Goal: Communication & Community: Share content

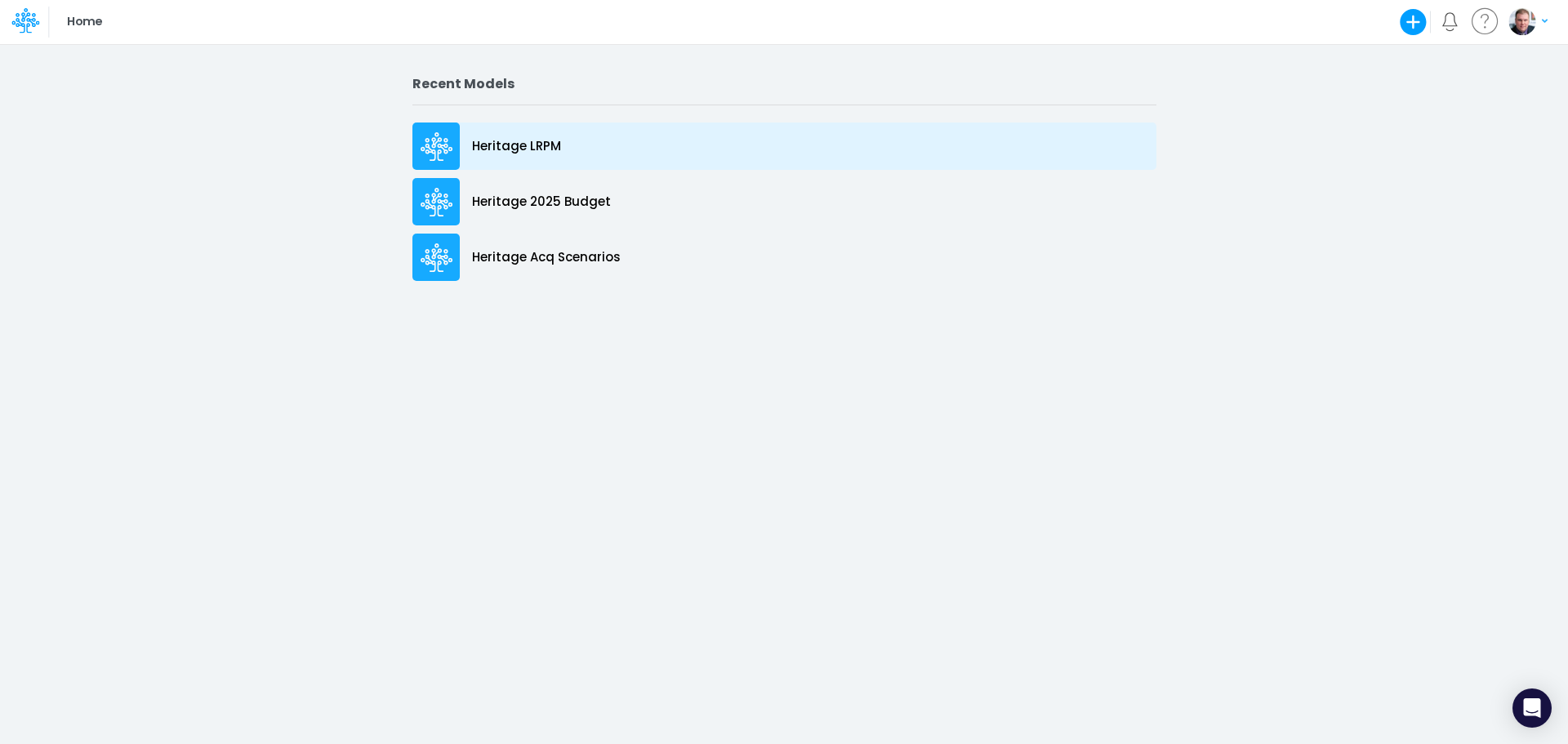
click at [524, 140] on p "Heritage LRPM" at bounding box center [516, 146] width 89 height 19
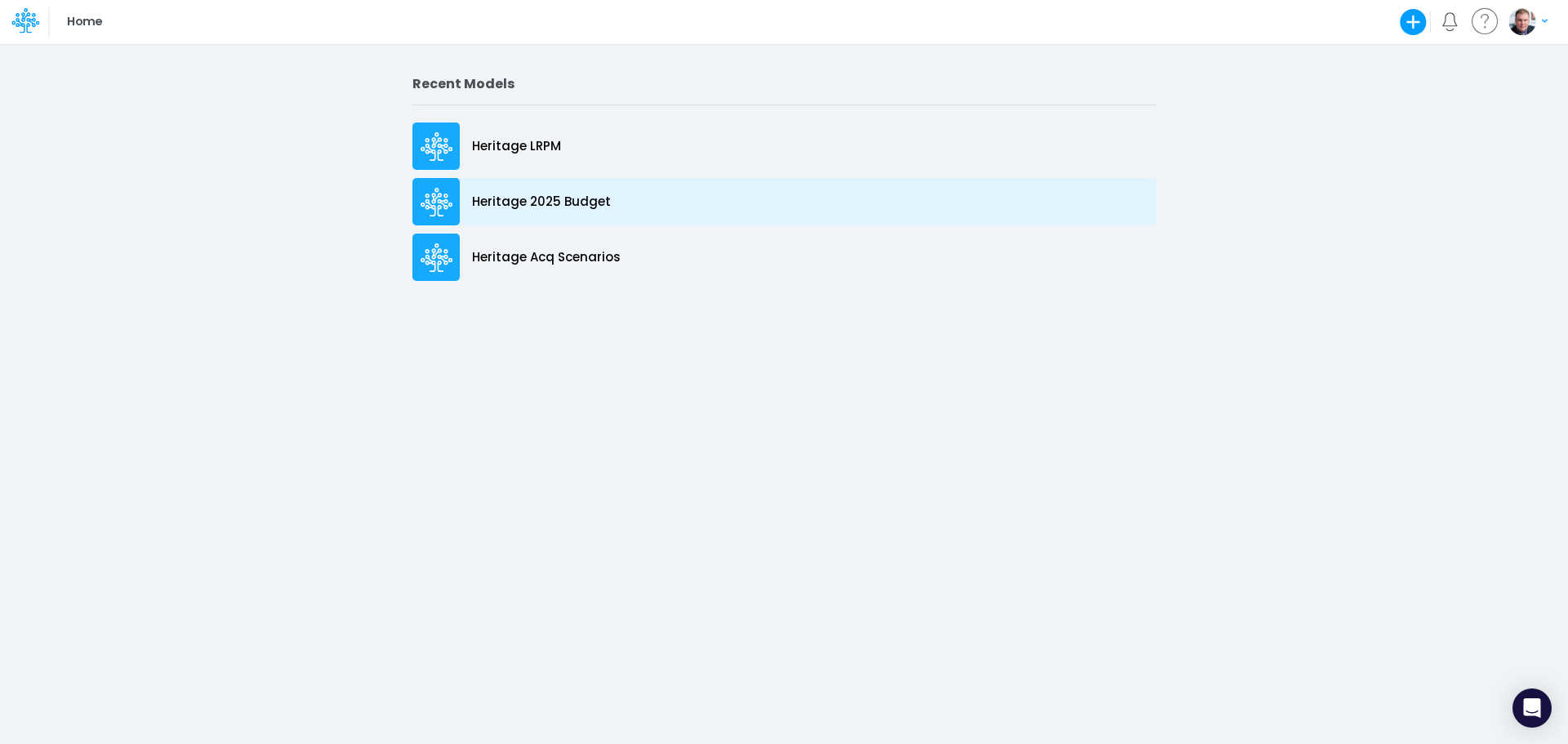
click at [534, 201] on p "Heritage 2025 Budget" at bounding box center [541, 201] width 139 height 19
click at [542, 202] on p "Heritage 2025 Budget" at bounding box center [541, 201] width 139 height 19
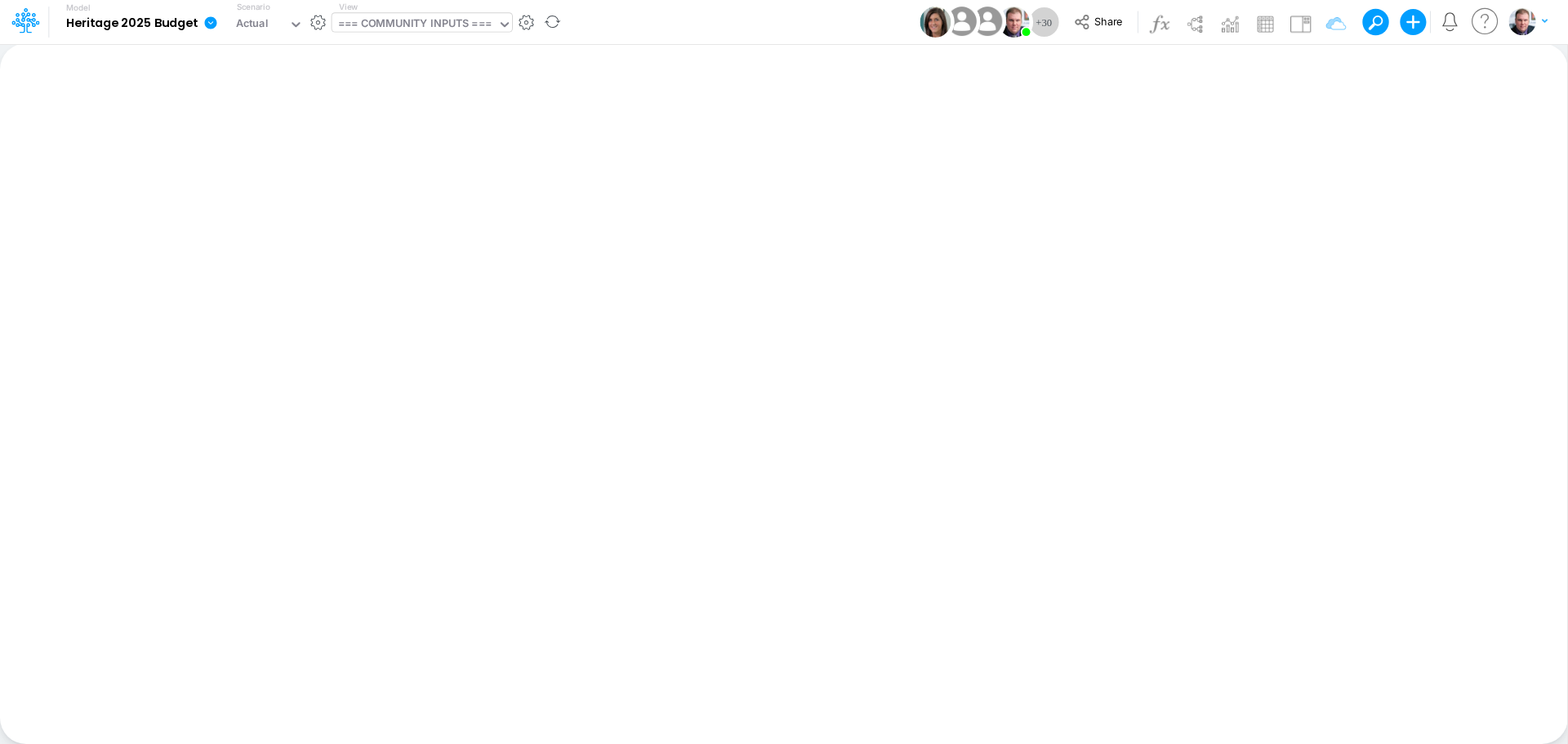
click at [395, 35] on div "=== COMMUNITY INPUTS ===" at bounding box center [415, 26] width 166 height 25
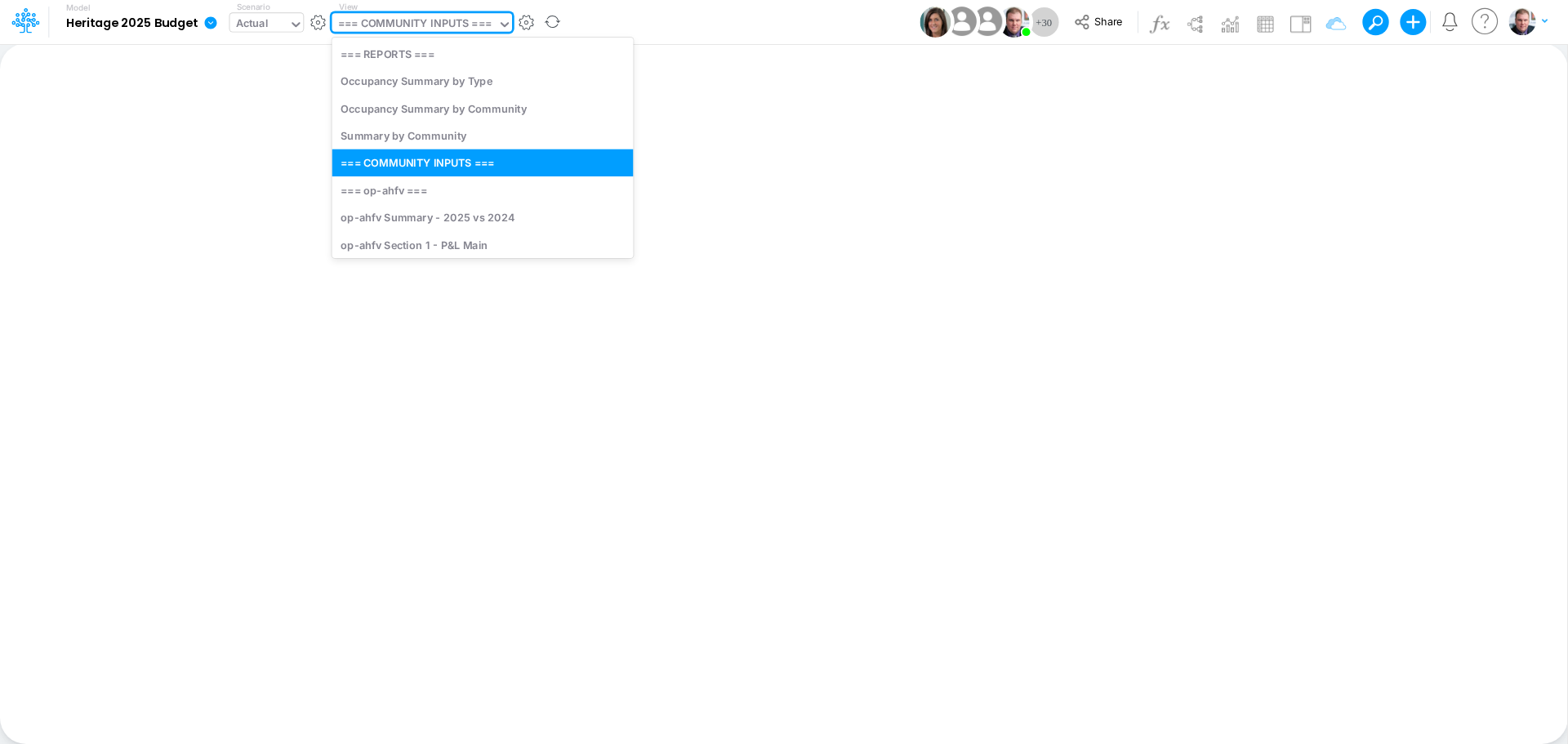
click at [259, 28] on div "Actual" at bounding box center [252, 25] width 33 height 19
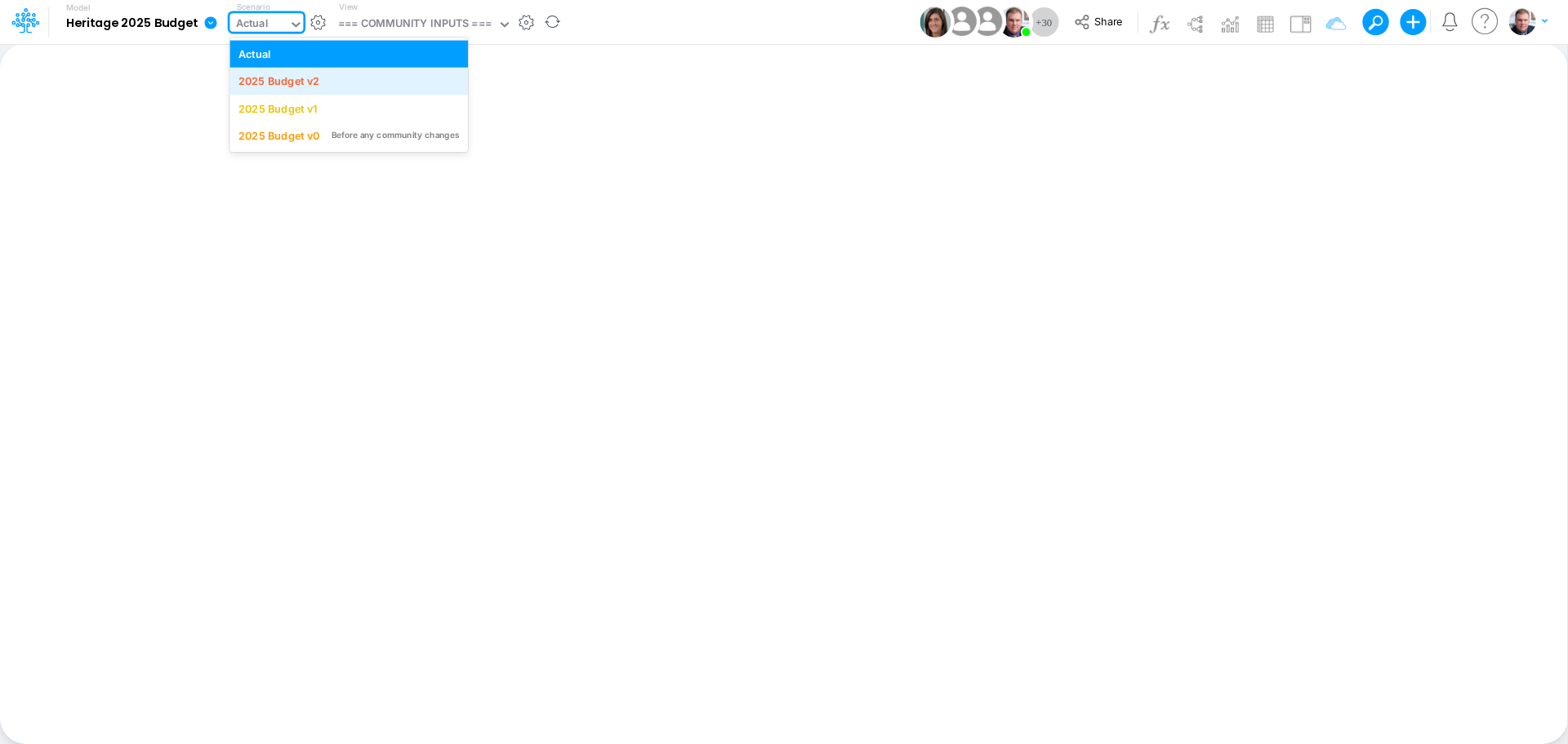
click at [297, 80] on div "2025 Budget v2" at bounding box center [279, 81] width 81 height 16
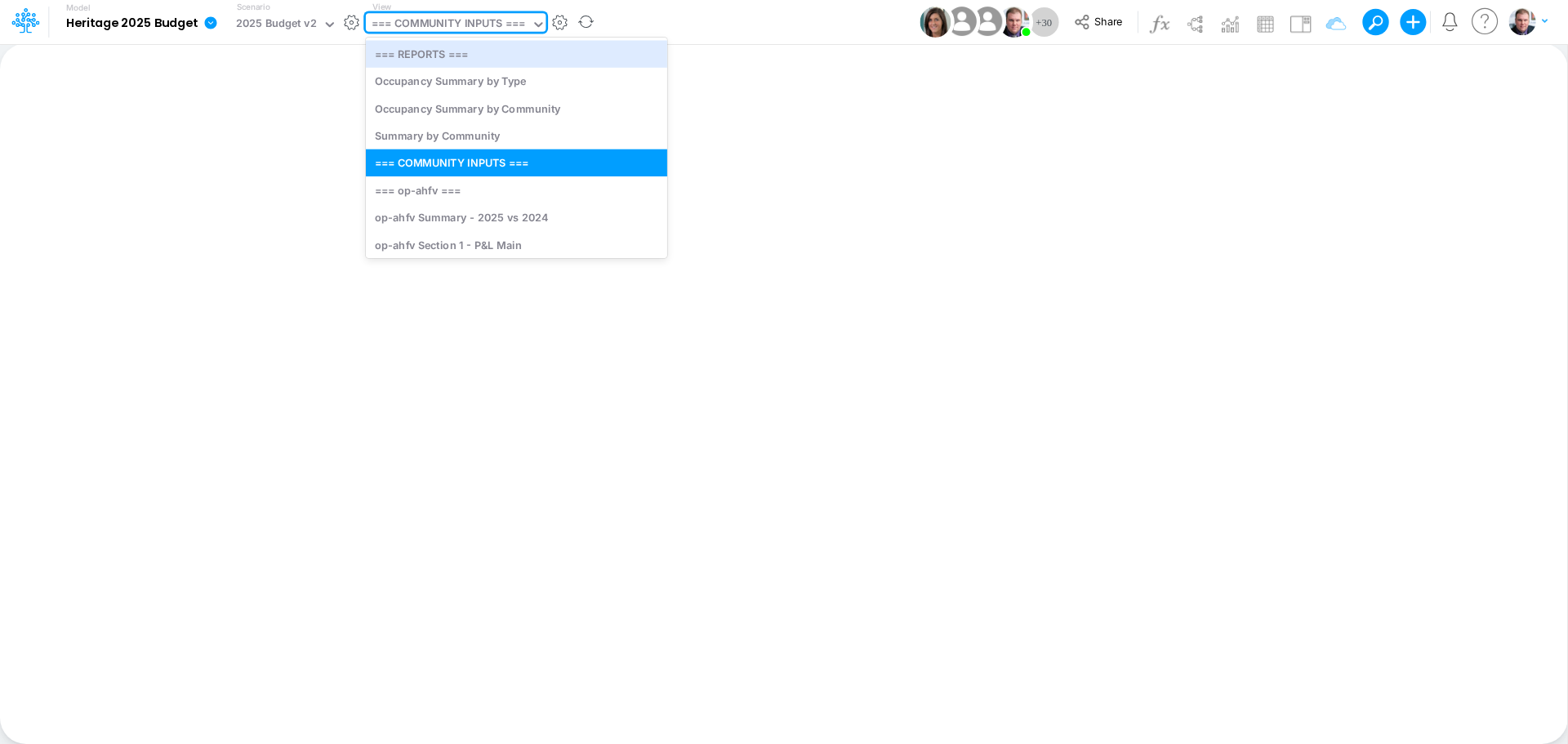
click at [424, 24] on div "=== COMMUNITY INPUTS ===" at bounding box center [449, 25] width 154 height 19
click at [750, 63] on div "Insert new Conditional formatting Paste Cut Copy AutoFill Ready 100% Sum: null …" at bounding box center [784, 393] width 1567 height 701
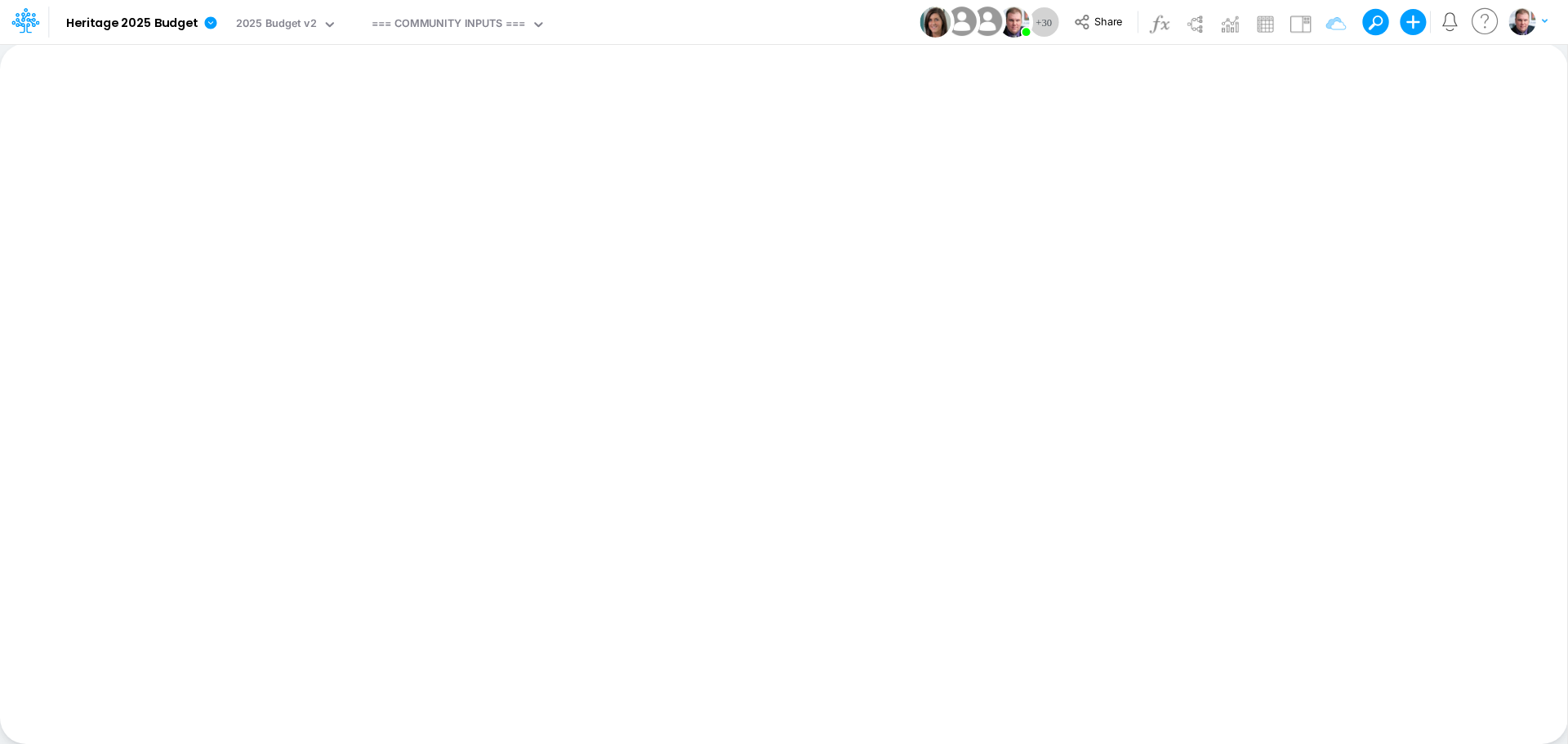
drag, startPoint x: 550, startPoint y: 159, endPoint x: 536, endPoint y: 159, distance: 14.0
click at [536, 159] on div "Insert new Conditional formatting Paste Cut Copy AutoFill Ready 100% Sum: null …" at bounding box center [784, 393] width 1567 height 701
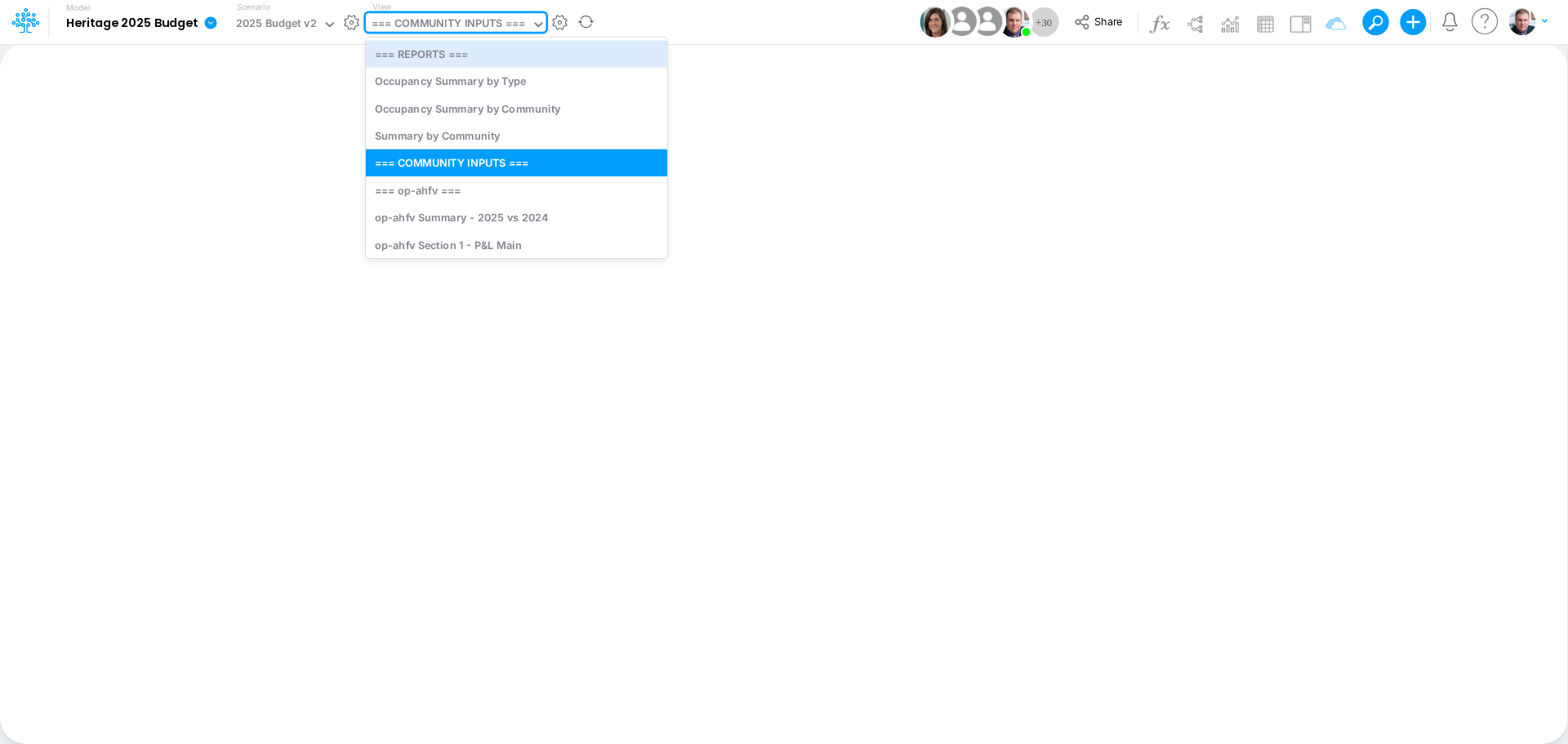
click at [453, 20] on div "=== COMMUNITY INPUTS ===" at bounding box center [449, 25] width 154 height 19
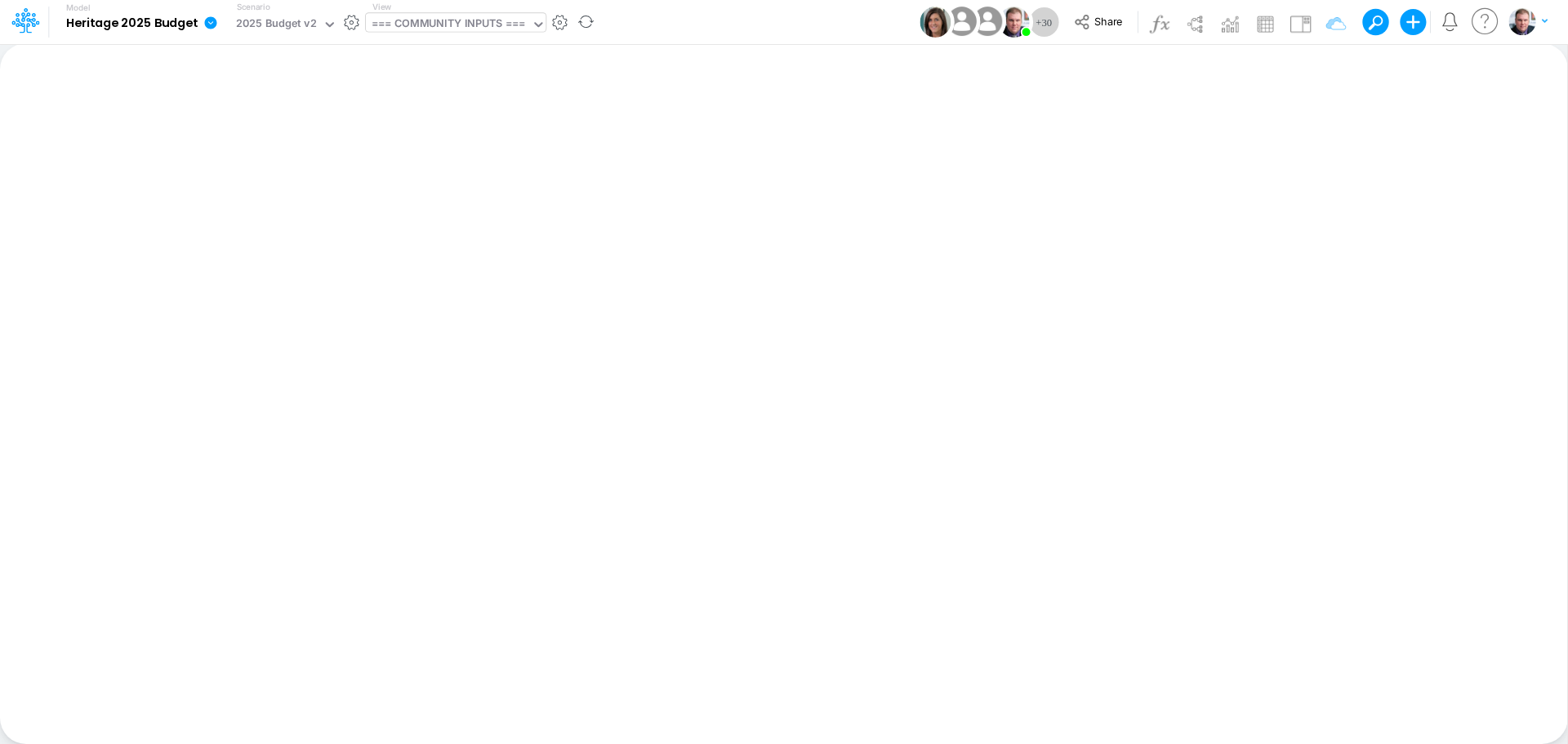
click at [450, 34] on div "=== COMMUNITY INPUTS ===" at bounding box center [449, 25] width 154 height 19
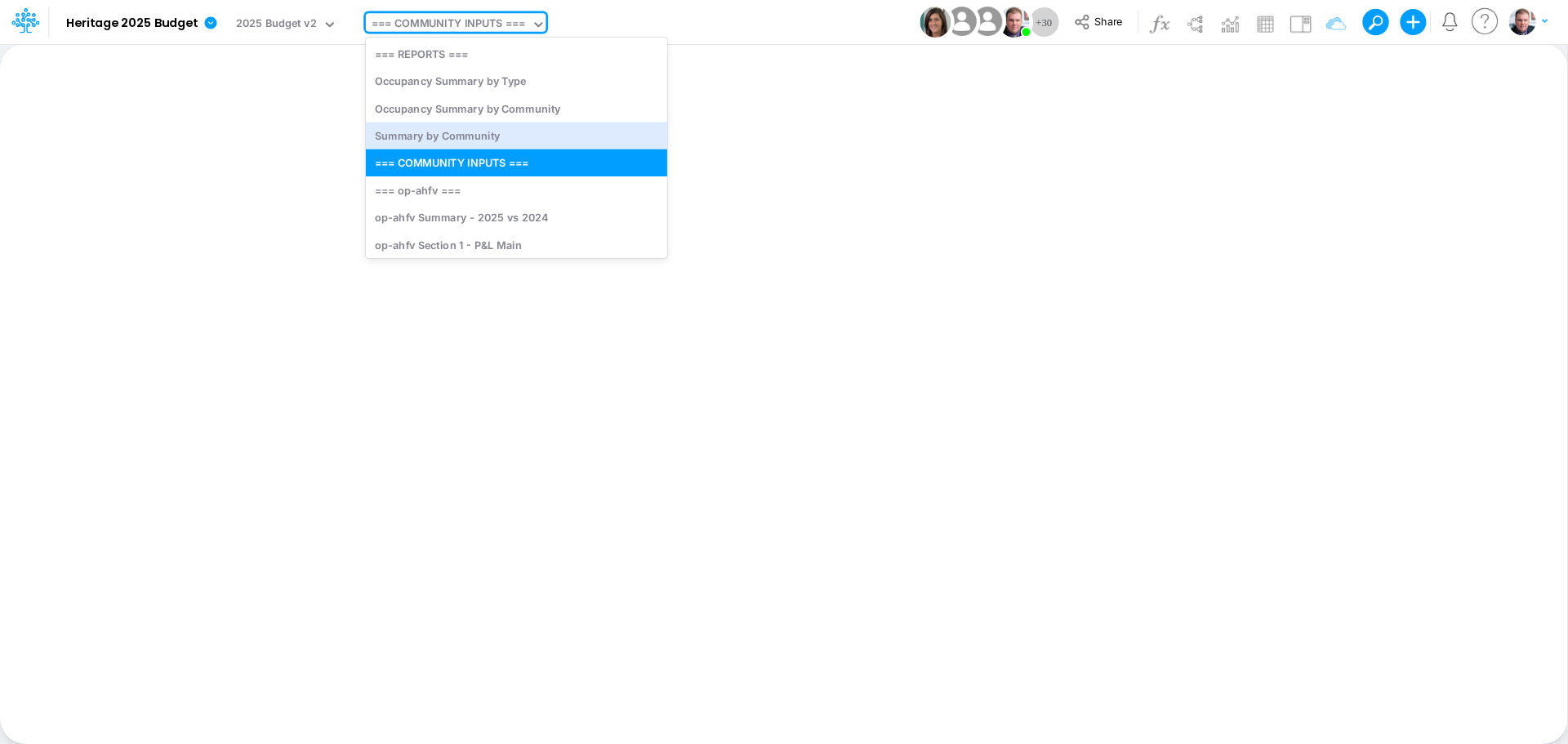
click at [803, 125] on div "Insert new Conditional formatting Paste Cut Copy AutoFill Ready 100% Sum: null …" at bounding box center [784, 393] width 1567 height 701
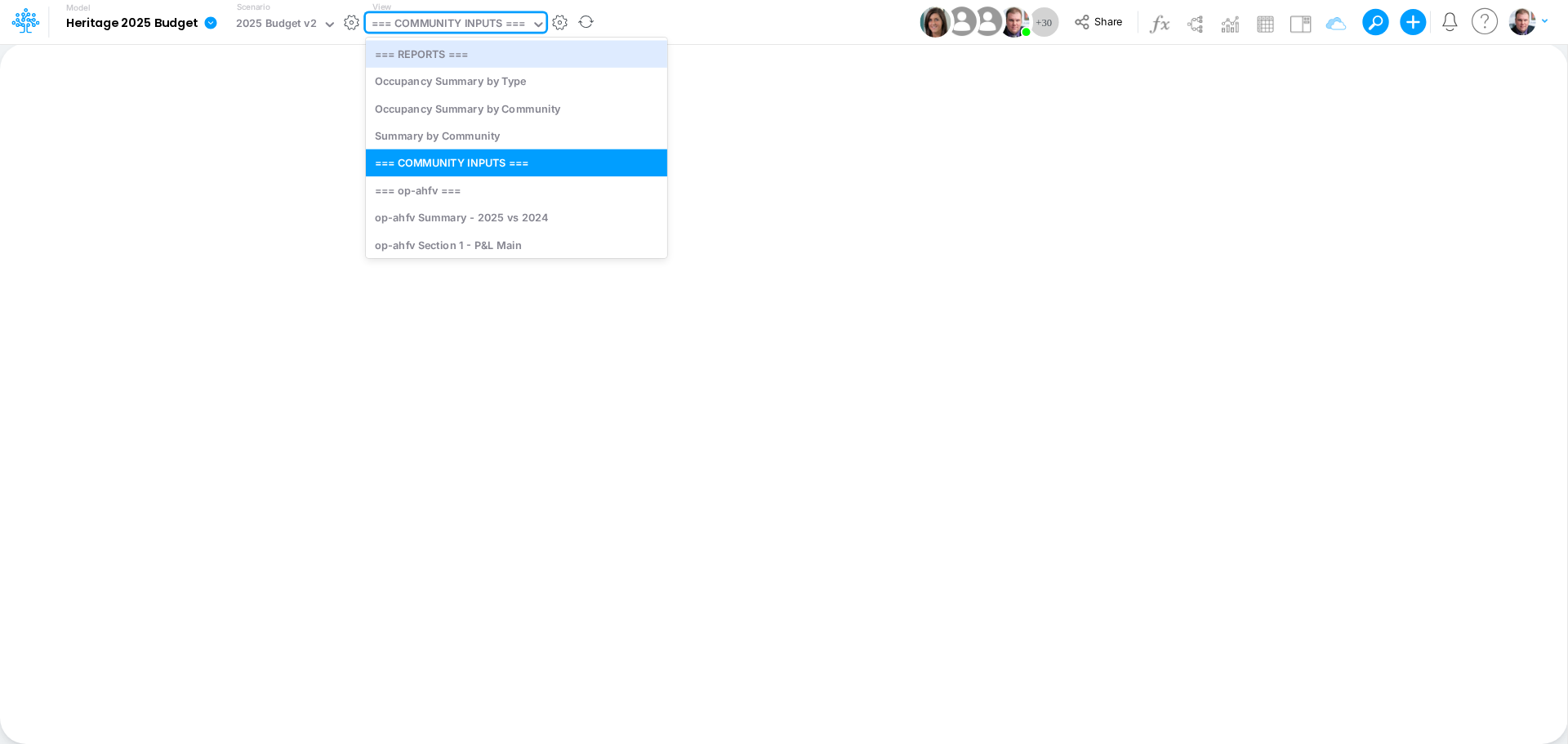
click at [473, 20] on div "=== COMMUNITY INPUTS ===" at bounding box center [449, 25] width 154 height 19
click at [759, 108] on div "Insert new Conditional formatting Paste Cut Copy AutoFill Ready 100% Sum: null …" at bounding box center [784, 393] width 1567 height 701
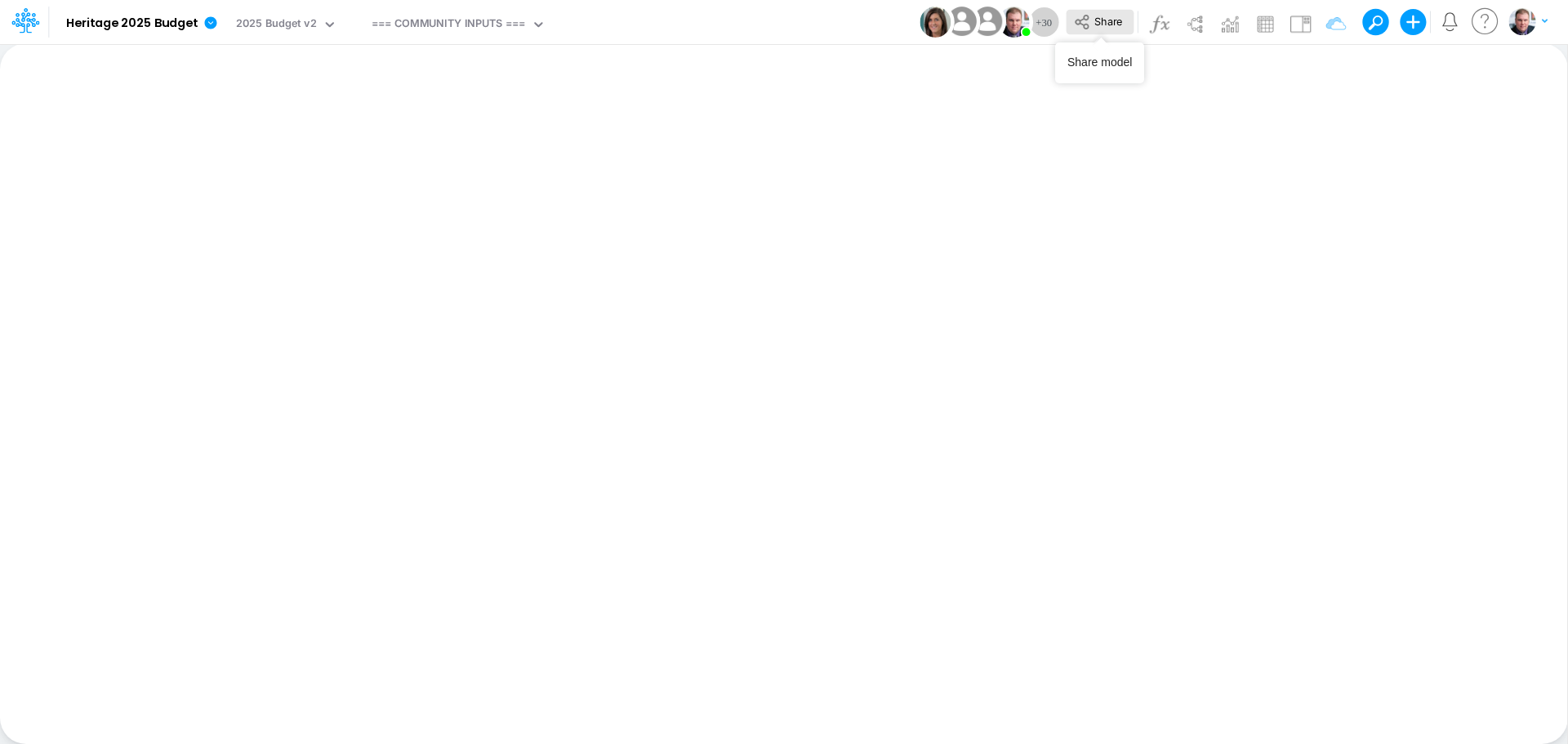
click at [1099, 27] on span "Share" at bounding box center [1108, 21] width 27 height 12
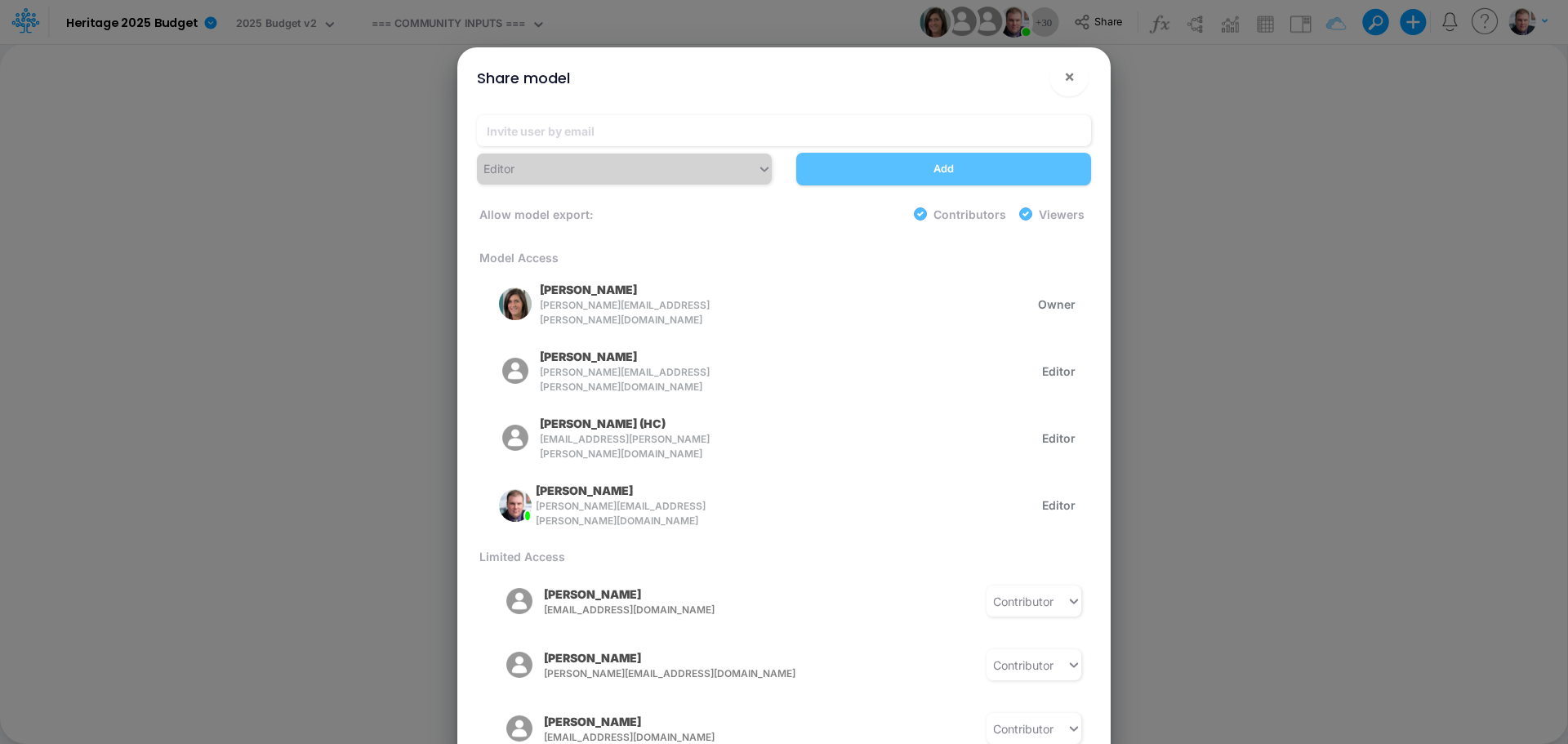
click at [595, 161] on div "Editor" at bounding box center [624, 169] width 319 height 31
click at [614, 173] on div "Editor" at bounding box center [624, 169] width 319 height 31
click at [760, 171] on div "Editor" at bounding box center [624, 169] width 319 height 31
click at [708, 149] on div at bounding box center [784, 133] width 639 height 38
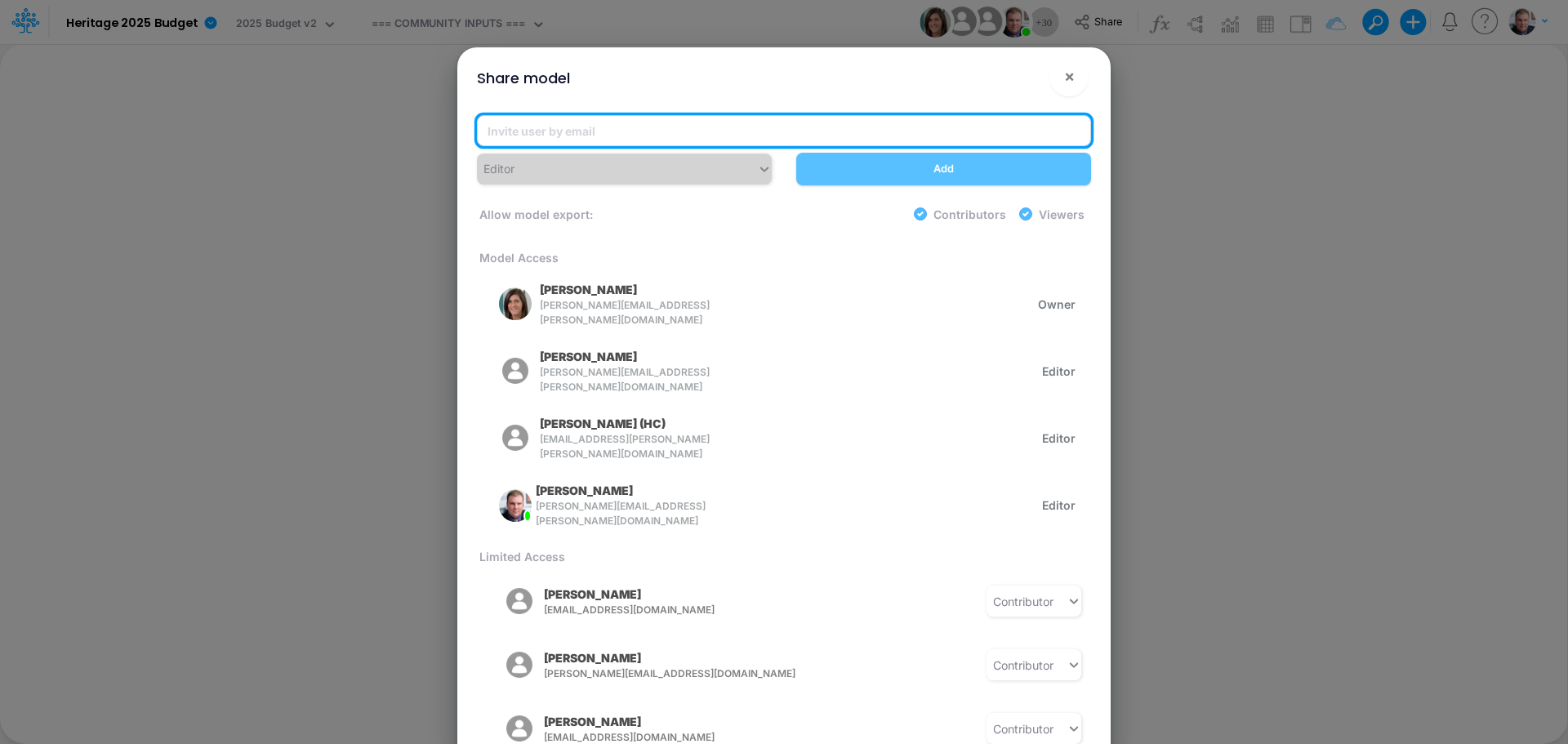
click at [681, 122] on input "email" at bounding box center [784, 130] width 614 height 31
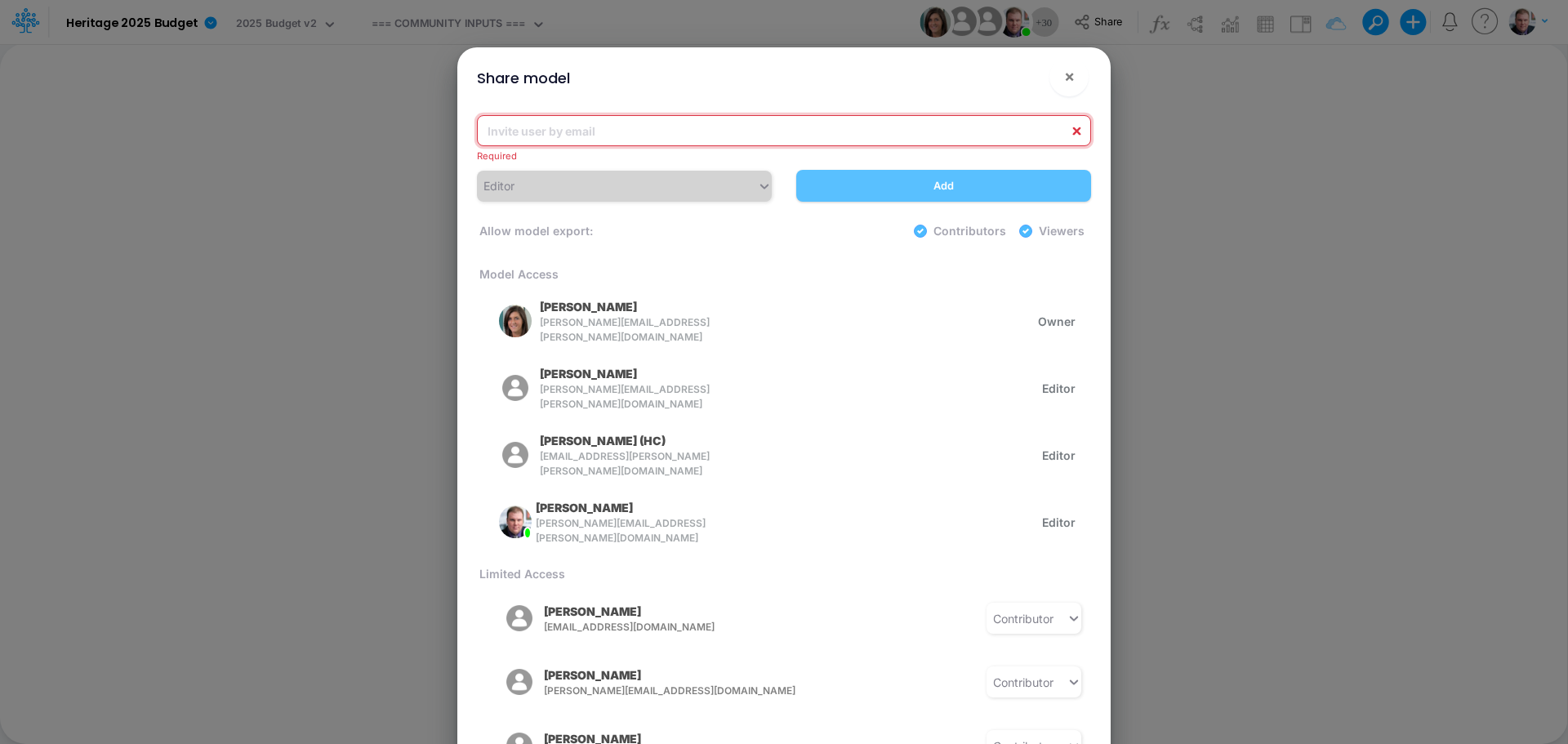
click at [624, 118] on input "email" at bounding box center [784, 130] width 614 height 31
click at [604, 126] on input "email" at bounding box center [784, 130] width 614 height 31
paste input "mcallahan@heritage-communities.com"
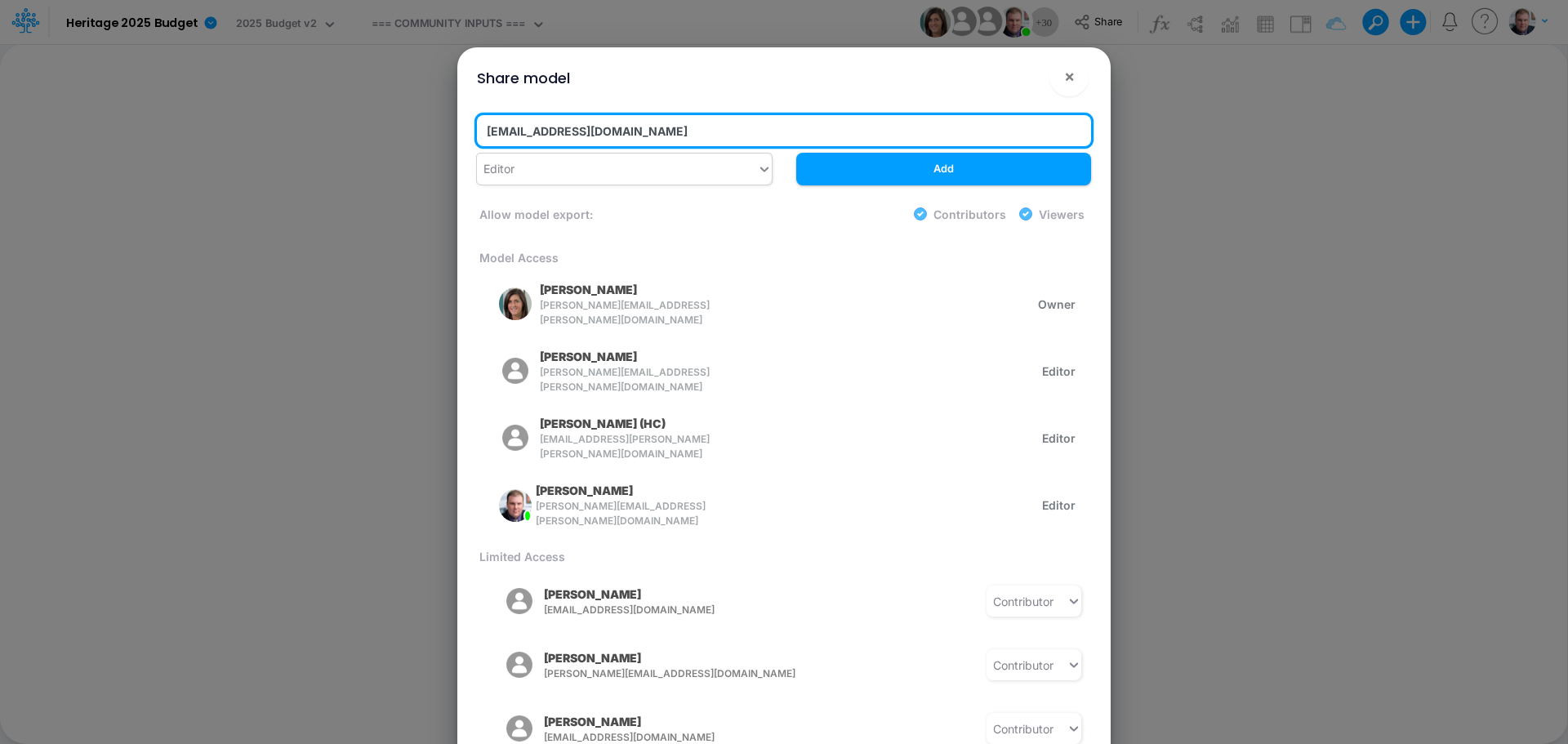
type input "[EMAIL_ADDRESS][DOMAIN_NAME]"
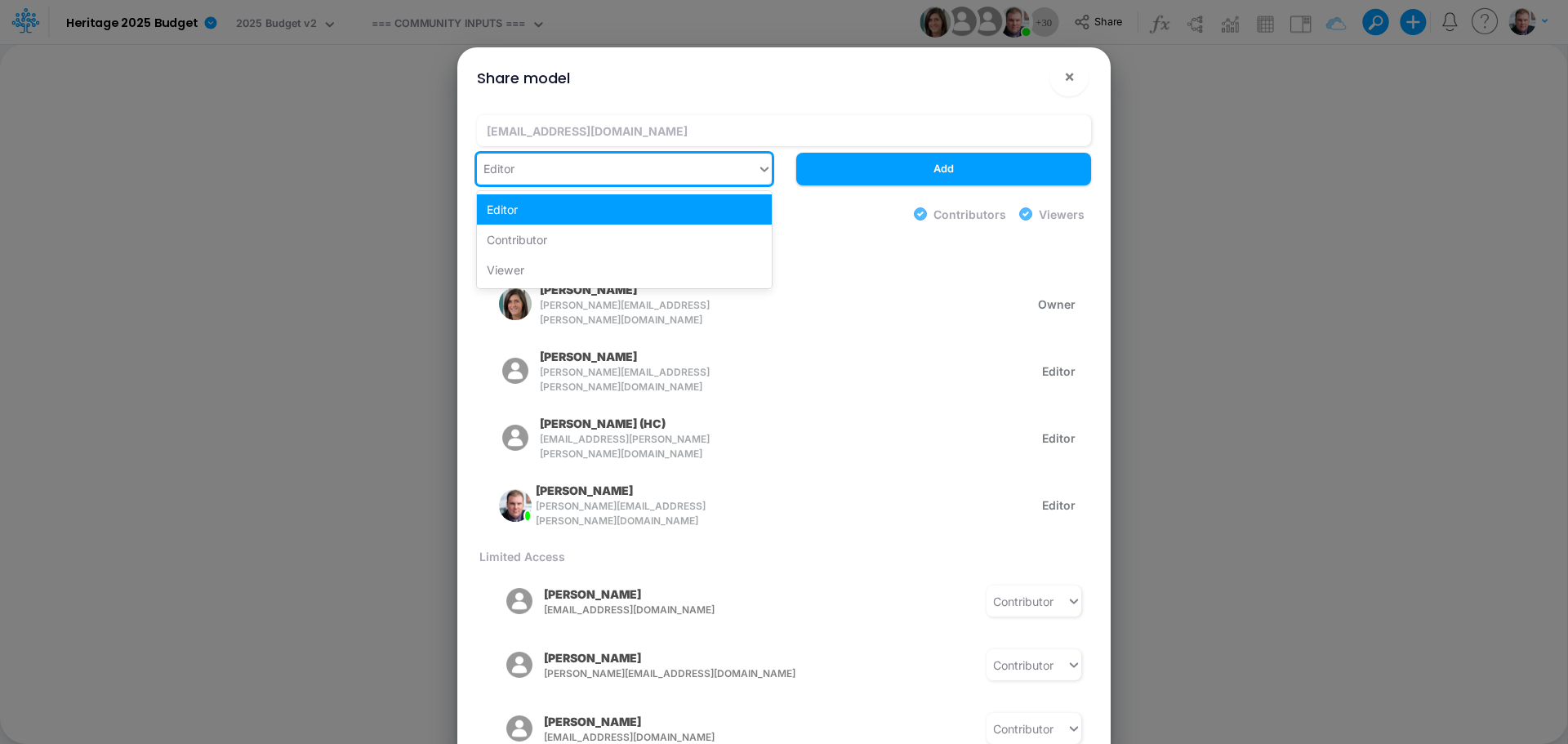
click at [625, 176] on div "Editor" at bounding box center [617, 169] width 280 height 27
click at [586, 236] on div "Contributor" at bounding box center [625, 239] width 295 height 30
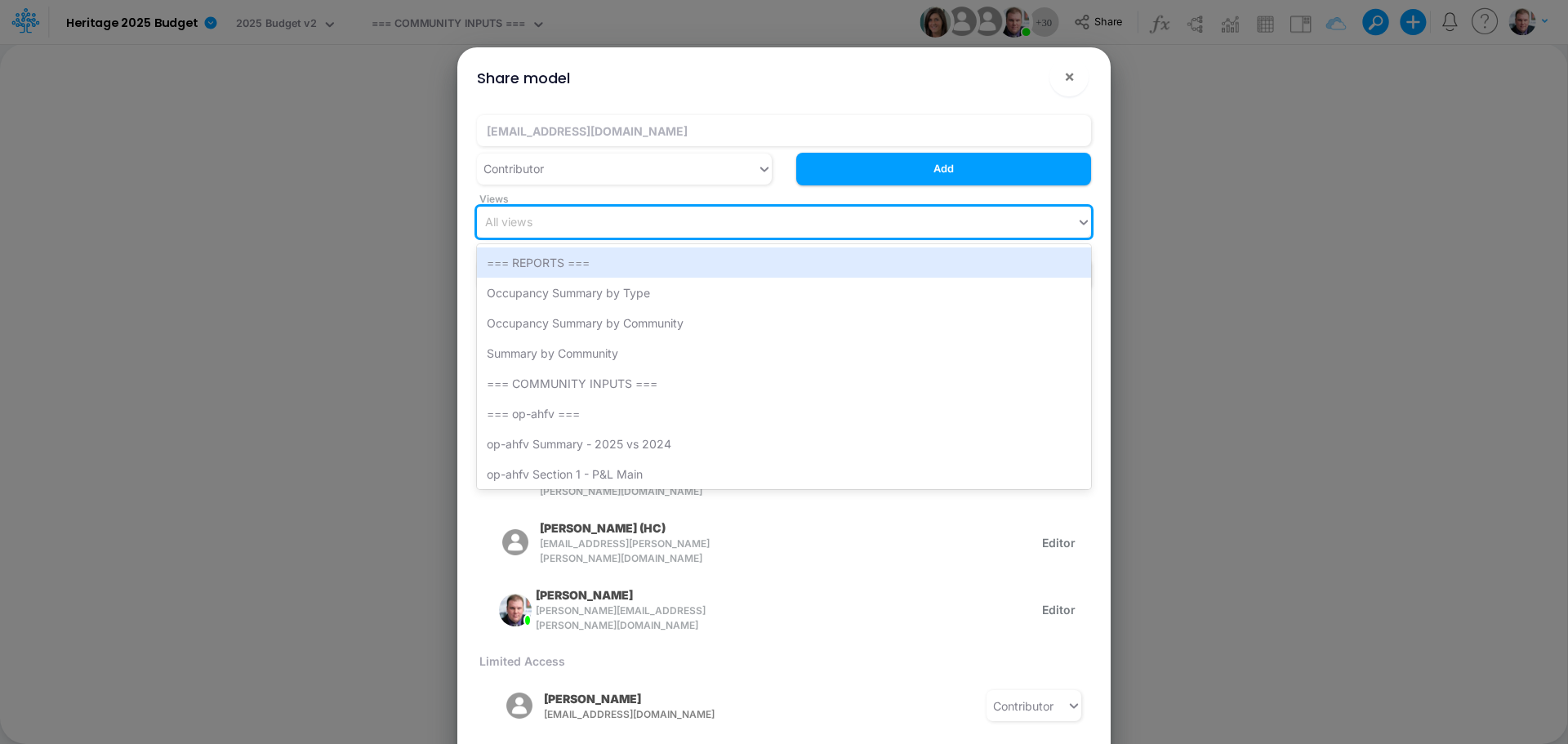
click at [586, 225] on div "All views" at bounding box center [776, 222] width 599 height 27
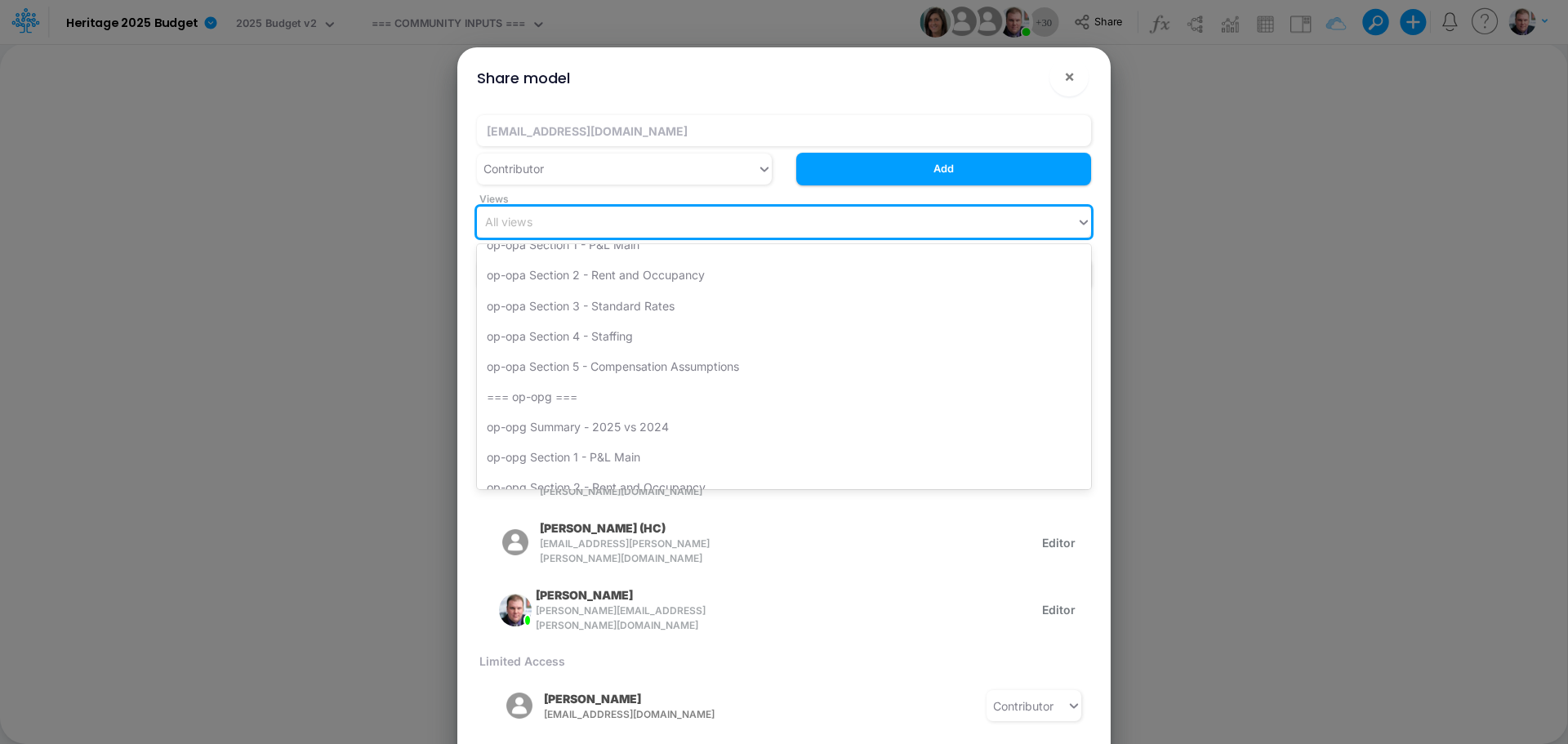
scroll to position [3185, 0]
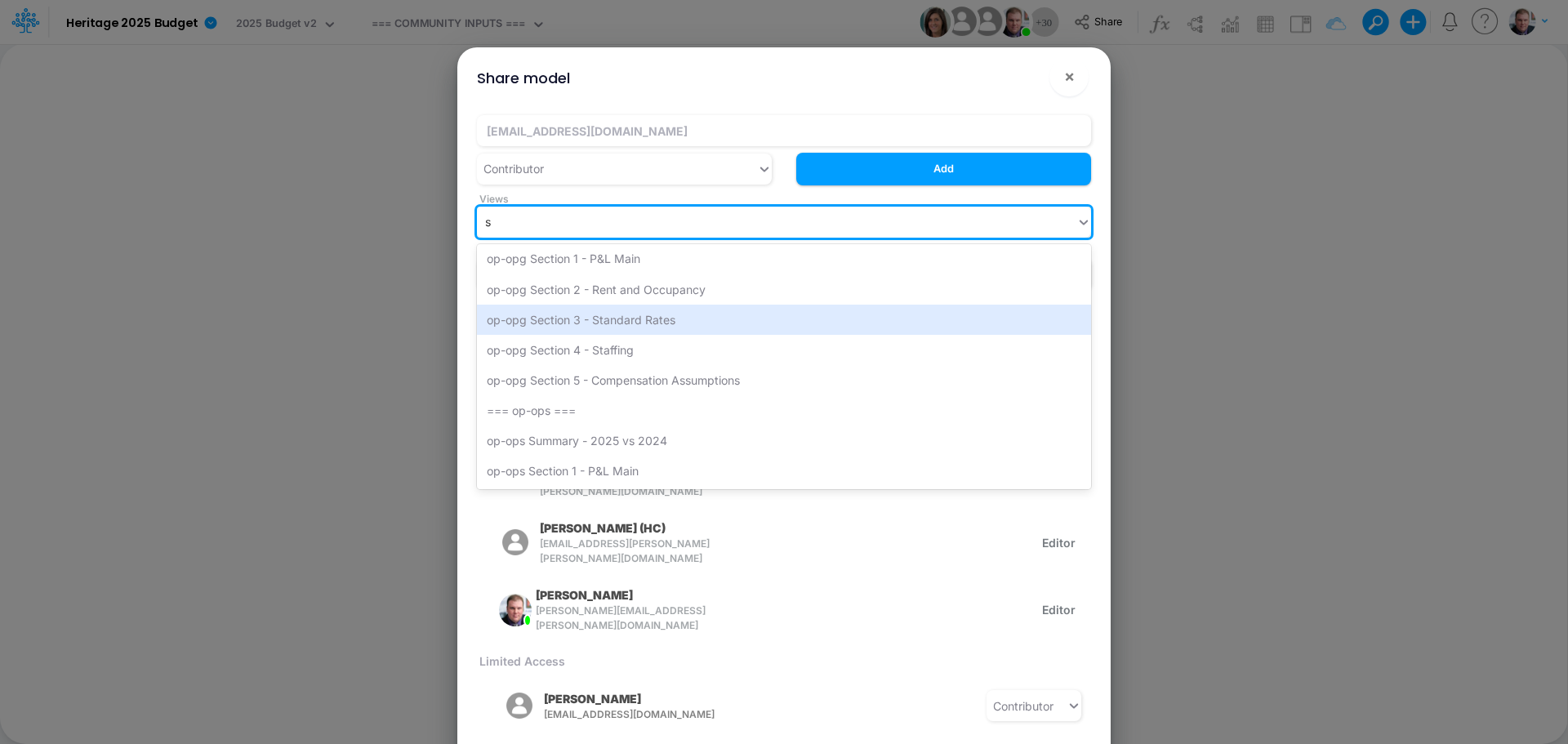
type input "sg"
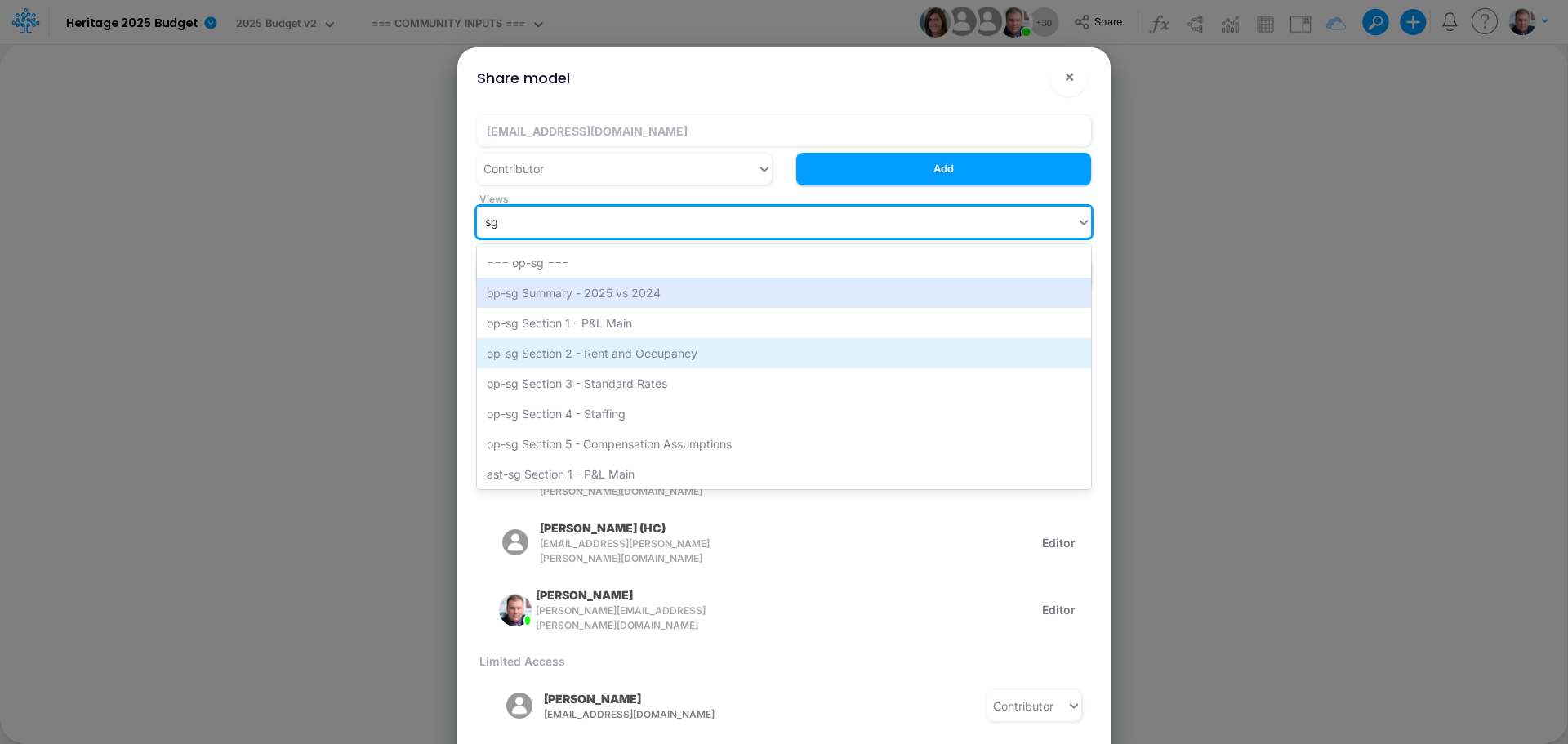
click at [670, 306] on div "op-sg Summary - 2025 vs 2024" at bounding box center [784, 292] width 614 height 30
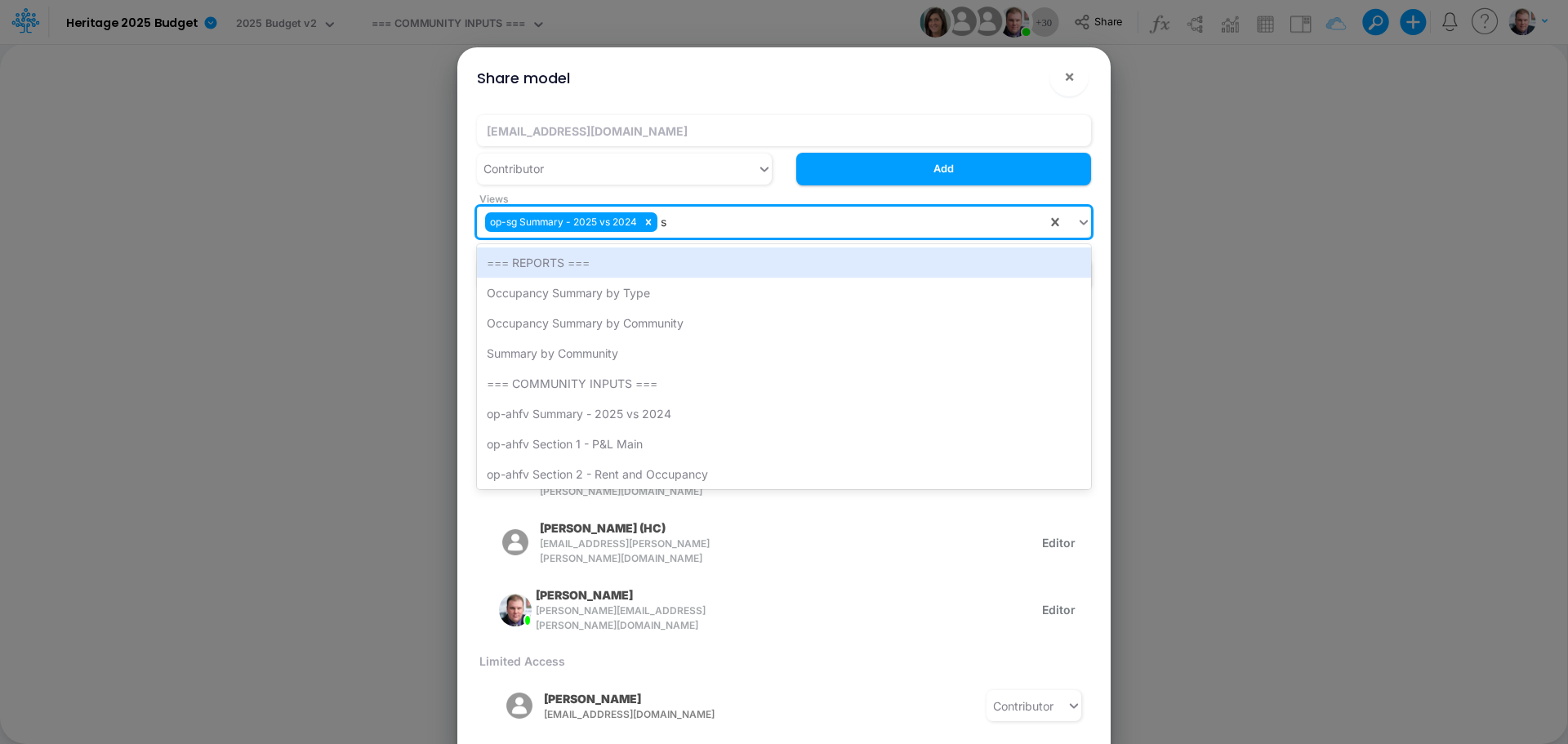
type input "sg"
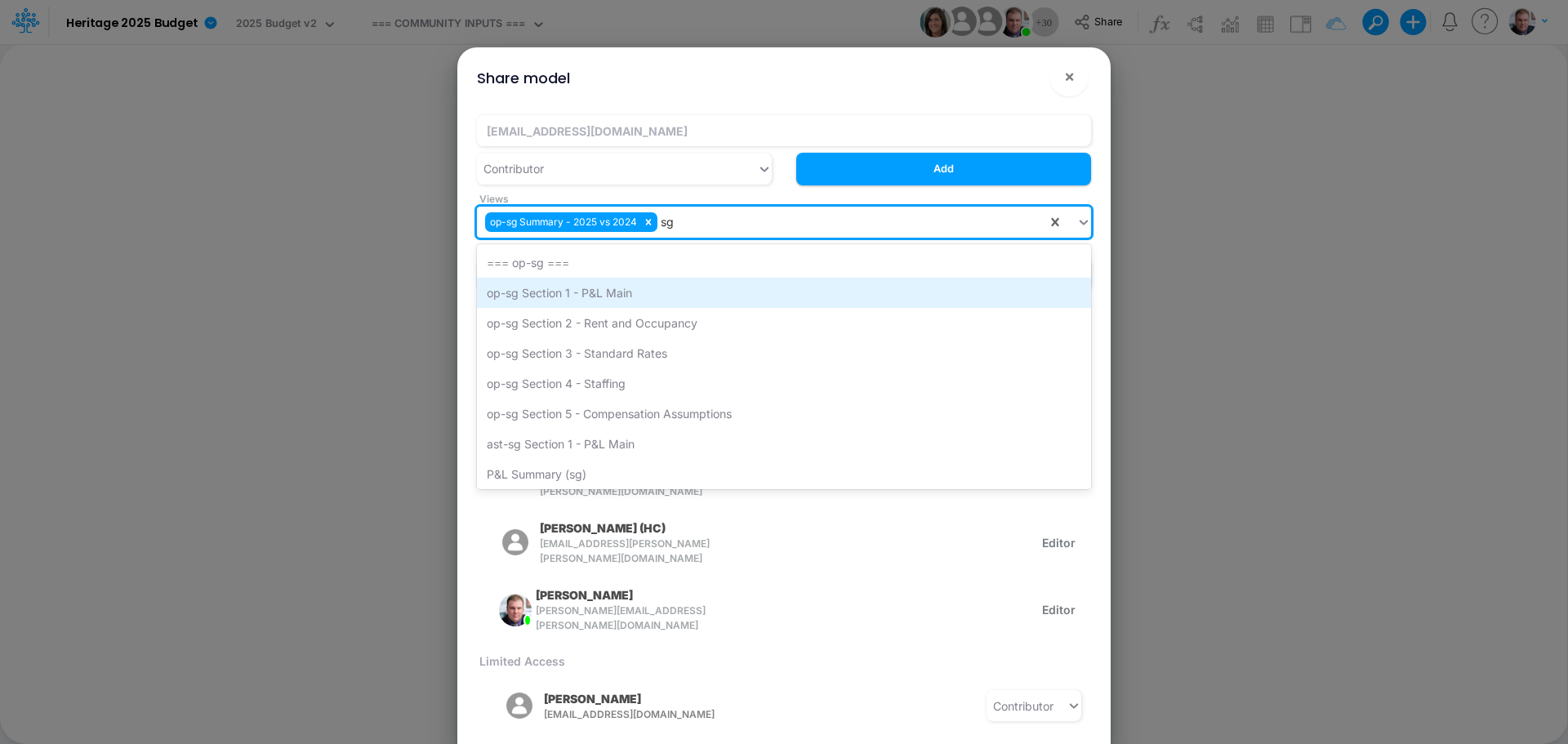
click at [648, 286] on div "op-sg Section 1 - P&L Main" at bounding box center [784, 292] width 614 height 30
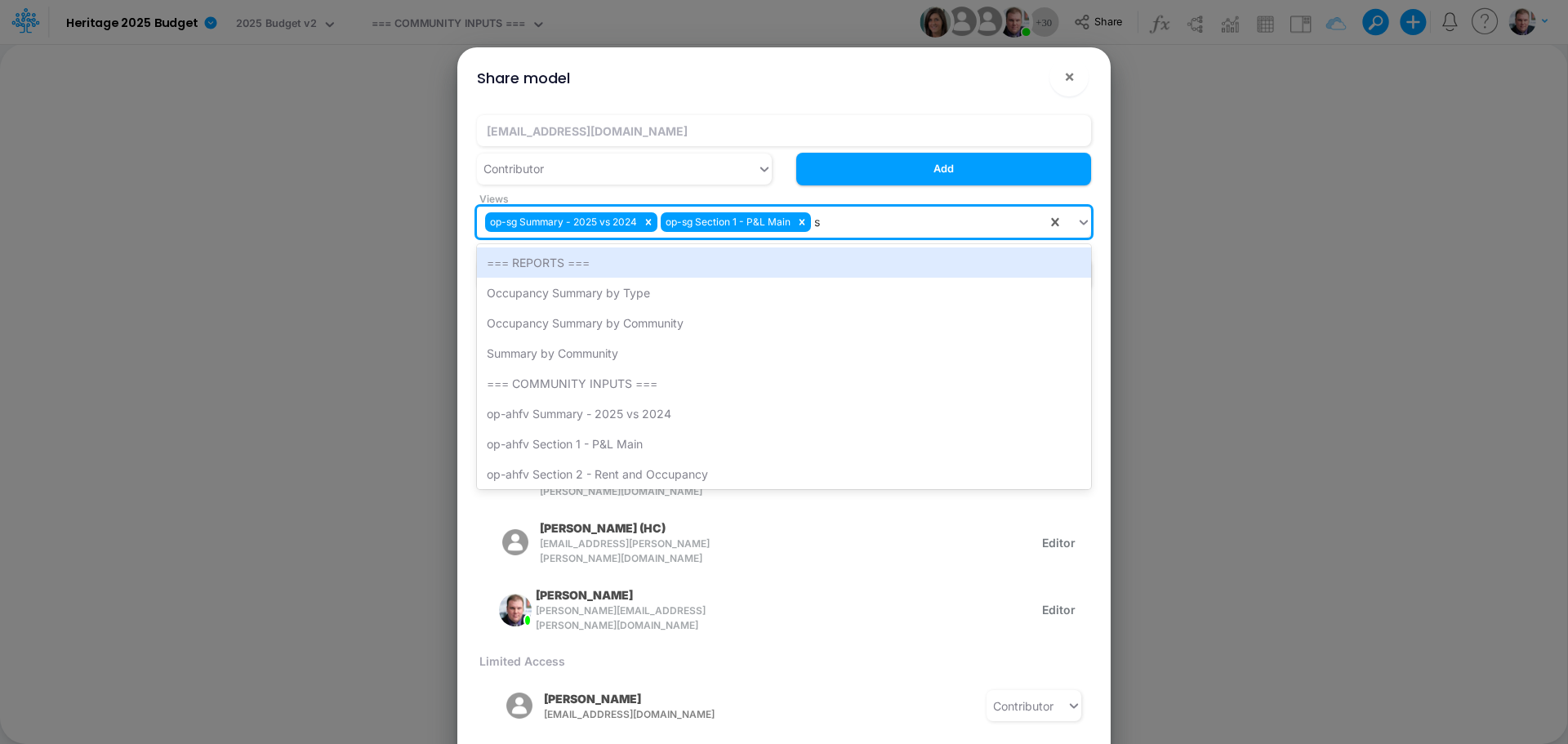
type input "sg"
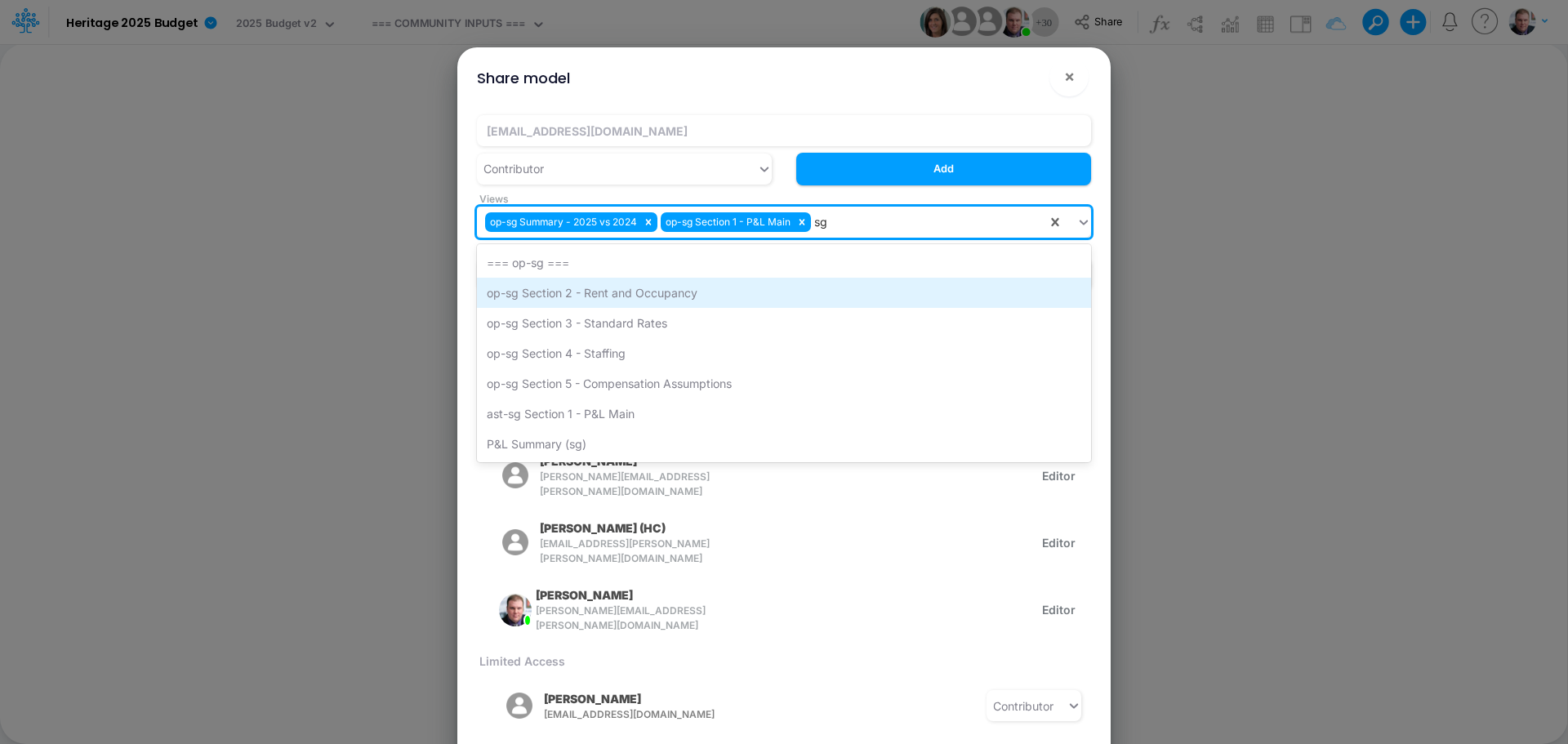
click at [681, 294] on div "op-sg Section 2 - Rent and Occupancy" at bounding box center [784, 292] width 614 height 30
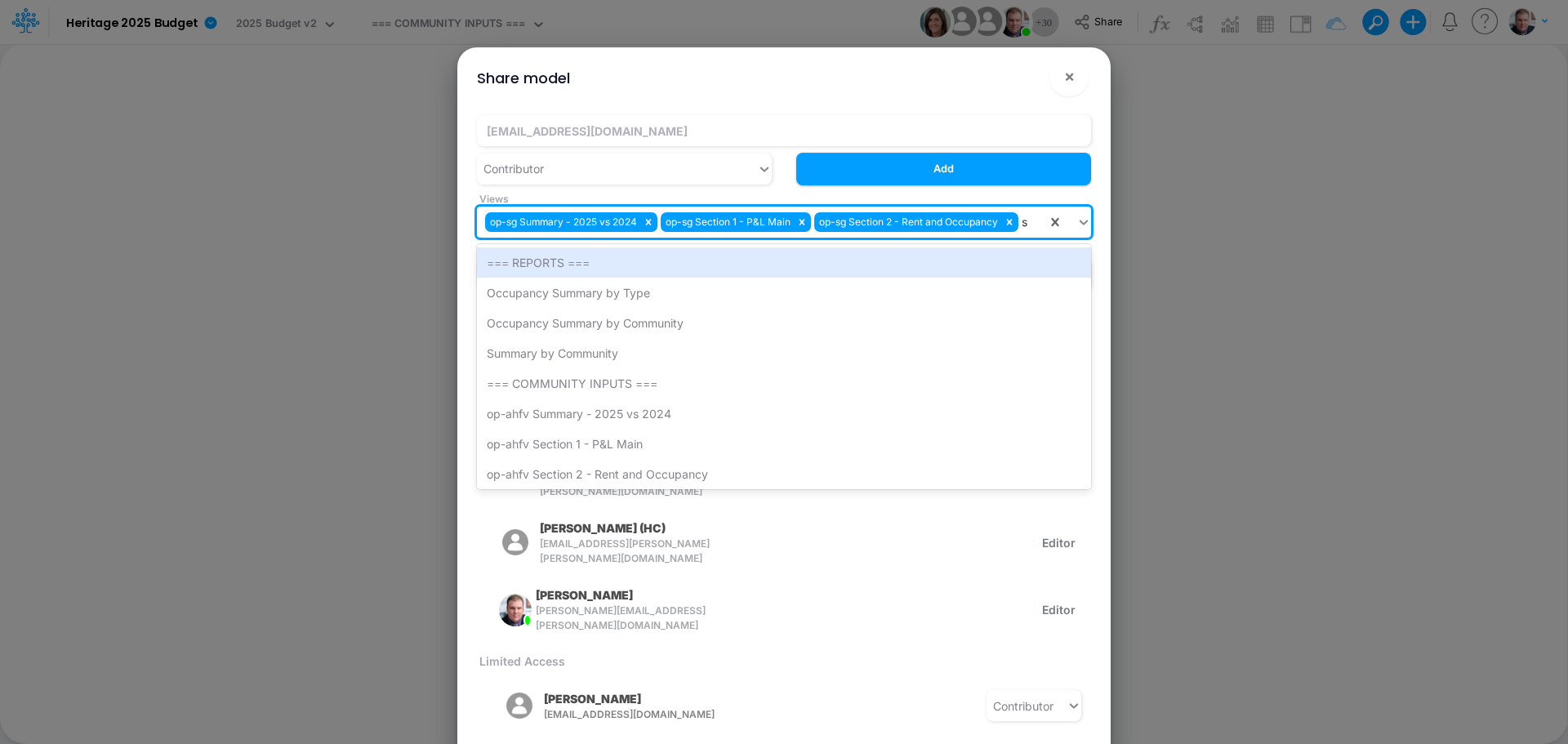
type input "sg"
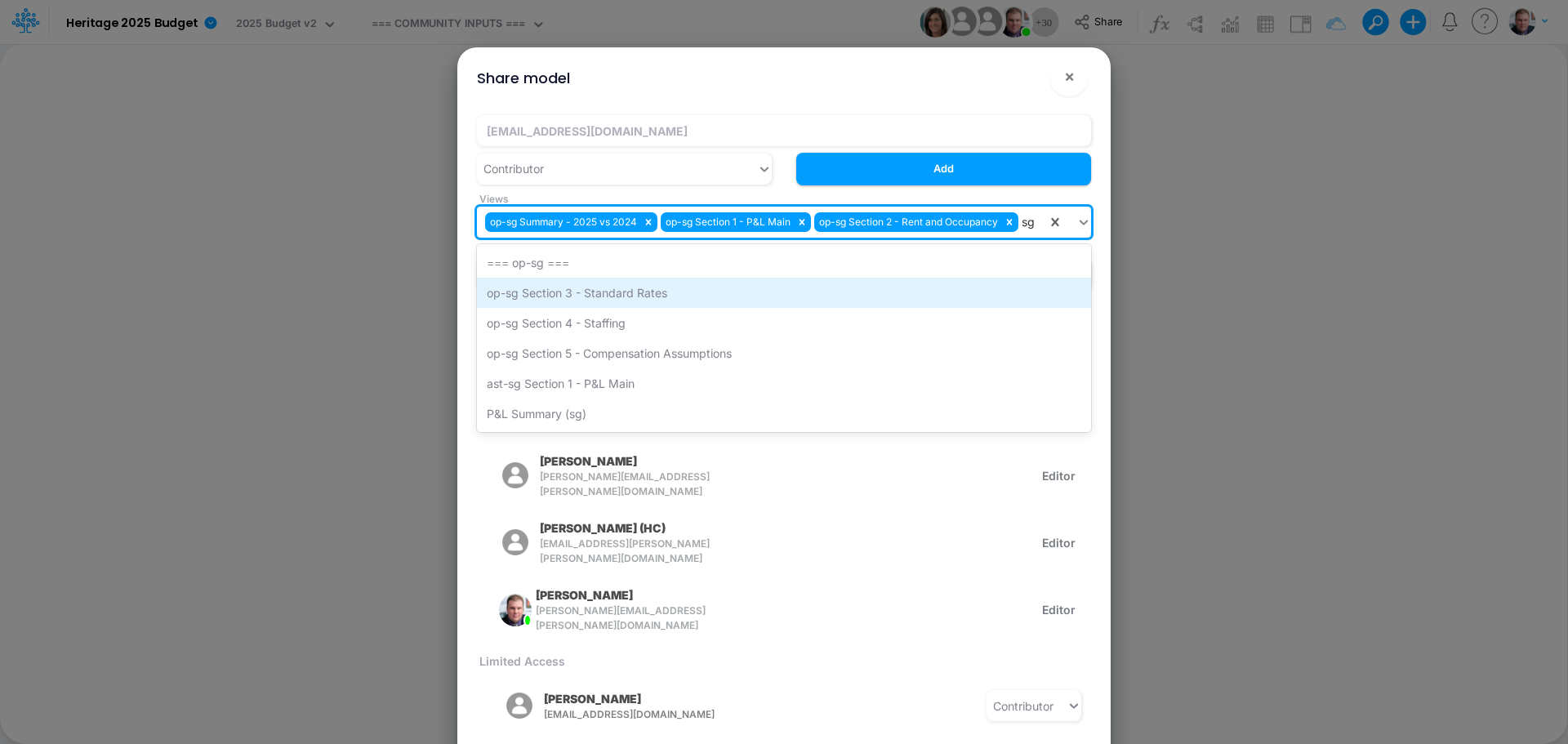
click at [680, 297] on div "op-sg Section 3 - Standard Rates" at bounding box center [784, 292] width 614 height 30
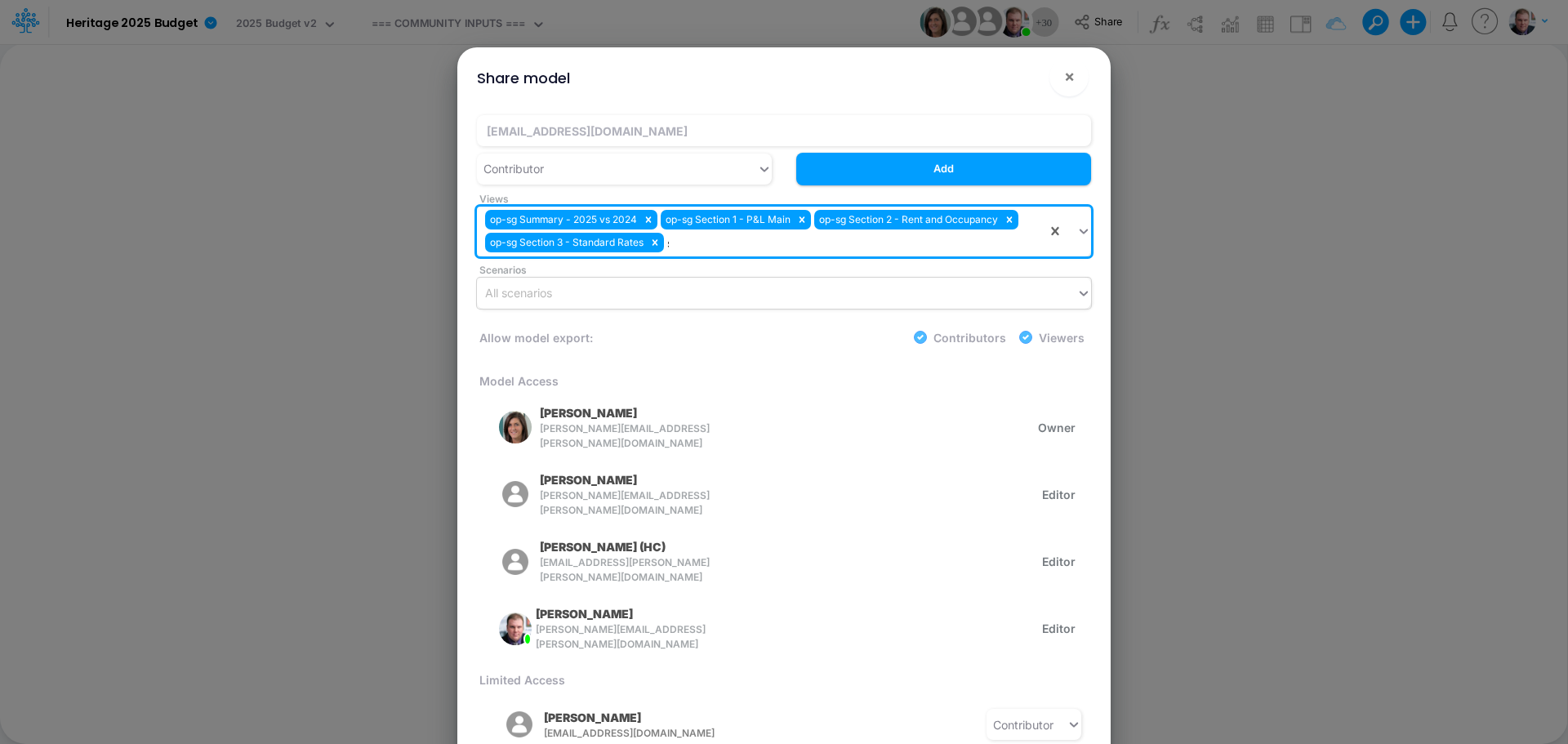
type input "sg"
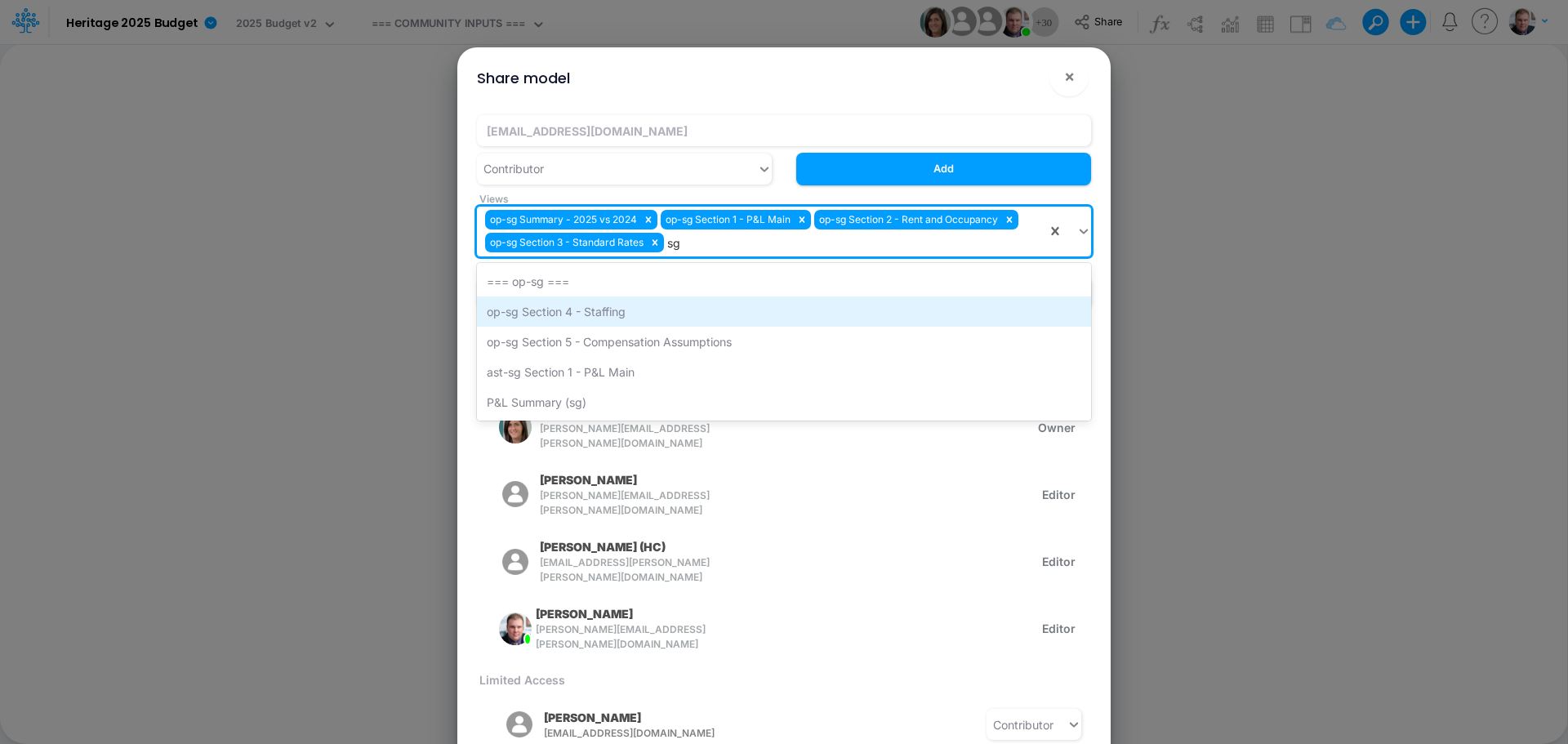
click at [647, 308] on div "op-sg Section 4 - Staffing" at bounding box center [784, 312] width 614 height 30
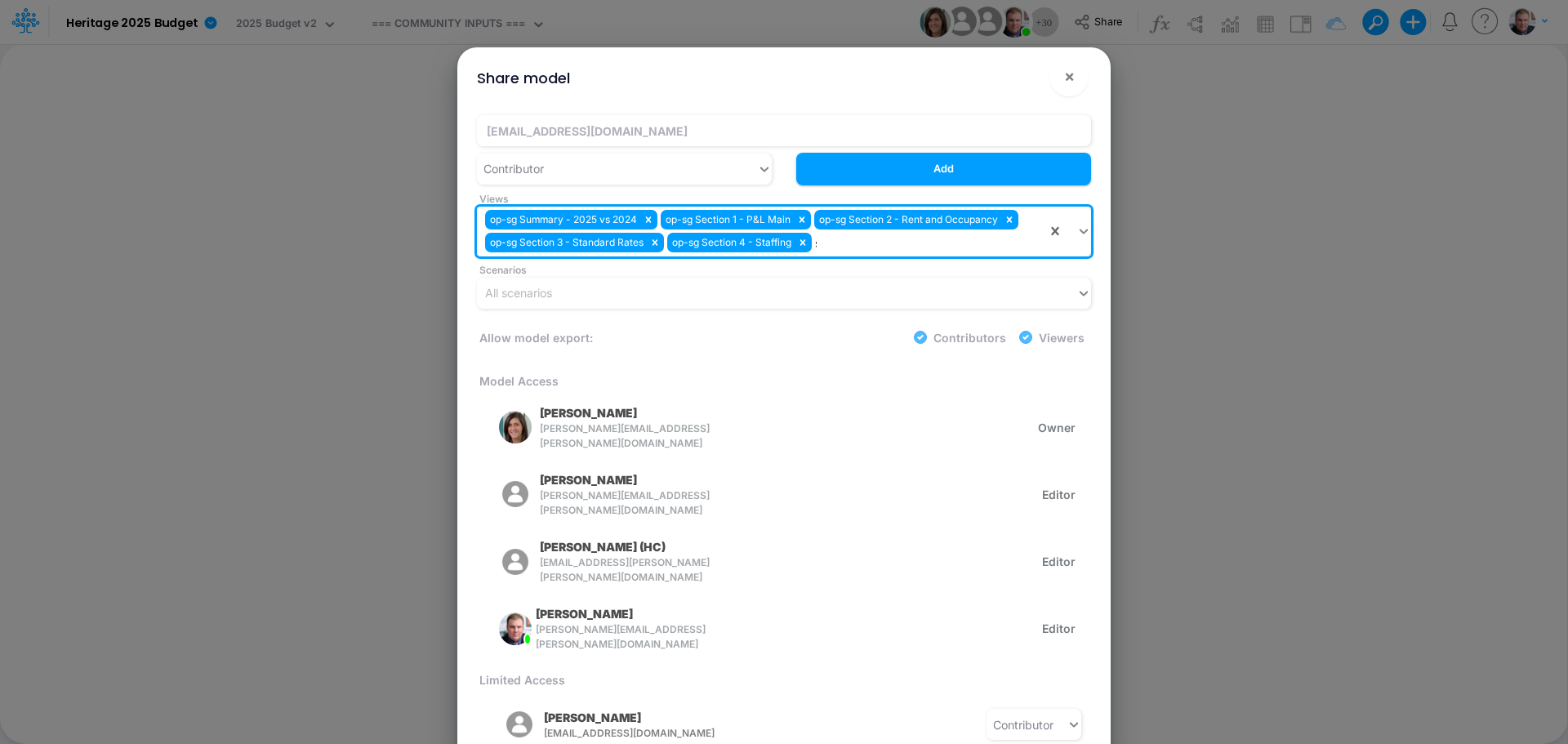
type input "sg"
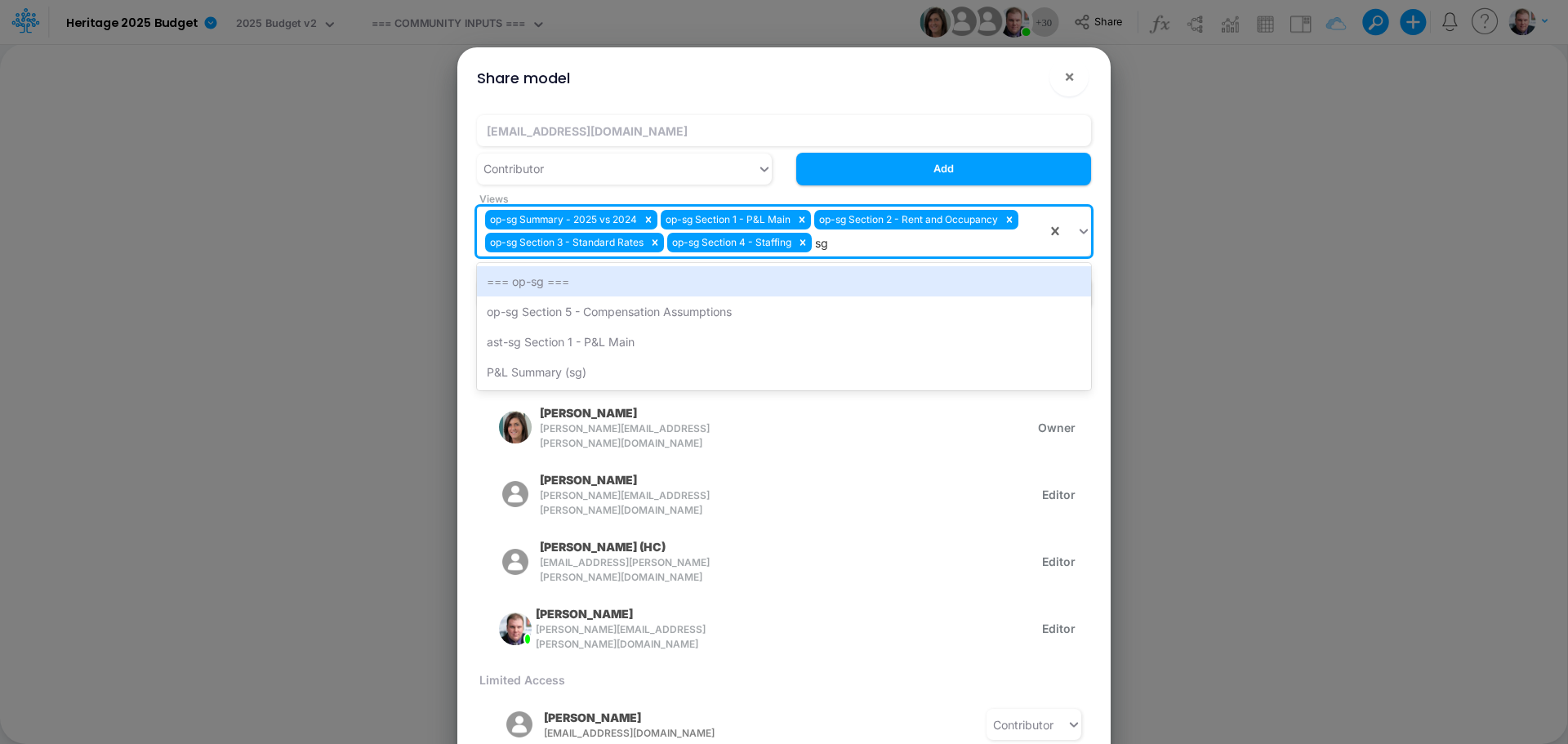
click at [647, 308] on div "op-sg Section 5 - Compensation Assumptions" at bounding box center [784, 312] width 614 height 30
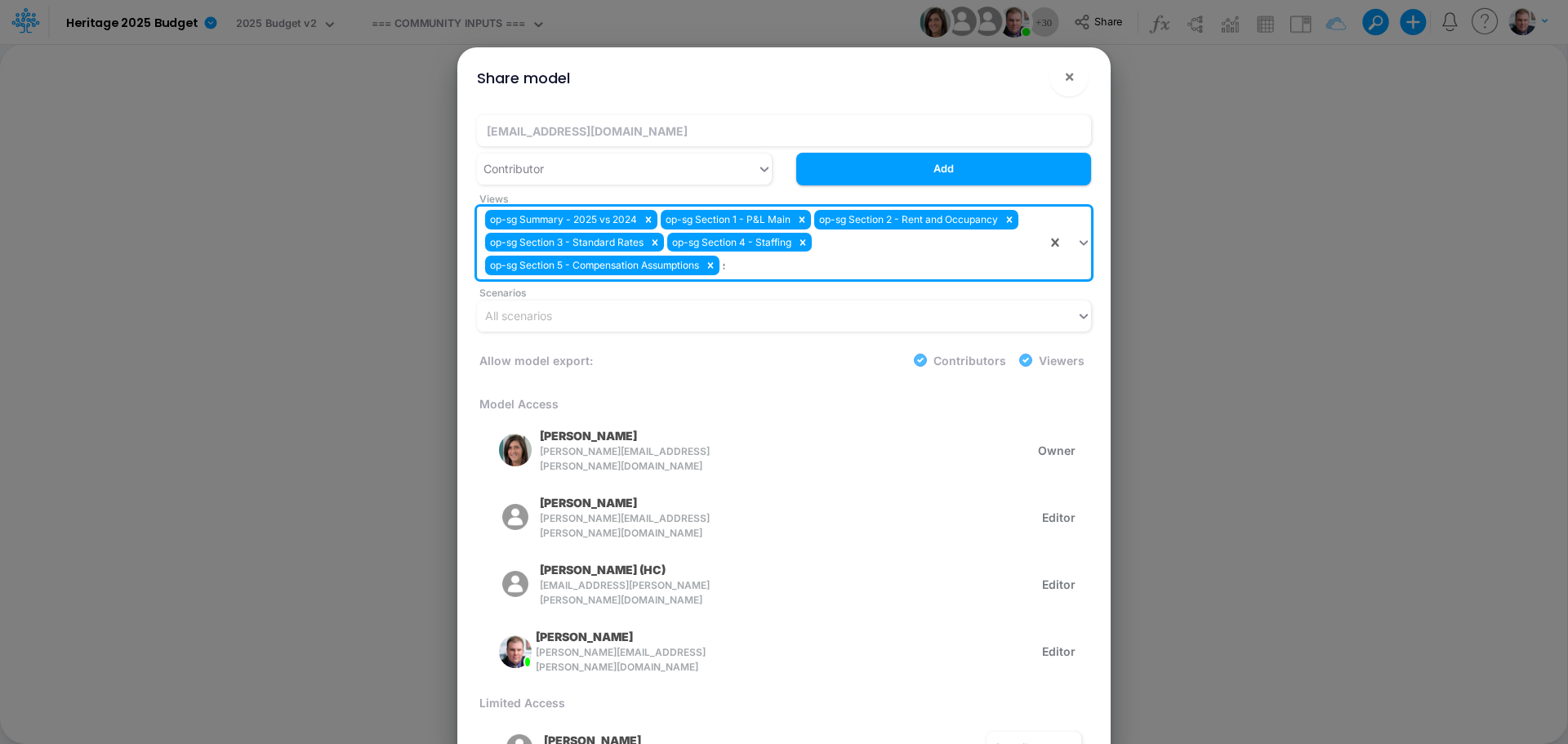
type input "sg"
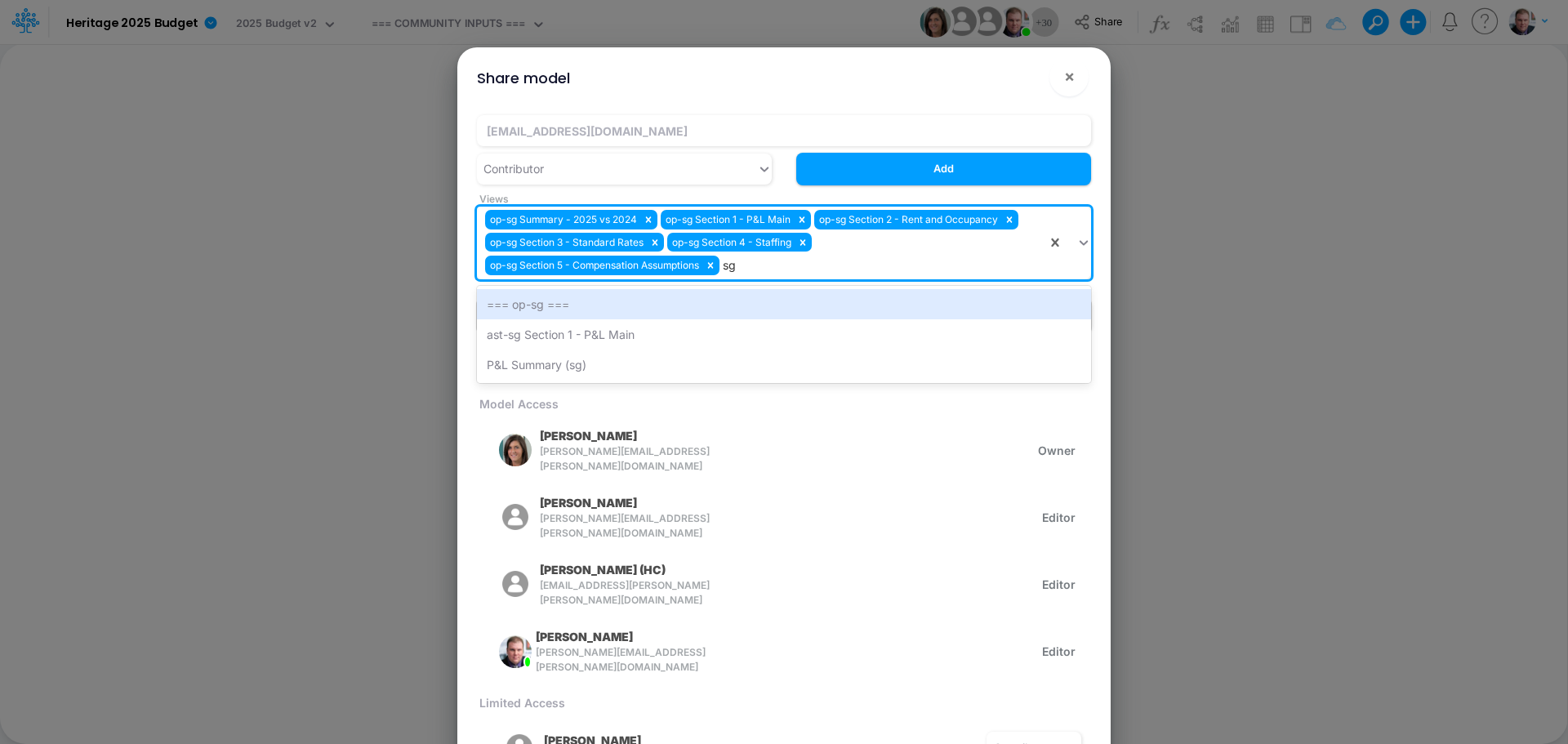
click at [606, 306] on div "=== op-sg ===" at bounding box center [784, 304] width 614 height 30
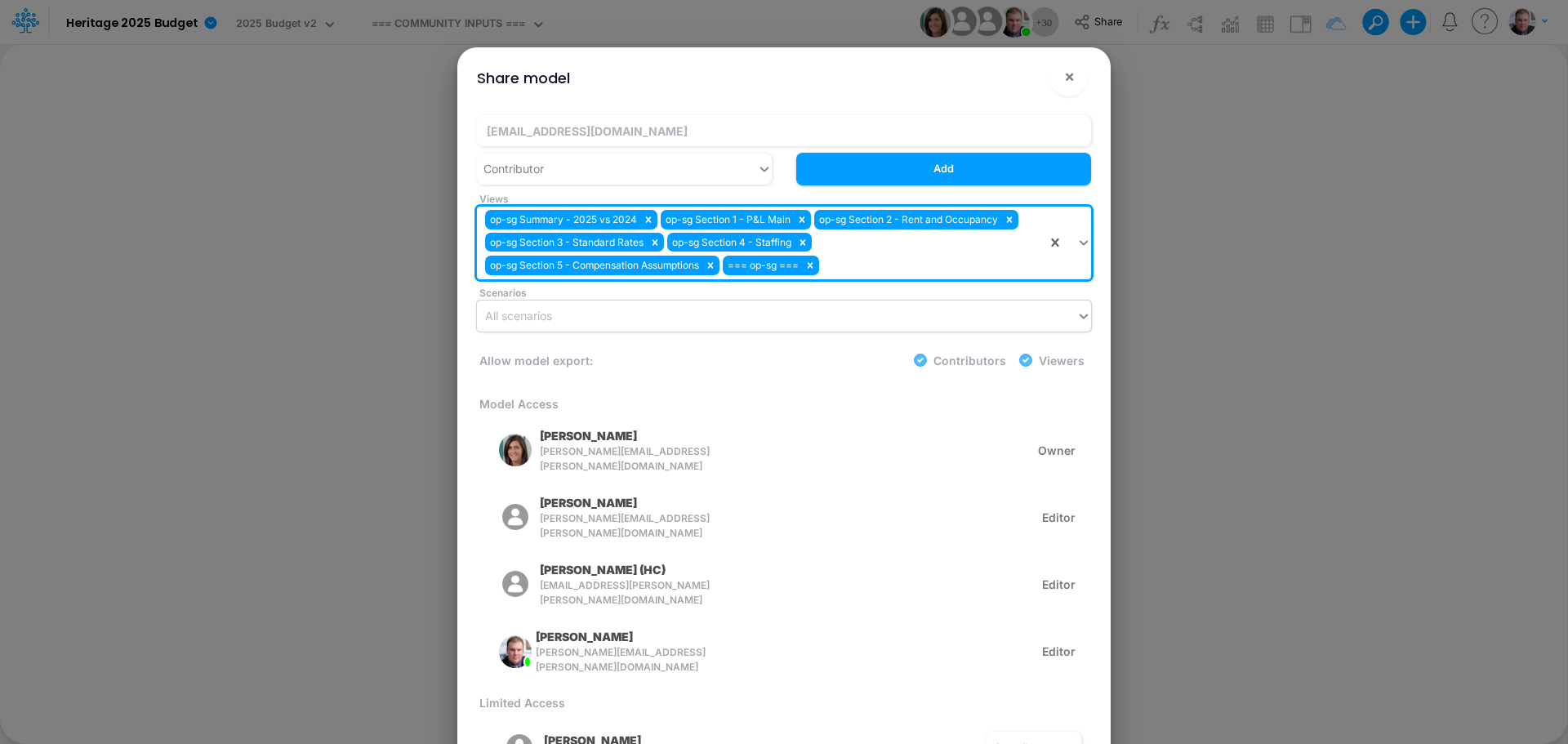
click at [605, 318] on div "All scenarios" at bounding box center [776, 315] width 599 height 27
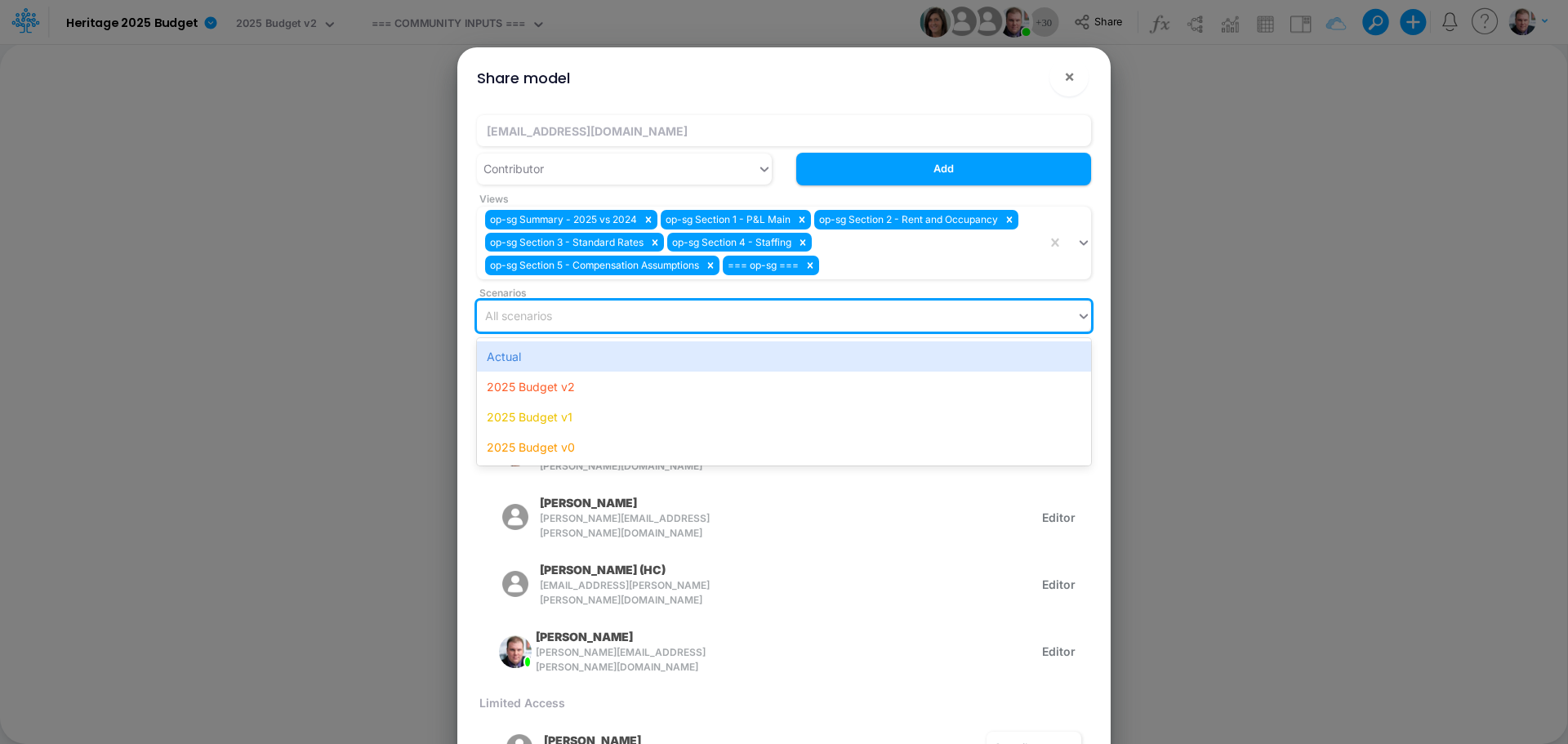
click at [605, 318] on div "All scenarios" at bounding box center [776, 315] width 599 height 27
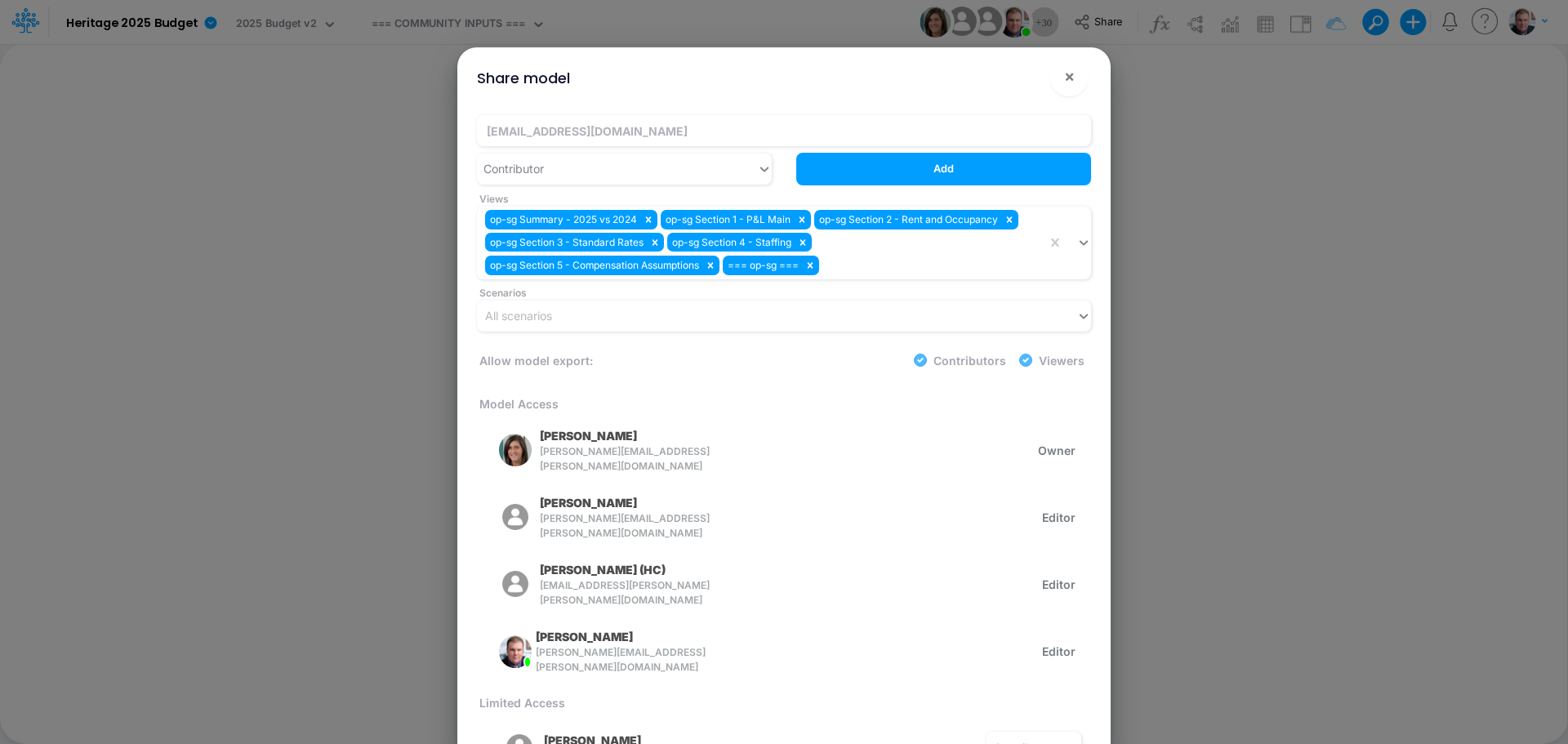
click at [885, 167] on button "Add" at bounding box center [943, 169] width 295 height 32
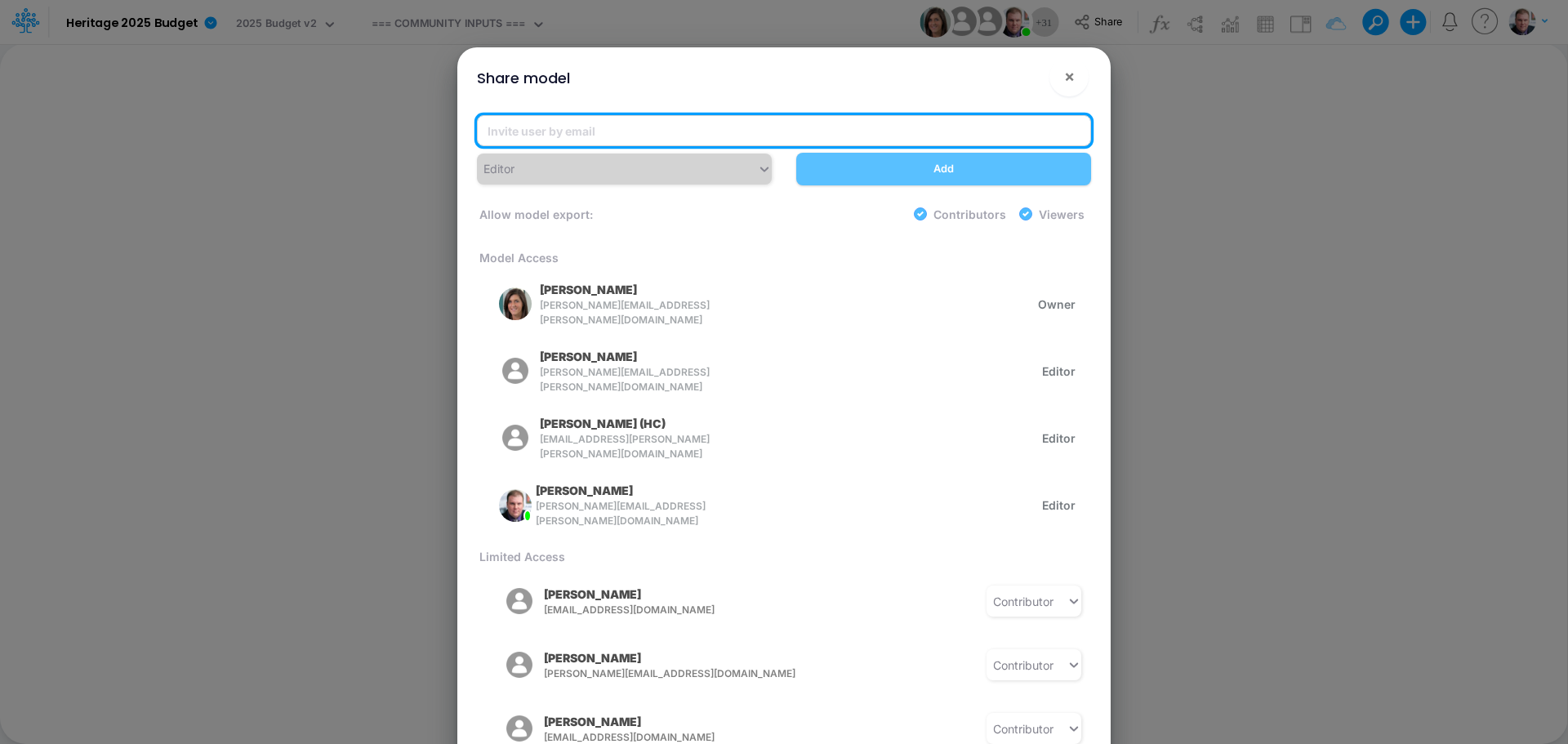
click at [589, 132] on input "email" at bounding box center [784, 130] width 614 height 31
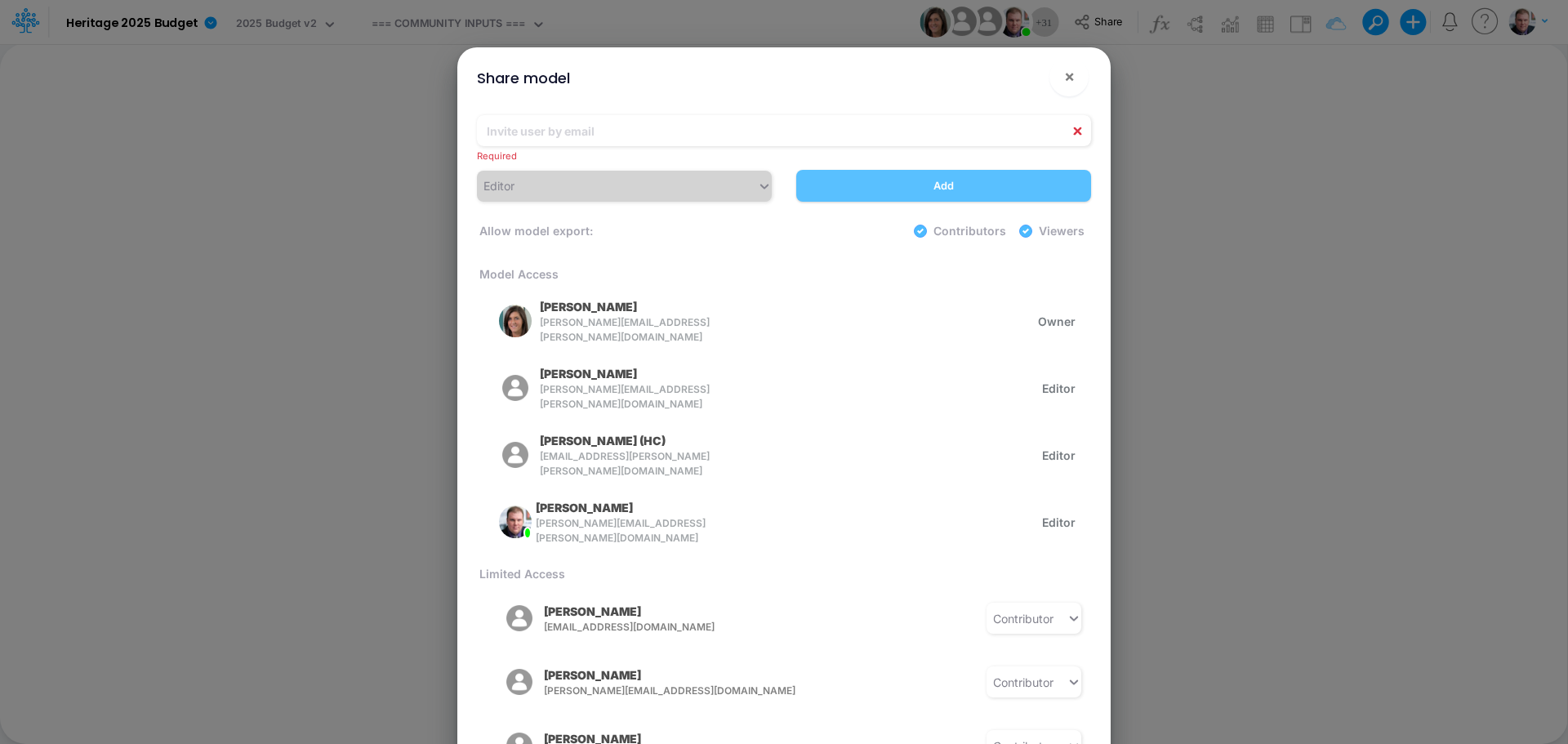
click at [1246, 254] on div "Share model × Required Editor Add Allow model export: Contributors Viewers Mode…" at bounding box center [784, 372] width 1568 height 744
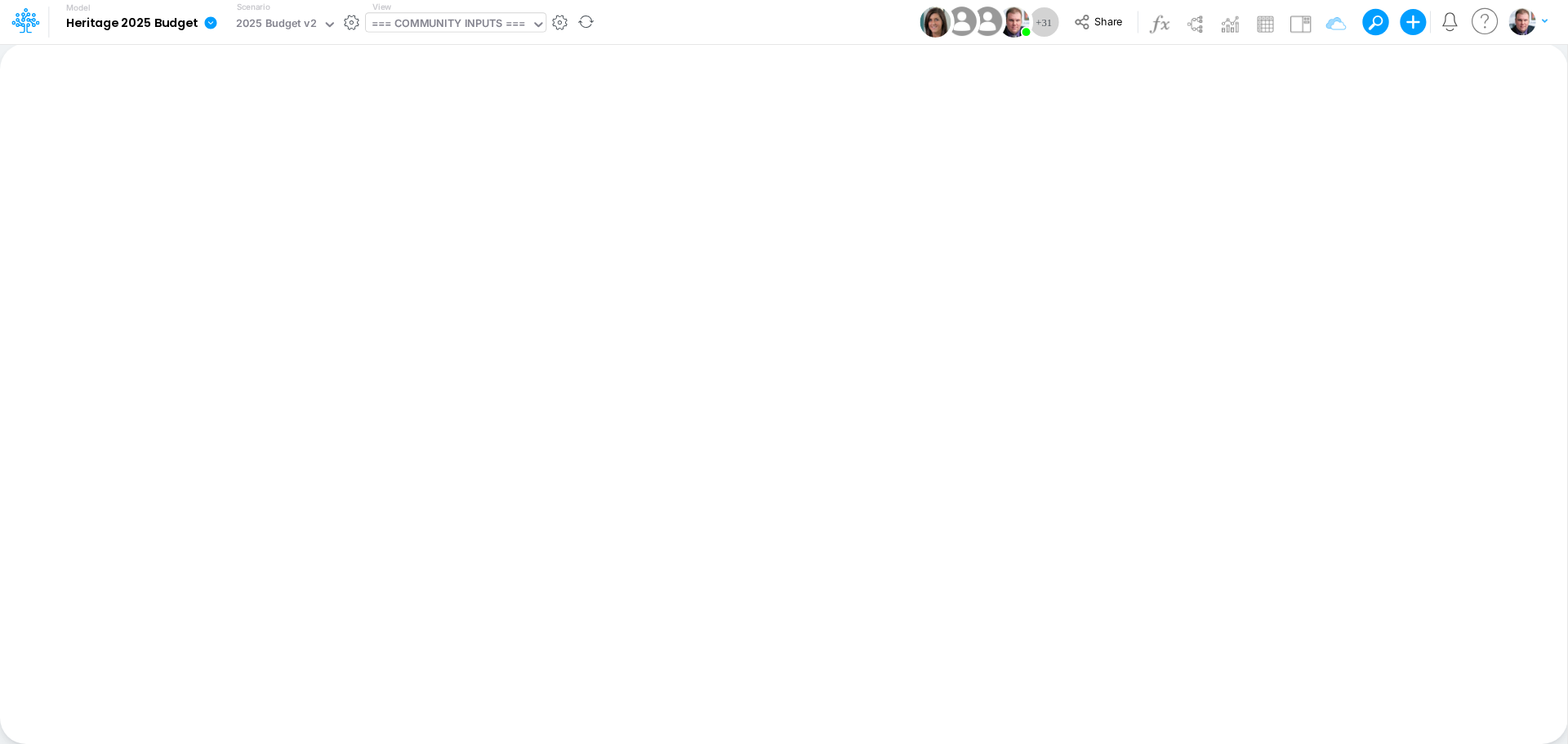
click at [415, 21] on div "=== COMMUNITY INPUTS ===" at bounding box center [449, 25] width 154 height 19
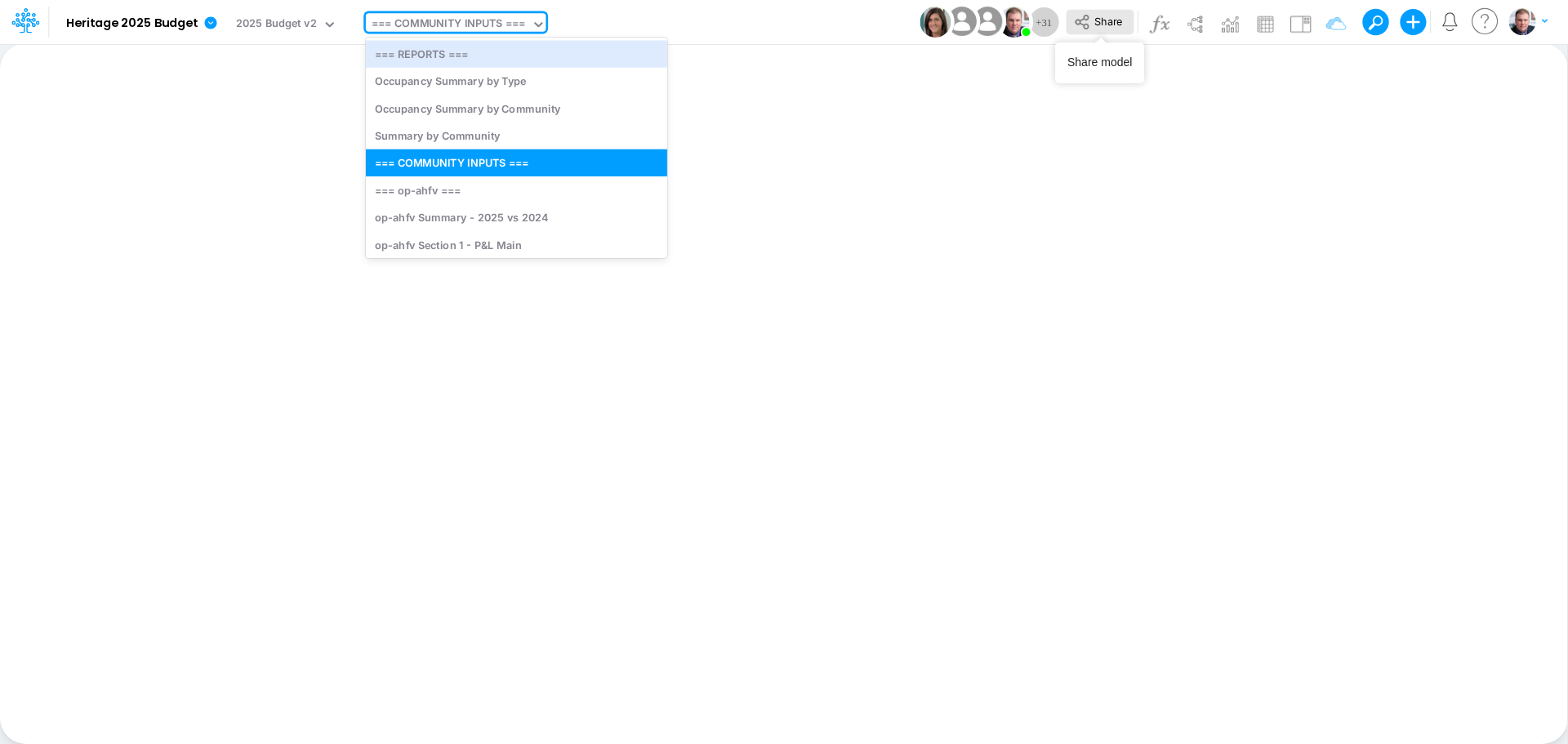
click at [1095, 21] on span "Share" at bounding box center [1108, 21] width 27 height 12
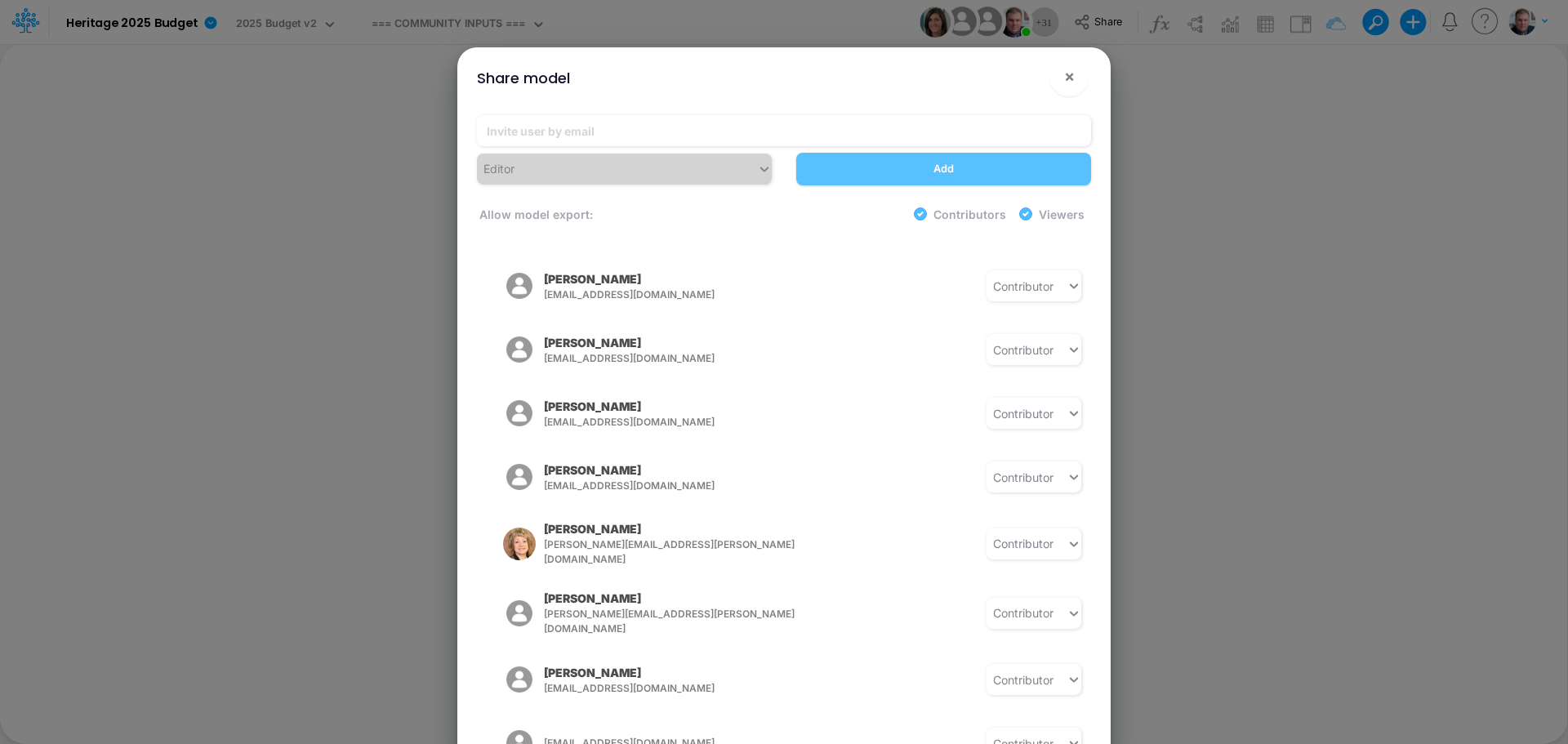
scroll to position [606, 0]
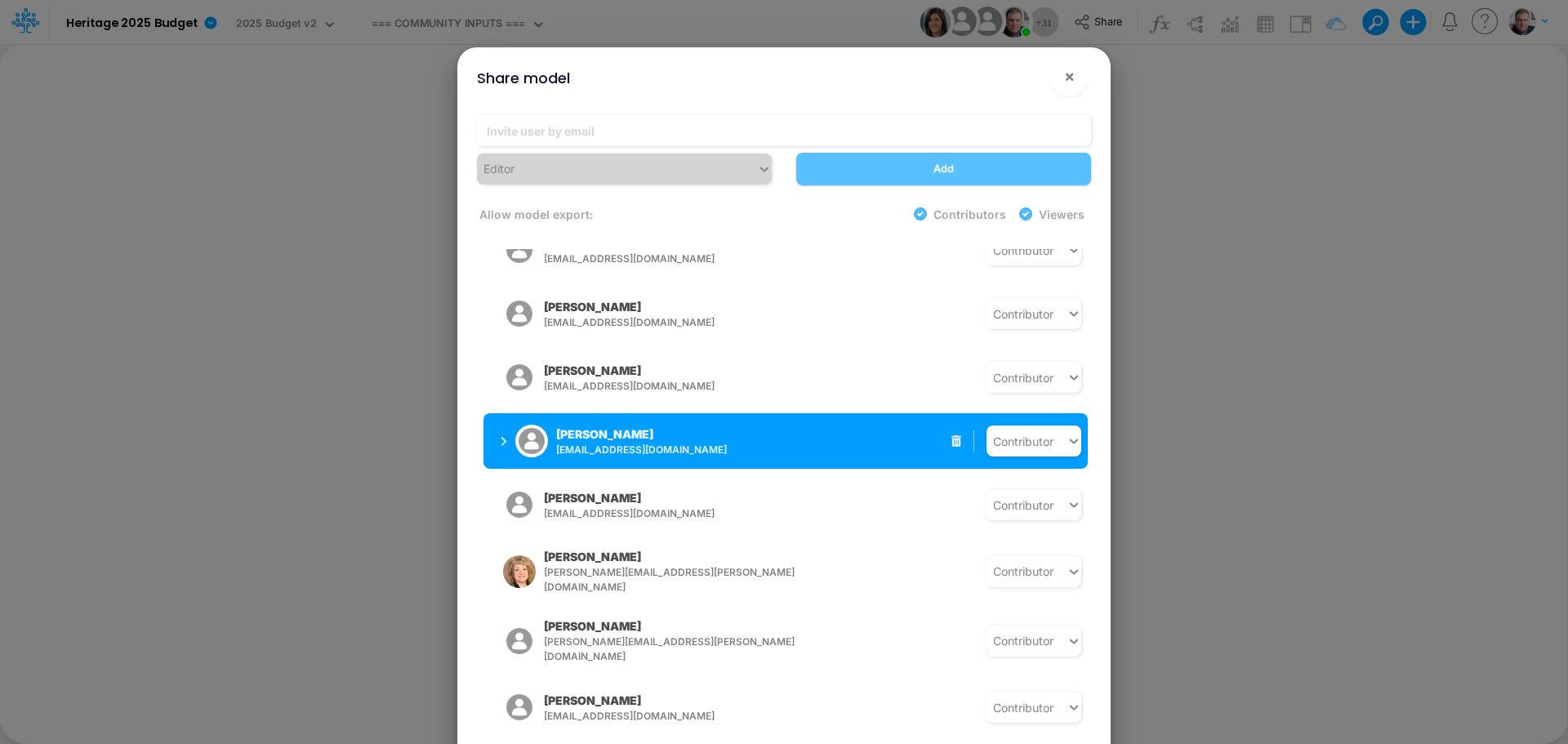
click at [642, 426] on p "[PERSON_NAME]" at bounding box center [604, 434] width 97 height 17
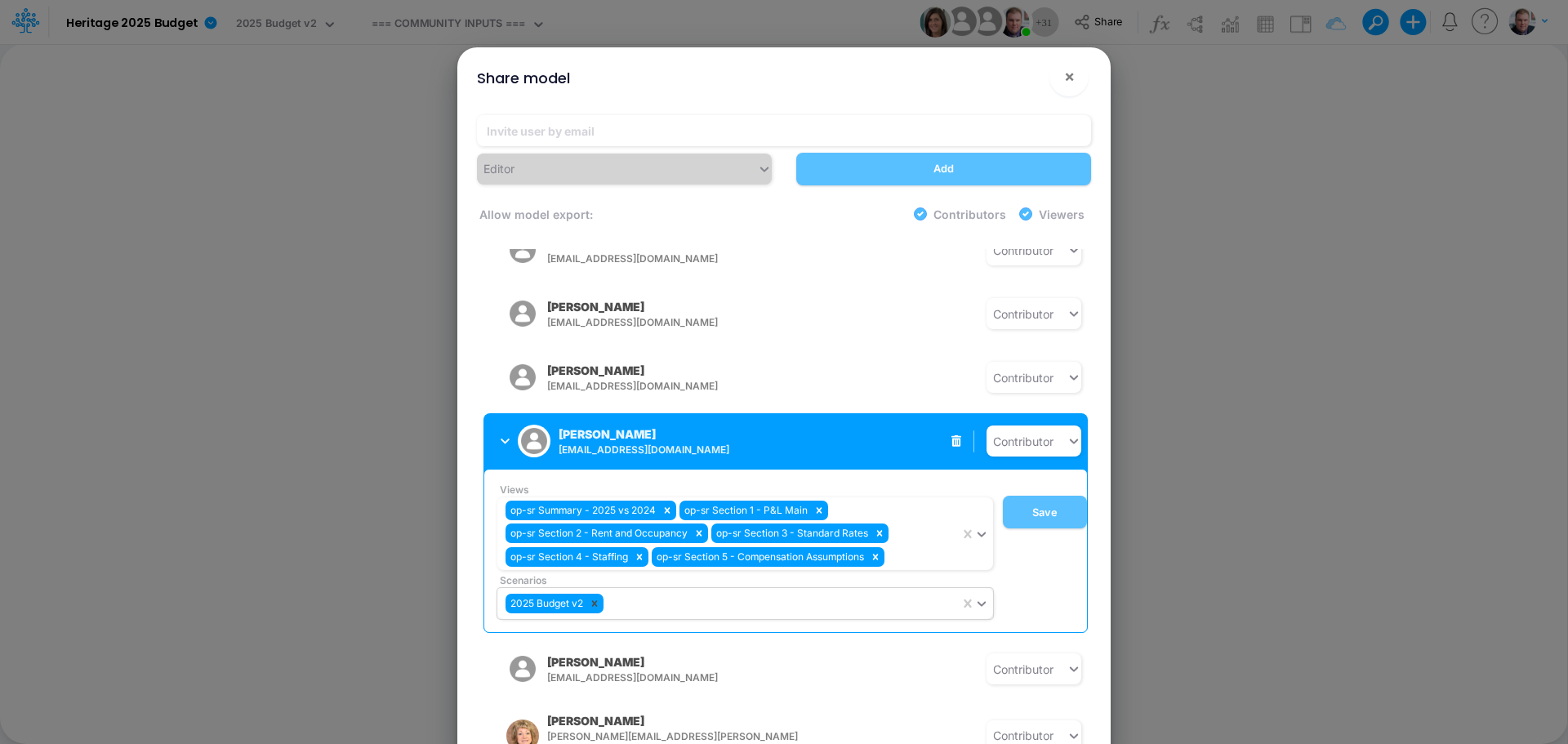
click at [599, 598] on icon at bounding box center [594, 604] width 11 height 11
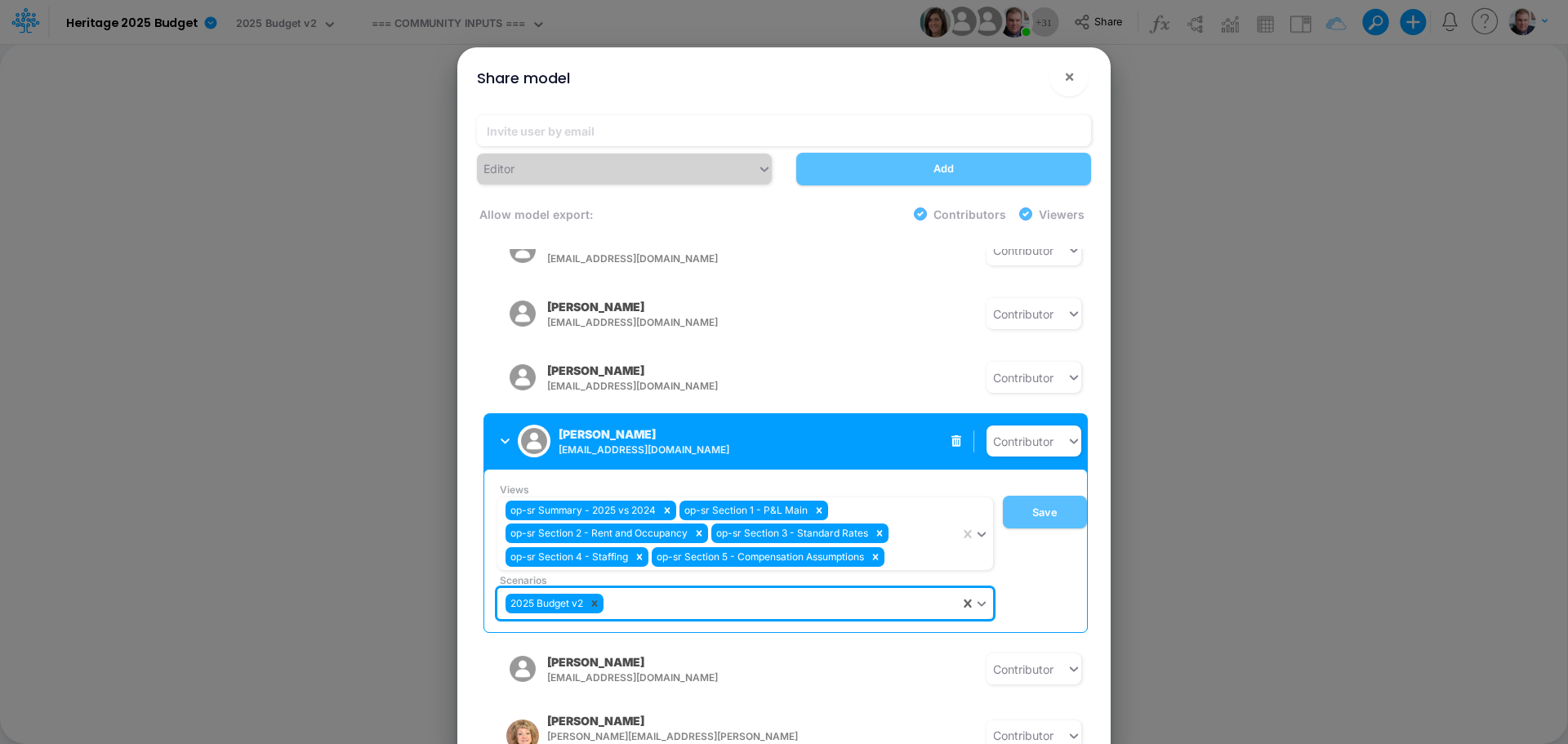
click at [593, 598] on icon at bounding box center [594, 604] width 11 height 11
click at [1028, 581] on div "Views op-sr Summary - 2025 vs 2024 op-sr Section 1 - P&L Main op-sr Section 2 -…" at bounding box center [789, 550] width 596 height 136
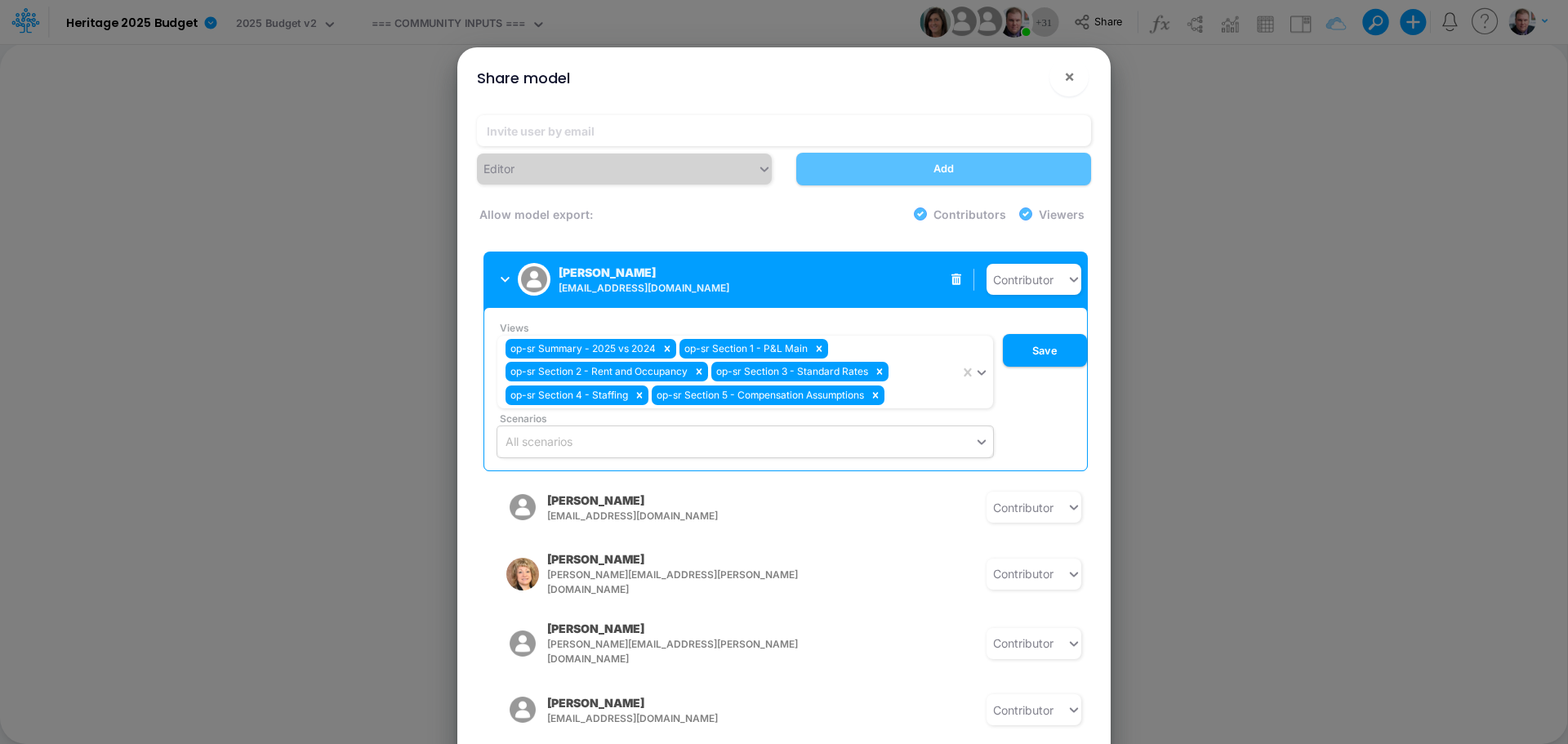
scroll to position [770, 0]
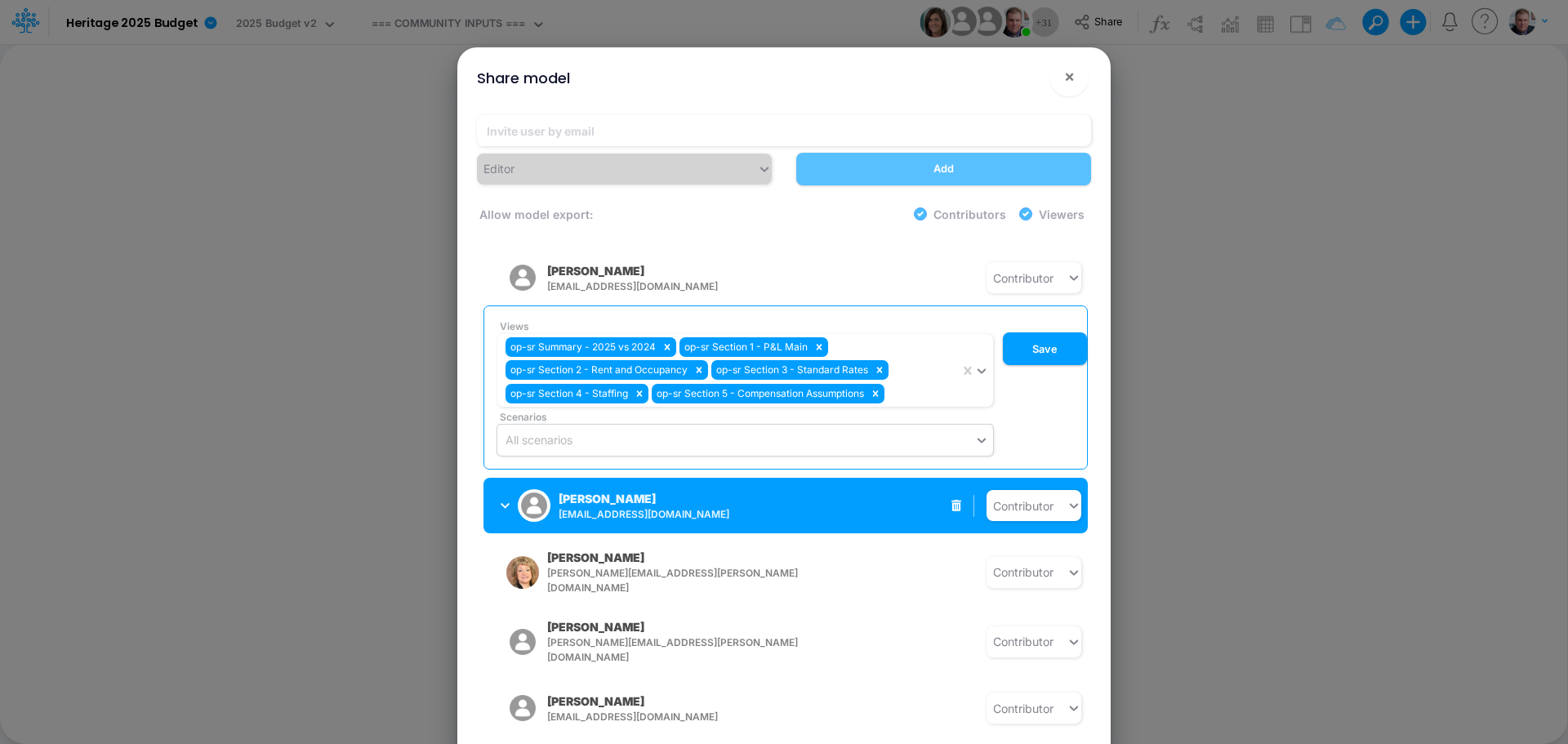
click at [699, 490] on div "Brianna Hansen bhansen@heritage-communities.com" at bounding box center [643, 506] width 170 height 32
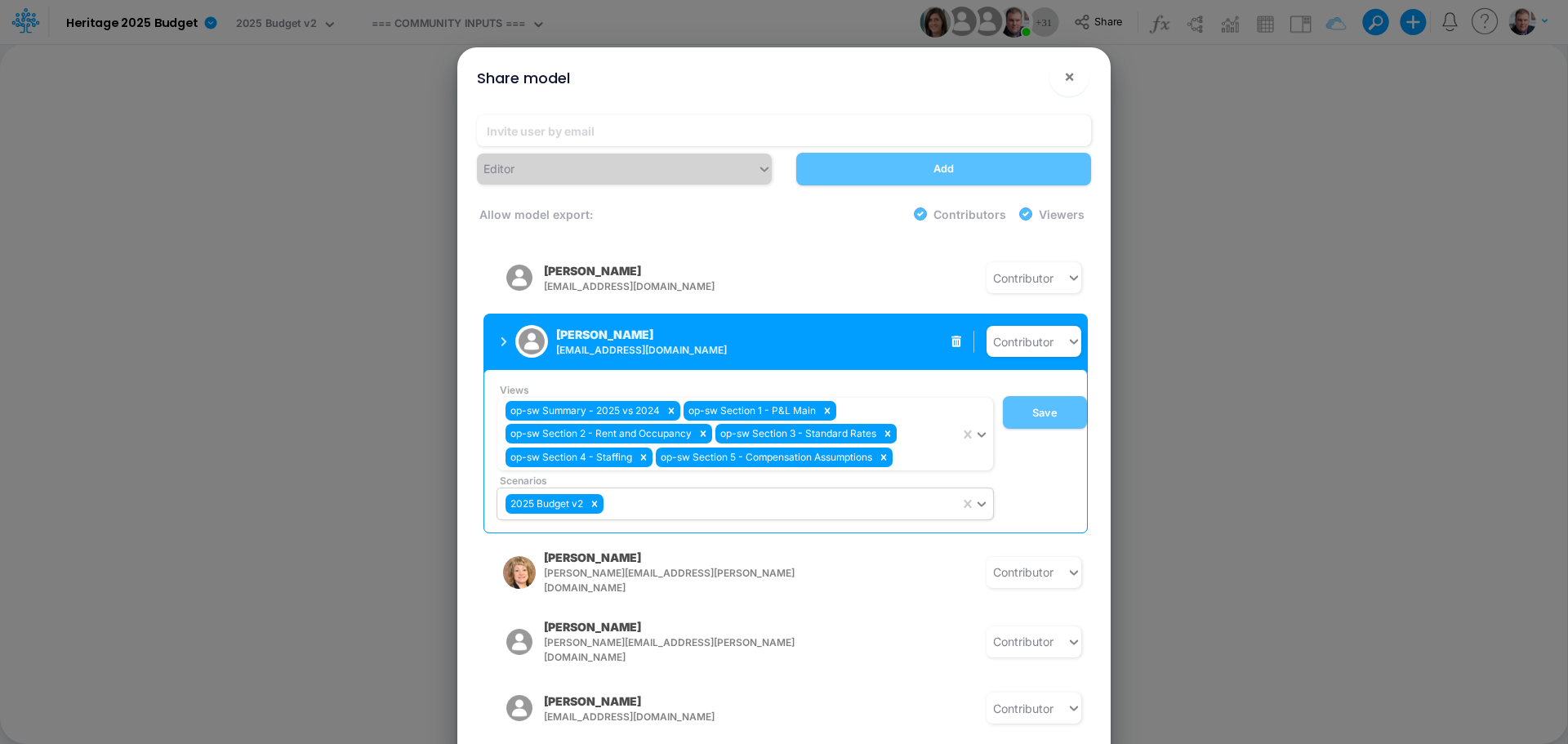
click at [976, 496] on icon at bounding box center [981, 504] width 15 height 16
click at [1042, 409] on button "Save" at bounding box center [1044, 412] width 84 height 33
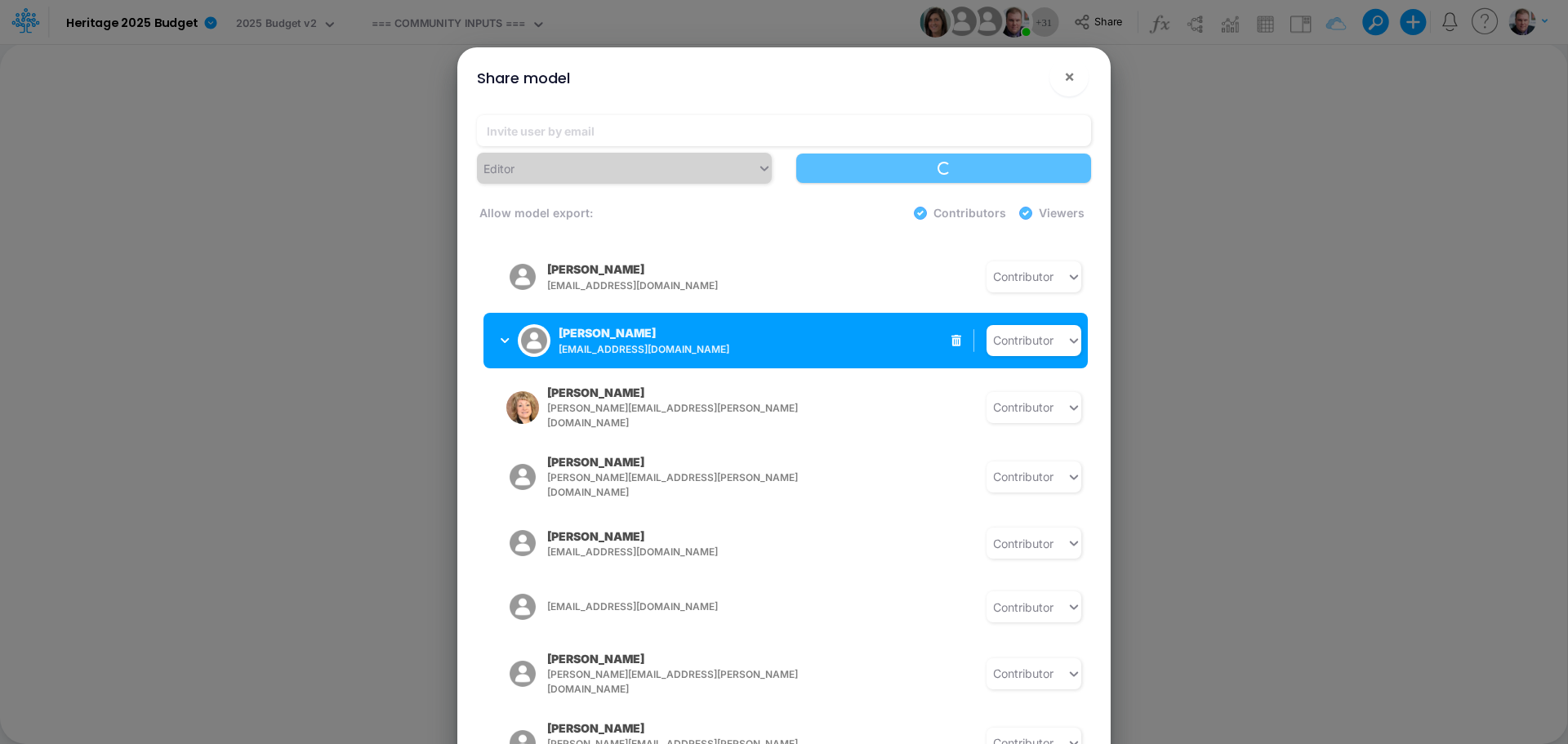
click at [858, 317] on div "Brianna Hansen bhansen@heritage-communities.com Contributor" at bounding box center [785, 340] width 604 height 56
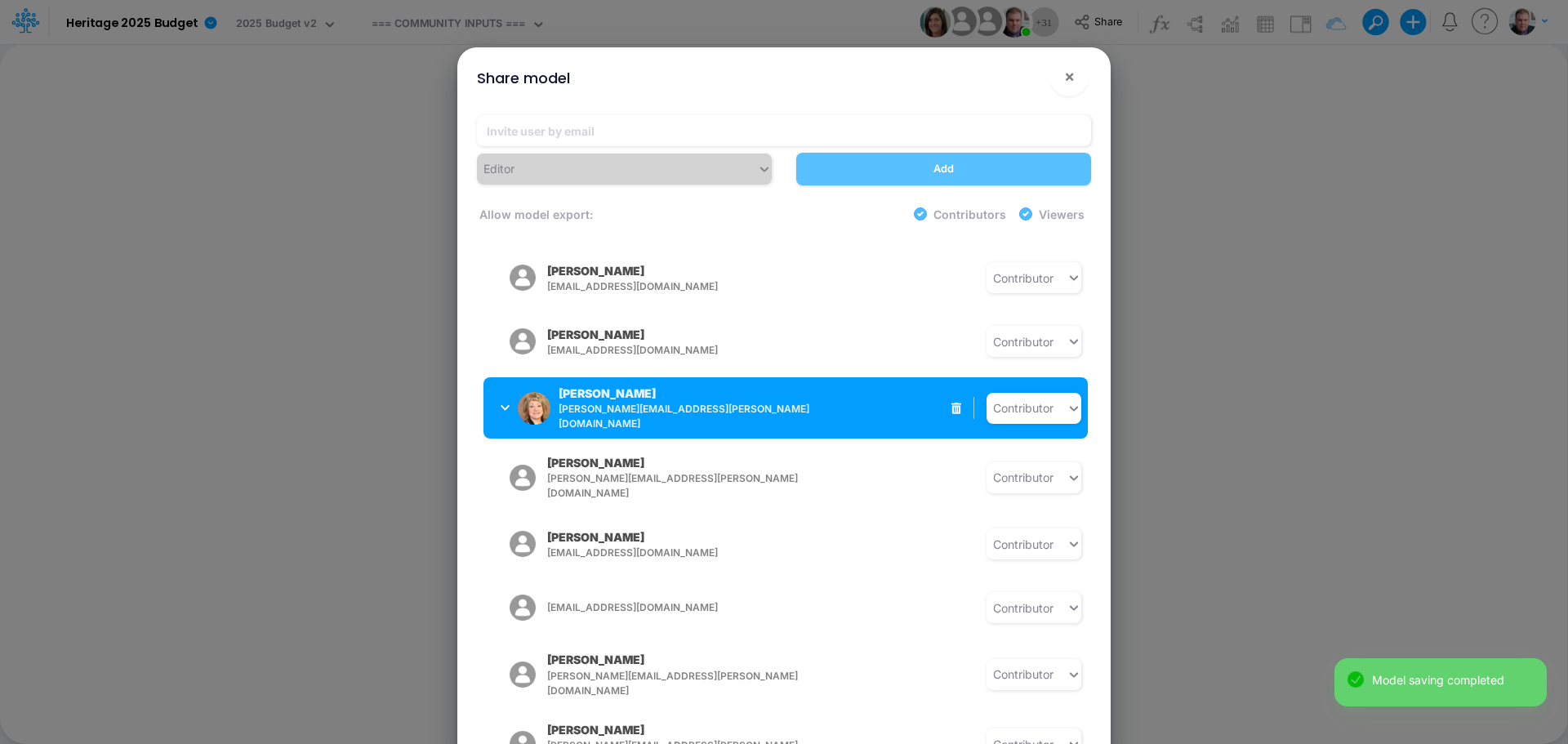
click at [821, 393] on div "Terri Coe terri.coe@heritage-communities.com Contributor" at bounding box center [785, 407] width 604 height 61
click at [899, 388] on div "Terri Coe terri.coe@heritage-communities.com Contributor" at bounding box center [785, 407] width 604 height 61
click at [1066, 400] on icon at bounding box center [1073, 408] width 15 height 16
click at [744, 377] on div "Terri Coe terri.coe@heritage-communities.com Contributor" at bounding box center [785, 407] width 604 height 61
drag, startPoint x: 670, startPoint y: 407, endPoint x: 850, endPoint y: 407, distance: 180.0
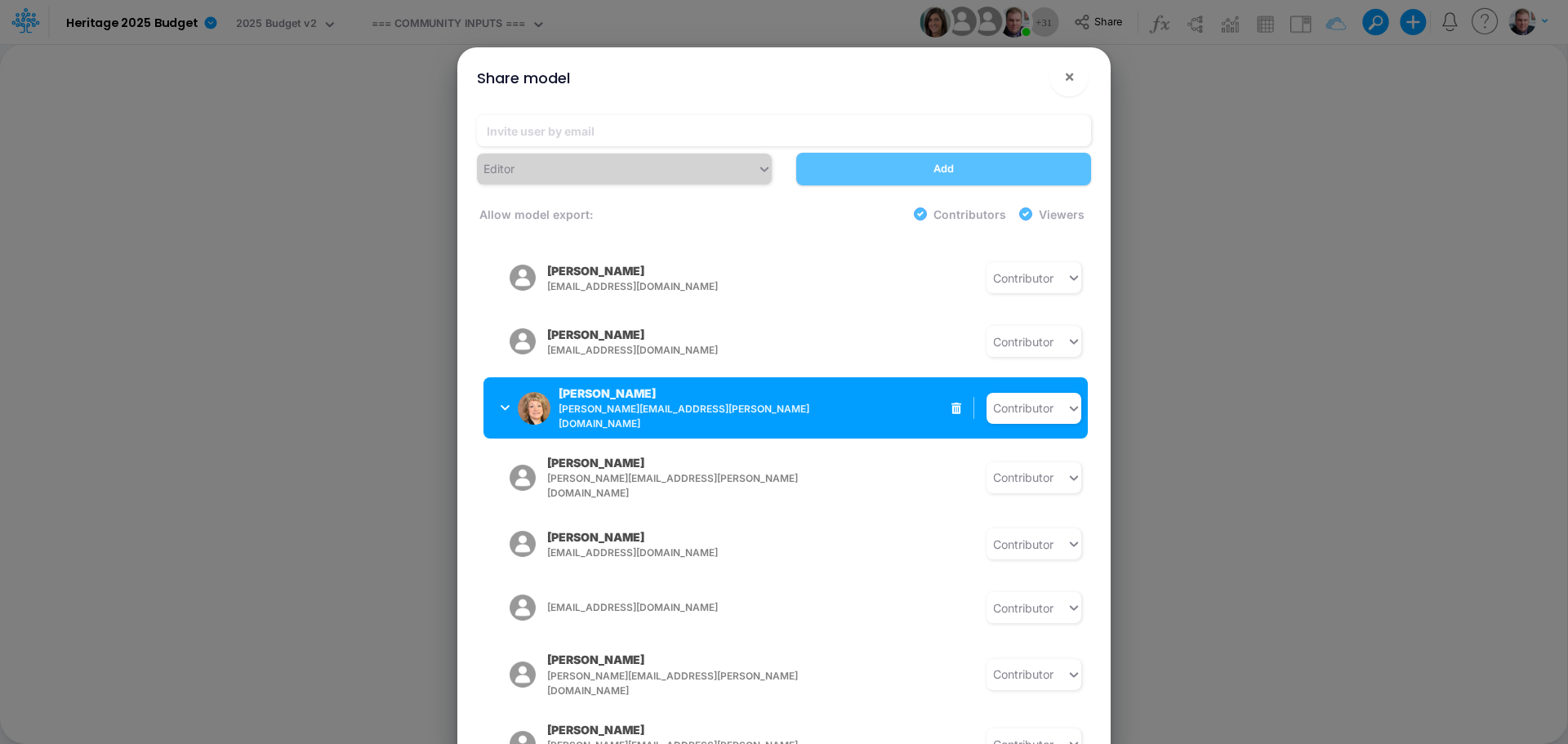
click at [850, 407] on div "Terri Coe terri.coe@heritage-communities.com Contributor" at bounding box center [785, 407] width 604 height 61
click at [502, 405] on icon "button" at bounding box center [505, 407] width 9 height 5
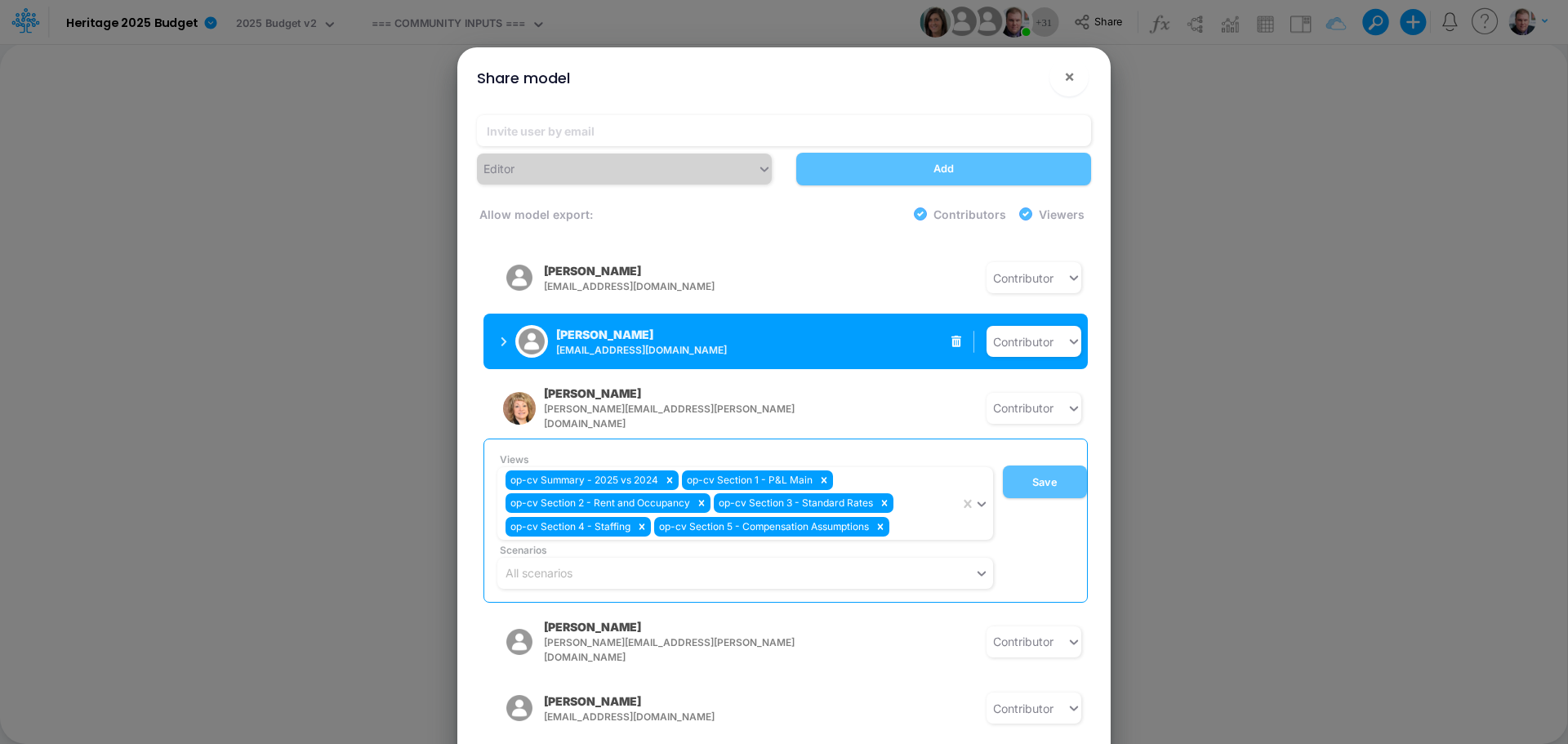
click at [502, 337] on icon "button" at bounding box center [504, 342] width 6 height 11
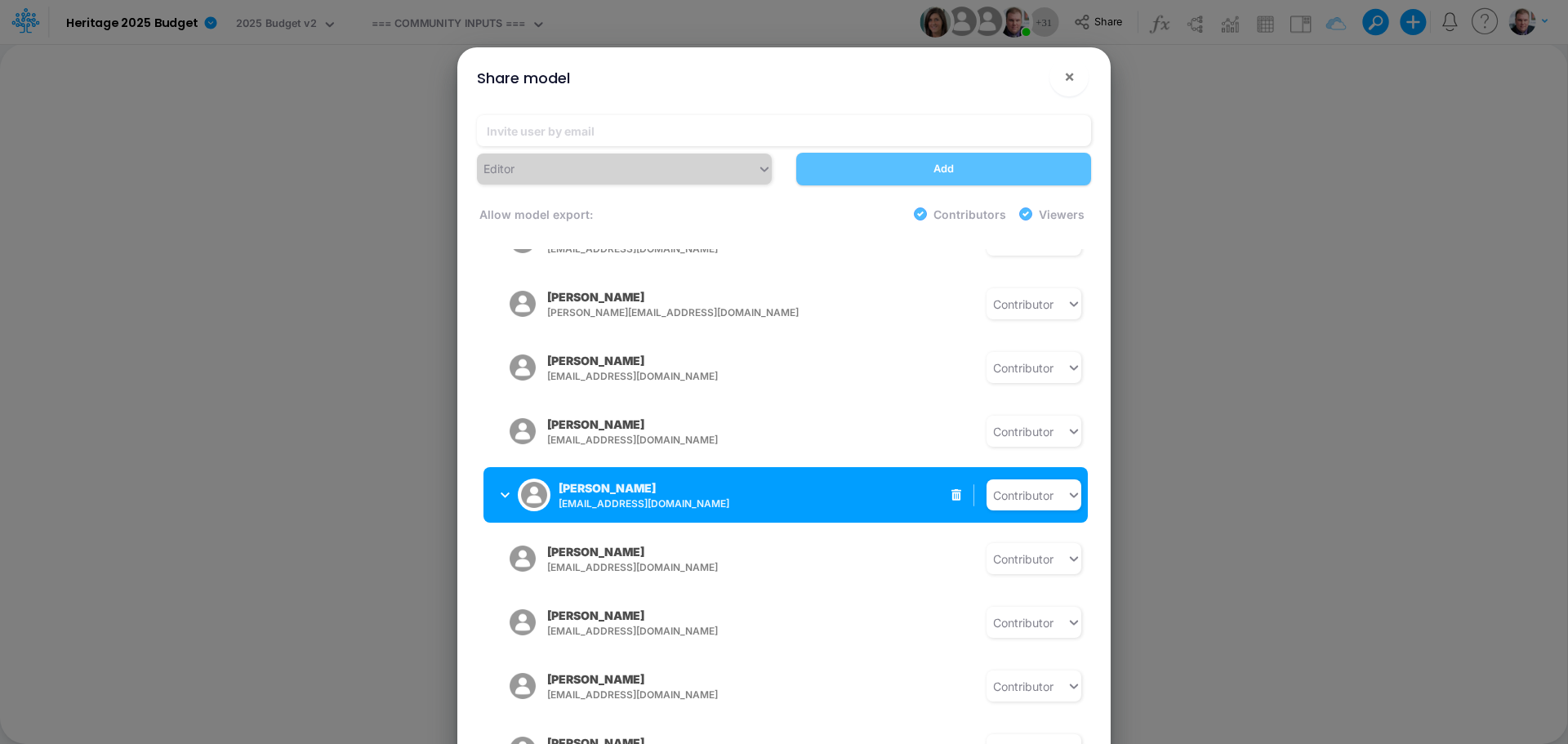
scroll to position [443, 0]
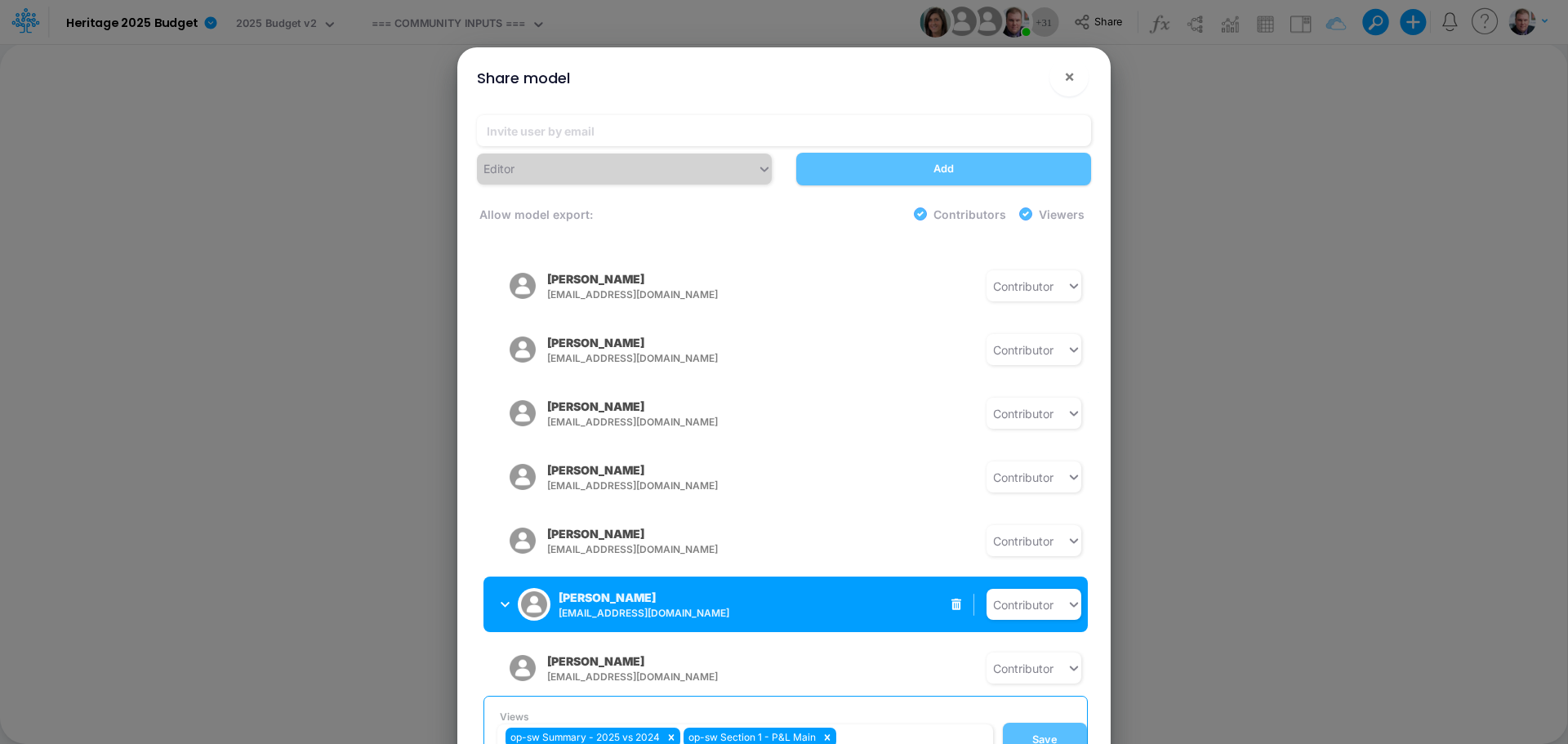
click at [504, 599] on icon "button" at bounding box center [505, 604] width 9 height 11
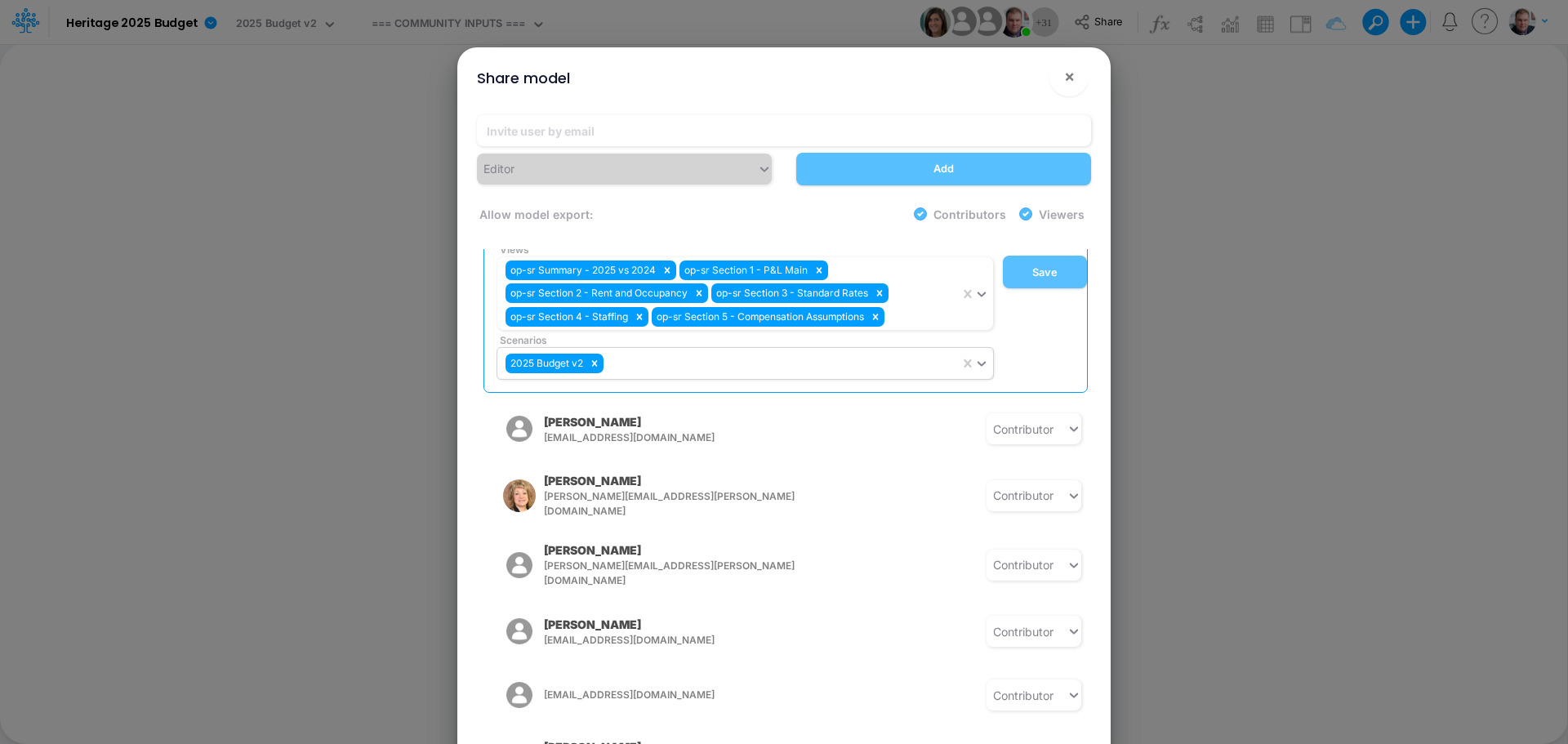
scroll to position [851, 0]
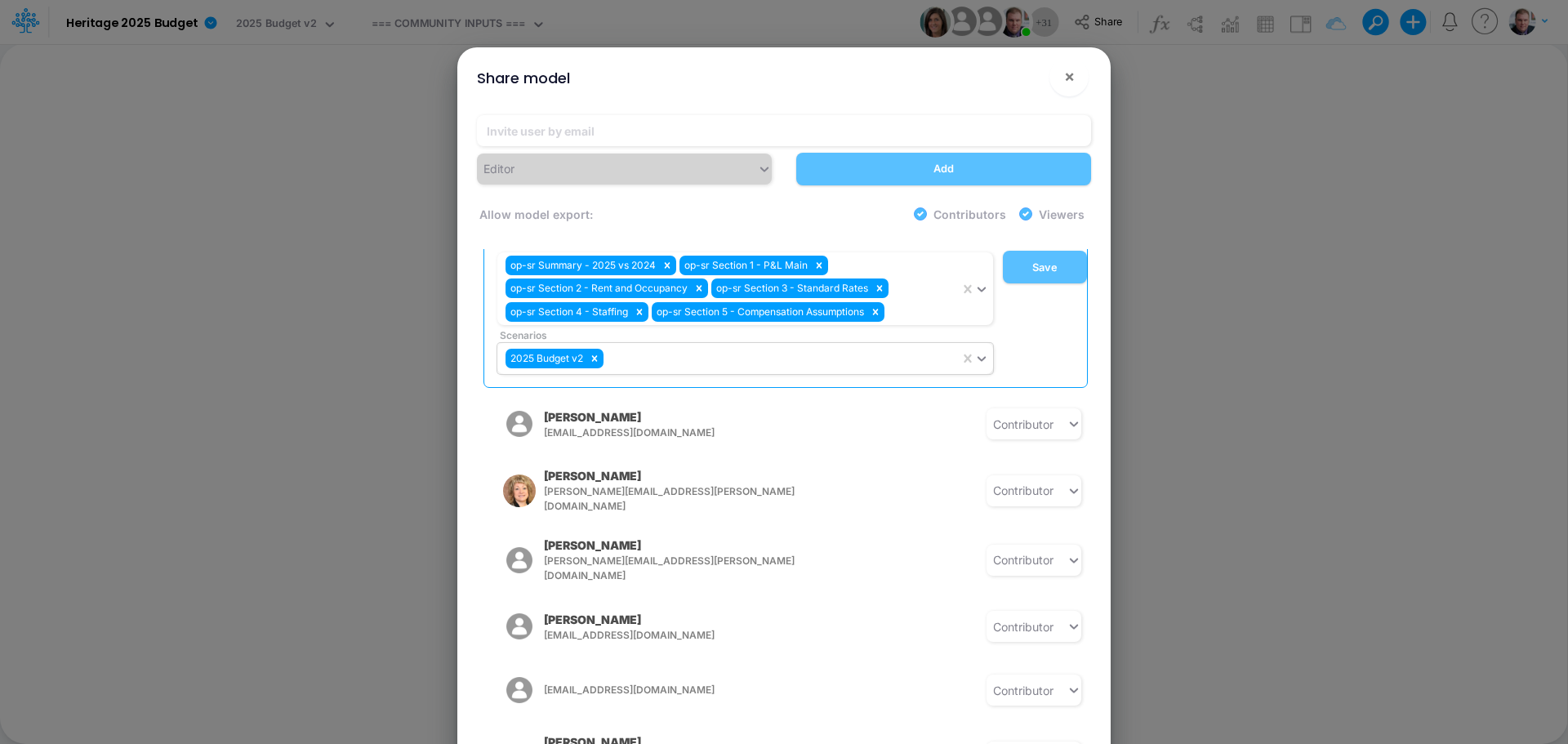
click at [711, 349] on div "2025 Budget v2" at bounding box center [728, 359] width 462 height 27
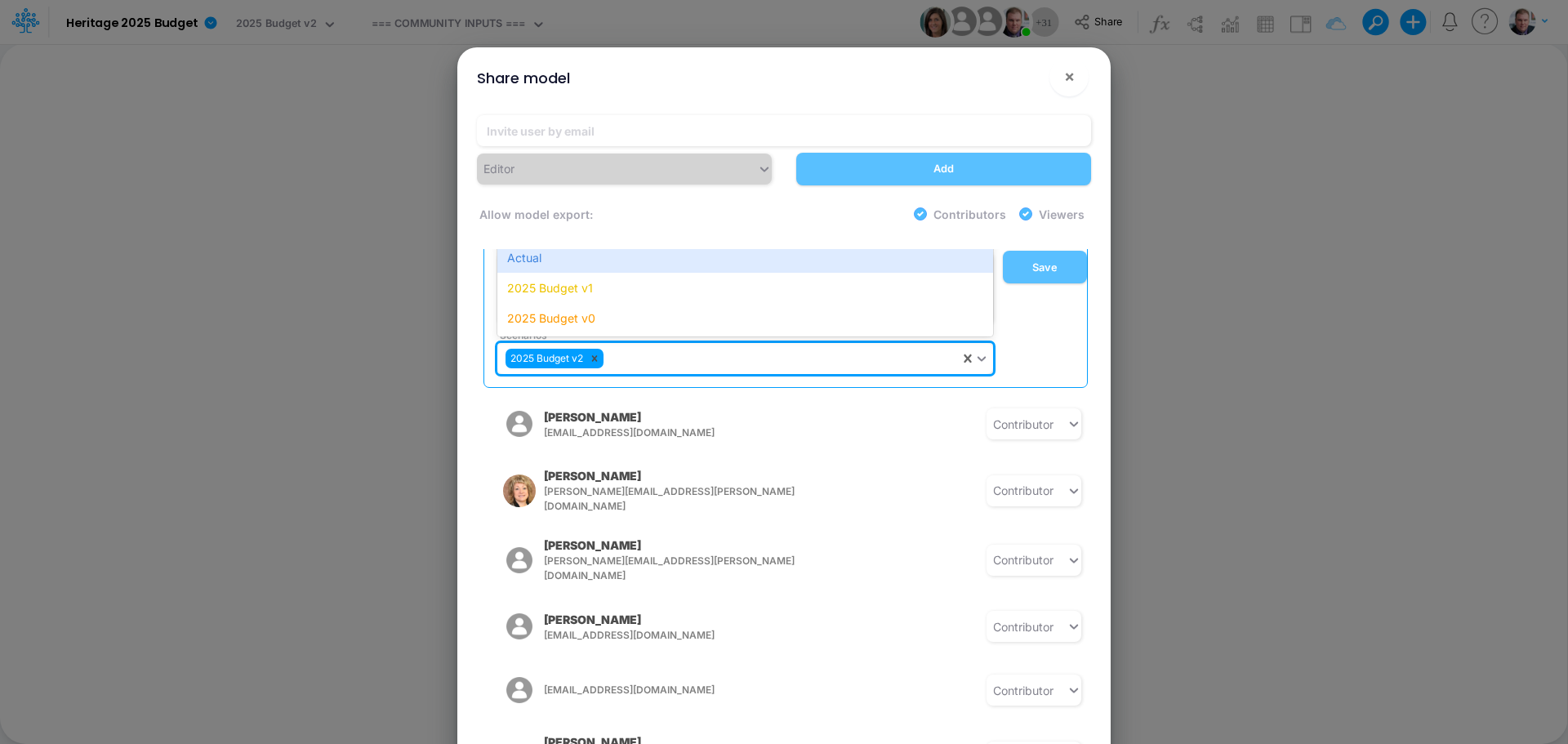
click at [600, 353] on icon at bounding box center [594, 358] width 11 height 11
click at [590, 353] on icon at bounding box center [594, 358] width 11 height 11
click at [595, 353] on icon at bounding box center [594, 358] width 11 height 11
drag, startPoint x: 595, startPoint y: 347, endPoint x: 610, endPoint y: 344, distance: 15.3
click at [595, 353] on icon at bounding box center [594, 358] width 11 height 11
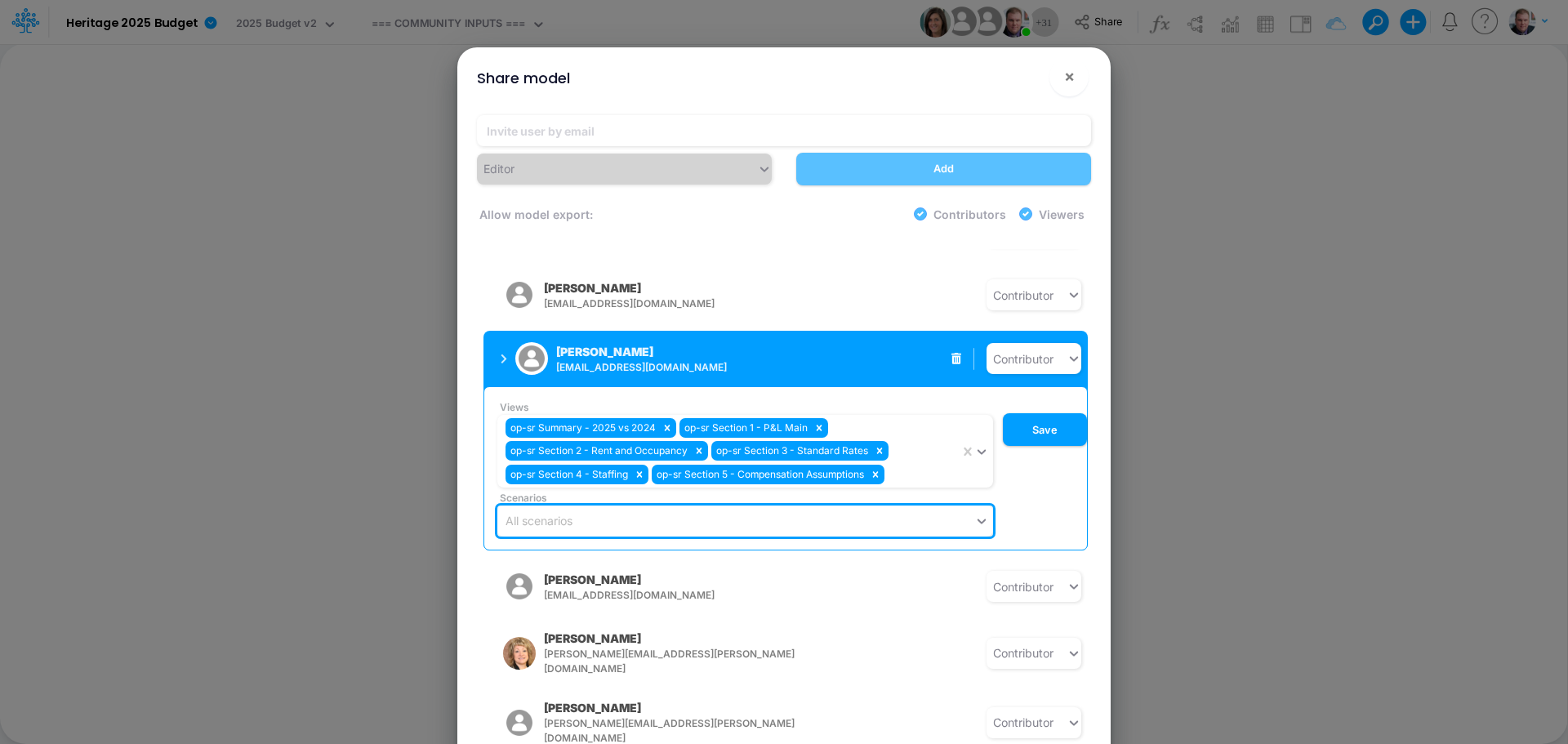
scroll to position [687, 0]
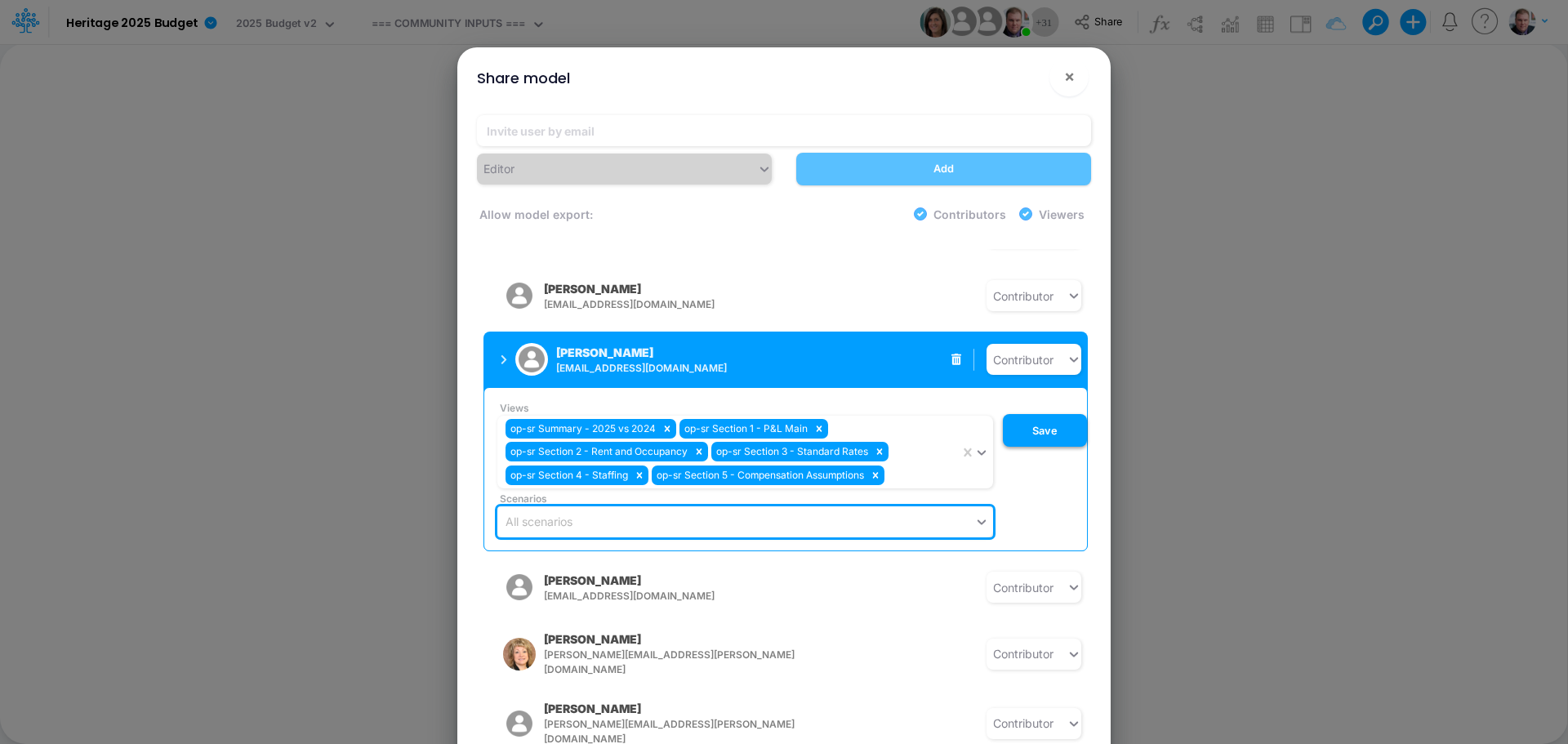
click at [1042, 416] on button "Save" at bounding box center [1044, 430] width 84 height 33
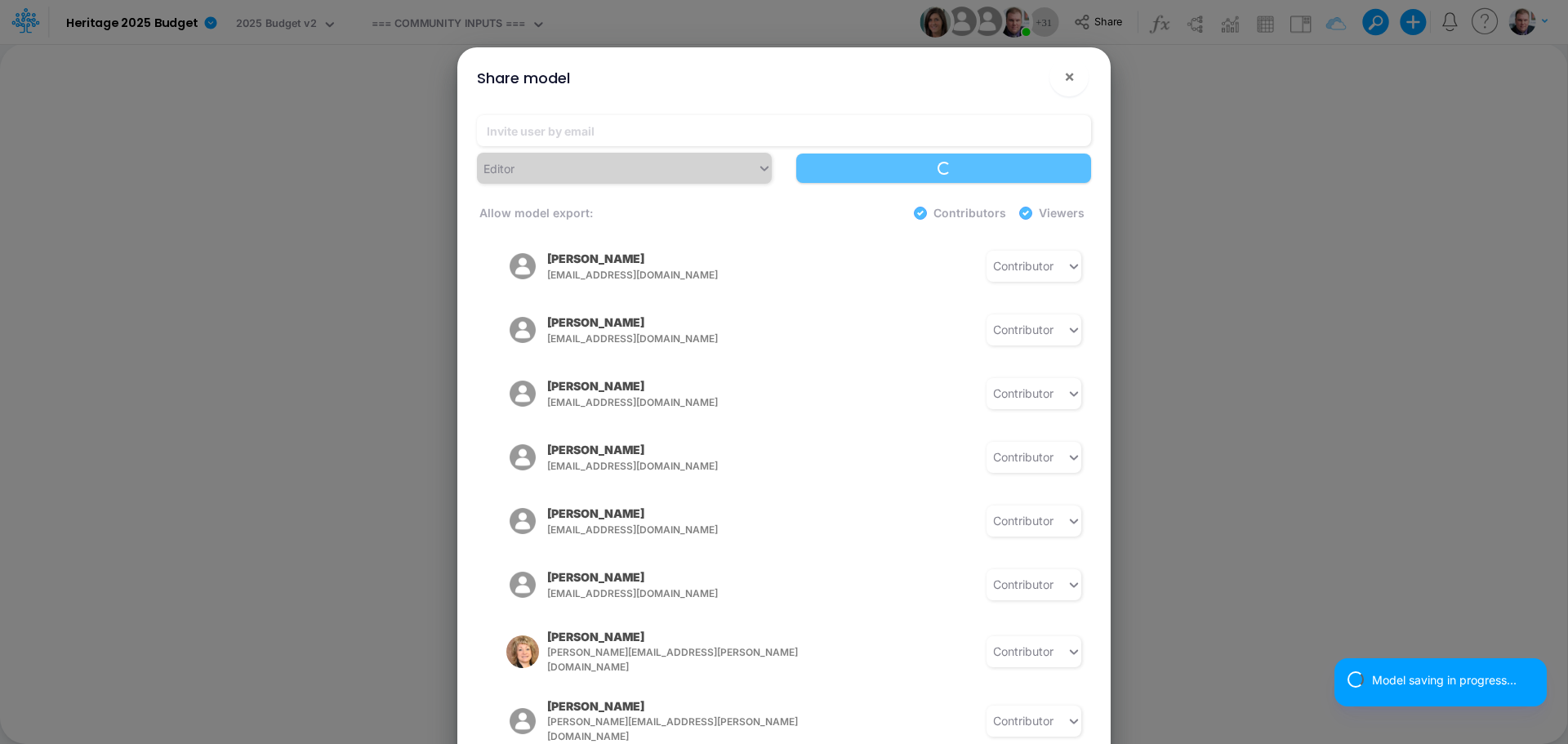
scroll to position [524, 0]
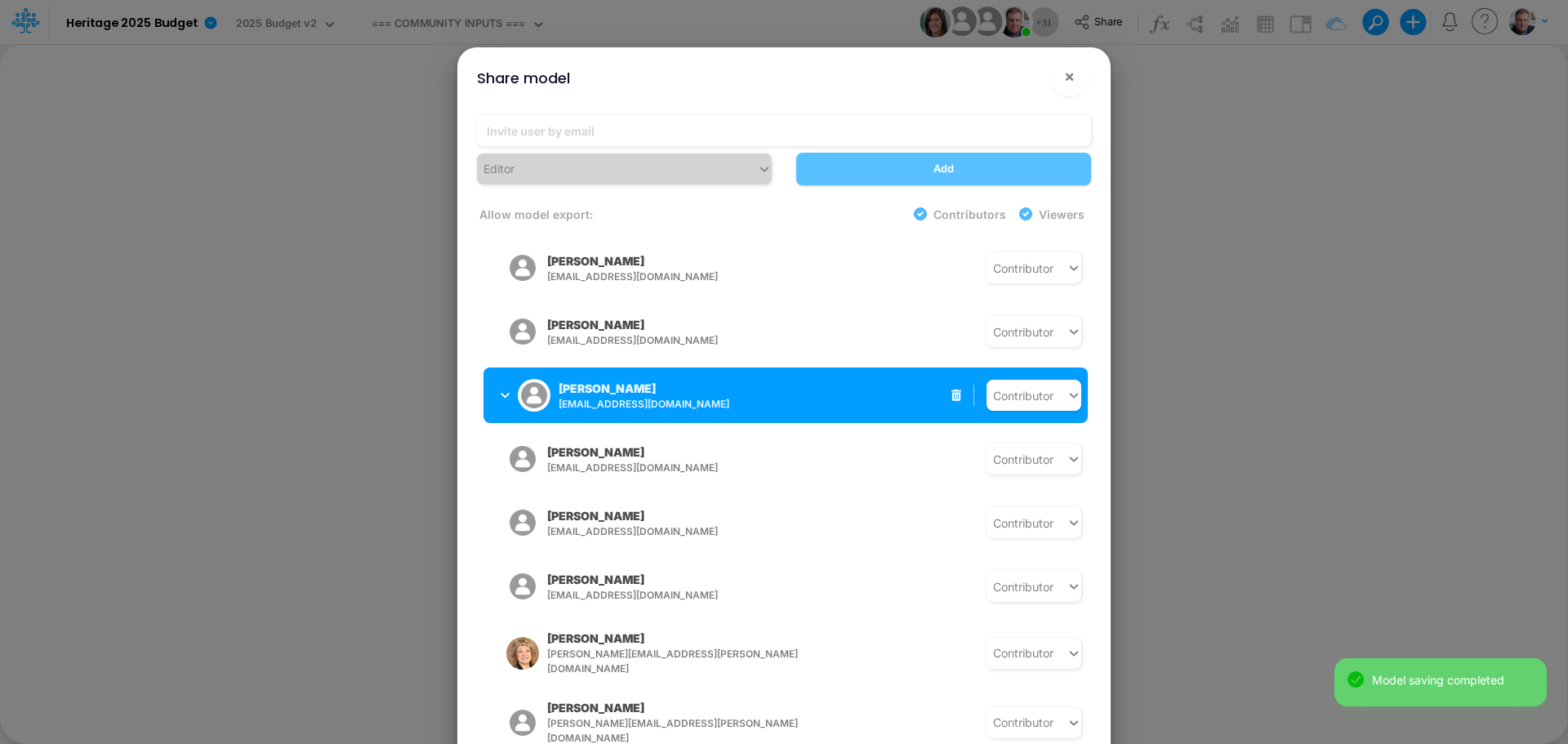
click at [508, 391] on icon "button" at bounding box center [505, 396] width 9 height 11
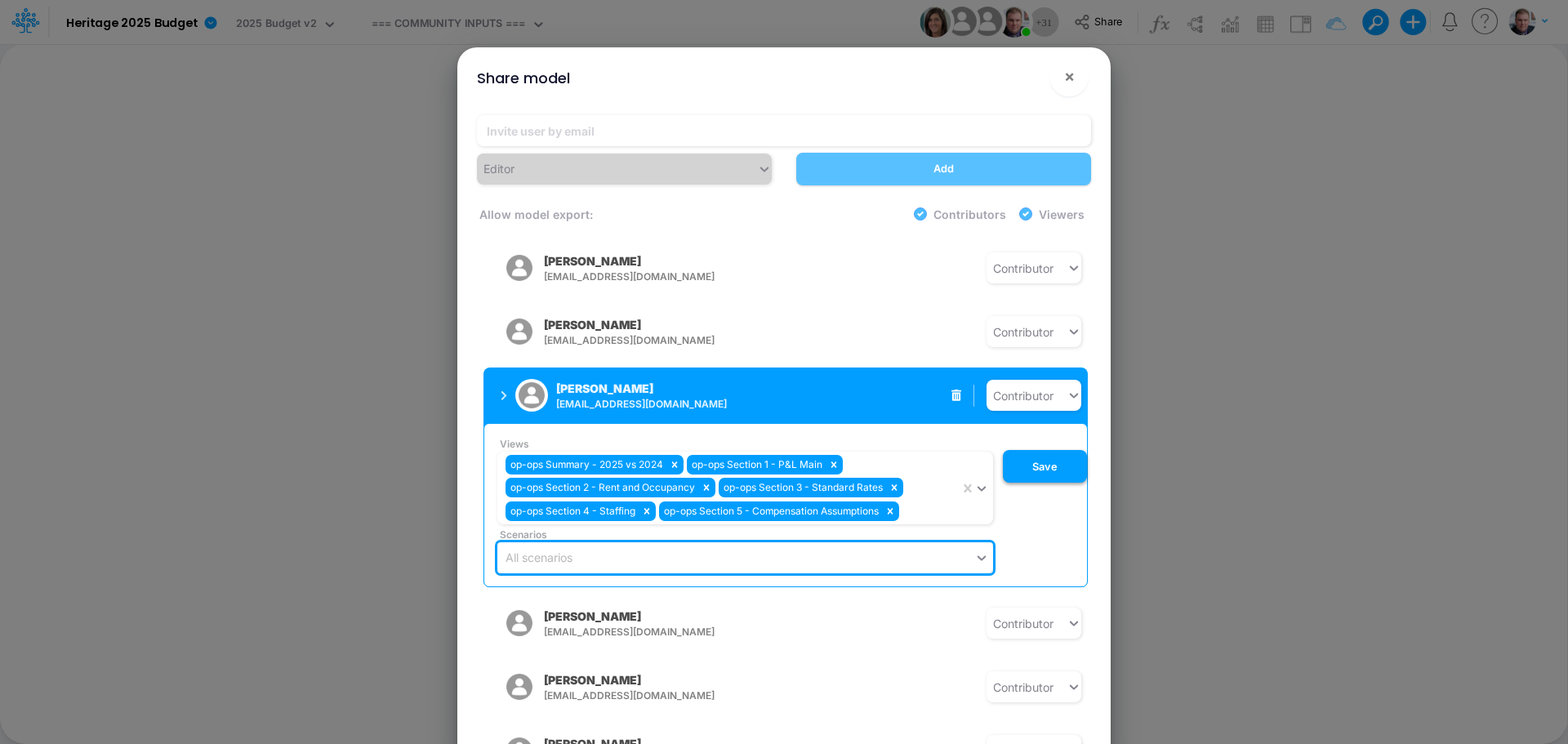
click at [1025, 465] on button "Save" at bounding box center [1044, 466] width 84 height 33
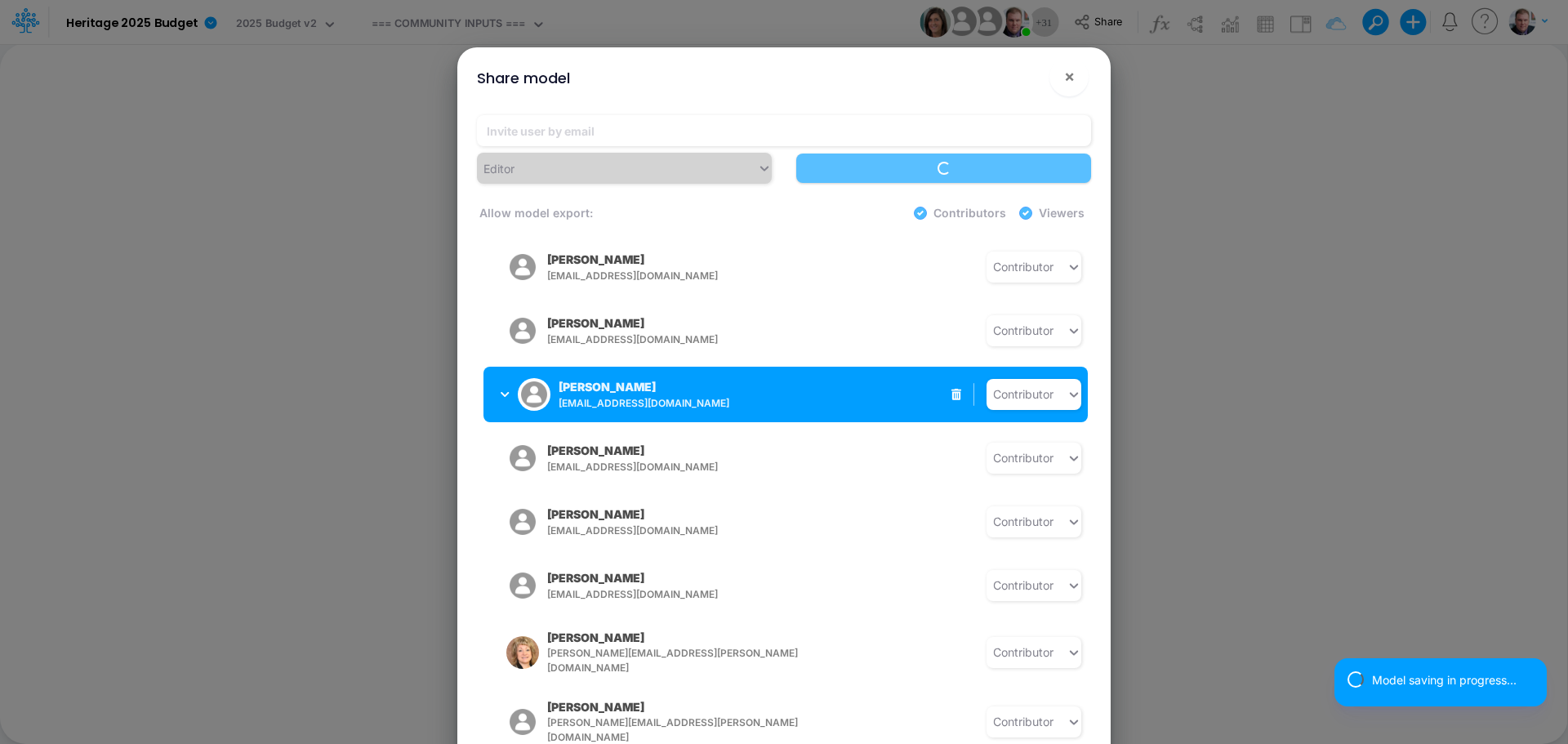
click at [497, 382] on button "REBECCA SWAN rswan@heritage-communities.com" at bounding box center [612, 394] width 259 height 42
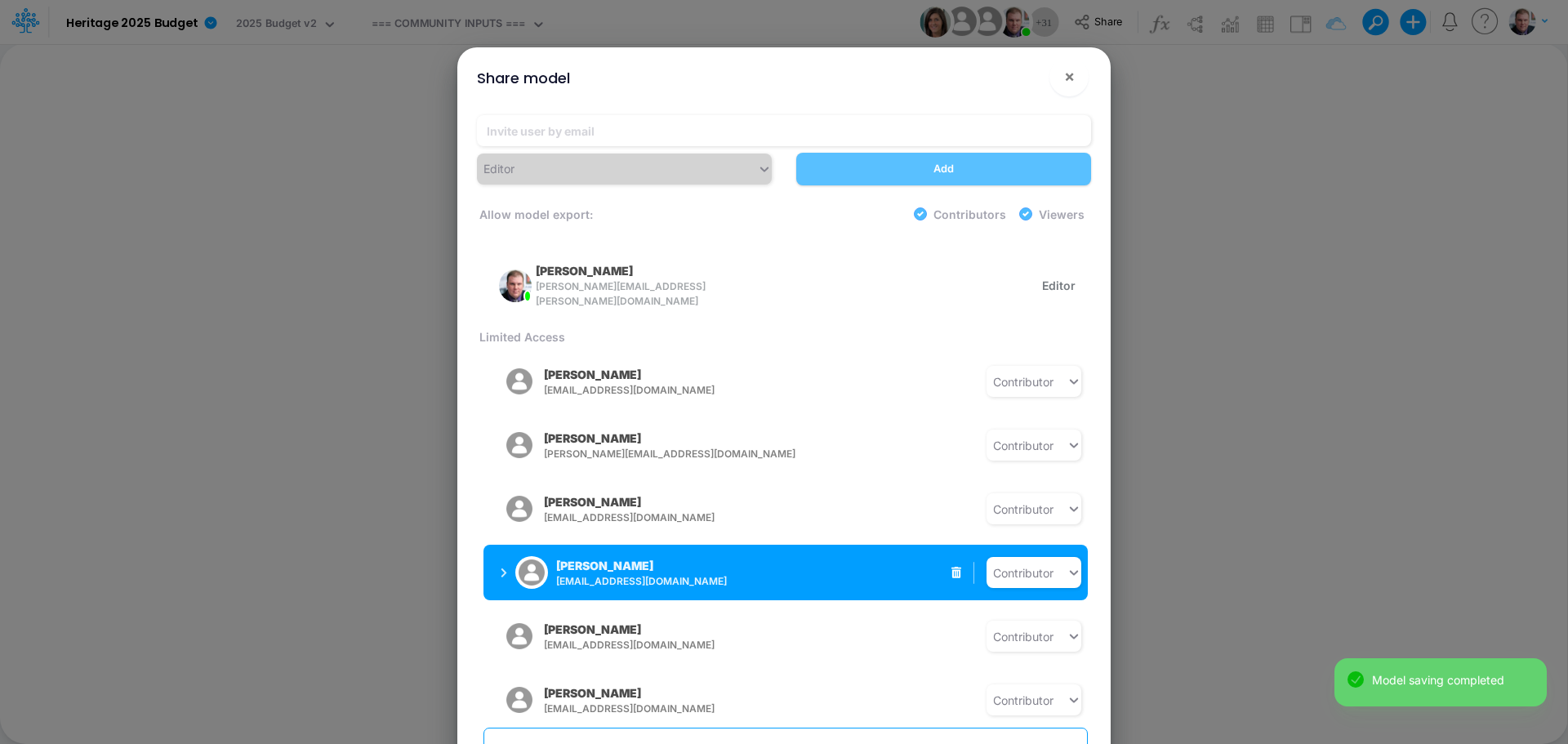
scroll to position [198, 0]
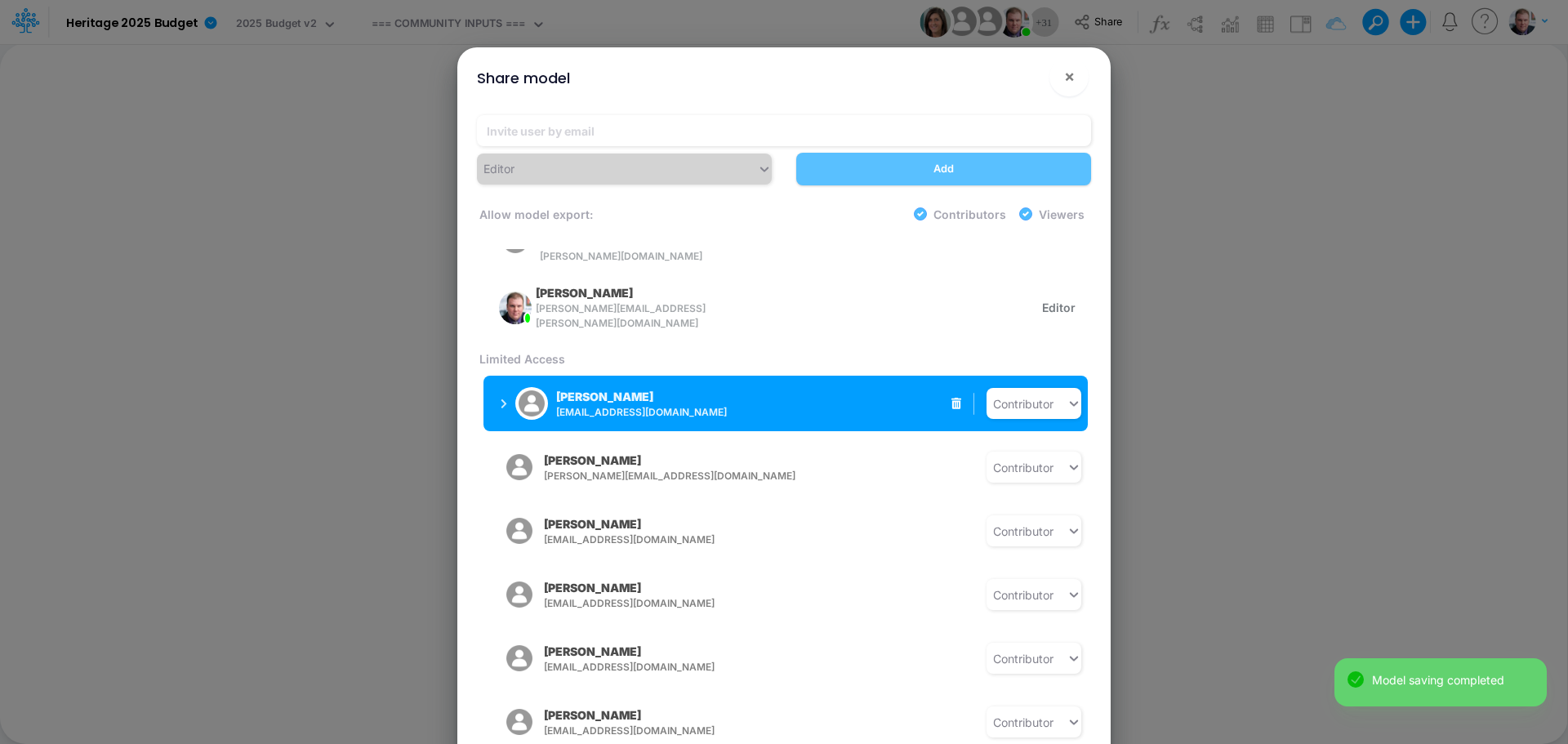
click at [504, 399] on icon "button" at bounding box center [504, 404] width 6 height 11
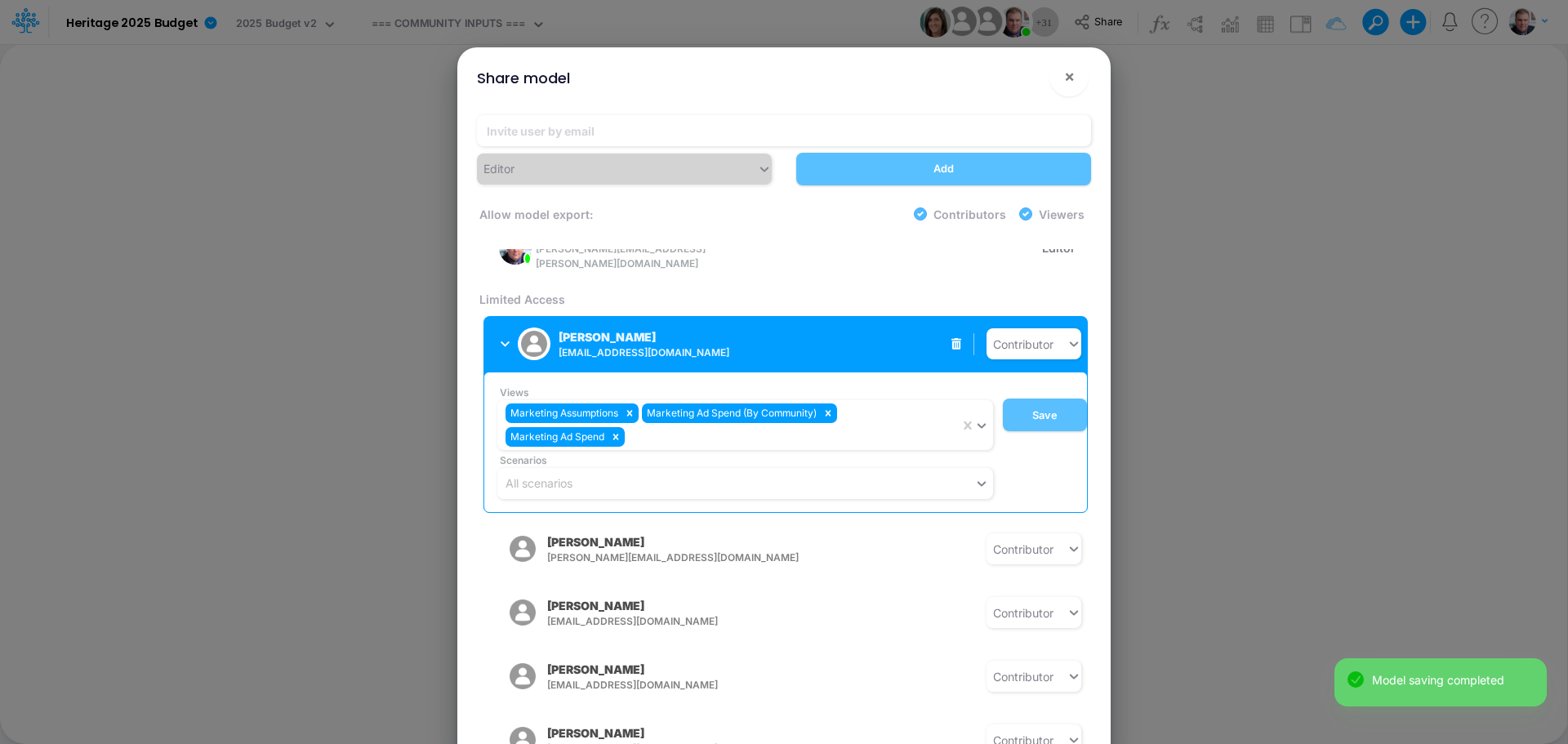
scroll to position [361, 0]
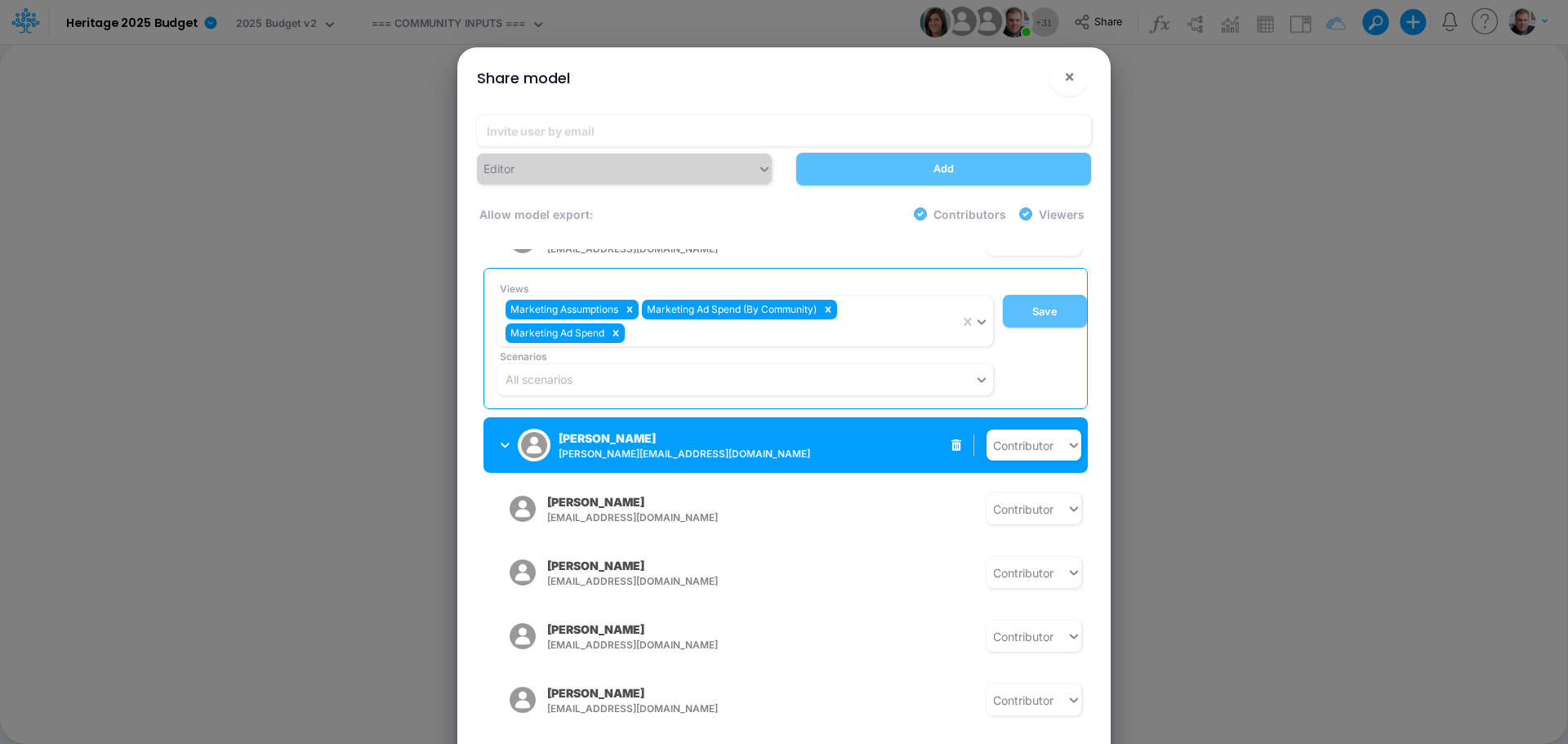
click at [503, 443] on icon "button" at bounding box center [505, 445] width 9 height 5
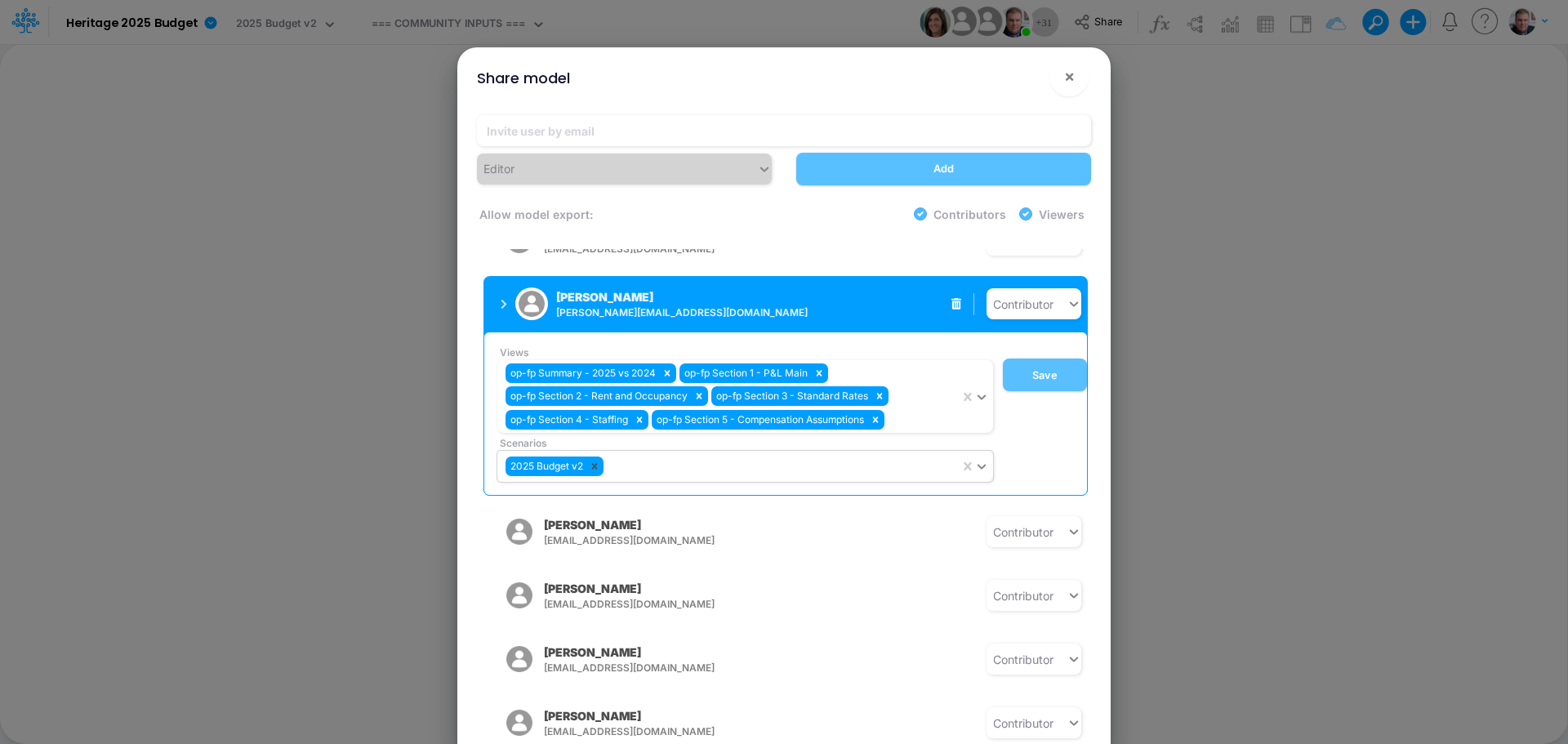
click at [599, 460] on icon at bounding box center [594, 466] width 11 height 11
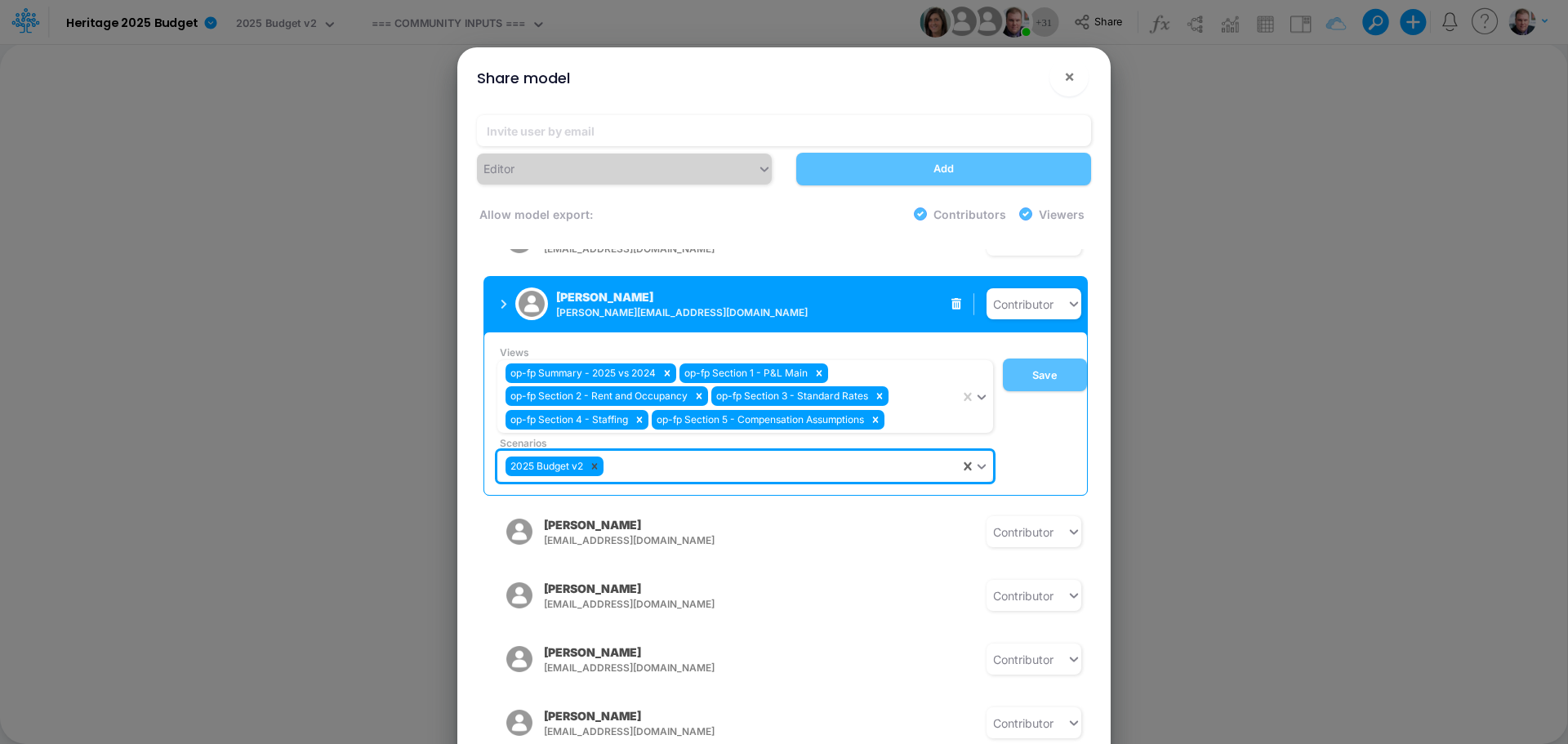
click at [593, 460] on icon at bounding box center [594, 466] width 11 height 11
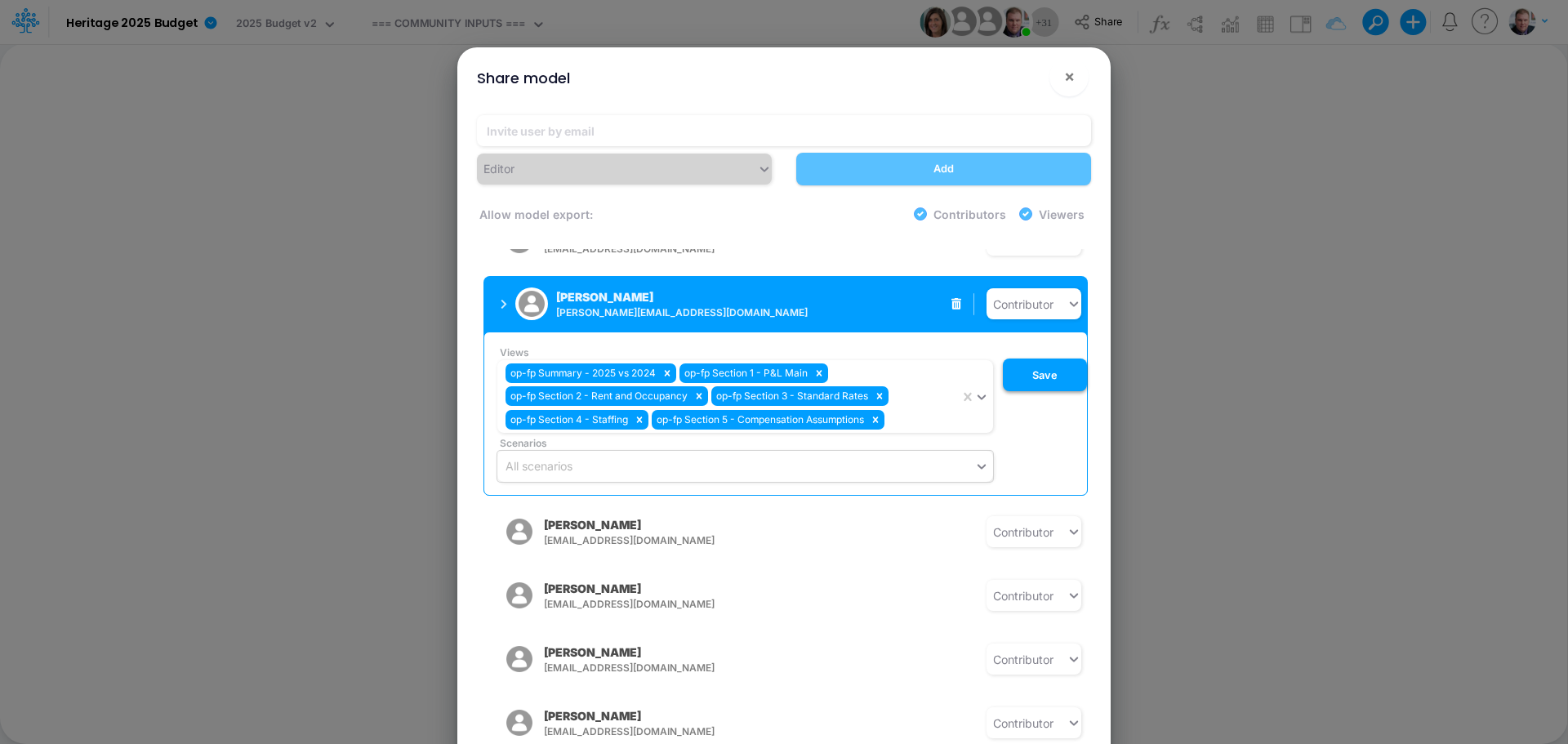
click at [1022, 366] on button "Save" at bounding box center [1044, 375] width 84 height 33
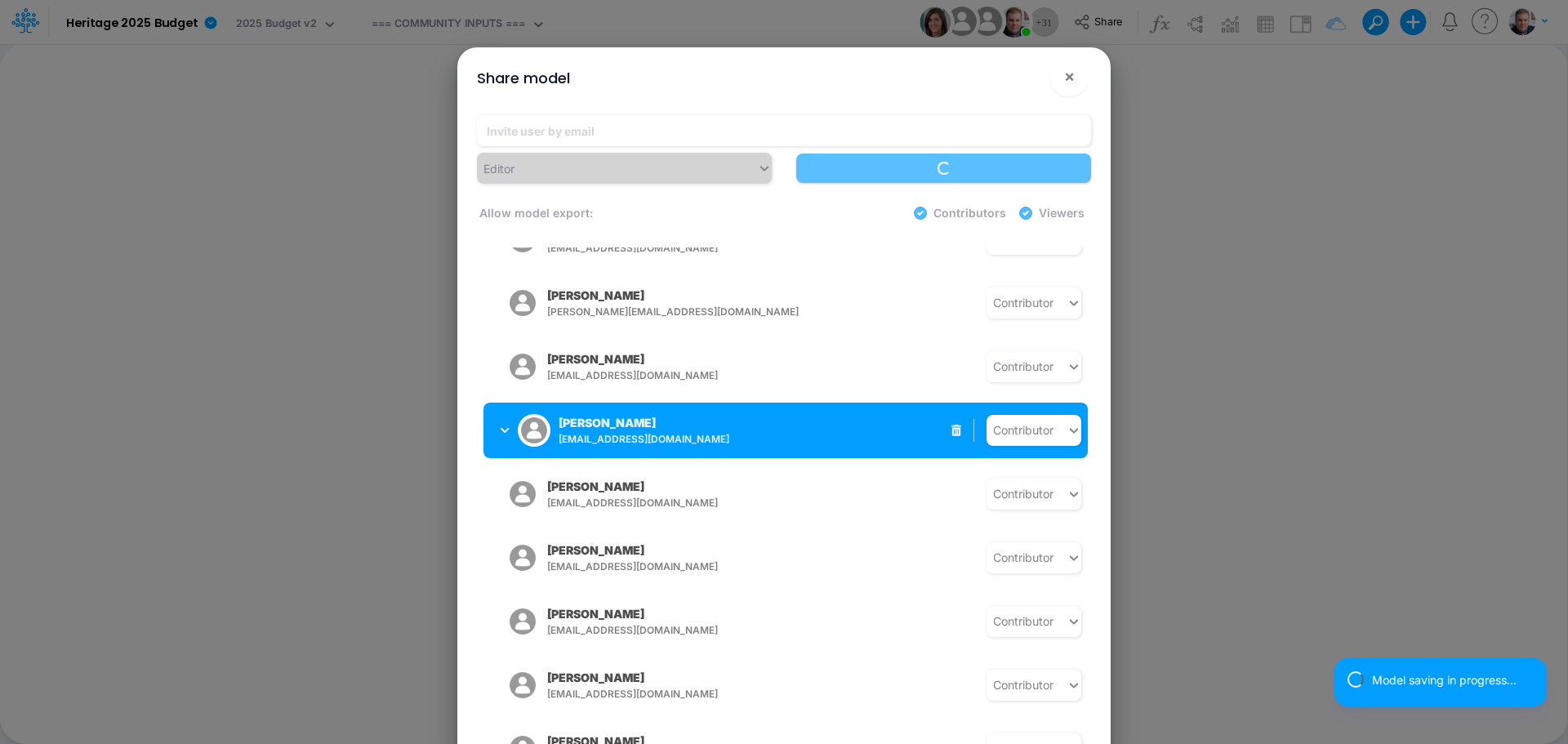
click at [686, 432] on span "[EMAIL_ADDRESS][DOMAIN_NAME]" at bounding box center [686, 439] width 256 height 15
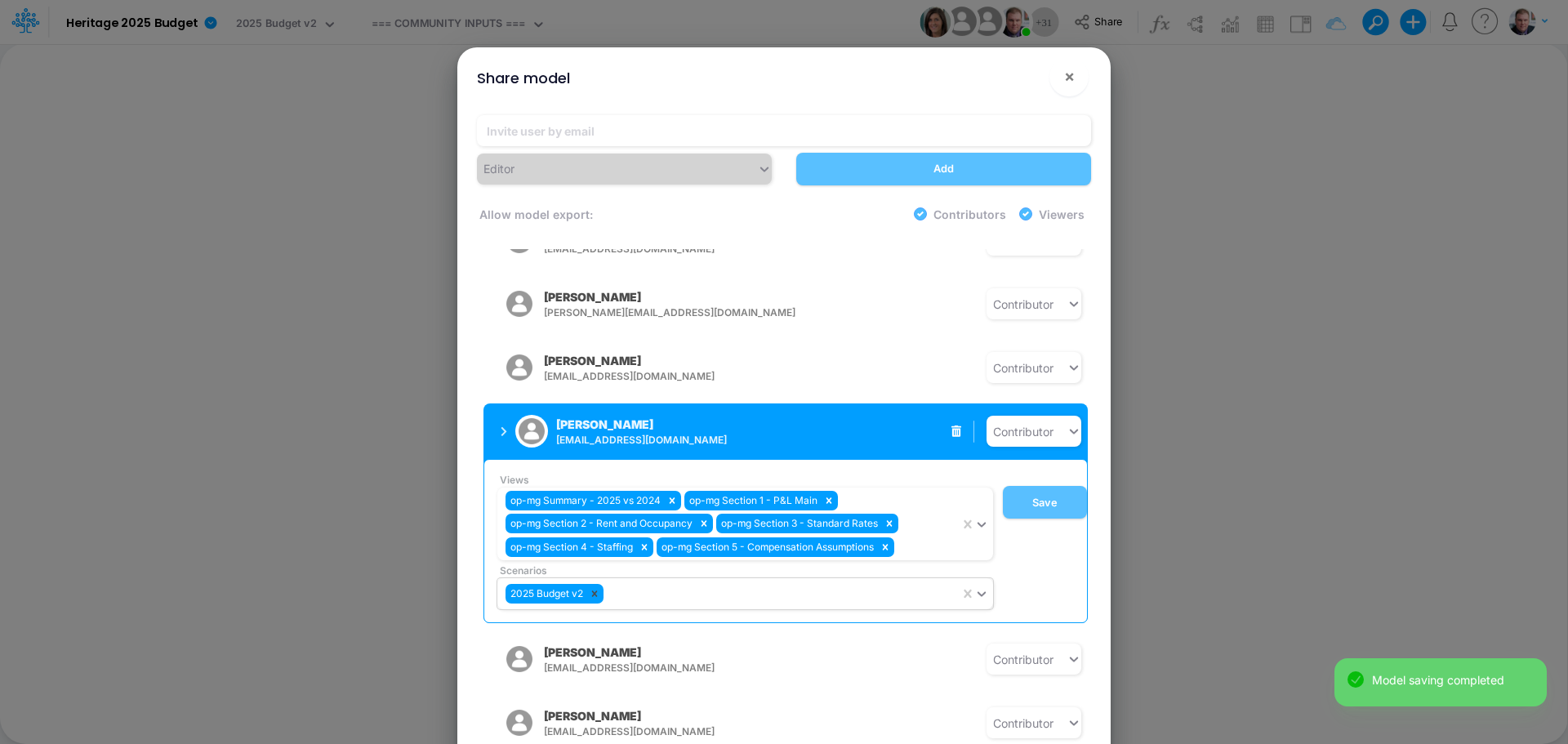
click at [598, 588] on icon at bounding box center [594, 594] width 11 height 11
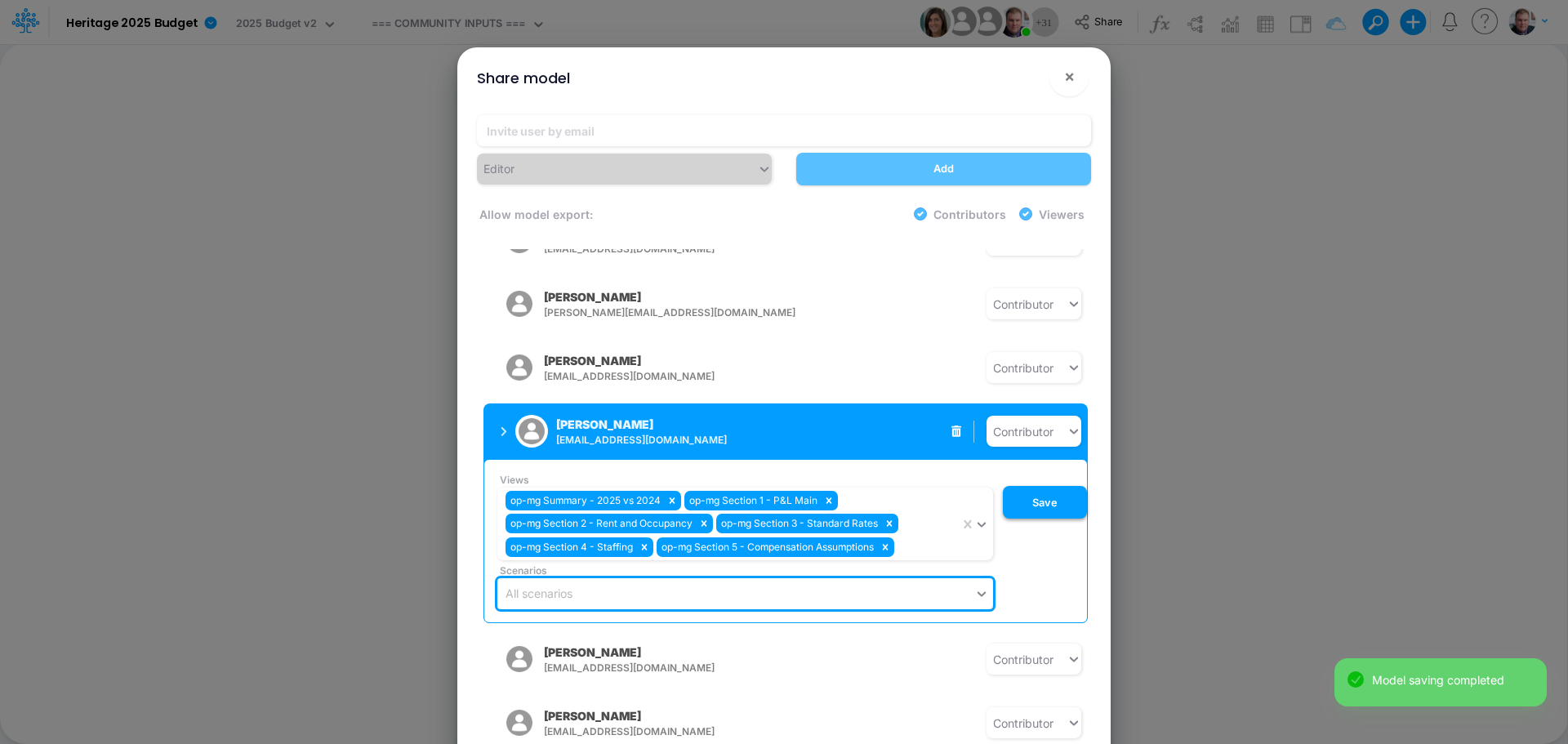
click at [1024, 486] on button "Save" at bounding box center [1044, 502] width 84 height 33
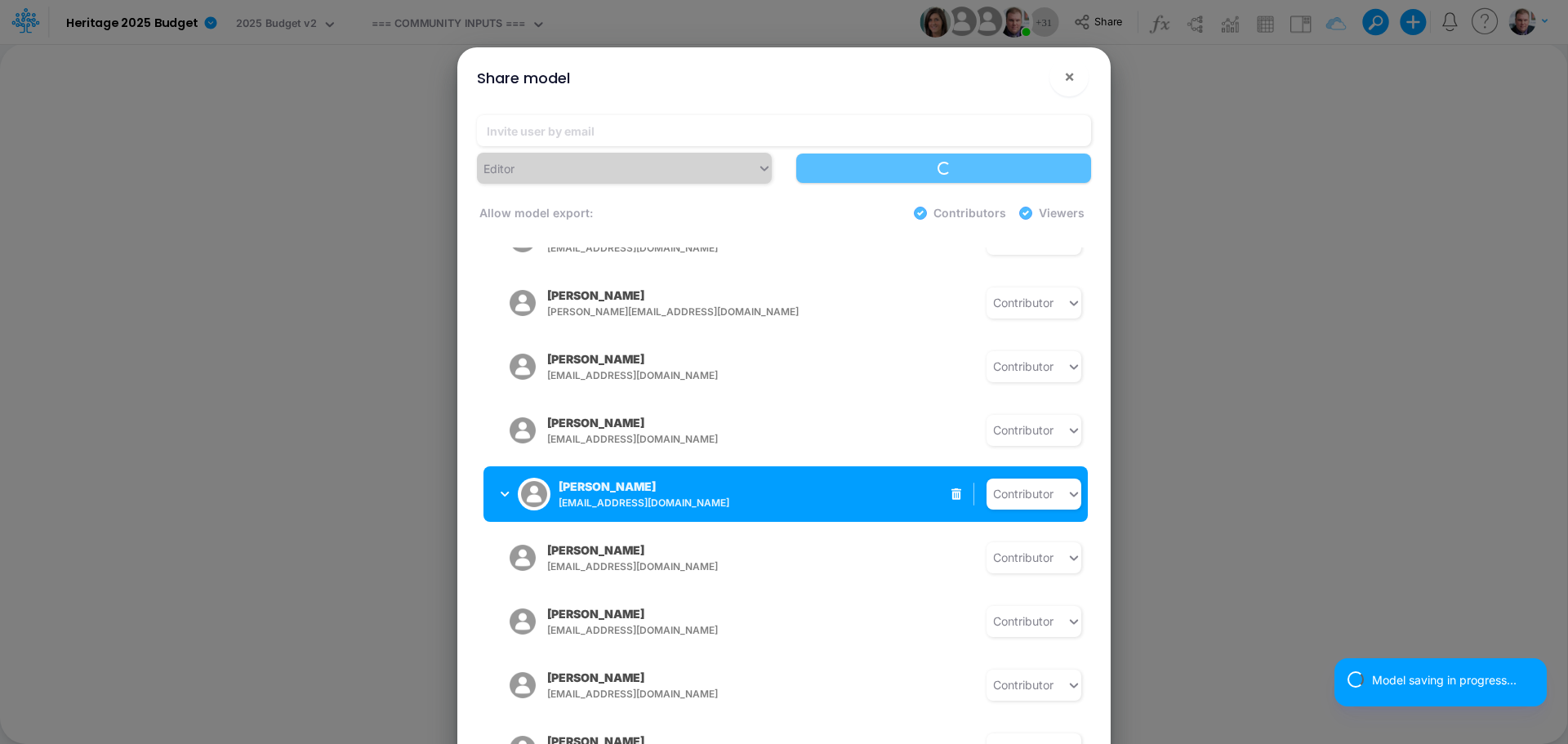
click at [849, 474] on div "Christy Nikkel cnikkel@heritage-communities.com Contributor" at bounding box center [785, 494] width 604 height 56
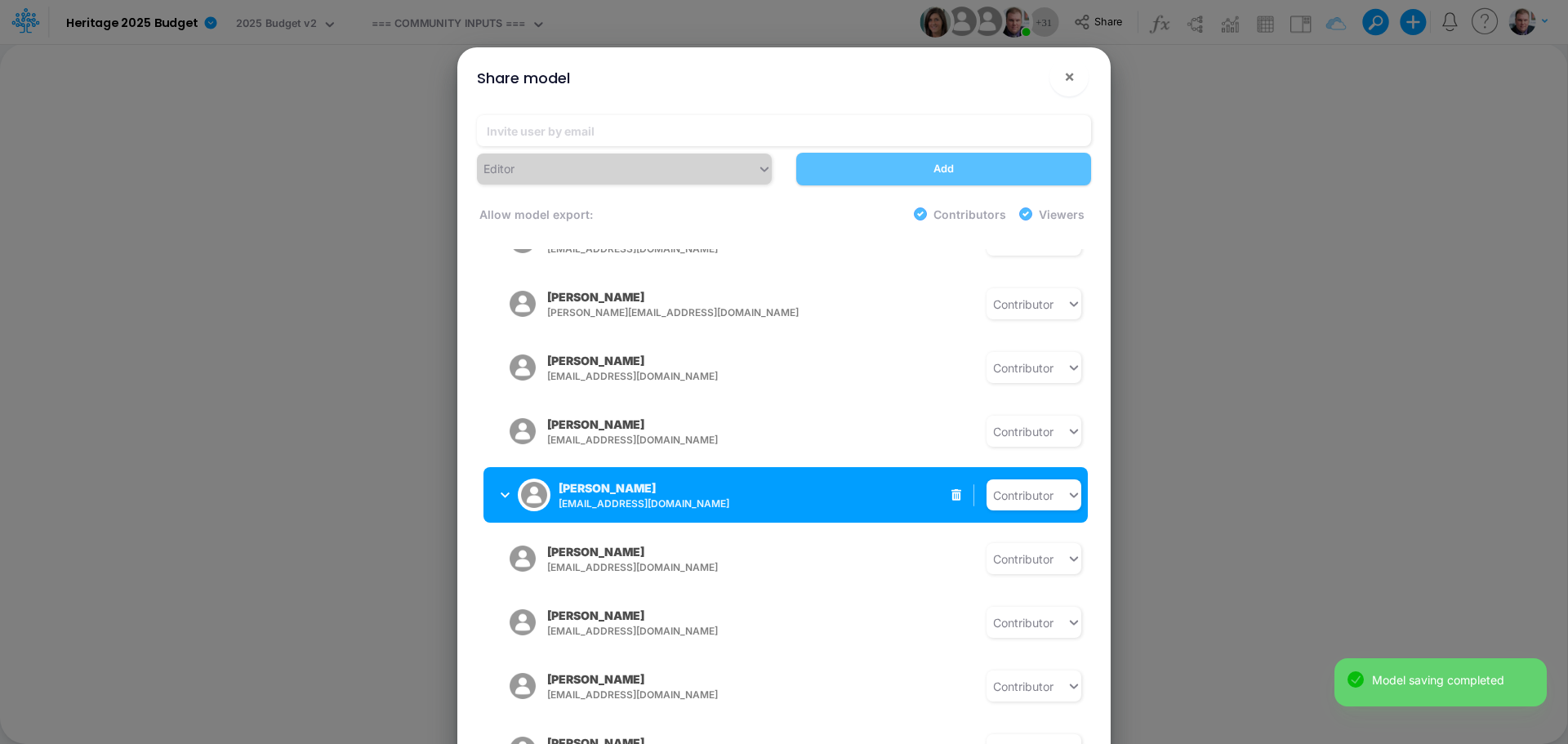
click at [497, 485] on button "Christy Nikkel cnikkel@heritage-communities.com" at bounding box center [612, 495] width 259 height 42
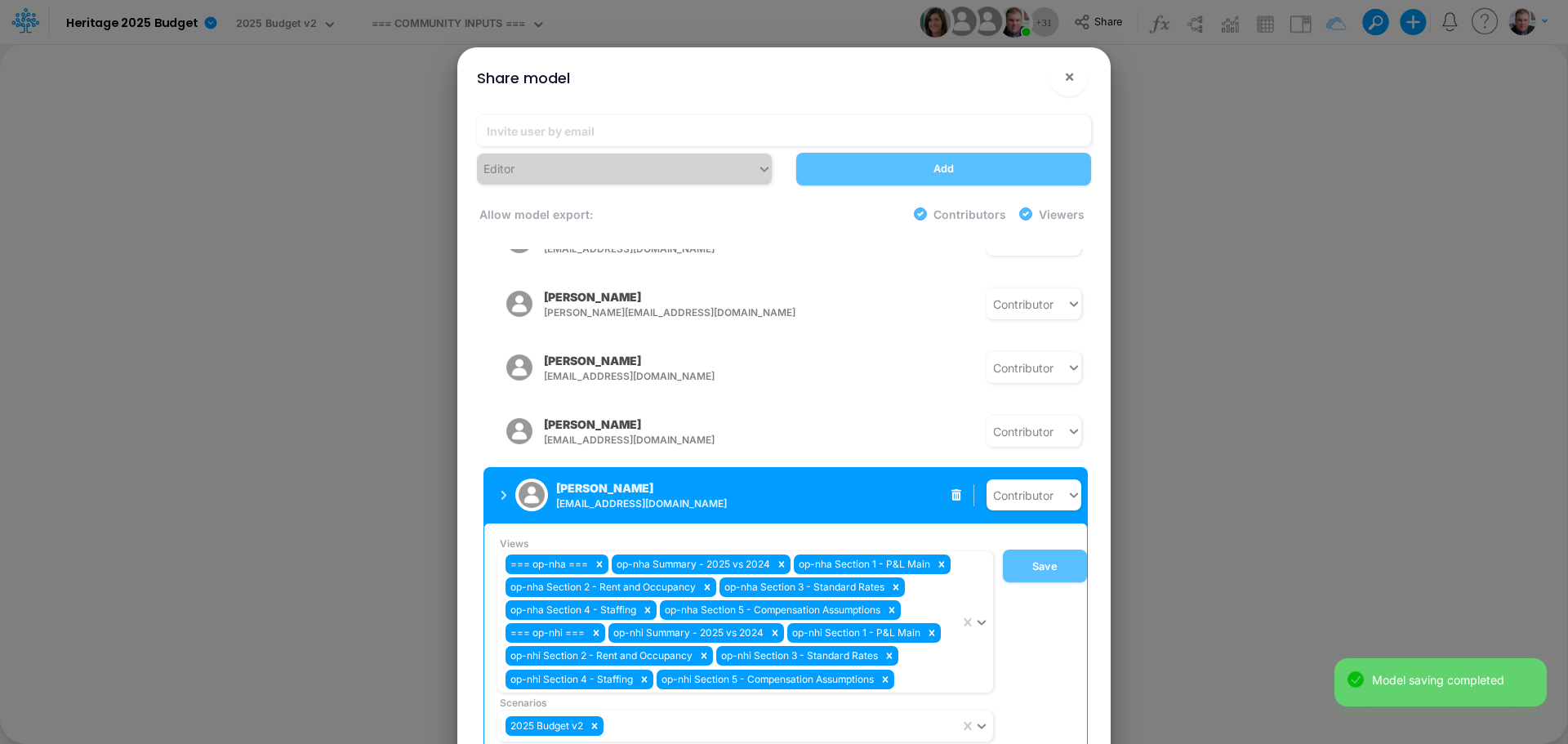
scroll to position [606, 0]
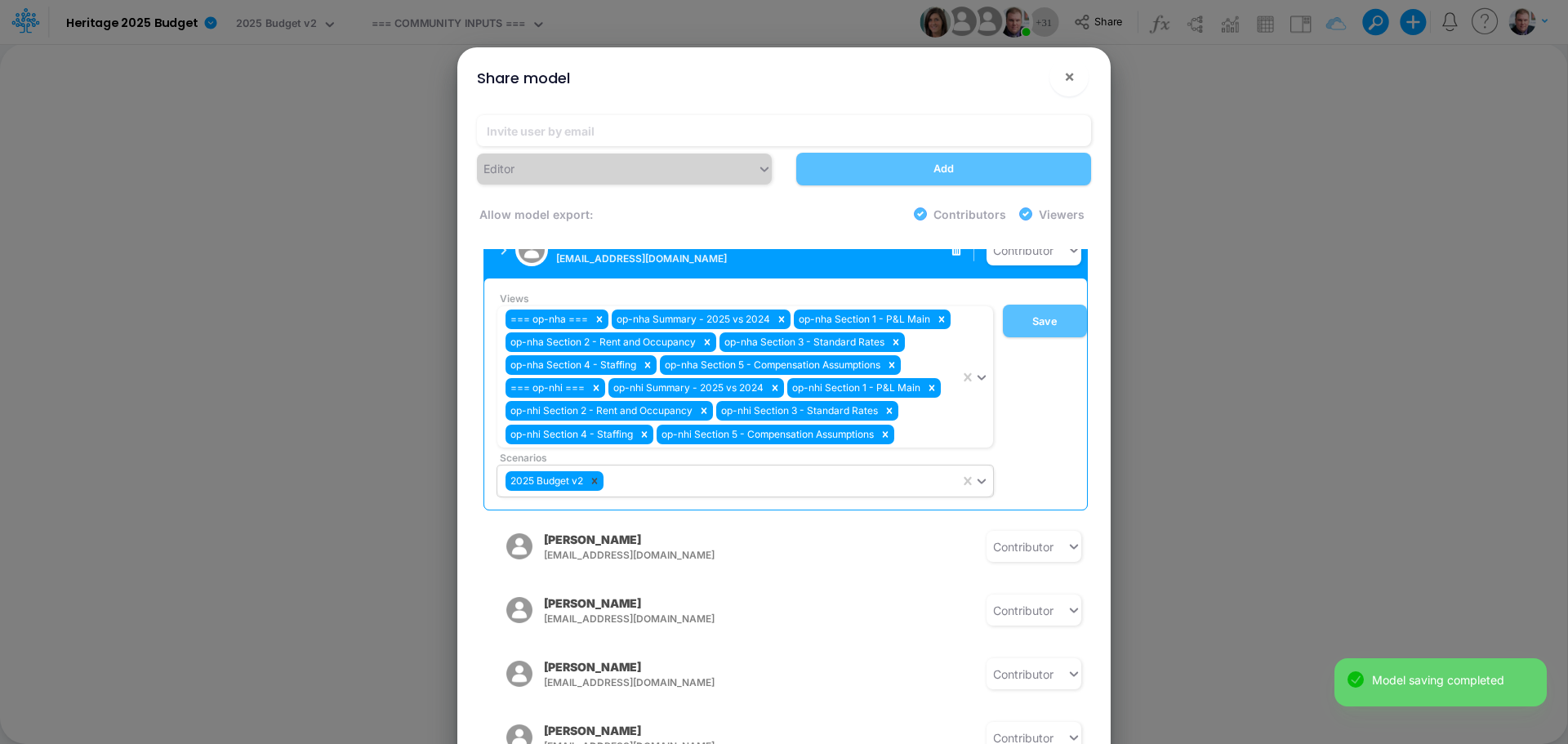
click at [594, 487] on icon at bounding box center [594, 481] width 11 height 11
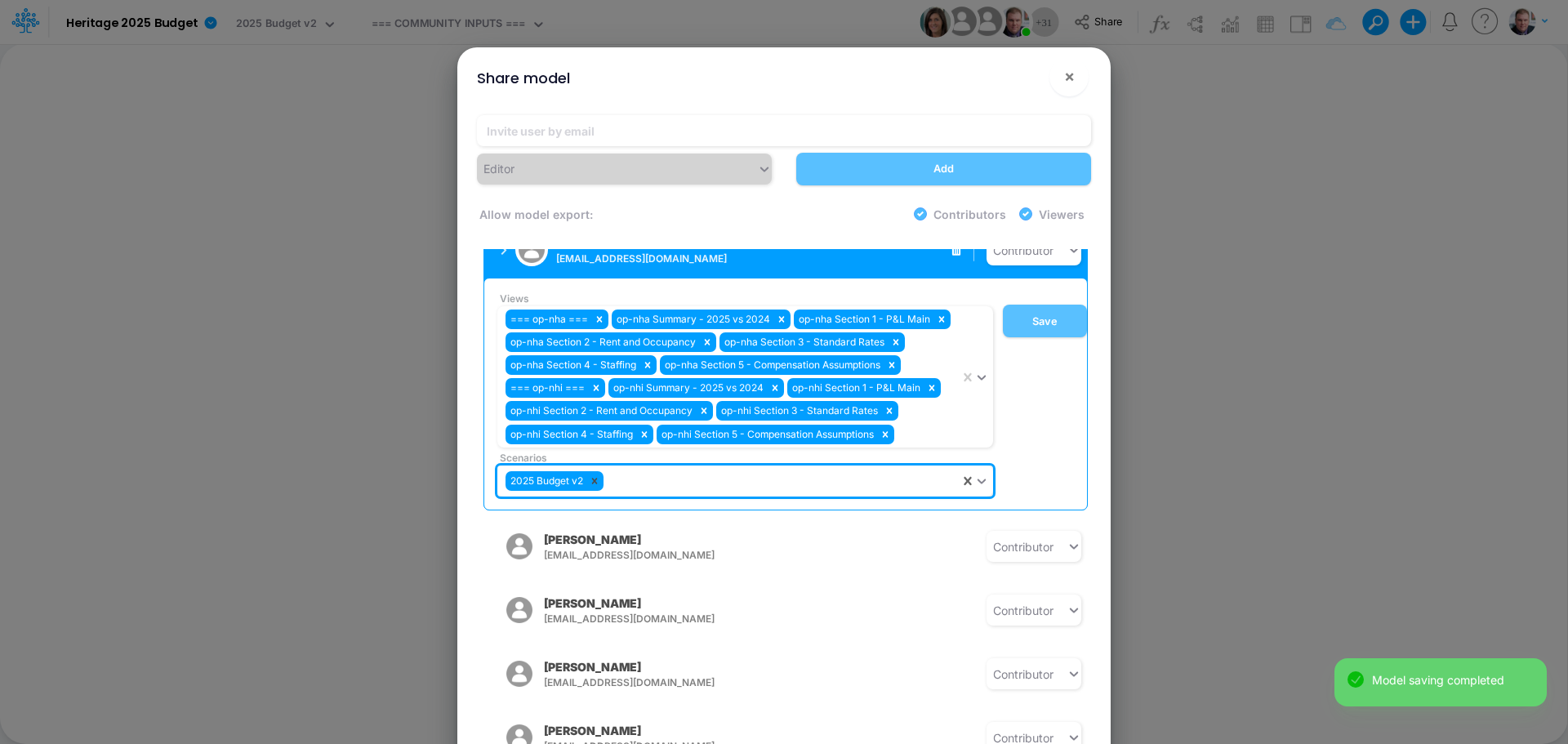
click at [597, 483] on icon at bounding box center [595, 481] width 5 height 5
click at [597, 487] on icon at bounding box center [594, 481] width 11 height 11
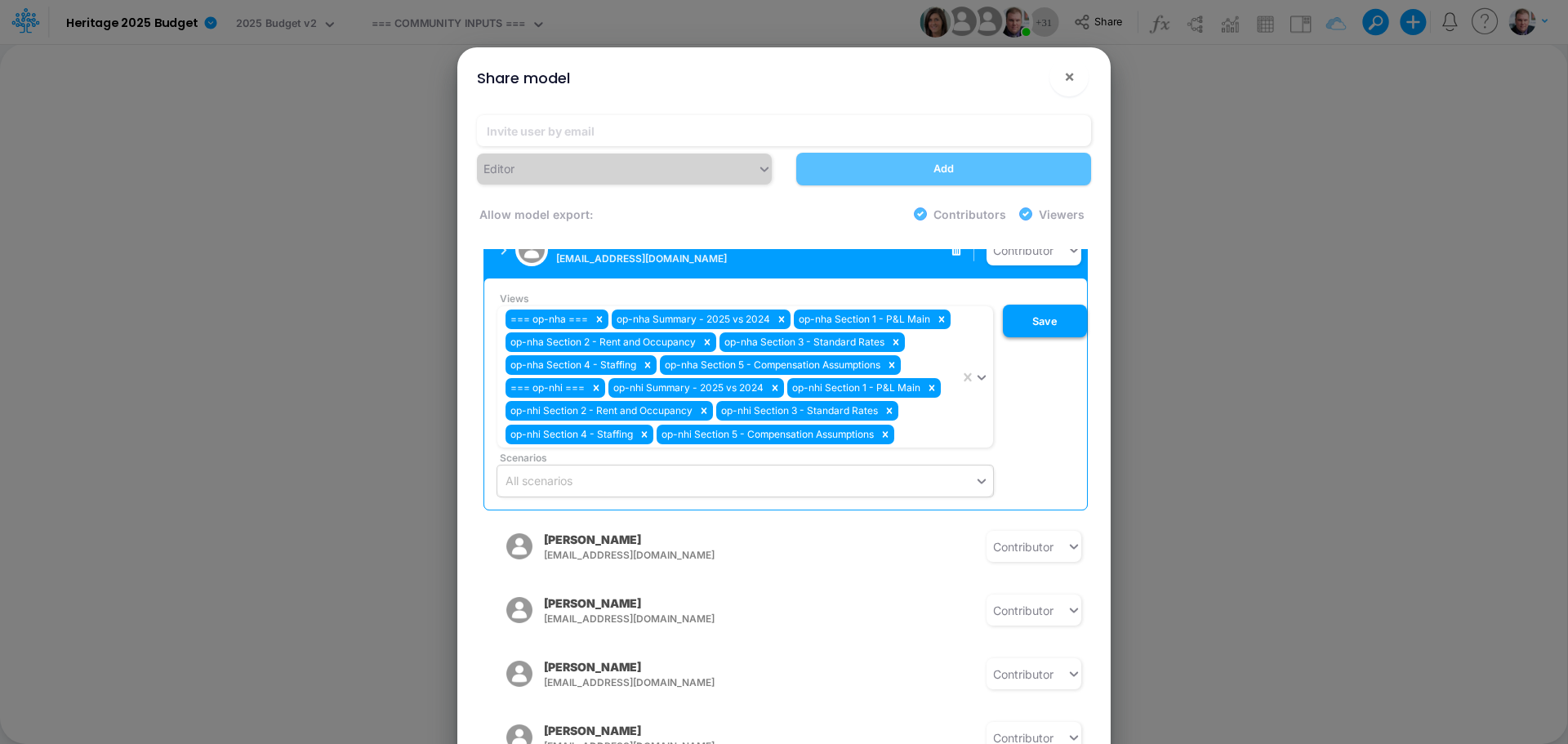
click at [1042, 313] on button "Save" at bounding box center [1044, 321] width 84 height 33
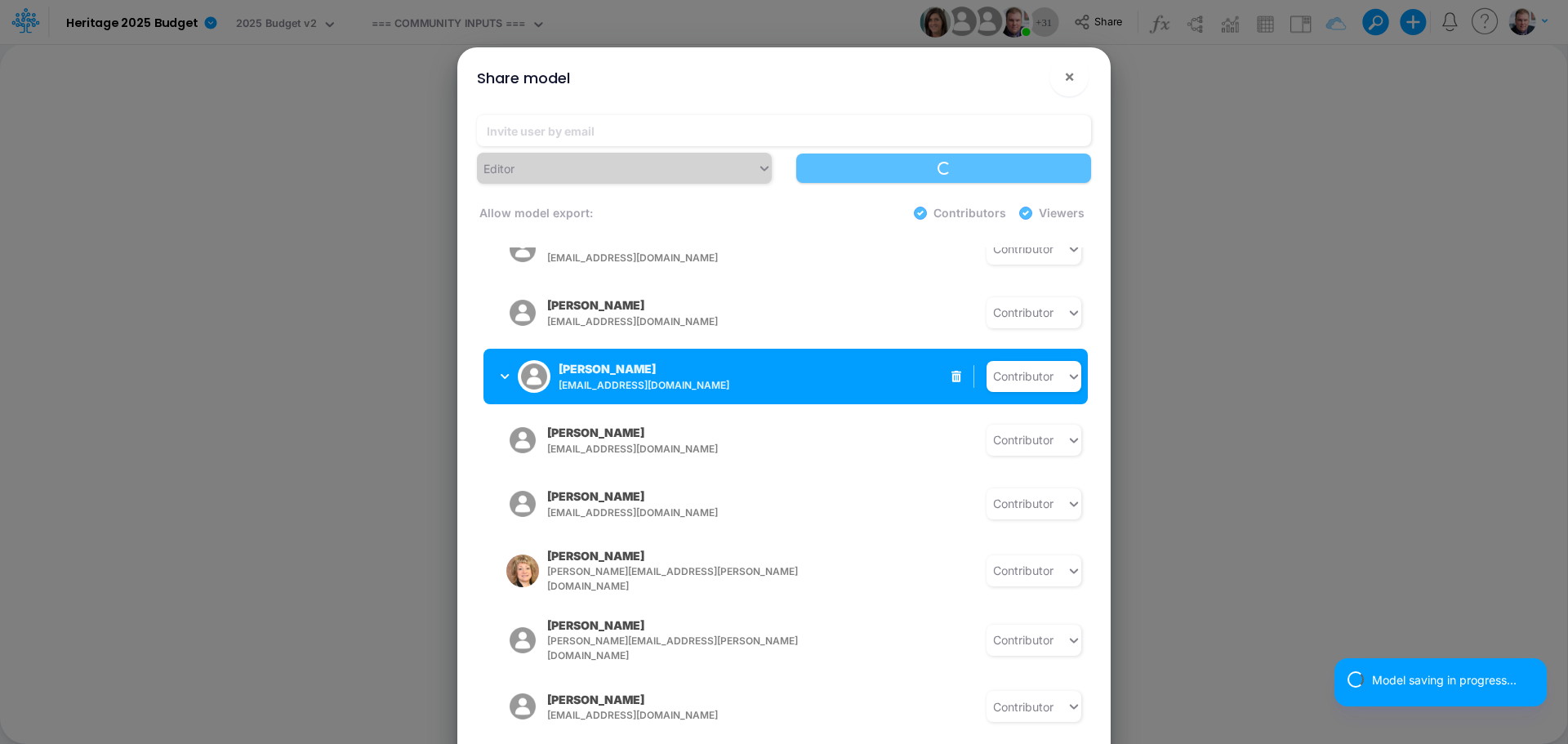
click at [508, 359] on div "Lori Higuera lhiguera@heritage-communities.com" at bounding box center [619, 376] width 237 height 41
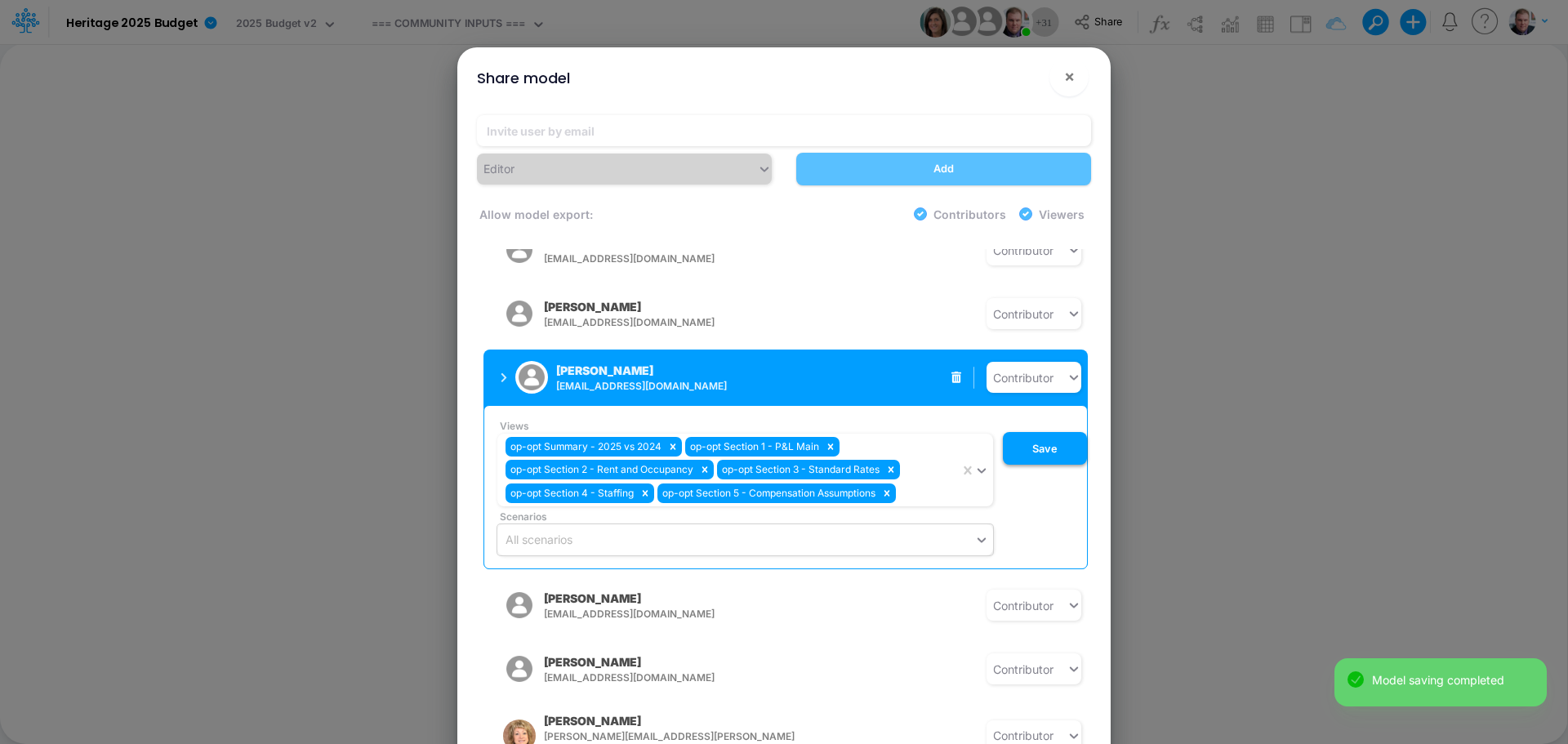
click at [1021, 439] on button "Save" at bounding box center [1044, 448] width 84 height 33
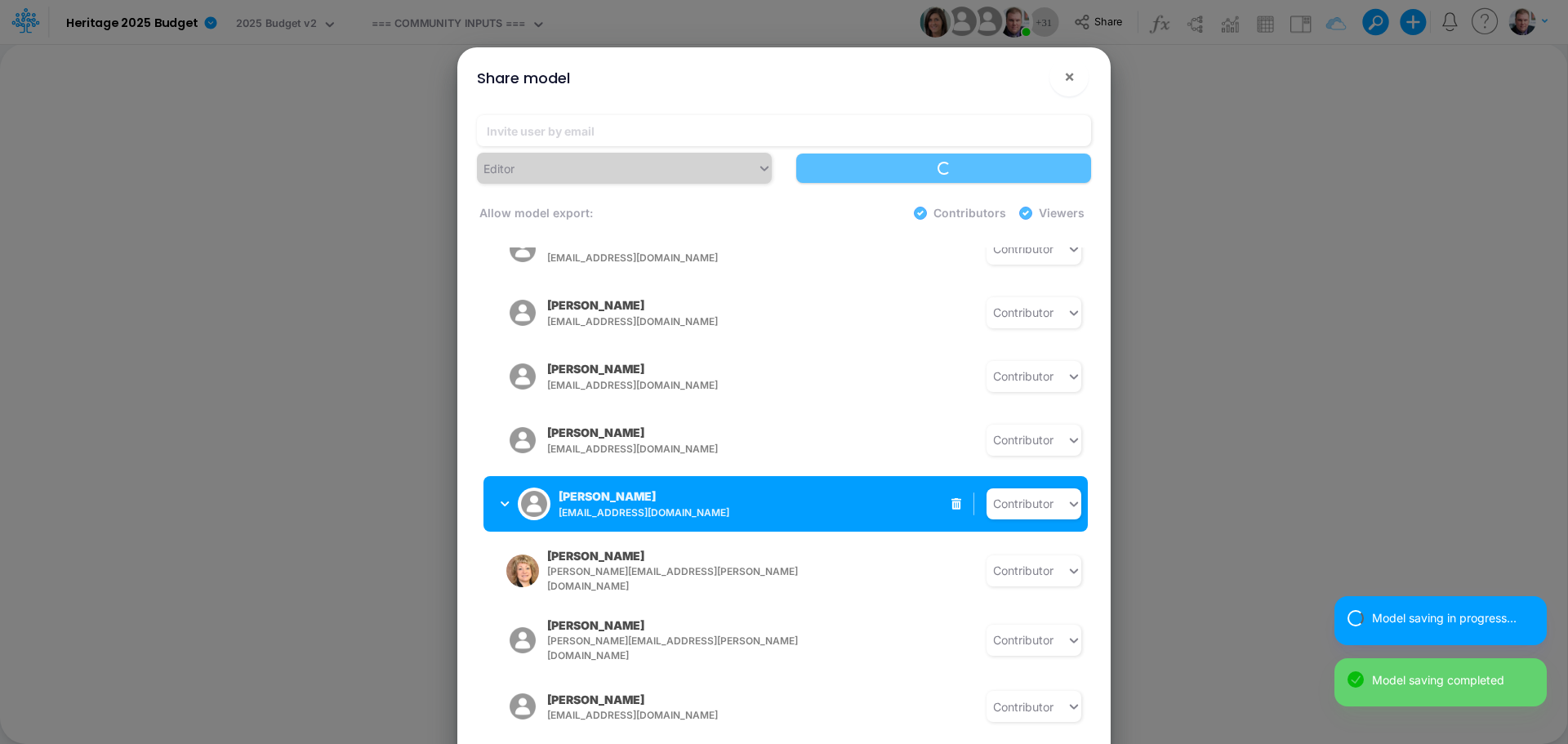
click at [713, 488] on div "Brianna Hansen bhansen@heritage-communities.com" at bounding box center [643, 504] width 170 height 32
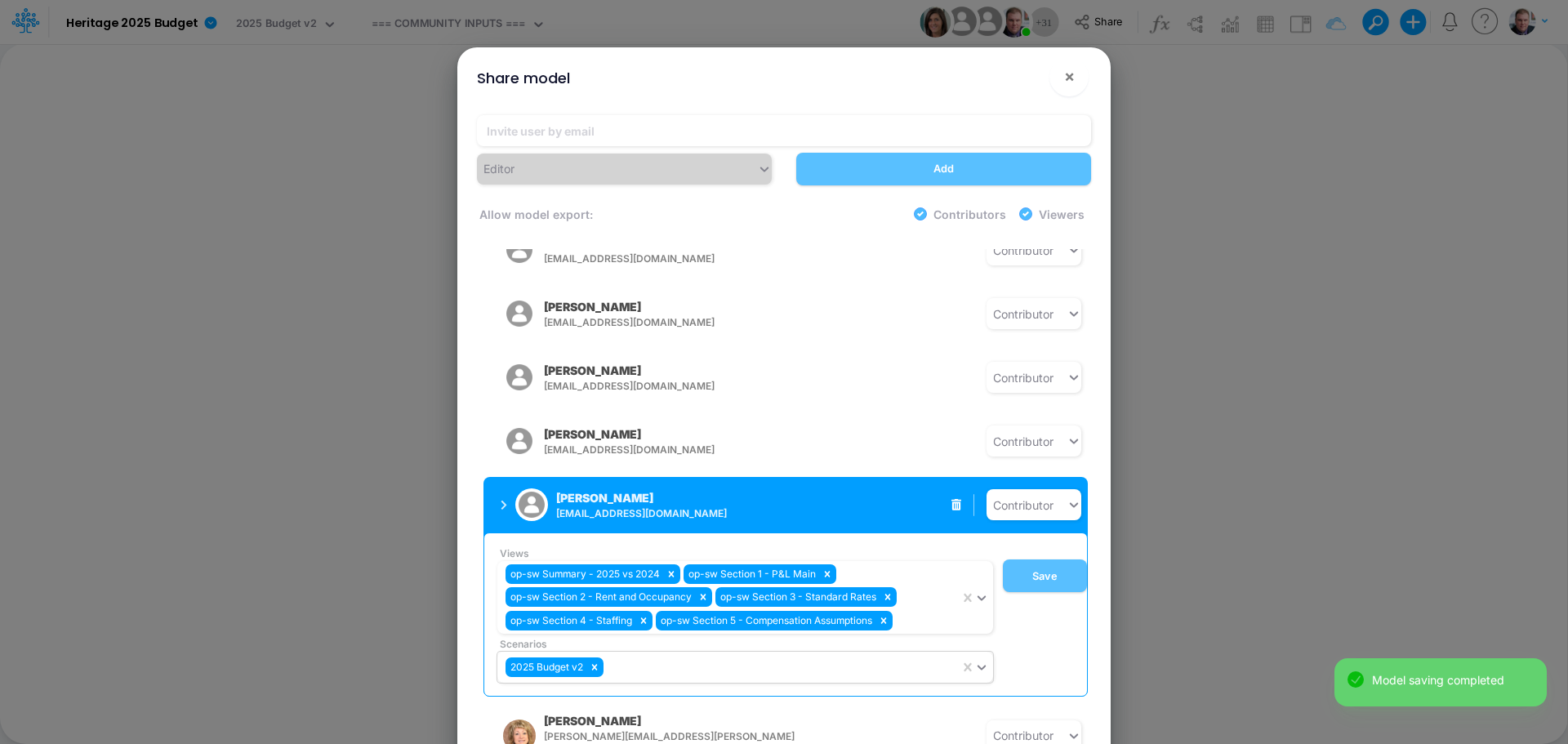
scroll to position [279, 0]
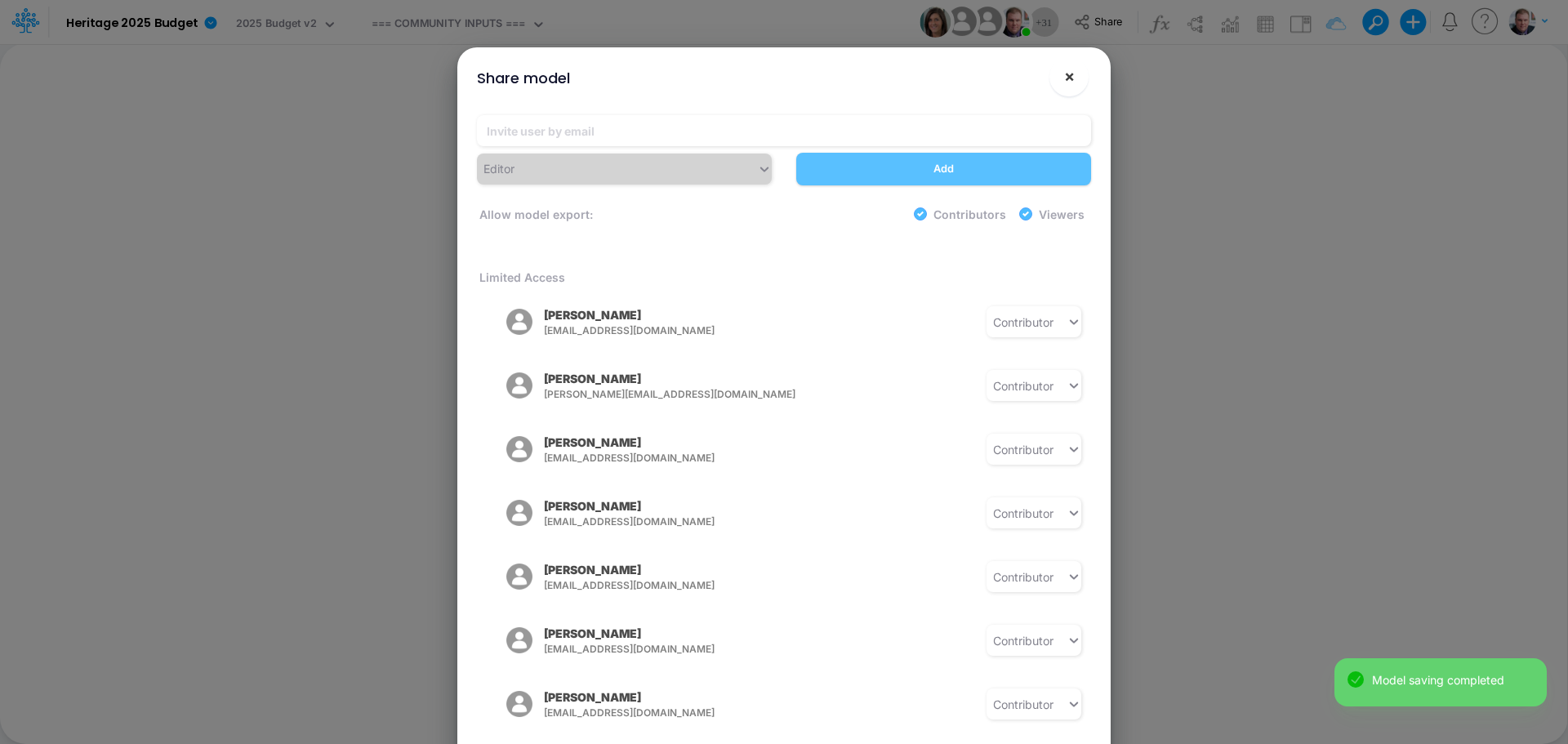
click at [1072, 81] on span "×" at bounding box center [1069, 76] width 11 height 19
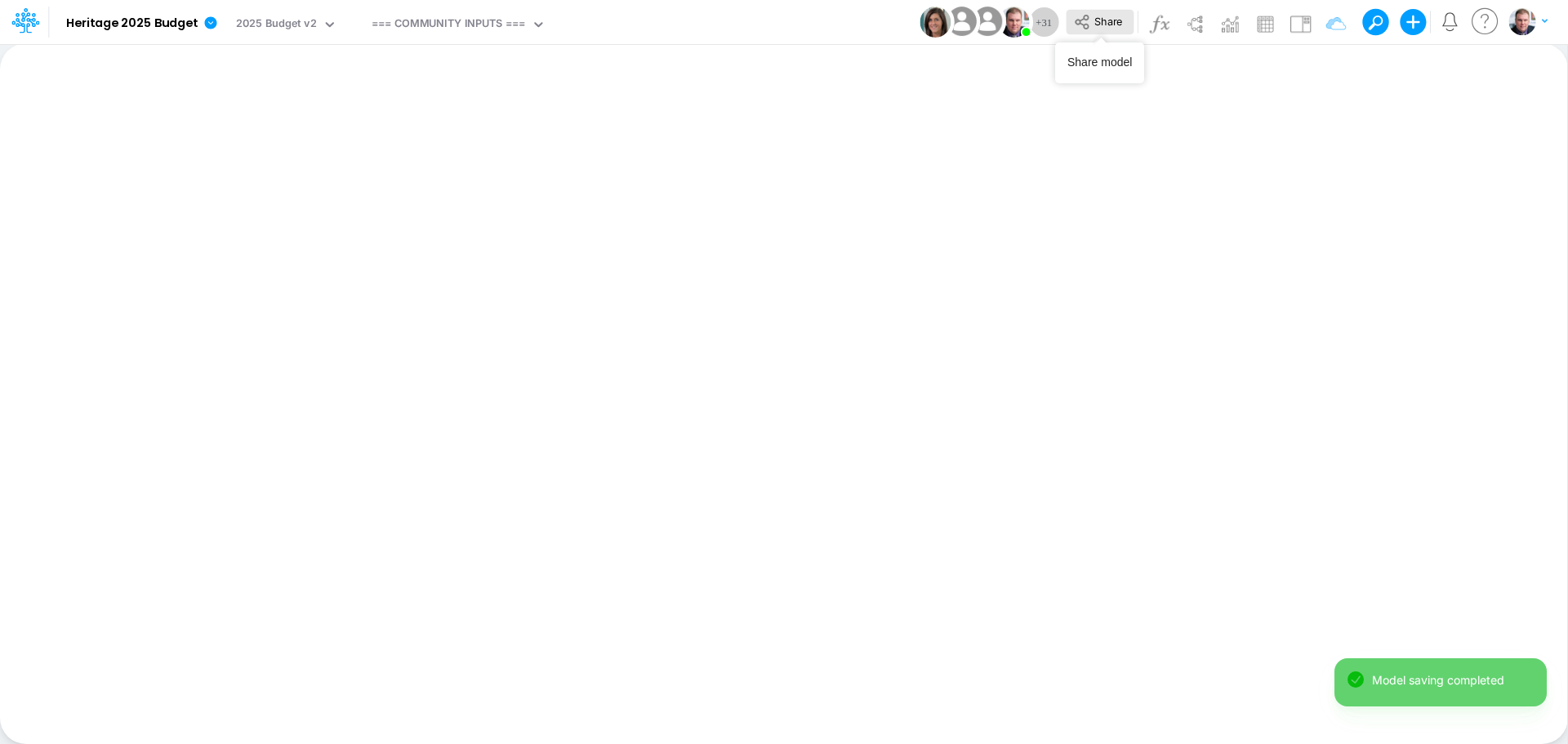
click at [1100, 23] on span "Share" at bounding box center [1108, 21] width 27 height 12
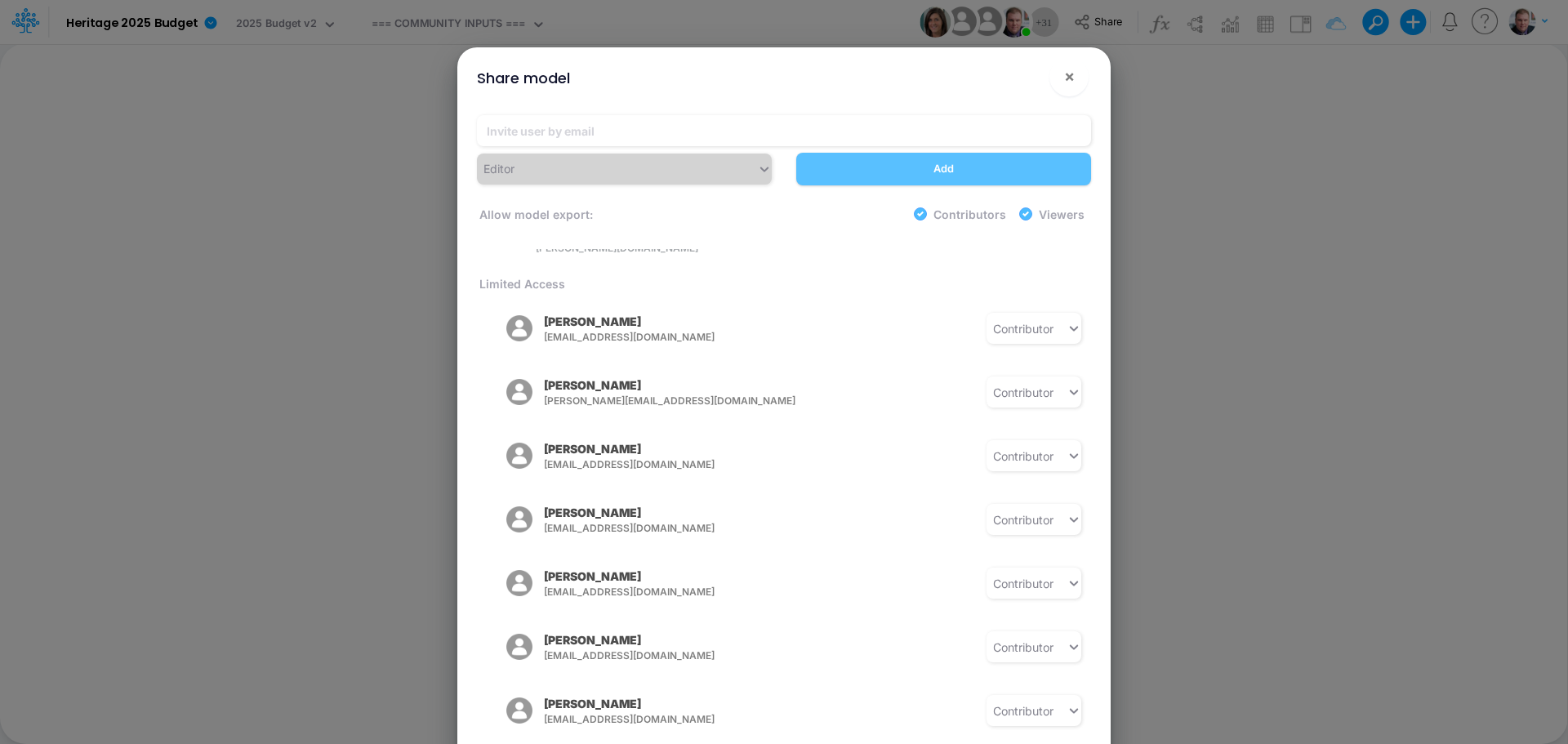
scroll to position [245, 0]
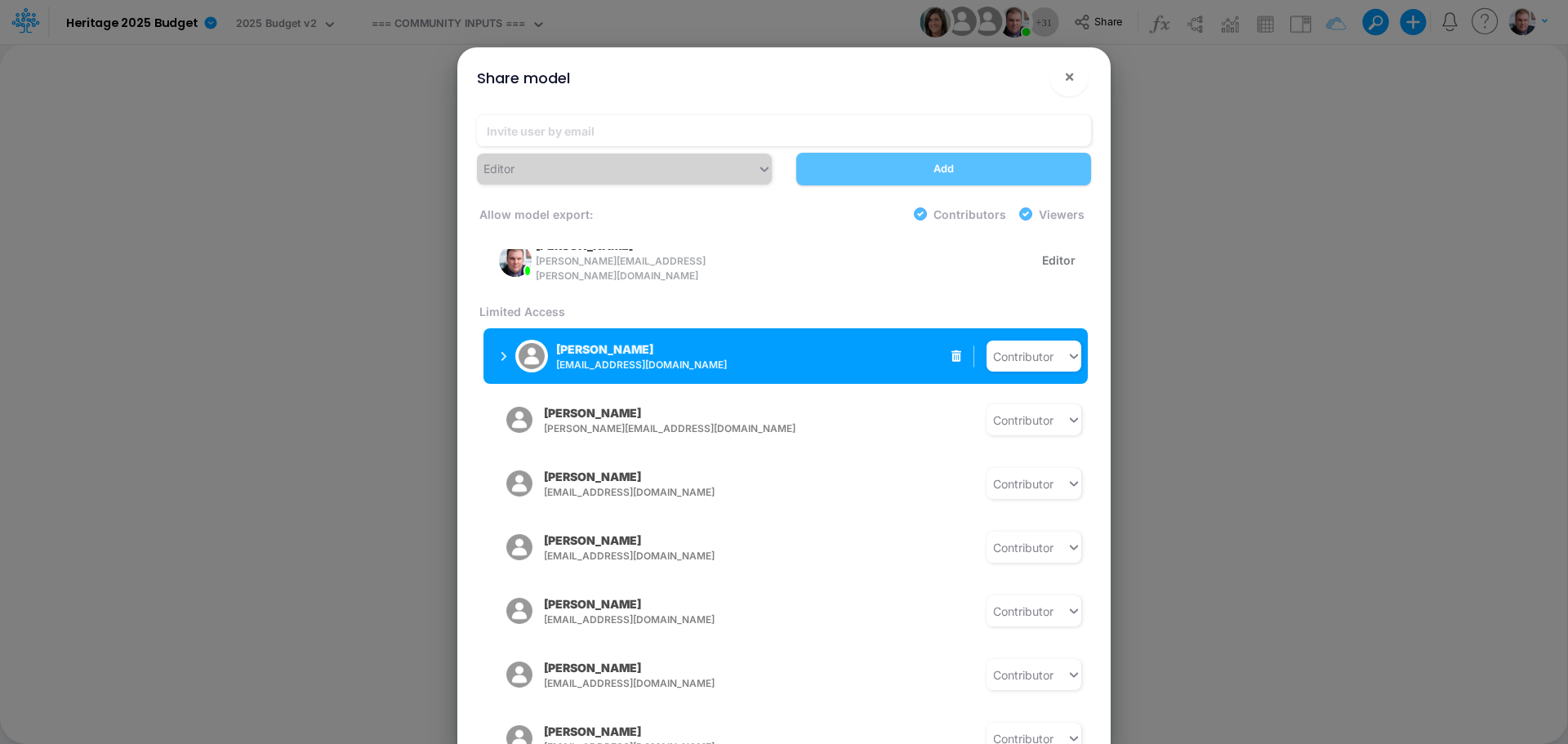
click at [716, 358] on span "[EMAIL_ADDRESS][DOMAIN_NAME]" at bounding box center [684, 365] width 256 height 15
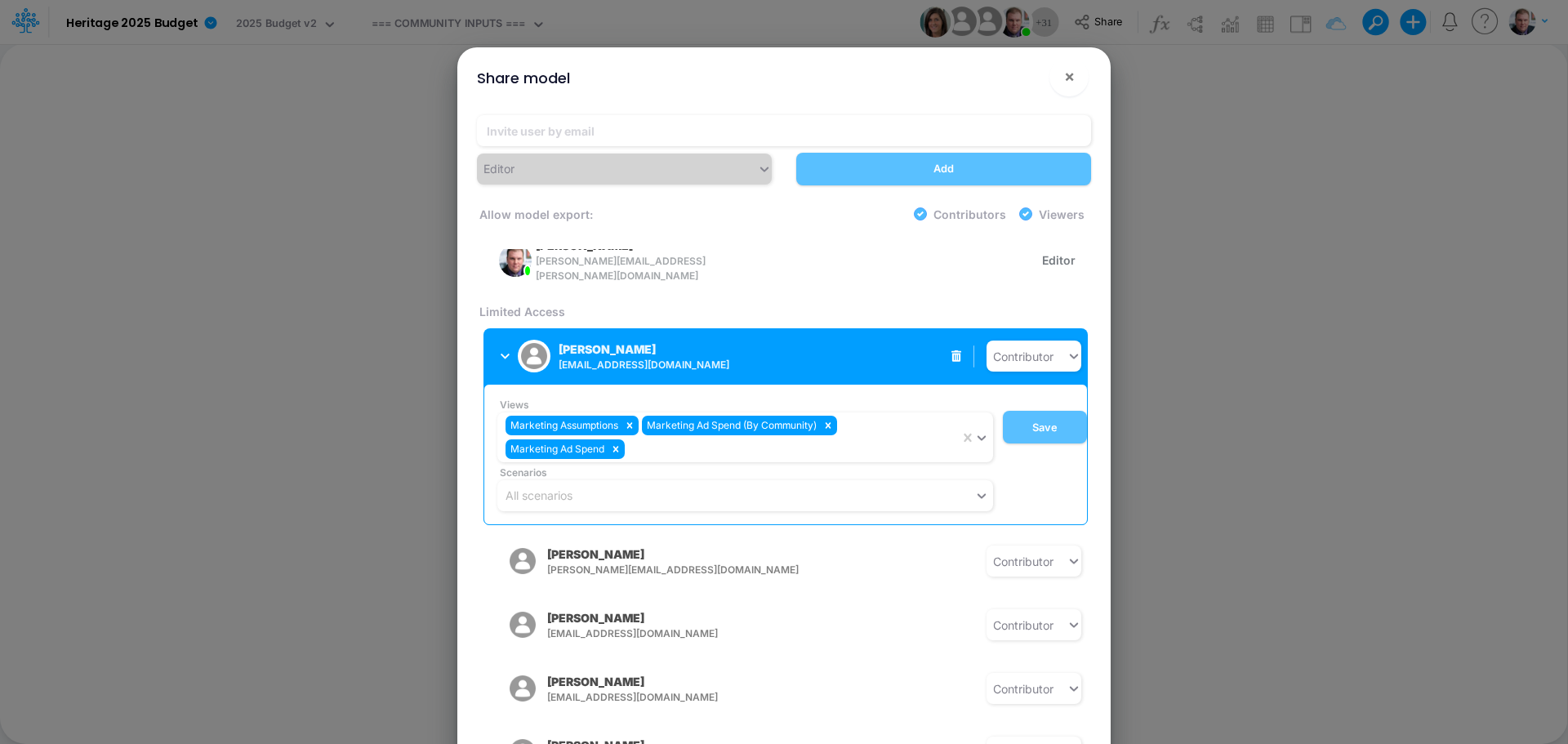
click at [716, 358] on span "[EMAIL_ADDRESS][DOMAIN_NAME]" at bounding box center [686, 365] width 256 height 15
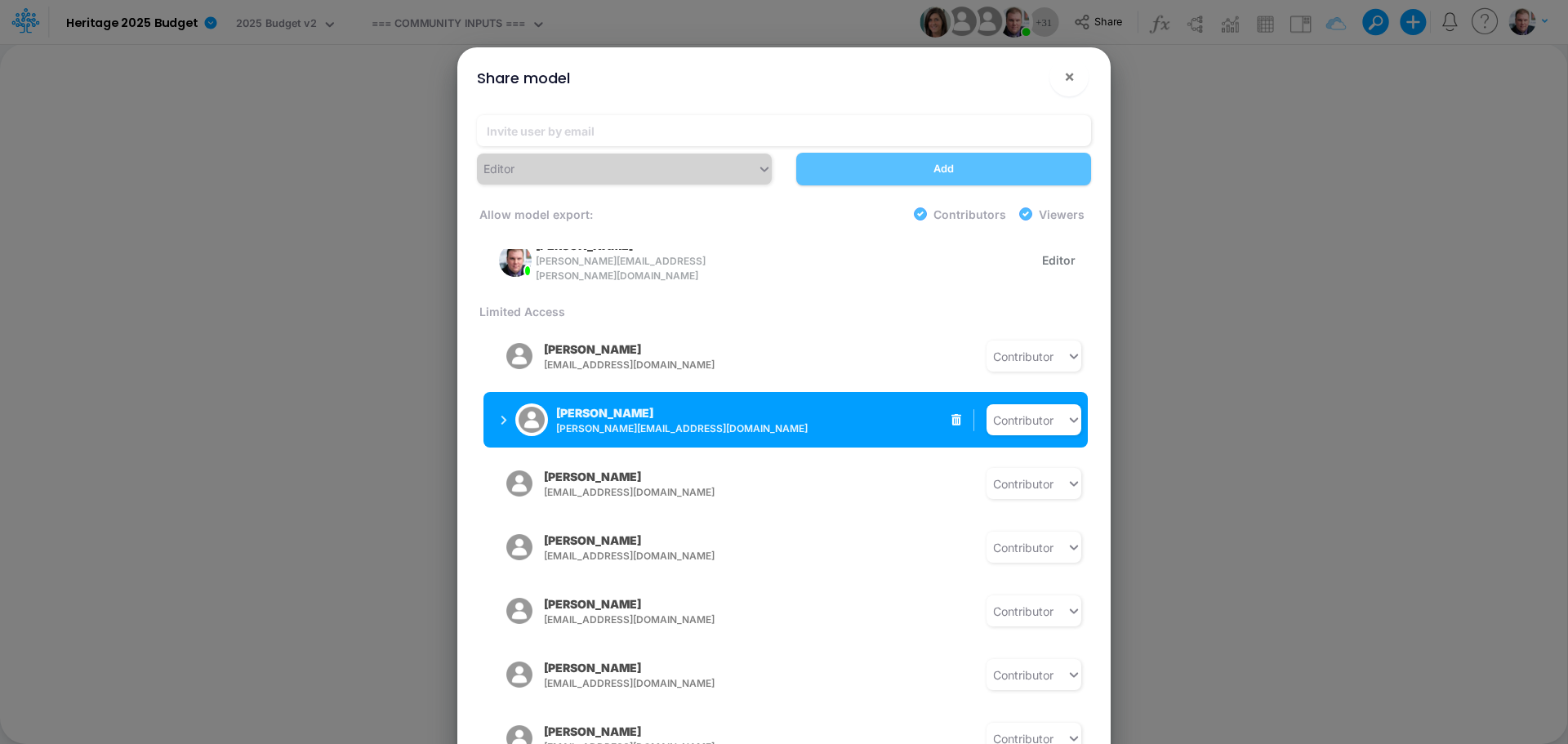
click at [667, 405] on div "Sarah Potts spotts@heritage-communities.com" at bounding box center [646, 421] width 181 height 32
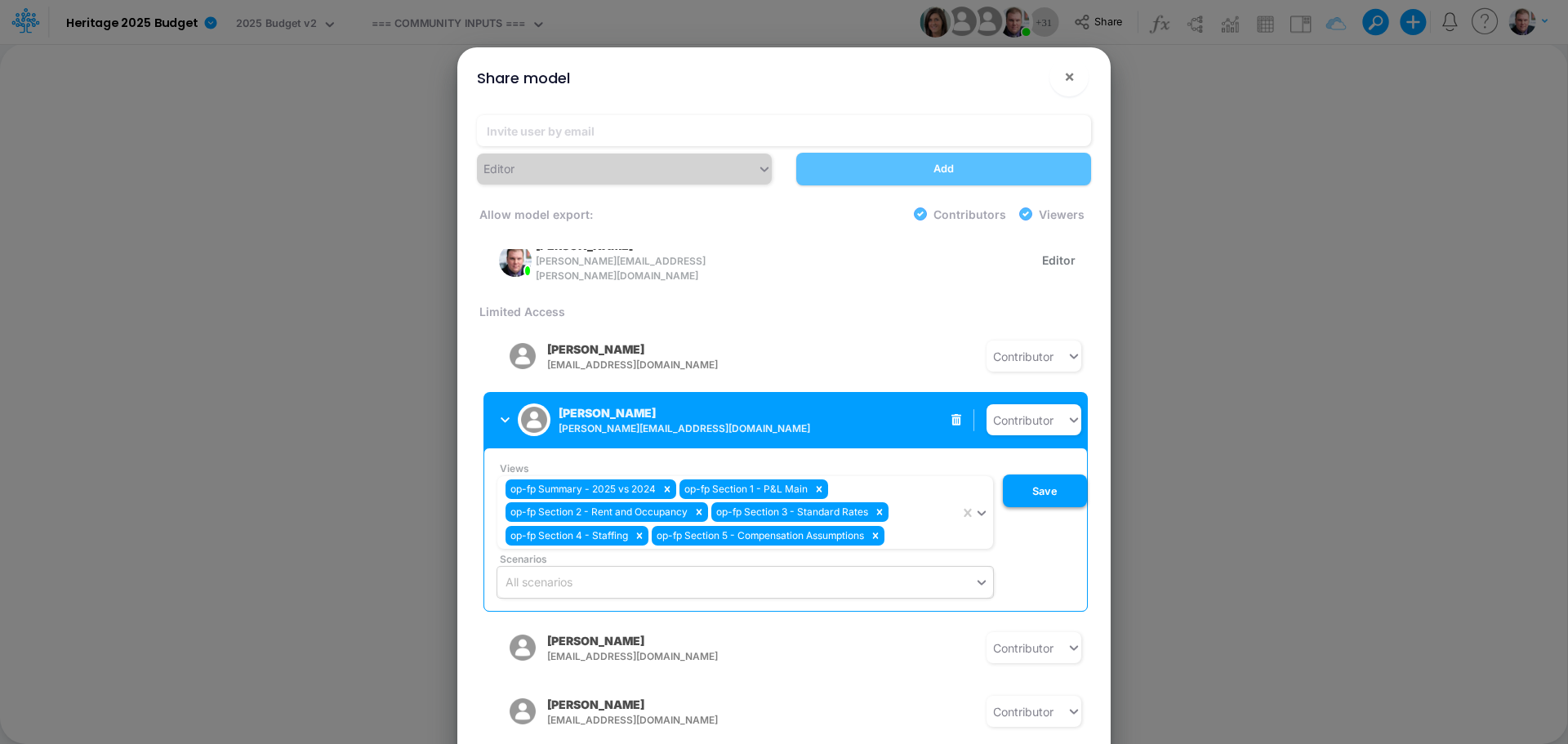
click at [1026, 474] on button "Save" at bounding box center [1044, 490] width 84 height 33
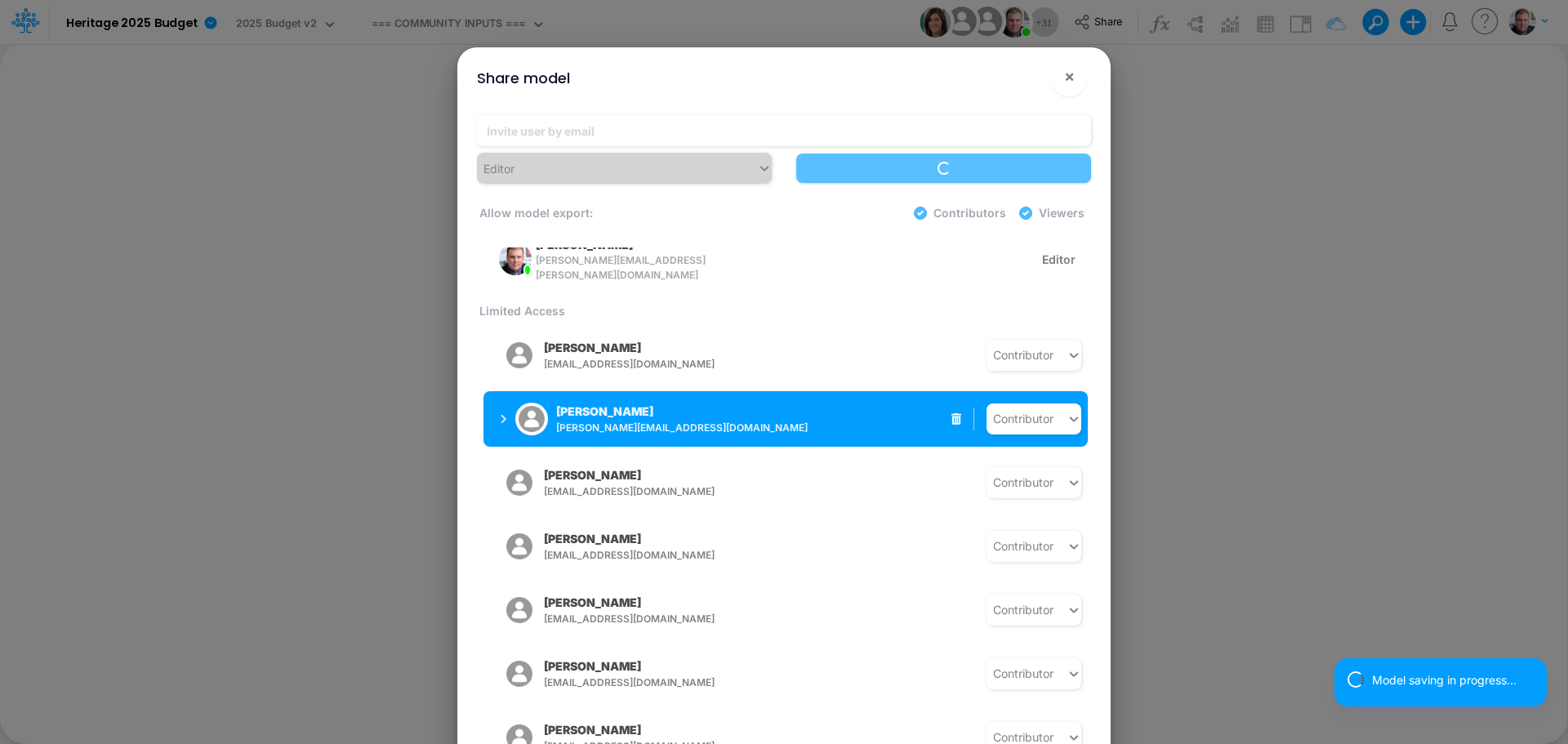
click at [782, 421] on span "[PERSON_NAME][EMAIL_ADDRESS][DOMAIN_NAME]" at bounding box center [692, 428] width 272 height 15
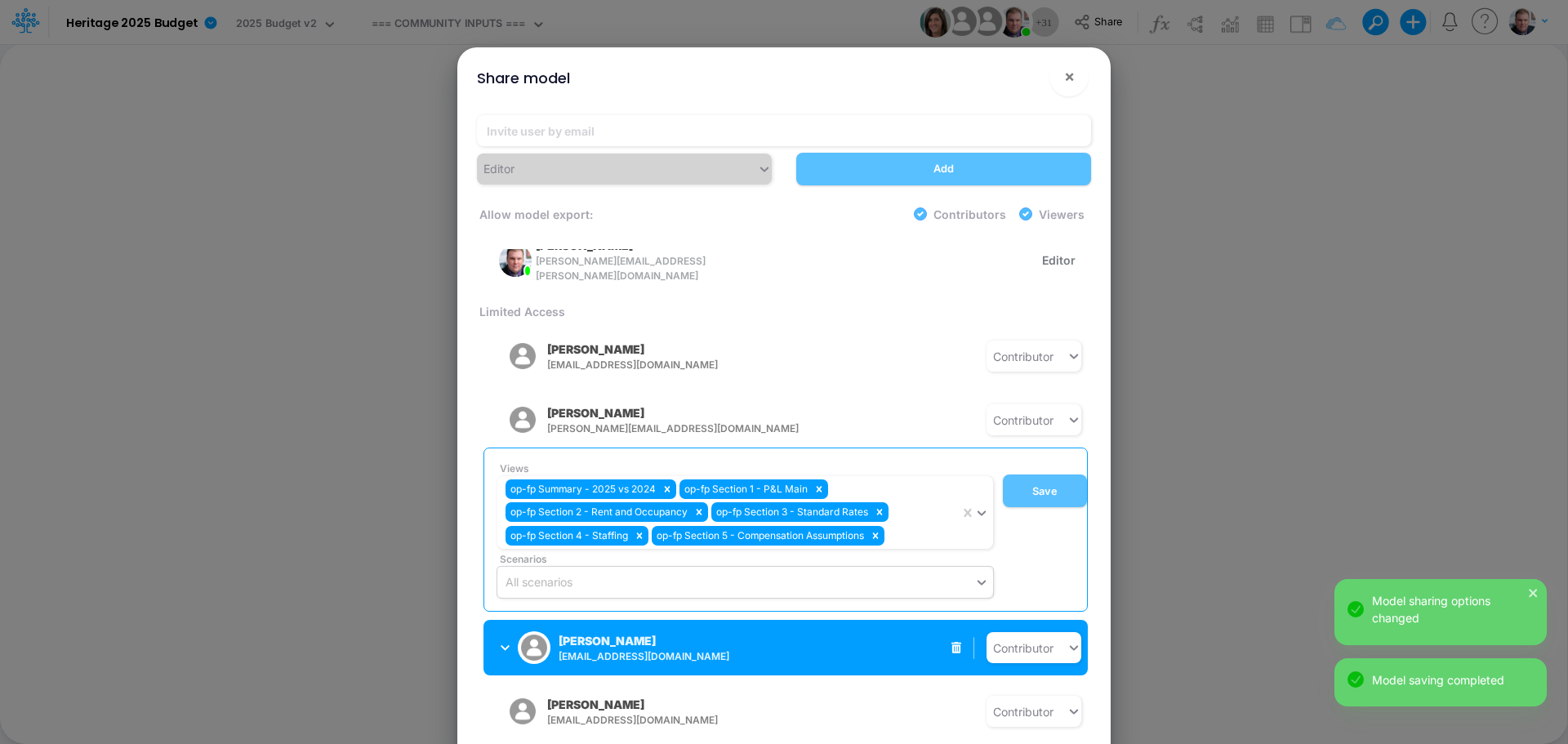
click at [506, 642] on icon "button" at bounding box center [505, 648] width 9 height 11
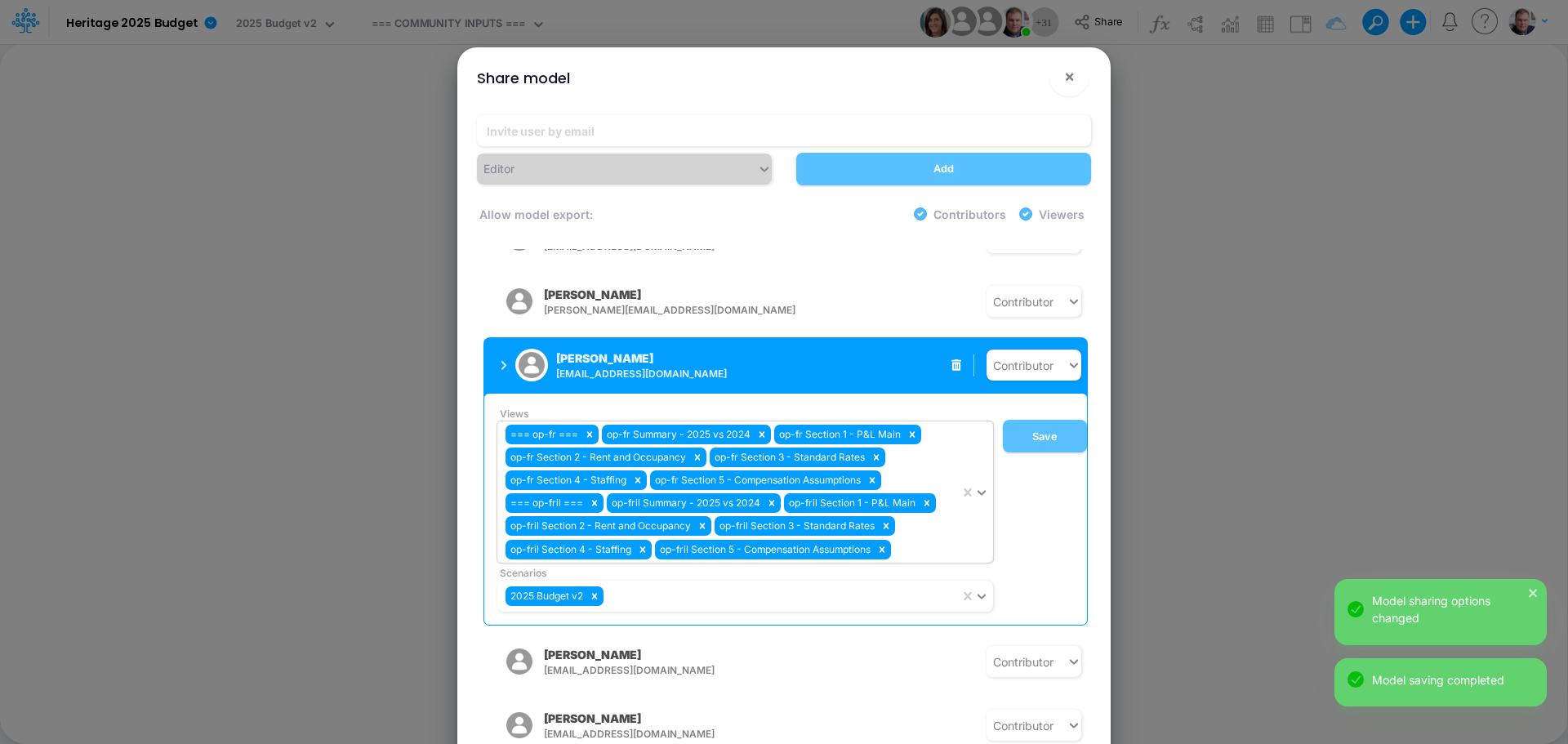
scroll to position [490, 0]
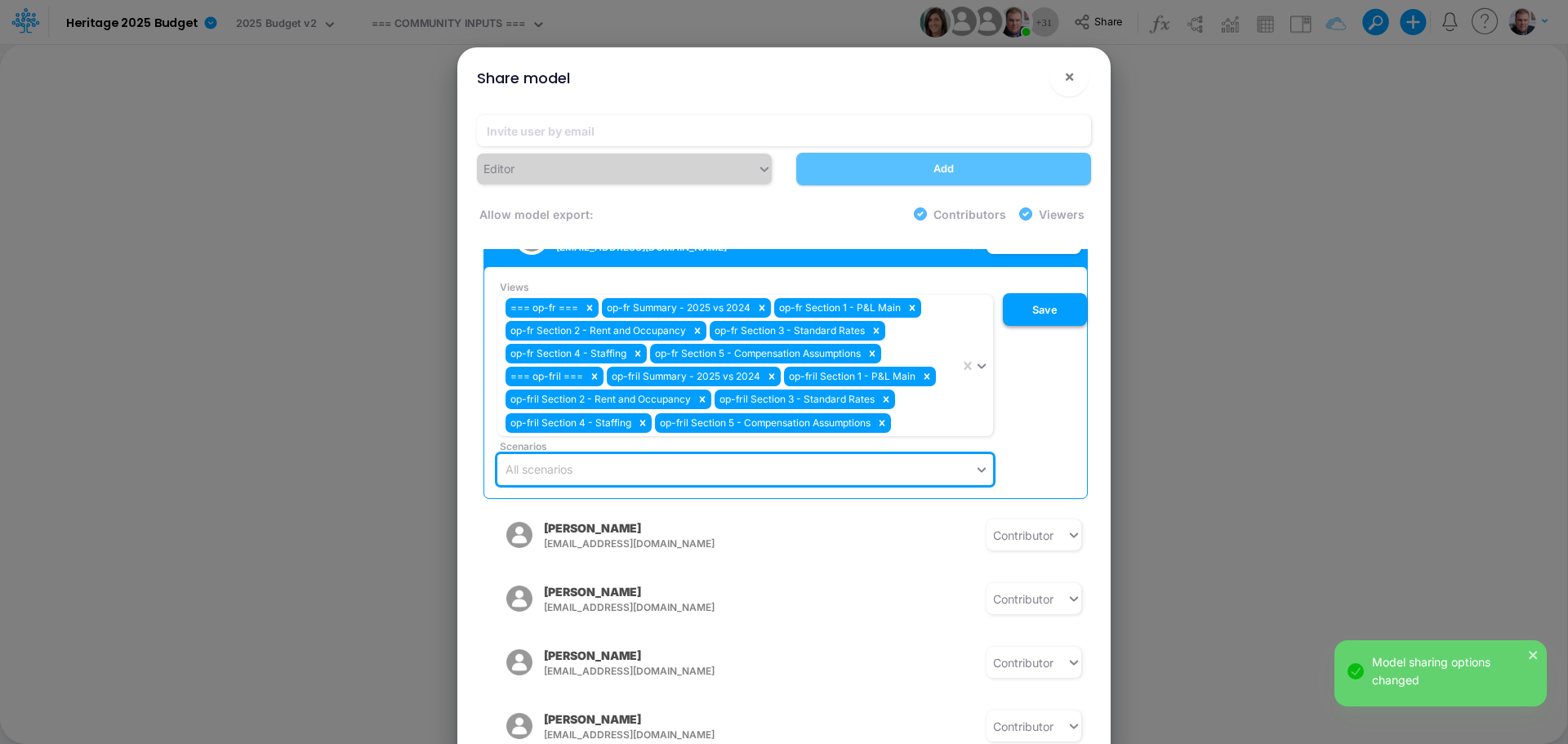
click at [1030, 304] on button "Save" at bounding box center [1044, 309] width 84 height 33
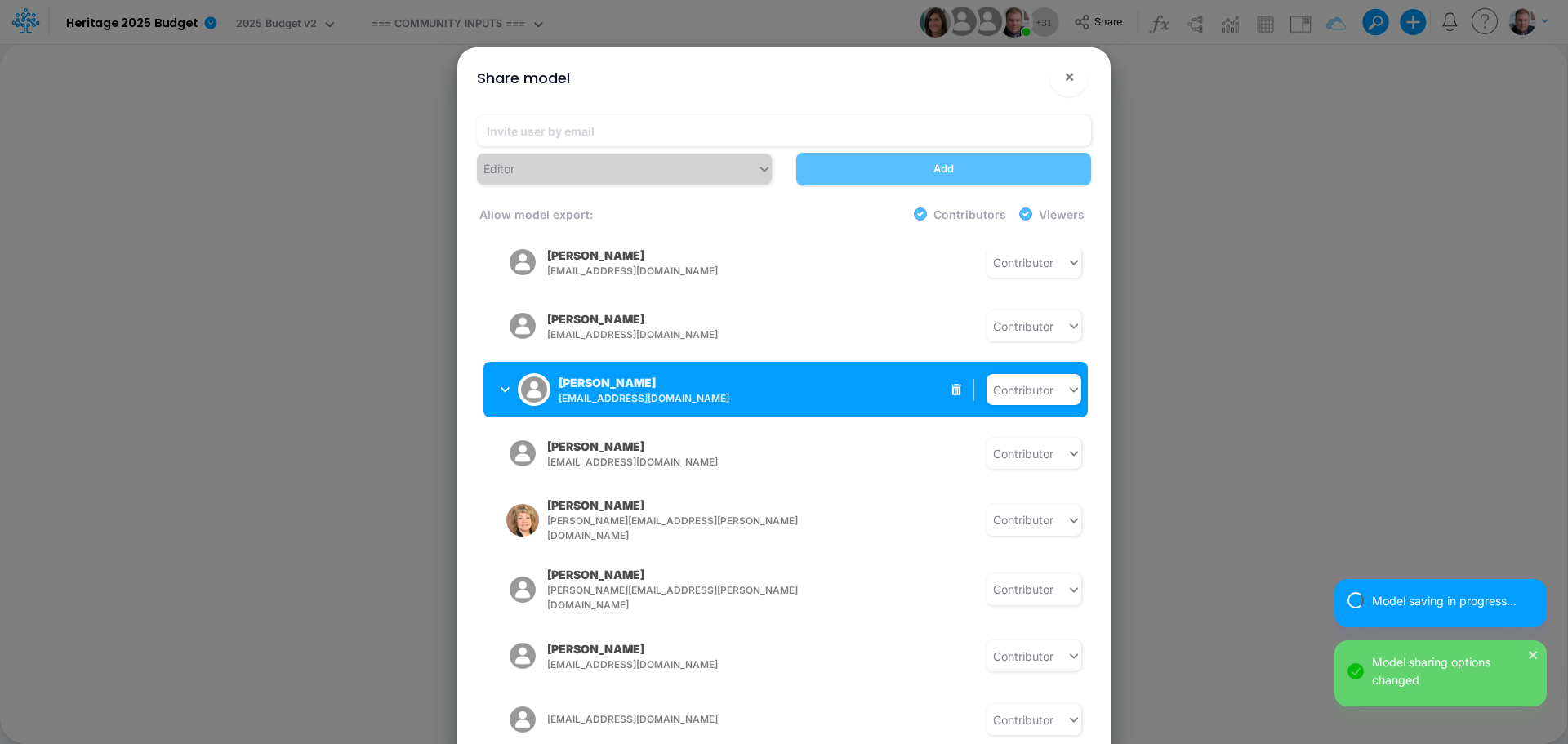
scroll to position [899, 0]
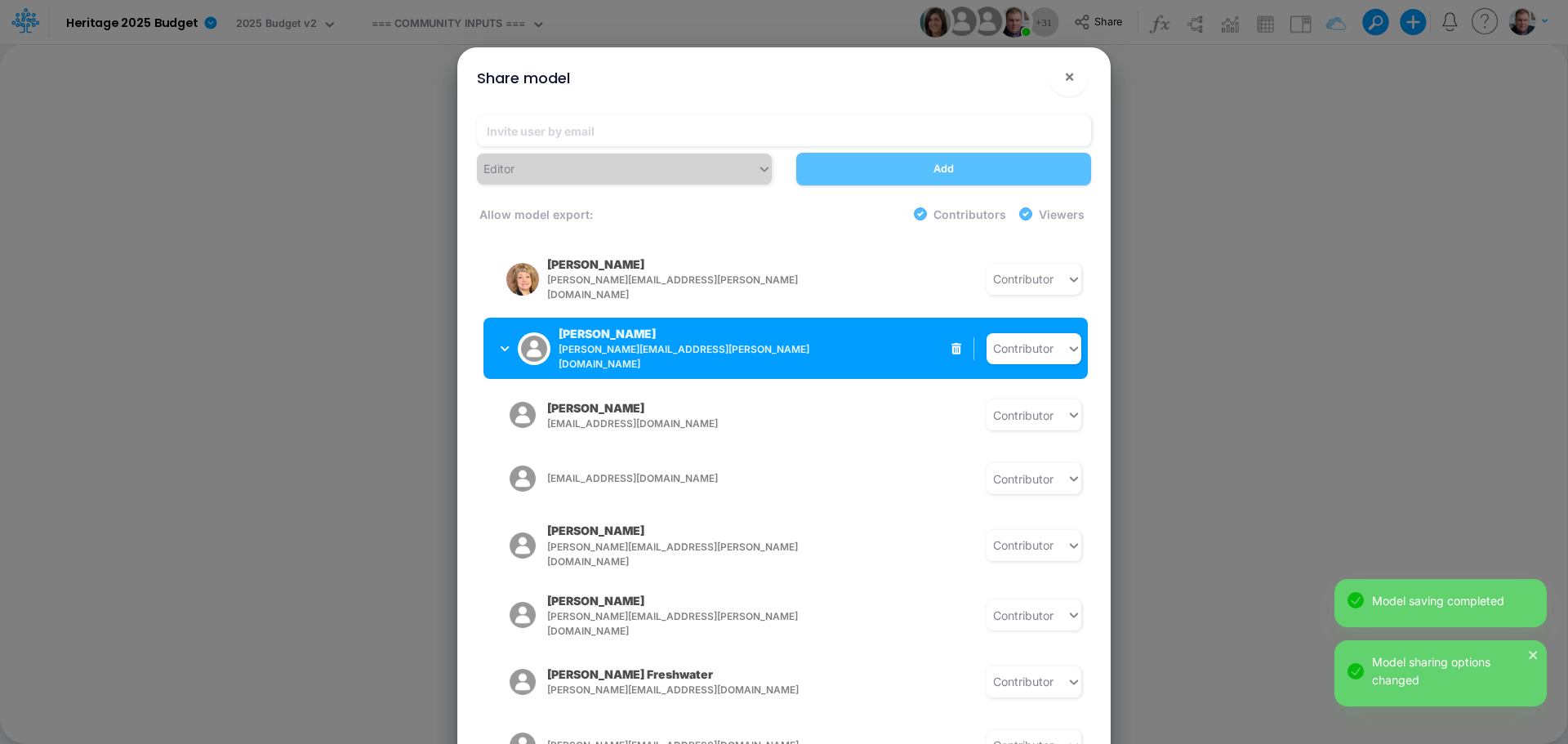
click at [623, 327] on p "[PERSON_NAME]" at bounding box center [607, 333] width 97 height 17
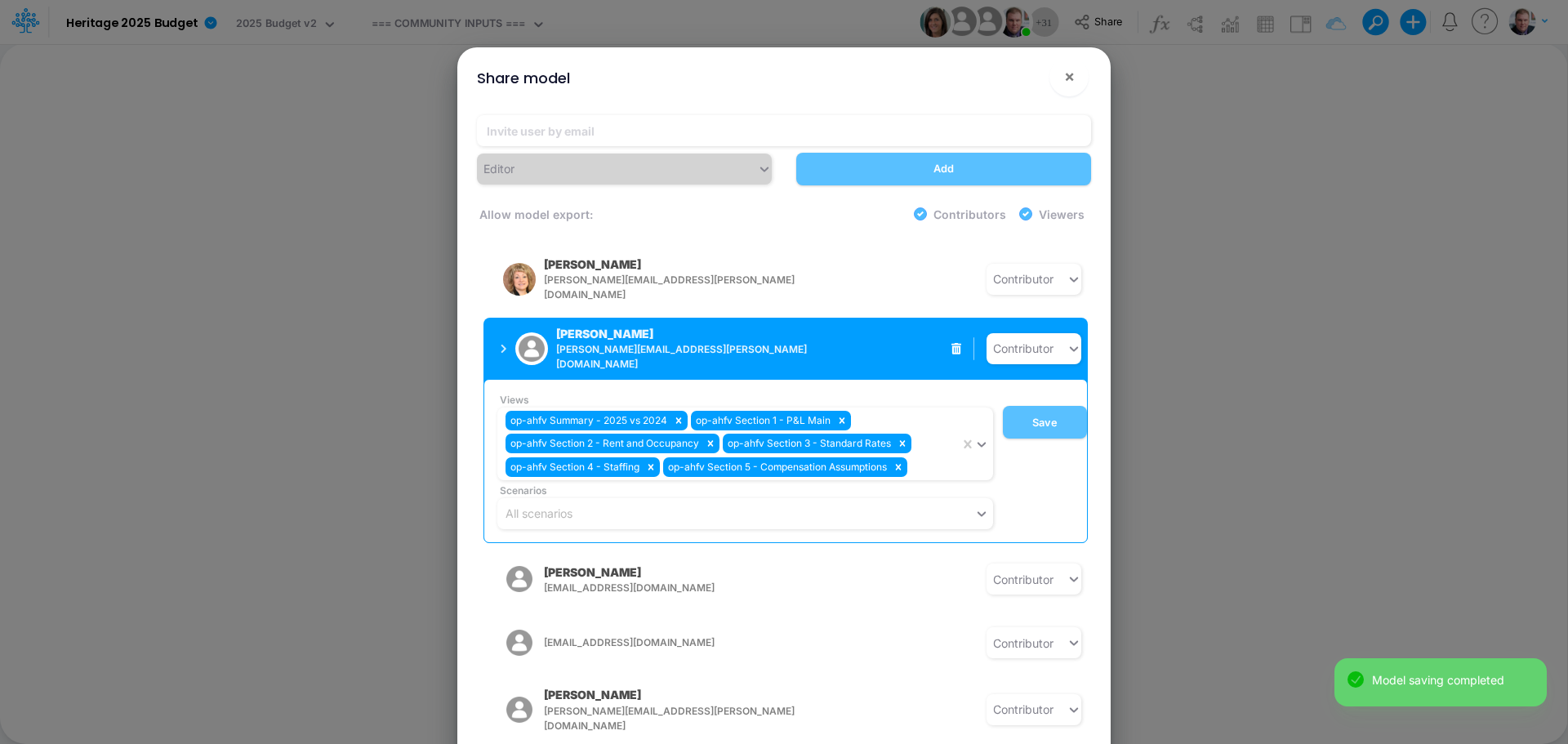
click at [620, 325] on p "[PERSON_NAME]" at bounding box center [604, 333] width 97 height 17
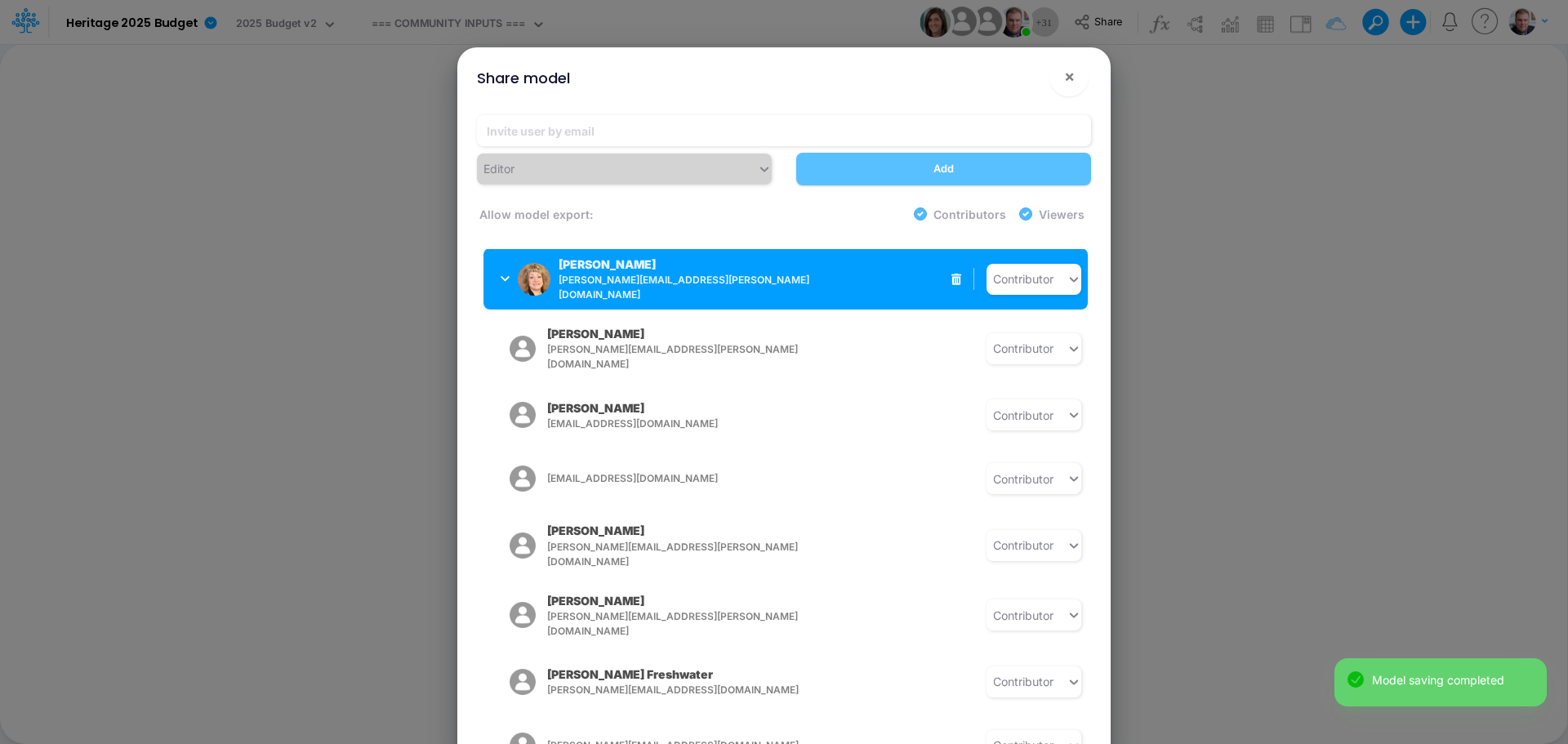
click at [506, 274] on icon "button" at bounding box center [505, 279] width 9 height 11
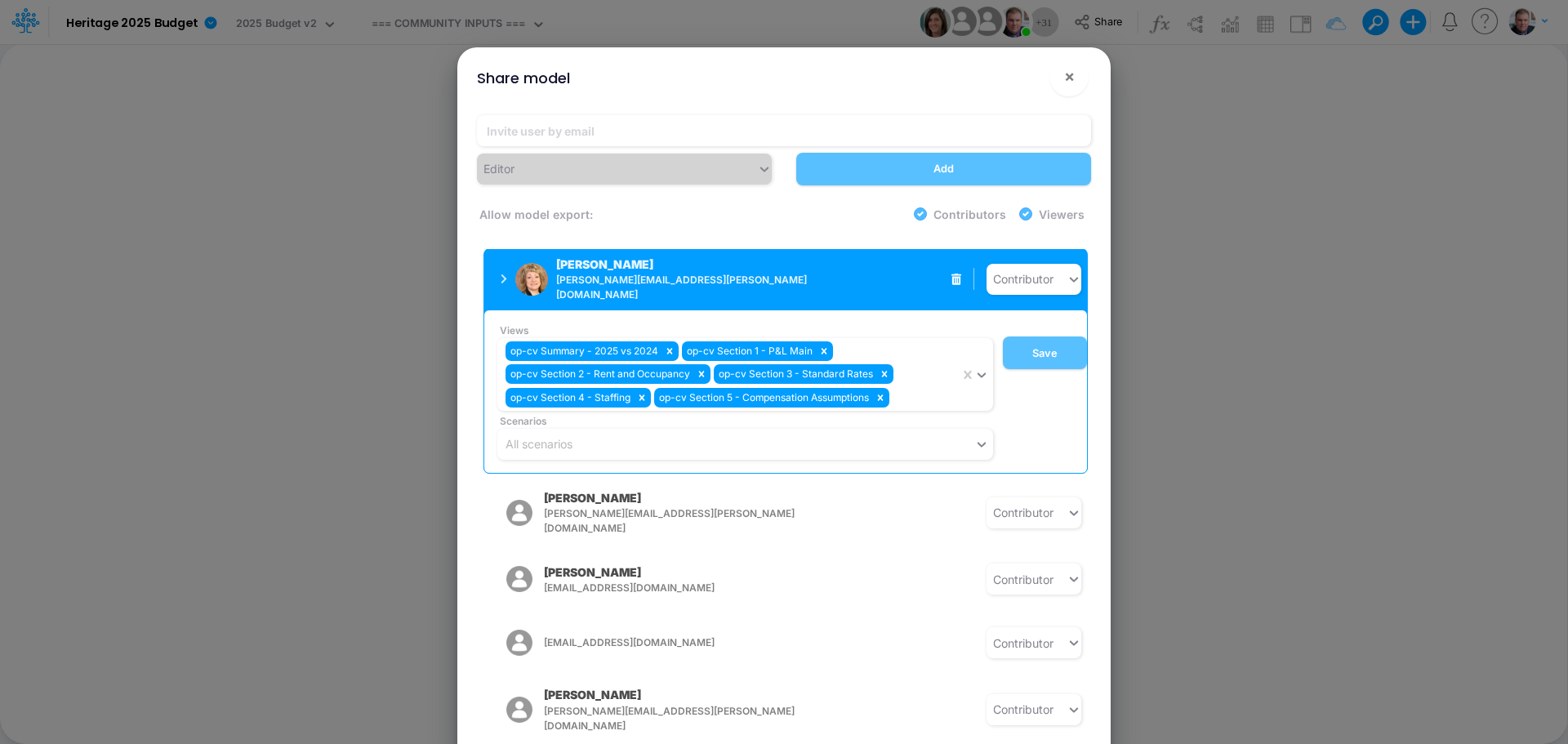
click at [506, 274] on icon "button" at bounding box center [504, 279] width 6 height 11
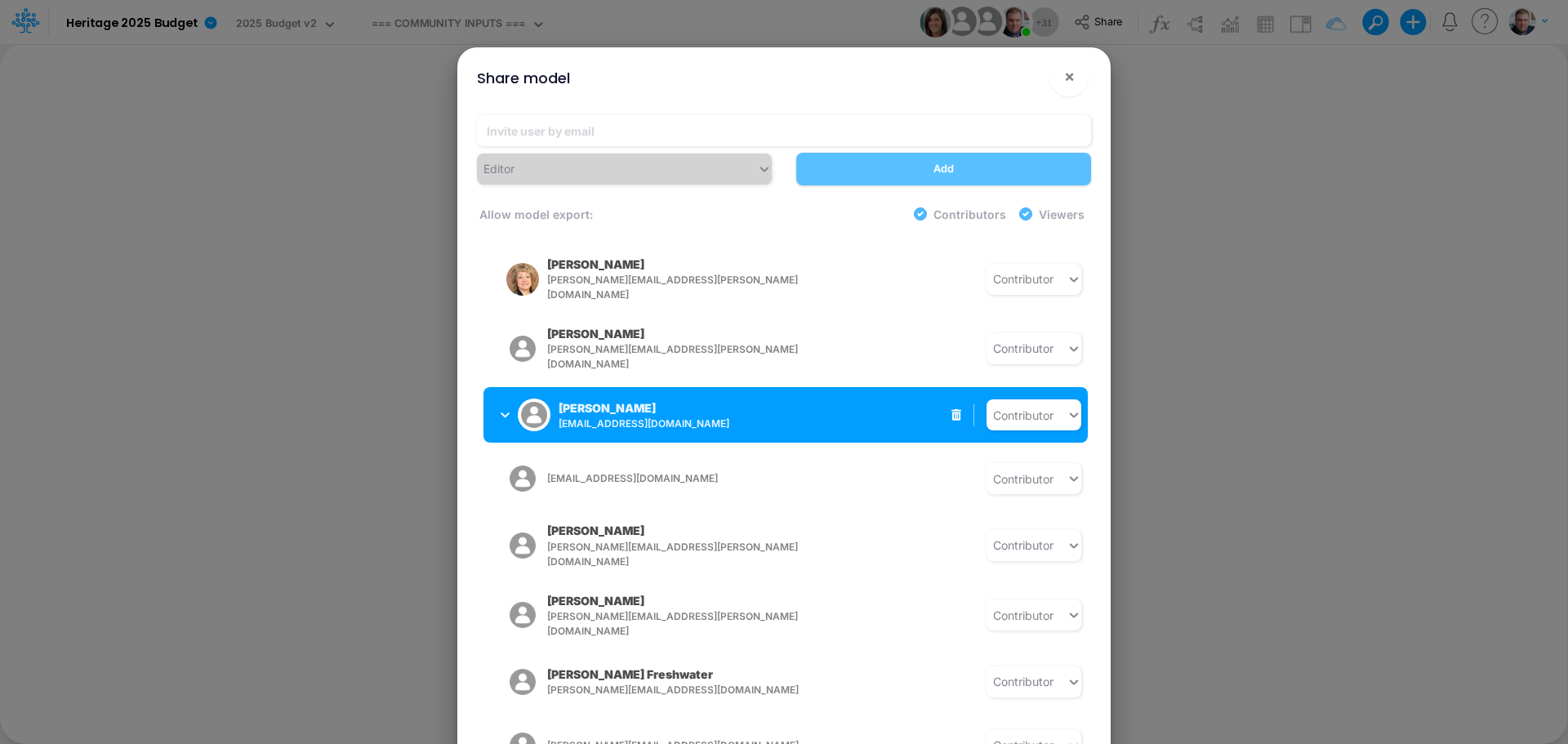
click at [502, 394] on div "Joe Barfield jbarfield@heritage-communities.com" at bounding box center [619, 414] width 237 height 41
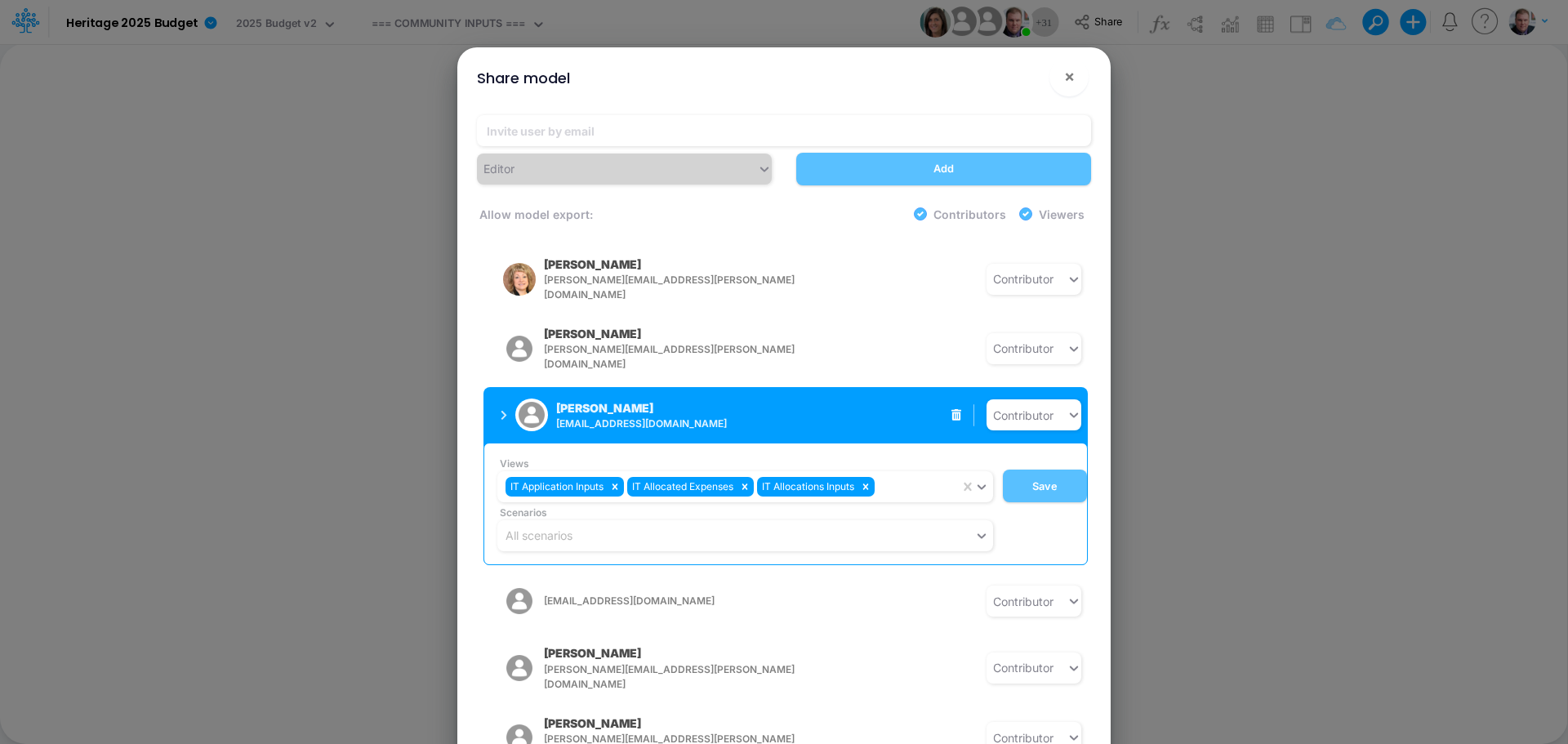
click at [502, 394] on div "Joe Barfield jbarfield@heritage-communities.com" at bounding box center [619, 414] width 237 height 41
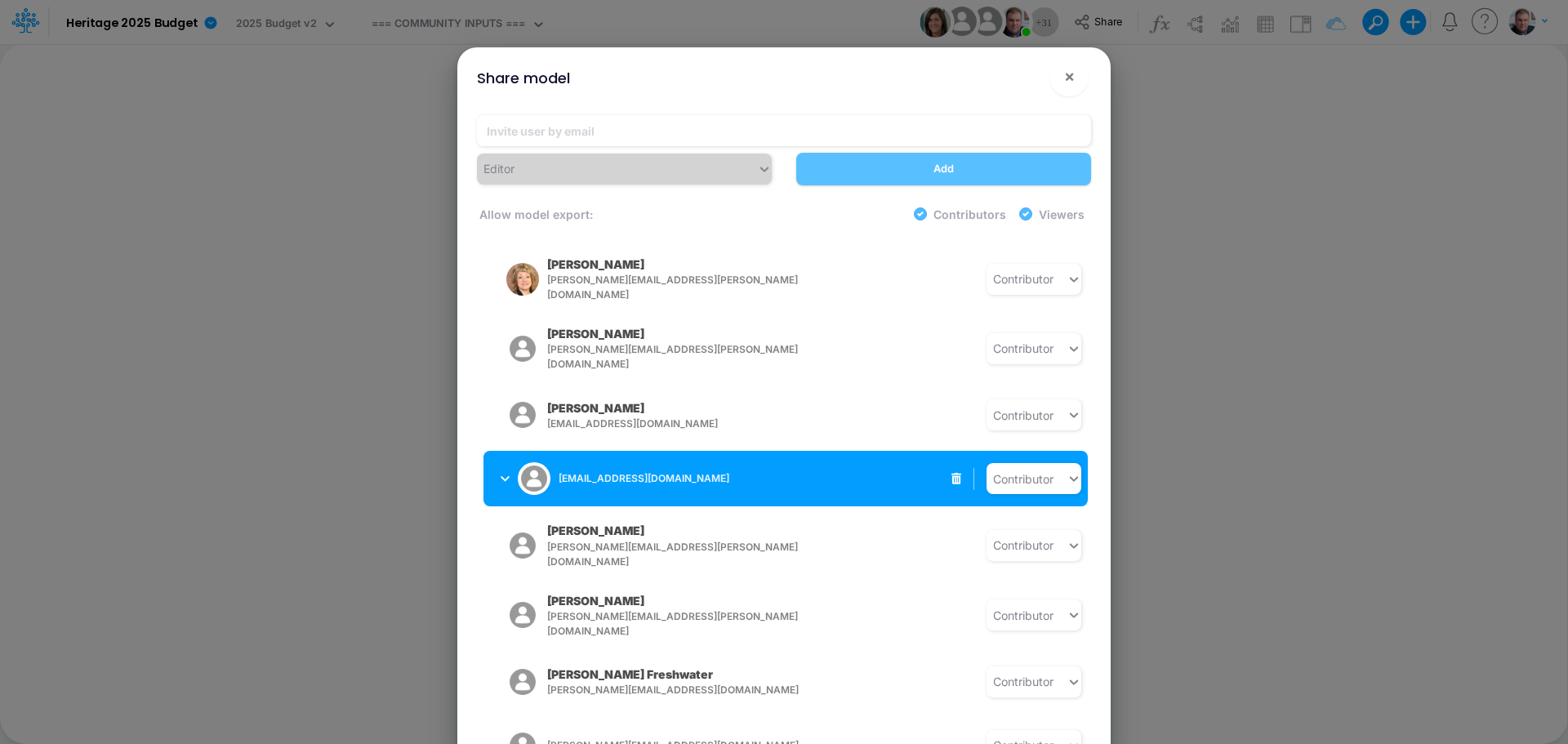
click at [511, 459] on div "[EMAIL_ADDRESS][DOMAIN_NAME]" at bounding box center [619, 479] width 237 height 41
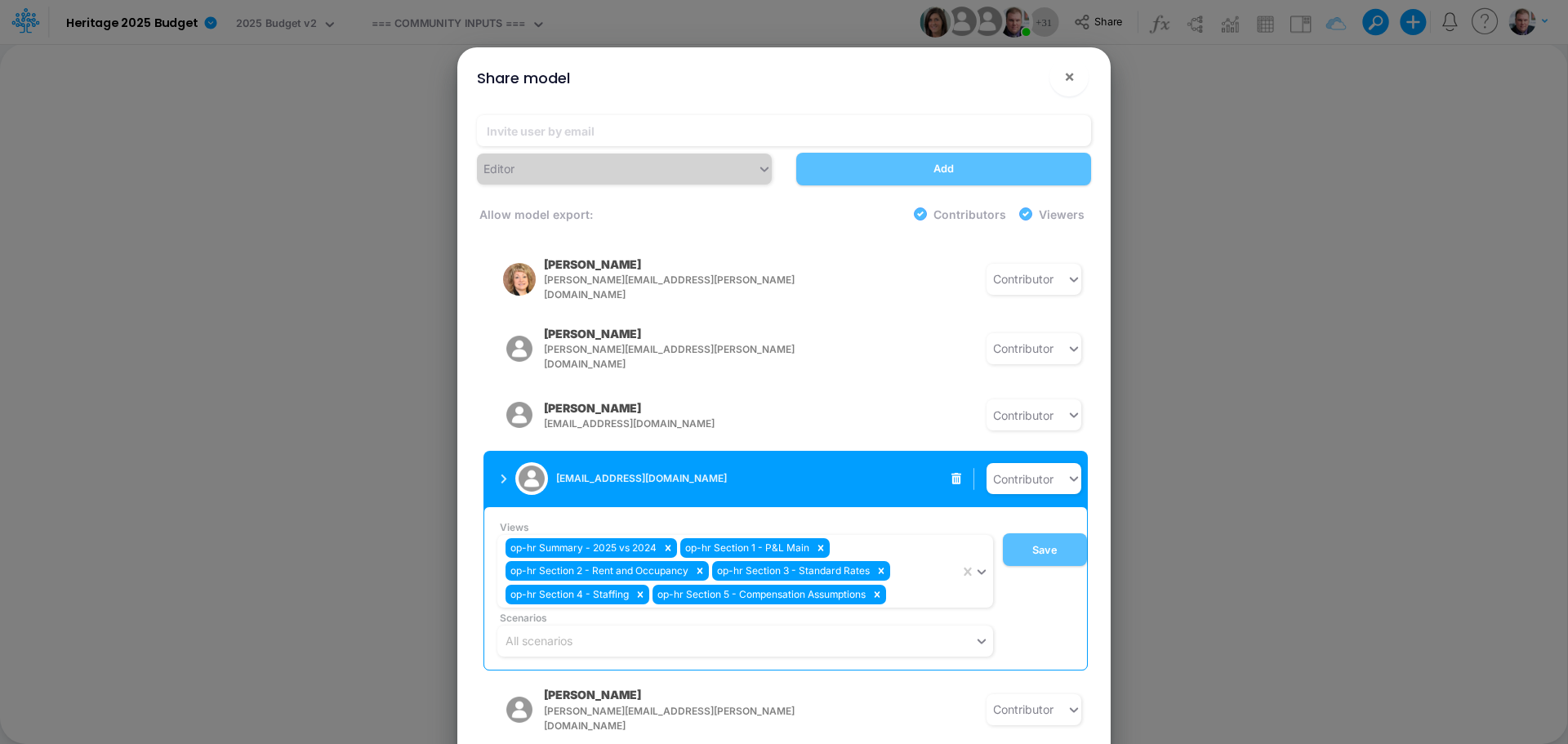
click at [504, 474] on icon "button" at bounding box center [504, 479] width 6 height 11
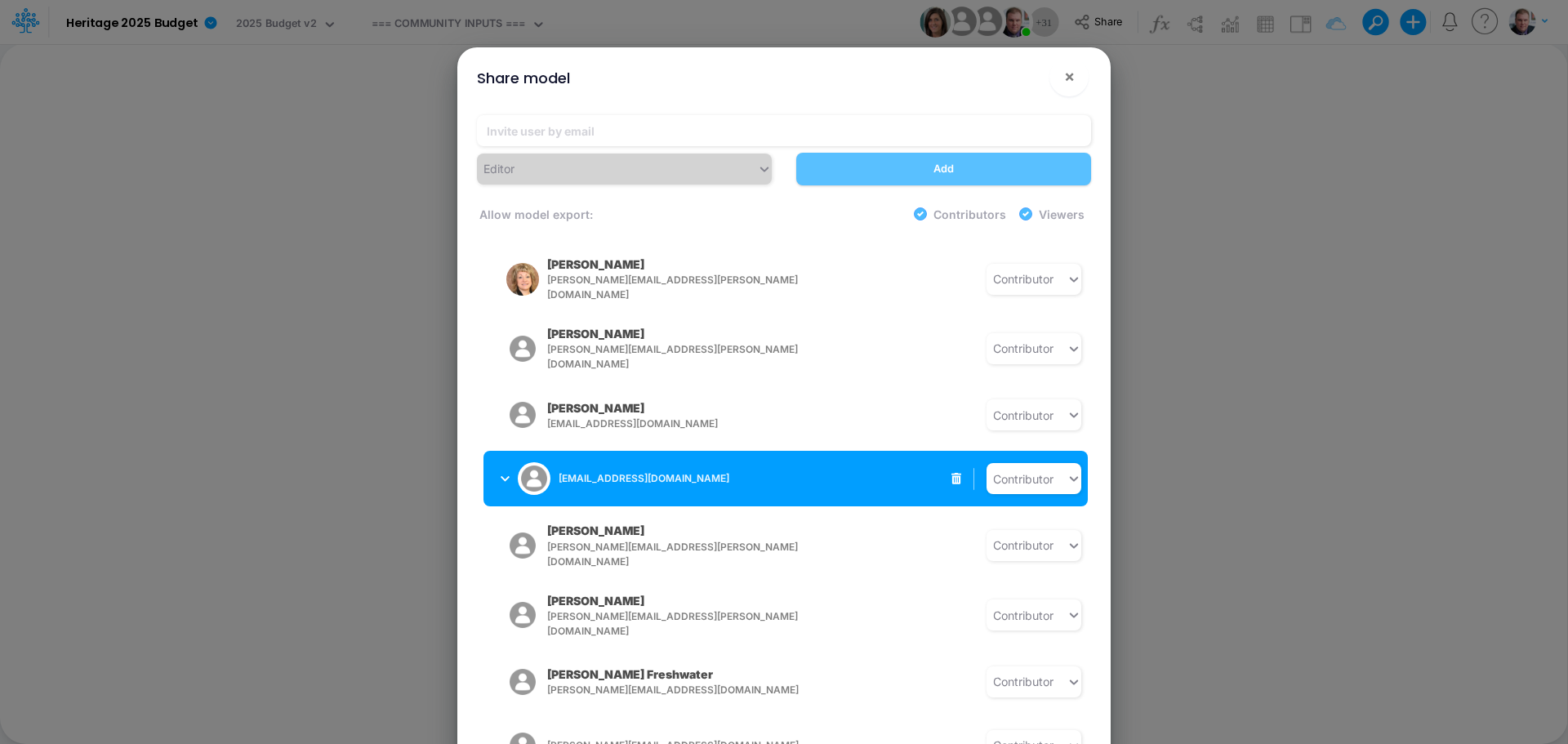
scroll to position [980, 0]
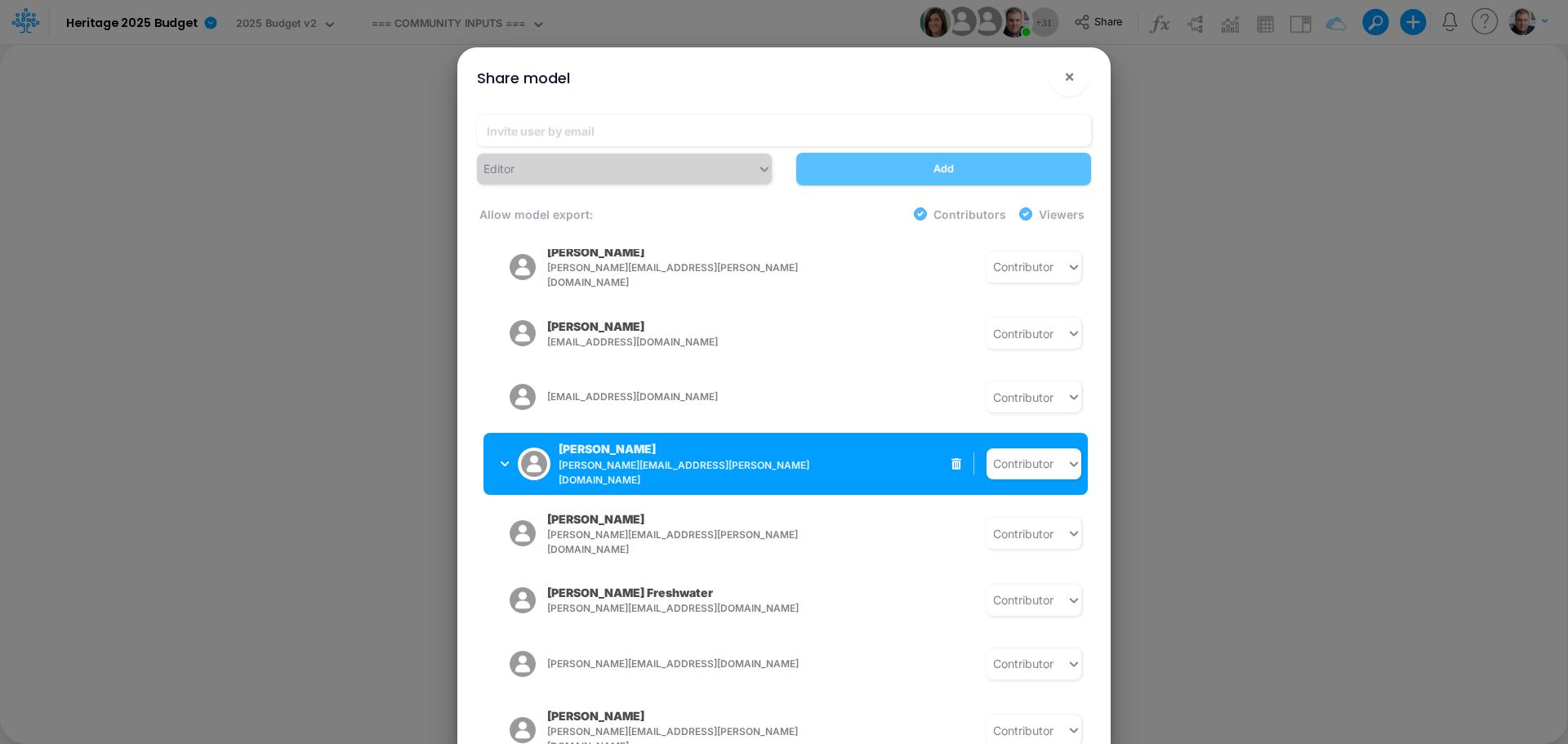
click at [504, 461] on icon "button" at bounding box center [505, 464] width 9 height 5
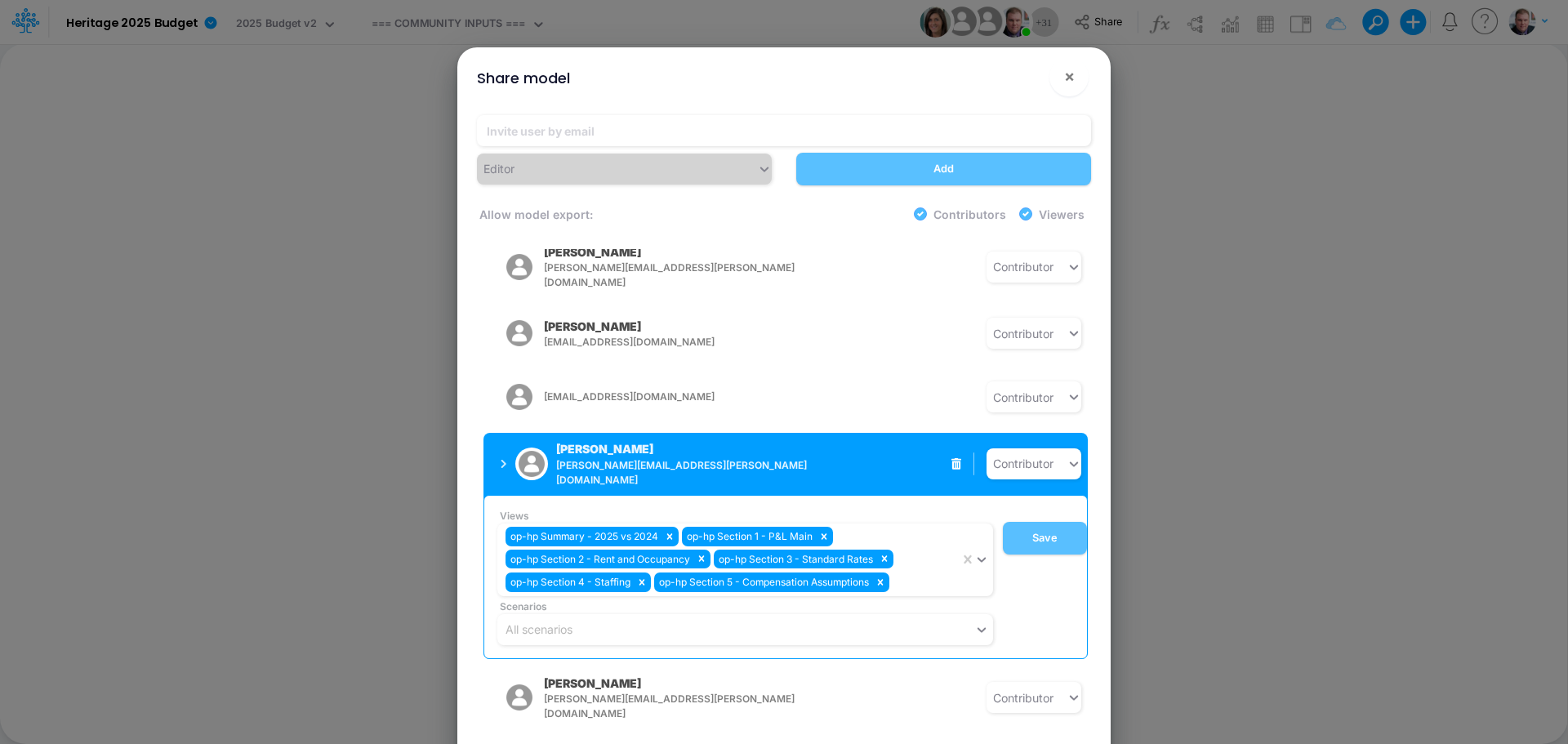
click at [504, 459] on icon "button" at bounding box center [504, 464] width 5 height 9
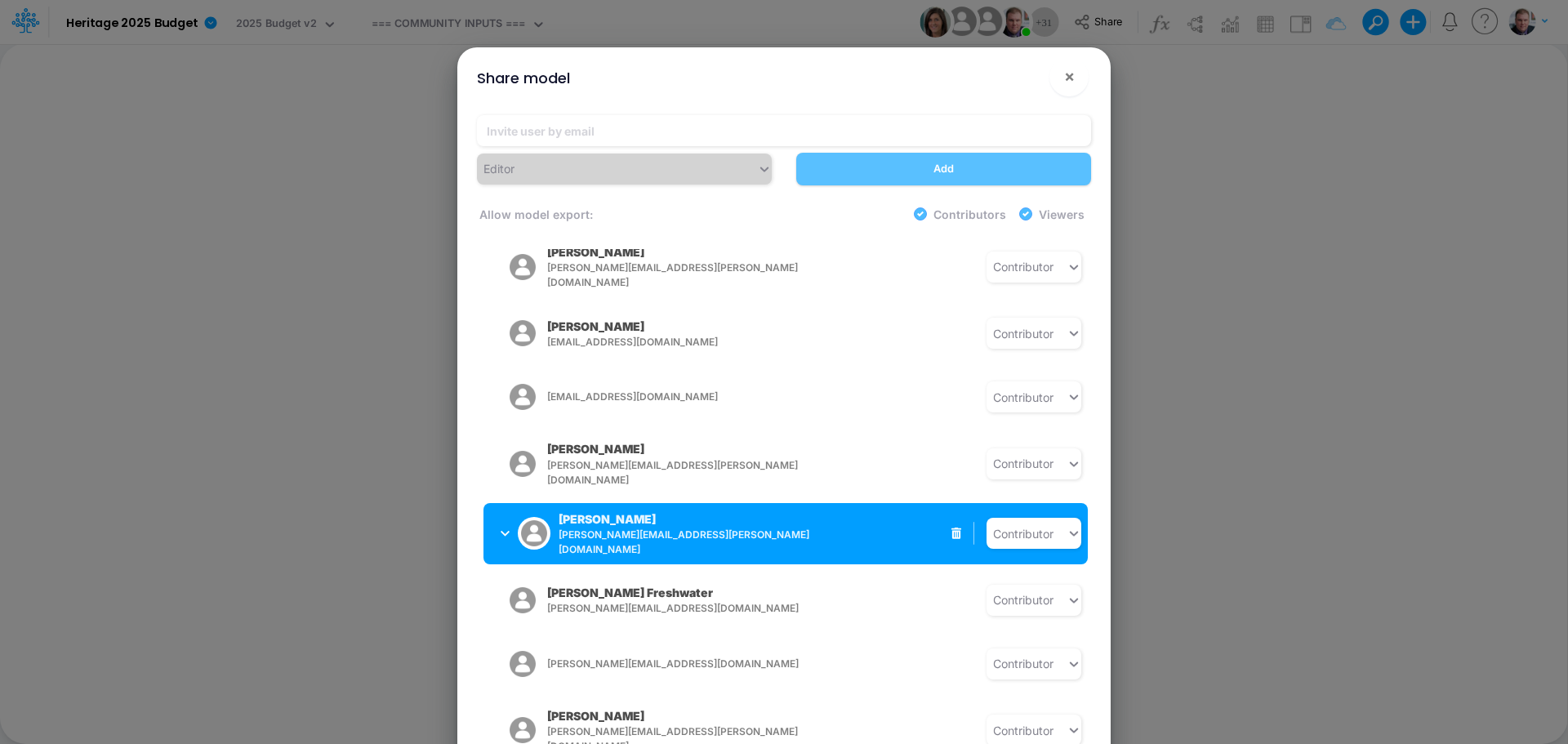
click at [500, 510] on button "Shelley Miller shelley.miller@heritage-communities.com" at bounding box center [612, 534] width 259 height 49
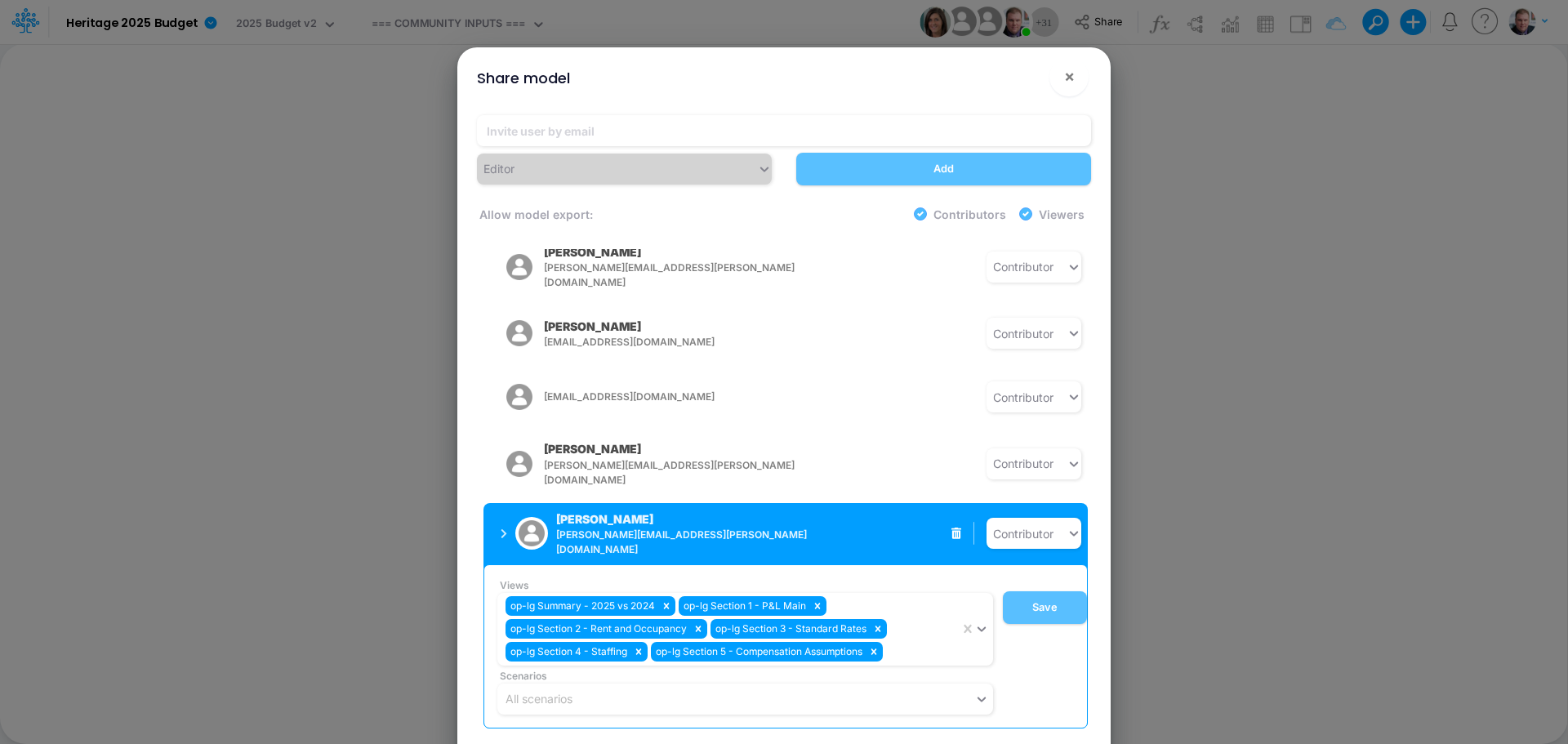
click at [500, 510] on button "Shelley Miller shelley.miller@heritage-communities.com" at bounding box center [612, 534] width 259 height 49
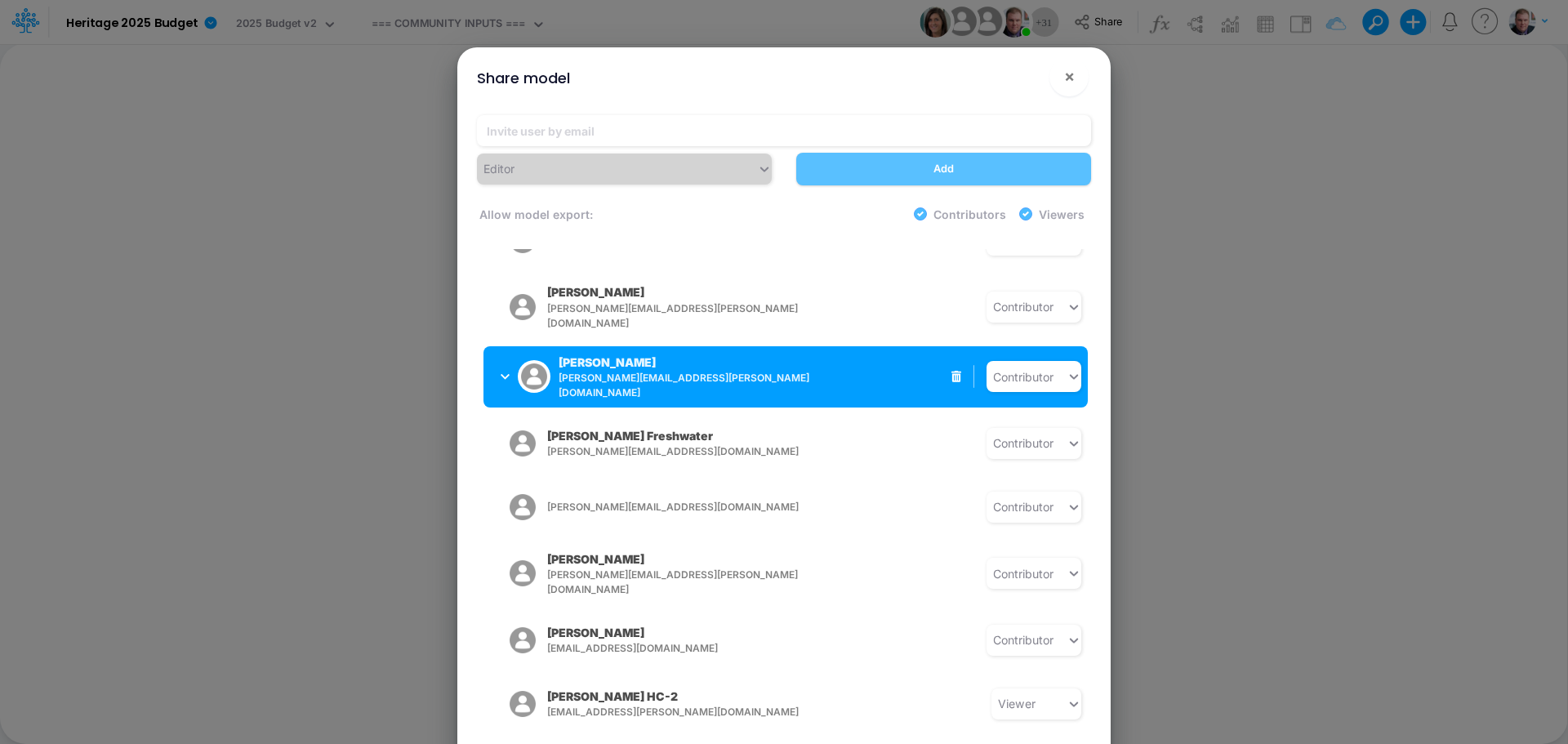
scroll to position [1143, 0]
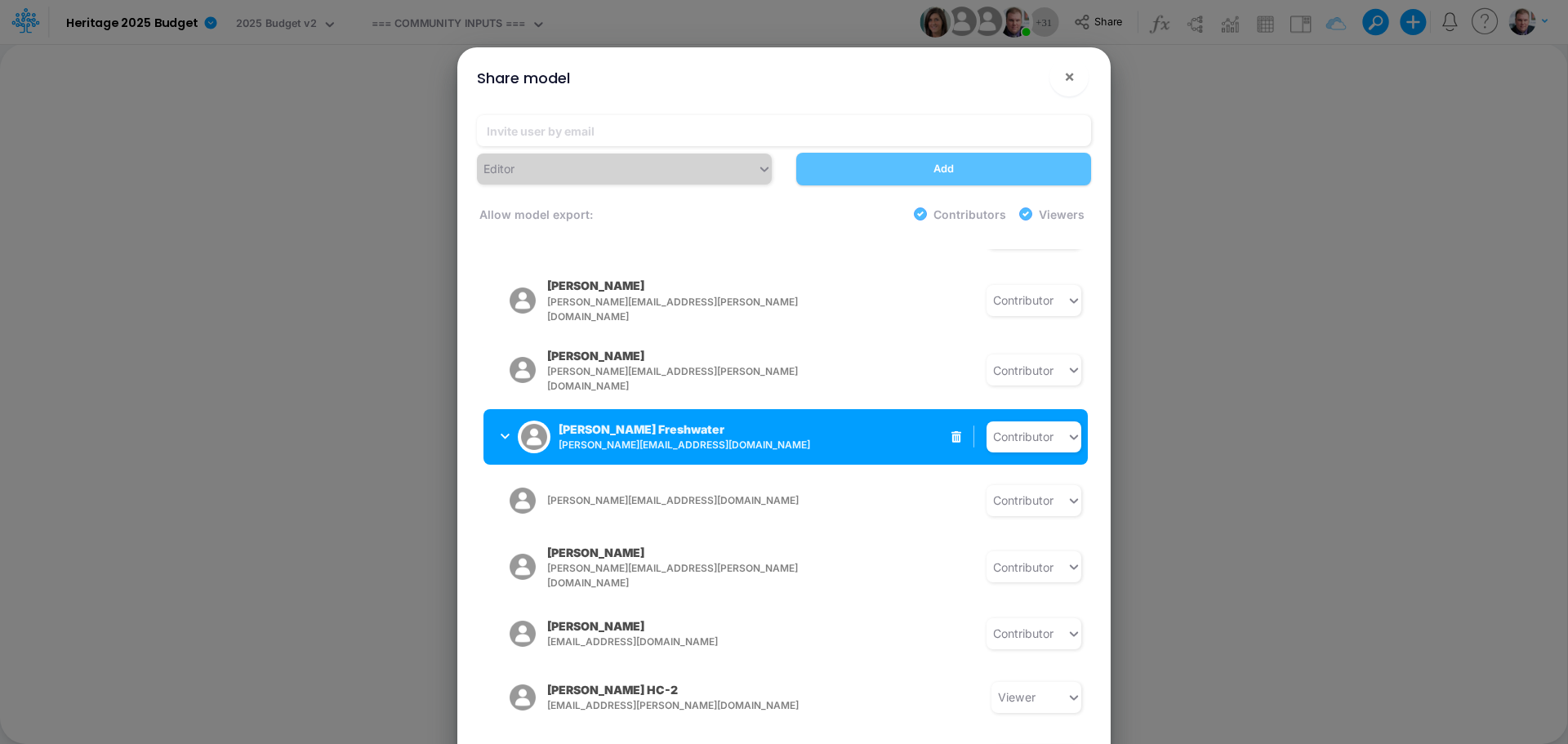
click at [500, 415] on button "Blair Freshwater blair.freshwater@heritage-communities.com" at bounding box center [612, 437] width 259 height 42
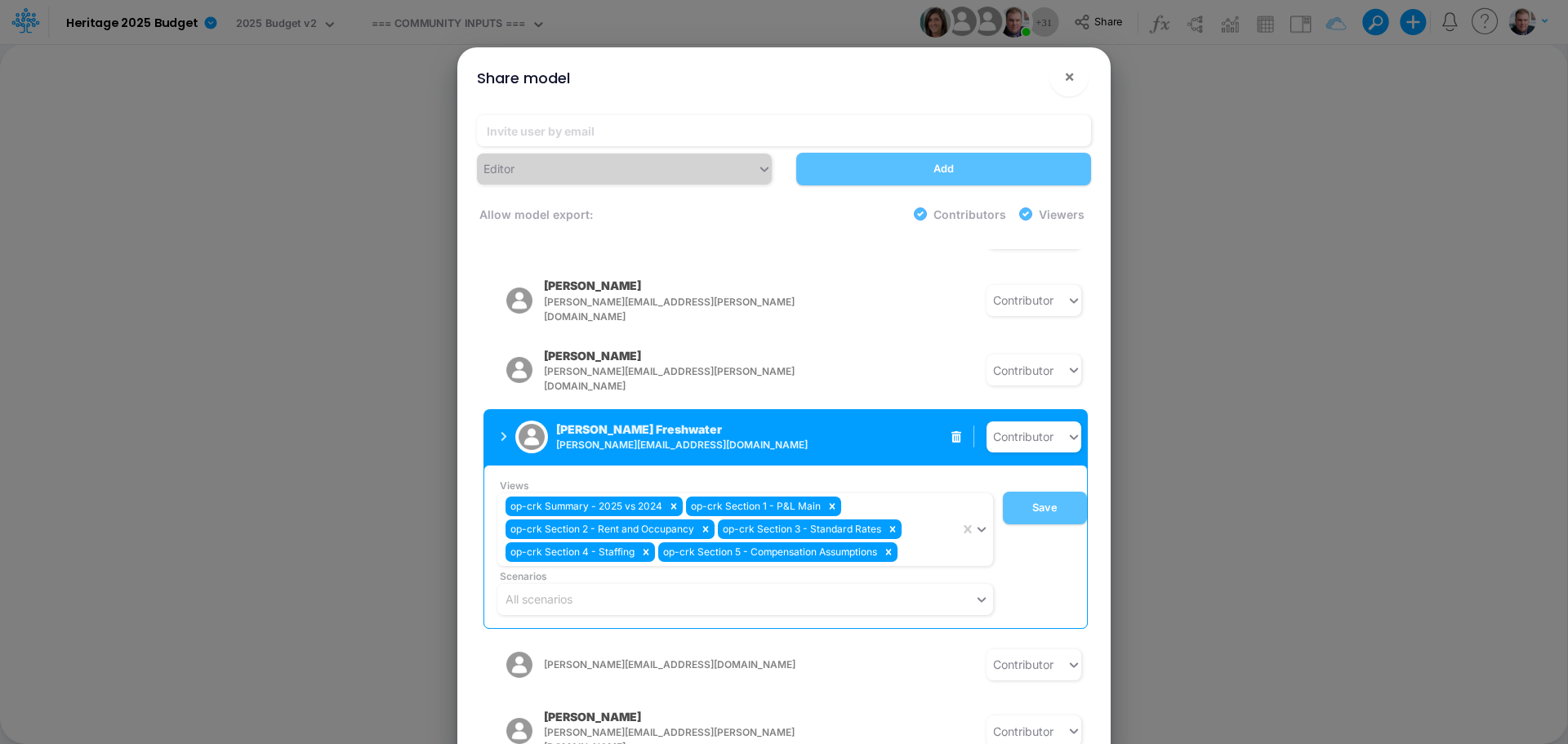
click at [500, 415] on button "Blair Freshwater blair.freshwater@heritage-communities.com" at bounding box center [612, 437] width 259 height 42
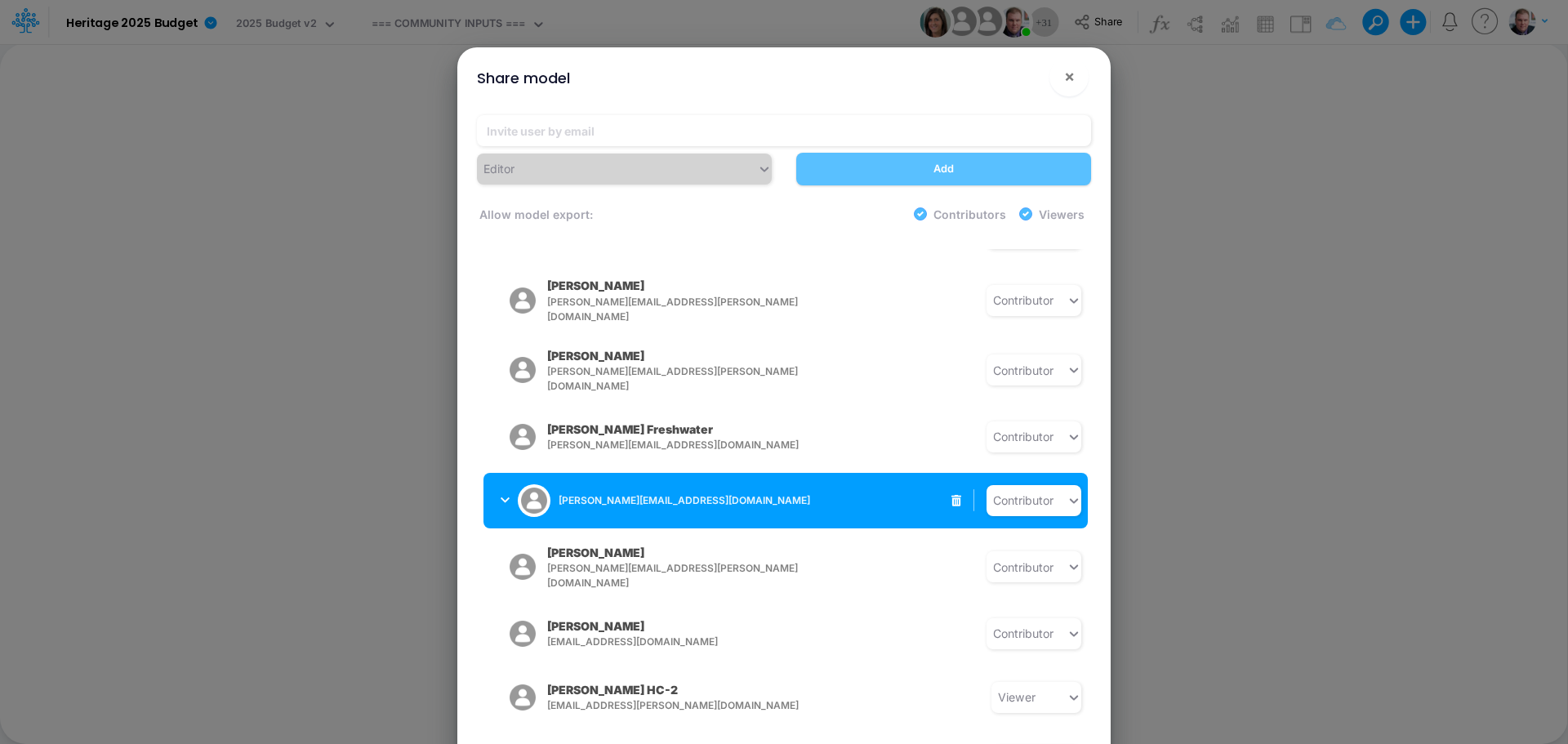
click at [496, 480] on button "[PERSON_NAME][EMAIL_ADDRESS][DOMAIN_NAME]" at bounding box center [612, 501] width 259 height 42
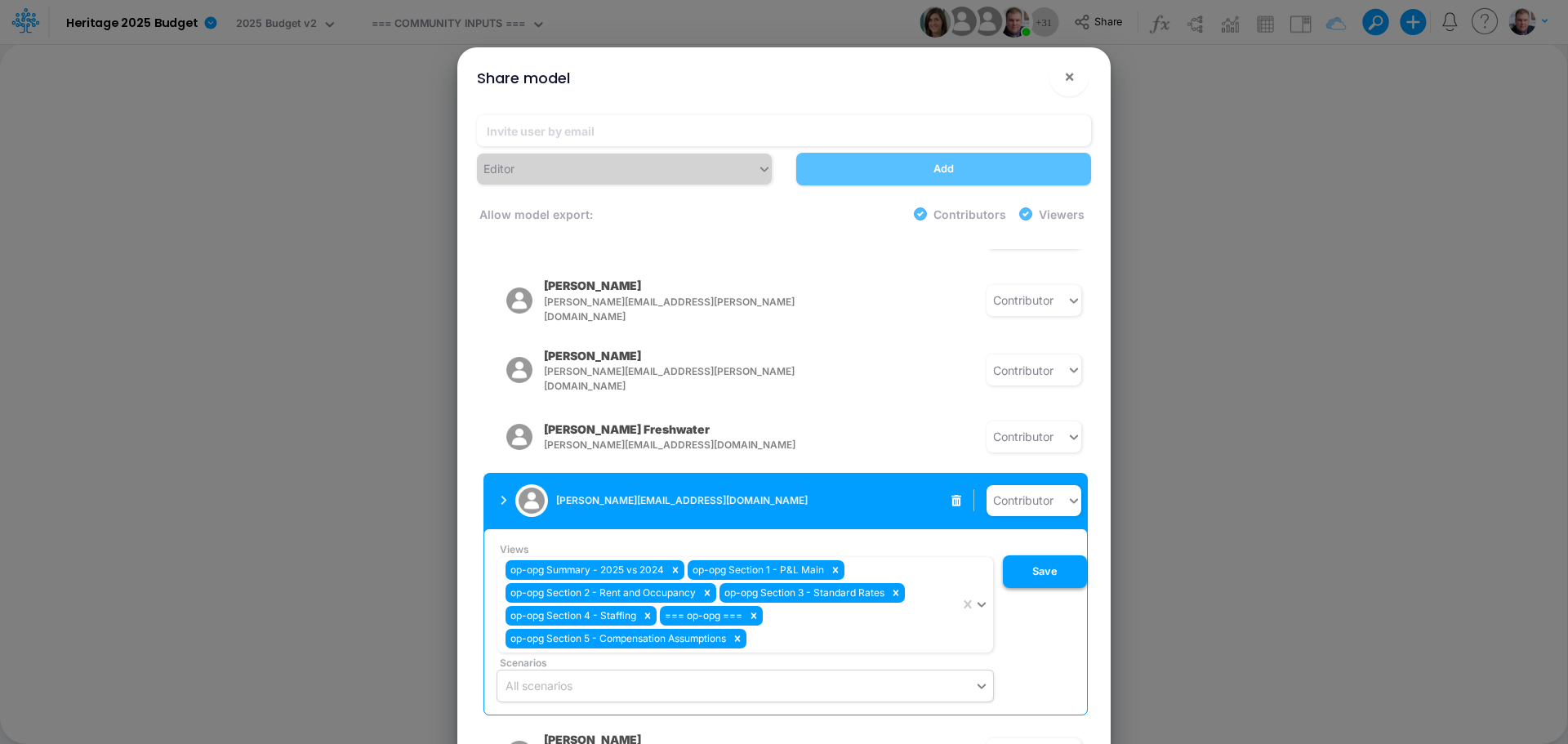
click at [1023, 556] on button "Save" at bounding box center [1044, 572] width 84 height 33
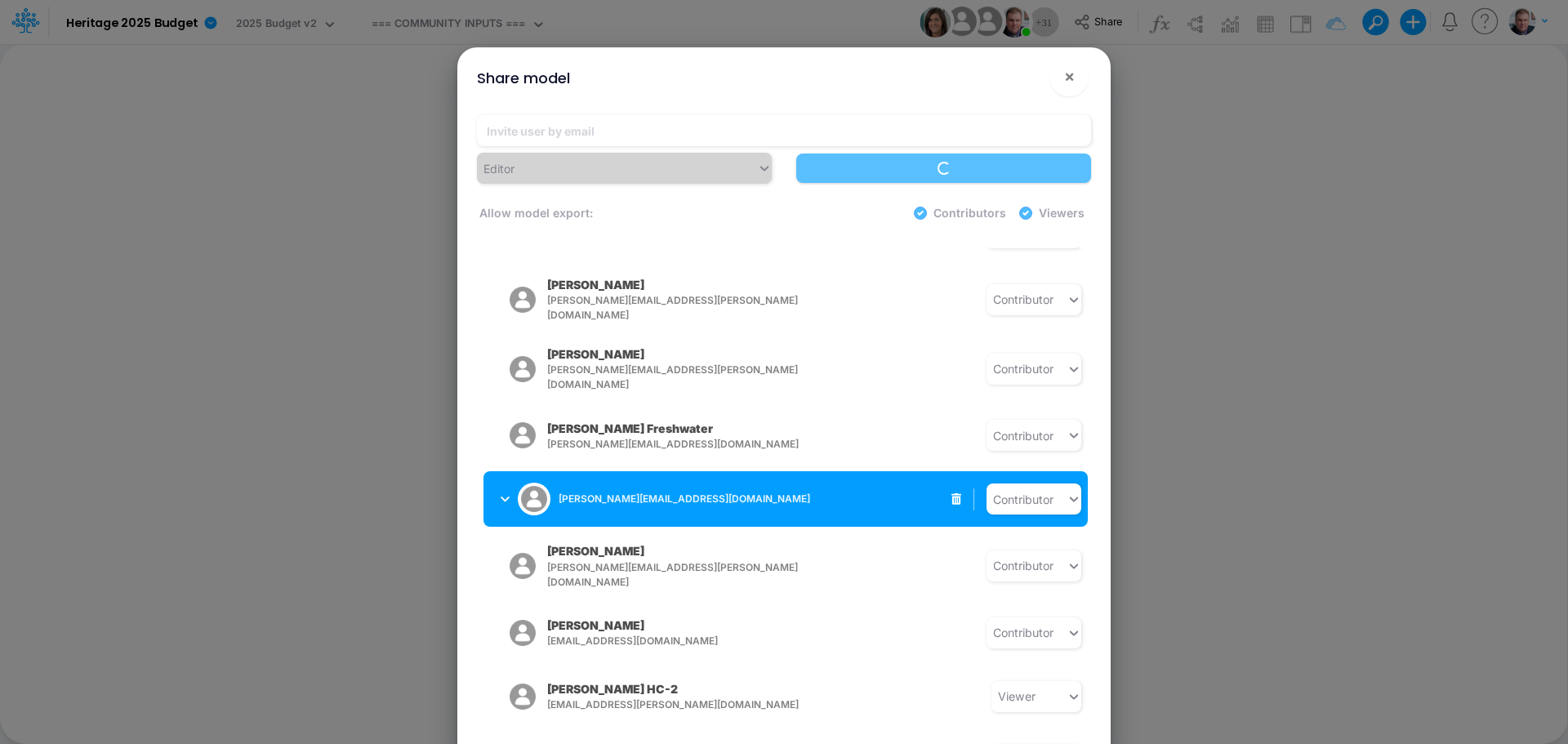
click at [503, 494] on icon "button" at bounding box center [505, 499] width 9 height 11
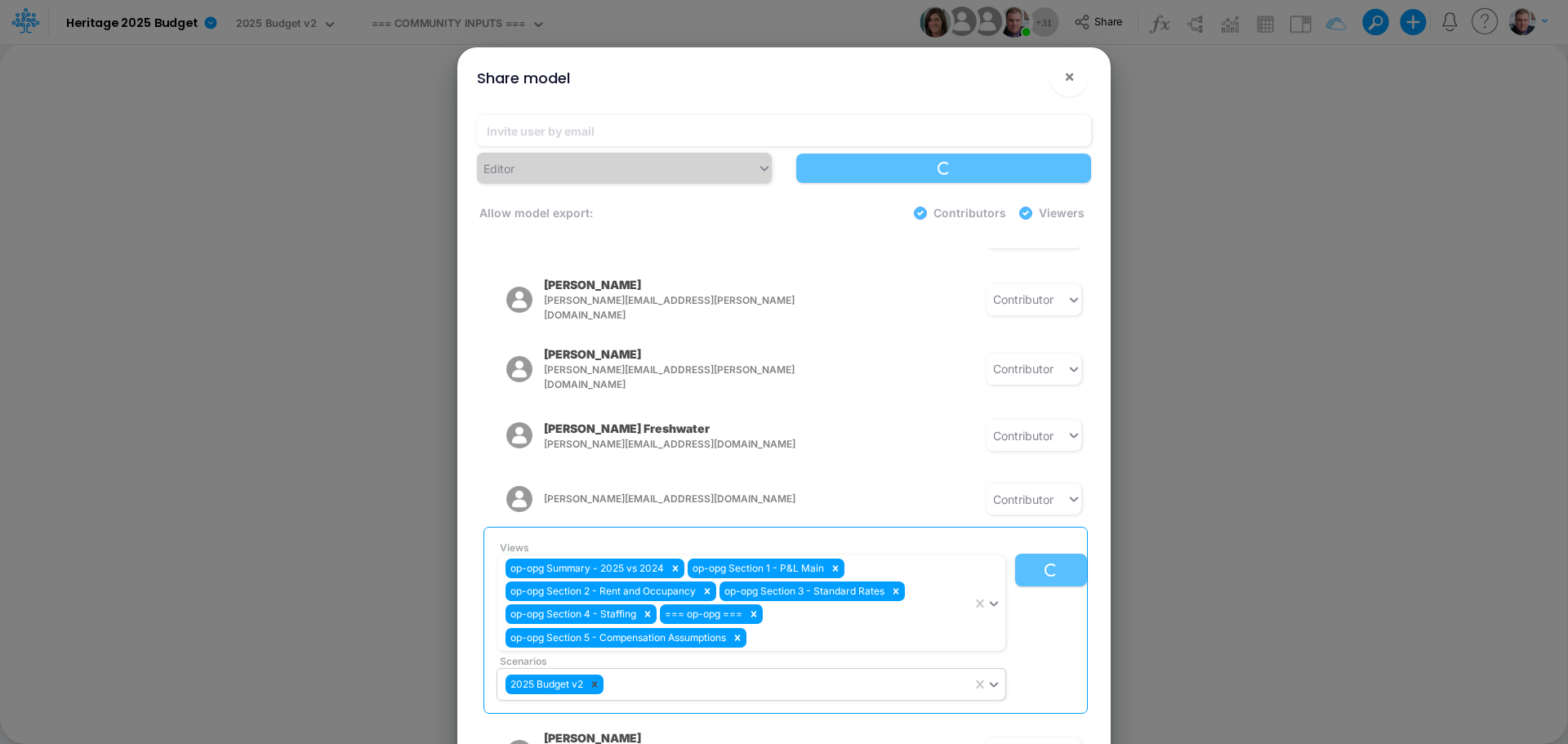
click at [595, 682] on icon at bounding box center [595, 685] width 5 height 5
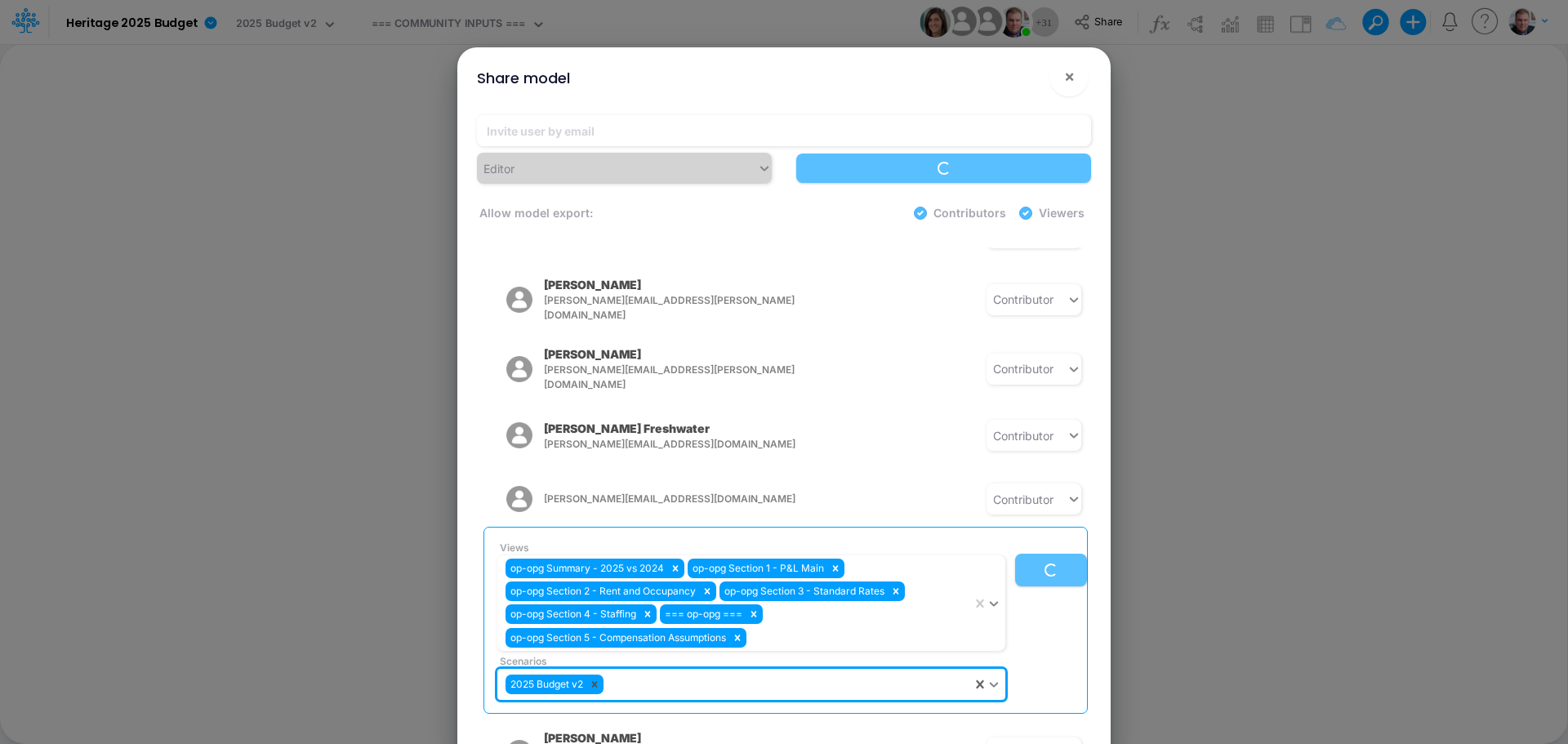
click at [598, 682] on icon at bounding box center [595, 685] width 5 height 5
click at [595, 682] on icon at bounding box center [595, 685] width 5 height 5
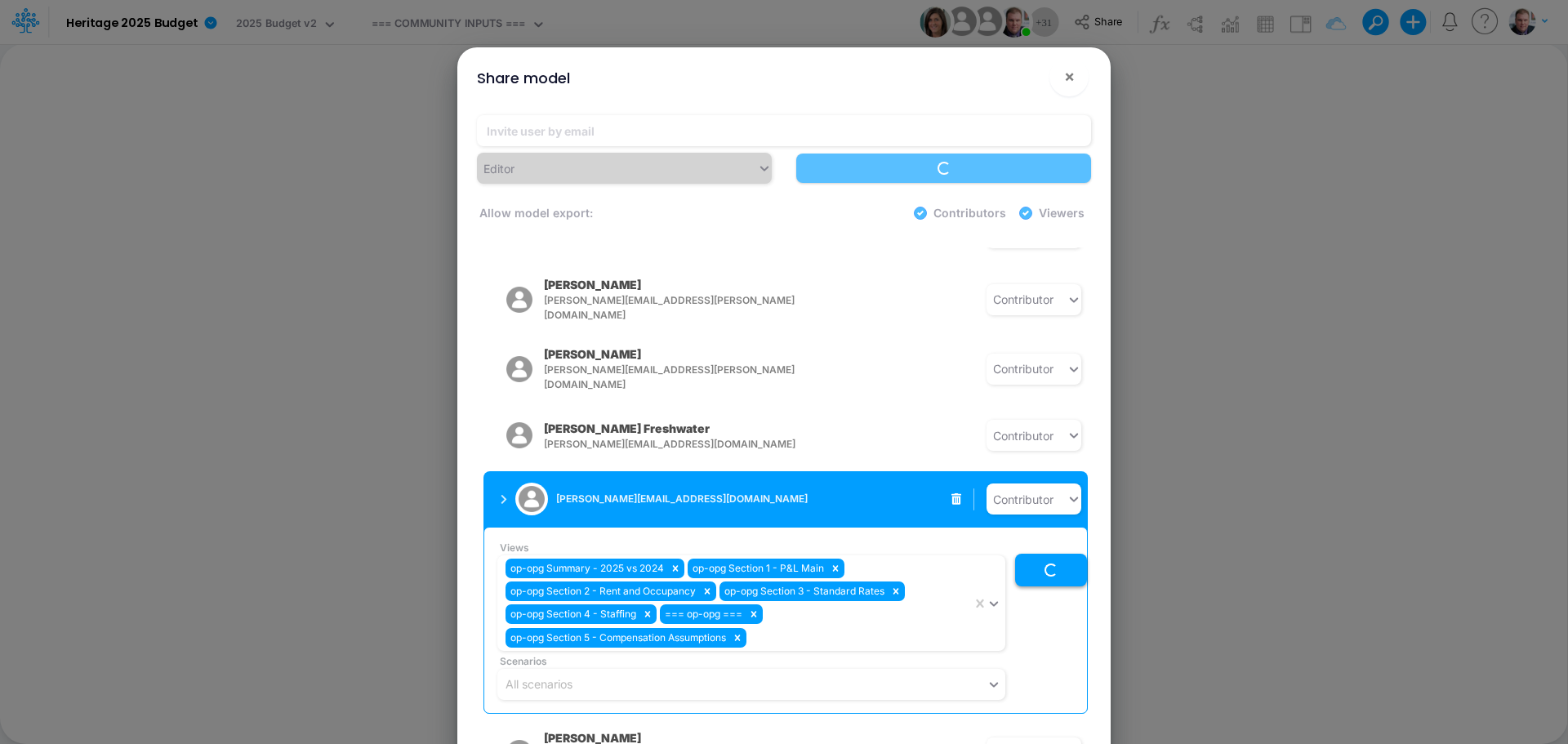
click at [1051, 554] on button "Loading..." at bounding box center [1050, 570] width 72 height 33
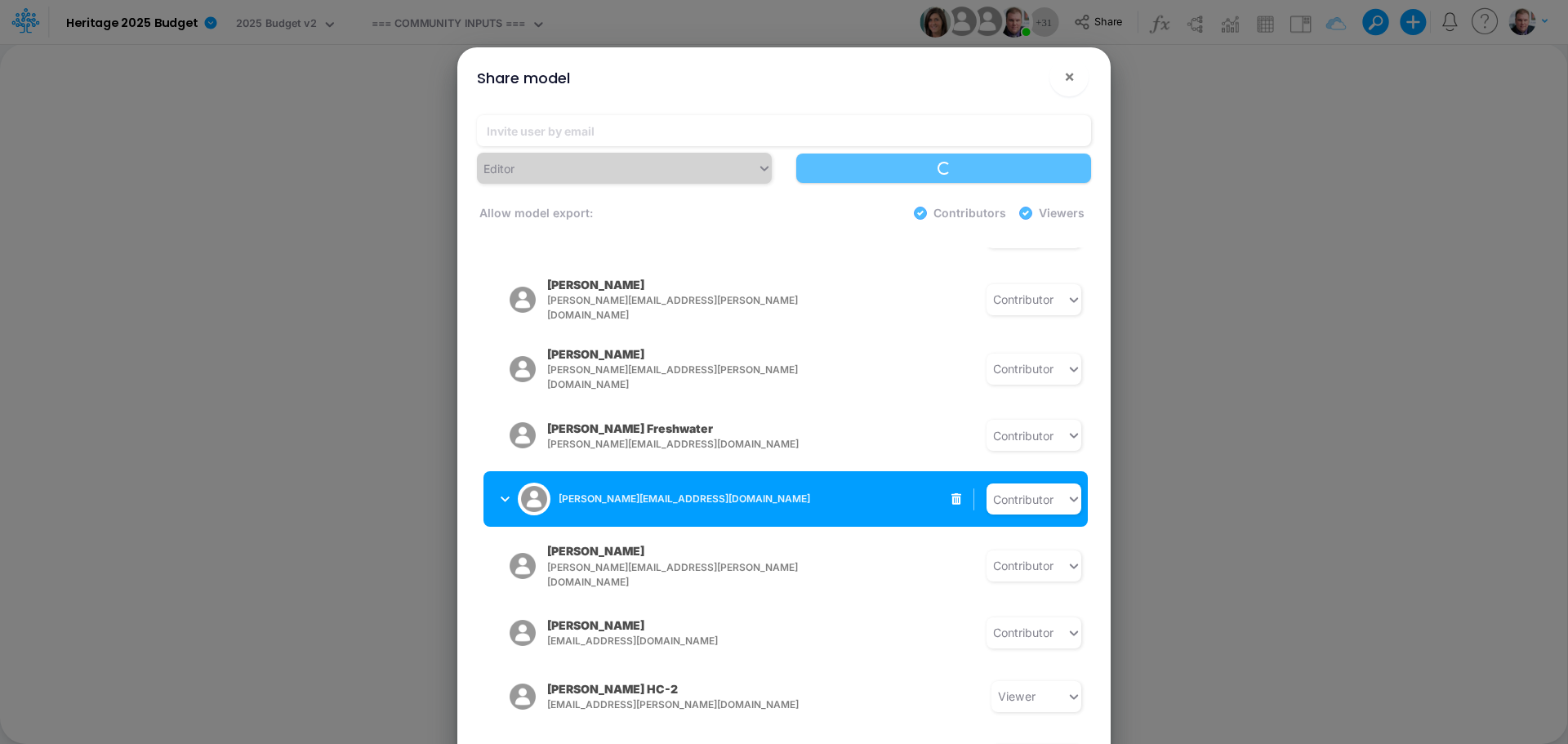
click at [814, 482] on div "jennifer.awinda@heritage-communities.com Contributor" at bounding box center [785, 498] width 604 height 56
click at [508, 494] on icon "button" at bounding box center [505, 499] width 9 height 11
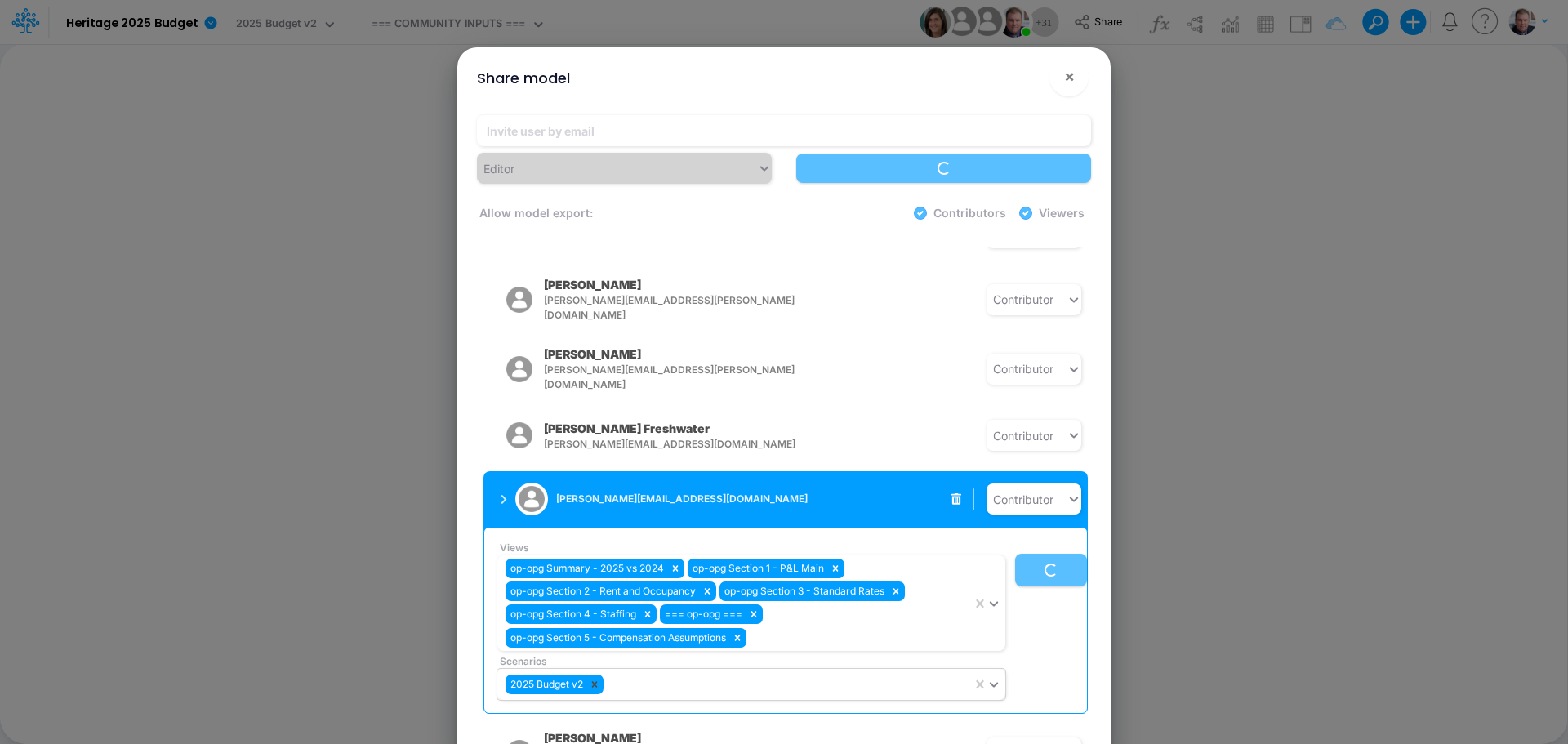
click at [596, 682] on icon at bounding box center [595, 685] width 5 height 5
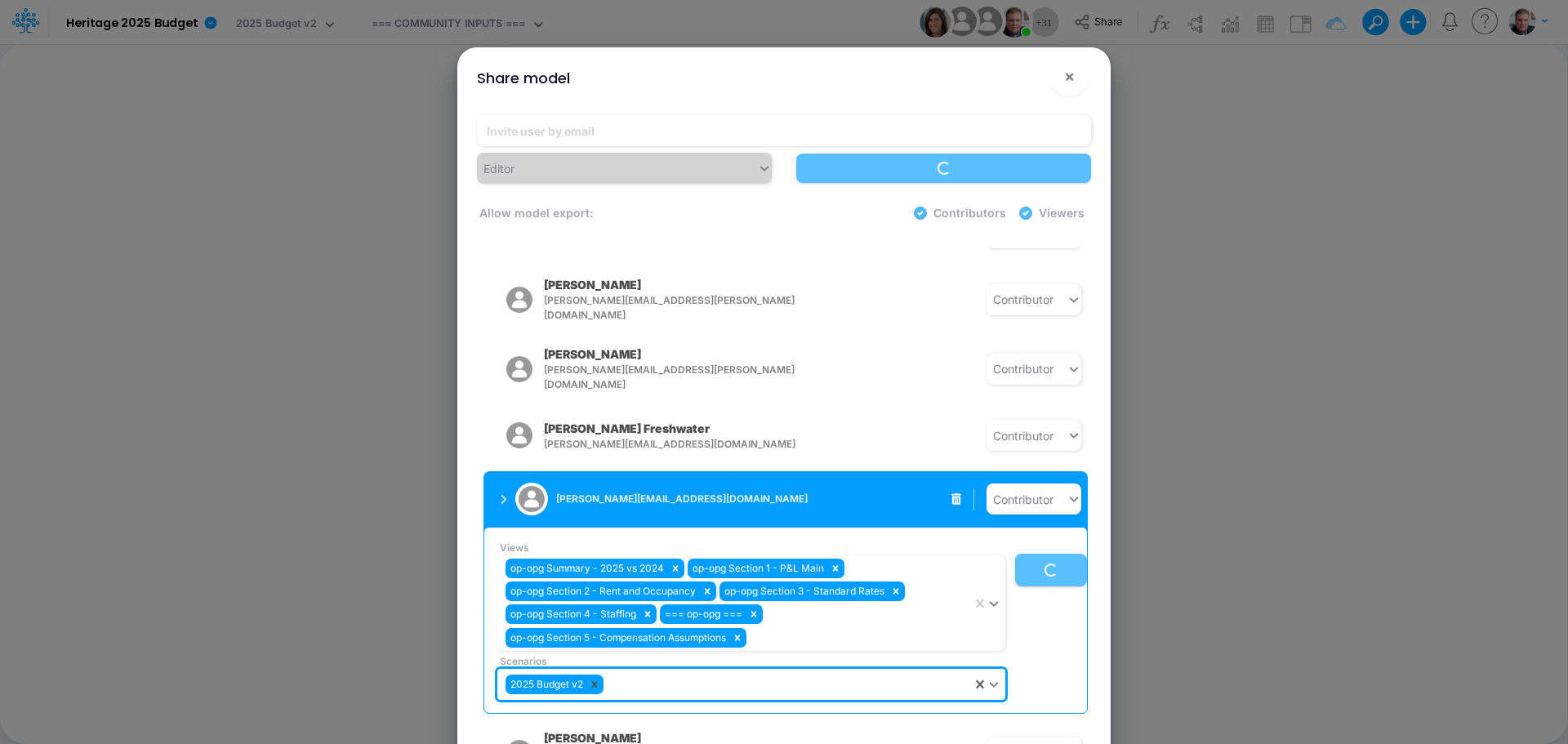
click at [590, 679] on icon at bounding box center [594, 684] width 11 height 11
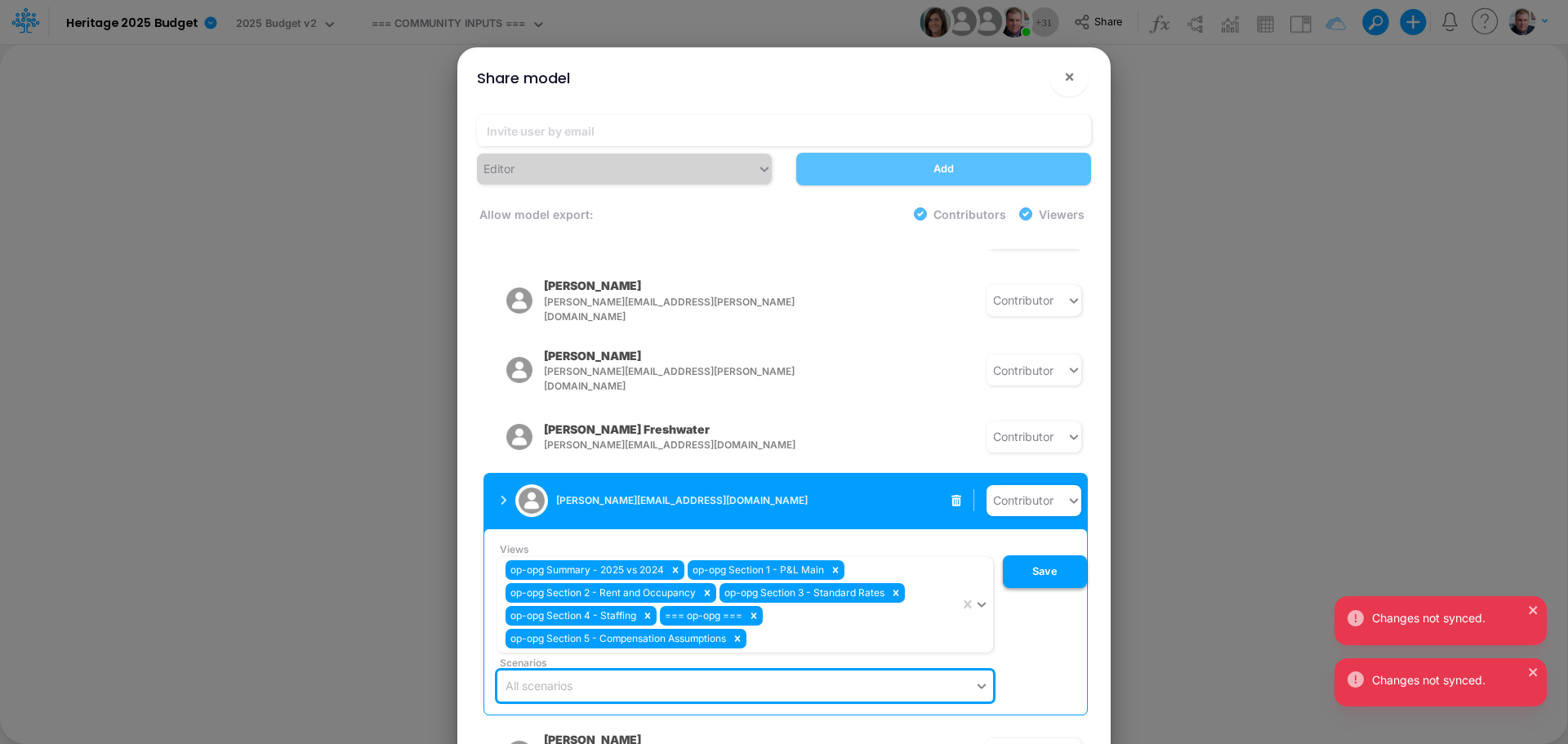
click at [1030, 556] on button "Save" at bounding box center [1044, 572] width 84 height 33
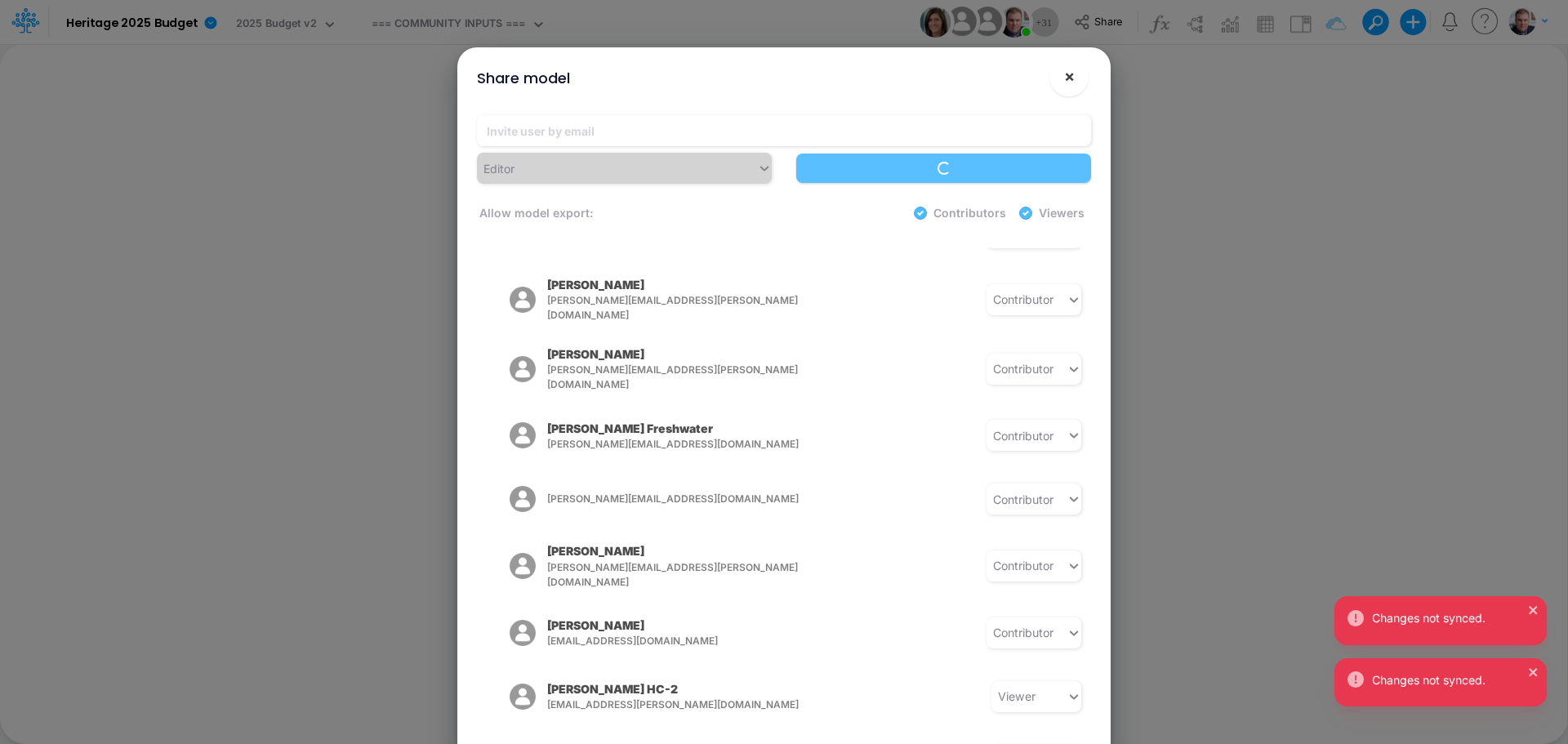
drag, startPoint x: 1073, startPoint y: 75, endPoint x: 1095, endPoint y: 269, distance: 195.2
click at [1095, 269] on div "Share model × Editor Loading... Allow model export: Contributors Viewers Model …" at bounding box center [784, 418] width 640 height 740
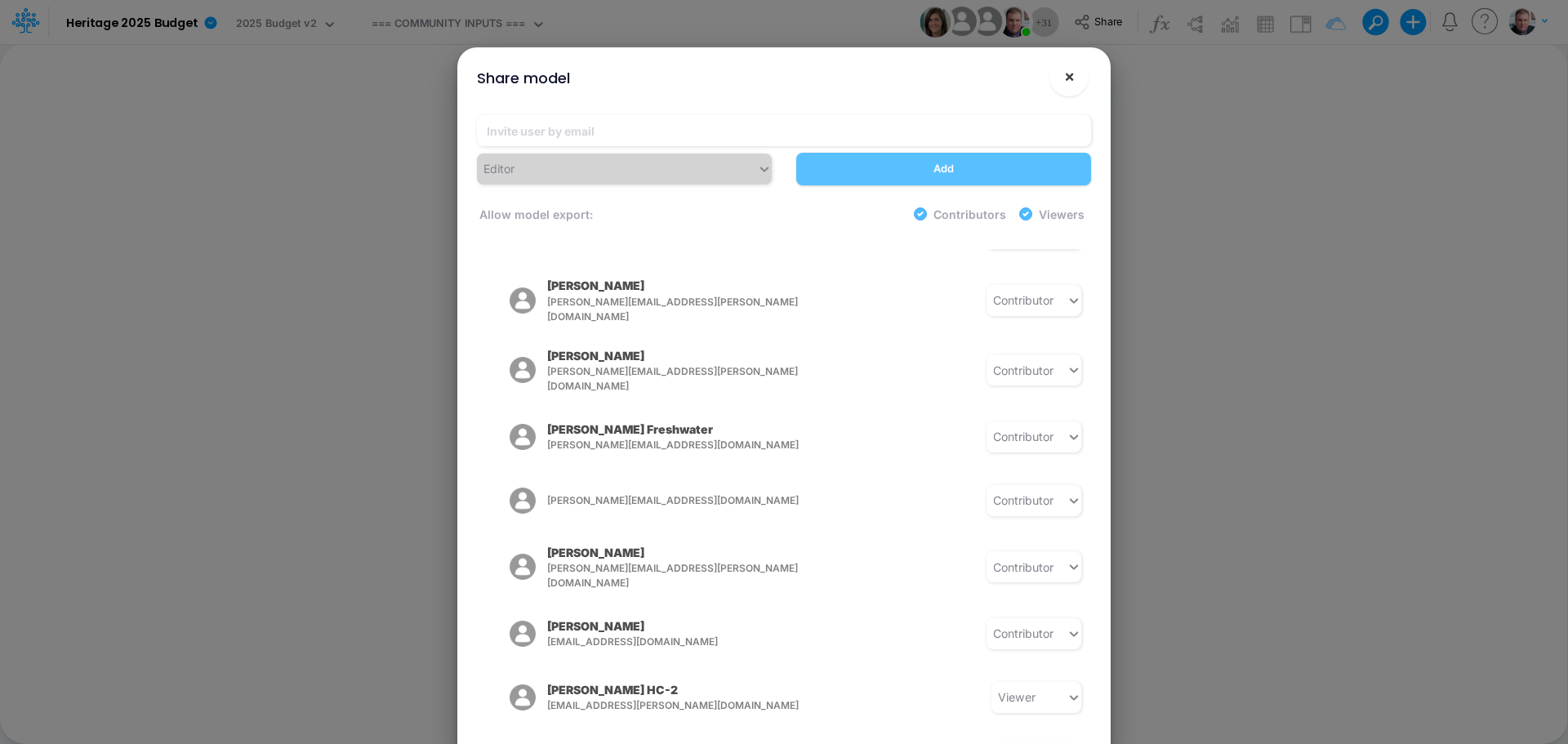
click at [1073, 81] on span "×" at bounding box center [1069, 76] width 11 height 19
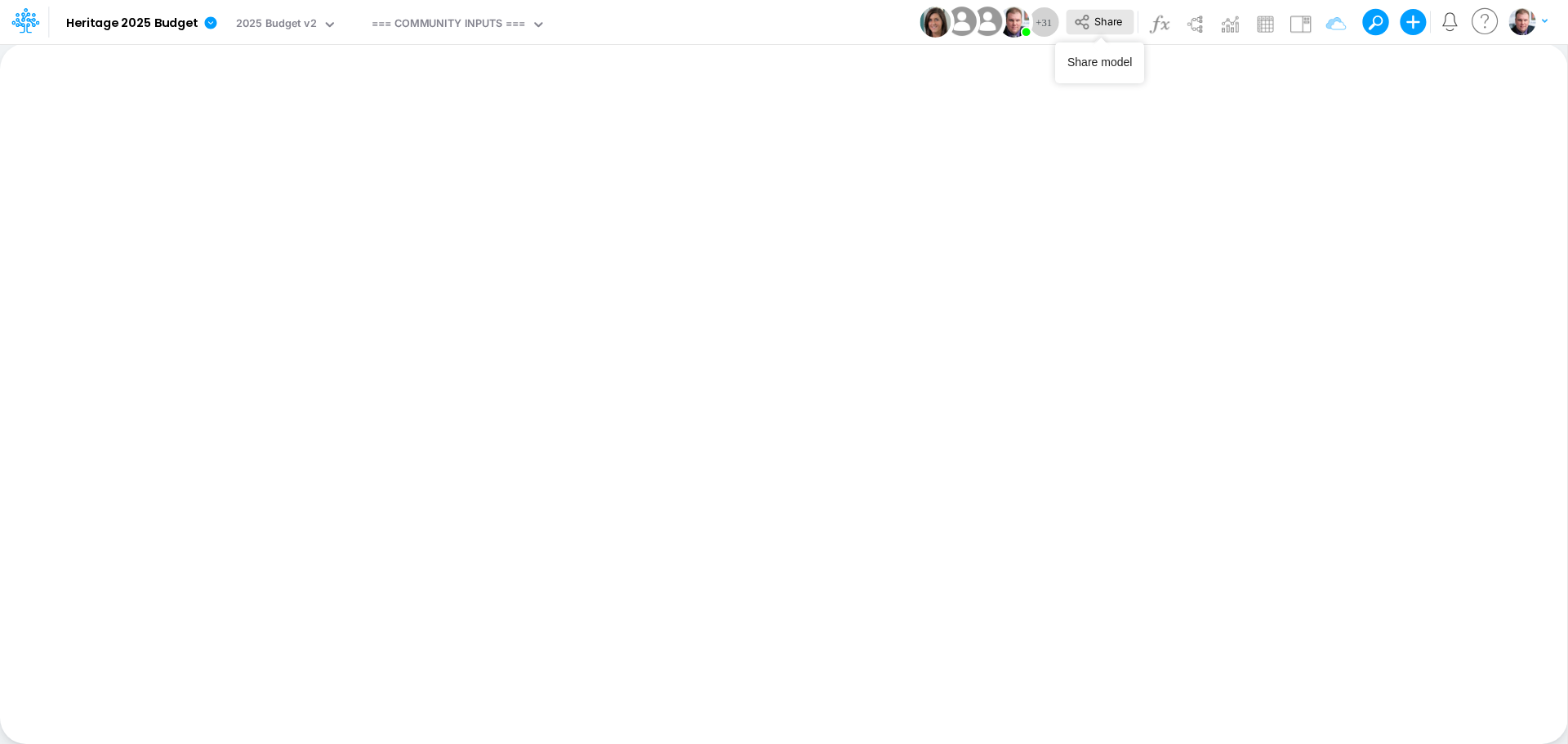
click at [1091, 25] on button "Share" at bounding box center [1099, 22] width 68 height 26
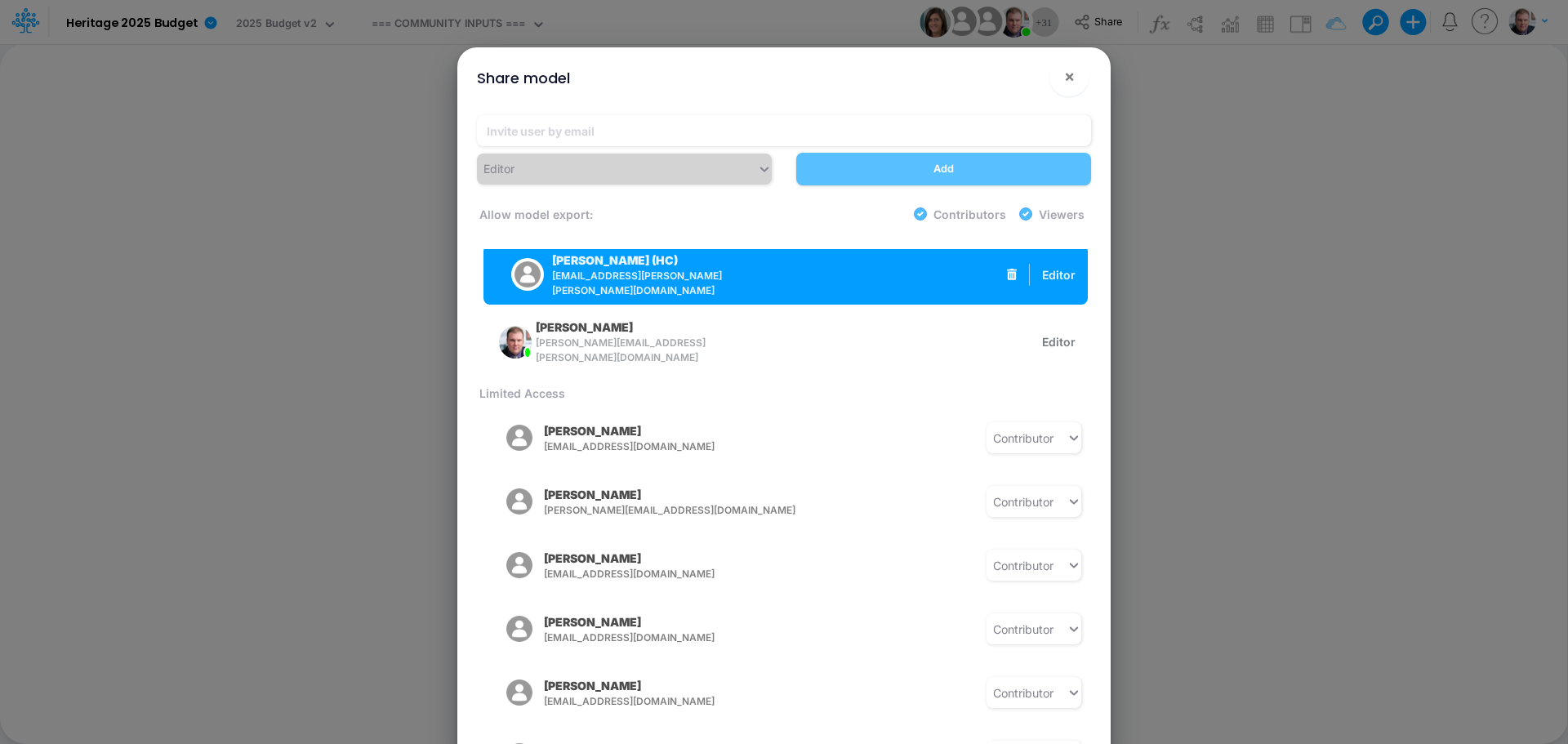
scroll to position [245, 0]
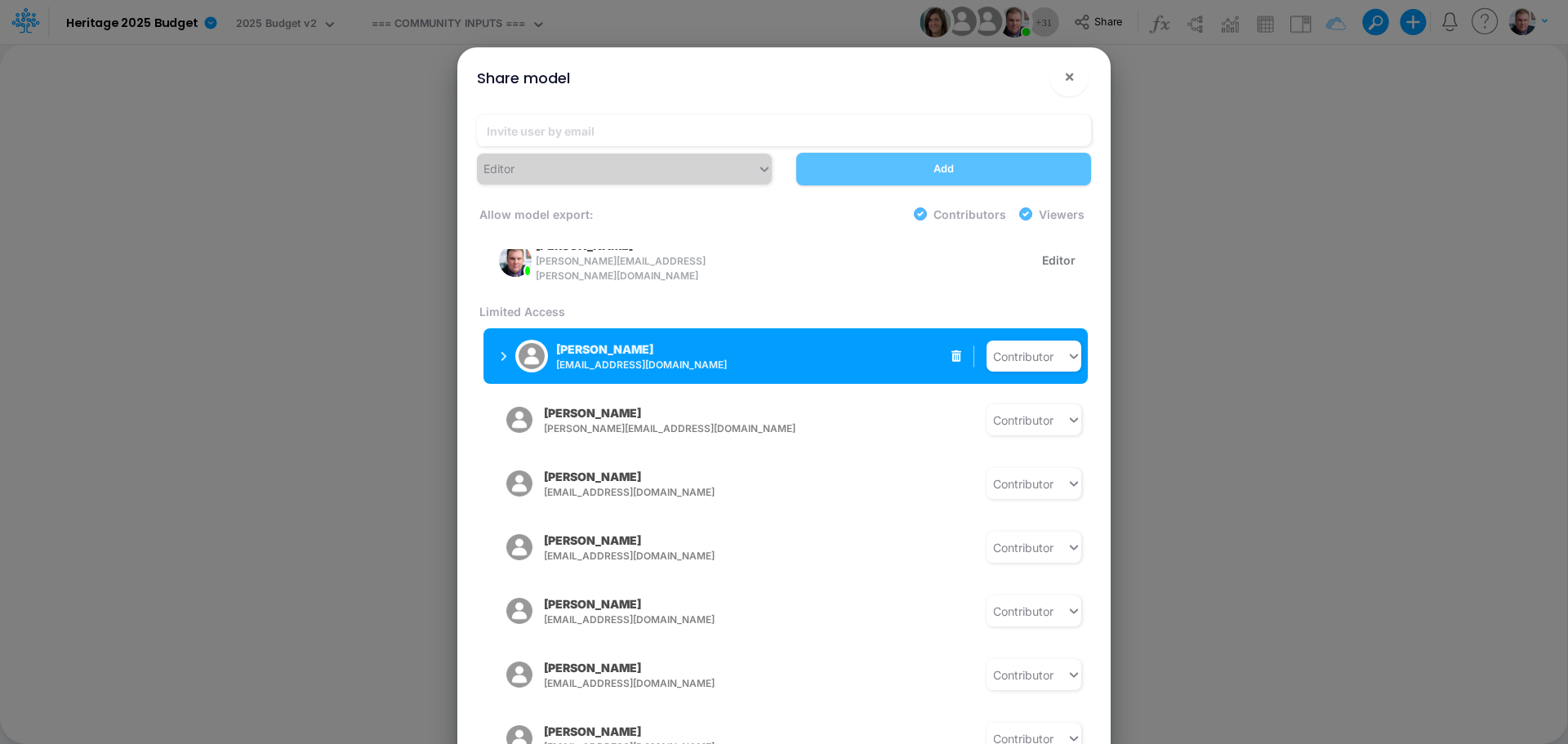
click at [498, 344] on button "Donna Aman daman@heritage-communities.com" at bounding box center [612, 356] width 259 height 42
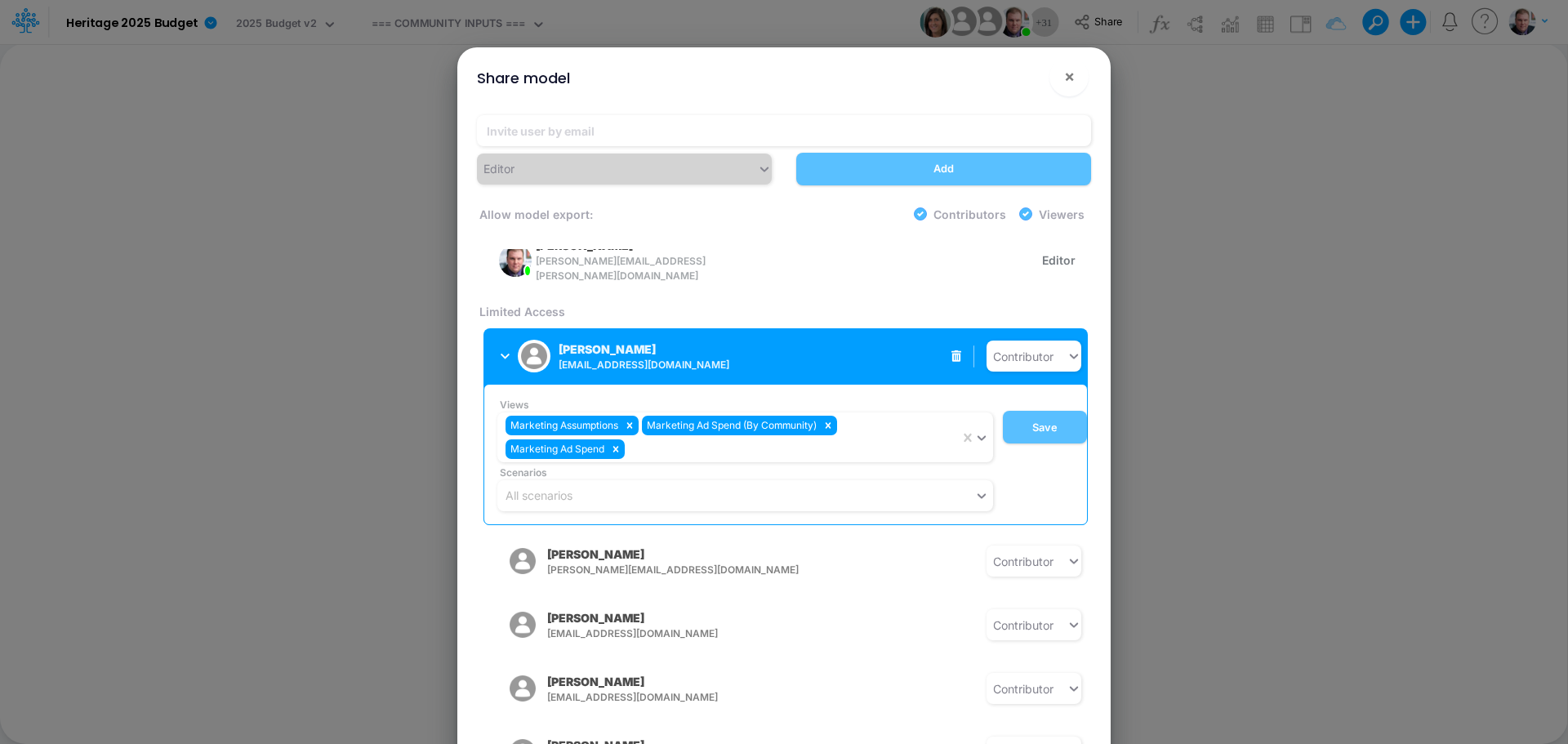
click at [498, 344] on button "Donna Aman daman@heritage-communities.com" at bounding box center [612, 356] width 259 height 42
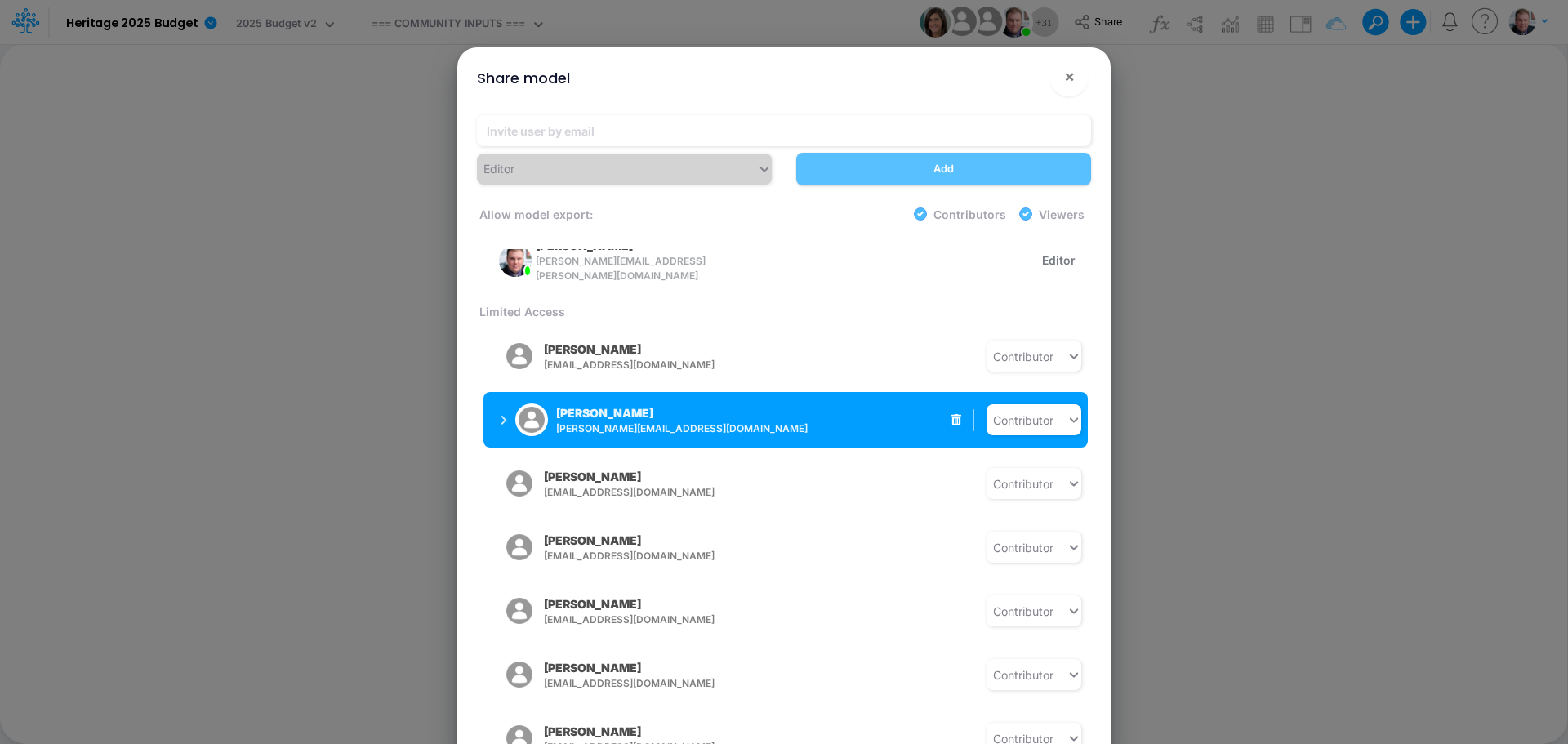
click at [492, 399] on button "Sarah Potts spotts@heritage-communities.com" at bounding box center [612, 420] width 259 height 42
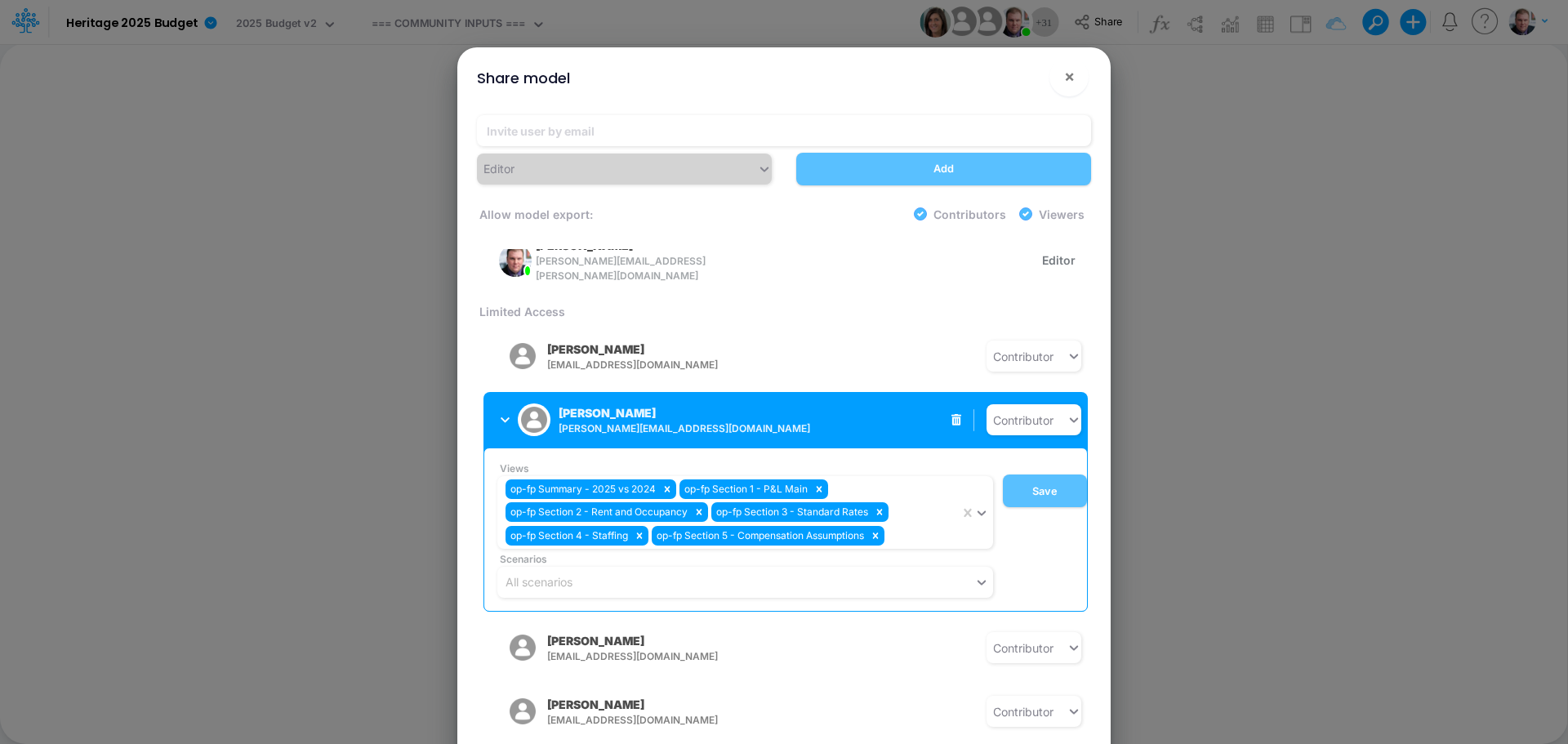
click at [492, 399] on button "Sarah Potts spotts@heritage-communities.com" at bounding box center [612, 420] width 259 height 42
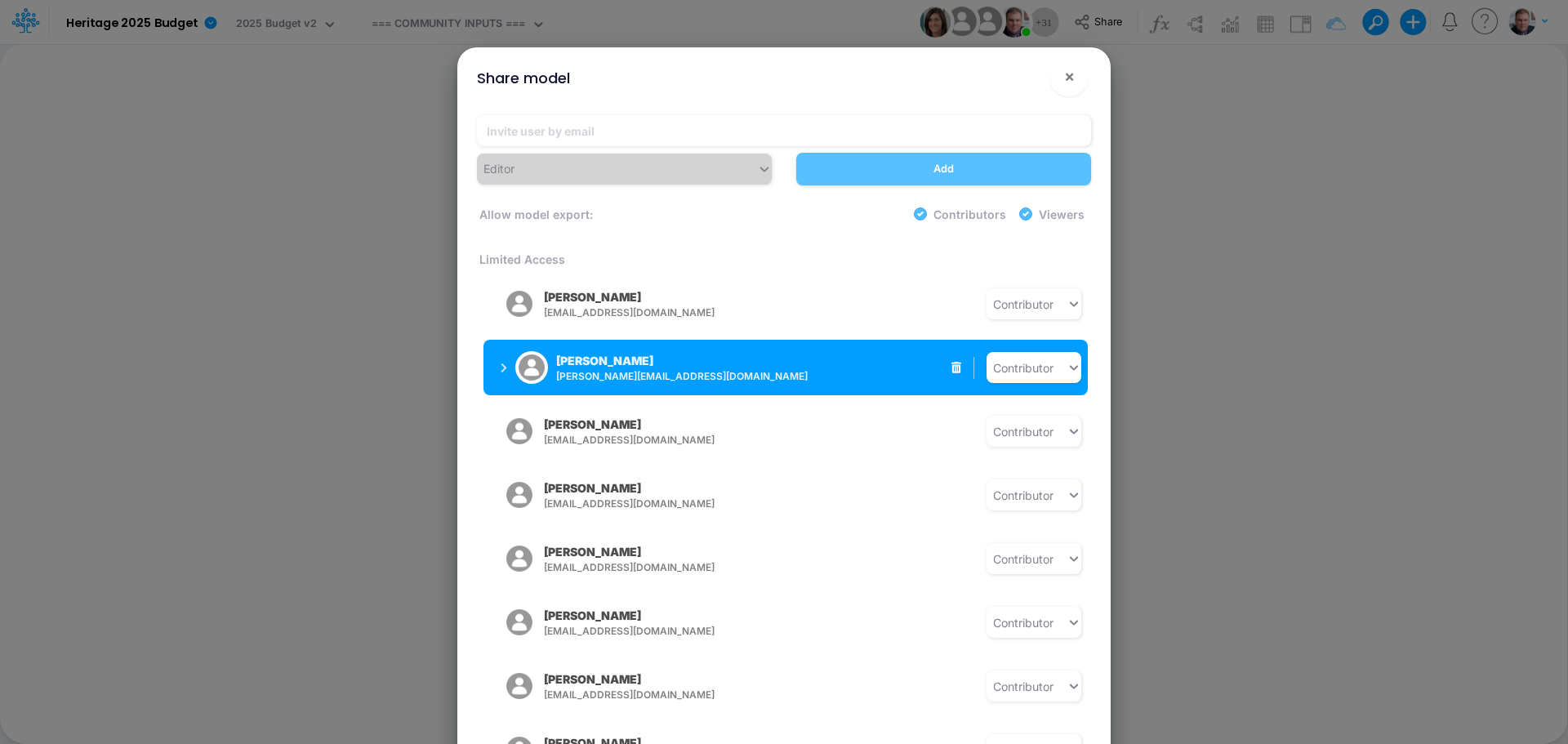
scroll to position [327, 0]
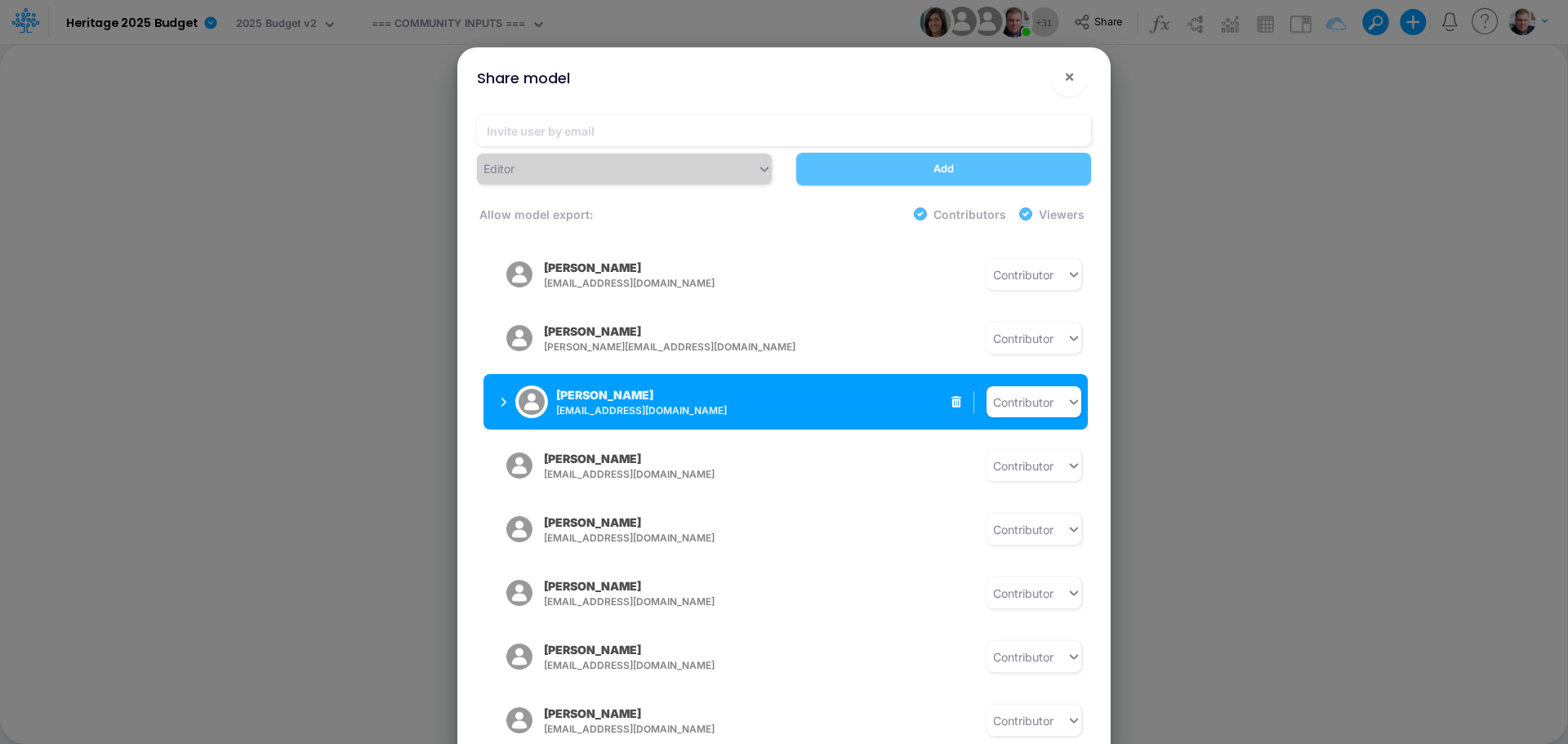
click at [495, 391] on button "John P. Lynch jlynch@heritage-communities.com" at bounding box center [612, 402] width 259 height 42
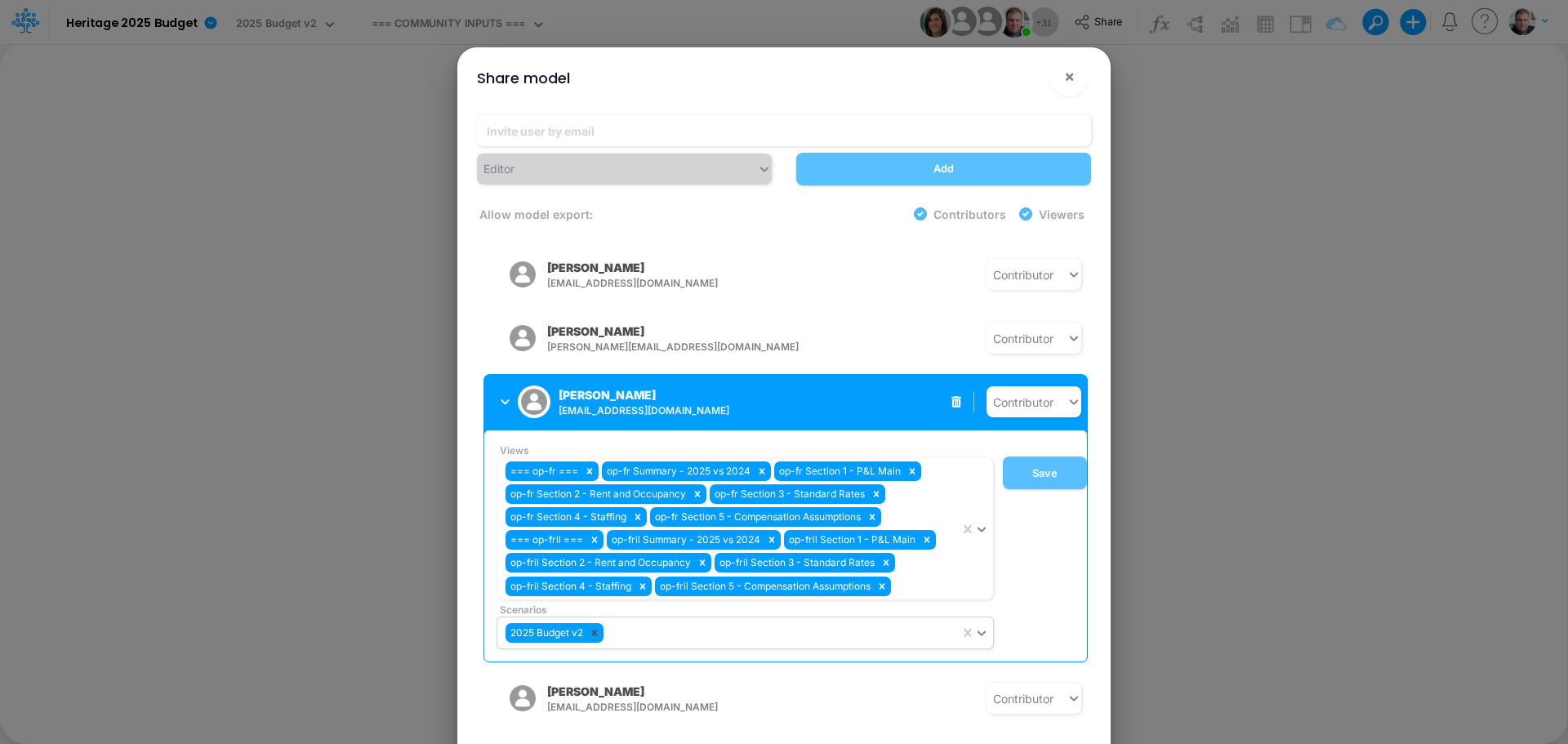
click at [597, 630] on icon at bounding box center [595, 633] width 5 height 5
click at [1036, 467] on button "Save" at bounding box center [1044, 473] width 84 height 33
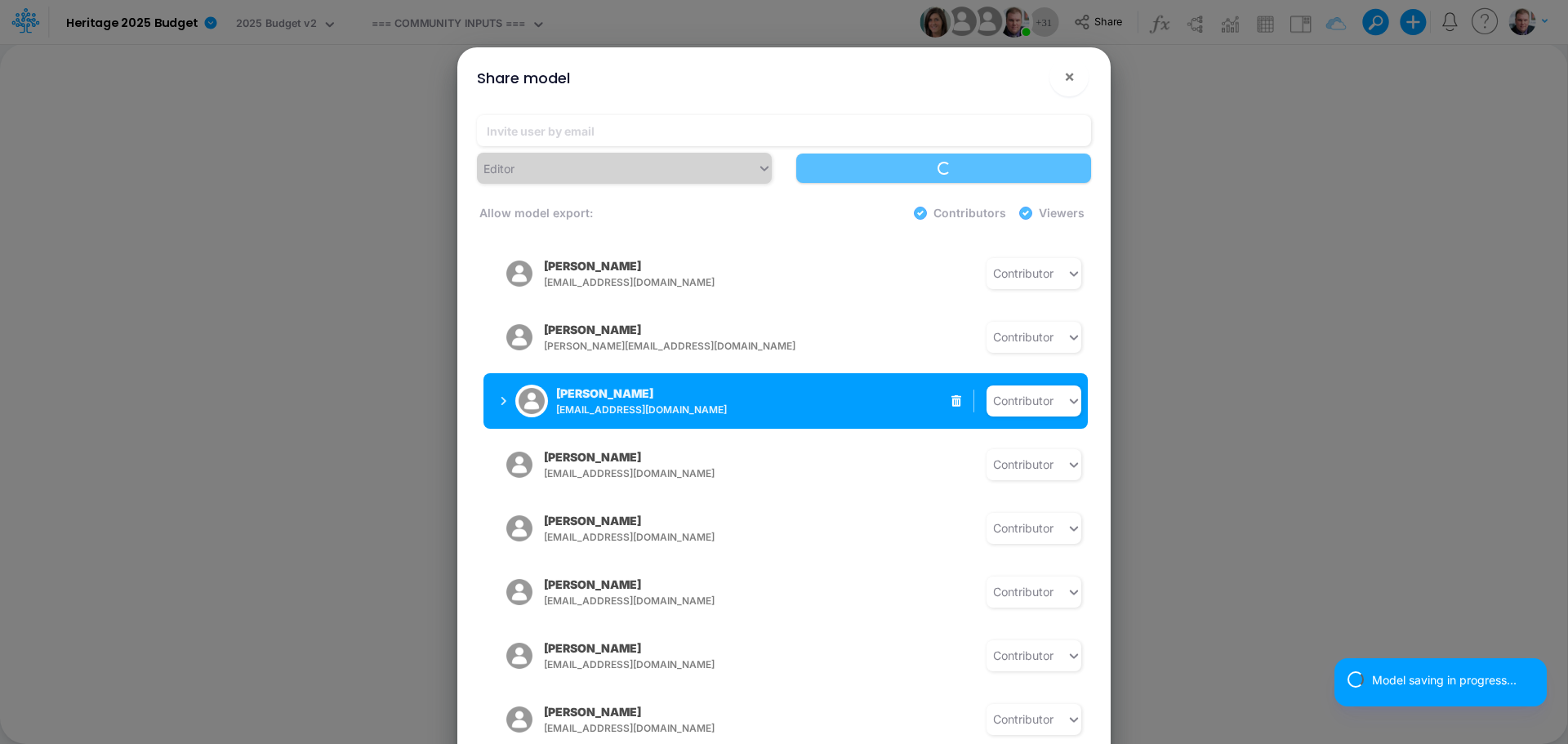
click at [496, 389] on button "John P. Lynch jlynch@heritage-communities.com" at bounding box center [612, 401] width 259 height 42
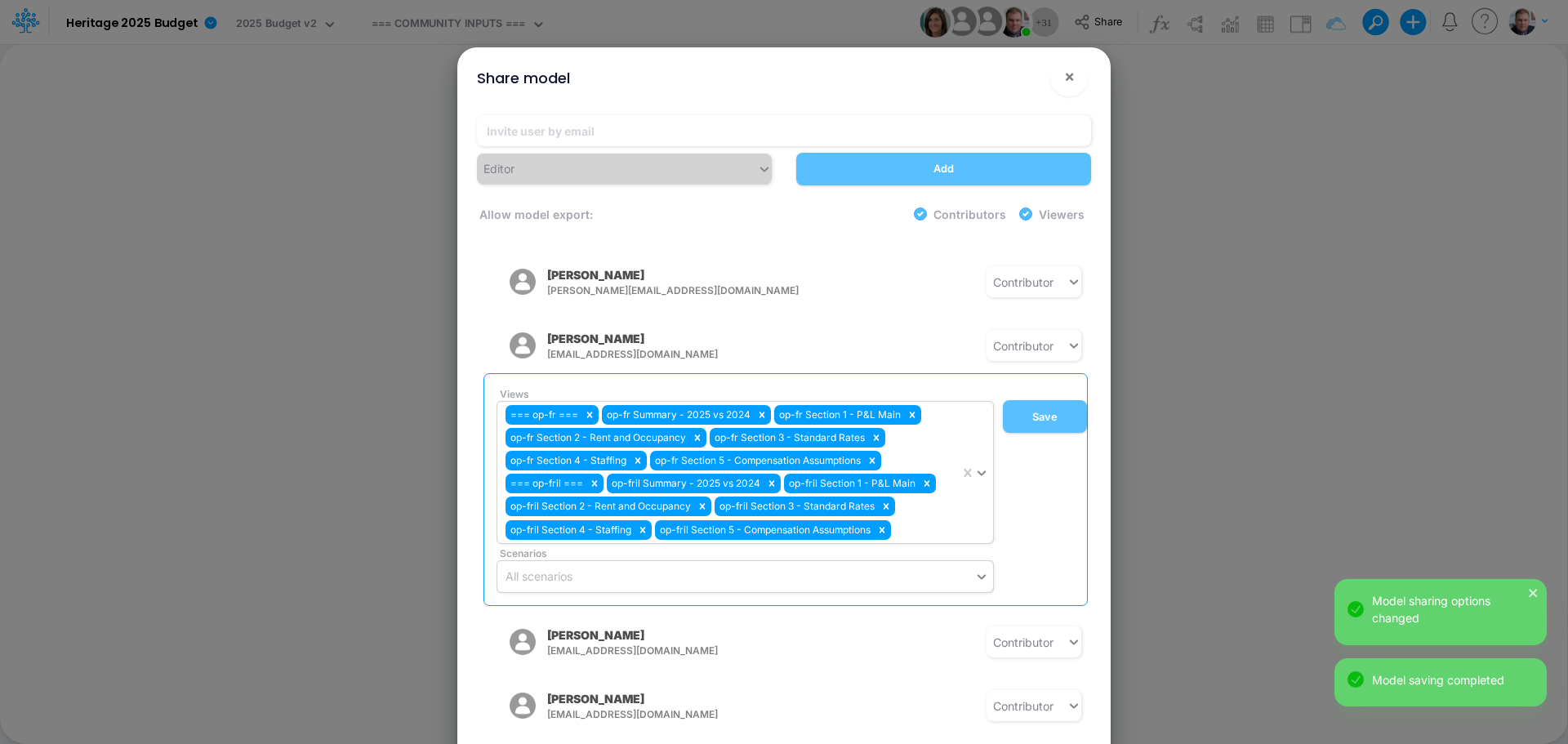
scroll to position [408, 0]
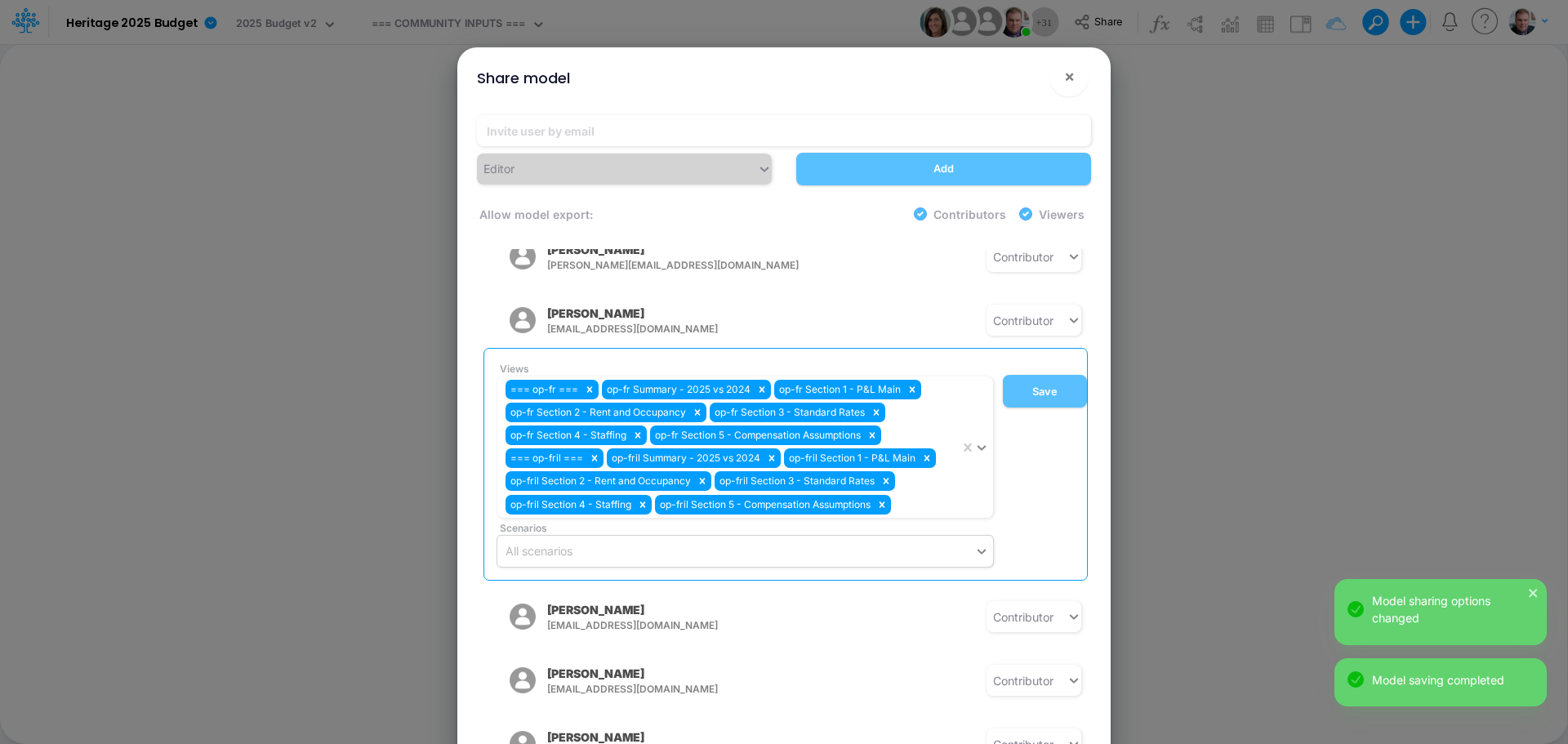
click at [500, 308] on button "John P. Lynch jlynch@heritage-communities.com" at bounding box center [606, 320] width 246 height 42
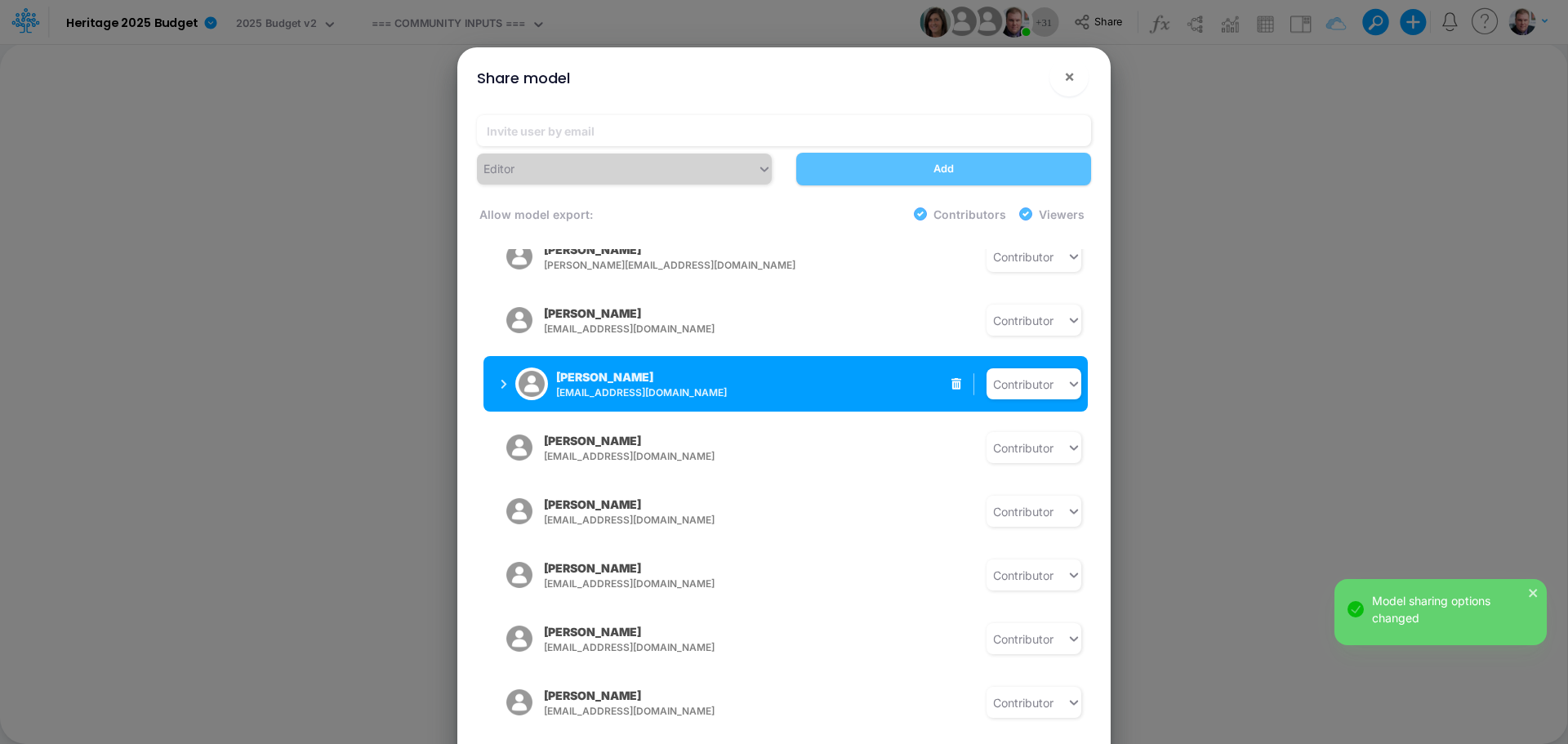
click at [501, 378] on div "Josh Stoddard jstoddard@heritage-communities.com" at bounding box center [619, 383] width 237 height 41
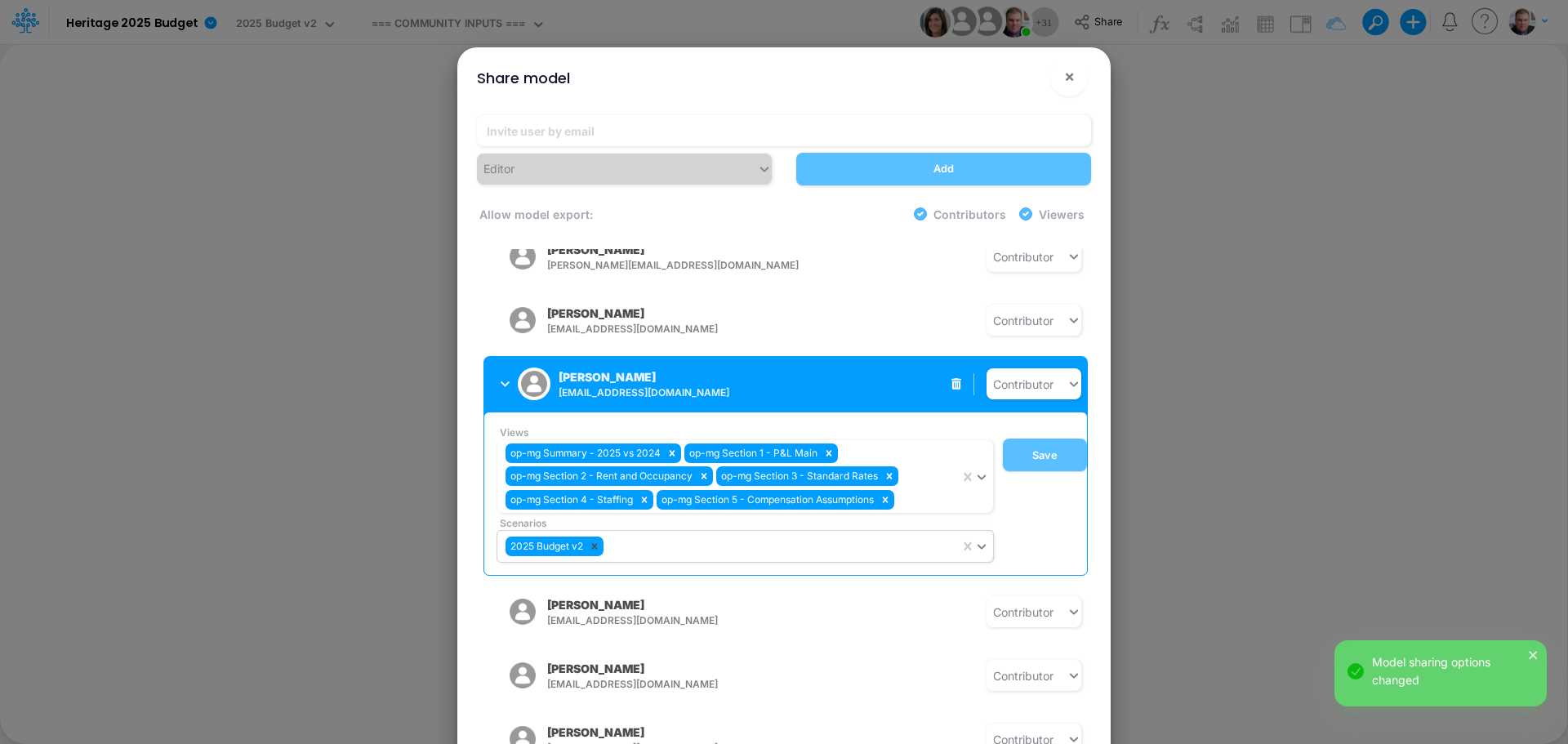
click at [598, 541] on icon at bounding box center [594, 546] width 11 height 11
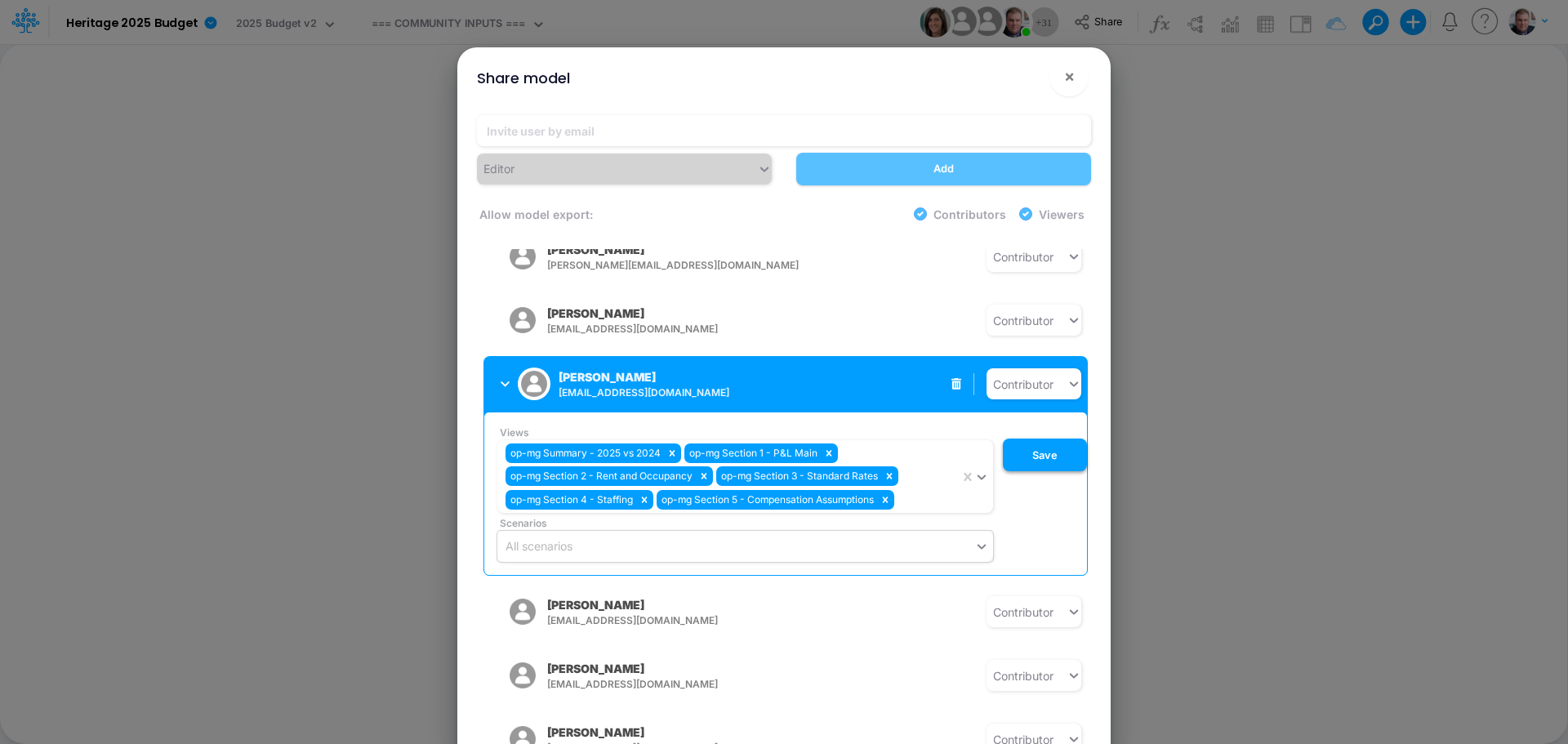
click at [1037, 444] on button "Save" at bounding box center [1044, 454] width 84 height 33
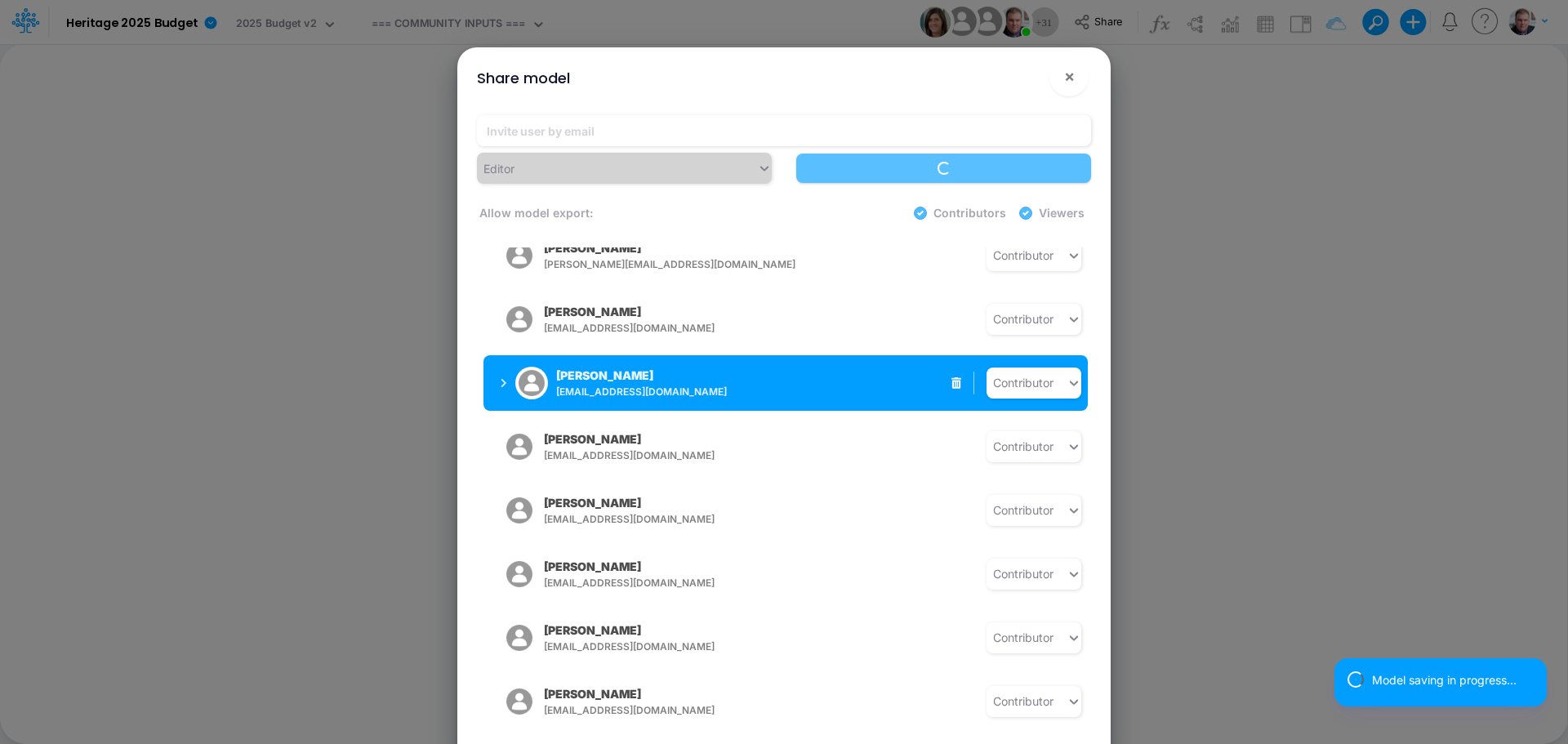
click at [675, 384] on span "[EMAIL_ADDRESS][DOMAIN_NAME]" at bounding box center [684, 391] width 256 height 15
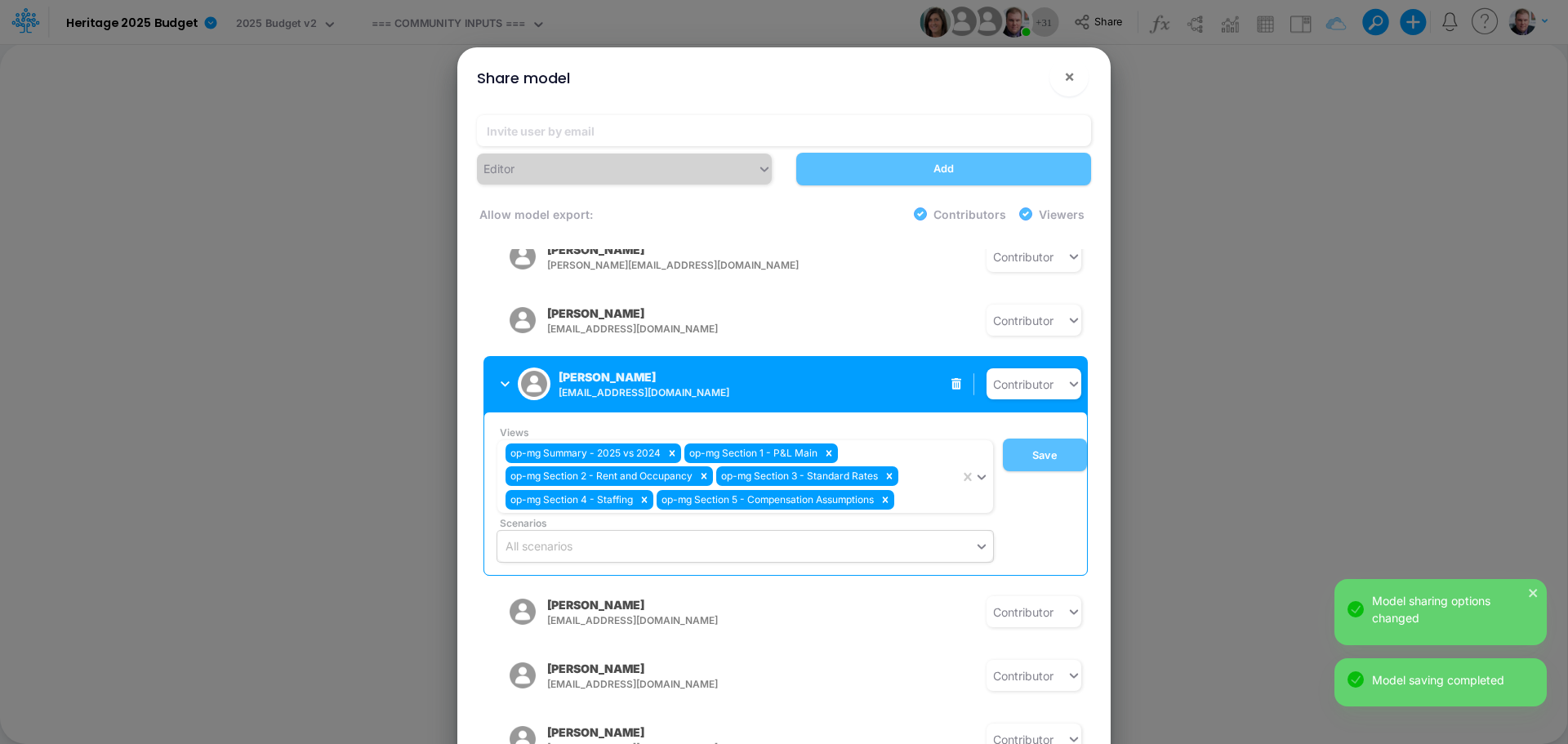
click at [582, 385] on span "[EMAIL_ADDRESS][DOMAIN_NAME]" at bounding box center [686, 392] width 256 height 15
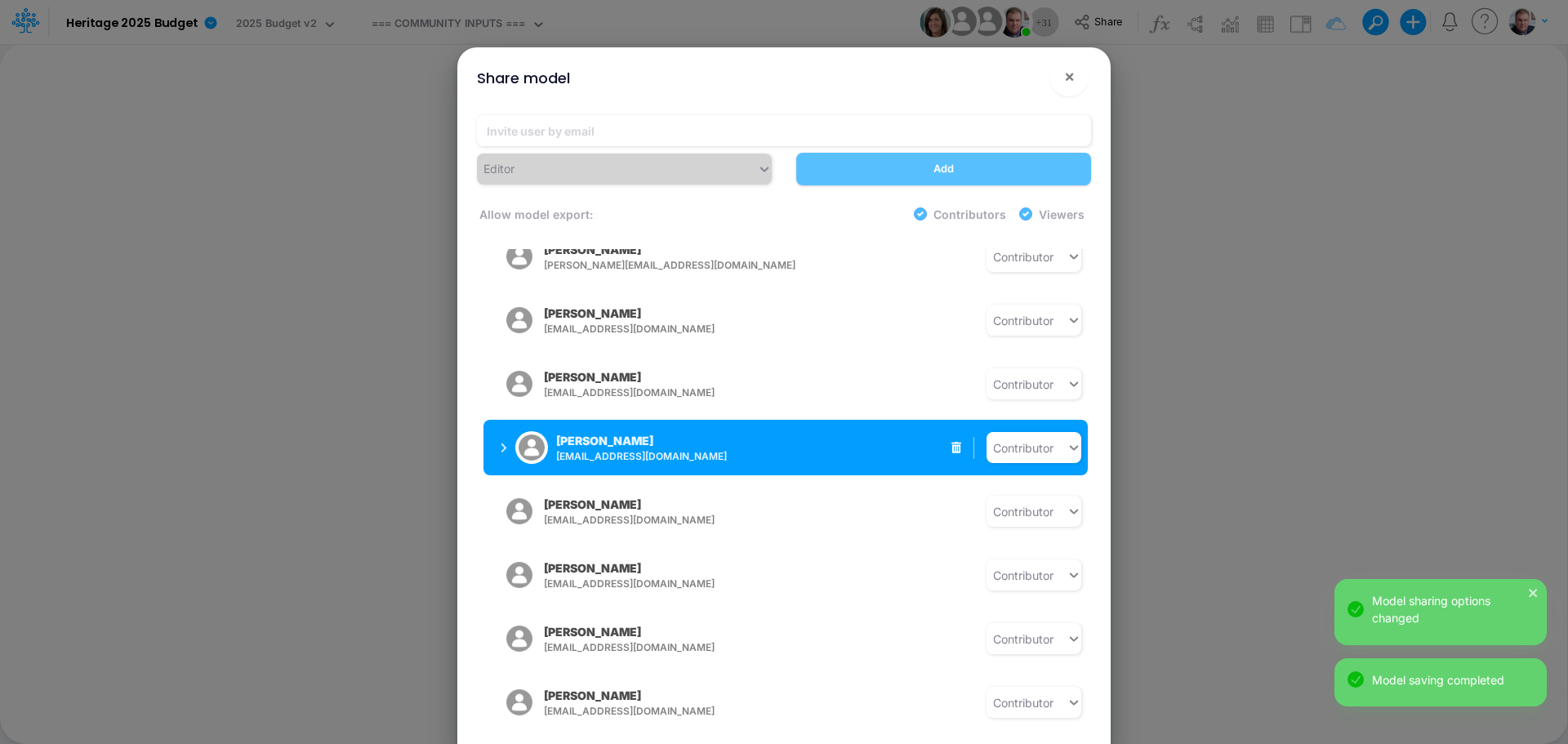
click at [500, 441] on button "Christy Nikkel cnikkel@heritage-communities.com" at bounding box center [612, 447] width 259 height 42
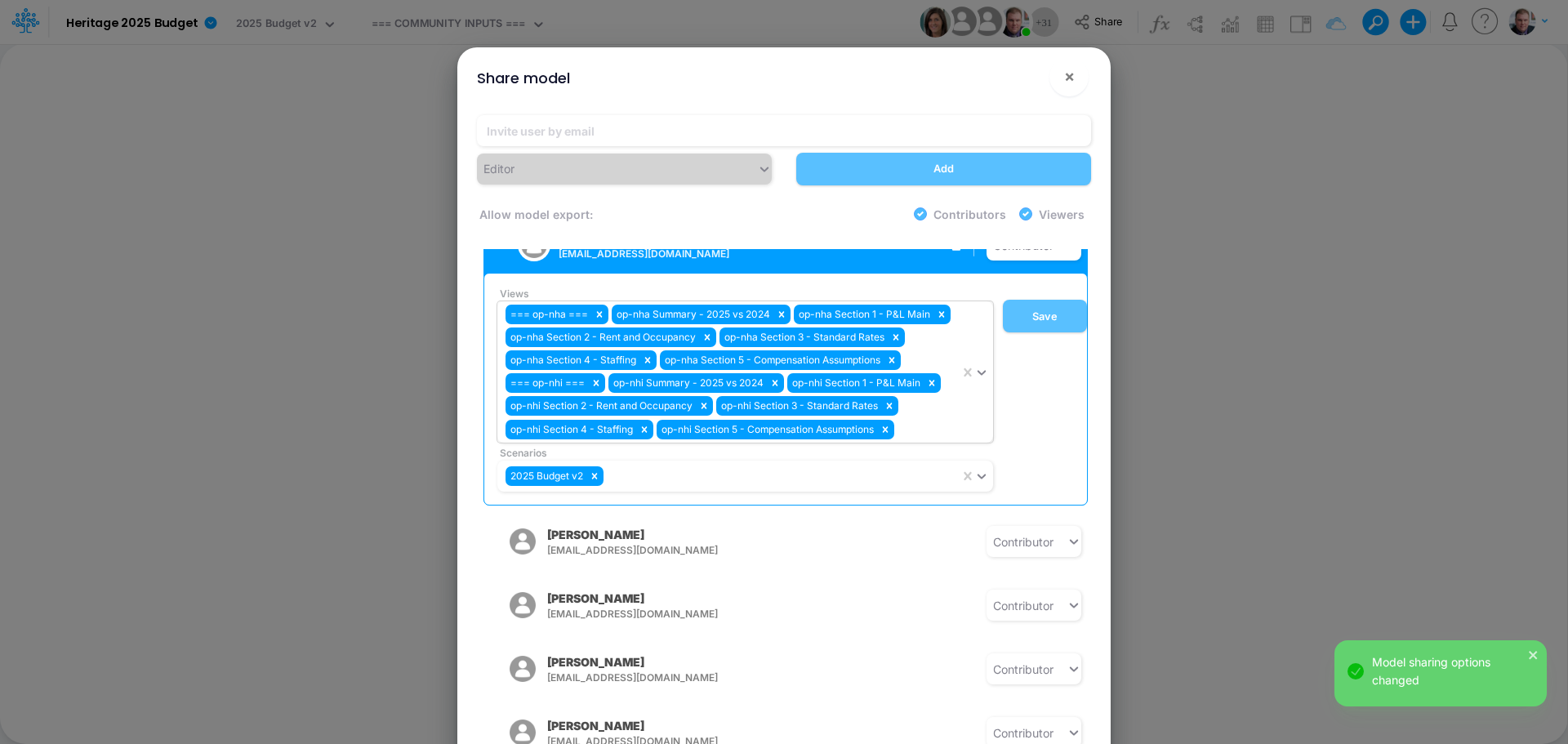
scroll to position [572, 0]
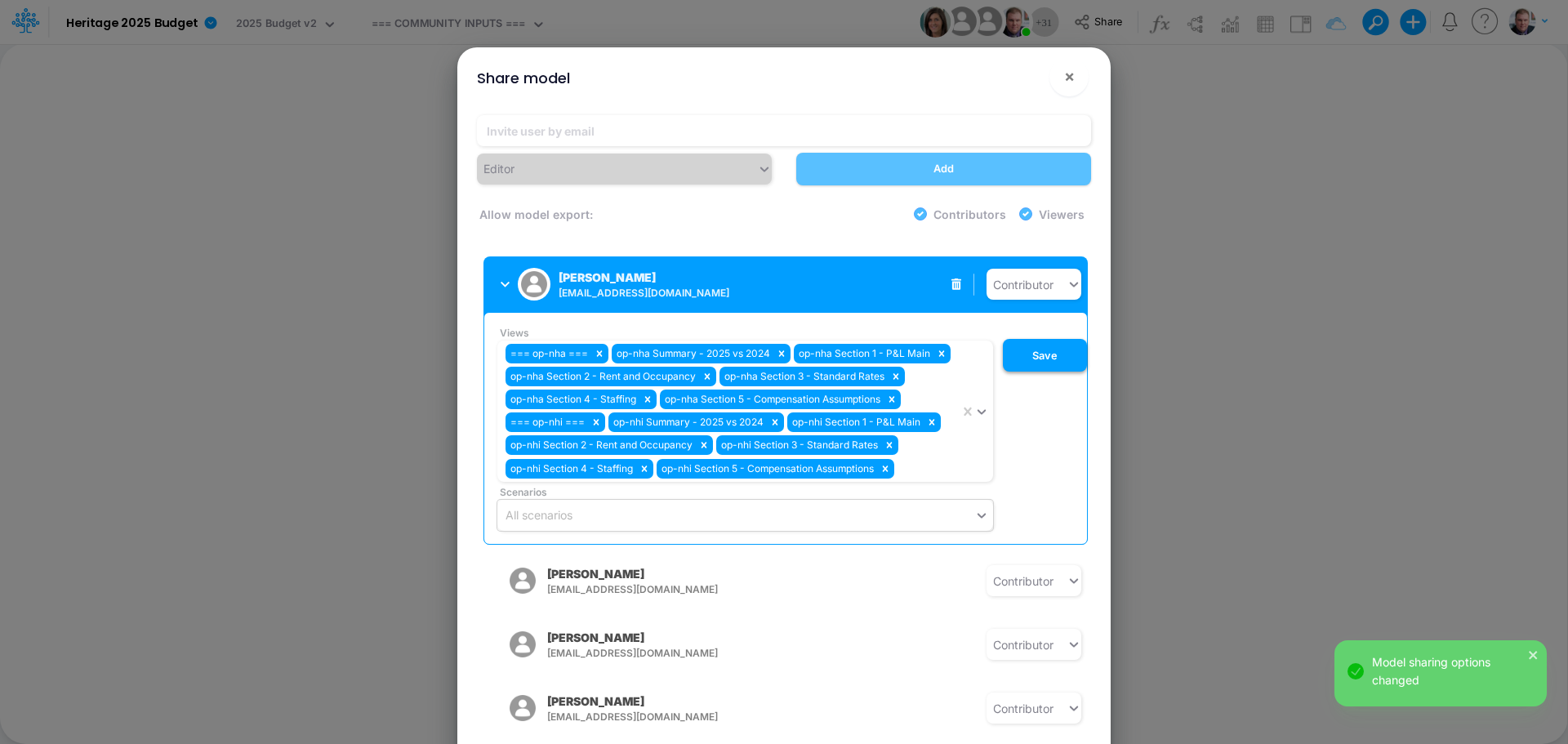
click at [1035, 345] on button "Save" at bounding box center [1044, 355] width 84 height 33
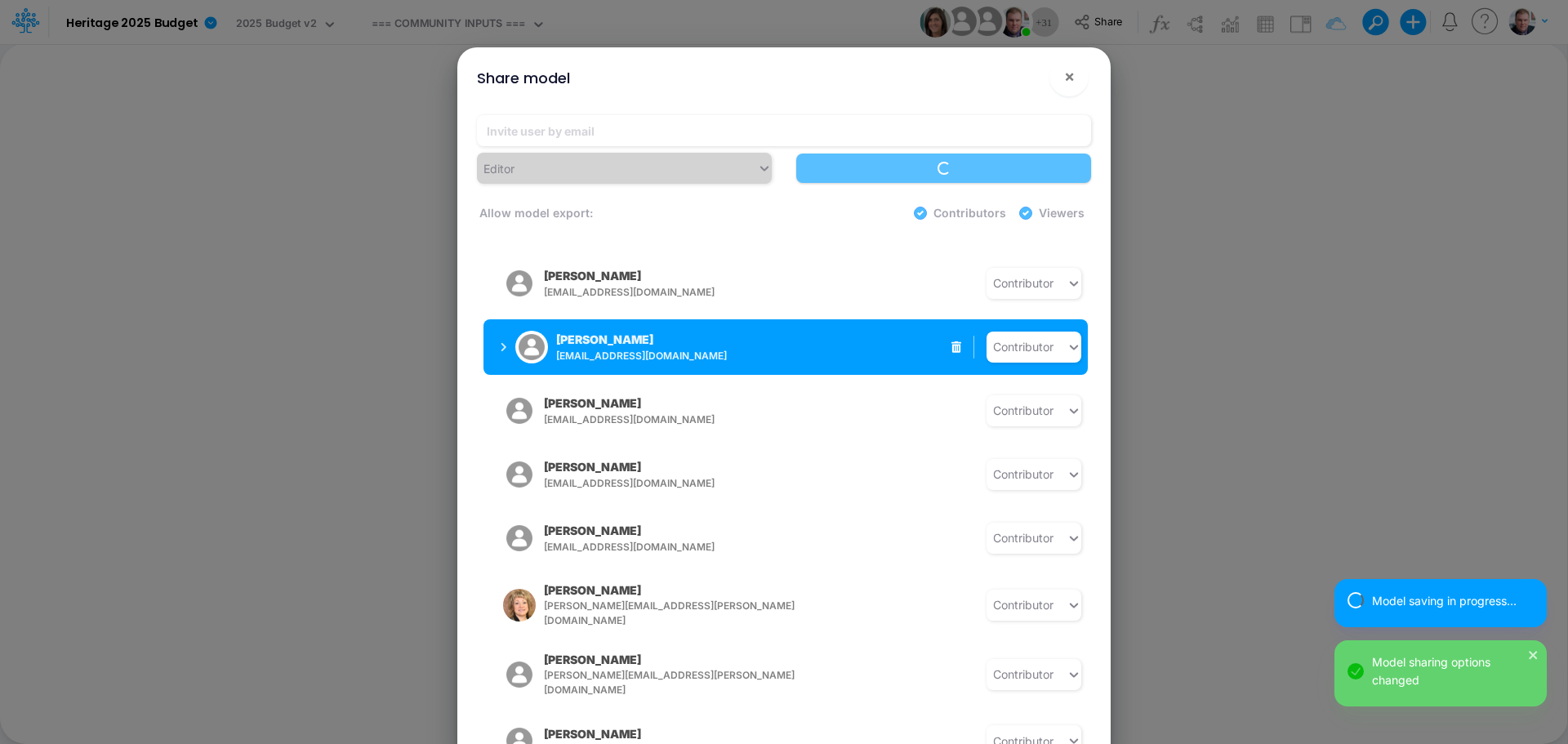
click at [502, 343] on icon "button" at bounding box center [504, 347] width 5 height 9
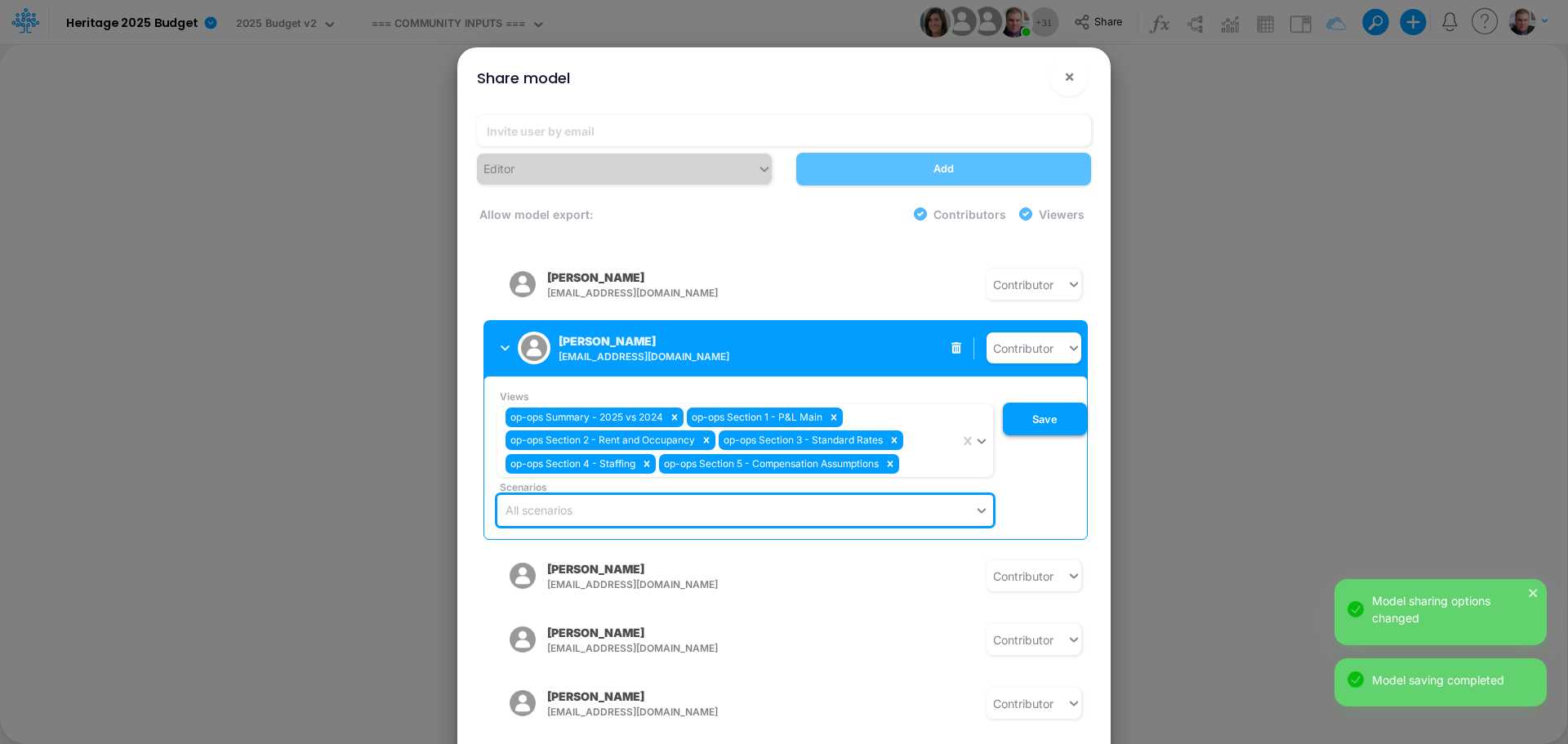
click at [1040, 404] on button "Save" at bounding box center [1044, 419] width 84 height 33
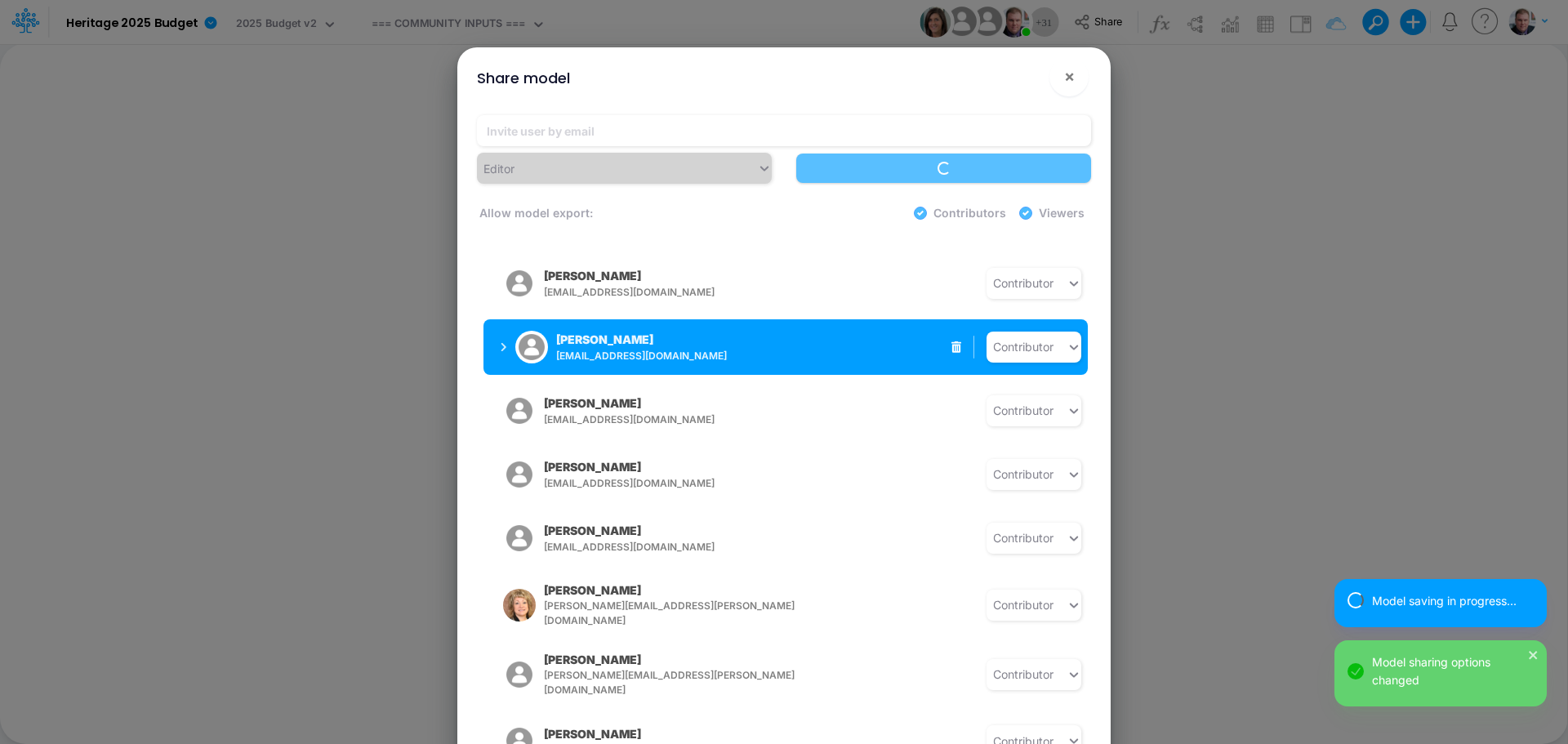
click at [496, 338] on button "REBECCA SWAN rswan@heritage-communities.com" at bounding box center [612, 347] width 259 height 42
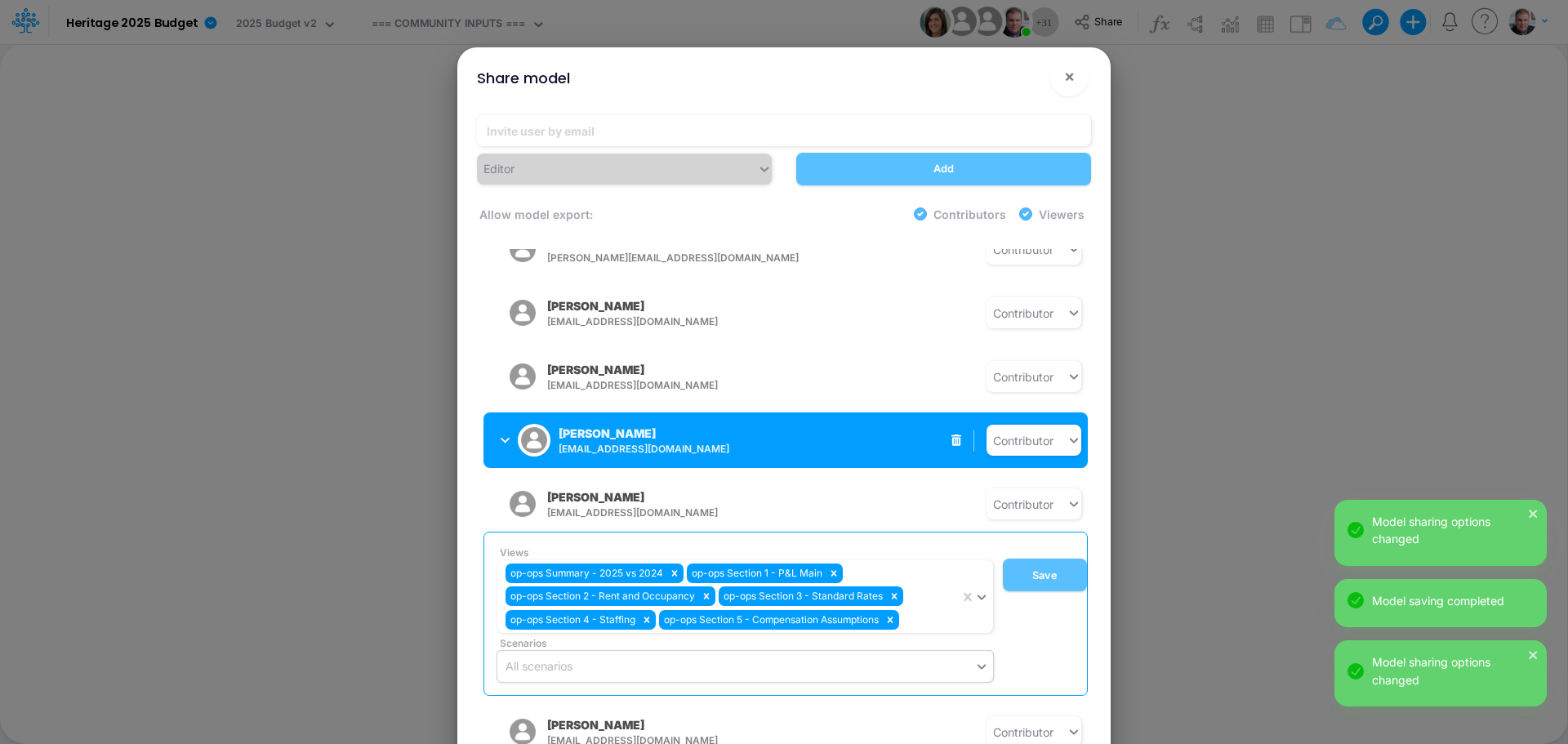
scroll to position [408, 0]
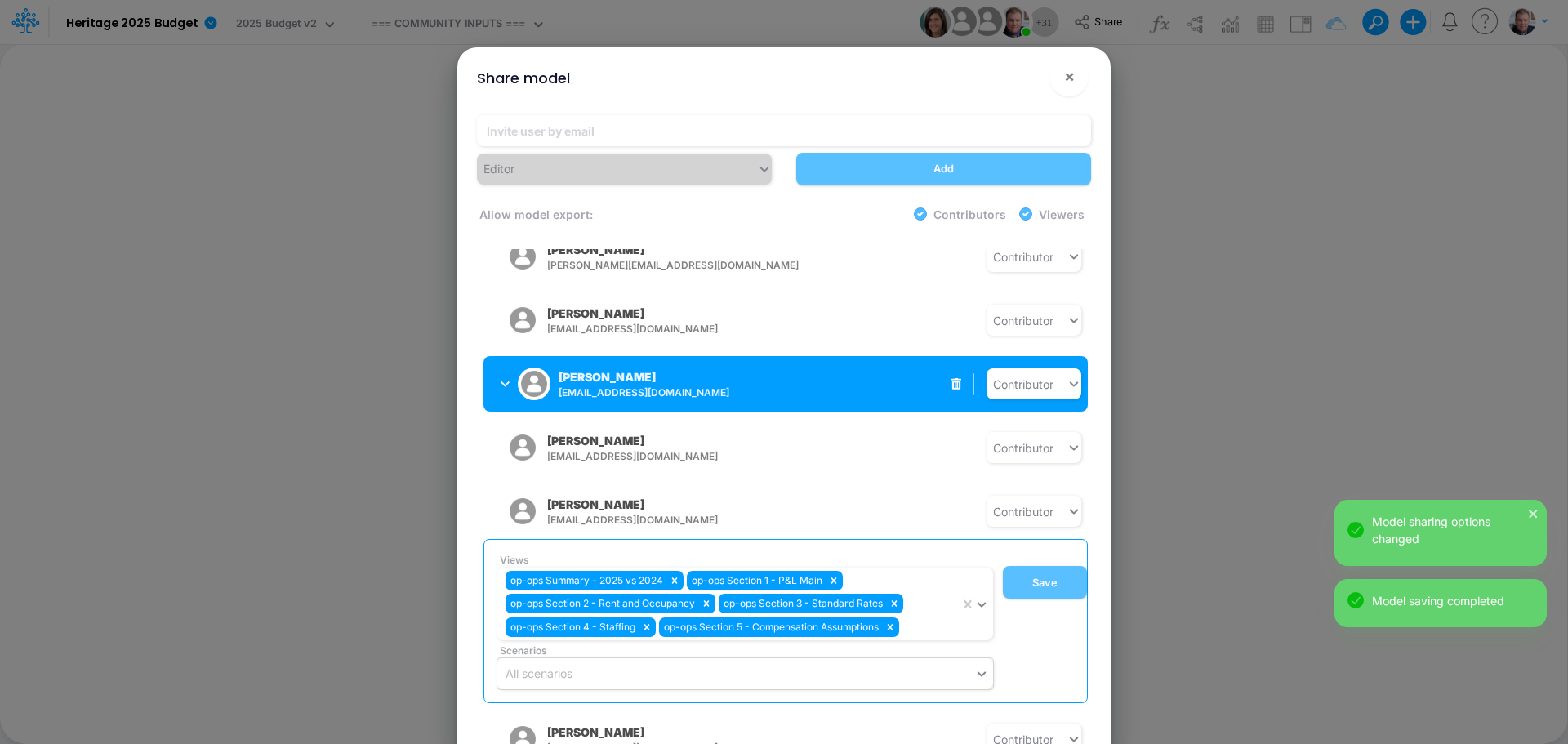
click at [488, 377] on button "Josh Stoddard jstoddard@heritage-communities.com" at bounding box center [612, 383] width 259 height 42
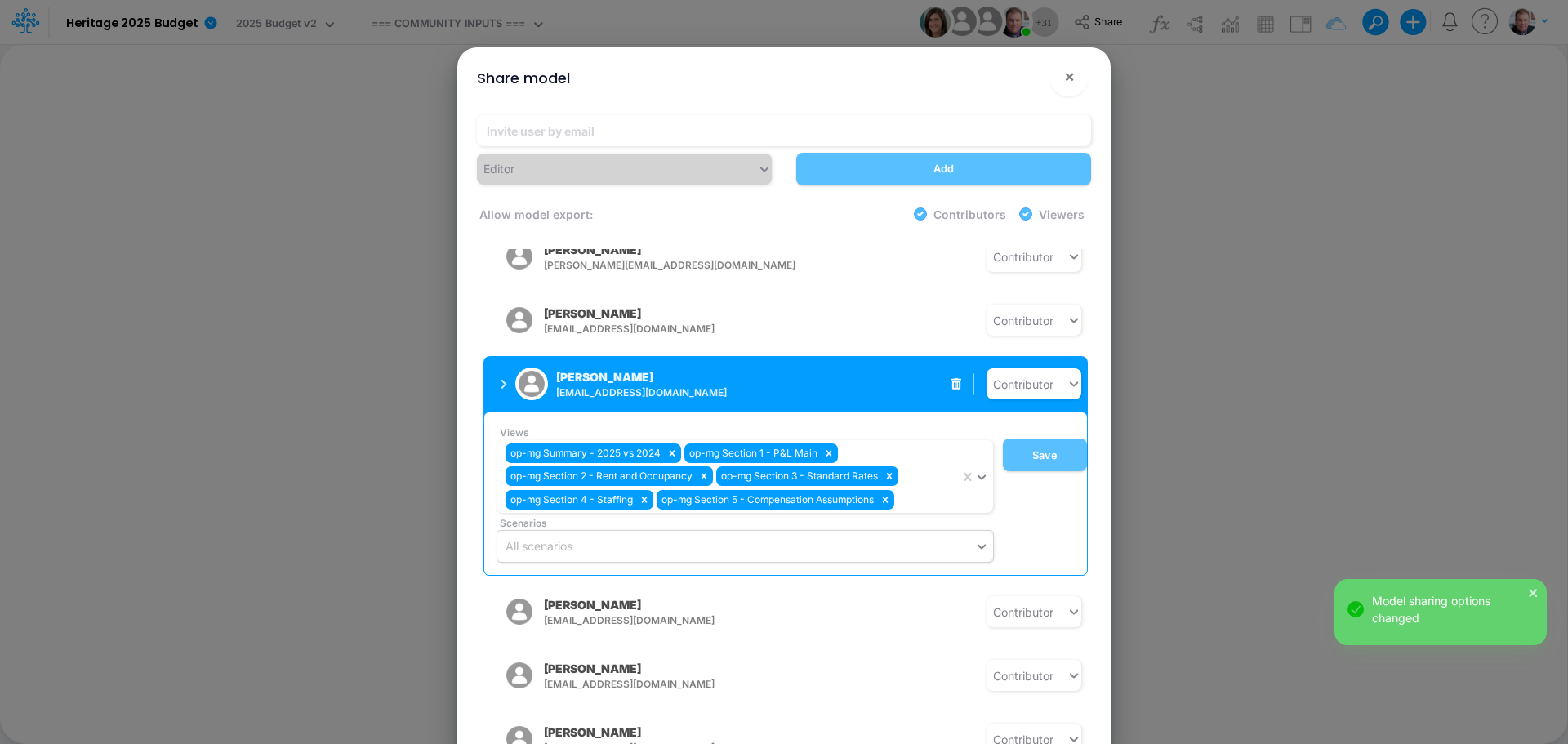
click at [487, 378] on button "Josh Stoddard jstoddard@heritage-communities.com" at bounding box center [612, 383] width 259 height 42
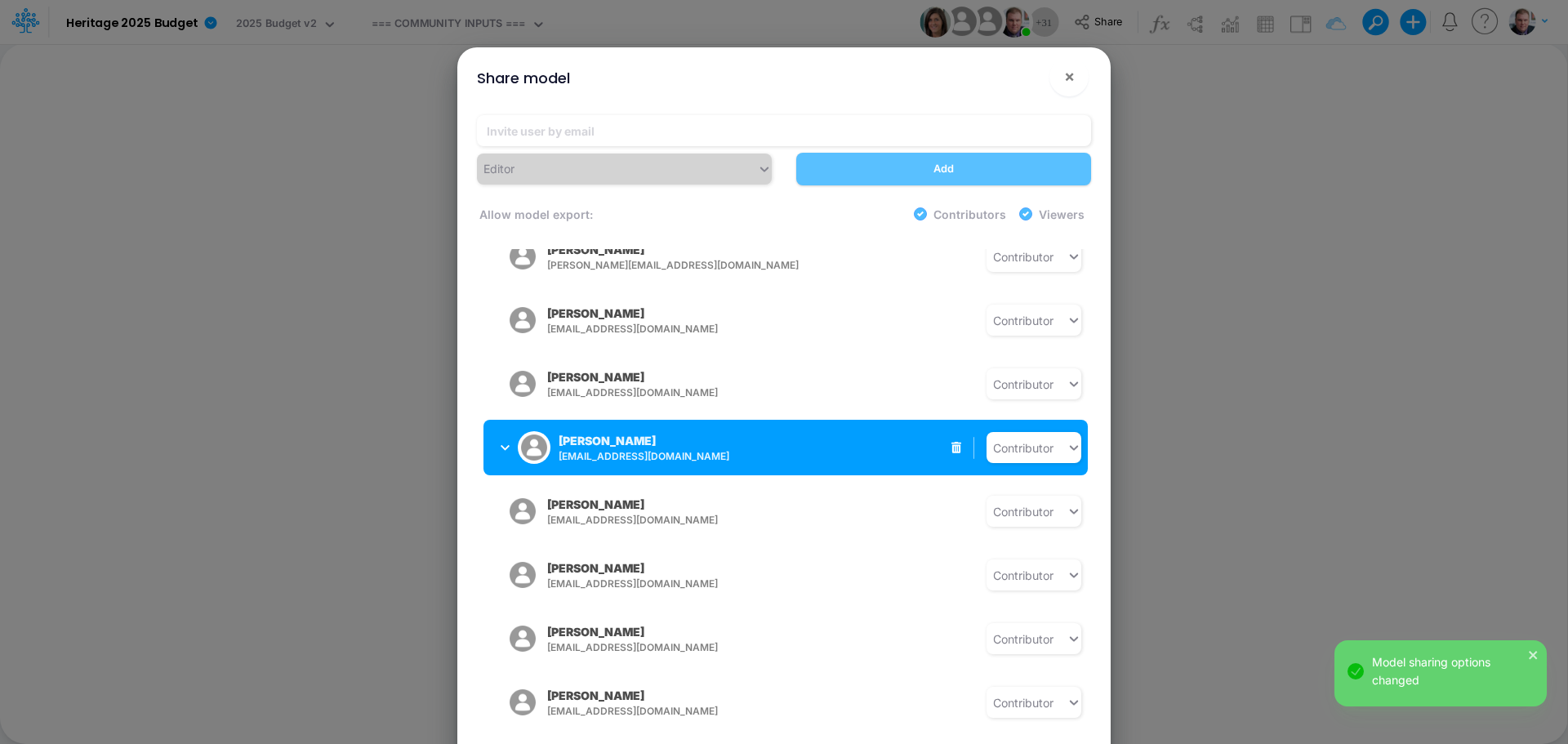
click at [497, 442] on button "Christy Nikkel cnikkel@heritage-communities.com" at bounding box center [612, 447] width 259 height 42
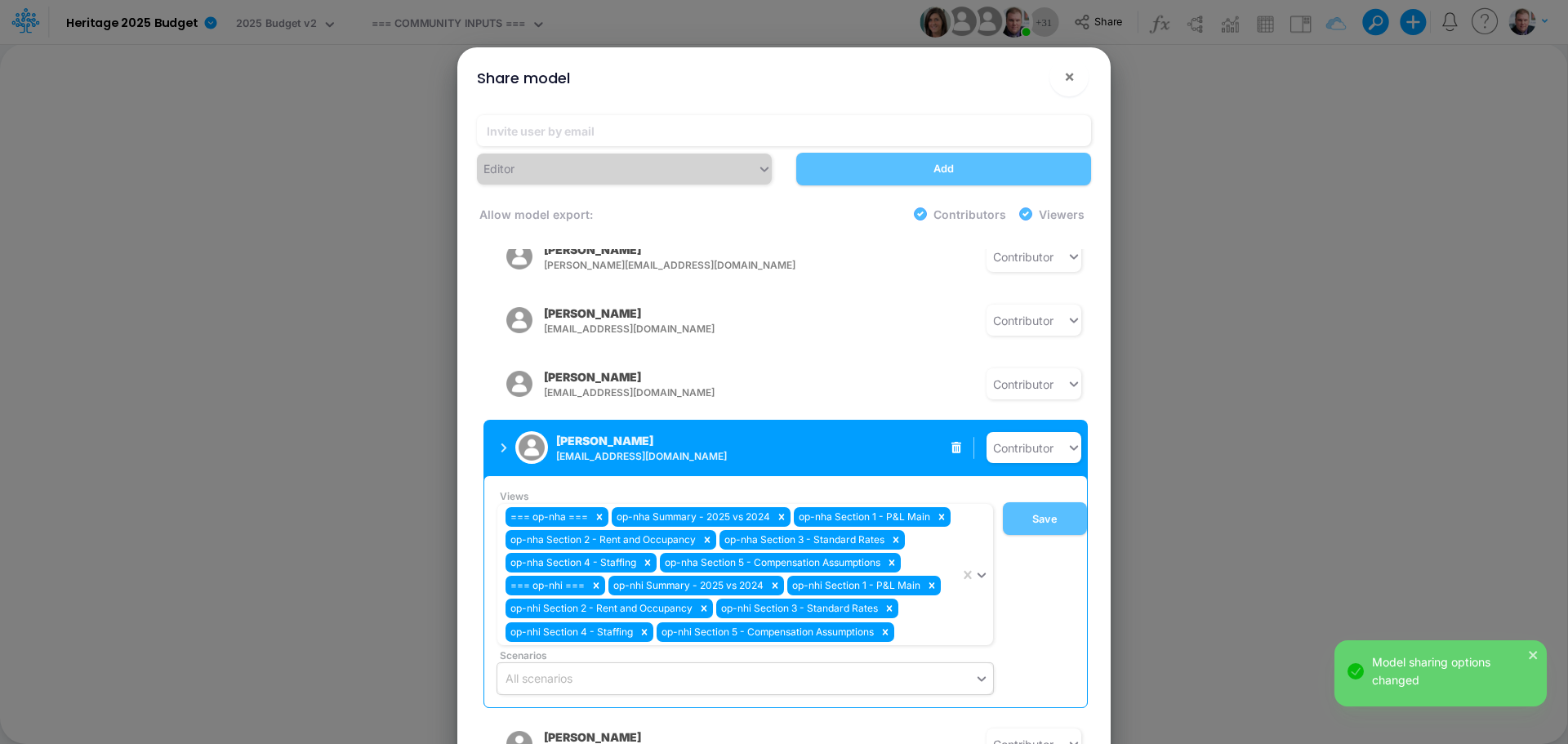
click at [497, 442] on button "Christy Nikkel cnikkel@heritage-communities.com" at bounding box center [612, 447] width 259 height 42
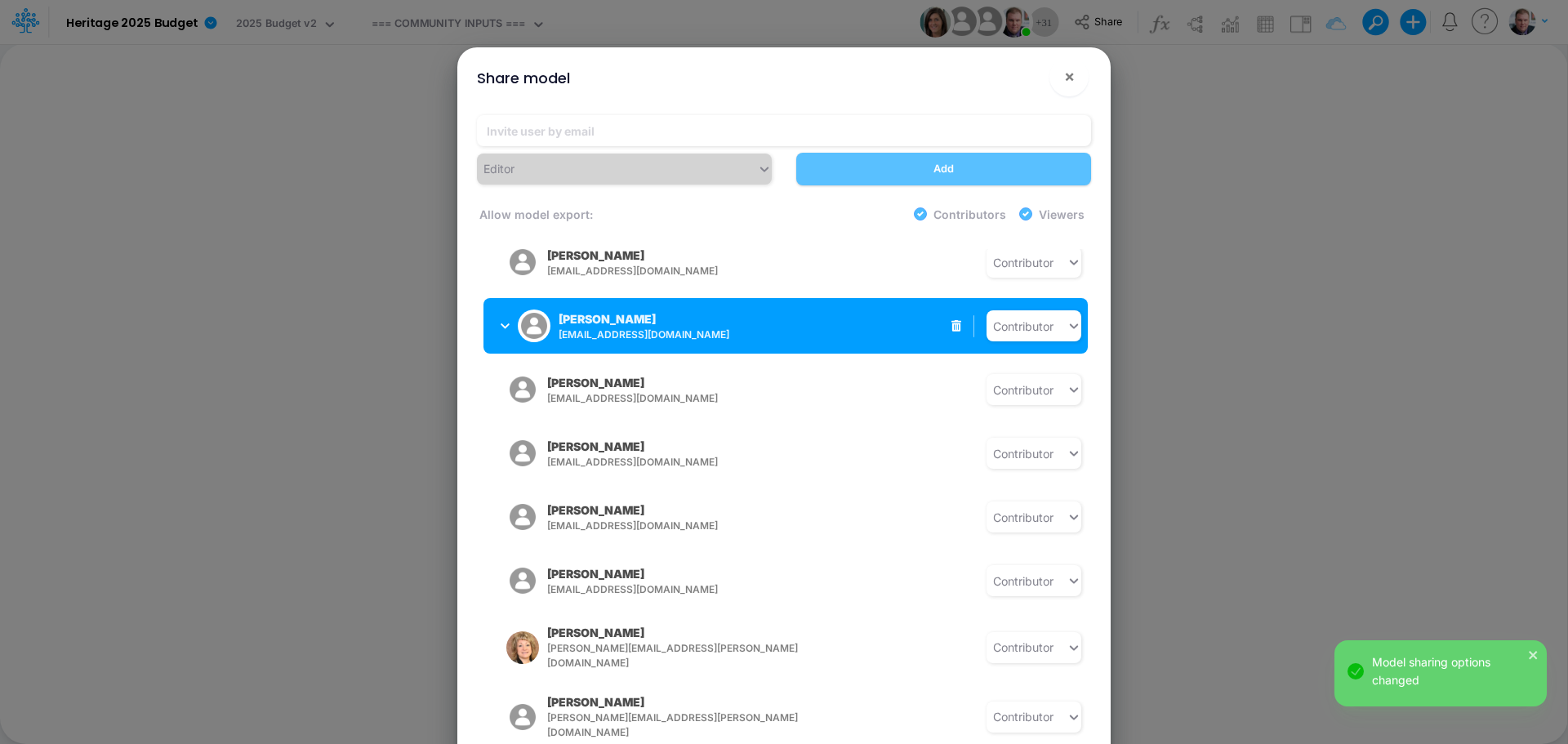
scroll to position [490, 0]
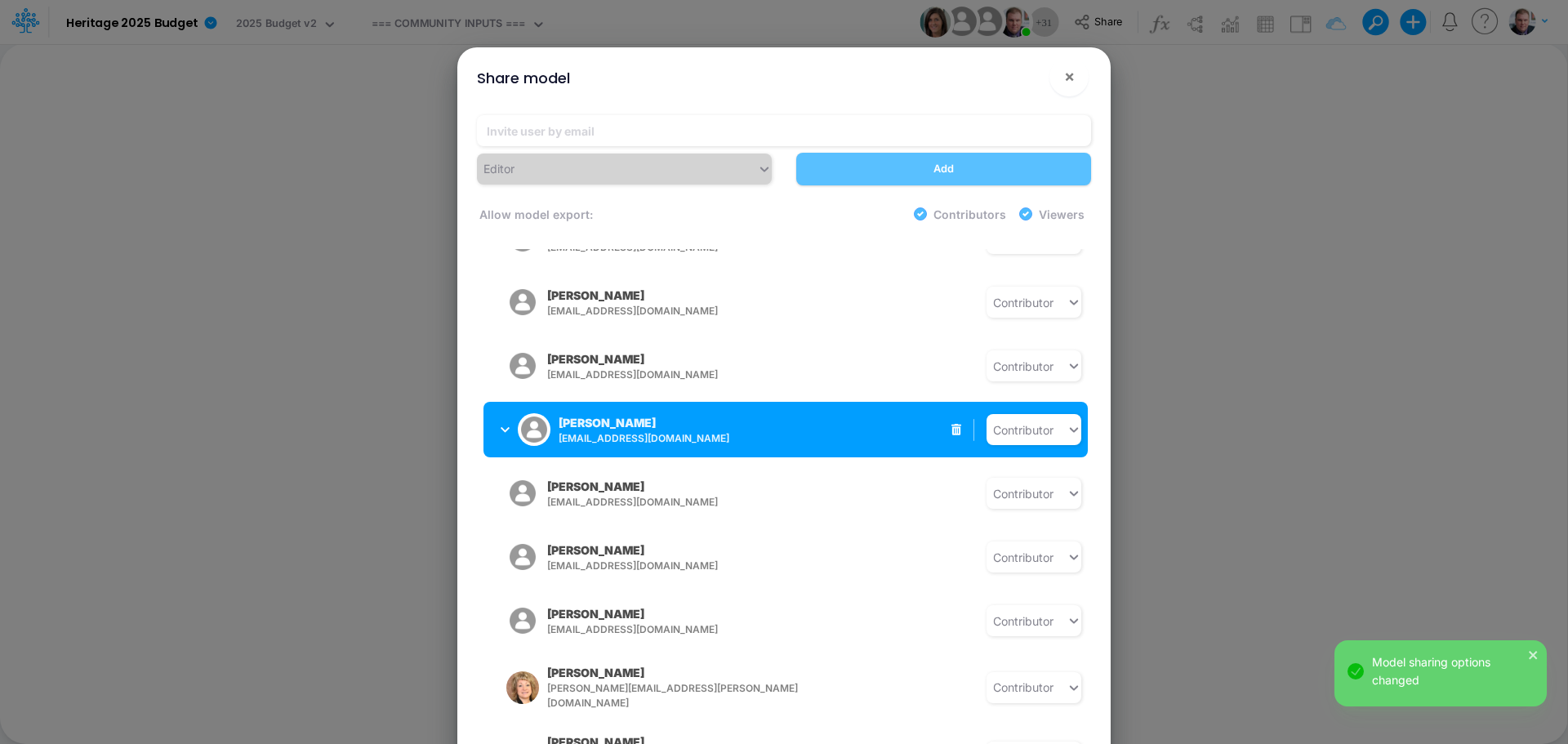
click at [504, 425] on icon "button" at bounding box center [505, 430] width 9 height 11
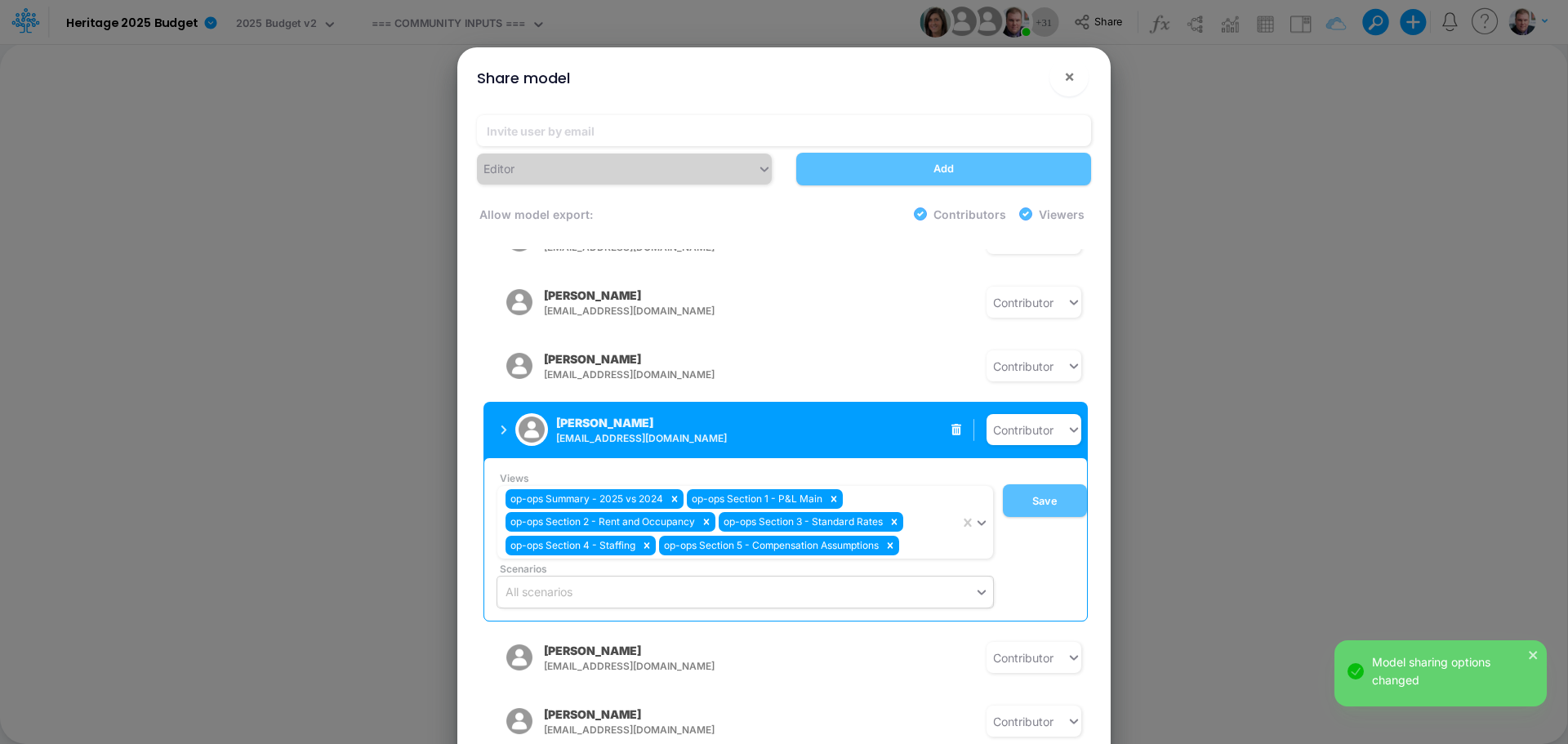
click at [504, 425] on icon "button" at bounding box center [504, 430] width 6 height 11
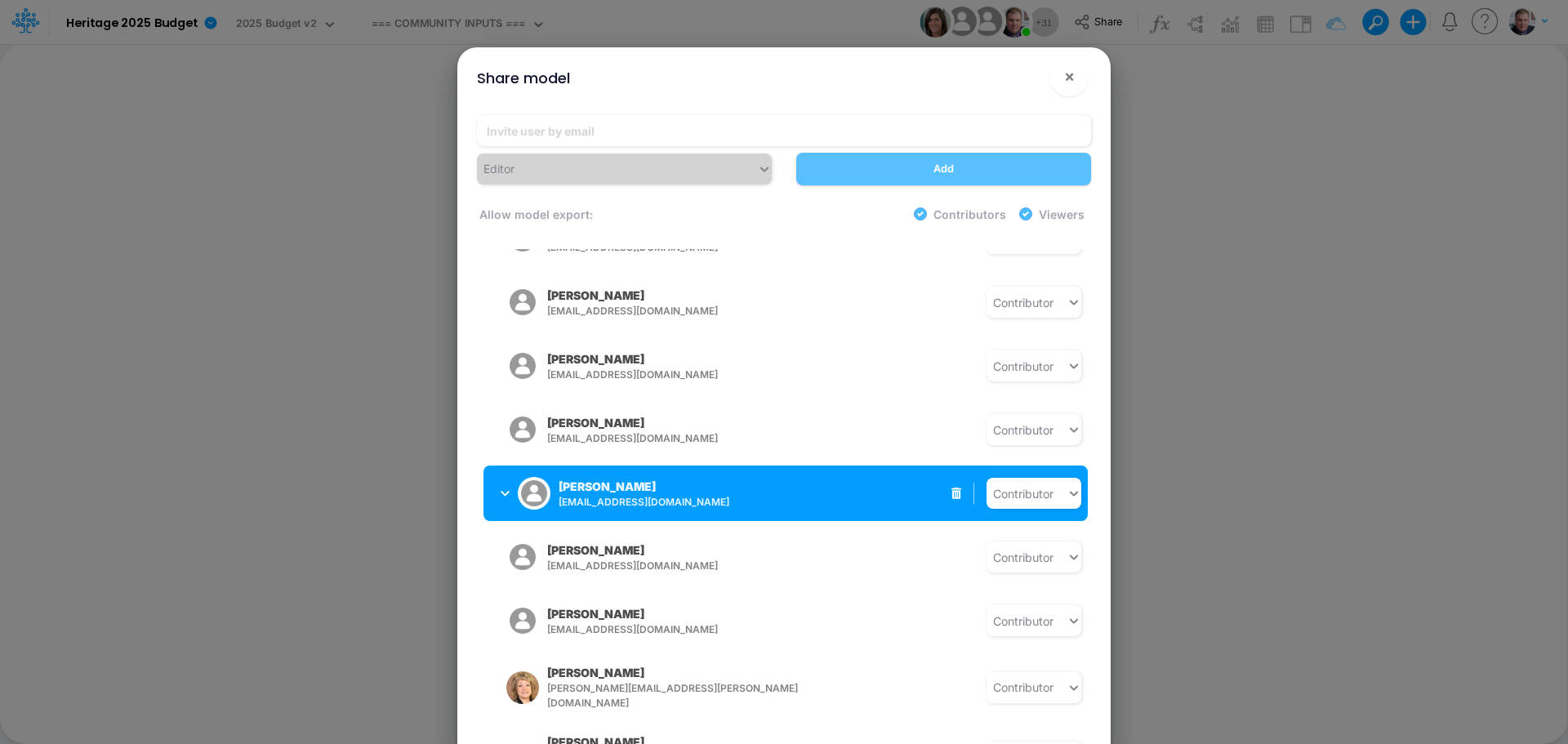
click at [500, 483] on button "Lori Higuera lhiguera@heritage-communities.com" at bounding box center [612, 493] width 259 height 42
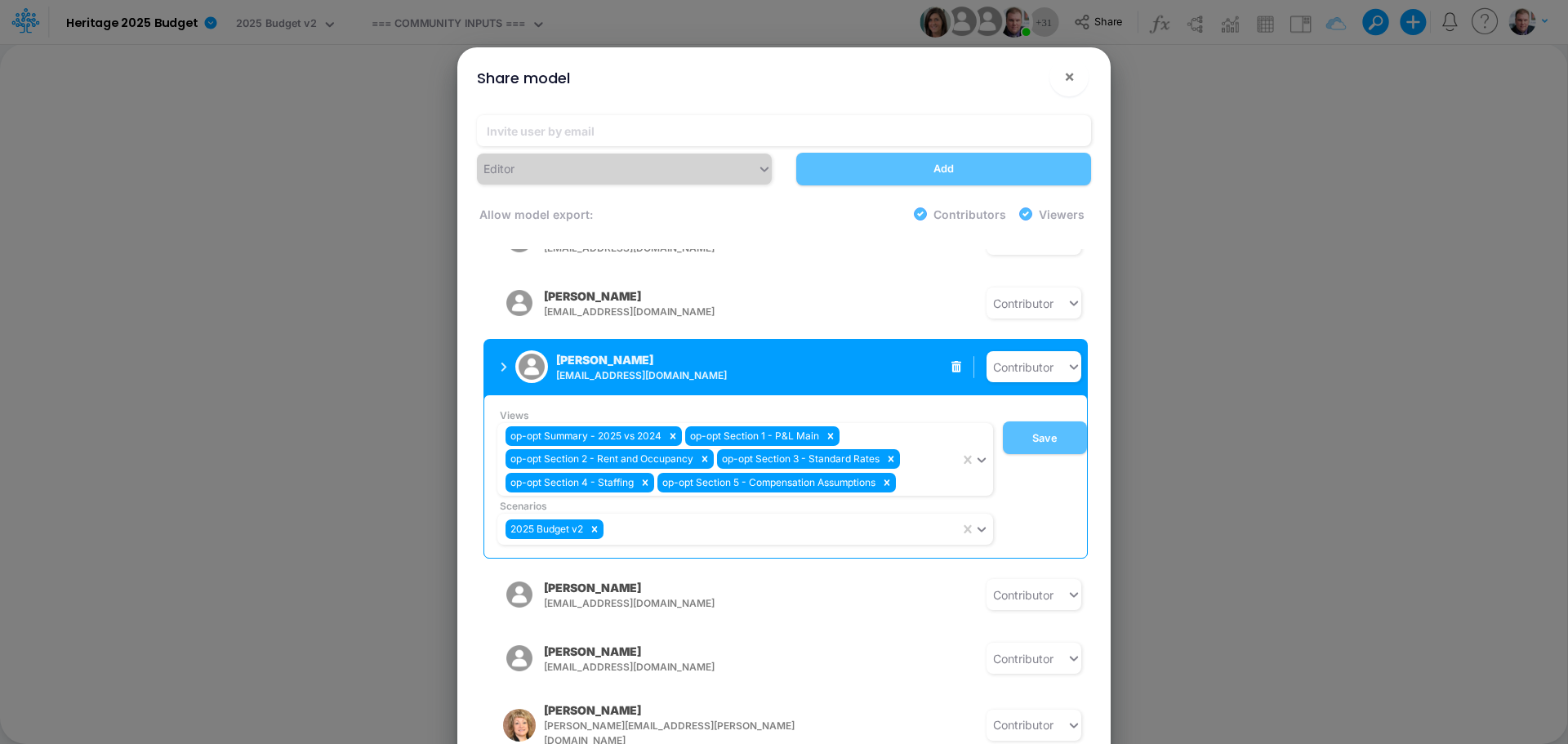
scroll to position [653, 0]
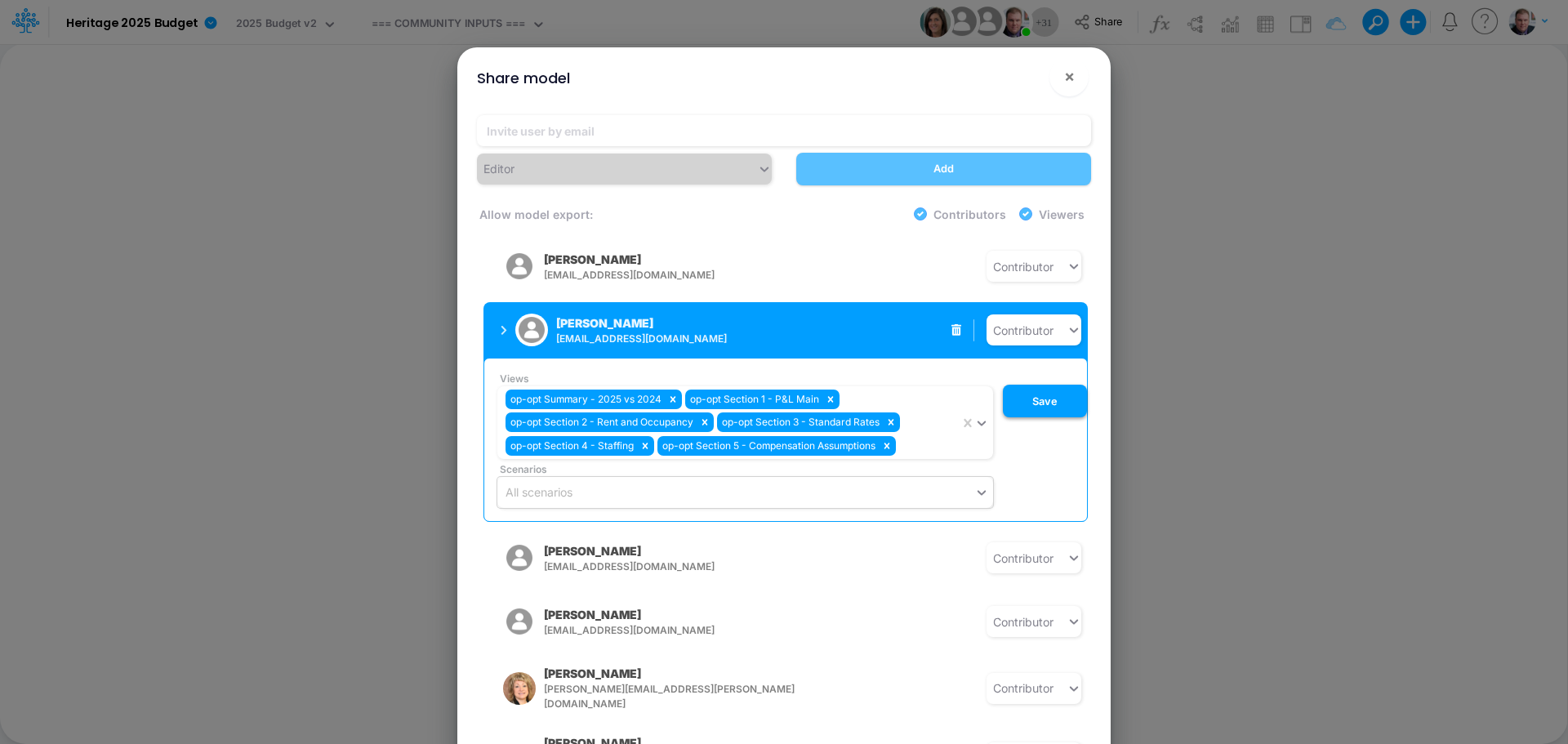
click at [1042, 394] on button "Save" at bounding box center [1044, 400] width 84 height 33
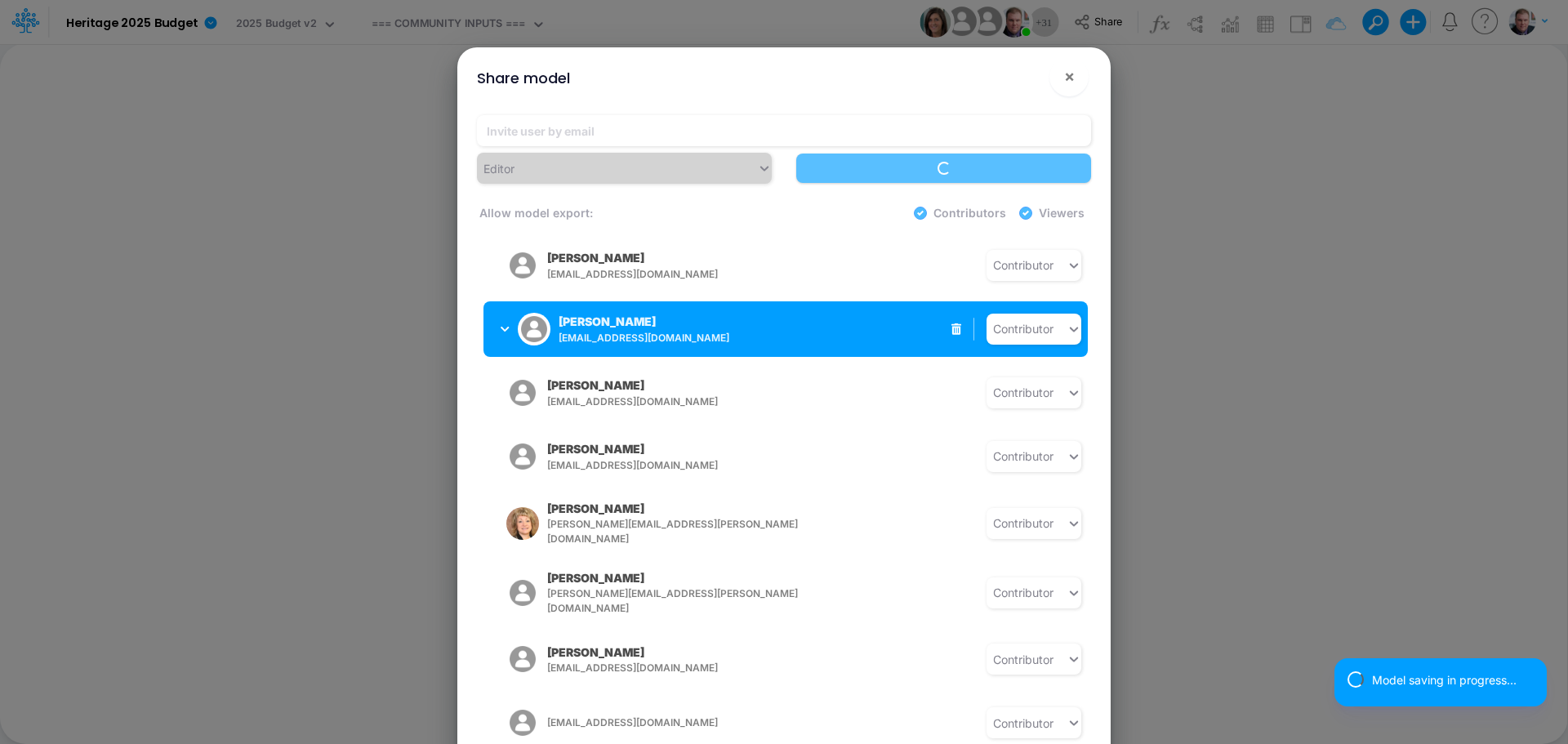
click at [502, 324] on icon "button" at bounding box center [505, 330] width 9 height 11
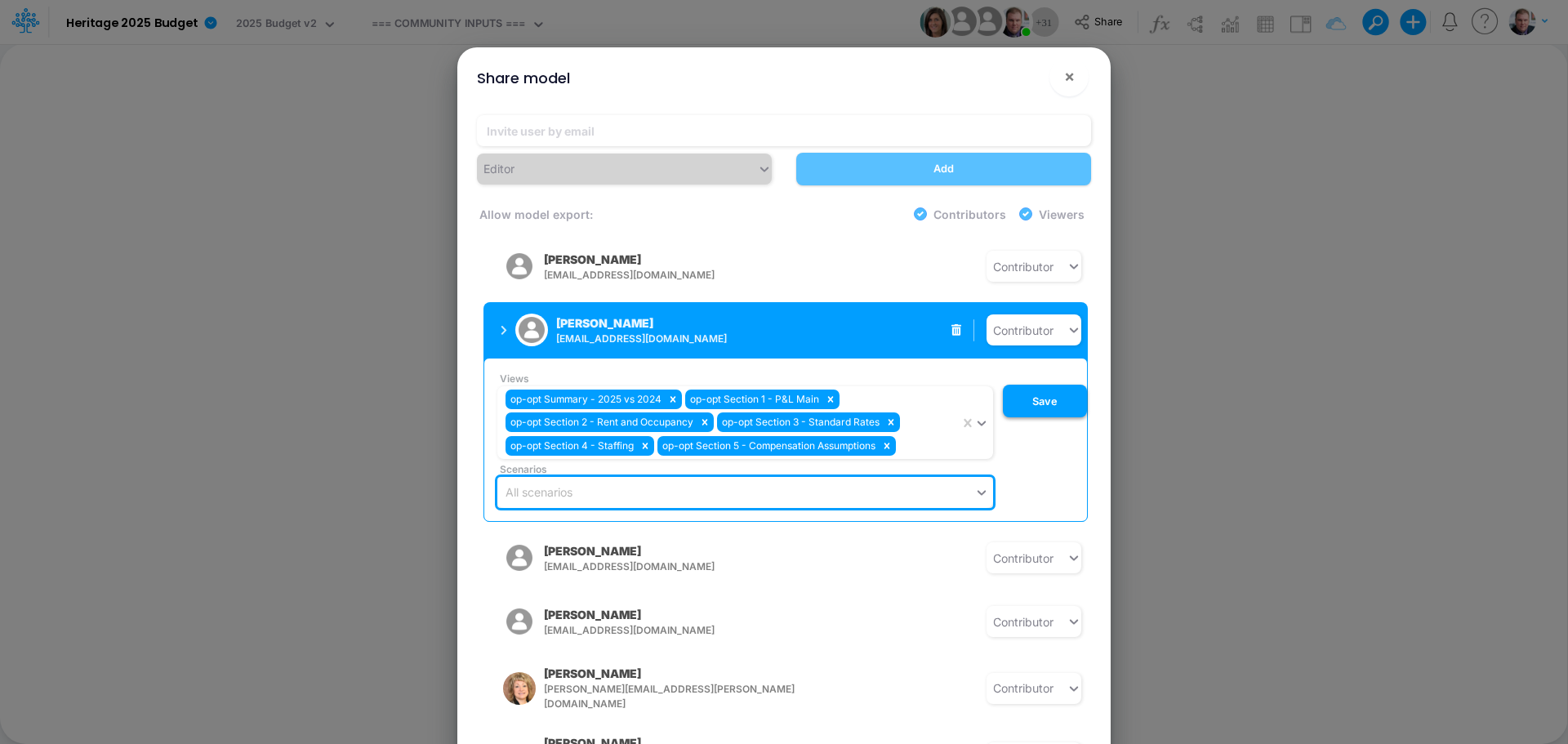
click at [1059, 384] on button "Save" at bounding box center [1044, 400] width 84 height 33
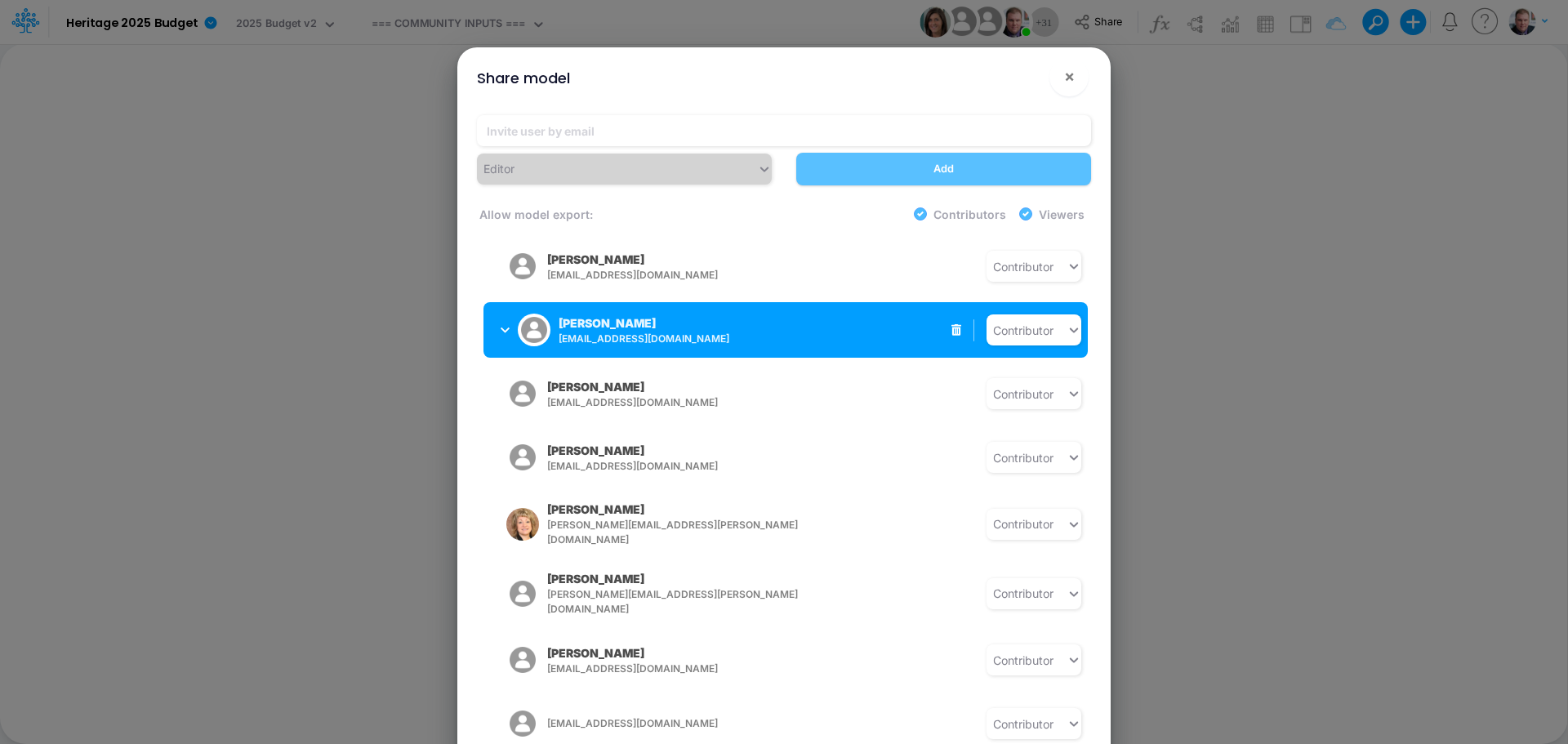
click at [499, 311] on button "Lori Higuera lhiguera@heritage-communities.com" at bounding box center [612, 330] width 259 height 42
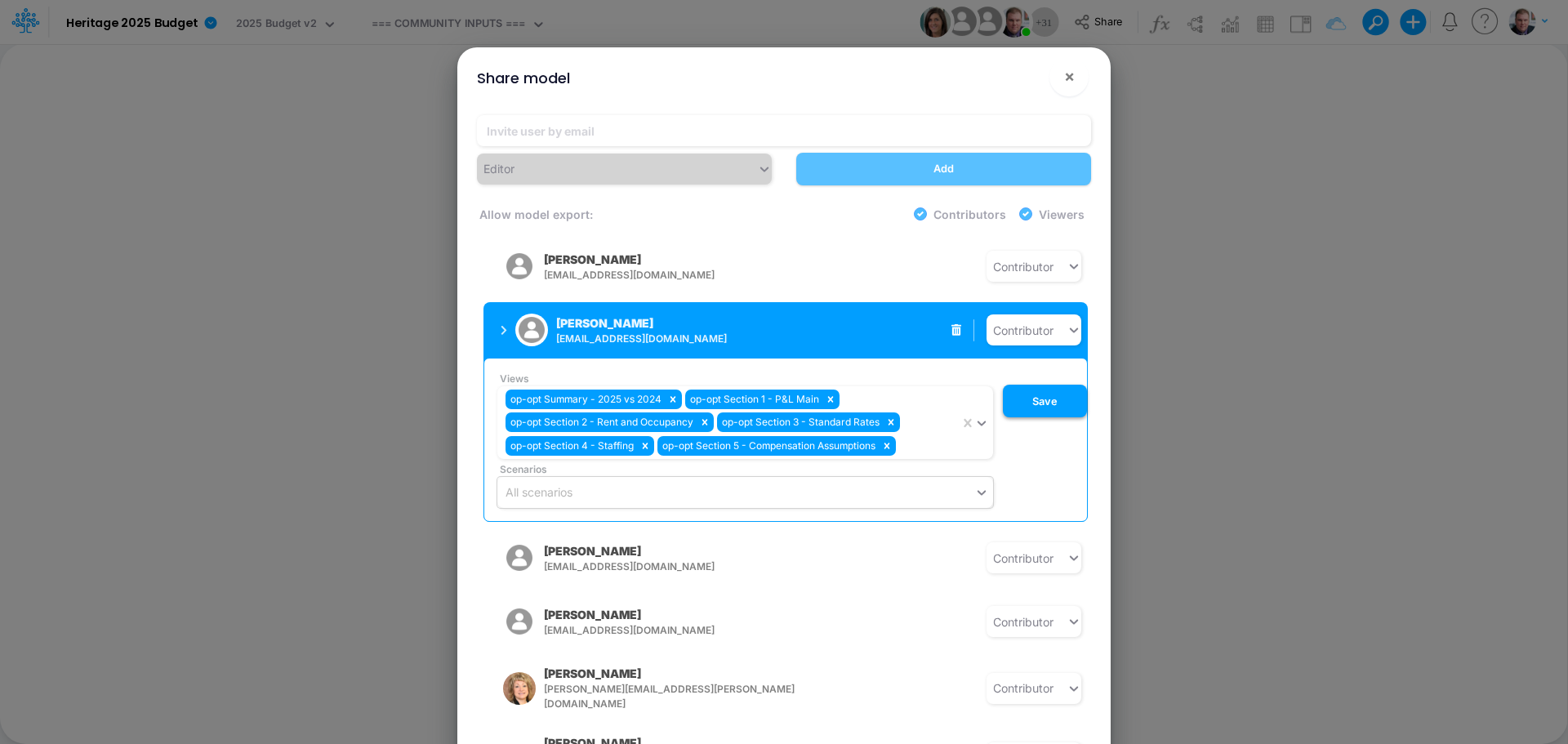
click at [1044, 391] on button "Save" at bounding box center [1044, 400] width 84 height 33
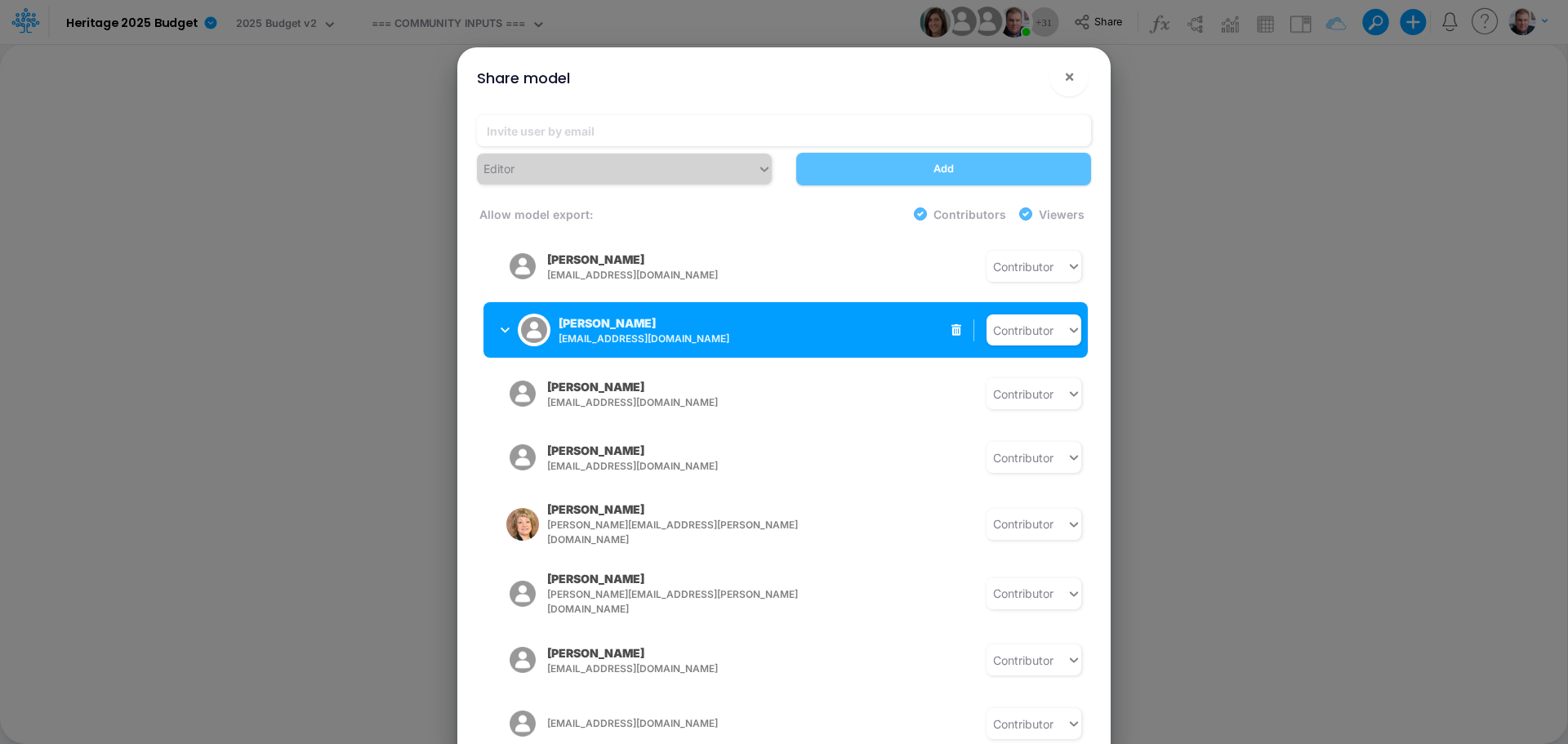
click at [812, 331] on span "[EMAIL_ADDRESS][DOMAIN_NAME]" at bounding box center [686, 338] width 256 height 15
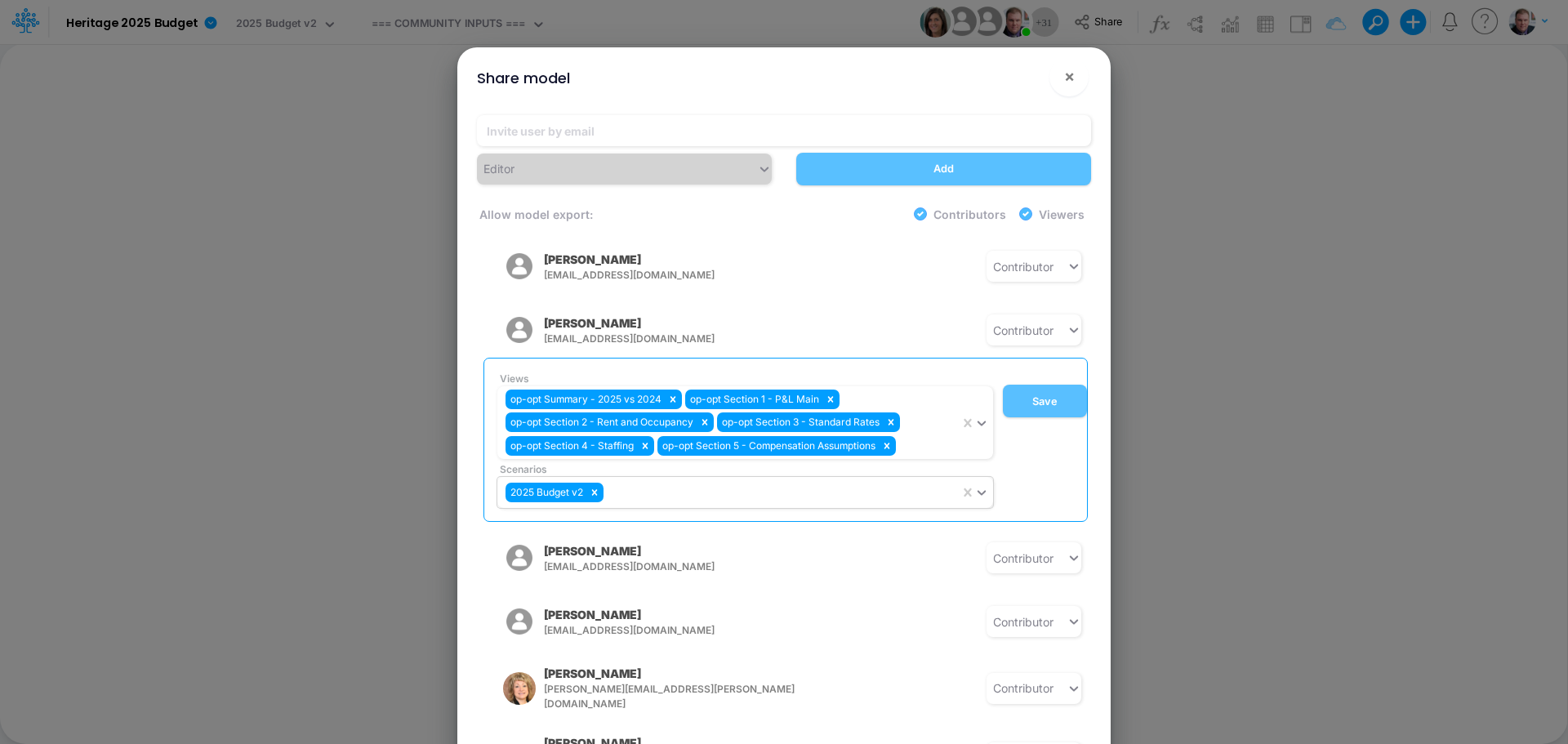
click at [1265, 371] on div "Share model × Editor Add Allow model export: Contributors Viewers Model Access …" at bounding box center [784, 372] width 1568 height 744
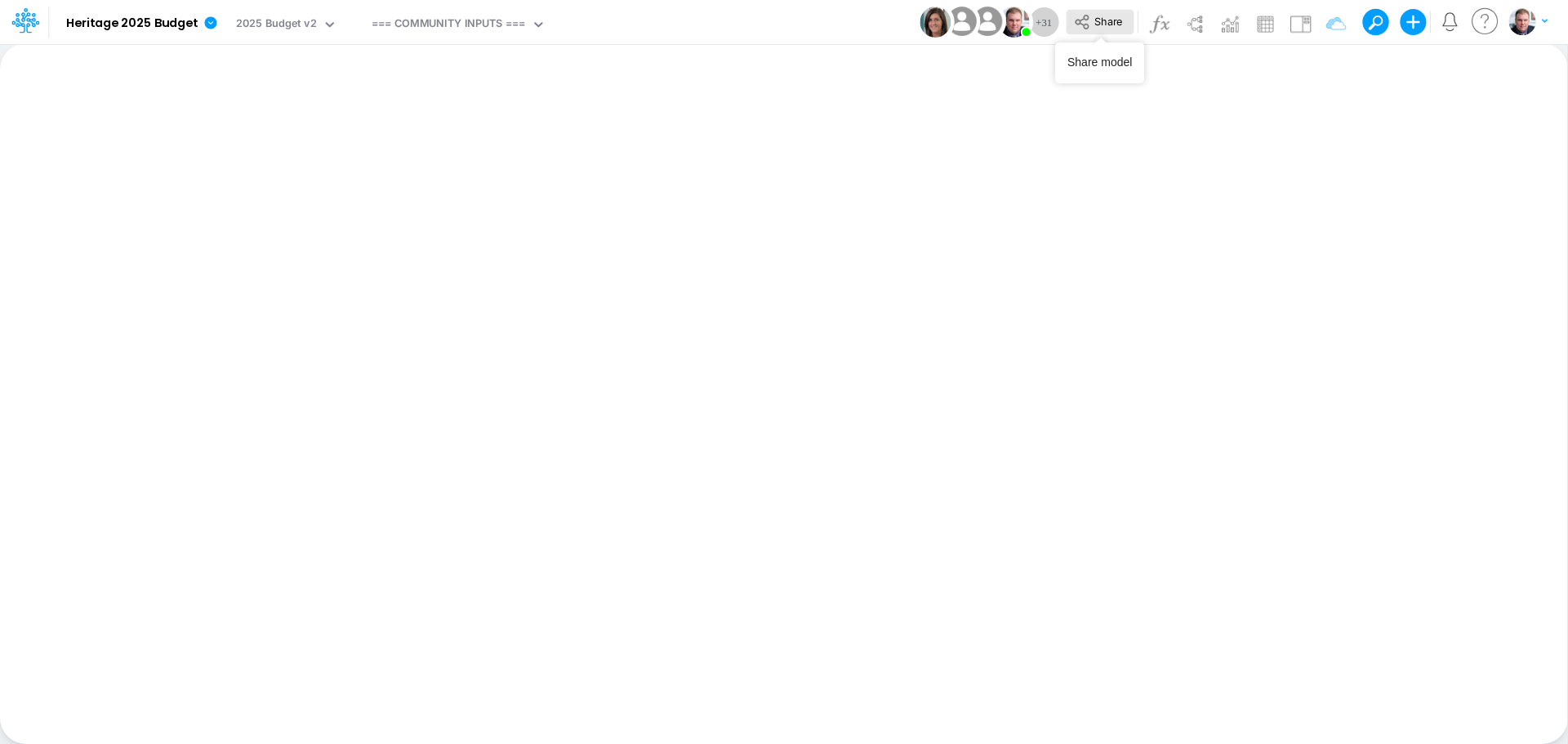
click at [1084, 25] on icon at bounding box center [1081, 22] width 14 height 15
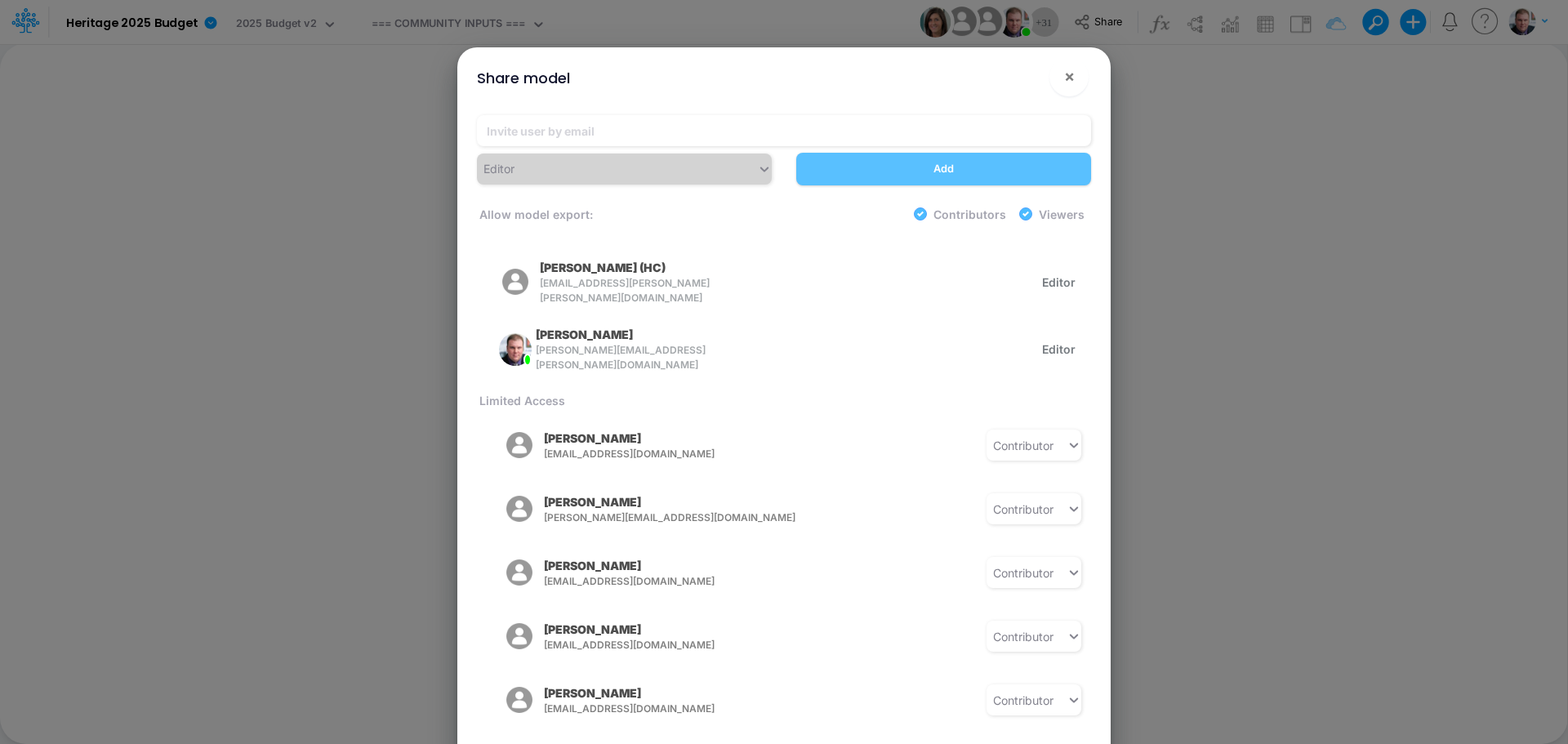
scroll to position [245, 0]
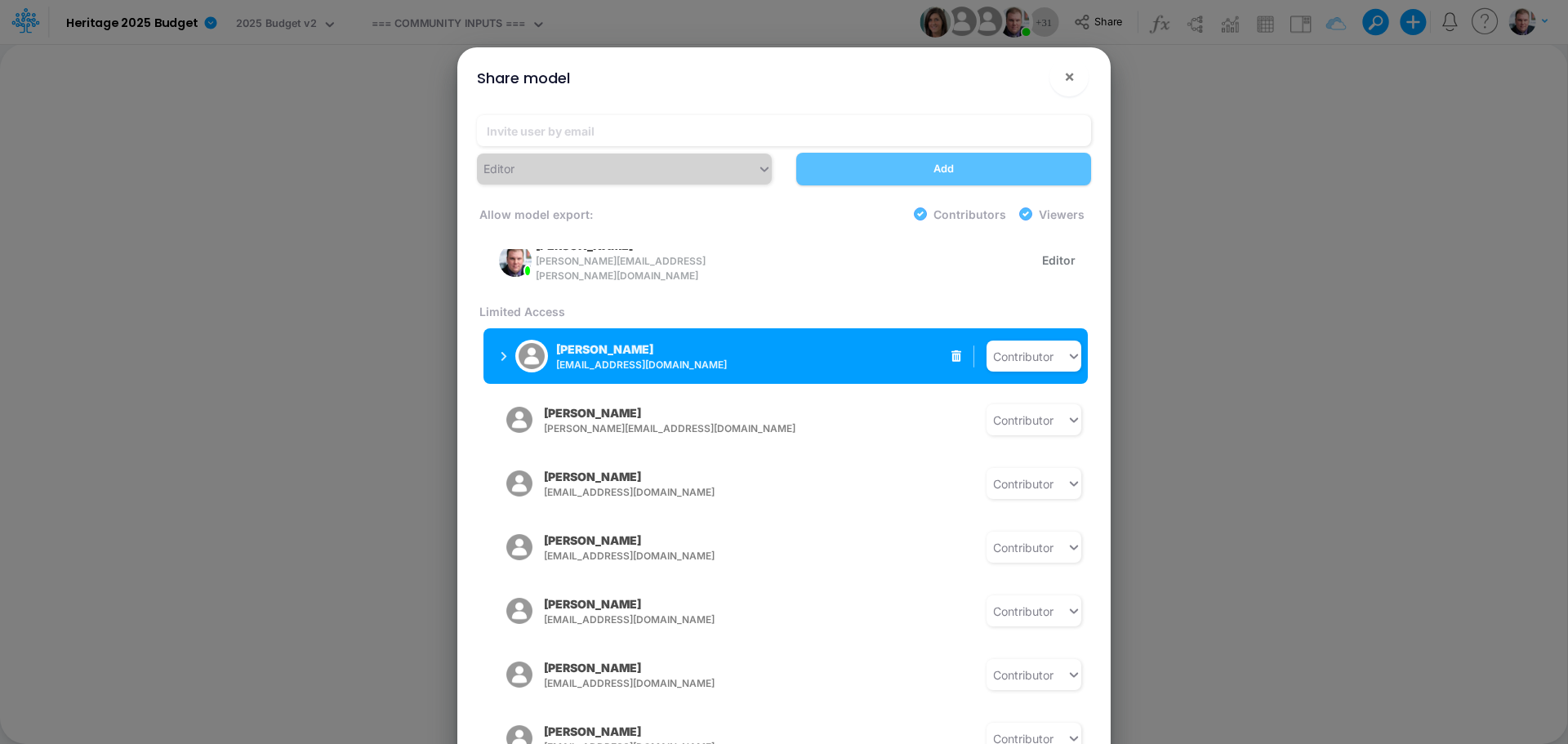
click at [497, 343] on button "Donna Aman daman@heritage-communities.com" at bounding box center [612, 356] width 259 height 42
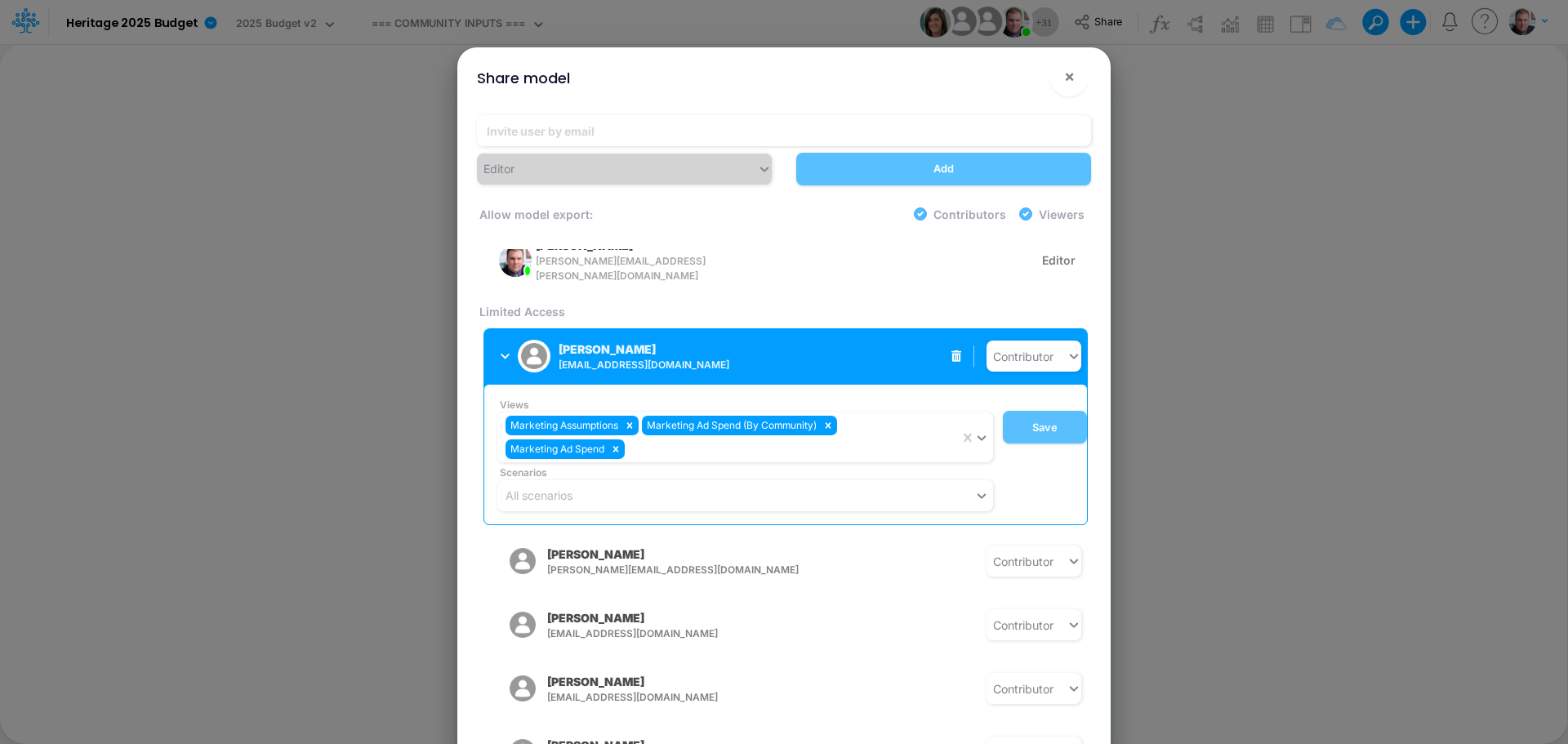
click at [497, 343] on button "Donna Aman daman@heritage-communities.com" at bounding box center [612, 356] width 259 height 42
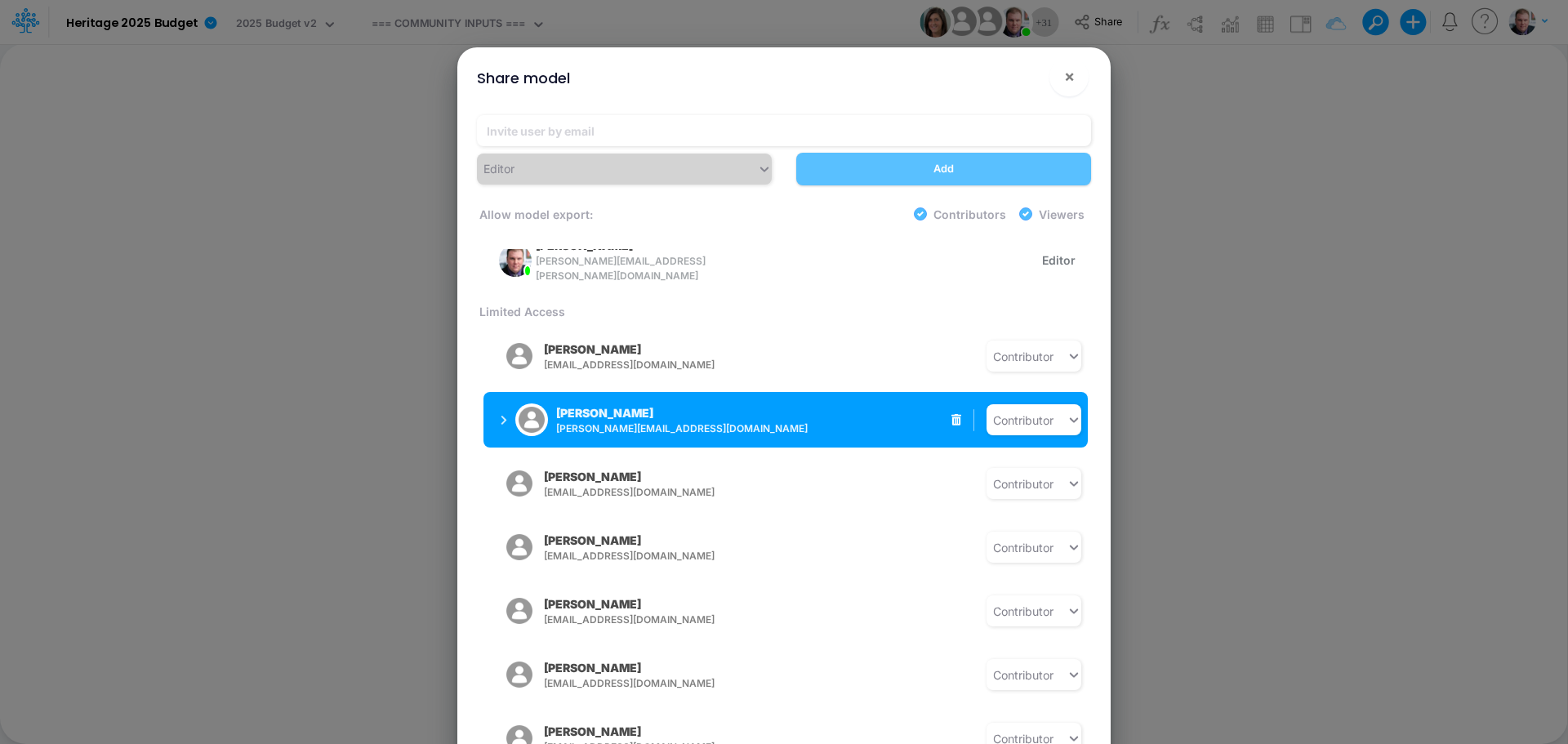
click at [500, 406] on button "Sarah Potts spotts@heritage-communities.com" at bounding box center [612, 420] width 259 height 42
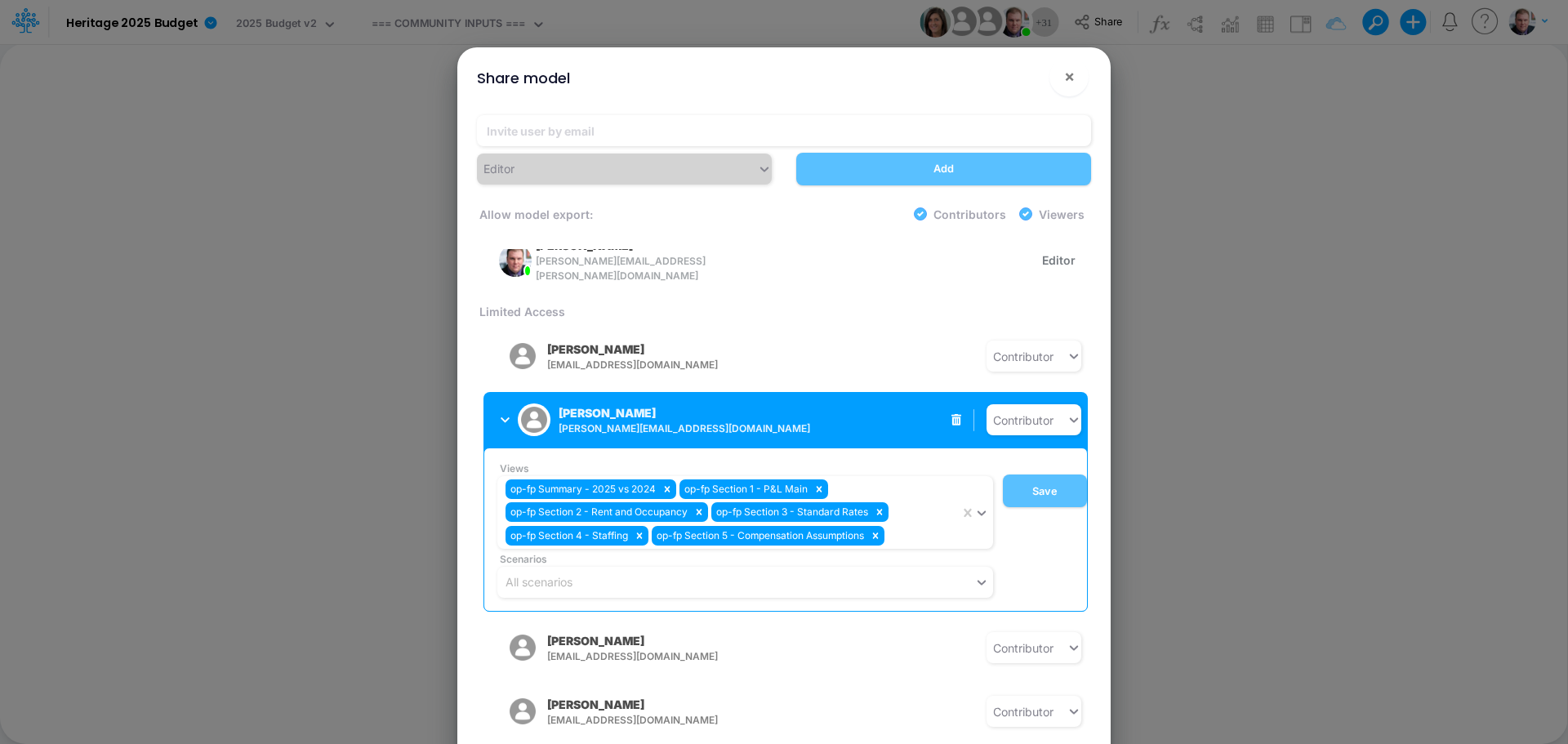
click at [500, 406] on button "Sarah Potts spotts@heritage-communities.com" at bounding box center [612, 420] width 259 height 42
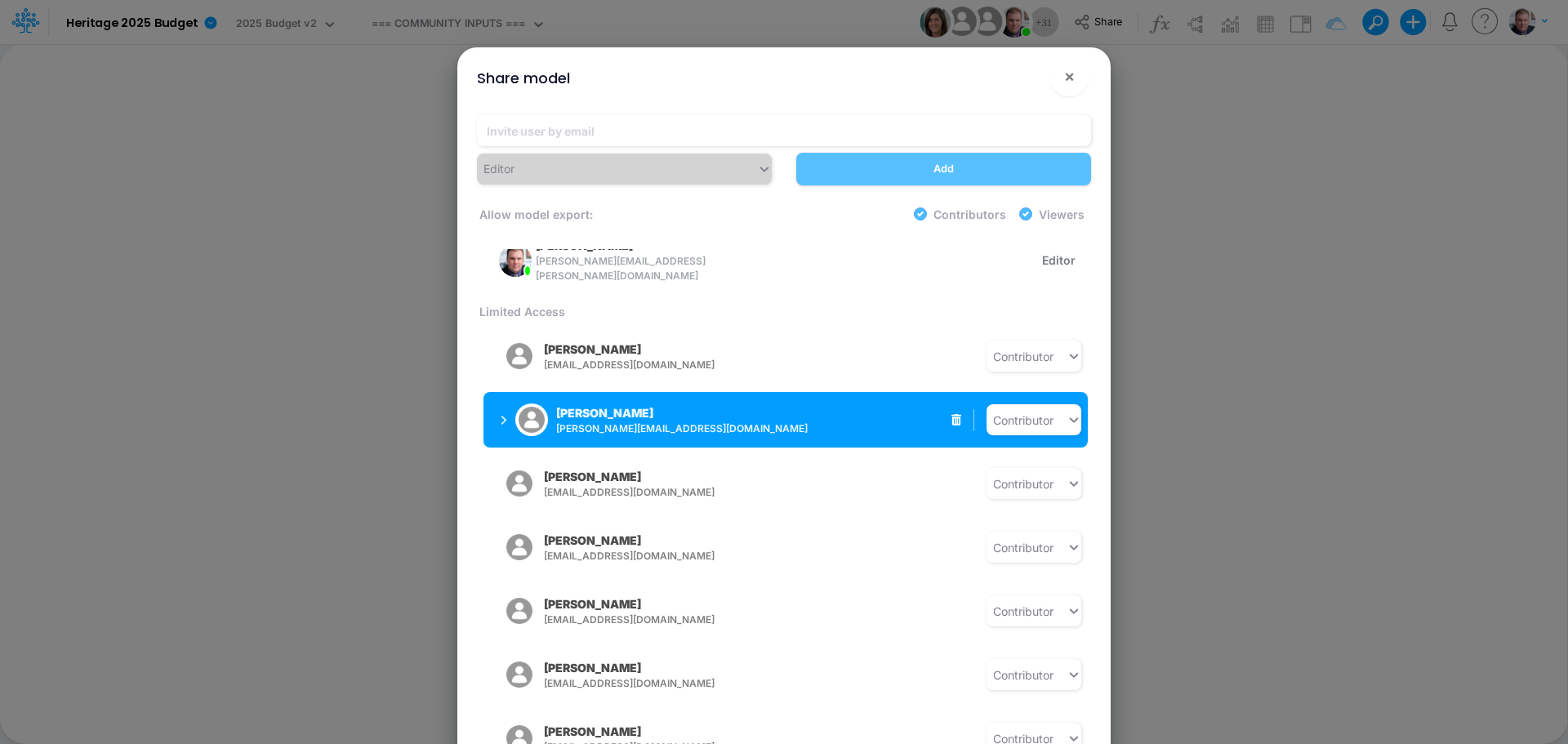
scroll to position [327, 0]
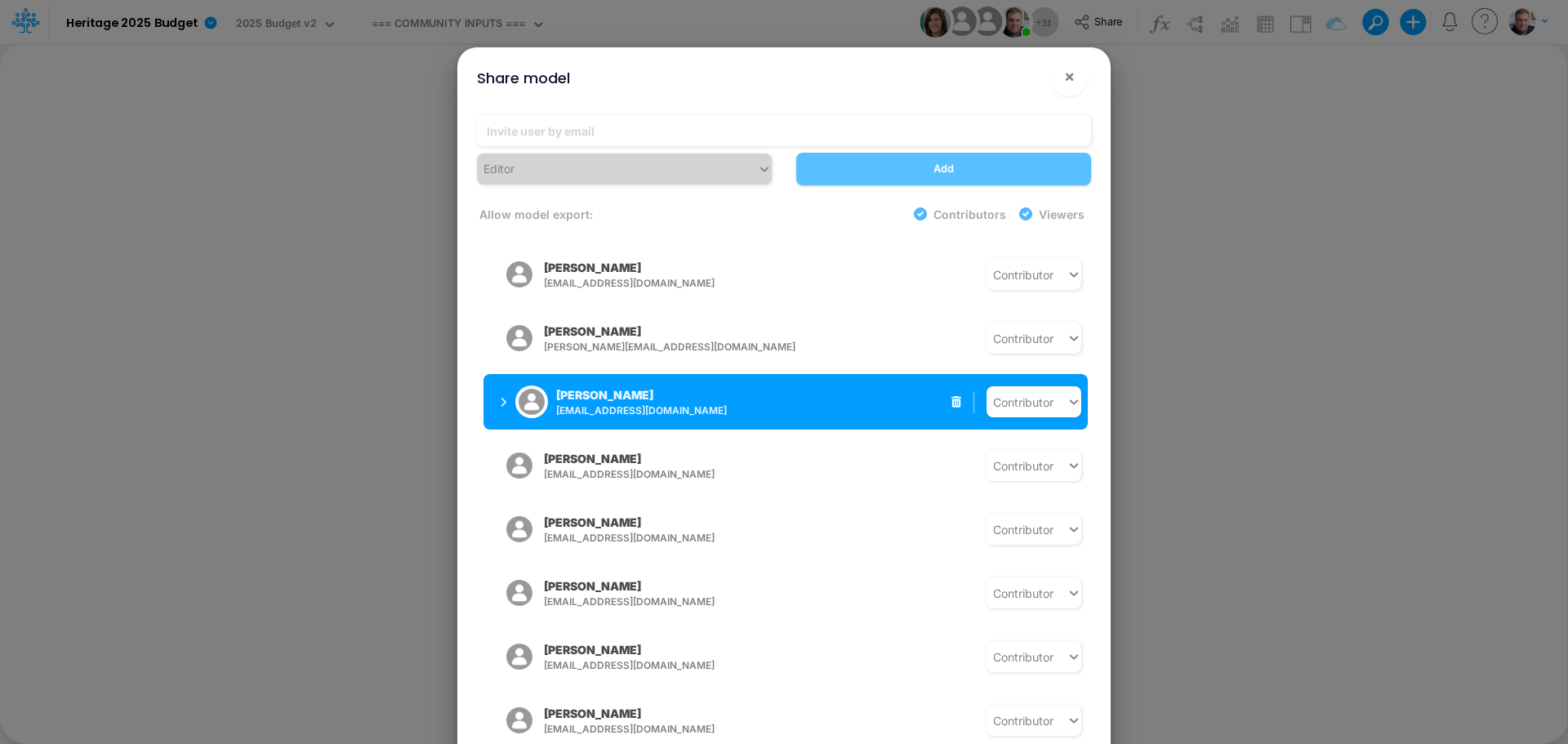
click at [500, 384] on button "John P. Lynch jlynch@heritage-communities.com" at bounding box center [612, 402] width 259 height 42
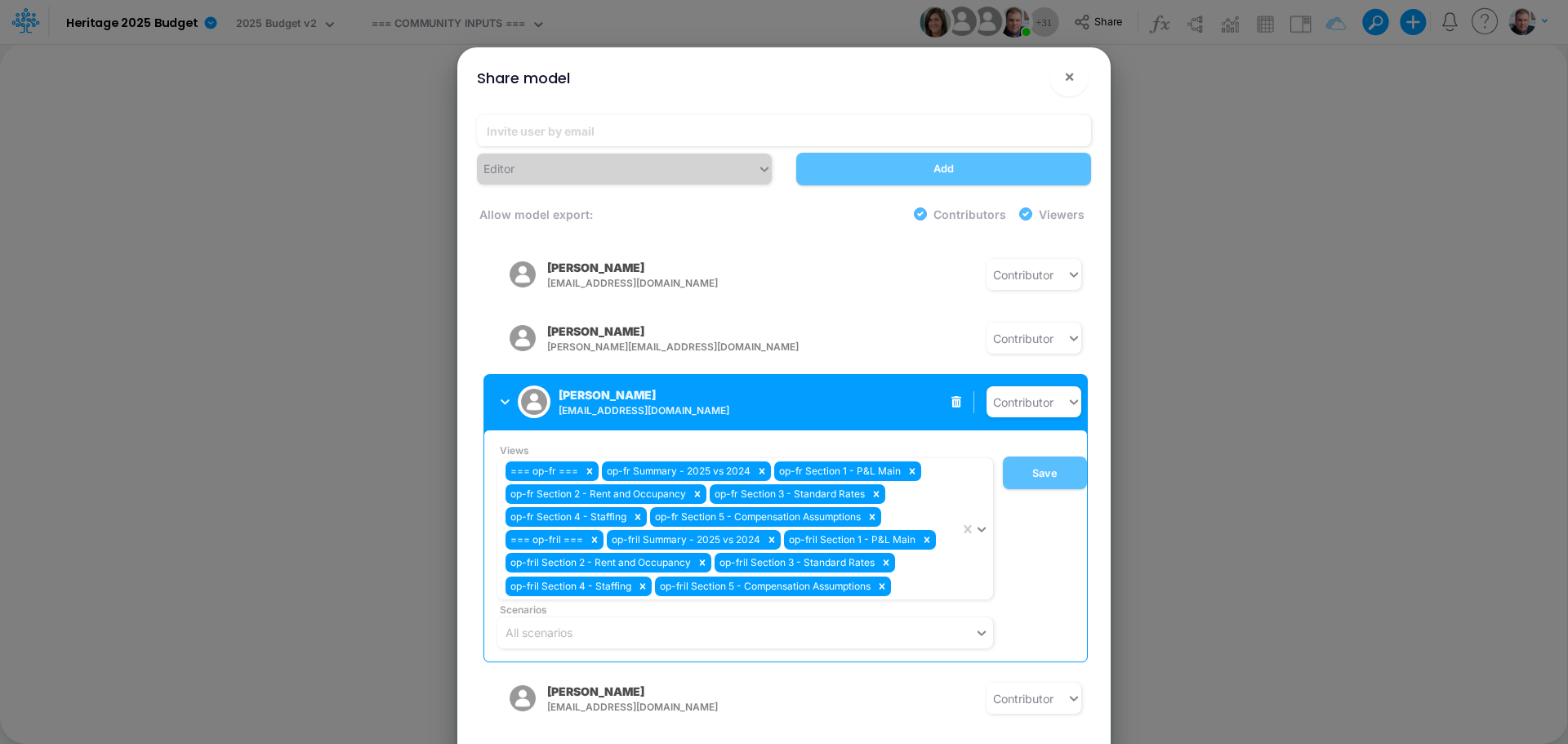
click at [500, 384] on button "John P. Lynch jlynch@heritage-communities.com" at bounding box center [612, 402] width 259 height 42
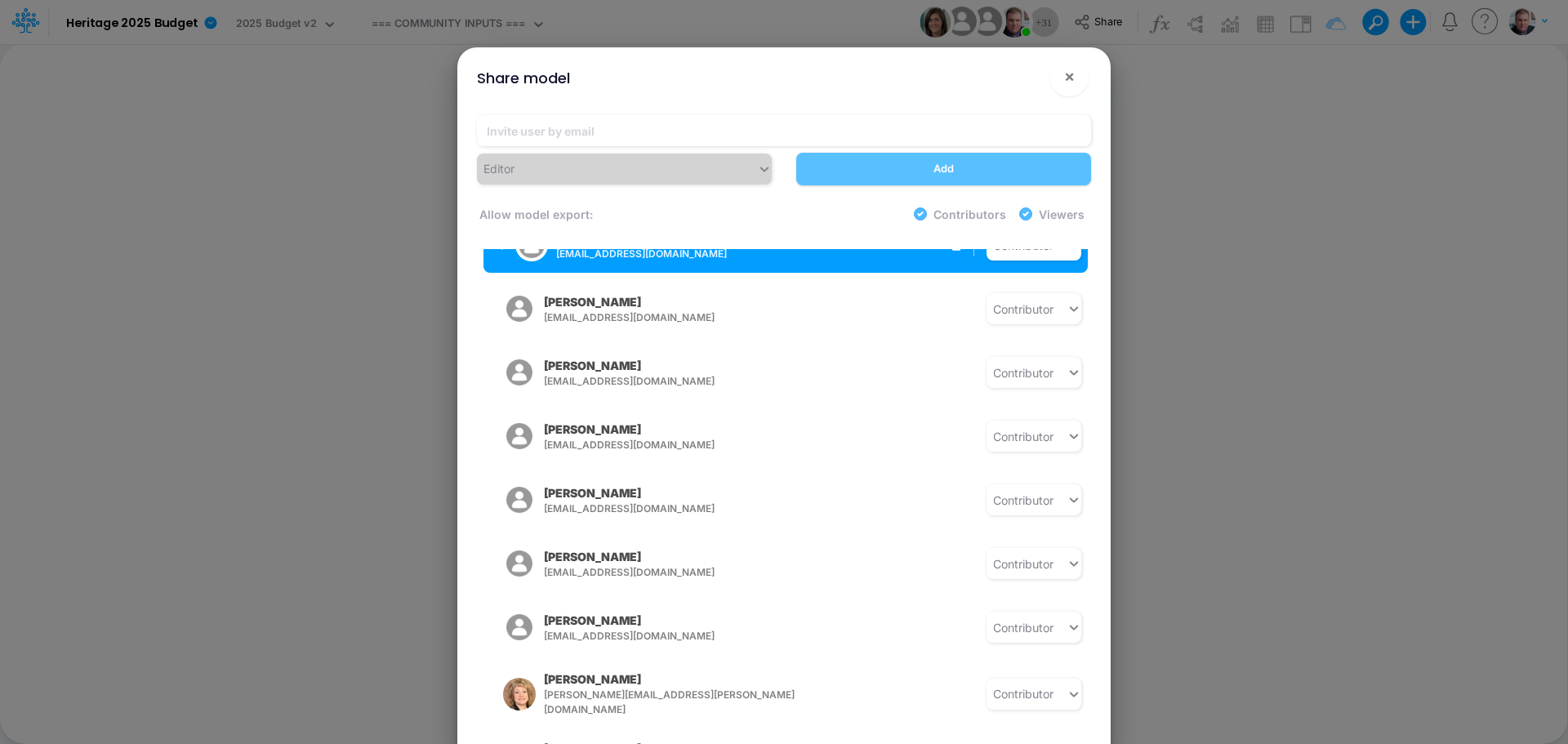
scroll to position [490, 0]
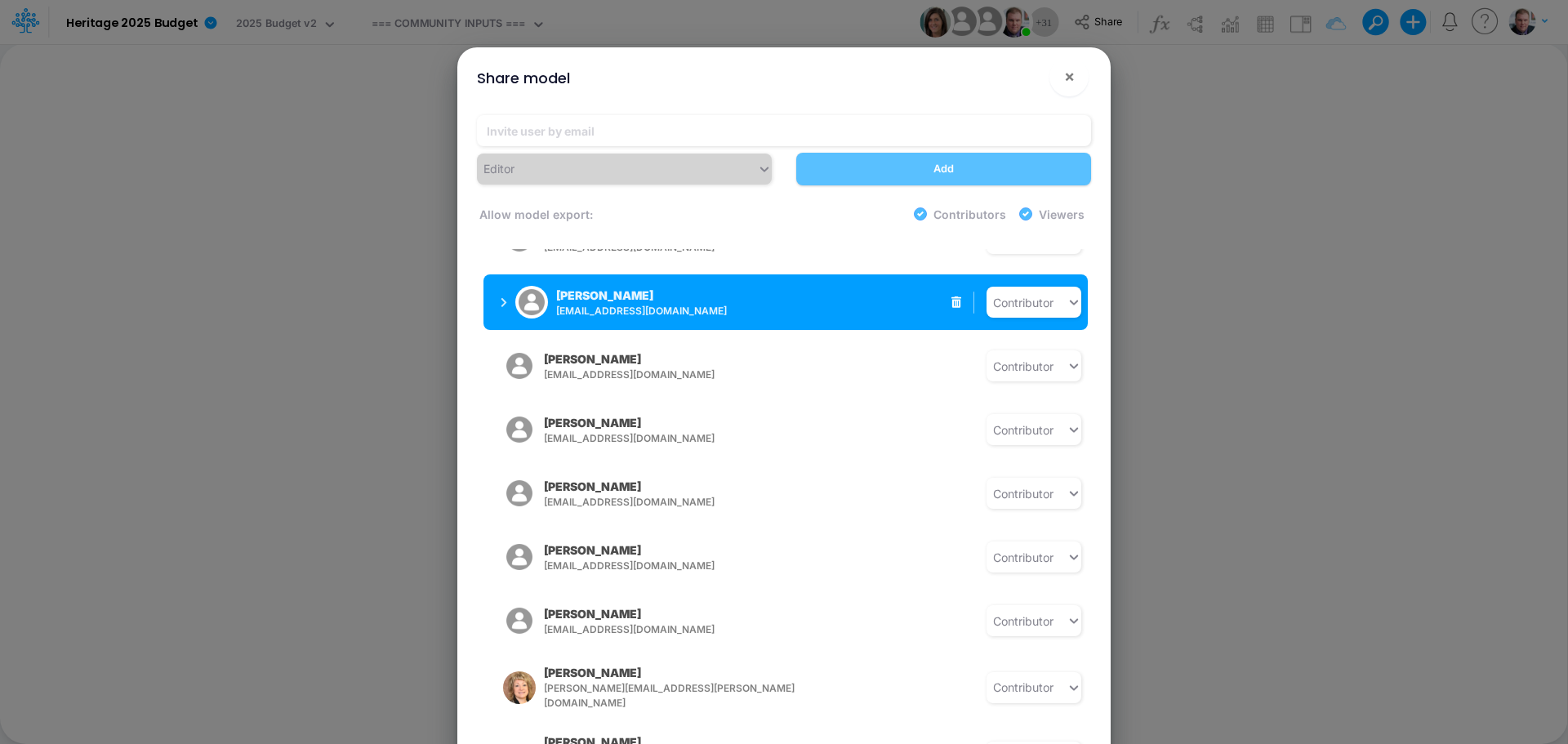
click at [497, 297] on button "Josh Stoddard jstoddard@heritage-communities.com" at bounding box center [612, 302] width 259 height 42
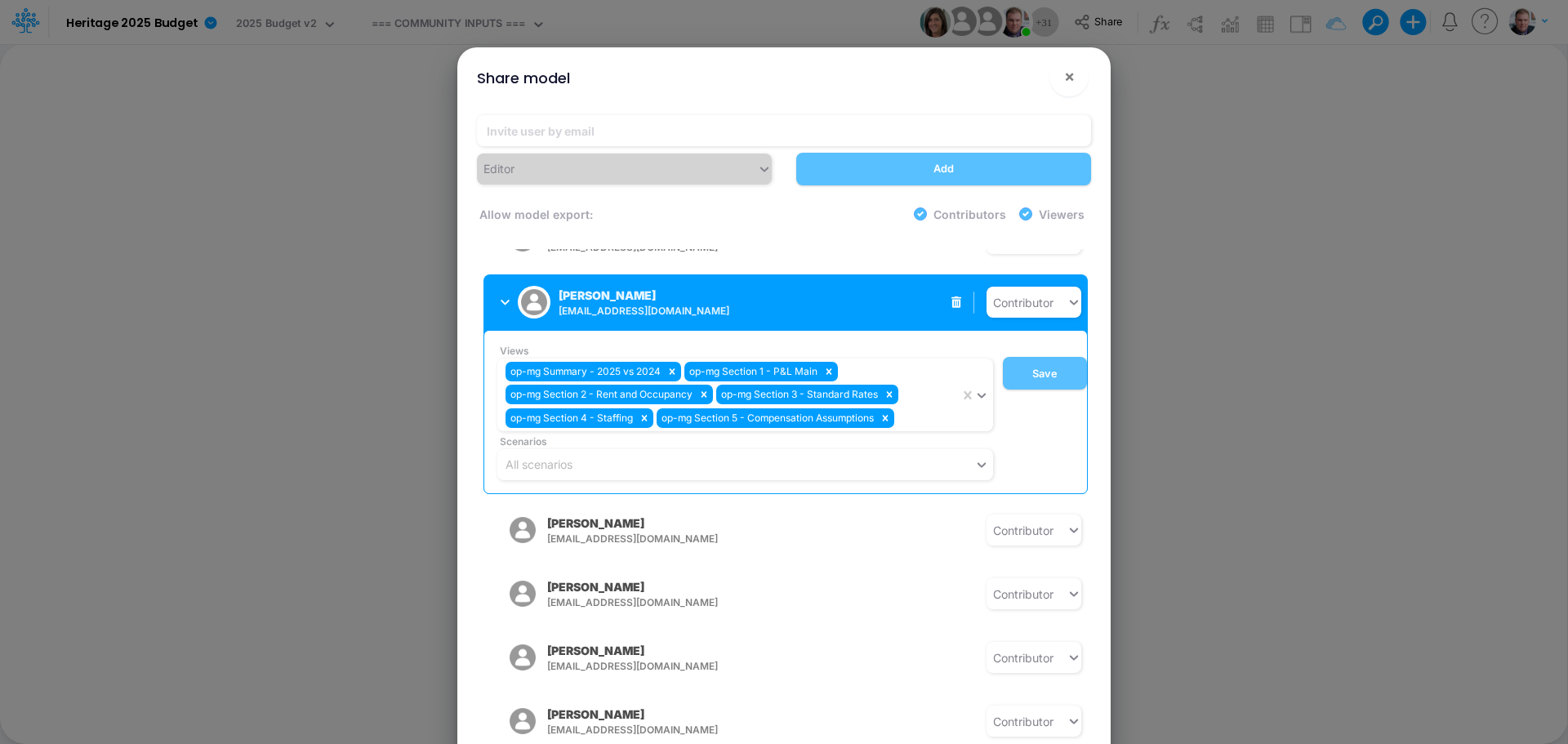
click at [497, 297] on button "Josh Stoddard jstoddard@heritage-communities.com" at bounding box center [612, 302] width 259 height 42
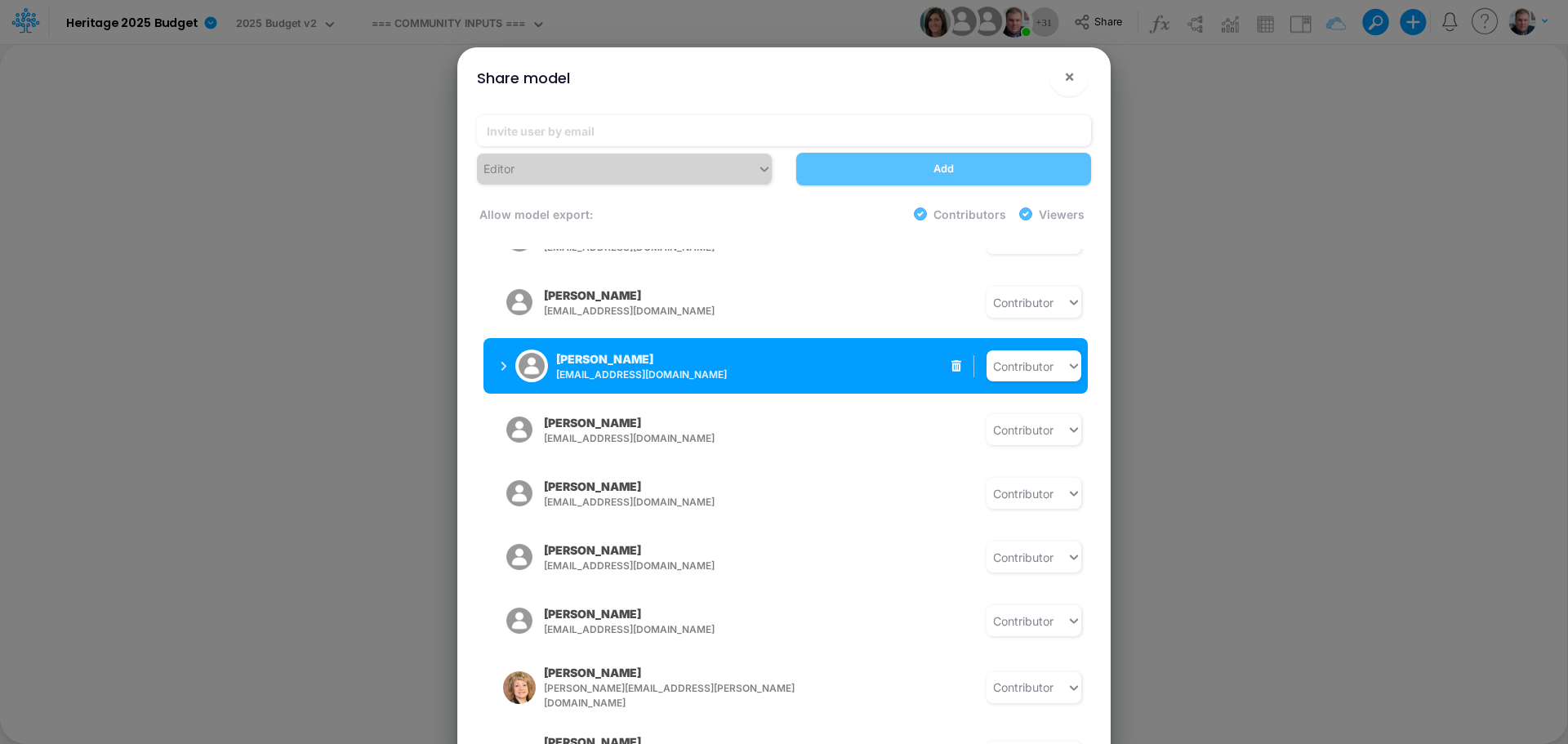
click at [497, 361] on button "Christy Nikkel cnikkel@heritage-communities.com" at bounding box center [612, 366] width 259 height 42
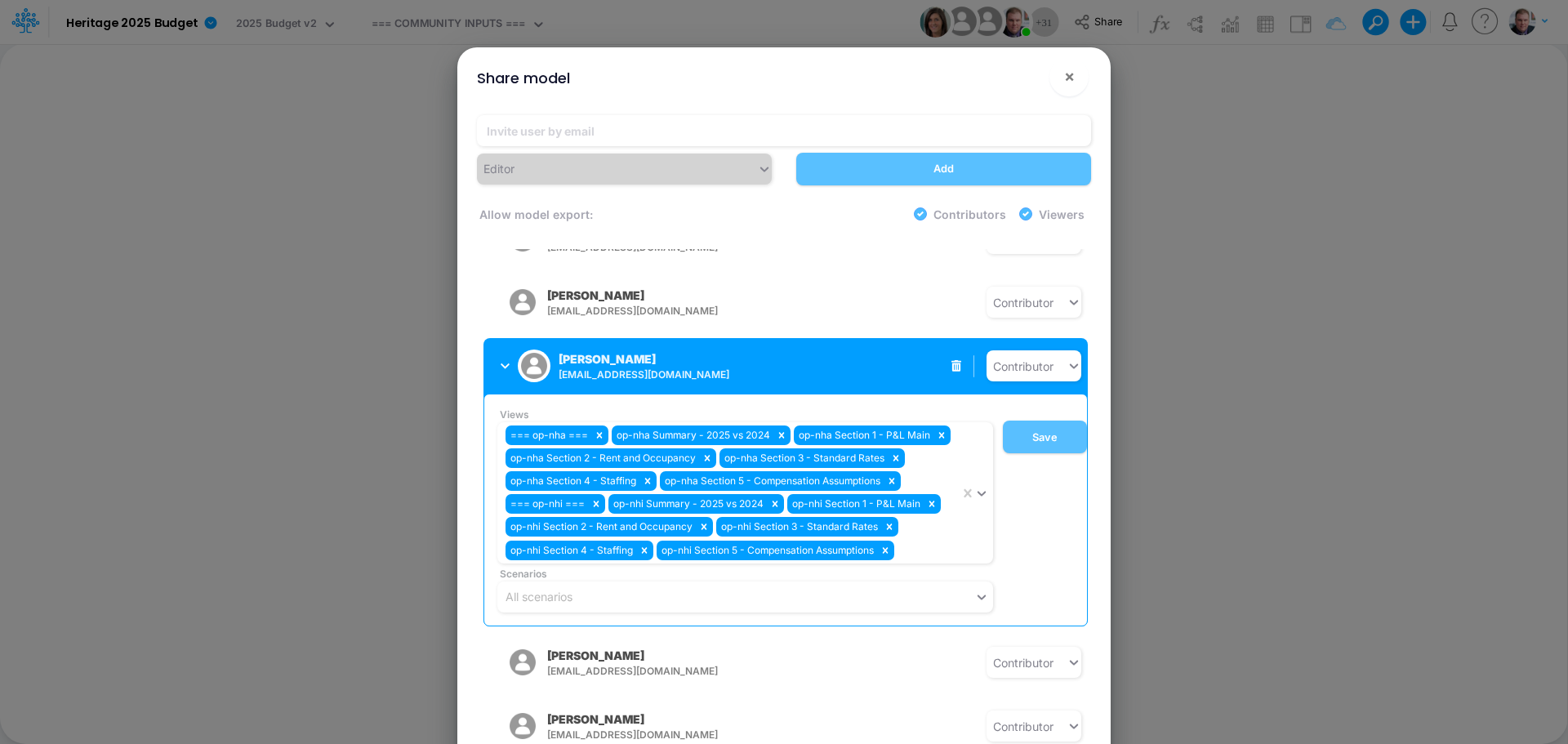
click at [497, 361] on button "Christy Nikkel cnikkel@heritage-communities.com" at bounding box center [612, 366] width 259 height 42
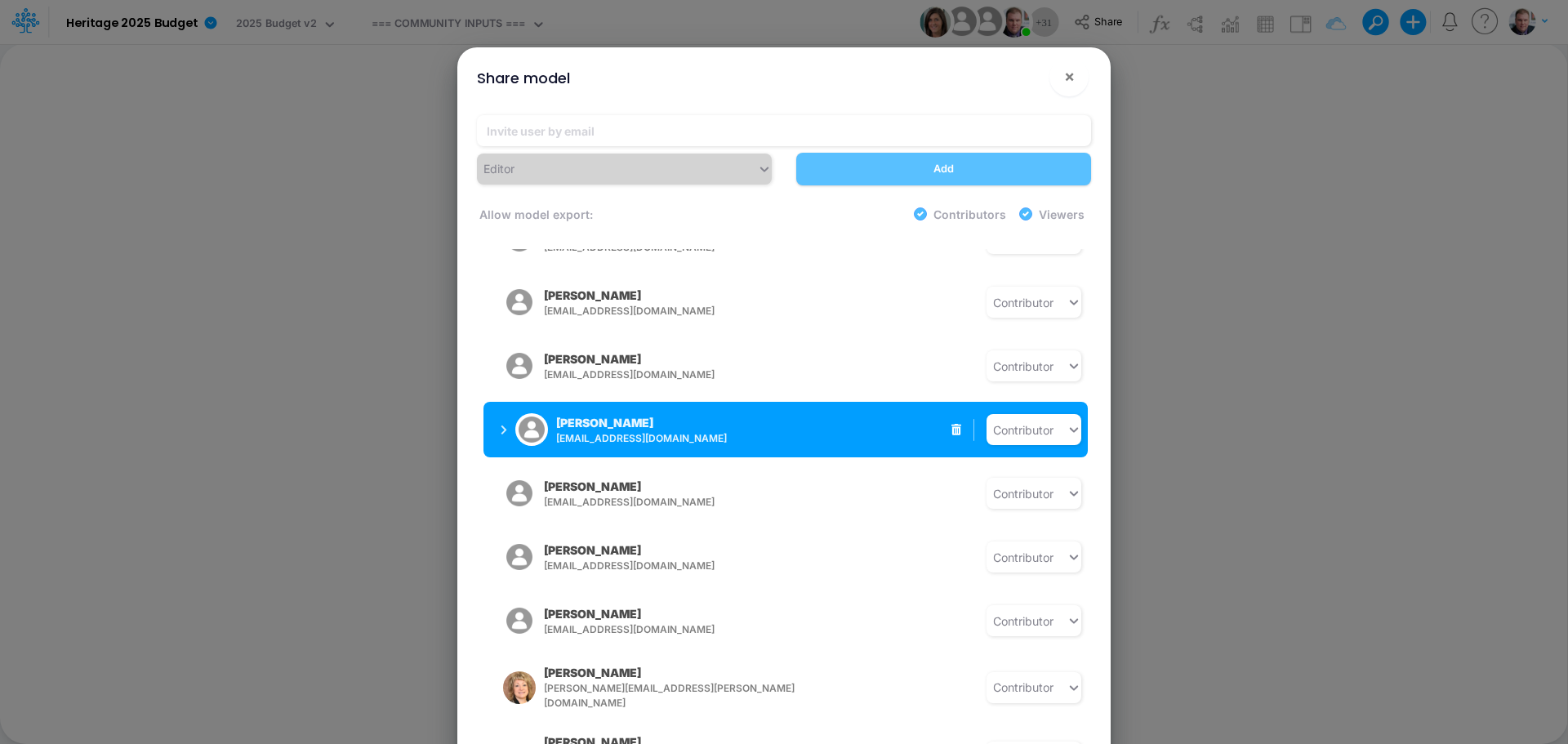
click at [502, 425] on icon "button" at bounding box center [504, 430] width 6 height 11
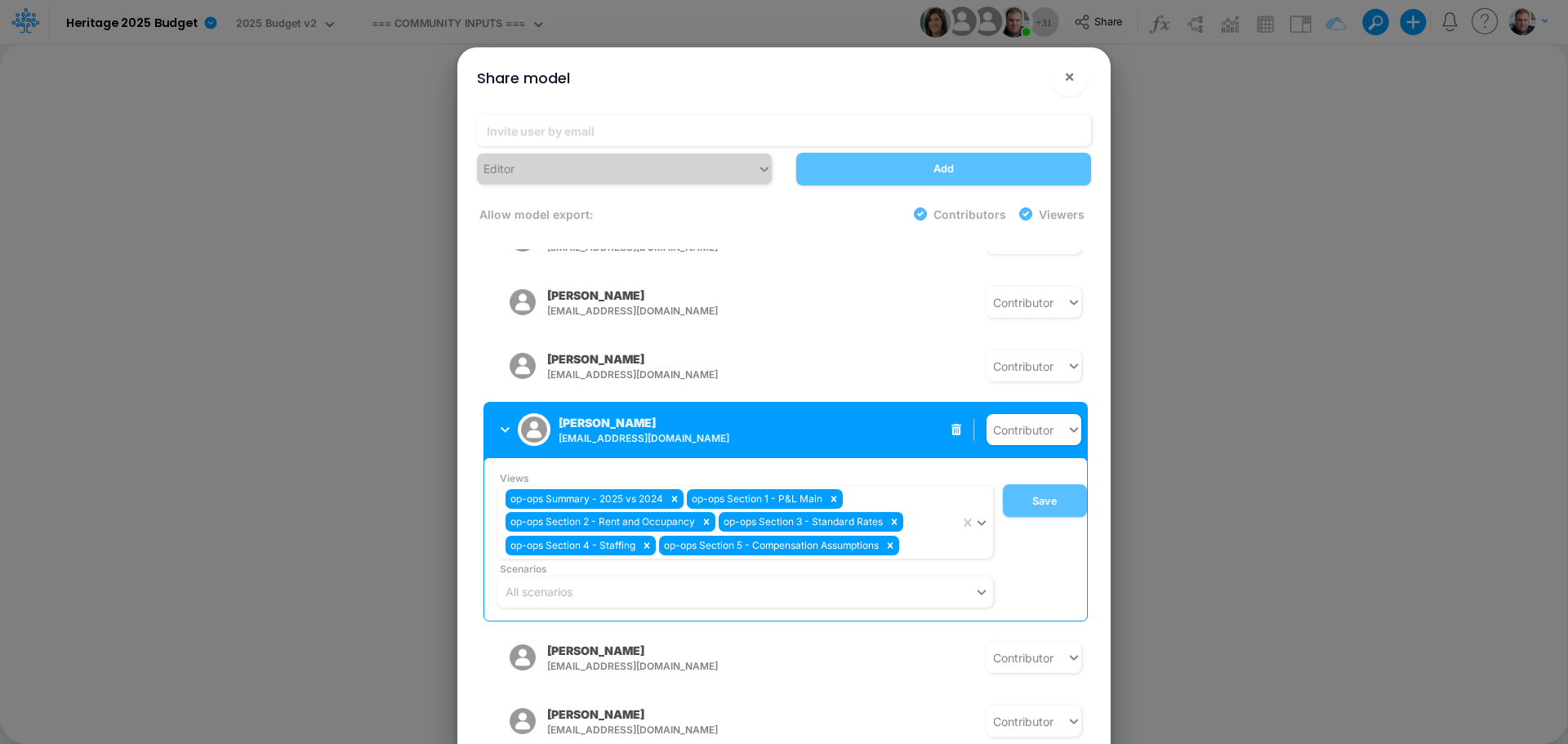
click at [502, 425] on icon "button" at bounding box center [505, 430] width 9 height 11
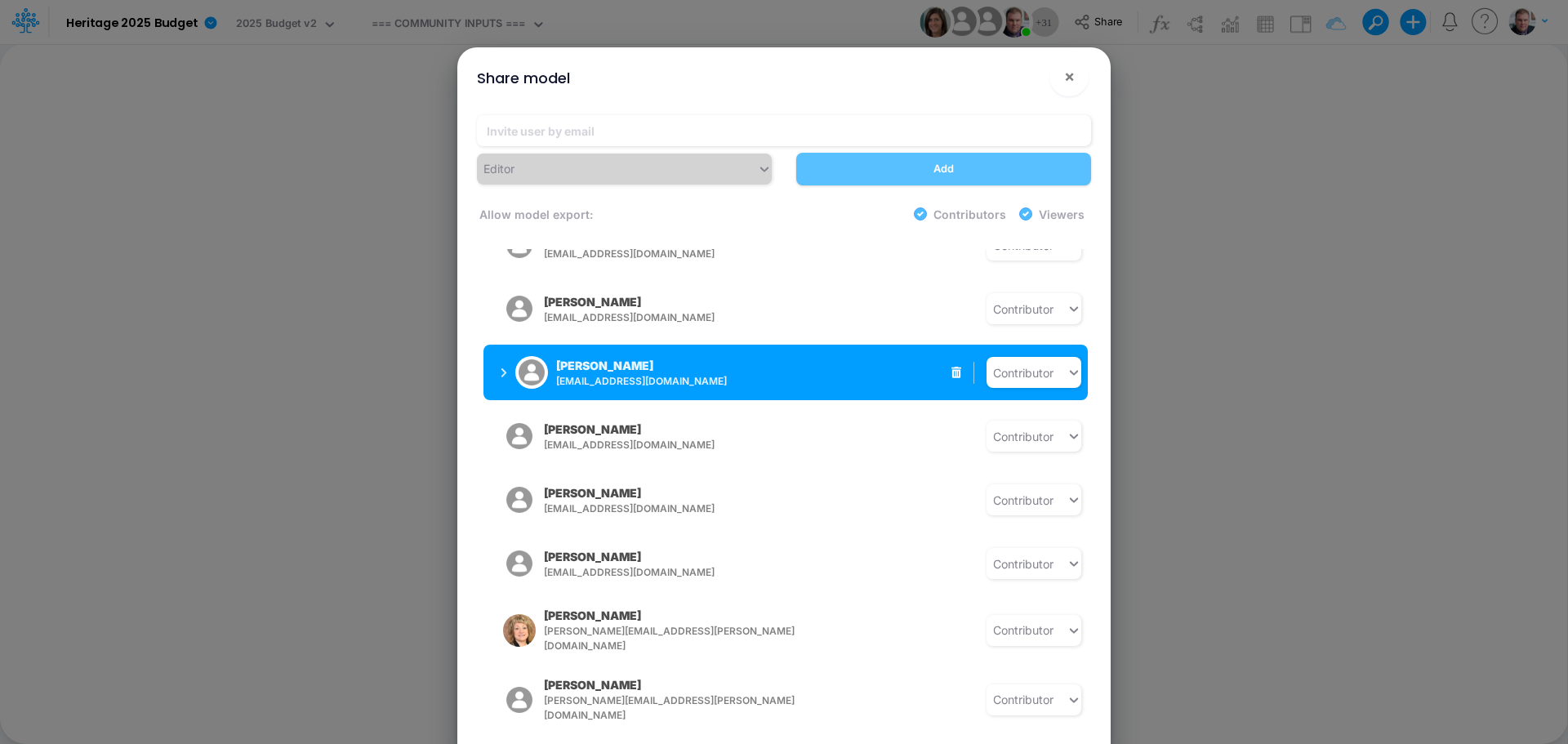
scroll to position [572, 0]
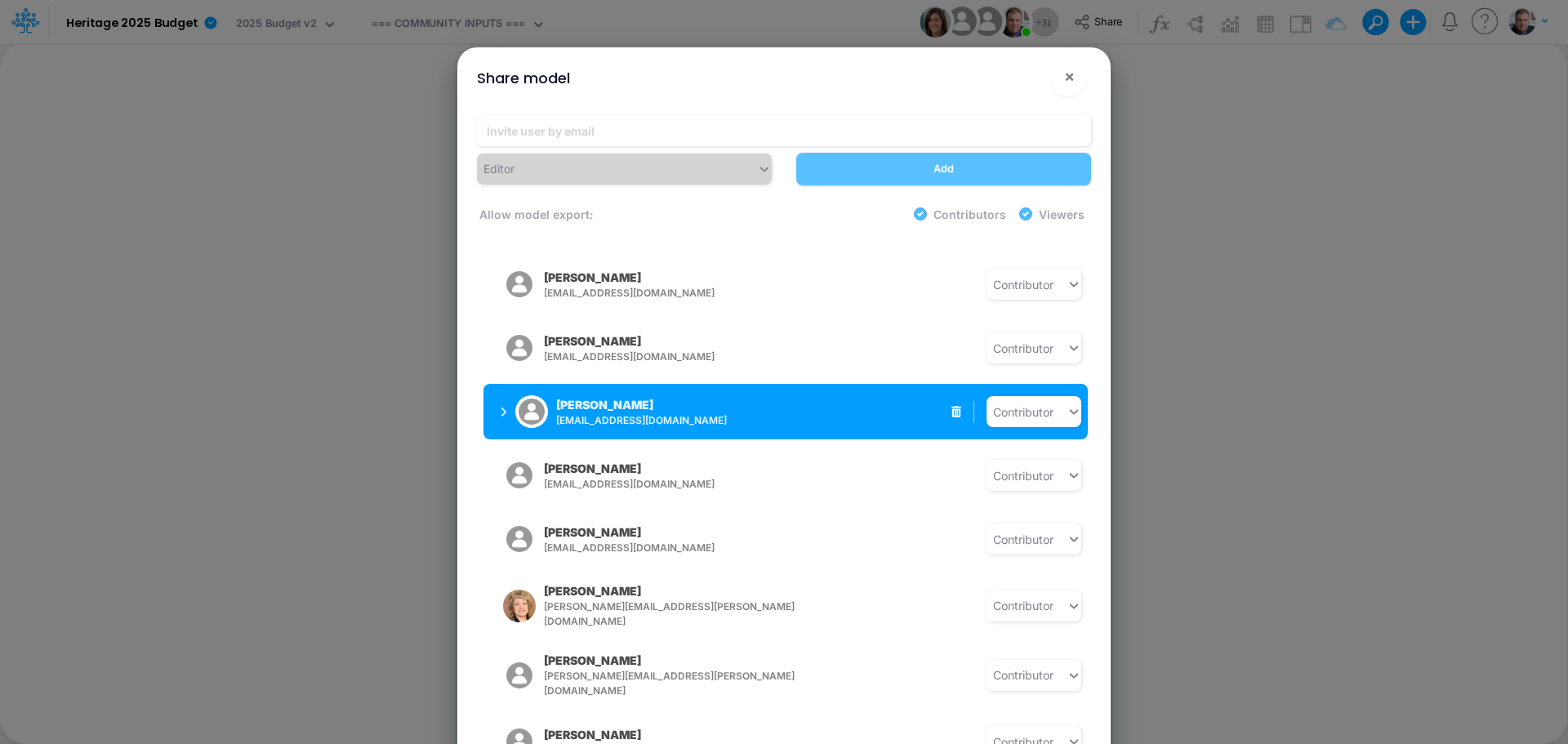
click at [496, 397] on button "Lori Higuera lhiguera@heritage-communities.com" at bounding box center [612, 412] width 259 height 42
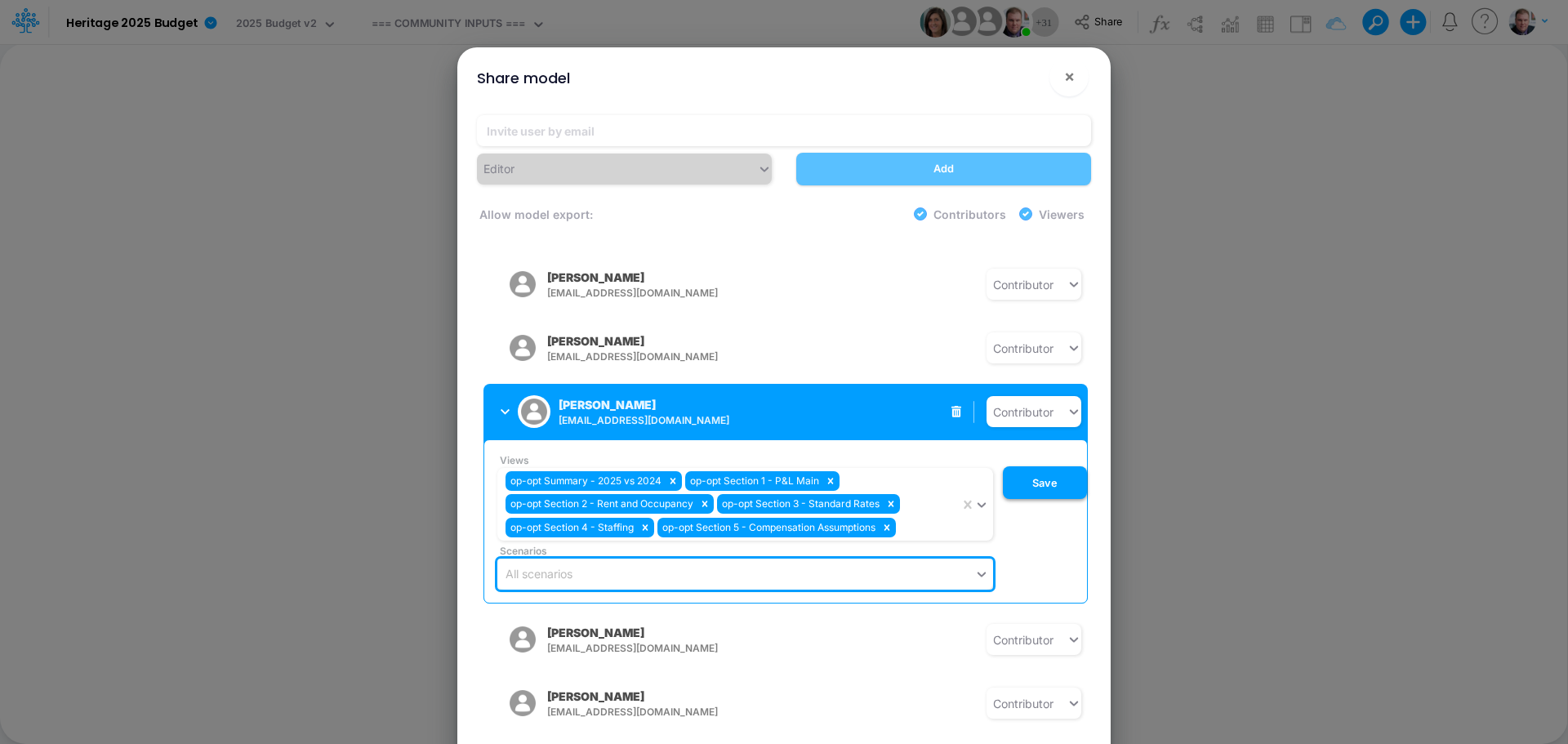
click at [1004, 484] on button "Save" at bounding box center [1044, 482] width 84 height 33
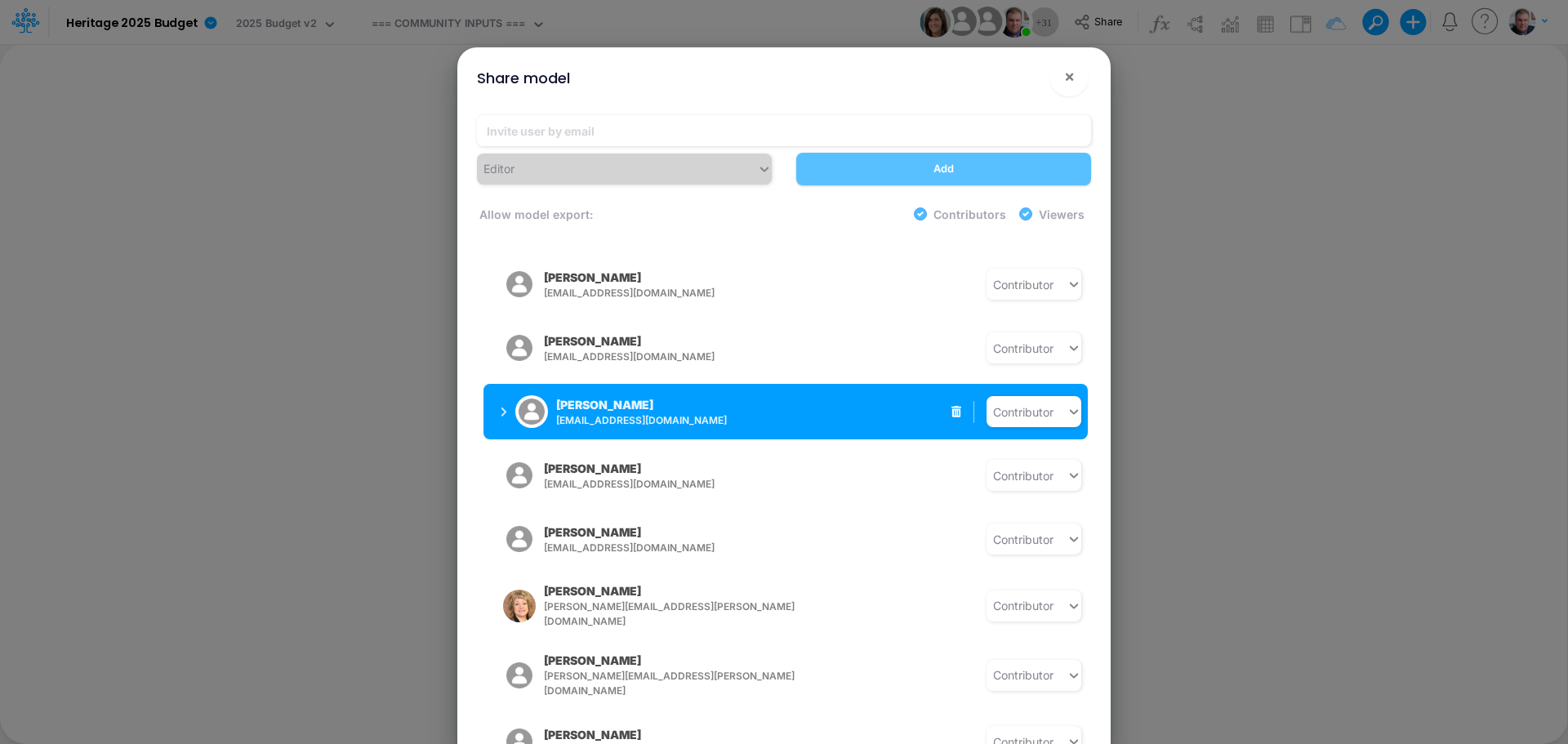
click at [508, 399] on div "Lori Higuera lhiguera@heritage-communities.com" at bounding box center [619, 412] width 237 height 41
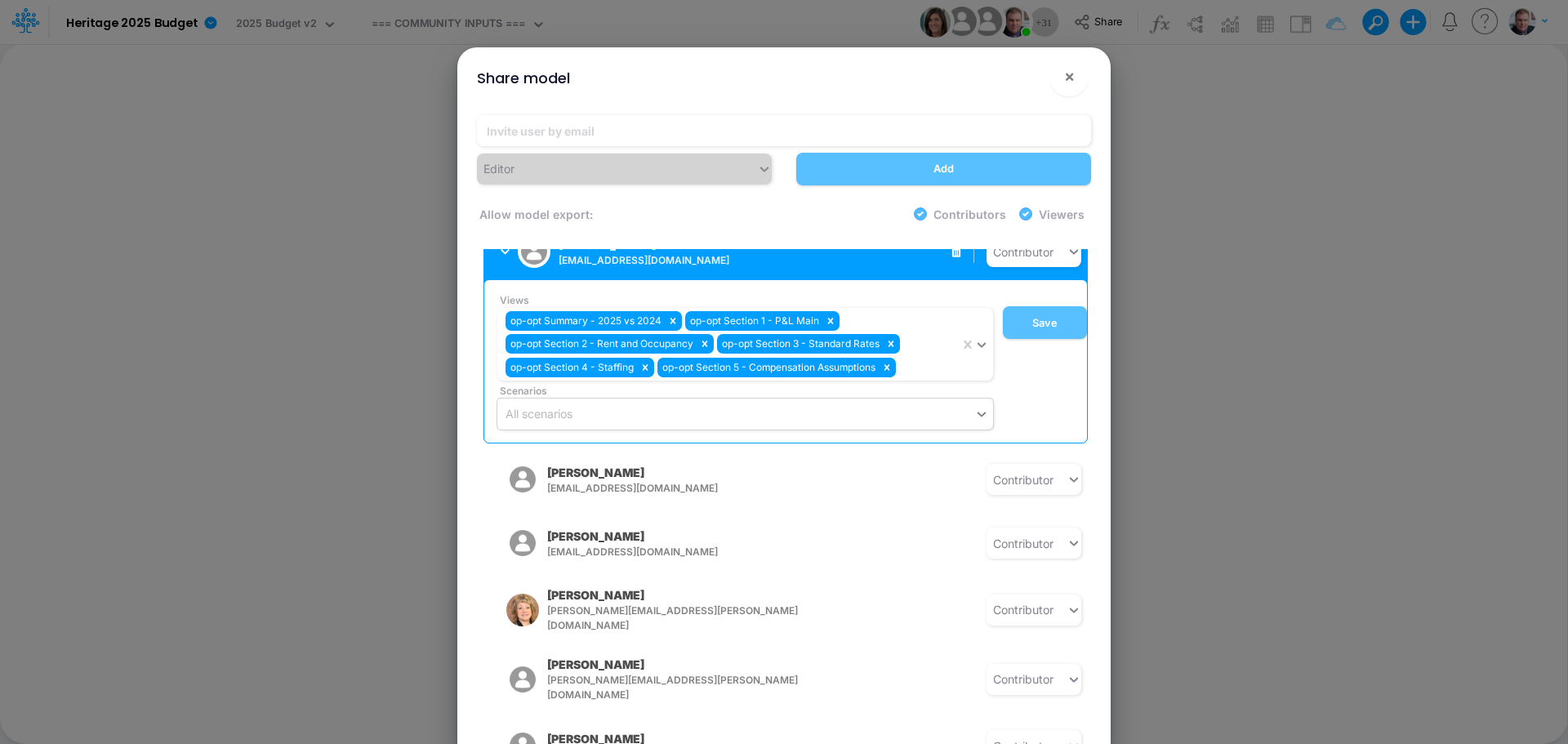
scroll to position [735, 0]
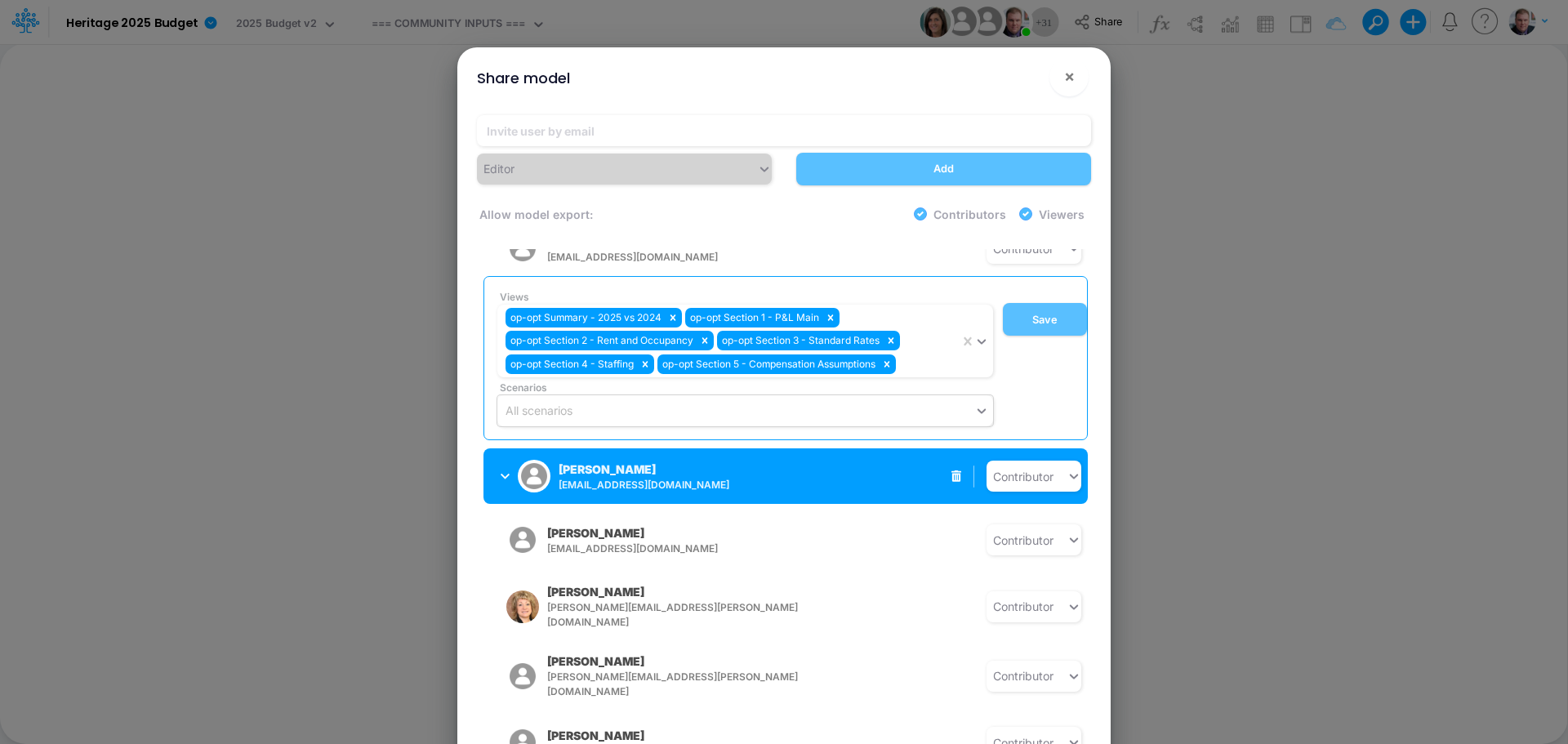
click at [507, 471] on icon "button" at bounding box center [505, 476] width 9 height 11
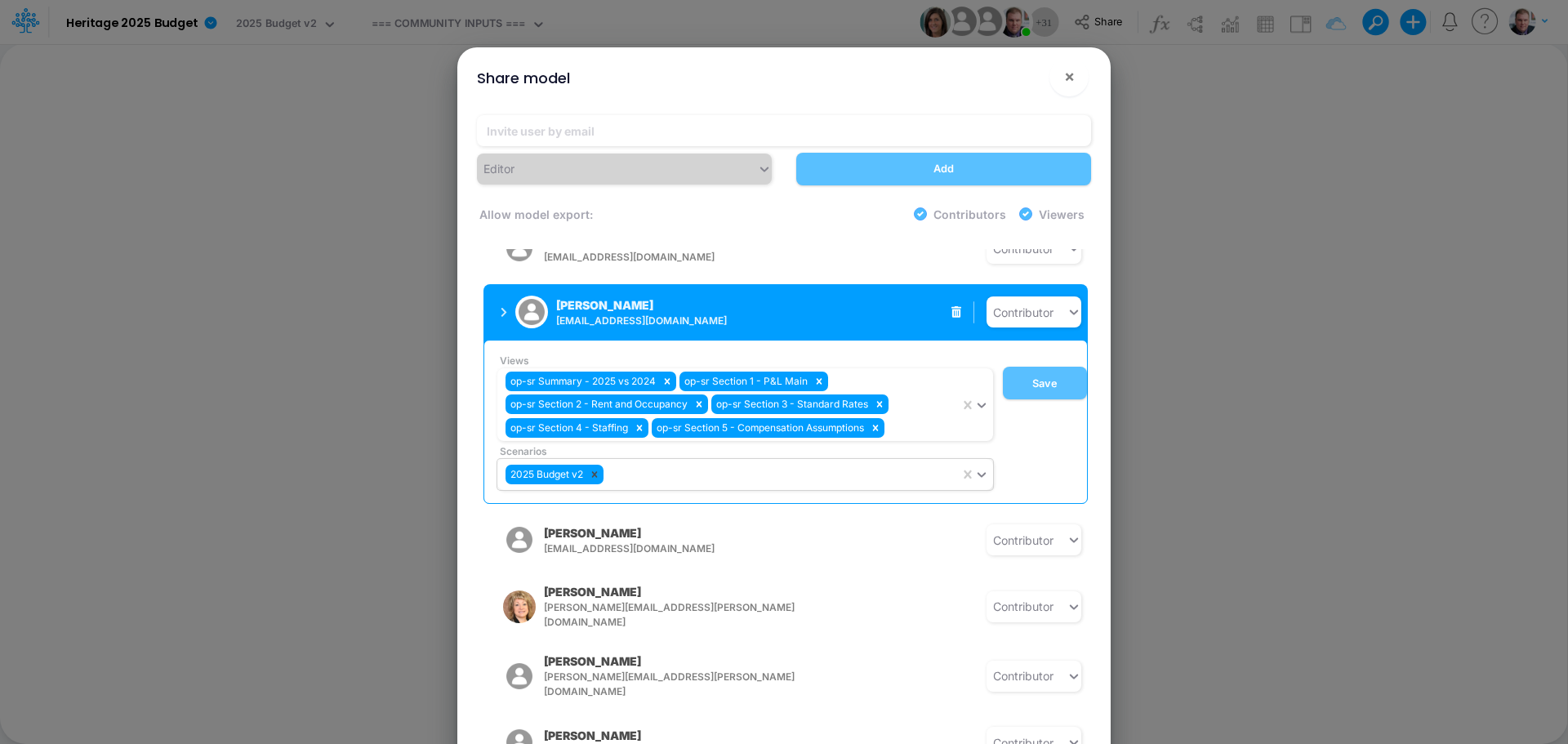
click at [596, 472] on icon at bounding box center [595, 474] width 5 height 5
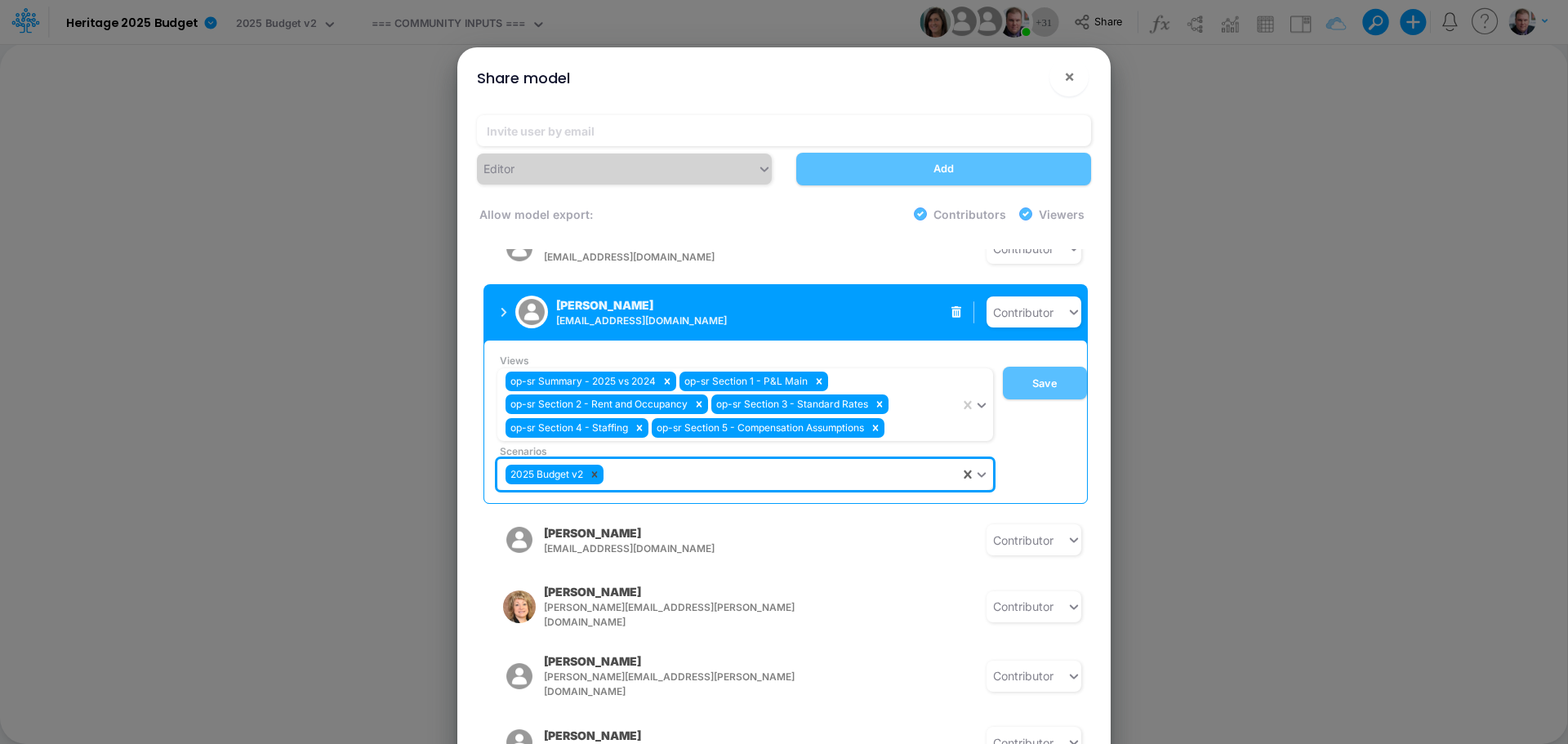
click at [596, 472] on icon at bounding box center [595, 474] width 5 height 5
click at [819, 376] on icon at bounding box center [819, 381] width 11 height 11
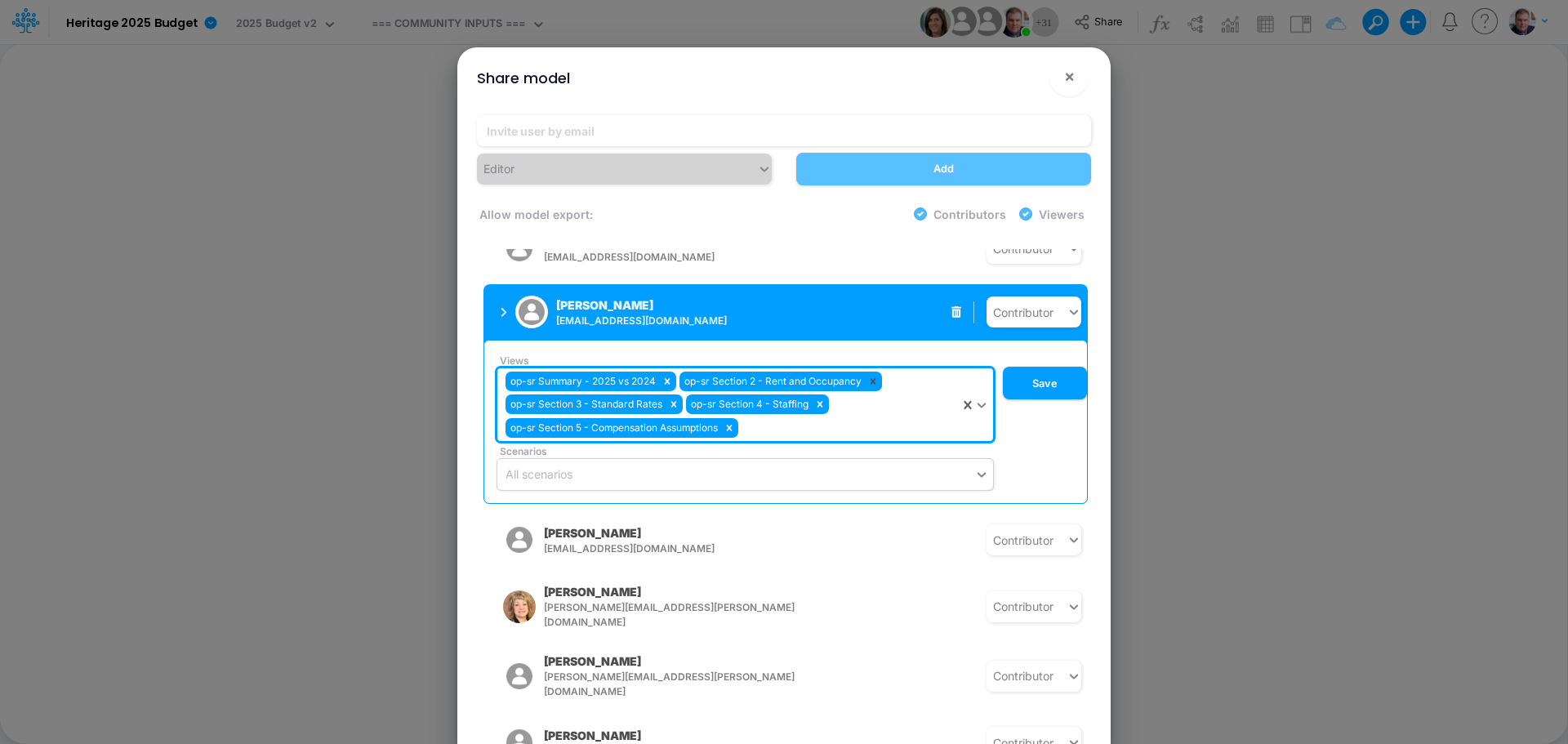
click at [877, 376] on icon at bounding box center [873, 381] width 11 height 11
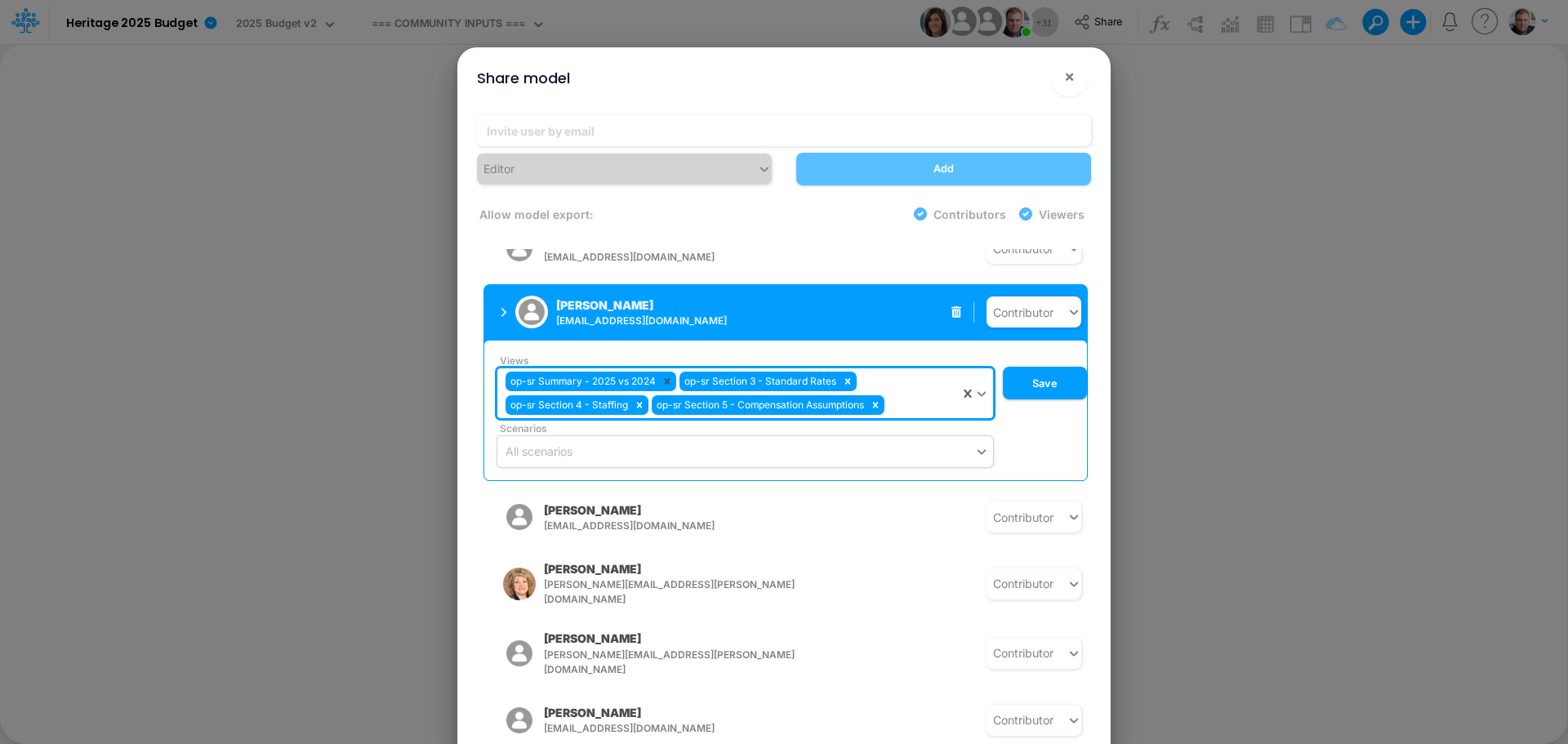
click at [673, 376] on icon at bounding box center [667, 381] width 11 height 11
click at [672, 379] on icon at bounding box center [674, 382] width 5 height 5
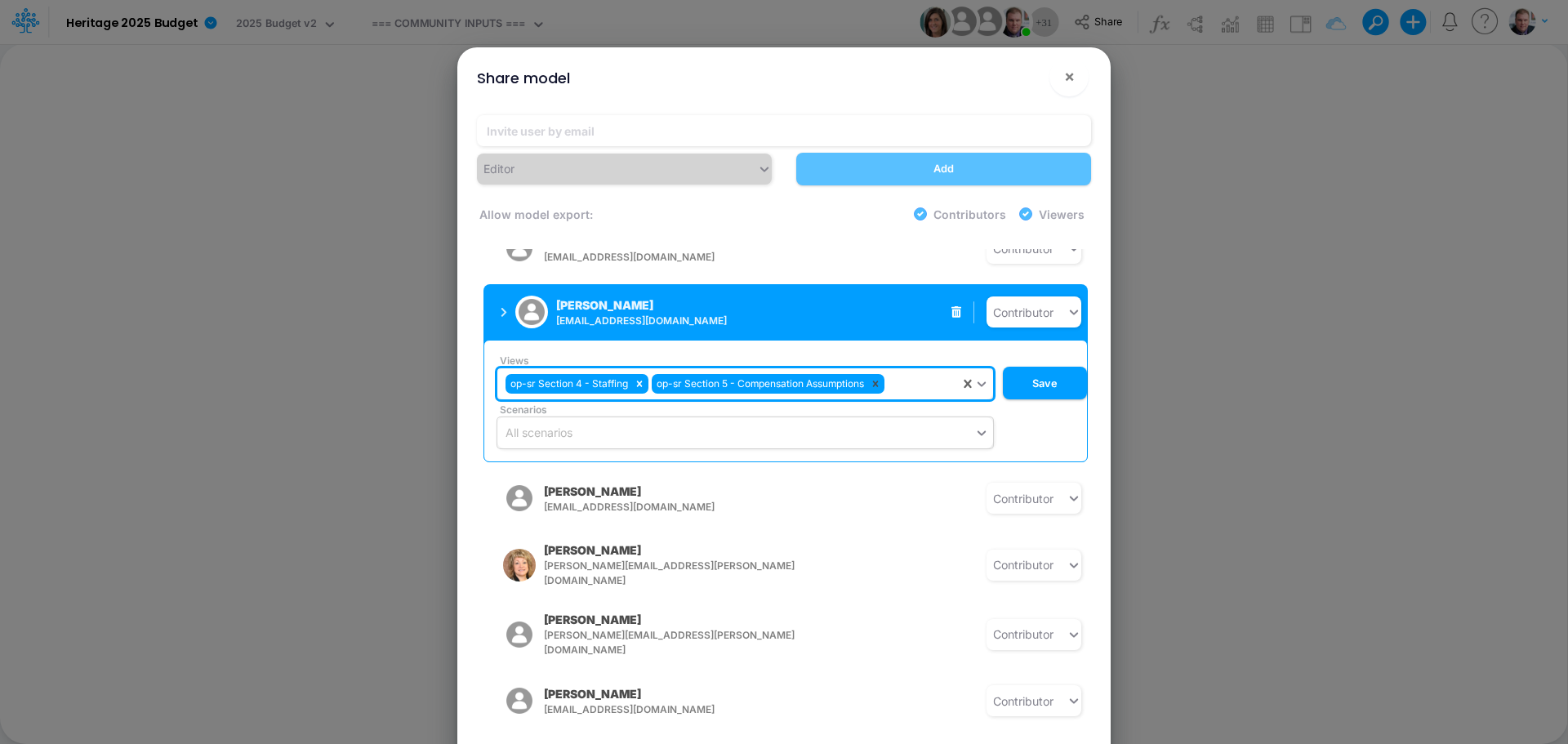
click at [873, 378] on icon at bounding box center [875, 383] width 11 height 11
click at [645, 378] on icon at bounding box center [639, 383] width 11 height 11
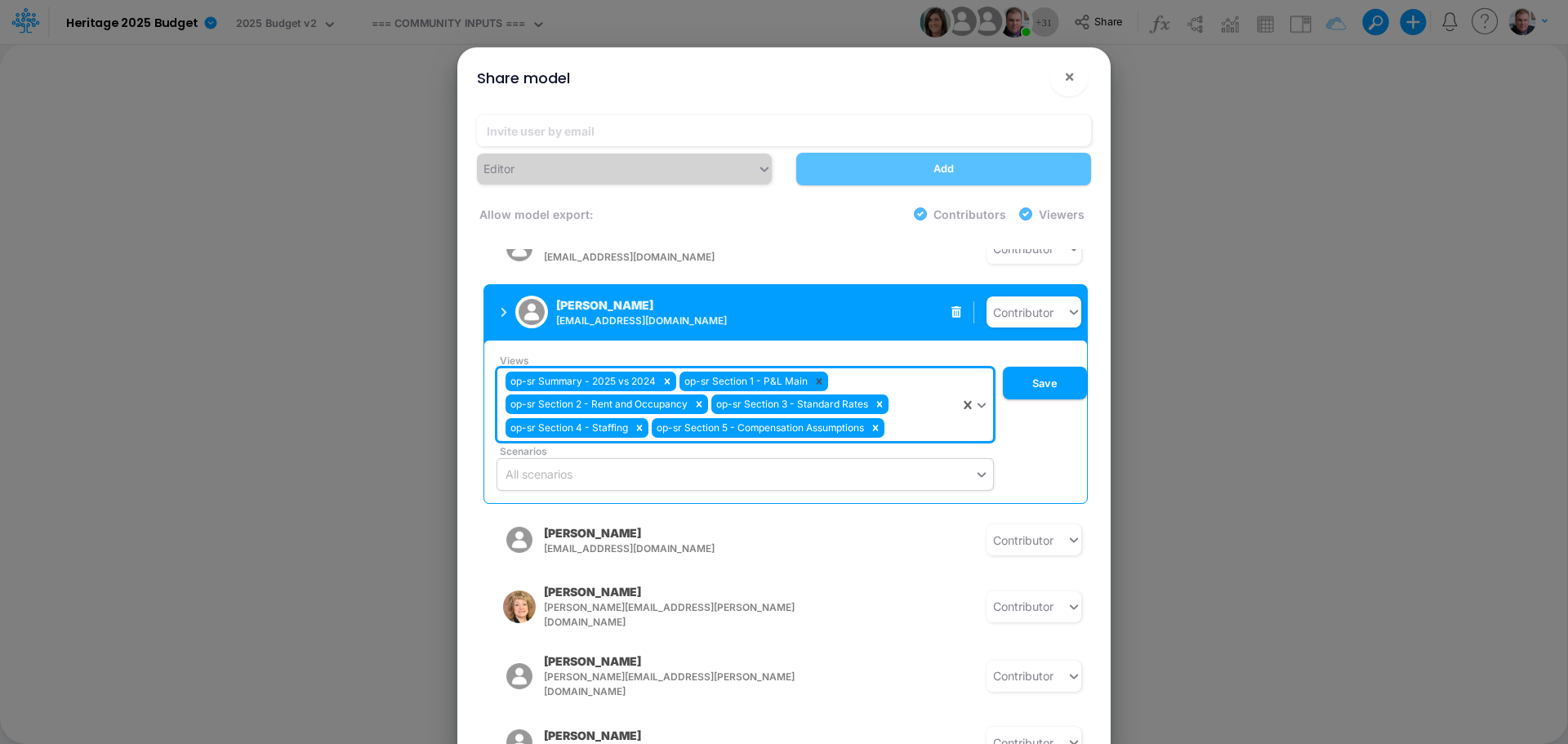
click at [821, 379] on icon at bounding box center [819, 382] width 5 height 5
click at [662, 376] on icon at bounding box center [667, 381] width 11 height 11
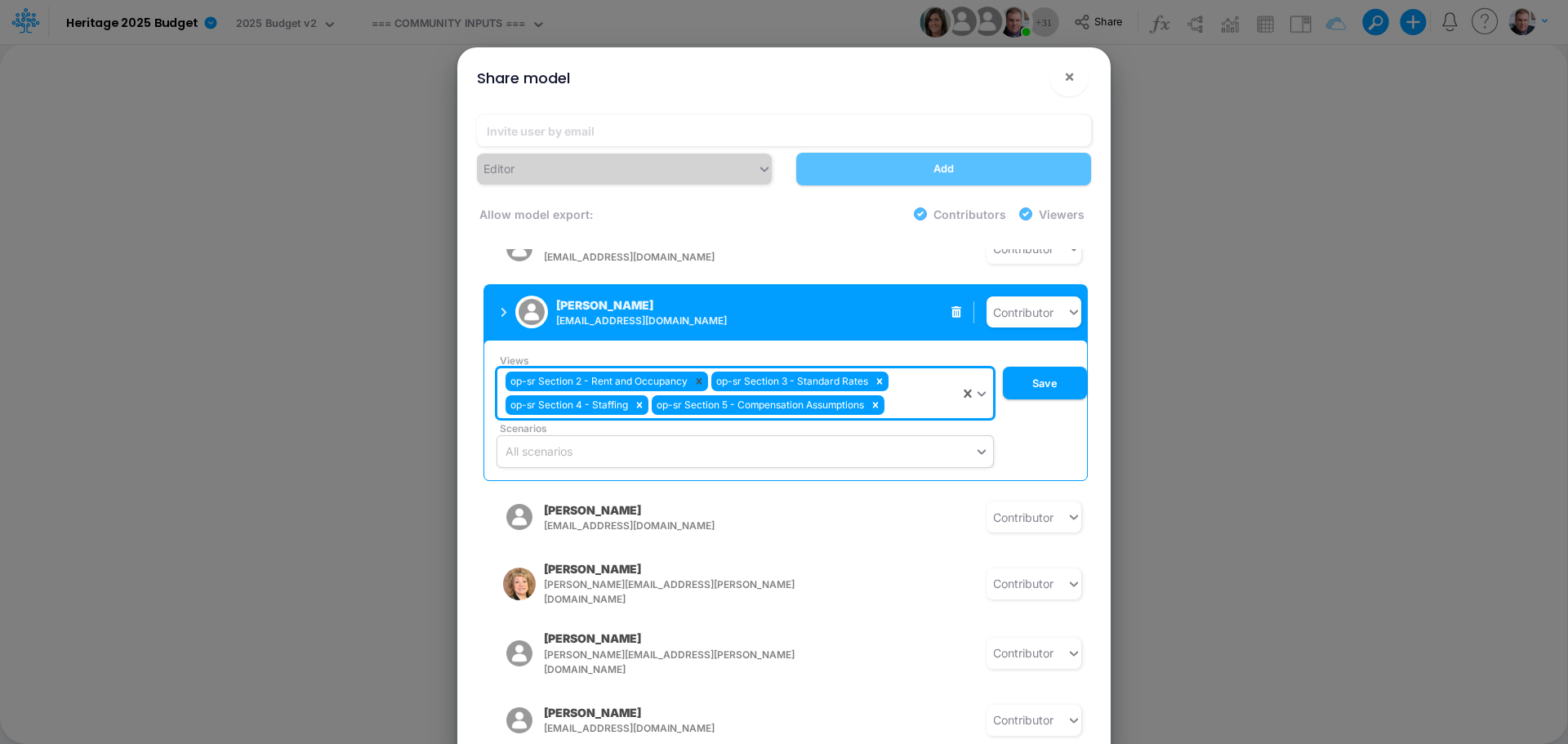
click at [696, 376] on icon at bounding box center [699, 381] width 11 height 11
click at [674, 379] on icon at bounding box center [674, 382] width 5 height 5
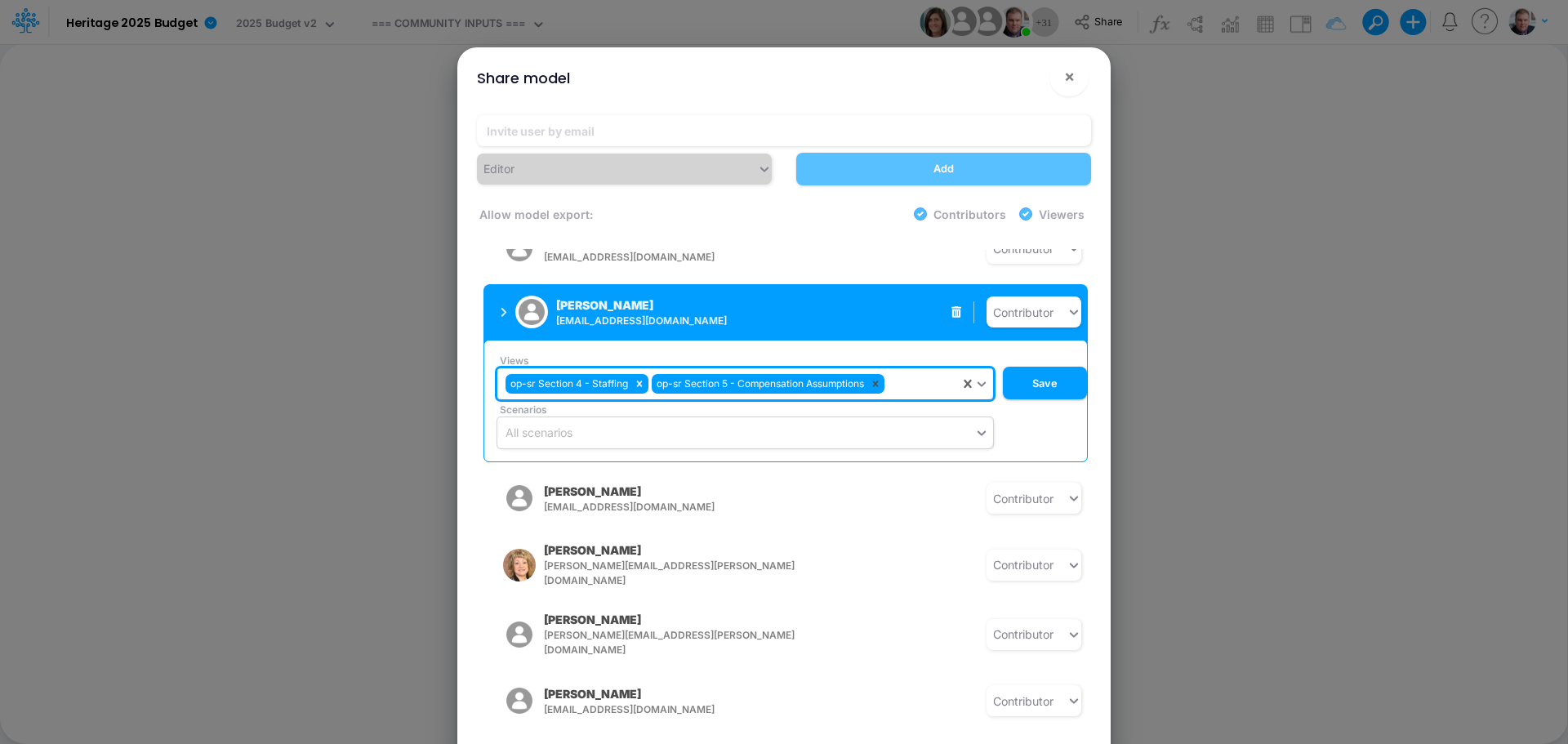
click at [879, 382] on icon at bounding box center [875, 384] width 5 height 5
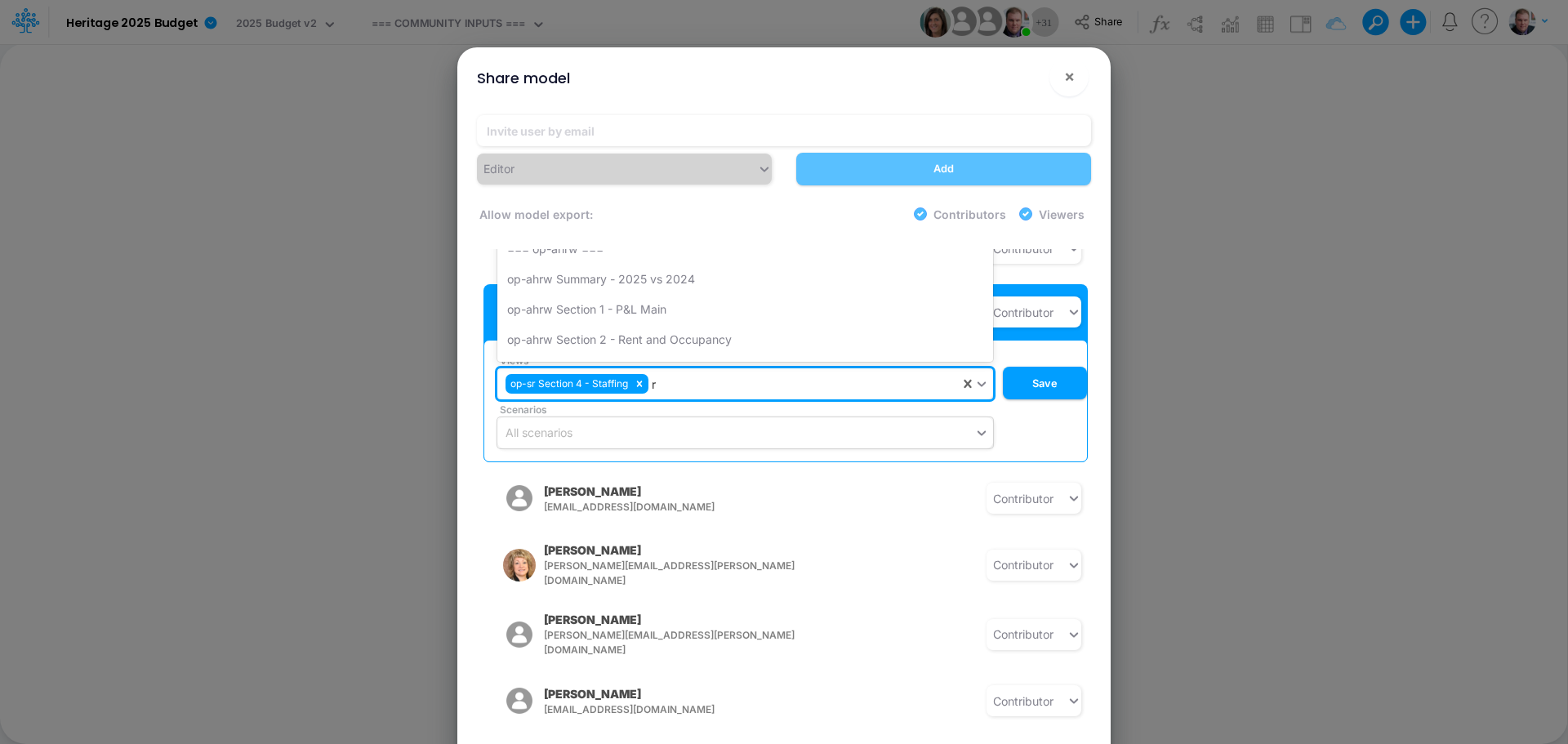
type input "rw"
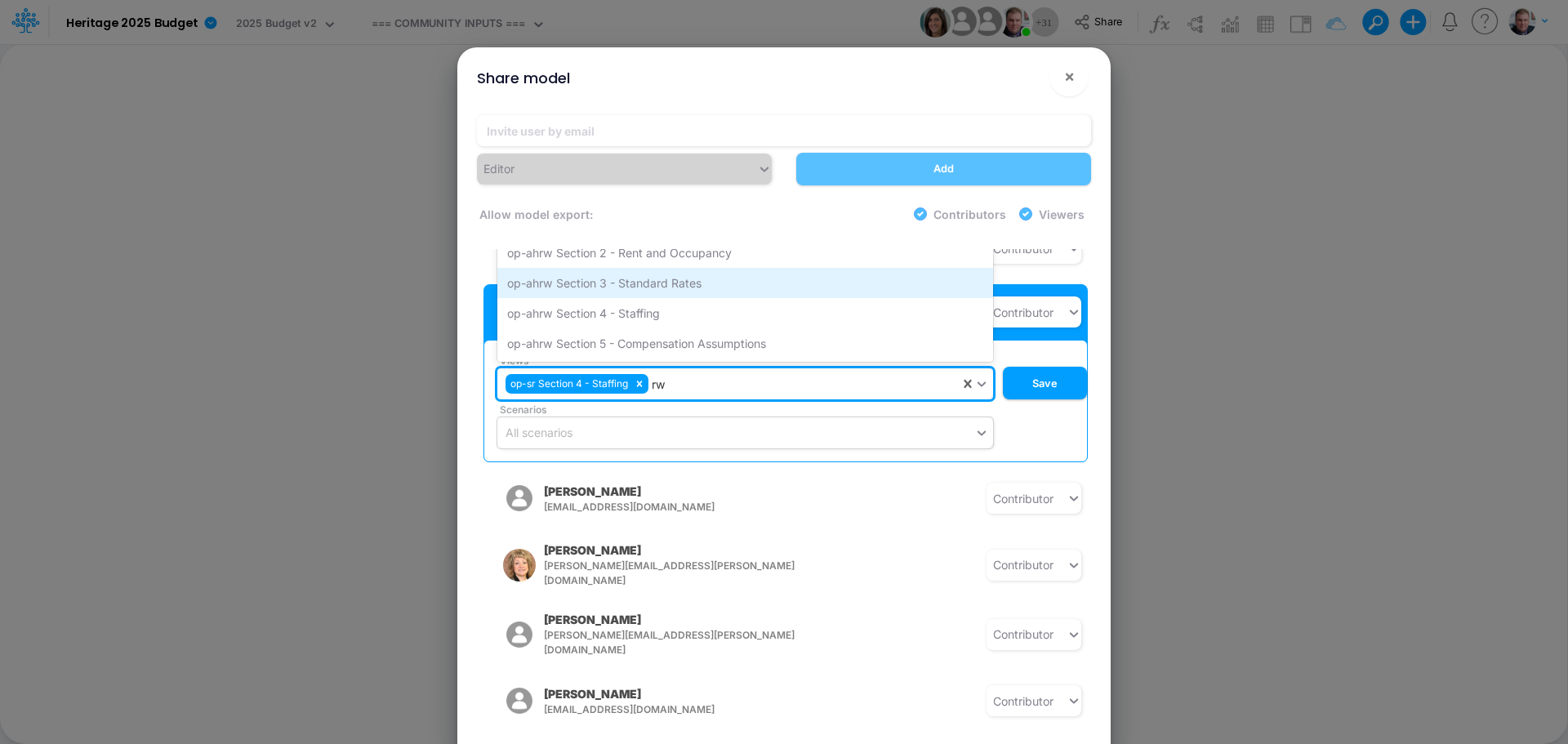
click at [645, 278] on div "op-ahrw Section 3 - Standard Rates" at bounding box center [745, 283] width 496 height 30
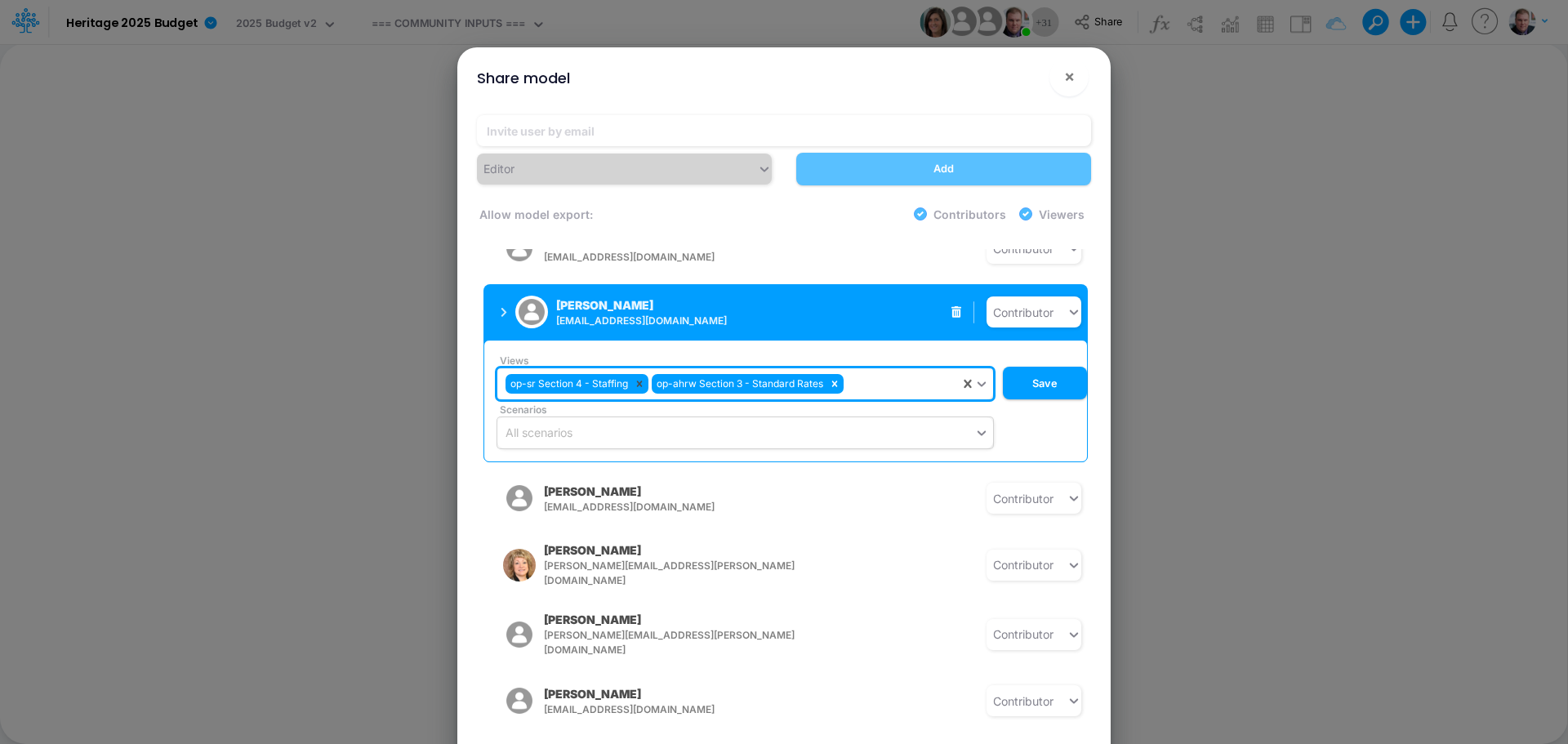
click at [637, 378] on icon at bounding box center [639, 383] width 11 height 11
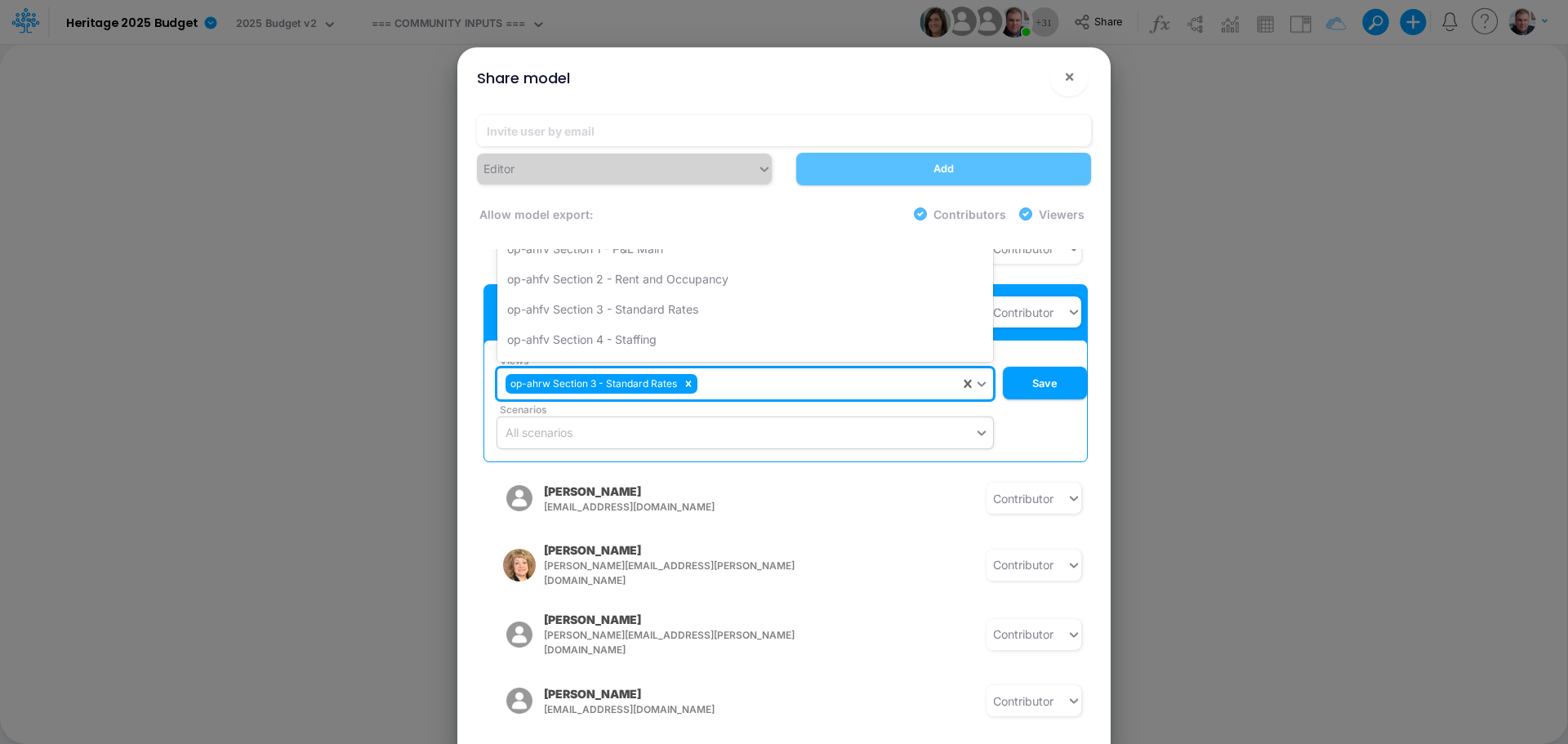
click at [732, 376] on div "op-ahrw Section 3 - Standard Rates" at bounding box center [728, 384] width 462 height 27
type input "rw"
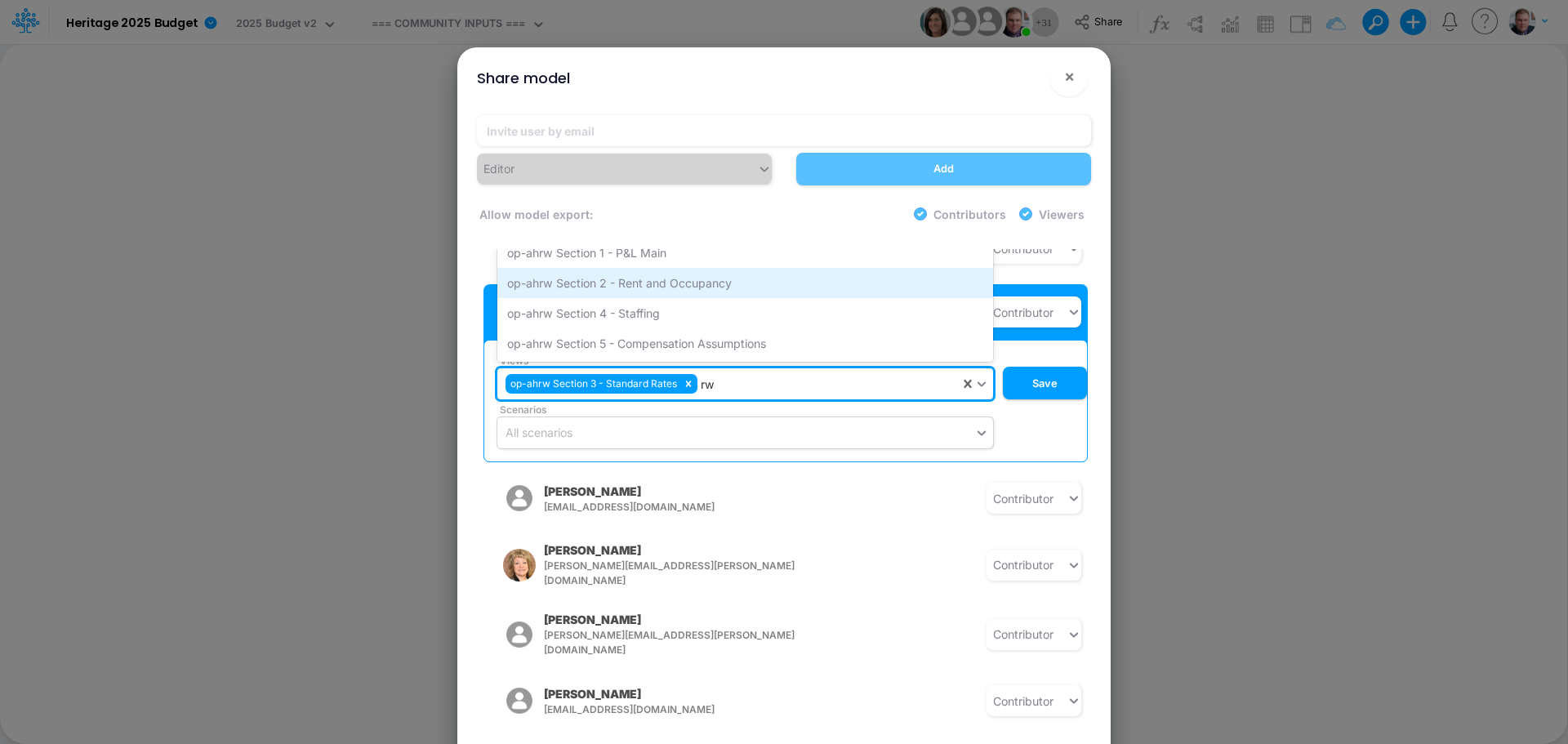
click at [623, 277] on div "op-ahrw Section 2 - Rent and Occupancy" at bounding box center [745, 283] width 496 height 30
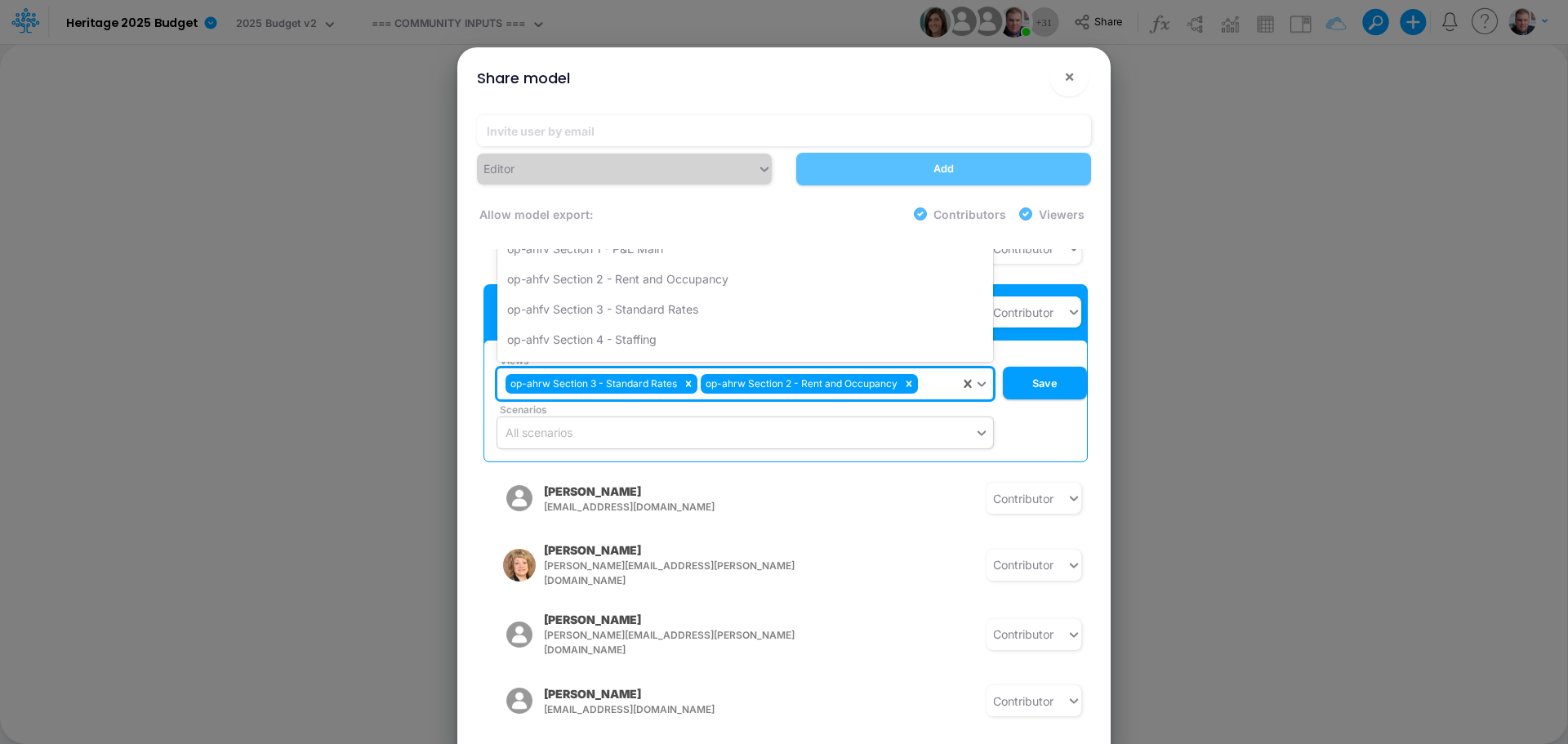
click at [933, 371] on div "op-ahrw Section 3 - Standard Rates op-ahrw Section 2 - Rent and Occupancy" at bounding box center [728, 384] width 462 height 27
type input "rw"
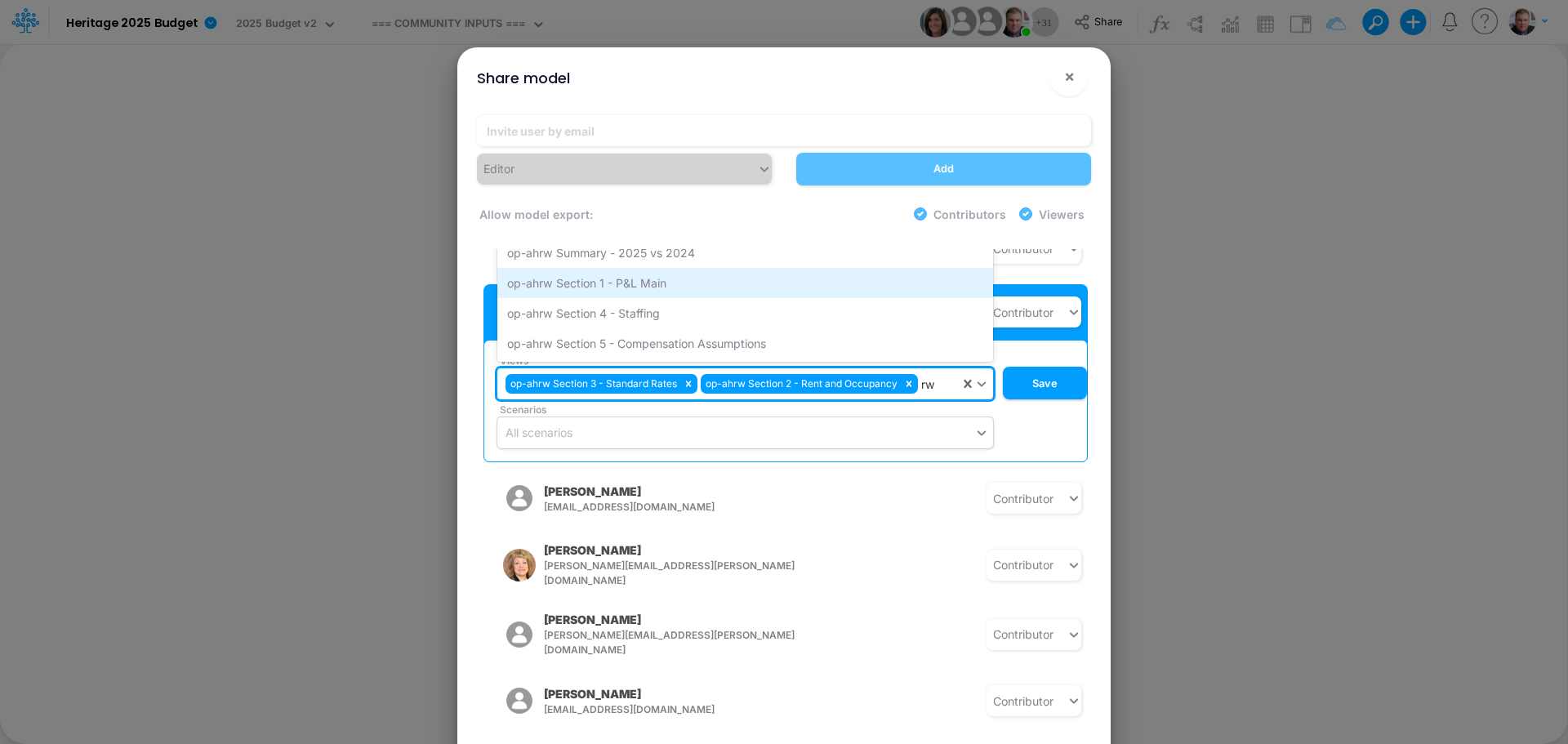
click at [656, 277] on div "op-ahrw Section 1 - P&L Main" at bounding box center [745, 283] width 496 height 30
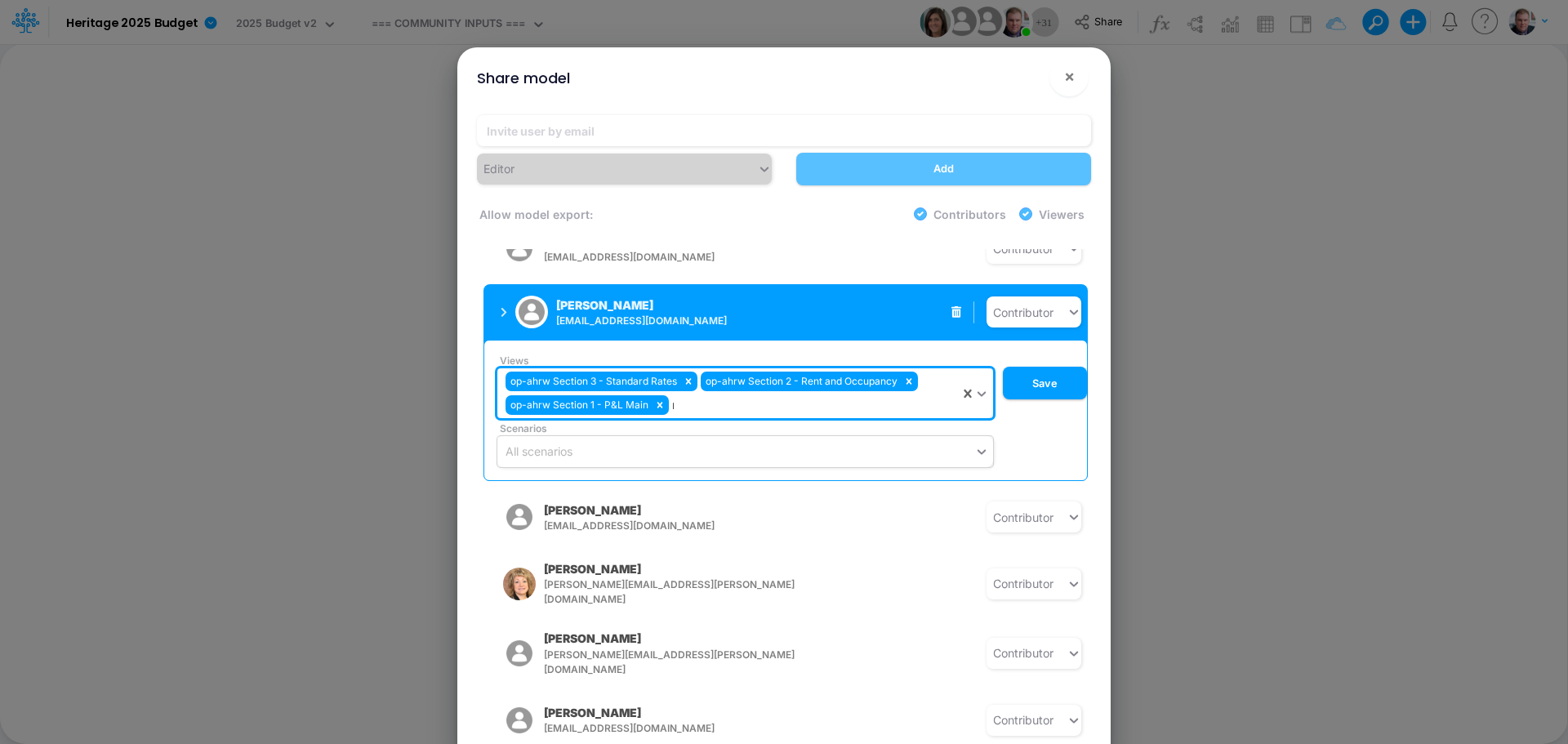
type input "rw"
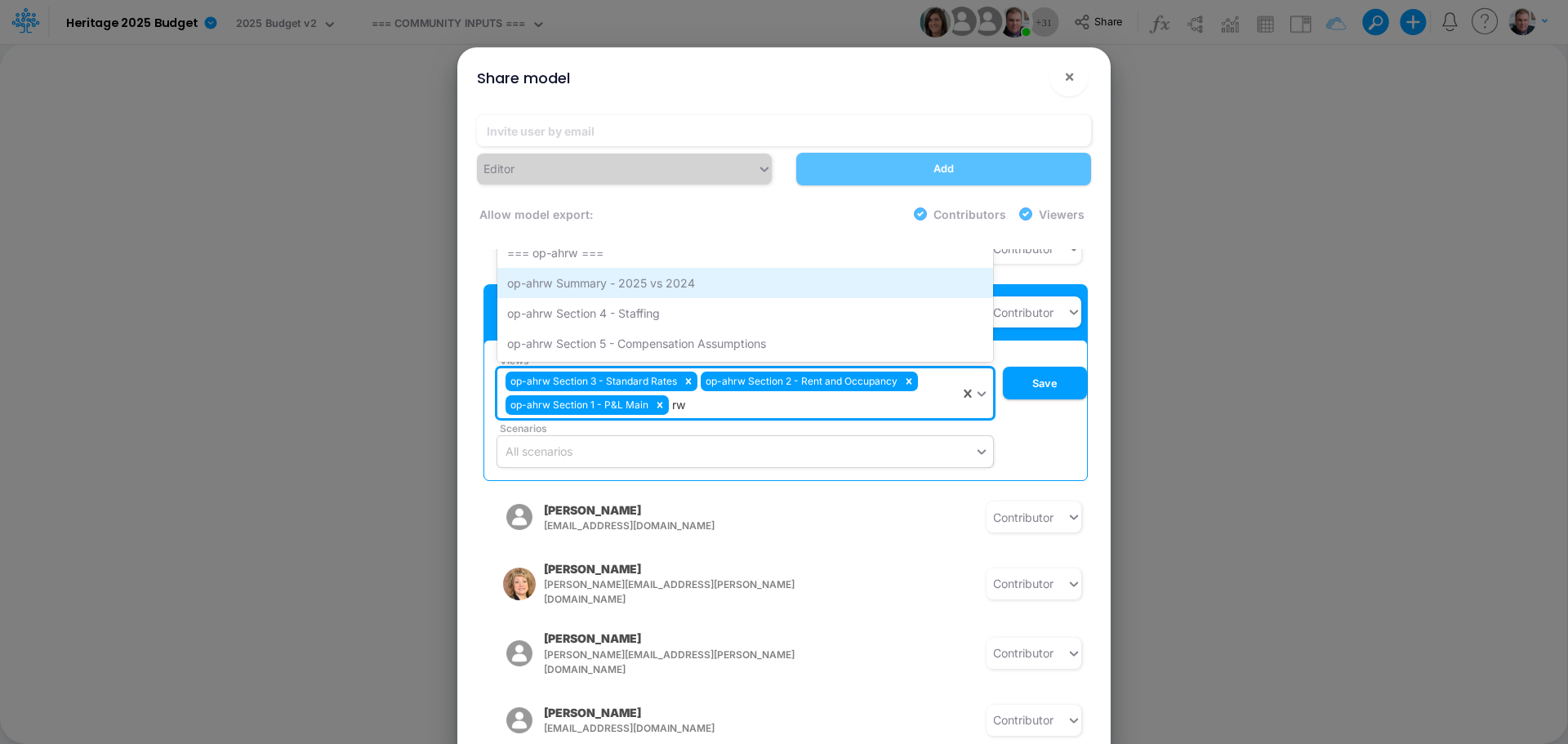
click at [626, 277] on div "op-ahrw Summary - 2025 vs 2024" at bounding box center [745, 283] width 496 height 30
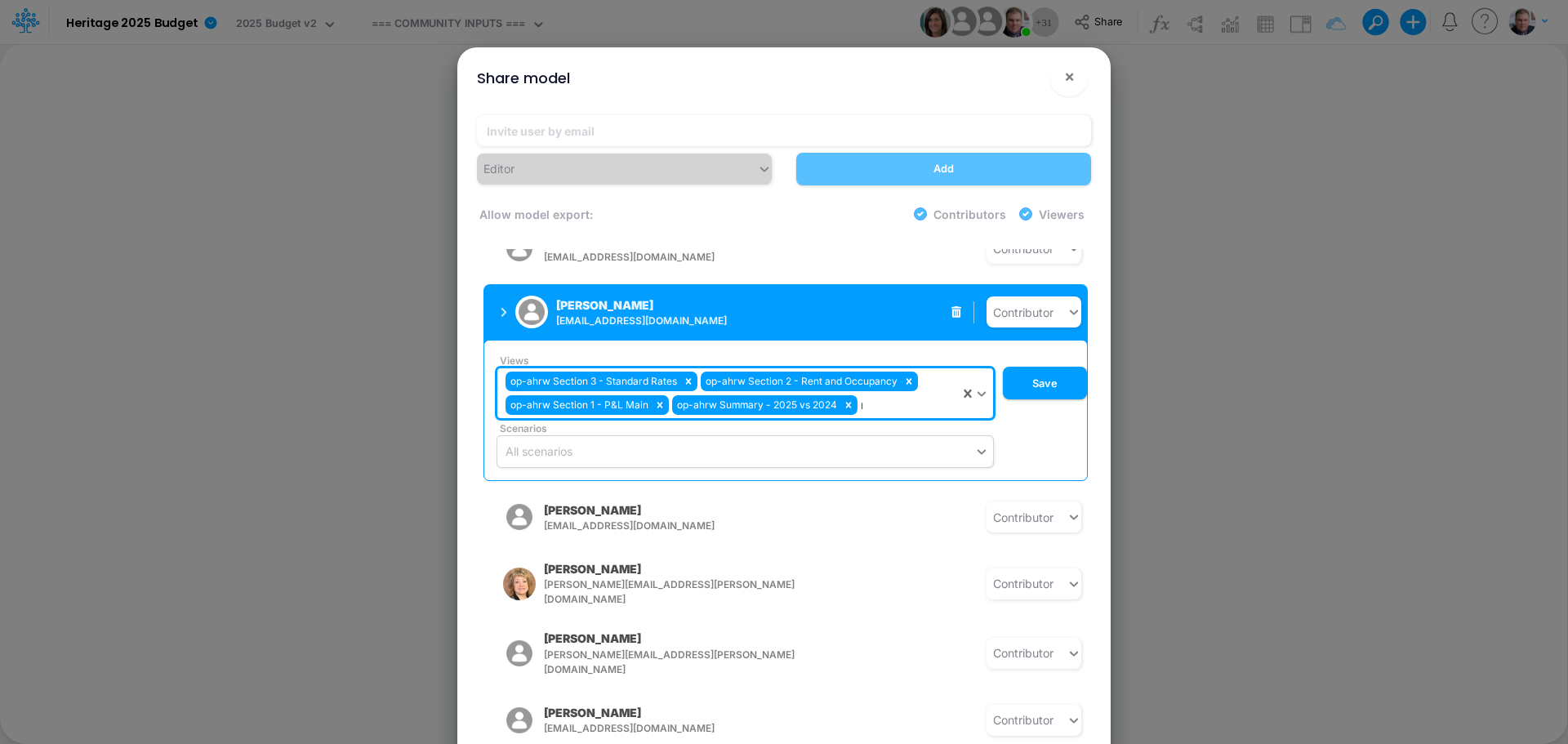
type input "rw"
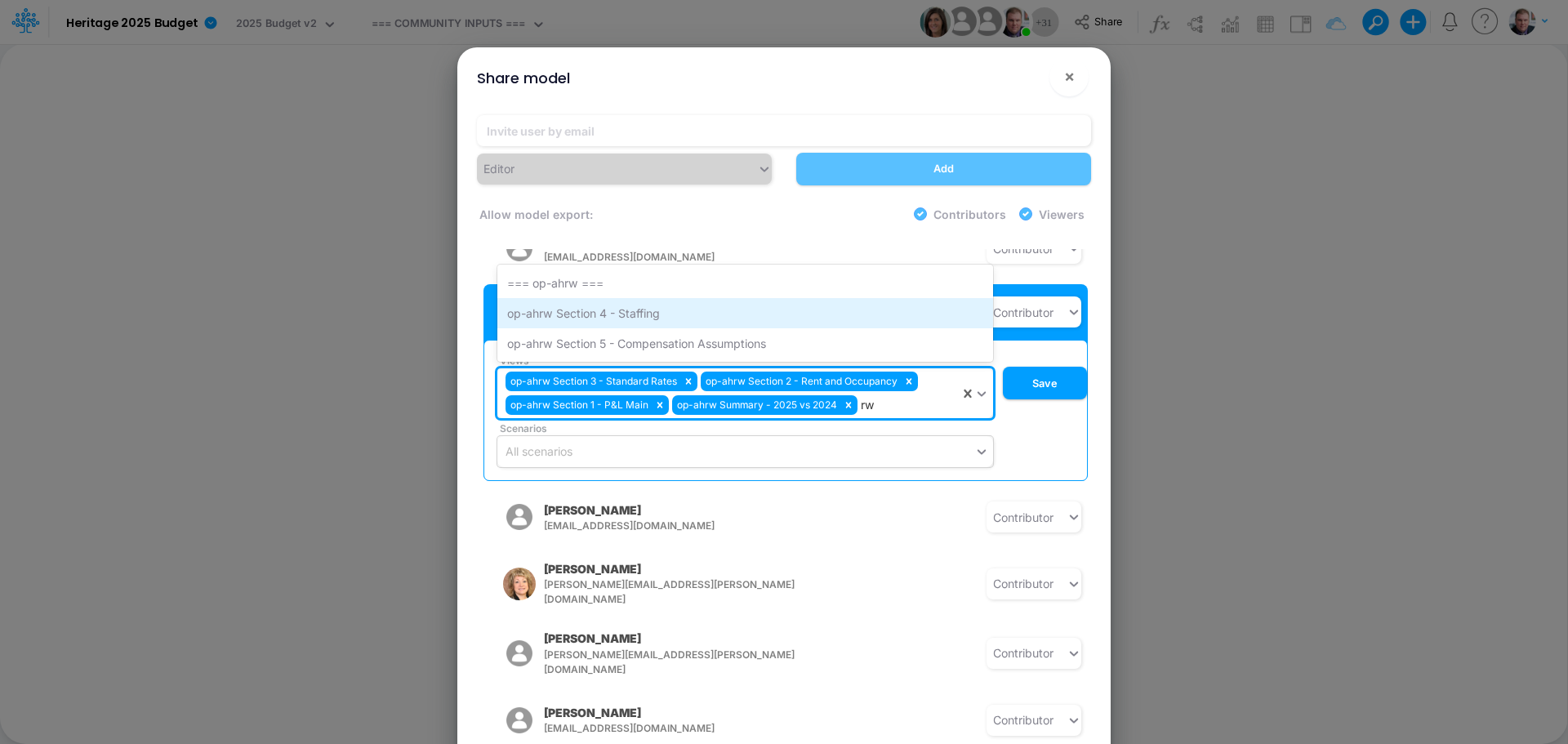
click at [631, 302] on div "op-ahrw Section 4 - Staffing" at bounding box center [745, 313] width 496 height 30
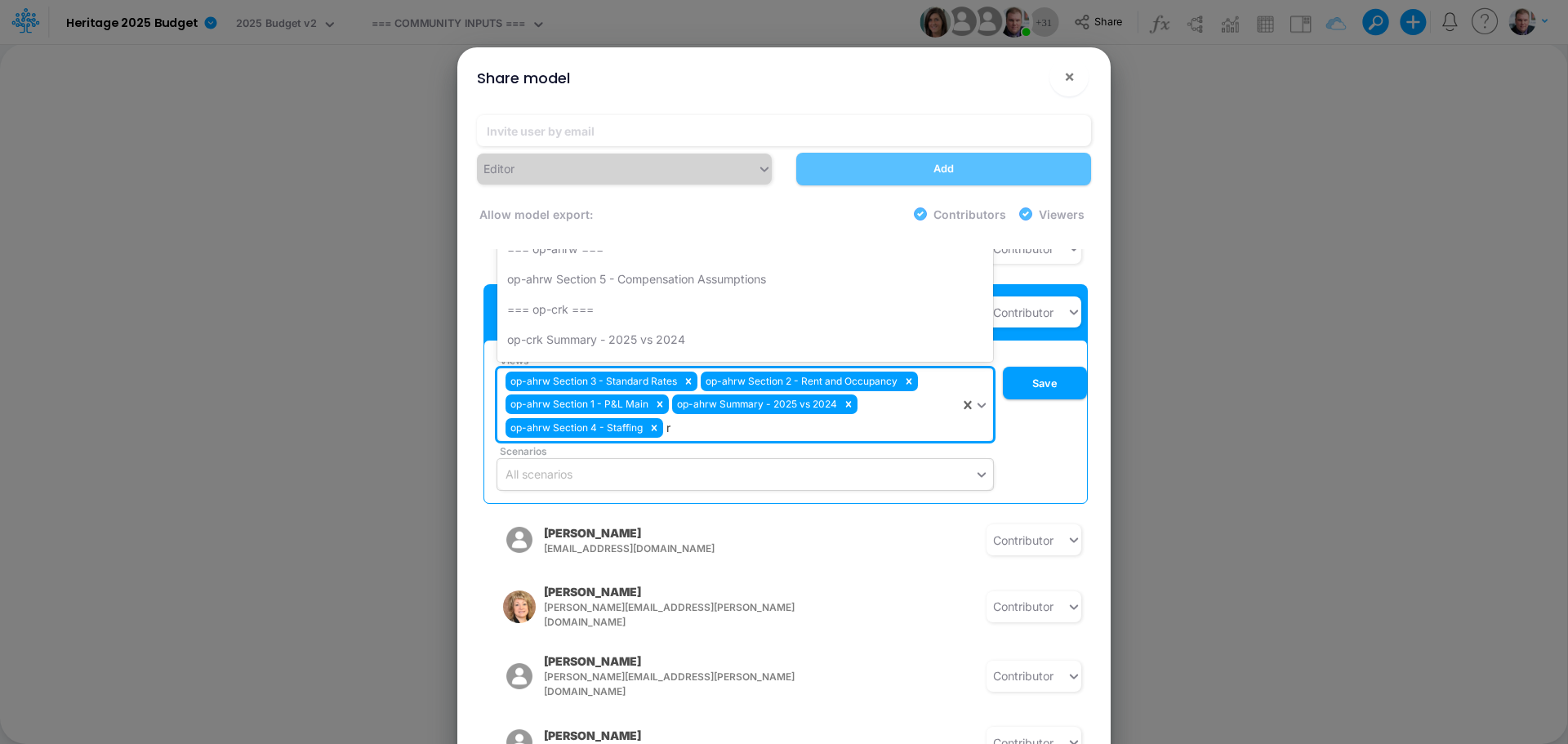
type input "rw"
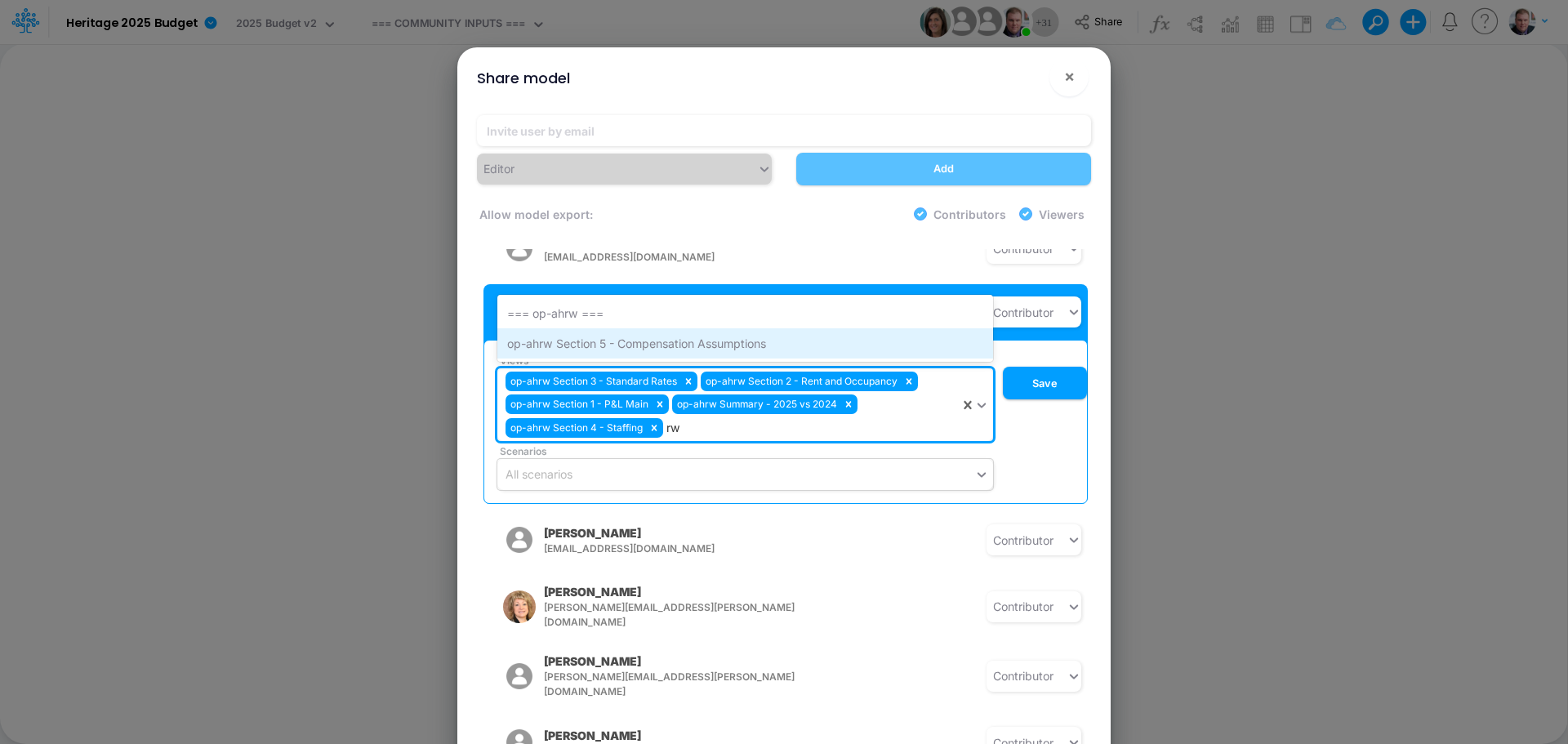
click at [649, 330] on div "op-ahrw Section 5 - Compensation Assumptions" at bounding box center [745, 344] width 496 height 30
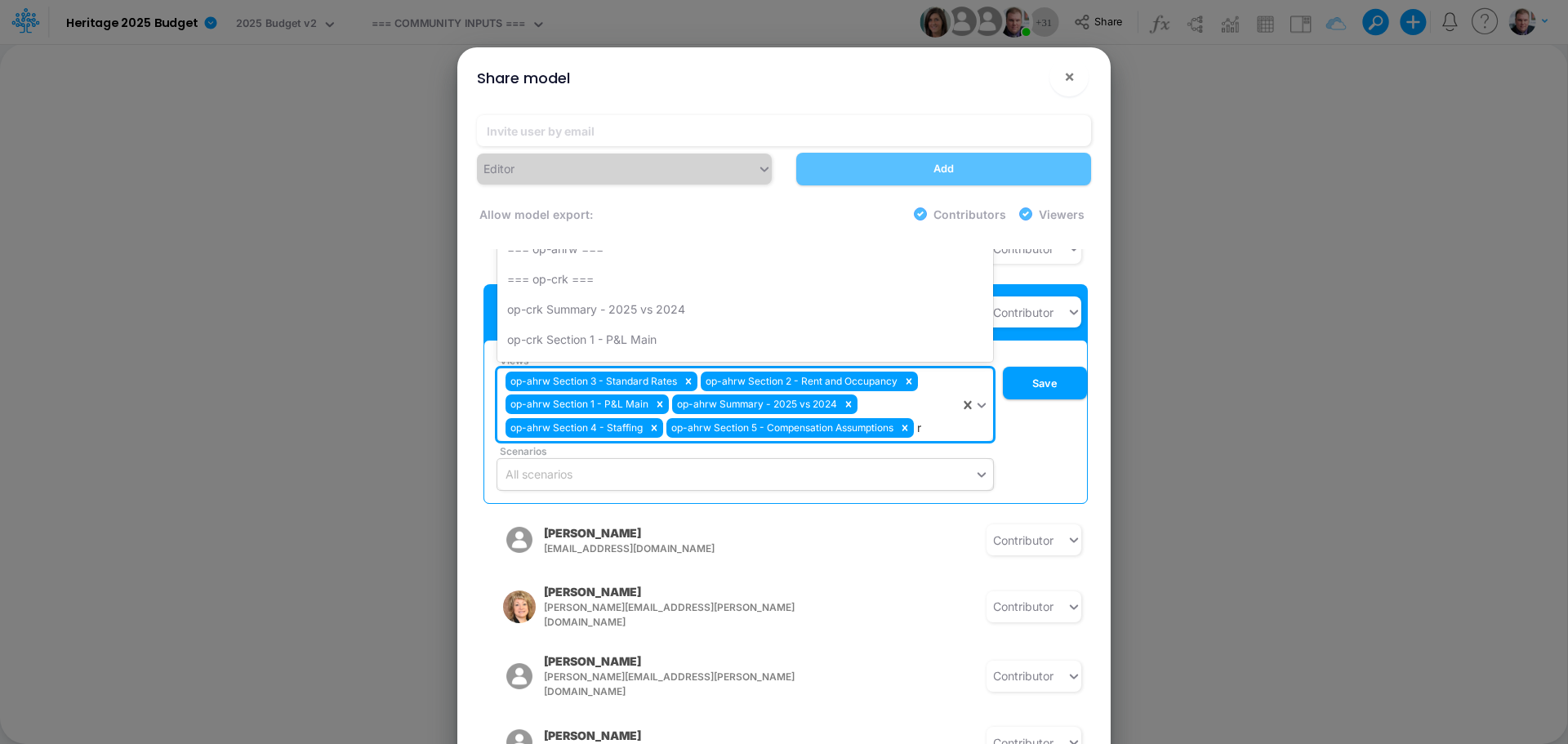
type input "rw"
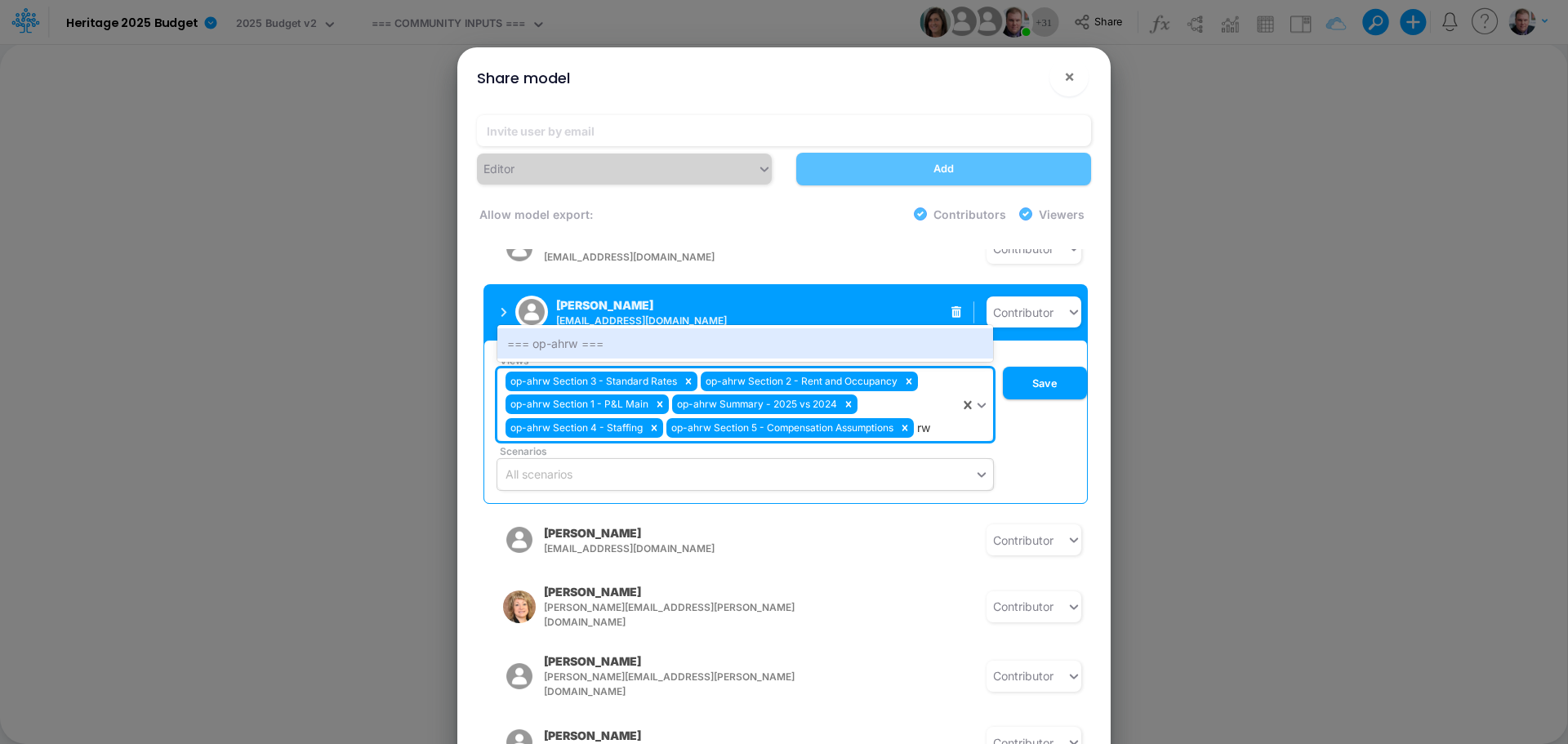
click at [649, 330] on div "=== op-ahrw ===" at bounding box center [745, 344] width 496 height 30
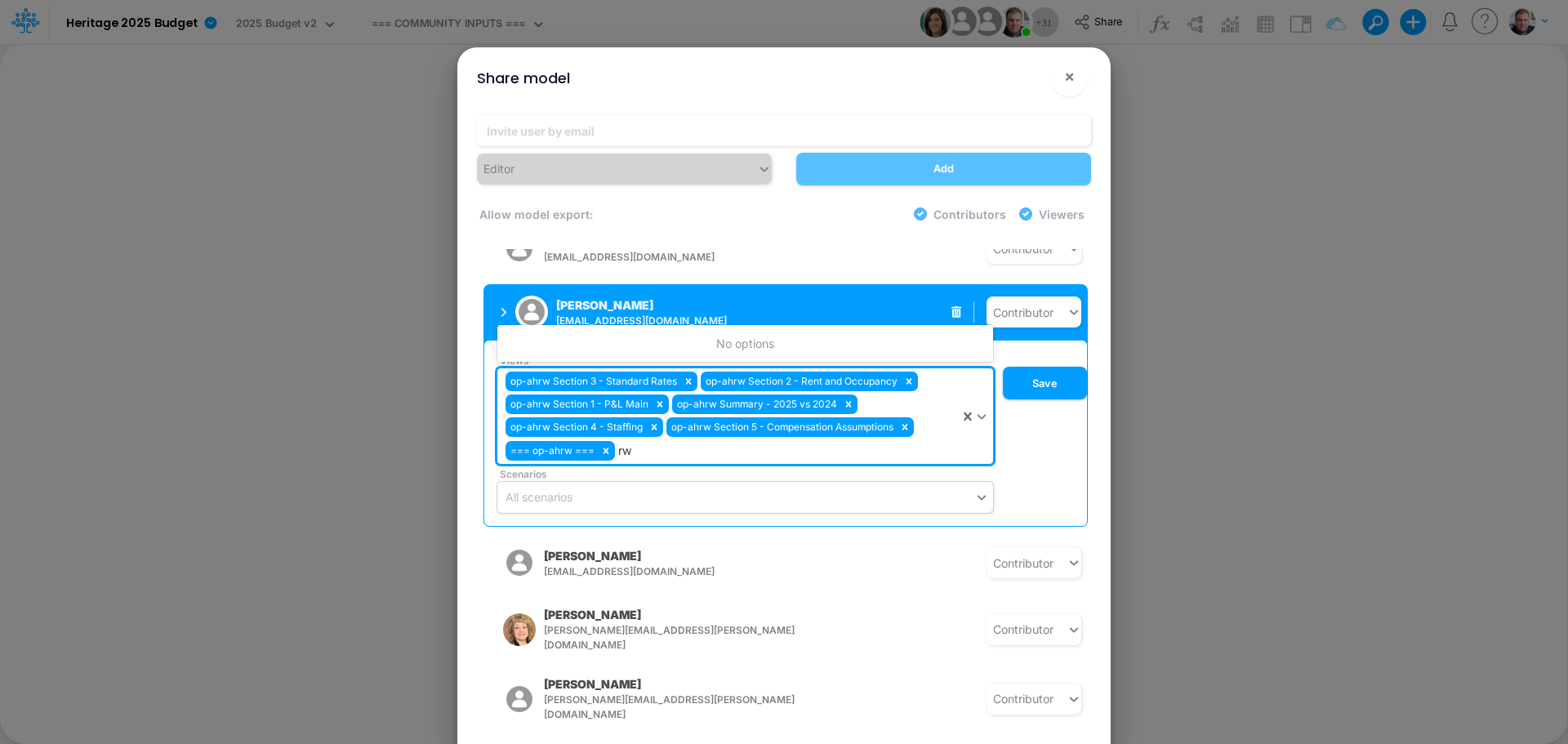
type input "r"
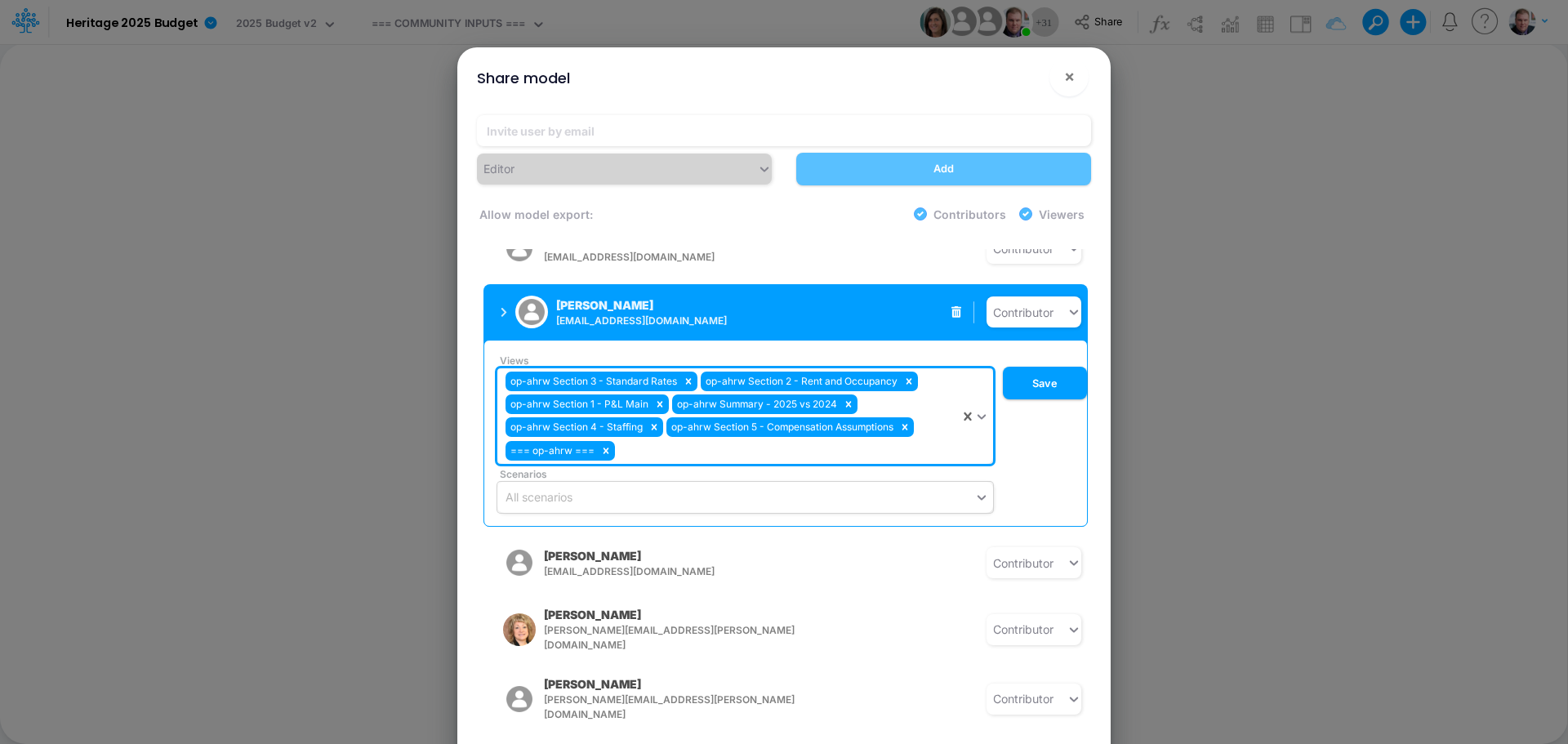
click at [686, 442] on div "op-ahrw Section 3 - Standard Rates op-ahrw Section 2 - Rent and Occupancy op-ah…" at bounding box center [728, 416] width 462 height 95
click at [1026, 380] on button "Save" at bounding box center [1044, 383] width 84 height 33
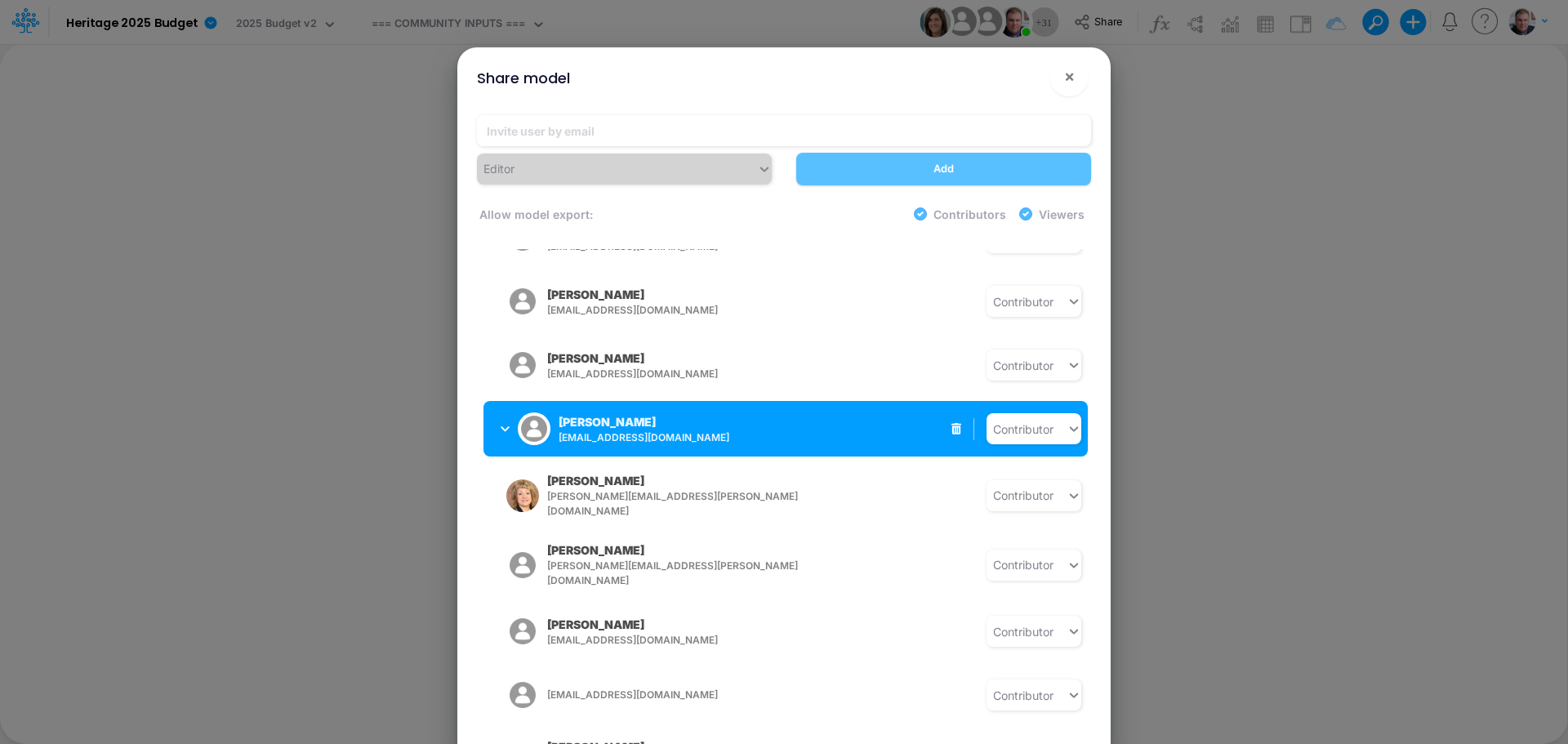
scroll to position [653, 0]
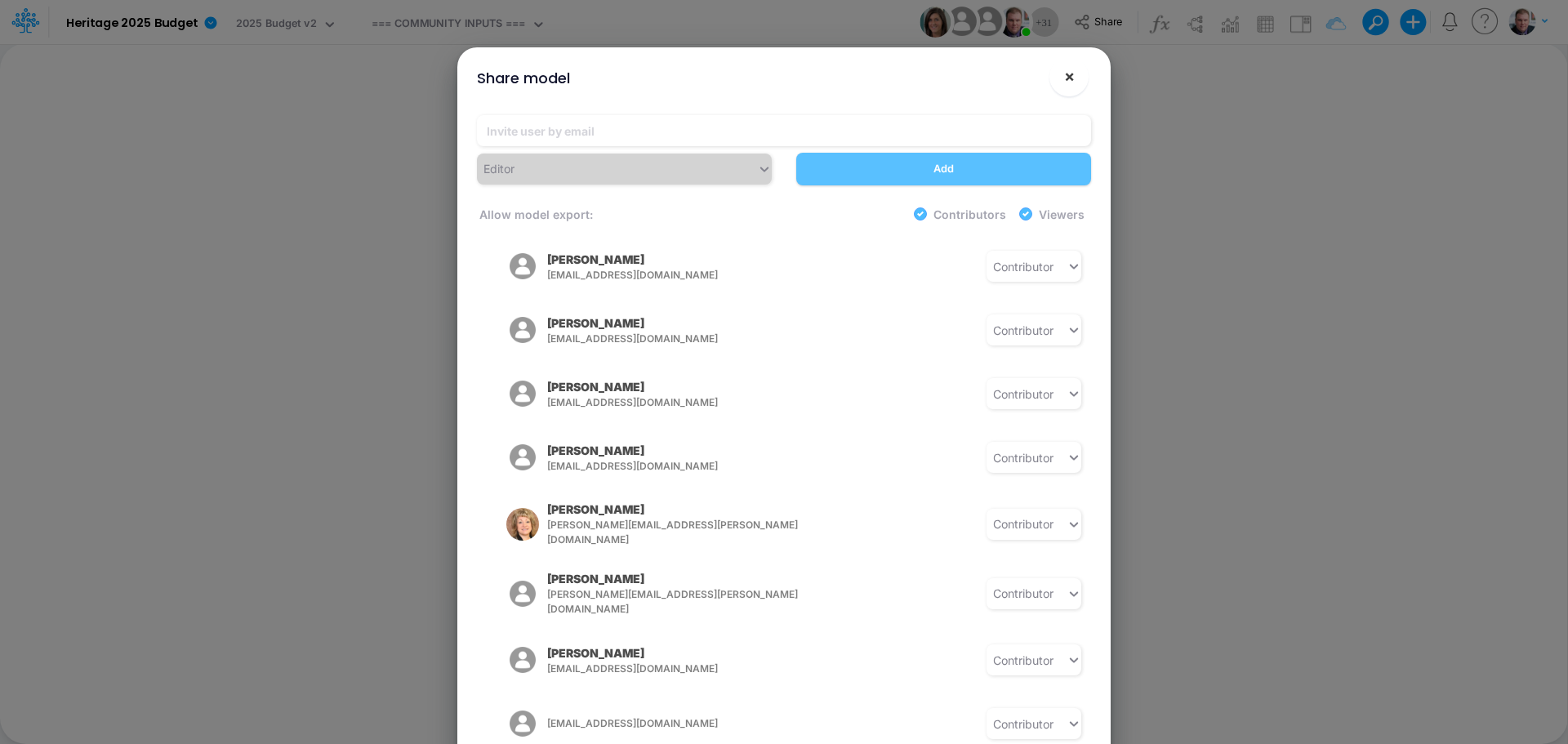
click at [1059, 80] on button "×" at bounding box center [1069, 77] width 39 height 39
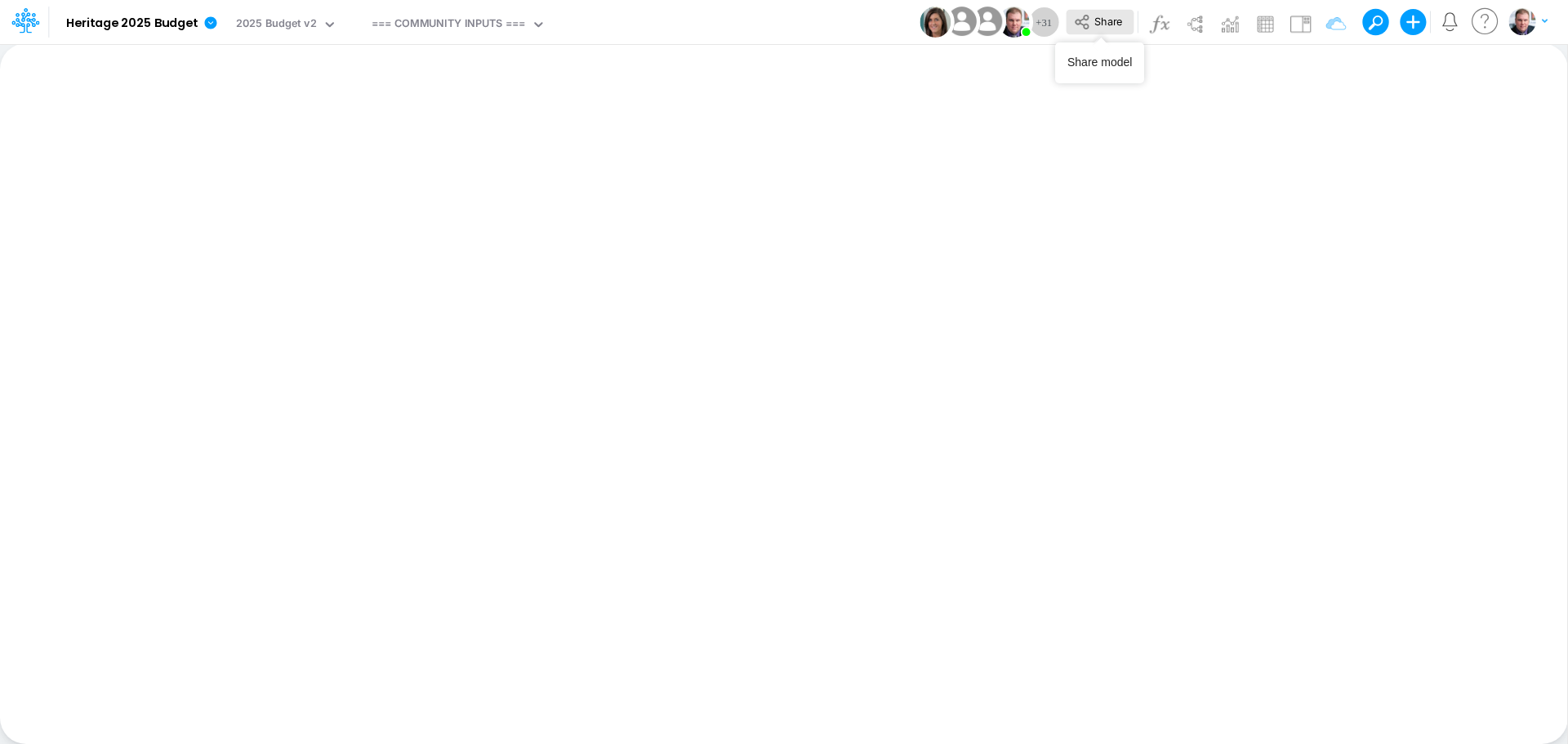
click at [1108, 21] on span "Share" at bounding box center [1108, 21] width 27 height 12
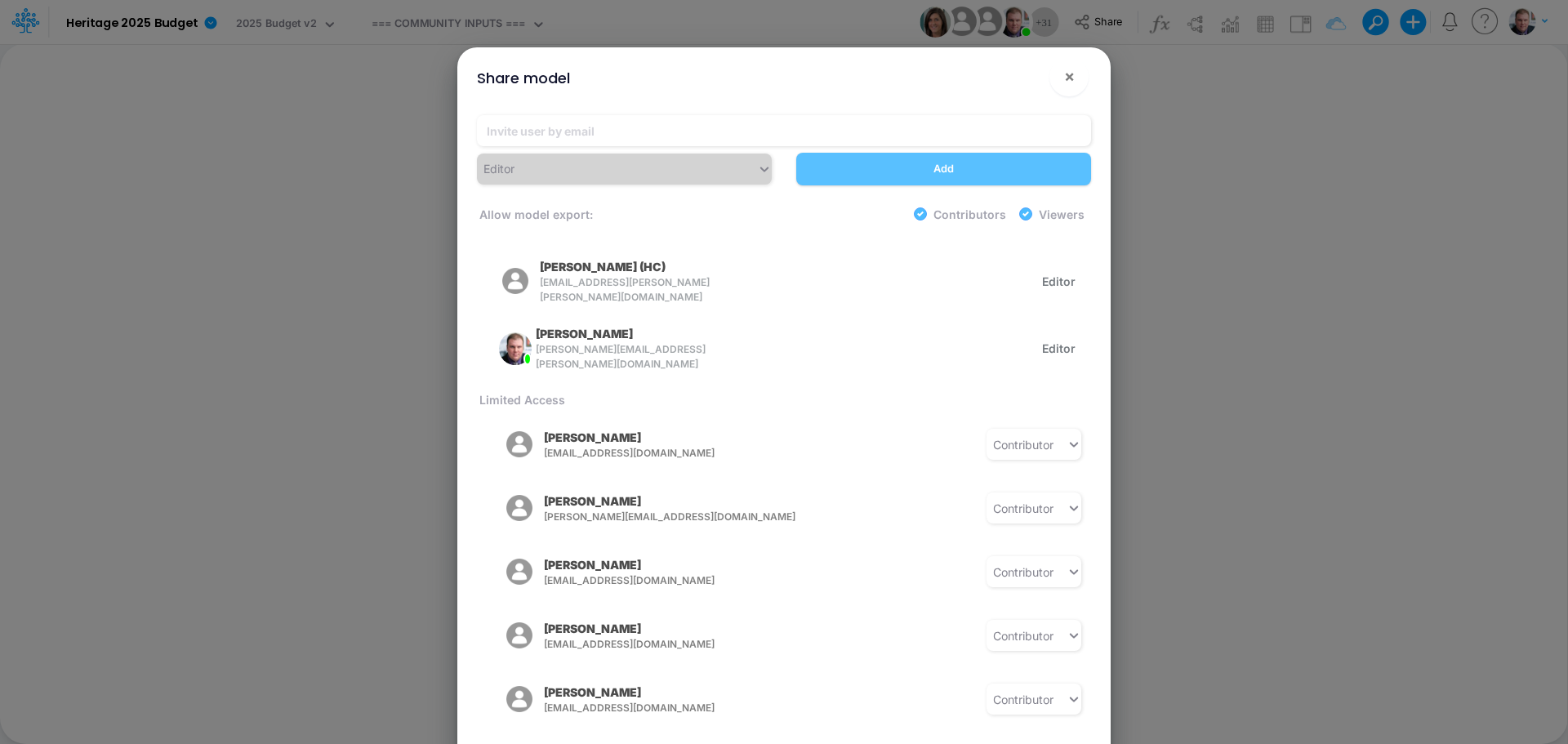
scroll to position [163, 0]
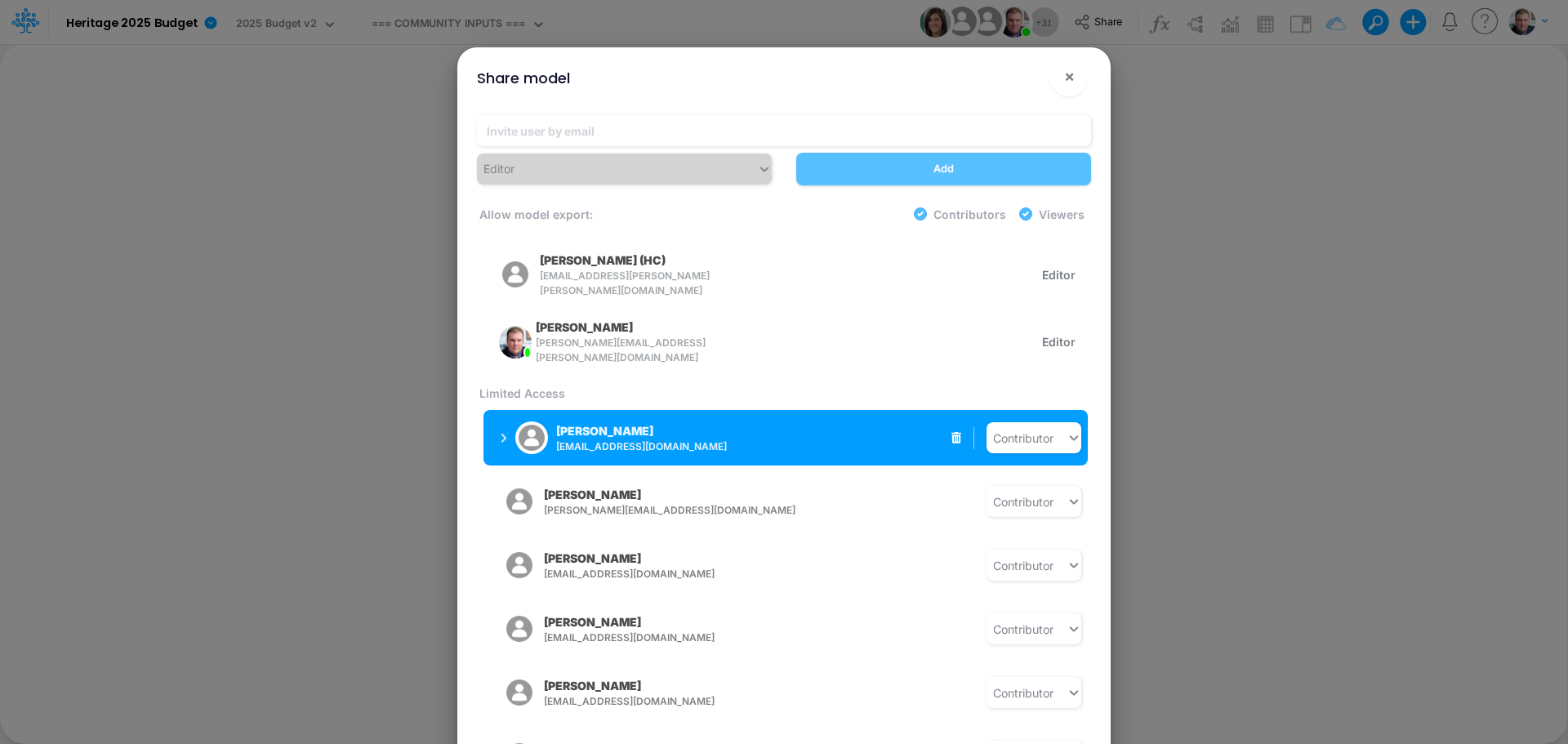
click at [903, 426] on div "Donna Aman daman@heritage-communities.com Contributor" at bounding box center [785, 437] width 604 height 56
click at [502, 433] on icon "button" at bounding box center [504, 438] width 6 height 11
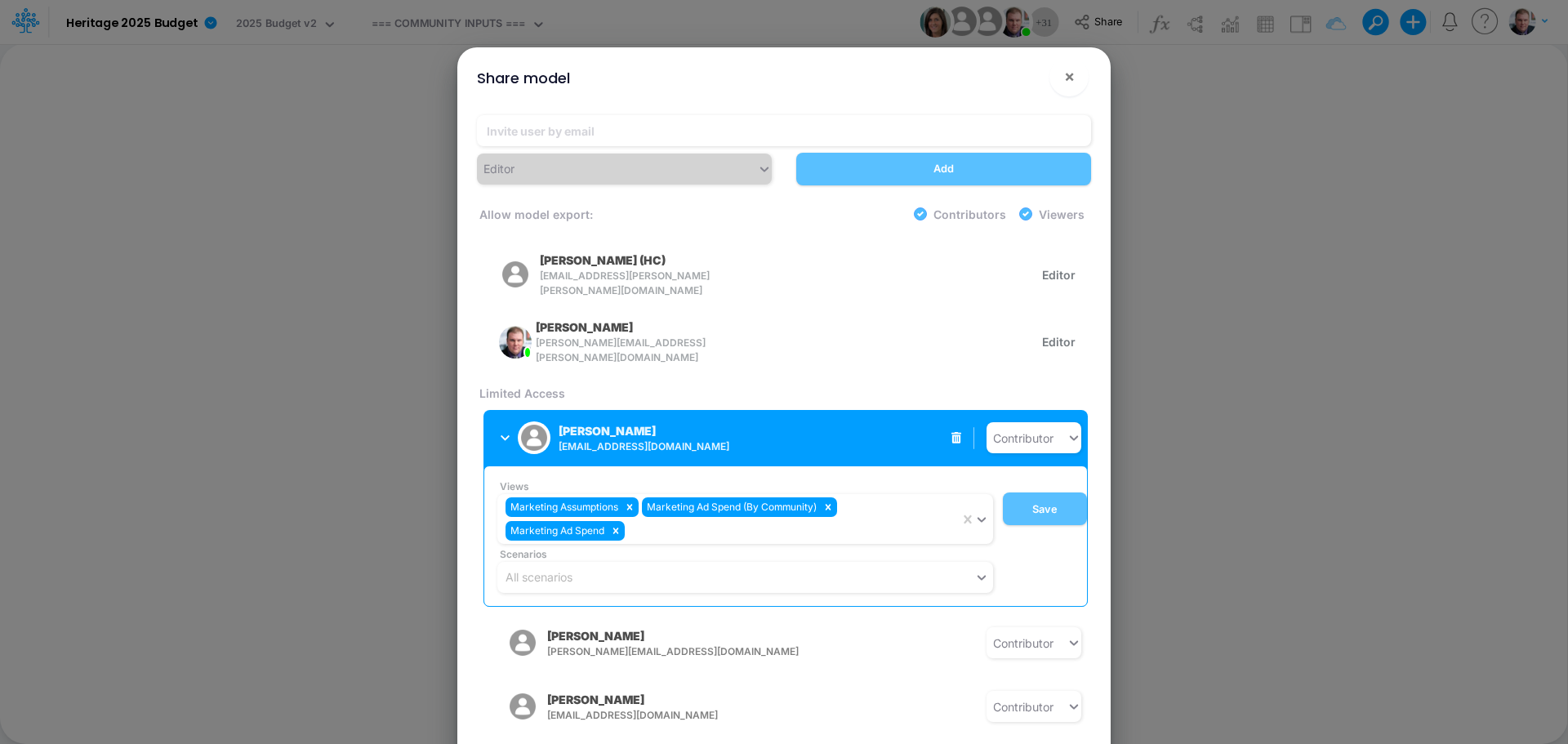
click at [502, 433] on icon "button" at bounding box center [505, 438] width 9 height 11
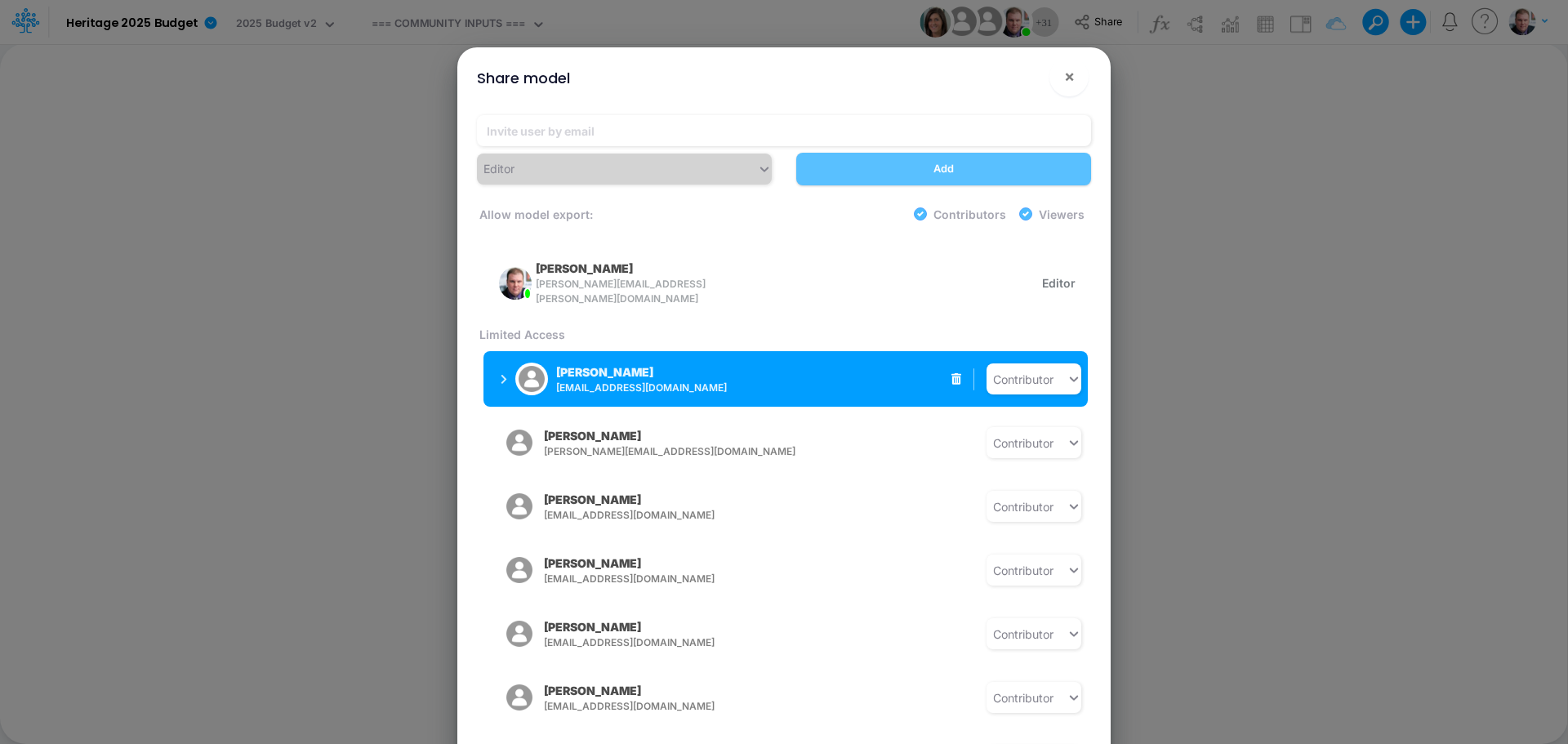
scroll to position [245, 0]
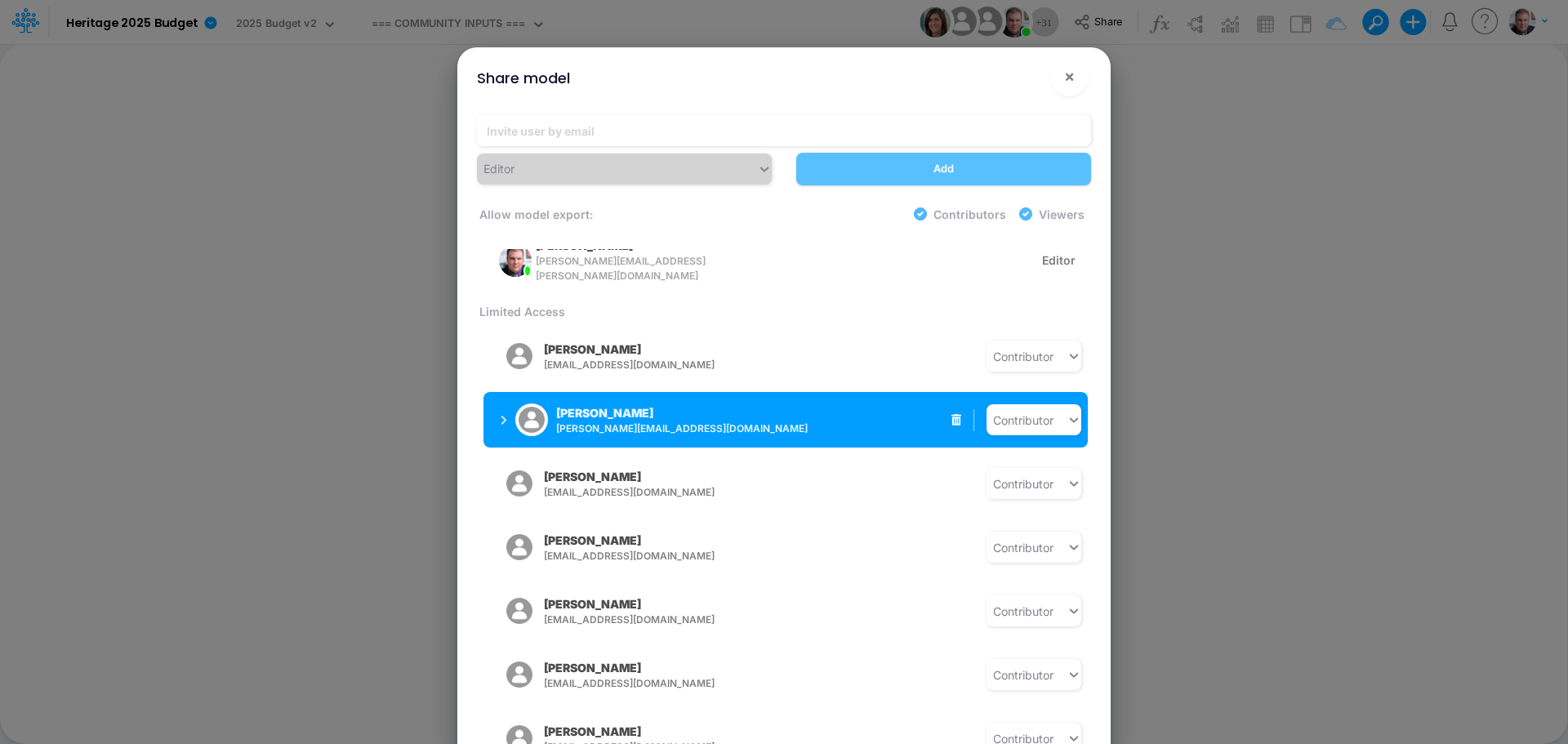
click at [491, 407] on button "Sarah Potts spotts@heritage-communities.com" at bounding box center [612, 420] width 259 height 42
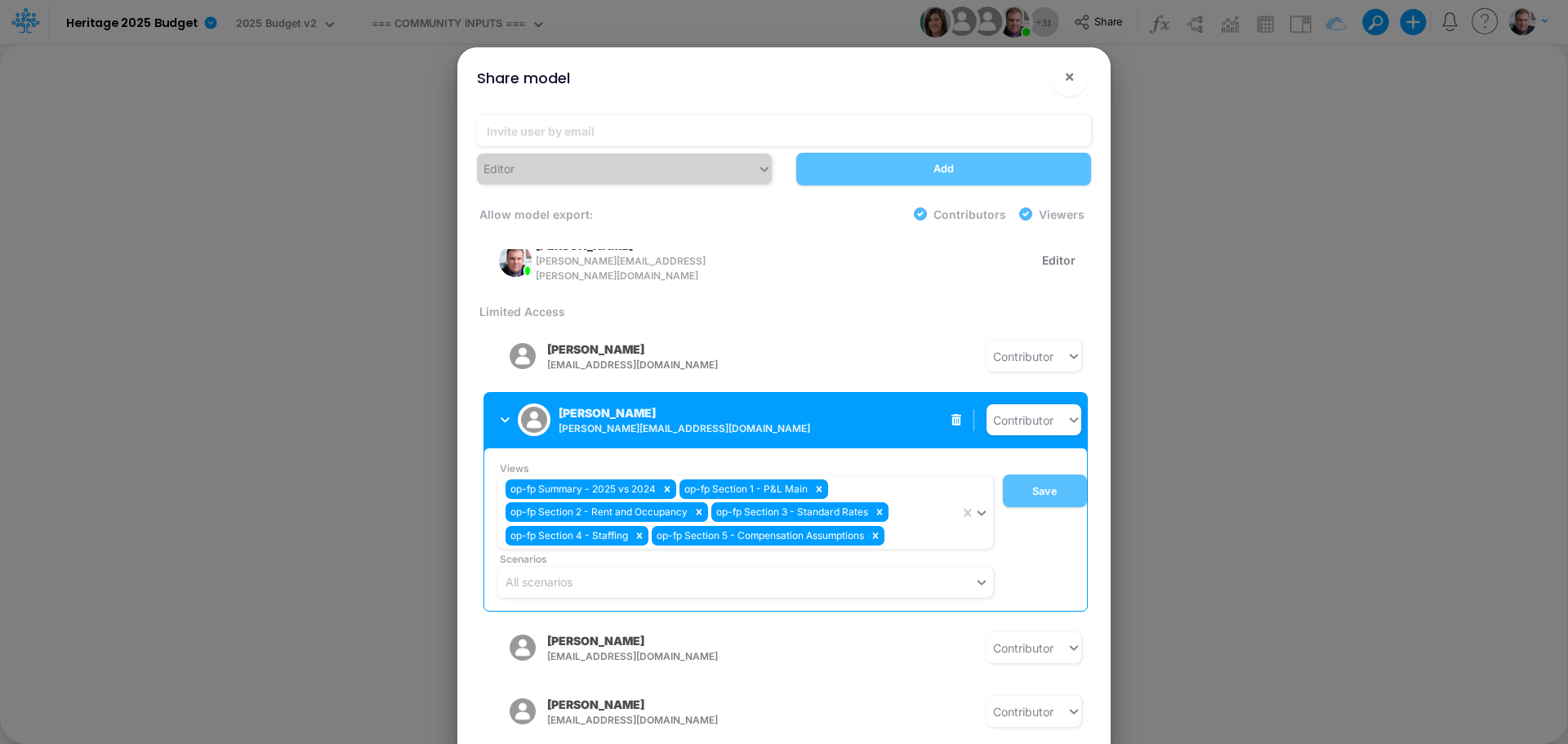
click at [491, 407] on button "Sarah Potts spotts@heritage-communities.com" at bounding box center [612, 420] width 259 height 42
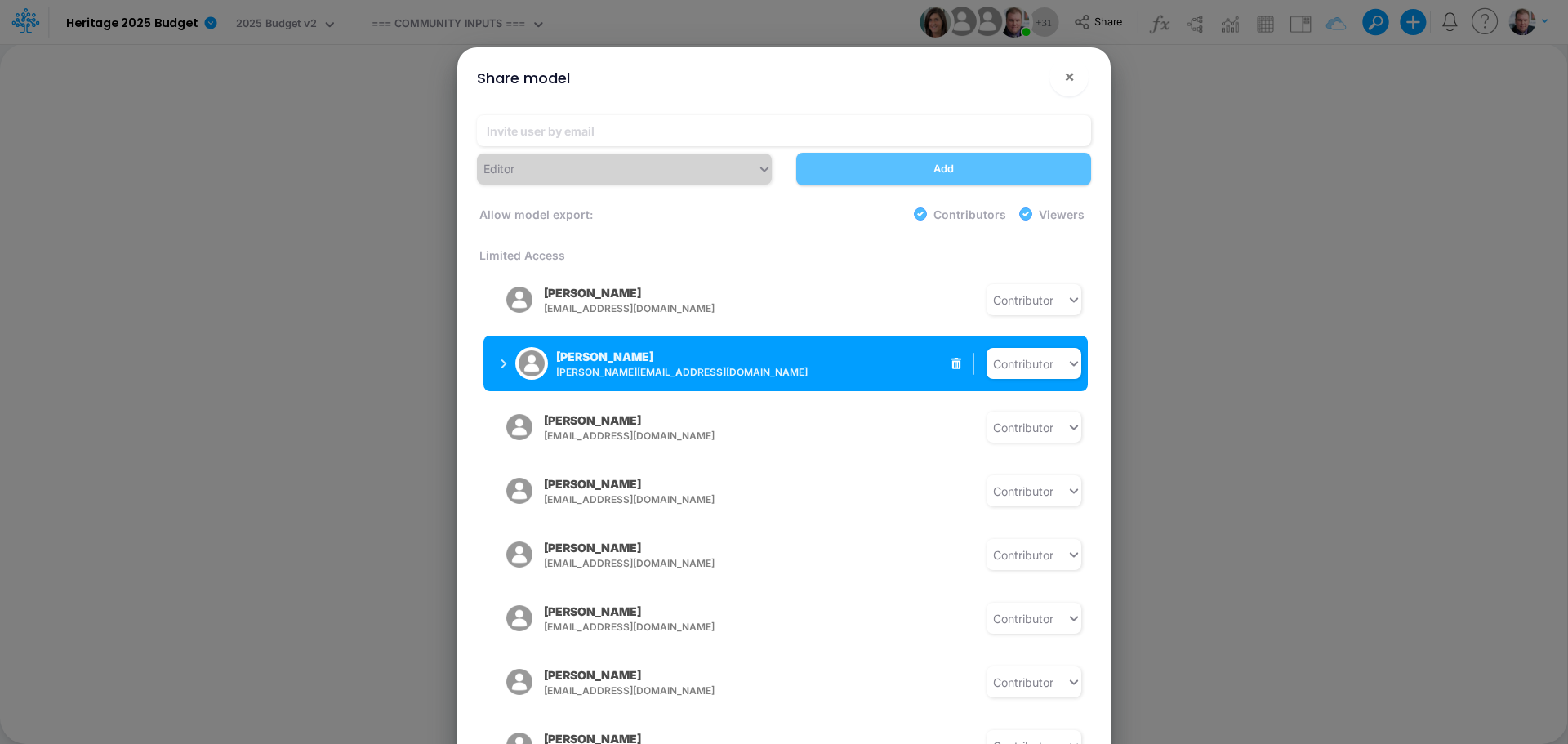
scroll to position [327, 0]
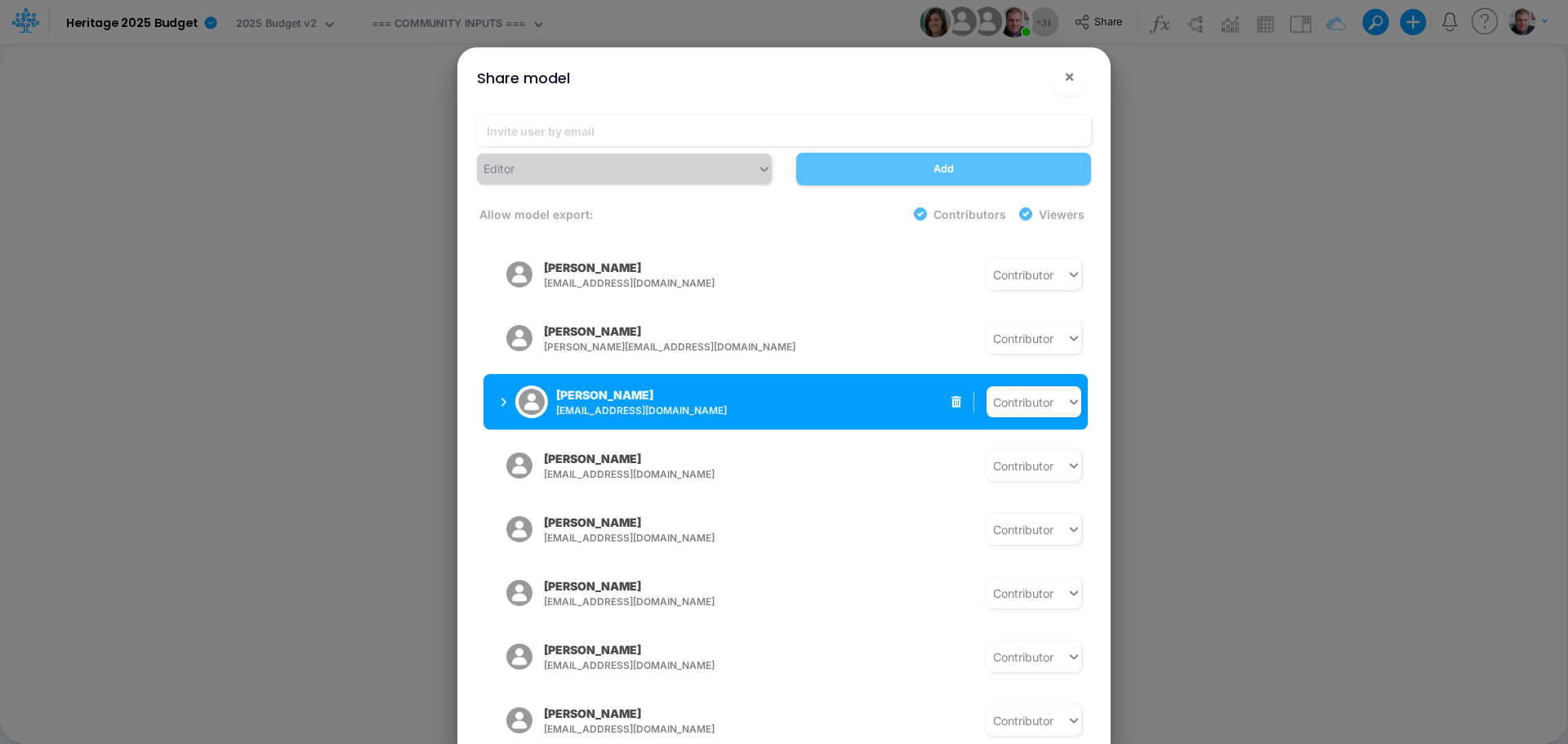
click at [494, 384] on button "John P. Lynch jlynch@heritage-communities.com" at bounding box center [612, 402] width 259 height 42
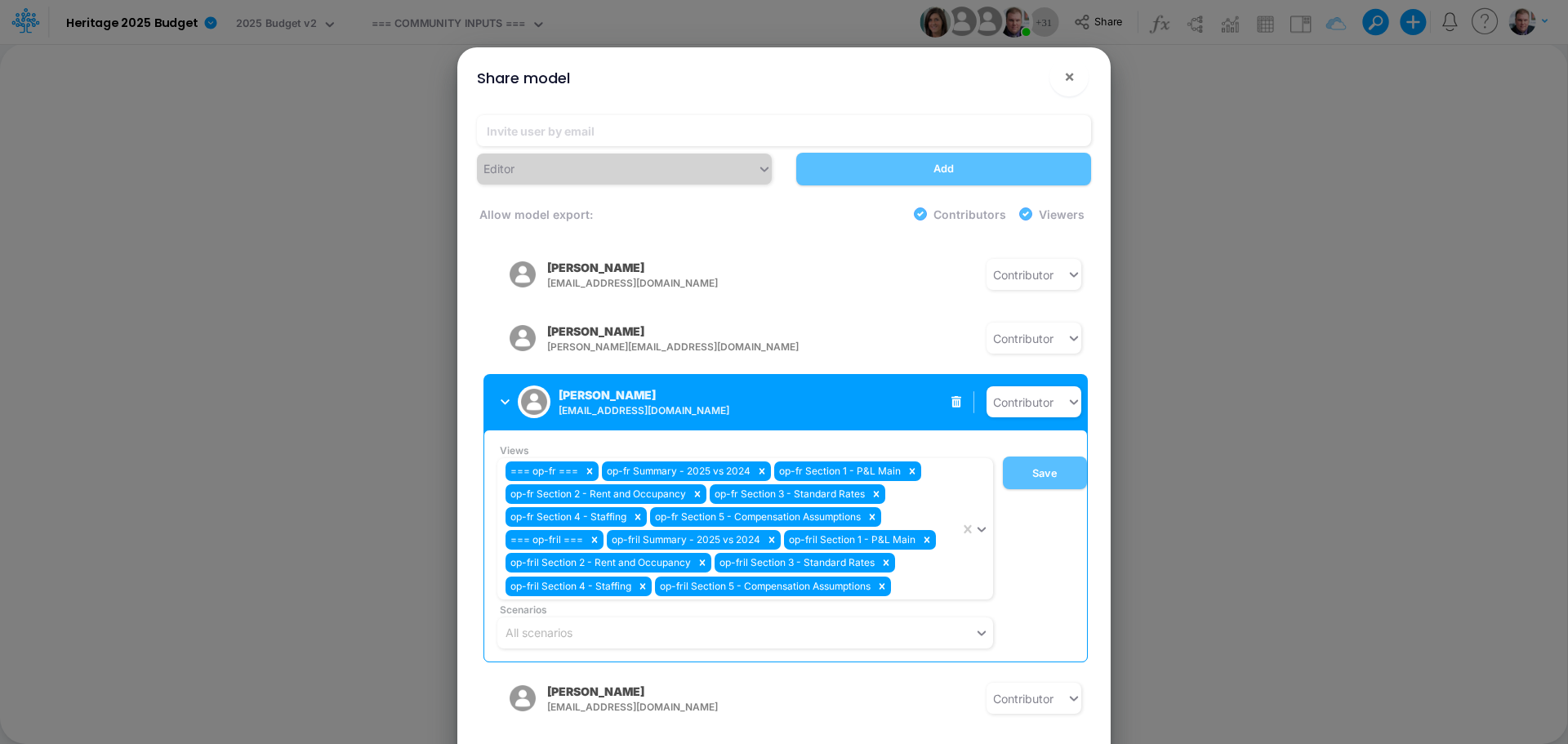
click at [494, 384] on button "John P. Lynch jlynch@heritage-communities.com" at bounding box center [612, 402] width 259 height 42
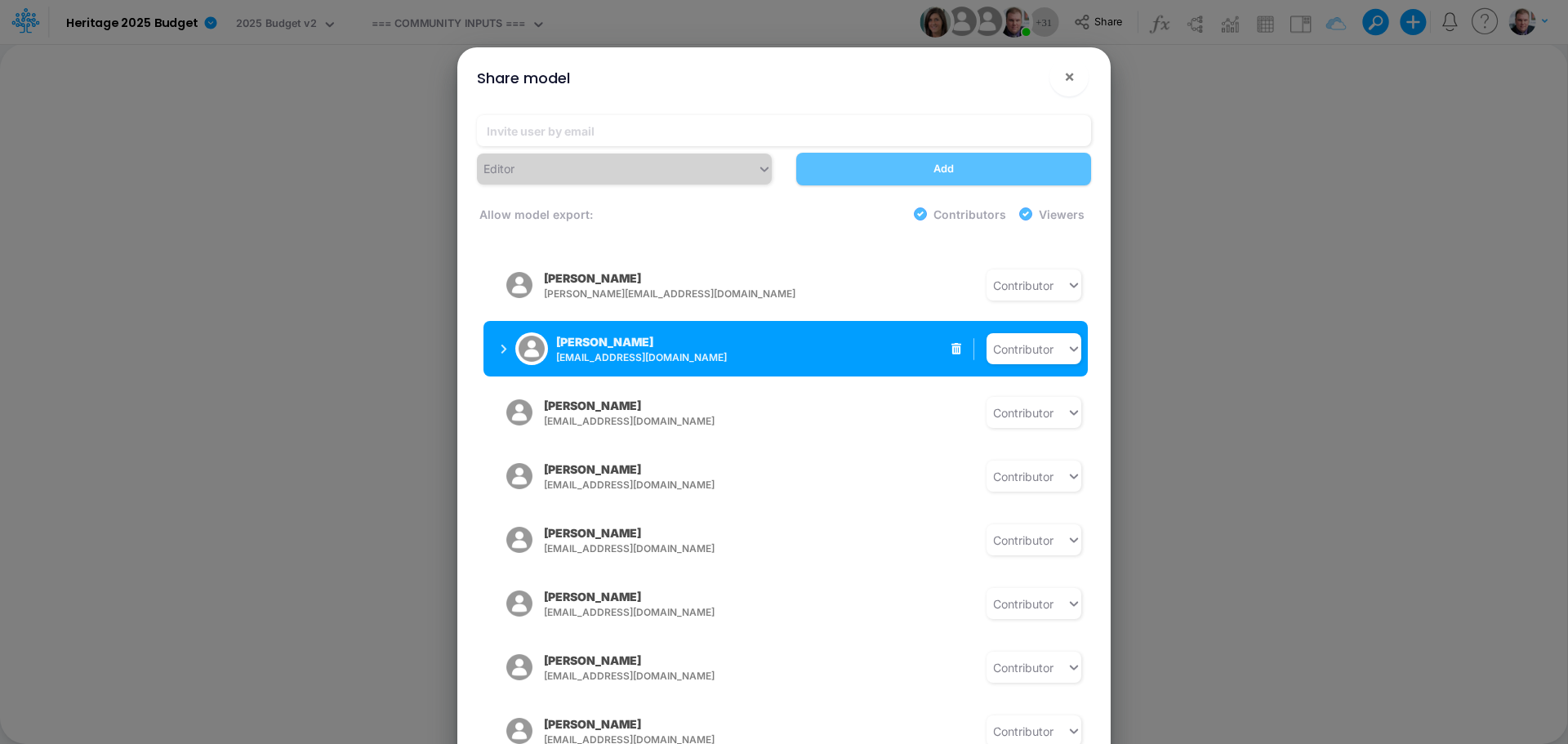
scroll to position [408, 0]
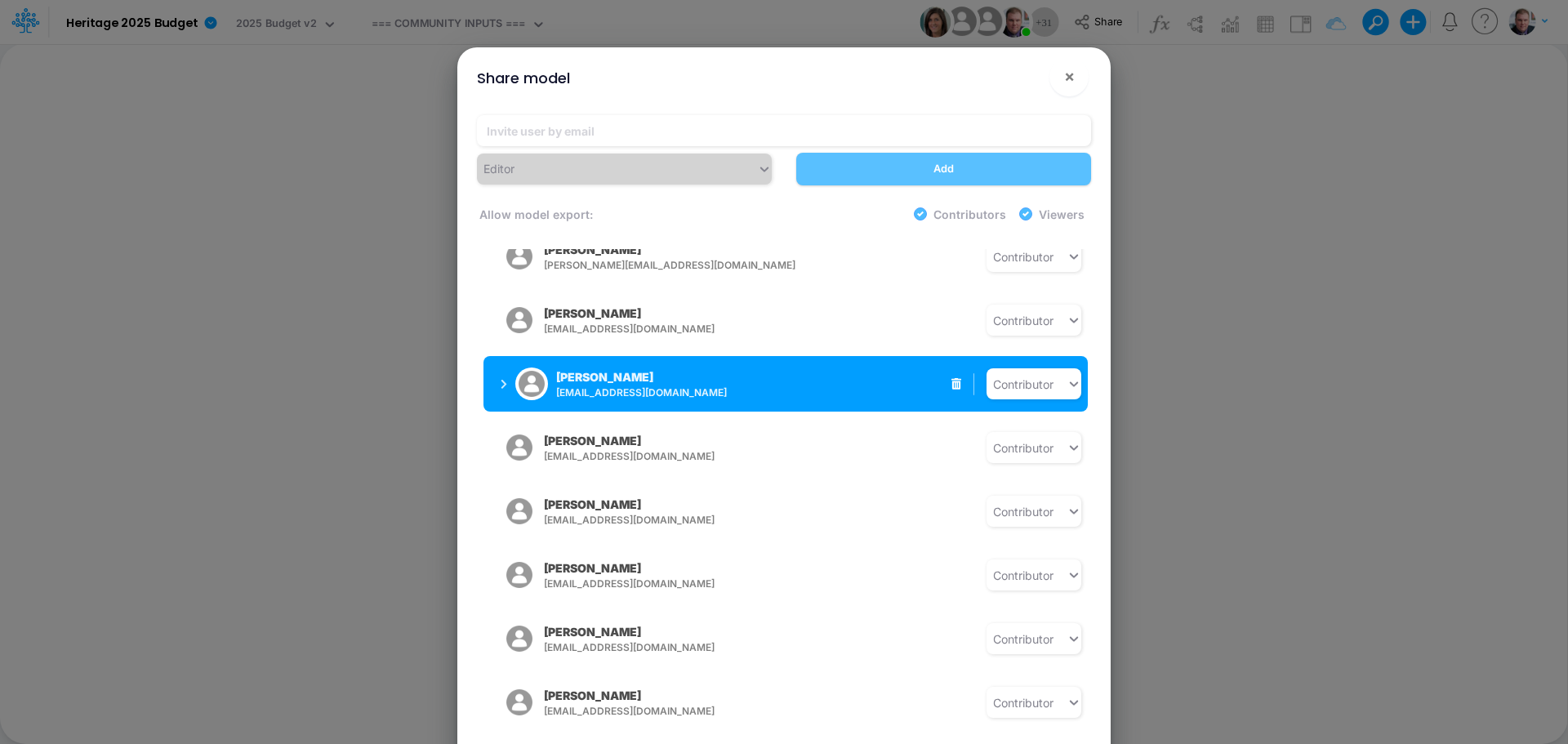
click at [496, 368] on button "Josh Stoddard jstoddard@heritage-communities.com" at bounding box center [612, 383] width 259 height 42
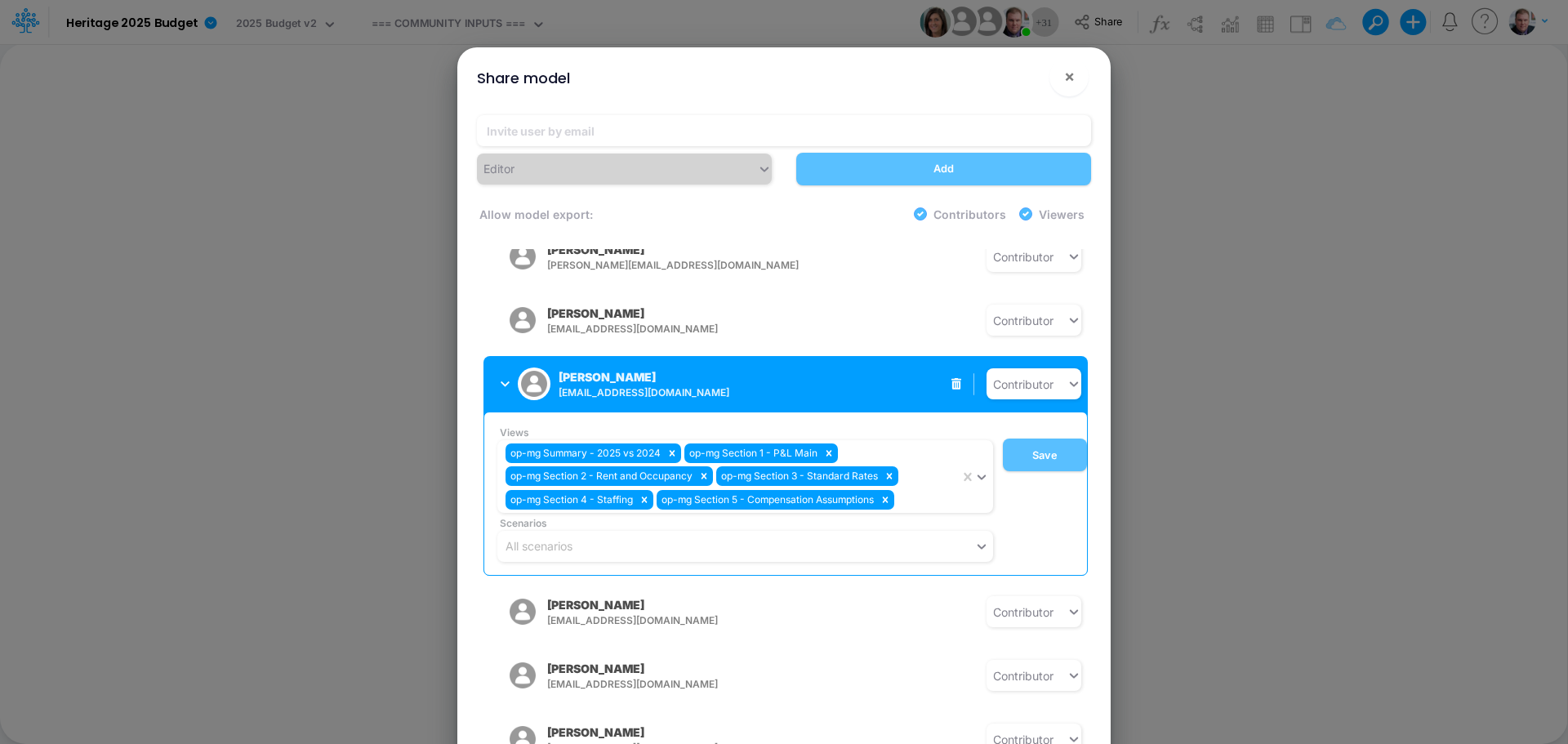
click at [496, 368] on button "Josh Stoddard jstoddard@heritage-communities.com" at bounding box center [612, 383] width 259 height 42
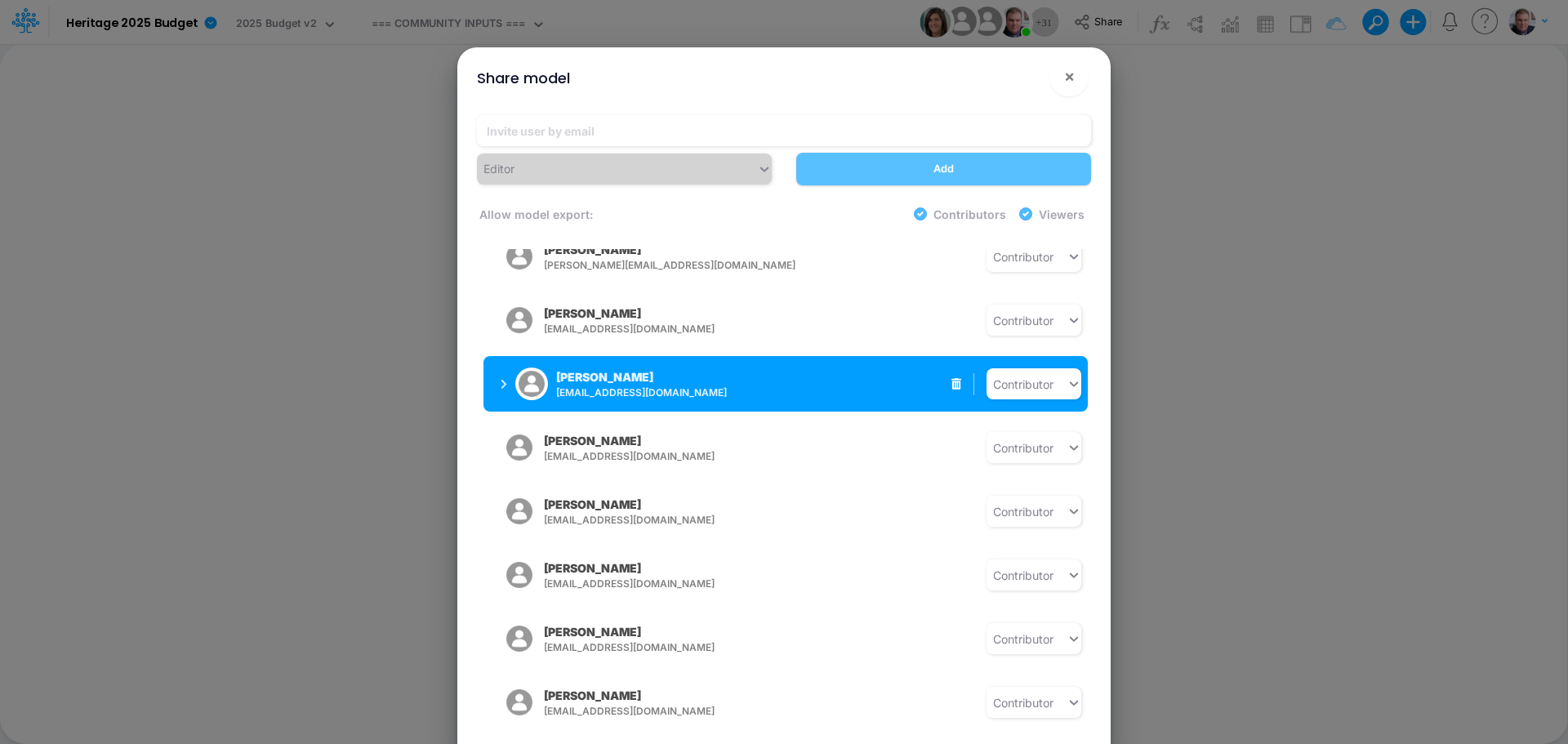
scroll to position [490, 0]
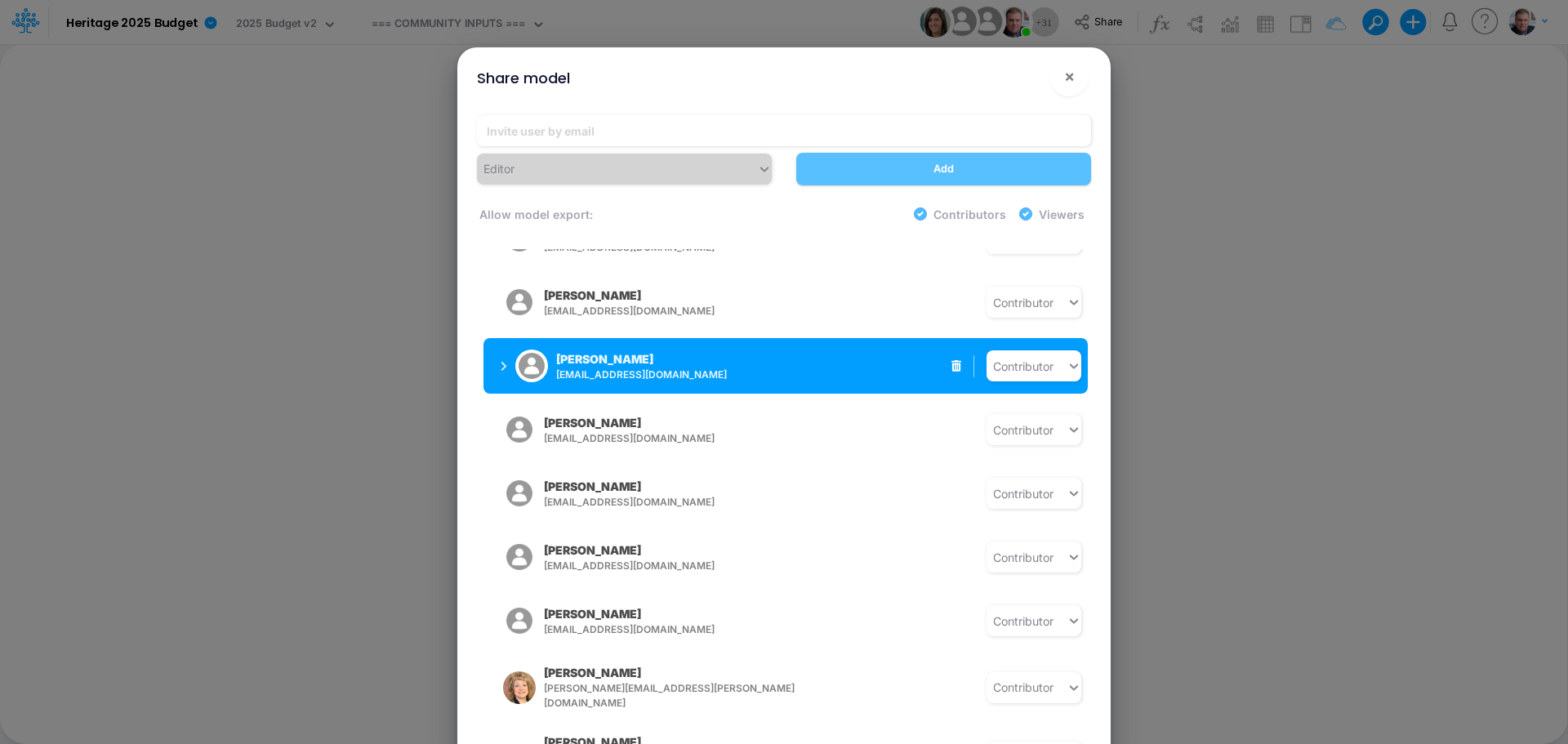
click at [496, 355] on button "Christy Nikkel cnikkel@heritage-communities.com" at bounding box center [612, 366] width 259 height 42
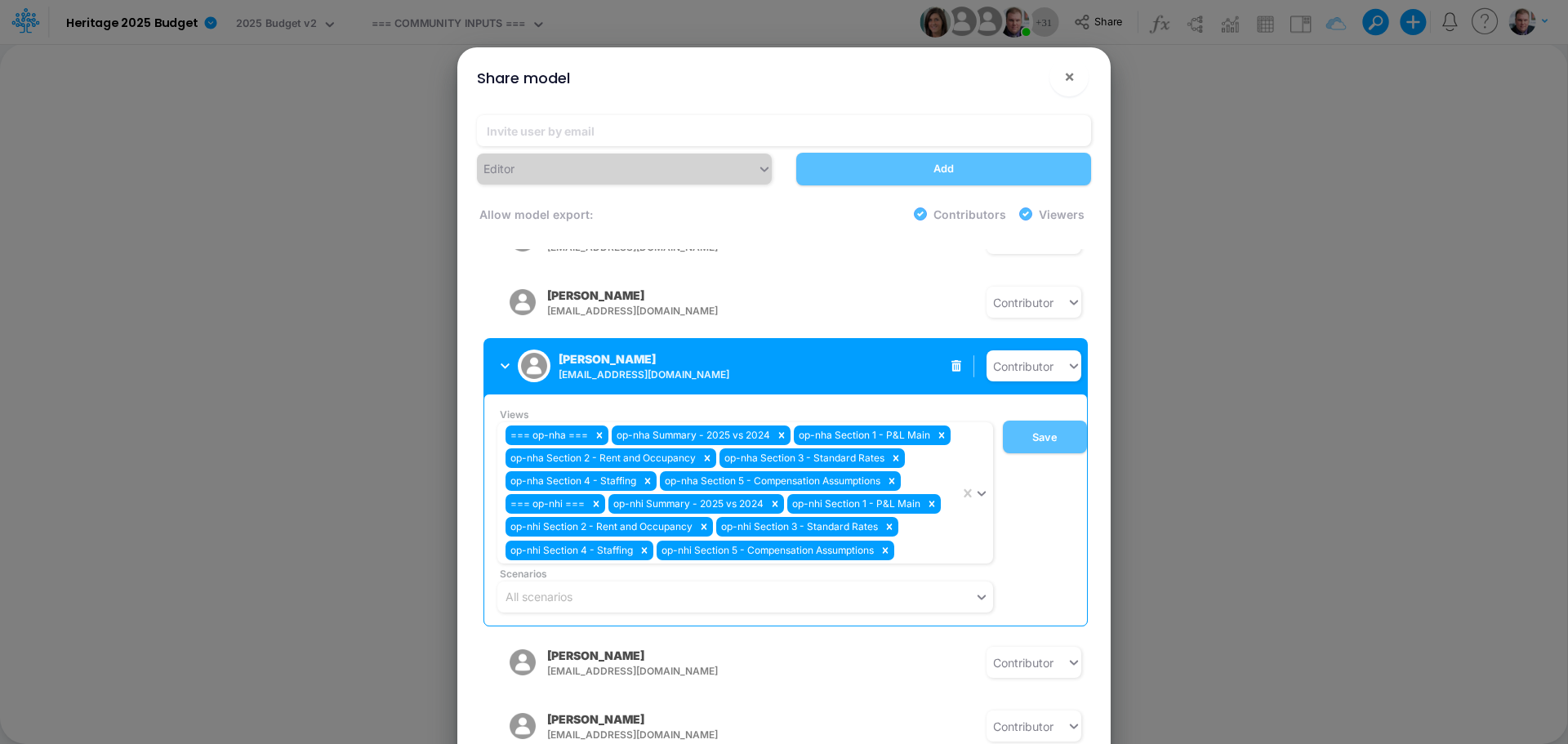
click at [496, 355] on button "Christy Nikkel cnikkel@heritage-communities.com" at bounding box center [612, 366] width 259 height 42
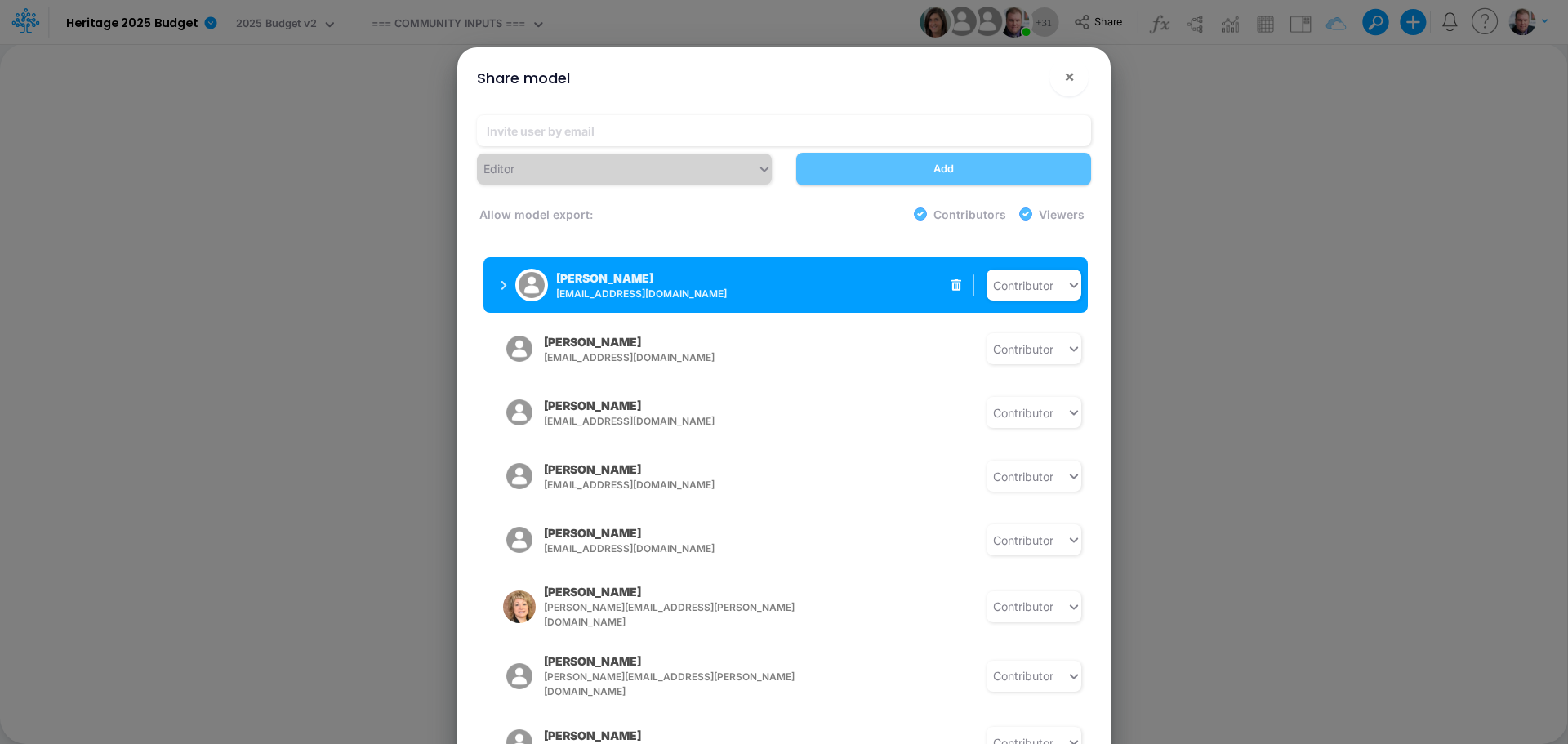
scroll to position [572, 0]
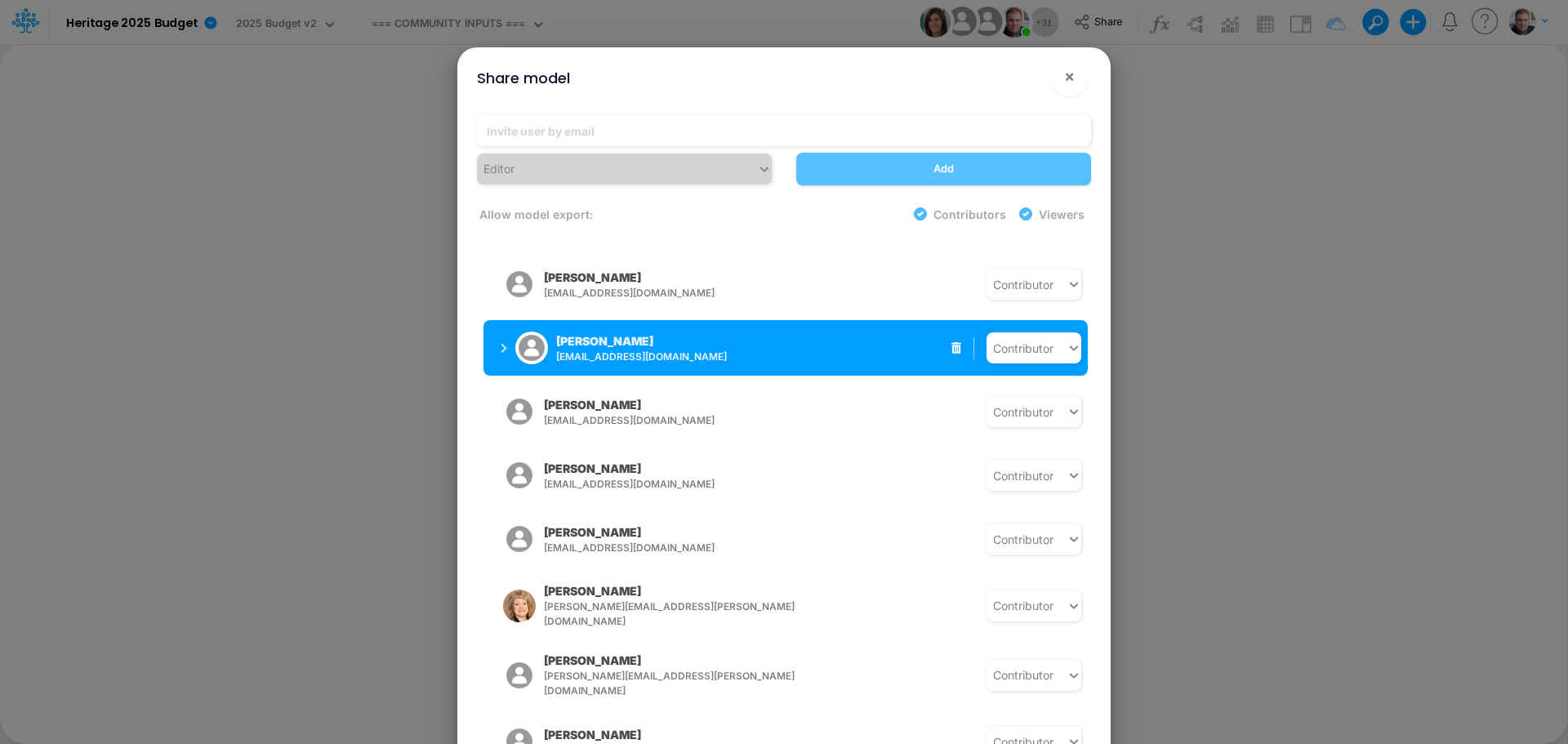
click at [496, 342] on button "REBECCA SWAN rswan@heritage-communities.com" at bounding box center [612, 348] width 259 height 42
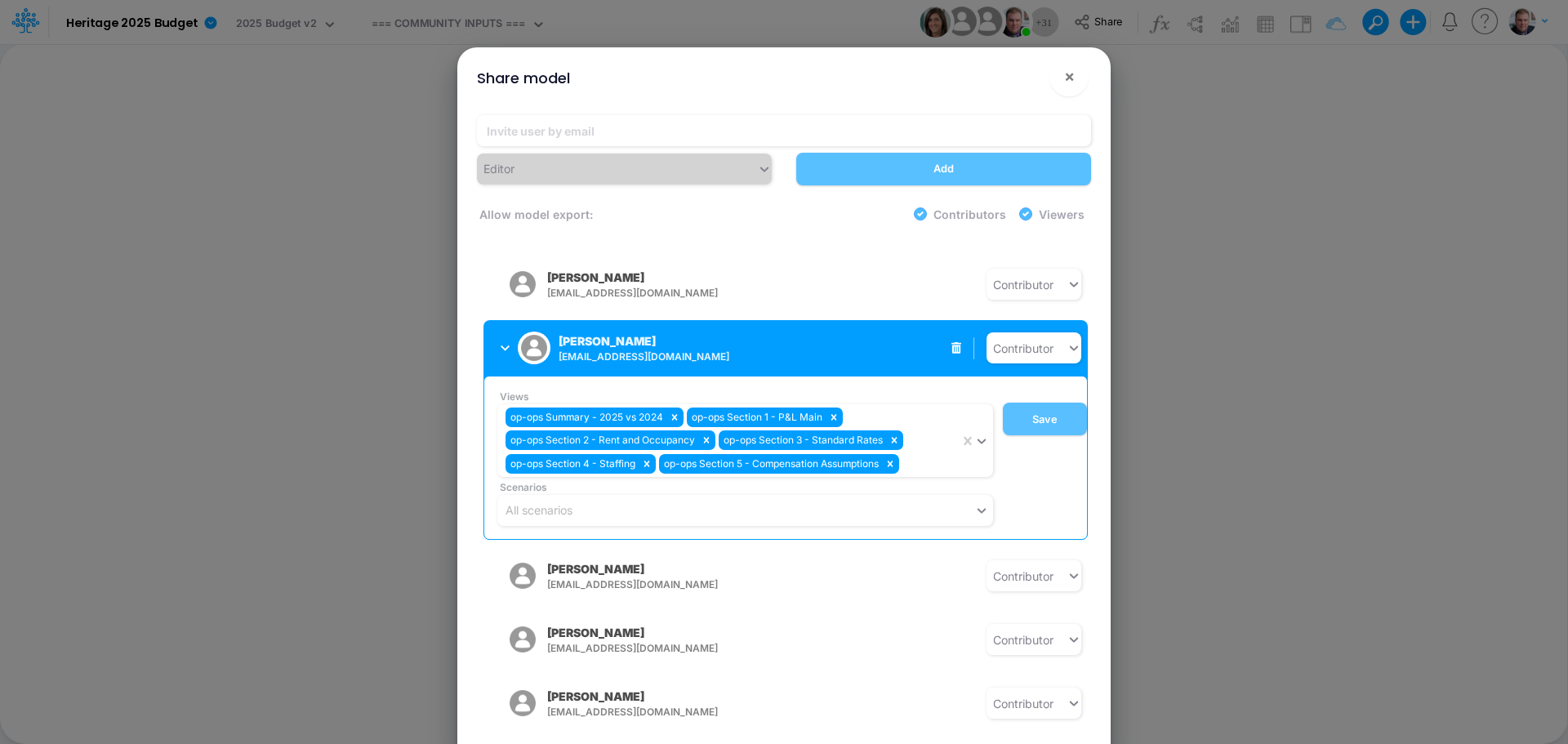
click at [496, 342] on button "REBECCA SWAN rswan@heritage-communities.com" at bounding box center [612, 348] width 259 height 42
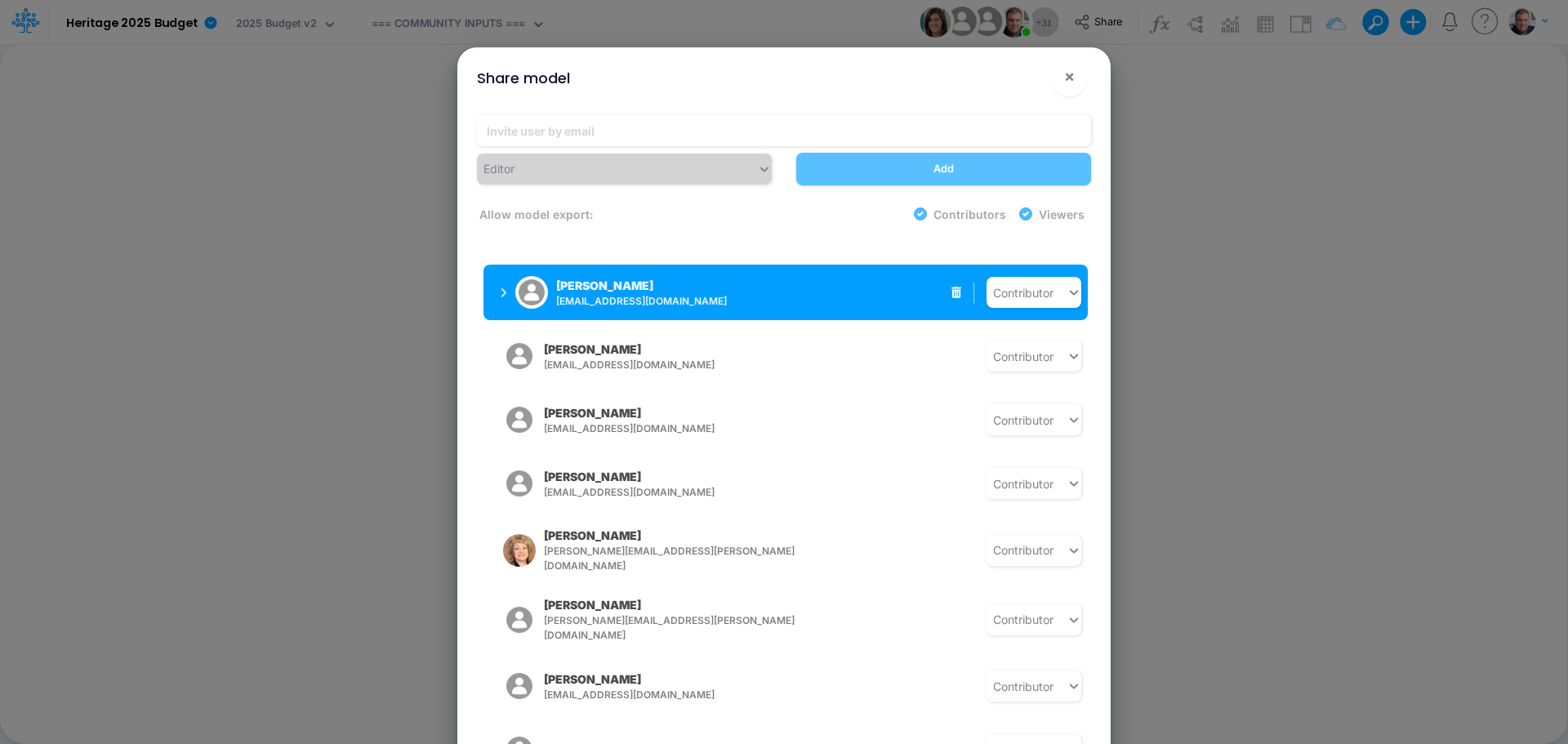
scroll to position [653, 0]
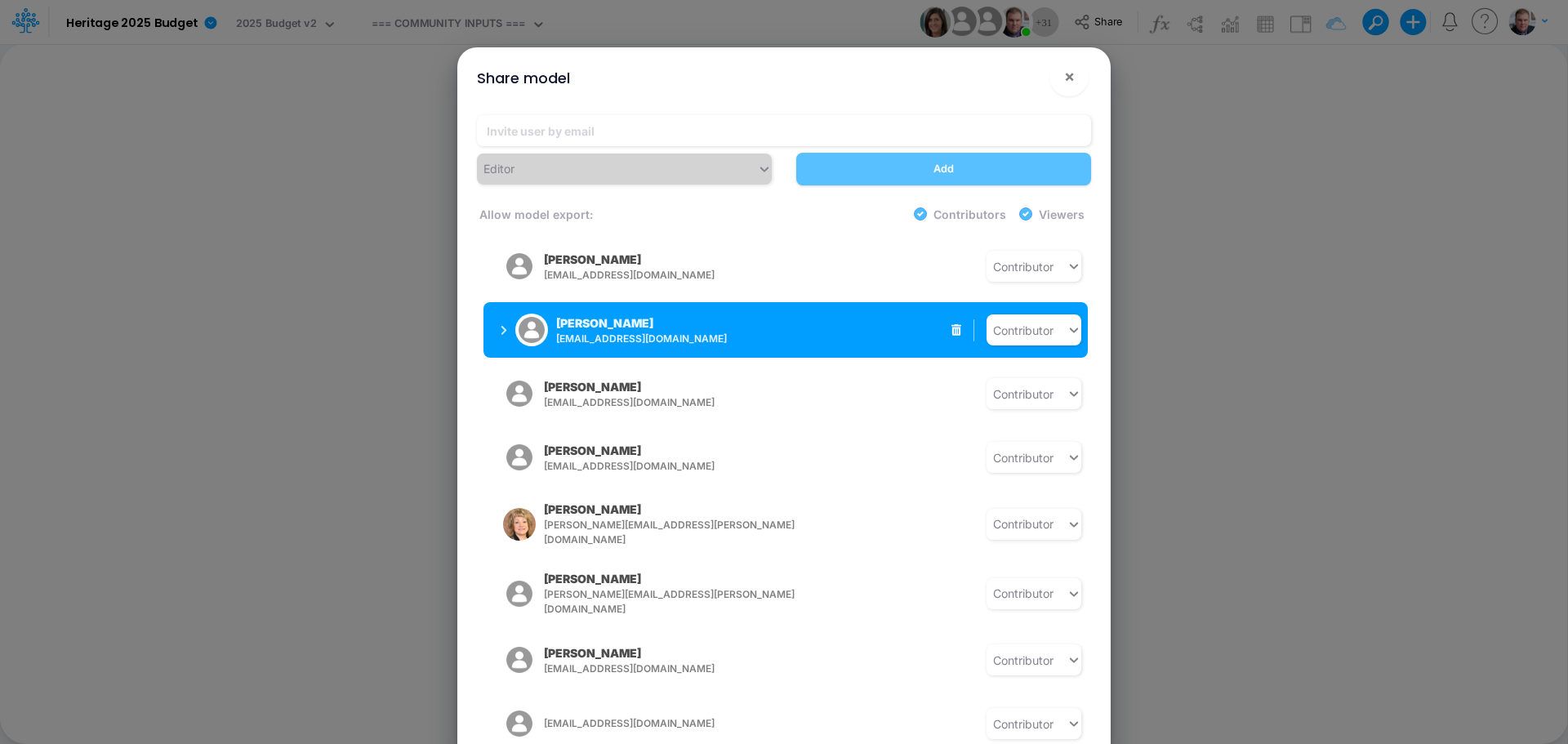
click at [499, 330] on button "Lori Higuera lhiguera@heritage-communities.com" at bounding box center [612, 330] width 259 height 42
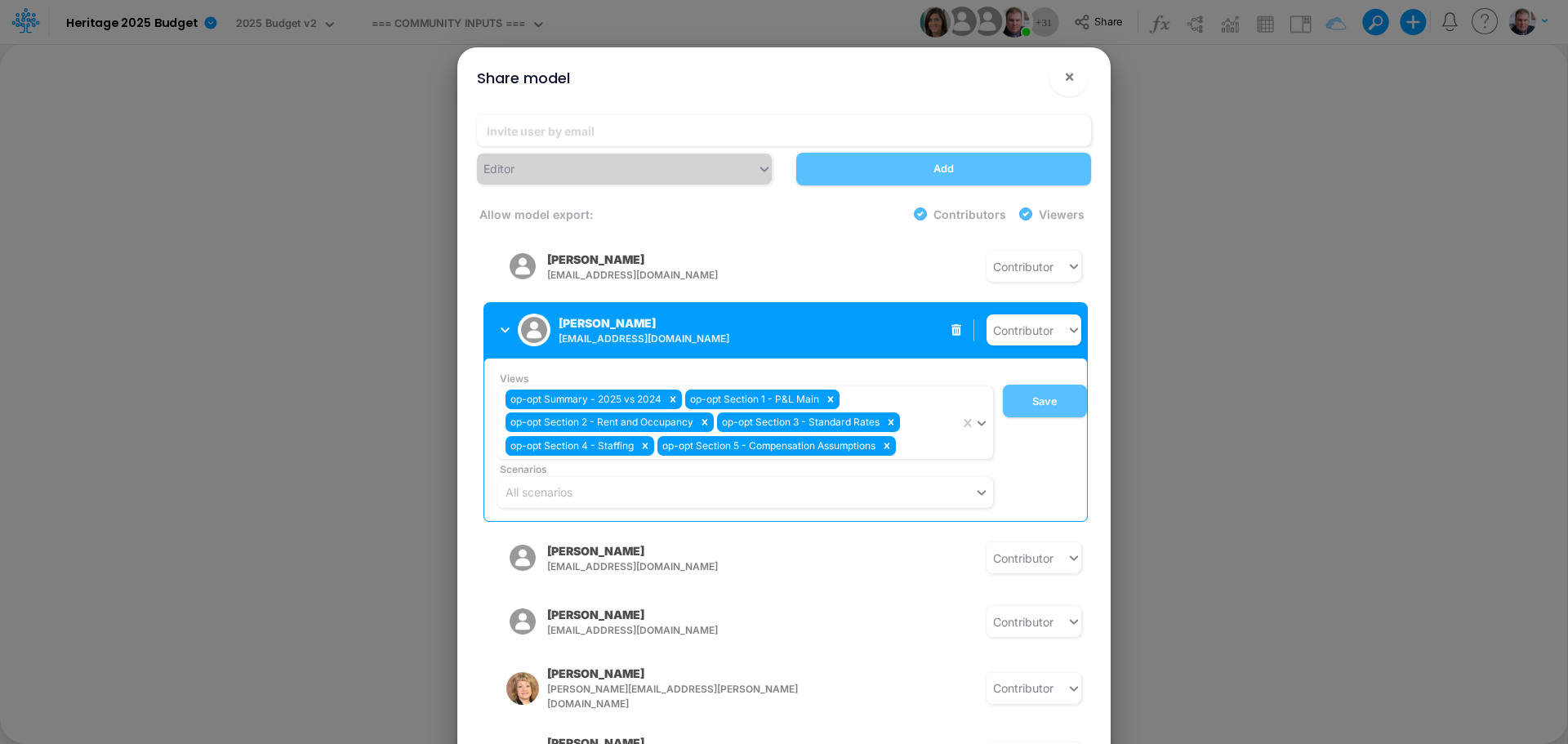
click at [499, 330] on button "Lori Higuera lhiguera@heritage-communities.com" at bounding box center [612, 330] width 259 height 42
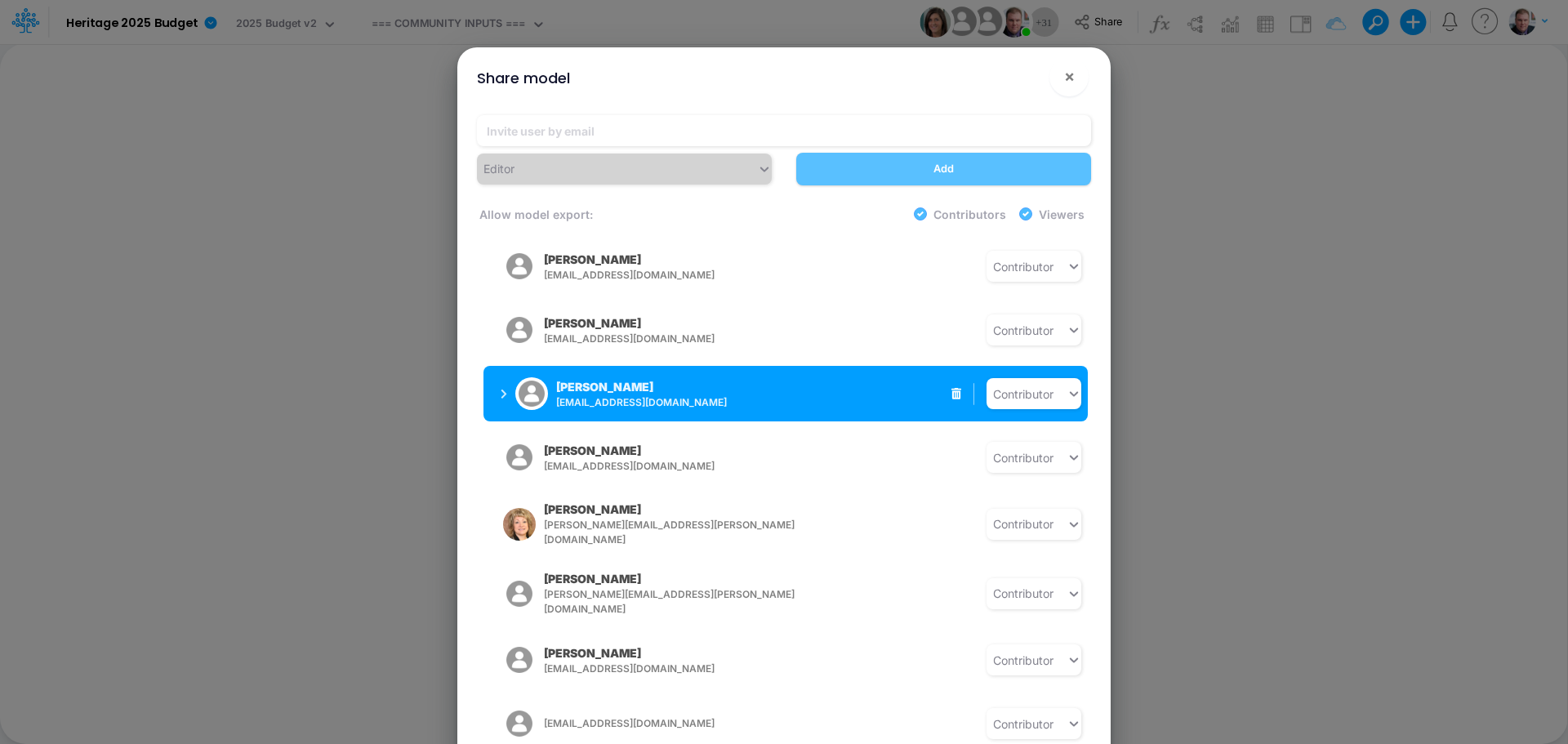
click at [500, 376] on button "Sarah Gebhardt sgebhardt@heritage-communities.com" at bounding box center [612, 393] width 259 height 42
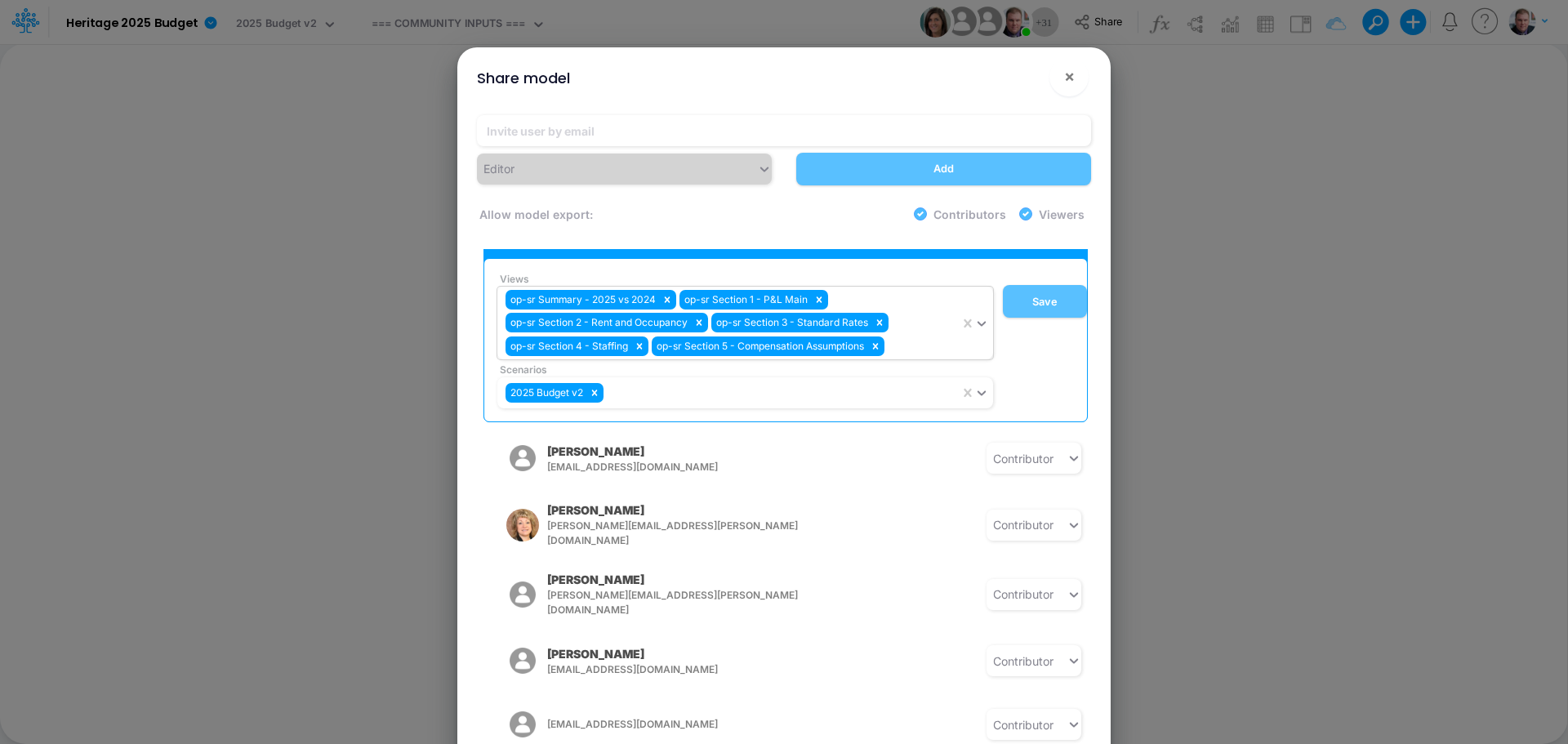
scroll to position [735, 0]
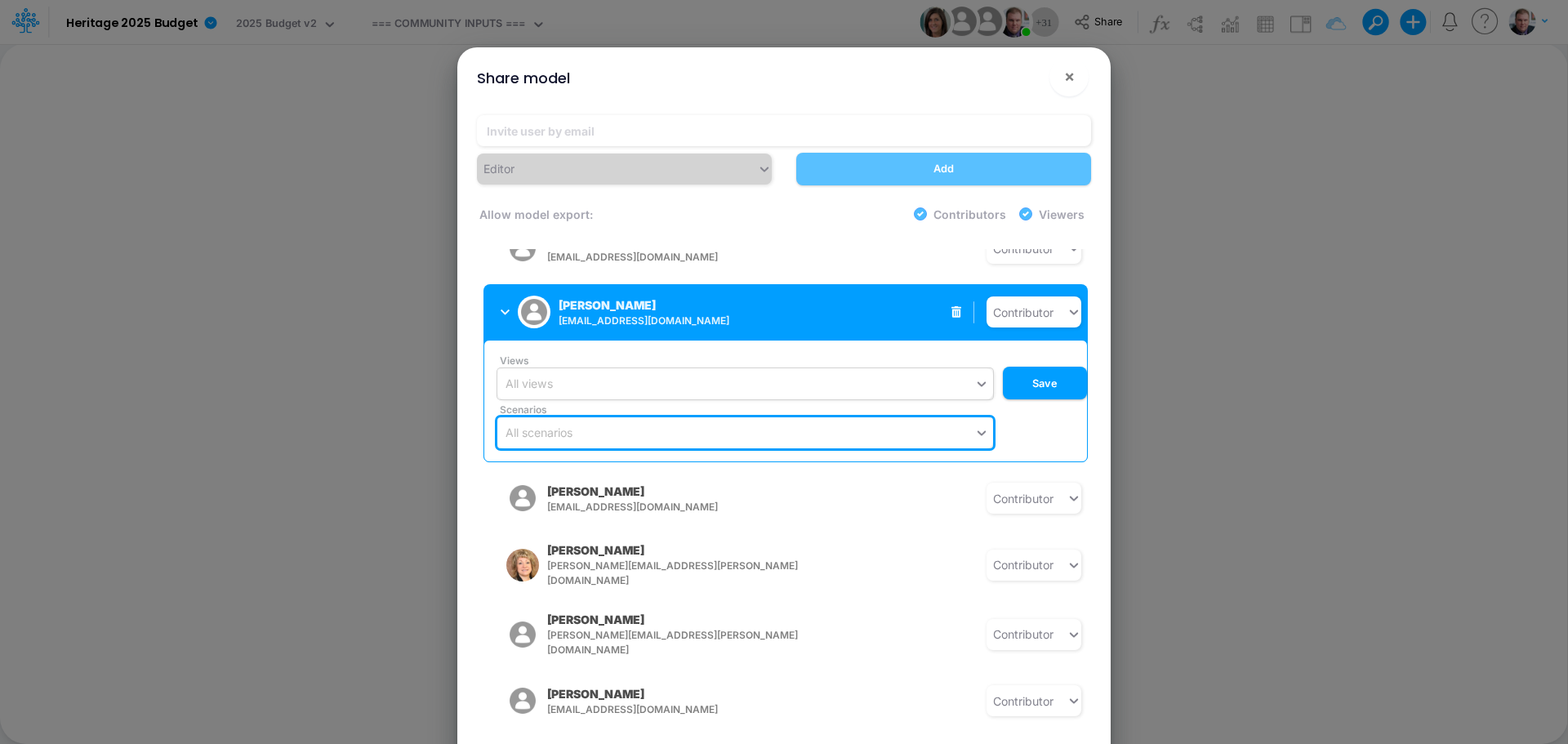
click at [590, 373] on div "All views" at bounding box center [736, 384] width 477 height 27
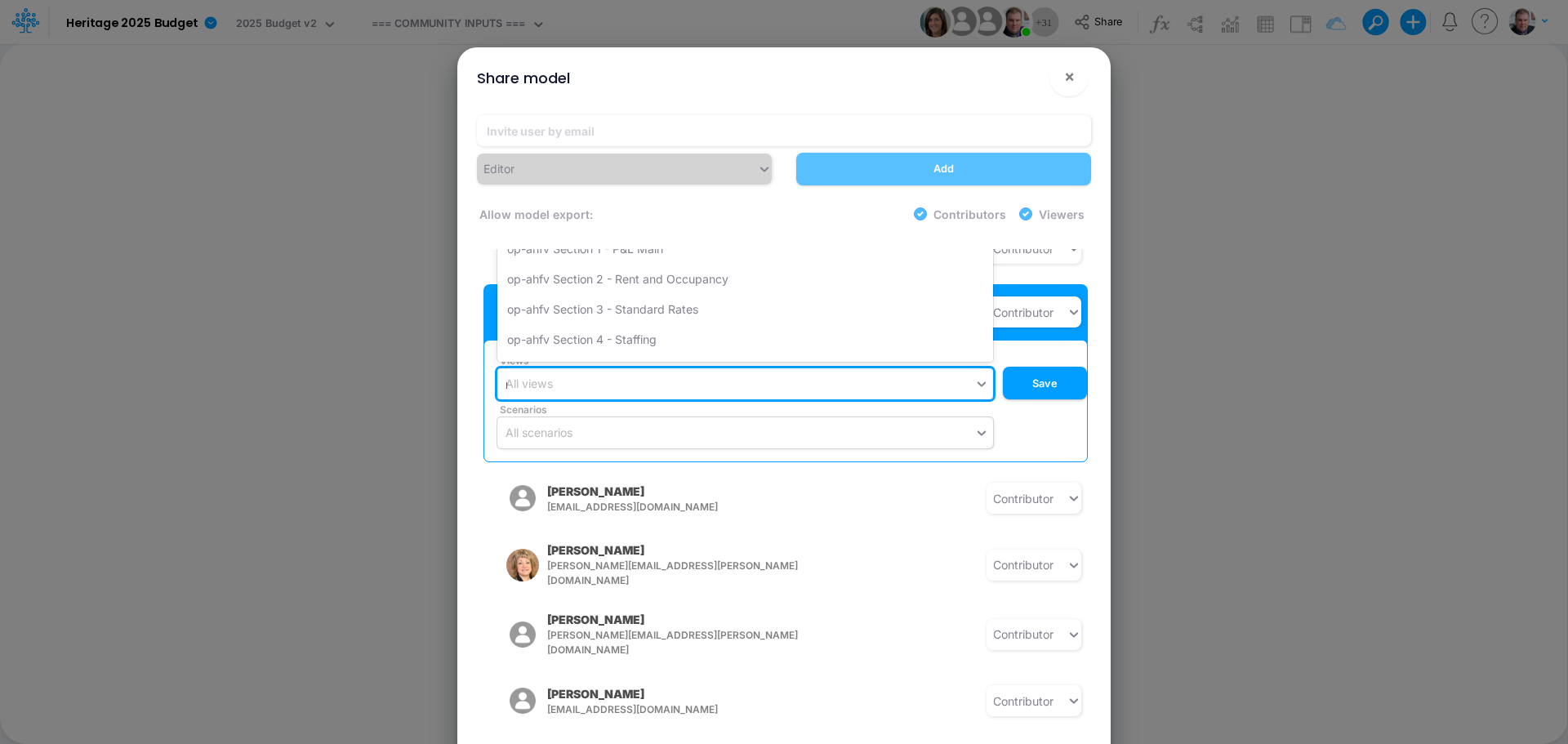
type input "rw"
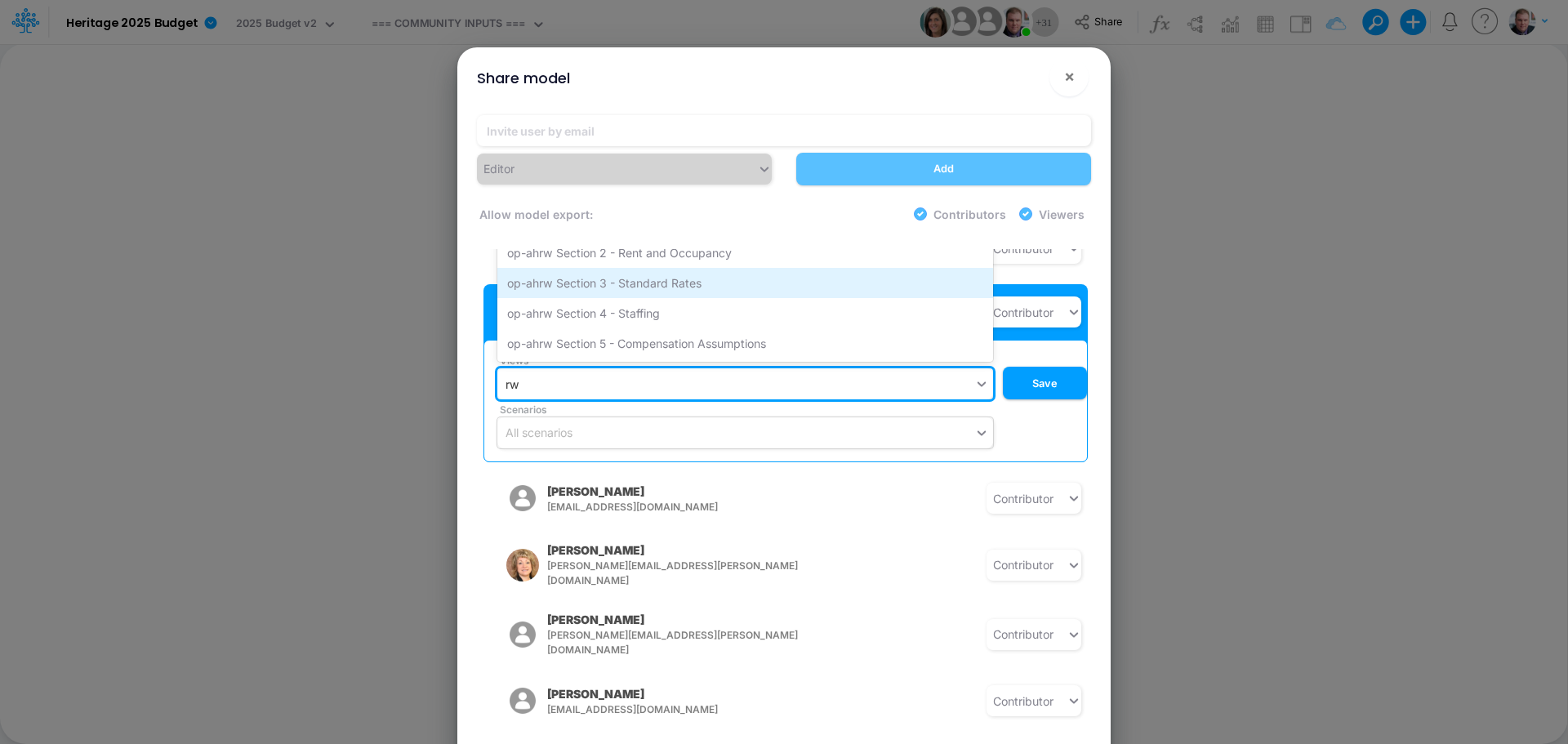
click at [574, 279] on div "op-ahrw Section 3 - Standard Rates" at bounding box center [745, 283] width 496 height 30
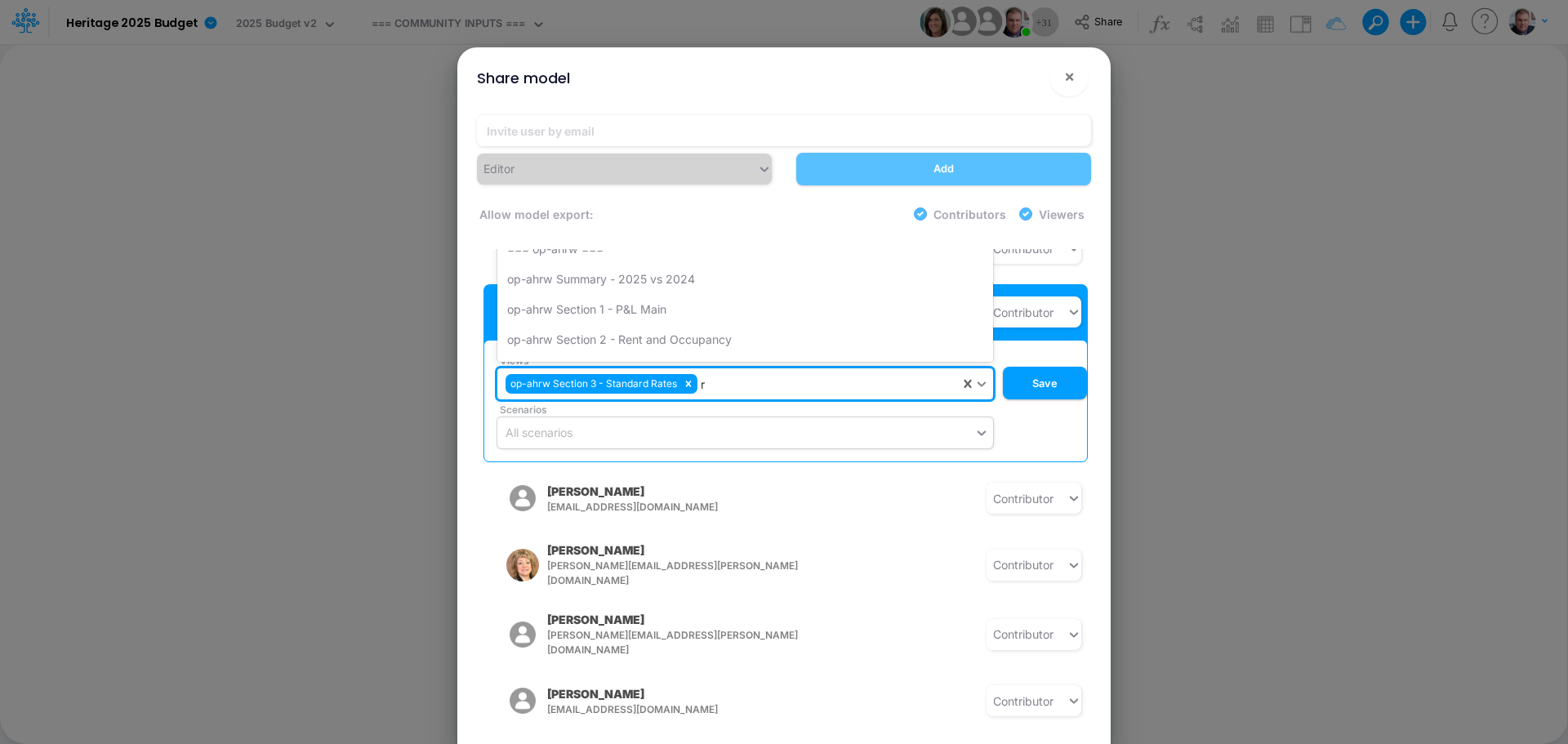
type input "rw"
click at [574, 279] on div "op-ahrw Section 2 - Rent and Occupancy" at bounding box center [745, 283] width 496 height 30
type input "rw"
click at [574, 279] on div "op-ahrw Section 1 - P&L Main" at bounding box center [745, 283] width 496 height 30
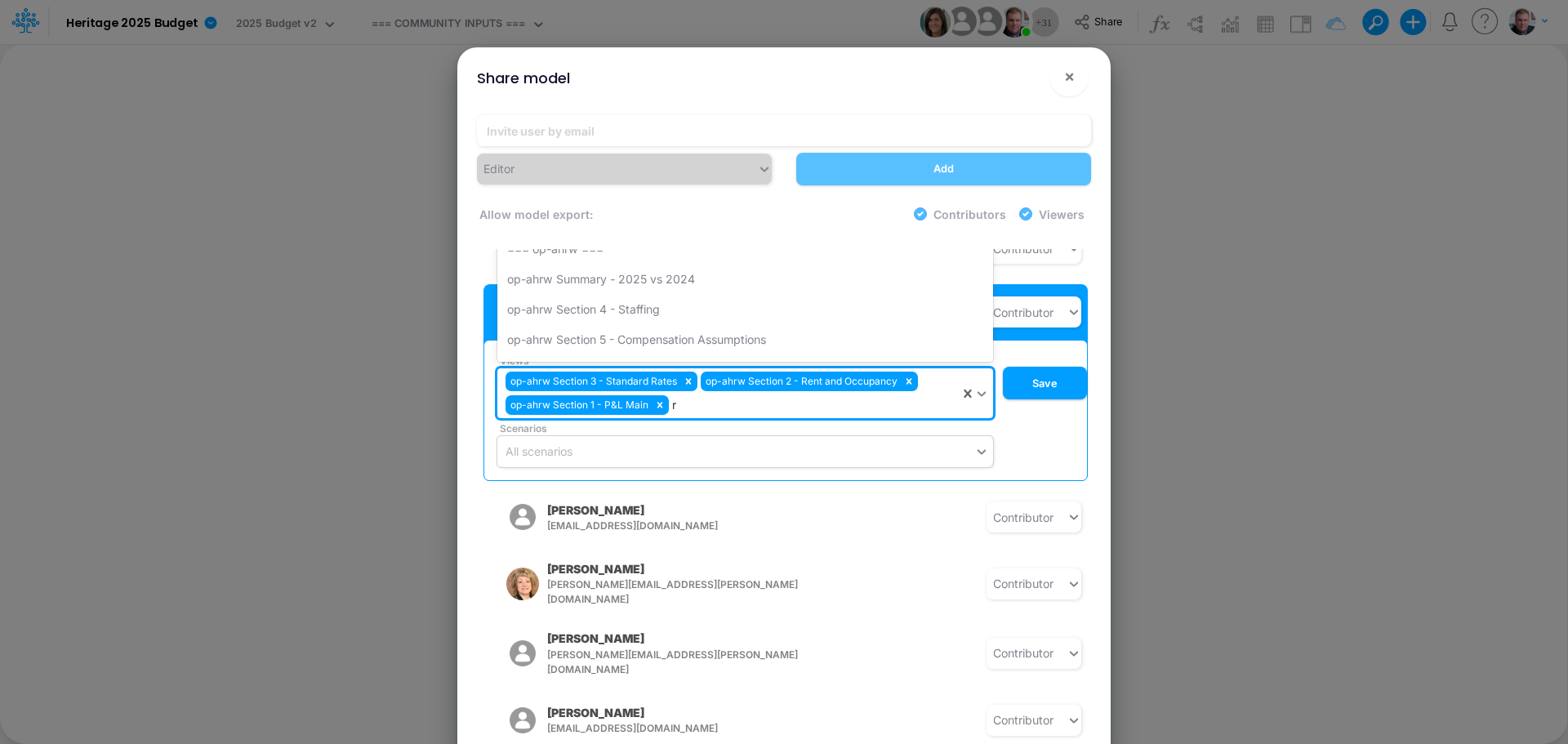
type input "rw"
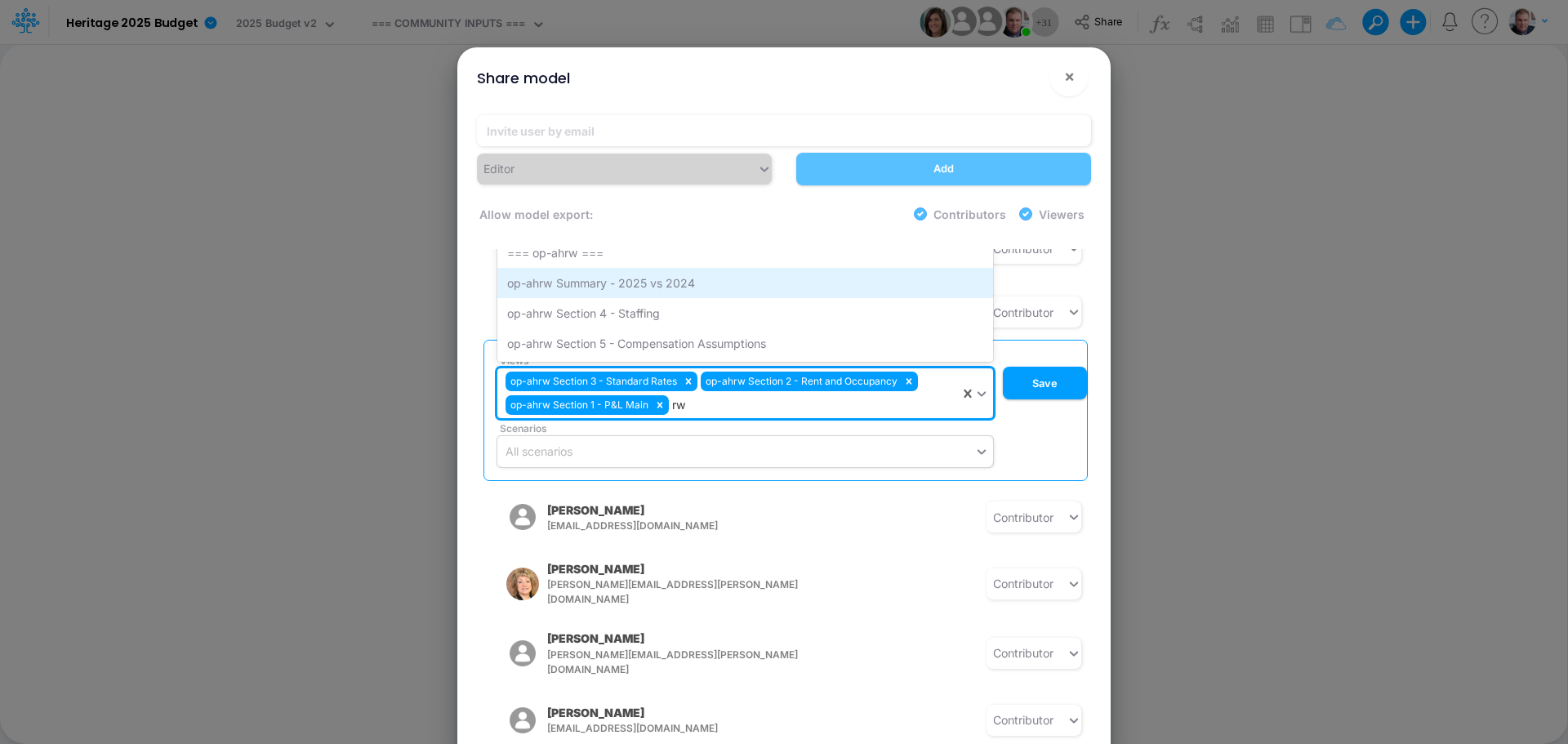
click at [564, 278] on div "op-ahrw Summary - 2025 vs 2024" at bounding box center [745, 283] width 496 height 30
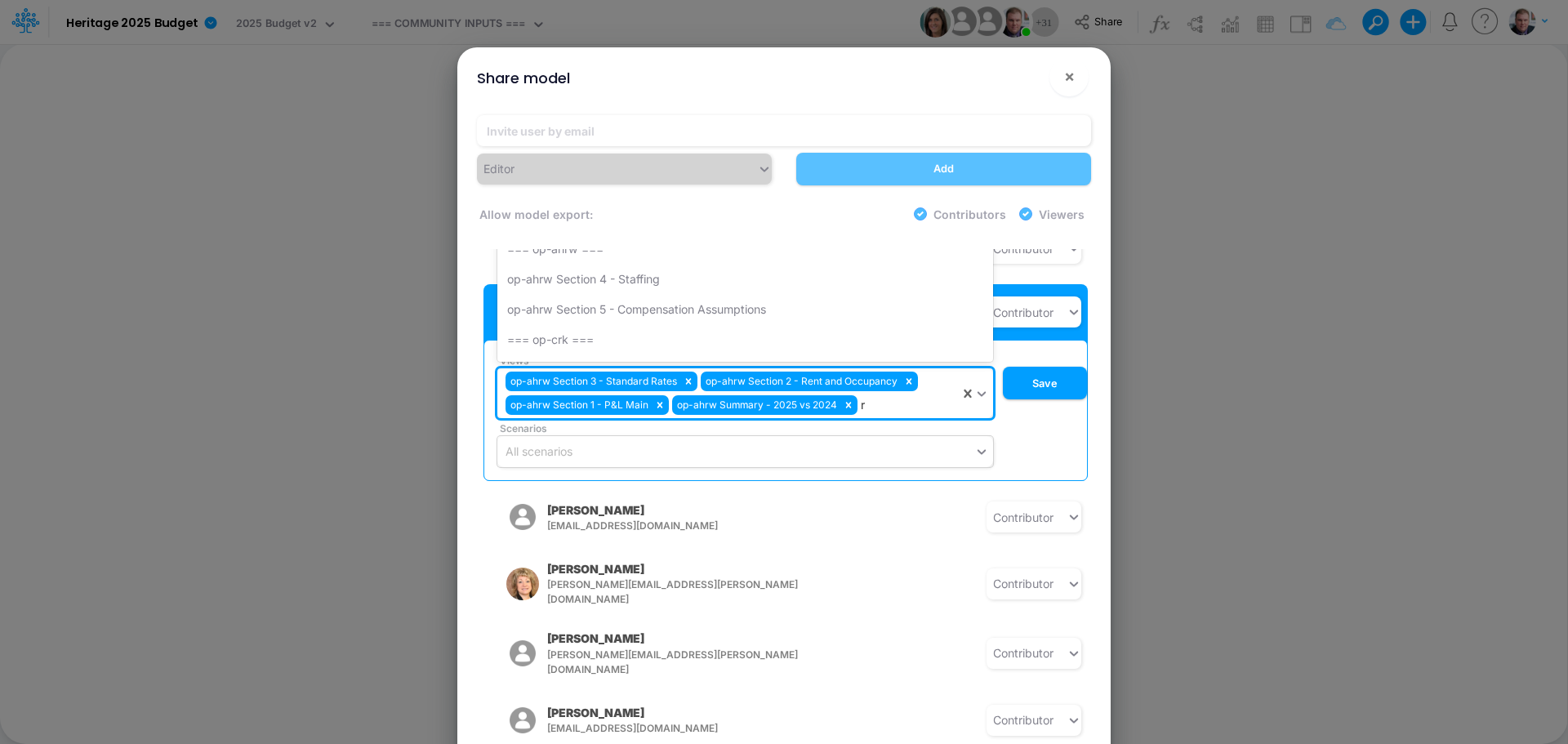
type input "rw"
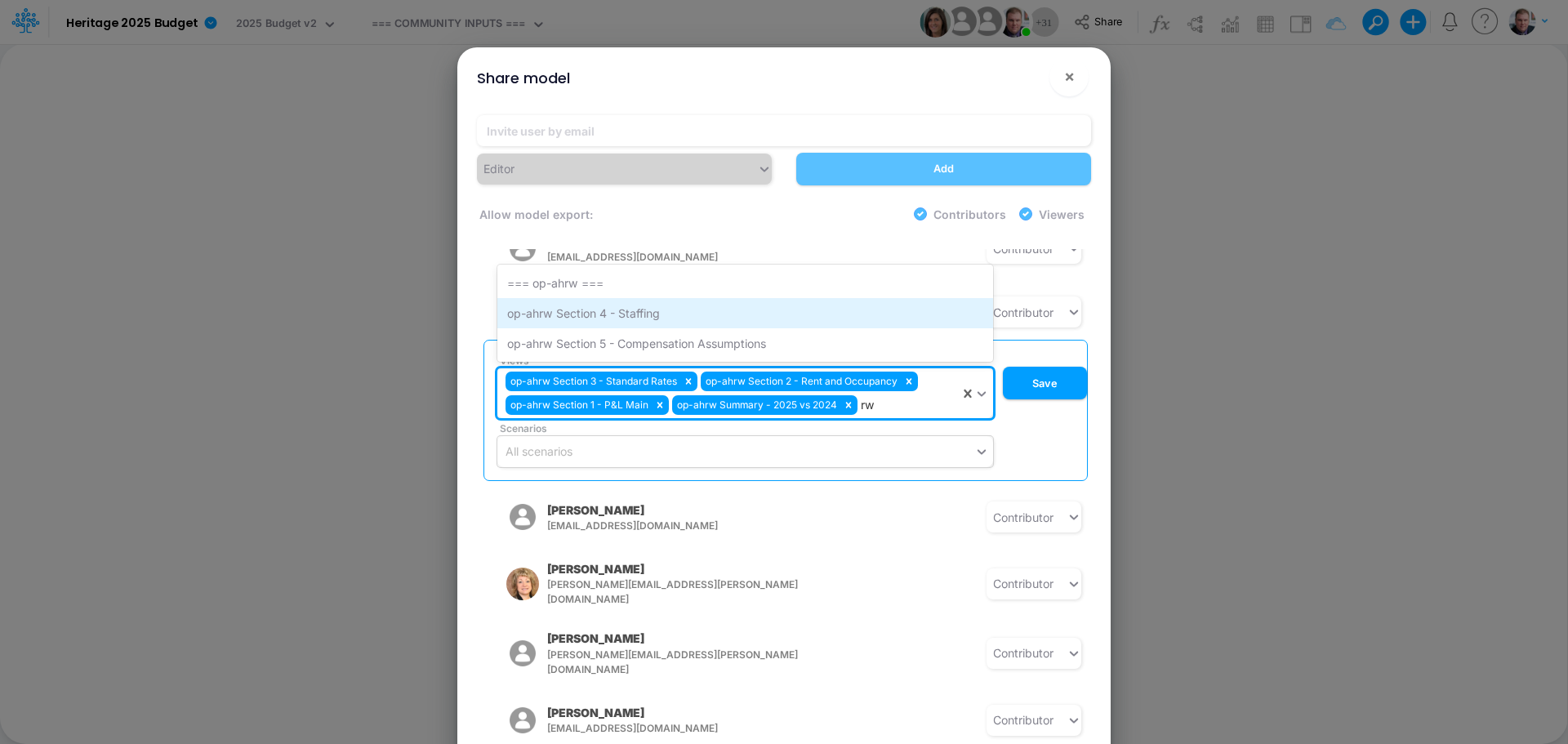
click at [588, 311] on div "op-ahrw Section 4 - Staffing" at bounding box center [745, 313] width 496 height 30
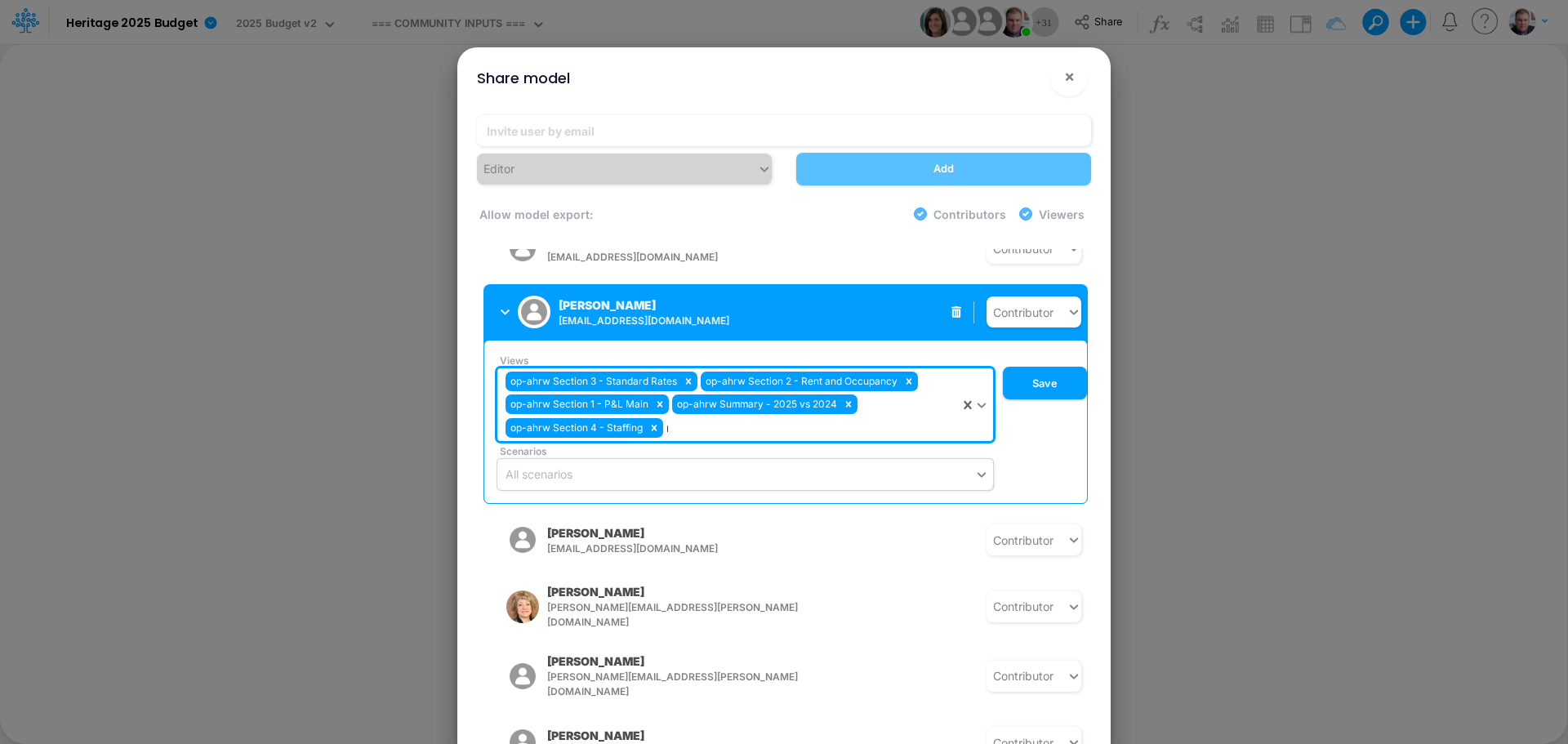
type input "rw"
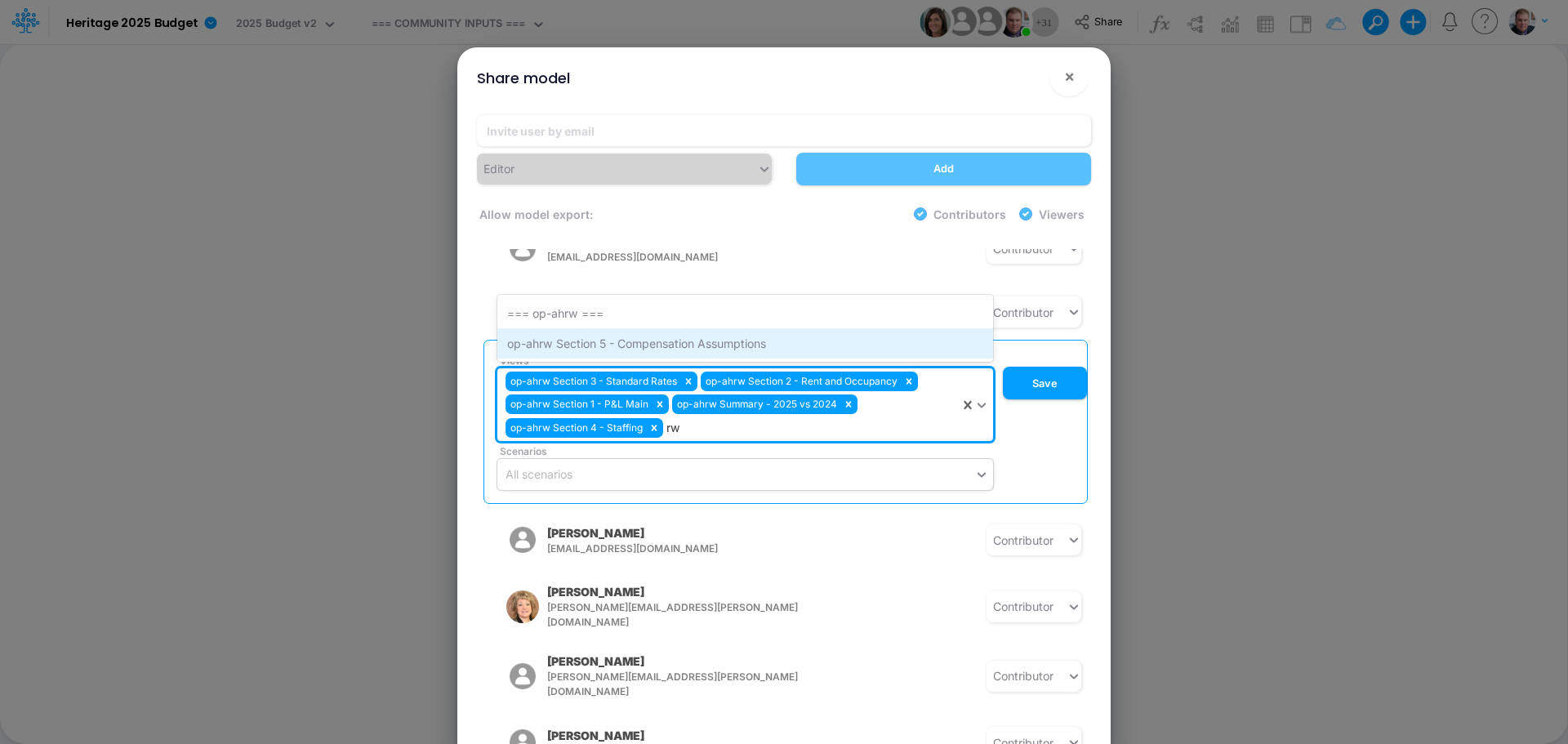
click at [599, 335] on div "op-ahrw Section 5 - Compensation Assumptions" at bounding box center [745, 344] width 496 height 30
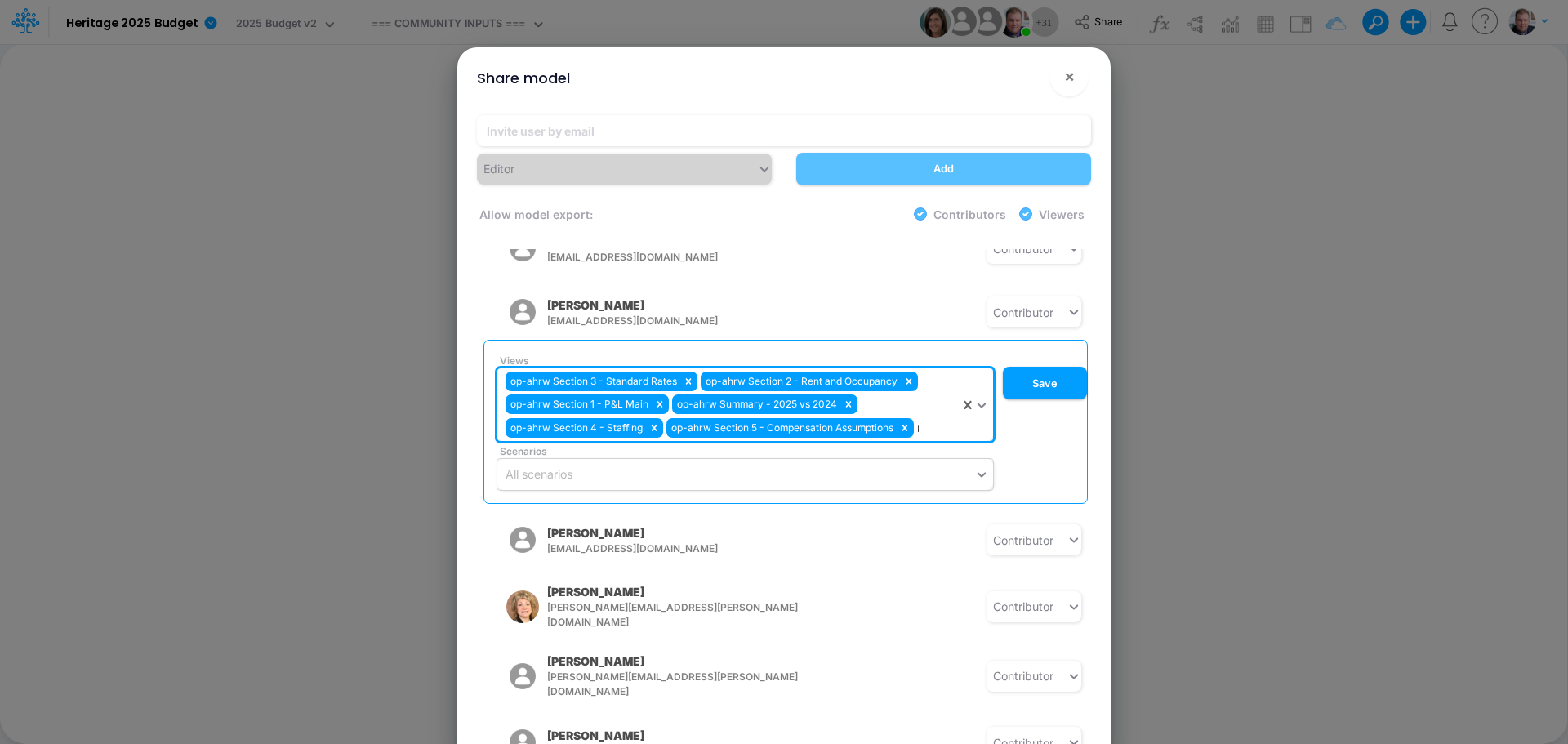
type input "rw"
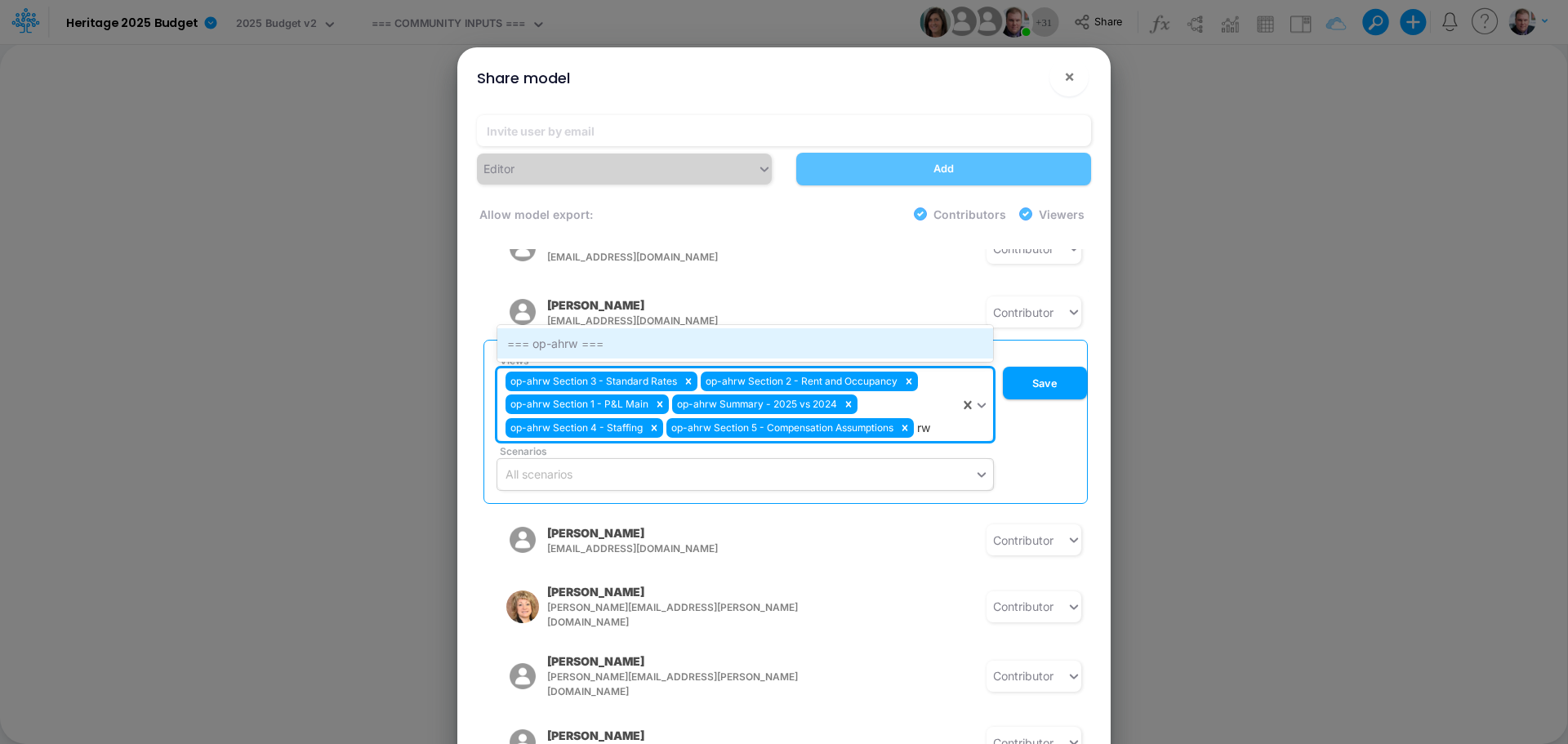
click at [588, 329] on div "=== op-ahrw ===" at bounding box center [745, 344] width 496 height 30
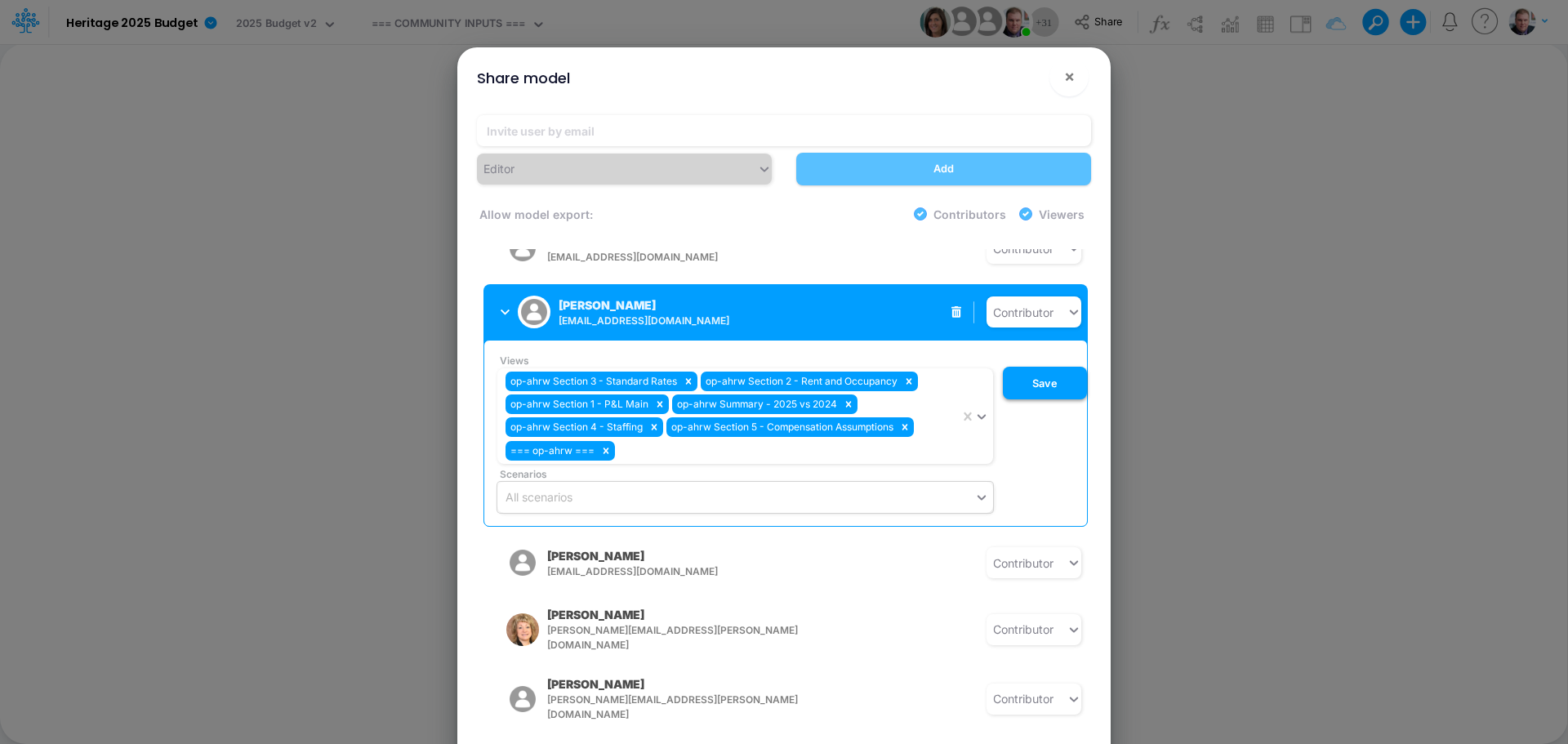
click at [1030, 373] on button "Save" at bounding box center [1044, 383] width 84 height 33
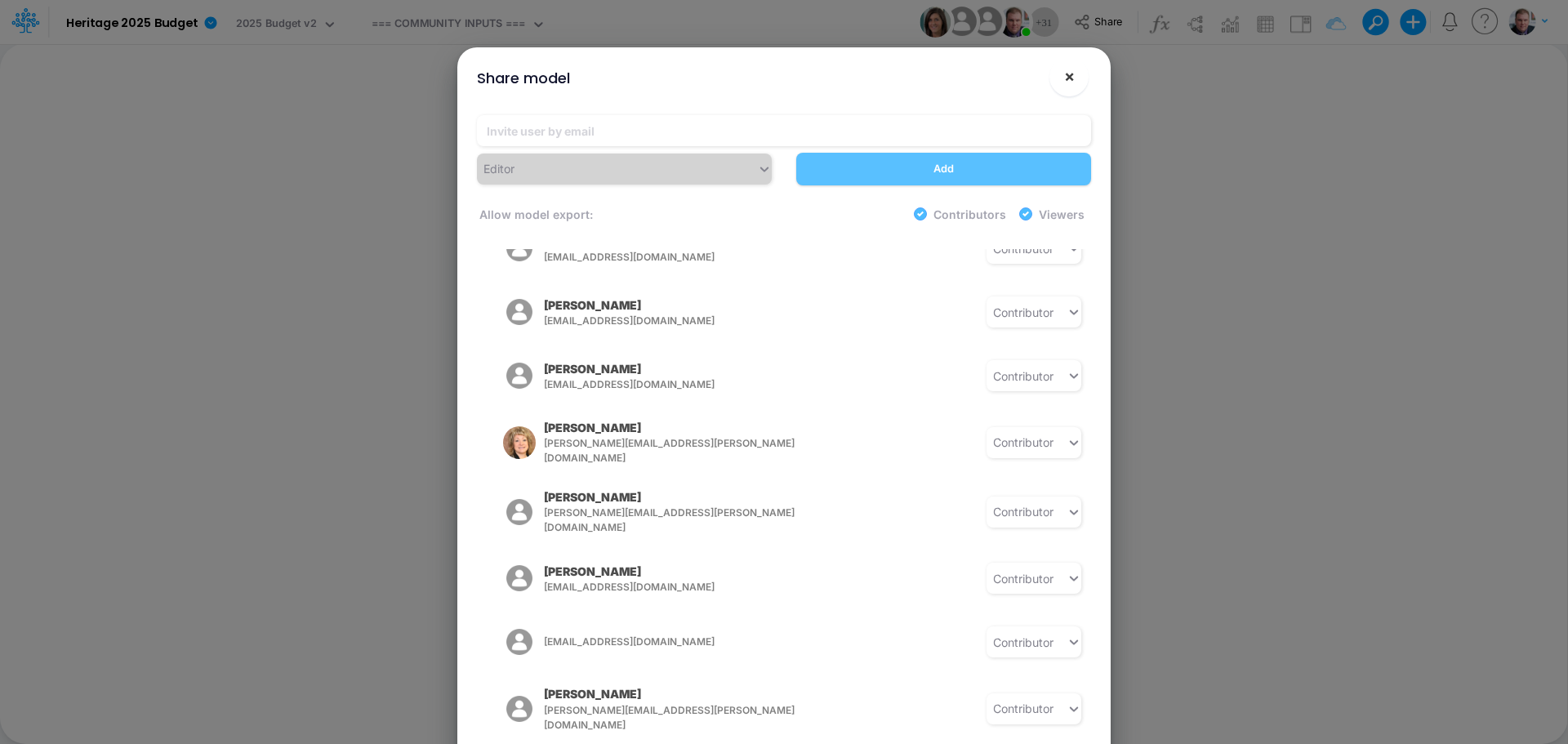
click at [1063, 83] on button "×" at bounding box center [1069, 77] width 39 height 39
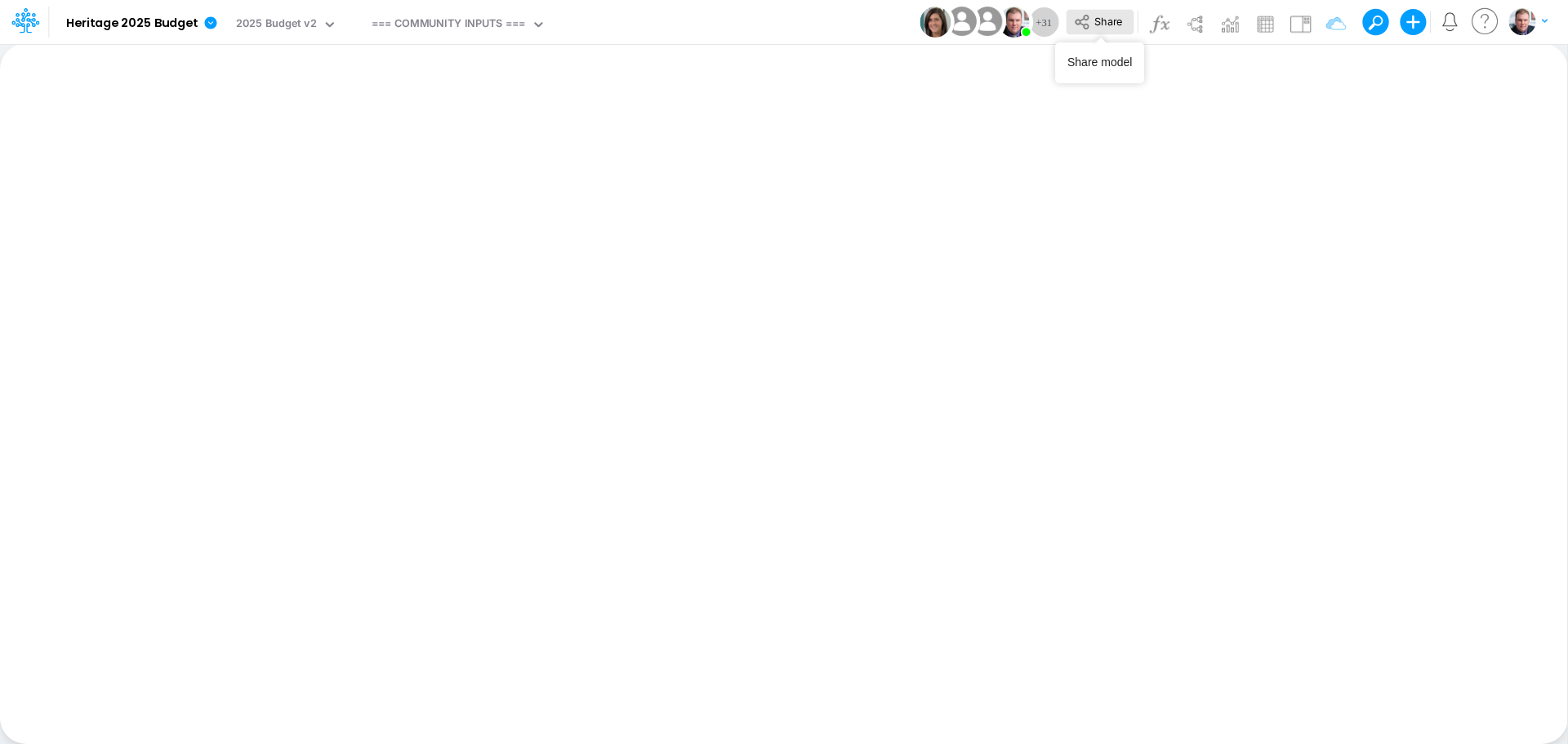
click at [1090, 27] on icon at bounding box center [1082, 22] width 18 height 18
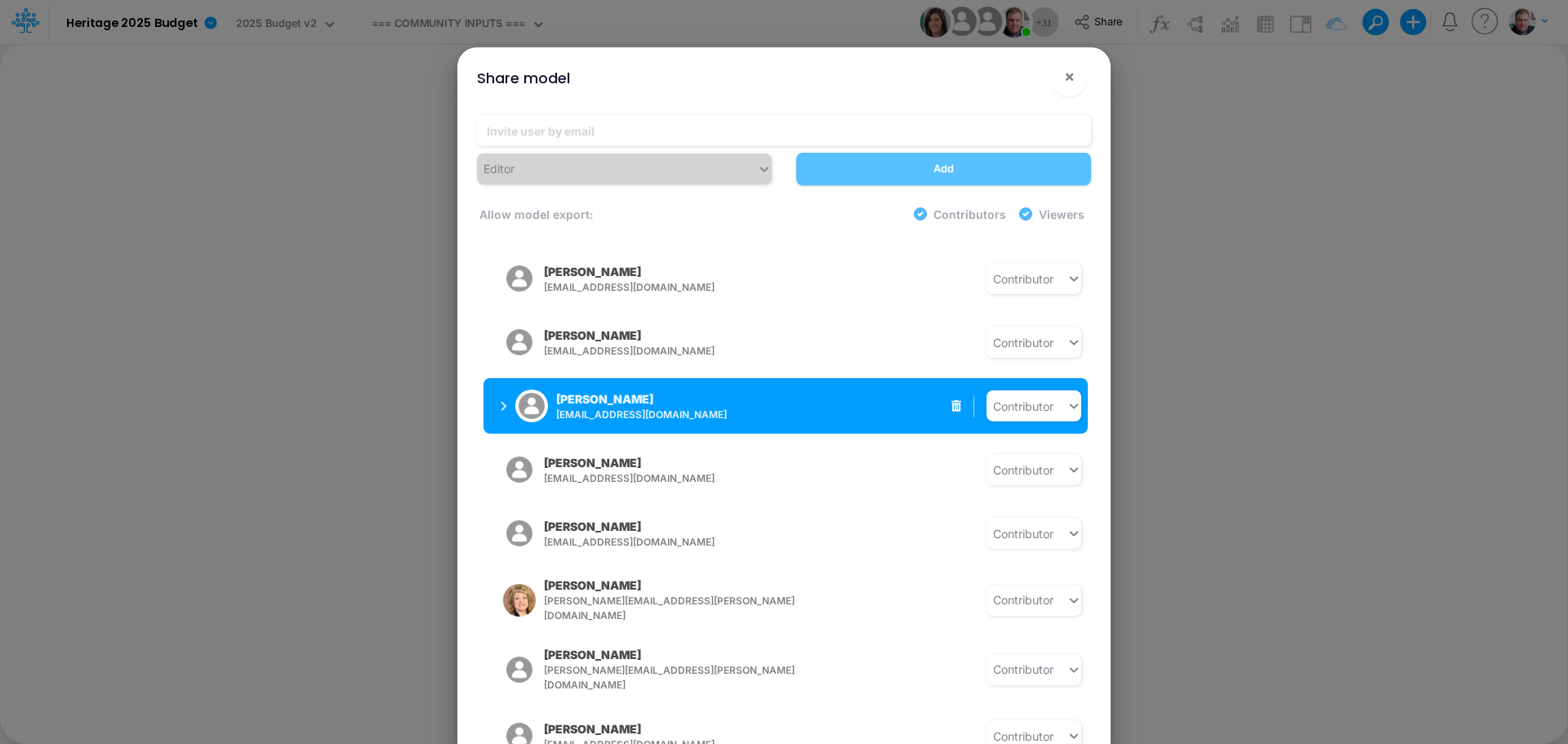
scroll to position [572, 0]
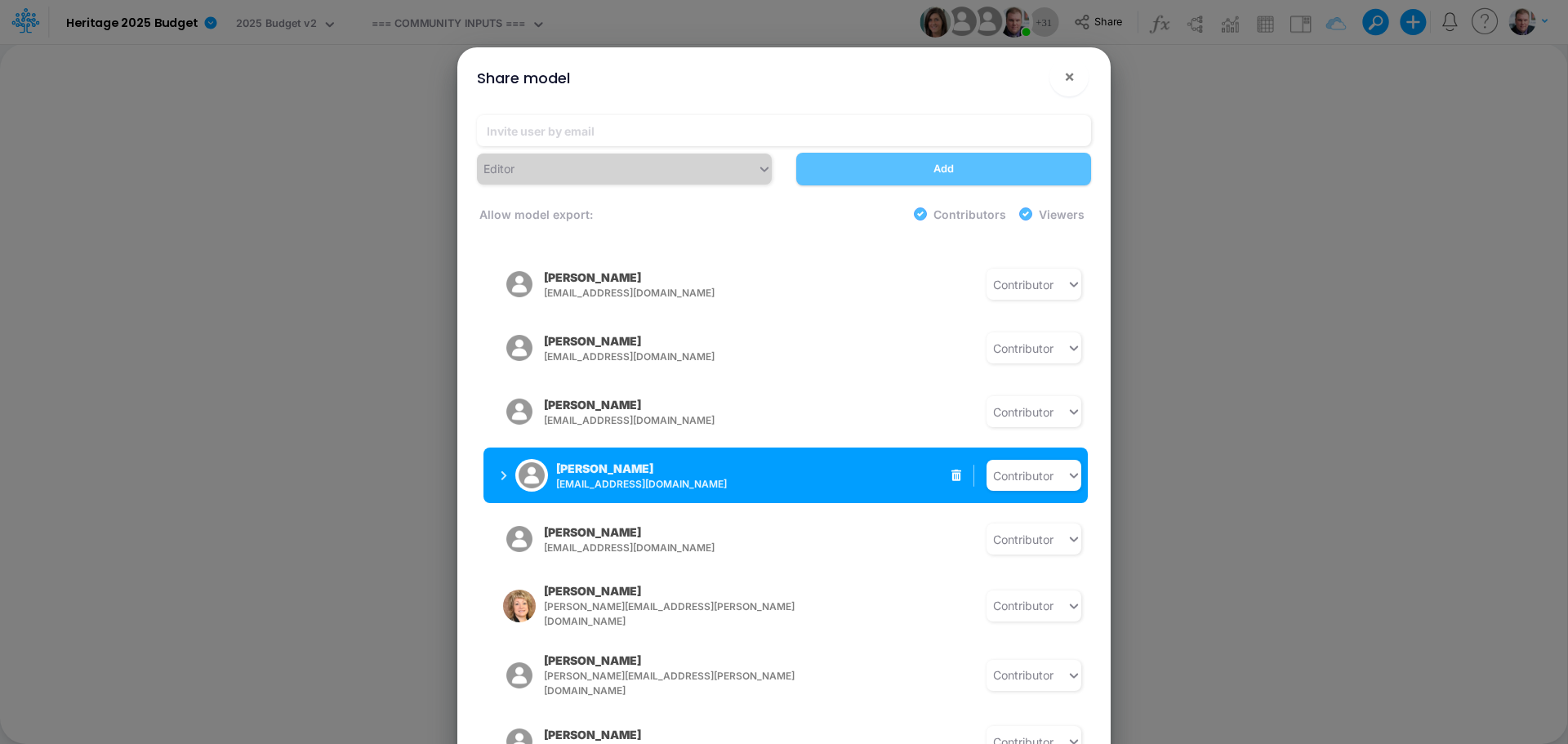
click at [506, 470] on icon "button" at bounding box center [504, 475] width 6 height 11
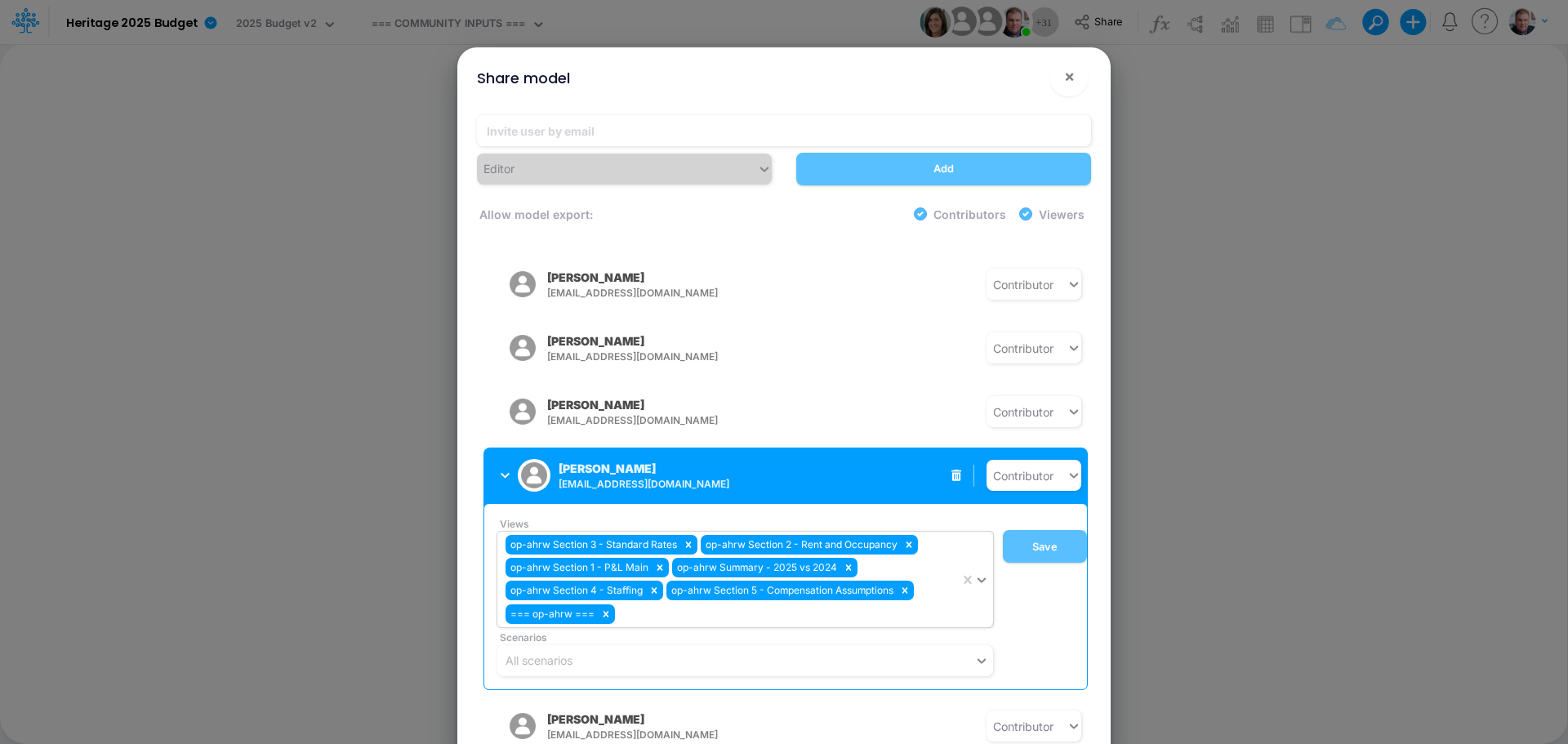
scroll to position [735, 0]
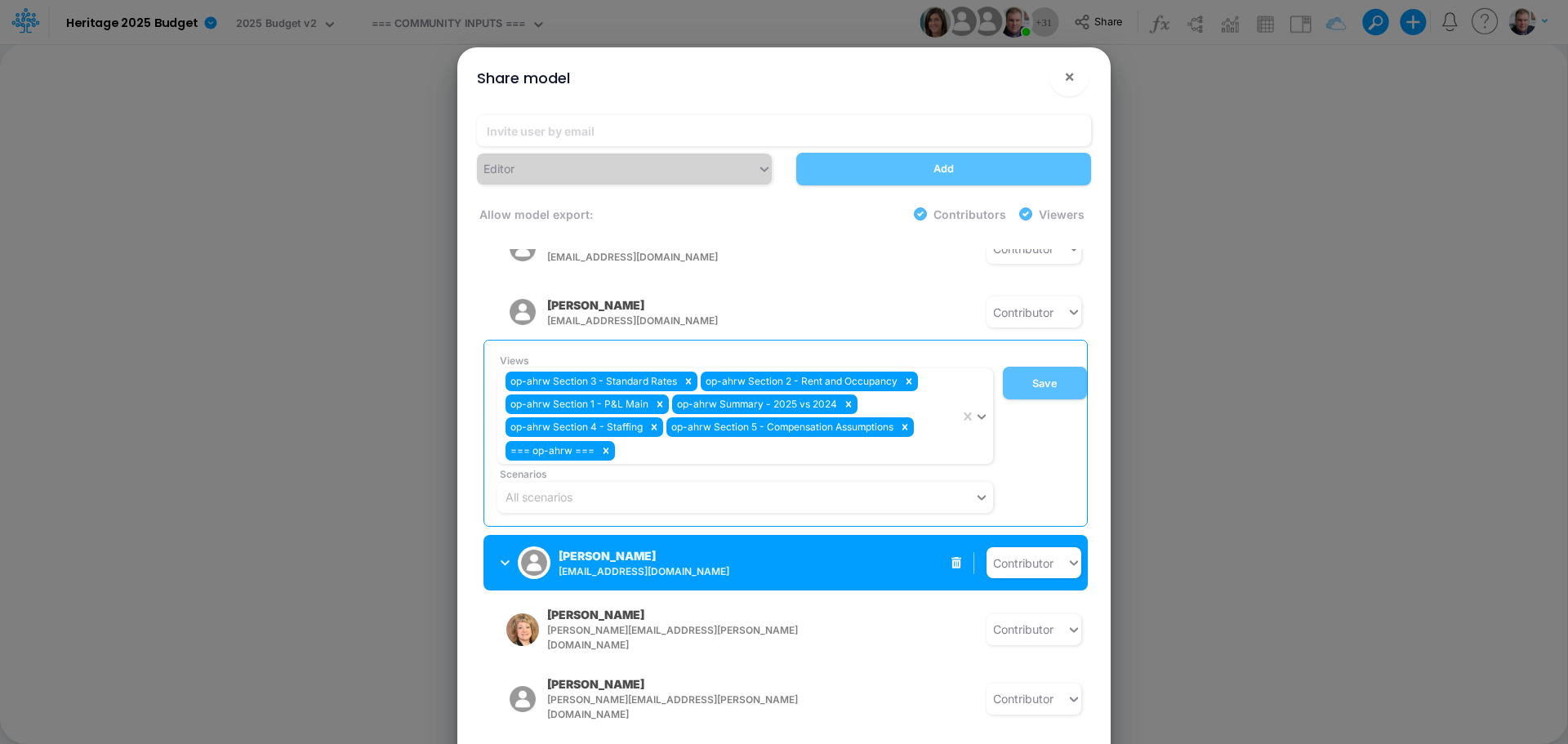
click at [504, 558] on icon "button" at bounding box center [505, 563] width 9 height 11
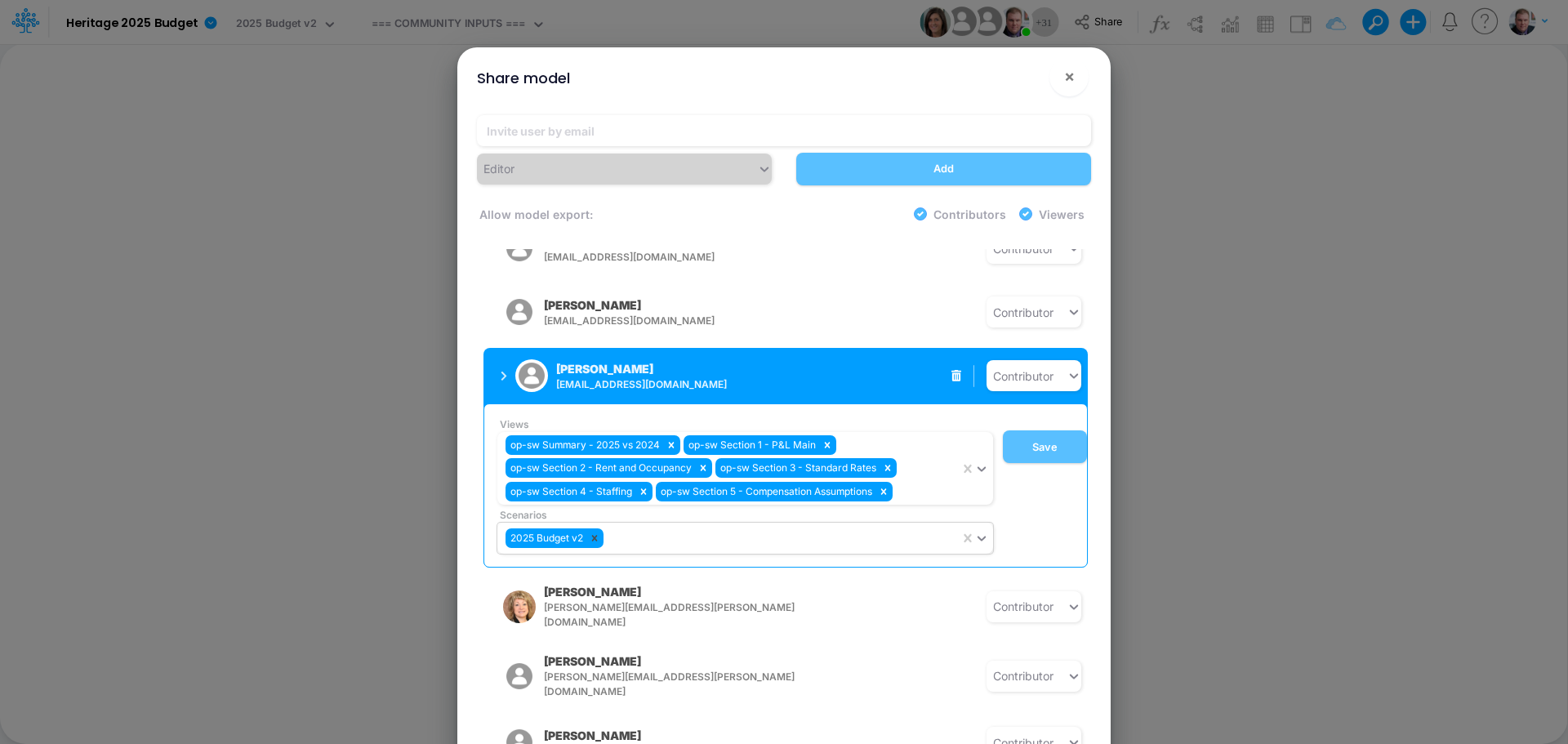
click at [597, 535] on icon at bounding box center [595, 538] width 5 height 5
click at [1034, 439] on button "Save" at bounding box center [1044, 446] width 84 height 33
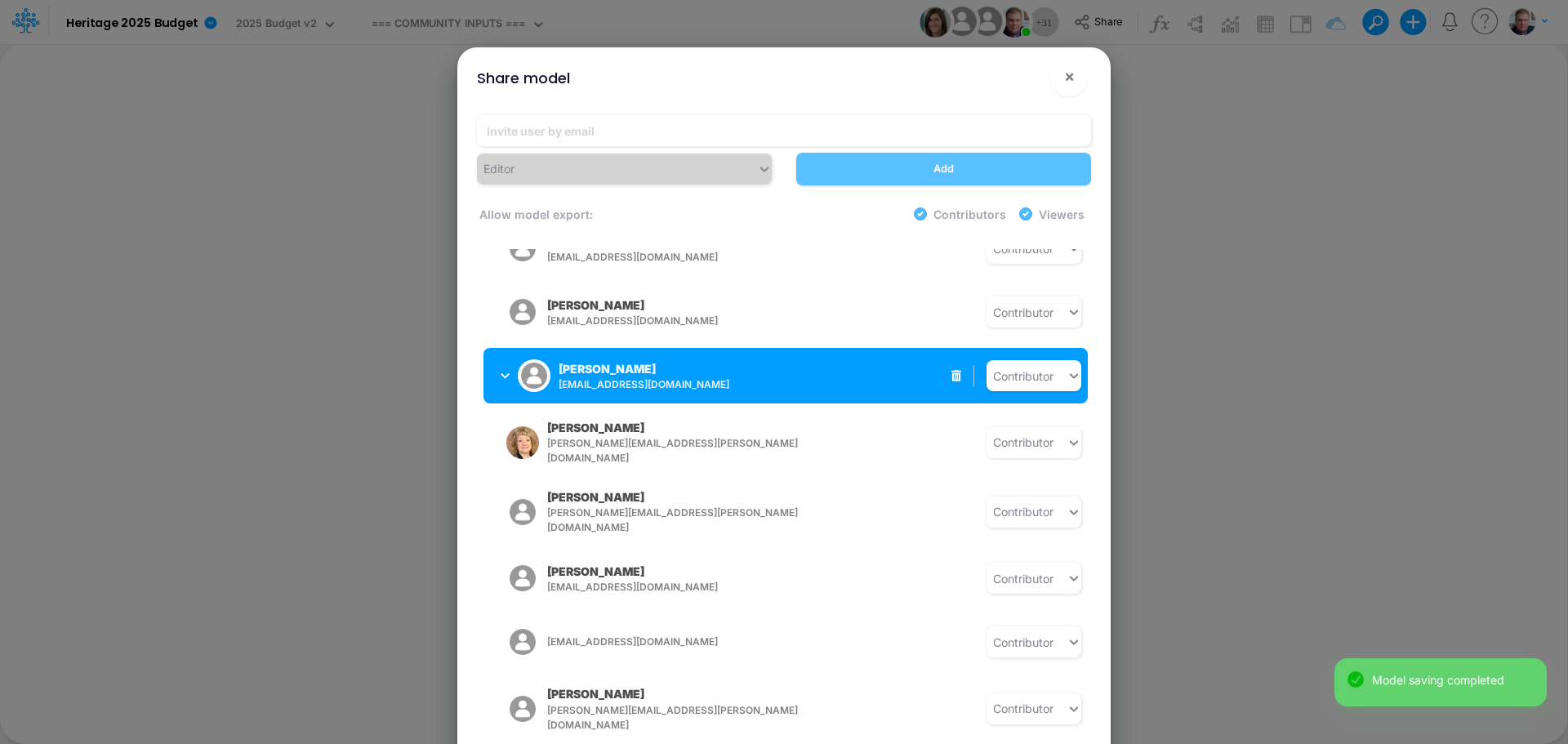
click at [769, 379] on span "[EMAIL_ADDRESS][DOMAIN_NAME]" at bounding box center [686, 384] width 256 height 15
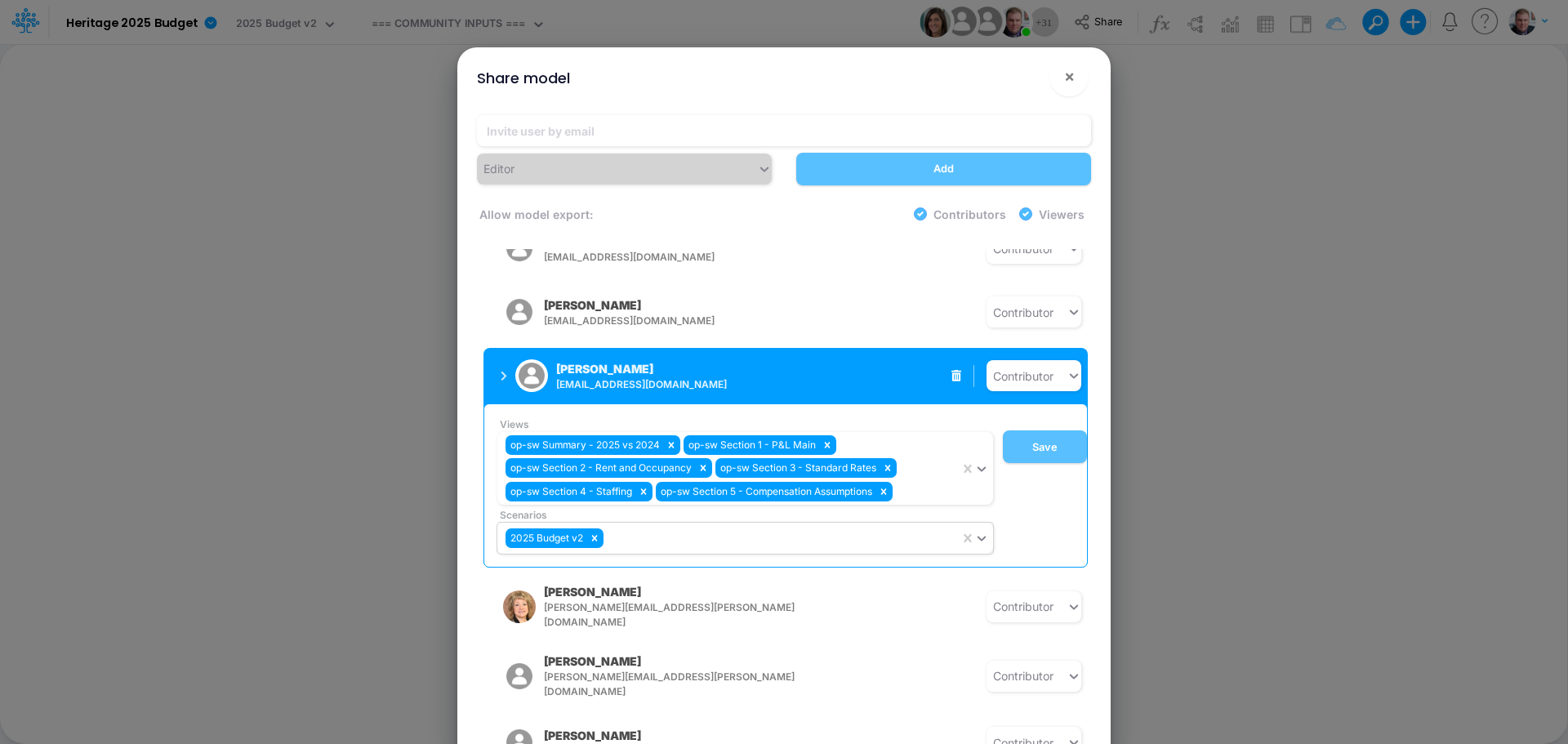
click at [708, 361] on div "Brianna Hansen bhansen@heritage-communities.com" at bounding box center [640, 376] width 170 height 32
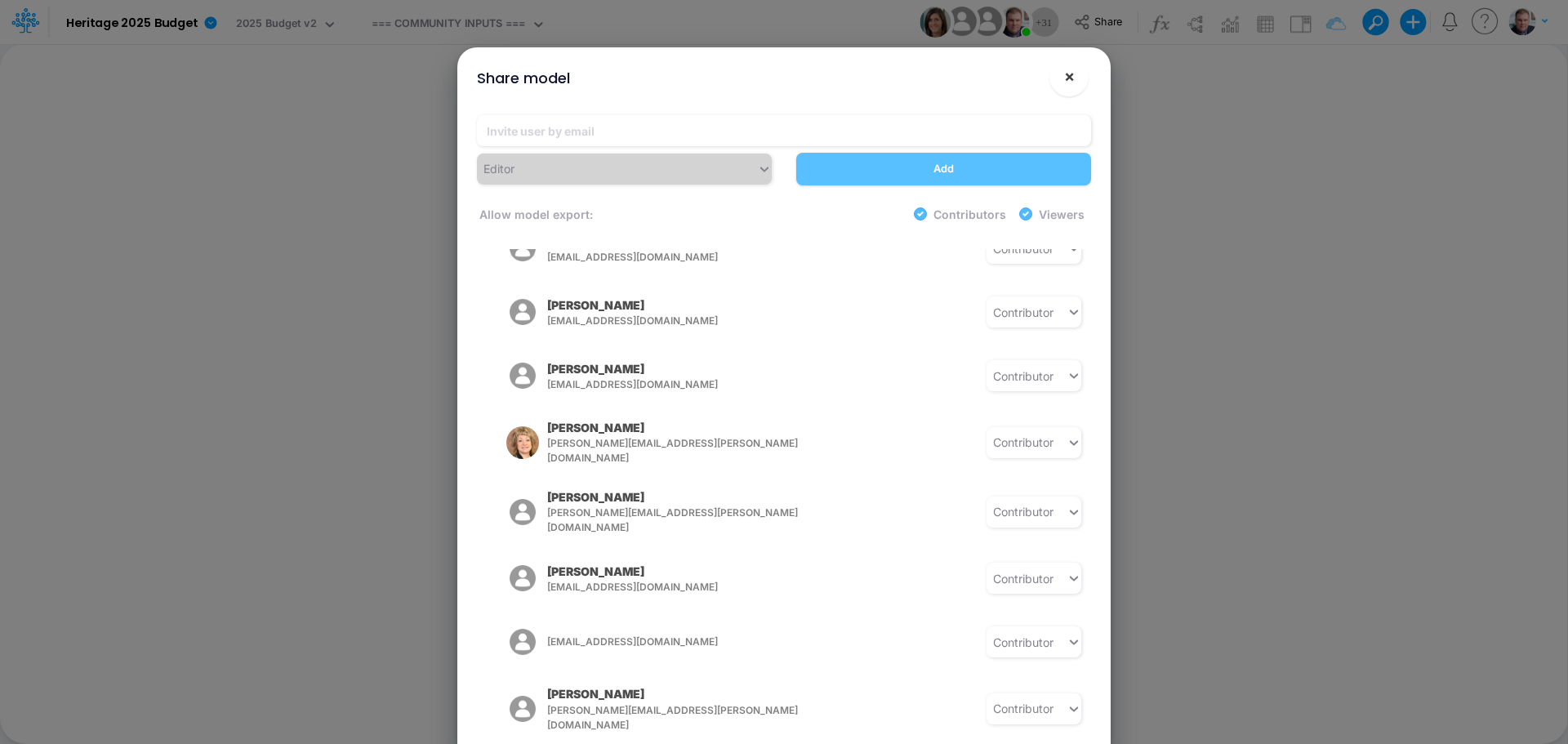
click at [1065, 78] on span "×" at bounding box center [1069, 76] width 11 height 19
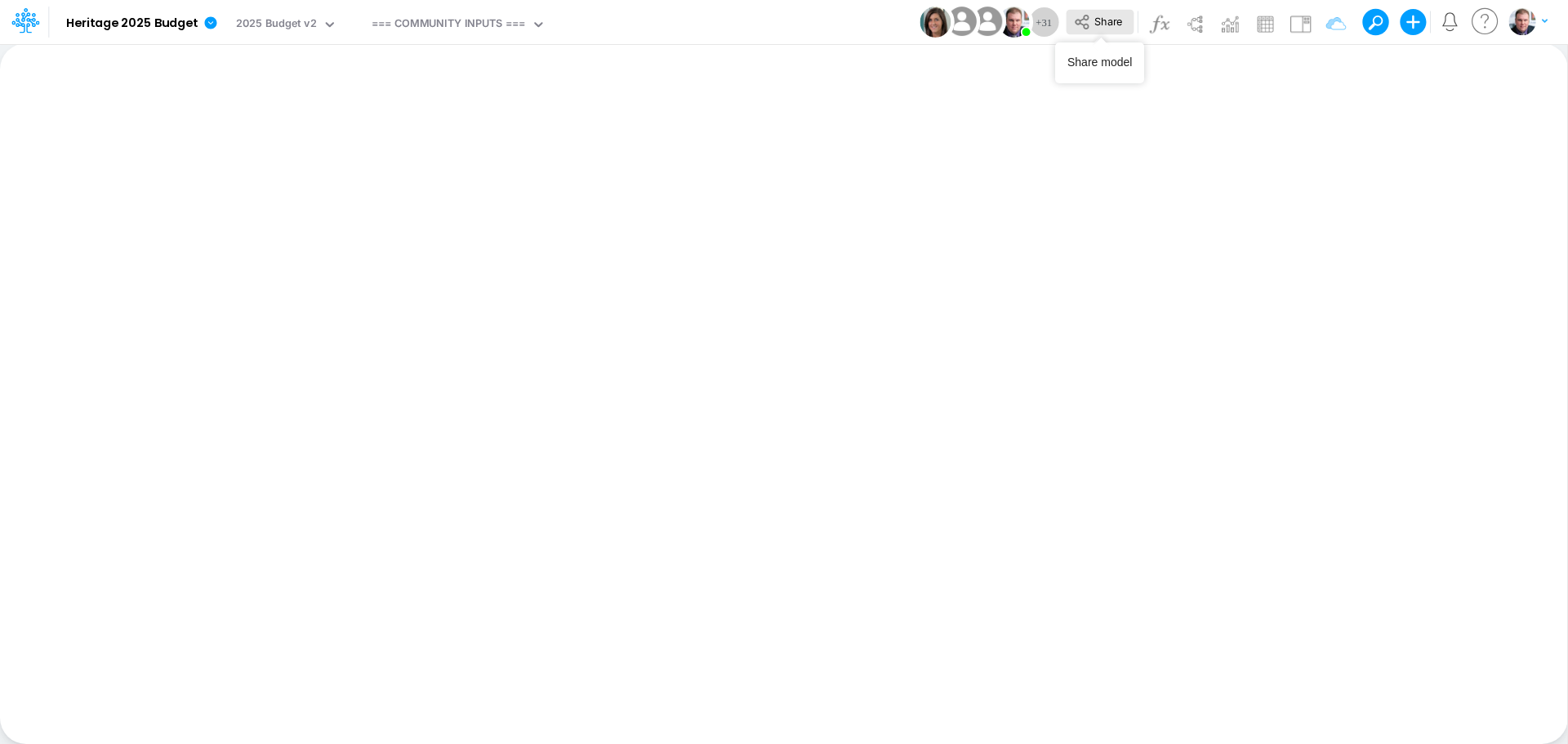
click at [1100, 19] on span "Share" at bounding box center [1108, 21] width 27 height 12
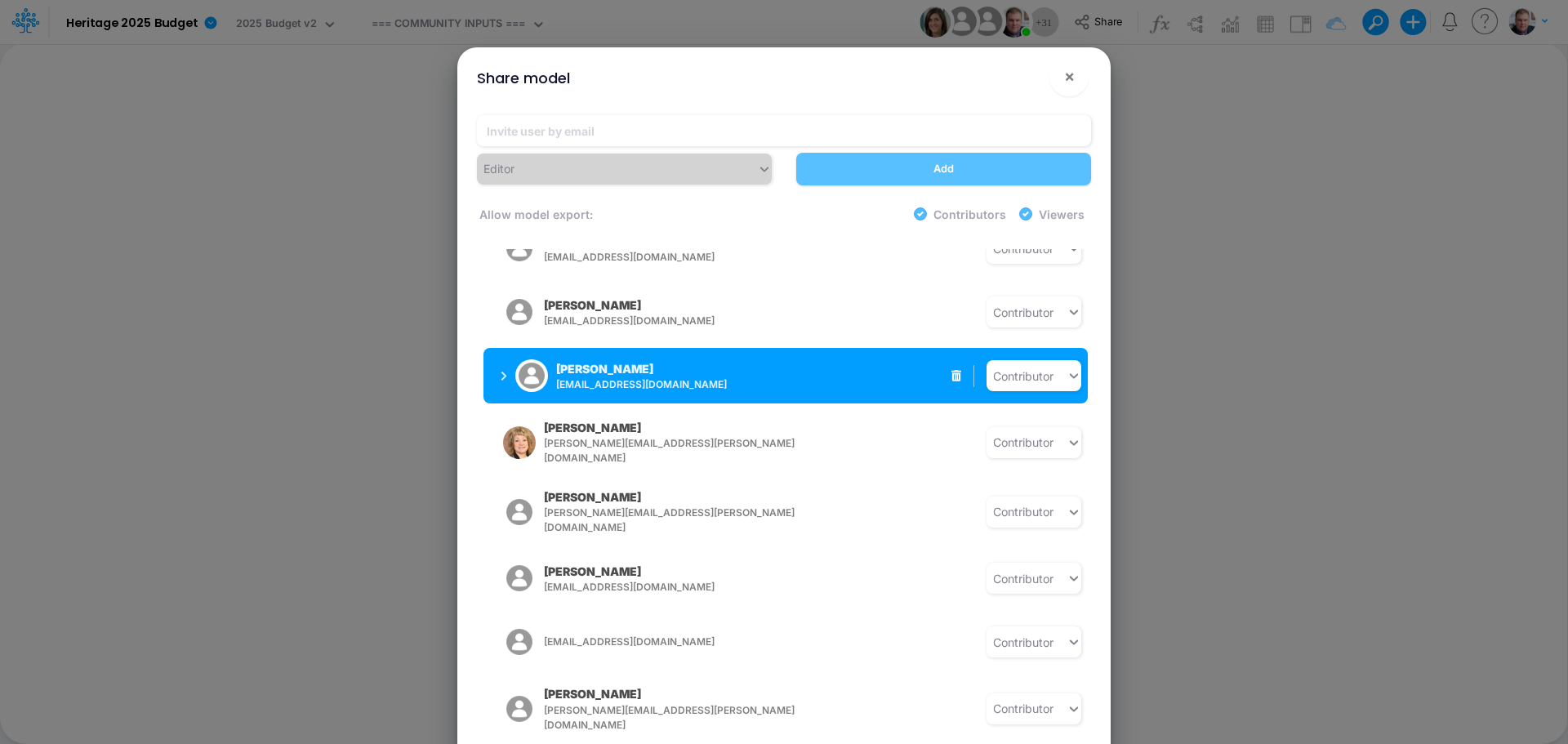
click at [721, 361] on div "Brianna Hansen bhansen@heritage-communities.com" at bounding box center [640, 376] width 170 height 32
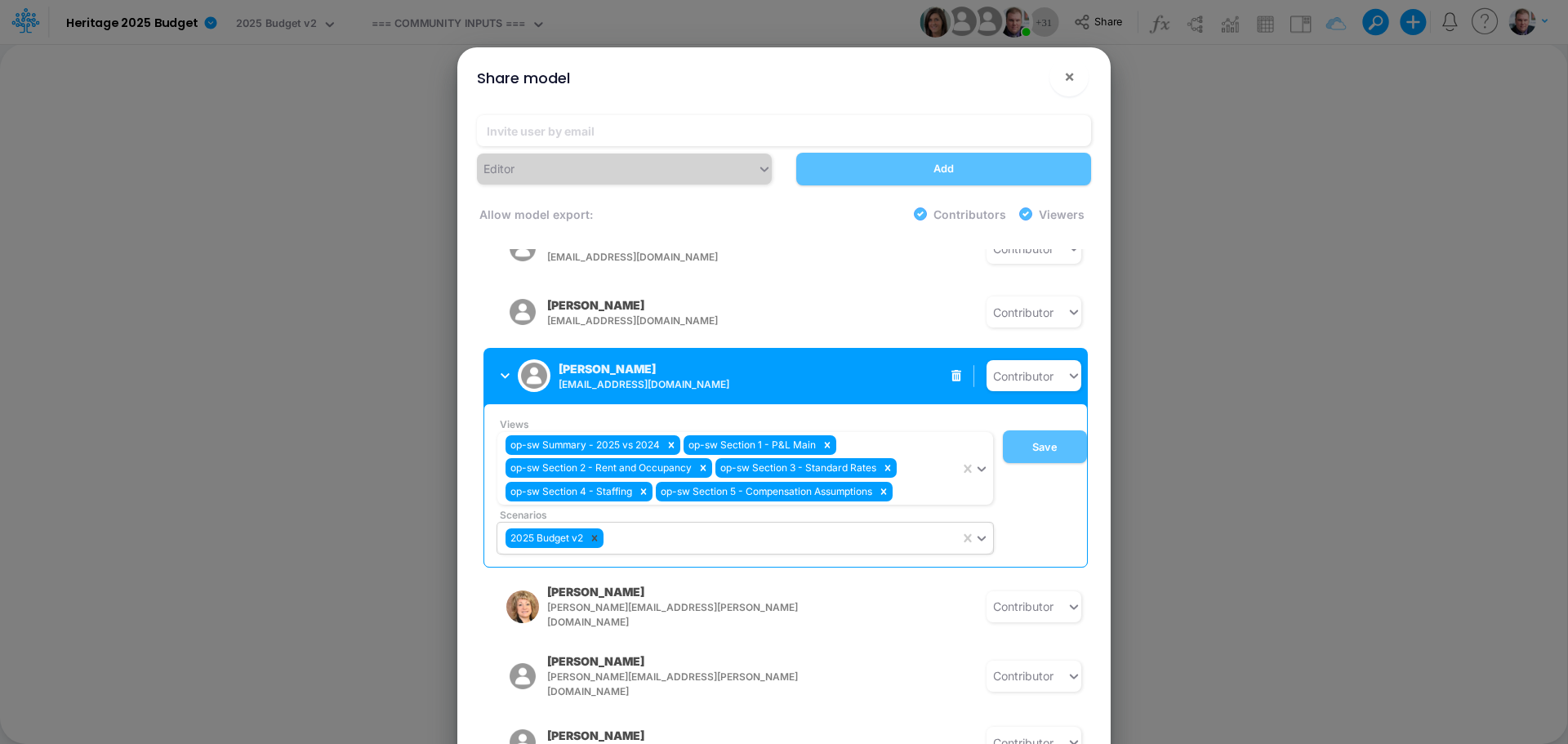
click at [596, 535] on icon at bounding box center [595, 538] width 5 height 5
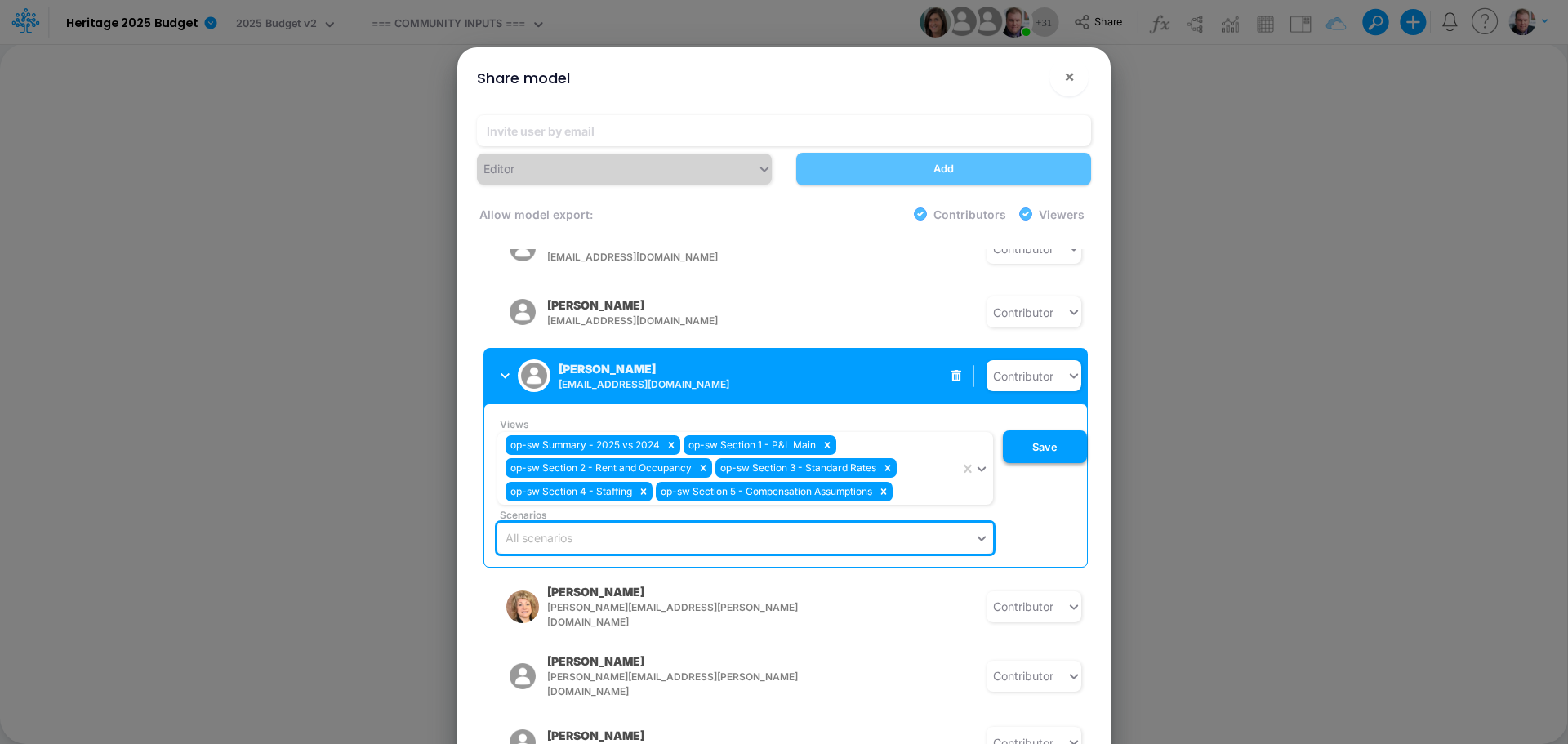
click at [1033, 430] on button "Save" at bounding box center [1044, 446] width 84 height 33
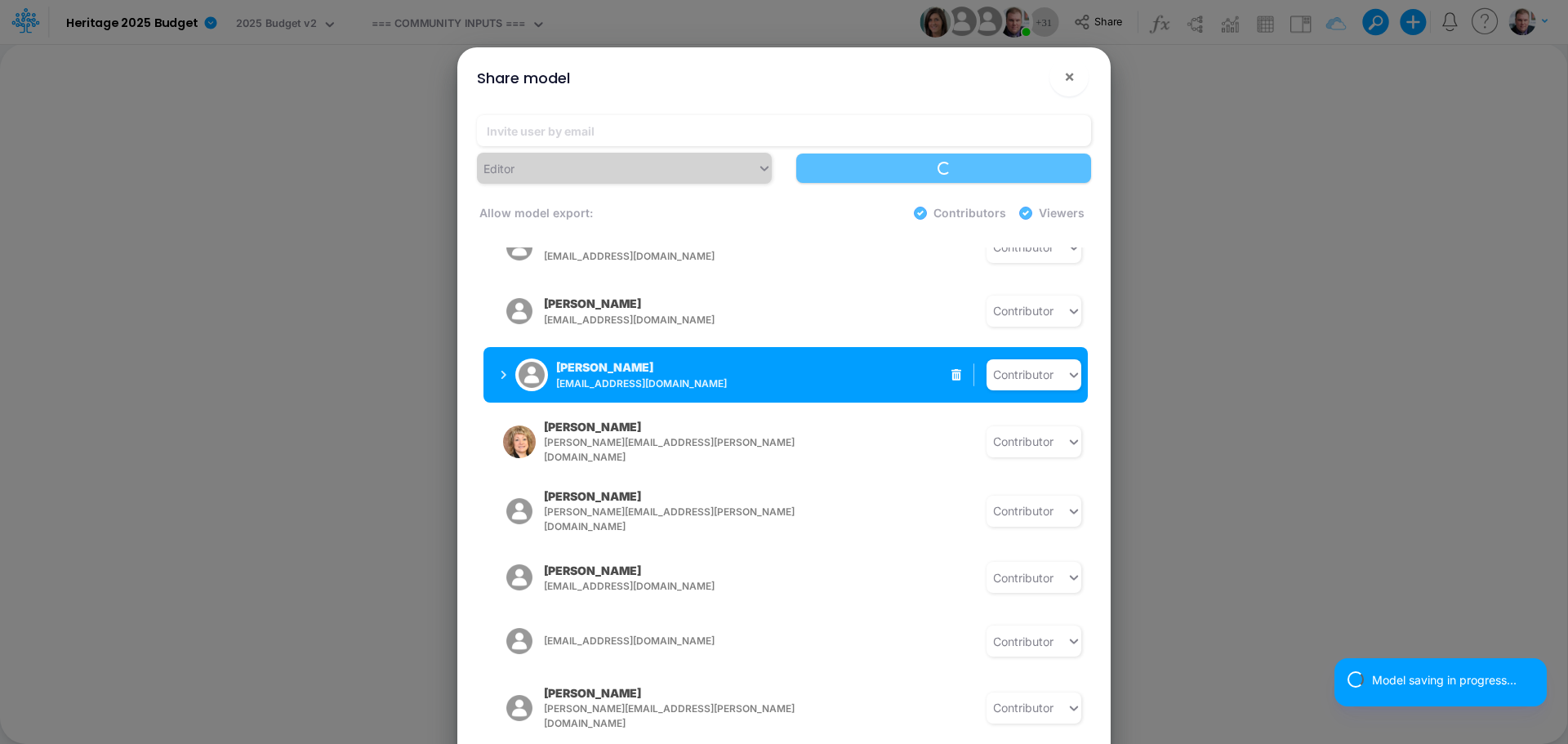
click at [724, 376] on span "[EMAIL_ADDRESS][DOMAIN_NAME]" at bounding box center [684, 383] width 256 height 15
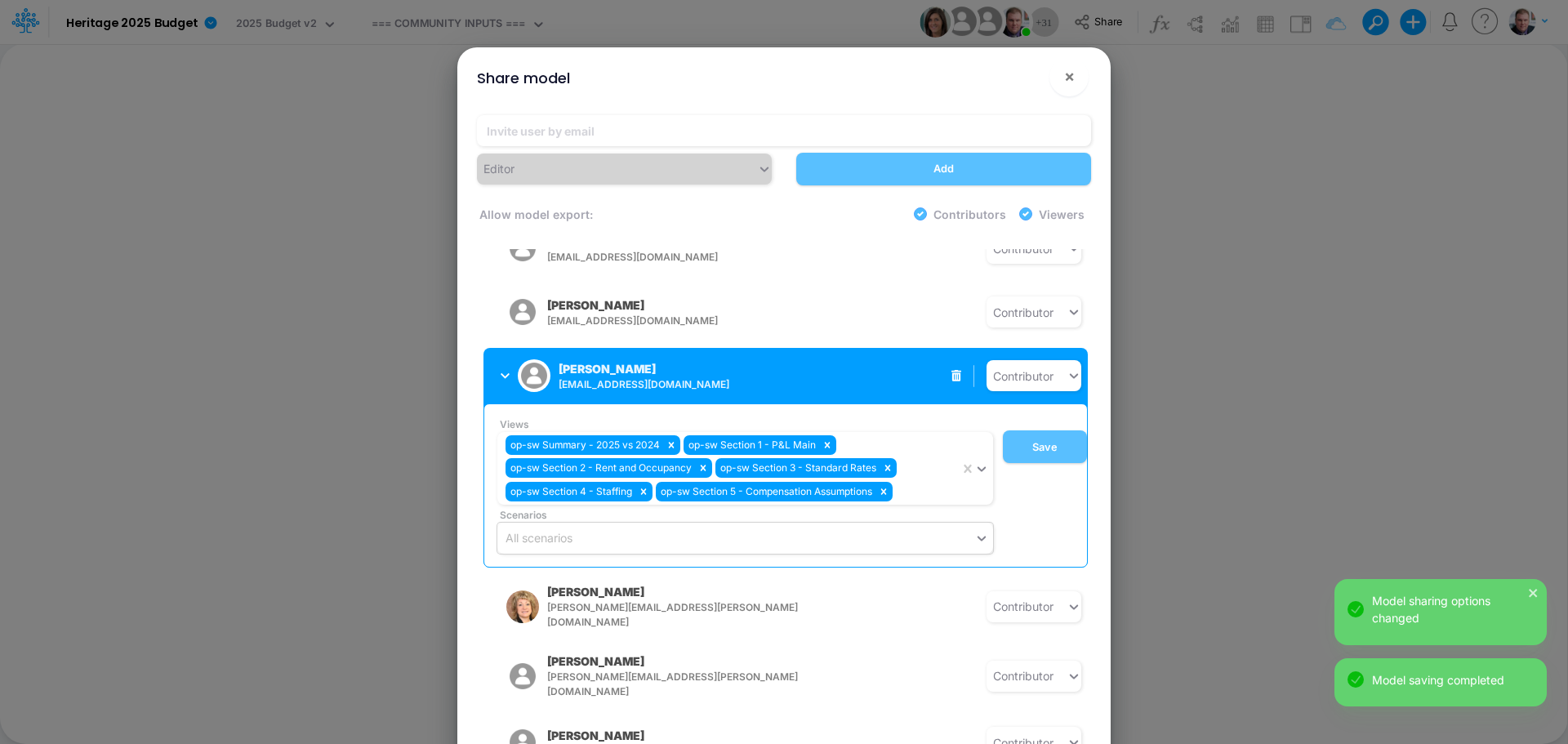
click at [664, 361] on div "Brianna Hansen bhansen@heritage-communities.com" at bounding box center [643, 376] width 170 height 32
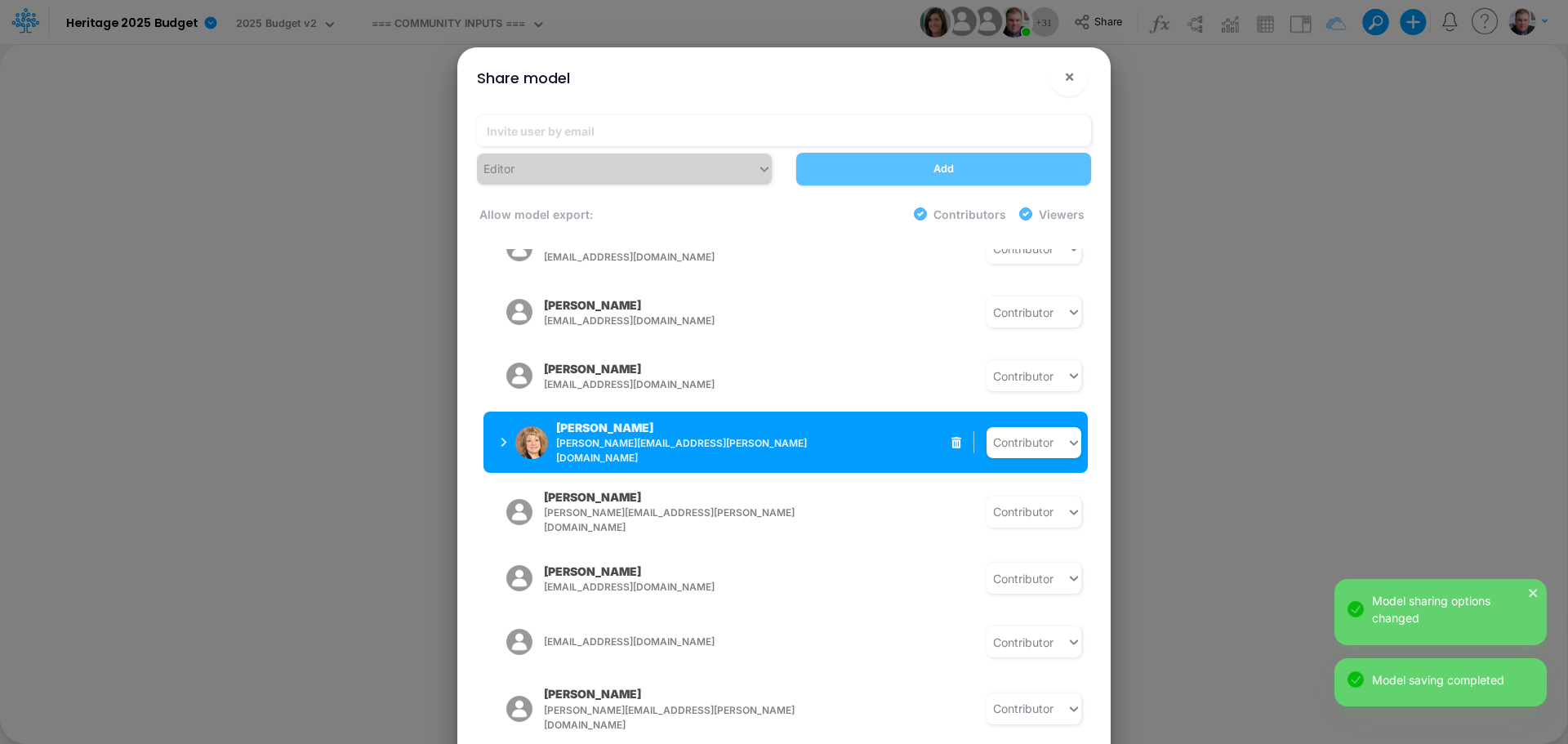
click at [635, 421] on div "Terri Coe terri.coe@heritage-communities.com" at bounding box center [646, 442] width 181 height 47
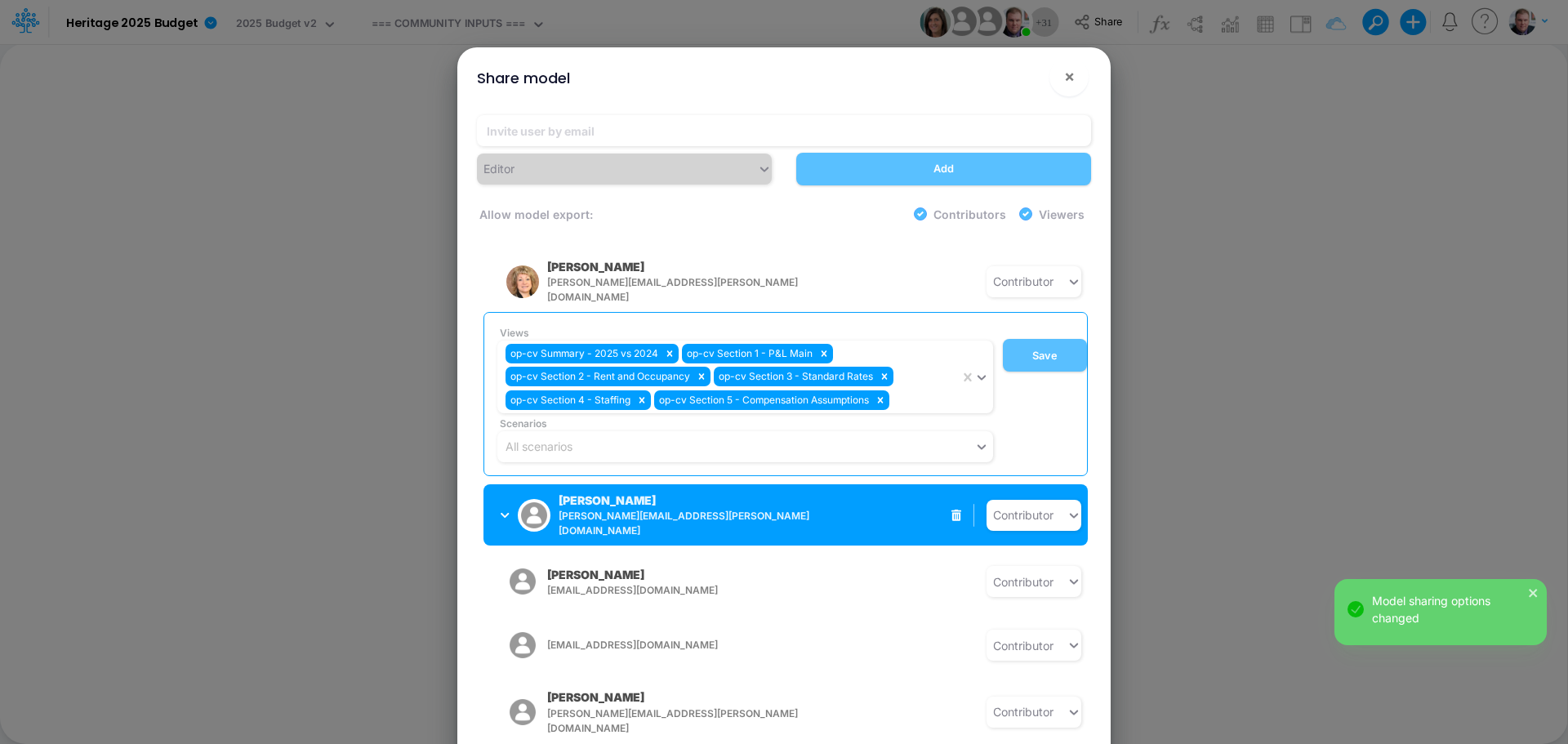
scroll to position [899, 0]
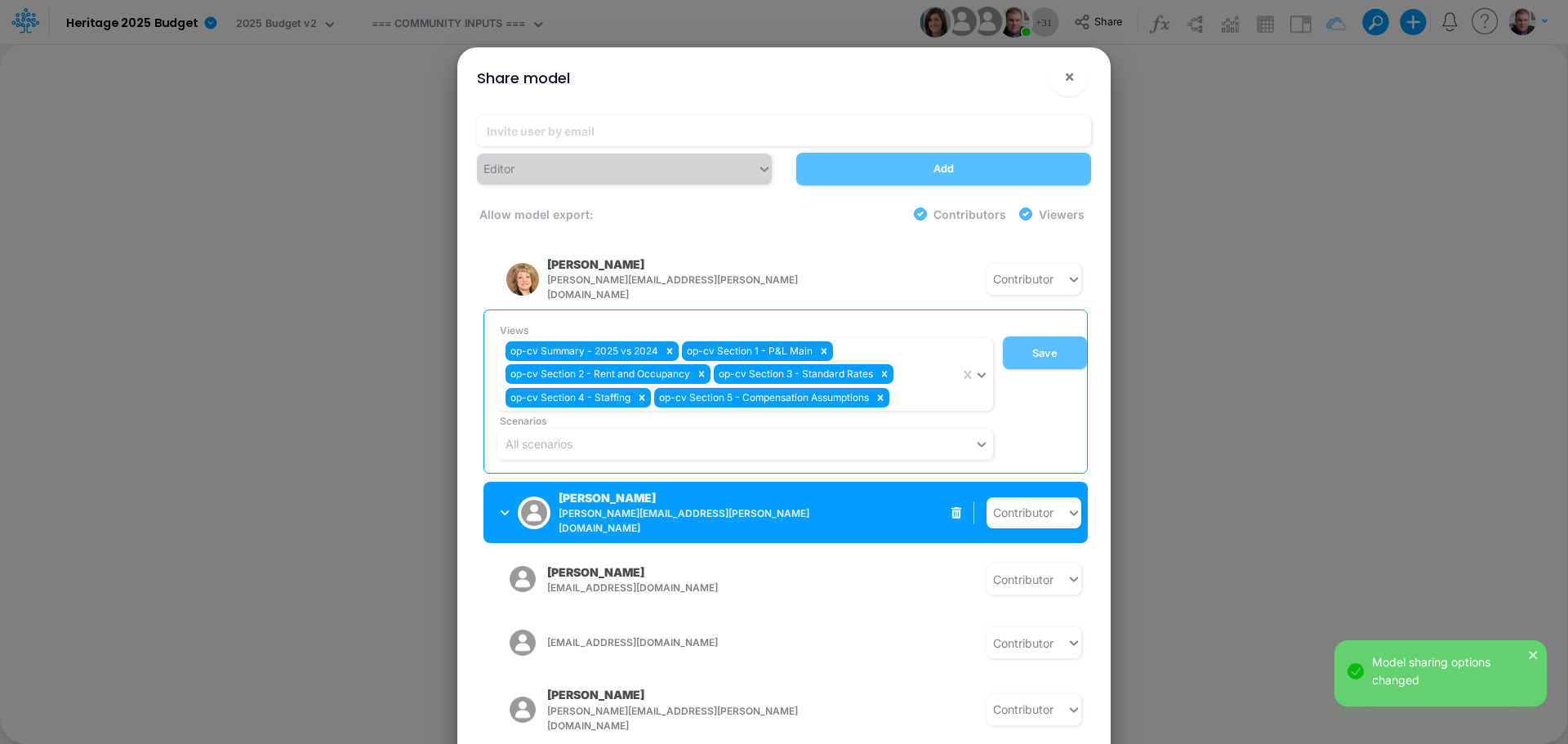
click at [613, 491] on p "[PERSON_NAME]" at bounding box center [607, 497] width 97 height 17
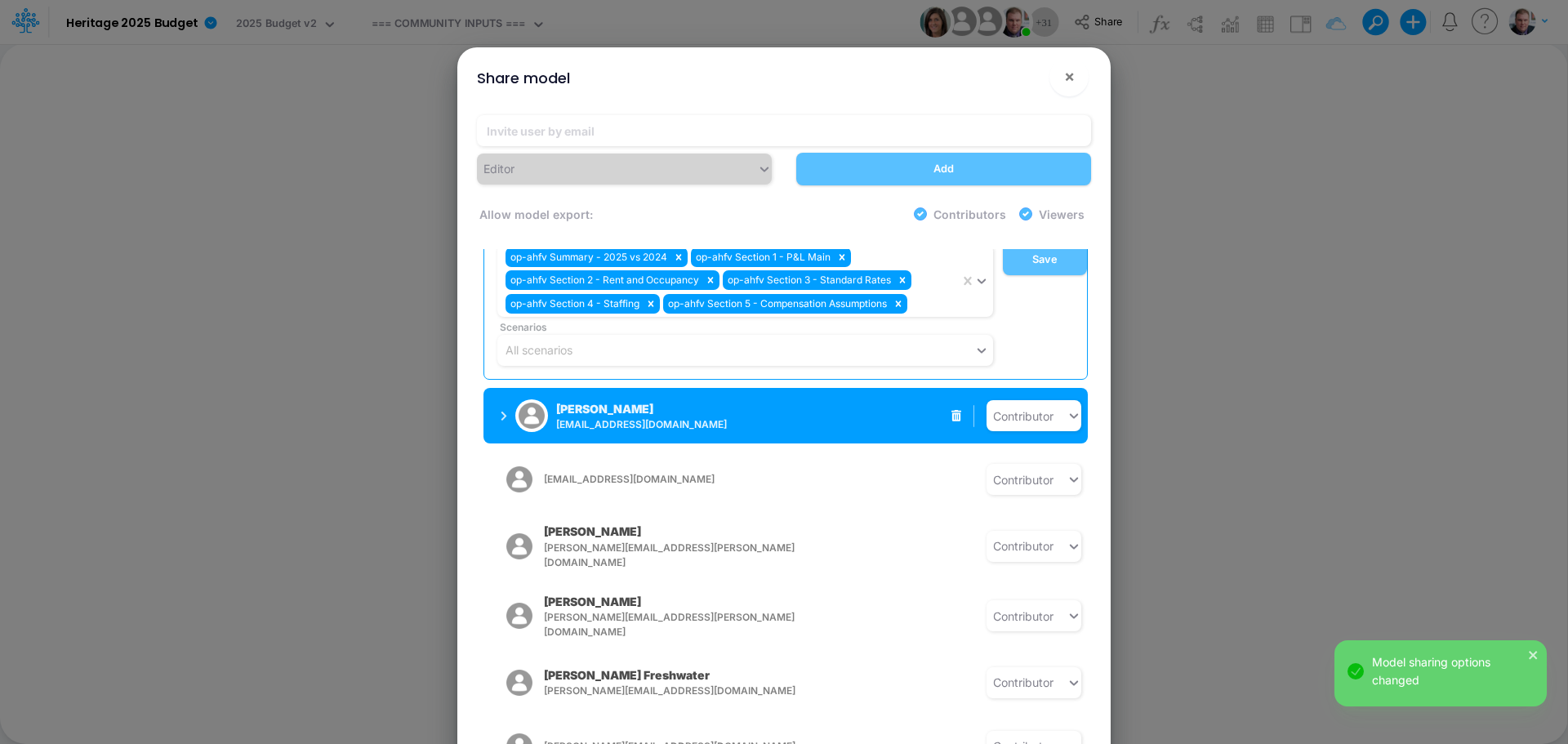
click at [600, 410] on div "Joe Barfield jbarfield@heritage-communities.com" at bounding box center [619, 415] width 237 height 41
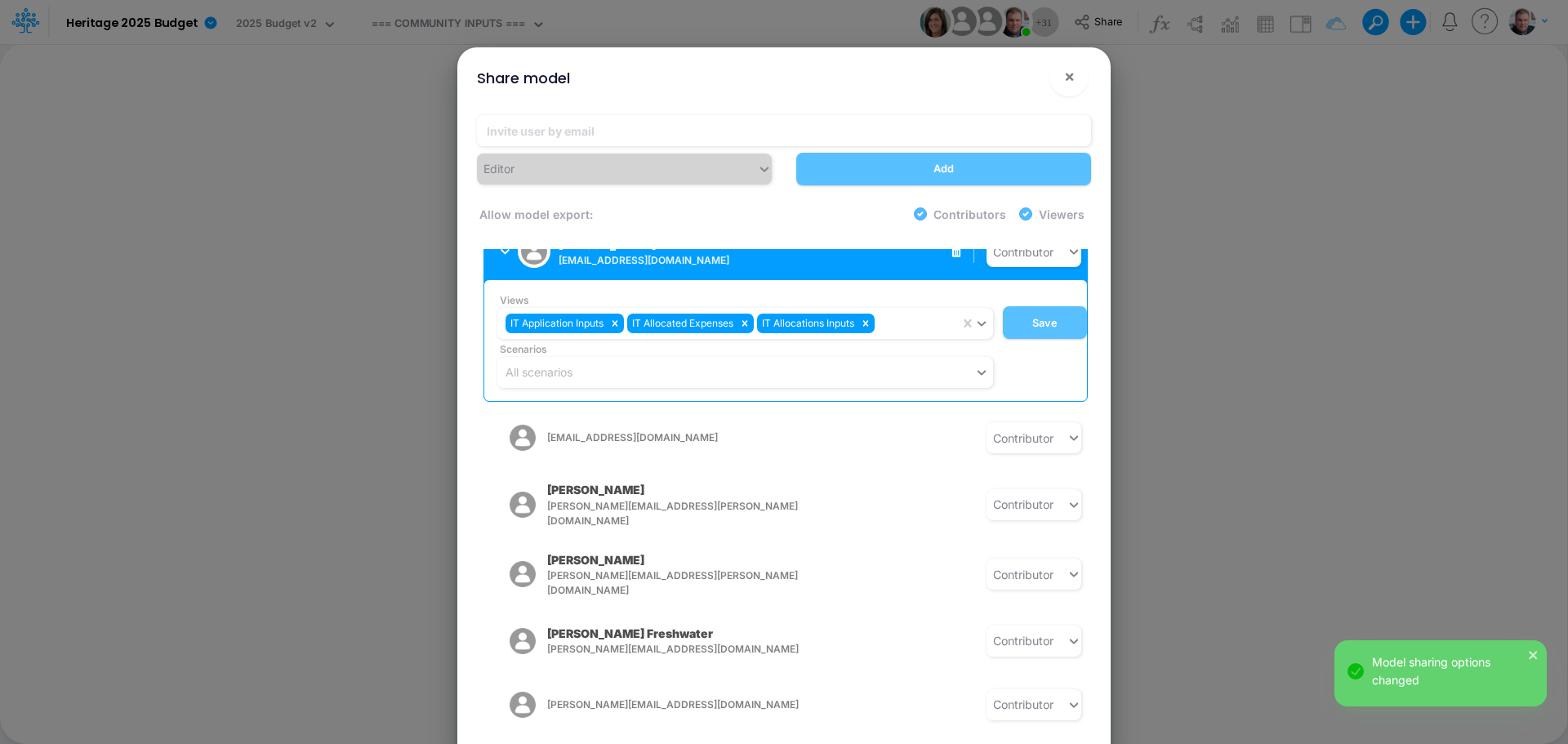
scroll to position [1059, 0]
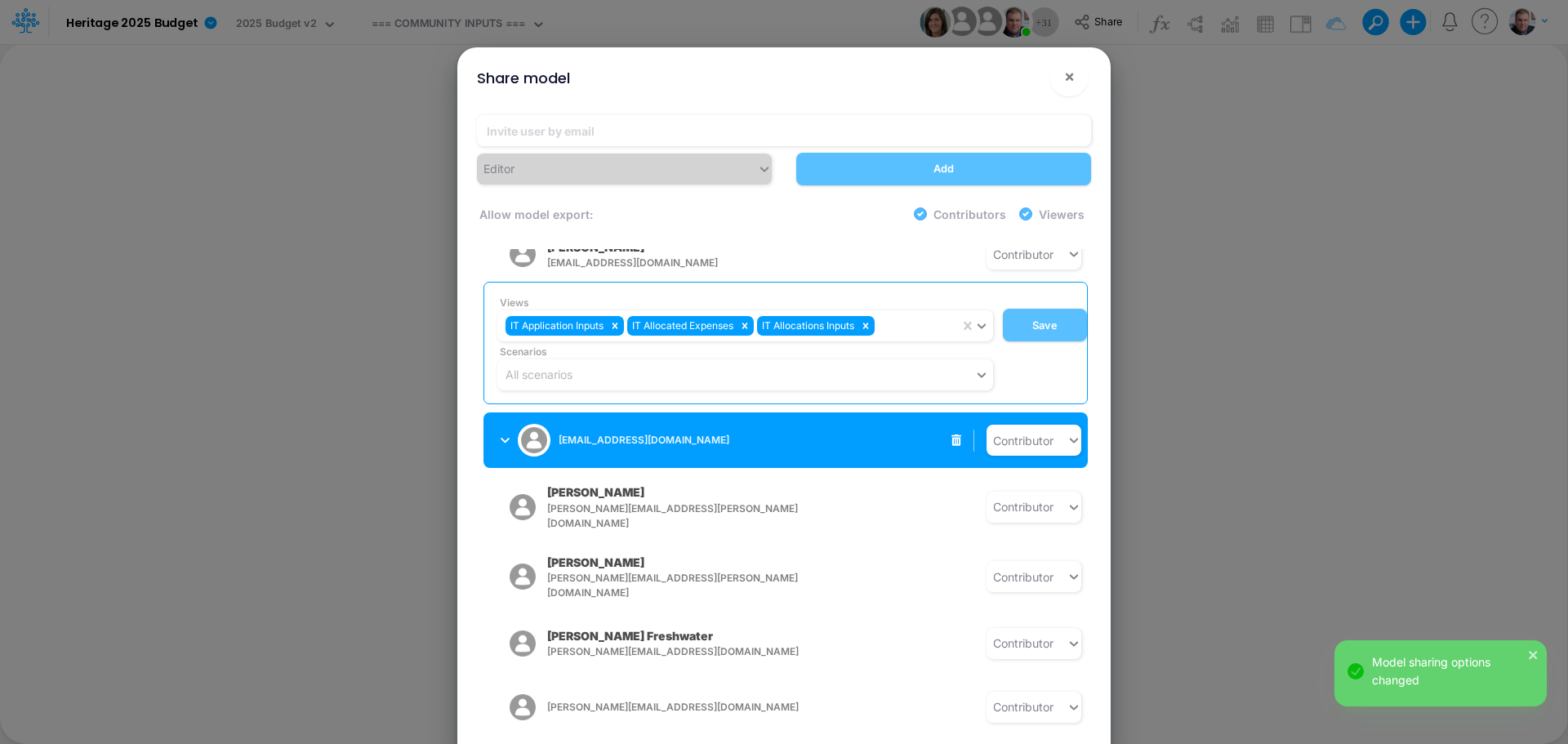
click at [616, 433] on span "[EMAIL_ADDRESS][DOMAIN_NAME]" at bounding box center [686, 440] width 256 height 15
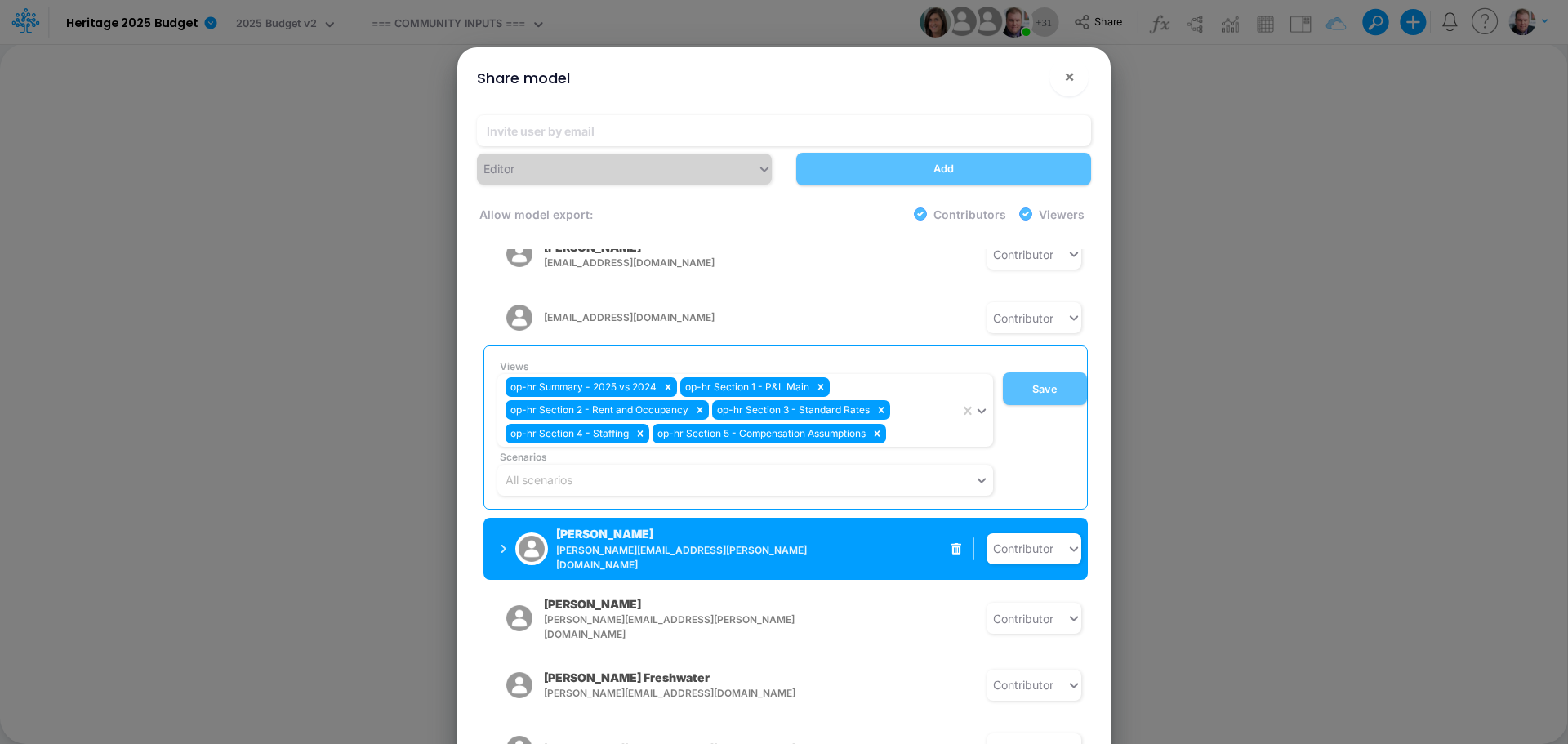
click at [600, 525] on p "[PERSON_NAME]" at bounding box center [604, 533] width 97 height 17
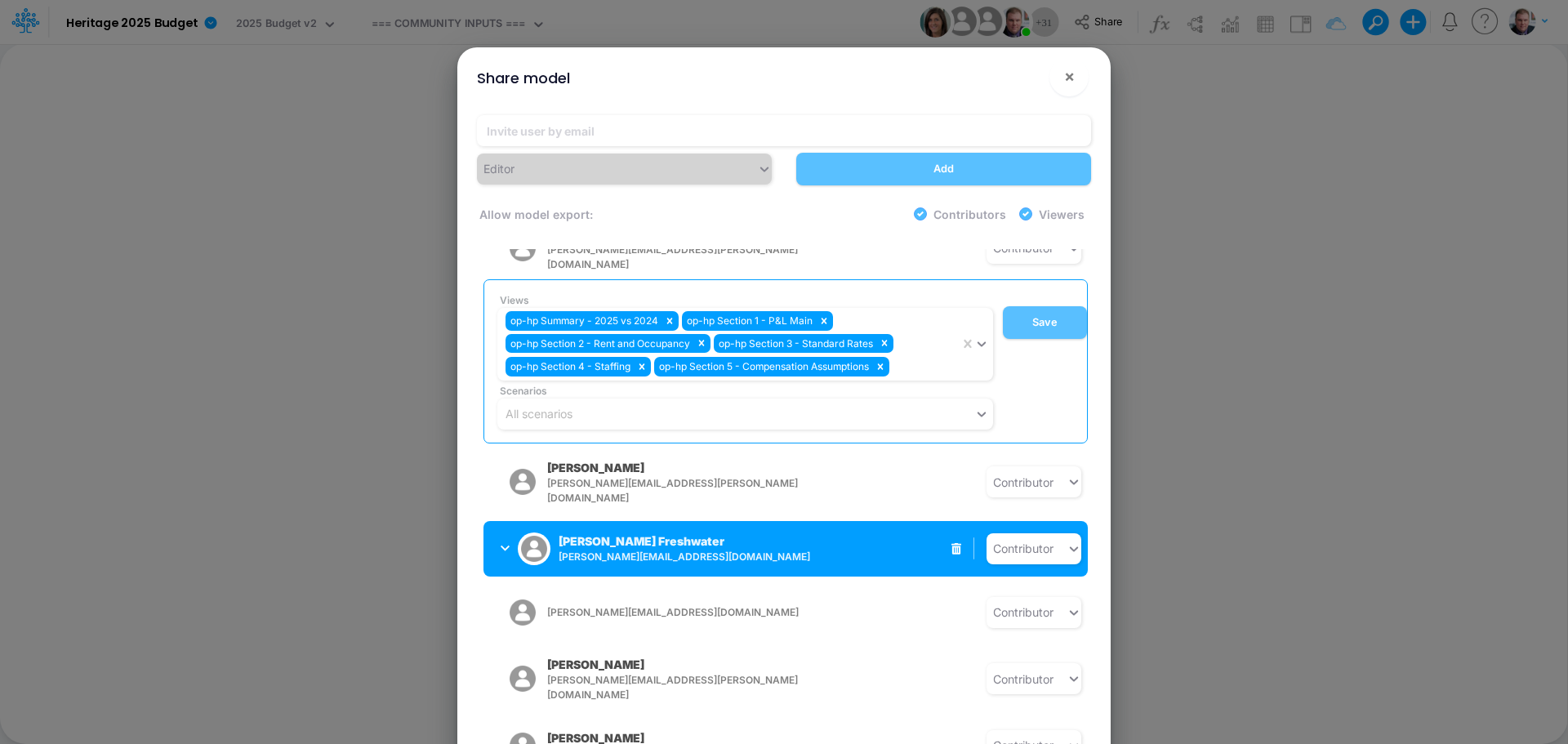
scroll to position [1223, 0]
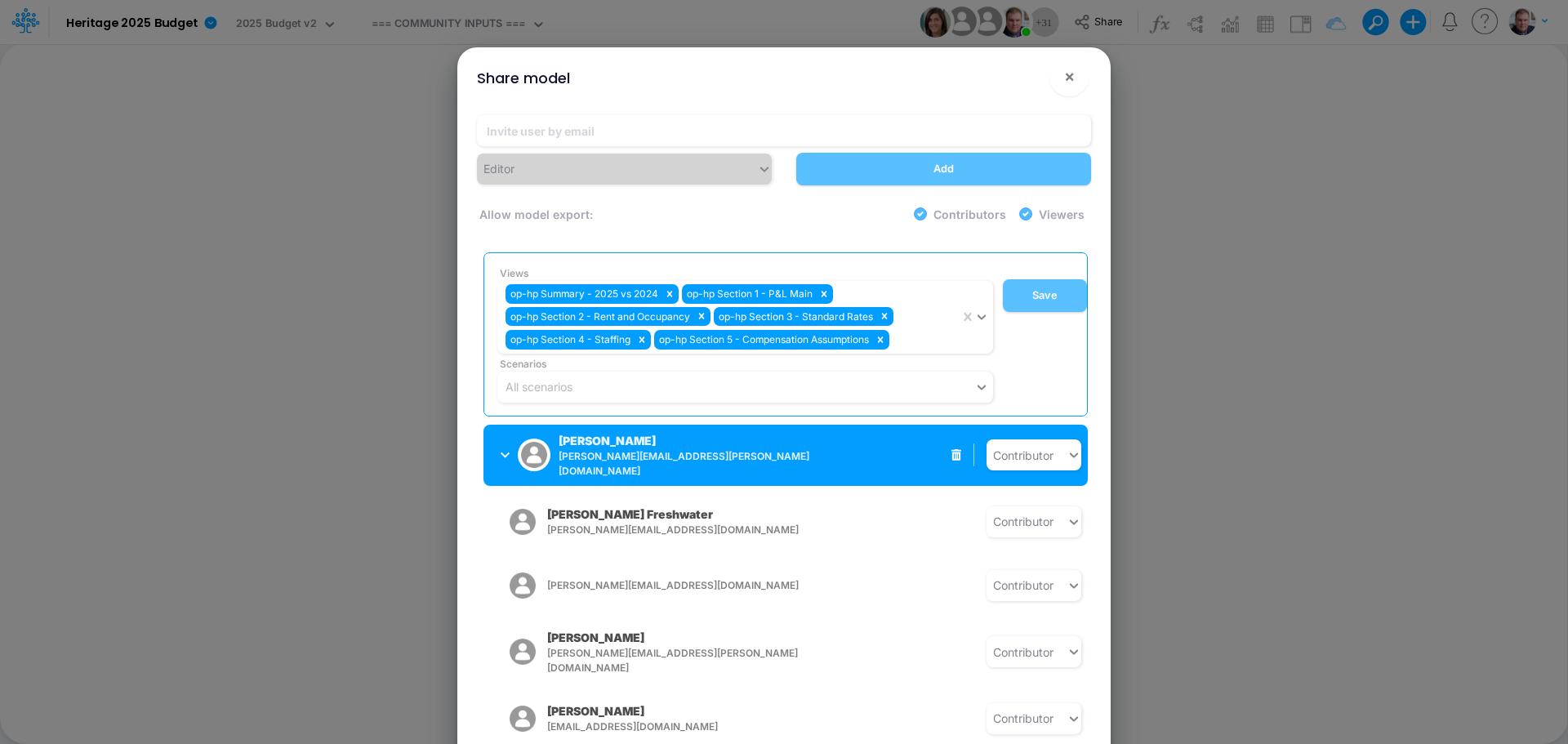
click at [602, 440] on div "Shelley Miller shelley.miller@heritage-communities.com" at bounding box center [619, 455] width 237 height 47
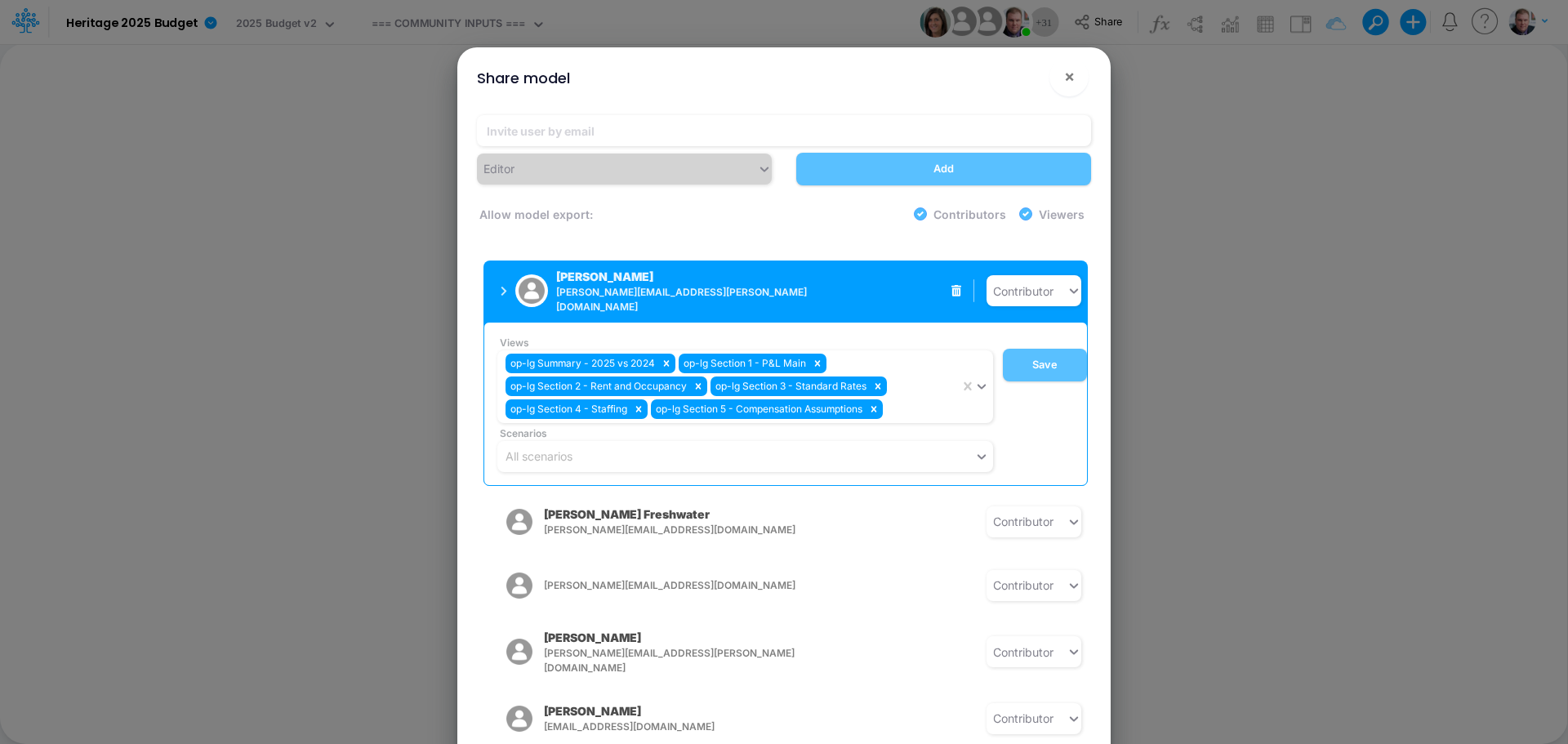
scroll to position [1221, 0]
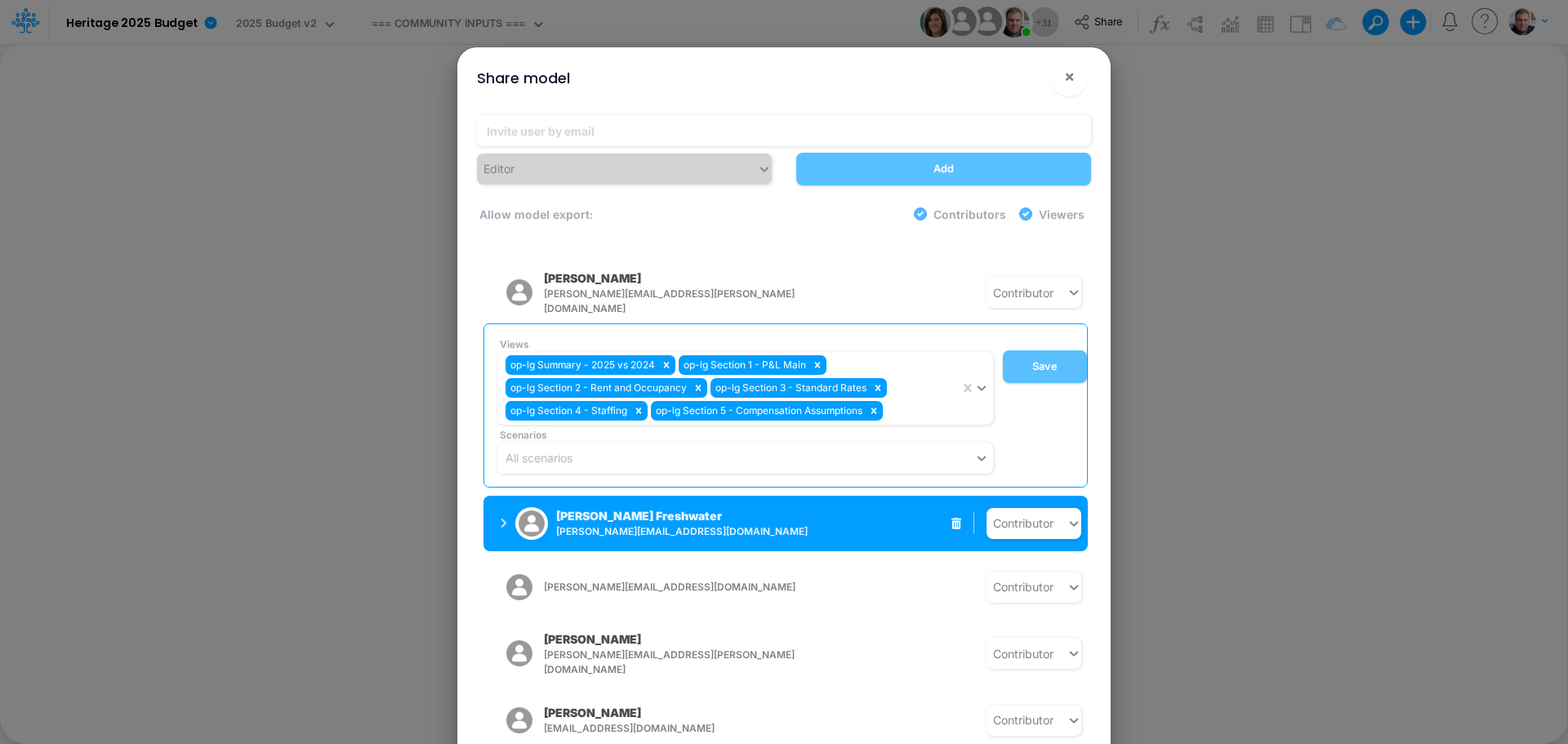
click at [611, 507] on p "[PERSON_NAME] Freshwater" at bounding box center [639, 515] width 166 height 17
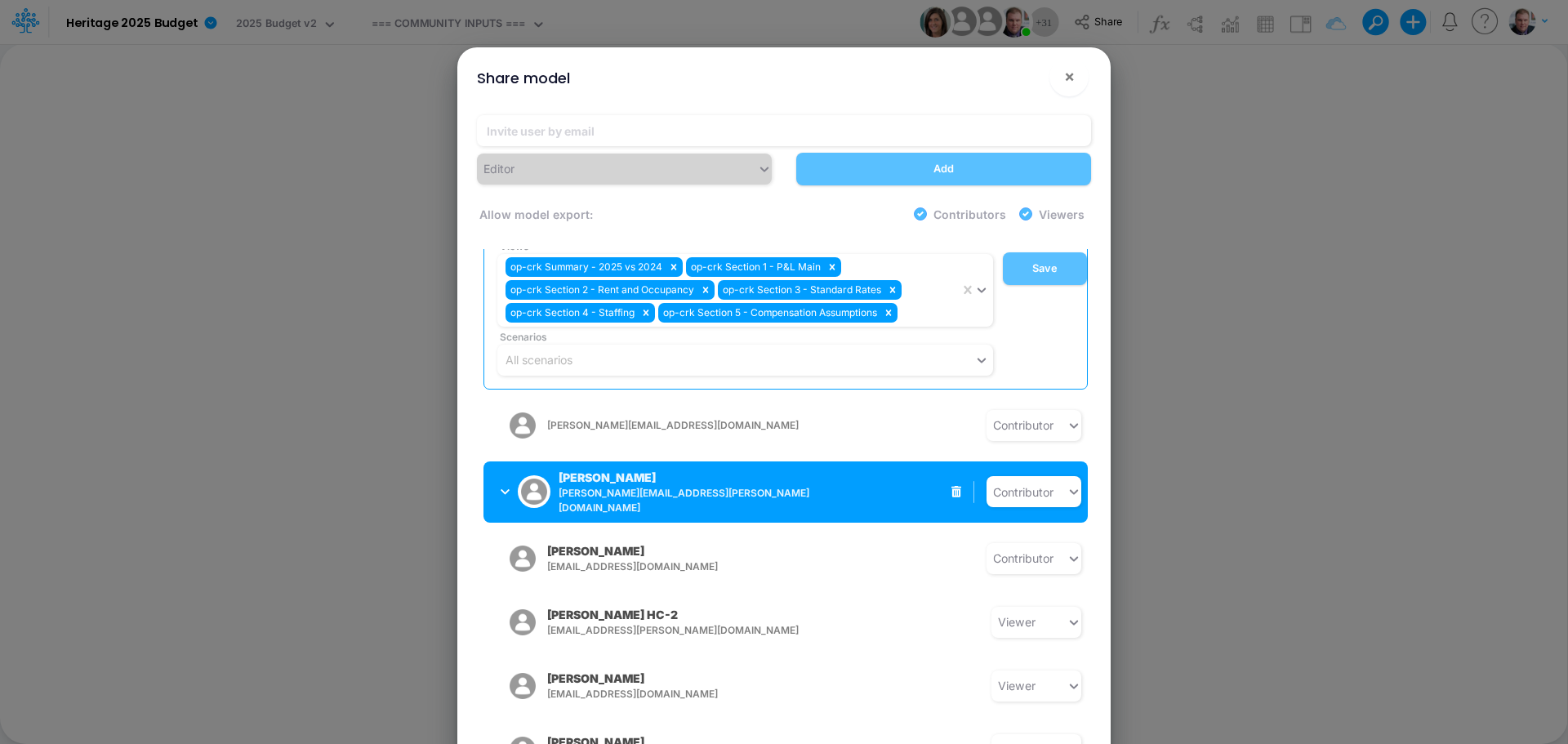
scroll to position [1385, 0]
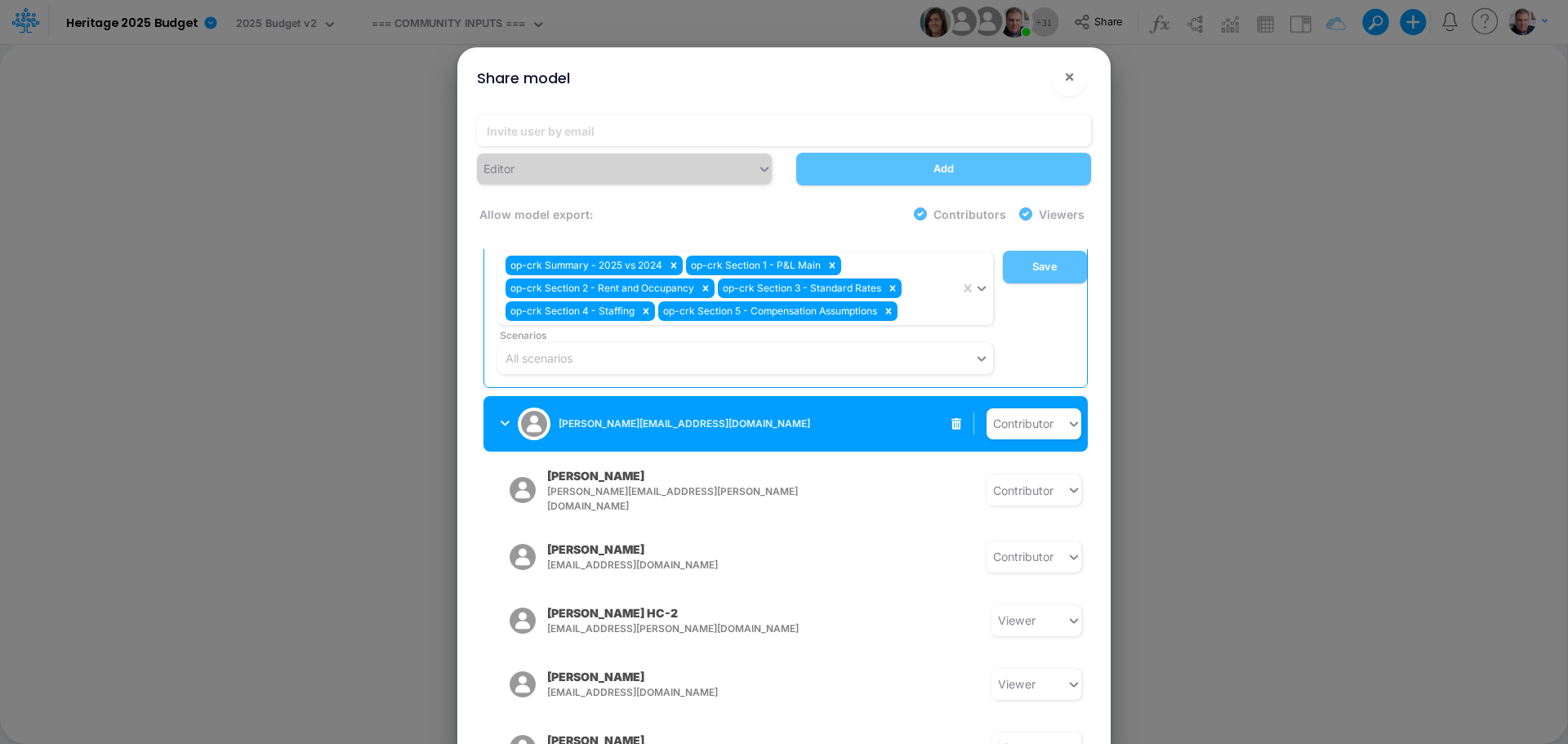
click at [623, 404] on div "[PERSON_NAME][EMAIL_ADDRESS][DOMAIN_NAME]" at bounding box center [619, 424] width 237 height 41
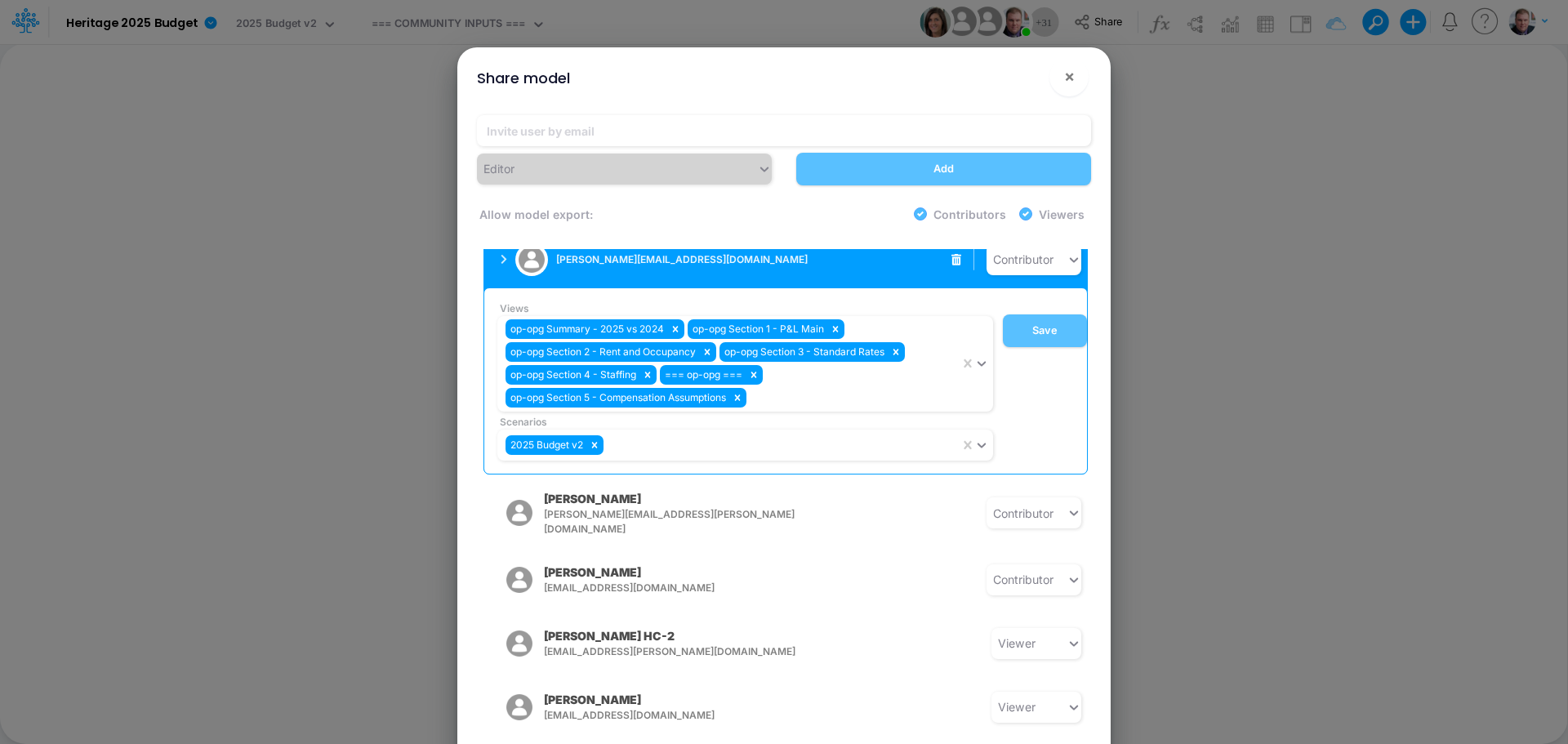
scroll to position [1384, 0]
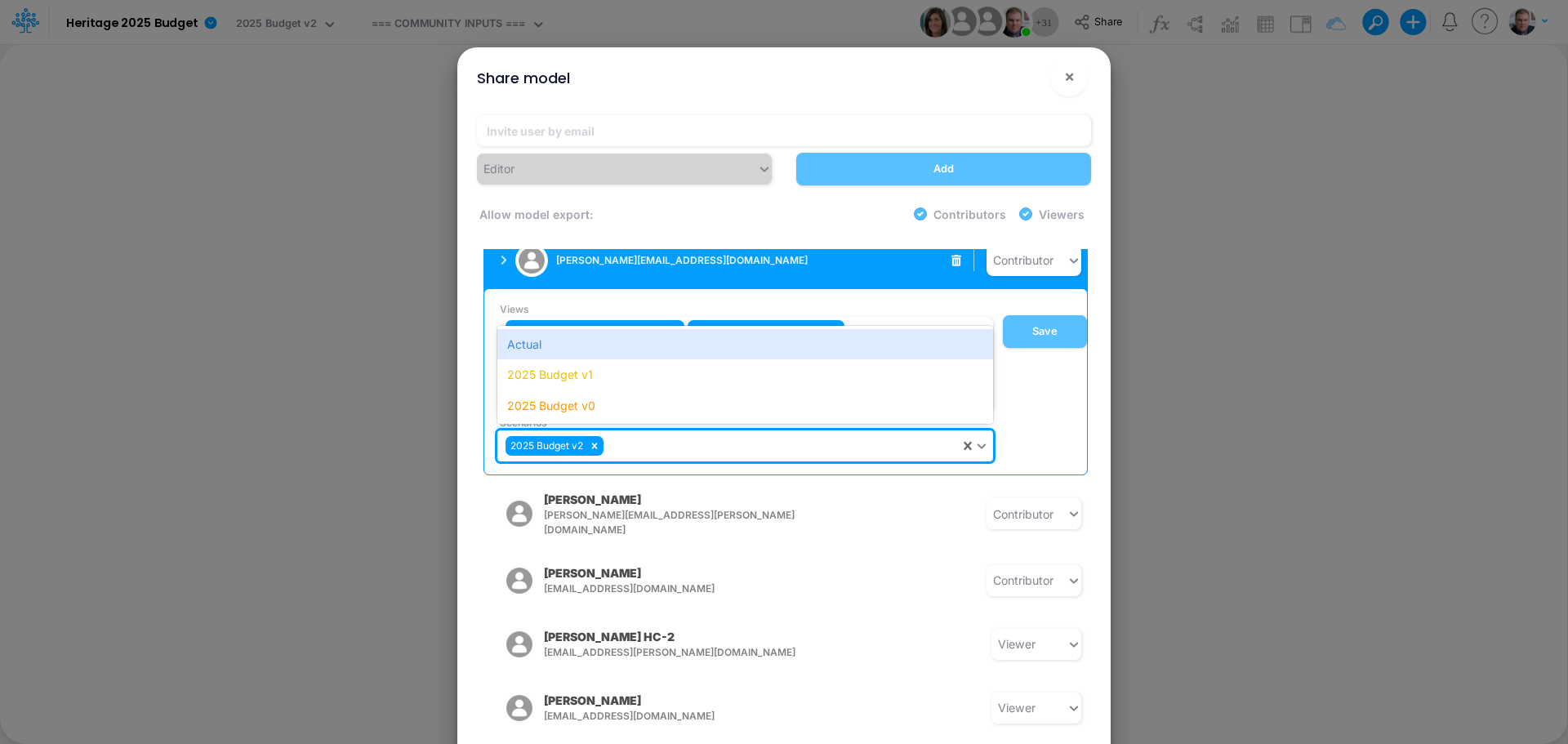
click at [953, 432] on div "2025 Budget v2" at bounding box center [728, 445] width 462 height 27
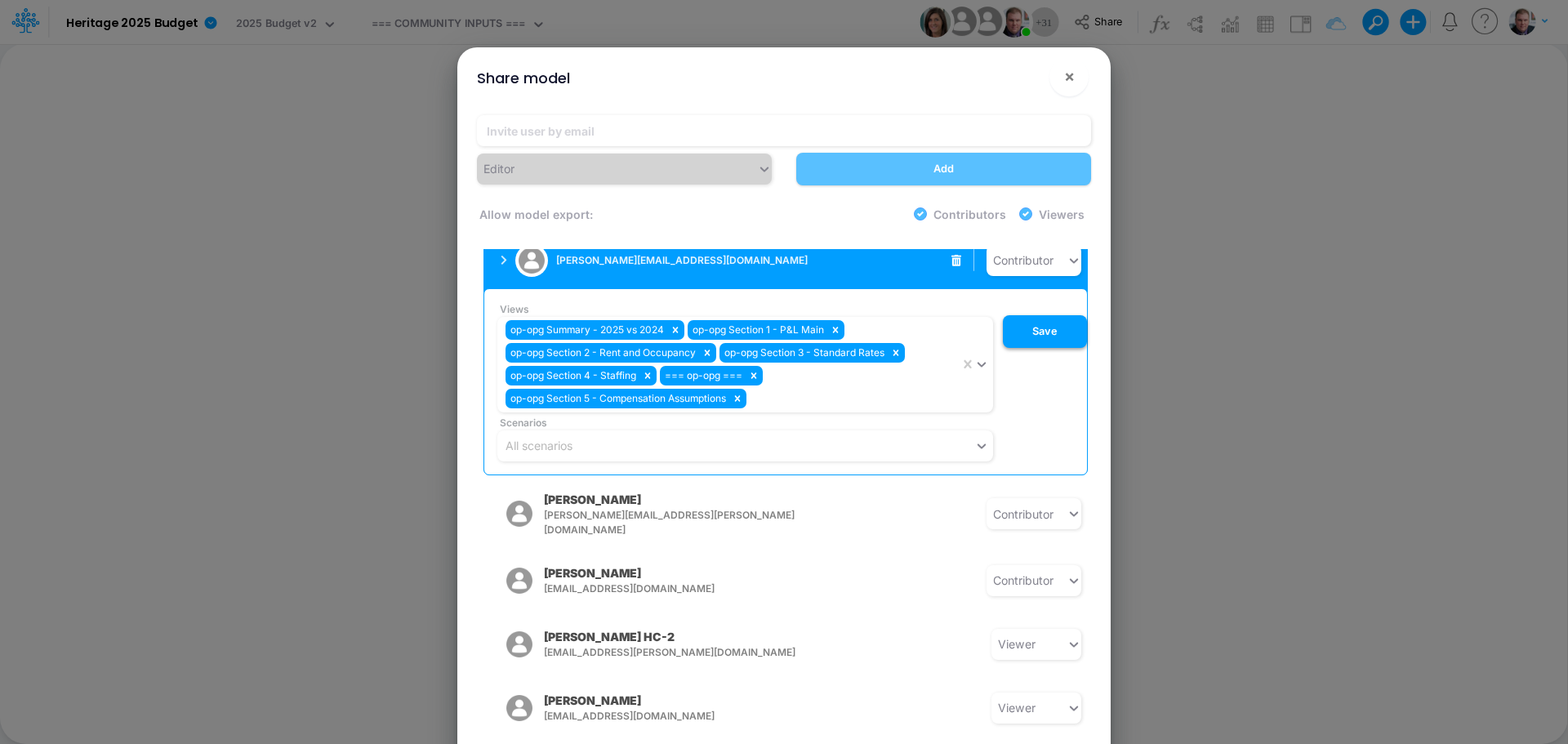
click at [1049, 315] on button "Save" at bounding box center [1044, 331] width 84 height 33
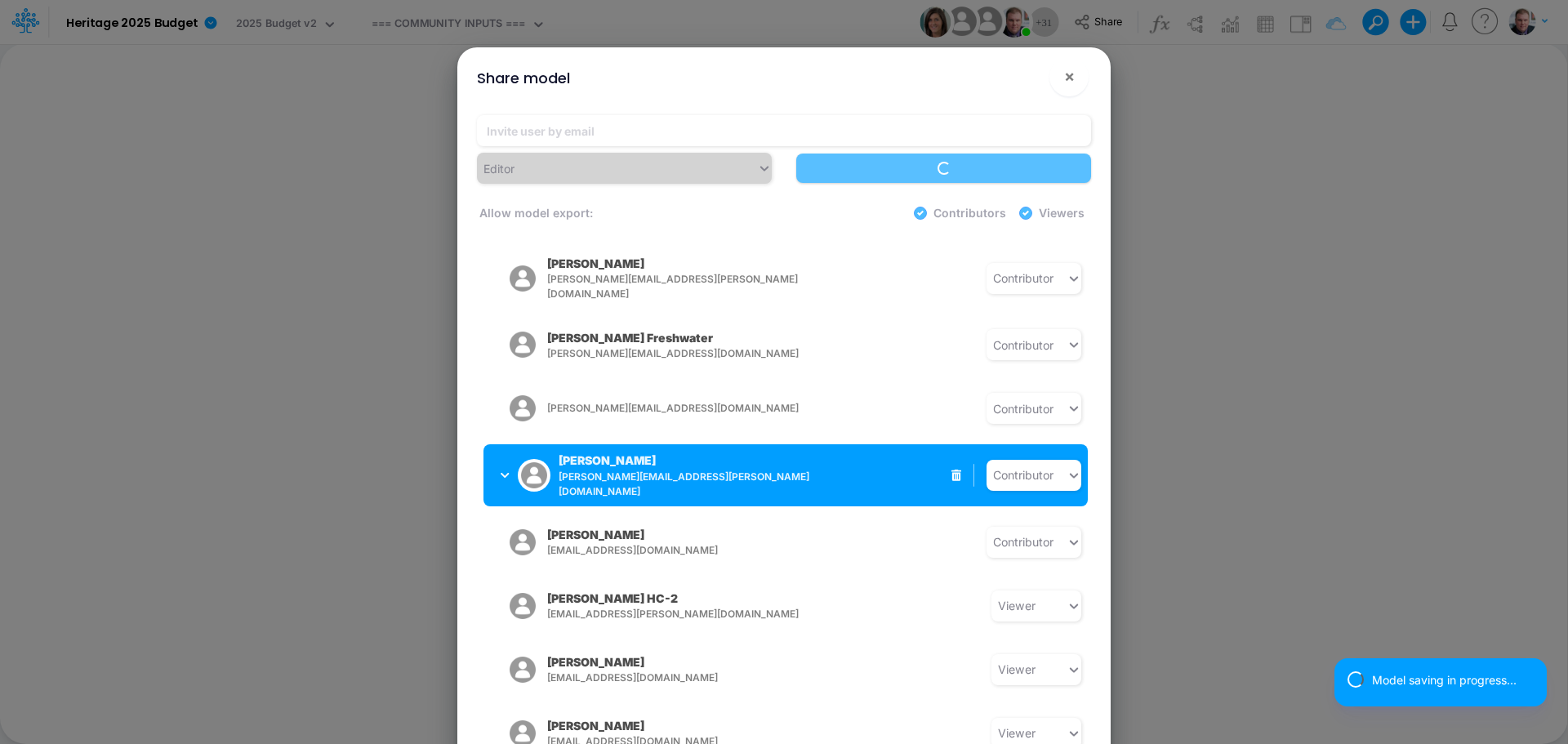
scroll to position [1220, 0]
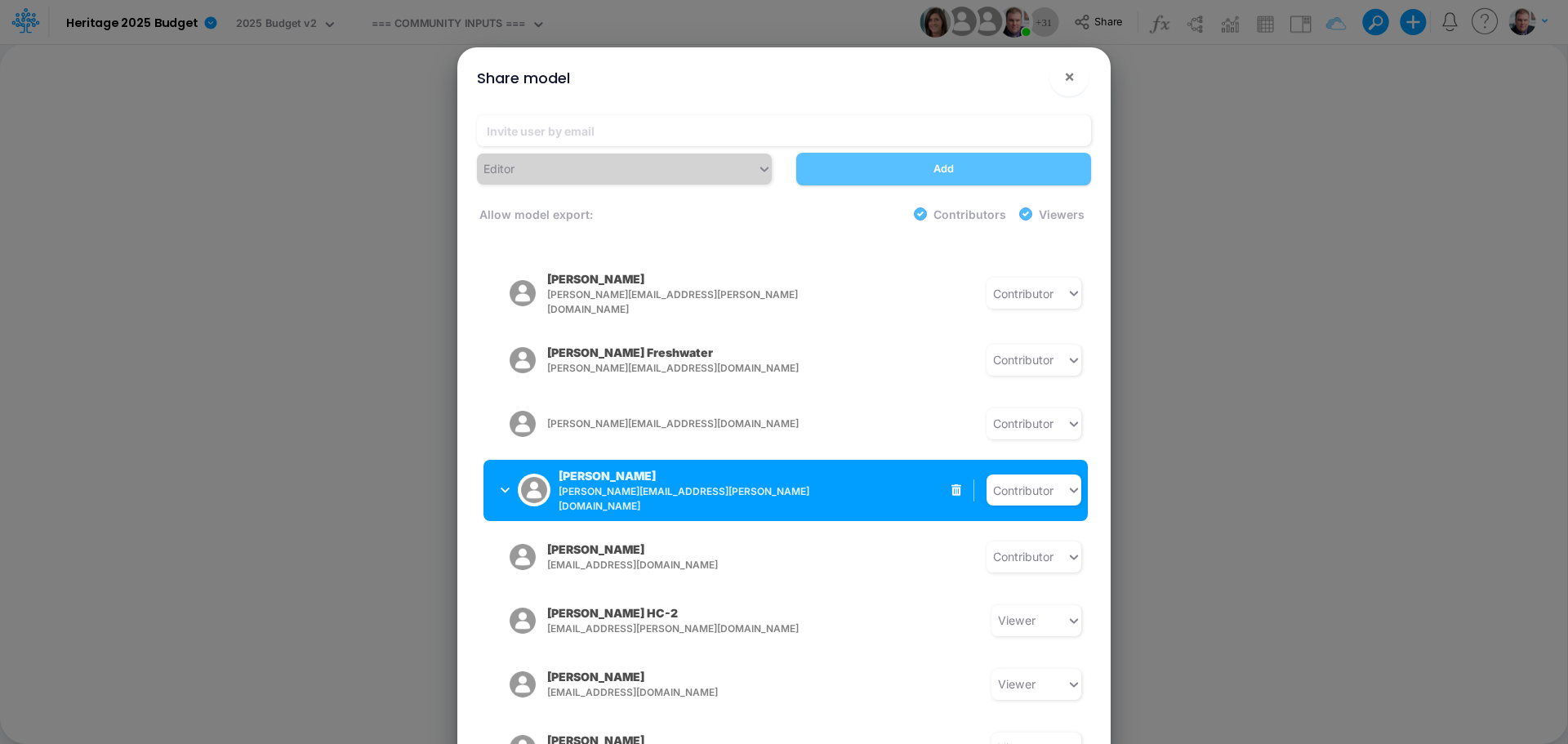
click at [826, 484] on span "[PERSON_NAME][EMAIL_ADDRESS][PERSON_NAME][DOMAIN_NAME]" at bounding box center [692, 498] width 268 height 29
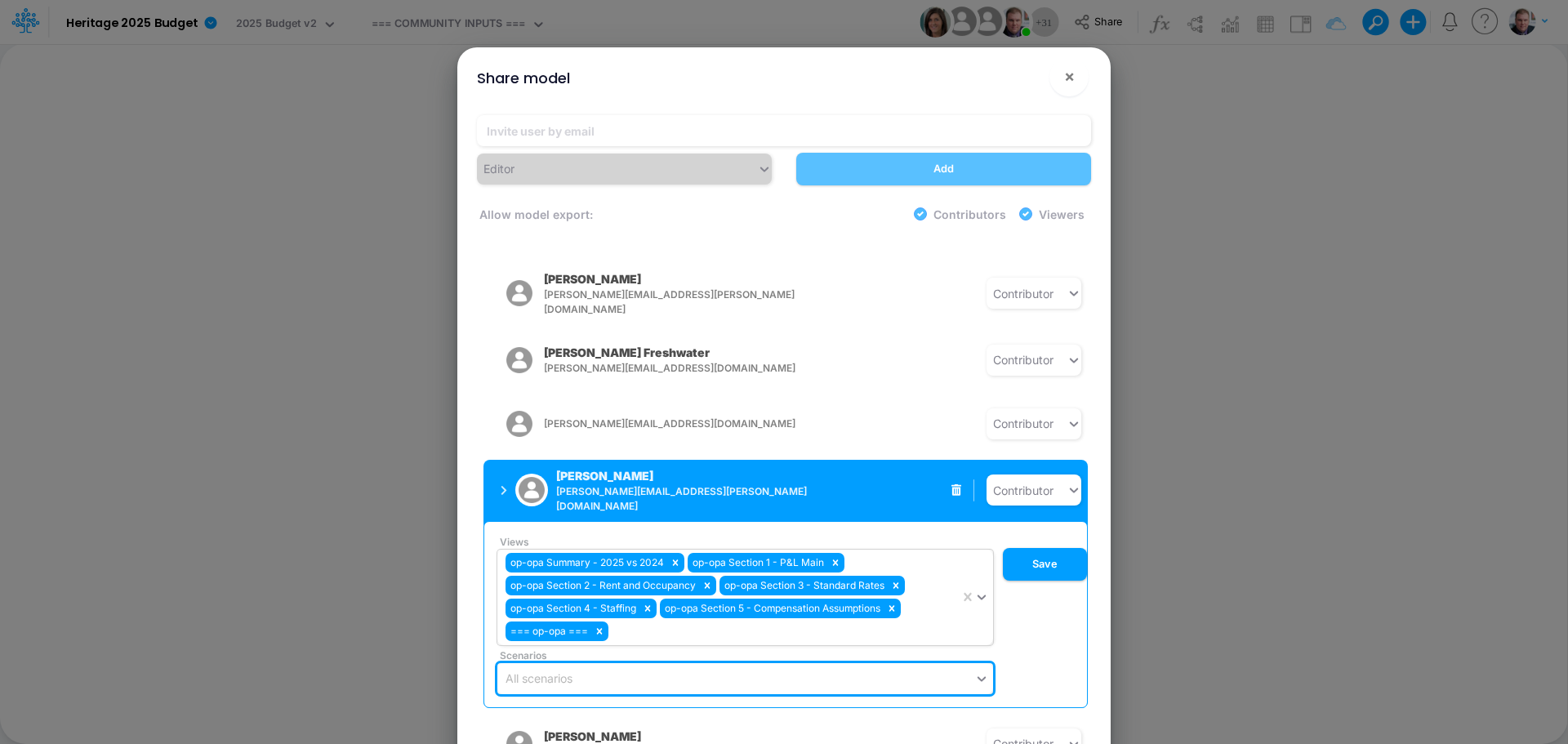
click at [770, 593] on div "op-opa Summary - 2025 vs 2024 op-opa Section 1 - P&L Main op-opa Section 2 - Re…" at bounding box center [728, 597] width 462 height 95
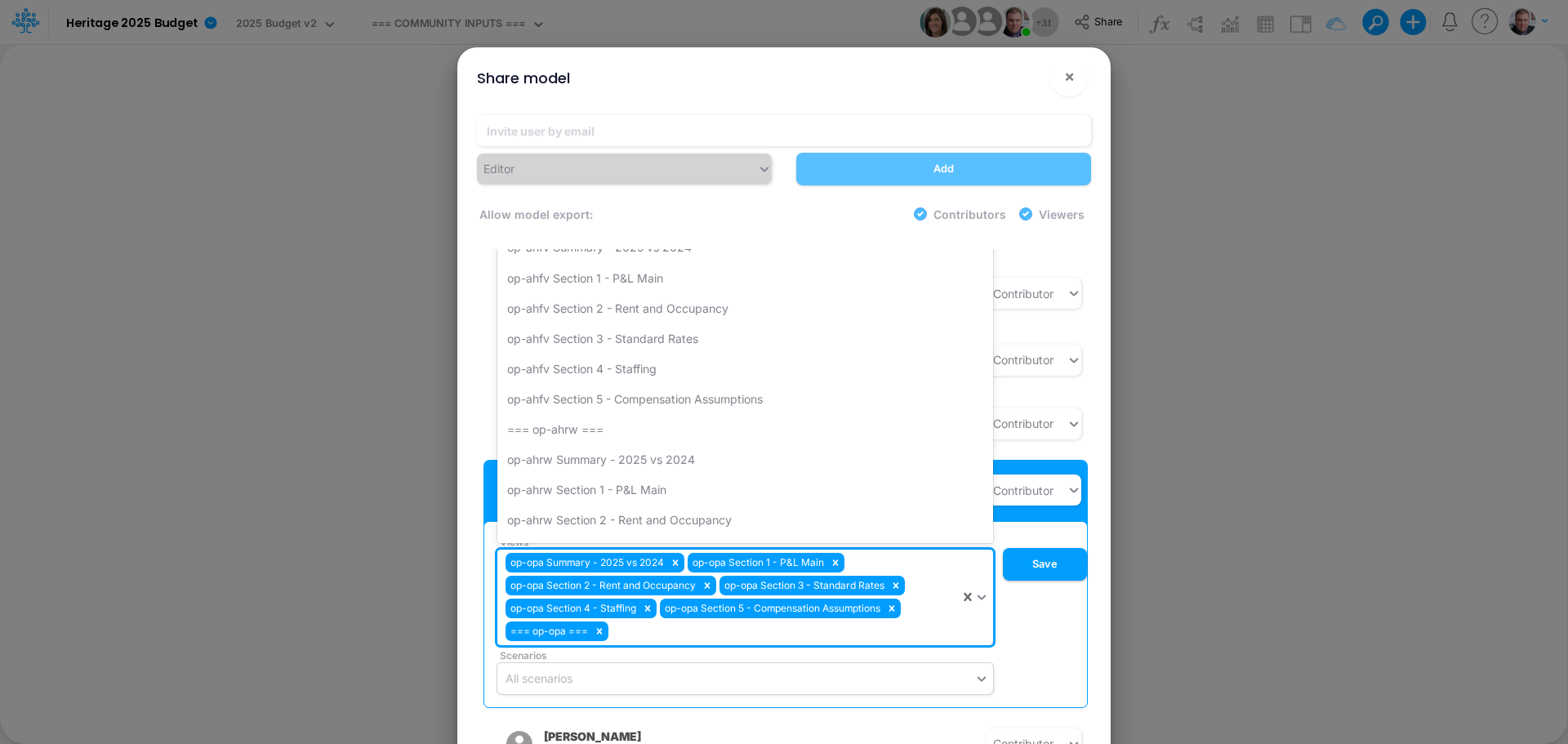
click at [1018, 586] on div "Views option === REPORTS === focused, 1 of 234. 234 results available. Use Up a…" at bounding box center [789, 614] width 596 height 159
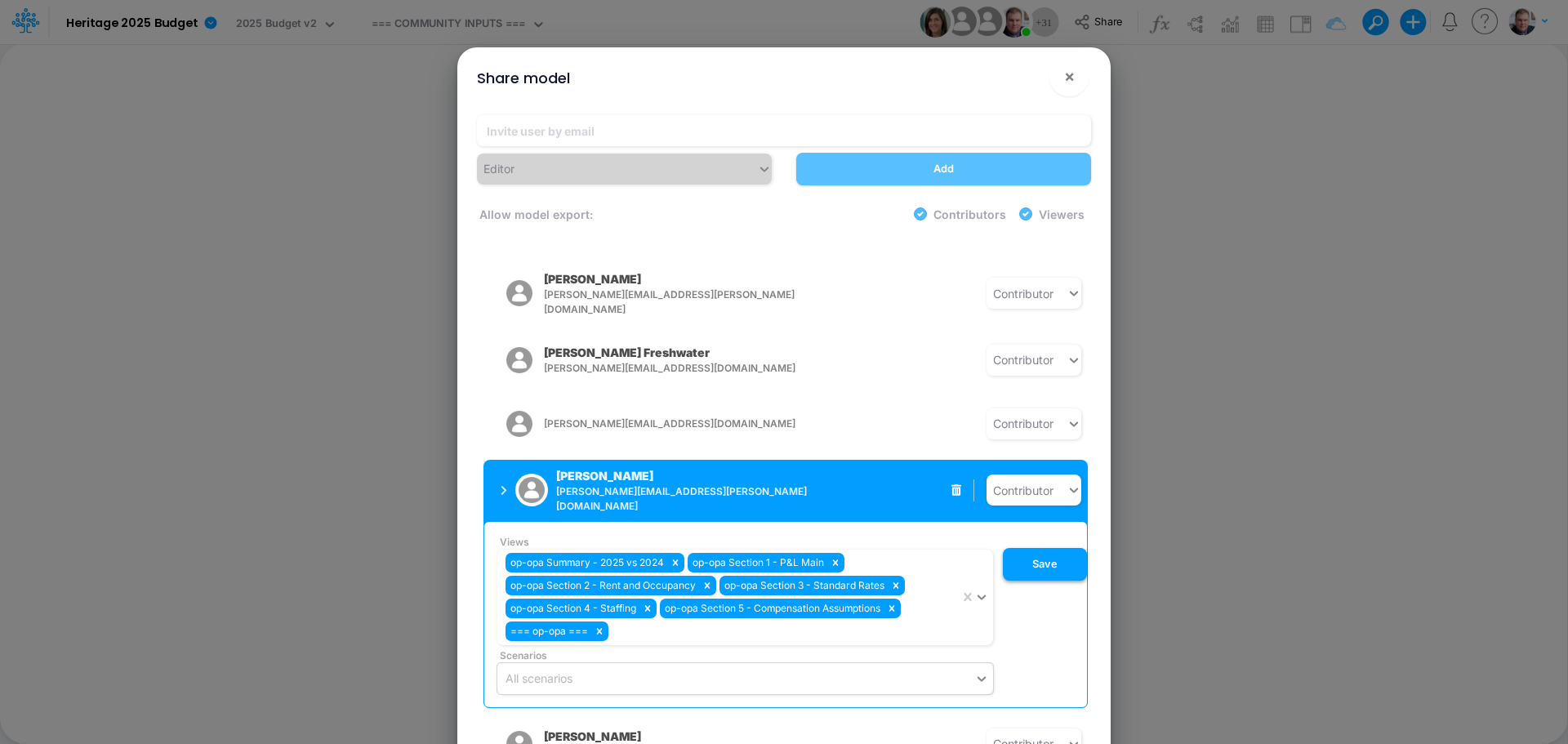
click at [1028, 548] on button "Save" at bounding box center [1044, 564] width 84 height 33
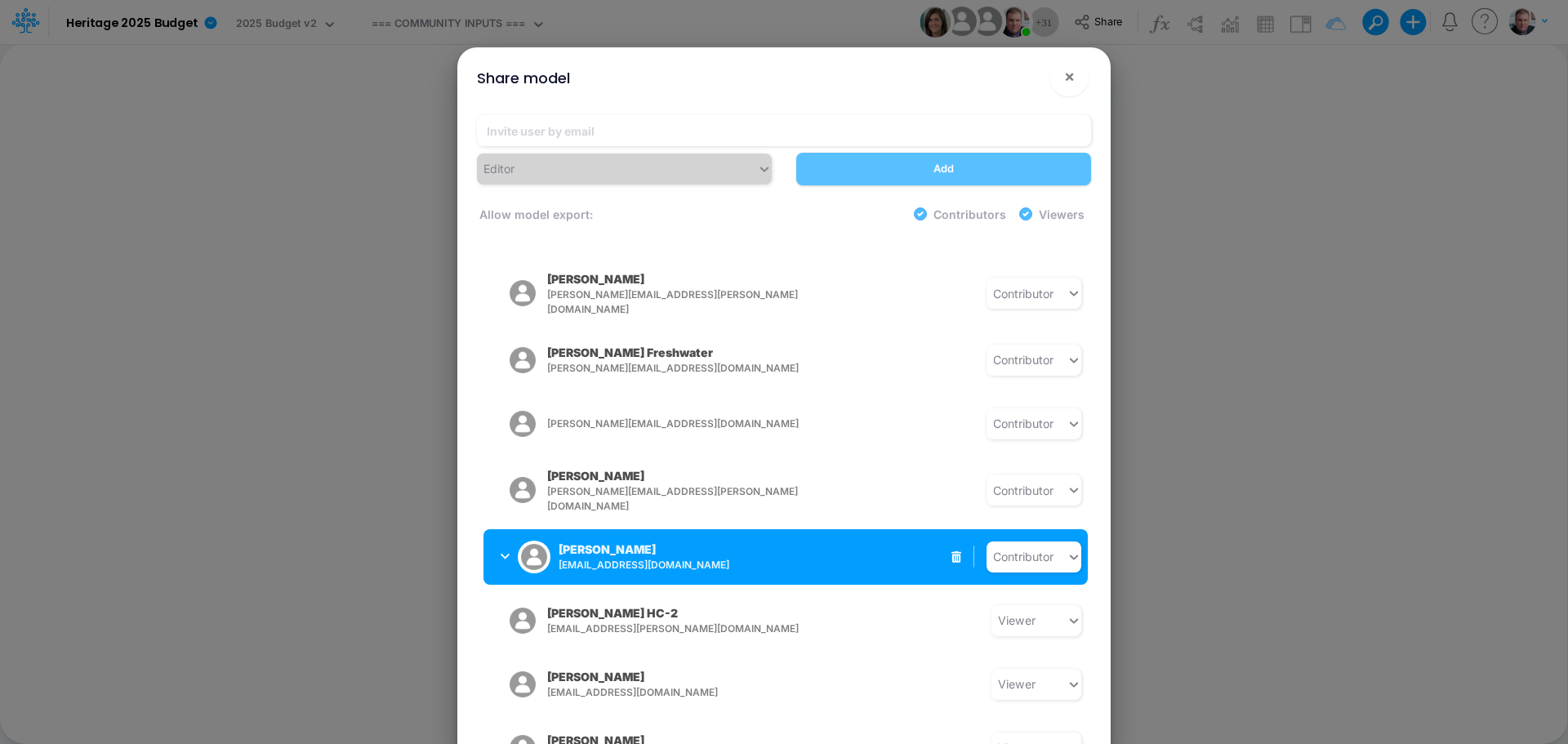
click at [499, 535] on button "Michelle Callahan mcallahan@heritage-communities.com" at bounding box center [612, 557] width 259 height 42
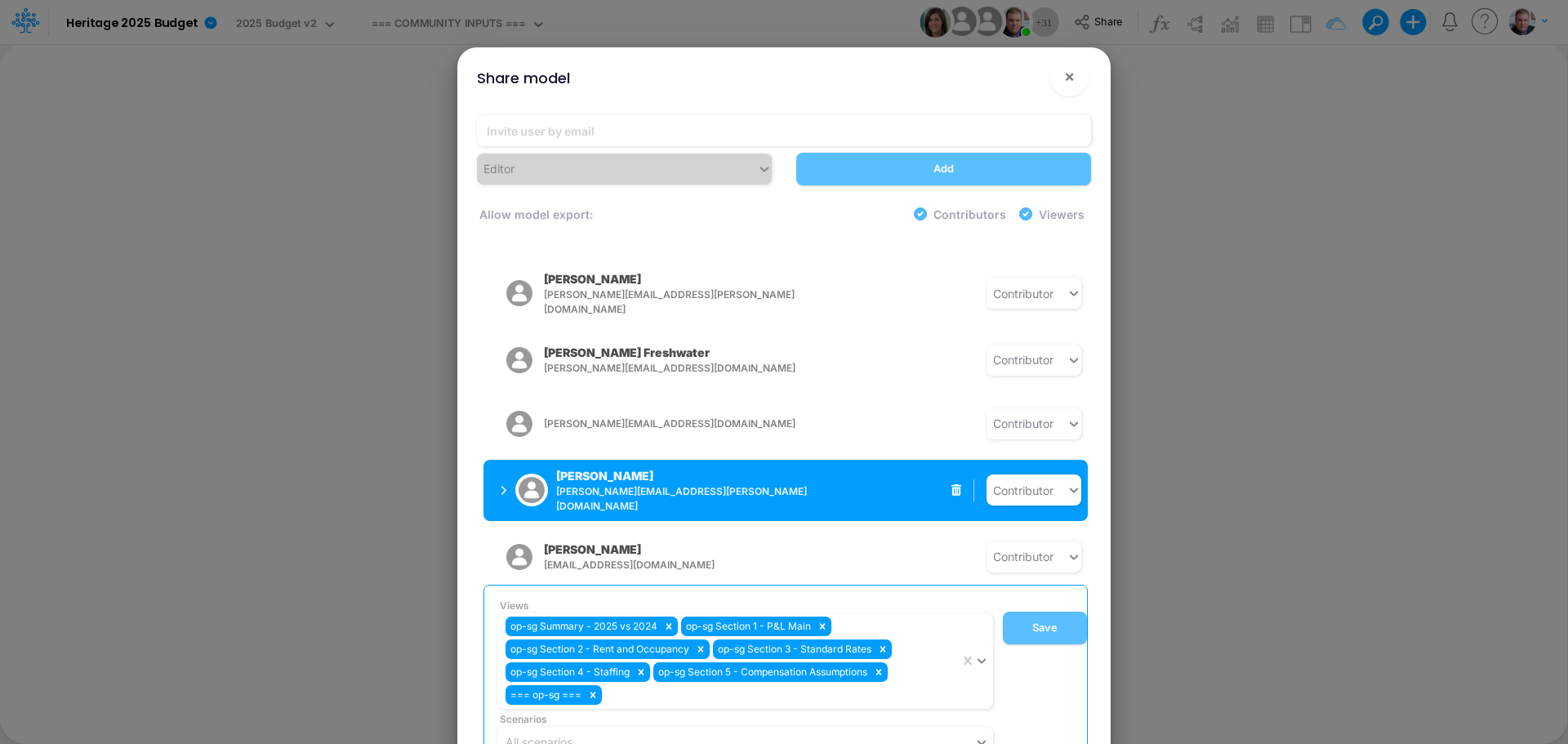
click at [501, 485] on icon "button" at bounding box center [504, 490] width 6 height 11
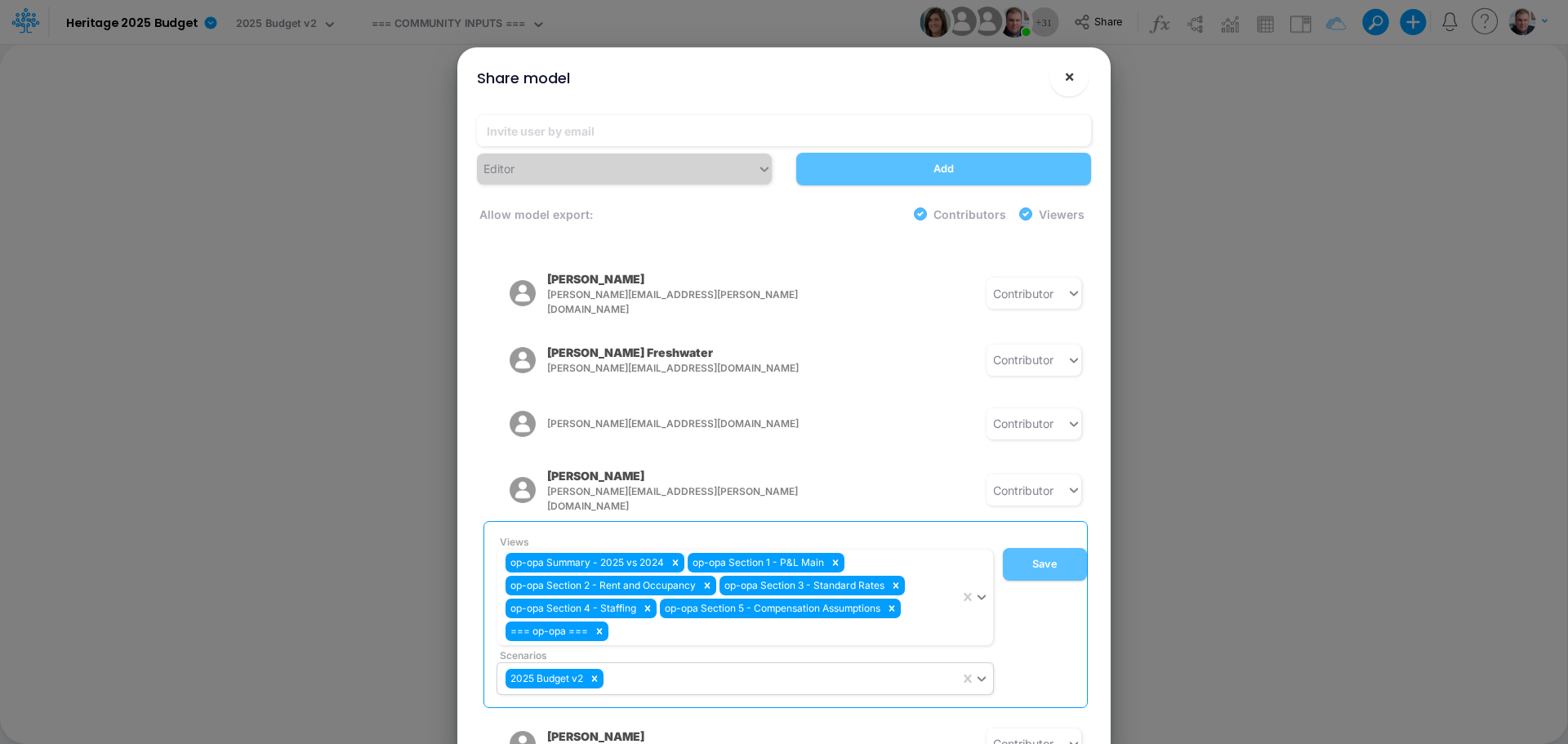
click at [1072, 81] on span "×" at bounding box center [1069, 76] width 11 height 19
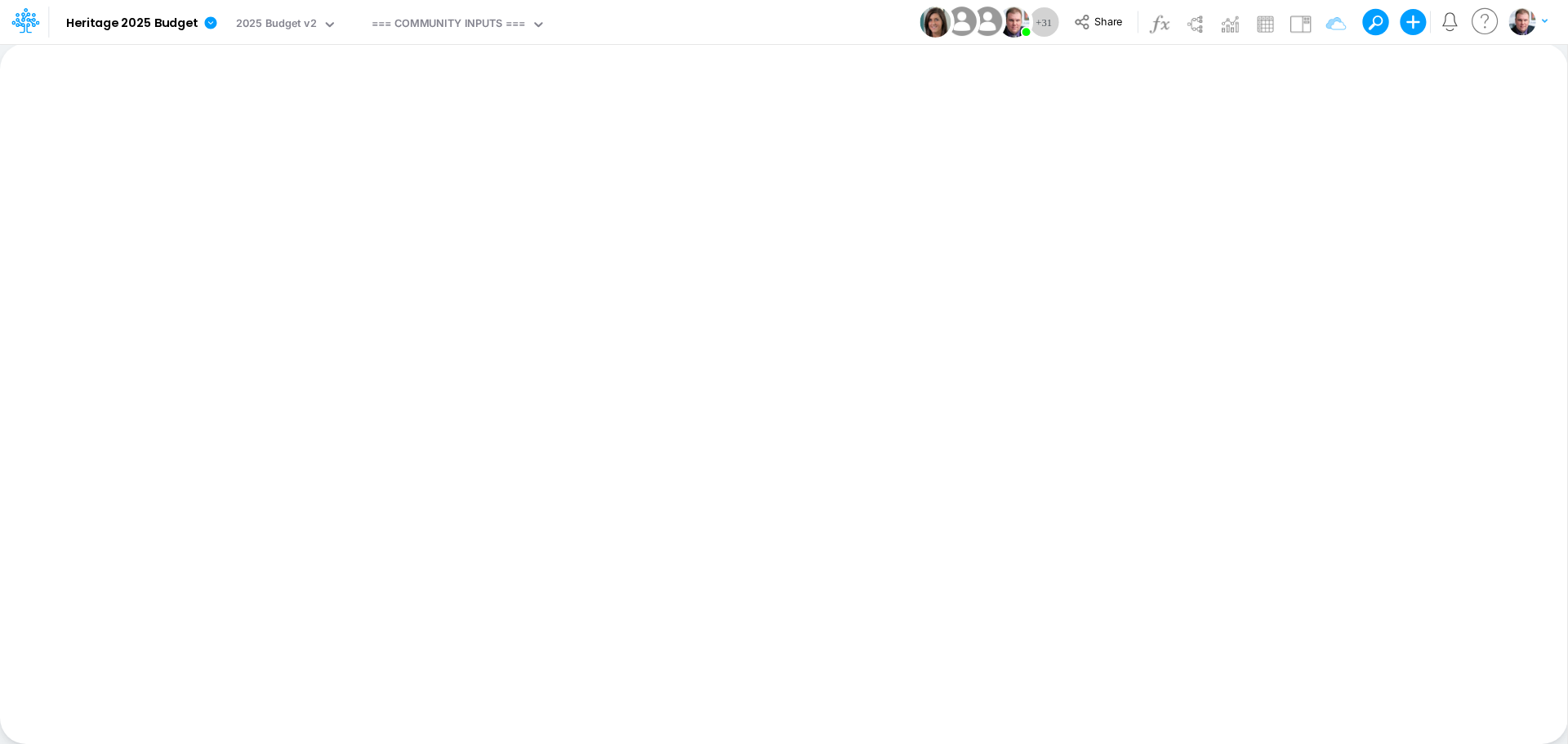
click at [1091, 26] on button "Share" at bounding box center [1099, 22] width 68 height 26
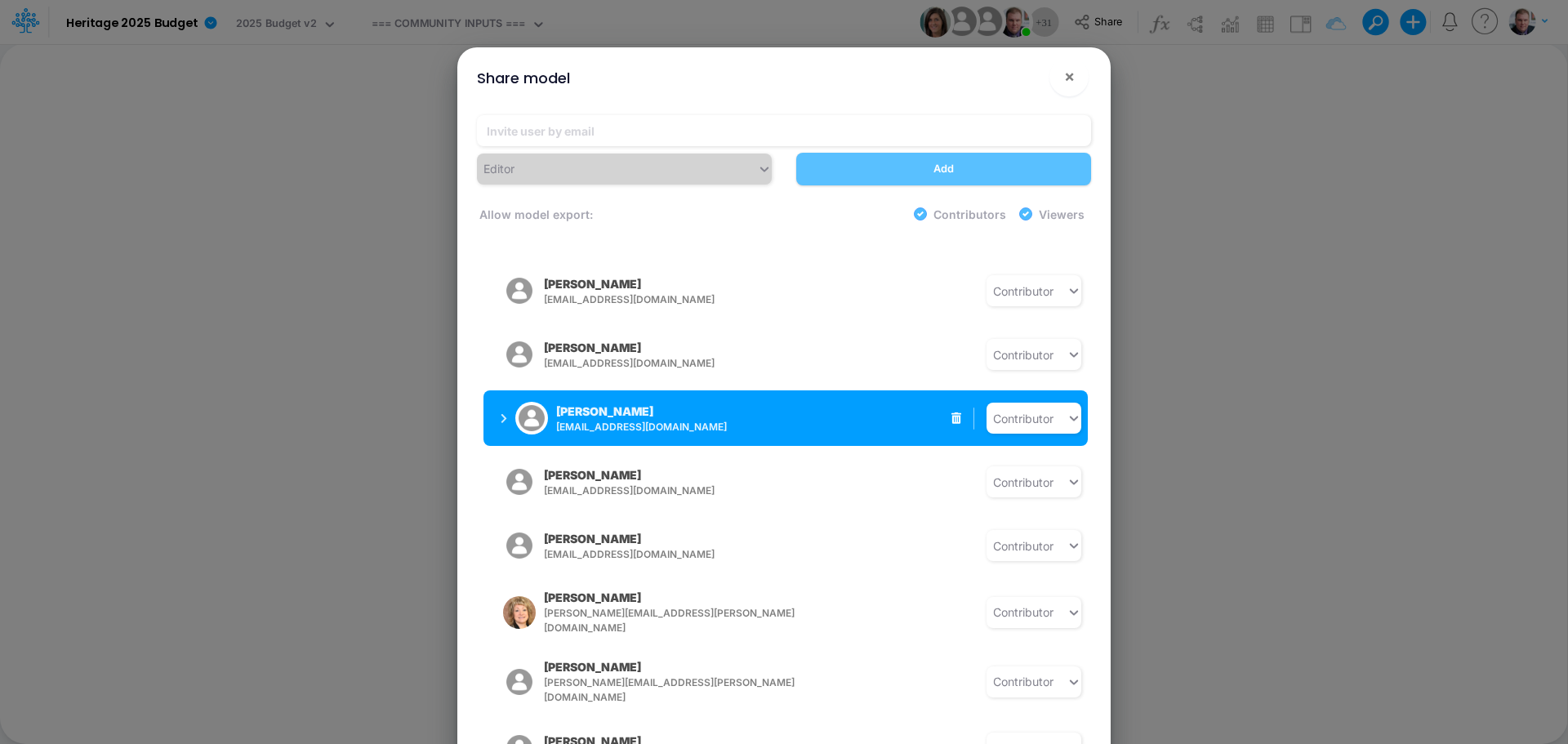
scroll to position [572, 0]
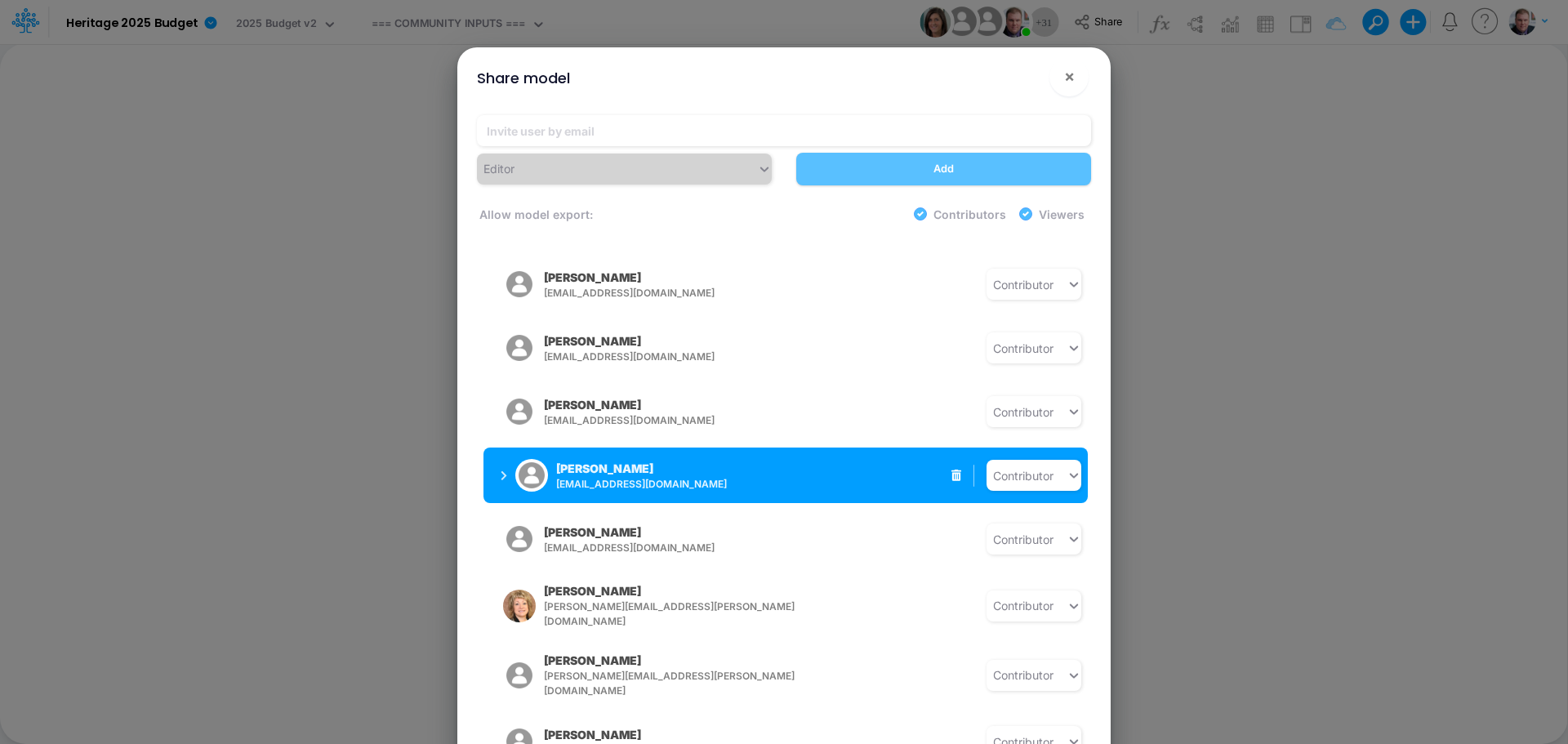
click at [504, 470] on icon "button" at bounding box center [504, 475] width 6 height 11
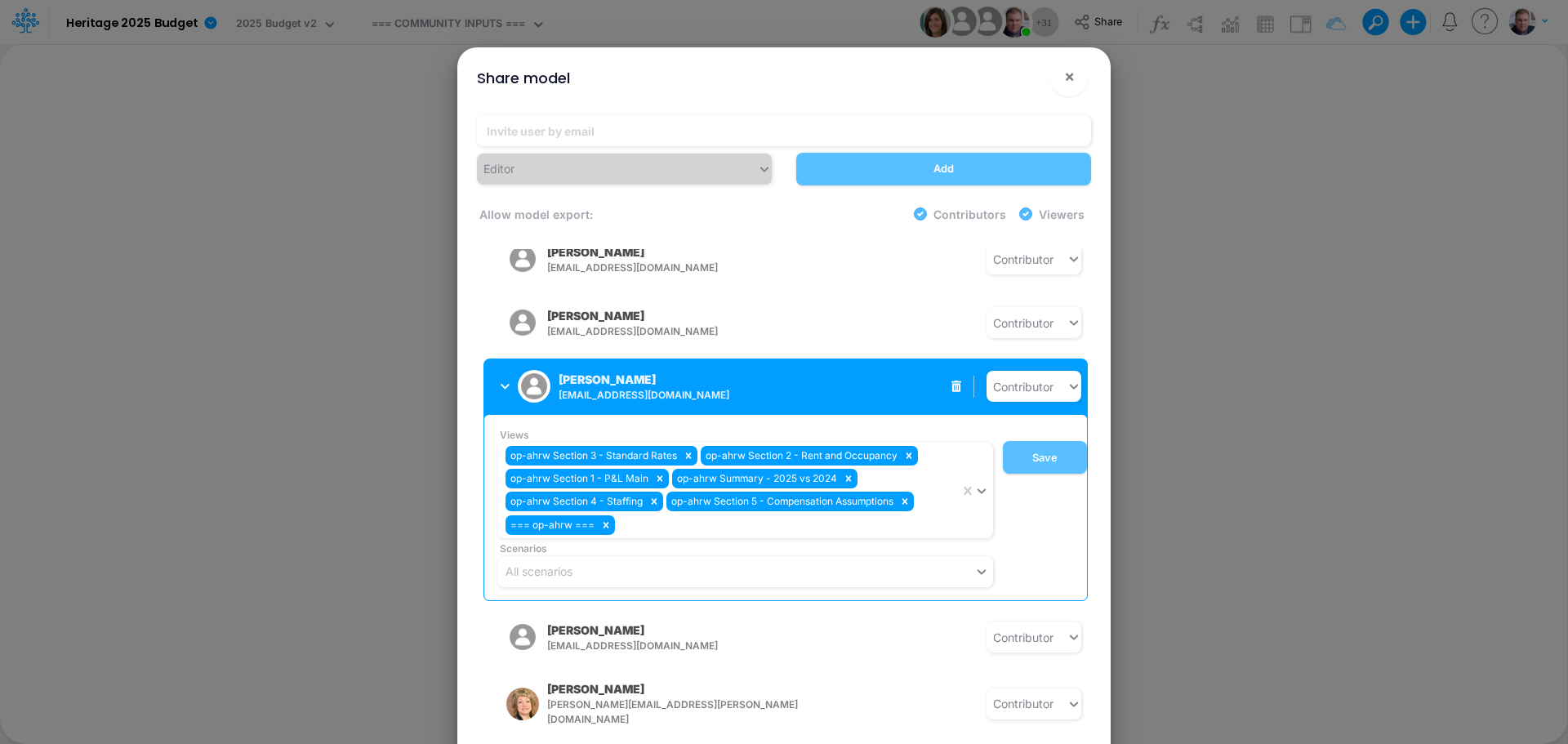
scroll to position [653, 0]
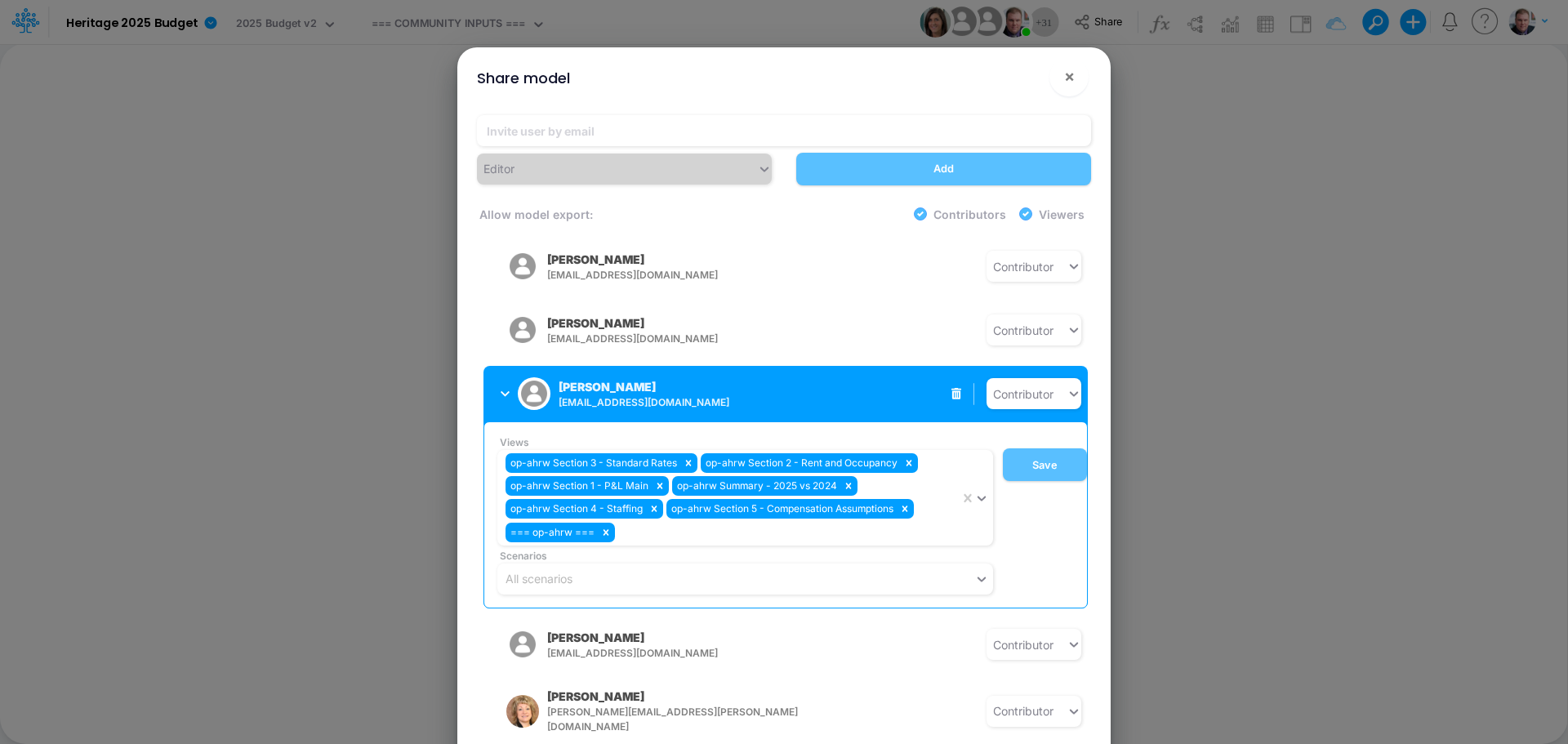
click at [499, 383] on button "Sarah Gebhardt sgebhardt@heritage-communities.com" at bounding box center [612, 393] width 259 height 42
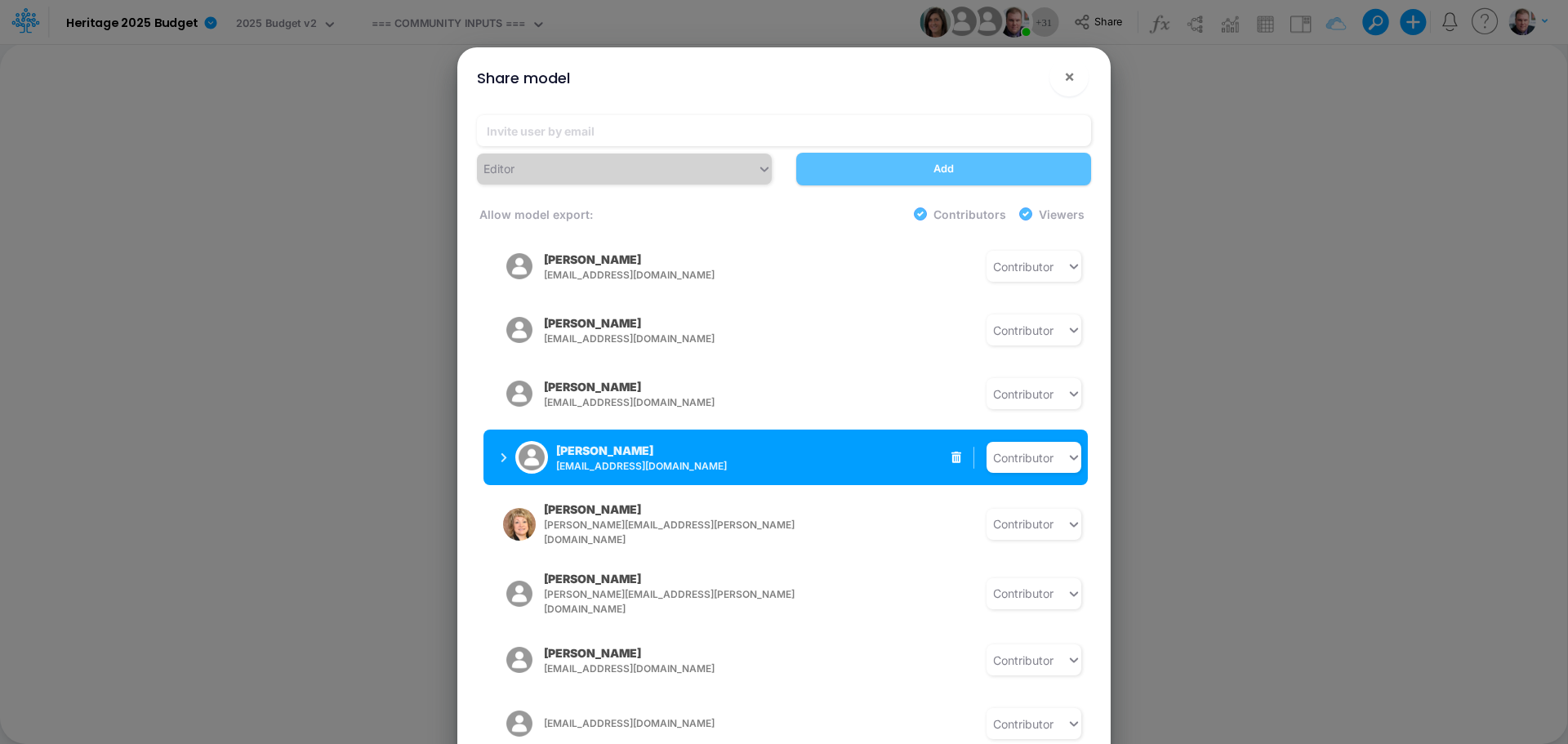
click at [502, 453] on icon "button" at bounding box center [504, 458] width 5 height 9
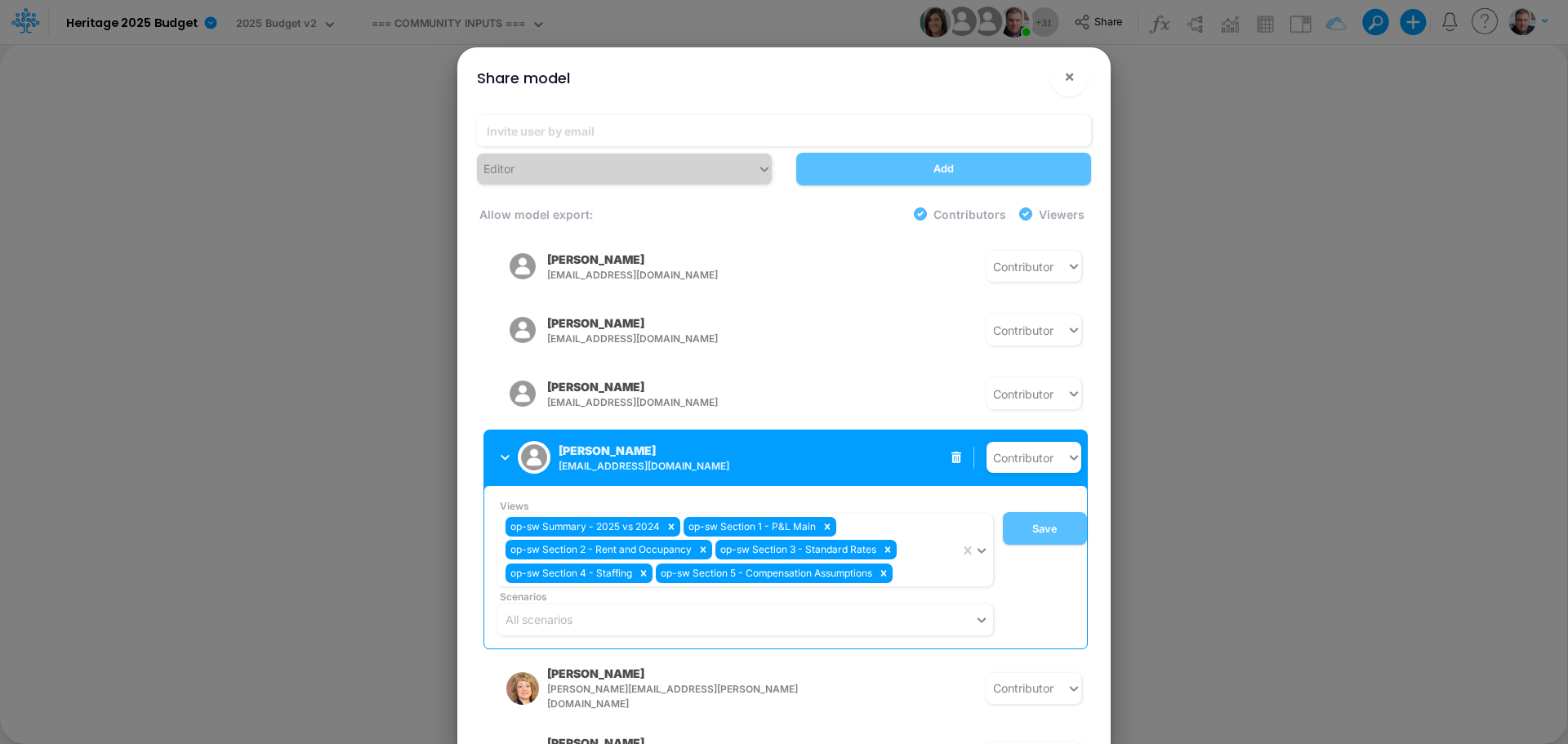
click at [502, 452] on icon "button" at bounding box center [505, 458] width 9 height 11
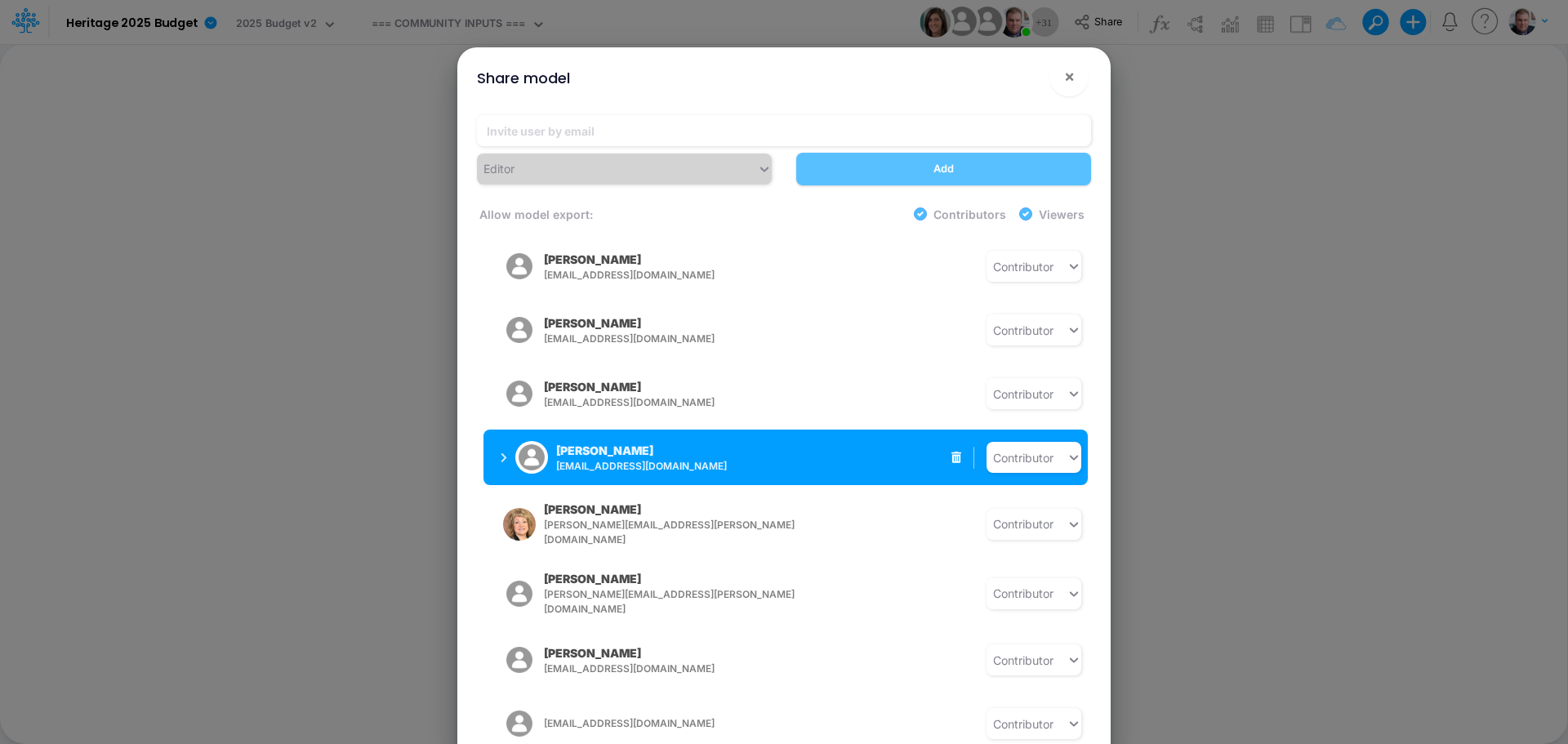
scroll to position [735, 0]
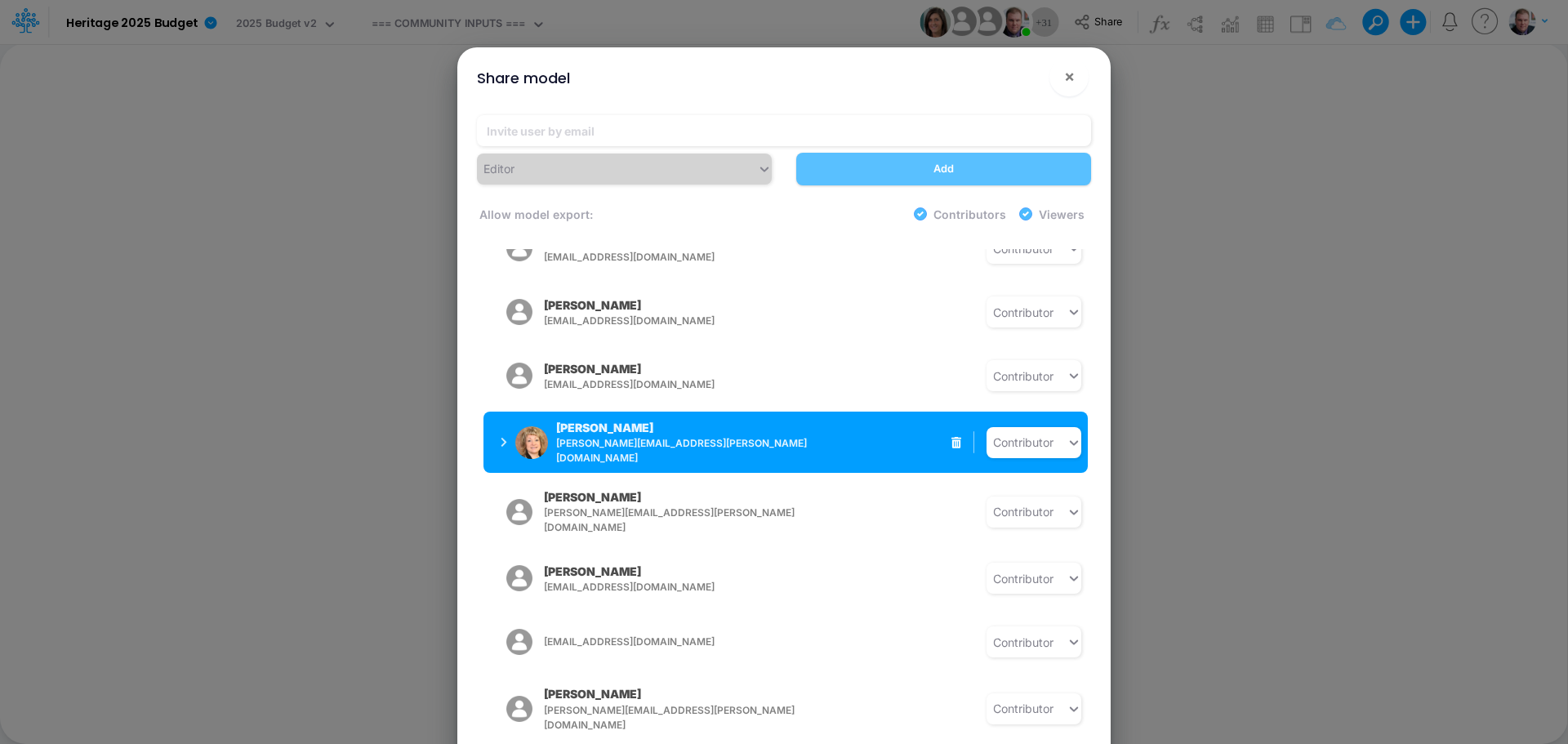
click at [503, 437] on icon "button" at bounding box center [504, 443] width 6 height 11
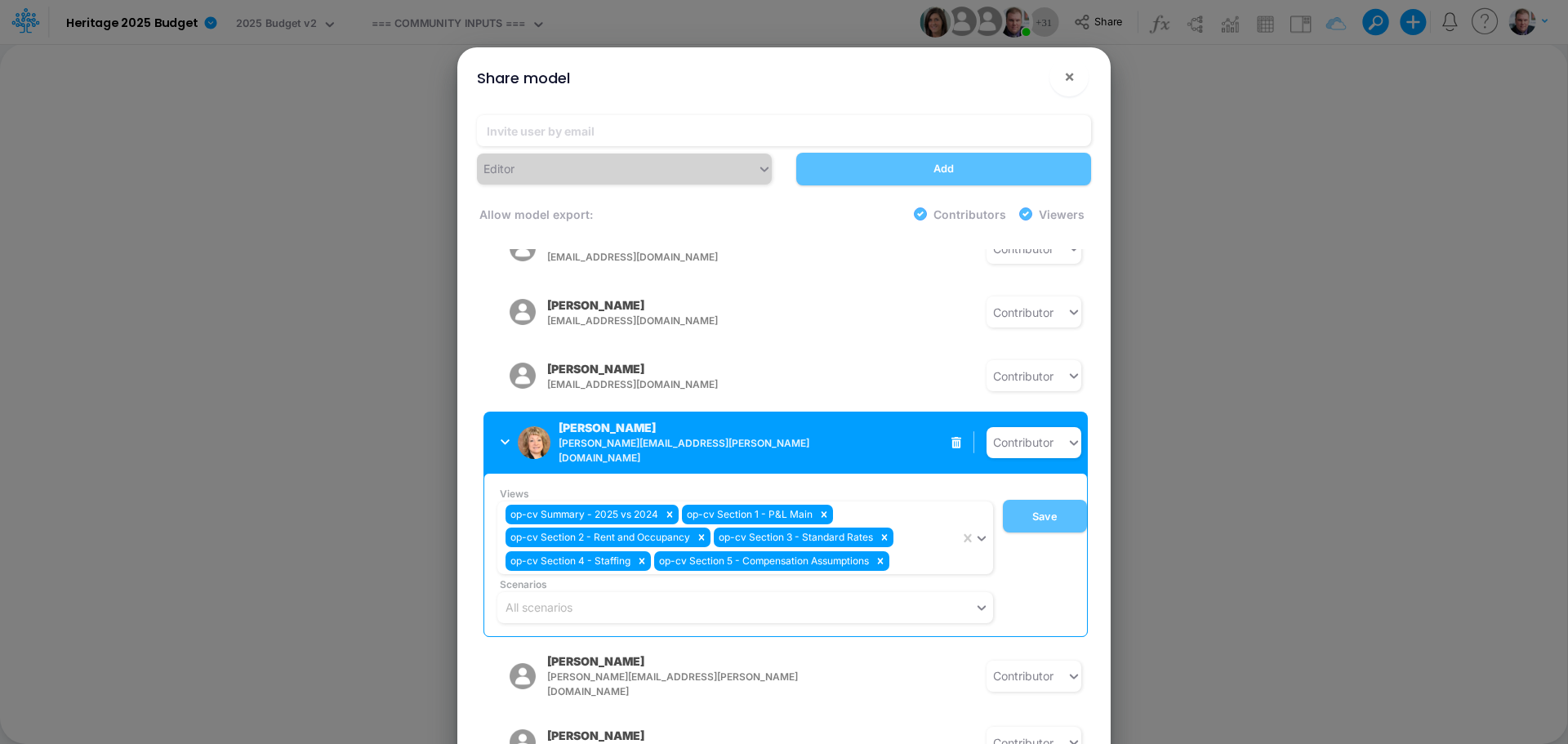
click at [503, 437] on icon "button" at bounding box center [505, 443] width 9 height 11
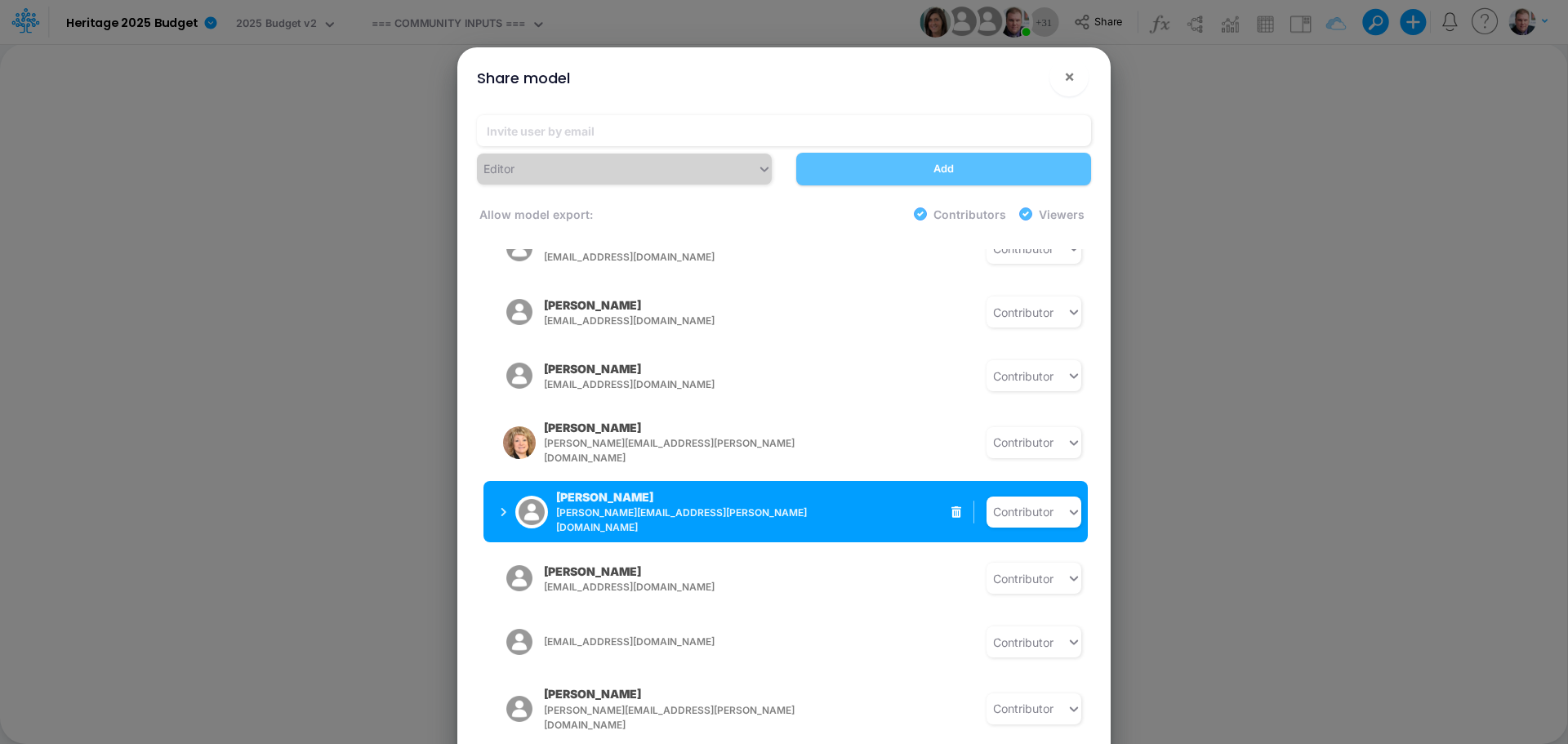
click at [504, 507] on icon "button" at bounding box center [504, 512] width 5 height 9
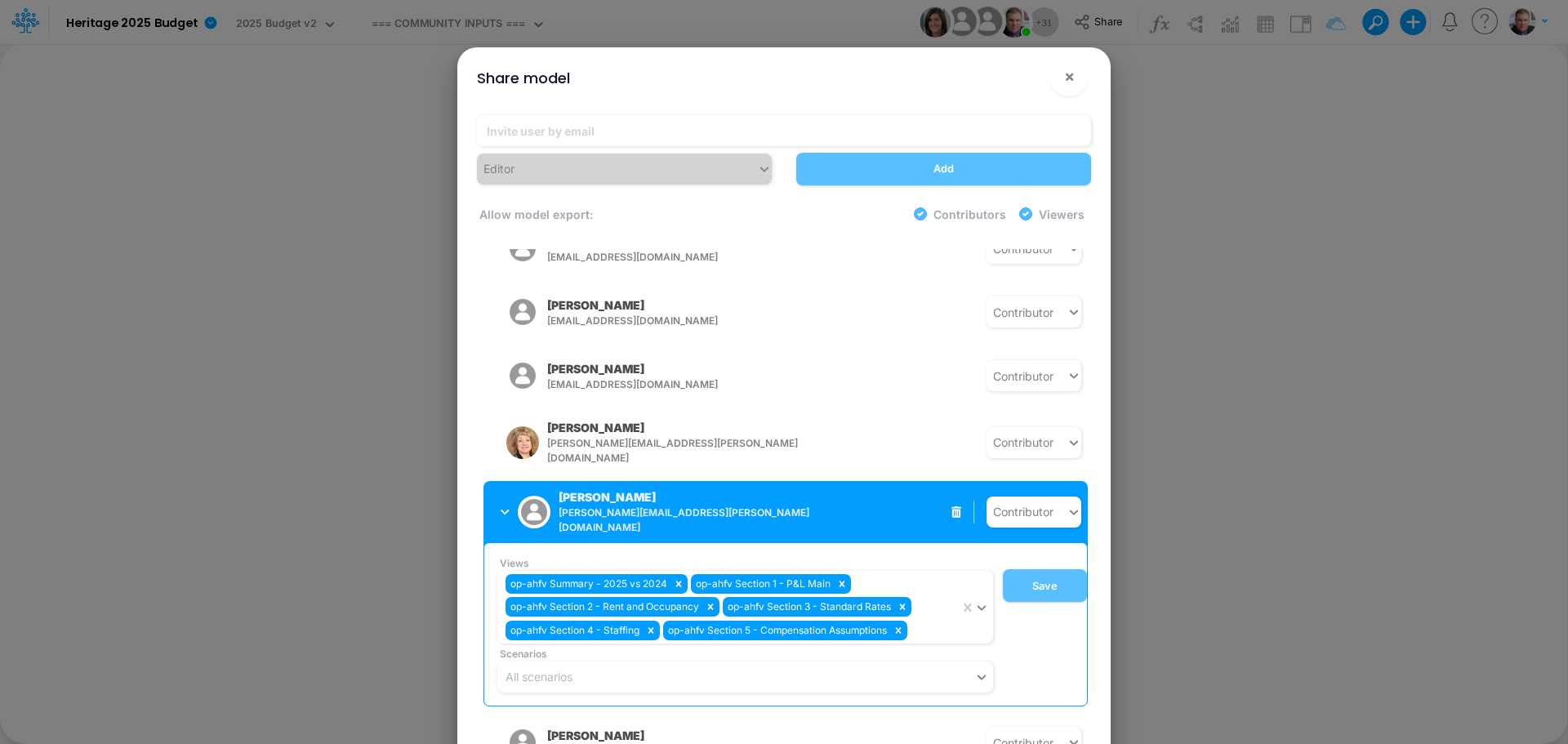
click at [504, 507] on icon "button" at bounding box center [505, 512] width 9 height 11
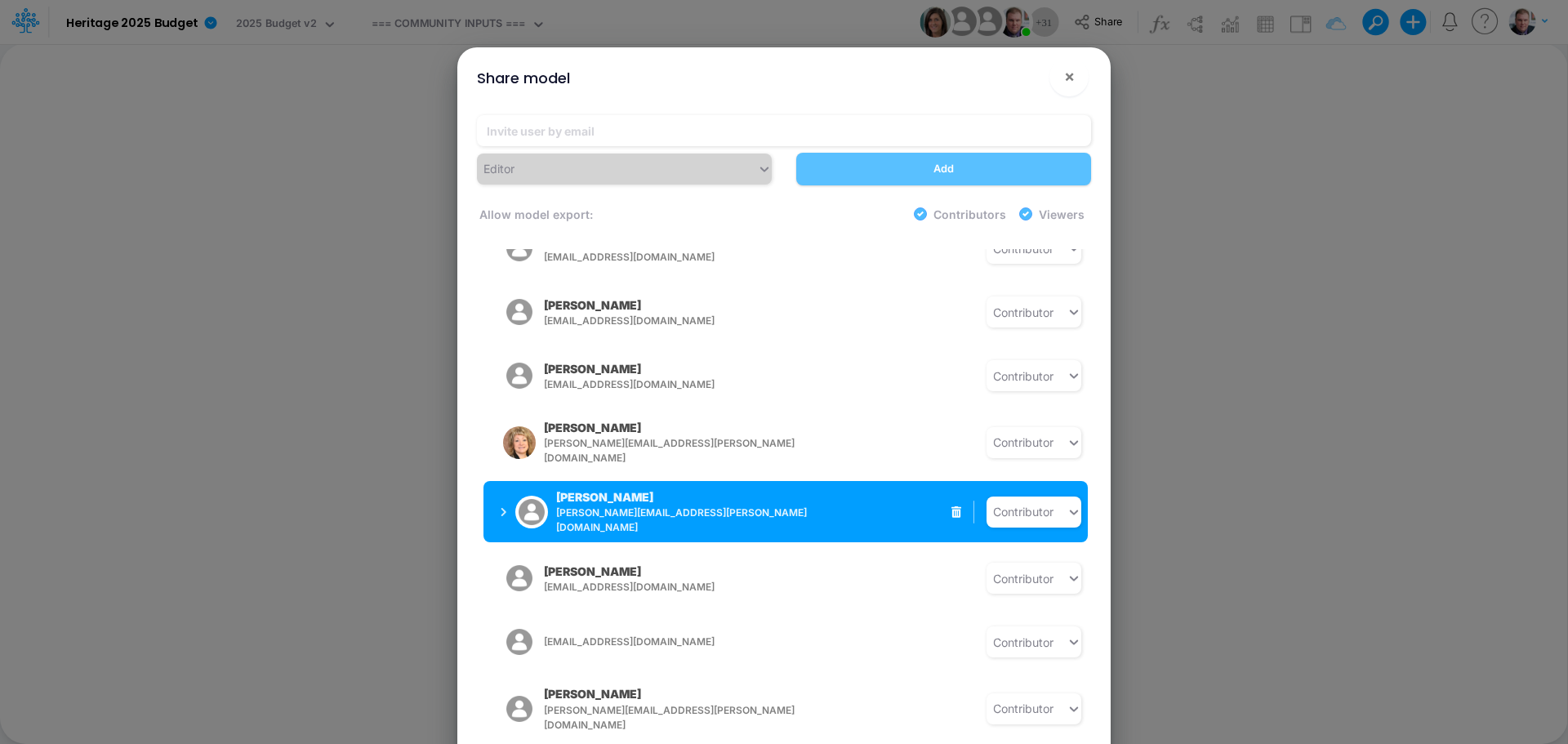
scroll to position [816, 0]
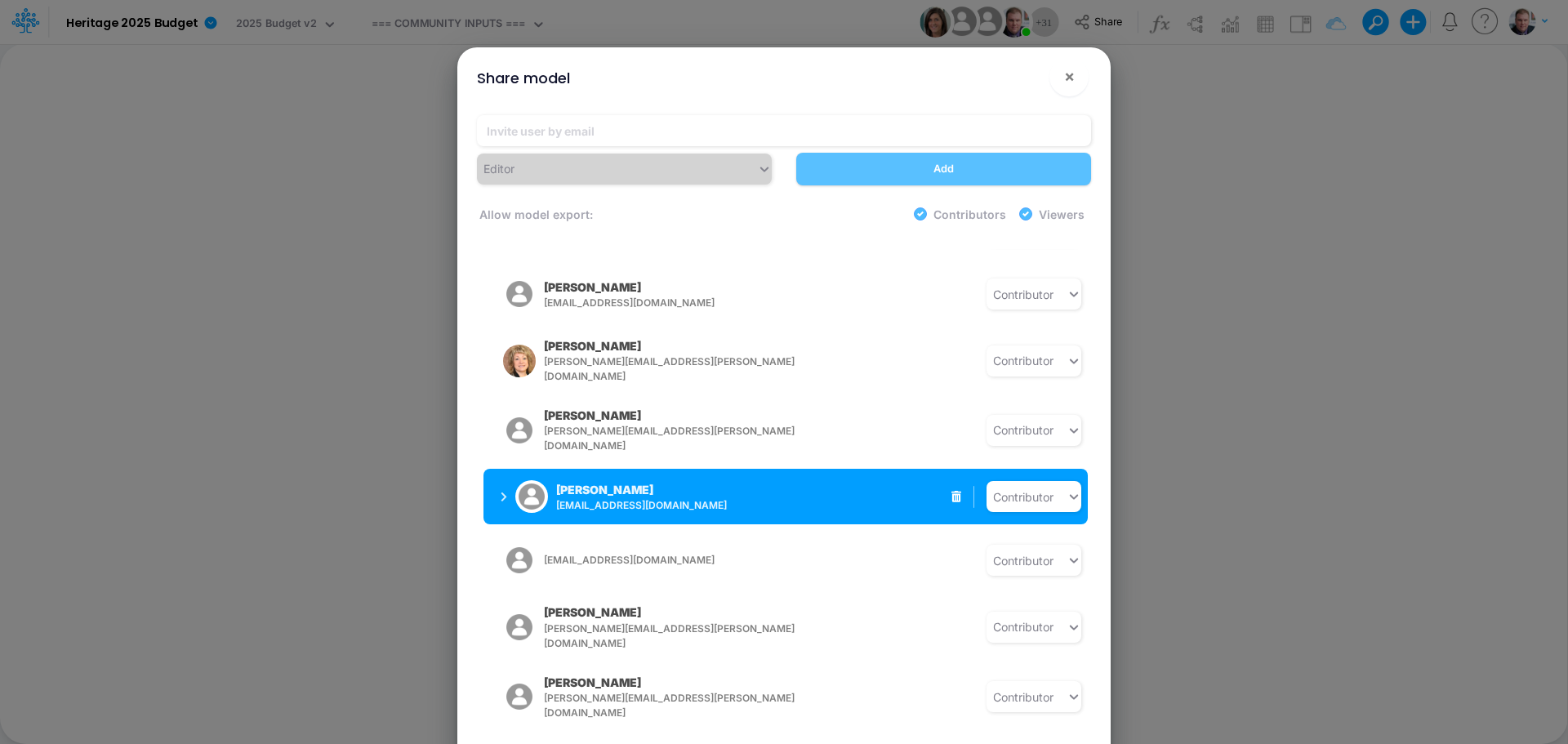
click at [503, 492] on icon "button" at bounding box center [504, 497] width 5 height 9
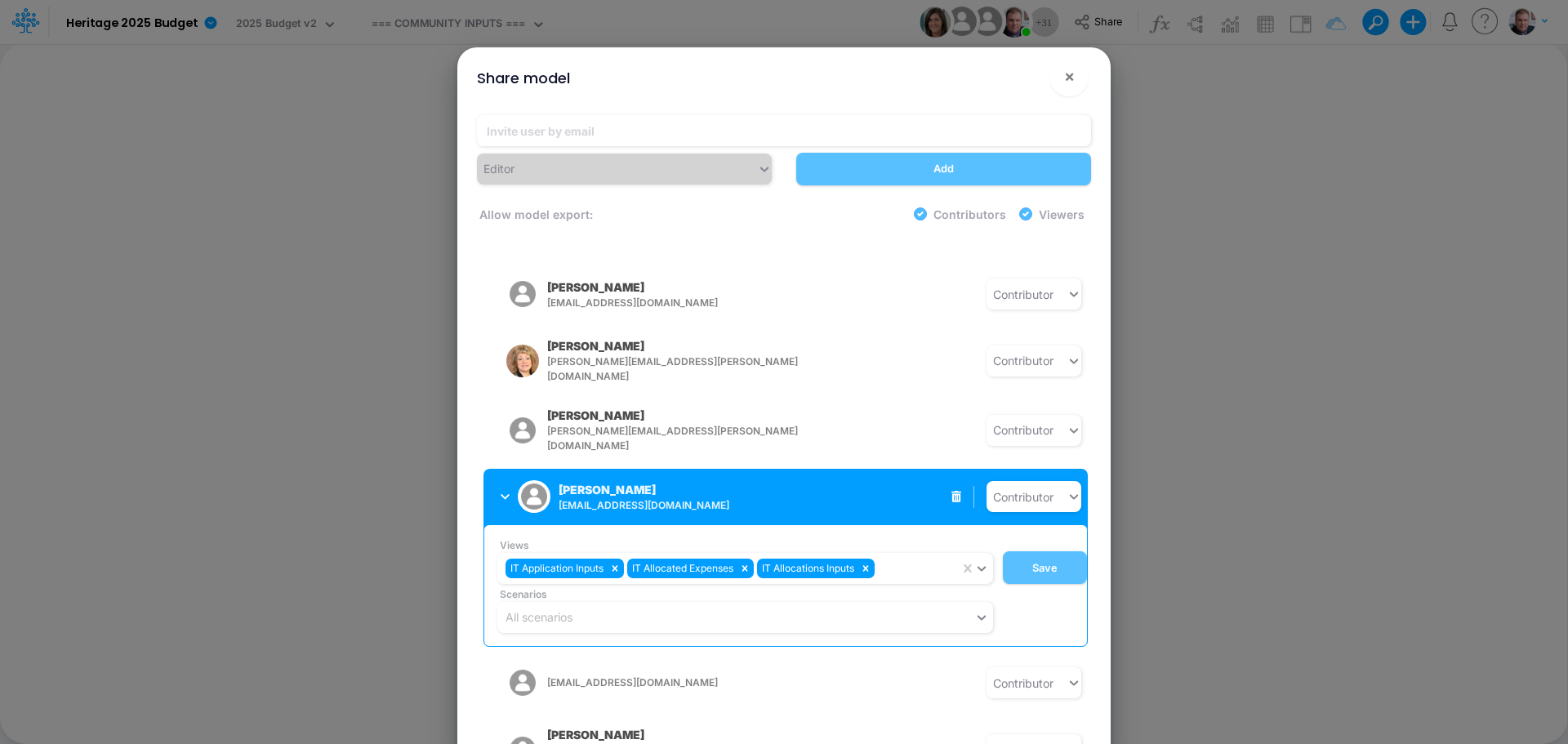
click at [503, 491] on icon "button" at bounding box center [505, 497] width 9 height 11
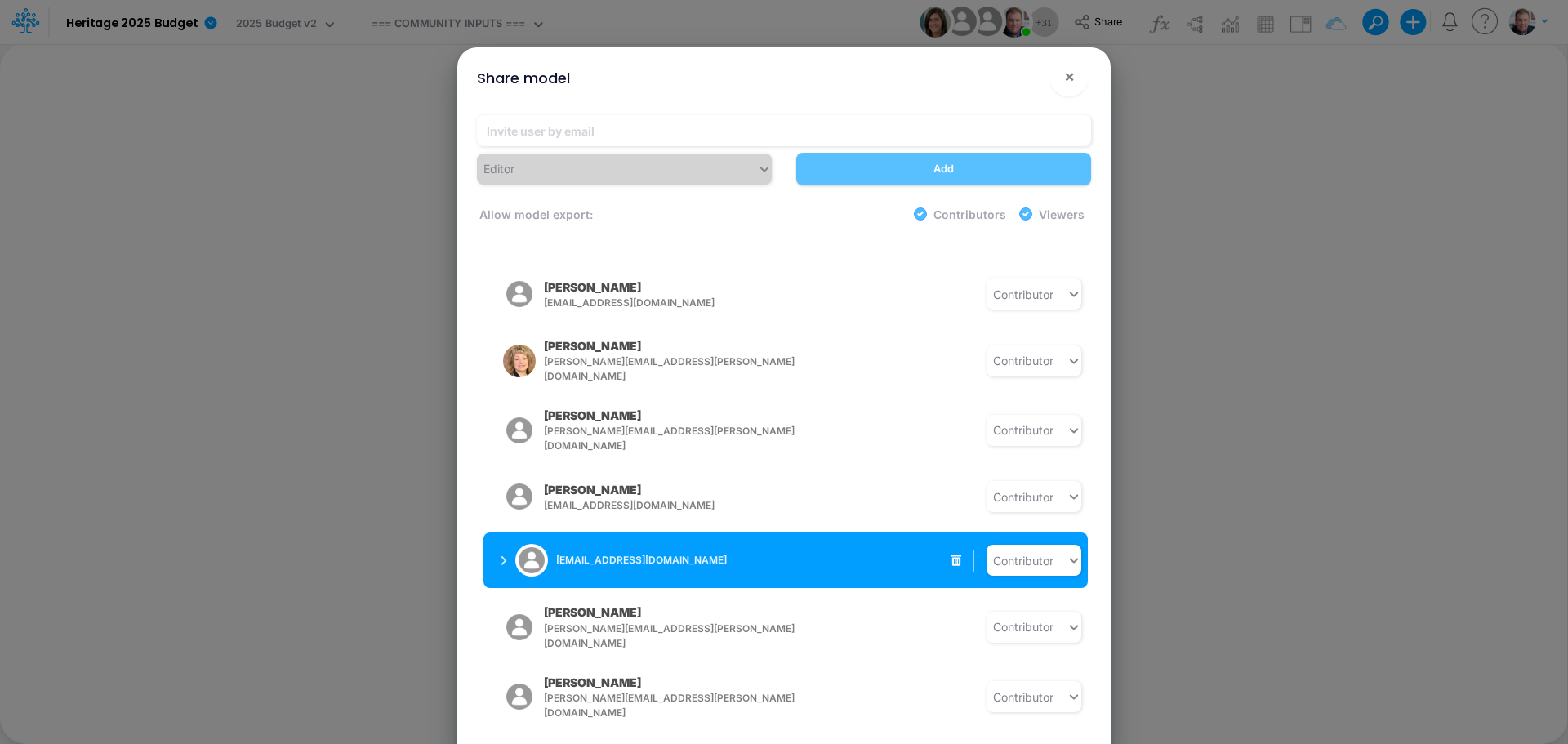
click at [502, 540] on div "[EMAIL_ADDRESS][DOMAIN_NAME]" at bounding box center [619, 560] width 237 height 41
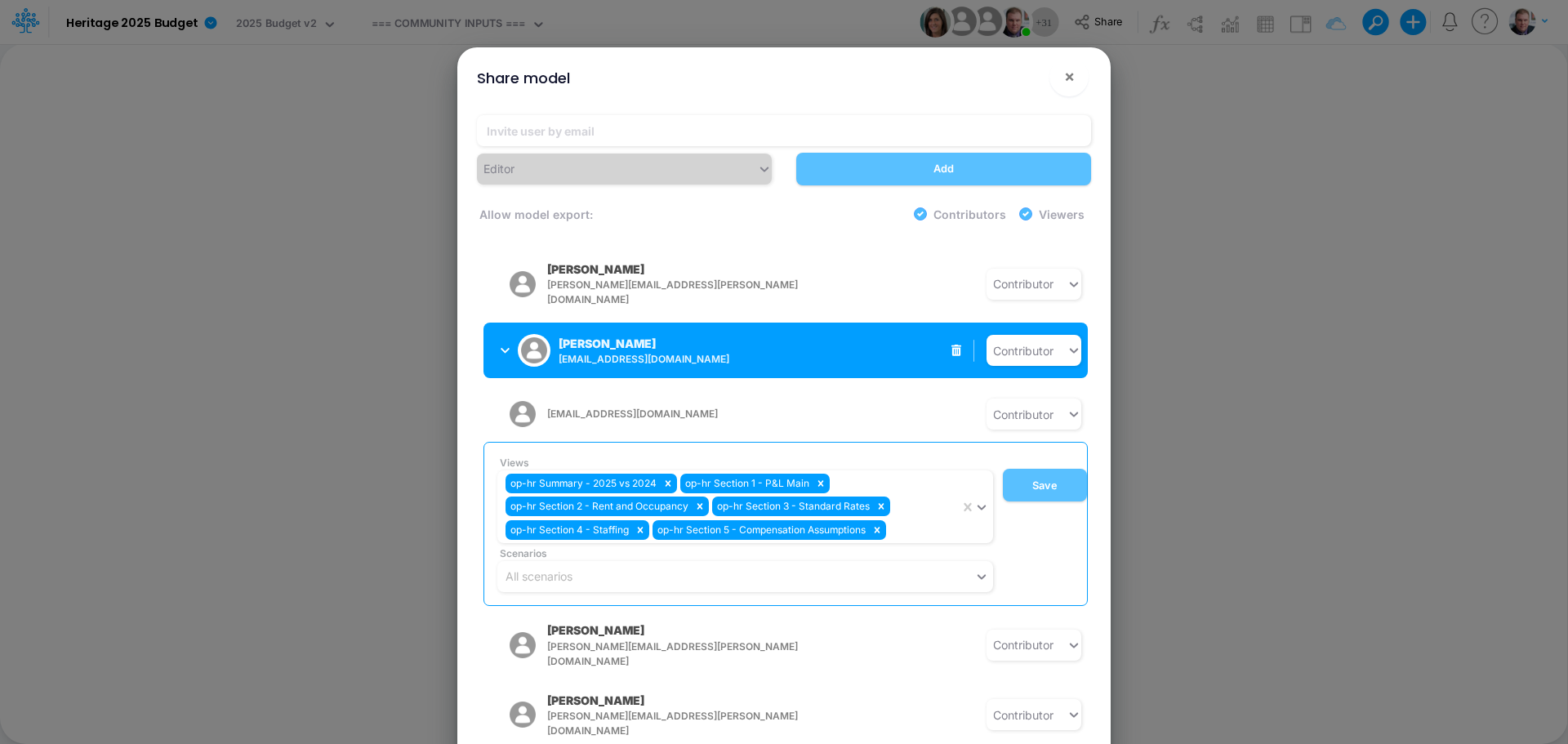
scroll to position [980, 0]
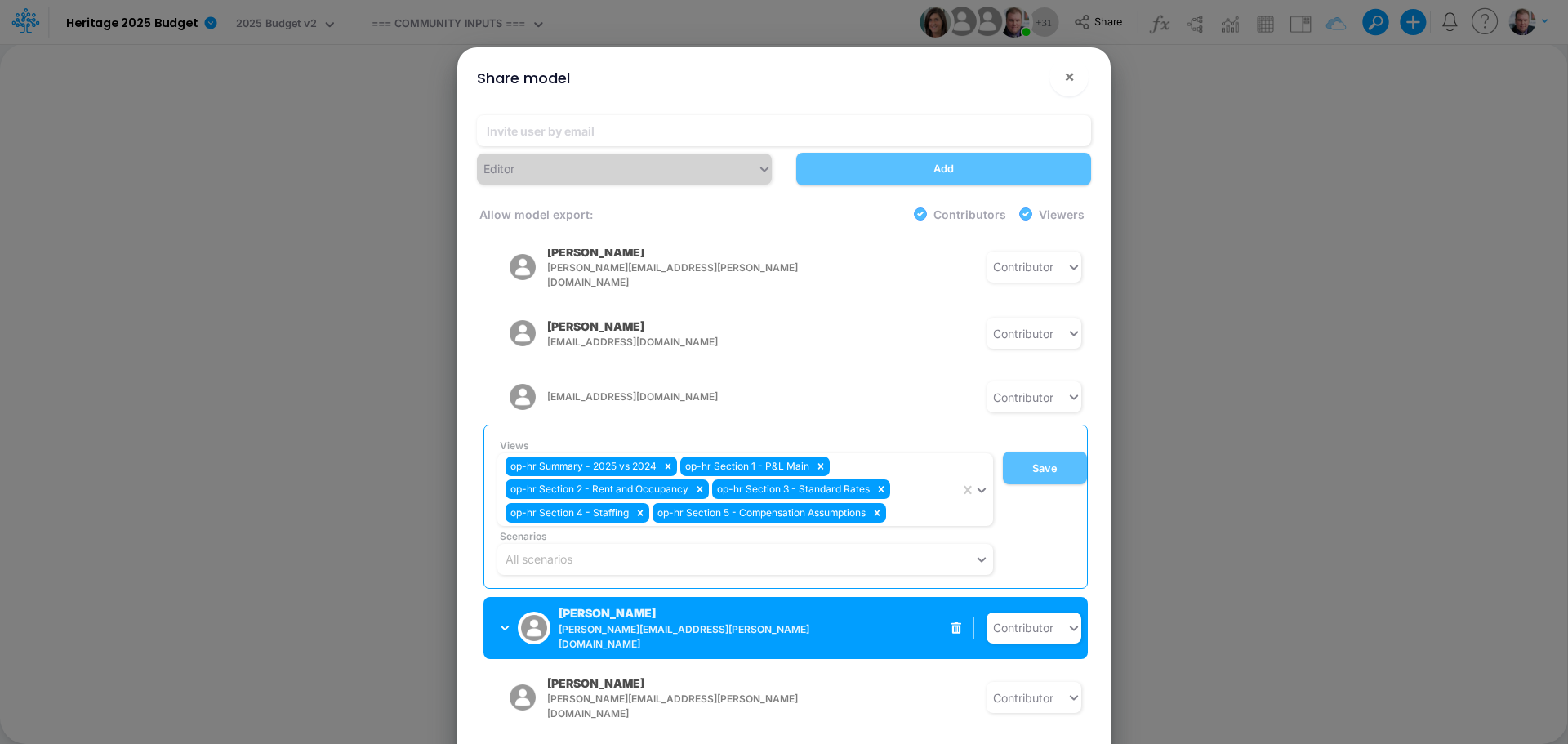
click at [501, 623] on icon "button" at bounding box center [505, 628] width 9 height 11
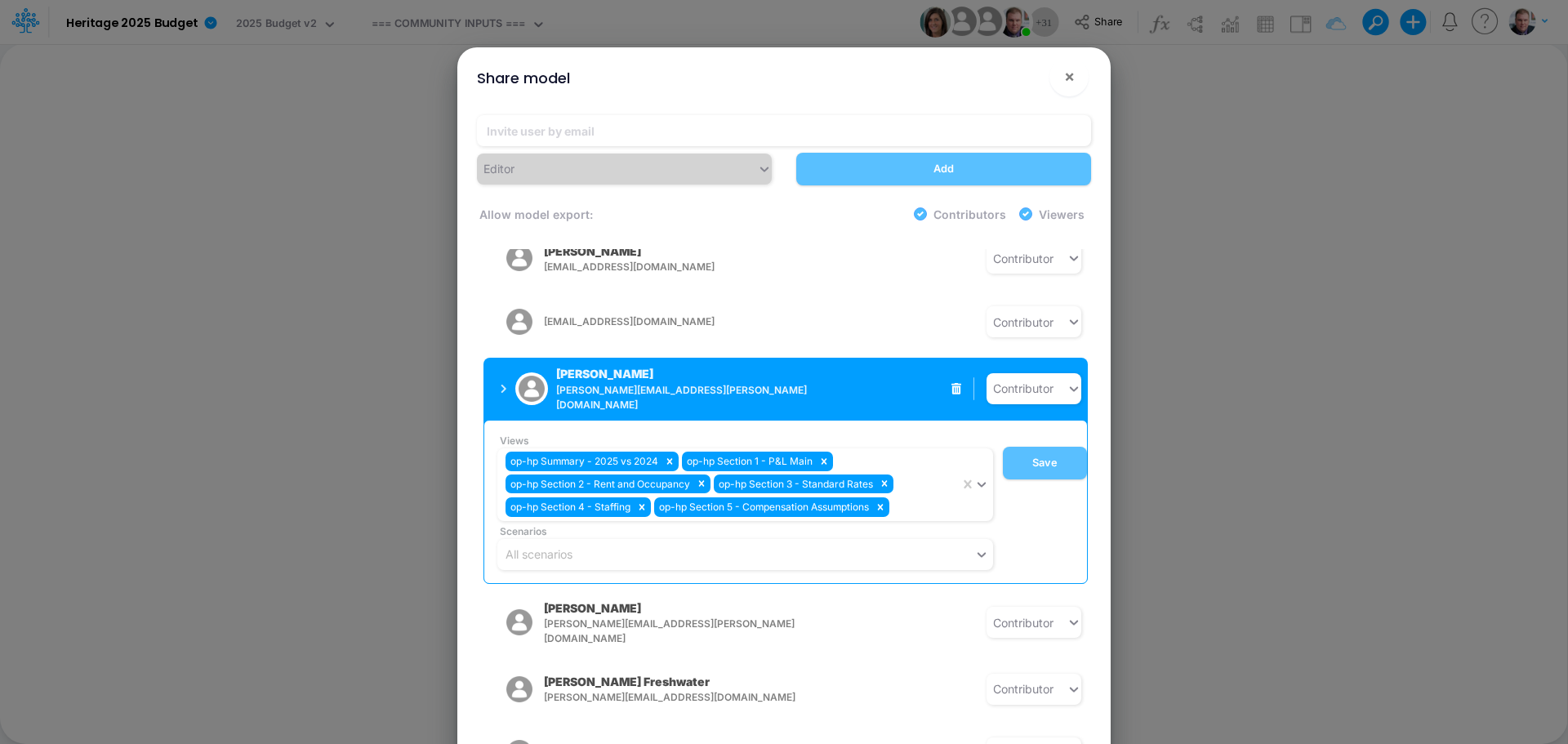
scroll to position [1143, 0]
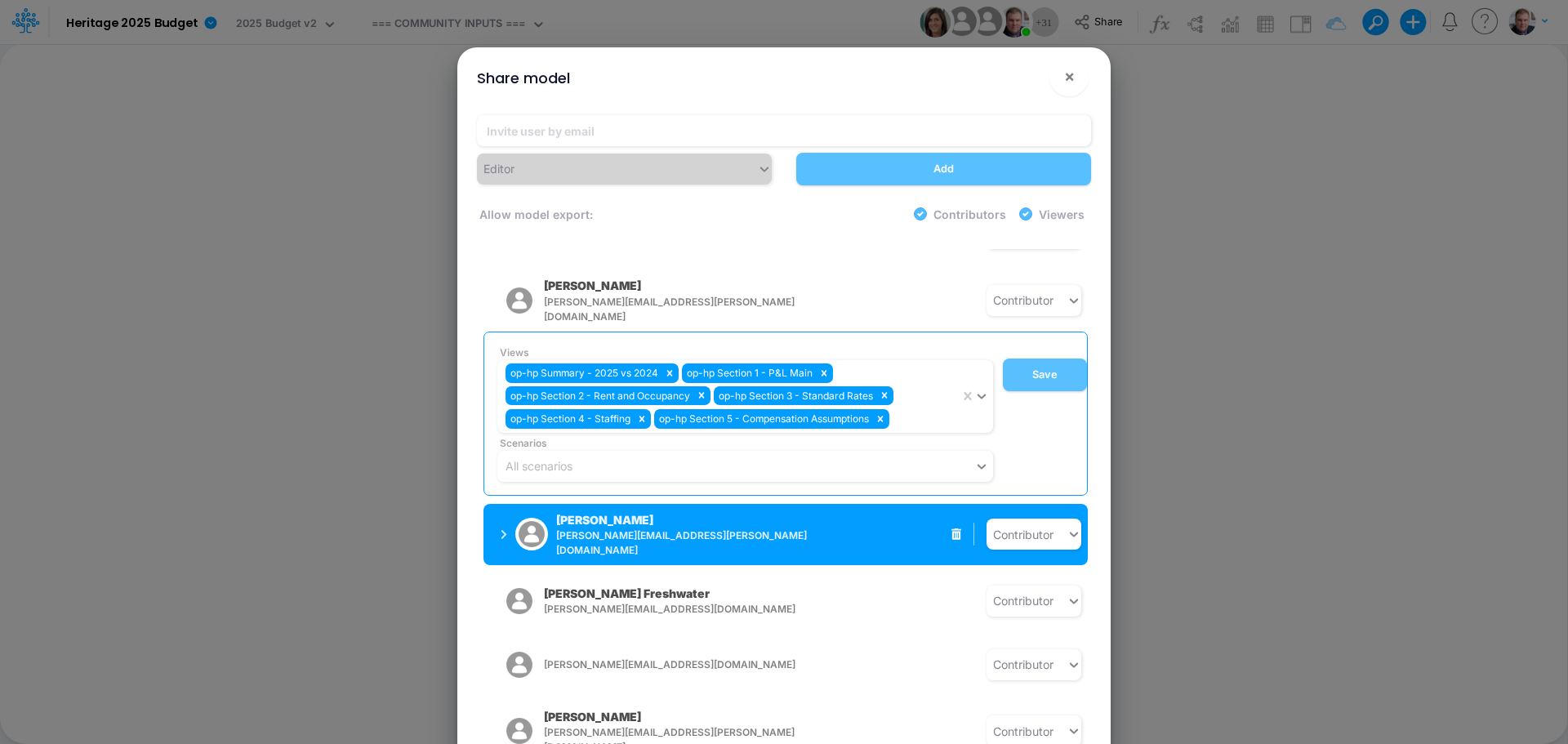
click at [510, 512] on div "Shelley Miller shelley.miller@heritage-communities.com" at bounding box center [619, 535] width 237 height 47
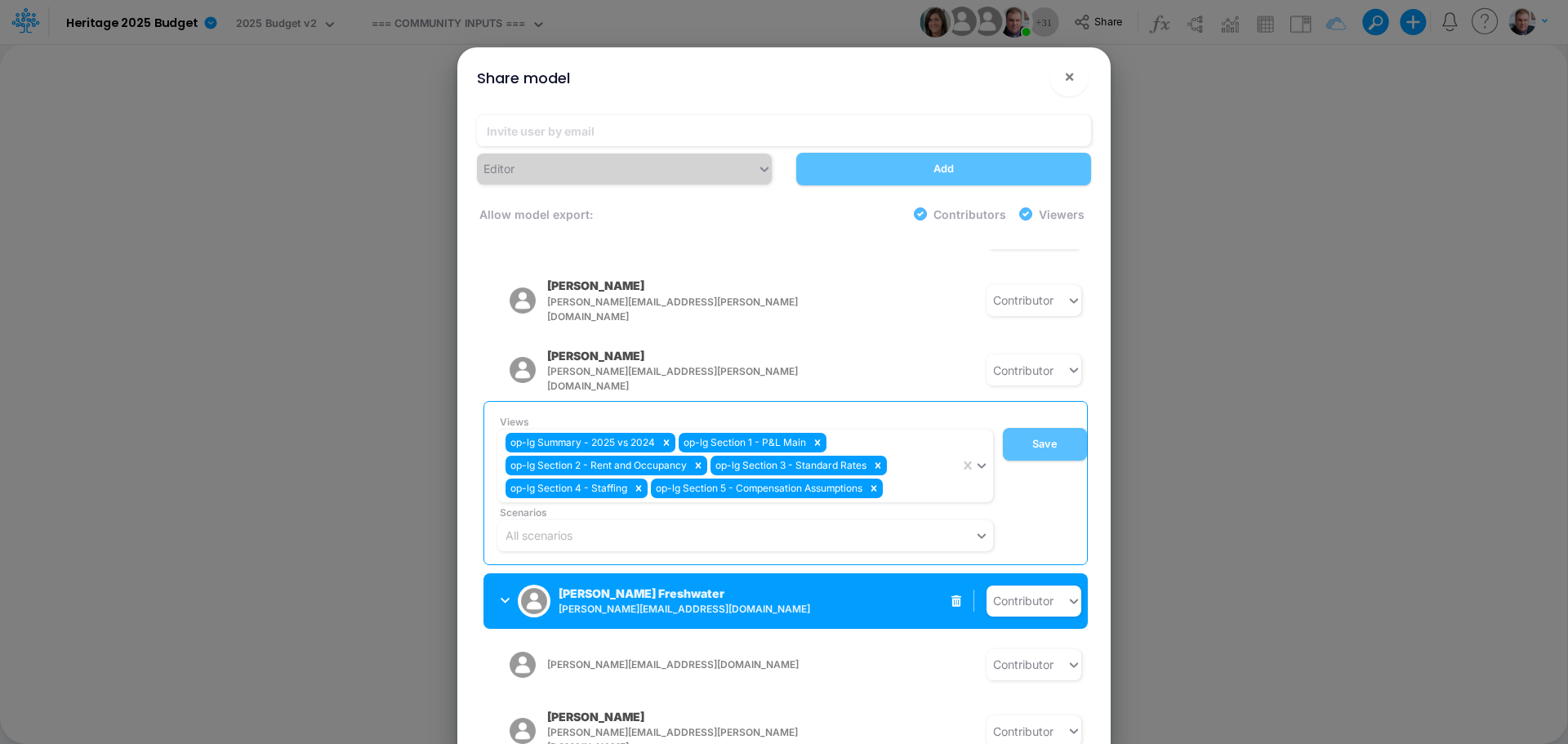
click at [503, 581] on div "Blair Freshwater blair.freshwater@heritage-communities.com" at bounding box center [619, 601] width 237 height 41
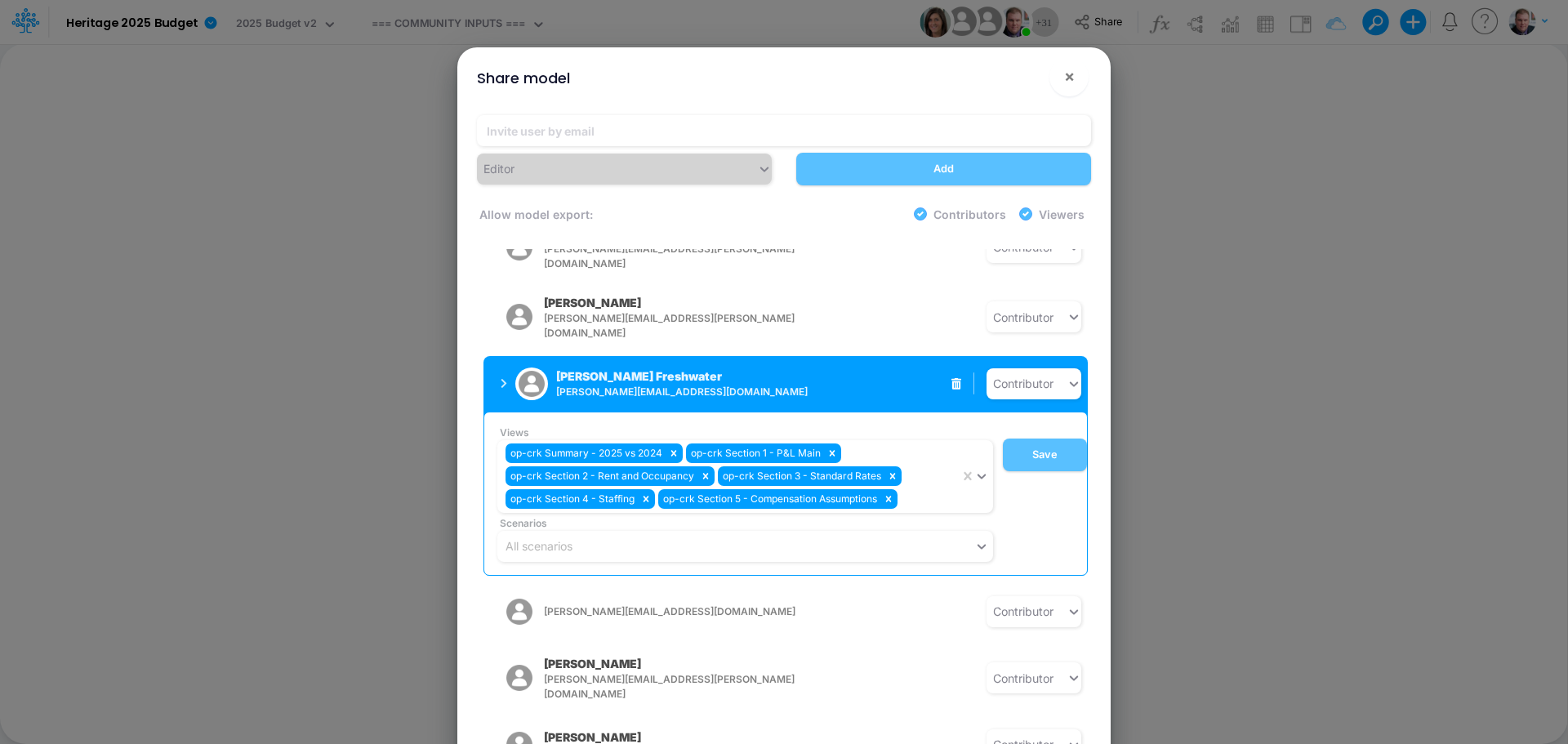
scroll to position [1225, 0]
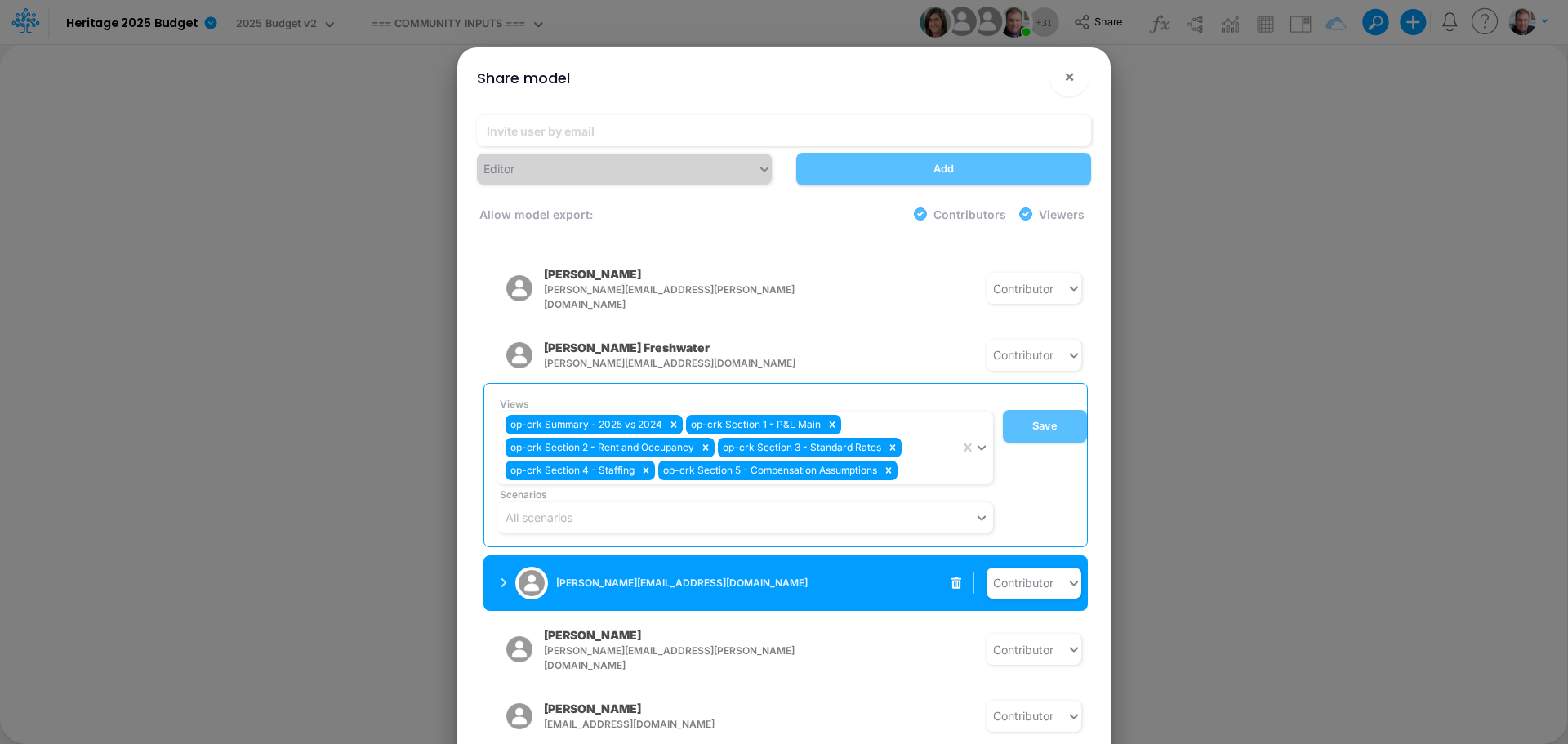
click at [504, 577] on icon "button" at bounding box center [504, 582] width 6 height 11
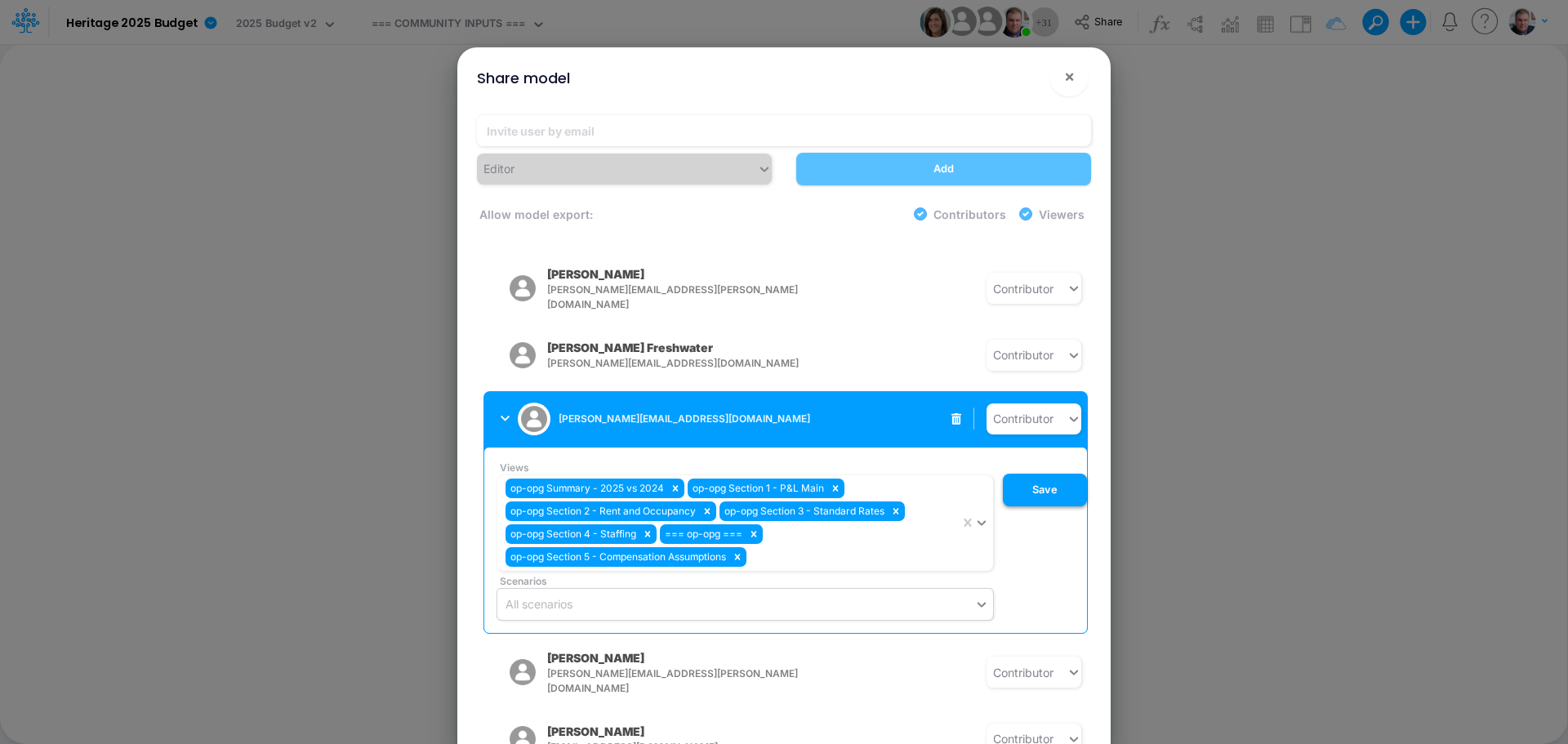
click at [1035, 474] on button "Save" at bounding box center [1044, 490] width 84 height 33
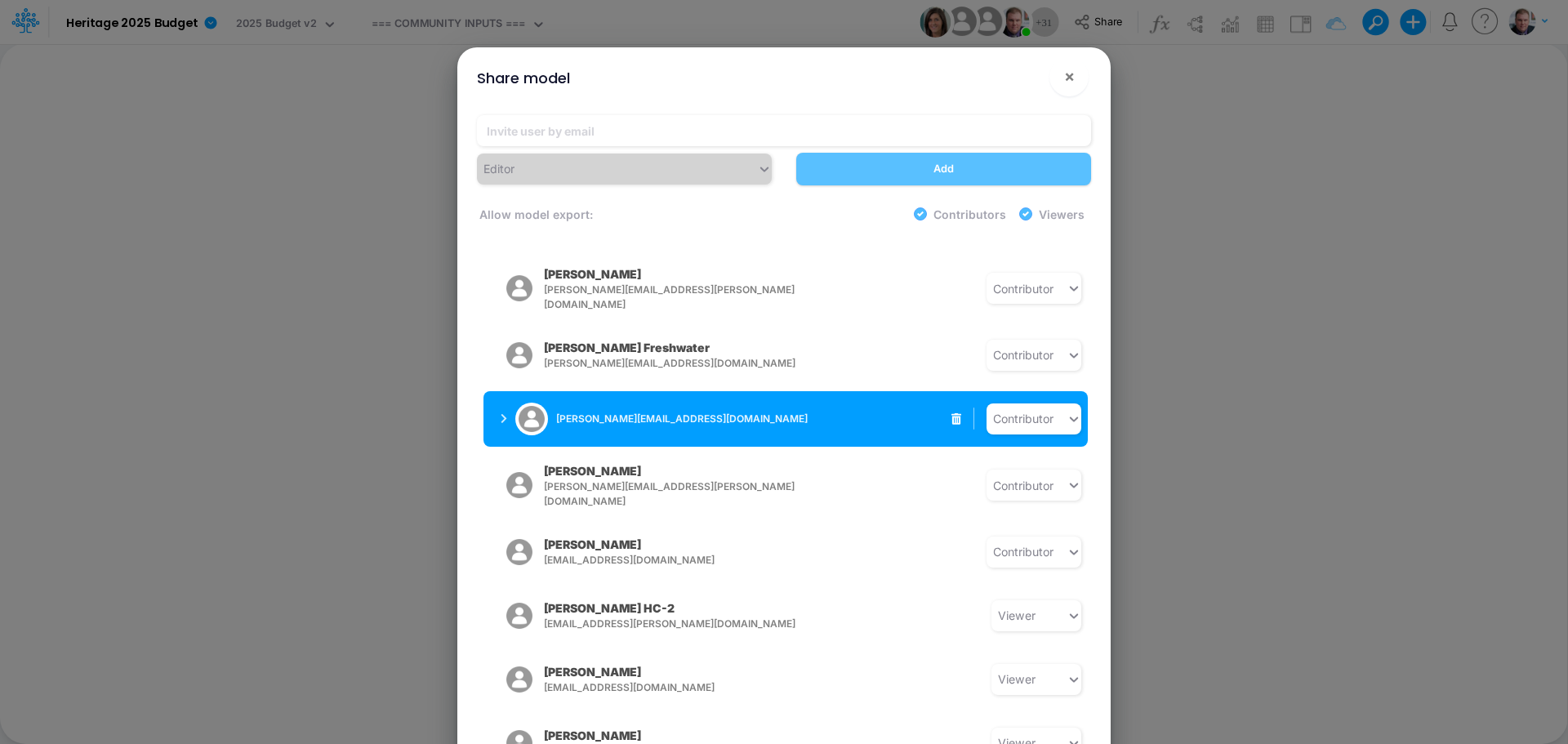
click at [549, 399] on div "[PERSON_NAME][EMAIL_ADDRESS][DOMAIN_NAME]" at bounding box center [619, 419] width 237 height 41
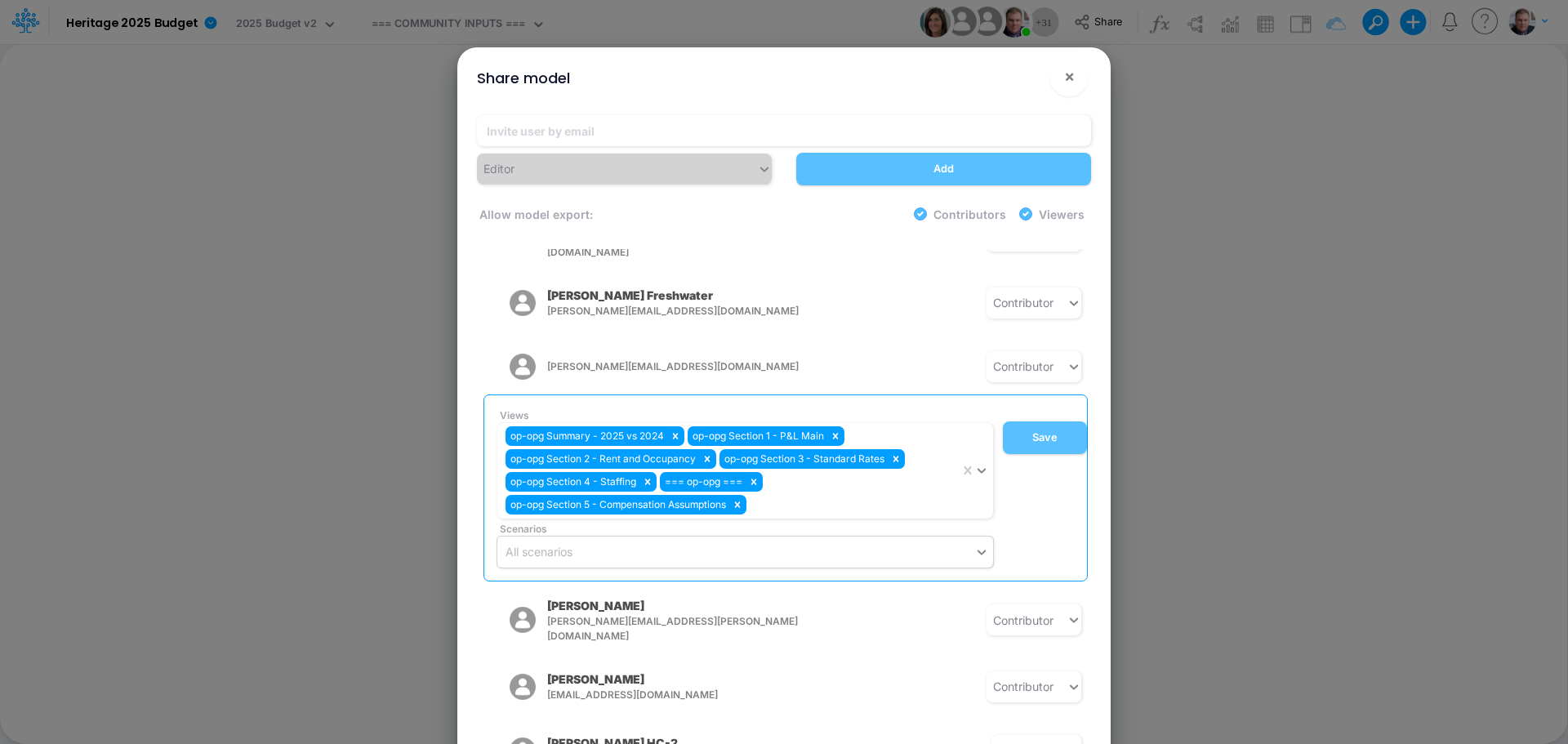
scroll to position [1307, 0]
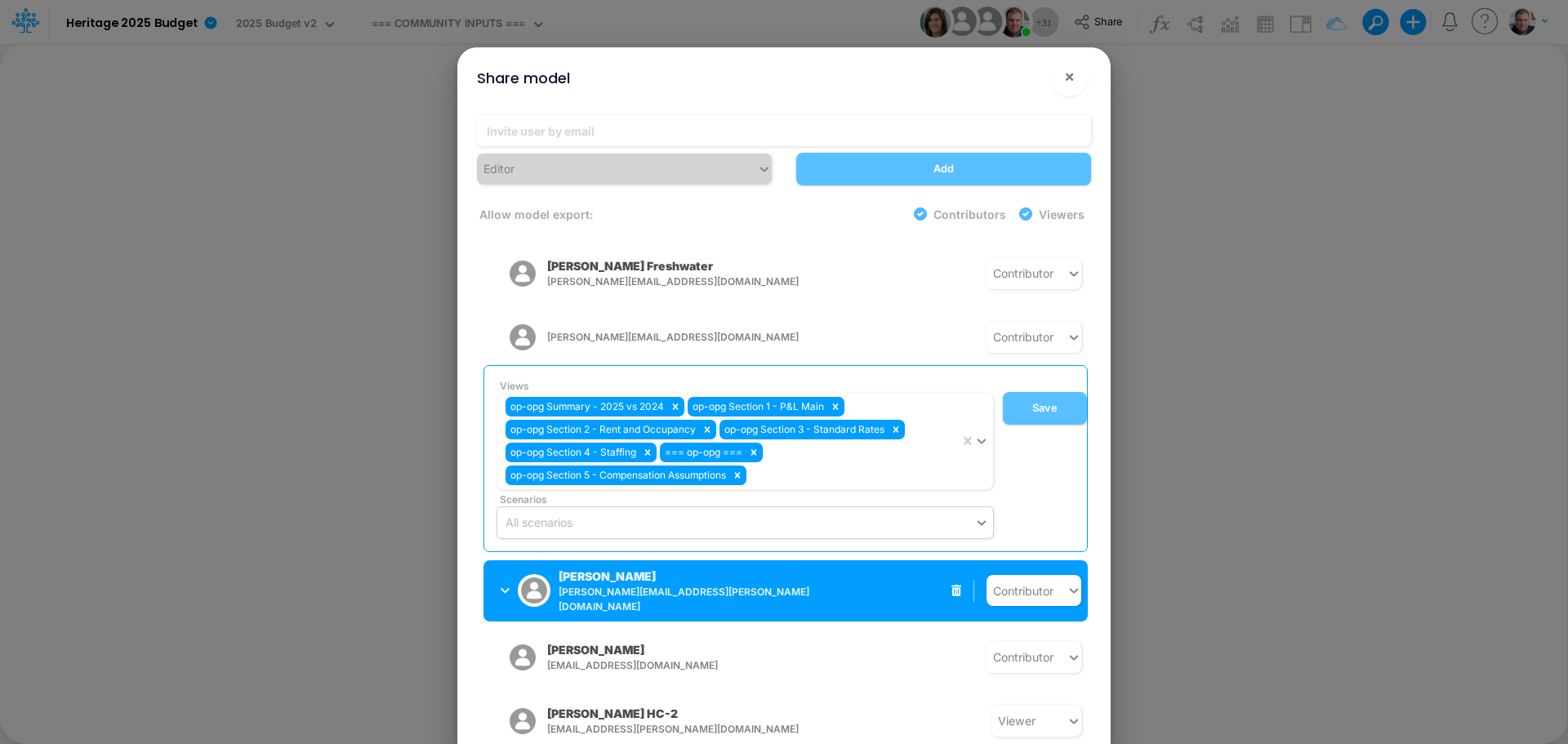
click at [671, 567] on div "Patty Ryckman patty.ryckman@heritage-communities.com" at bounding box center [648, 590] width 178 height 47
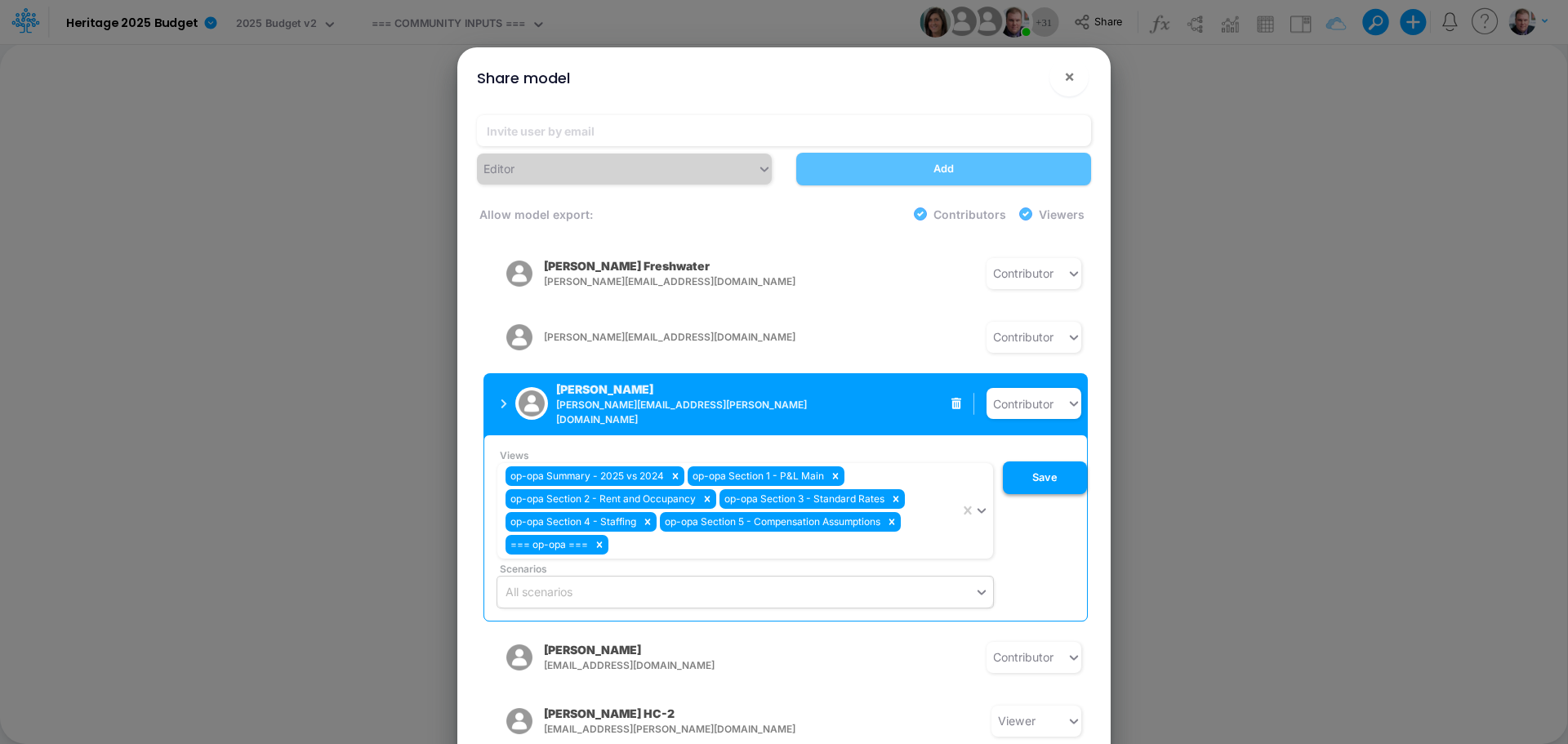
click at [1018, 461] on button "Save" at bounding box center [1044, 477] width 84 height 33
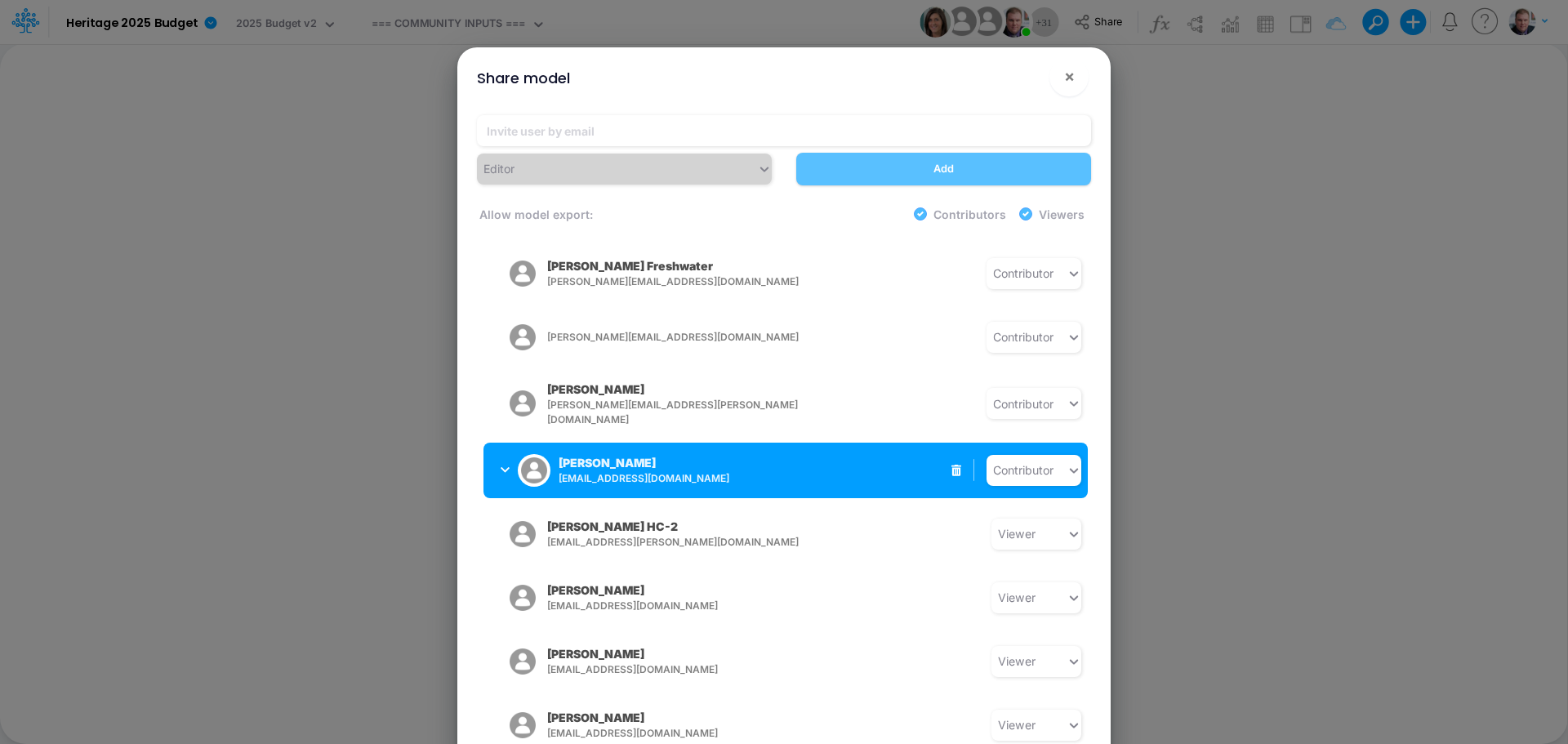
click at [504, 465] on icon "button" at bounding box center [505, 470] width 9 height 11
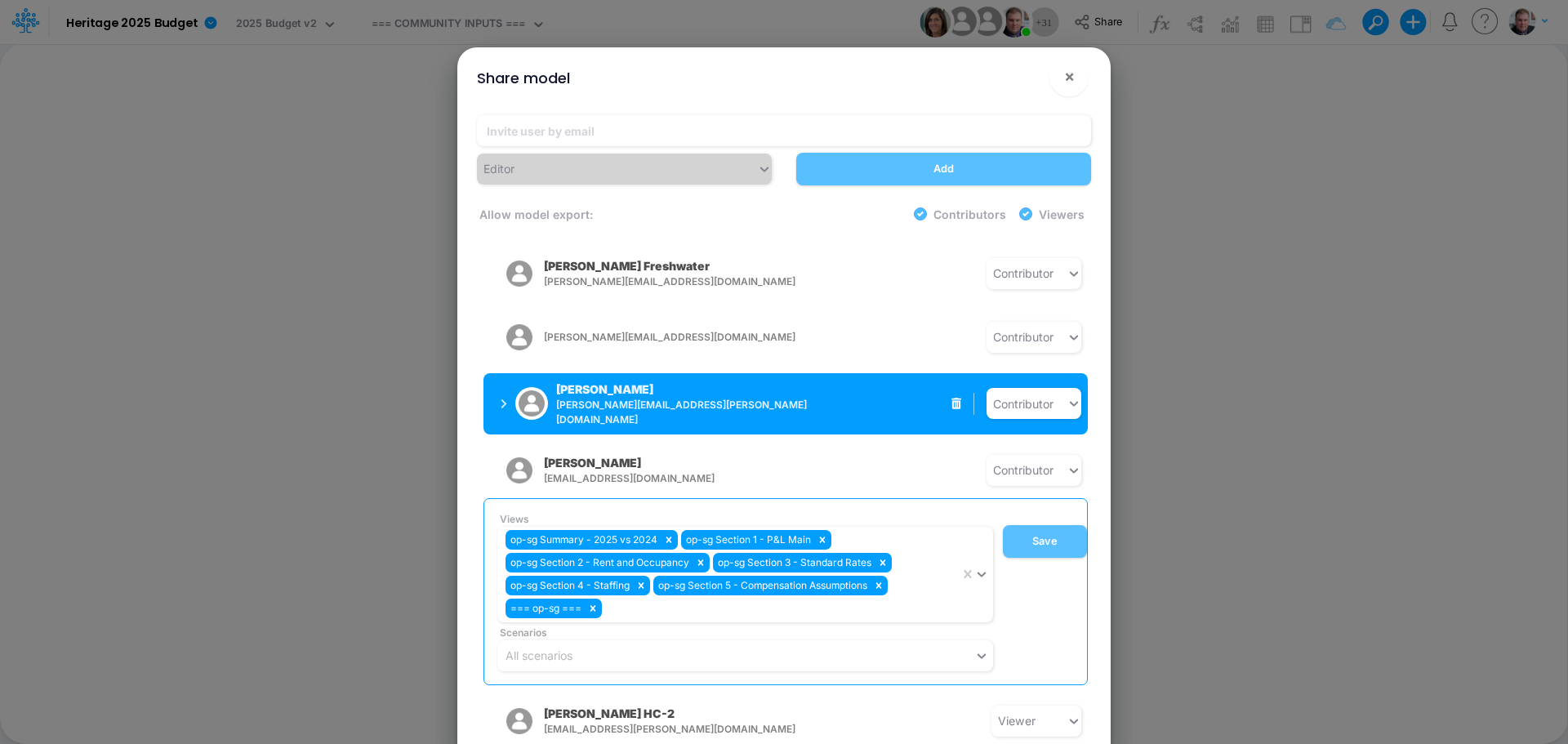
click at [544, 387] on img "button" at bounding box center [531, 403] width 33 height 33
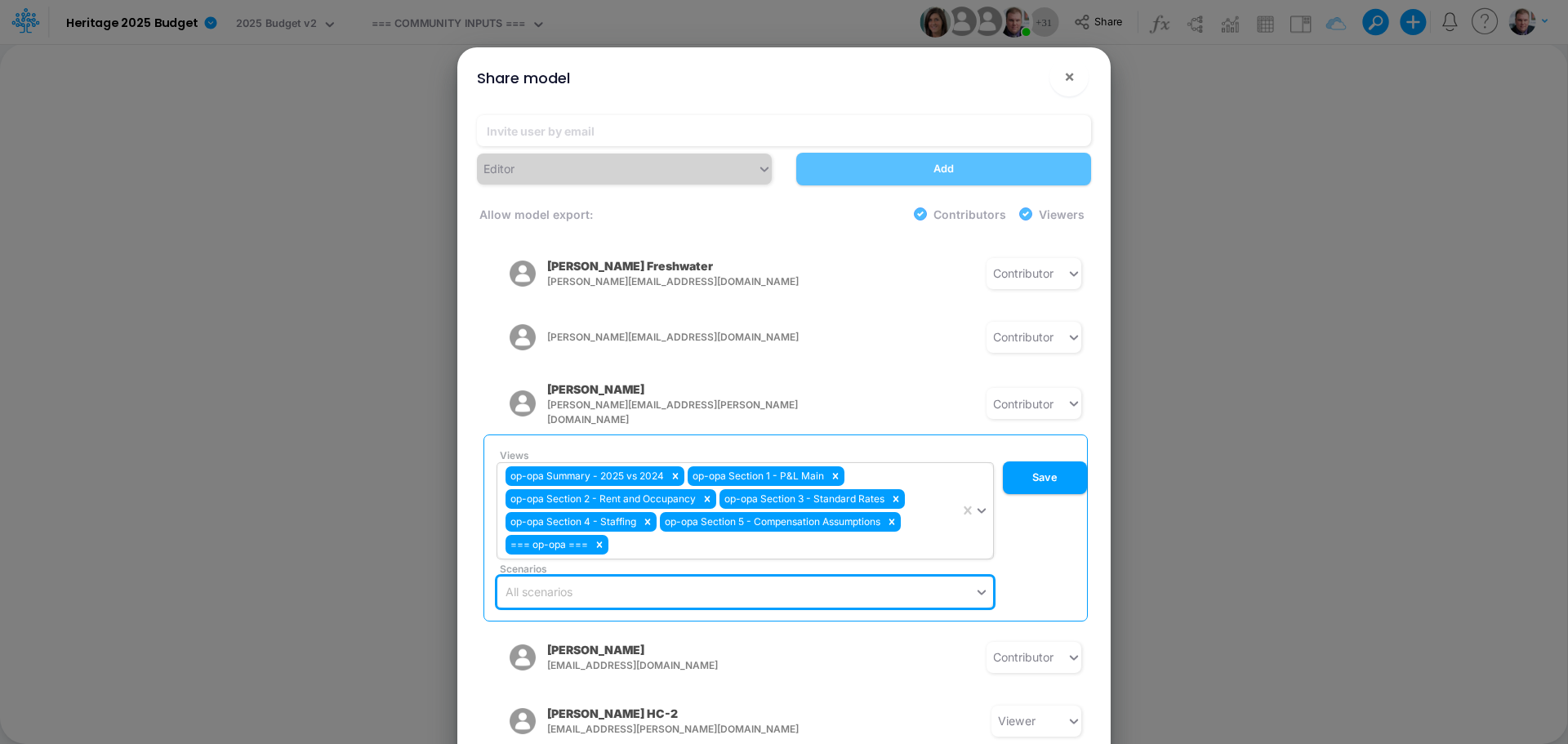
click at [934, 490] on div "op-opa Summary - 2025 vs 2024 op-opa Section 1 - P&L Main op-opa Section 2 - Re…" at bounding box center [728, 511] width 462 height 95
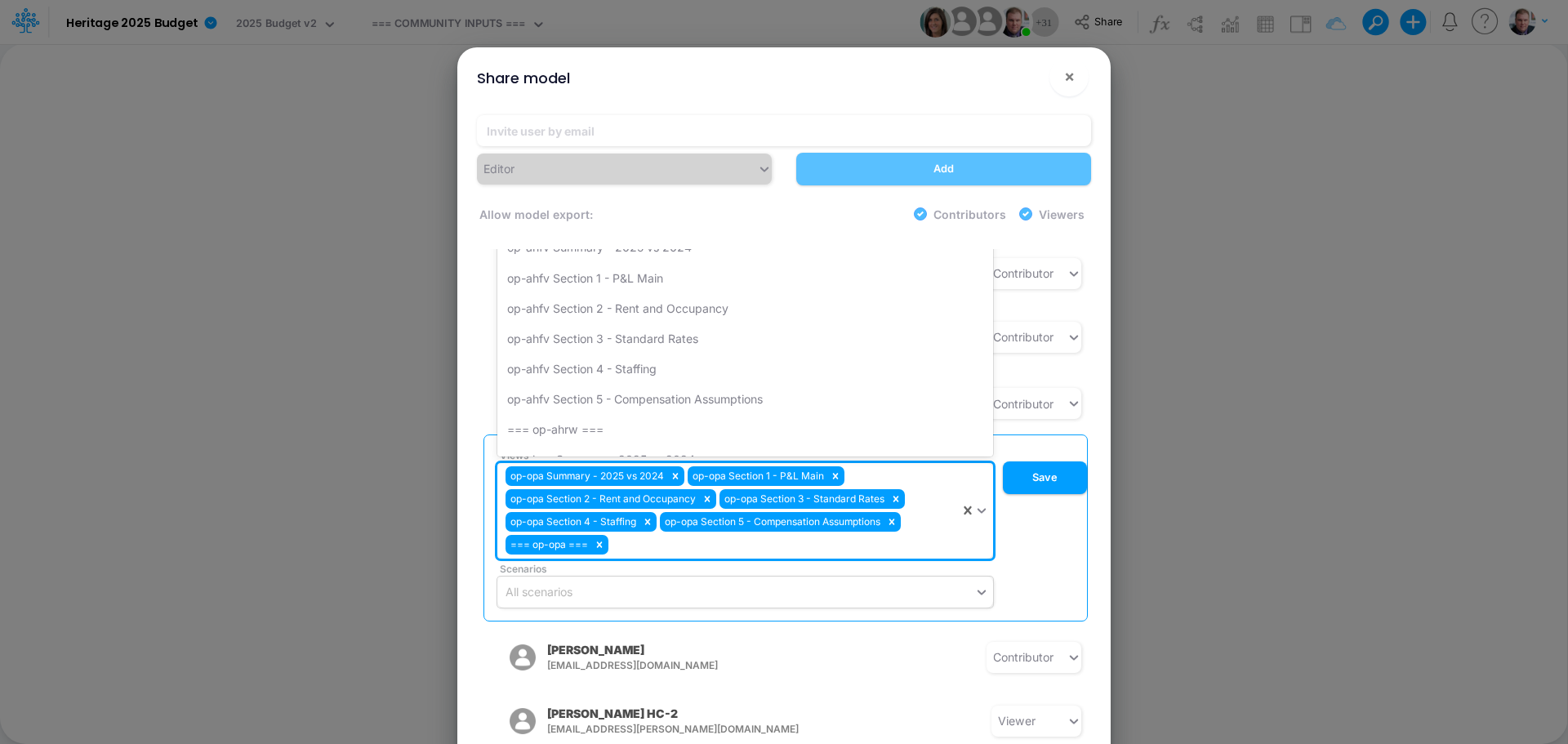
click at [934, 490] on div "op-opa Summary - 2025 vs 2024 op-opa Section 1 - P&L Main op-opa Section 2 - Re…" at bounding box center [728, 511] width 462 height 95
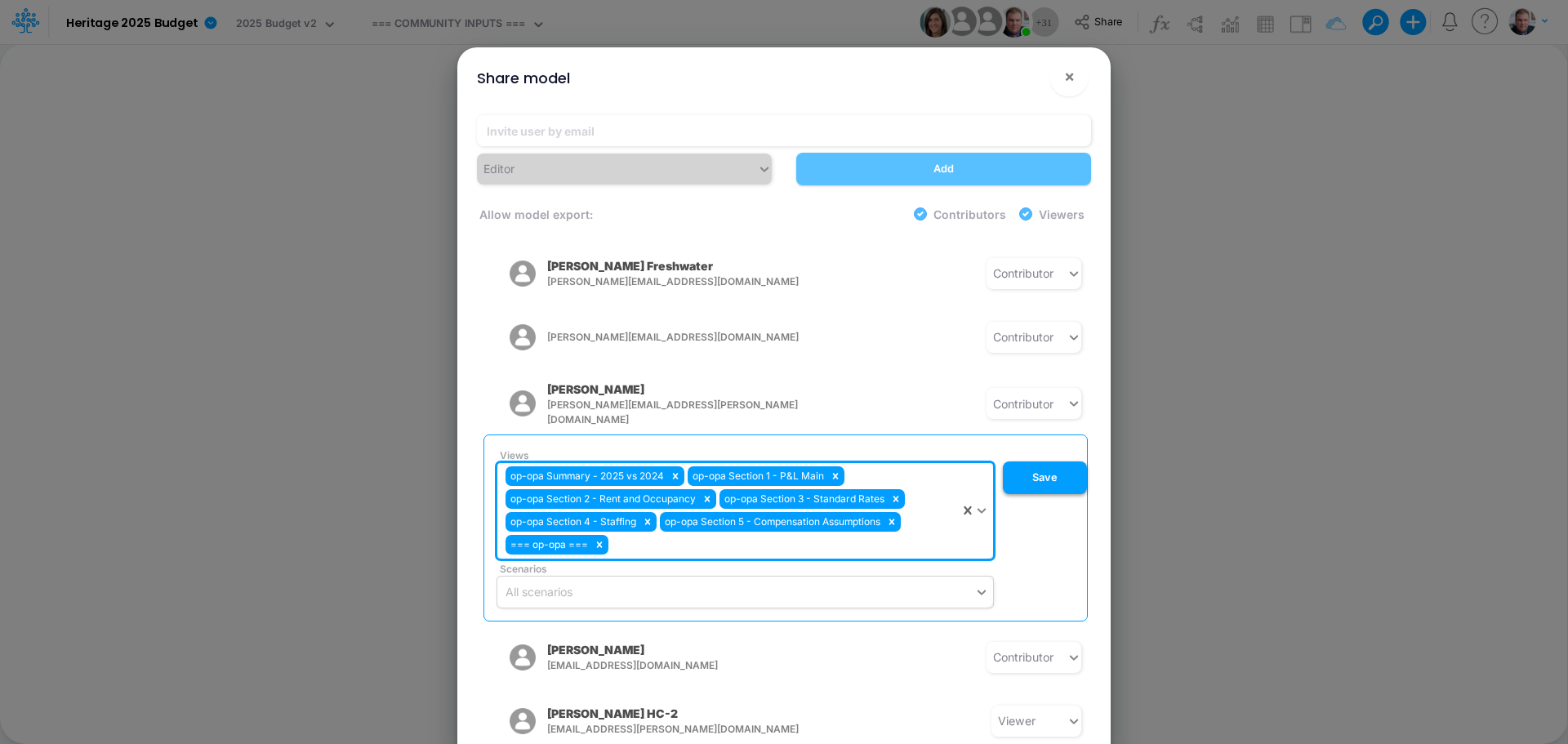
click at [1030, 461] on button "Save" at bounding box center [1044, 477] width 84 height 33
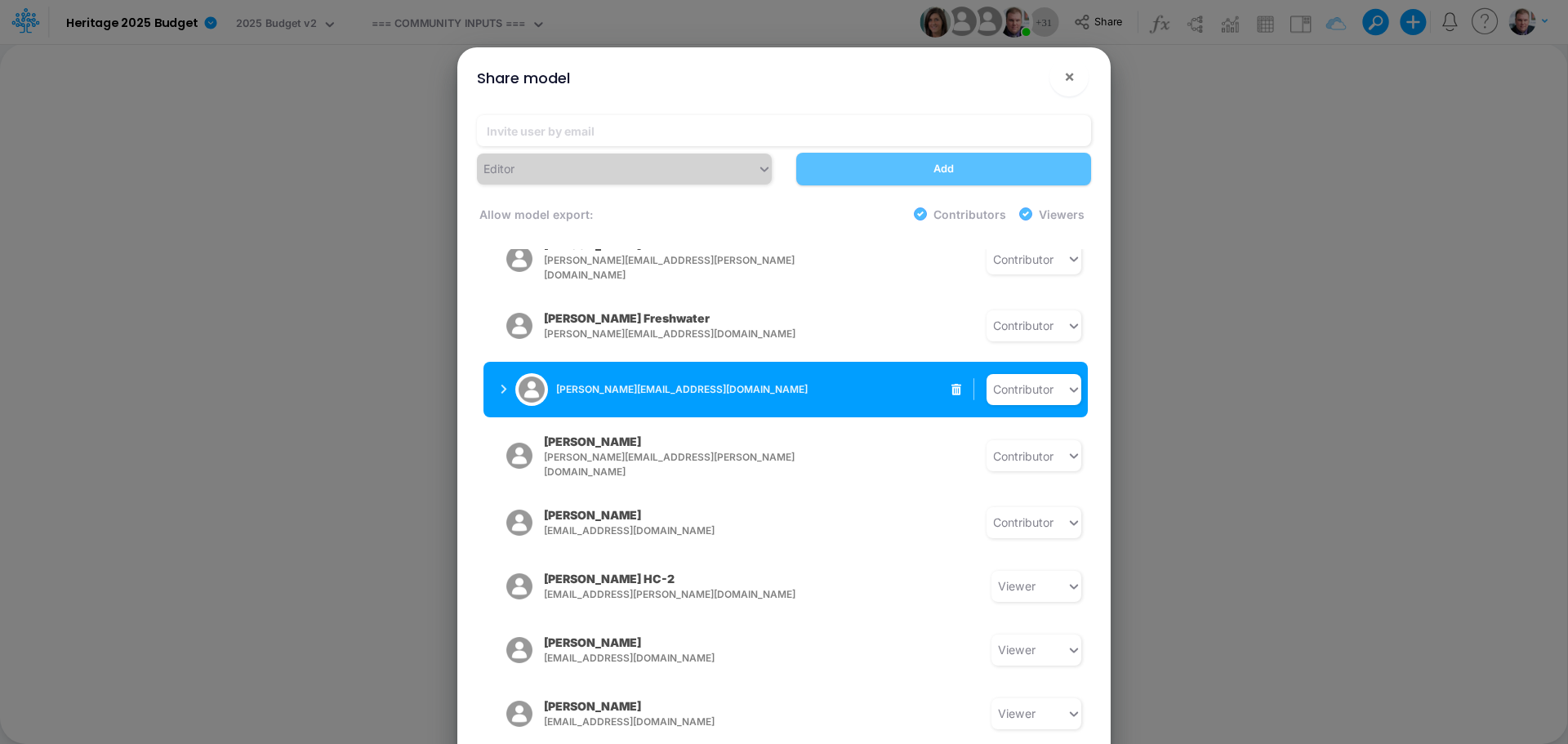
scroll to position [1258, 0]
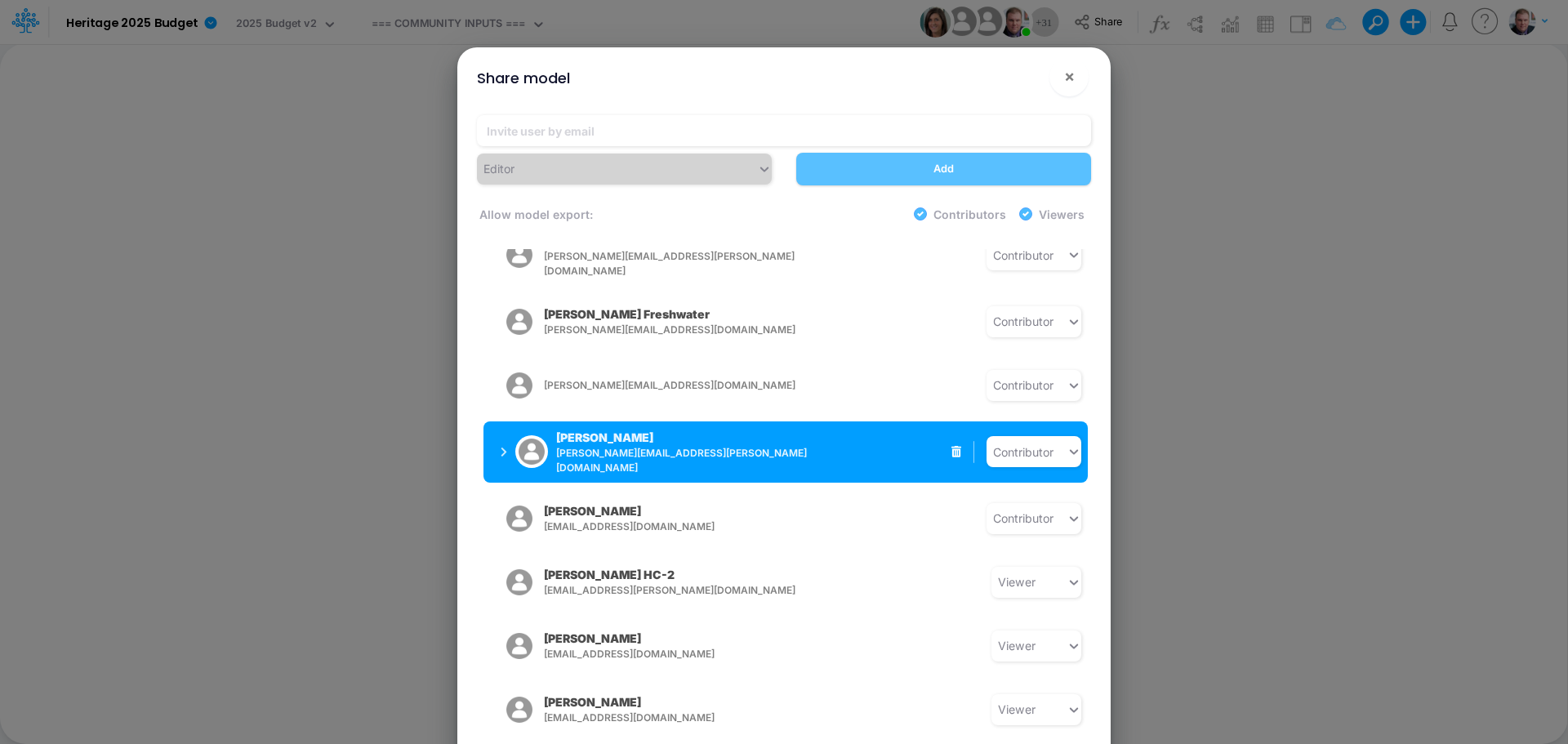
click at [506, 447] on icon "button" at bounding box center [504, 452] width 6 height 11
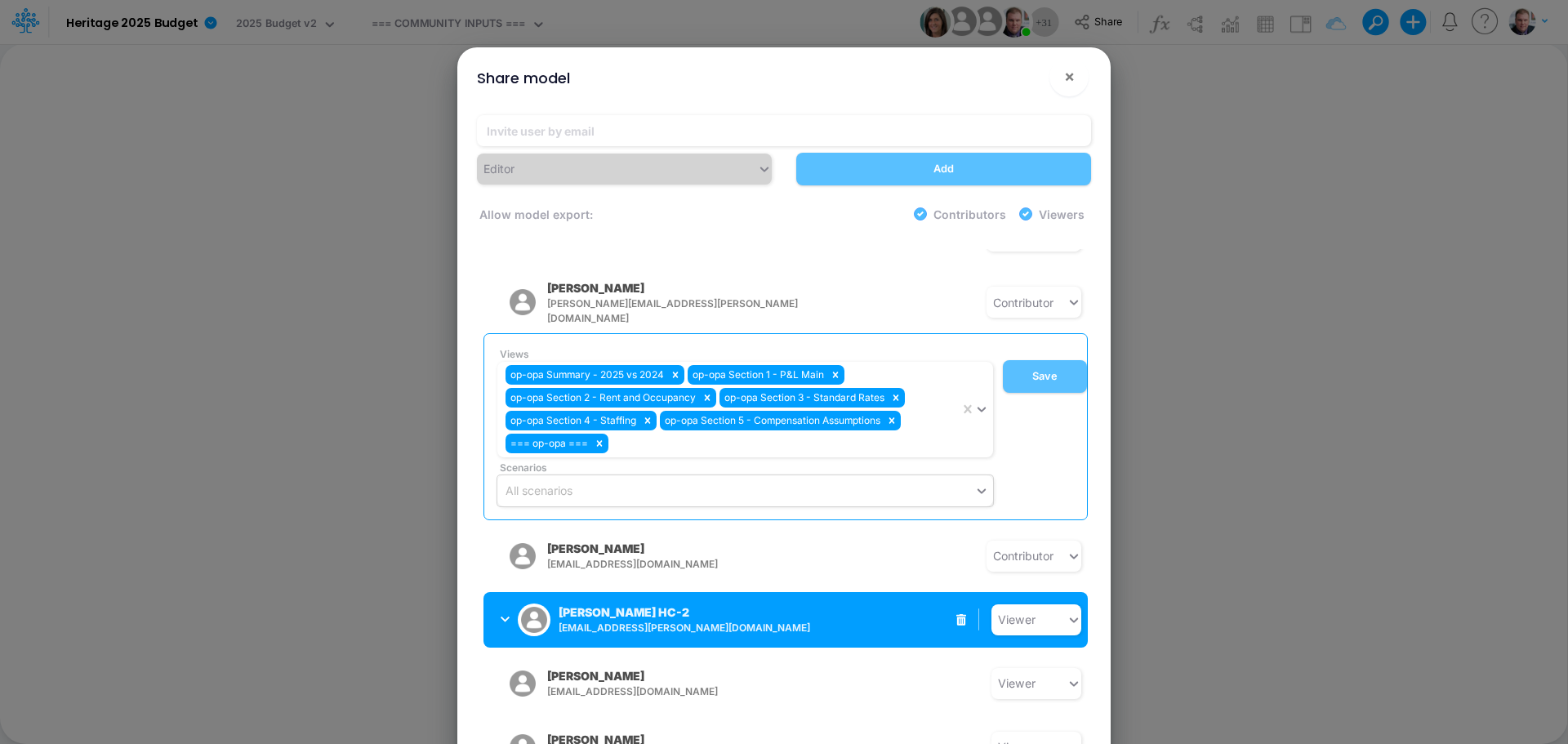
scroll to position [1422, 0]
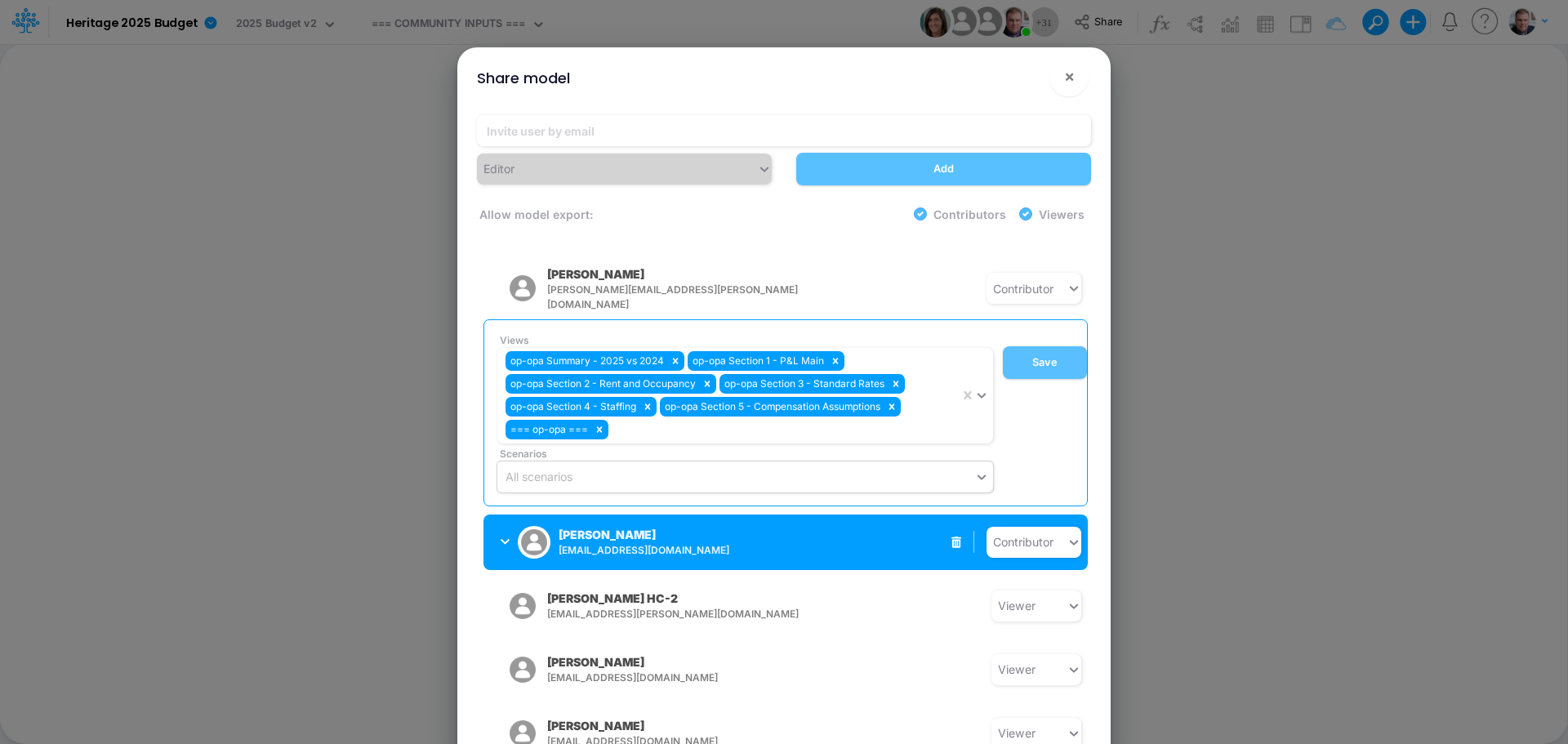
click at [496, 521] on button "Michelle Callahan mcallahan@heritage-communities.com" at bounding box center [612, 543] width 259 height 42
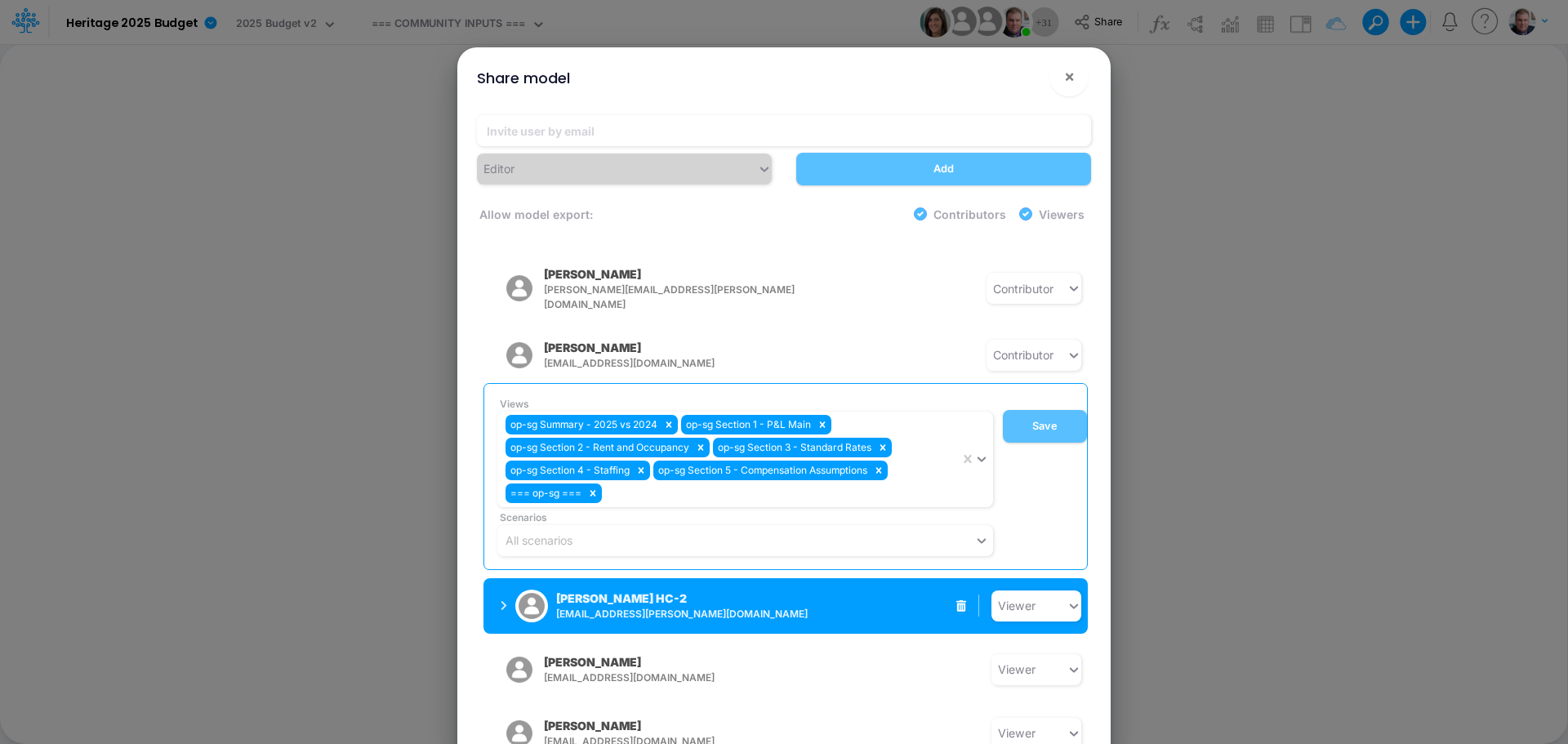
click at [498, 585] on button "Leandro Castro HC-2 leandro.castro+hc2@logica.cloud" at bounding box center [612, 606] width 259 height 42
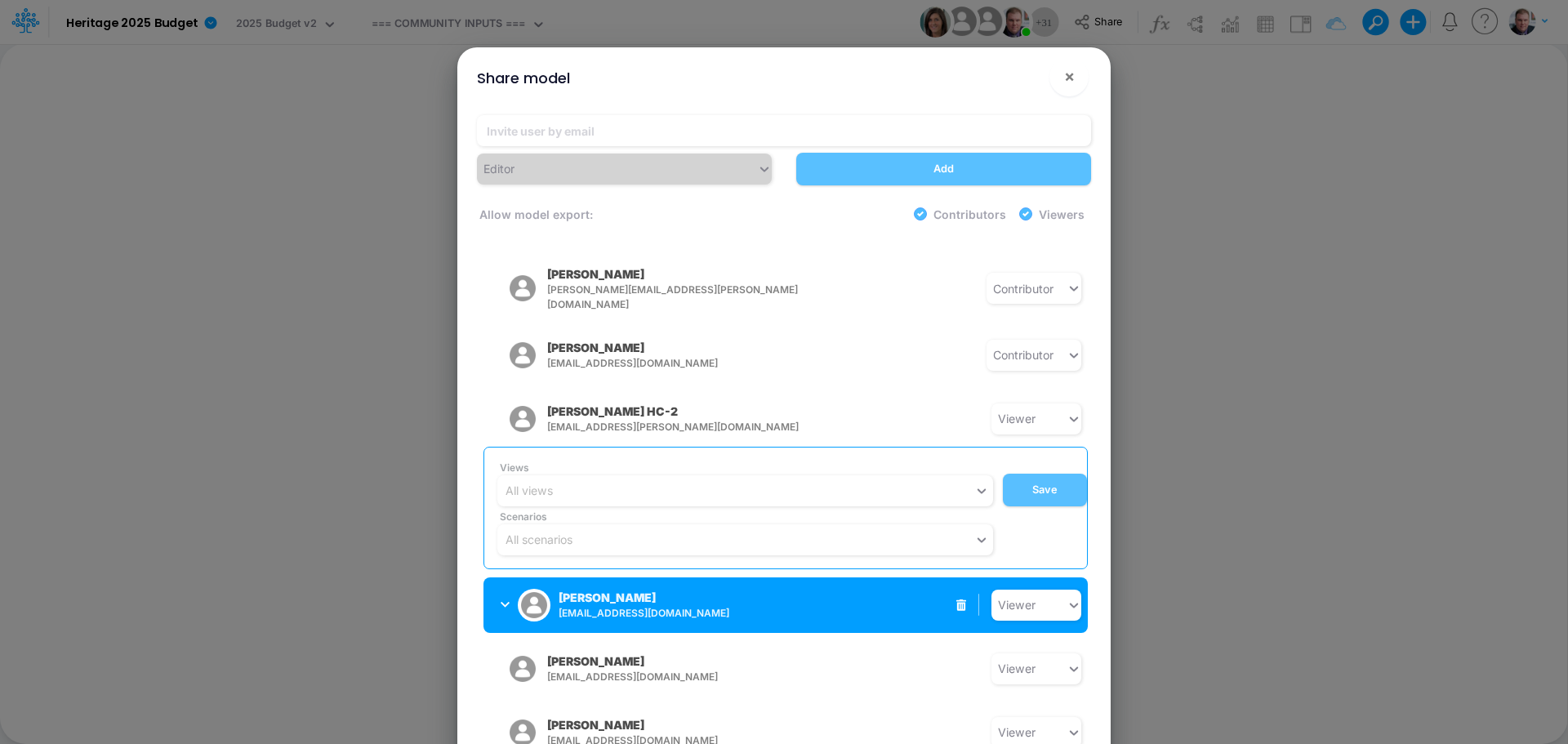
click at [505, 599] on icon "button" at bounding box center [505, 604] width 9 height 11
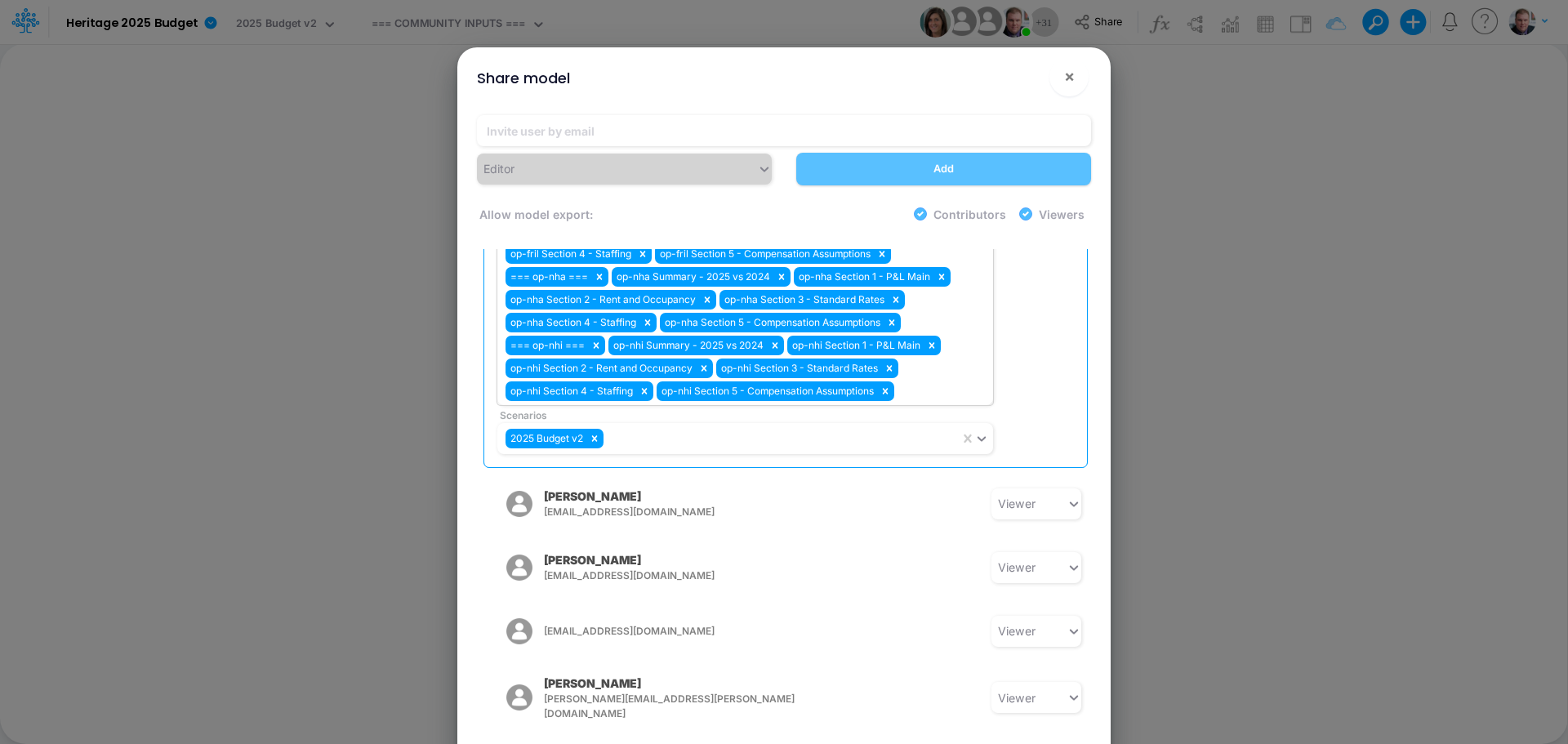
scroll to position [2089, 0]
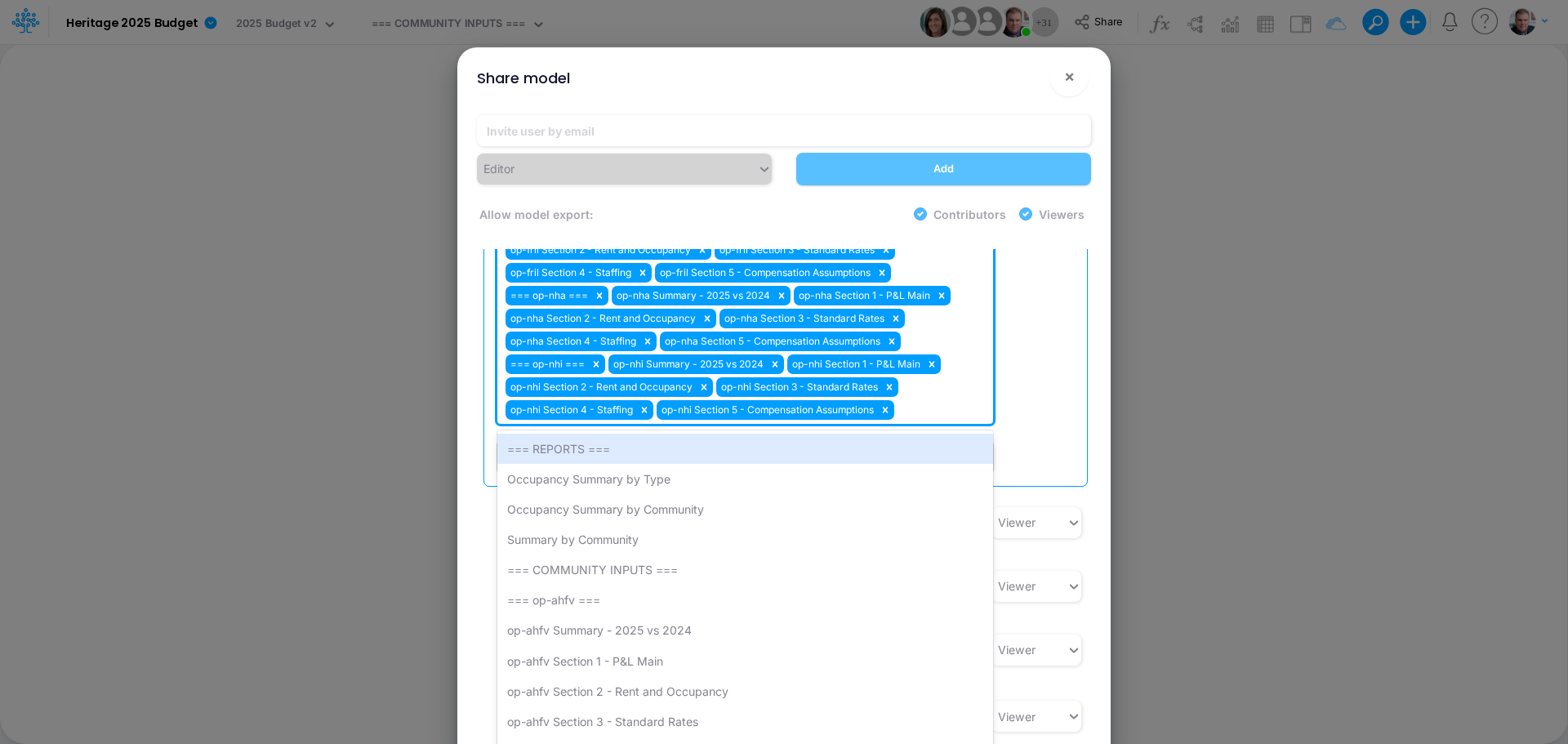
drag, startPoint x: 945, startPoint y: 395, endPoint x: 720, endPoint y: 383, distance: 225.3
click at [720, 383] on div "=== op-lg === op-lg Summary - 2025 vs 2024 op-lg Section 1 - P&L Main op-lg Sec…" at bounding box center [728, 148] width 462 height 552
click at [1019, 395] on div "Views option === REPORTS === focused, 1 of 185. 185 results available. Use Up a…" at bounding box center [789, 164] width 596 height 616
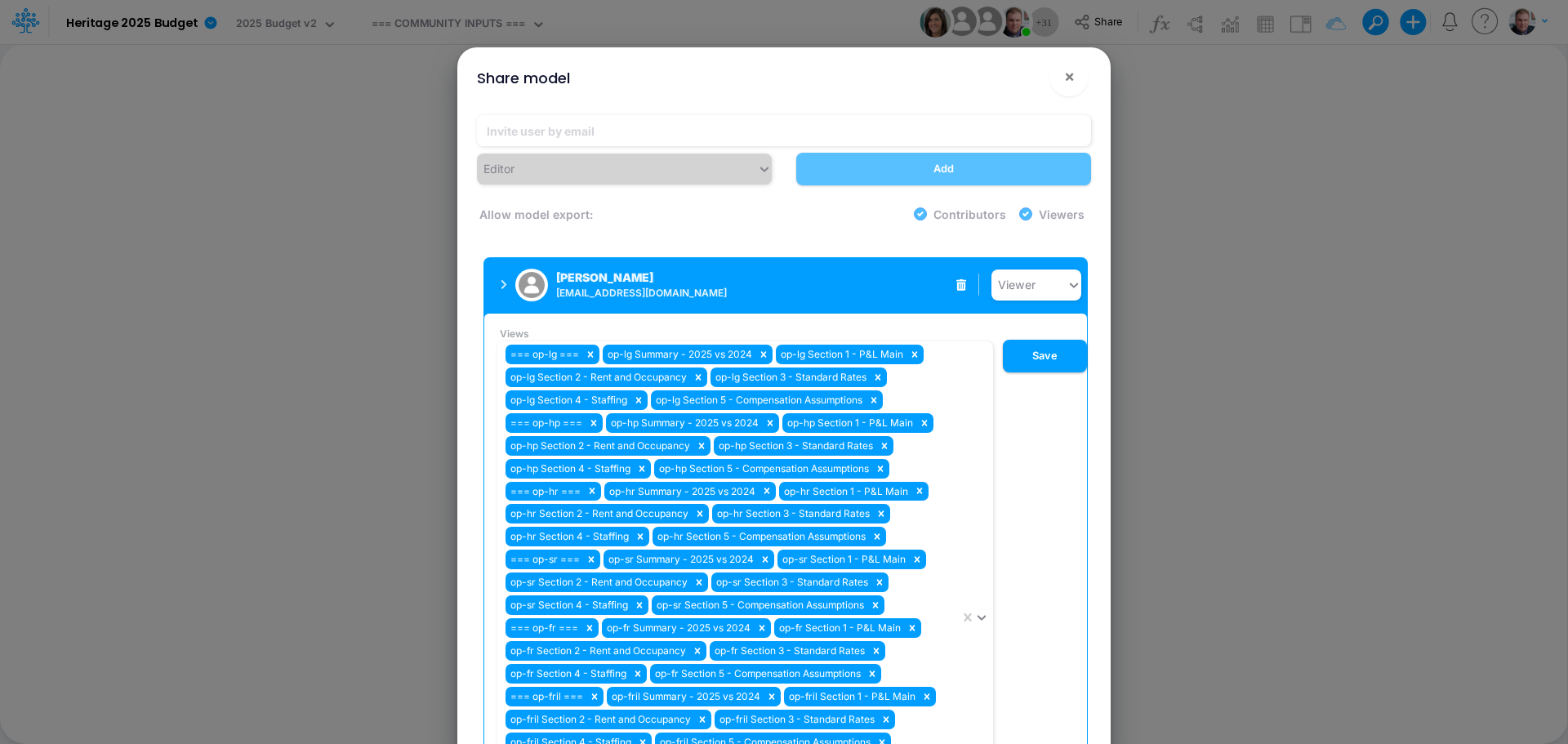
scroll to position [1599, 0]
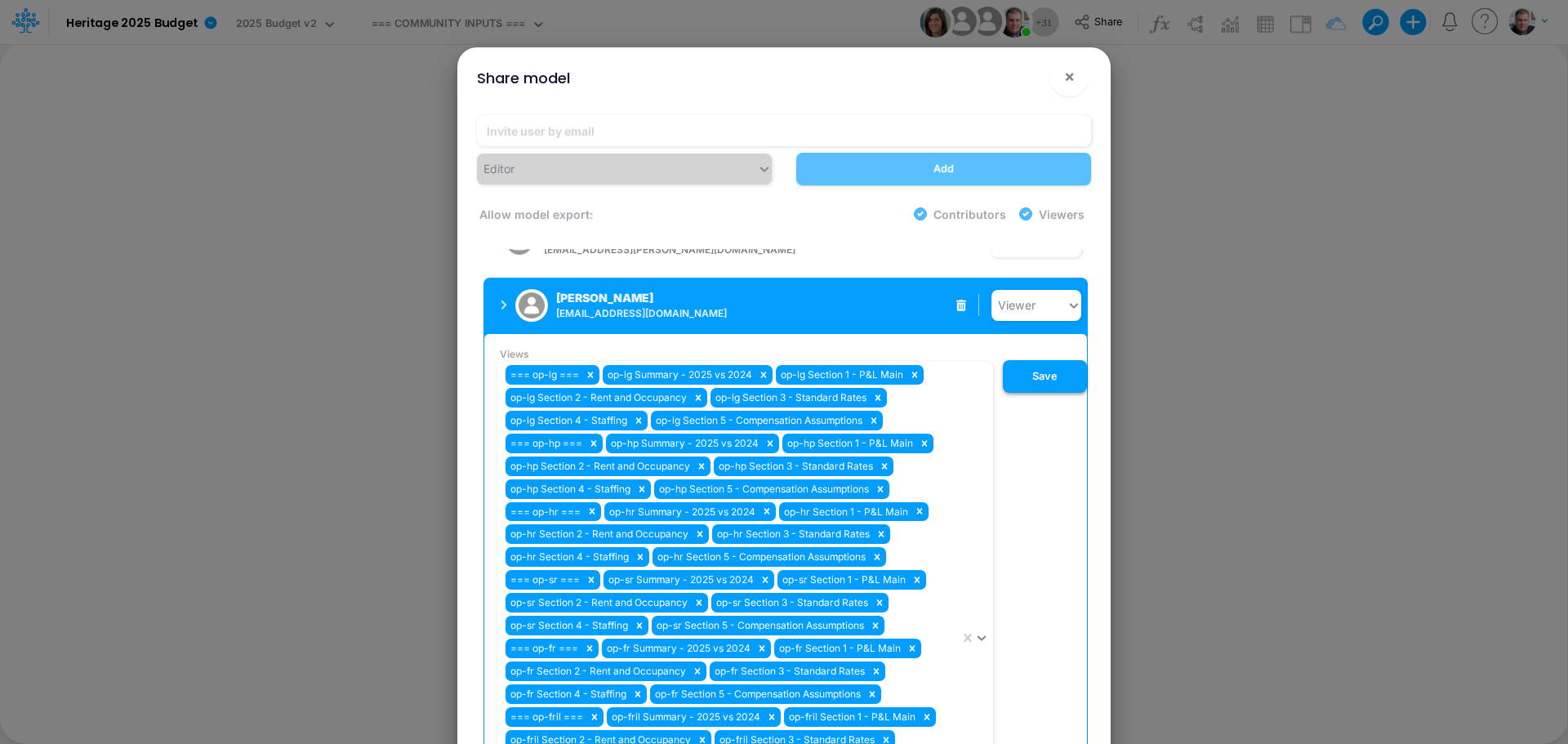
click at [1036, 361] on button "Save" at bounding box center [1044, 376] width 84 height 33
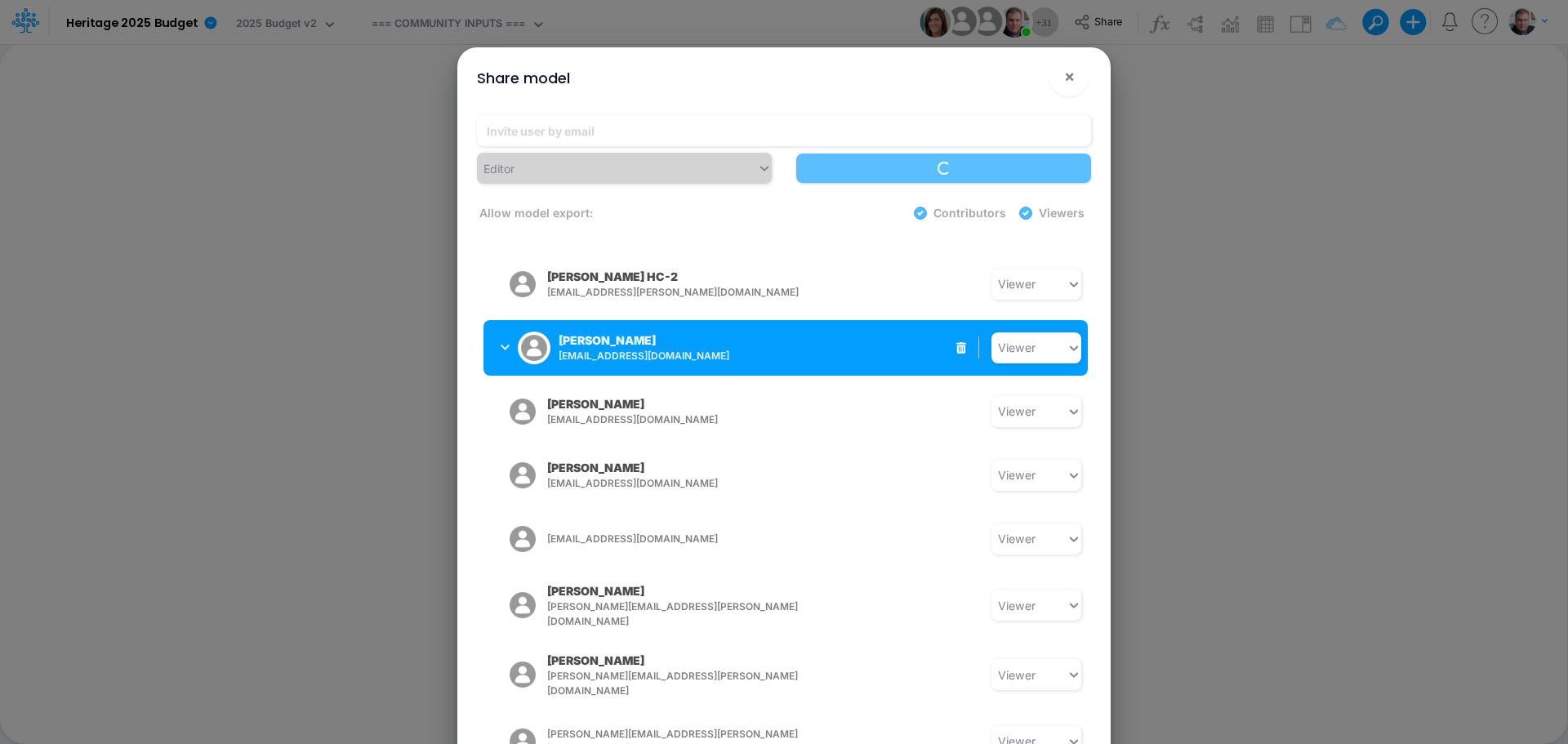
scroll to position [1504, 0]
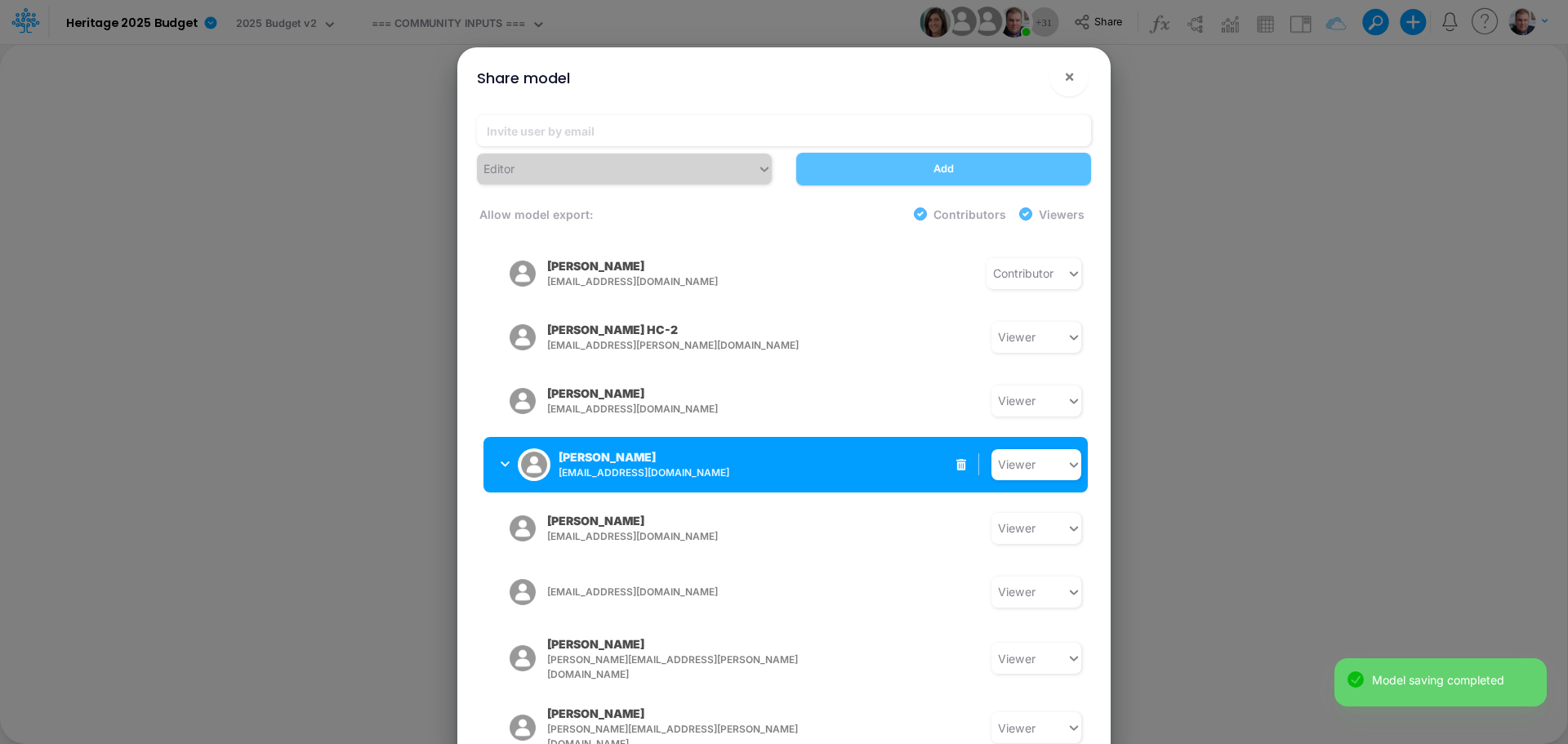
click at [502, 459] on icon "button" at bounding box center [505, 464] width 9 height 11
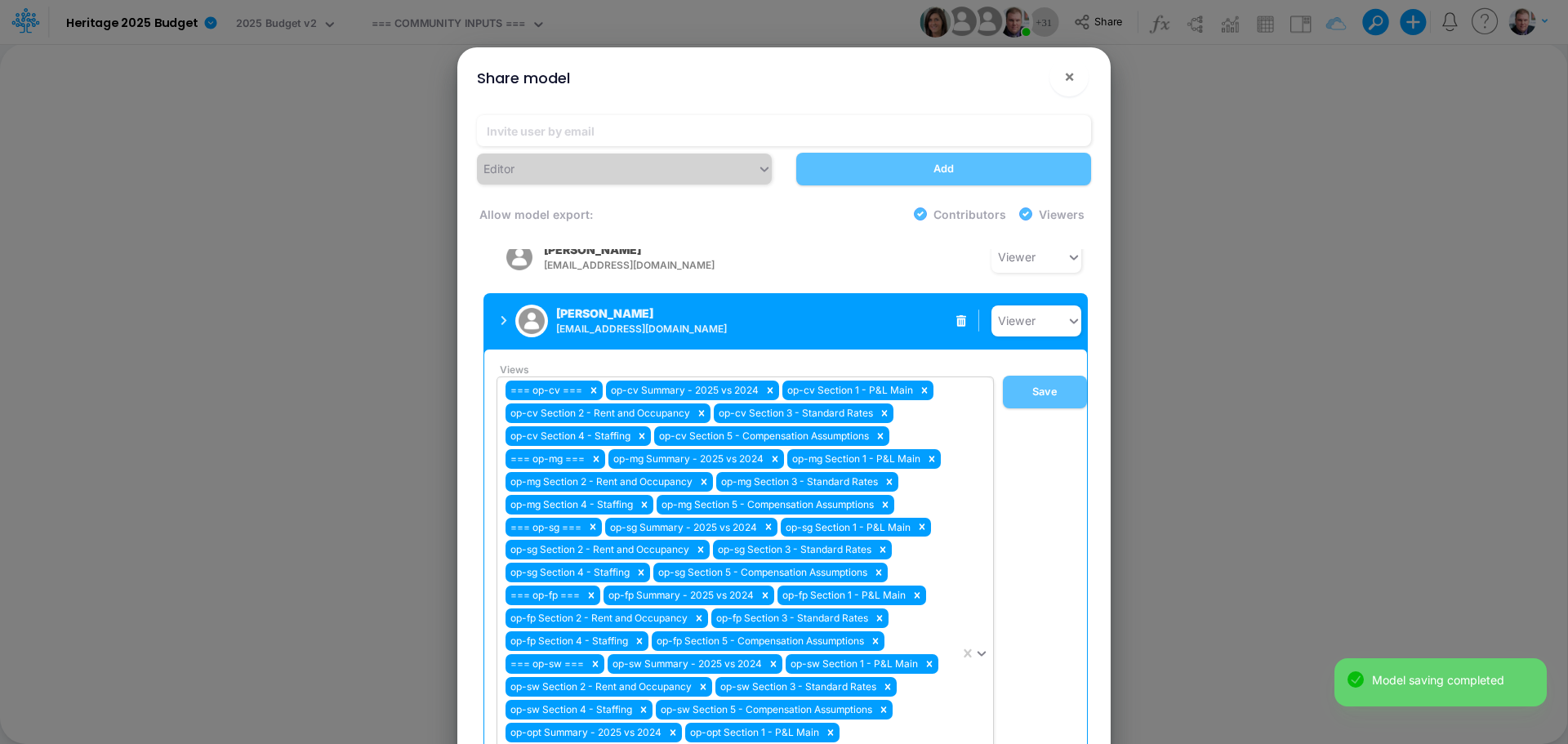
scroll to position [1912, 0]
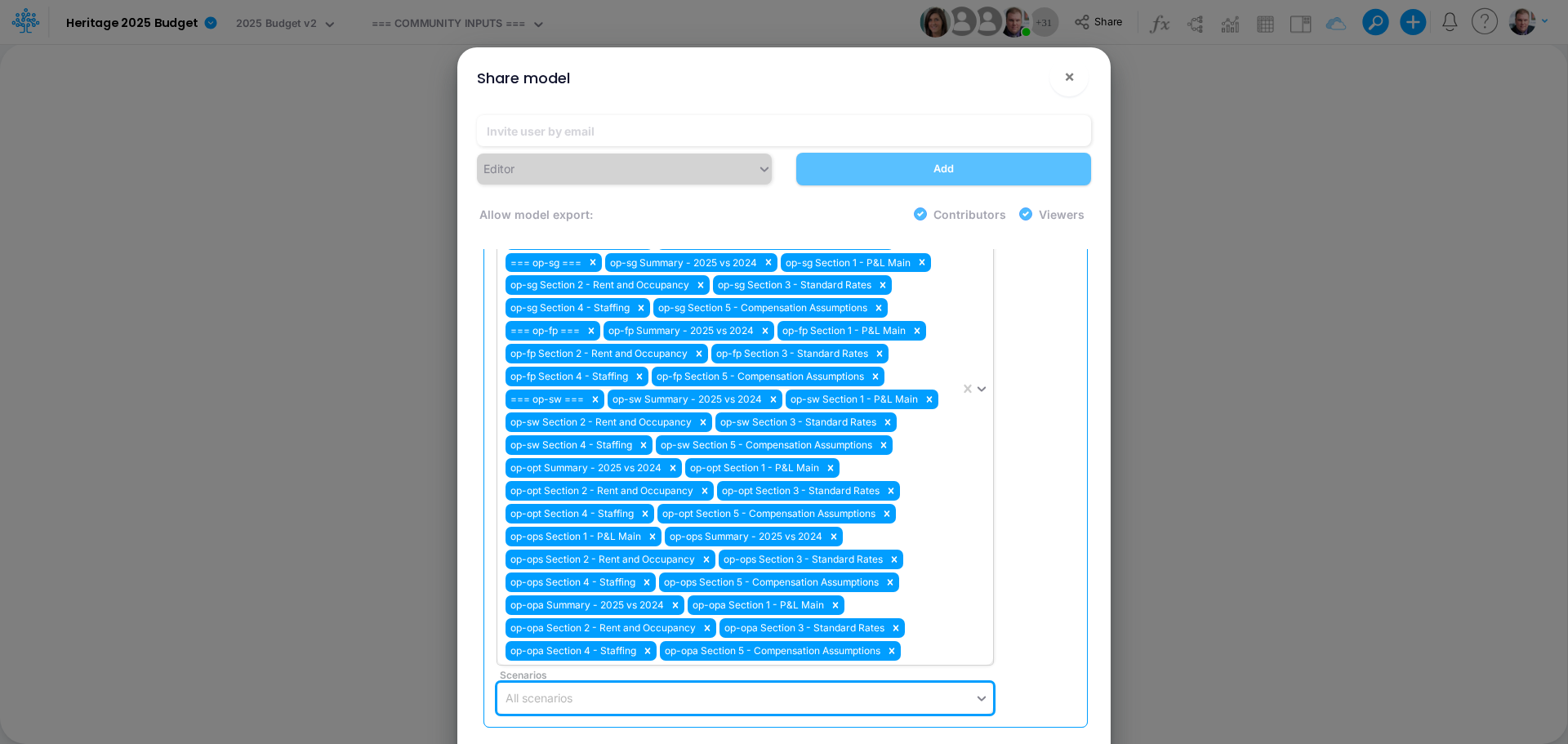
click at [938, 599] on div "=== op-cv === op-cv Summary - 2025 vs 2024 op-cv Section 1 - P&L Main op-cv Sec…" at bounding box center [728, 389] width 462 height 552
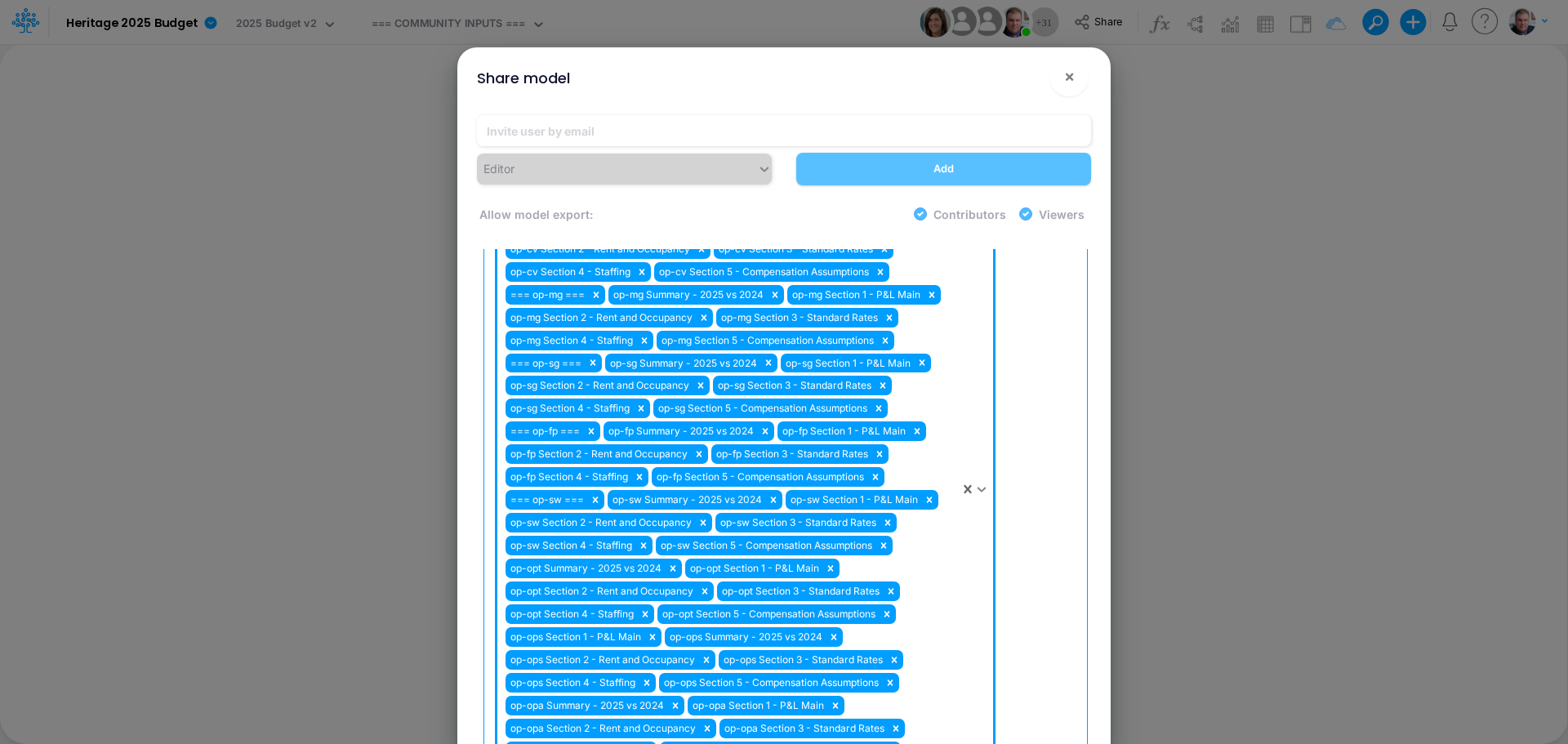
scroll to position [1667, 0]
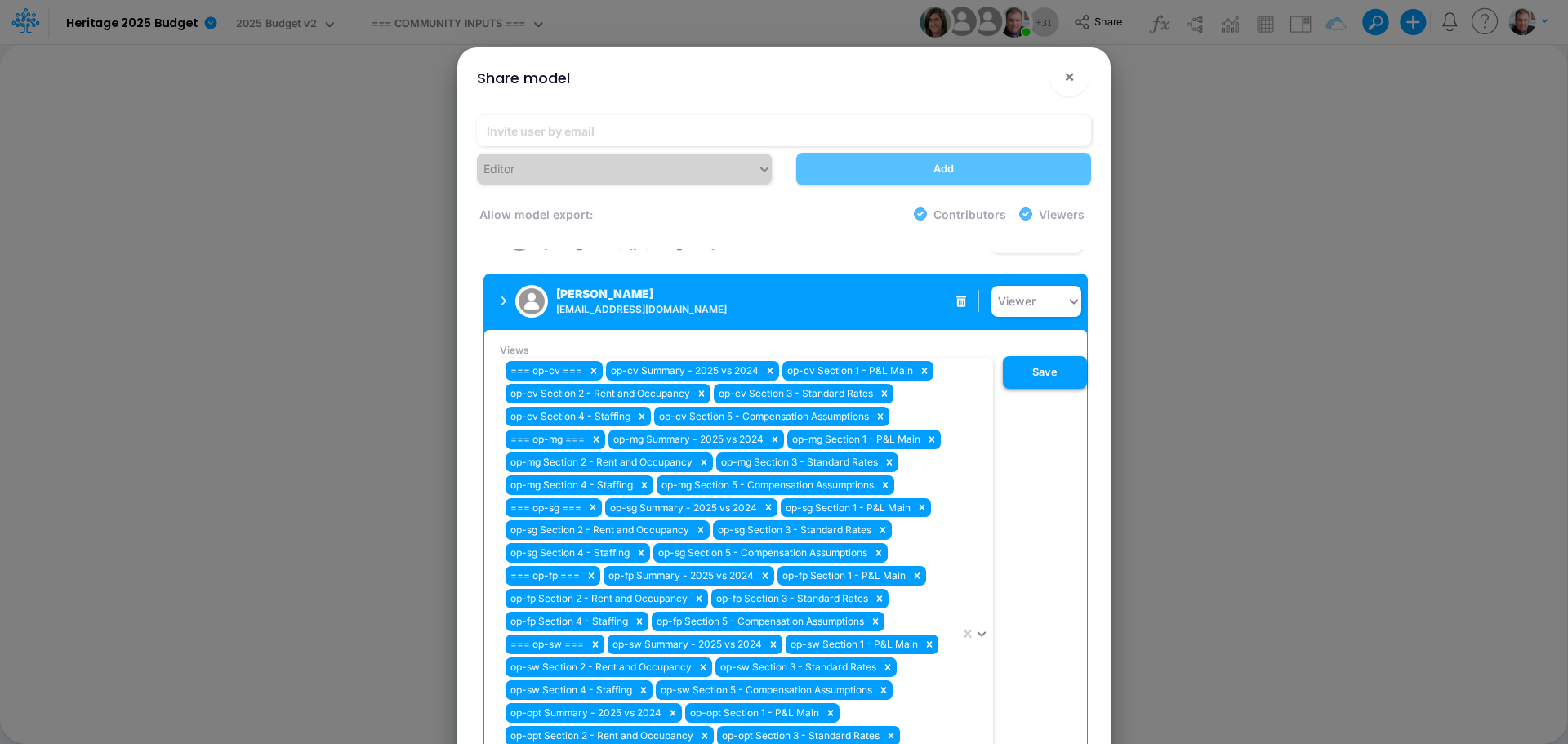
click at [1069, 356] on button "Save" at bounding box center [1044, 372] width 84 height 33
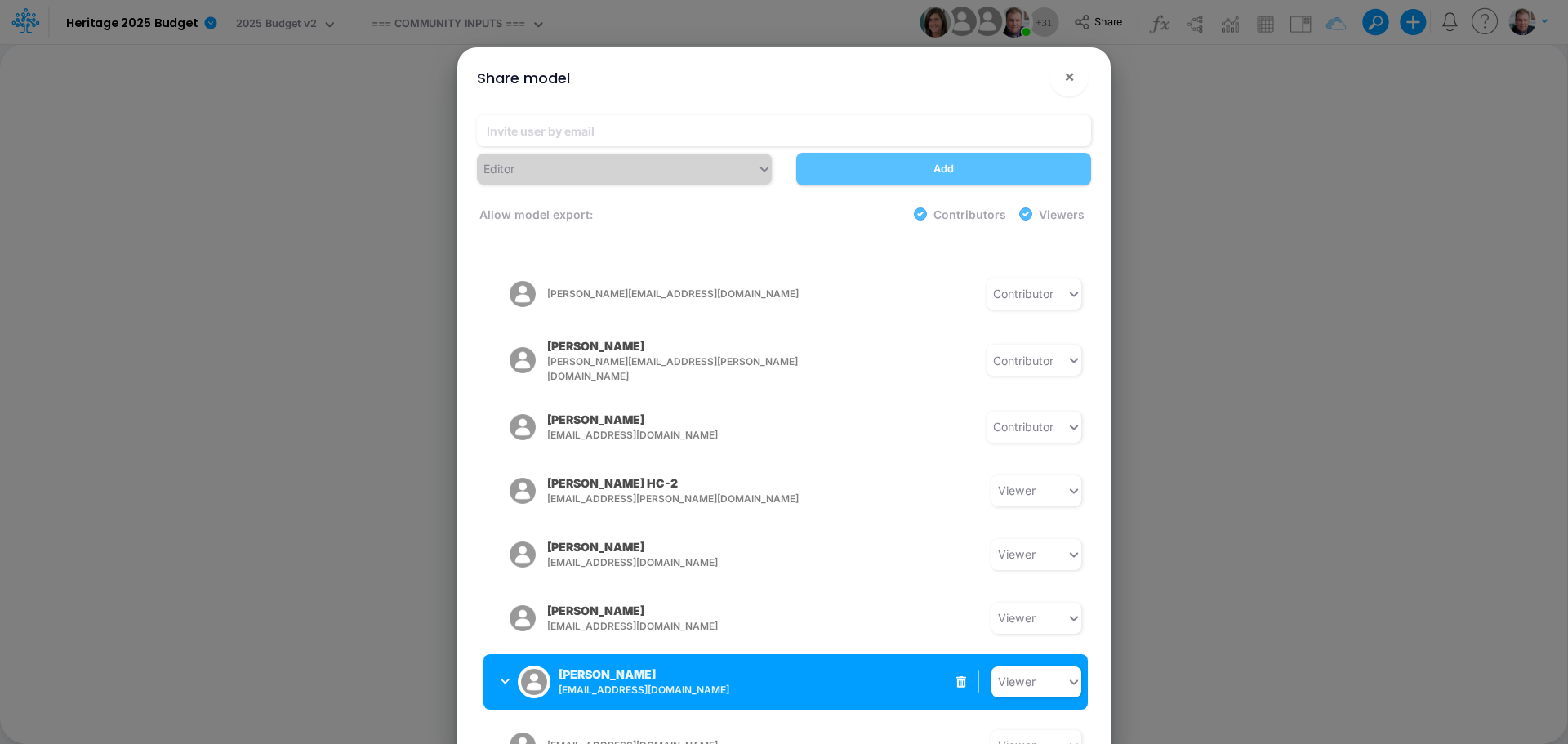
scroll to position [1340, 0]
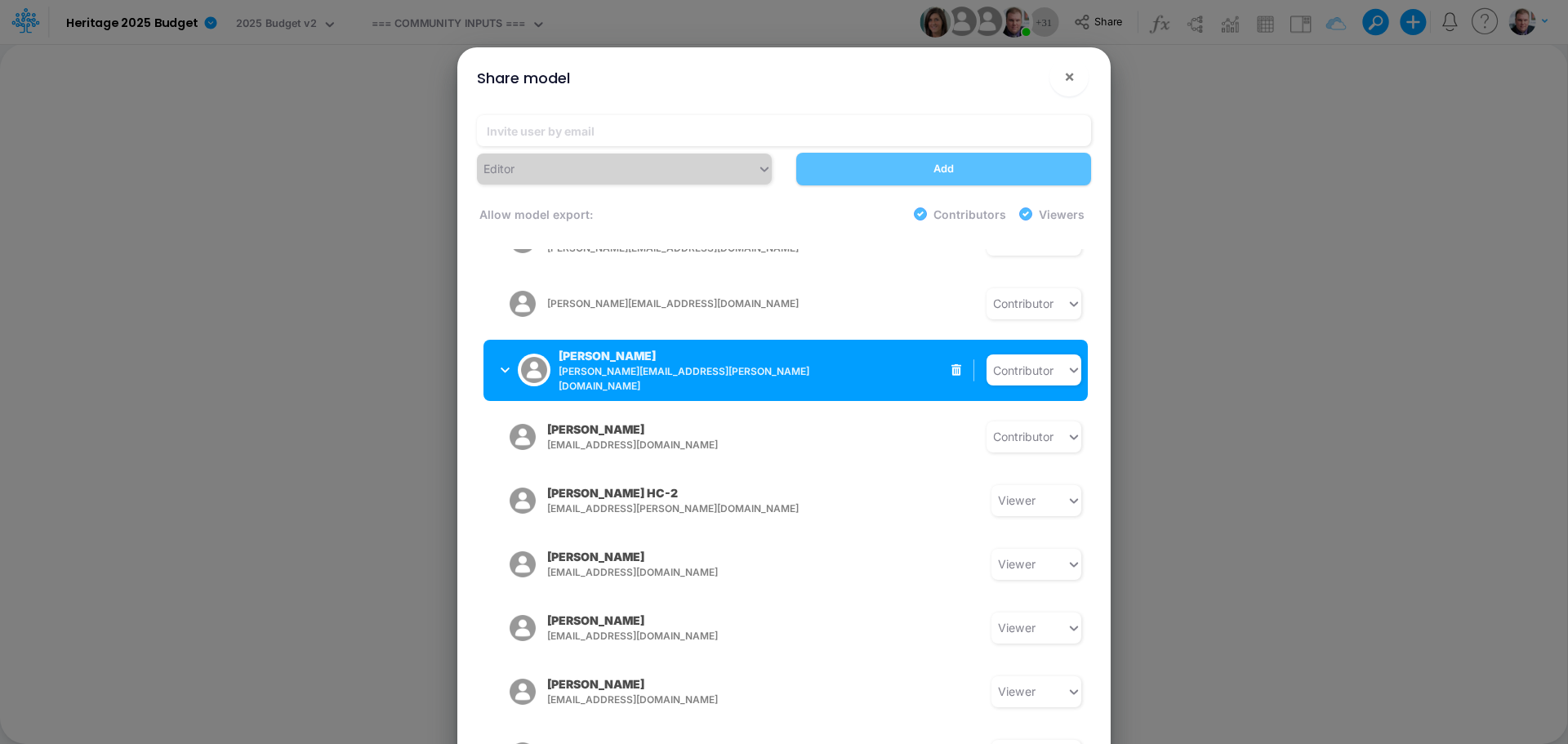
click at [505, 365] on icon "button" at bounding box center [505, 370] width 9 height 11
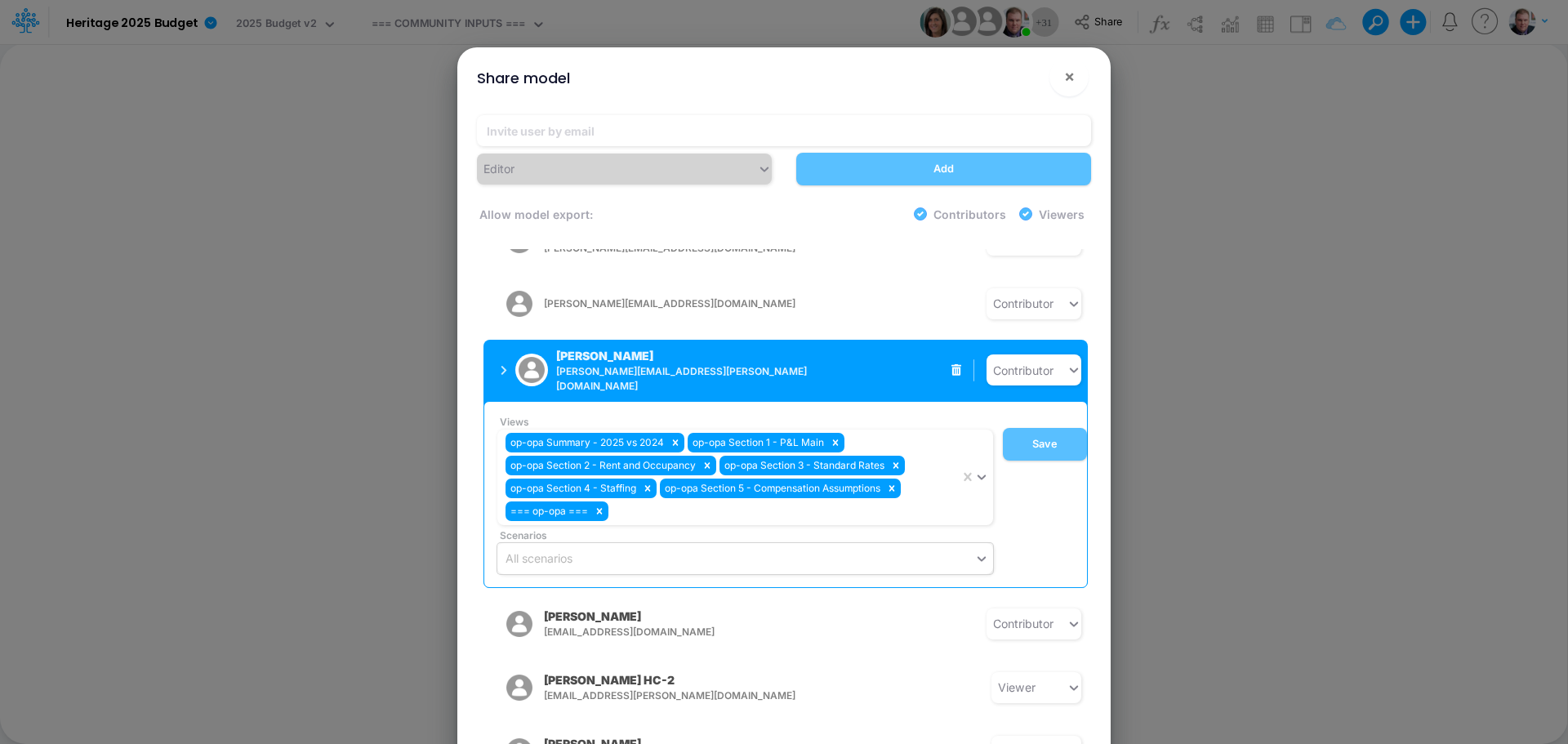
click at [505, 365] on icon "button" at bounding box center [504, 370] width 6 height 11
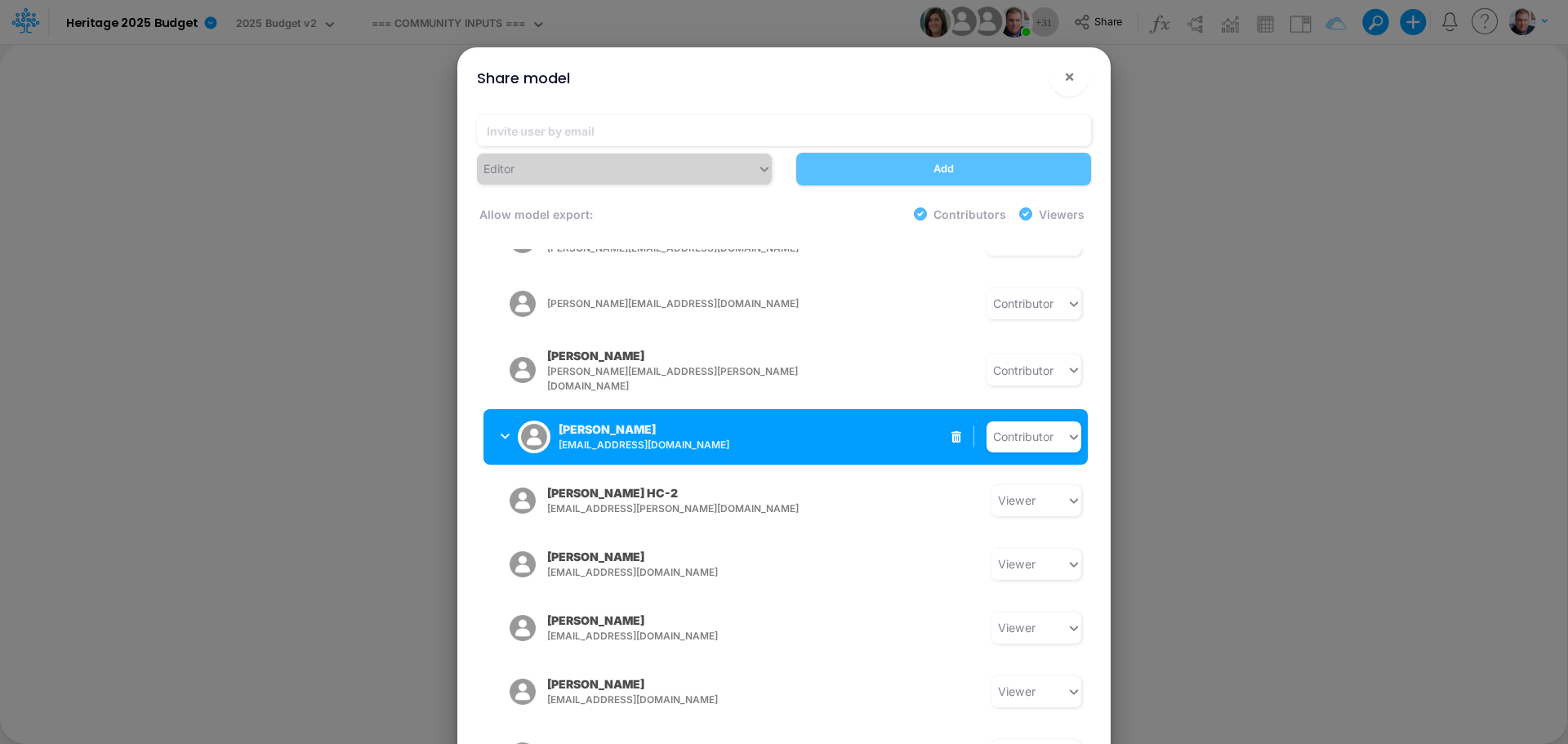
click at [501, 431] on icon "button" at bounding box center [505, 437] width 9 height 11
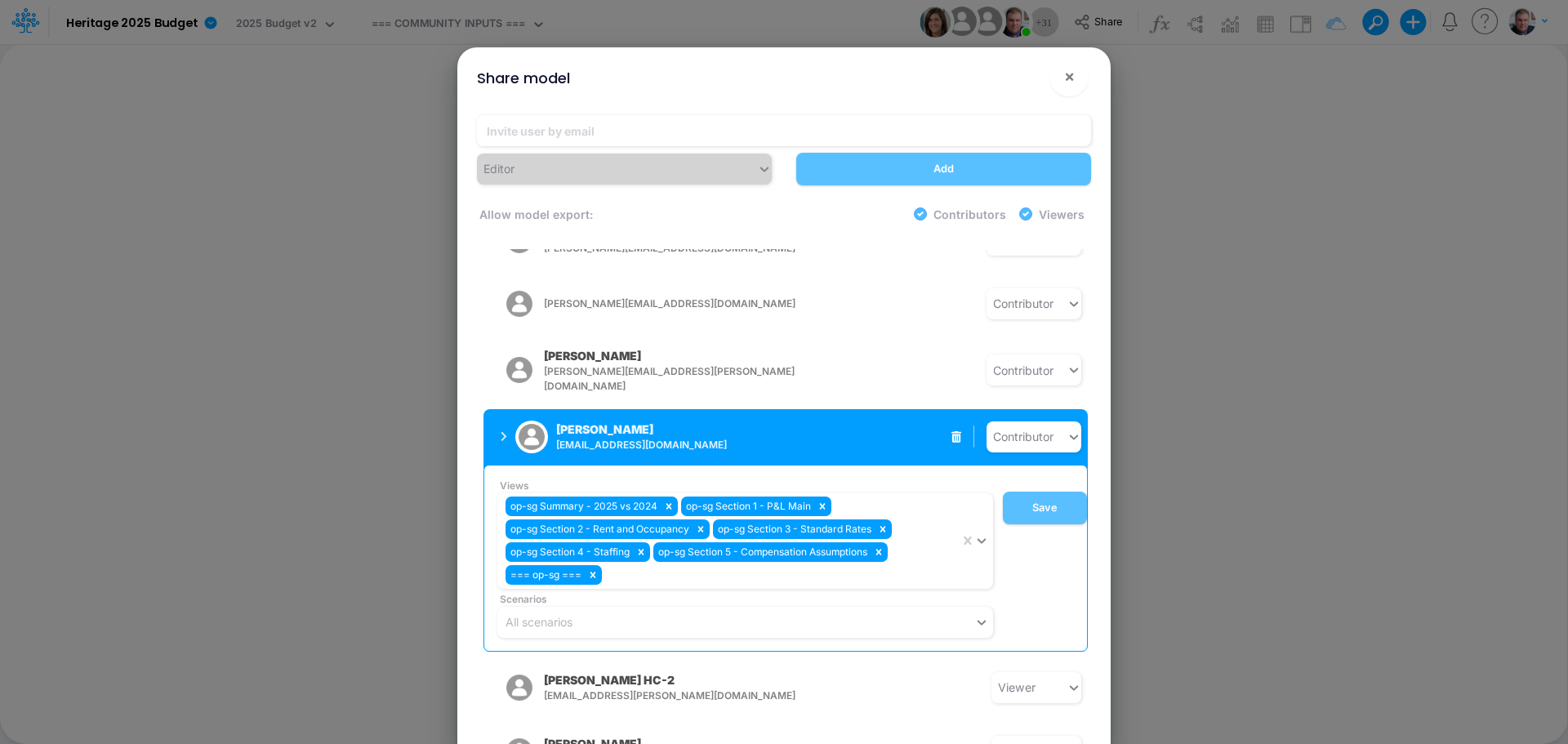
click at [501, 431] on icon "button" at bounding box center [504, 437] width 6 height 11
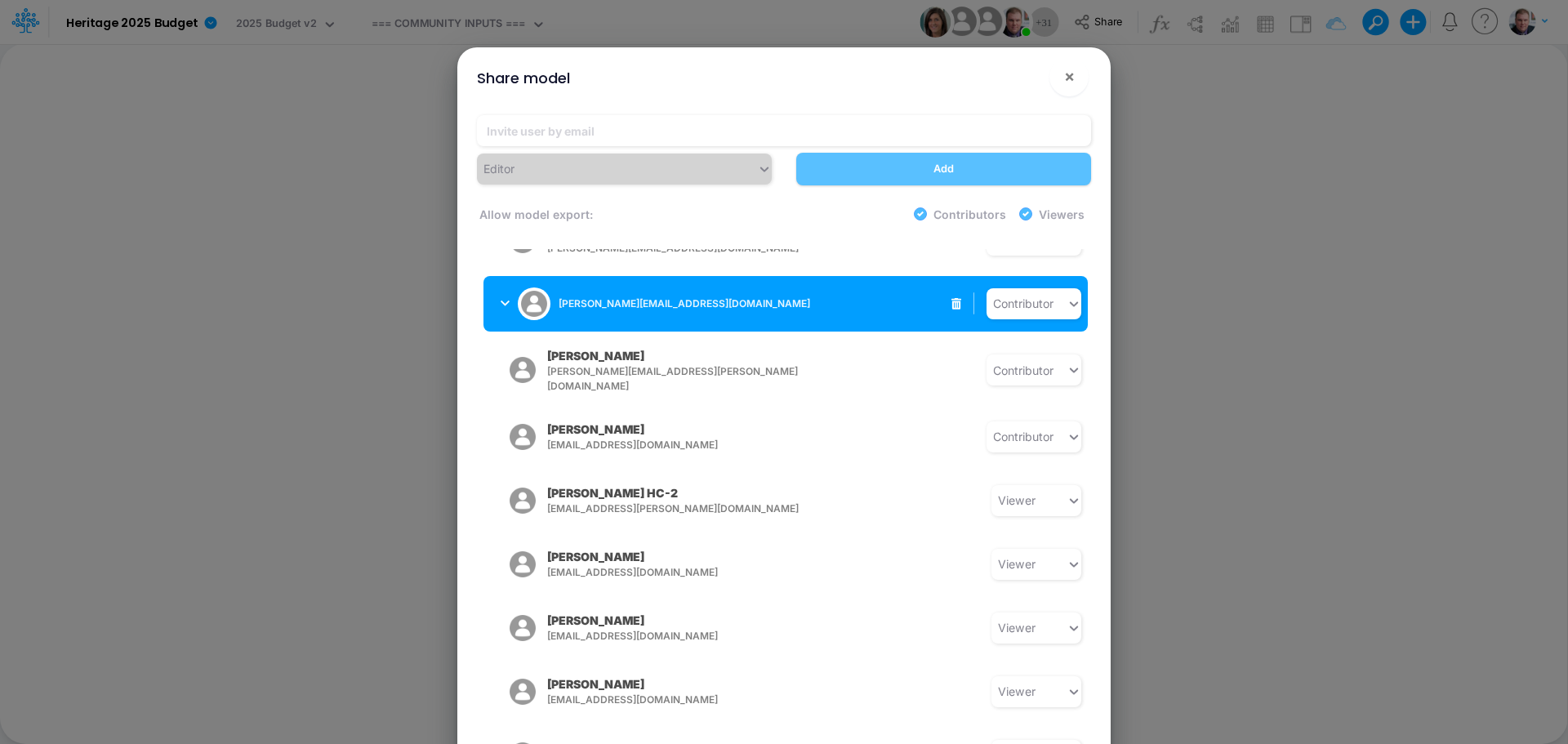
click at [496, 283] on button "[PERSON_NAME][EMAIL_ADDRESS][DOMAIN_NAME]" at bounding box center [612, 304] width 259 height 42
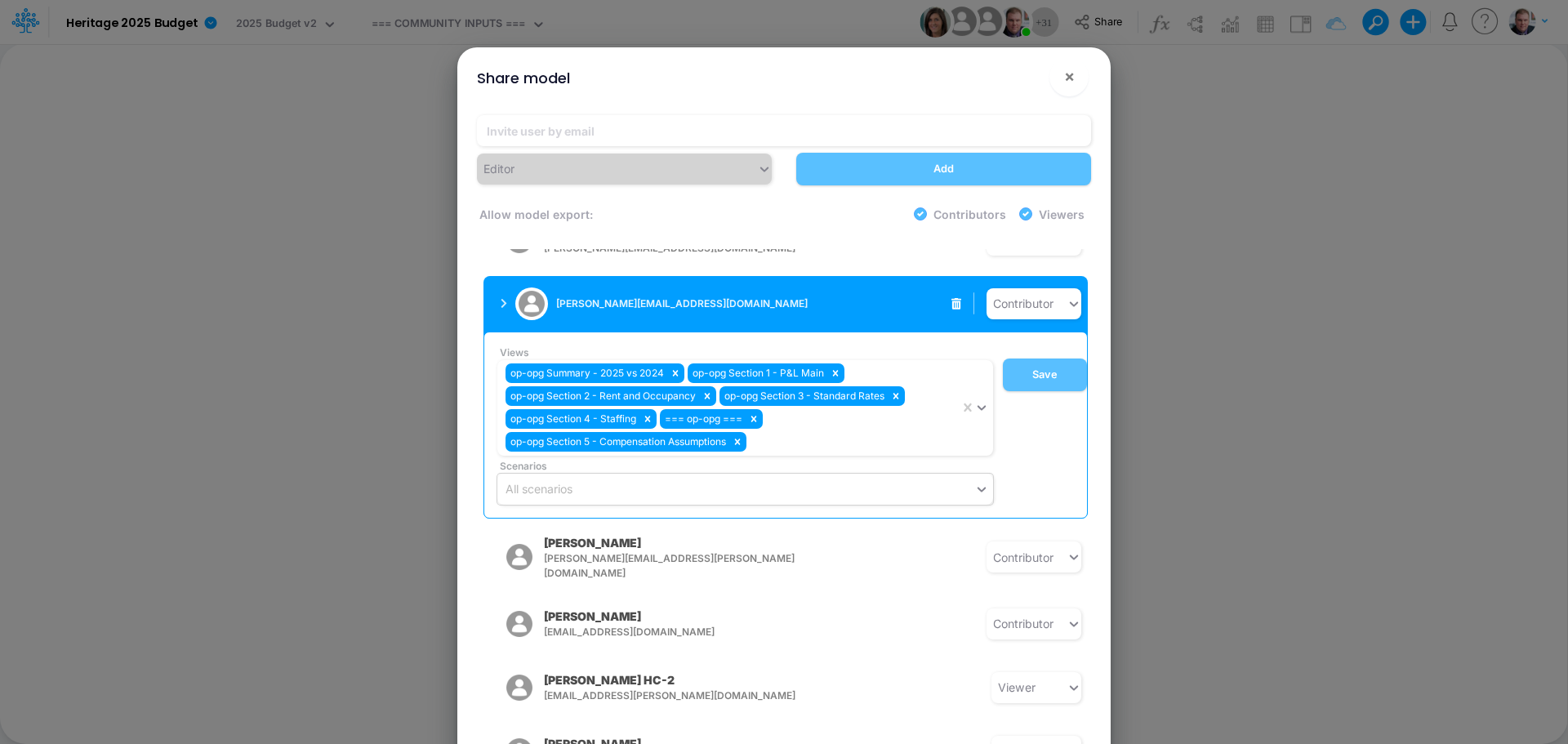
click at [496, 283] on button "[PERSON_NAME][EMAIL_ADDRESS][DOMAIN_NAME]" at bounding box center [612, 304] width 259 height 42
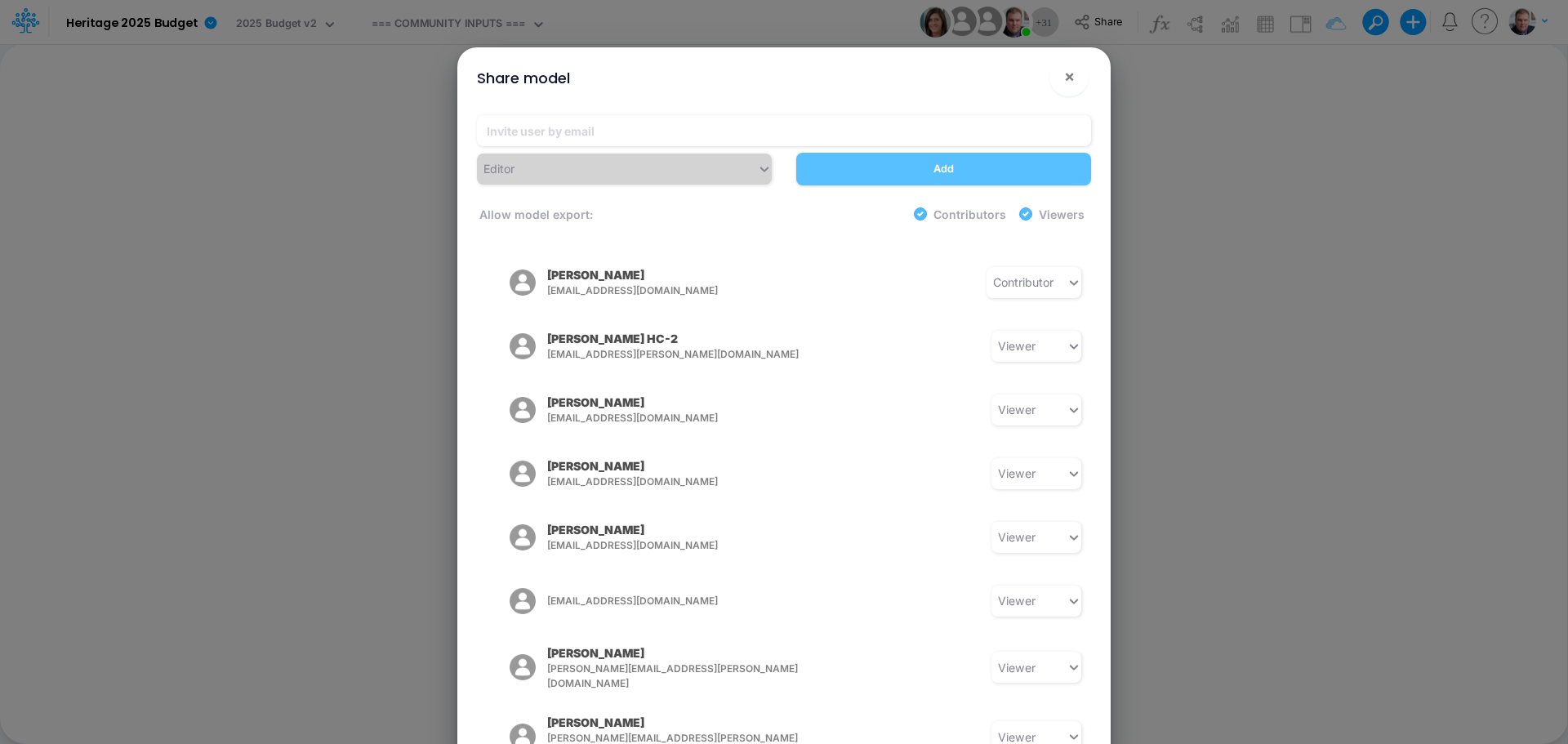
scroll to position [1504, 0]
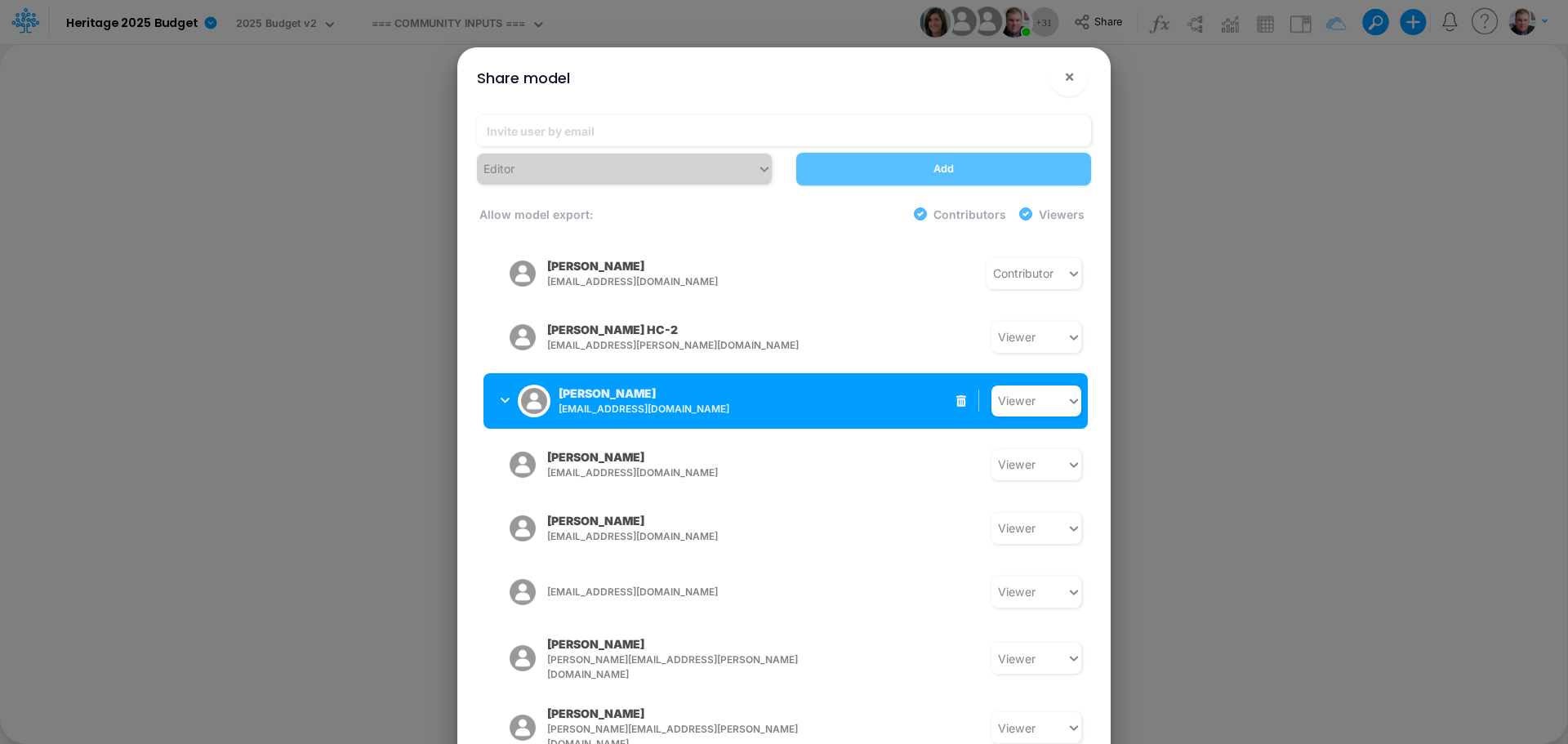
click at [496, 380] on button "Crystal Douglas cdouglas@heritage-communities.com" at bounding box center [612, 401] width 259 height 42
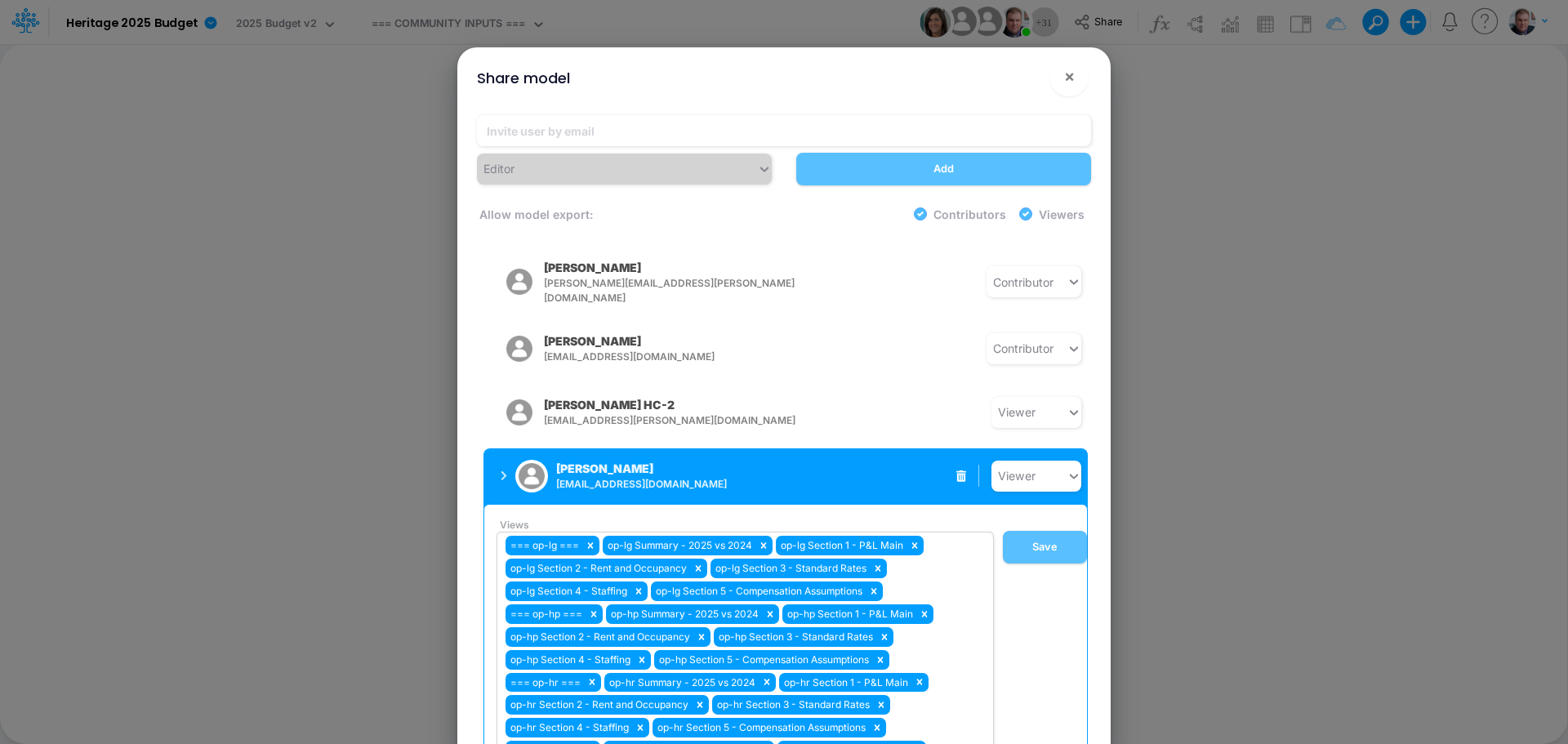
scroll to position [1422, 0]
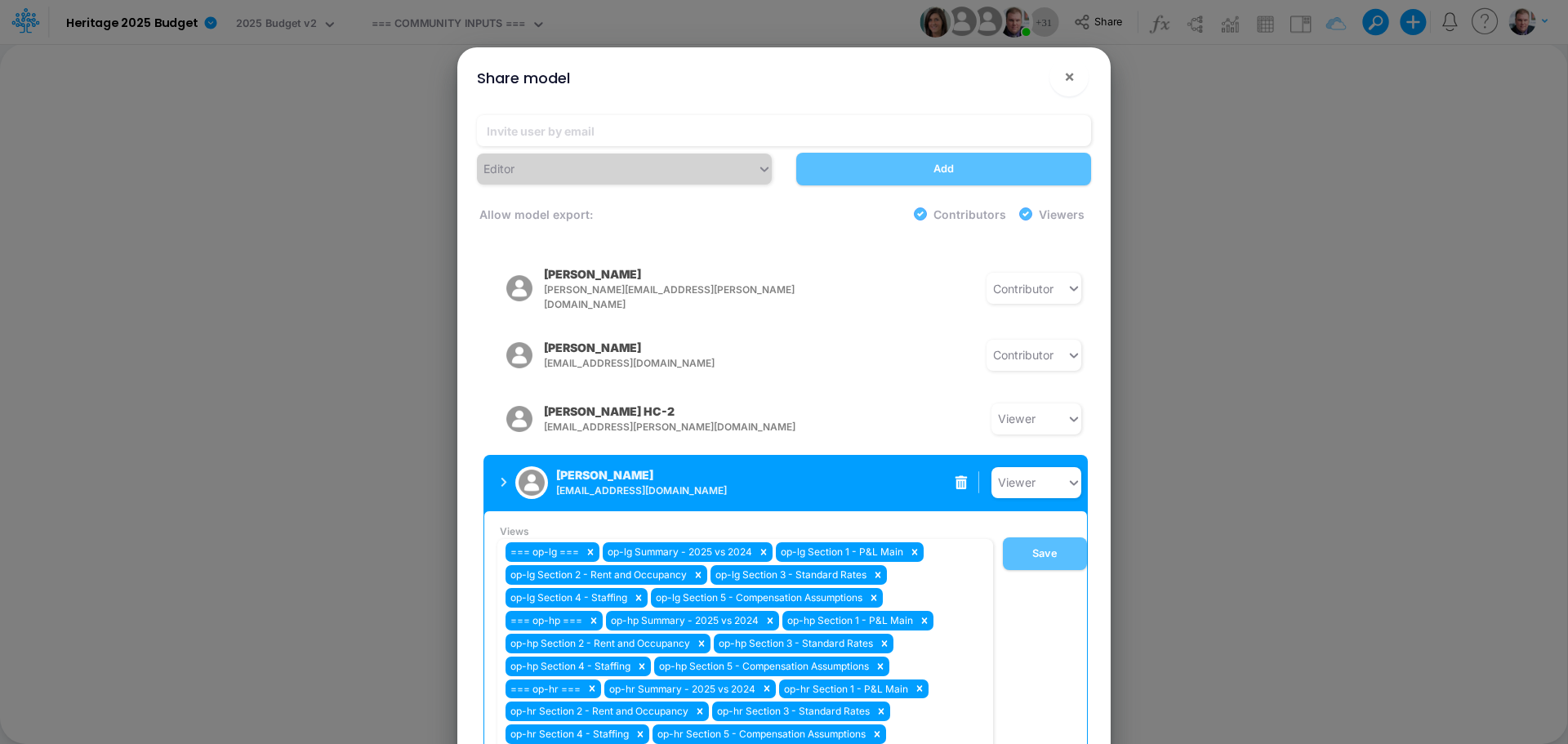
click at [955, 475] on icon at bounding box center [961, 482] width 12 height 14
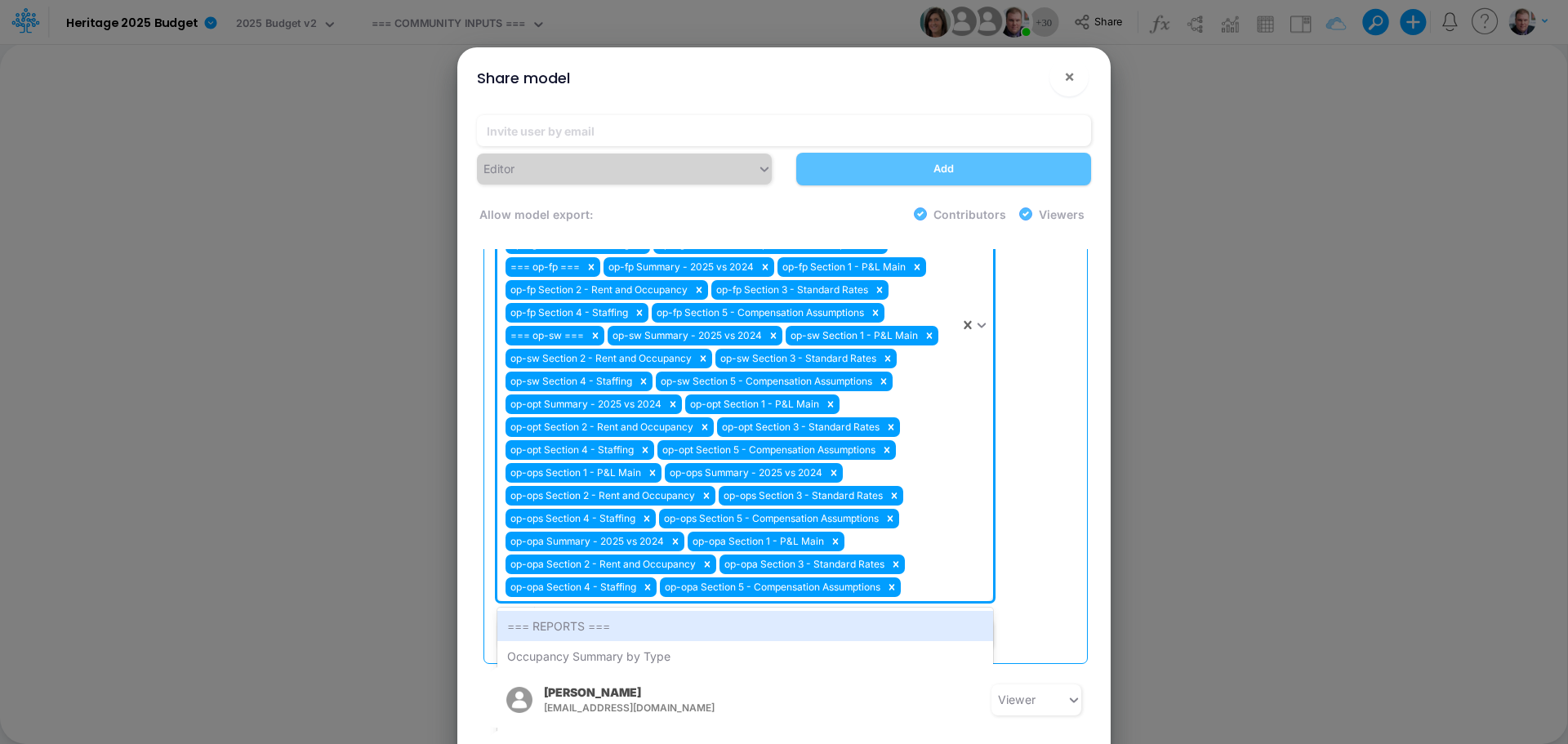
click at [944, 549] on div "=== op-cv === op-cv Summary - 2025 vs 2024 op-cv Section 1 - P&L Main op-cv Sec…" at bounding box center [728, 324] width 462 height 552
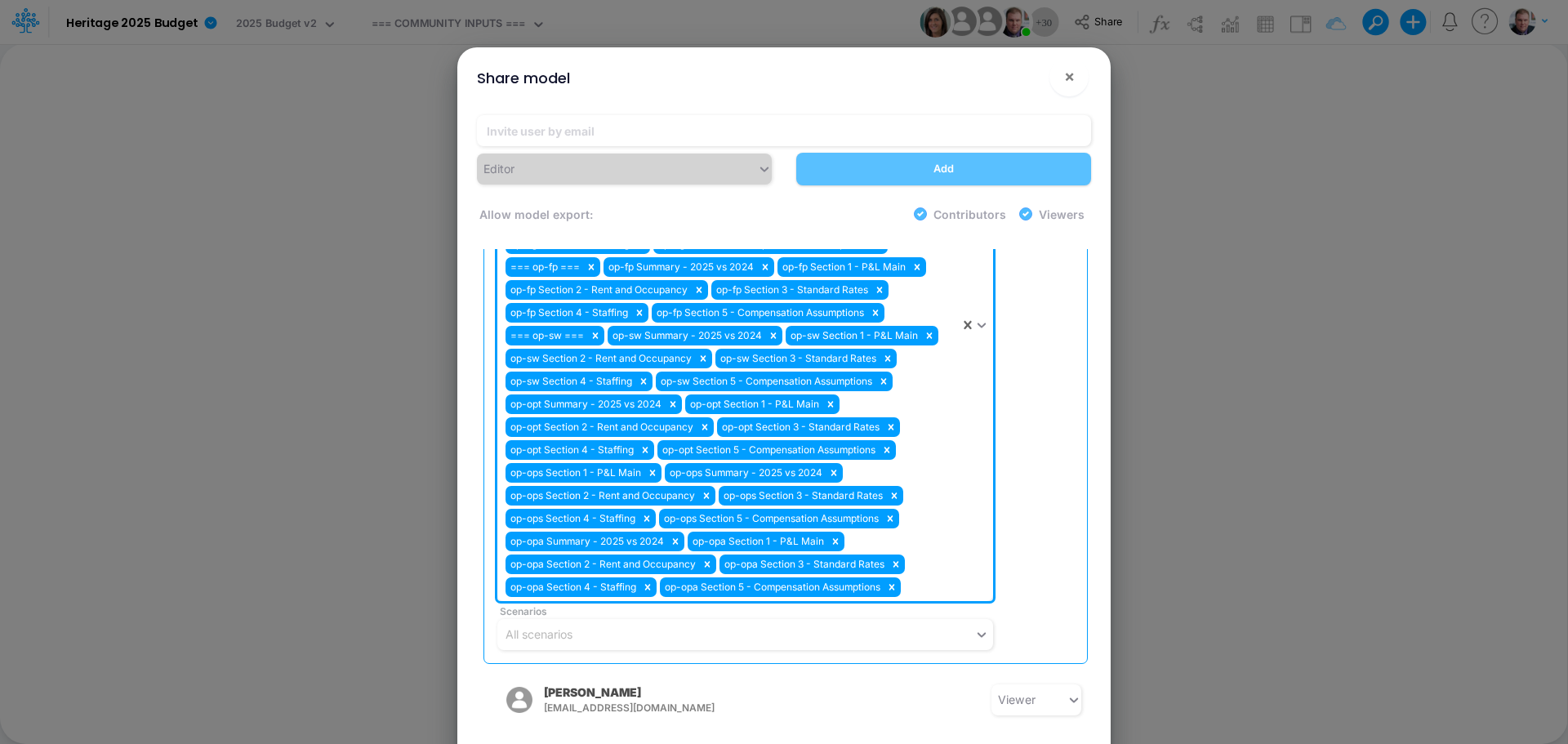
scroll to position [1667, 0]
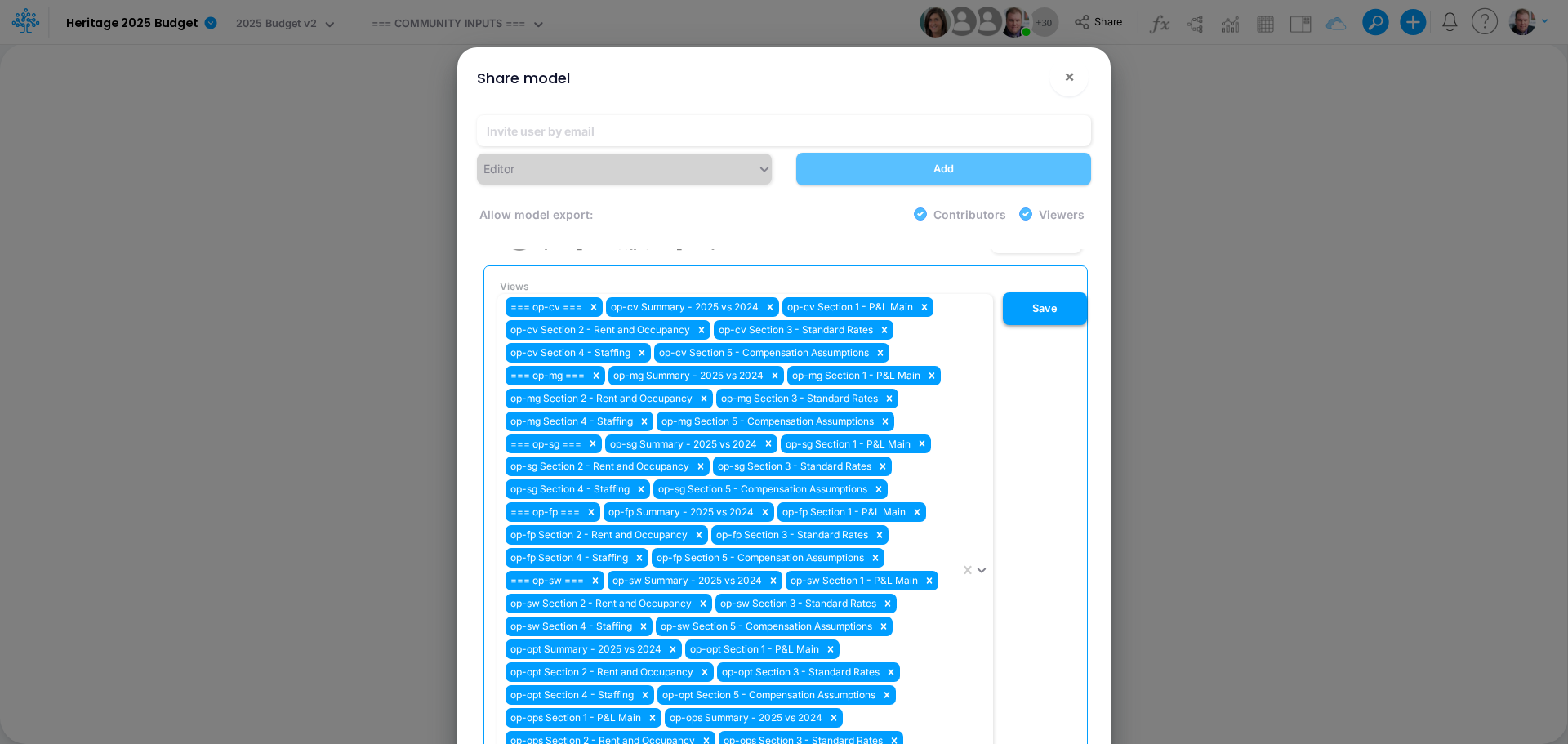
click at [1042, 292] on button "Save" at bounding box center [1044, 308] width 84 height 33
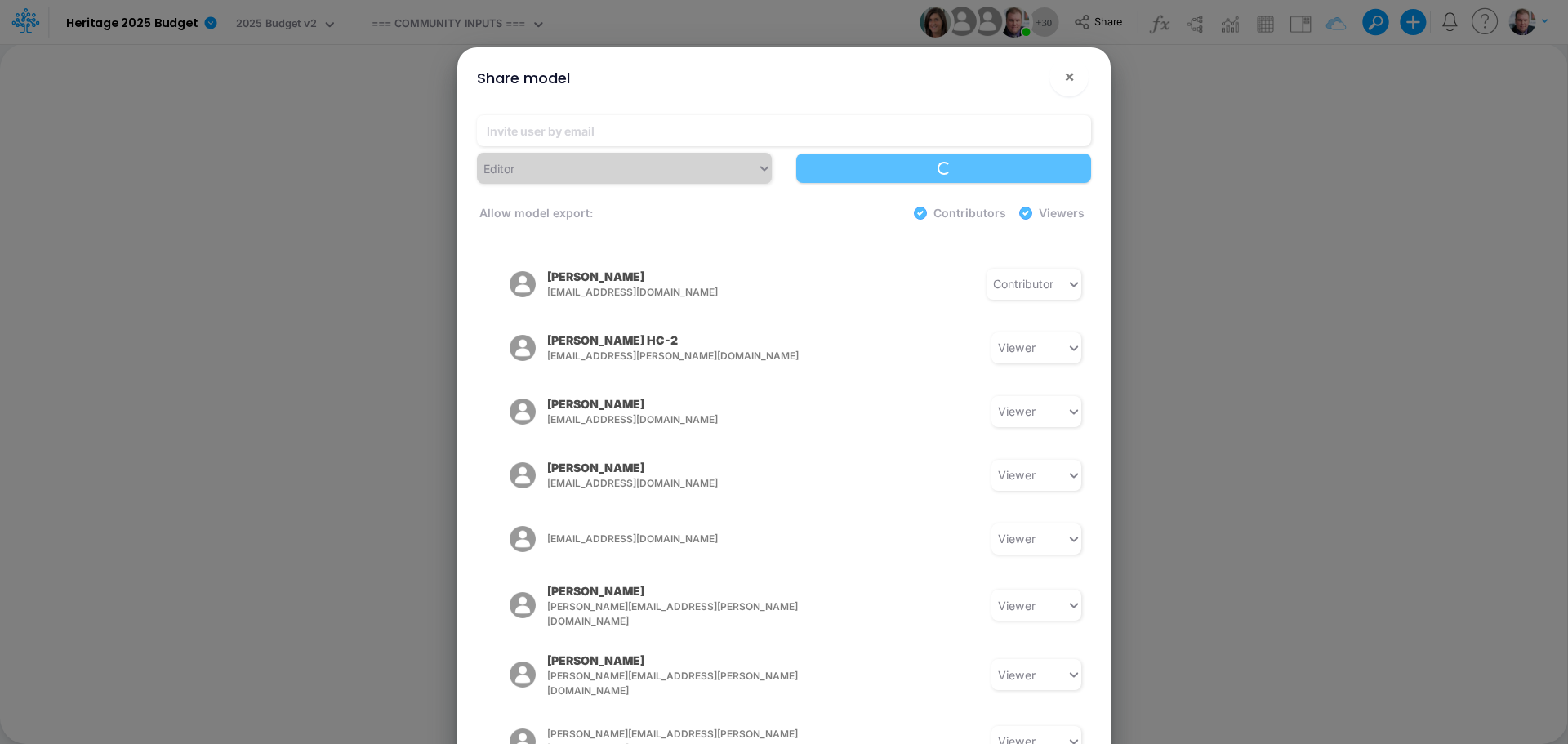
scroll to position [1440, 0]
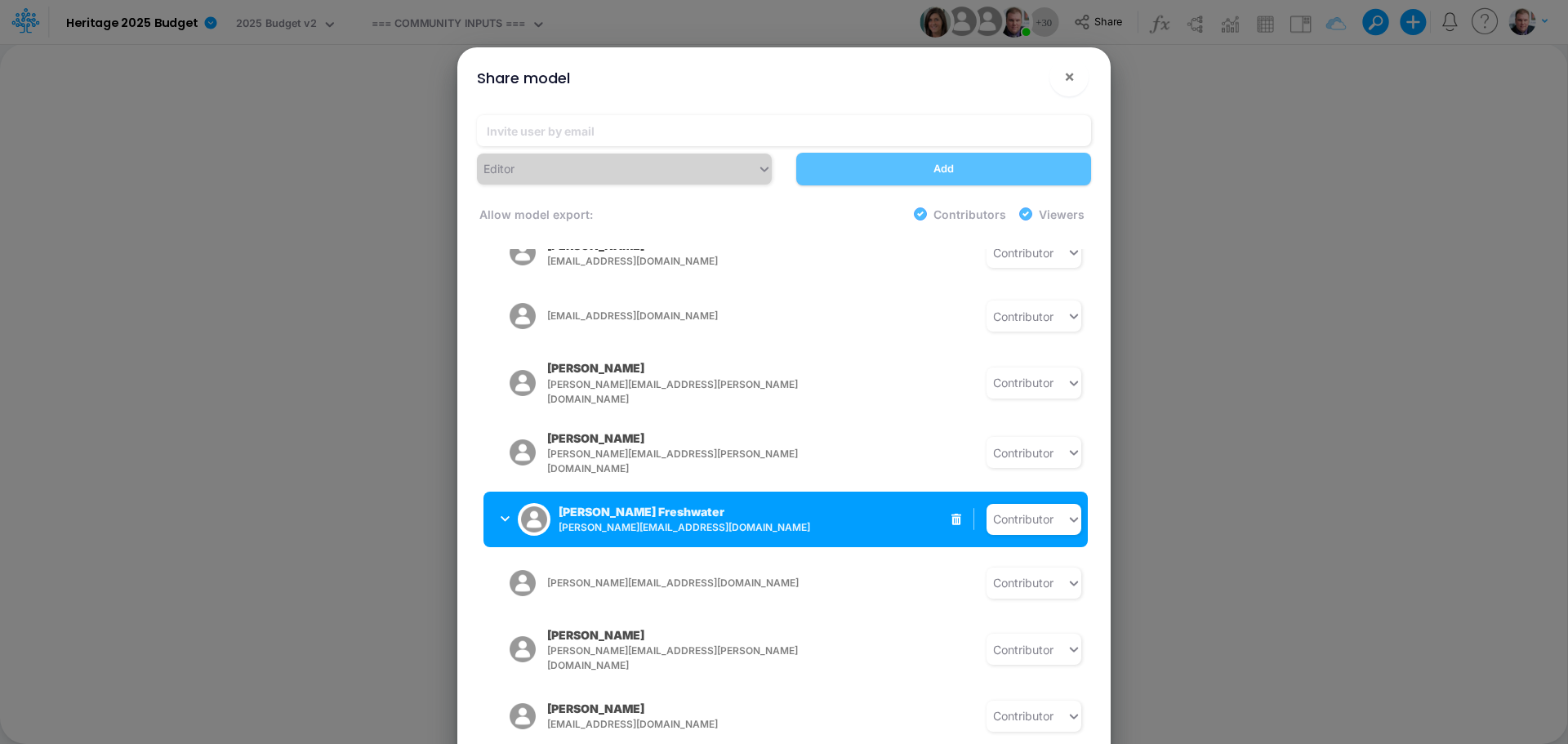
scroll to position [1031, 0]
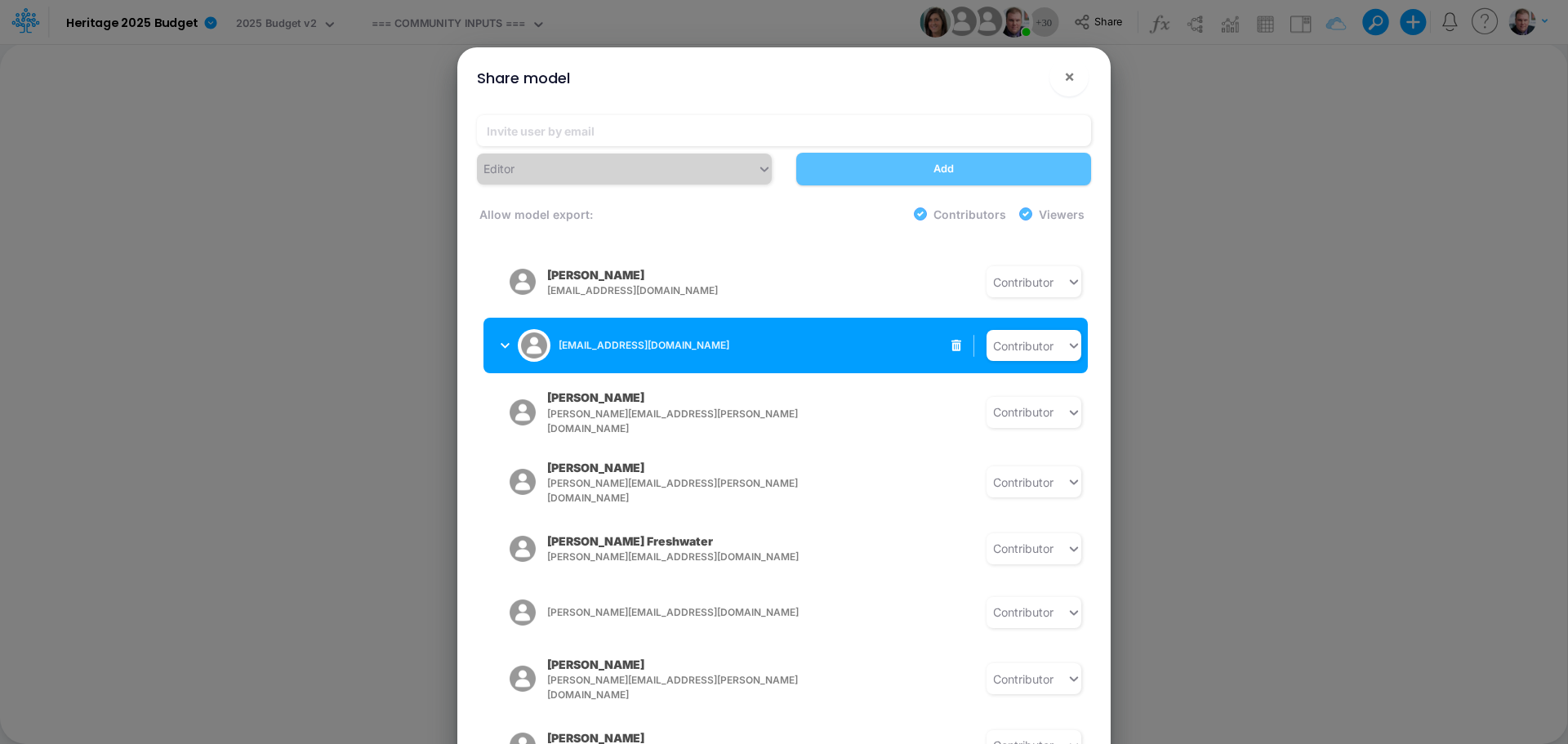
click at [503, 343] on icon "button" at bounding box center [505, 345] width 9 height 5
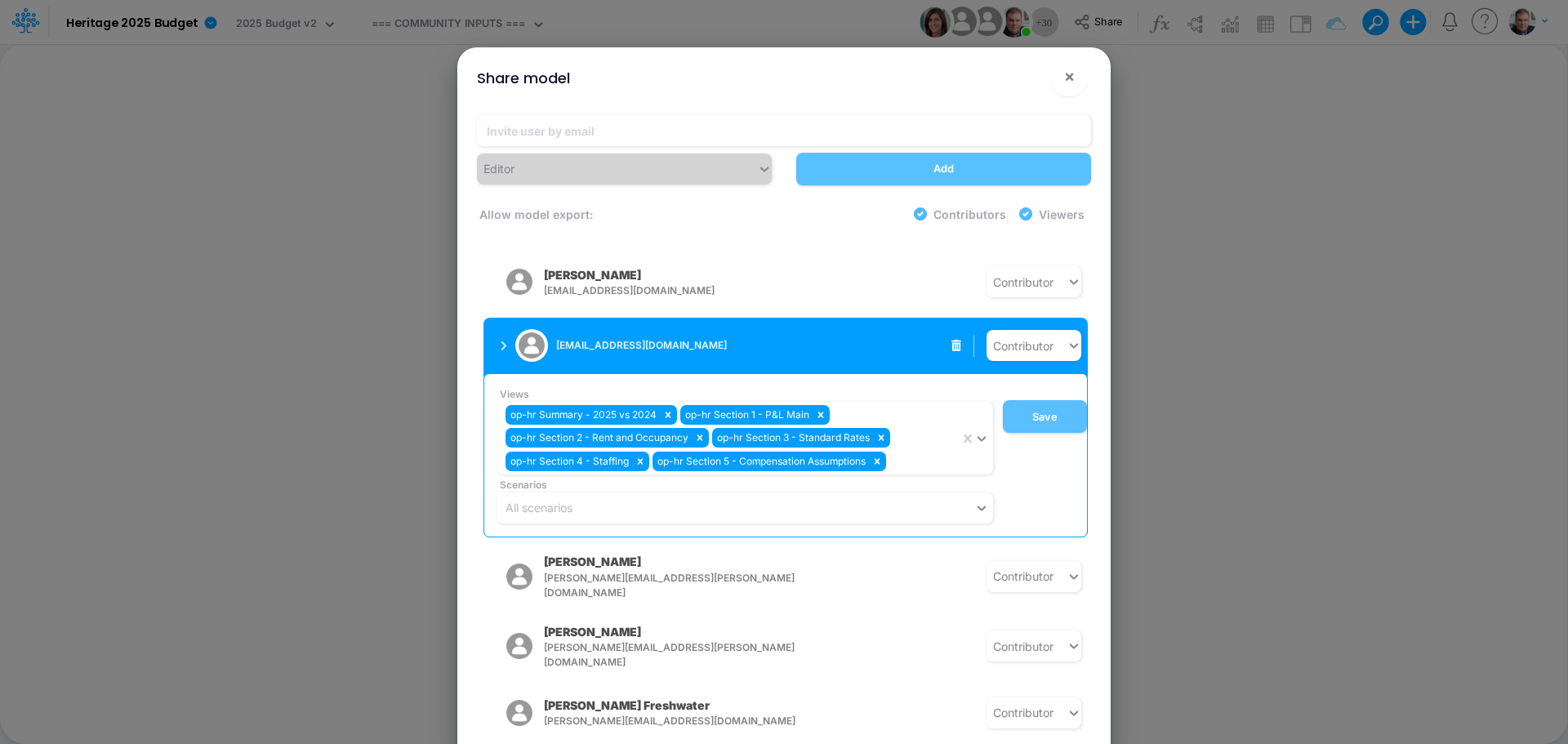
click at [503, 340] on icon "button" at bounding box center [504, 345] width 6 height 11
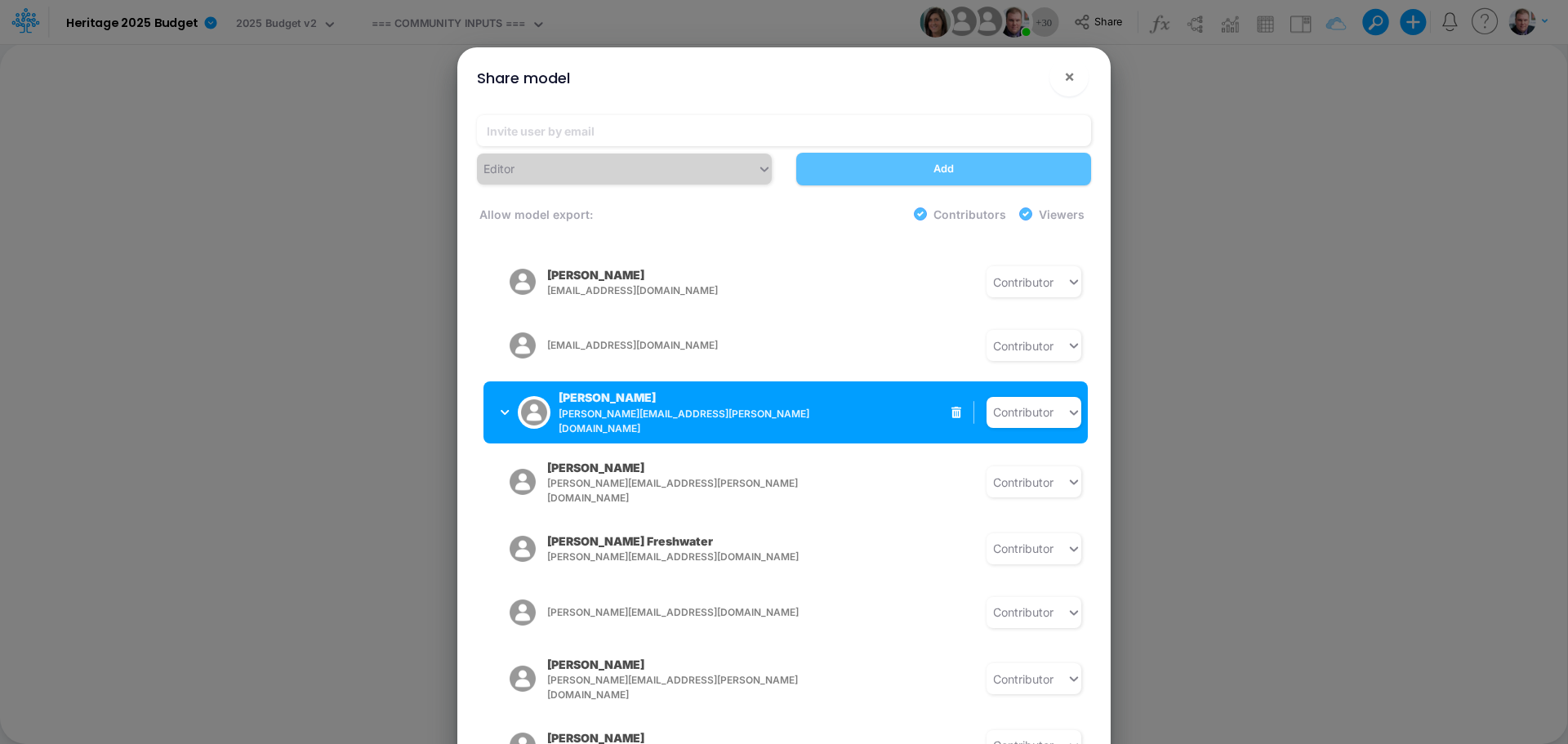
click at [501, 407] on icon "button" at bounding box center [505, 413] width 9 height 11
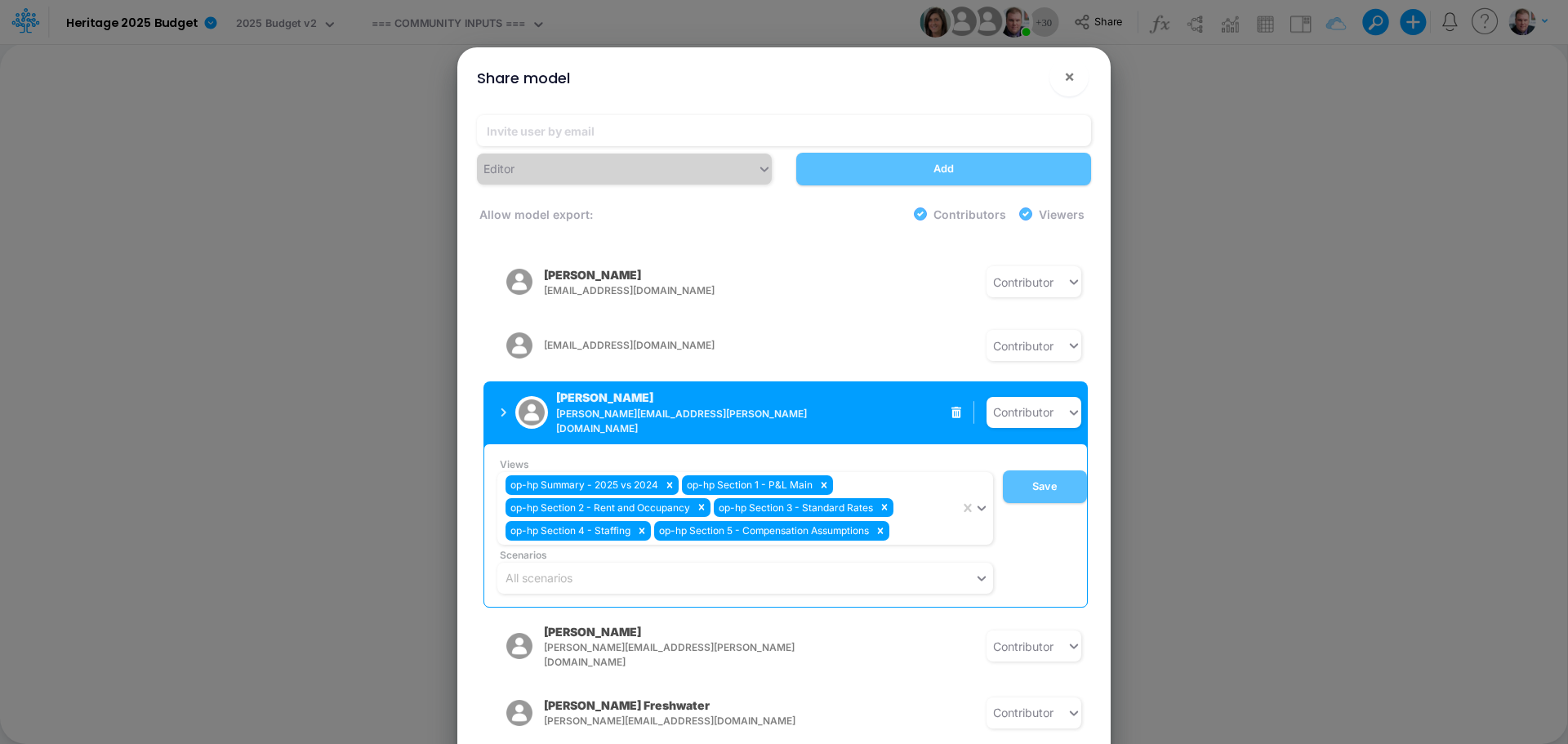
click at [501, 407] on icon "button" at bounding box center [504, 413] width 6 height 11
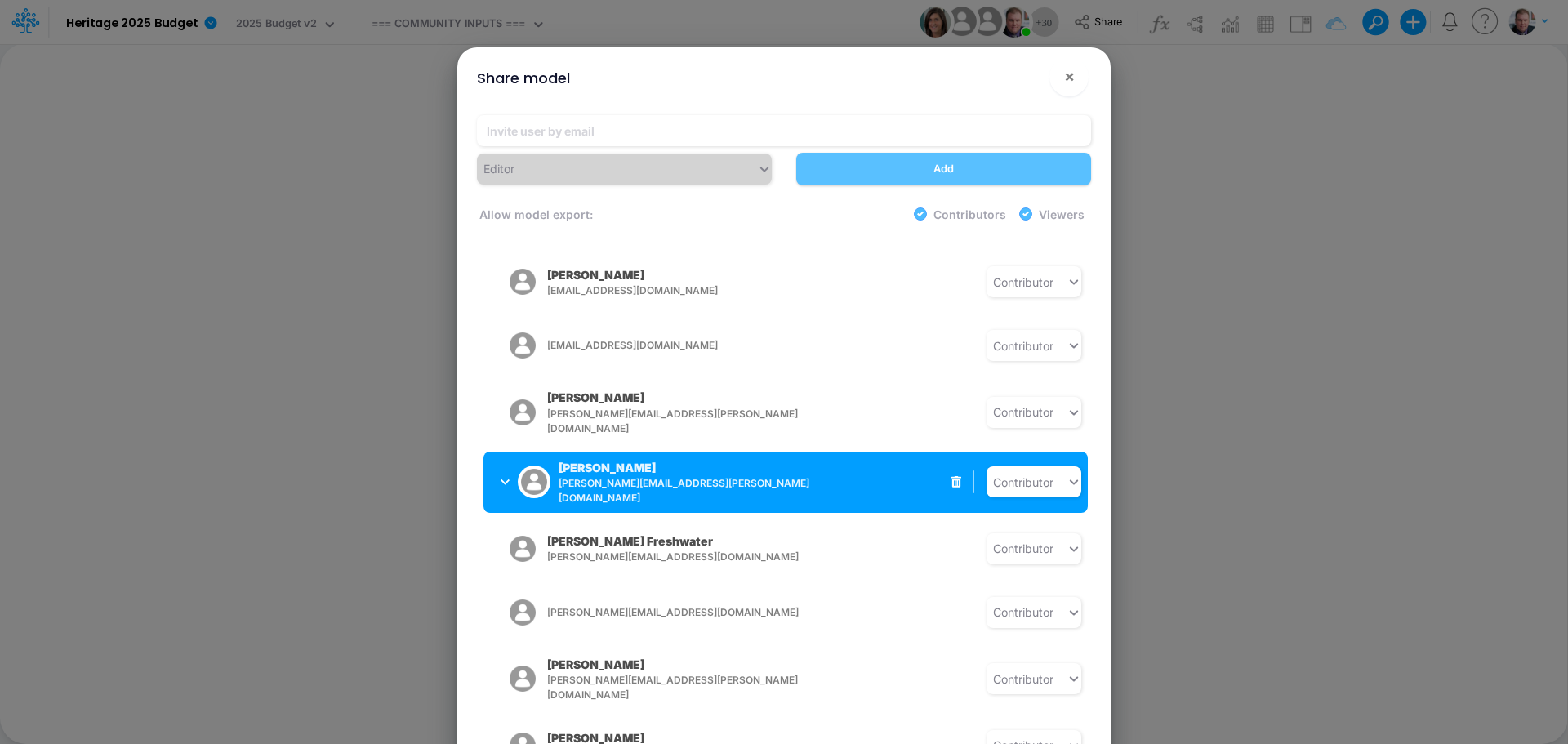
click at [504, 477] on icon "button" at bounding box center [505, 482] width 9 height 11
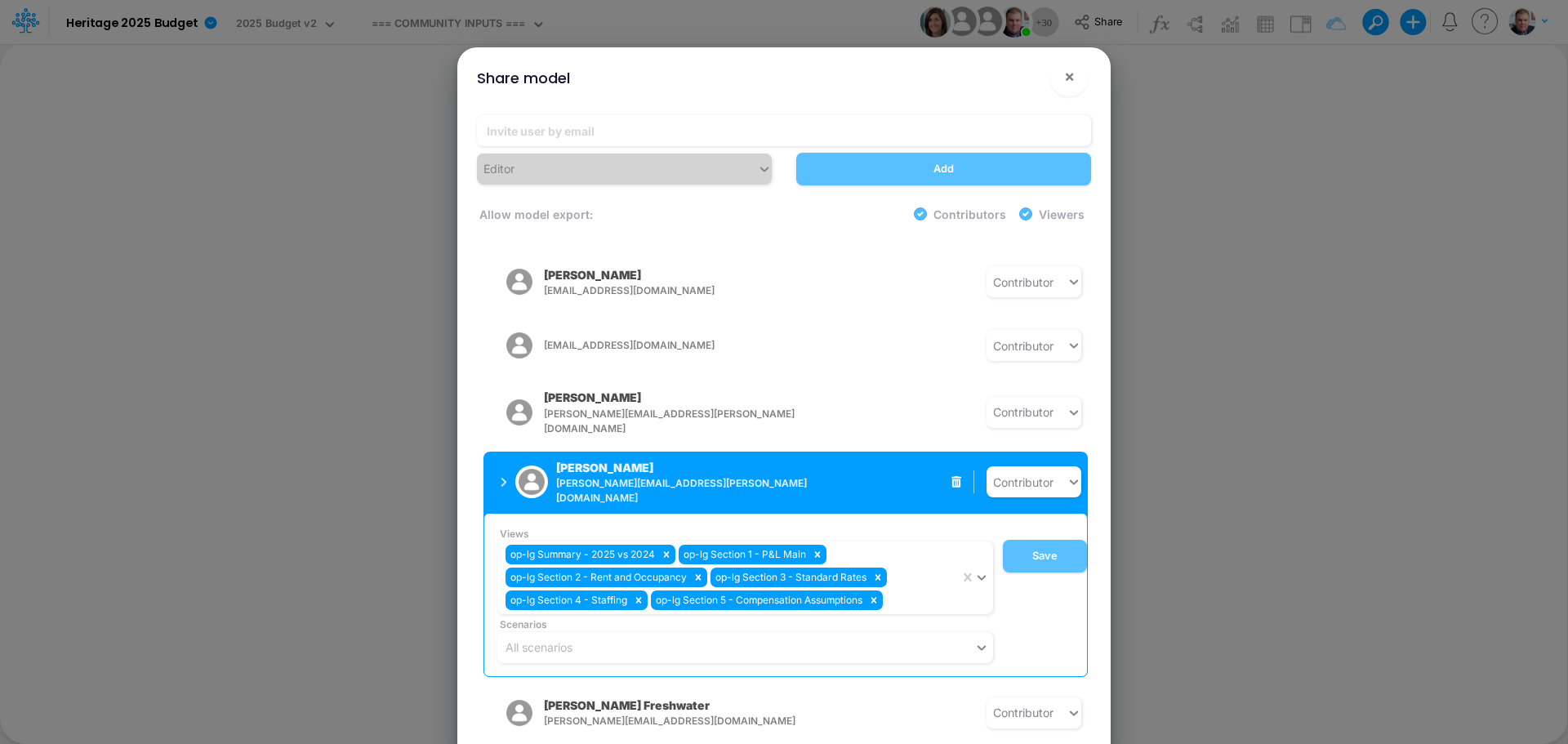
click at [504, 477] on icon "button" at bounding box center [504, 482] width 6 height 11
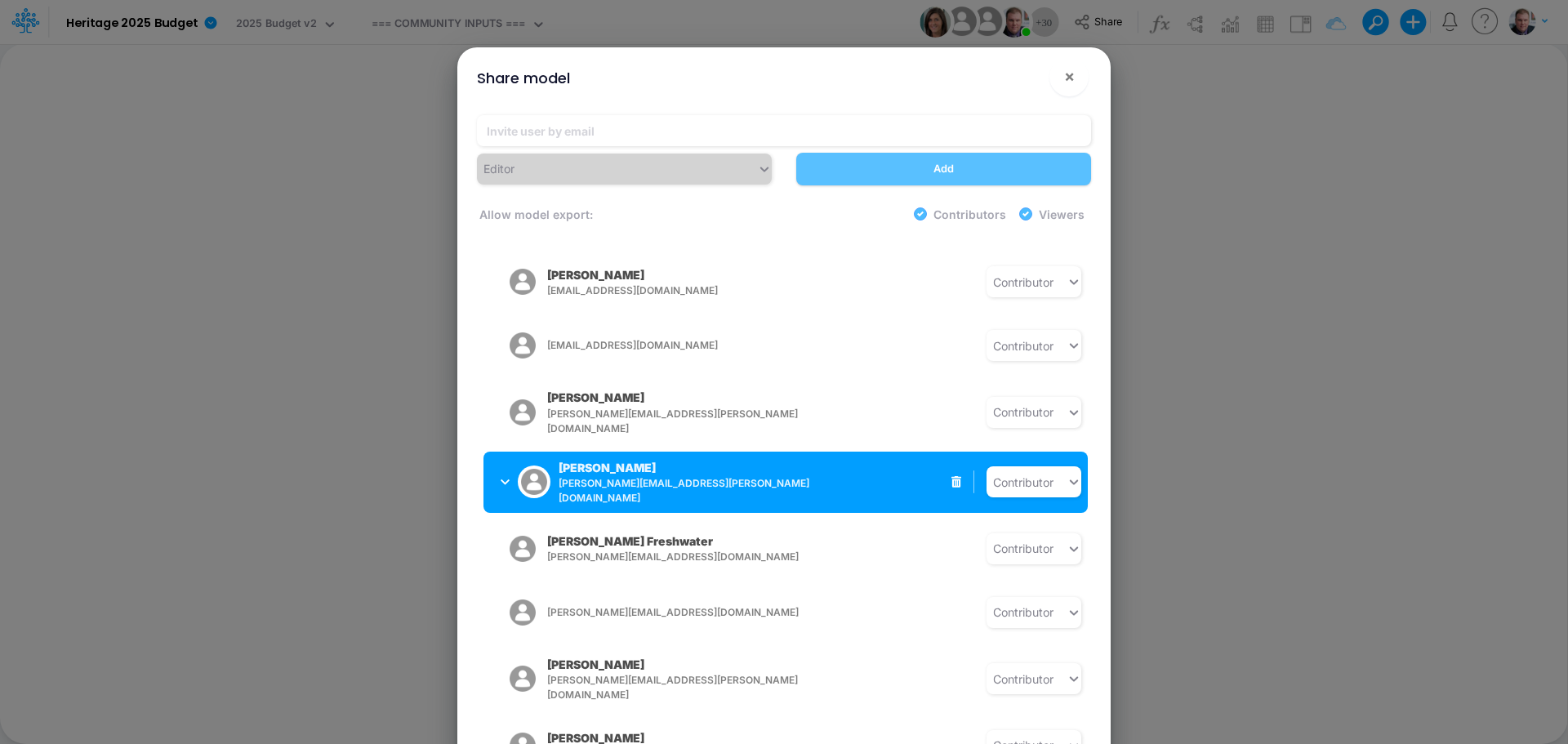
scroll to position [1195, 0]
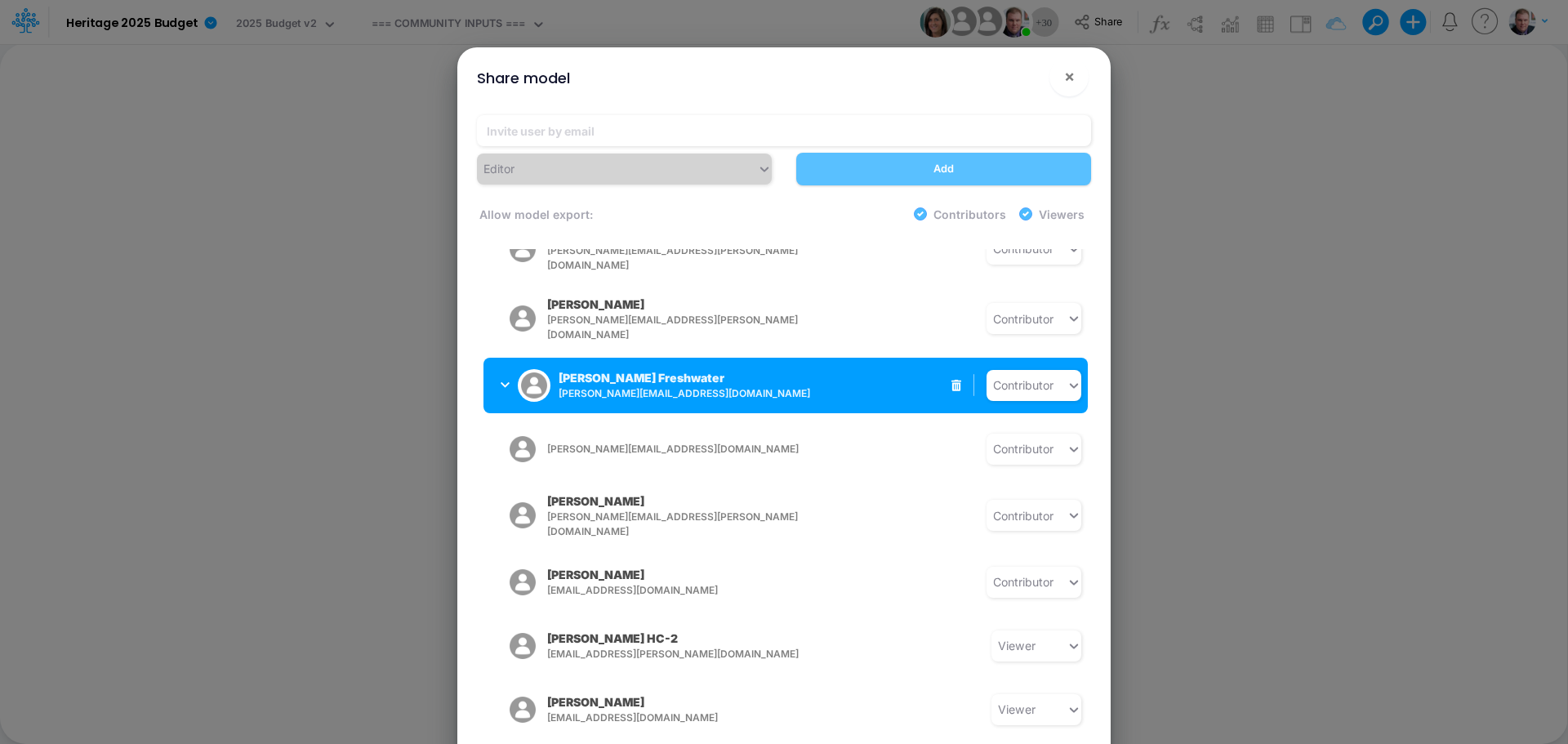
click at [494, 364] on button "Blair Freshwater blair.freshwater@heritage-communities.com" at bounding box center [612, 385] width 259 height 42
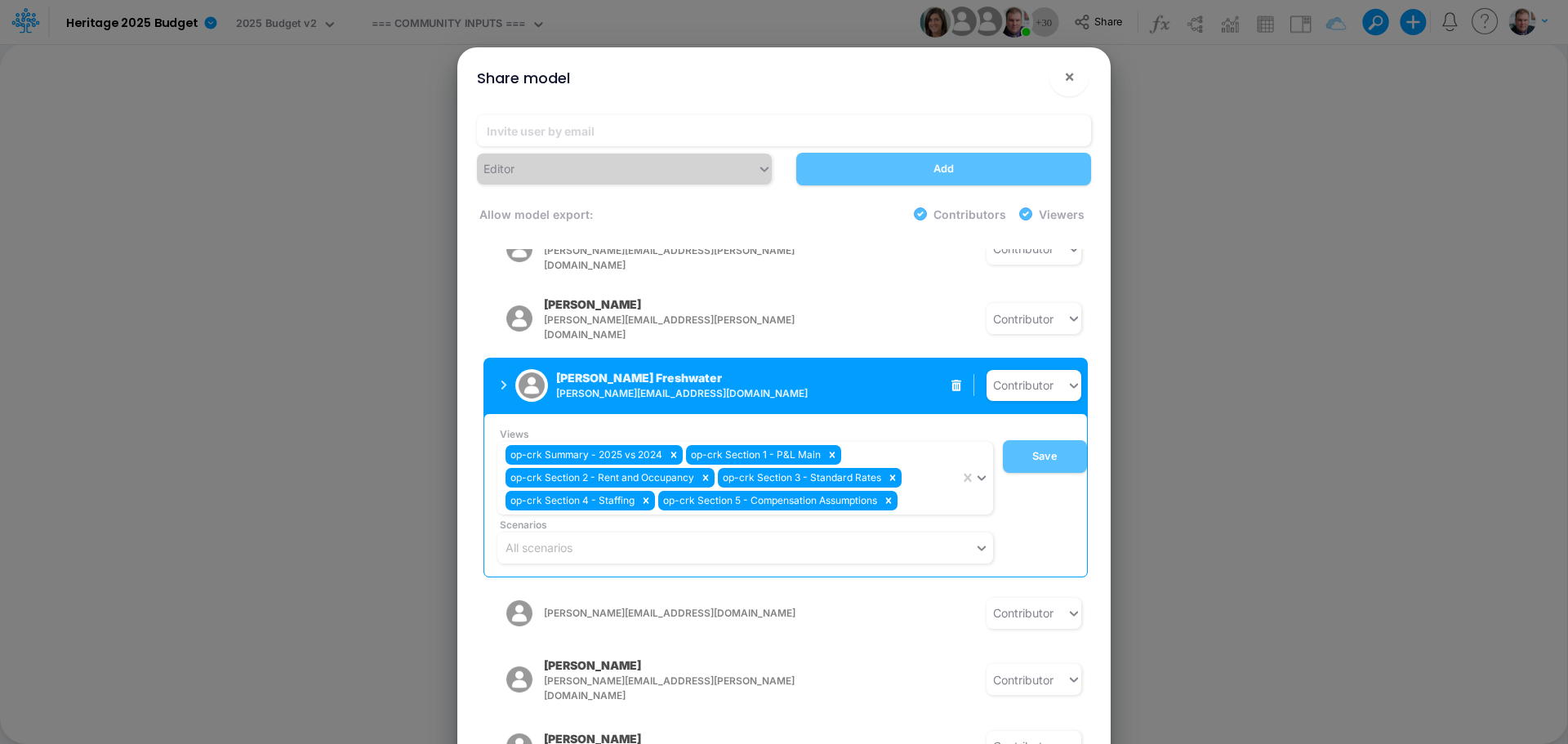
click at [494, 364] on button "Blair Freshwater blair.freshwater@heritage-communities.com" at bounding box center [612, 385] width 259 height 42
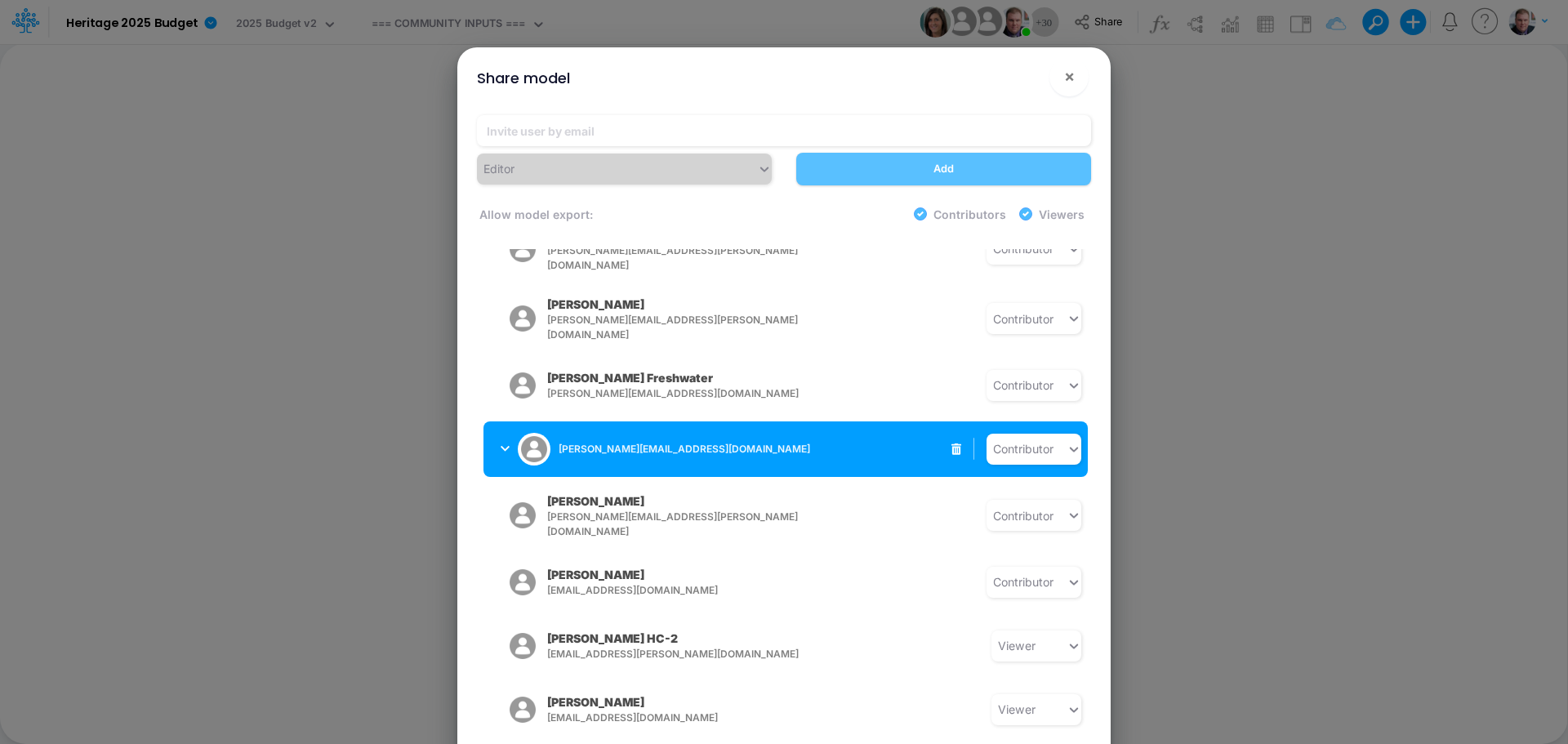
click at [493, 428] on button "[PERSON_NAME][EMAIL_ADDRESS][DOMAIN_NAME]" at bounding box center [612, 449] width 259 height 42
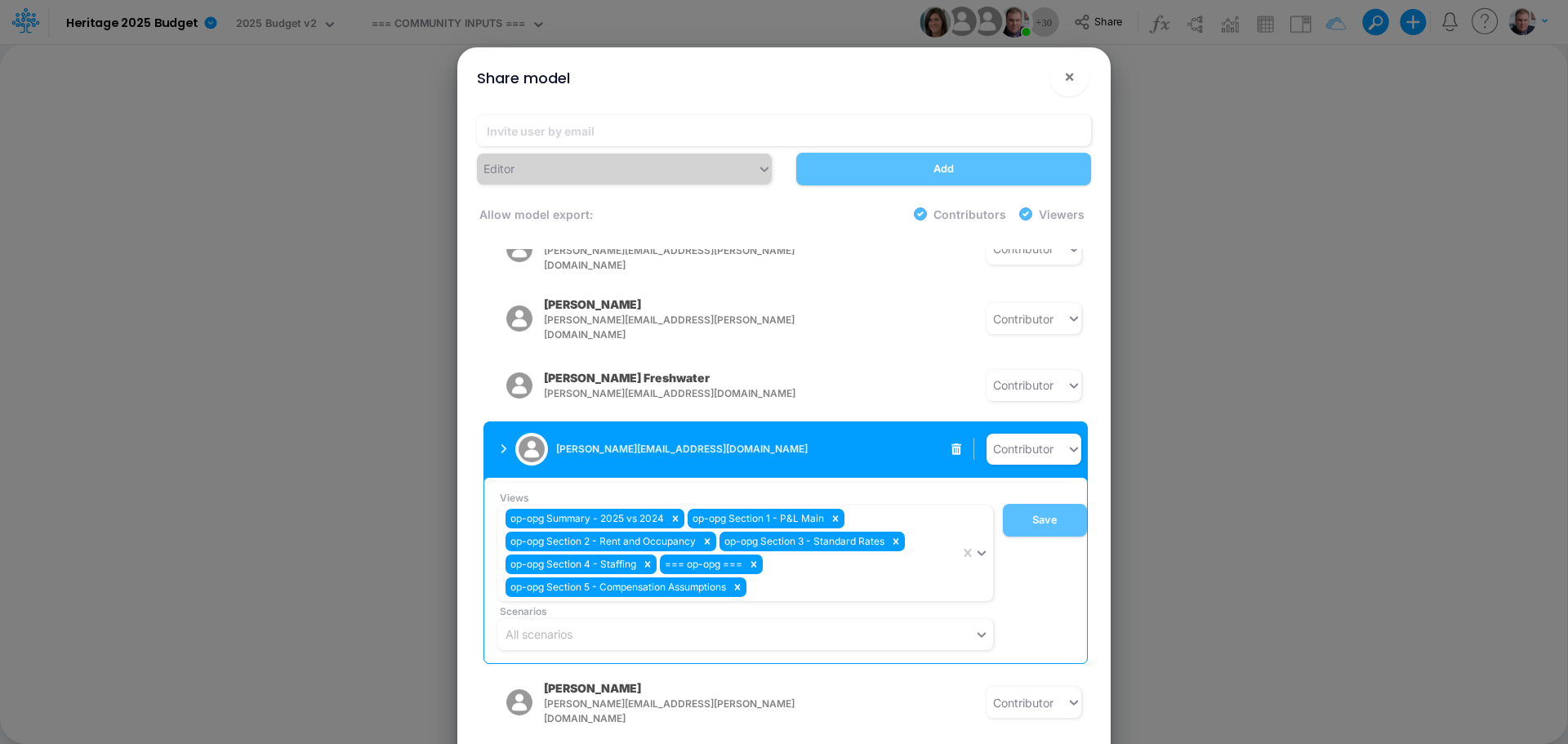
click at [493, 428] on button "[PERSON_NAME][EMAIL_ADDRESS][DOMAIN_NAME]" at bounding box center [612, 449] width 259 height 42
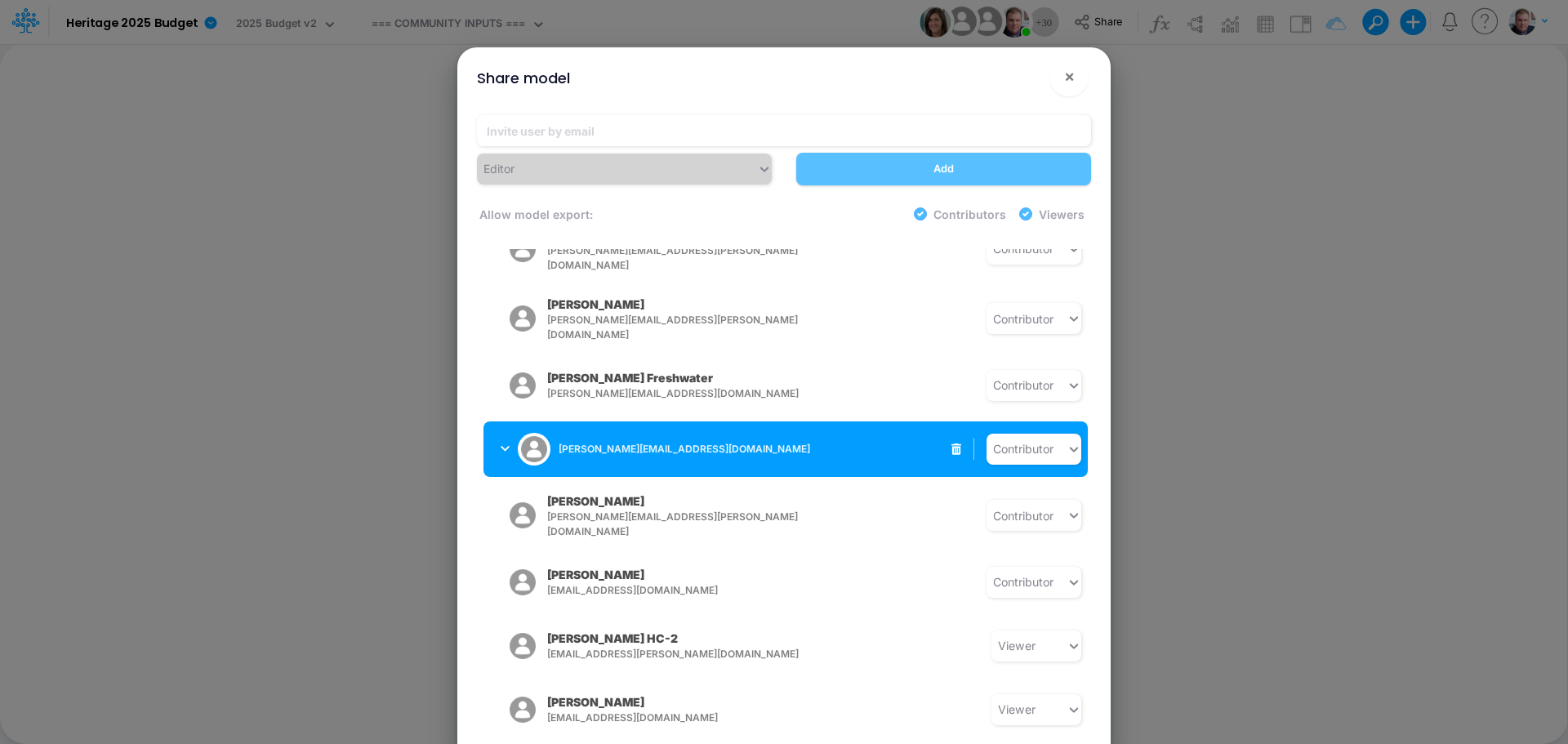
scroll to position [1277, 0]
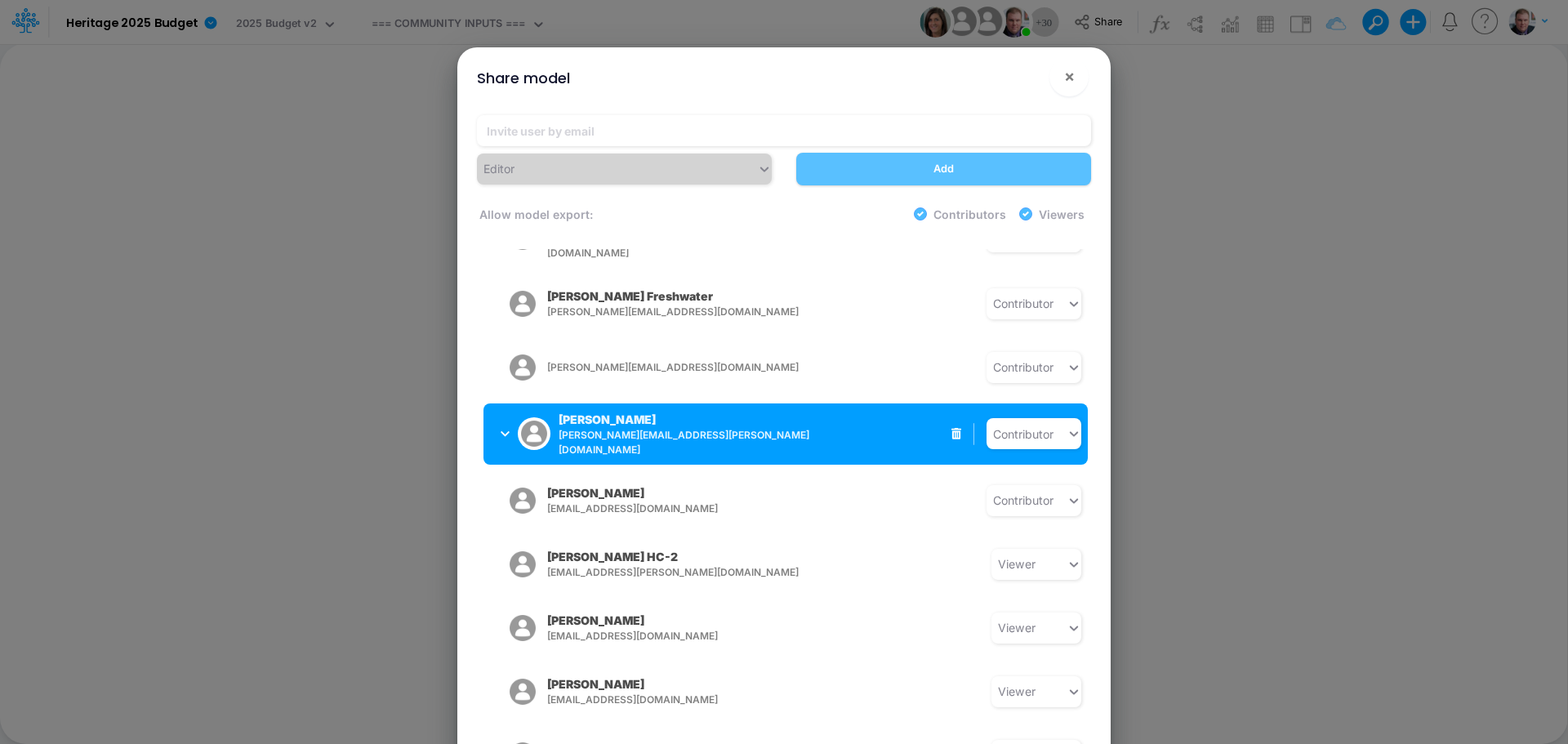
click at [494, 410] on button "Patty Ryckman patty.ryckman@heritage-communities.com" at bounding box center [612, 434] width 259 height 49
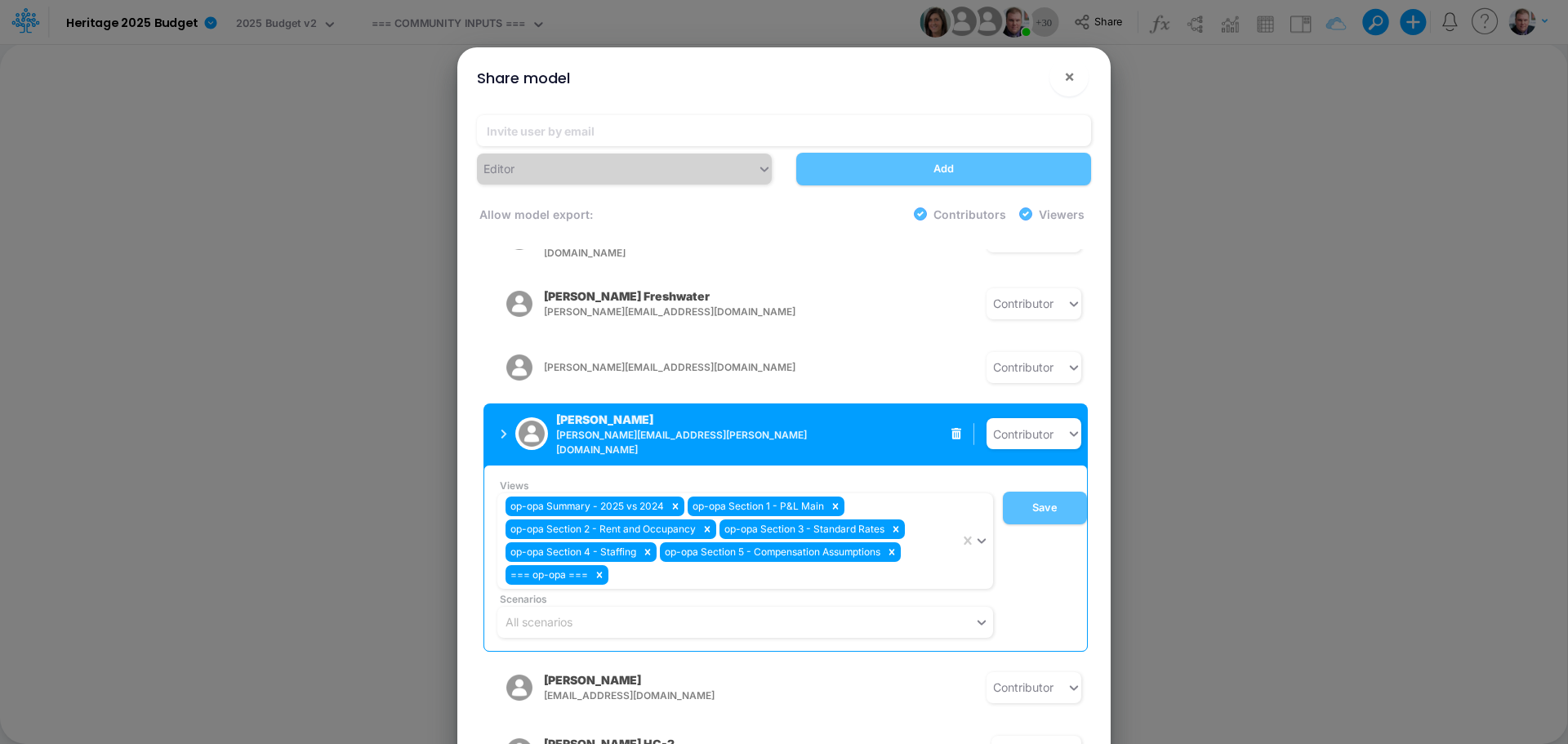
click at [494, 410] on button "Patty Ryckman patty.ryckman@heritage-communities.com" at bounding box center [612, 434] width 259 height 49
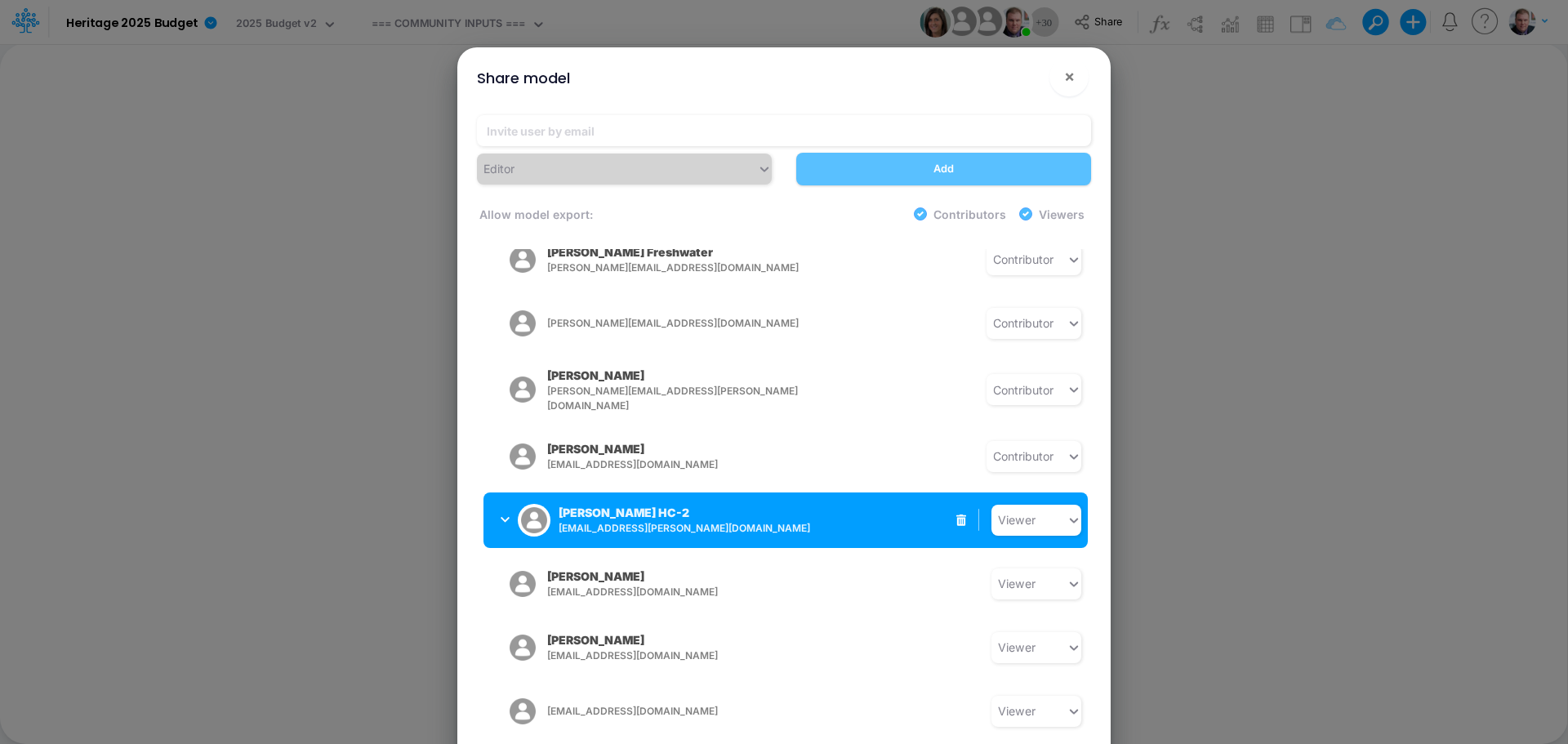
scroll to position [1358, 0]
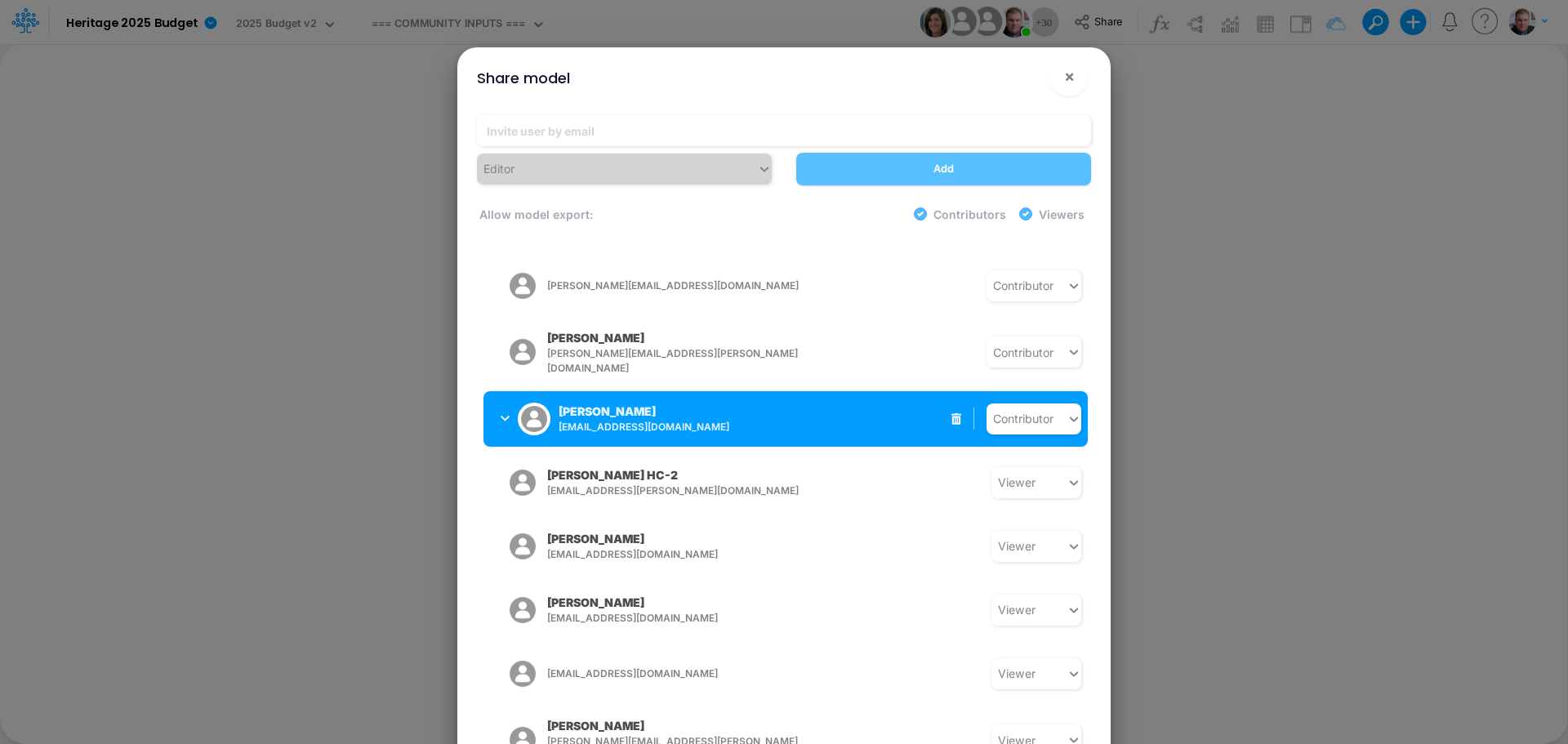
click at [496, 398] on button "Michelle Callahan mcallahan@heritage-communities.com" at bounding box center [612, 419] width 259 height 42
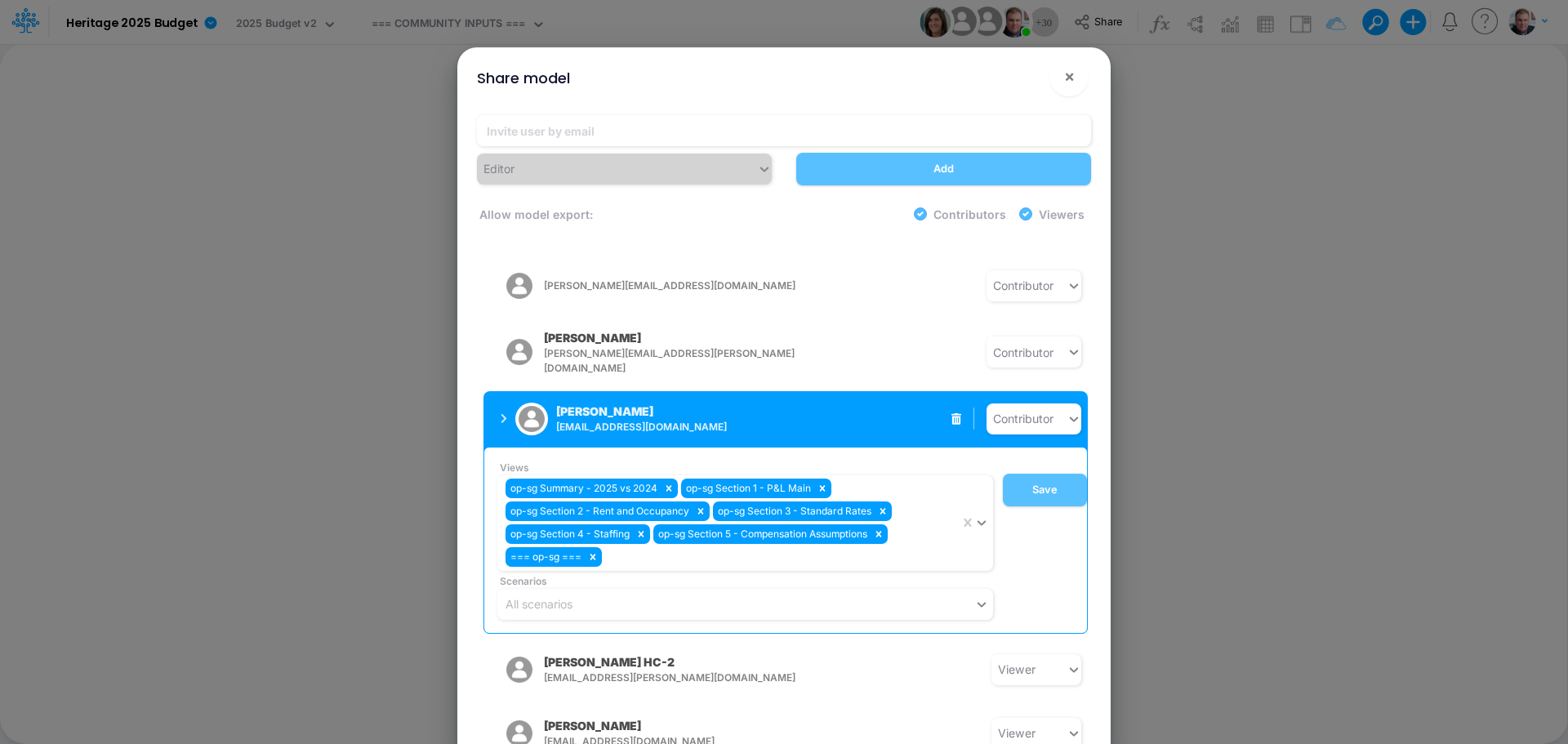
click at [496, 398] on button "Michelle Callahan mcallahan@heritage-communities.com" at bounding box center [612, 419] width 259 height 42
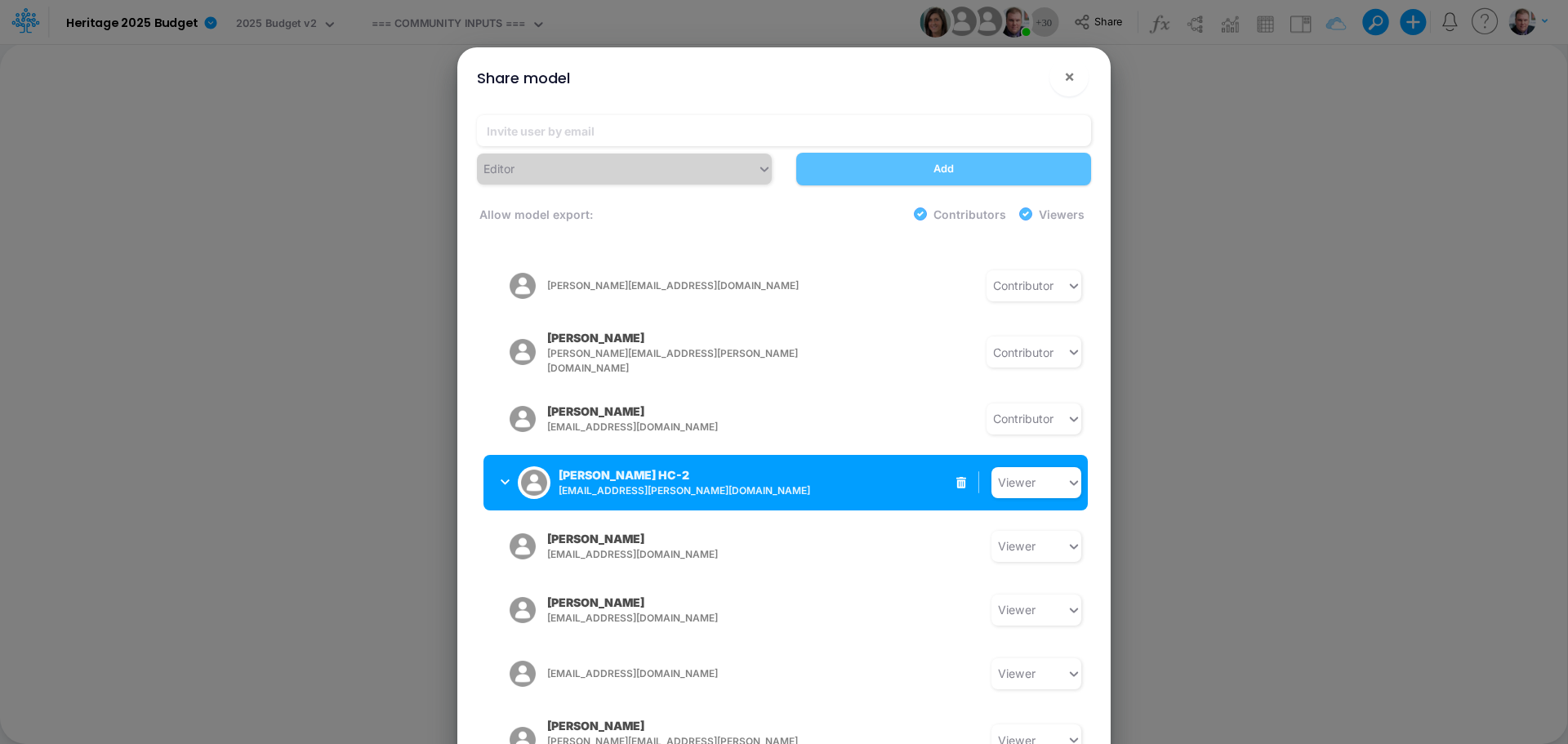
click at [496, 461] on button "Leandro Castro HC-2 leandro.castro+hc2@logica.cloud" at bounding box center [612, 482] width 259 height 42
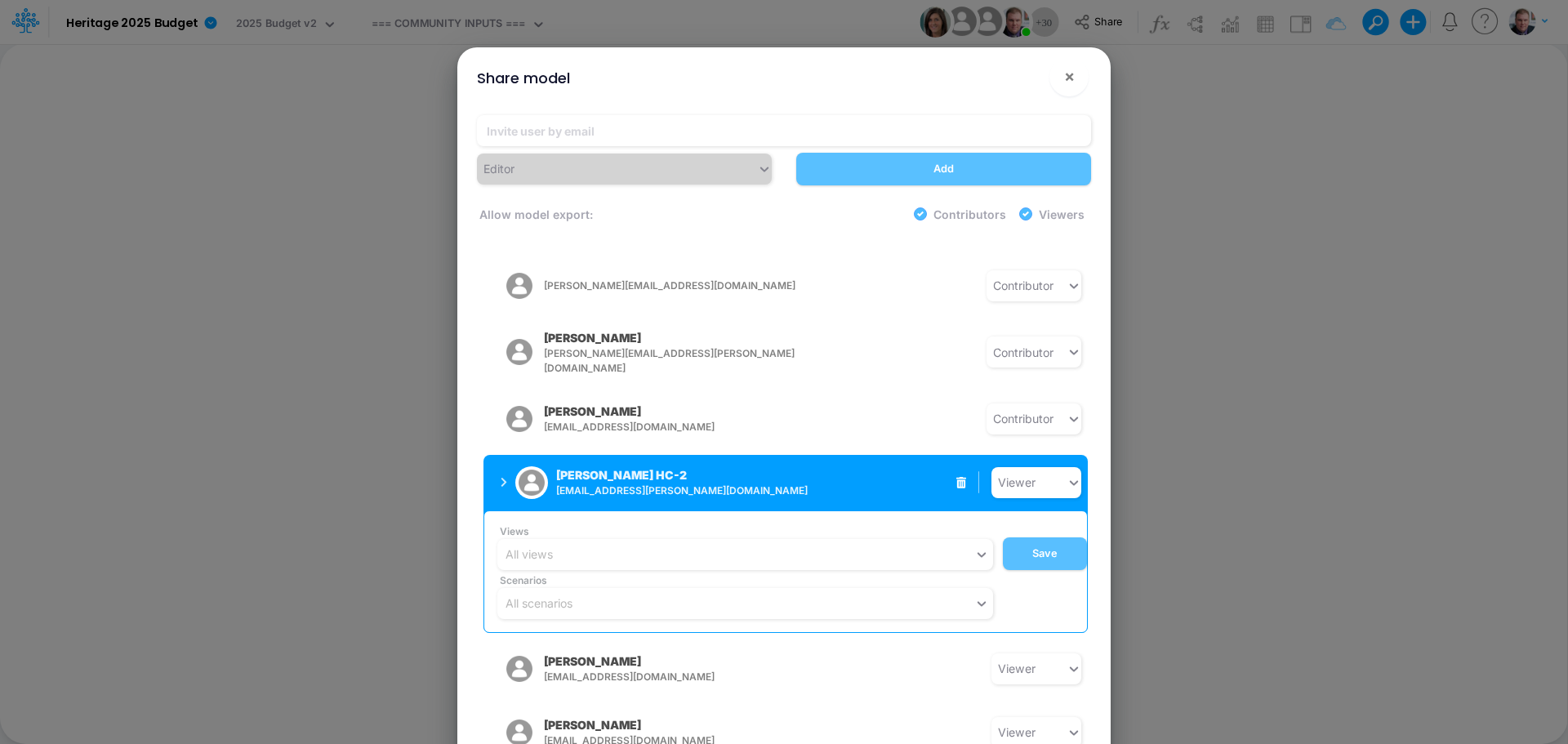
click at [496, 461] on button "Leandro Castro HC-2 leandro.castro+hc2@logica.cloud" at bounding box center [612, 482] width 259 height 42
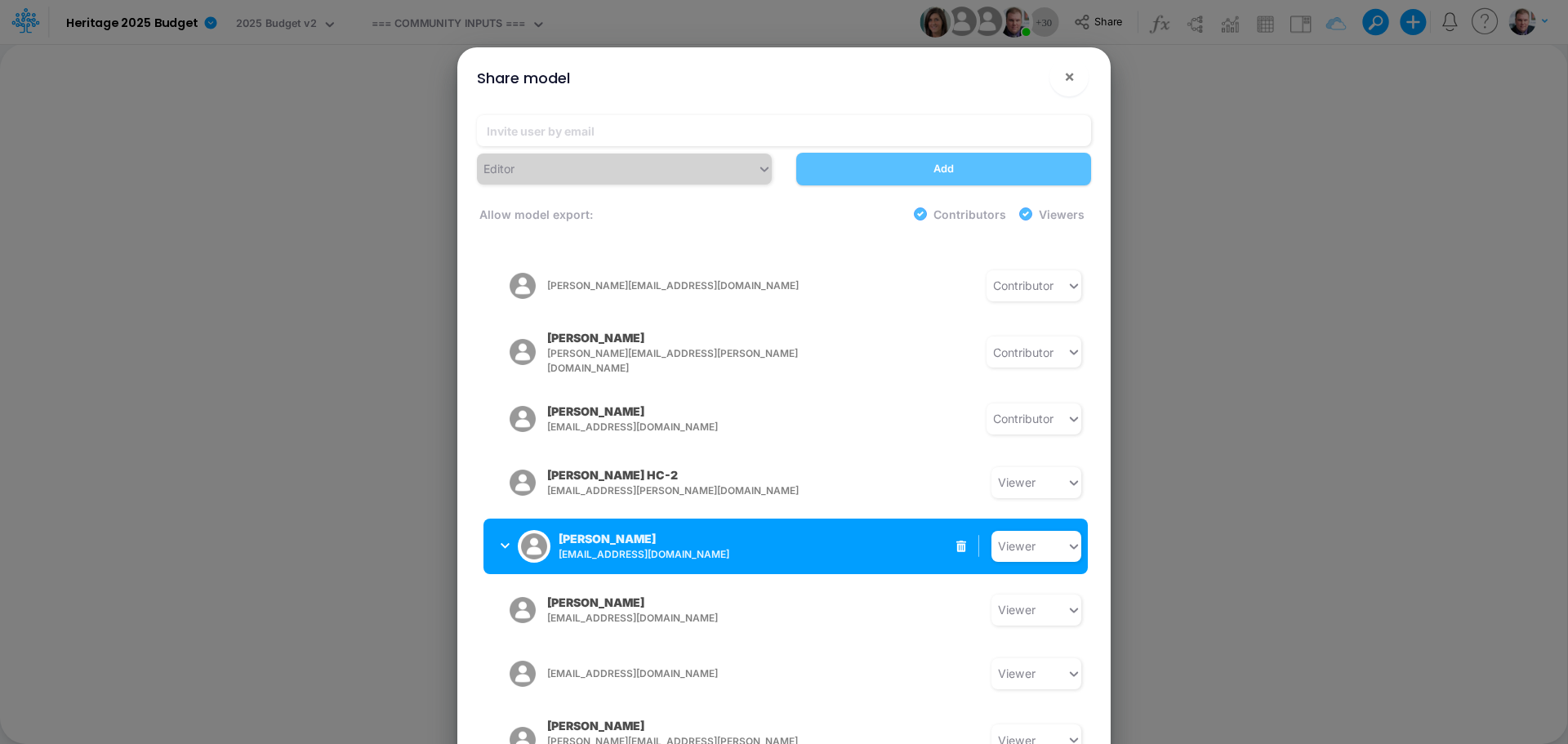
click at [504, 526] on div "[PERSON_NAME] [EMAIL_ADDRESS][DOMAIN_NAME]" at bounding box center [619, 546] width 237 height 41
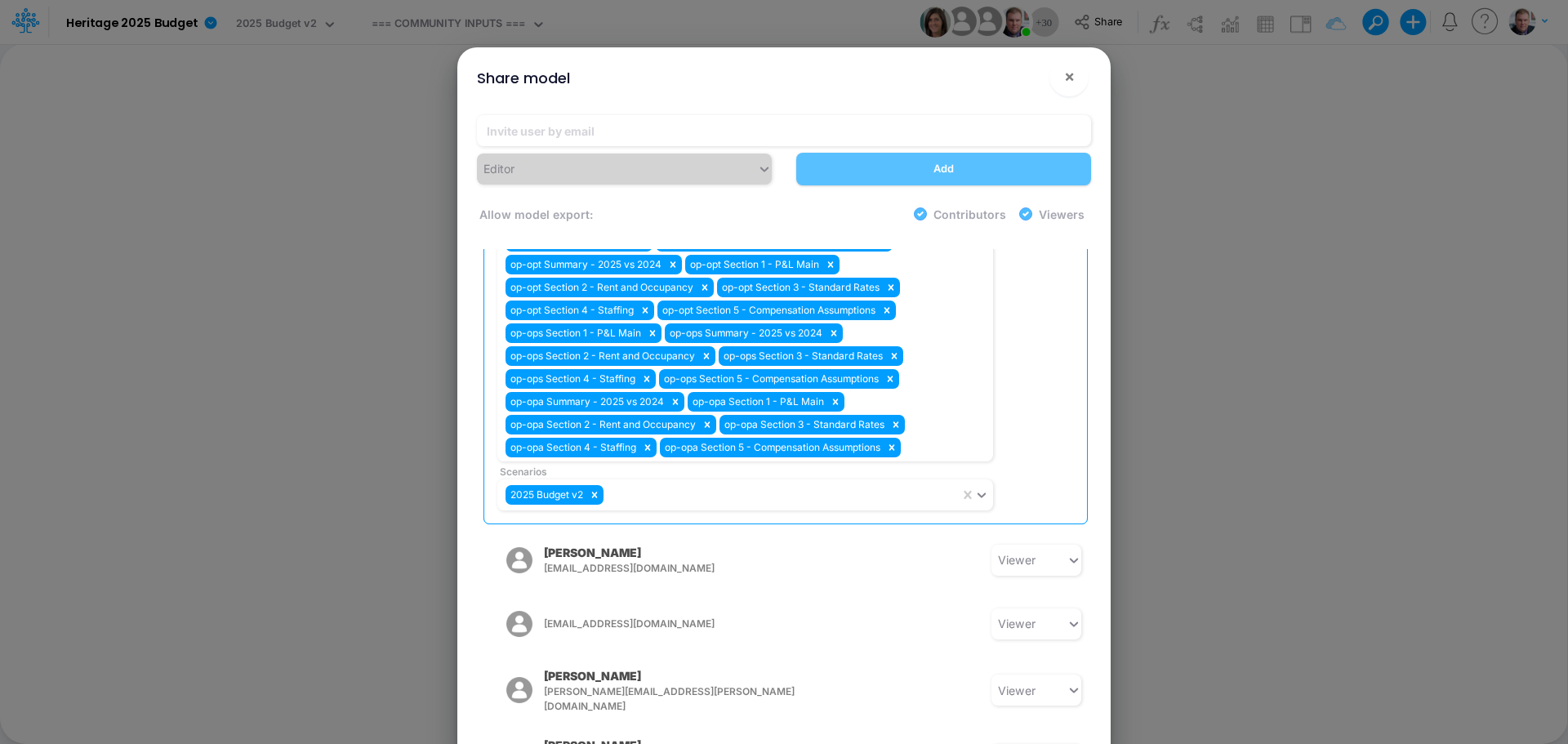
scroll to position [2084, 0]
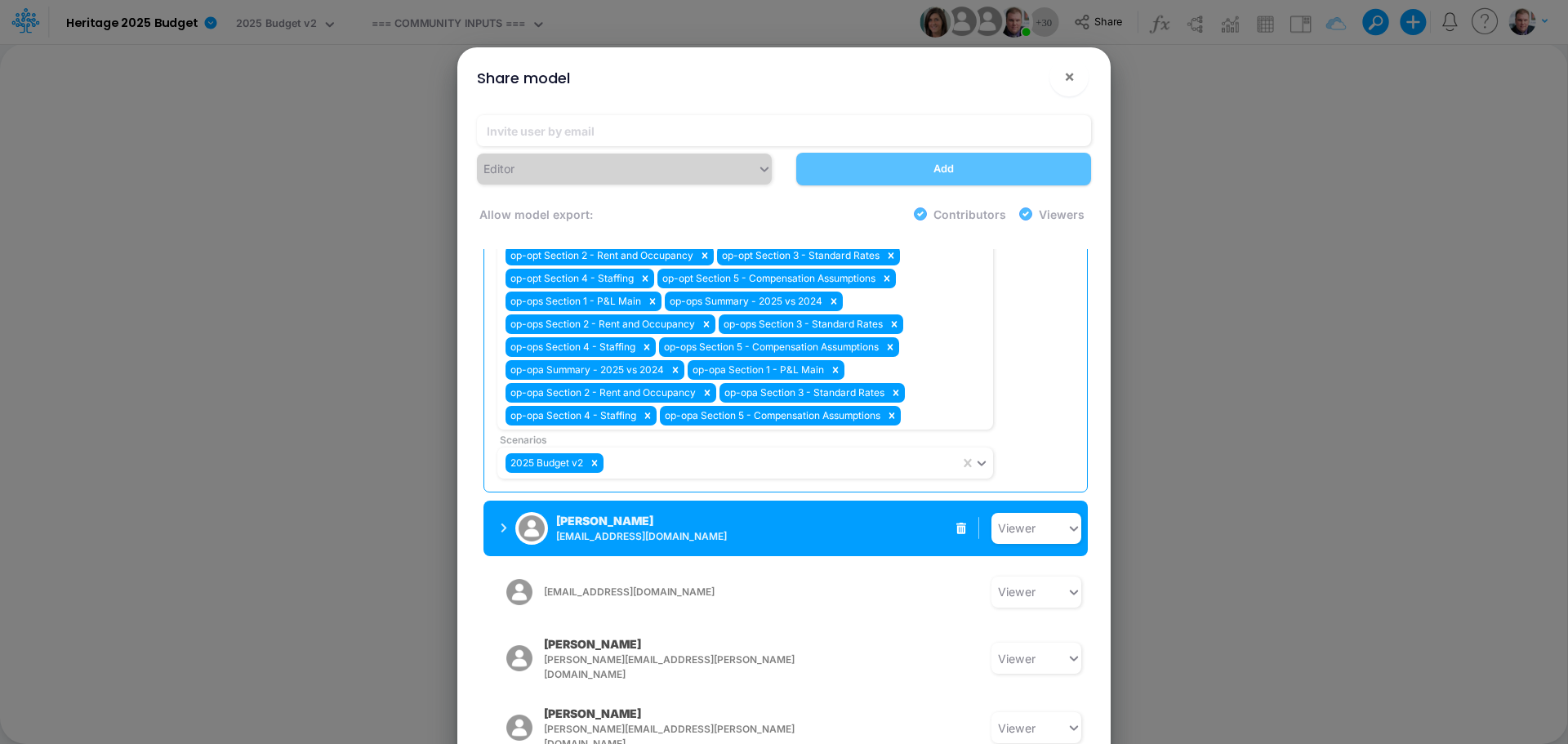
click at [503, 508] on div "Taylor Schommer tschommer@heritage-communities.com" at bounding box center [619, 528] width 237 height 41
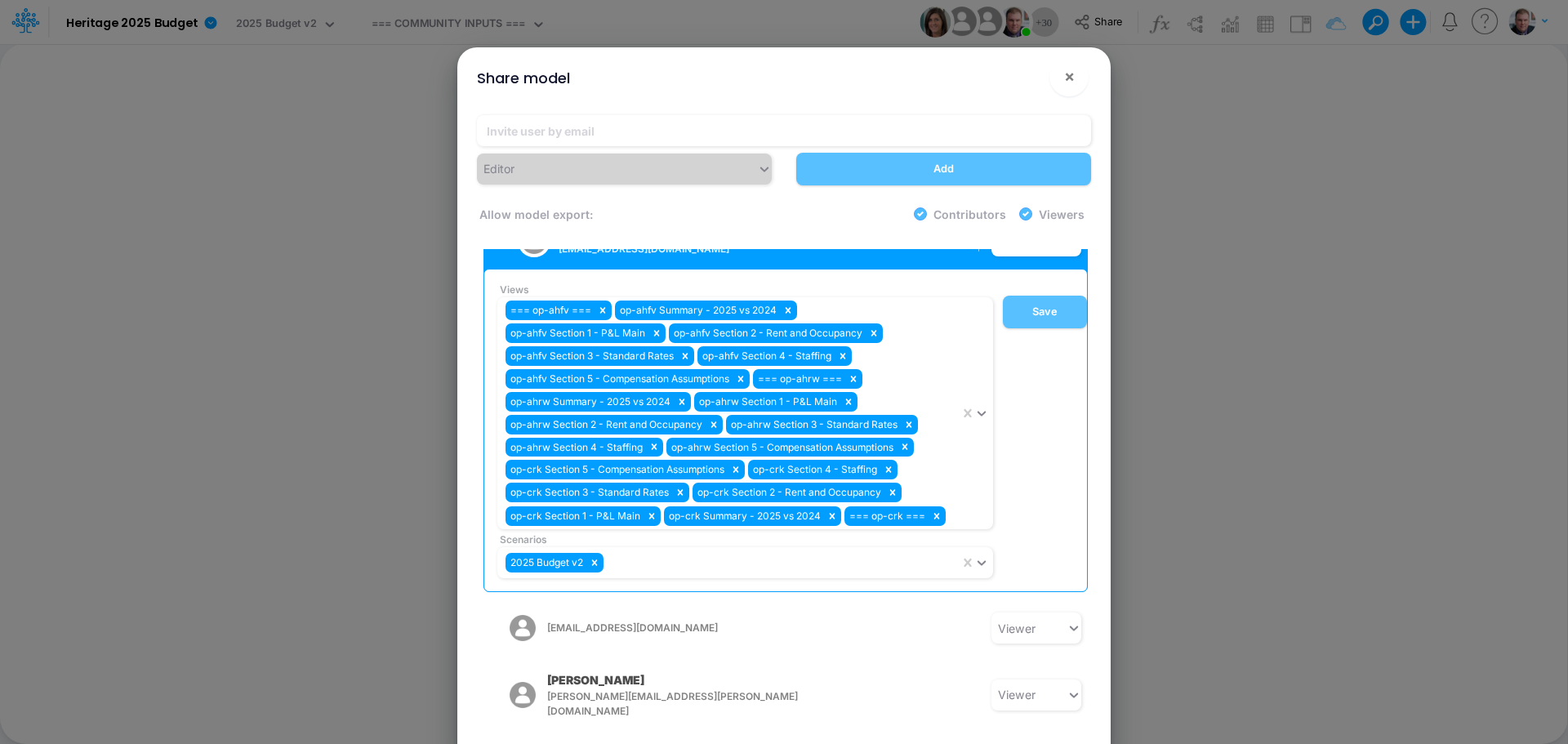
scroll to position [1787, 0]
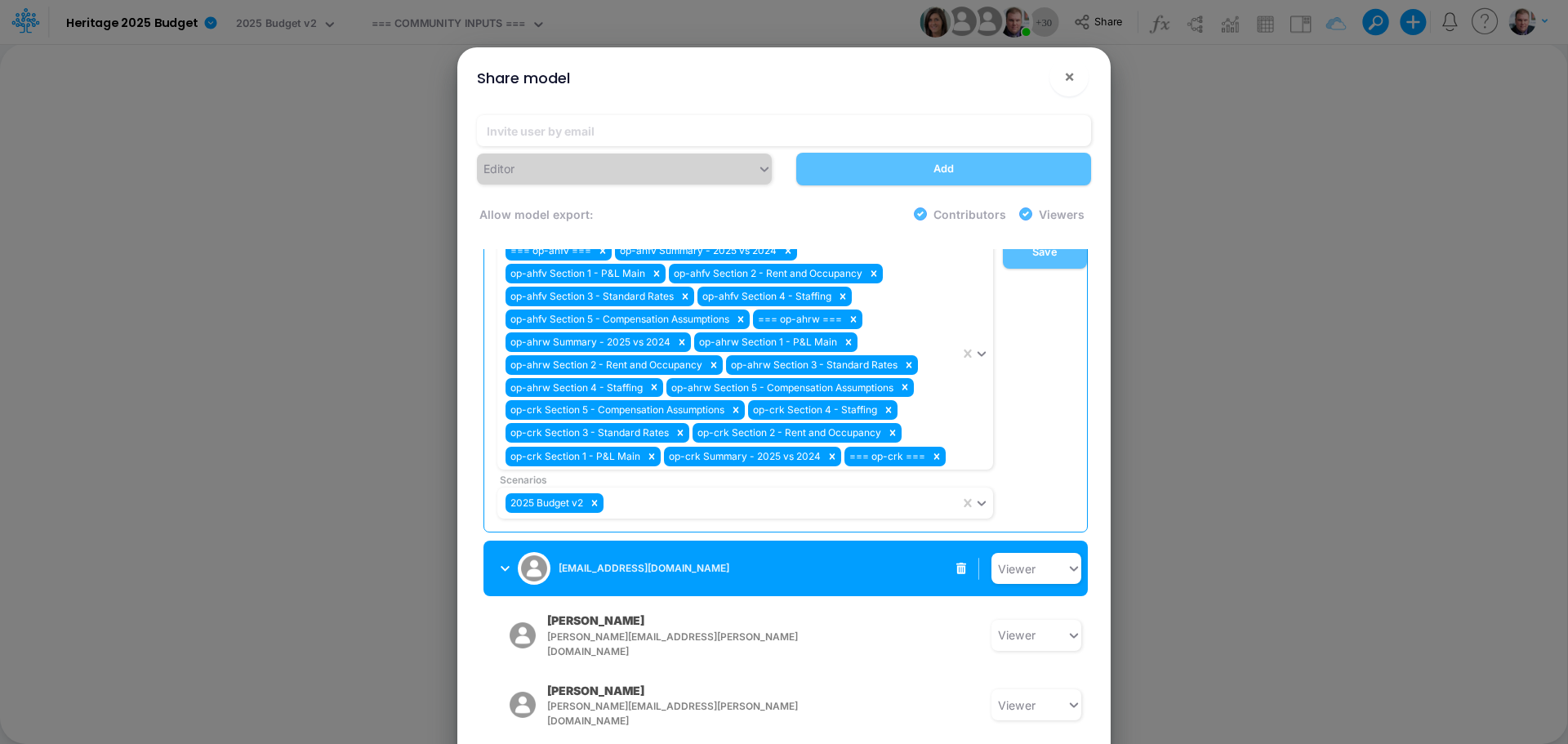
click at [504, 548] on div "[EMAIL_ADDRESS][DOMAIN_NAME]" at bounding box center [619, 568] width 237 height 41
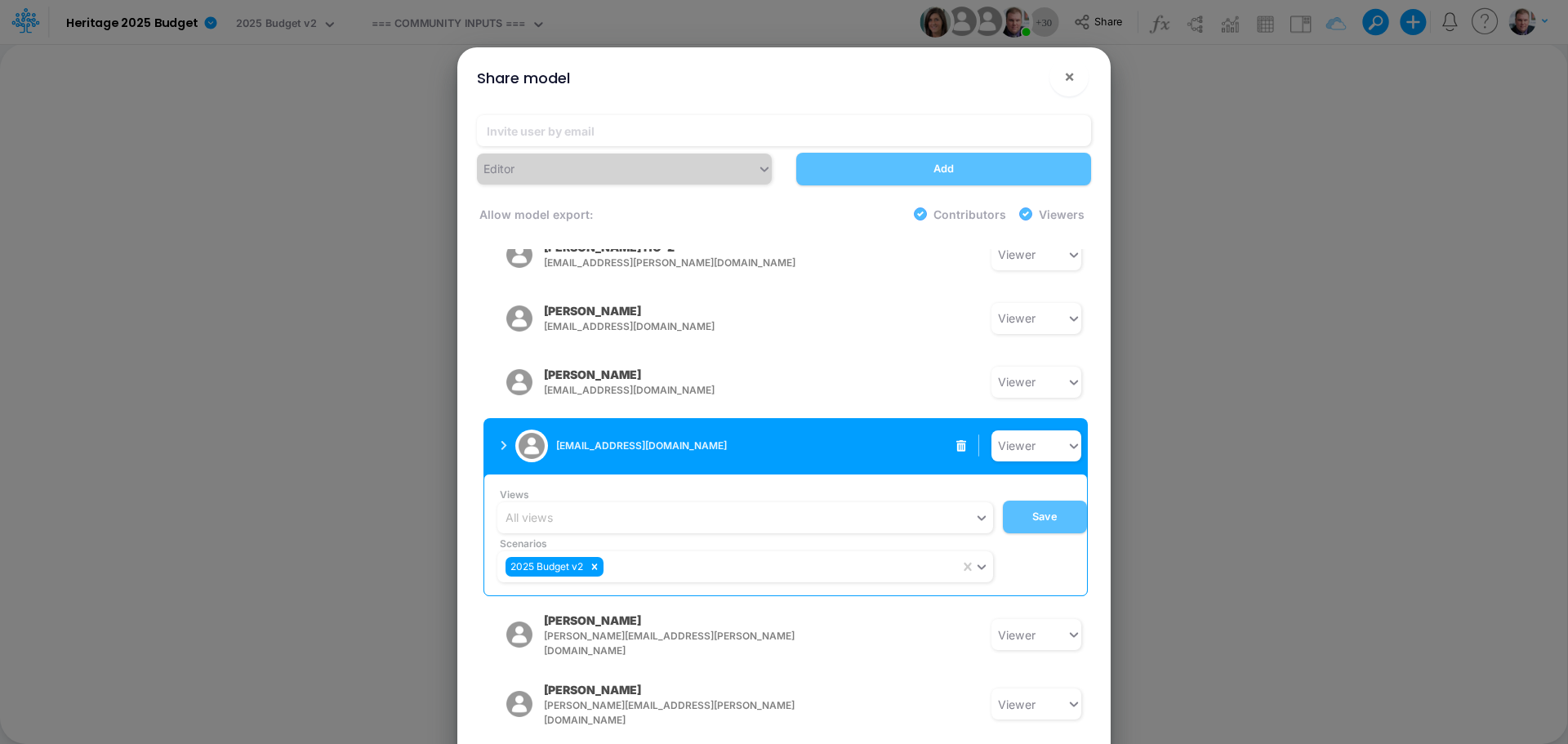
scroll to position [1562, 0]
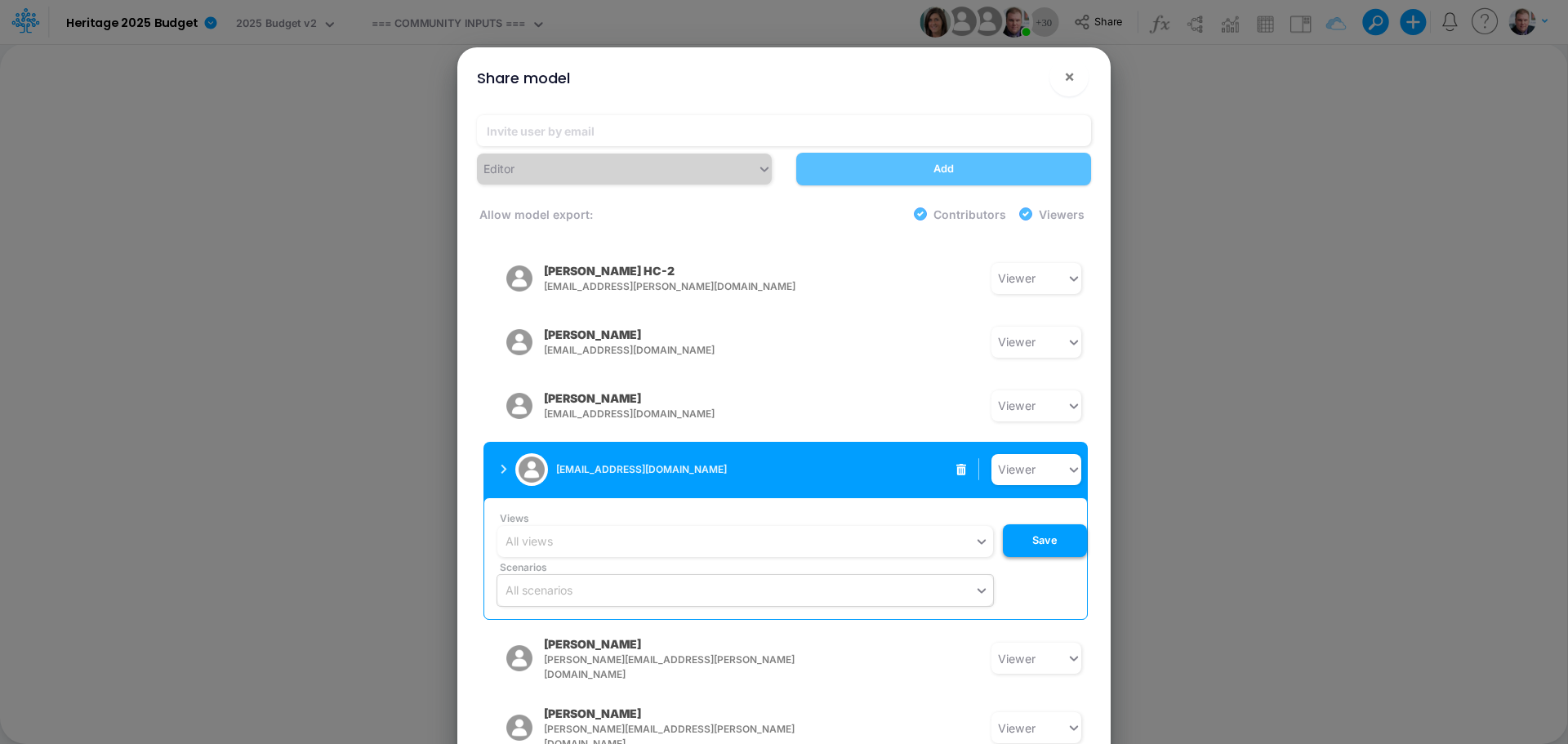
click at [1021, 524] on button "Save" at bounding box center [1044, 540] width 84 height 33
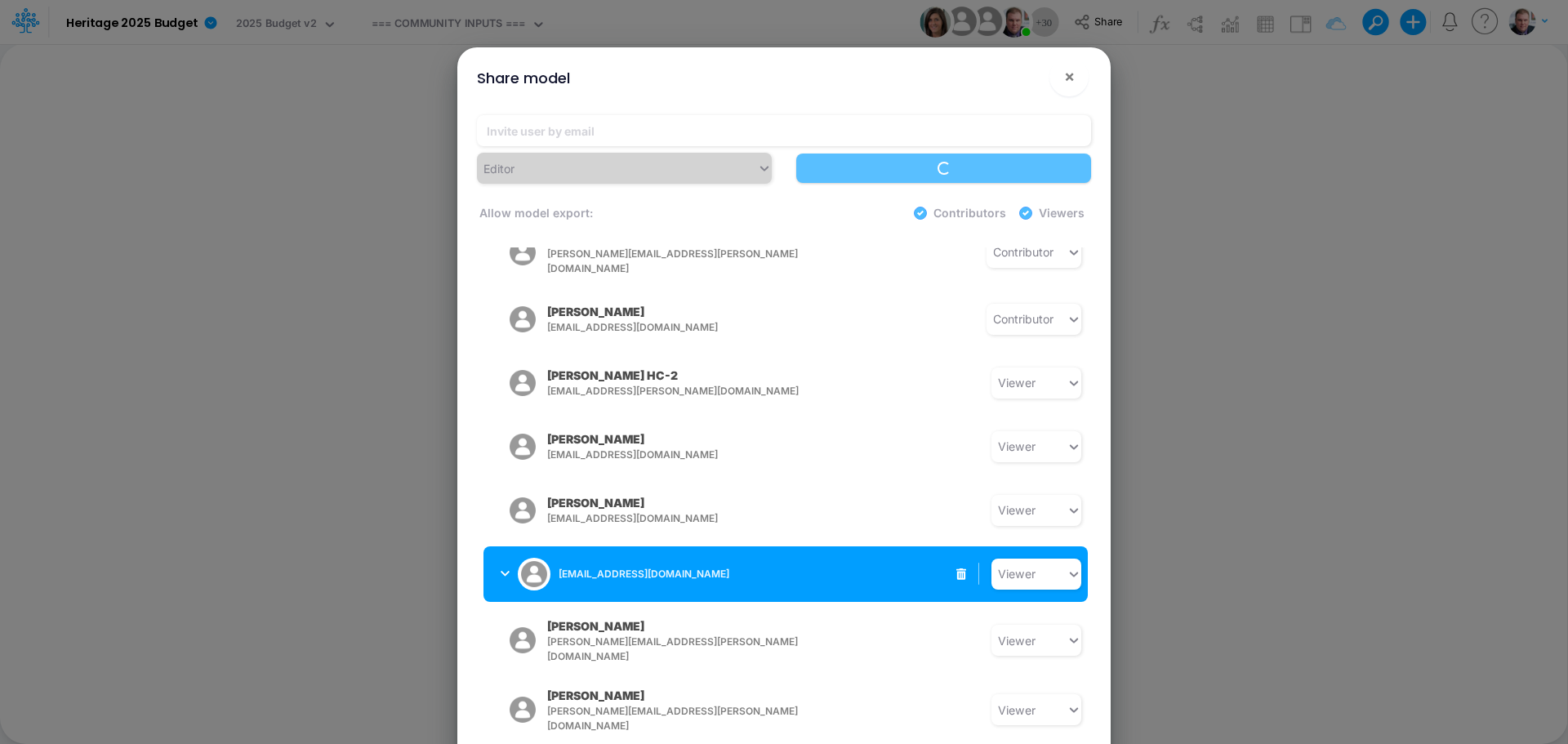
scroll to position [1440, 0]
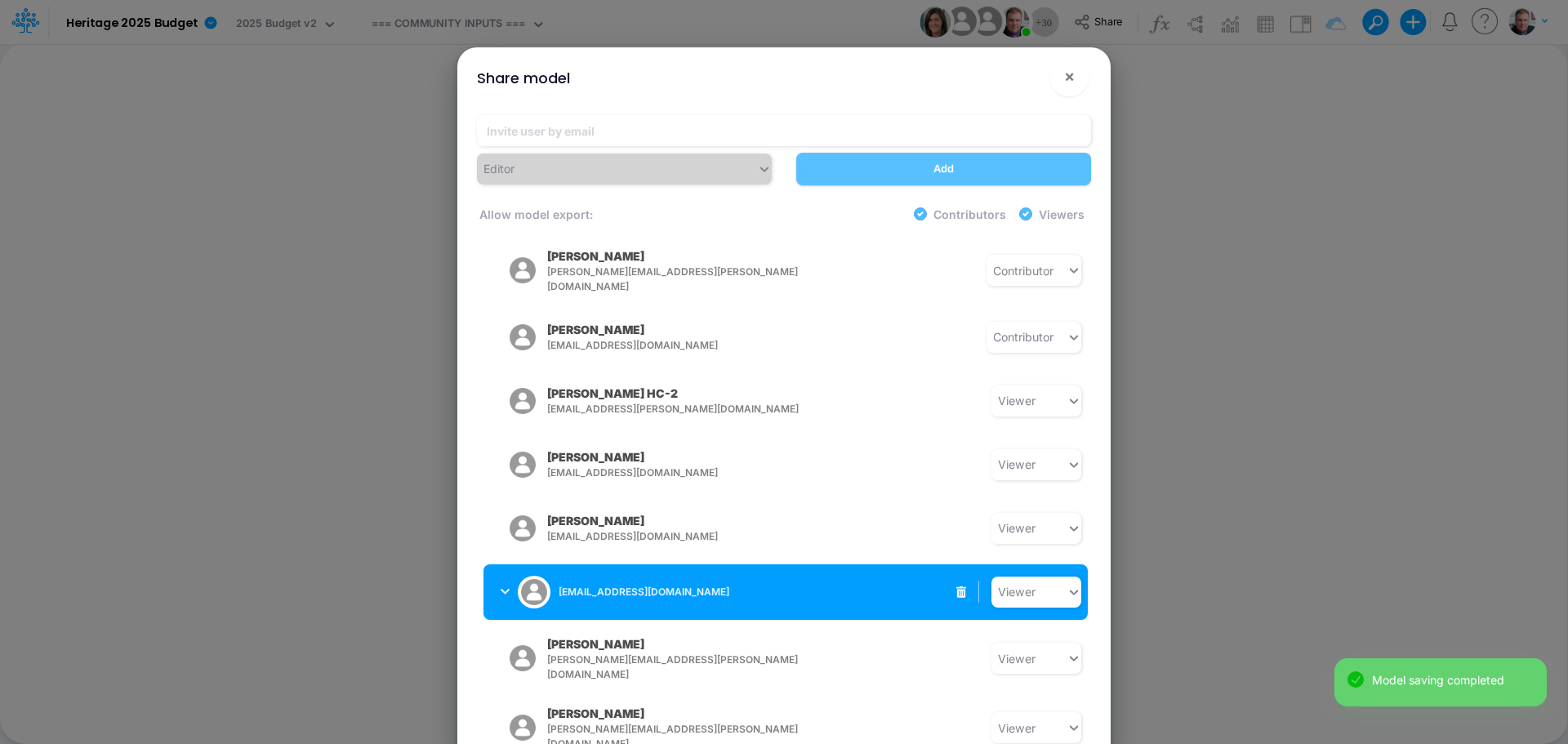
click at [842, 565] on div "nunderwood@heritage-communities.com Viewer" at bounding box center [785, 592] width 604 height 56
click at [502, 587] on icon "button" at bounding box center [505, 592] width 9 height 11
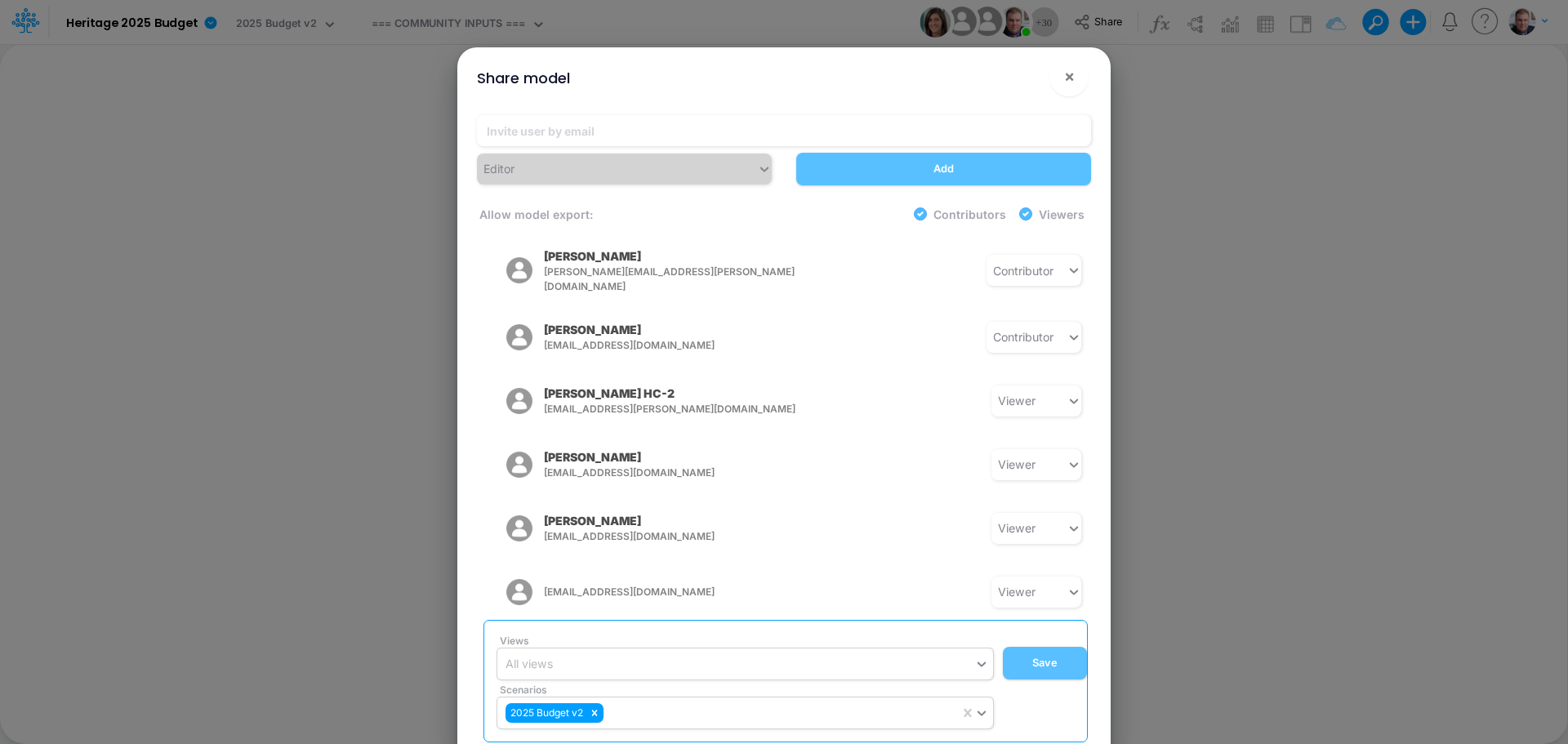
click at [762, 650] on div "All views" at bounding box center [736, 664] width 477 height 27
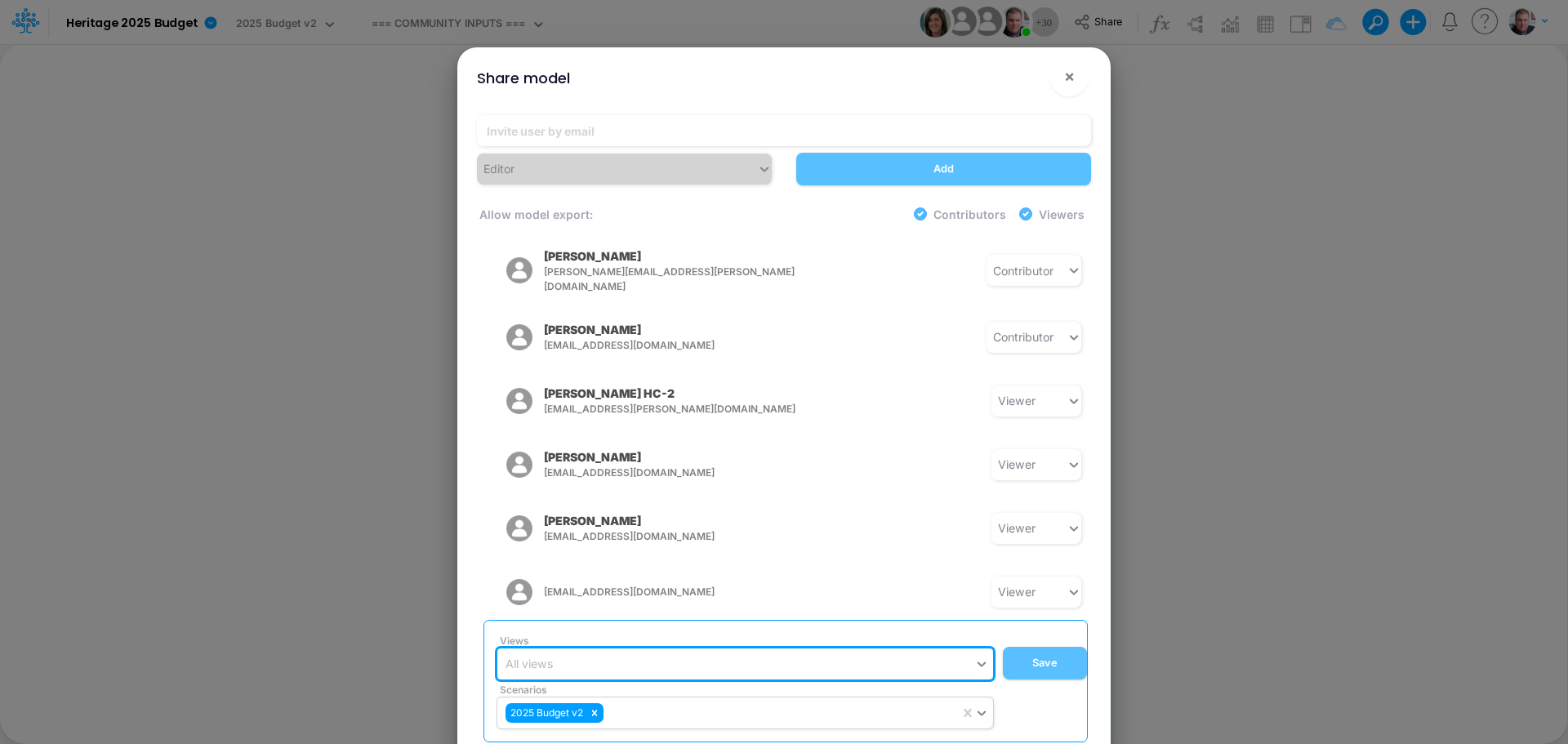
click at [761, 650] on div "All views" at bounding box center [736, 664] width 477 height 27
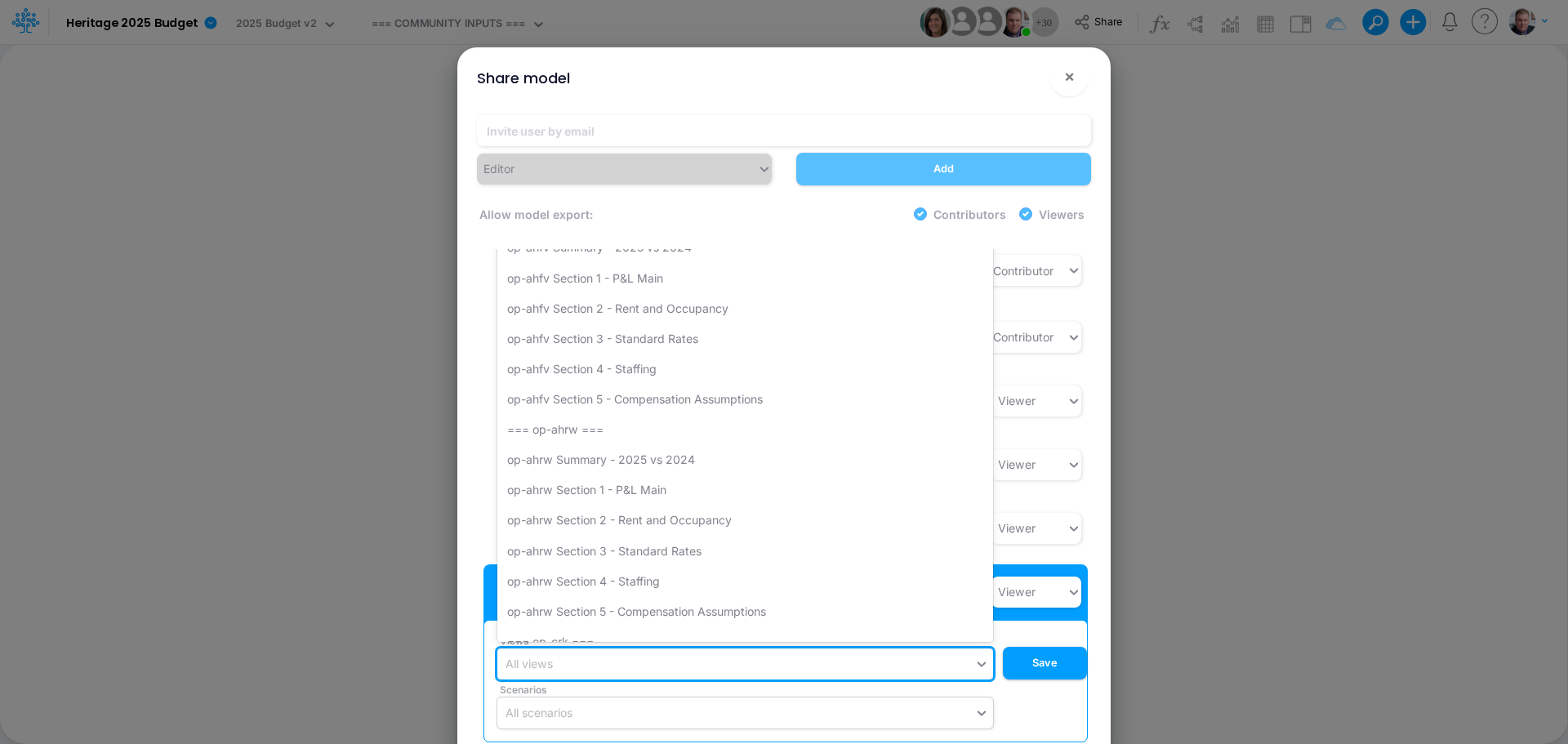
click at [852, 650] on div "All views" at bounding box center [736, 664] width 477 height 27
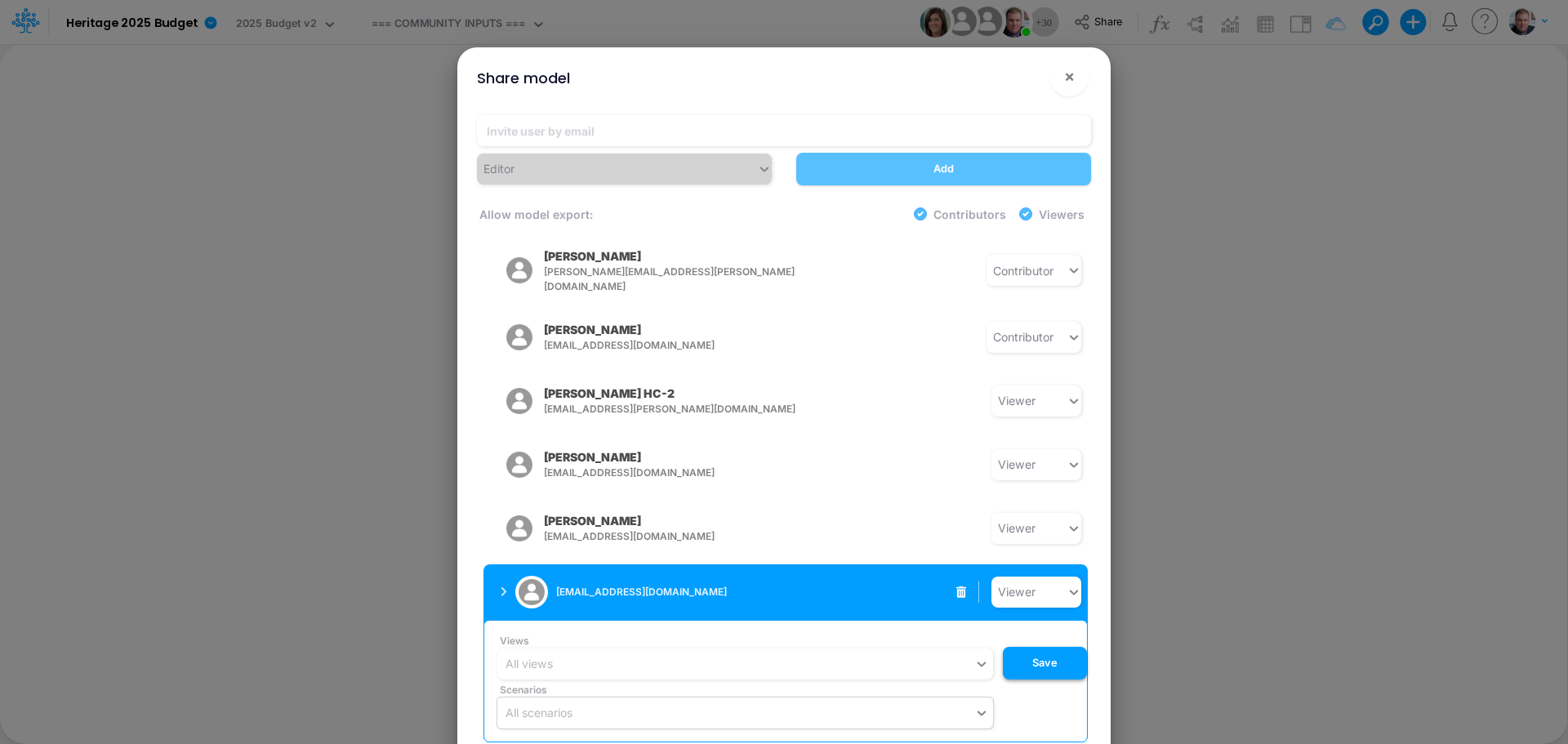
click at [1035, 647] on button "Save" at bounding box center [1044, 663] width 84 height 33
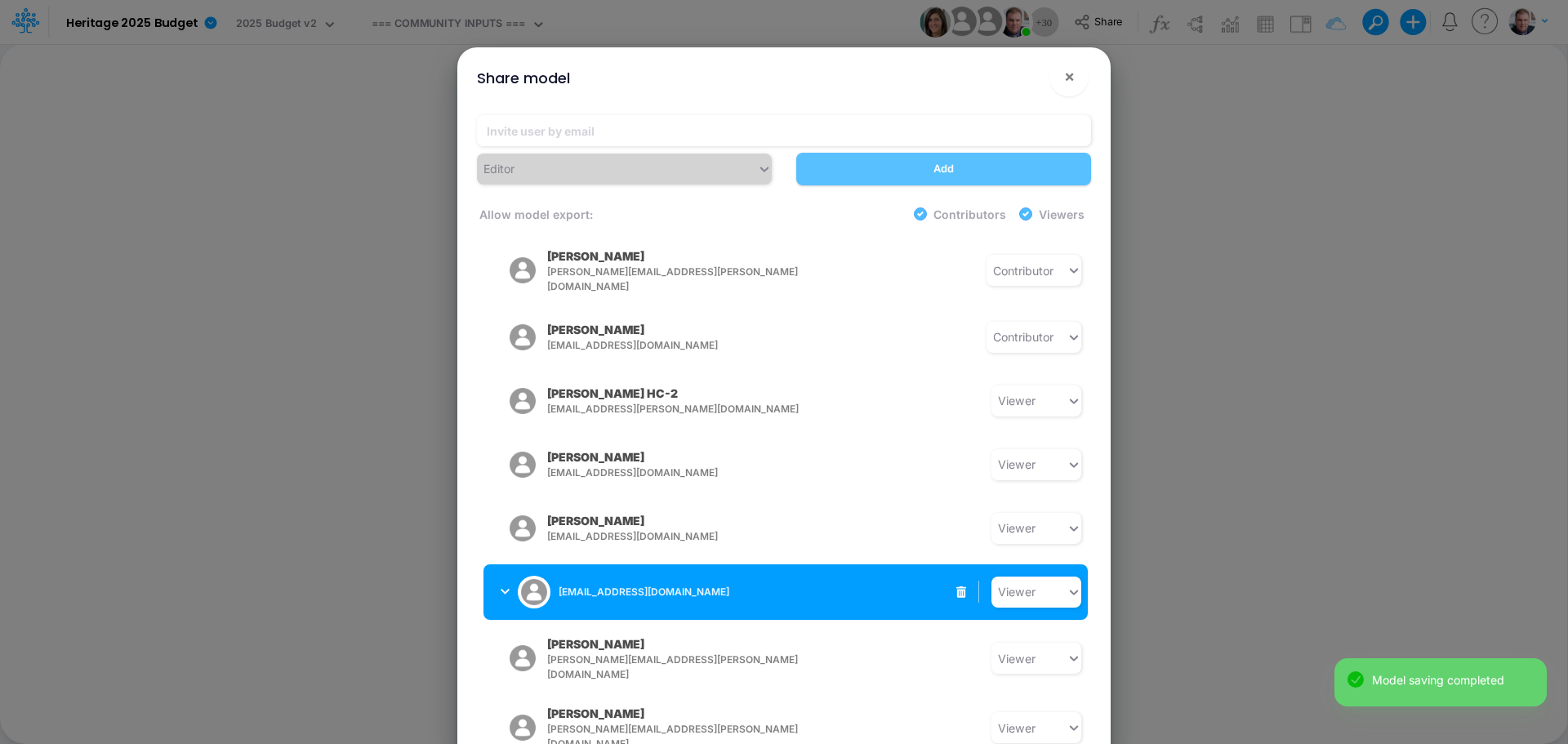
click at [758, 565] on div "nunderwood@heritage-communities.com Viewer" at bounding box center [785, 592] width 604 height 56
click at [504, 587] on icon "button" at bounding box center [505, 592] width 9 height 11
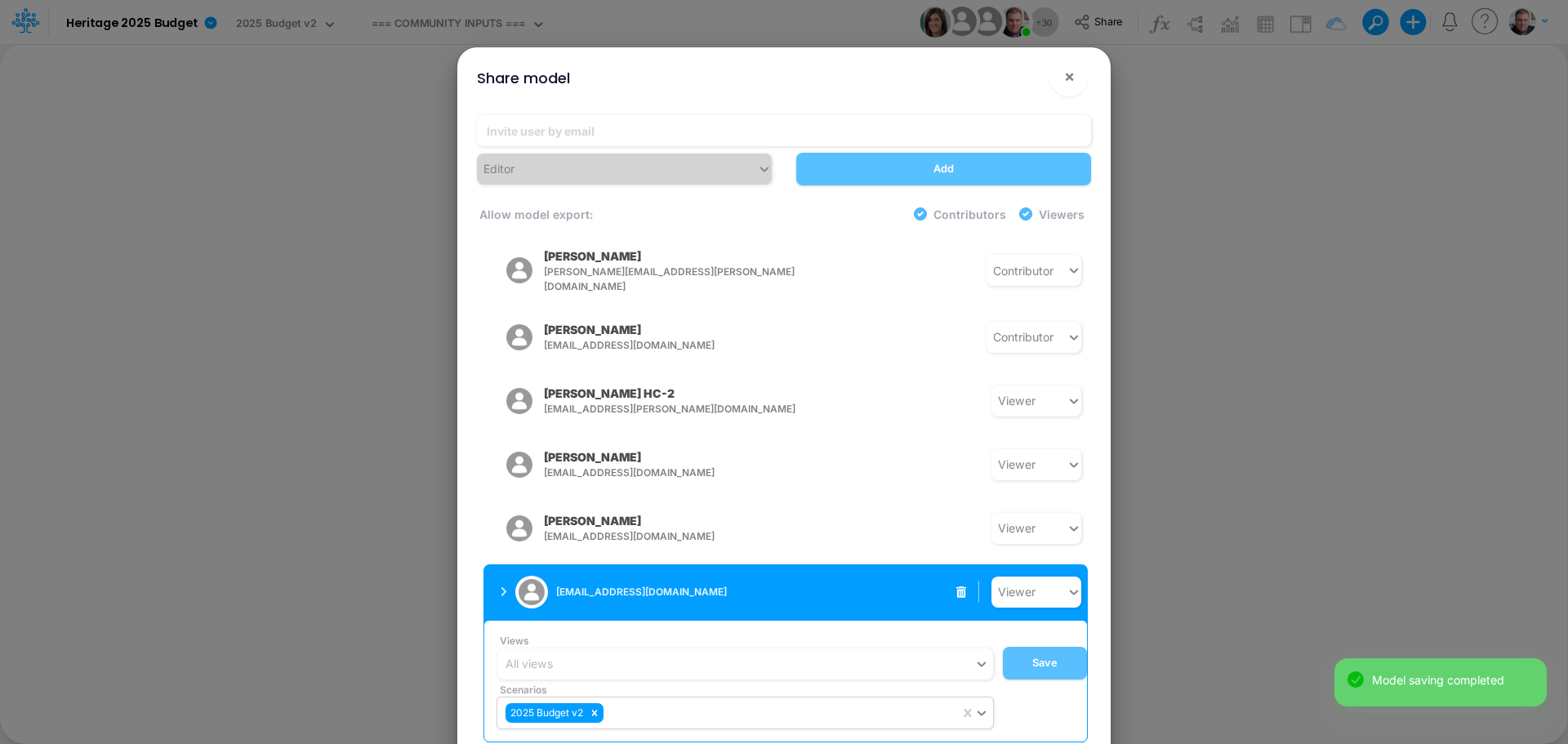
scroll to position [1562, 0]
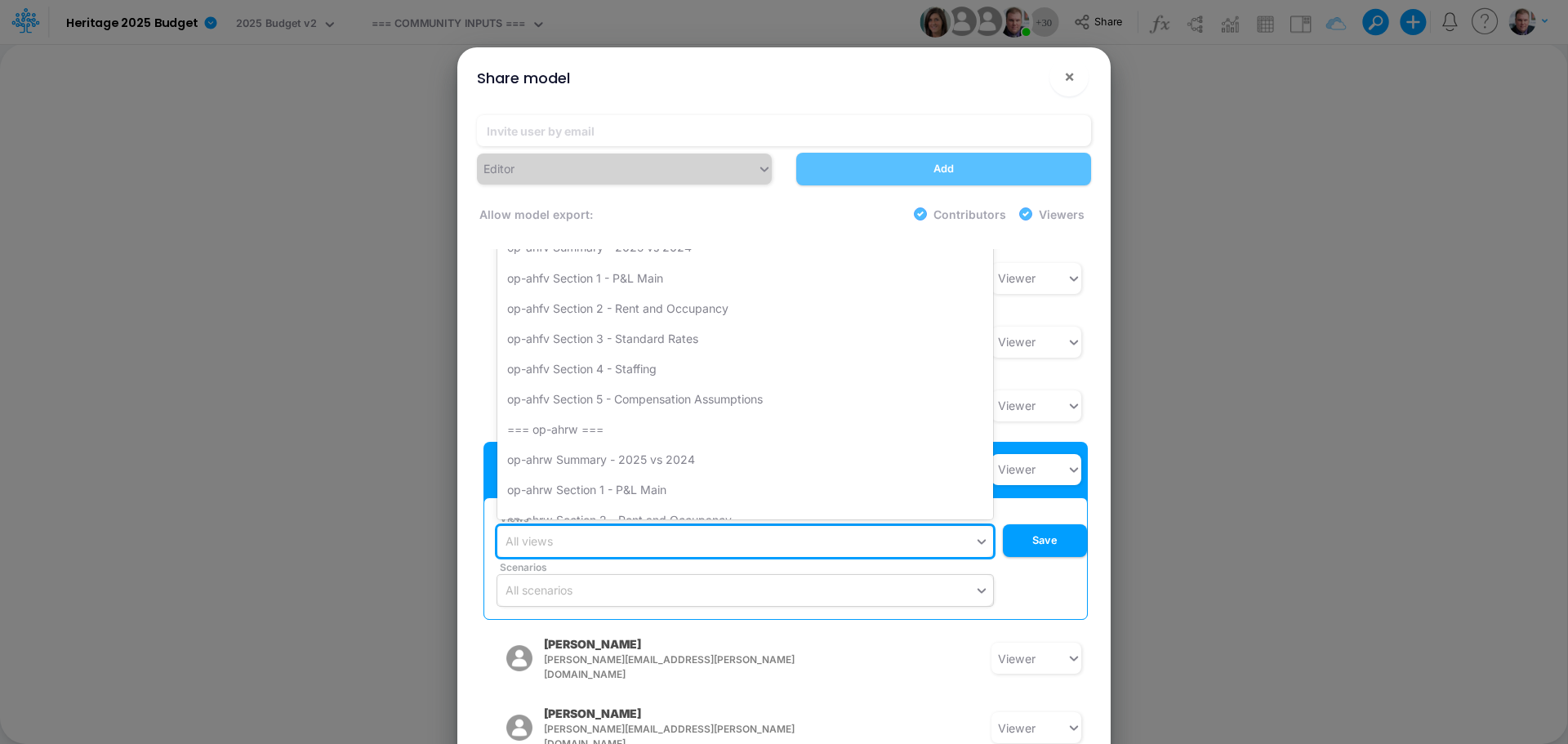
click at [863, 528] on div "All views" at bounding box center [736, 541] width 477 height 27
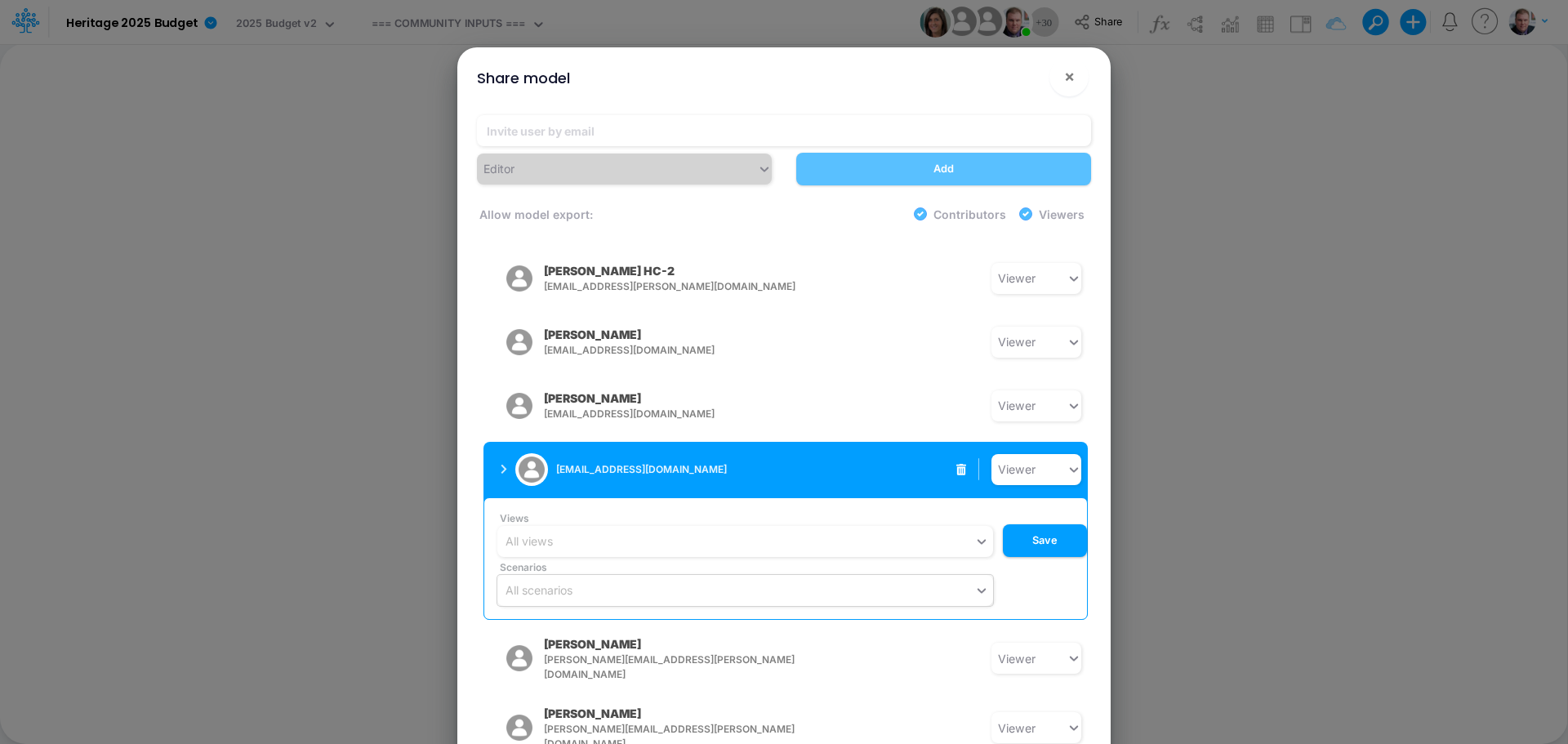
click at [1073, 541] on div "Views All views Scenarios All scenarios Save" at bounding box center [789, 558] width 596 height 95
click at [1033, 524] on button "Save" at bounding box center [1044, 540] width 84 height 33
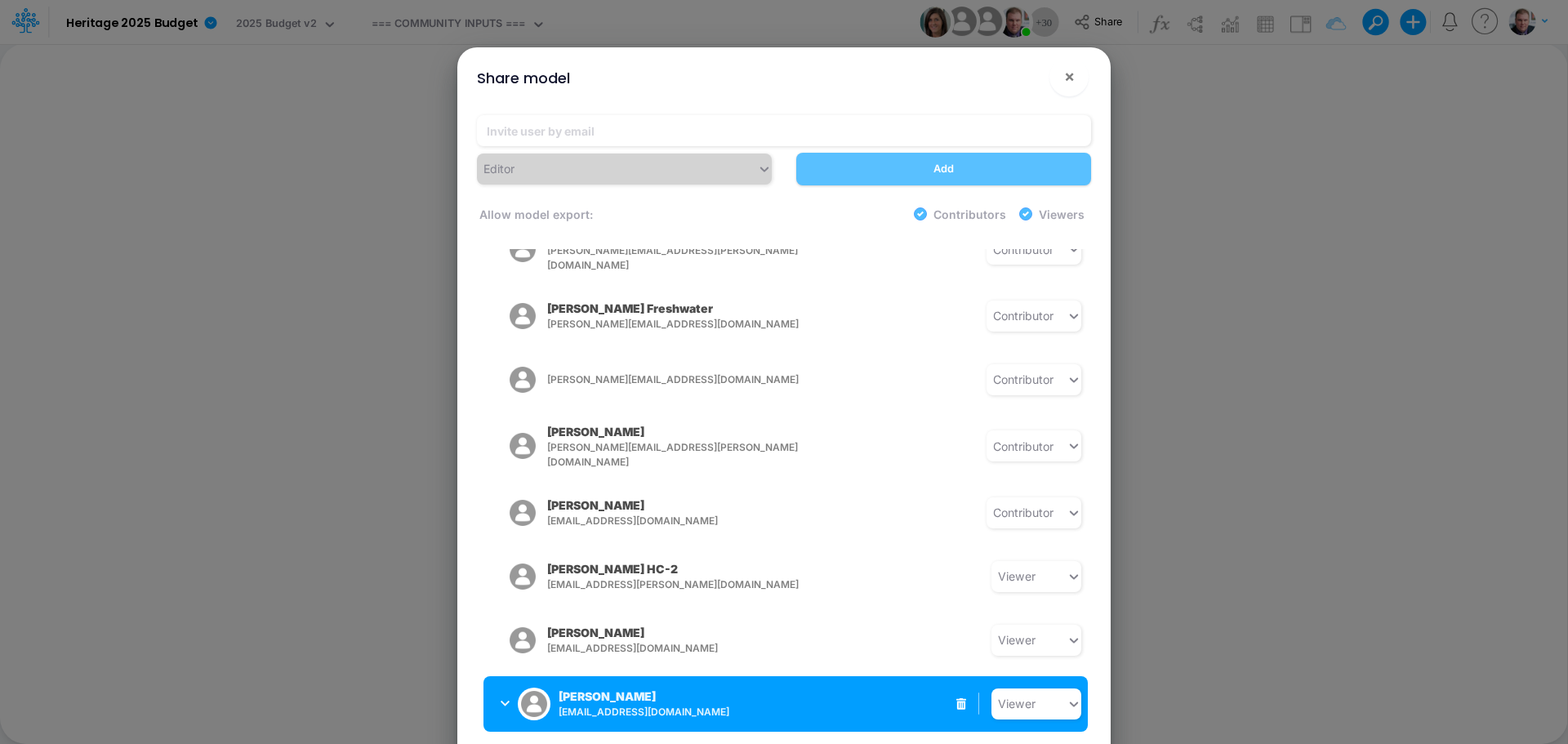
scroll to position [1440, 0]
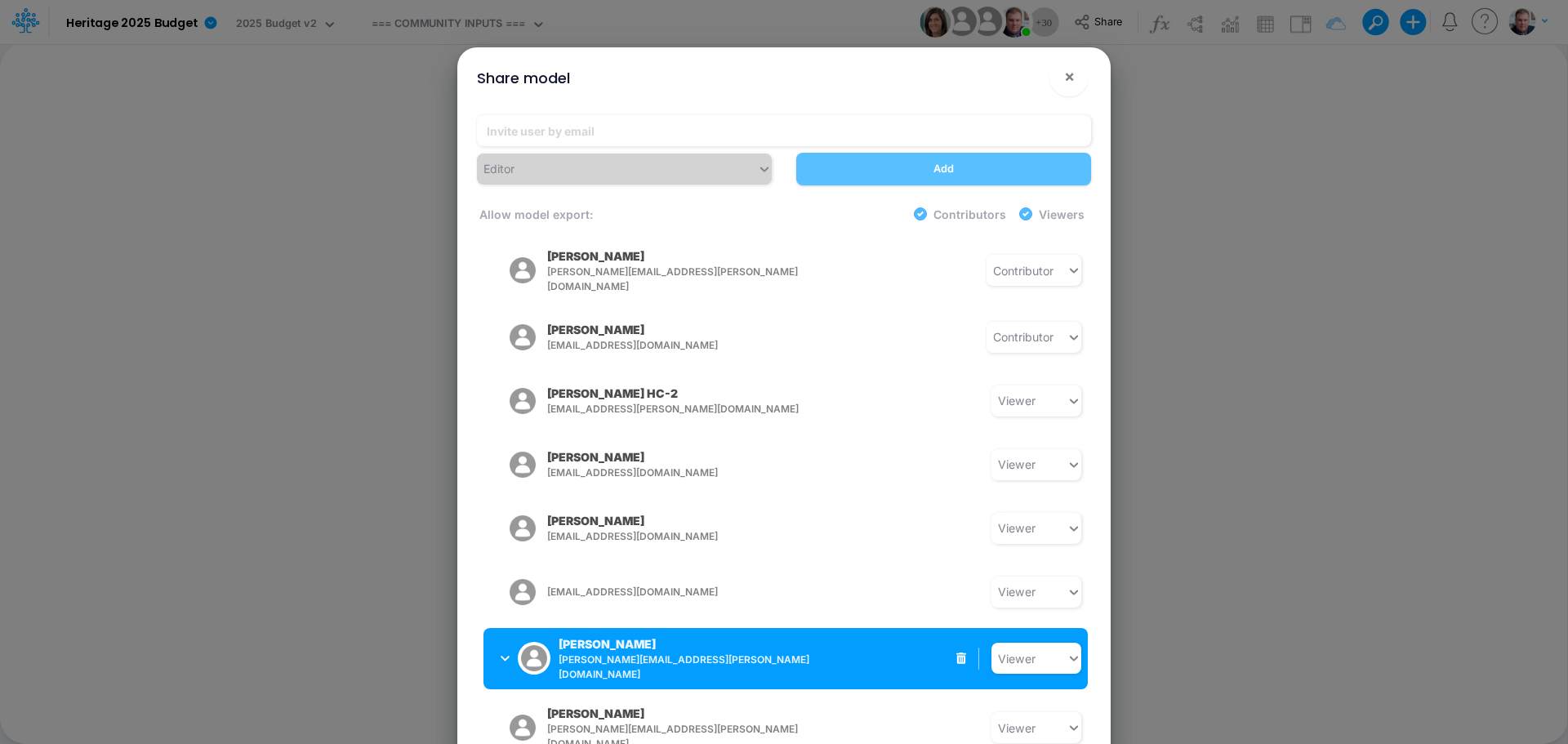
click at [773, 653] on span "[PERSON_NAME][EMAIL_ADDRESS][PERSON_NAME][DOMAIN_NAME]" at bounding box center [692, 667] width 268 height 29
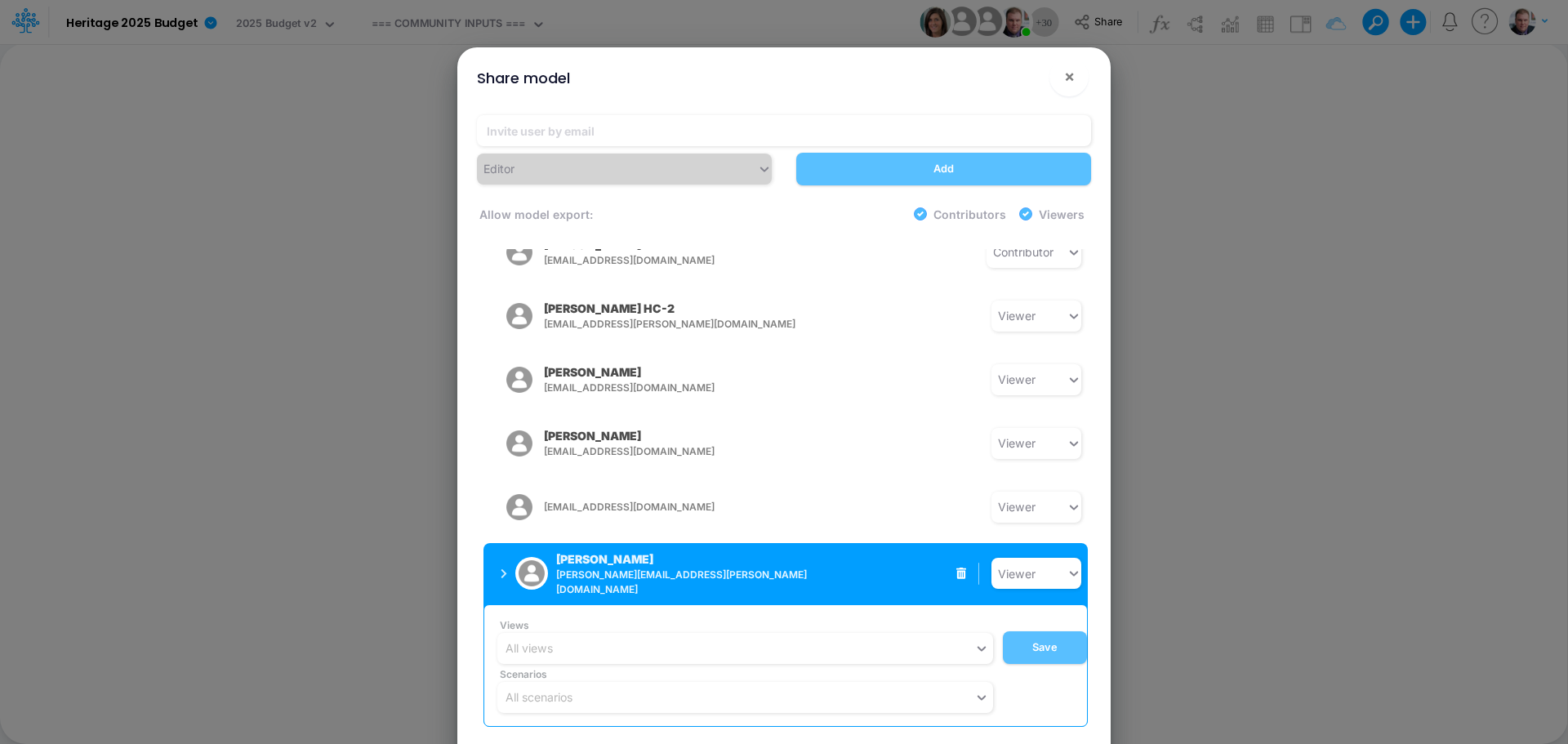
scroll to position [1562, 0]
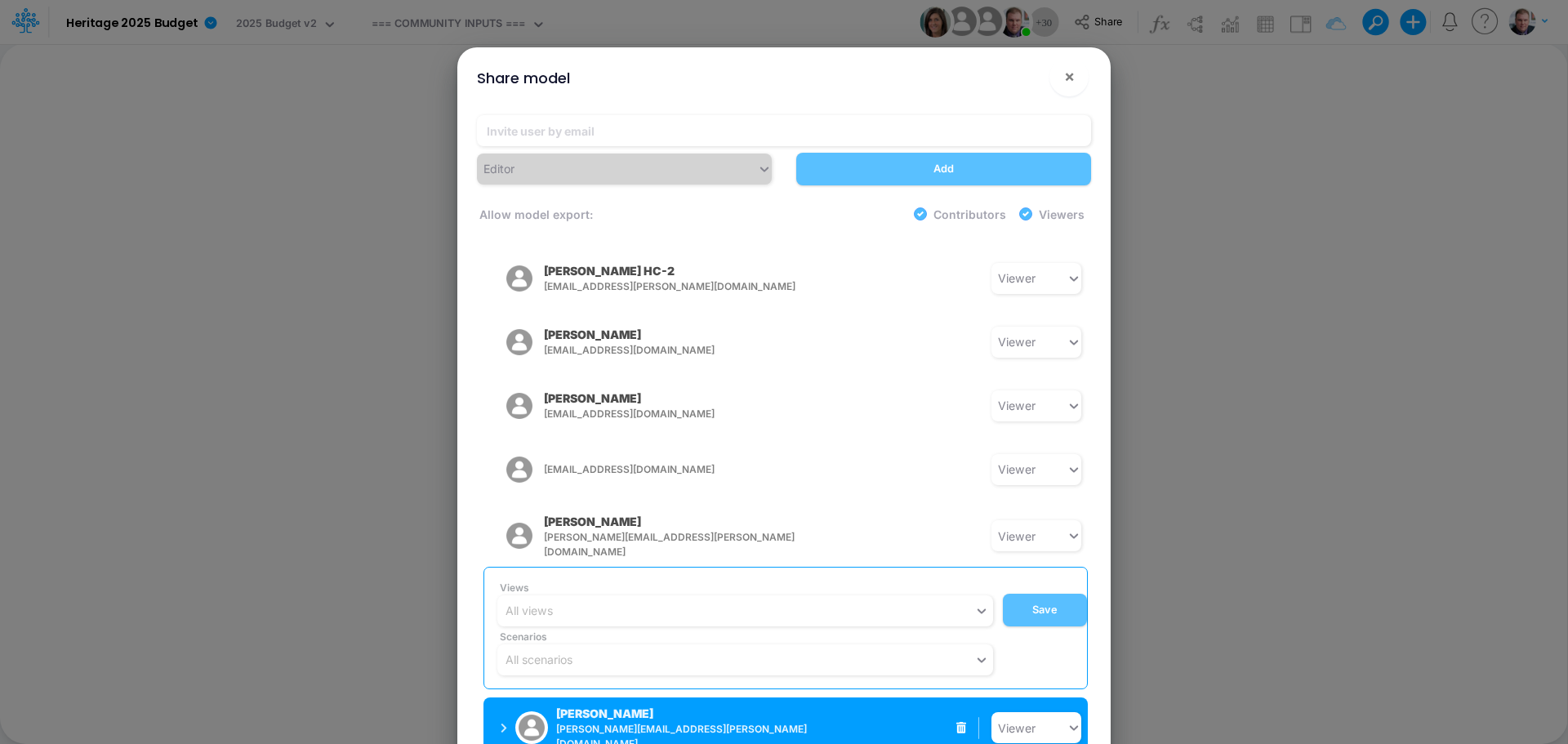
click at [697, 705] on div "John Pryor john.pryor@heritage-communities.com" at bounding box center [619, 728] width 237 height 47
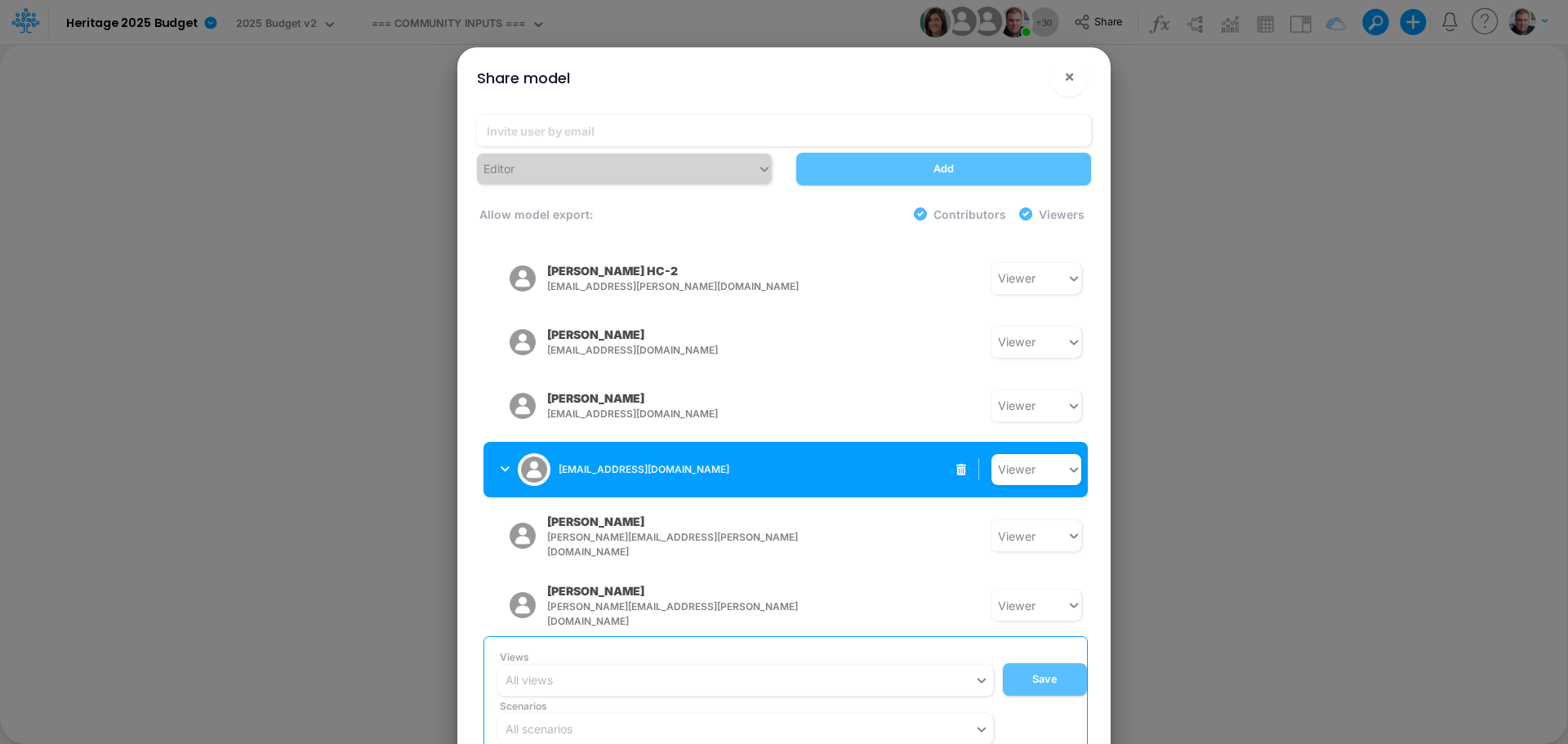
click at [611, 449] on div "[EMAIL_ADDRESS][DOMAIN_NAME]" at bounding box center [619, 469] width 237 height 41
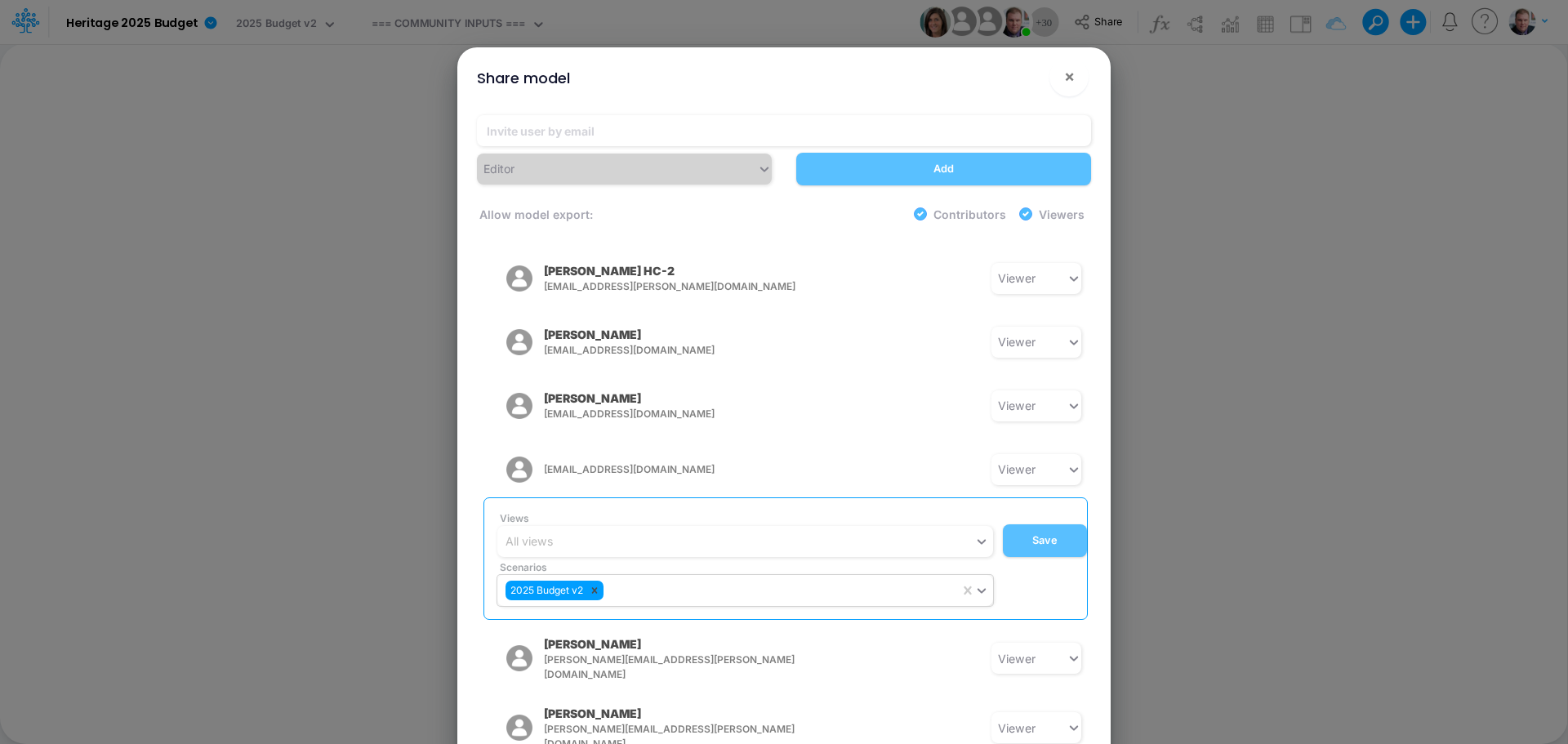
click at [593, 585] on icon at bounding box center [594, 590] width 11 height 11
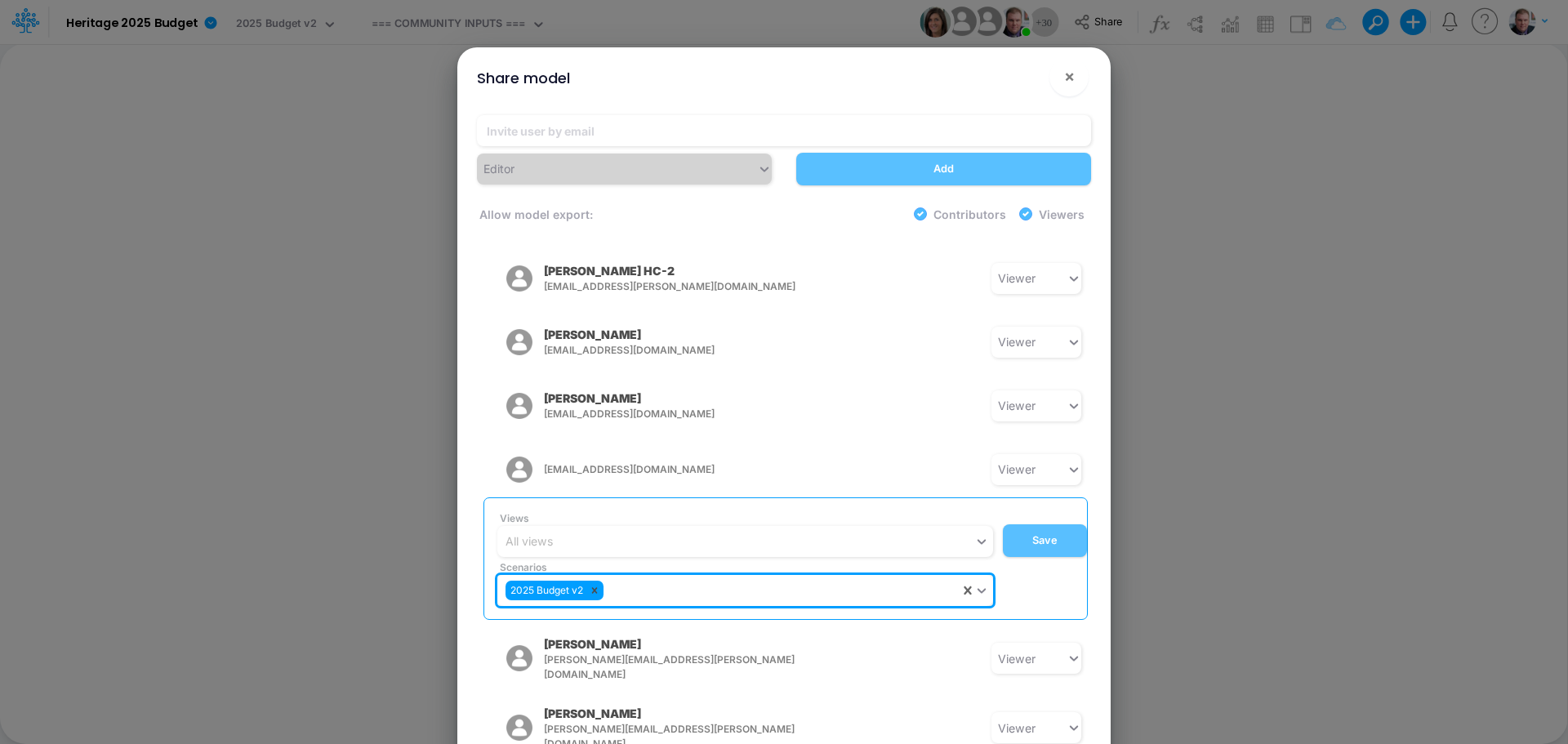
click at [595, 585] on icon at bounding box center [594, 590] width 11 height 11
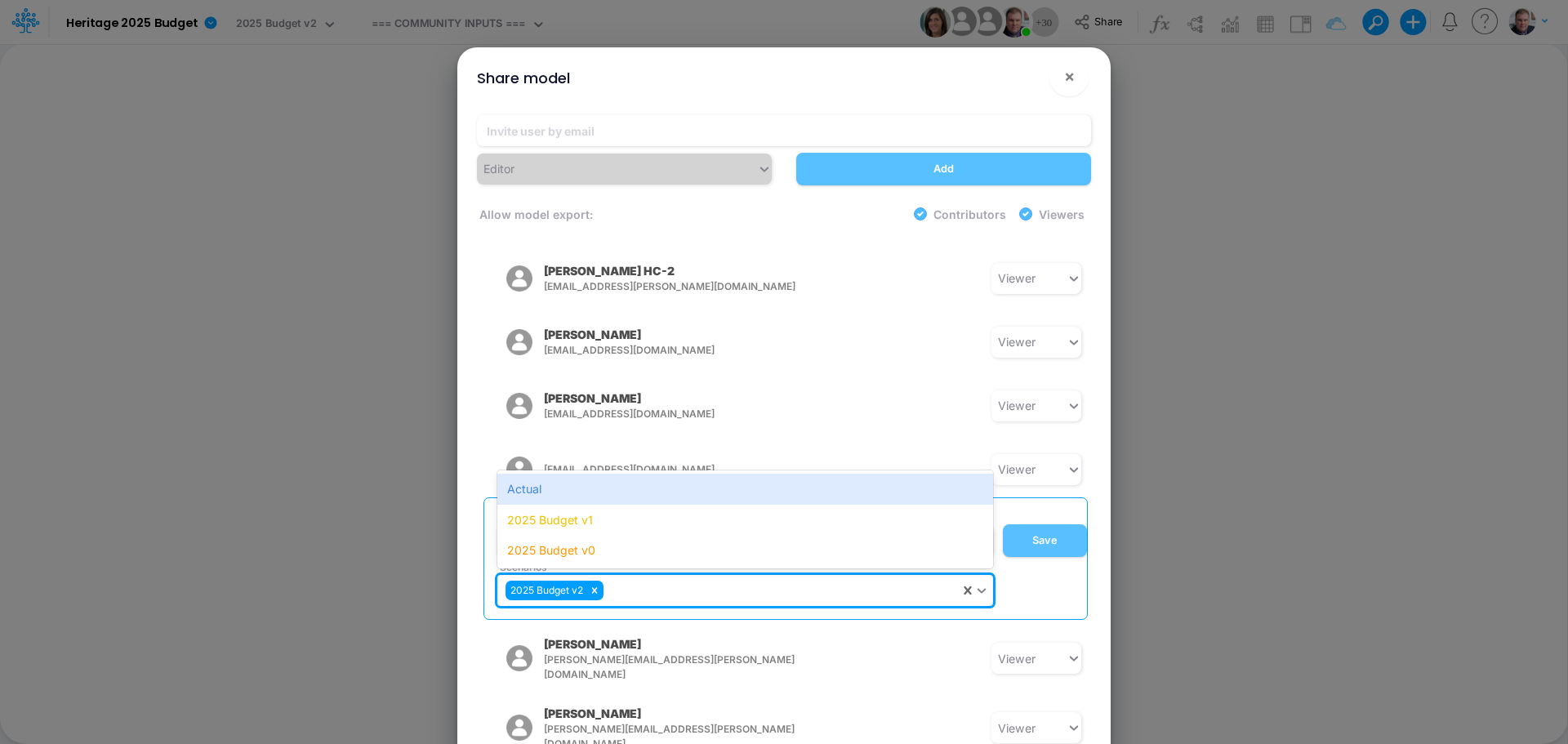
click at [980, 582] on icon at bounding box center [981, 590] width 15 height 16
click at [598, 474] on div "Actual" at bounding box center [745, 489] width 496 height 30
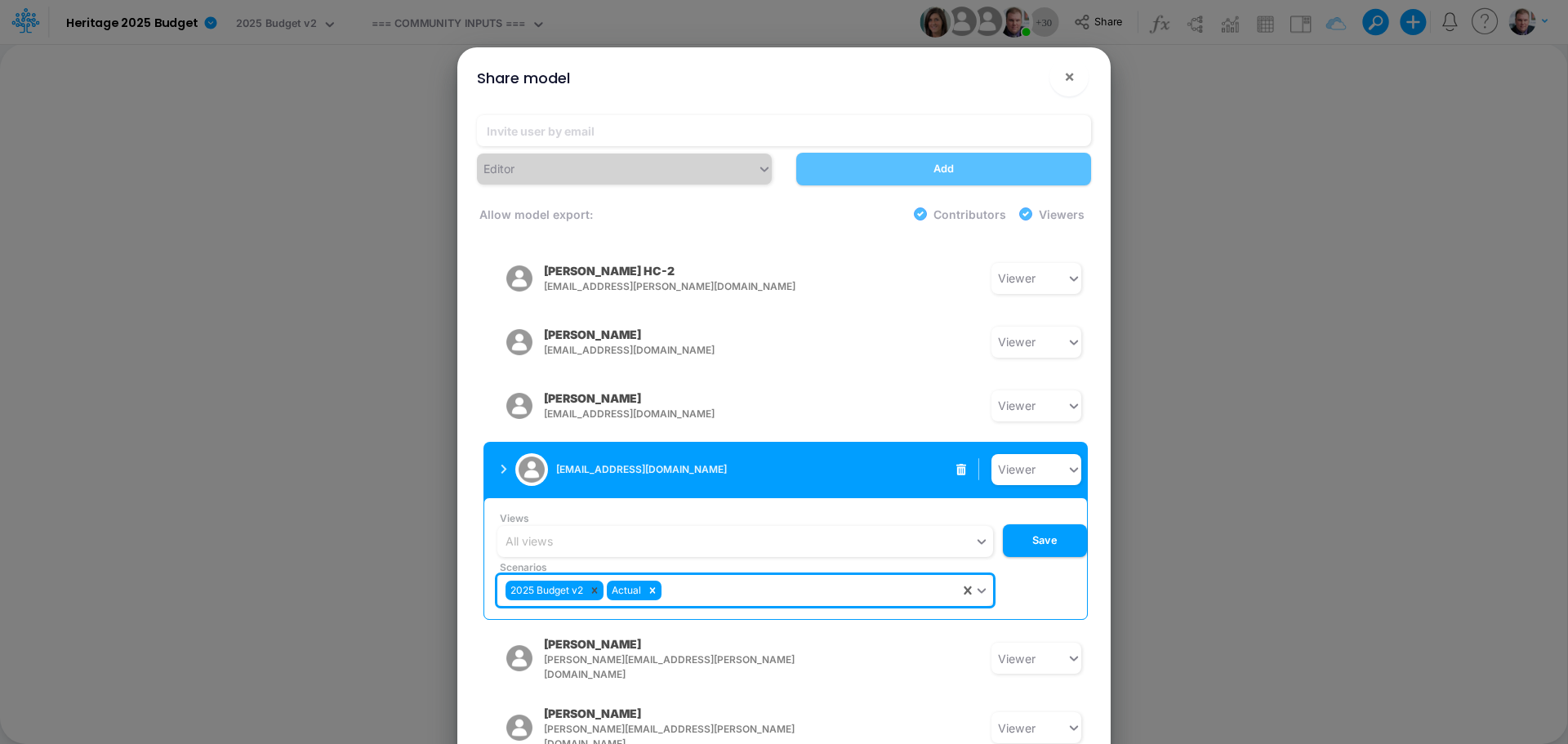
click at [595, 585] on icon at bounding box center [594, 590] width 11 height 11
click at [551, 585] on icon at bounding box center [550, 590] width 11 height 11
click at [594, 585] on icon at bounding box center [594, 590] width 11 height 11
click at [597, 585] on icon at bounding box center [594, 590] width 11 height 11
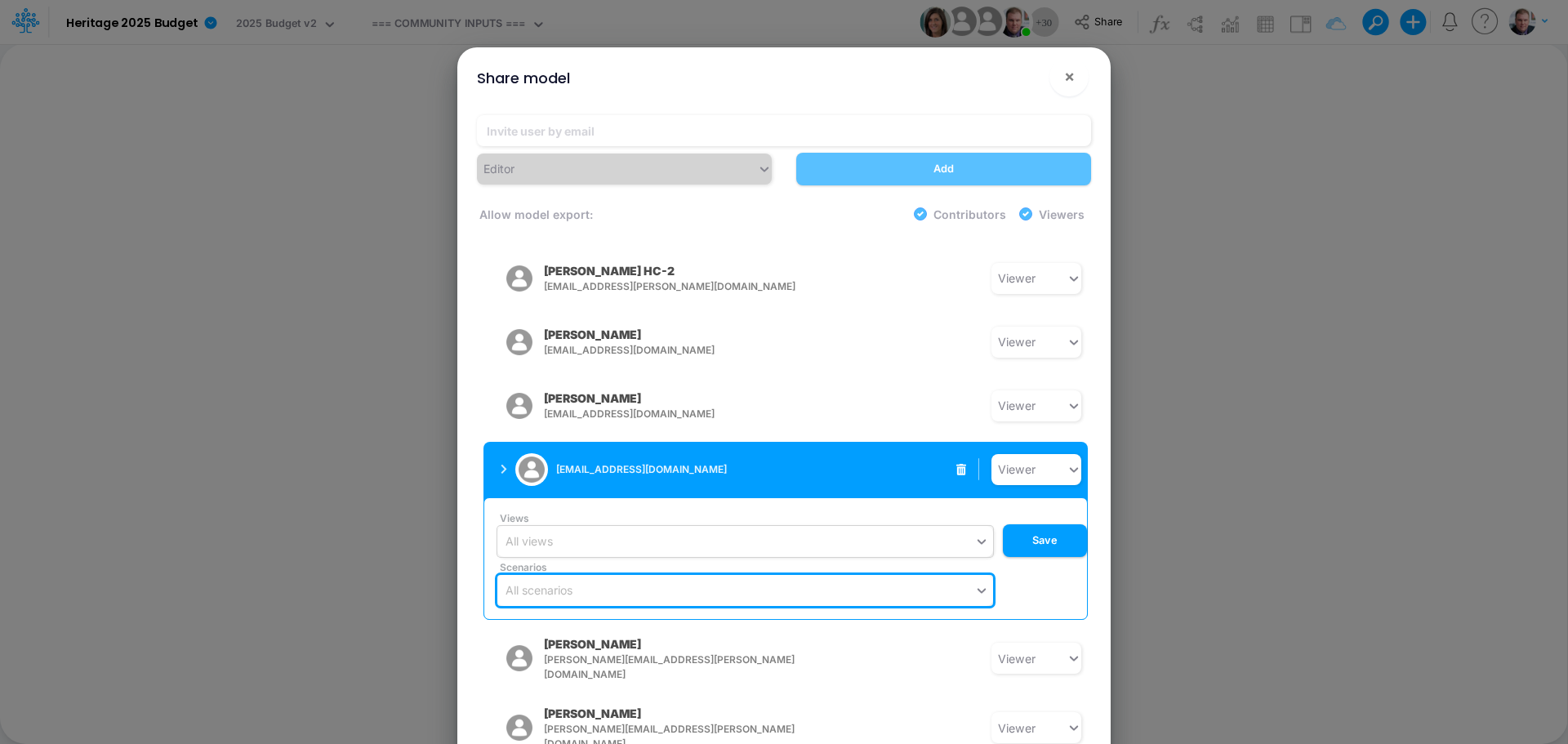
click at [840, 528] on div "All views" at bounding box center [736, 541] width 477 height 27
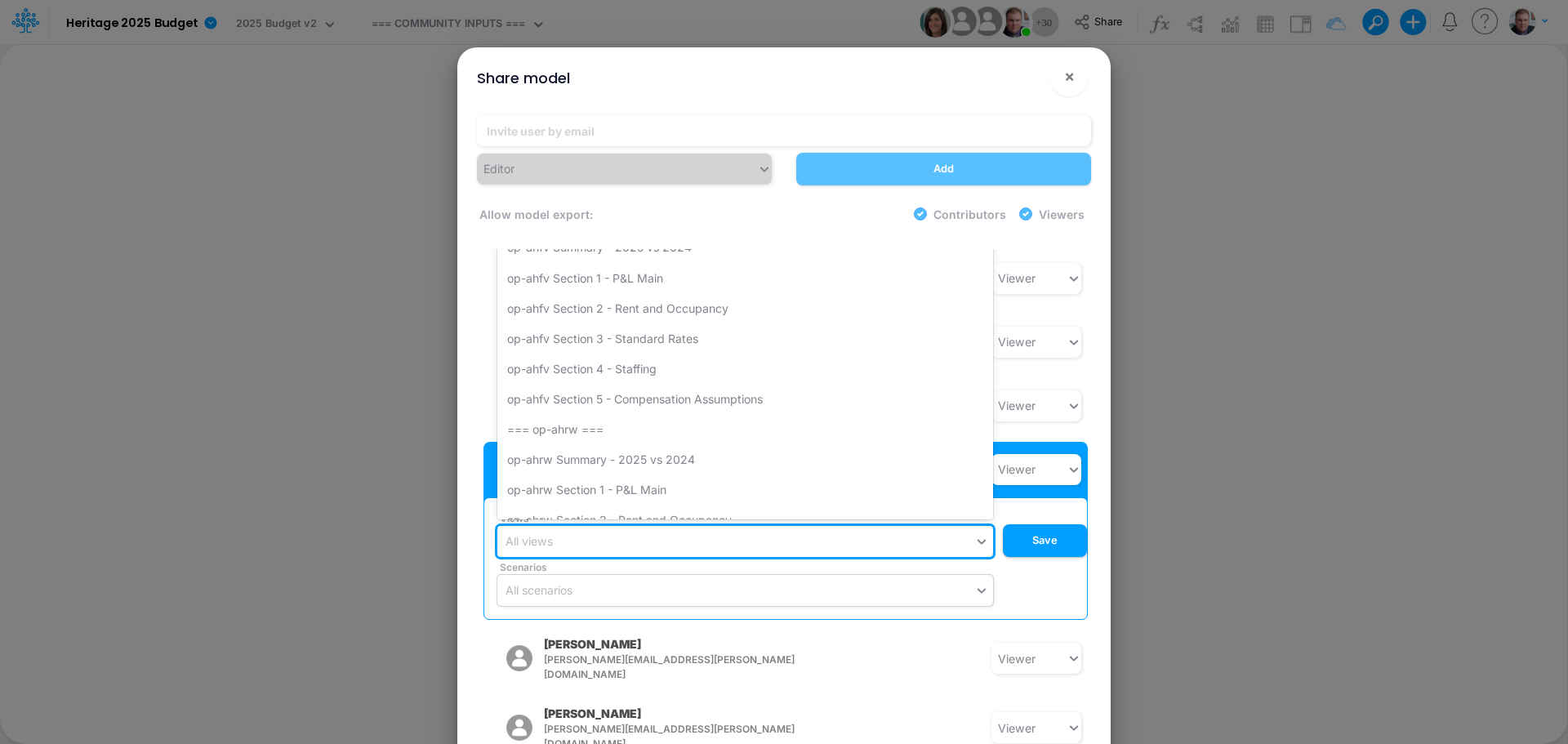
click at [917, 528] on div "All views" at bounding box center [736, 541] width 477 height 27
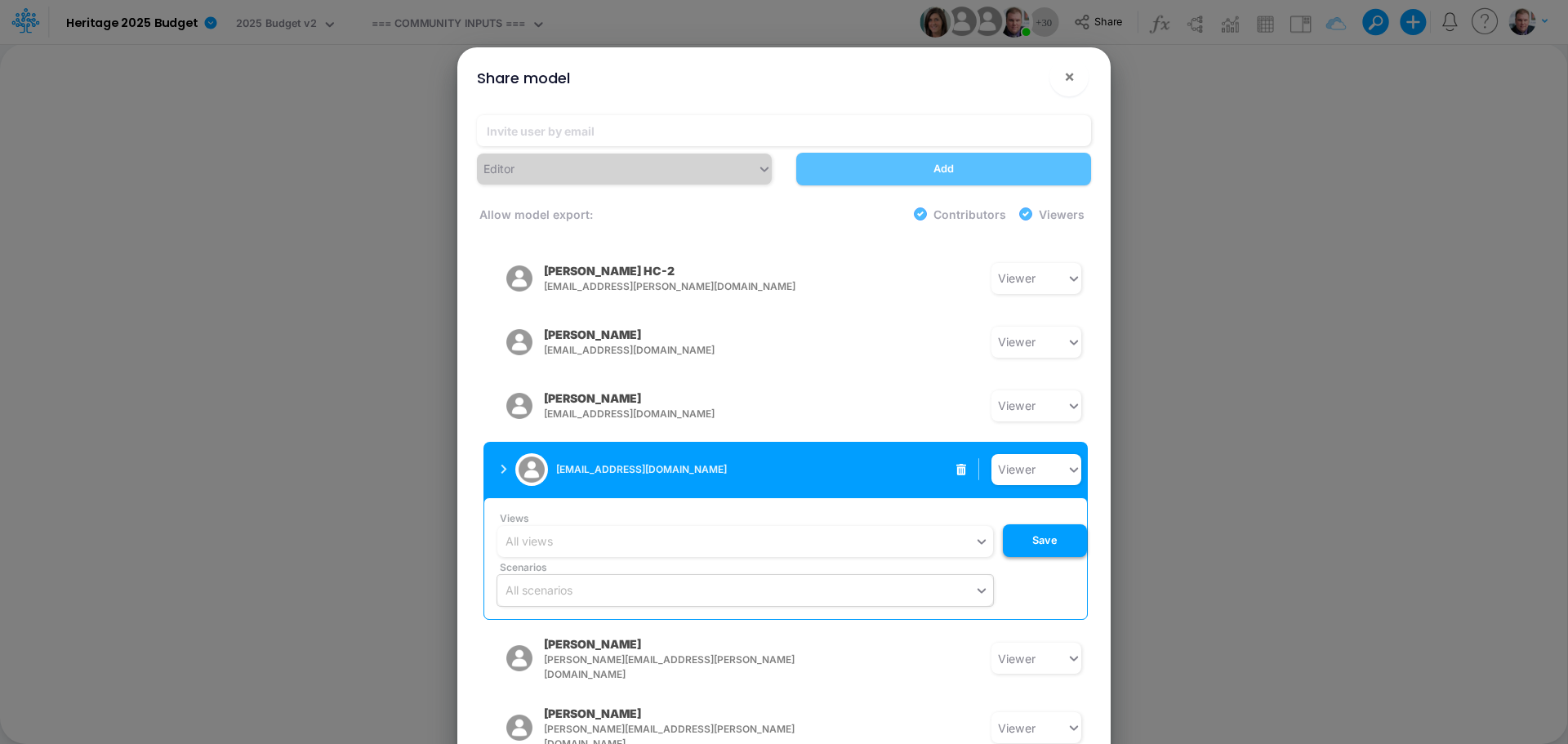
click at [1019, 524] on button "Save" at bounding box center [1044, 540] width 84 height 33
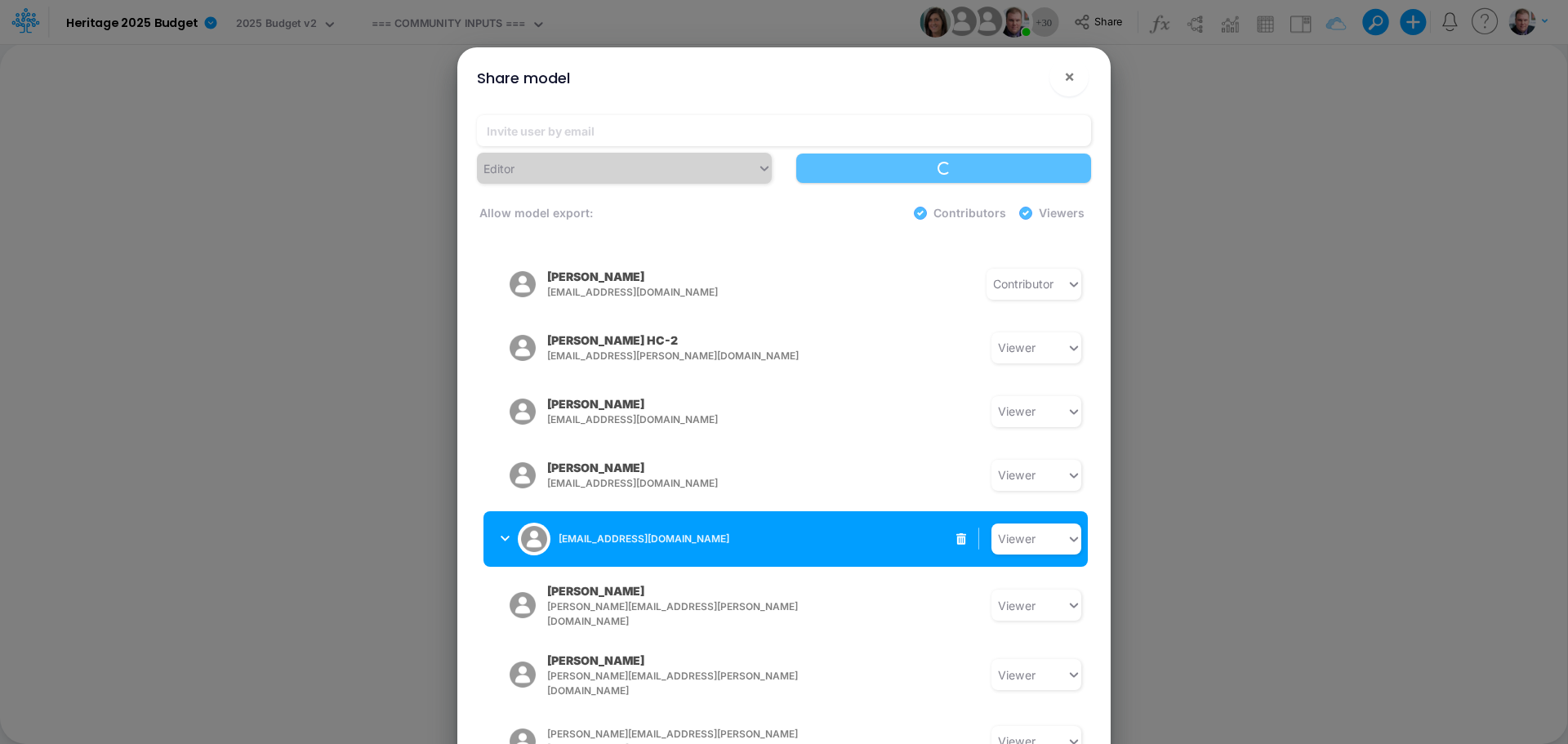
scroll to position [1440, 0]
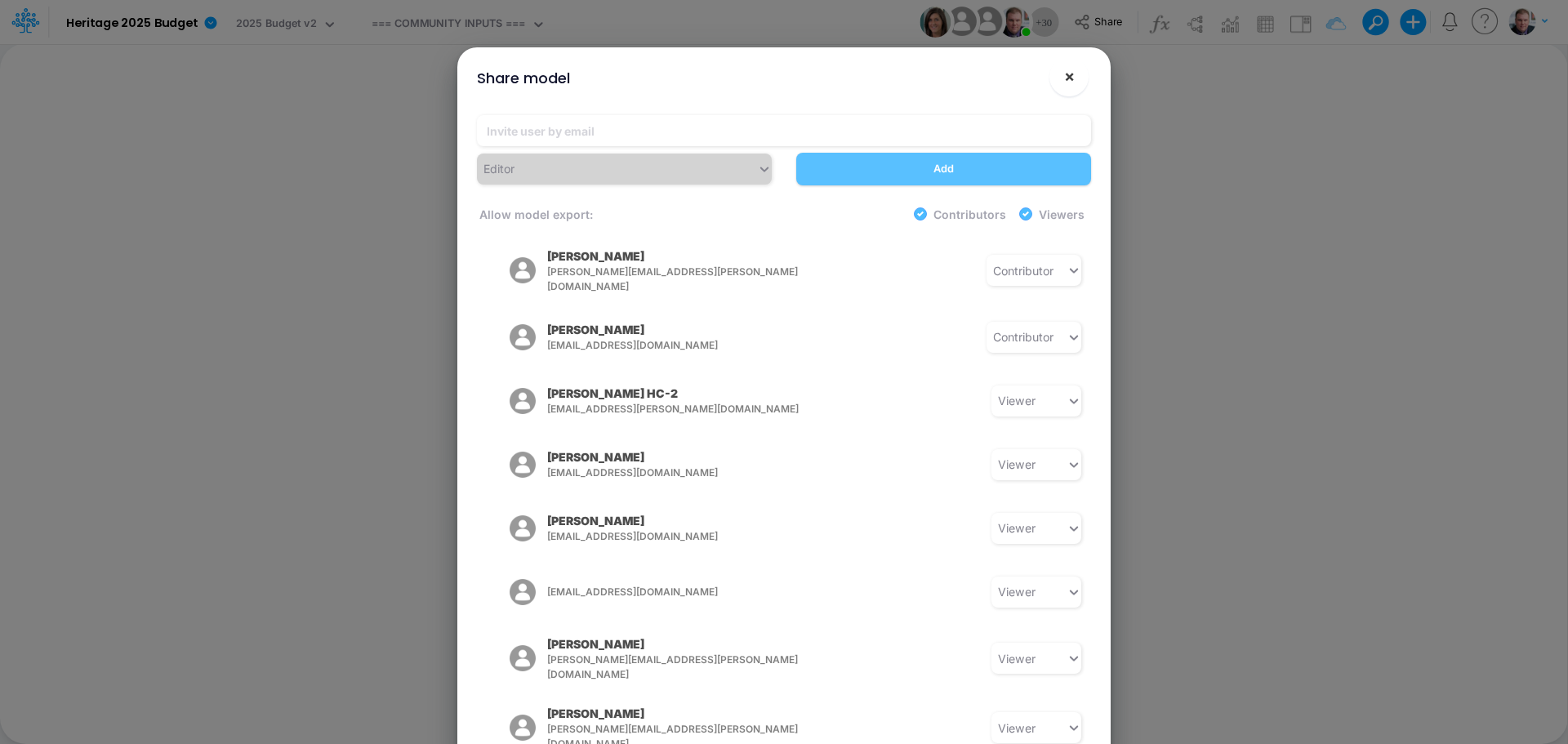
click at [1069, 80] on span "×" at bounding box center [1069, 76] width 11 height 19
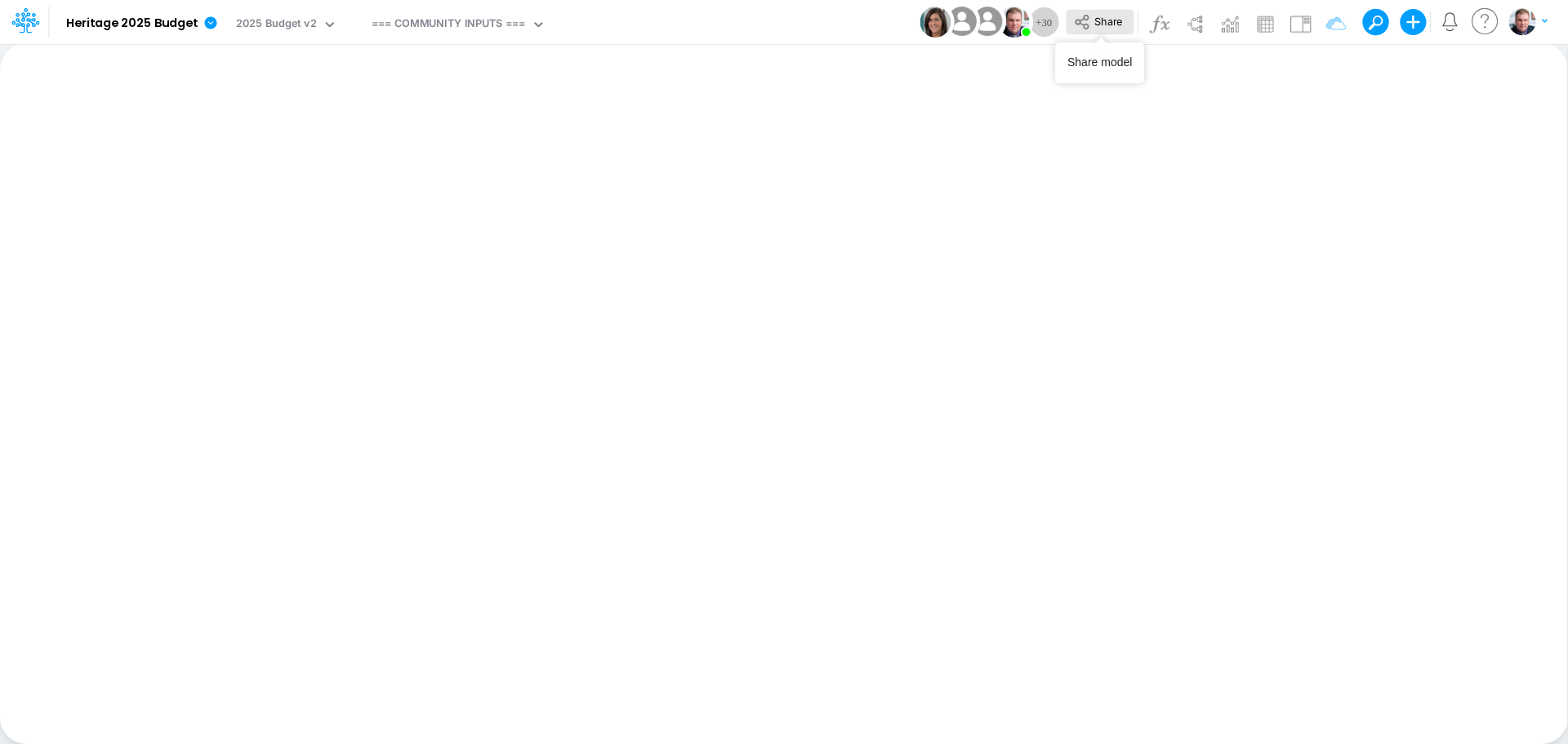
click at [1097, 25] on span "Share" at bounding box center [1108, 21] width 27 height 12
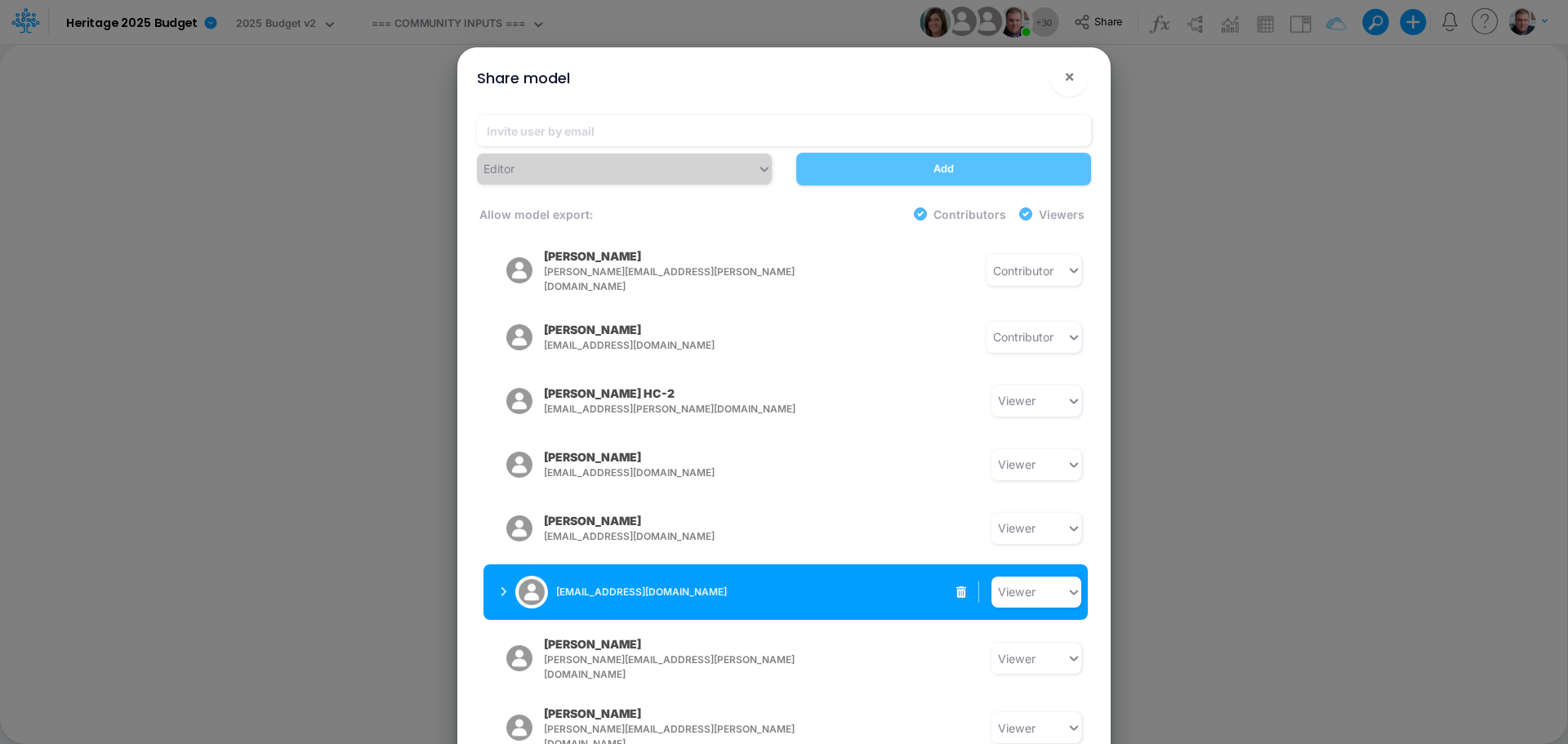
click at [505, 587] on icon "button" at bounding box center [504, 592] width 6 height 11
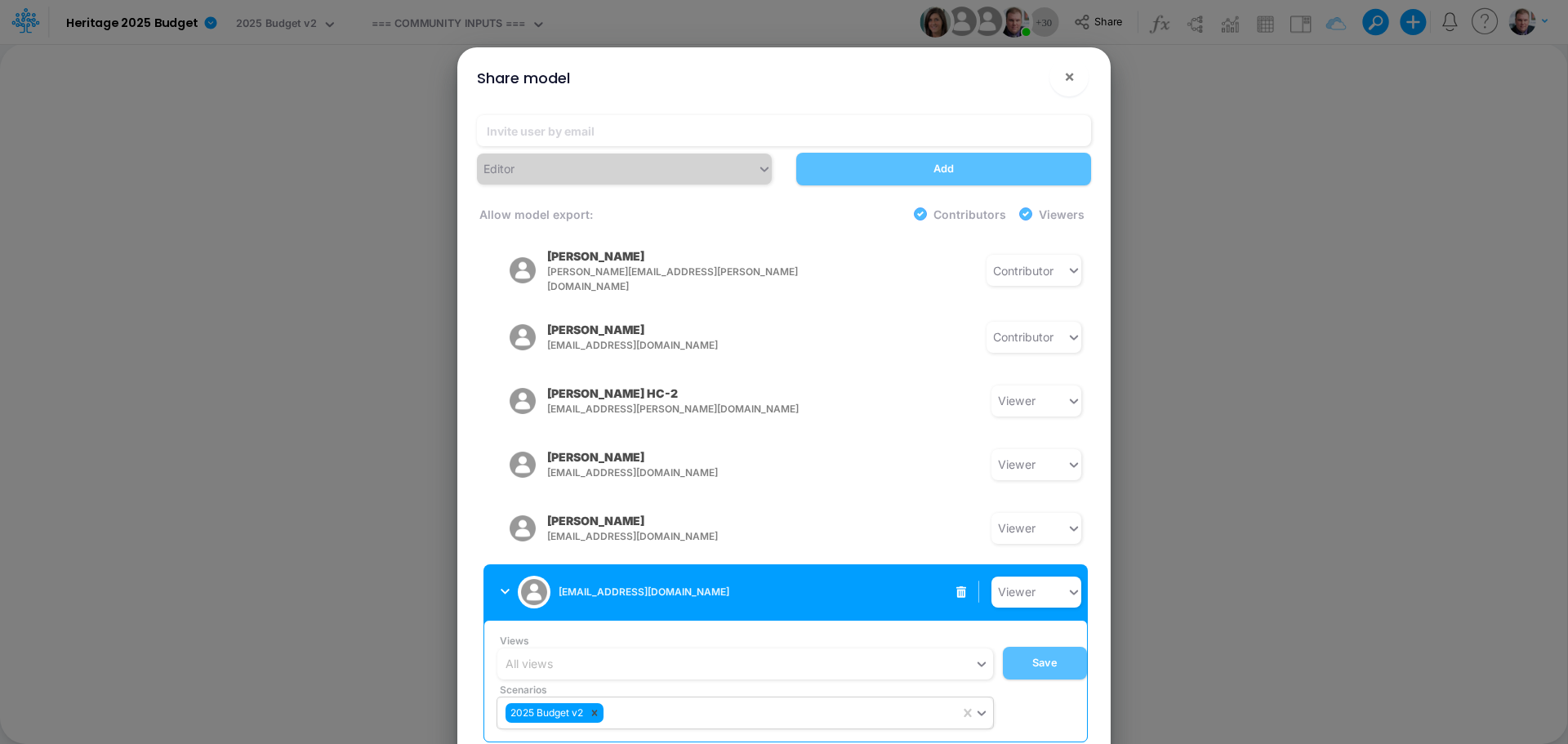
click at [598, 710] on icon at bounding box center [595, 712] width 5 height 5
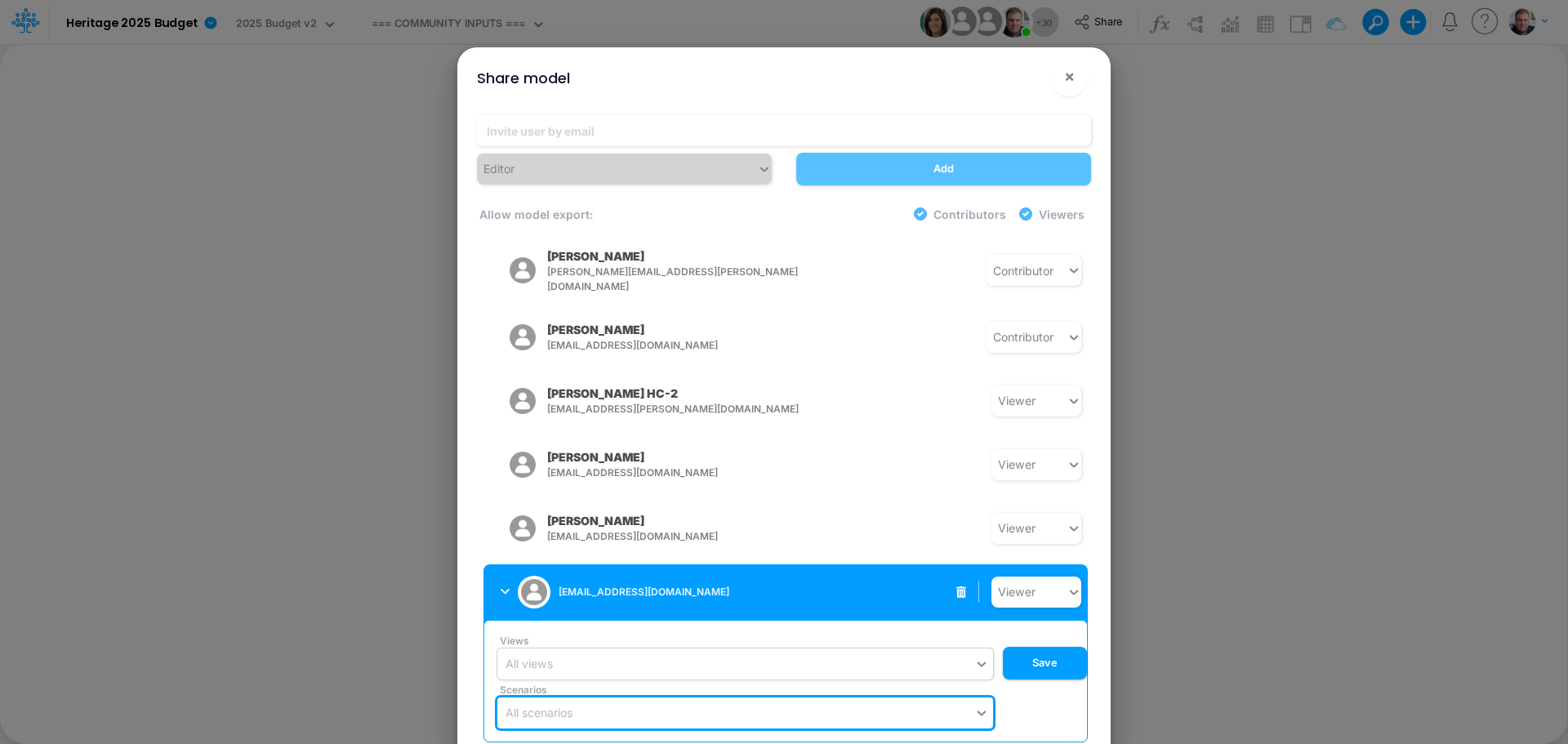
click at [883, 650] on div "All views" at bounding box center [736, 664] width 477 height 27
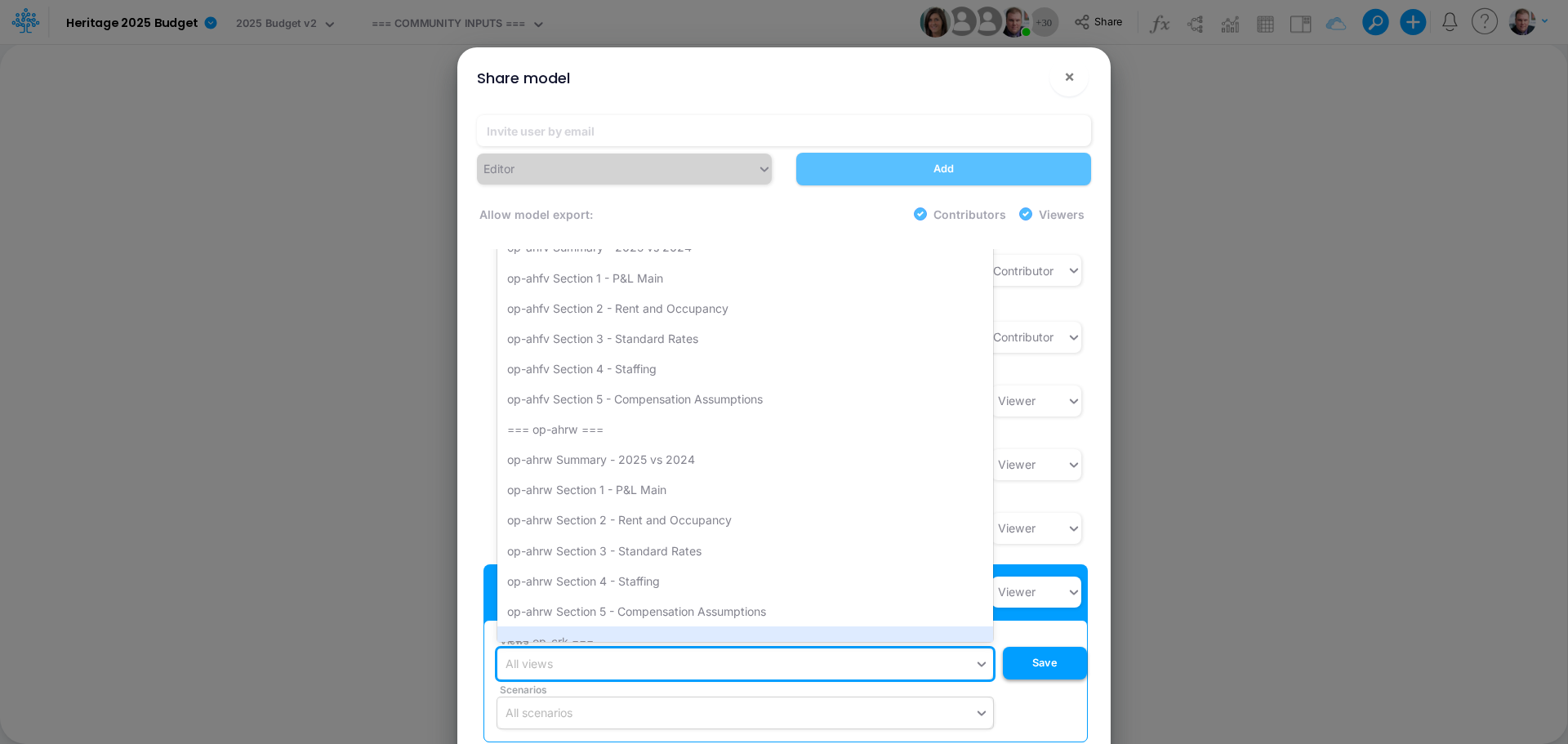
click at [1044, 647] on button "Save" at bounding box center [1044, 663] width 84 height 33
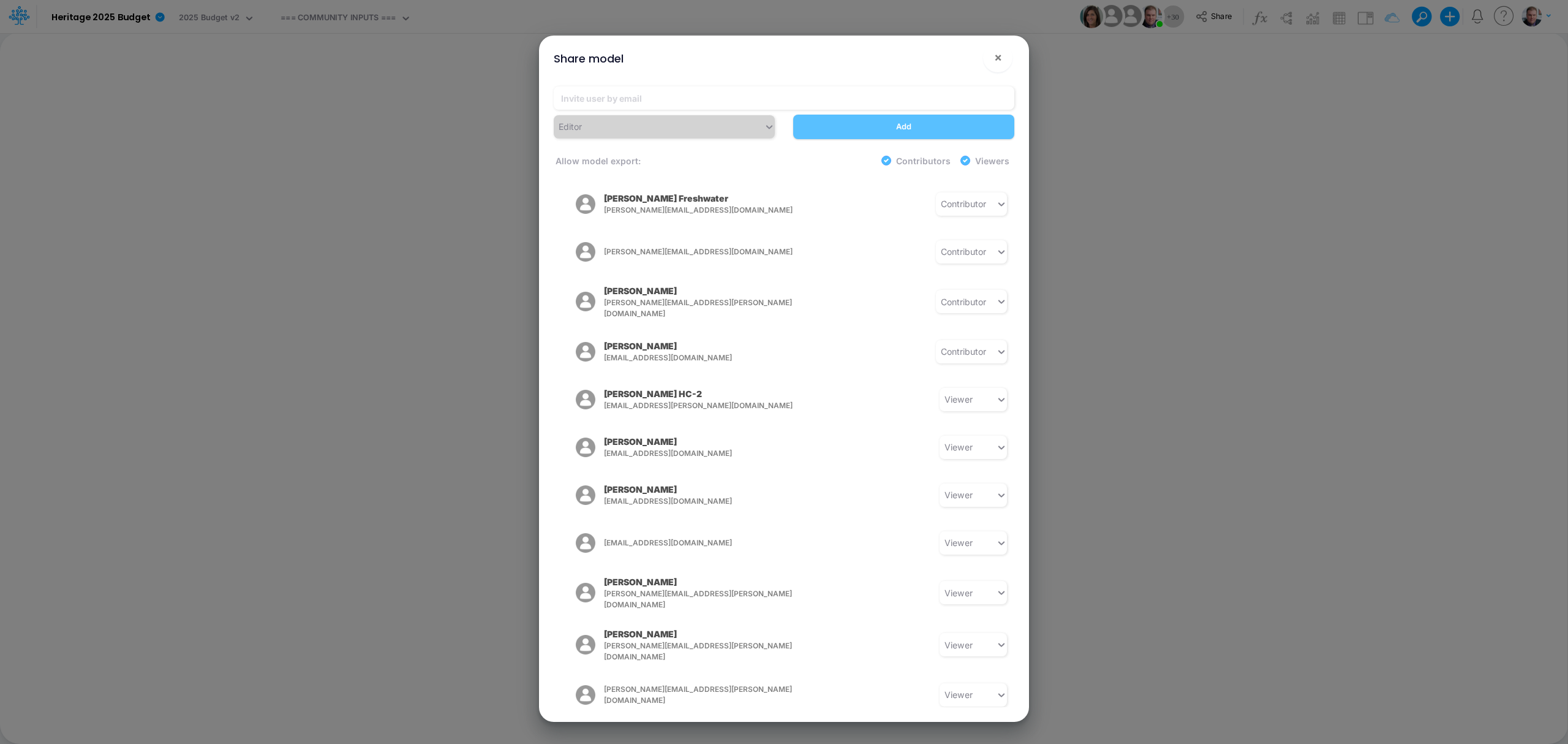
scroll to position [950, 0]
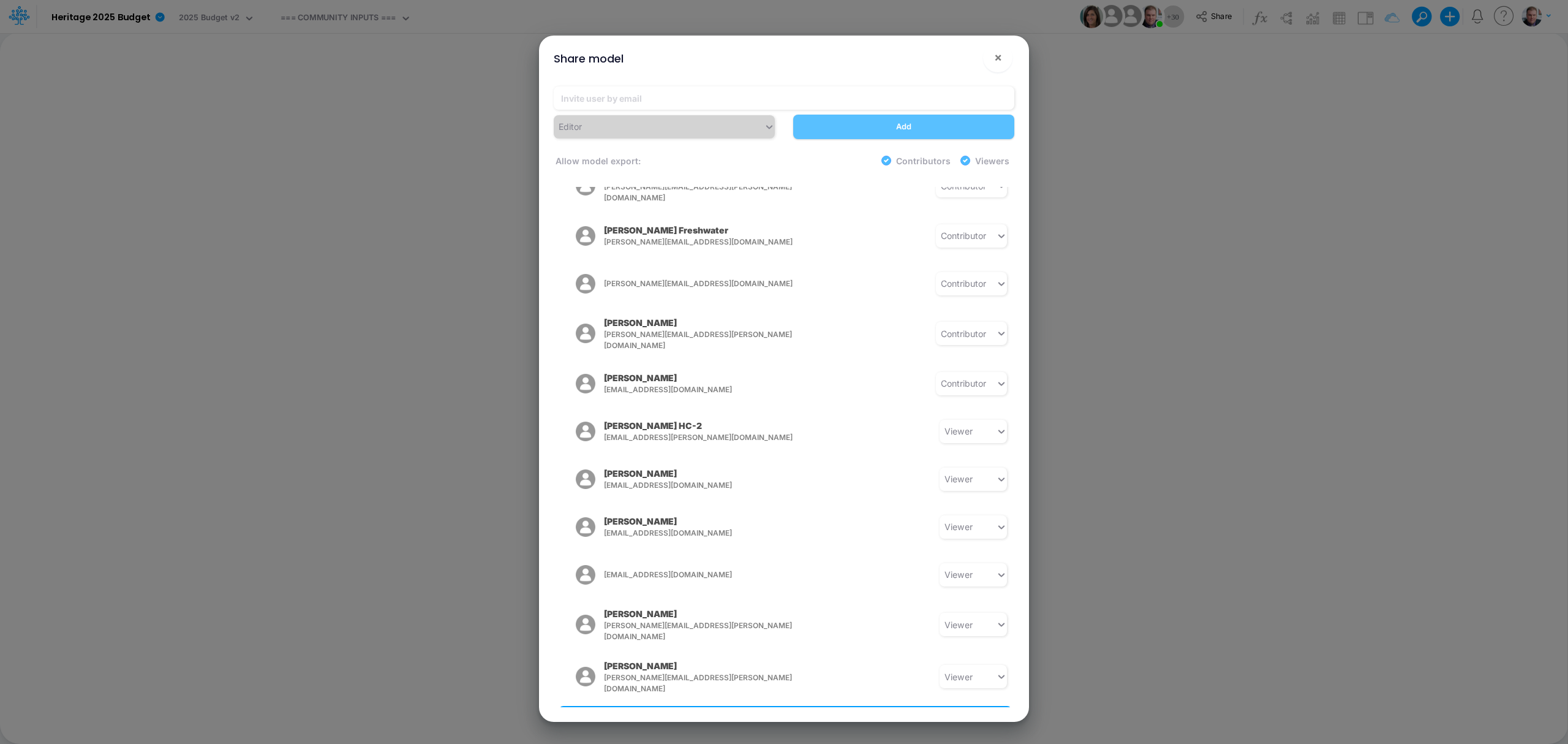
click at [748, 558] on div "[PERSON_NAME][EMAIL_ADDRESS][PERSON_NAME][DOMAIN_NAME]" at bounding box center [660, 727] width 178 height 31
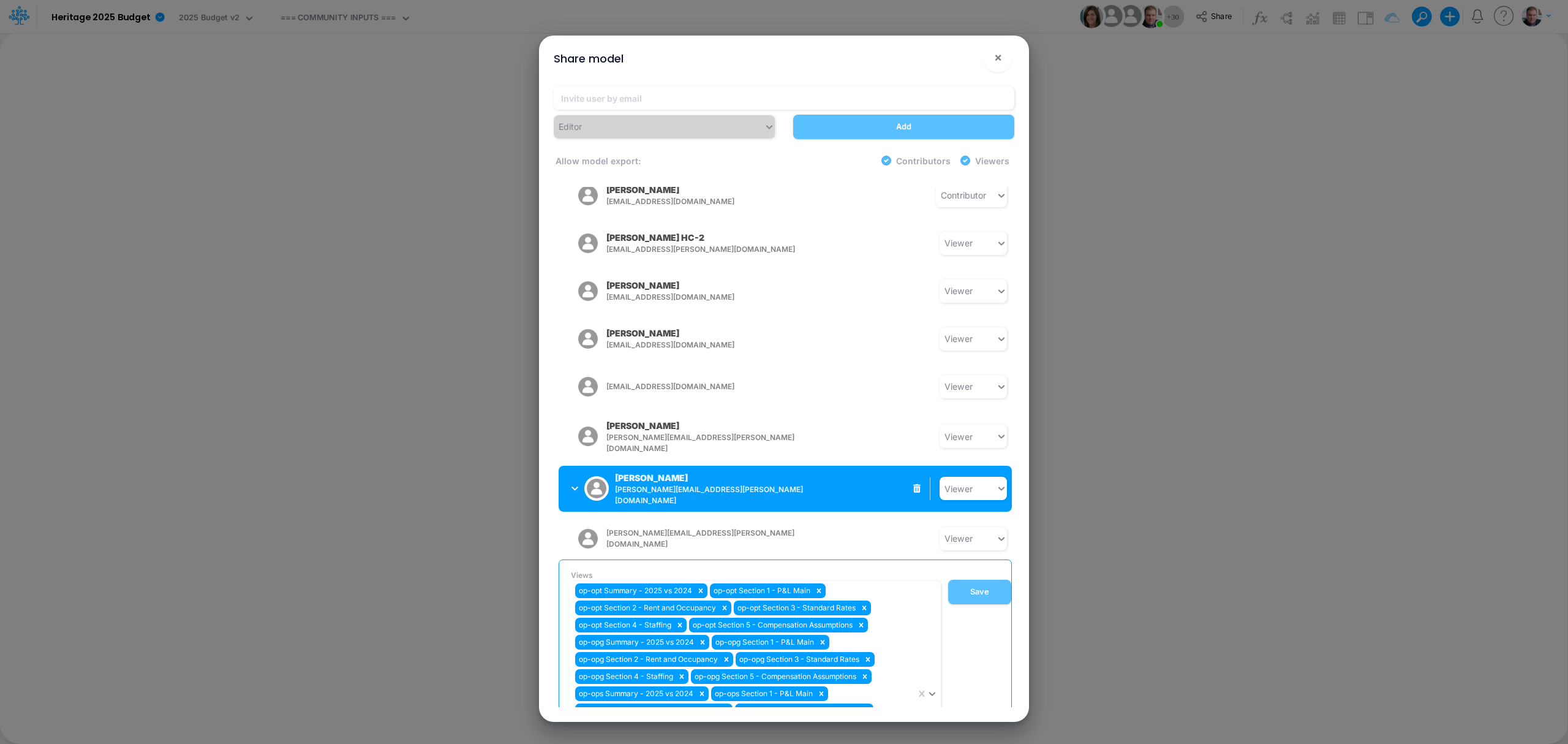
scroll to position [1245, 0]
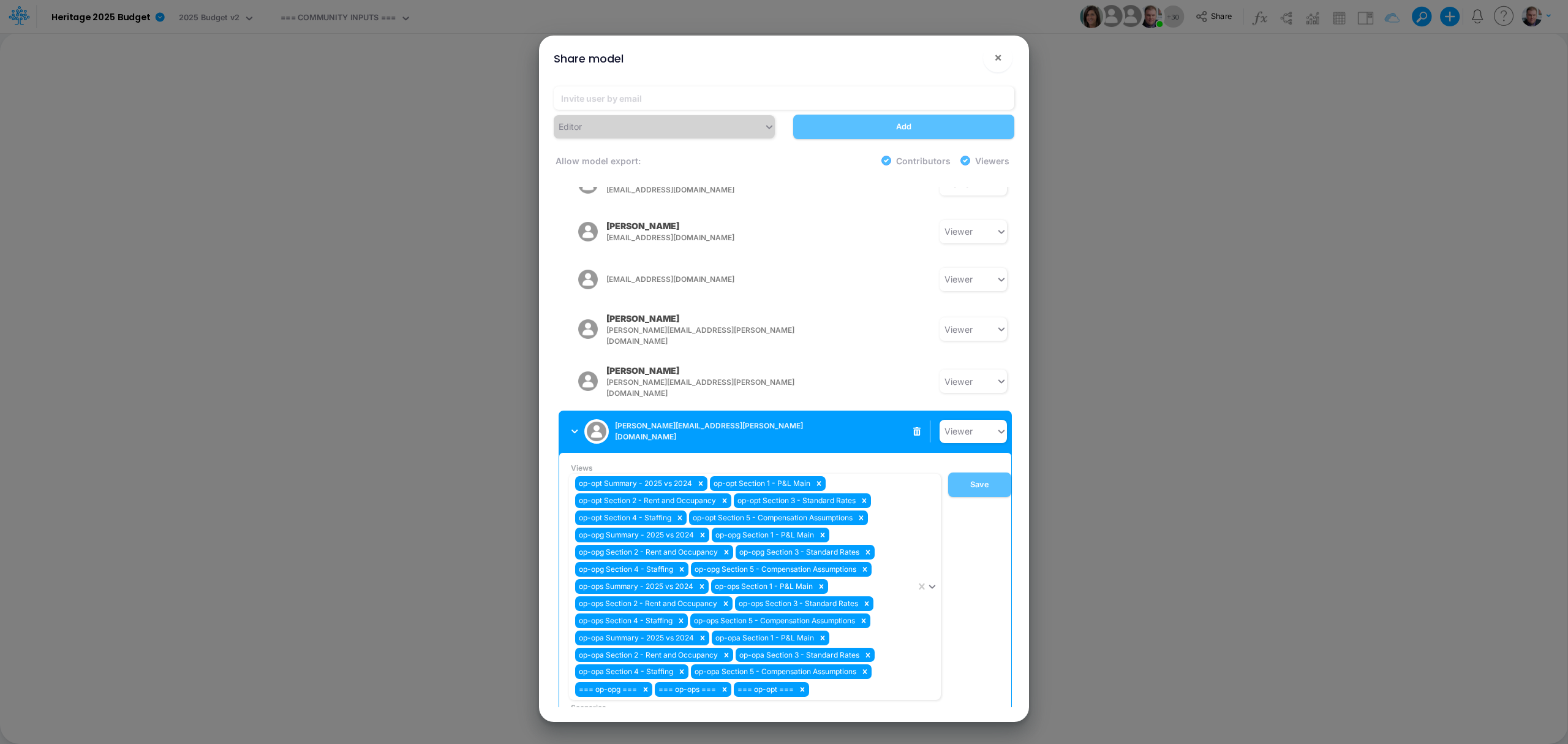
click at [567, 416] on button "[PERSON_NAME][EMAIL_ADDRESS][PERSON_NAME][DOMAIN_NAME]" at bounding box center [655, 432] width 194 height 32
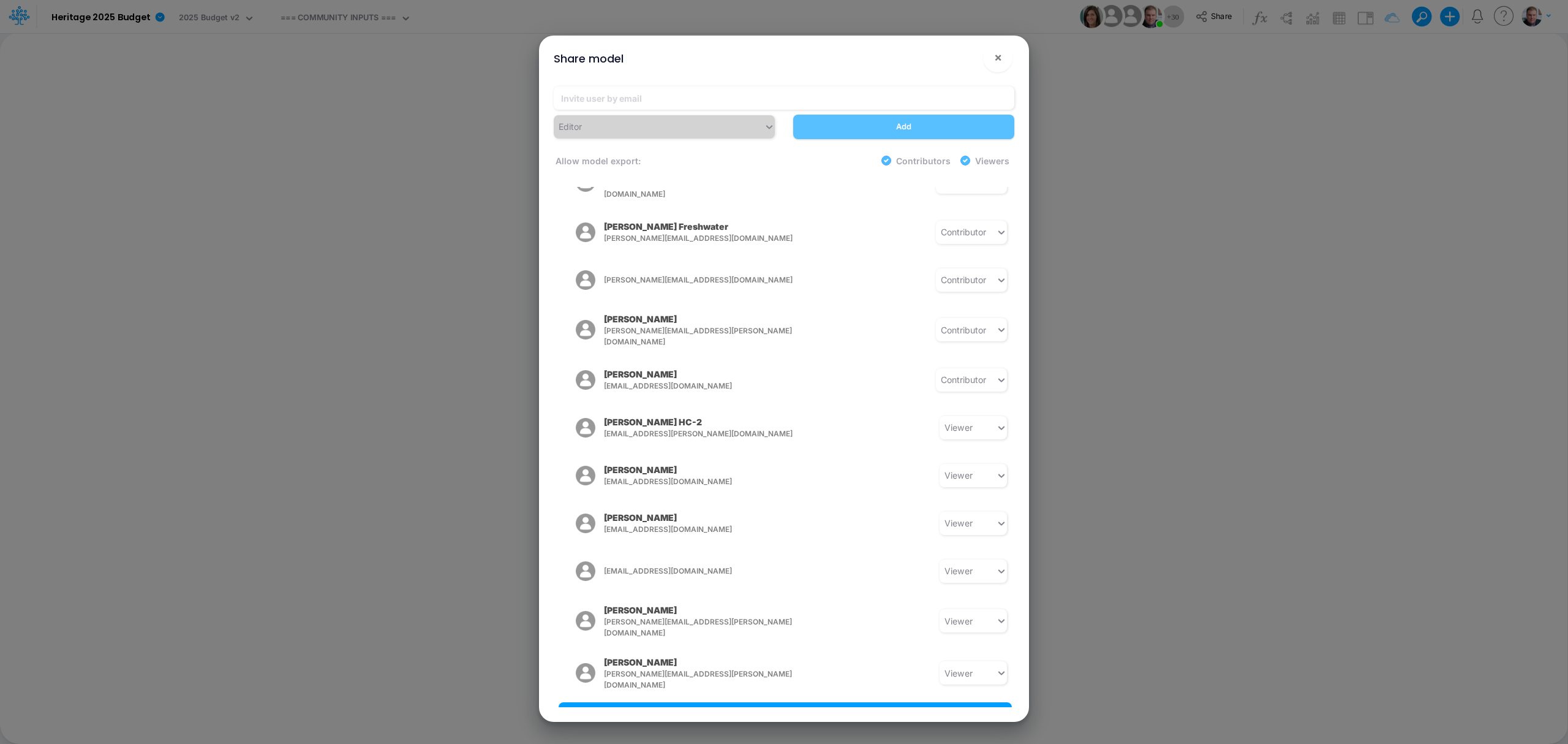
scroll to position [950, 0]
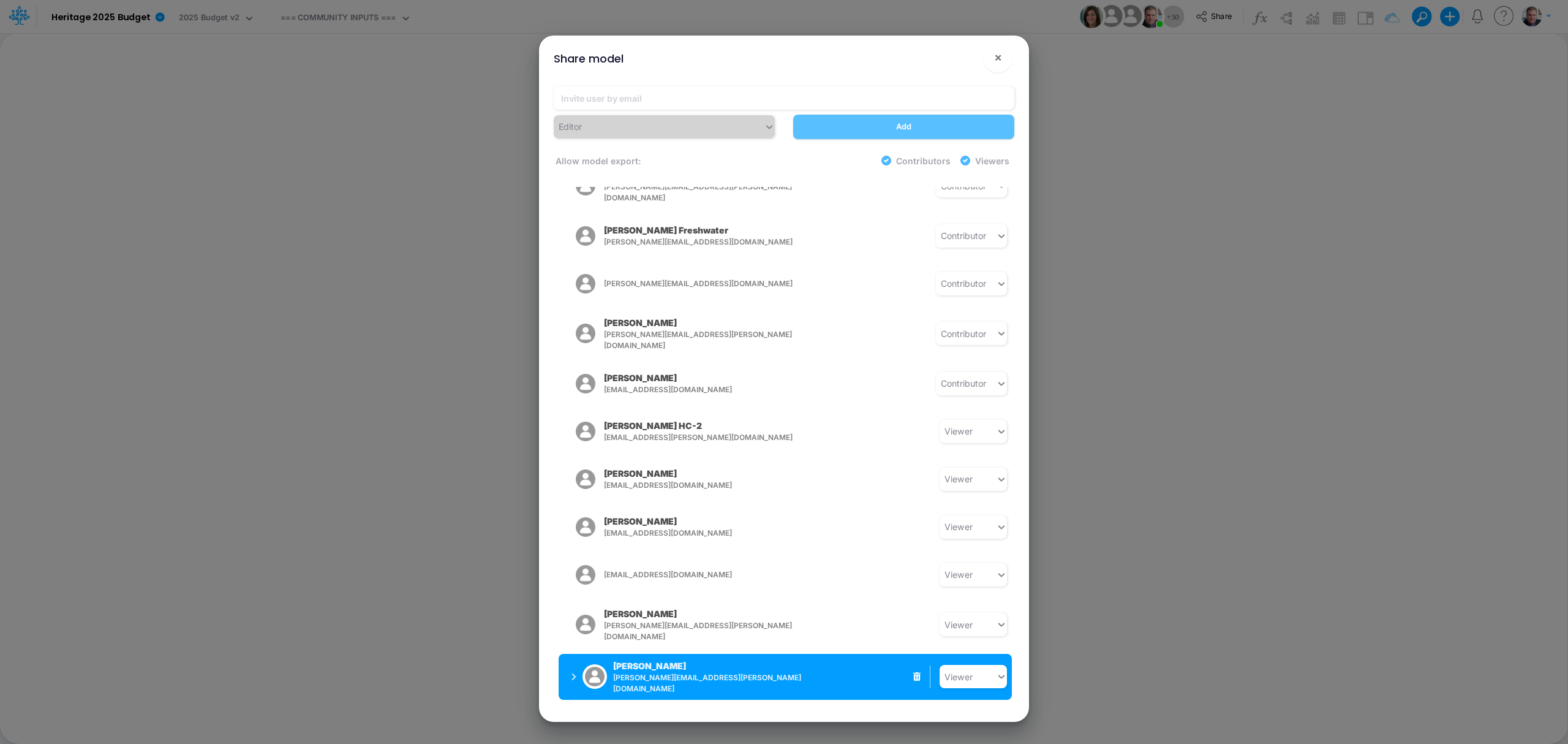
click at [571, 558] on icon "button" at bounding box center [573, 677] width 5 height 8
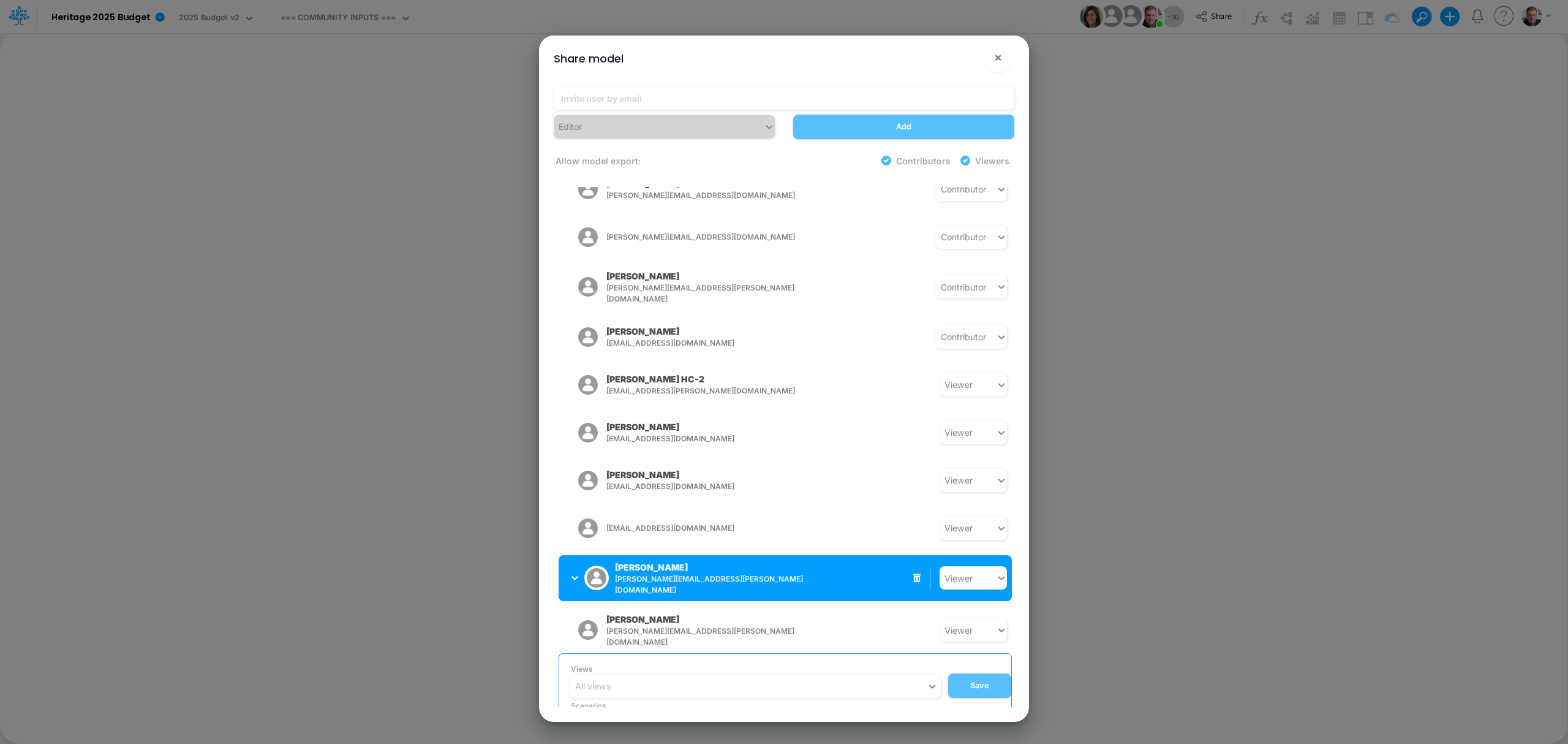
scroll to position [1042, 0]
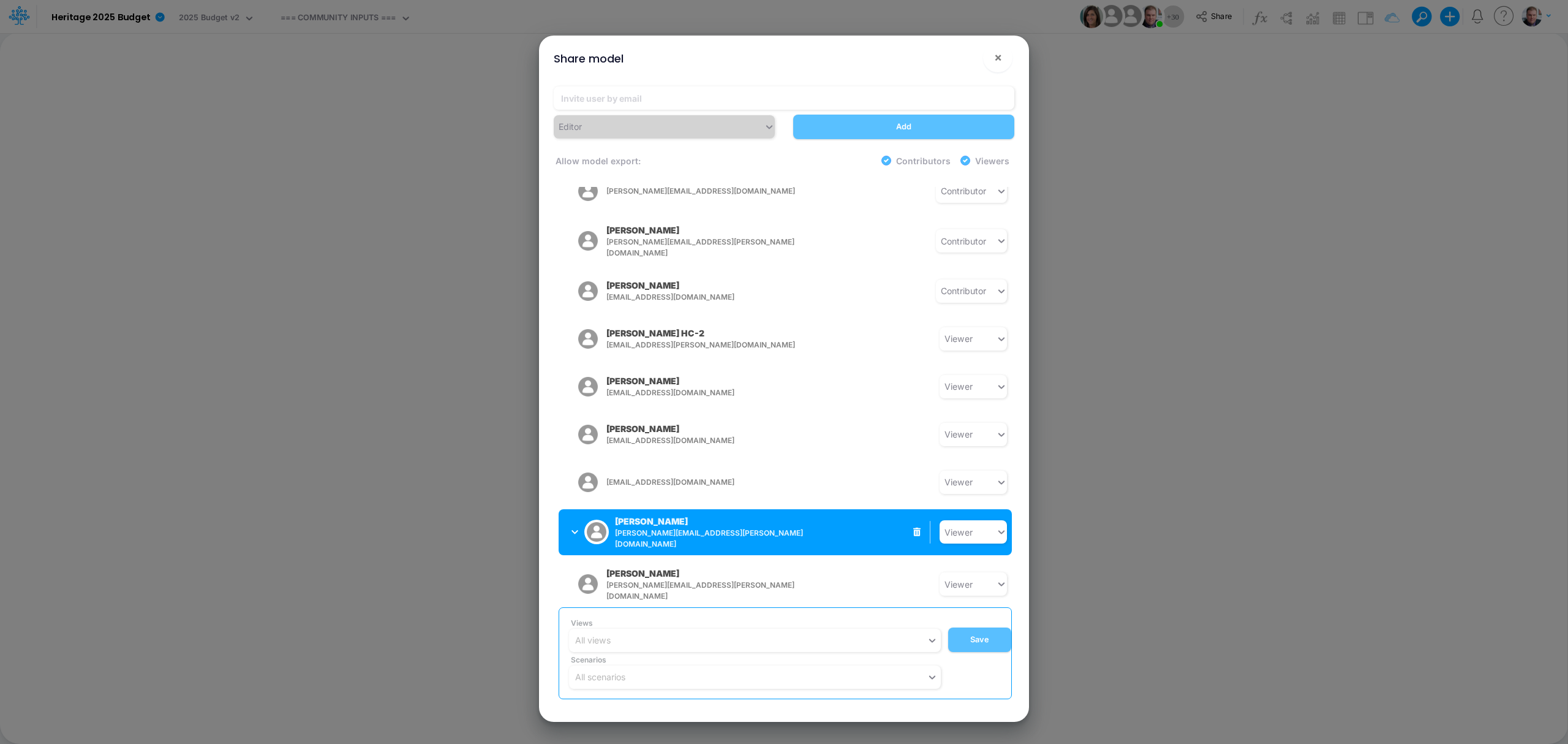
click at [563, 514] on button "Andrew Cook andrew.cook@heritage-communities.com" at bounding box center [655, 532] width 194 height 36
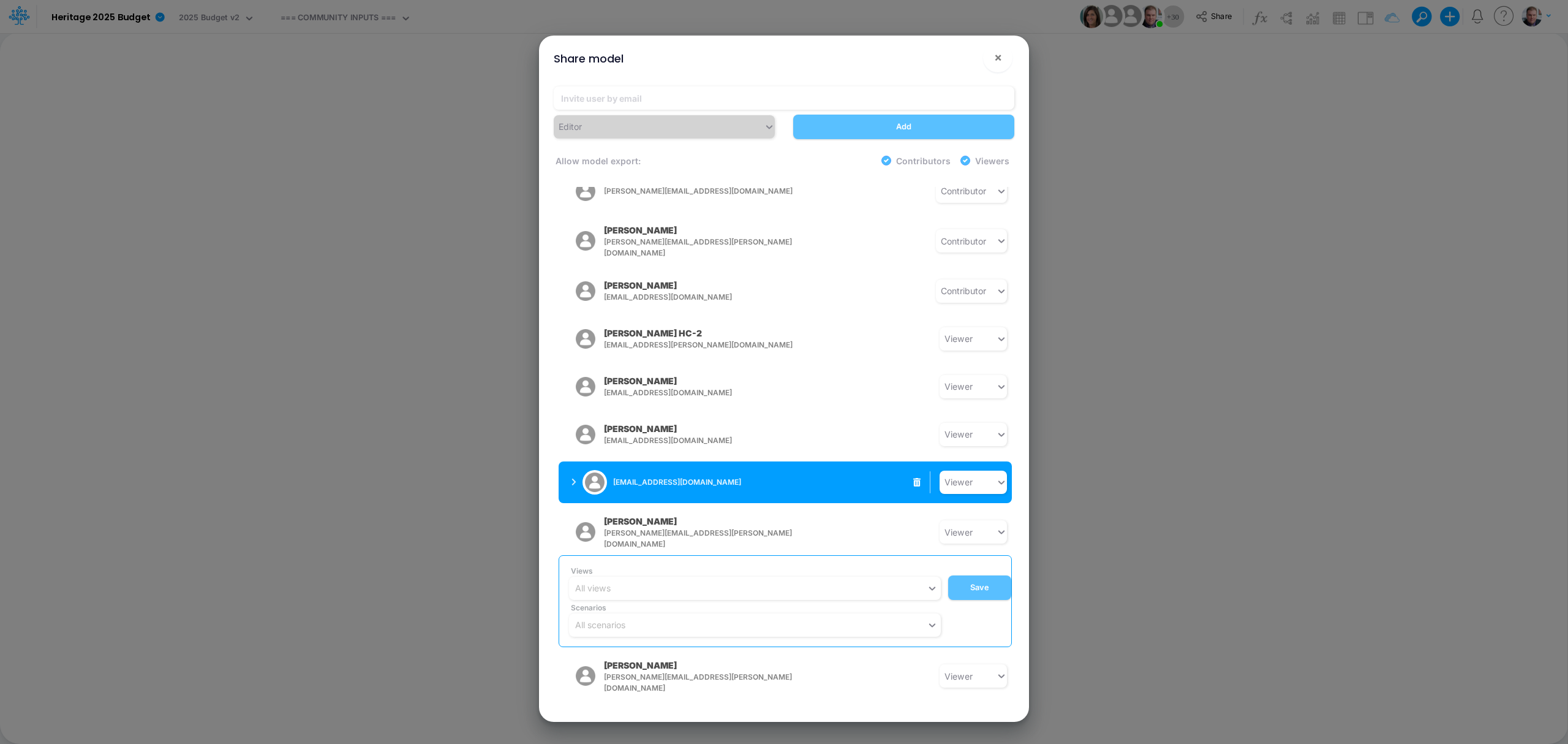
click at [563, 466] on button "[EMAIL_ADDRESS][DOMAIN_NAME]" at bounding box center [655, 482] width 194 height 32
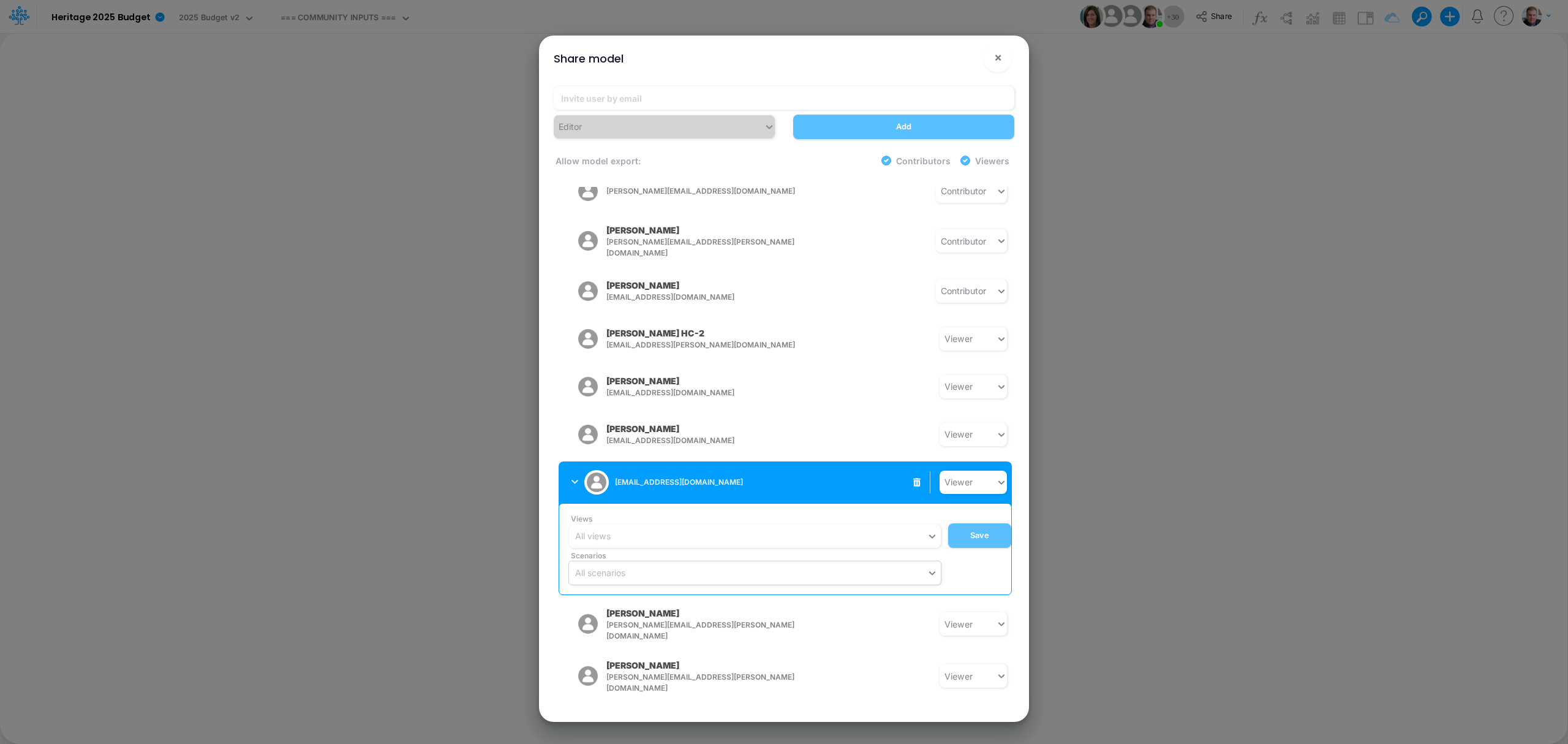
click at [563, 466] on button "[EMAIL_ADDRESS][DOMAIN_NAME]" at bounding box center [655, 482] width 194 height 32
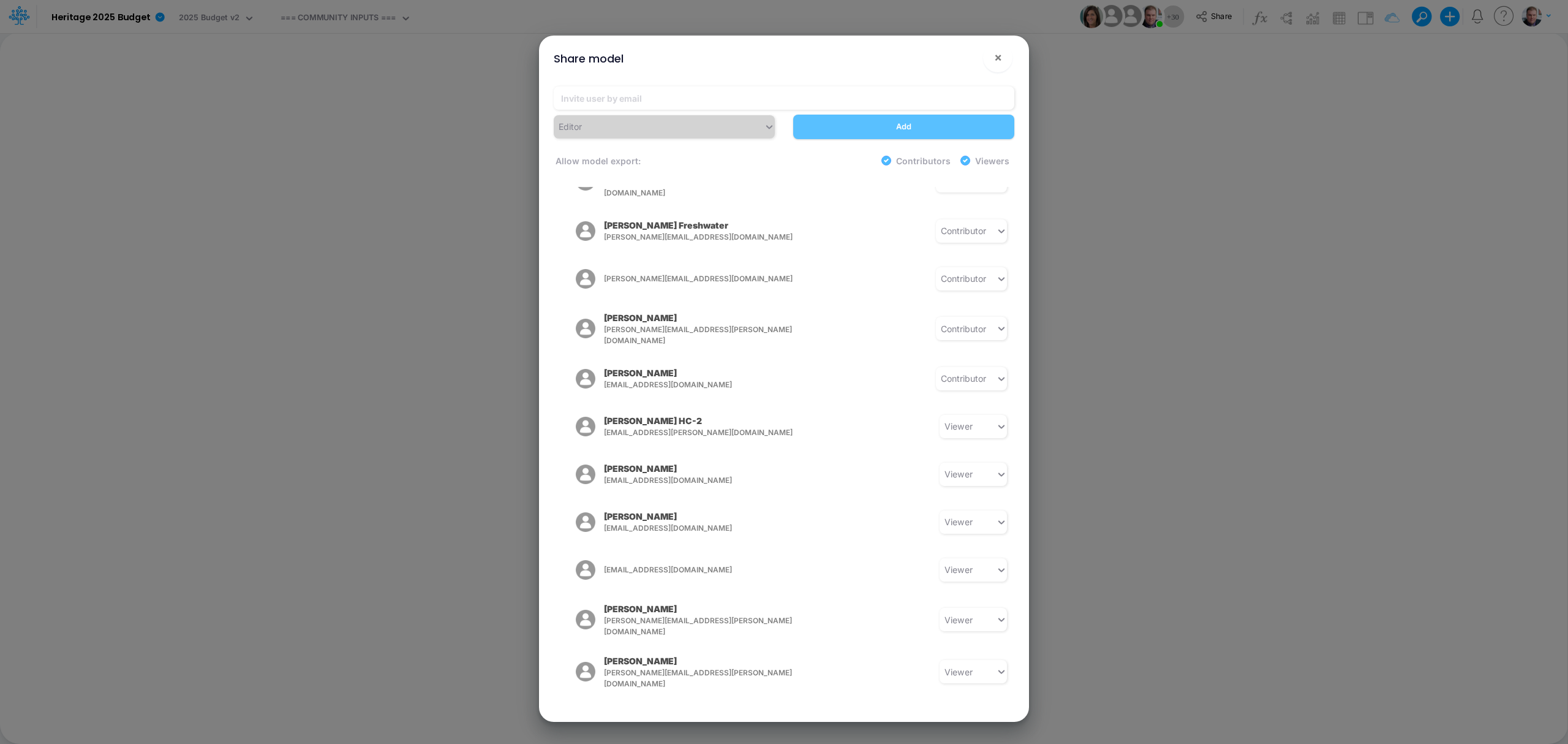
scroll to position [950, 0]
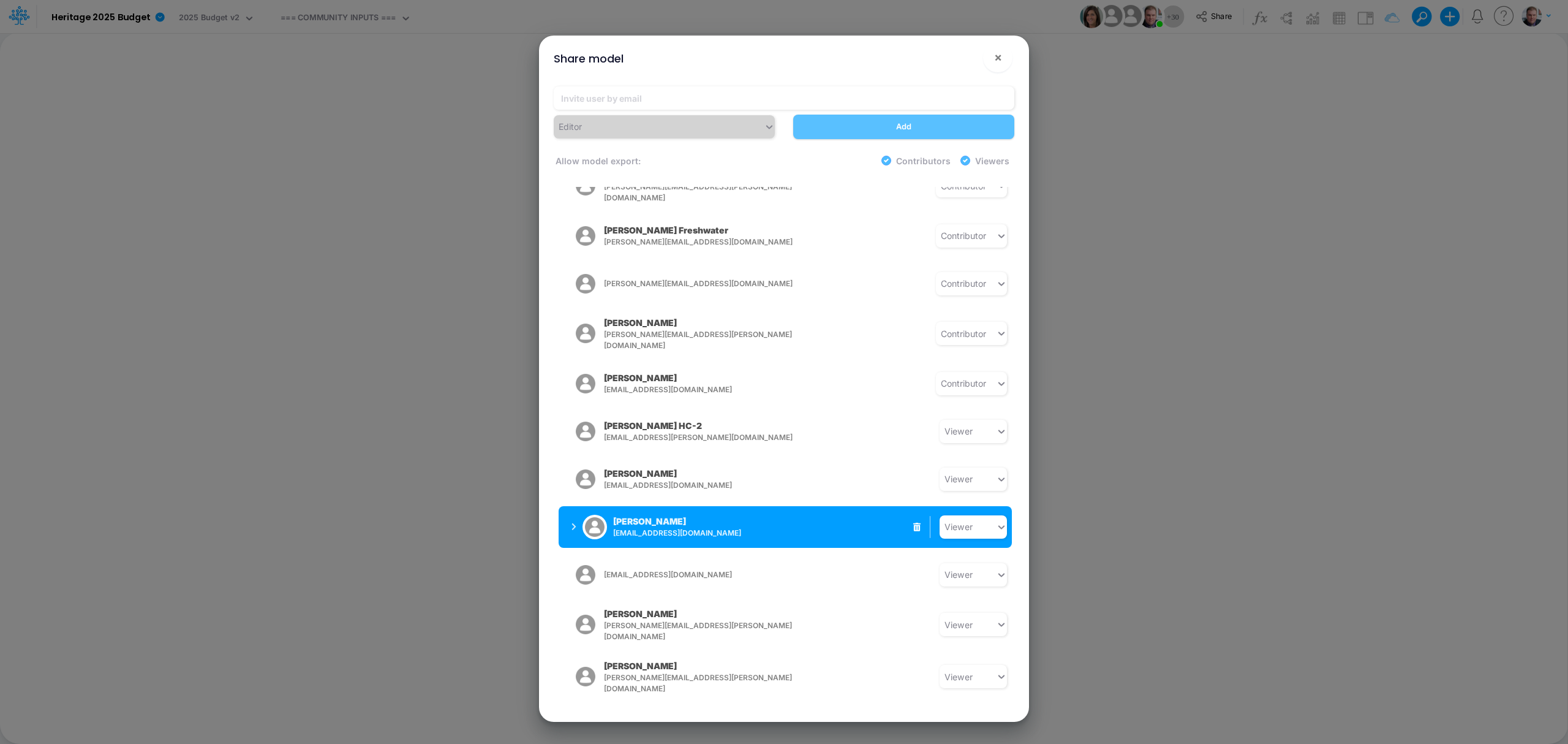
click at [567, 511] on button "Taylor Schommer tschommer@heritage-communities.com" at bounding box center [655, 527] width 194 height 32
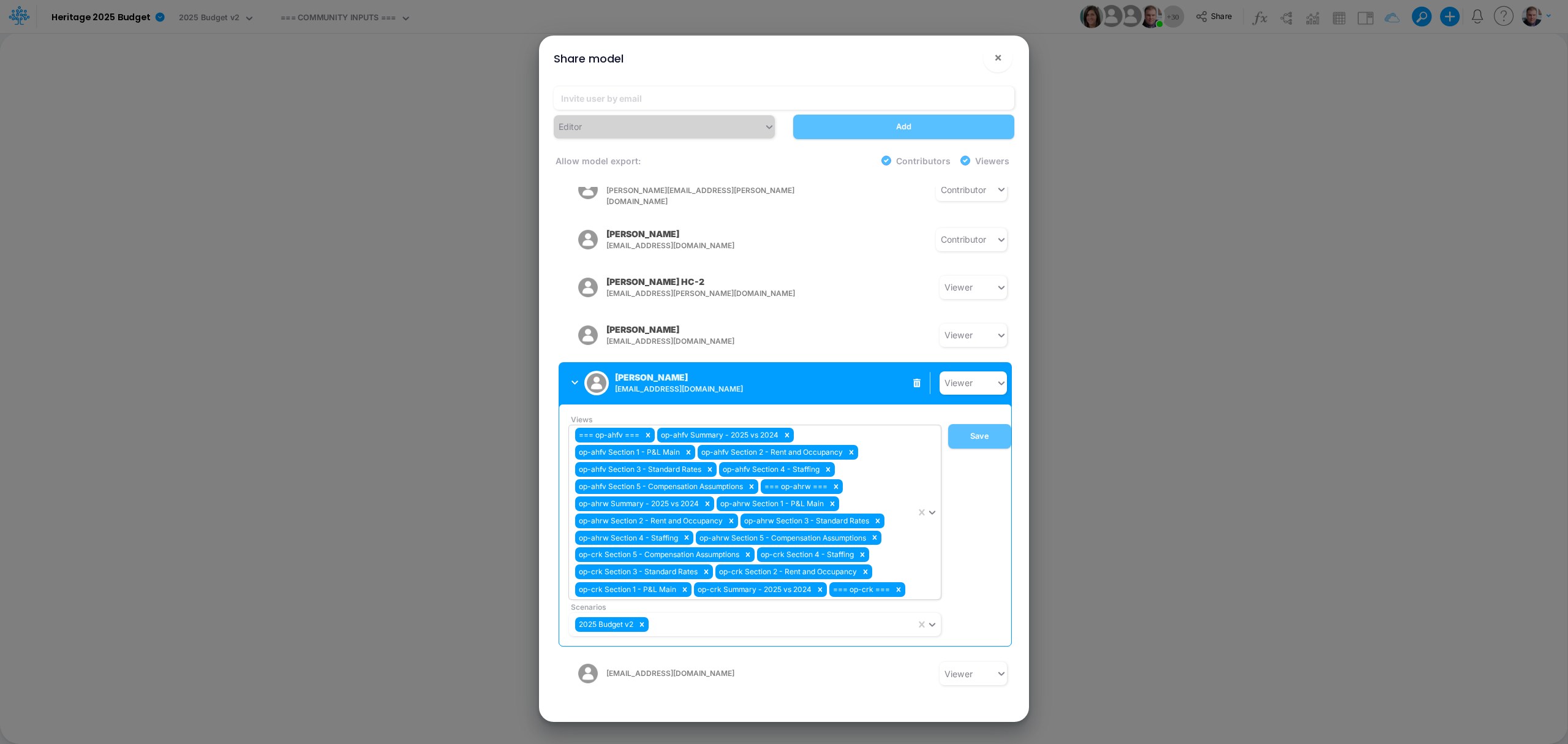
scroll to position [1211, 0]
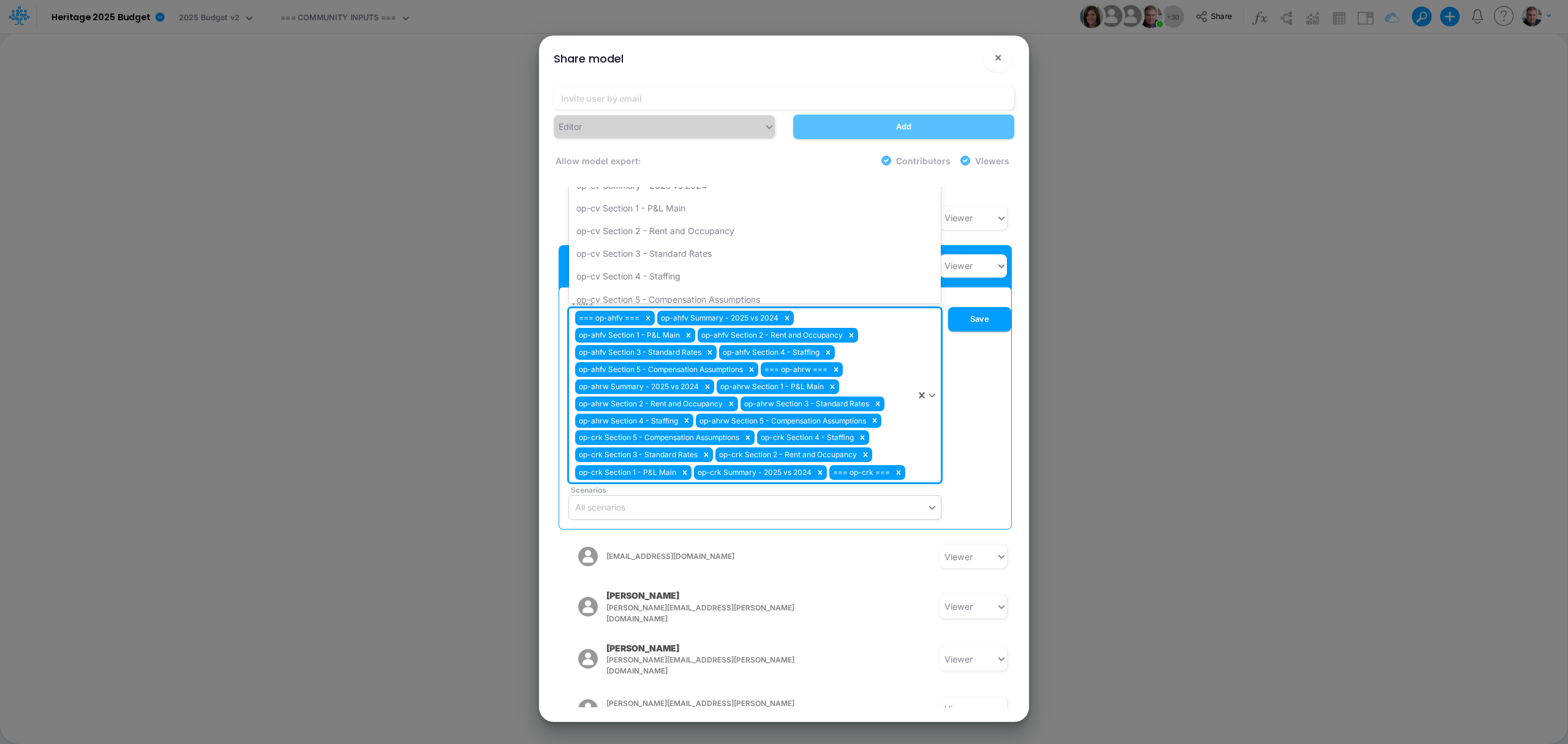
click at [907, 408] on div "=== op-ahfv === op-ahfv Summary - 2025 vs 2024 op-ahfv Section 1 - P&L Main op-…" at bounding box center [742, 395] width 347 height 174
click at [921, 408] on div at bounding box center [925, 395] width 30 height 174
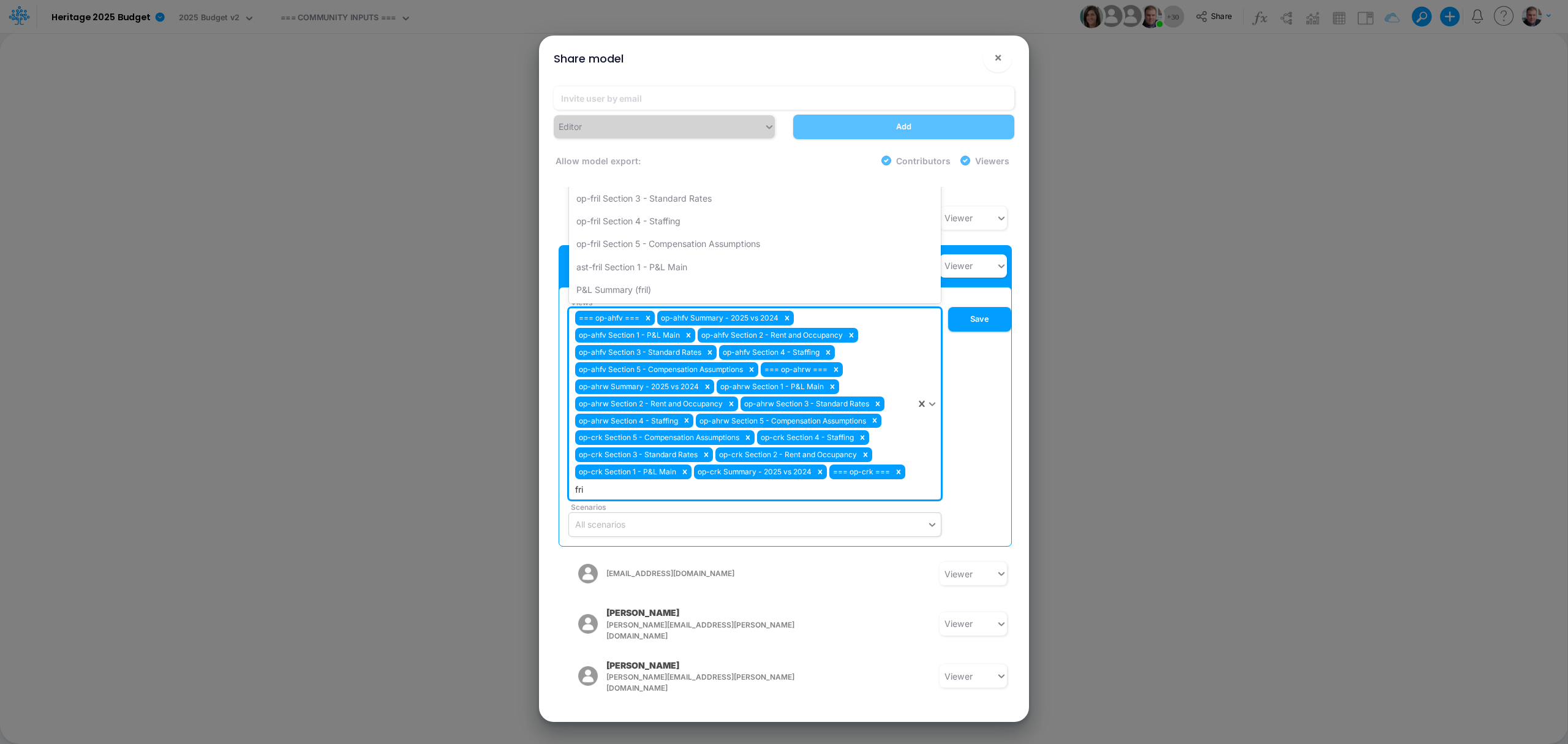
type input "fril"
click at [684, 232] on div "op-fril Section 5 - Compensation Assumptions" at bounding box center [755, 243] width 372 height 23
type input "fr"
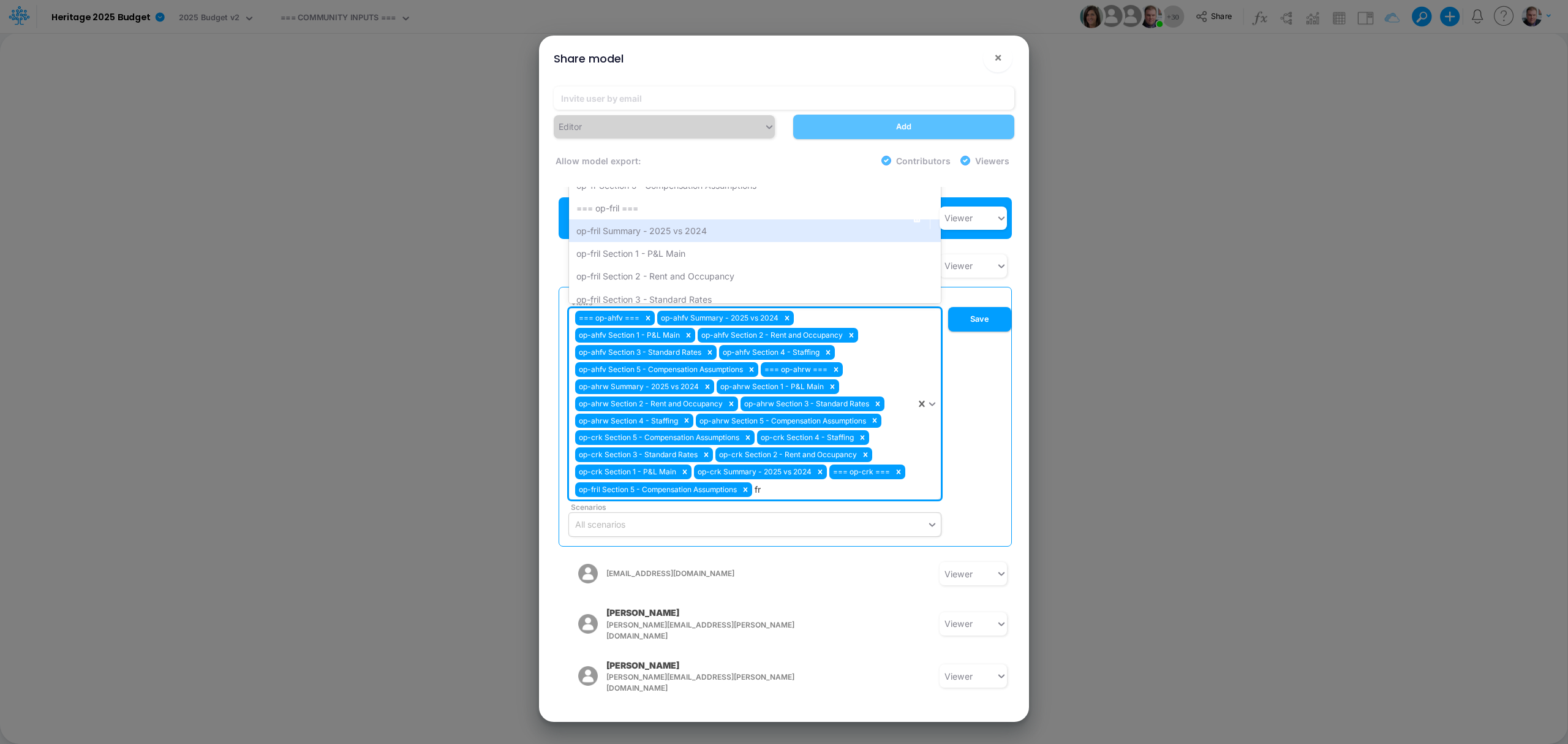
click at [671, 219] on div "op-fril Summary - 2025 vs 2024" at bounding box center [755, 231] width 372 height 23
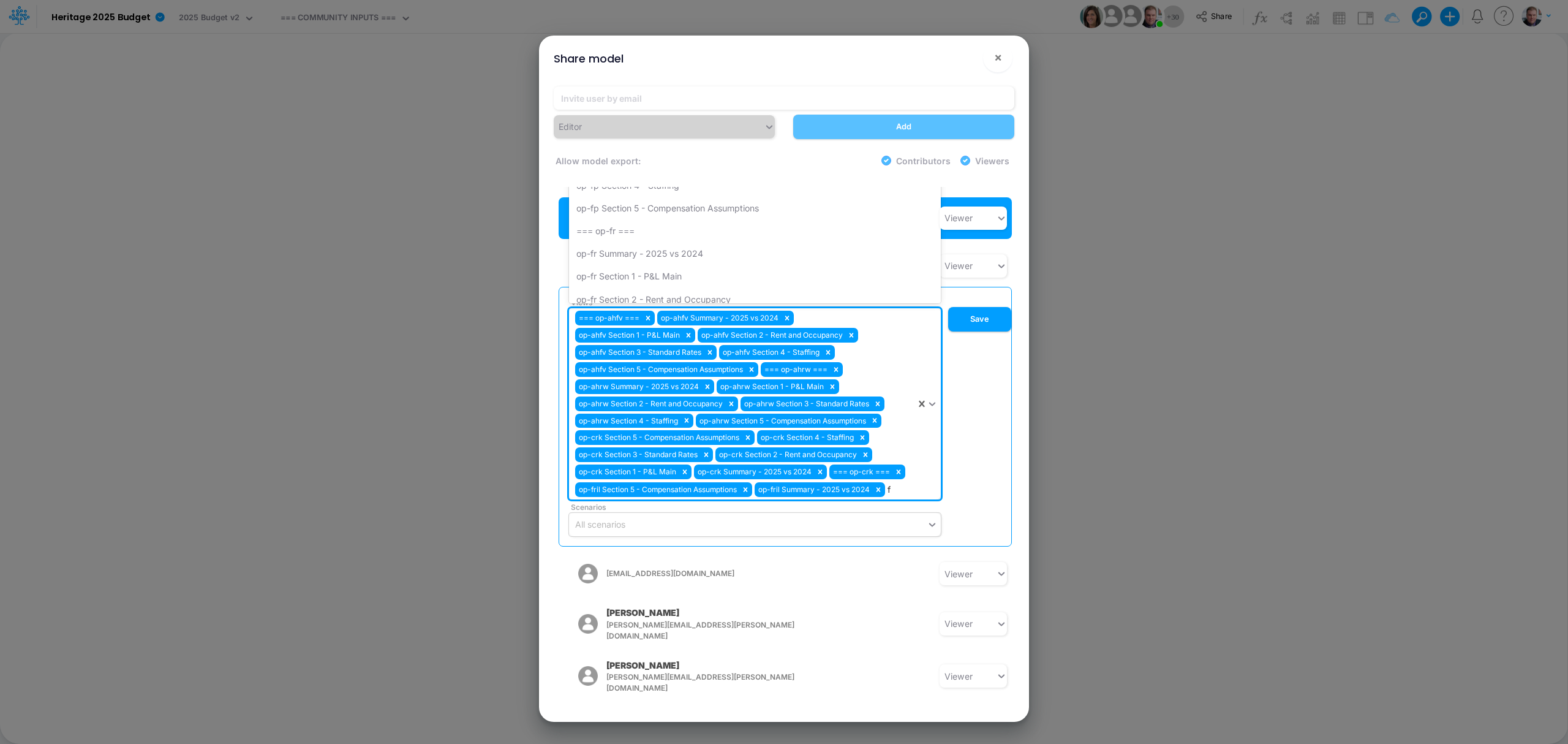
type input "fr"
click at [671, 219] on div "op-fril Section 1 - P&L Main" at bounding box center [755, 231] width 372 height 23
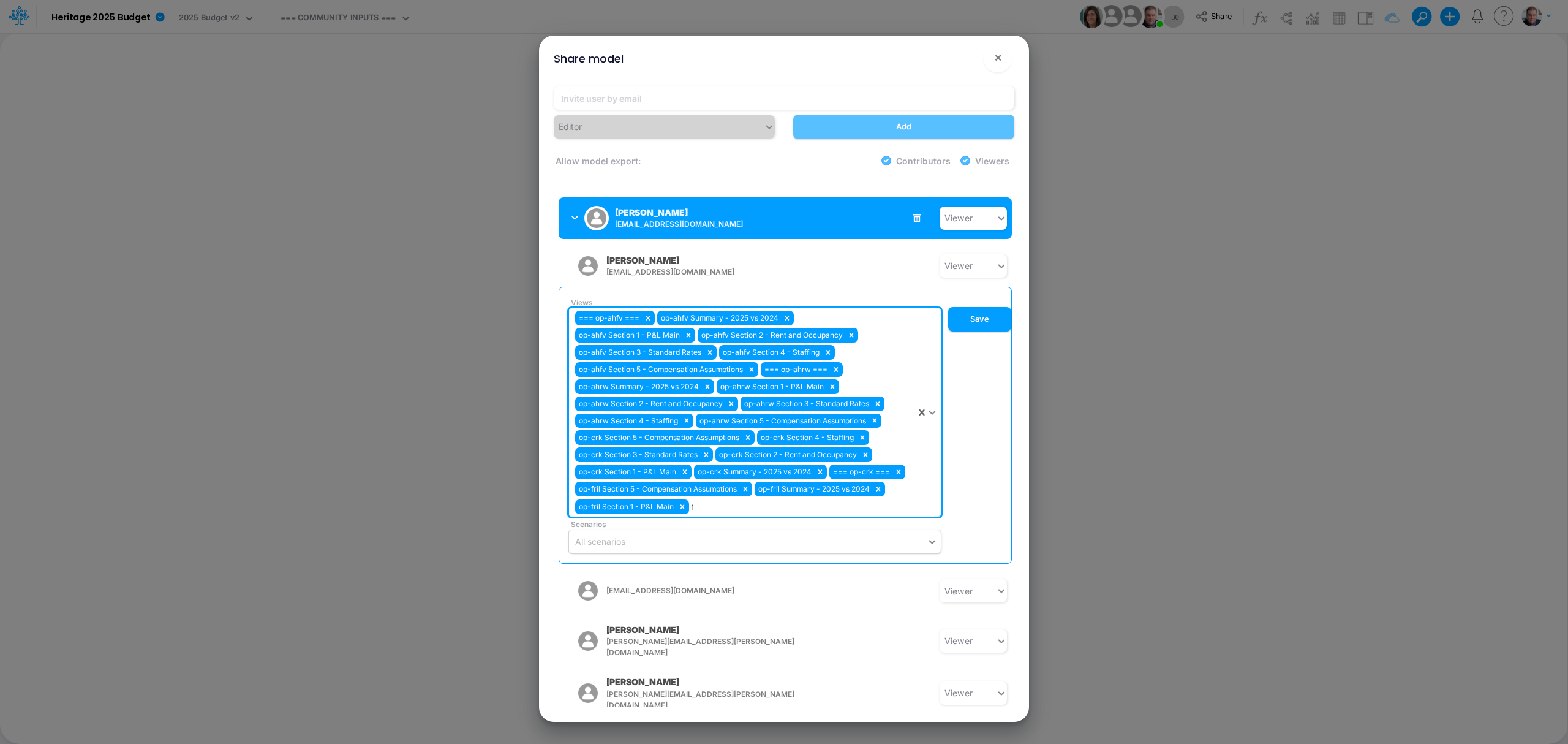
type input "fr"
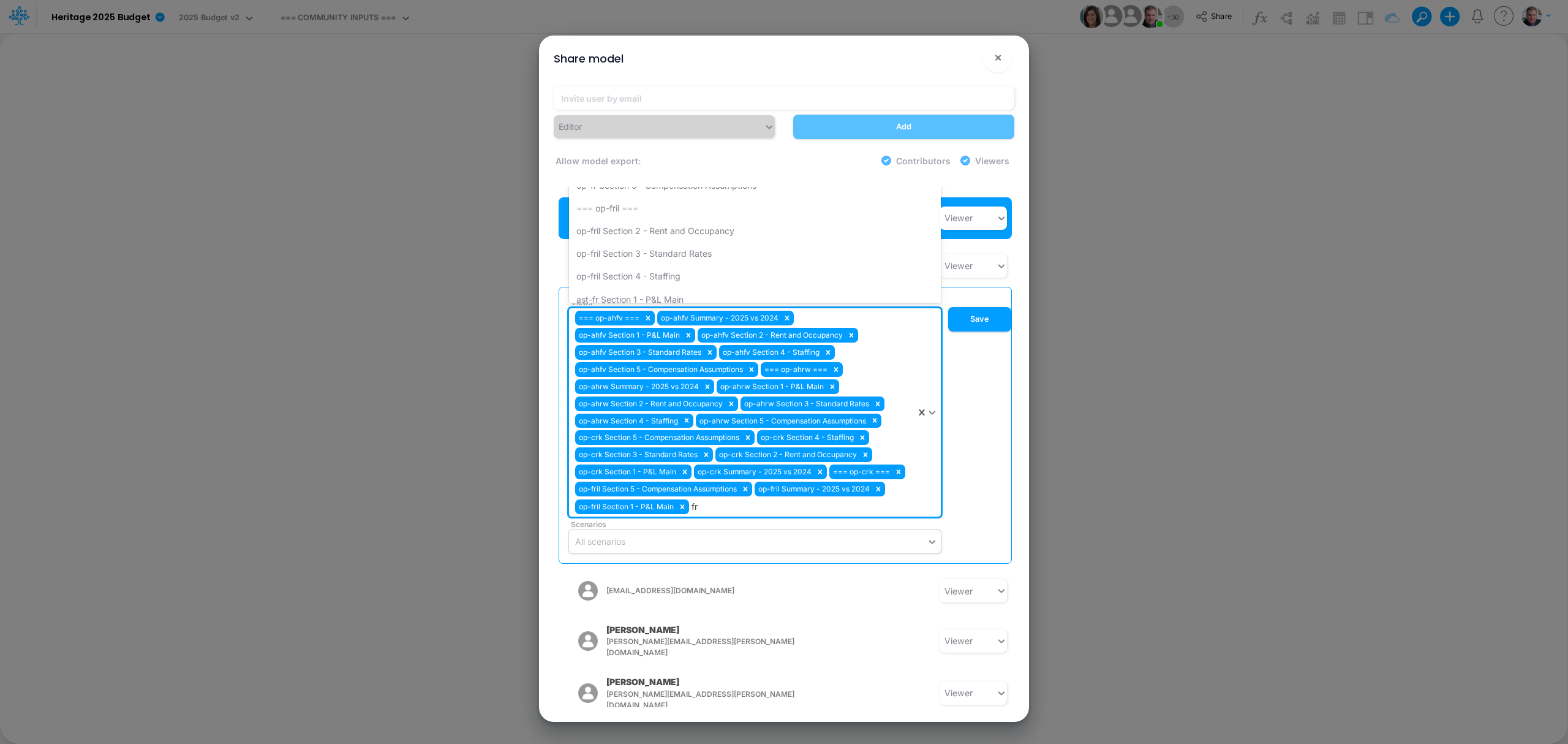
click at [667, 219] on div "op-fril Section 2 - Rent and Occupancy" at bounding box center [755, 231] width 372 height 23
type input "fr"
click at [667, 219] on div "op-fril Section 3 - Standard Rates" at bounding box center [755, 231] width 372 height 23
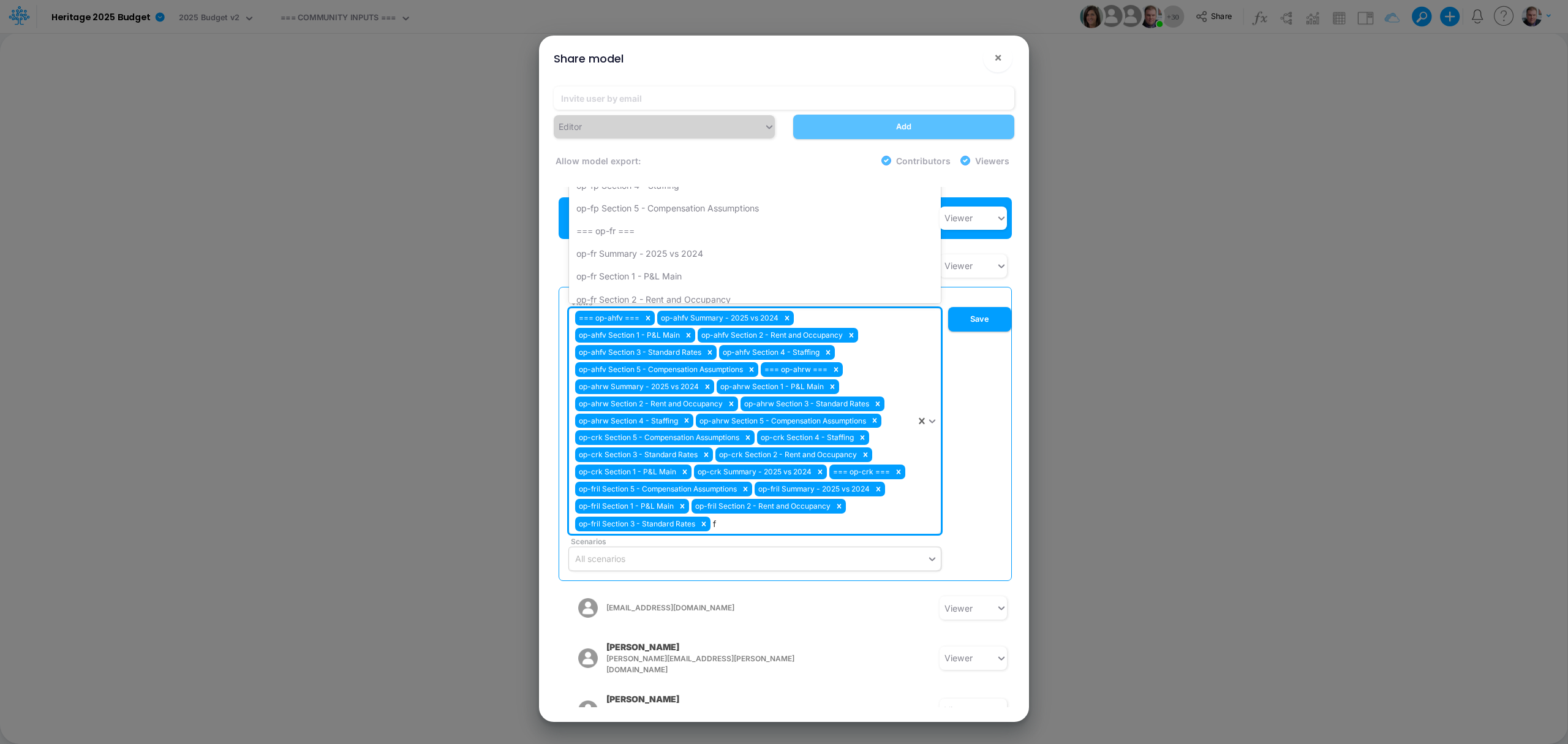
type input "fr"
click at [667, 219] on div "op-fril Section 4 - Staffing" at bounding box center [755, 231] width 372 height 23
type input "fr"
click at [665, 219] on div "ast-fr Section 1 - P&L Main" at bounding box center [755, 231] width 372 height 23
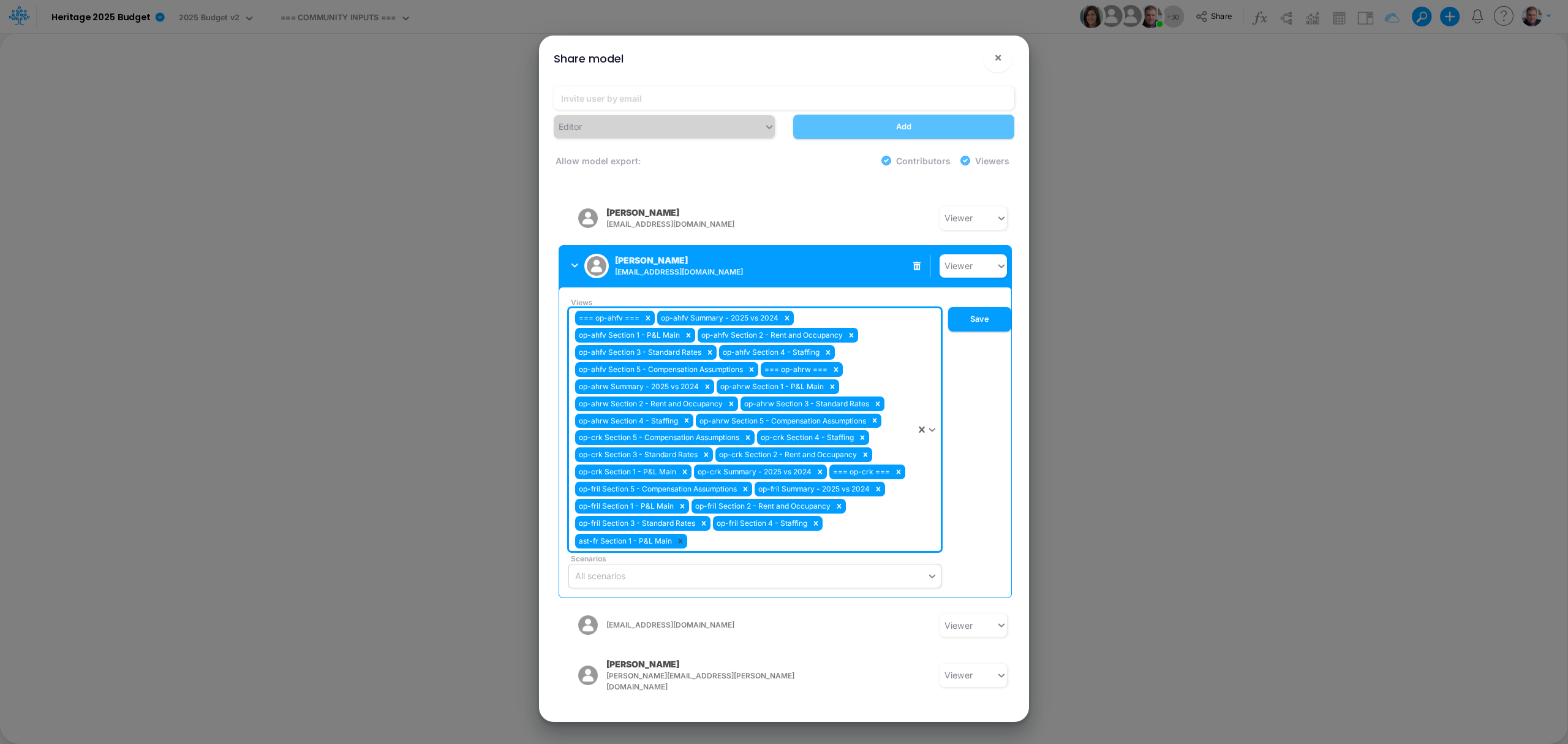
click at [679, 537] on icon at bounding box center [680, 541] width 9 height 9
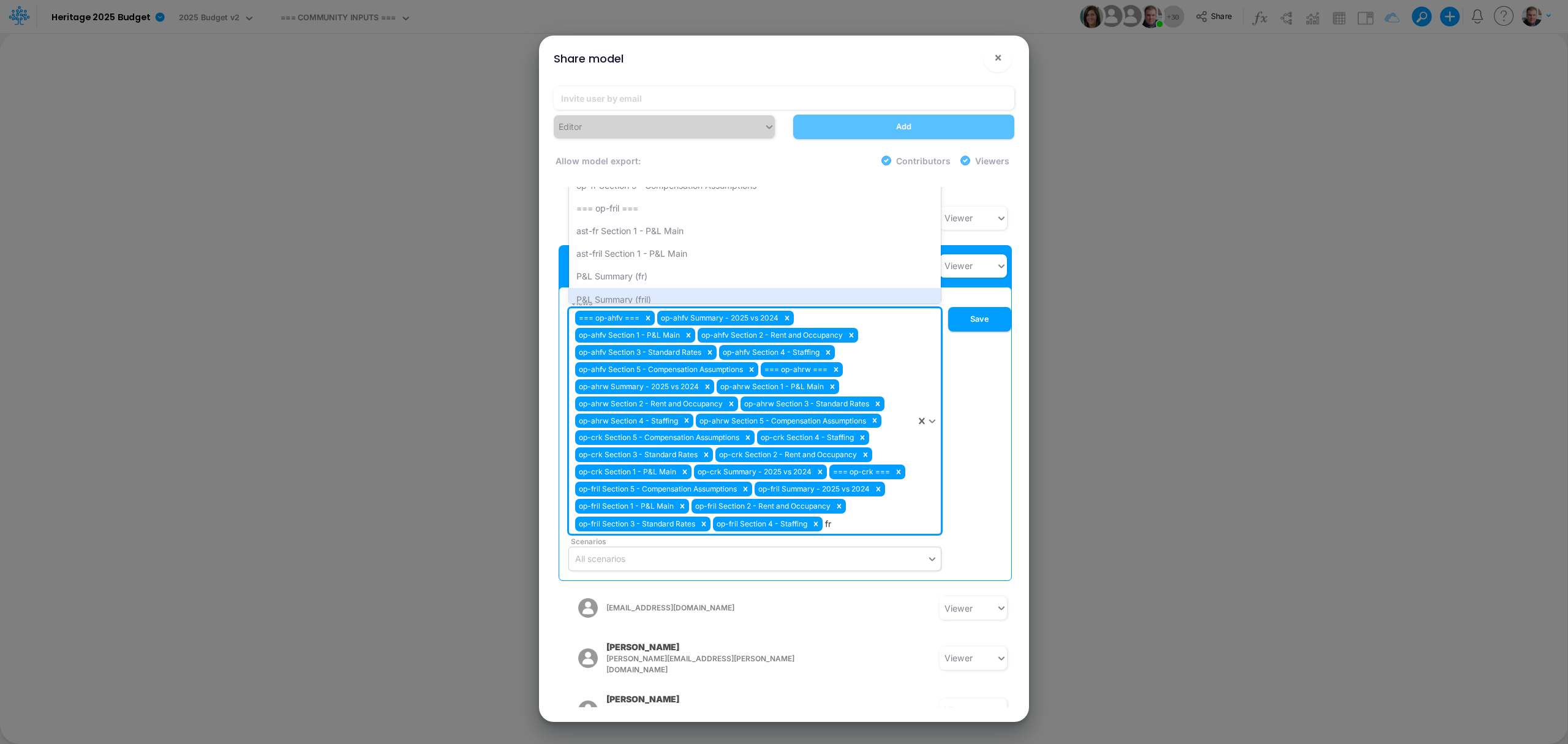
type input "f"
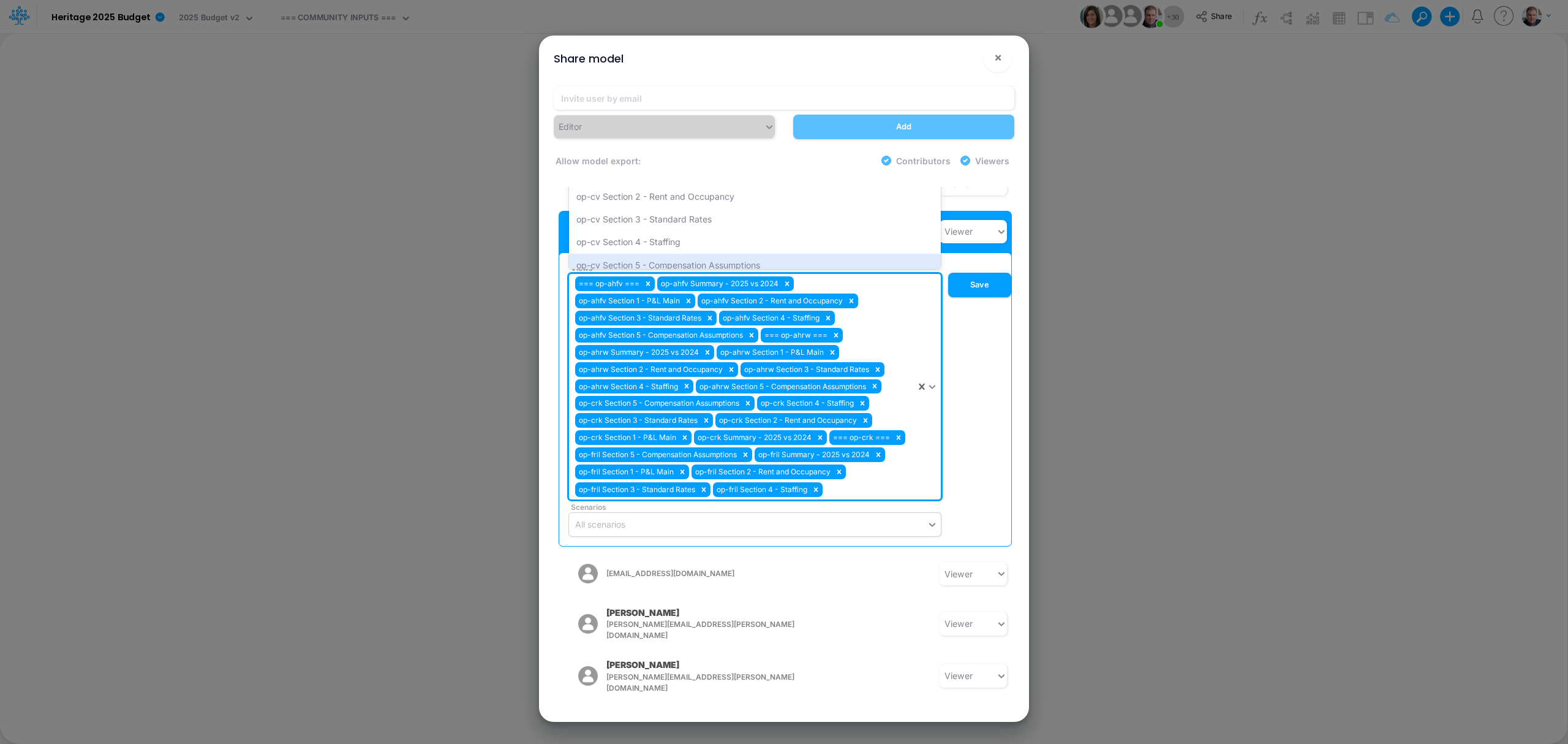
scroll to position [1082, 0]
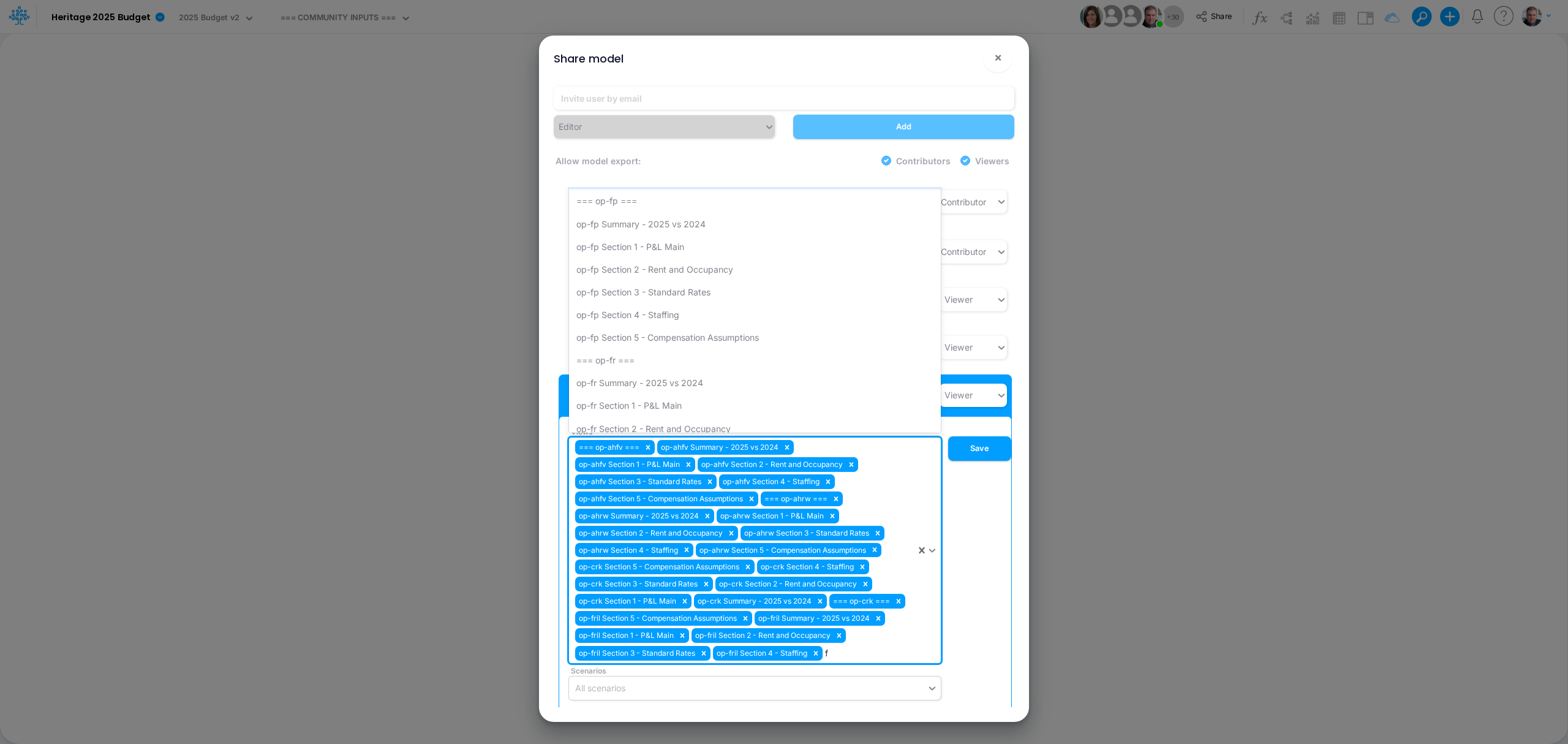
type input "fr"
click at [685, 213] on div "op-fr Section 1 - P&L Main" at bounding box center [755, 224] width 372 height 23
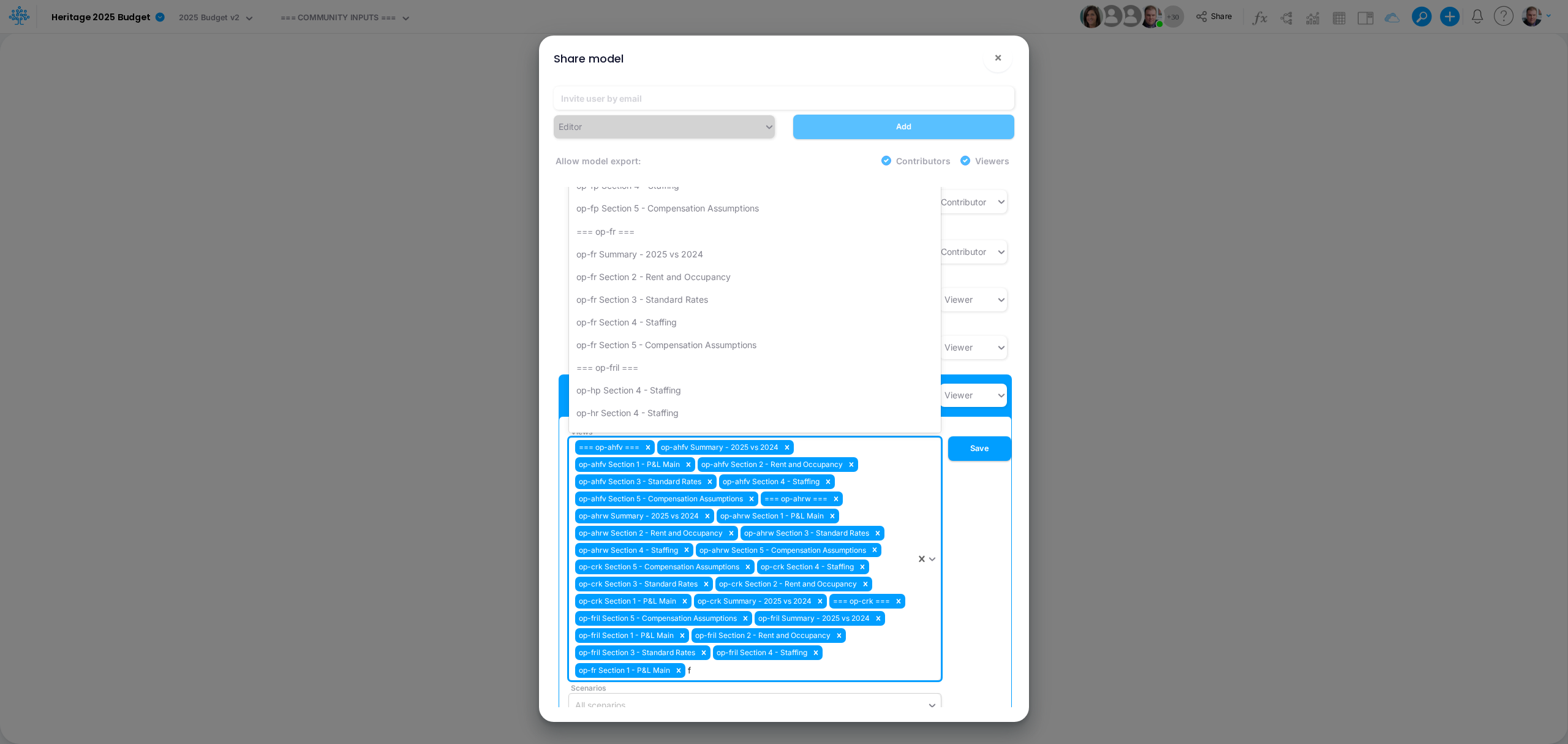
type input "fr"
click at [677, 225] on div "op-fr Section 3 - Standard Rates" at bounding box center [755, 237] width 372 height 23
type input "fr"
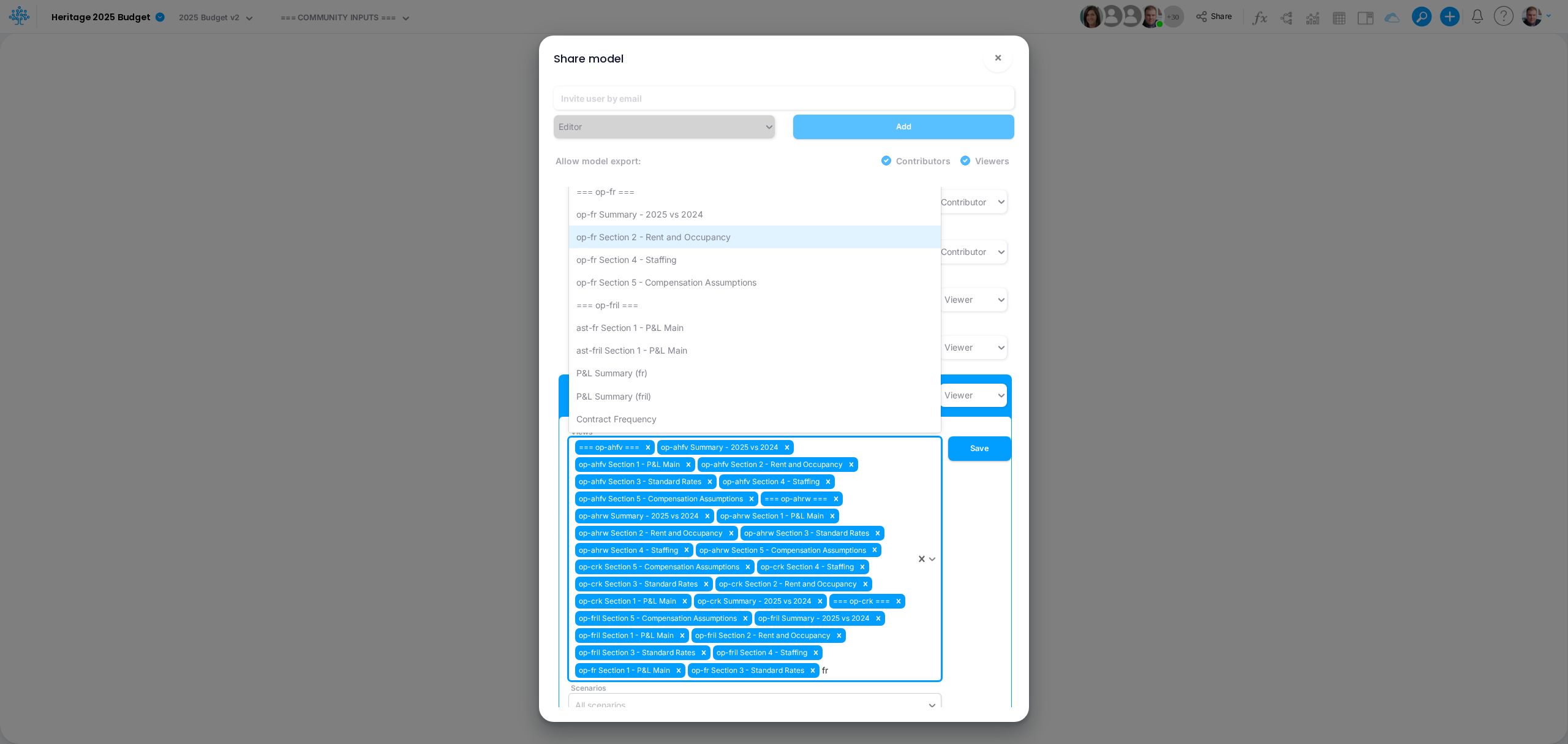
click at [675, 225] on div "op-fr Section 2 - Rent and Occupancy" at bounding box center [755, 237] width 372 height 23
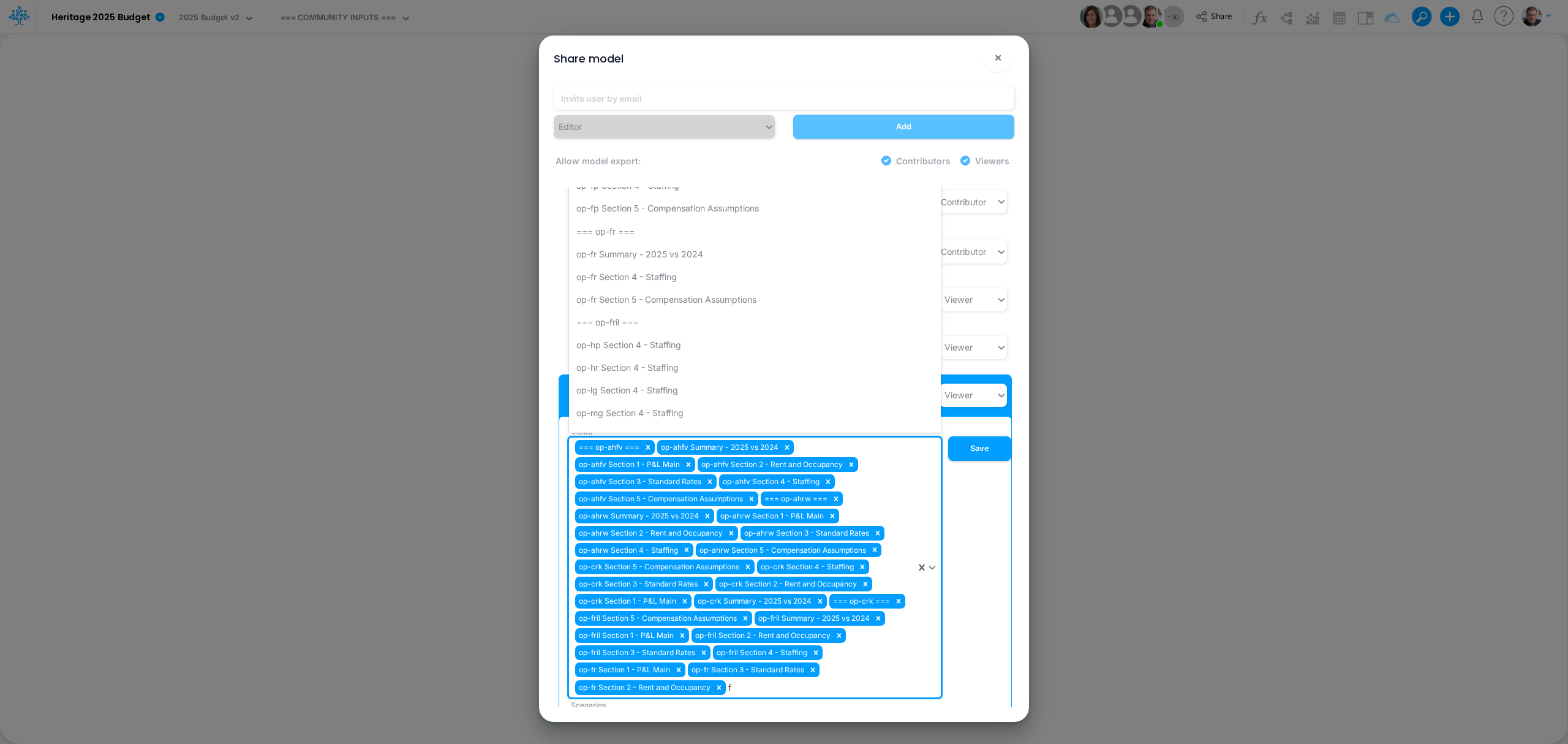
type input "fr"
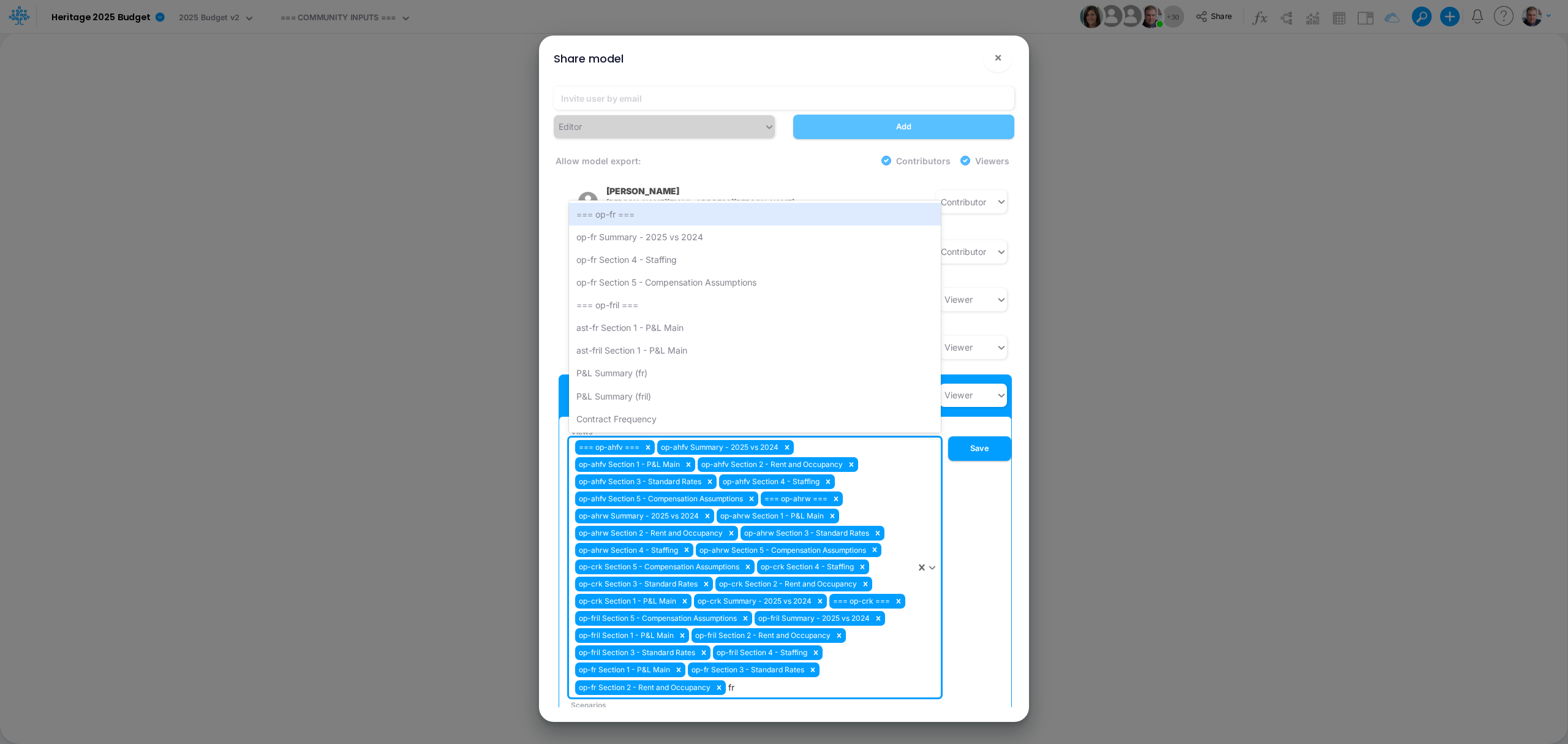
click at [675, 225] on div "op-fr Summary - 2025 vs 2024" at bounding box center [755, 237] width 372 height 23
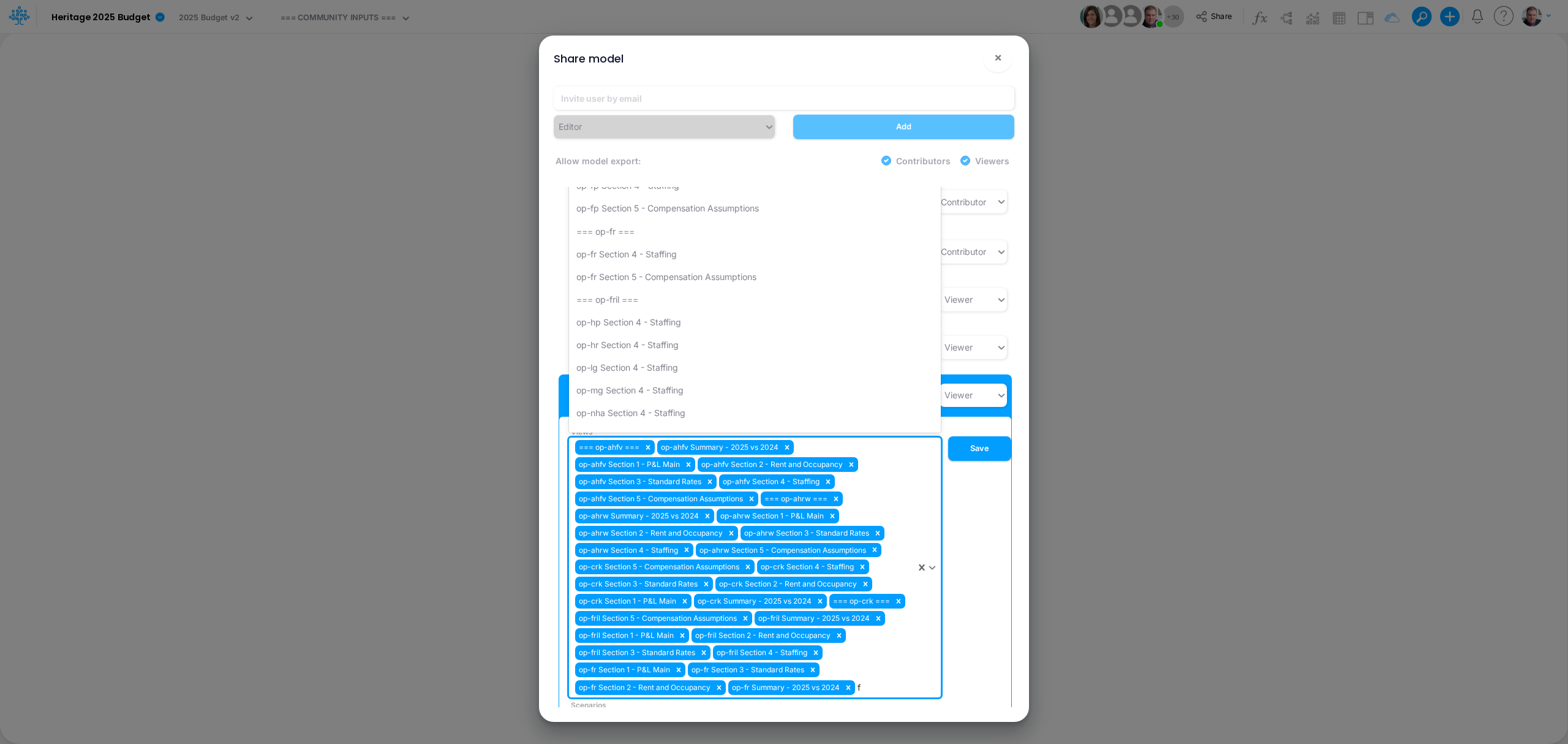
type input "fr"
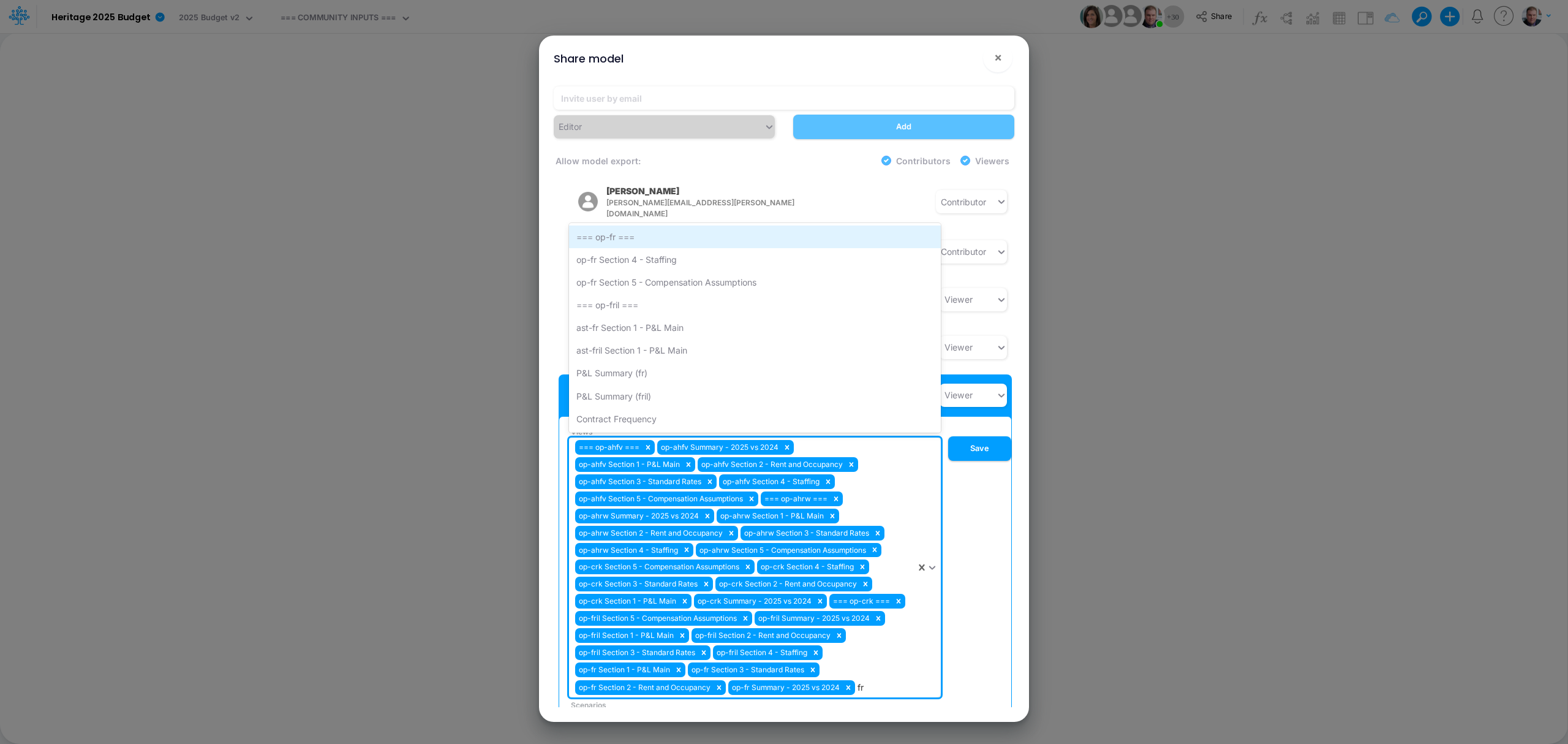
click at [660, 225] on div "=== op-fr ===" at bounding box center [755, 237] width 372 height 23
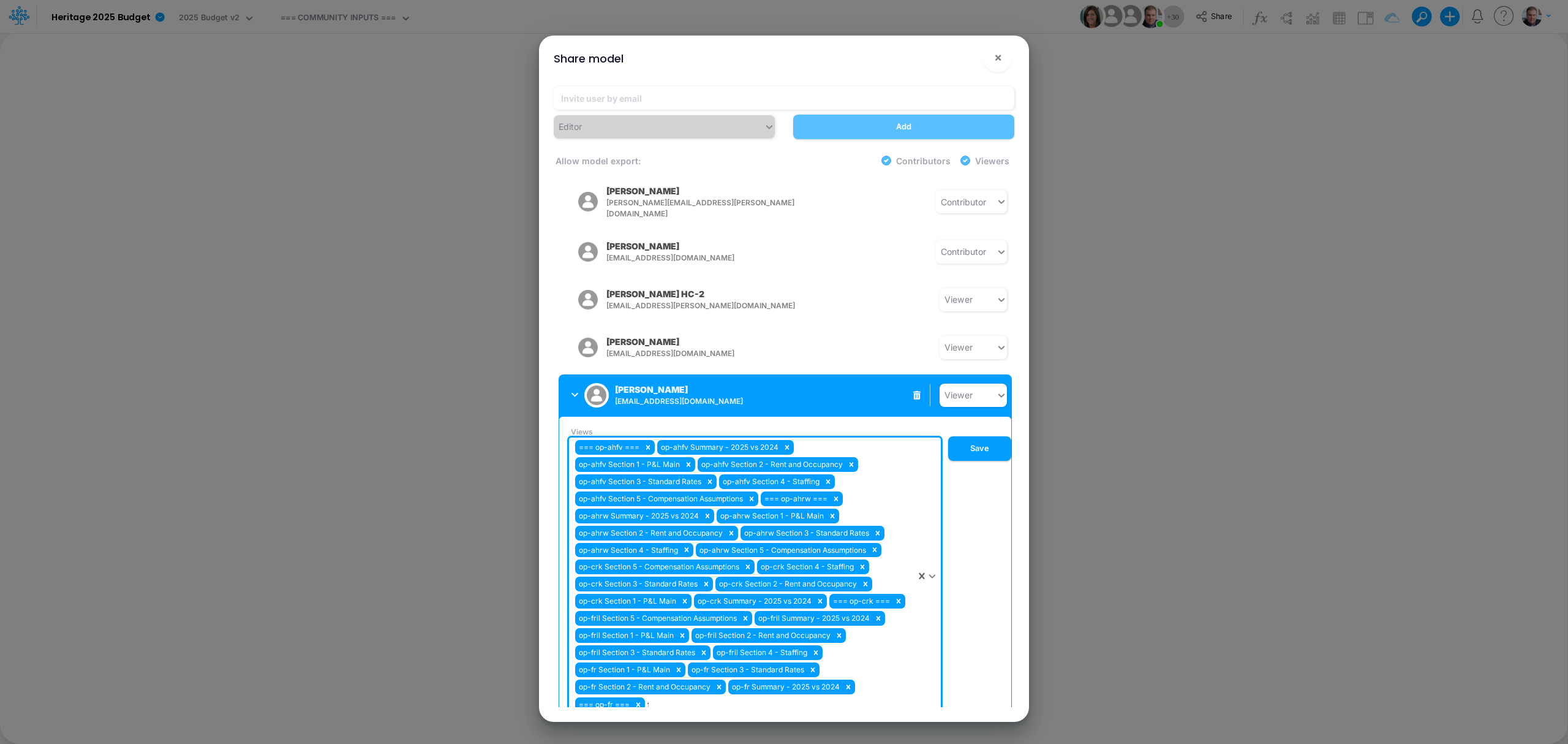
type input "fr"
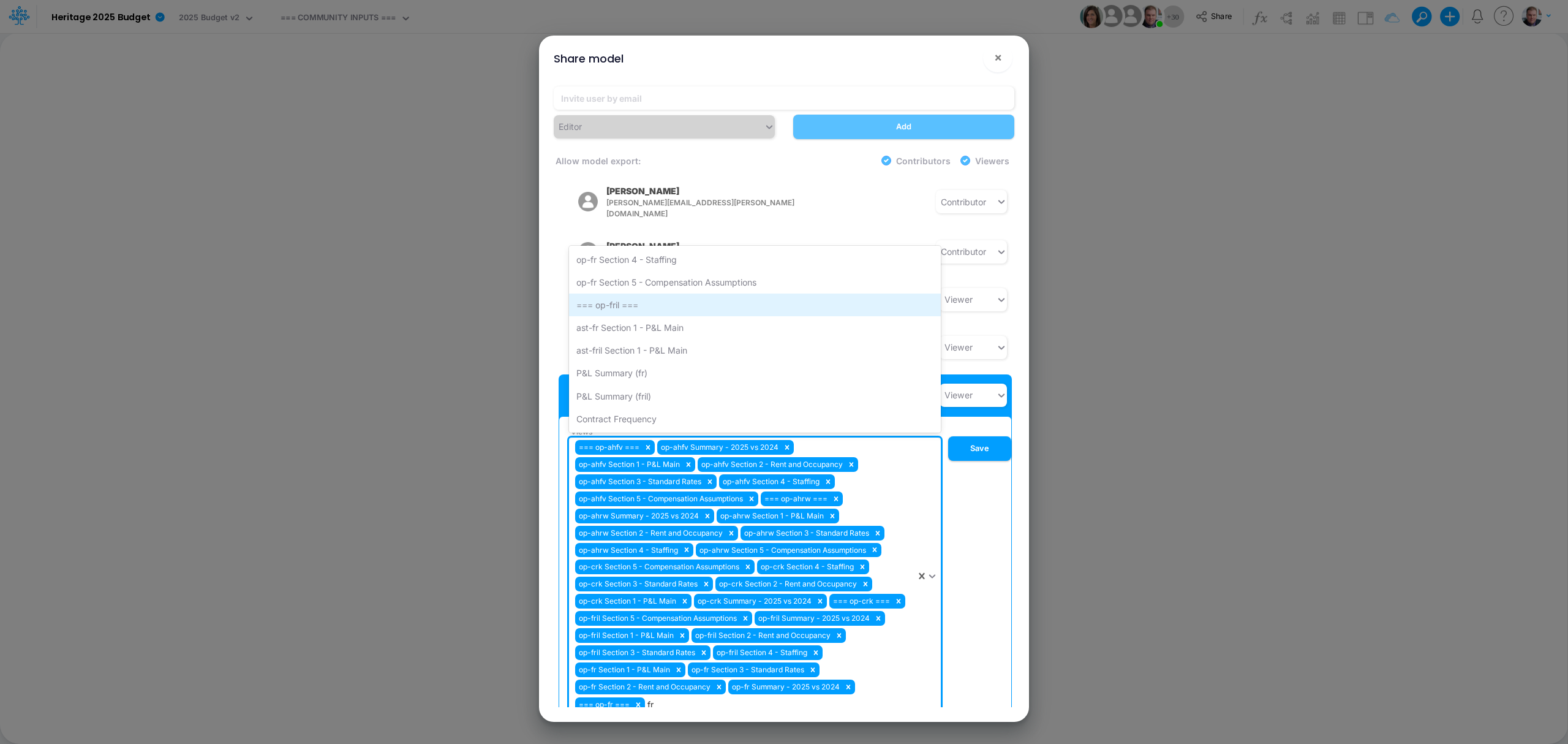
click at [636, 294] on div "=== op-fril ===" at bounding box center [755, 305] width 372 height 23
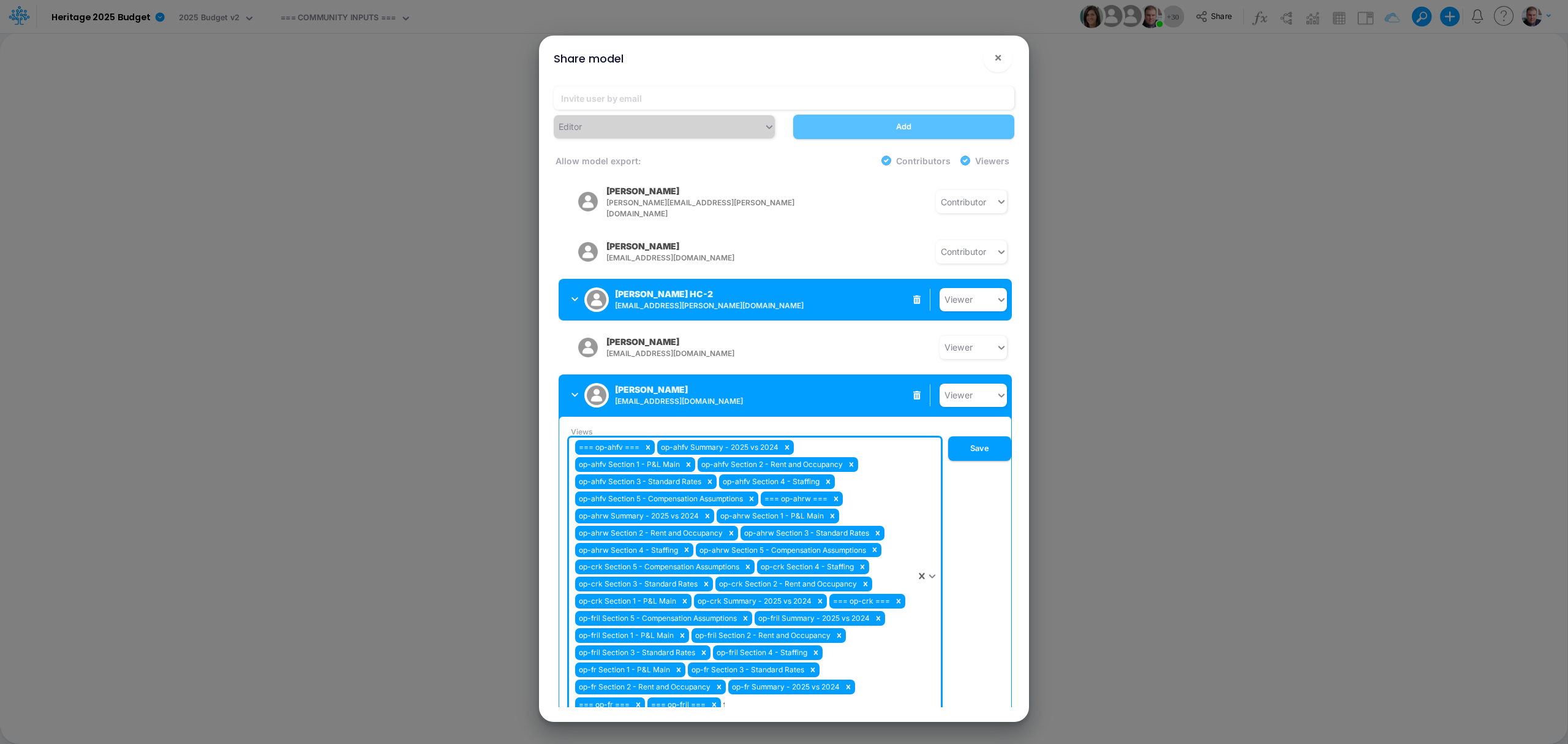
type input "fr"
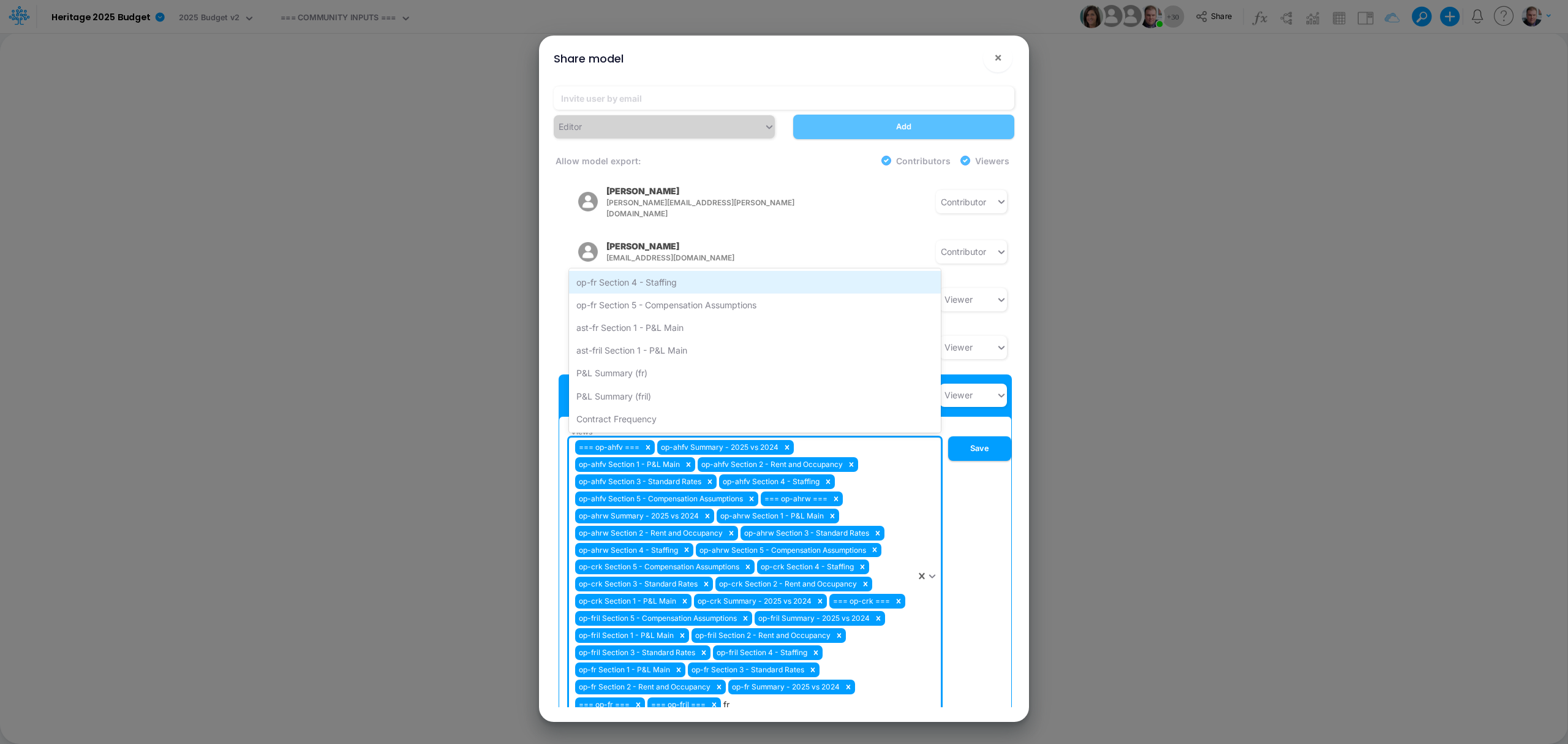
click at [675, 271] on div "op-fr Section 4 - Staffing" at bounding box center [755, 282] width 372 height 23
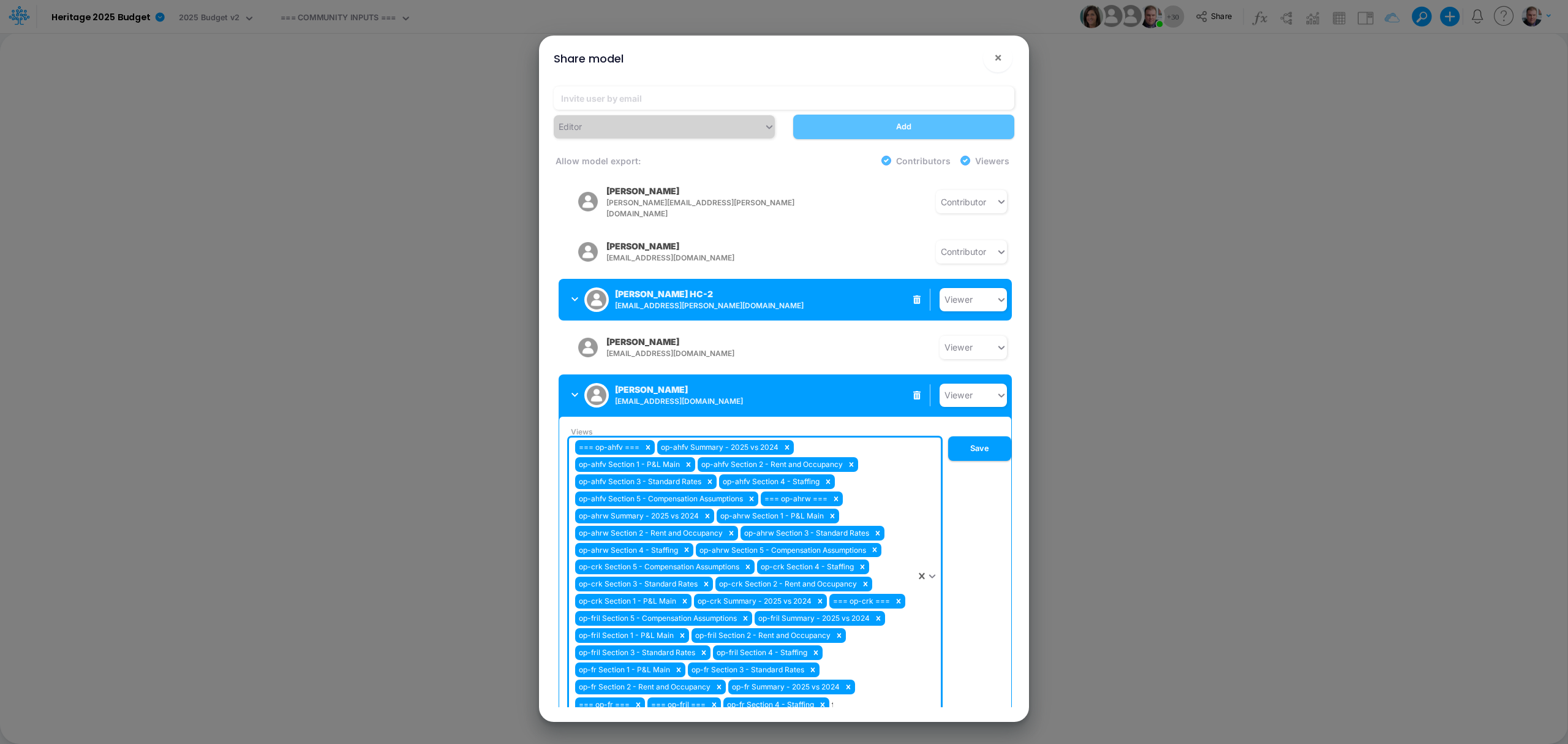
type input "fr"
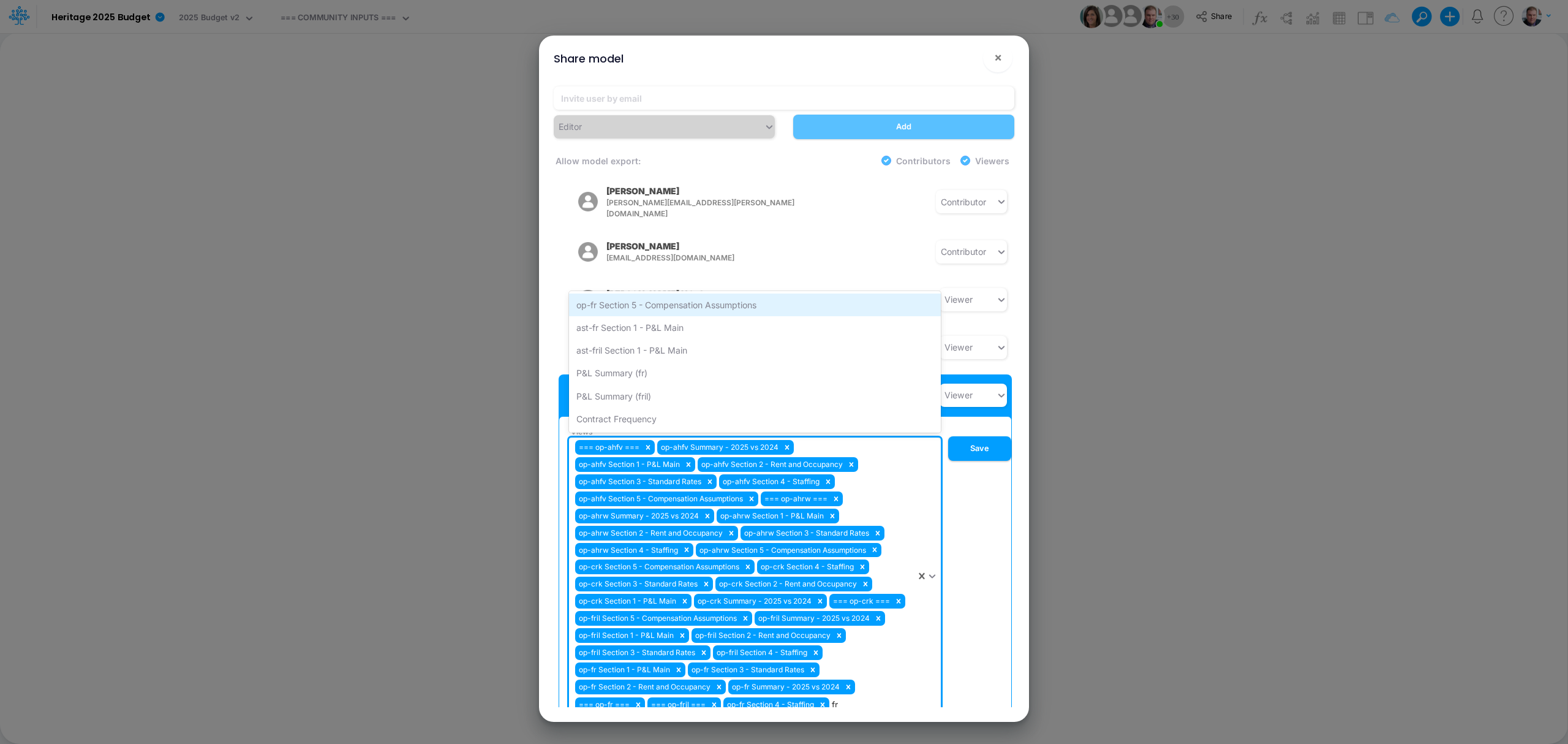
click at [672, 294] on div "op-fr Section 5 - Compensation Assumptions" at bounding box center [755, 305] width 372 height 23
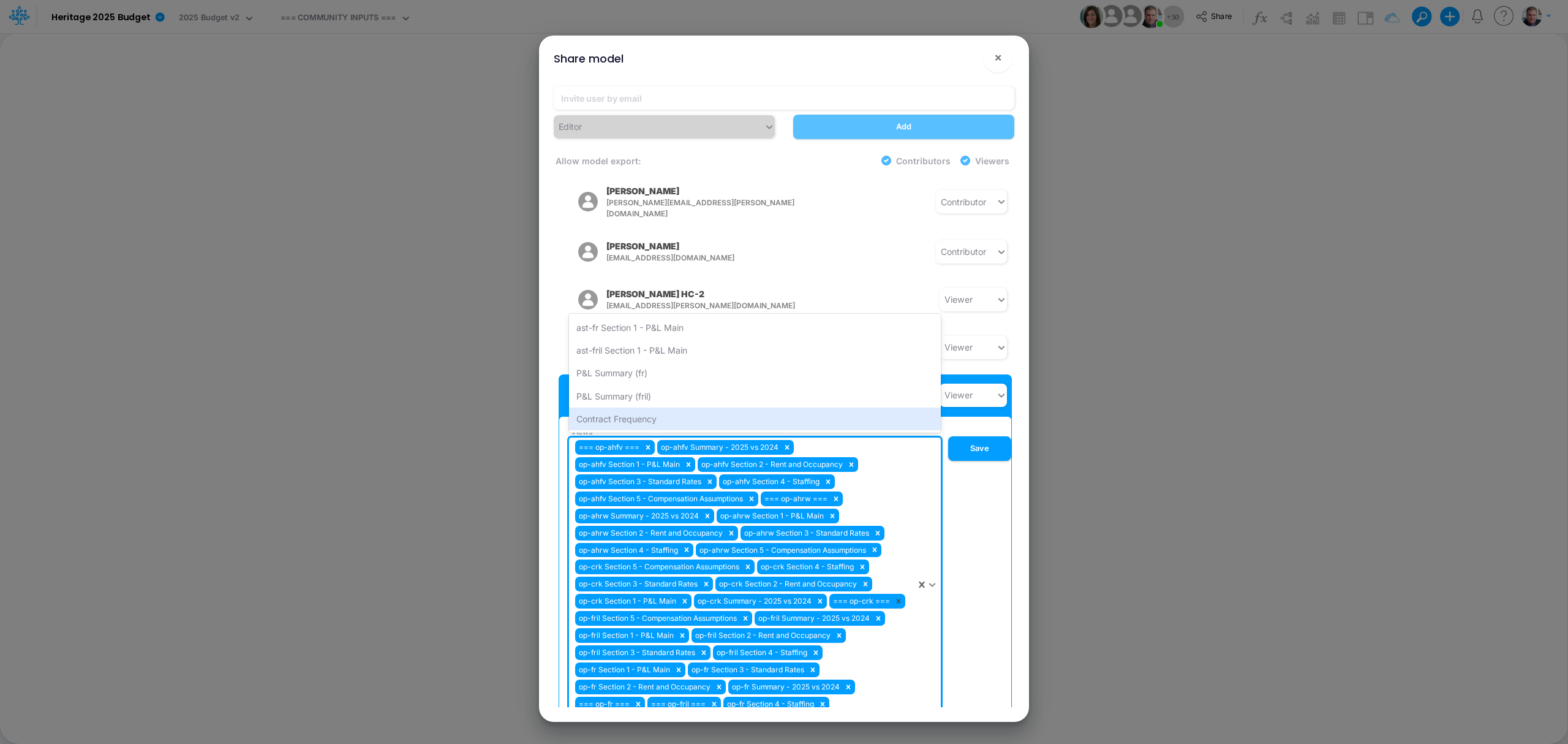
type input "f"
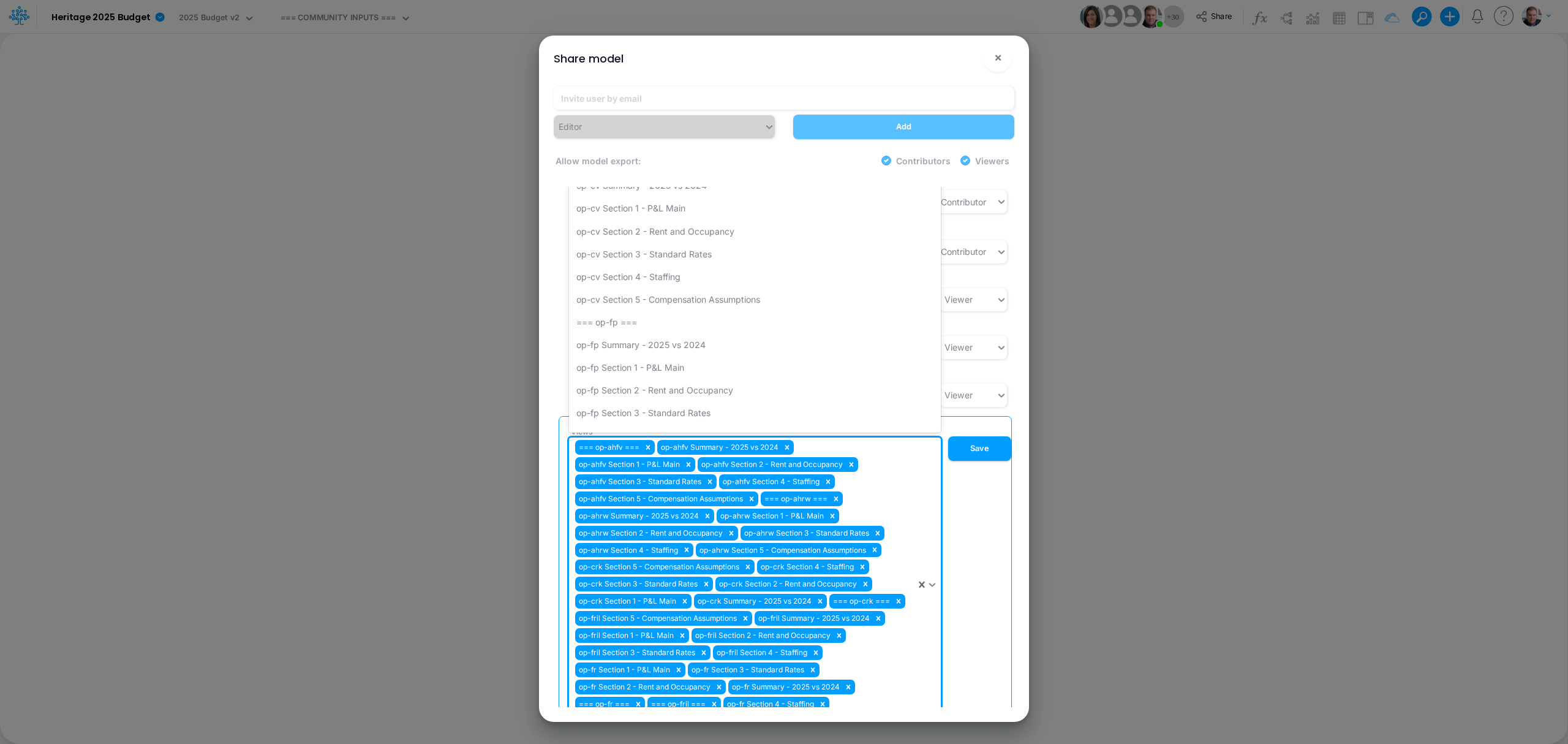
type input "nh"
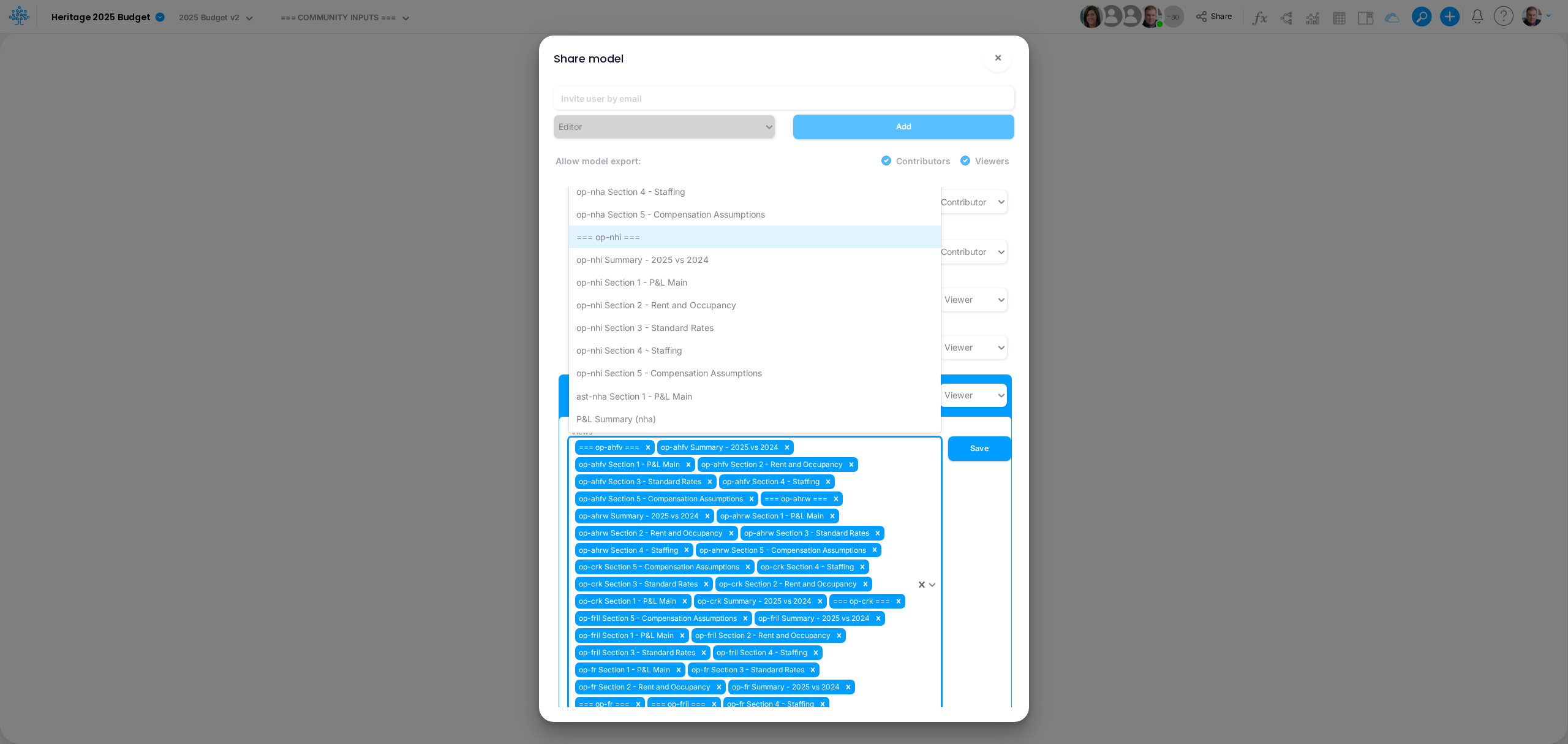
click at [636, 225] on div "=== op-nhi ===" at bounding box center [755, 237] width 372 height 23
type input "nh"
click at [640, 225] on div "op-nha Section 5 - Compensation Assumptions" at bounding box center [755, 237] width 372 height 23
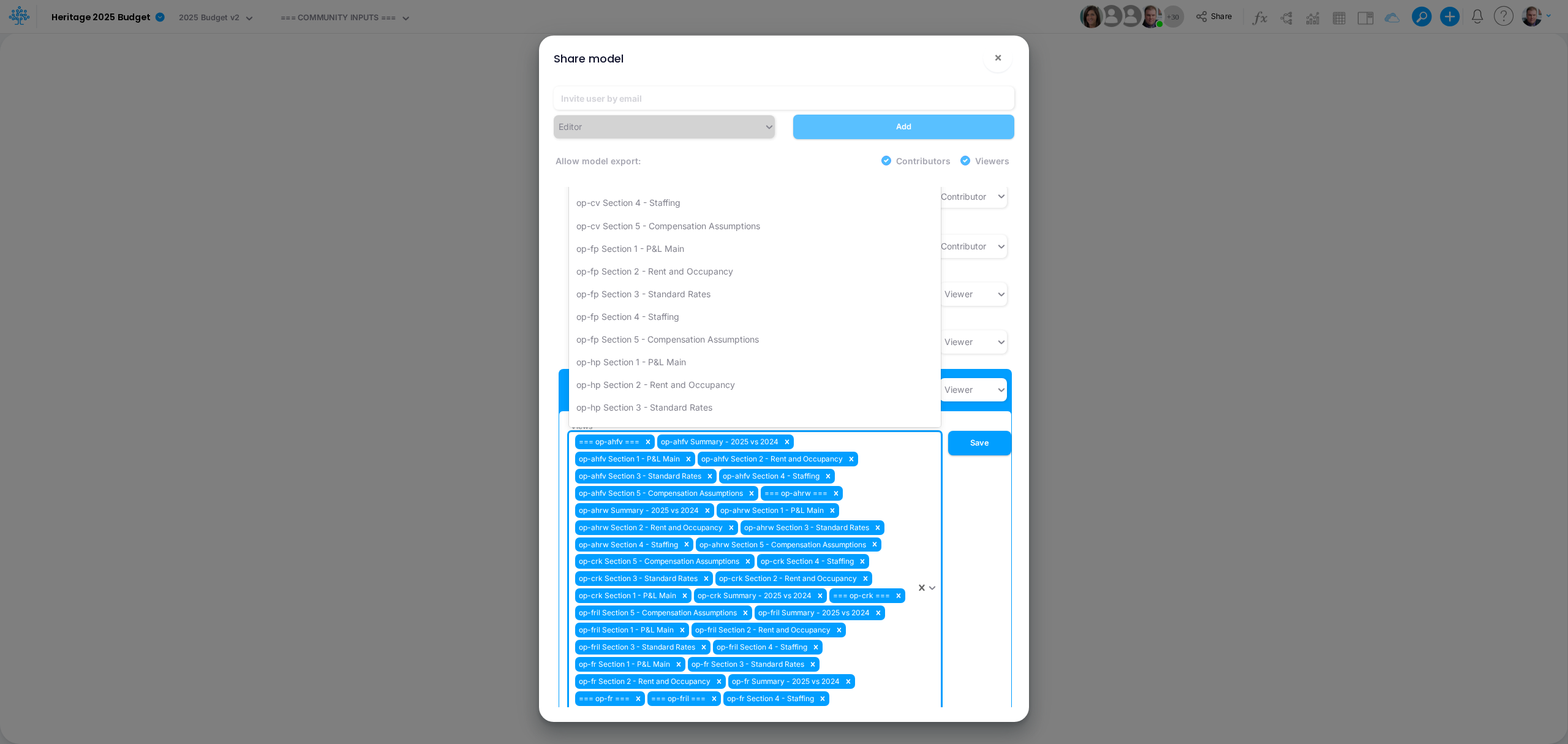
type input "nh"
click at [638, 220] on div "op-nha Section 4 - Staffing" at bounding box center [755, 231] width 372 height 23
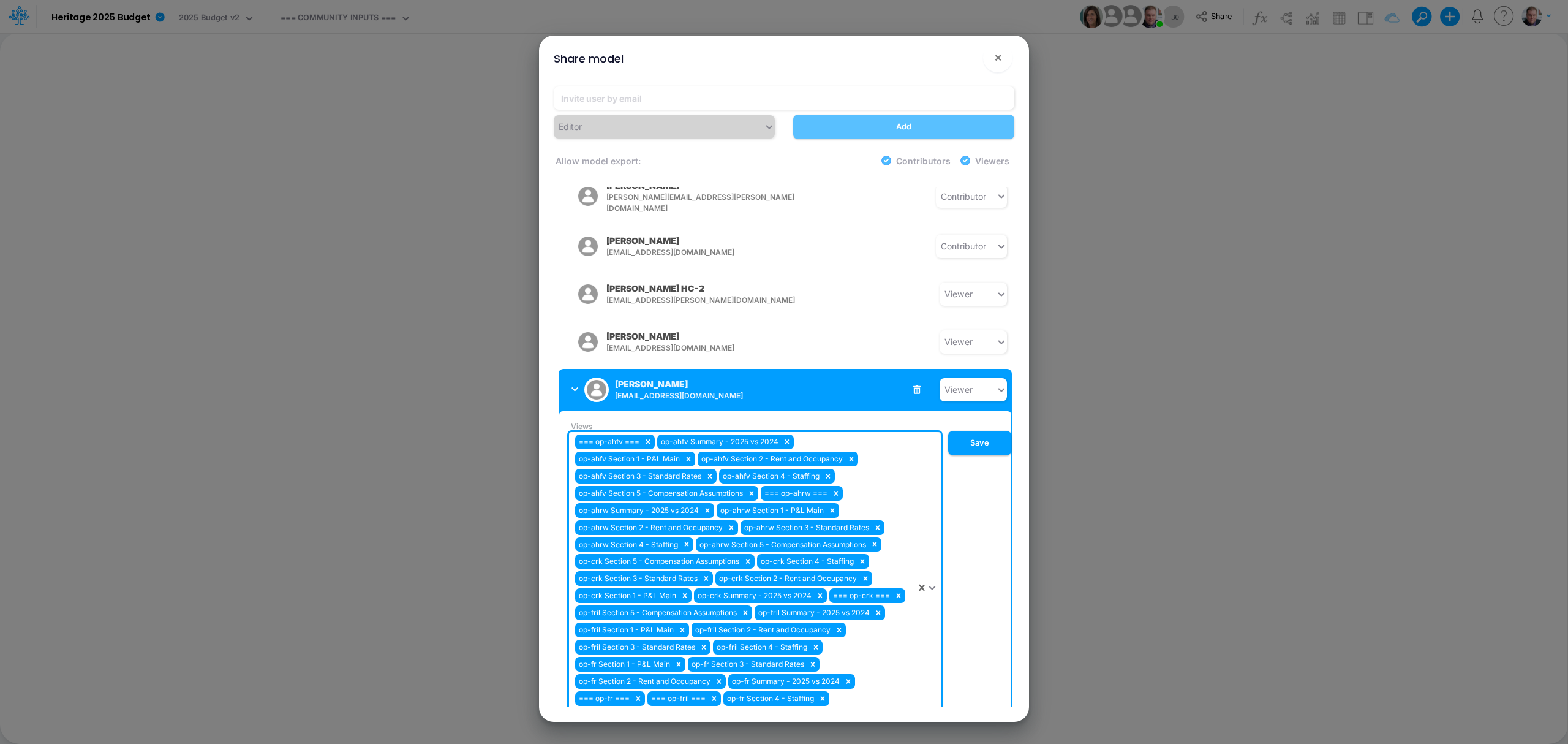
type input "nh"
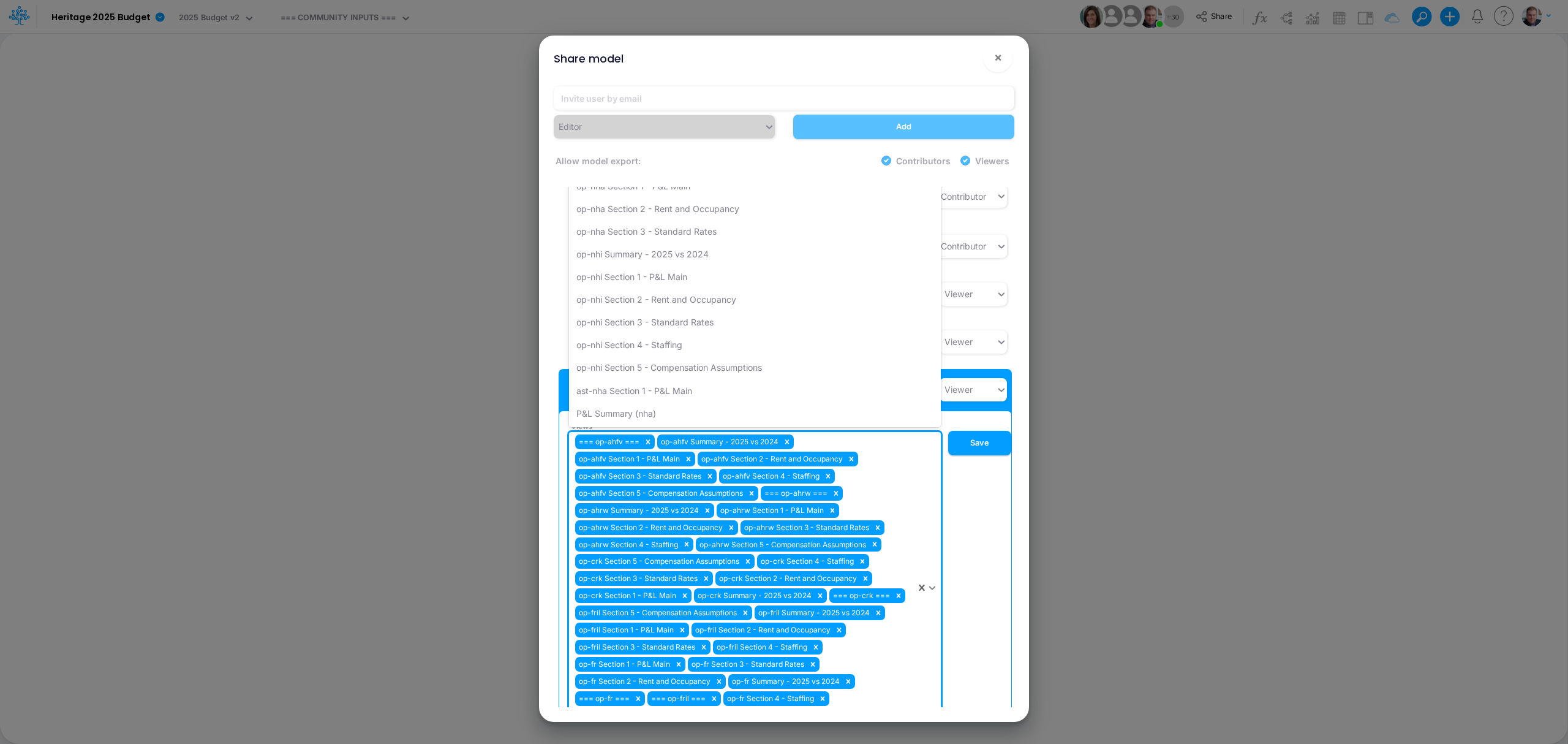
click at [638, 220] on div "op-nha Section 3 - Standard Rates" at bounding box center [755, 231] width 372 height 23
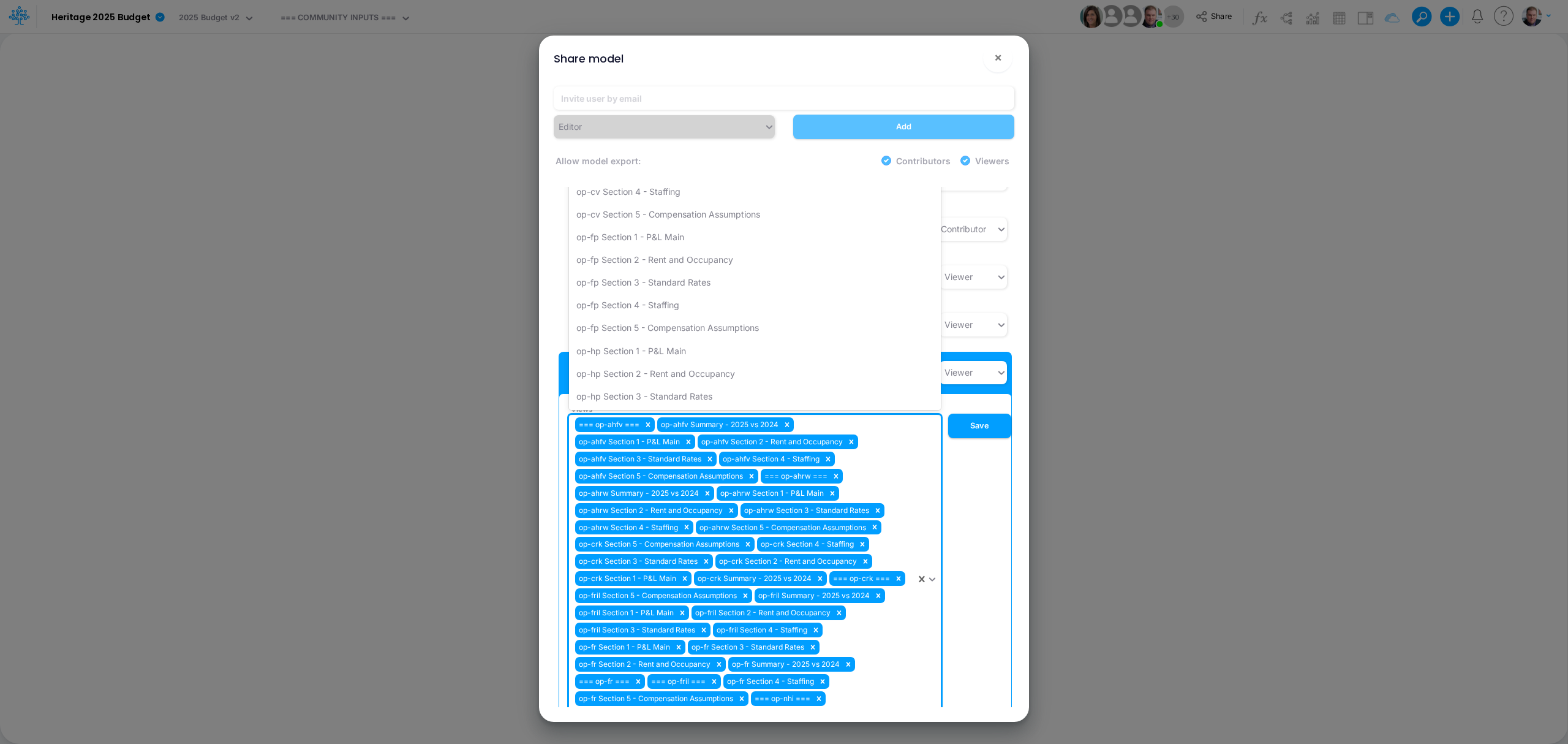
type input "nh"
click at [638, 225] on div "op-nhi Summary - 2025 vs 2024" at bounding box center [755, 237] width 372 height 23
type input "nh"
click at [638, 225] on div "op-nha Section 2 - Rent and Occupancy" at bounding box center [755, 237] width 372 height 23
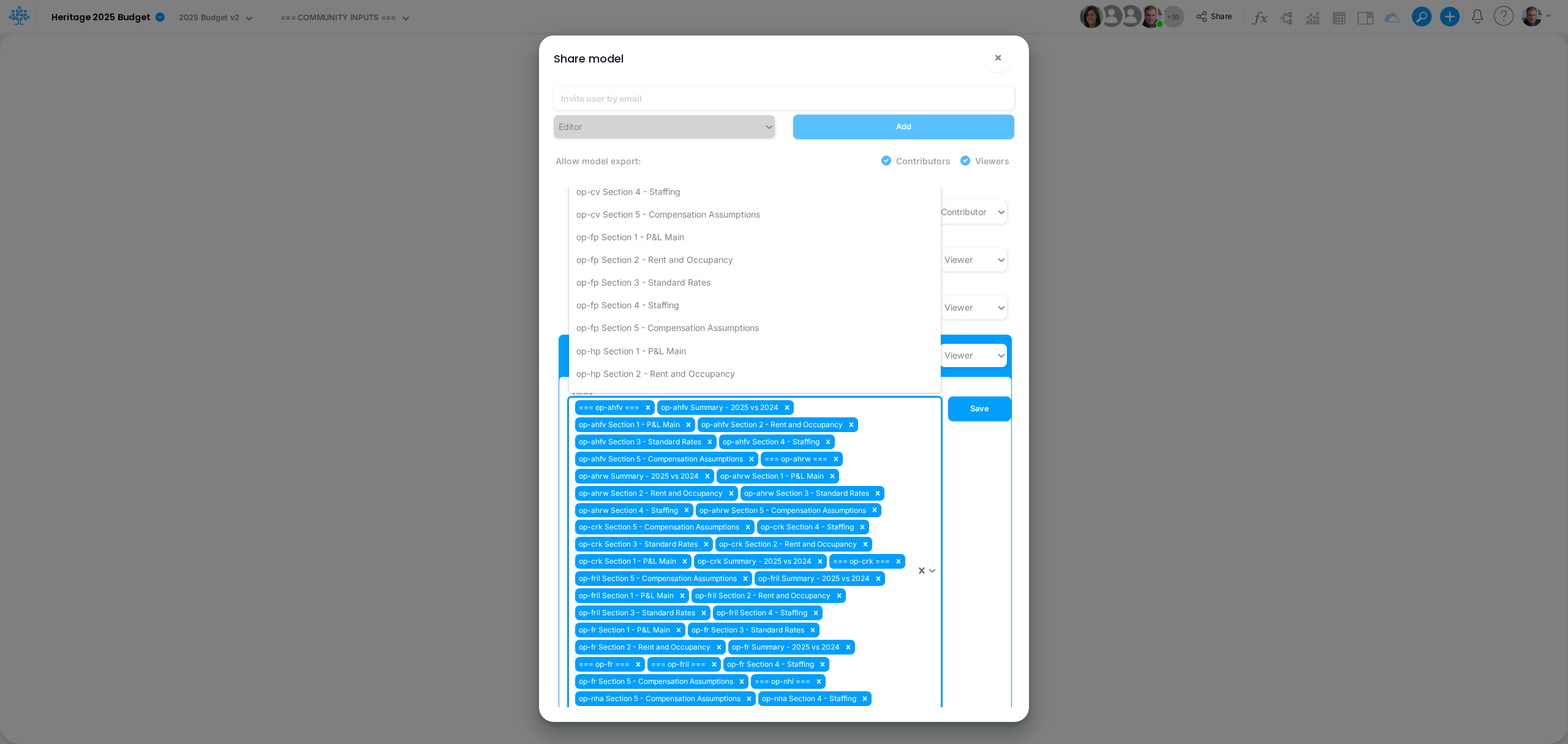
type input "nh"
click at [638, 231] on div "op-nhi Section 1 - P&L Main" at bounding box center [755, 242] width 372 height 23
type input "nh"
click at [638, 231] on div "op-nha Section 1 - P&L Main" at bounding box center [755, 242] width 372 height 23
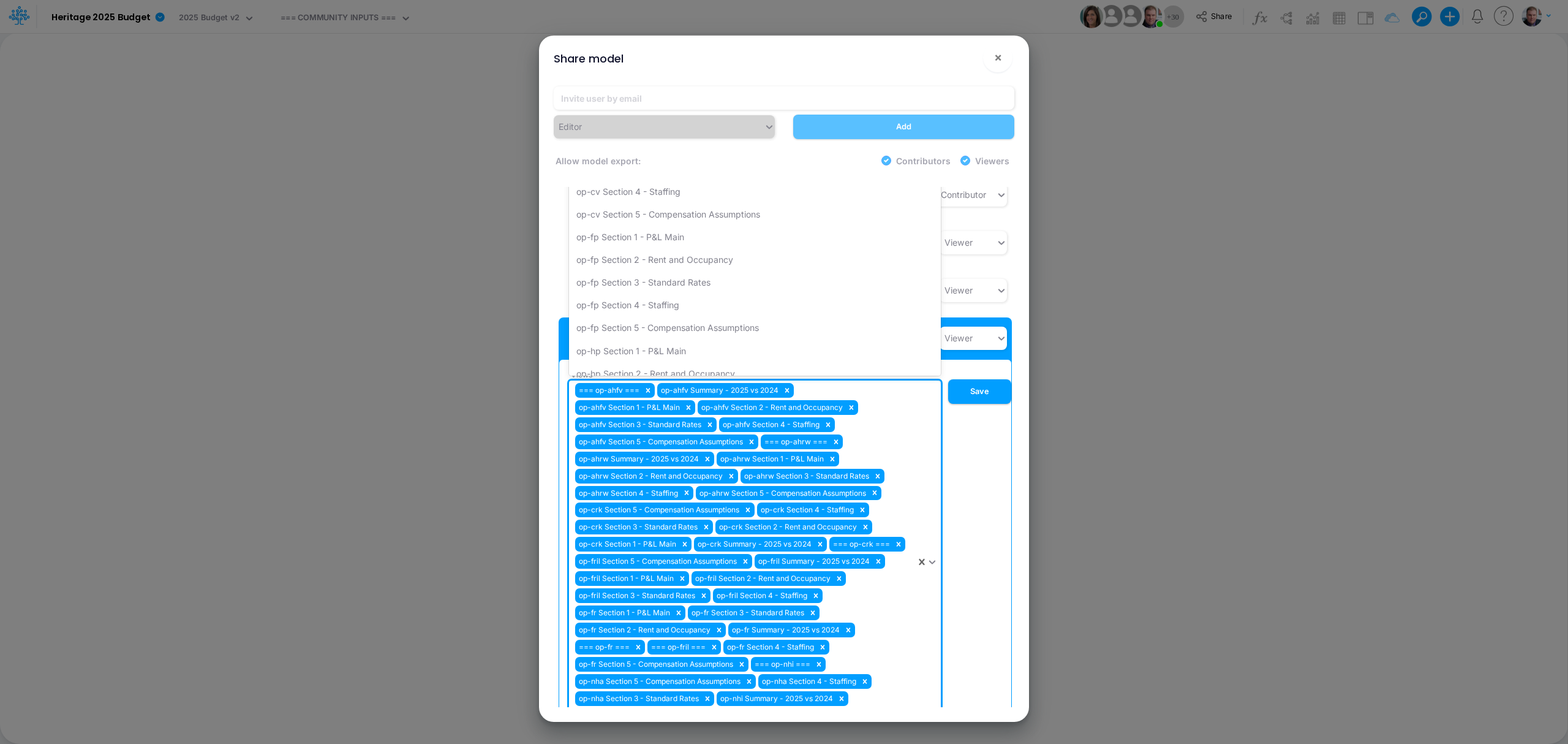
type input "nh"
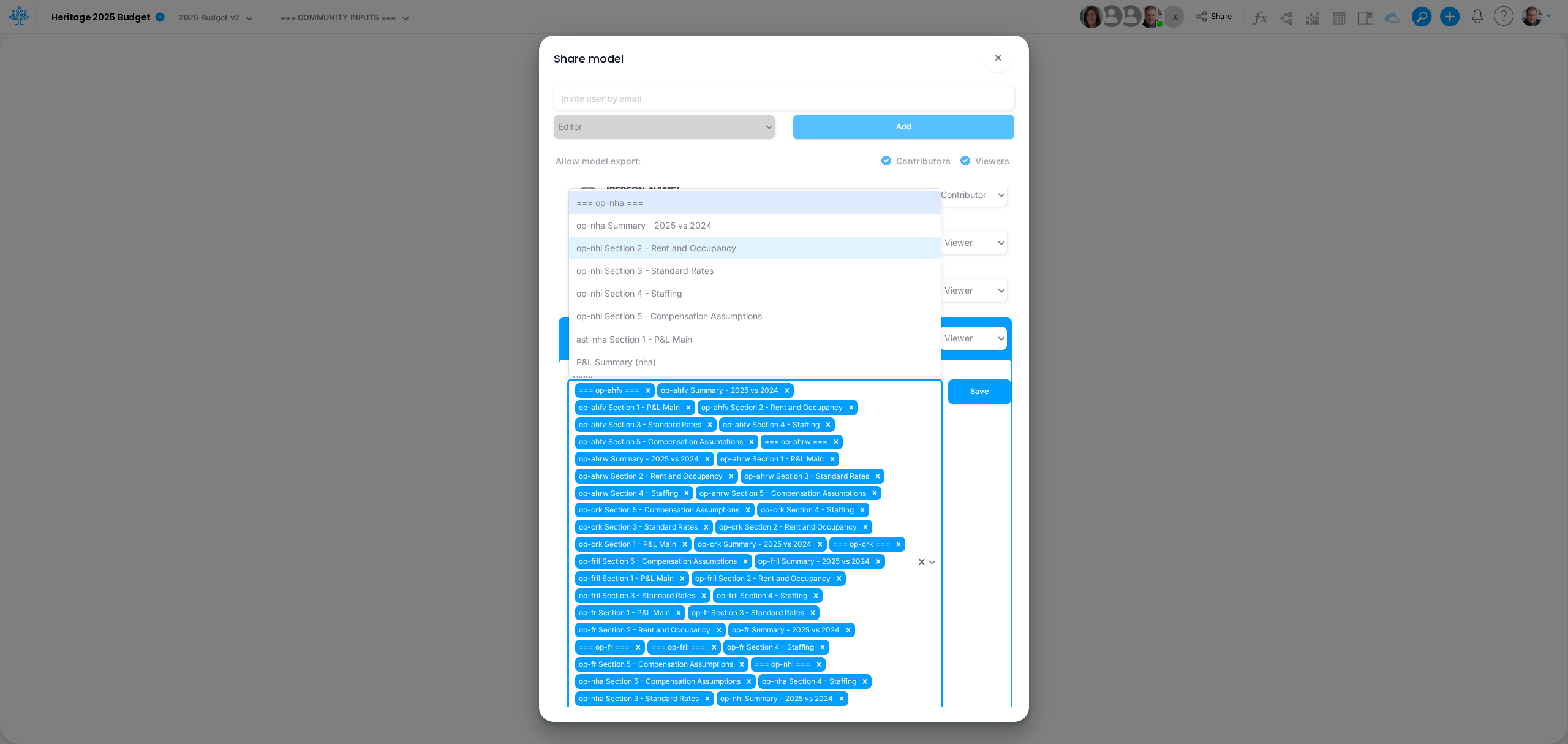
click at [638, 237] on div "op-nhi Section 2 - Rent and Occupancy" at bounding box center [755, 248] width 372 height 23
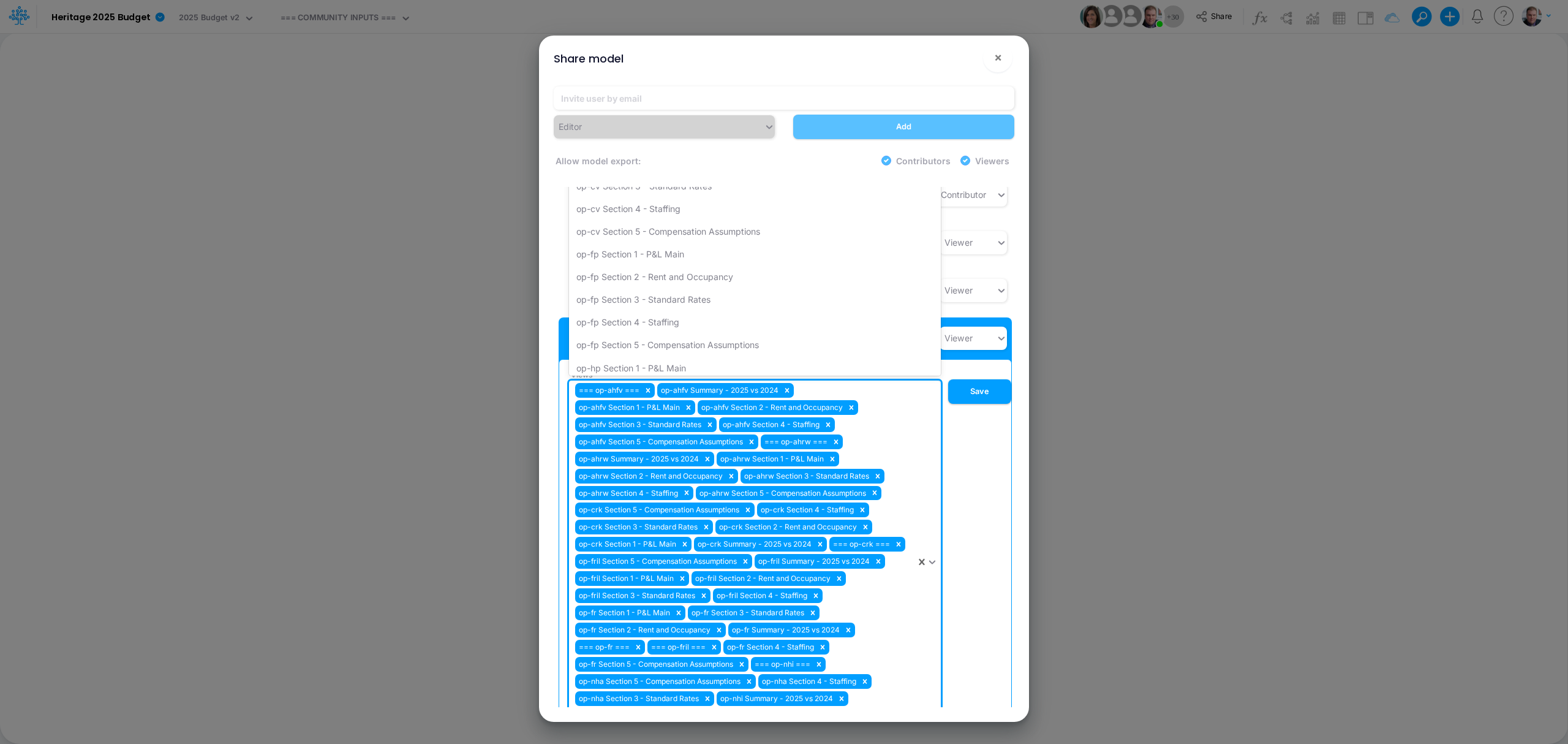
type input "nh"
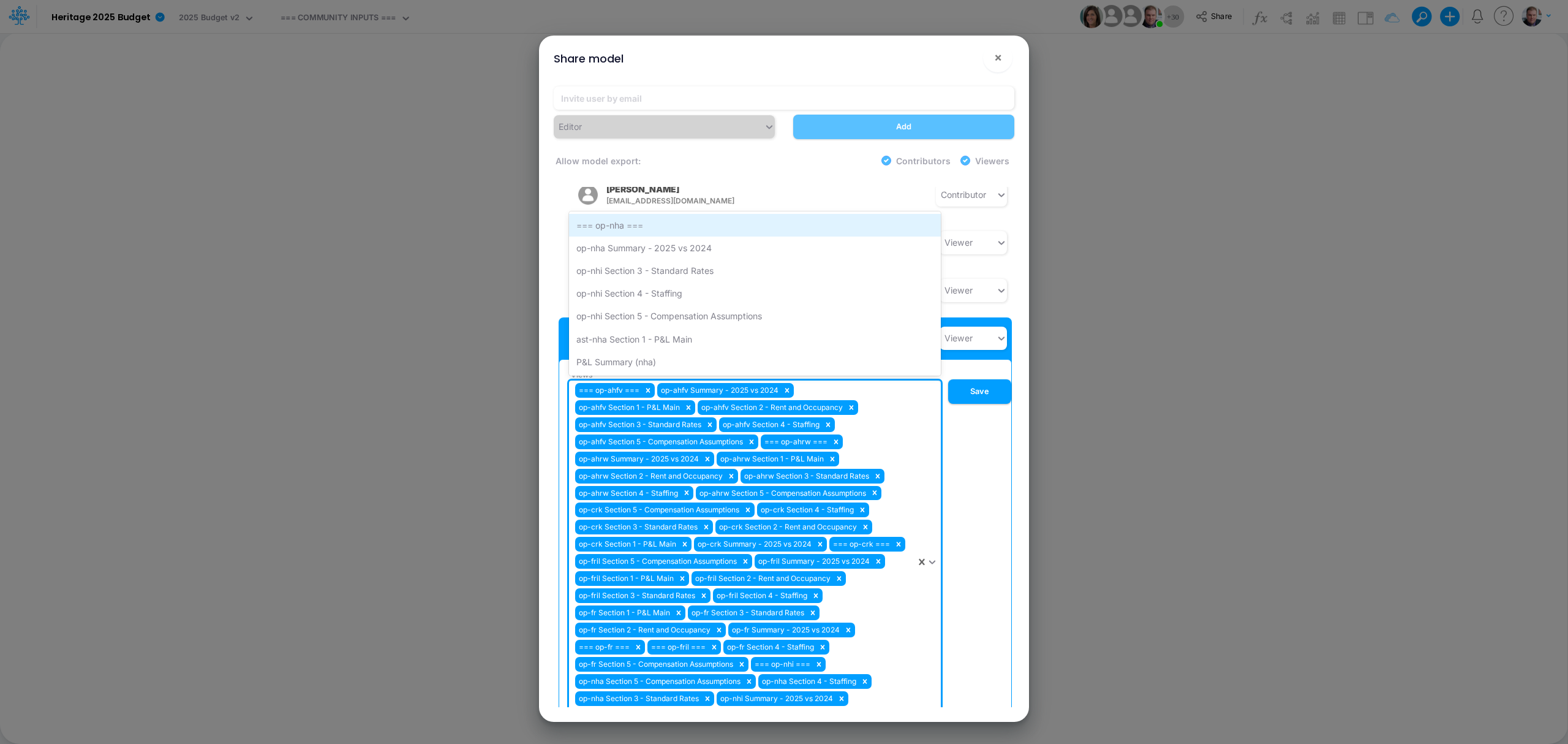
drag, startPoint x: 644, startPoint y: 216, endPoint x: 640, endPoint y: 192, distance: 24.3
click at [640, 212] on div "=== op-nha === op-nha Summary - 2025 vs 2024 op-nhi Section 3 - Standard Rates …" at bounding box center [755, 294] width 372 height 164
click at [640, 214] on div "=== op-nha ===" at bounding box center [755, 225] width 372 height 23
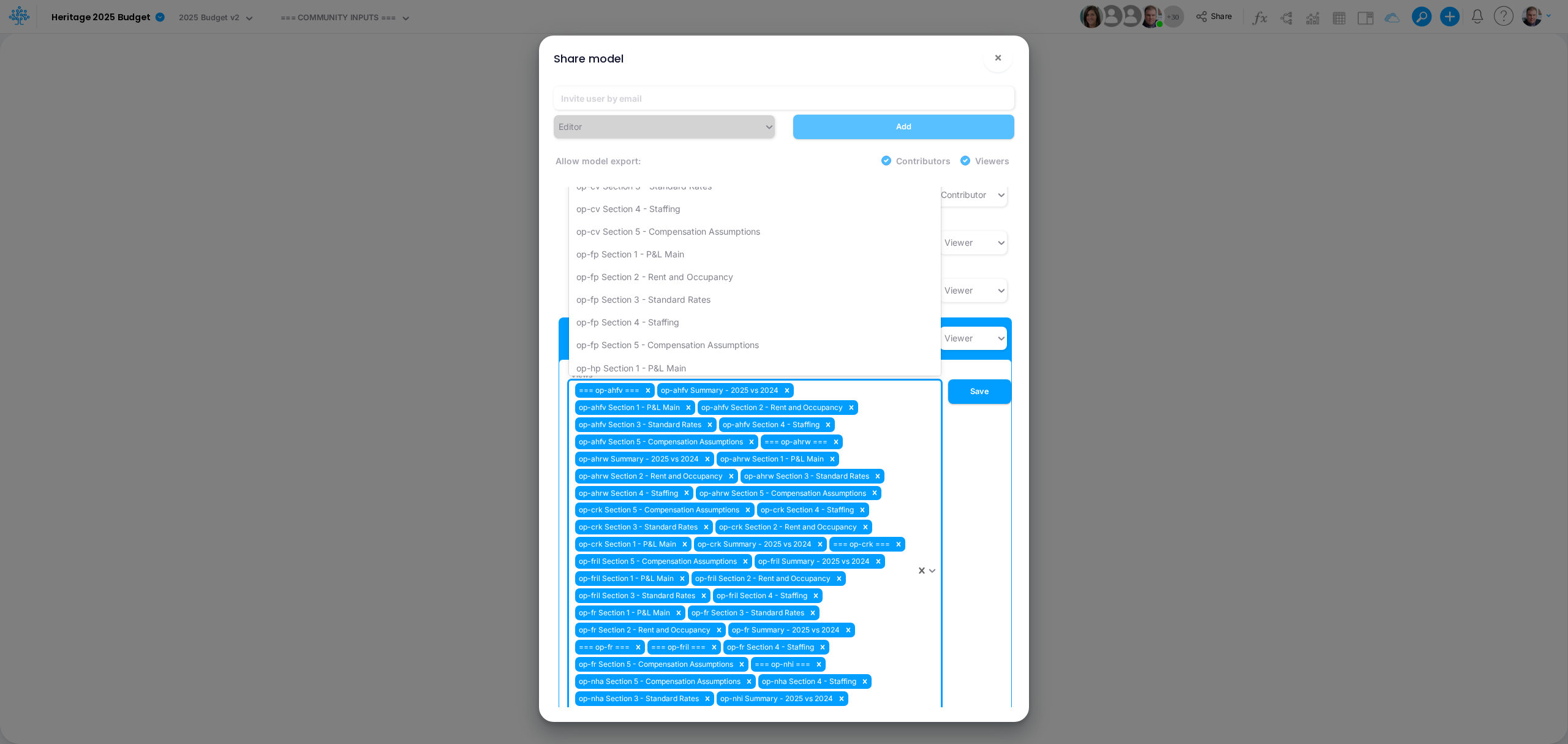
scroll to position [1156, 0]
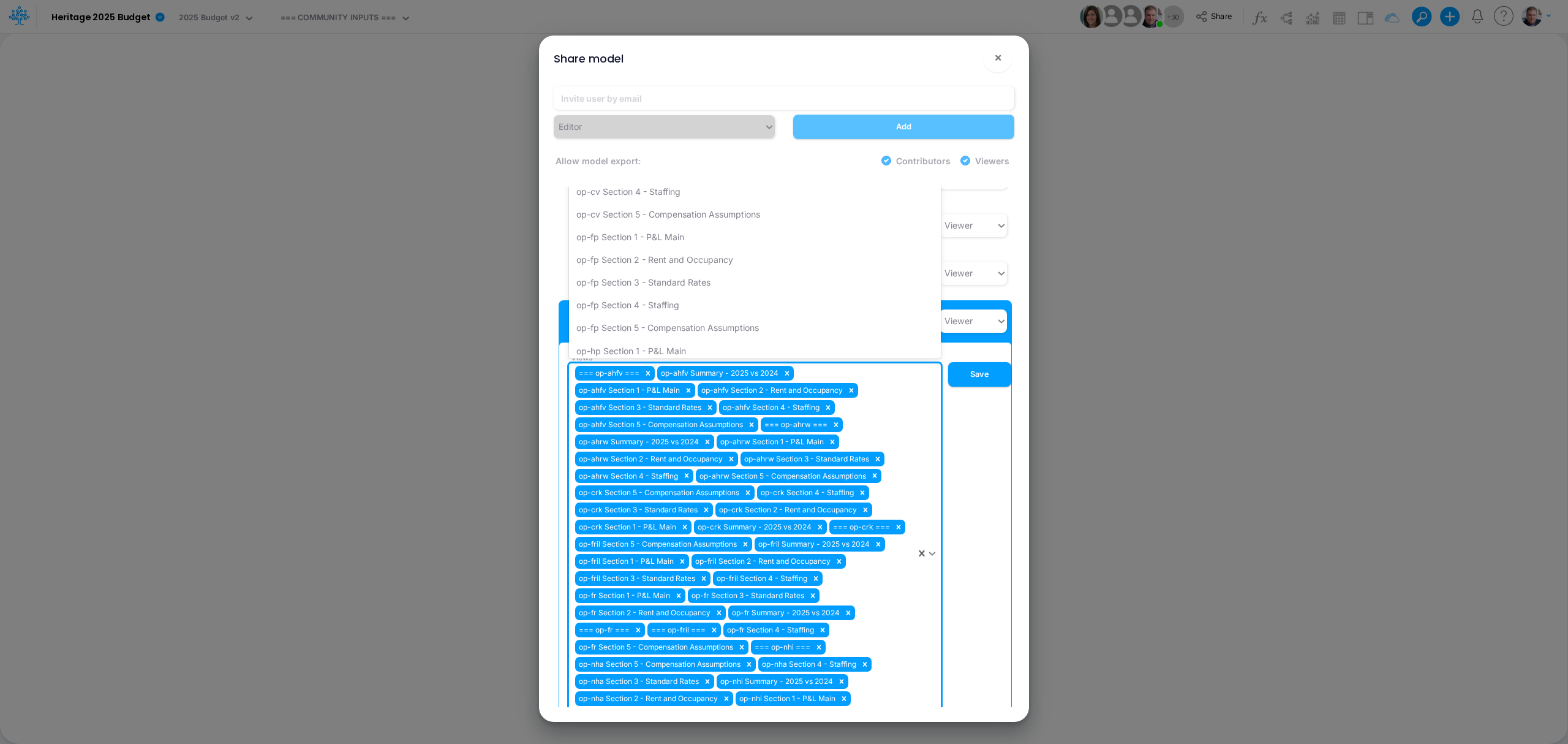
type input "nh"
click at [640, 219] on div "op-nha Summary - 2025 vs 2024" at bounding box center [755, 231] width 372 height 23
type input "nh"
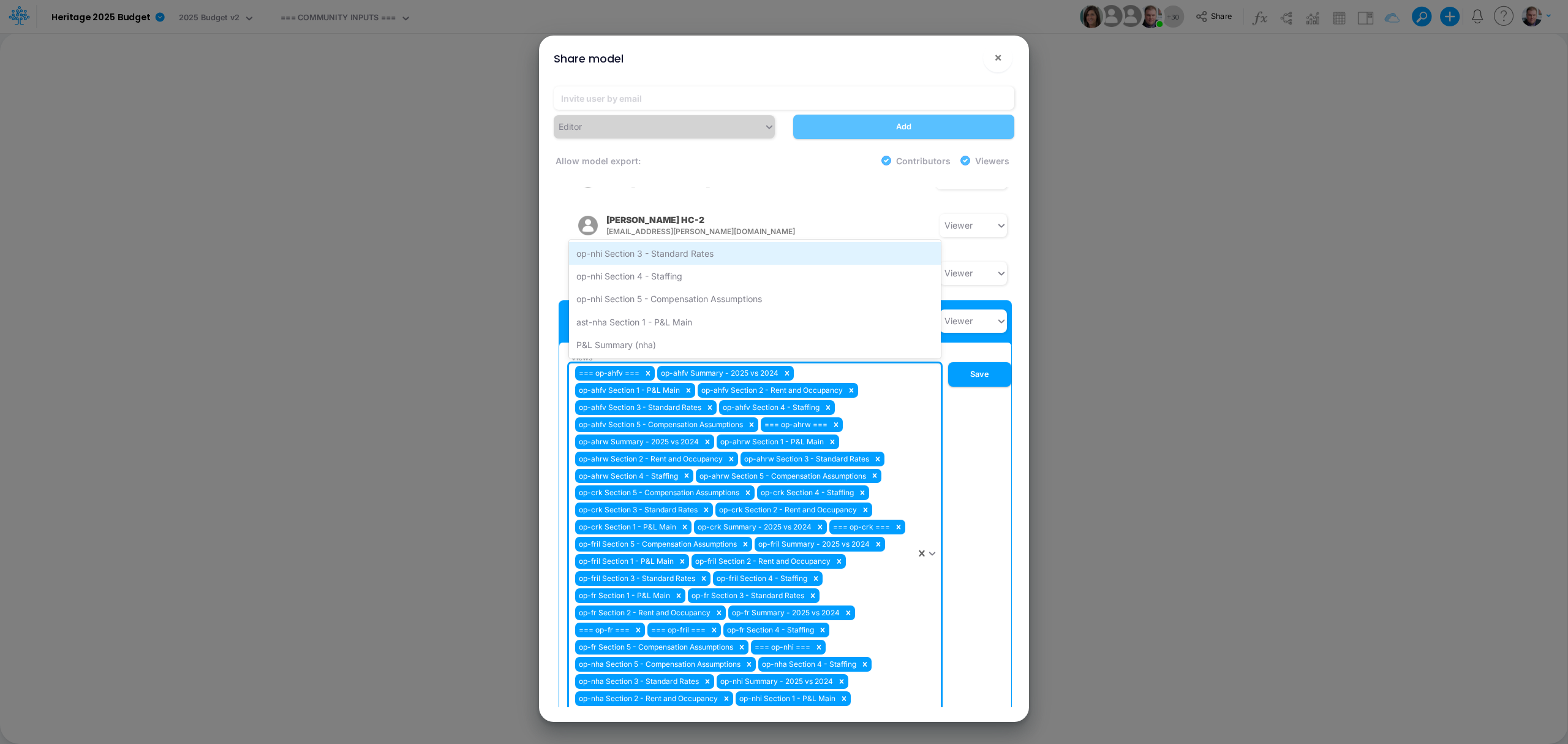
click at [651, 242] on div "op-nhi Section 3 - Standard Rates" at bounding box center [755, 253] width 372 height 23
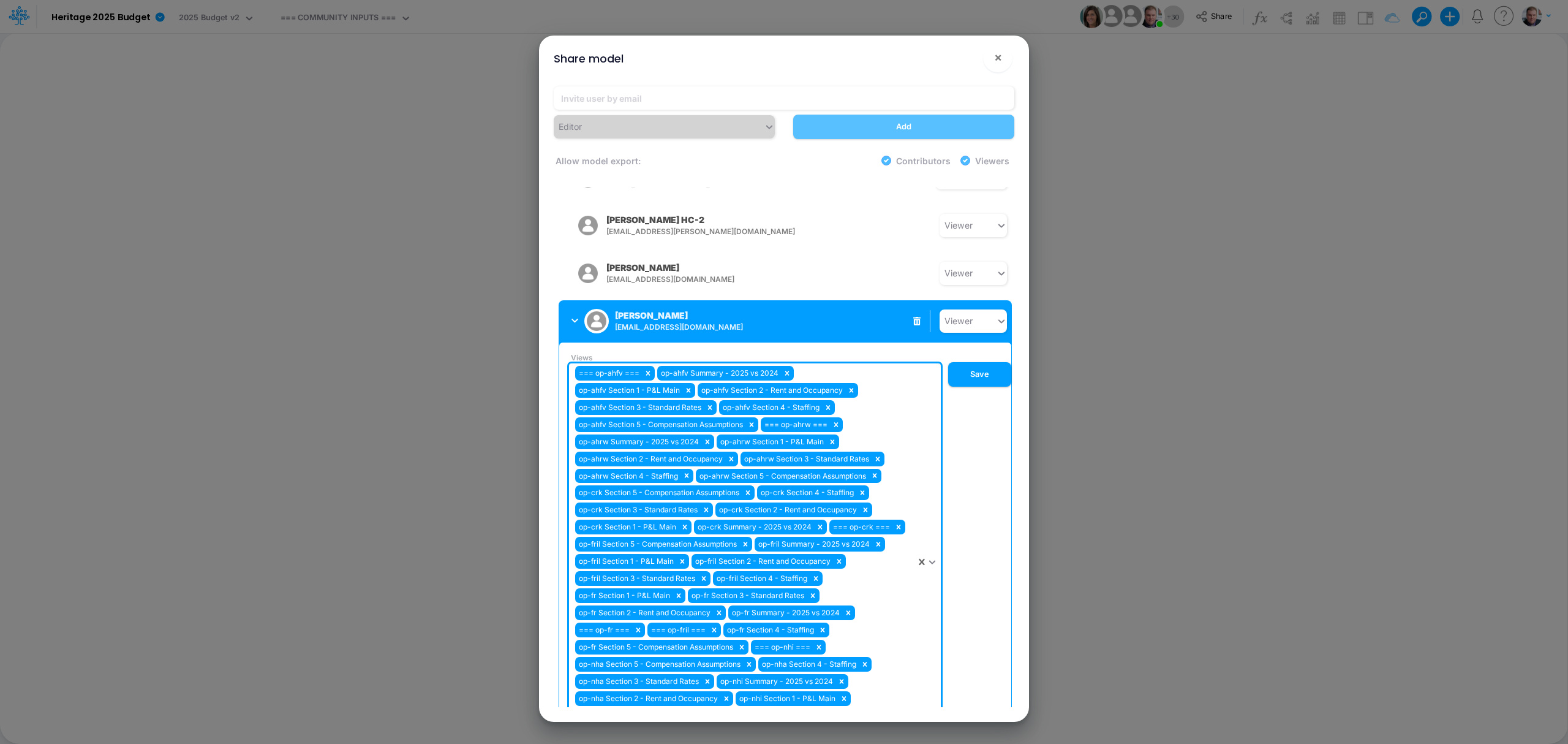
scroll to position [1173, 0]
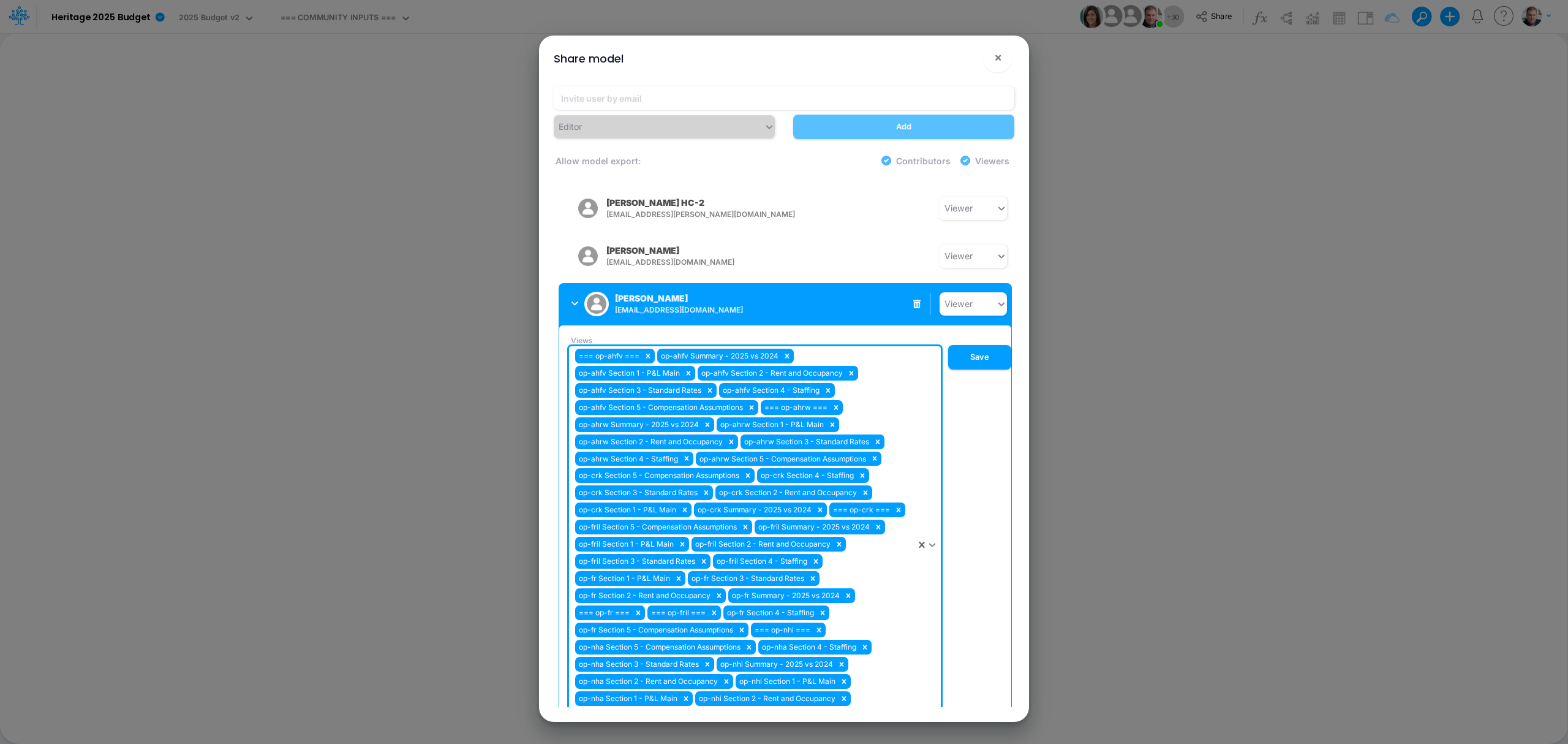
type input "nh"
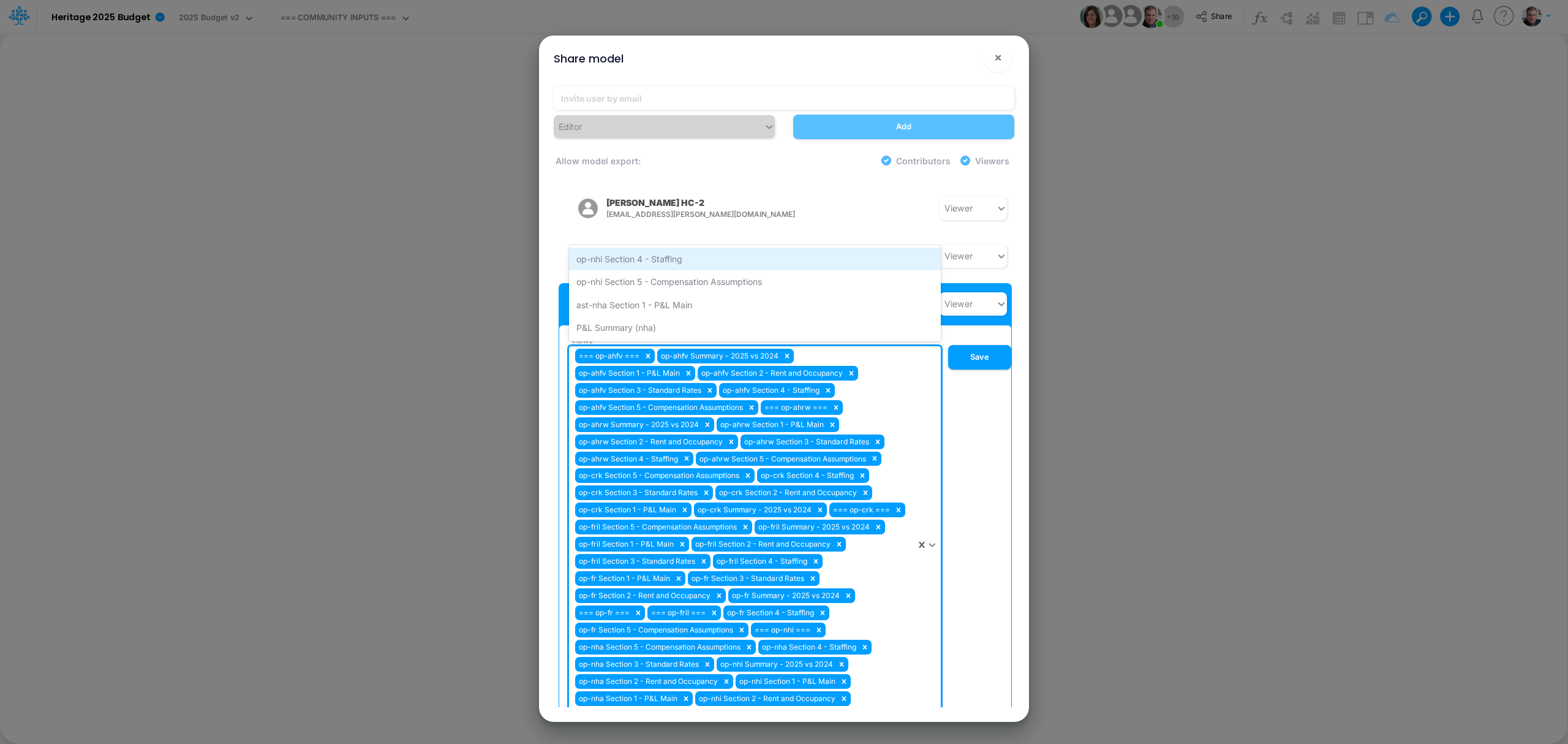
click at [657, 247] on div "op-nhi Section 4 - Staffing" at bounding box center [755, 259] width 372 height 23
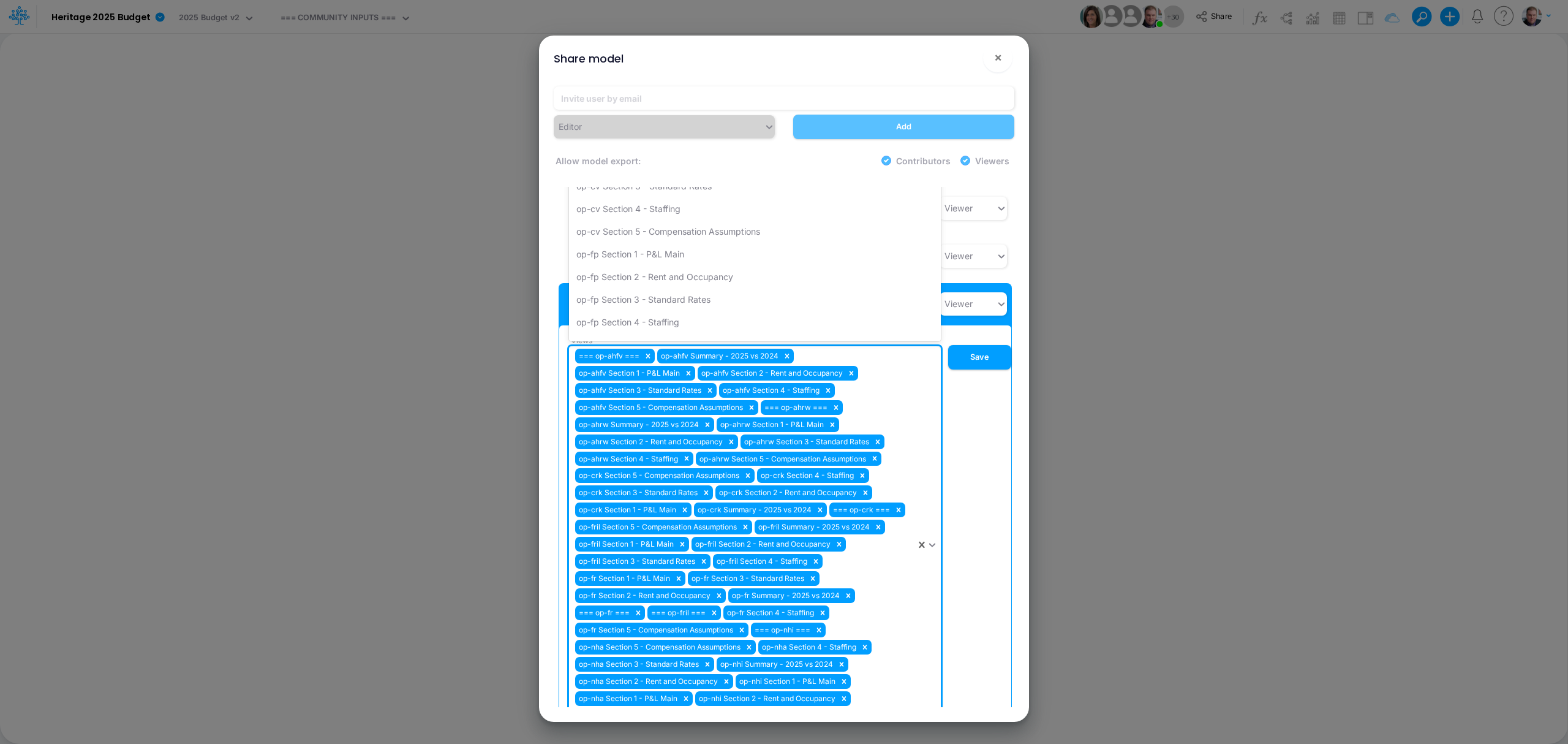
type input "nh"
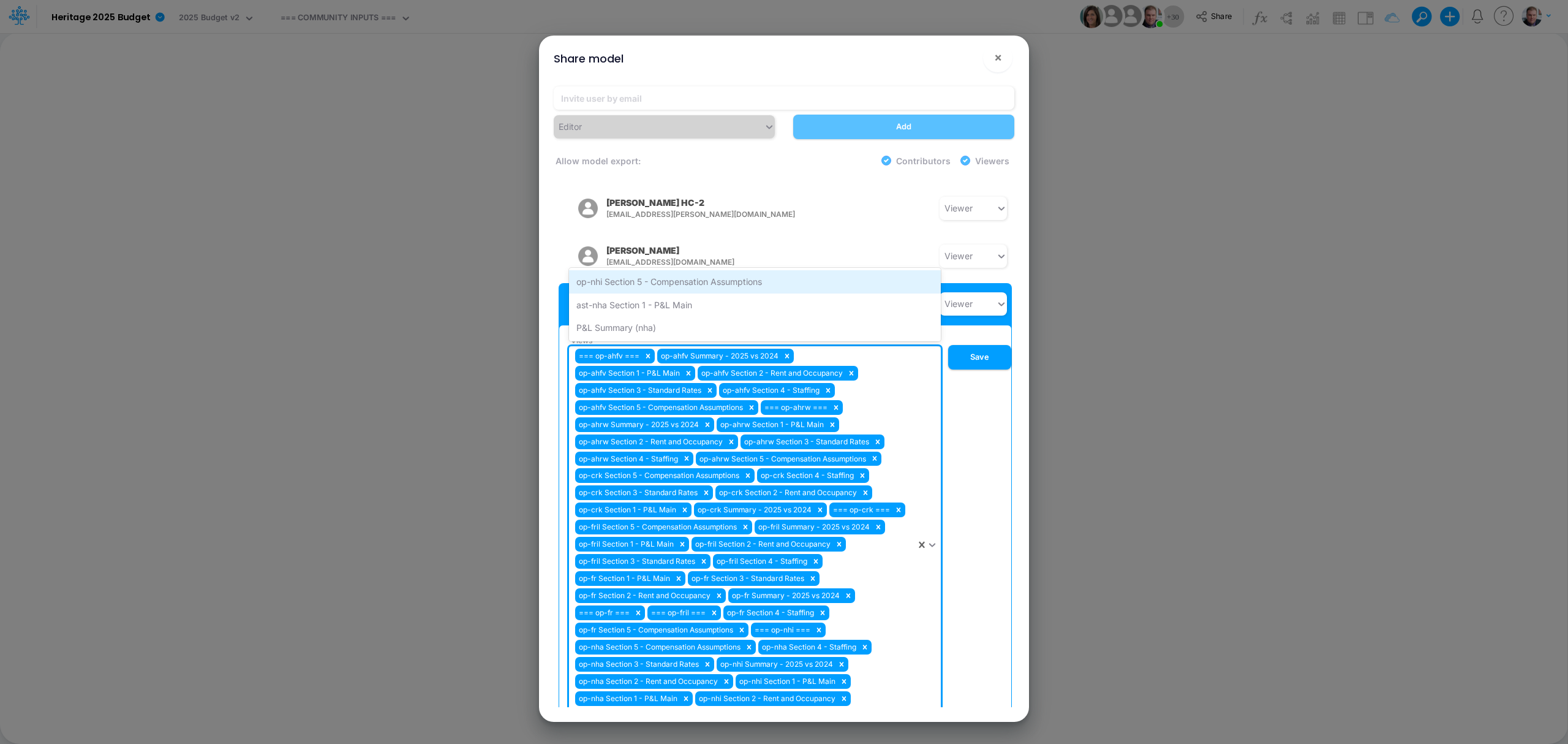
click at [691, 271] on div "op-nhi Section 5 - Compensation Assumptions" at bounding box center [755, 282] width 372 height 23
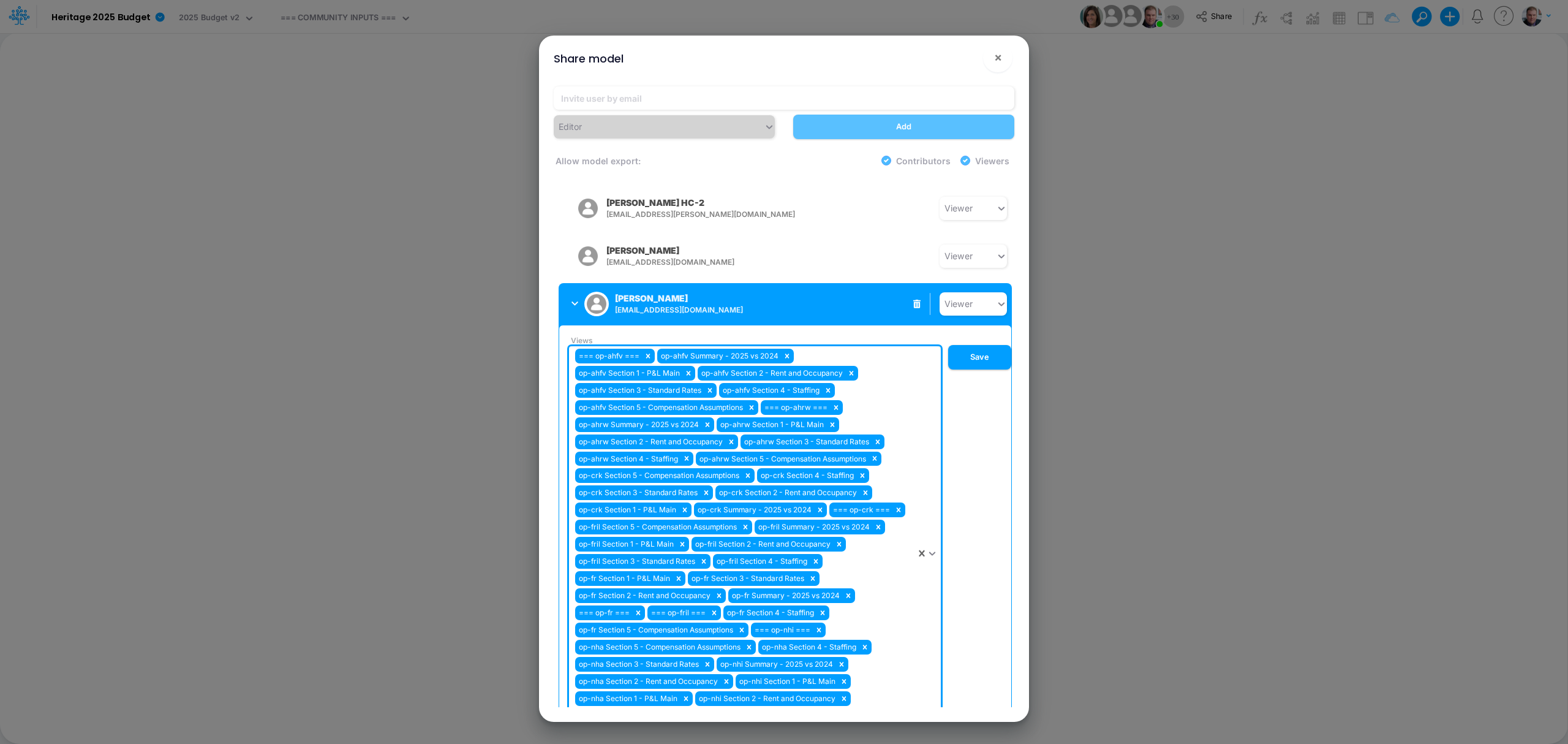
scroll to position [1190, 0]
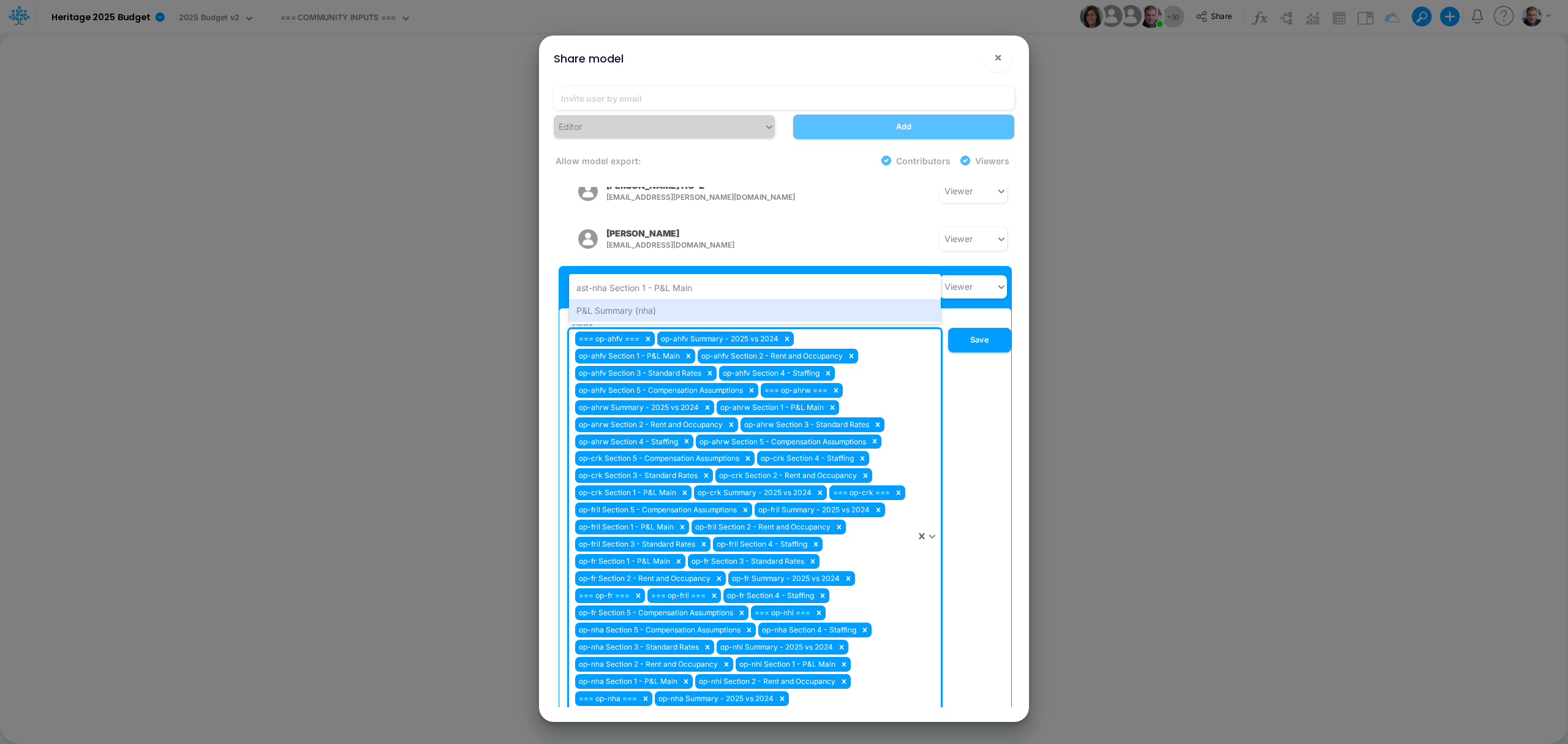
type input "n"
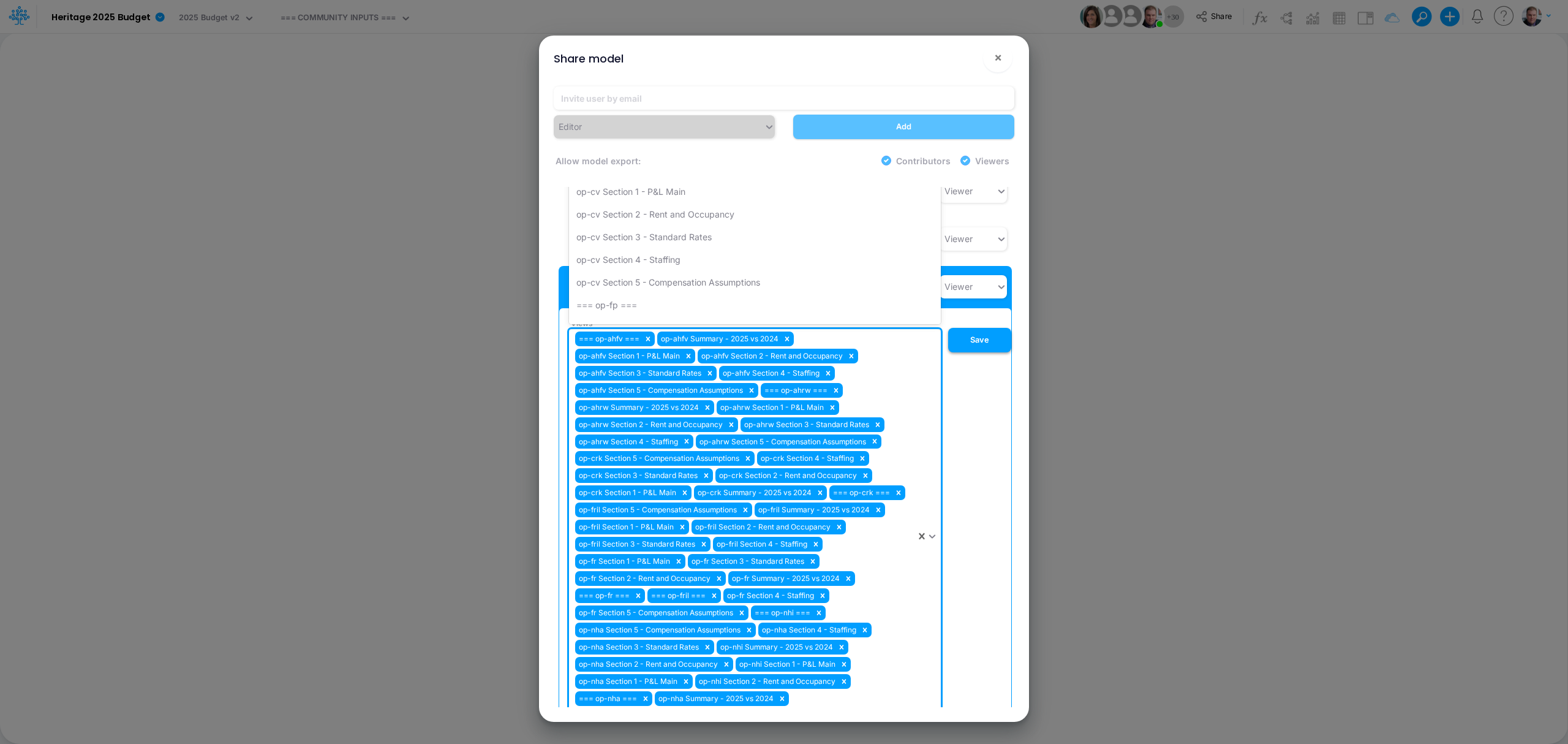
click at [966, 328] on button "Save" at bounding box center [980, 340] width 63 height 25
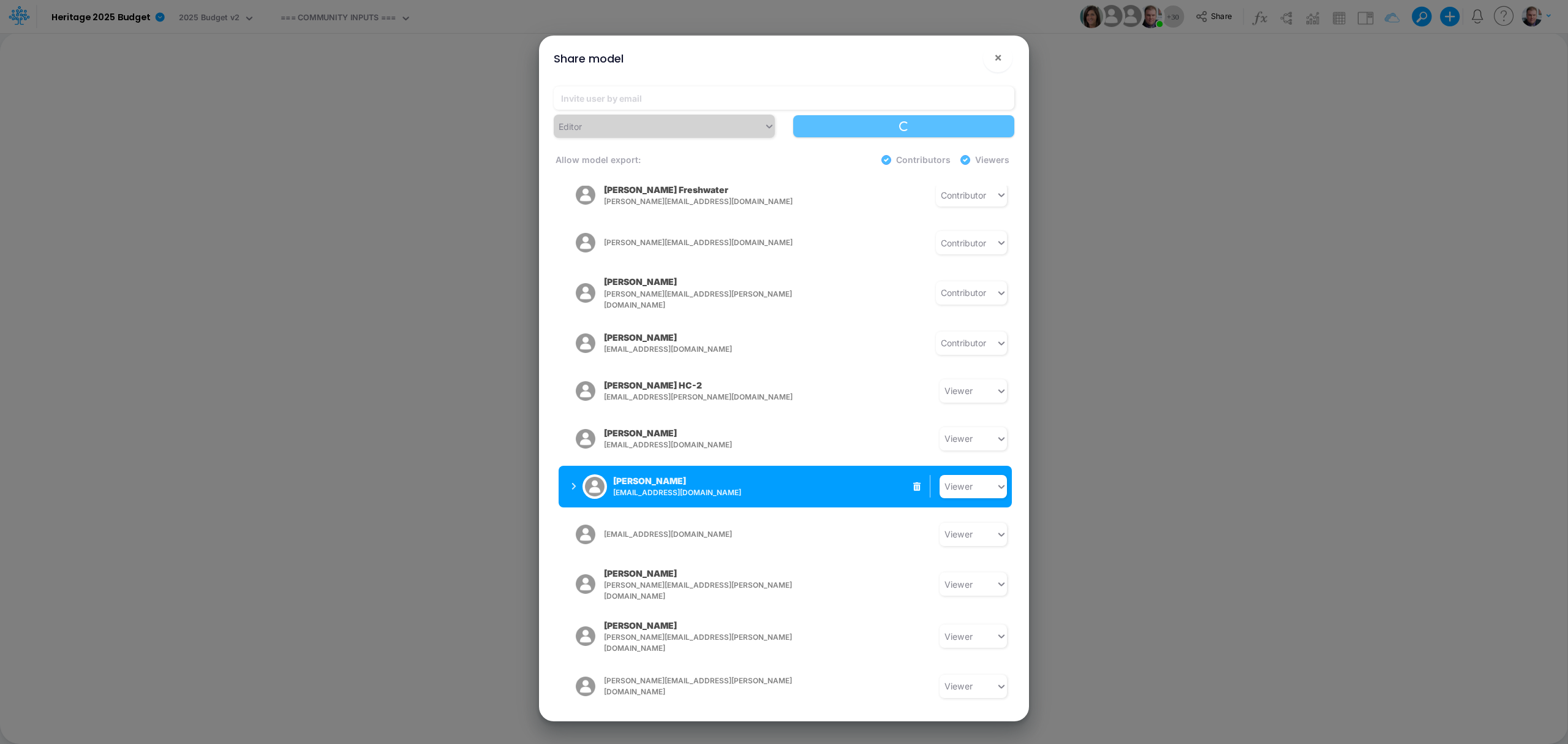
scroll to position [950, 0]
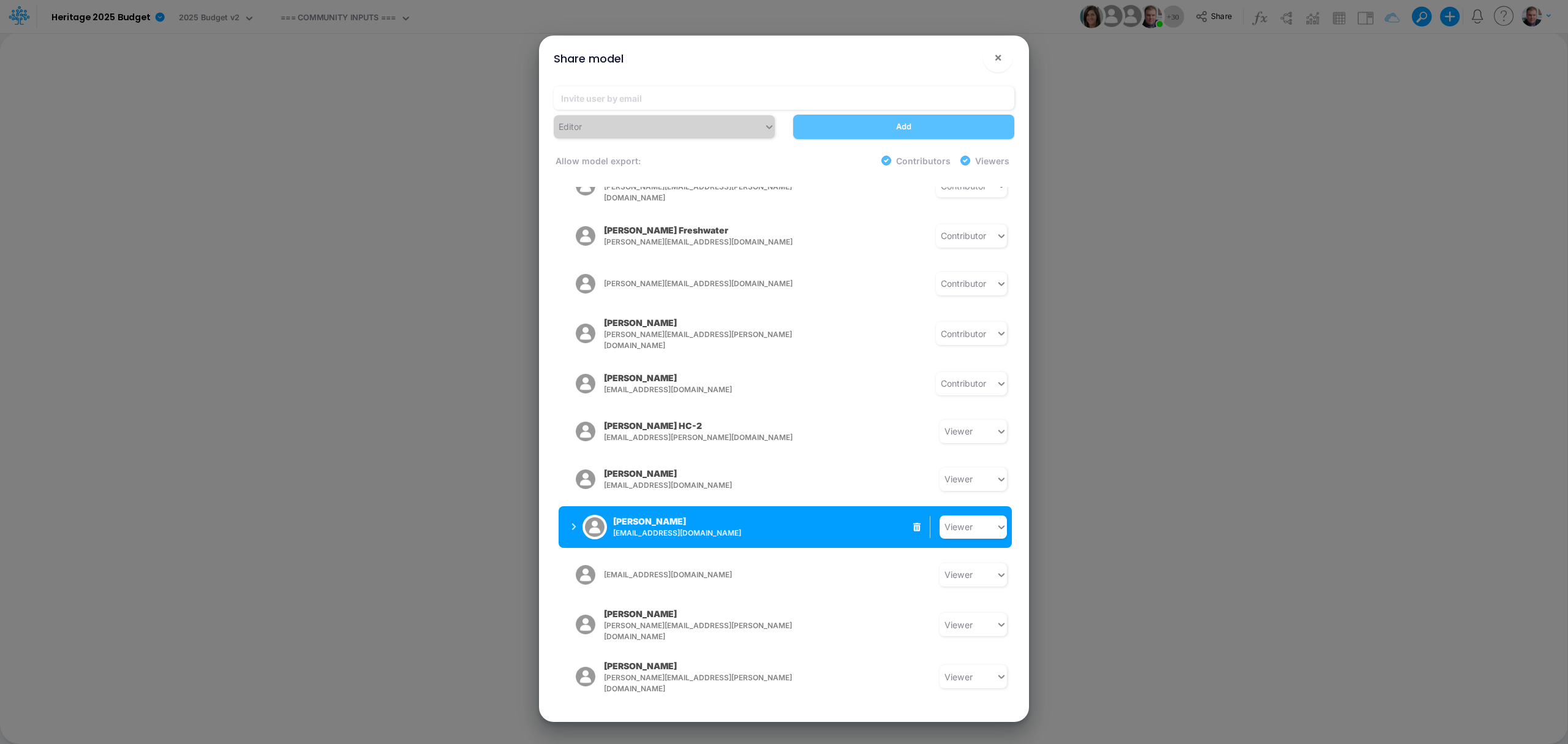
click at [856, 506] on div "Taylor Schommer tschommer@heritage-communities.com Viewer" at bounding box center [785, 527] width 453 height 42
click at [623, 515] on p "[PERSON_NAME]" at bounding box center [649, 521] width 73 height 13
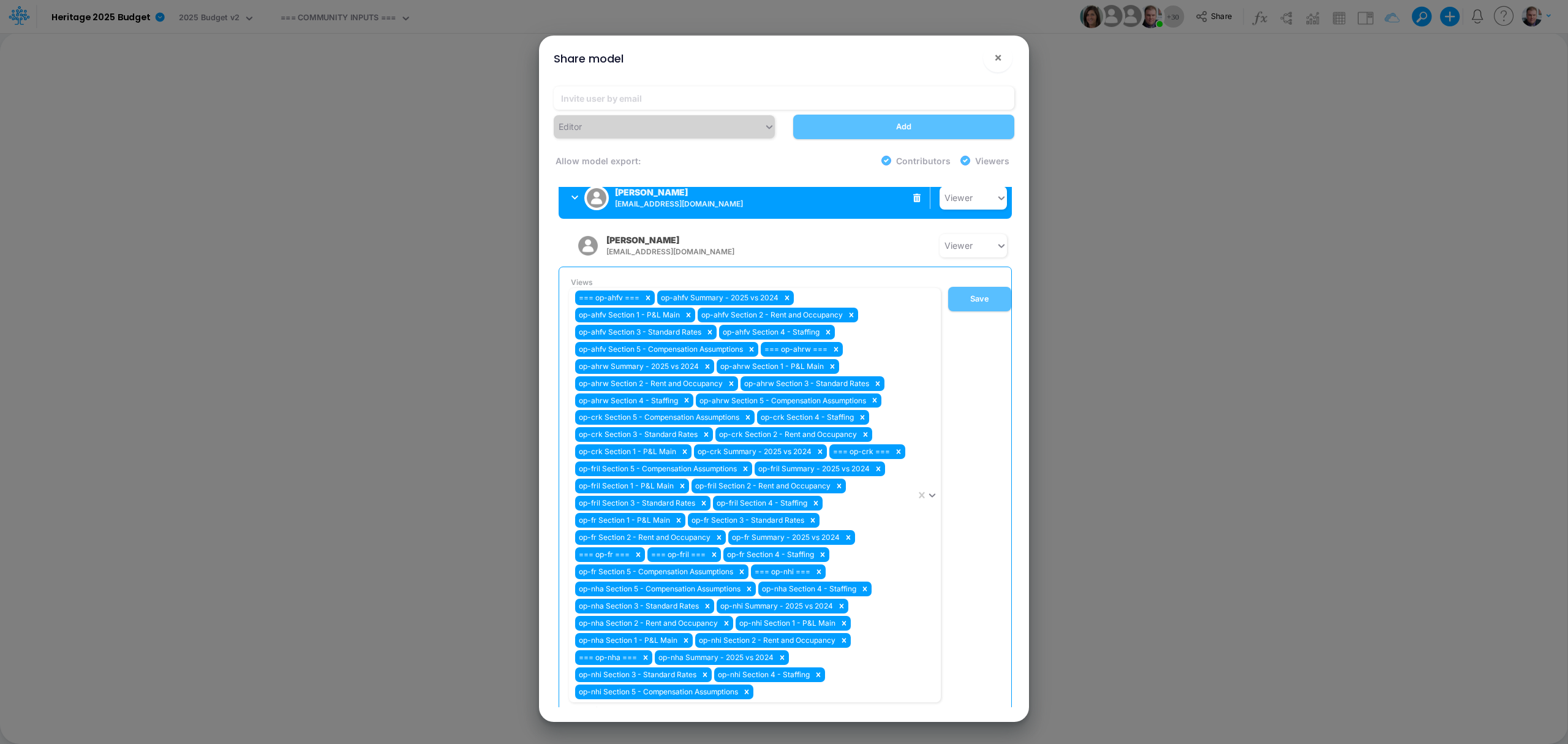
scroll to position [1277, 0]
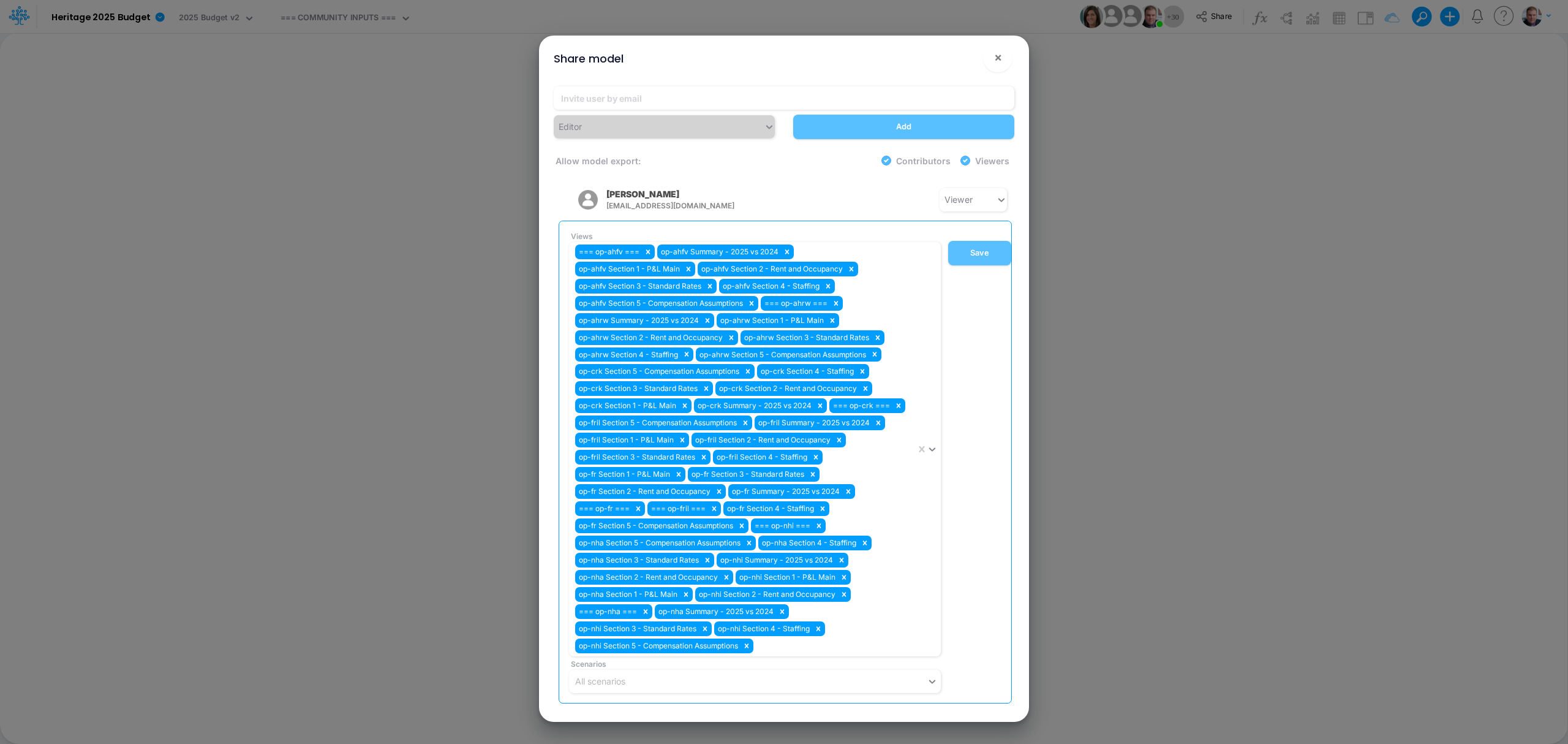
click at [667, 558] on div "Views === op-ahfv === op-ahfv Summary - 2025 vs 2024 op-ahfv Section 1 - P&L Ma…" at bounding box center [785, 462] width 453 height 483
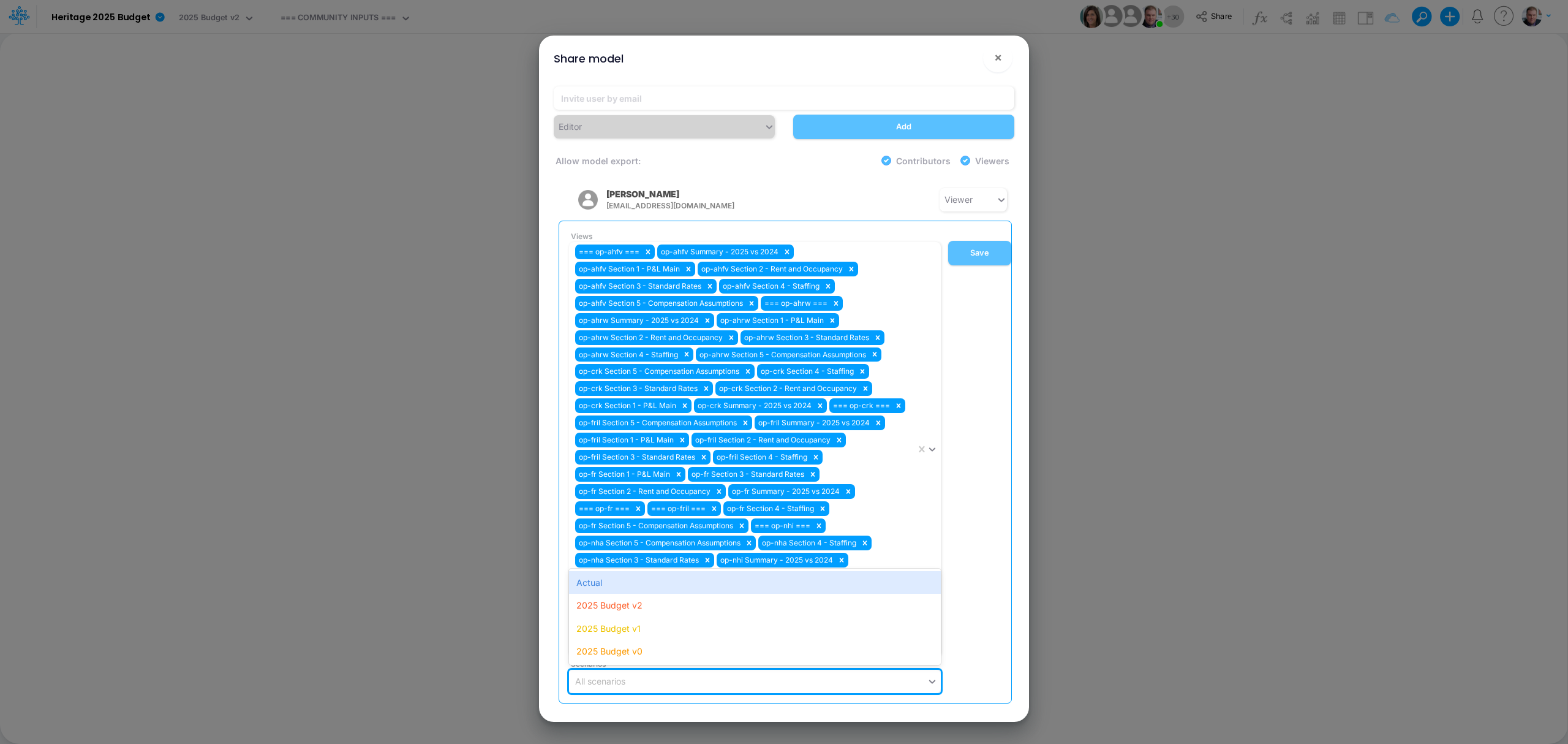
click at [662, 558] on div "All scenarios" at bounding box center [748, 681] width 358 height 21
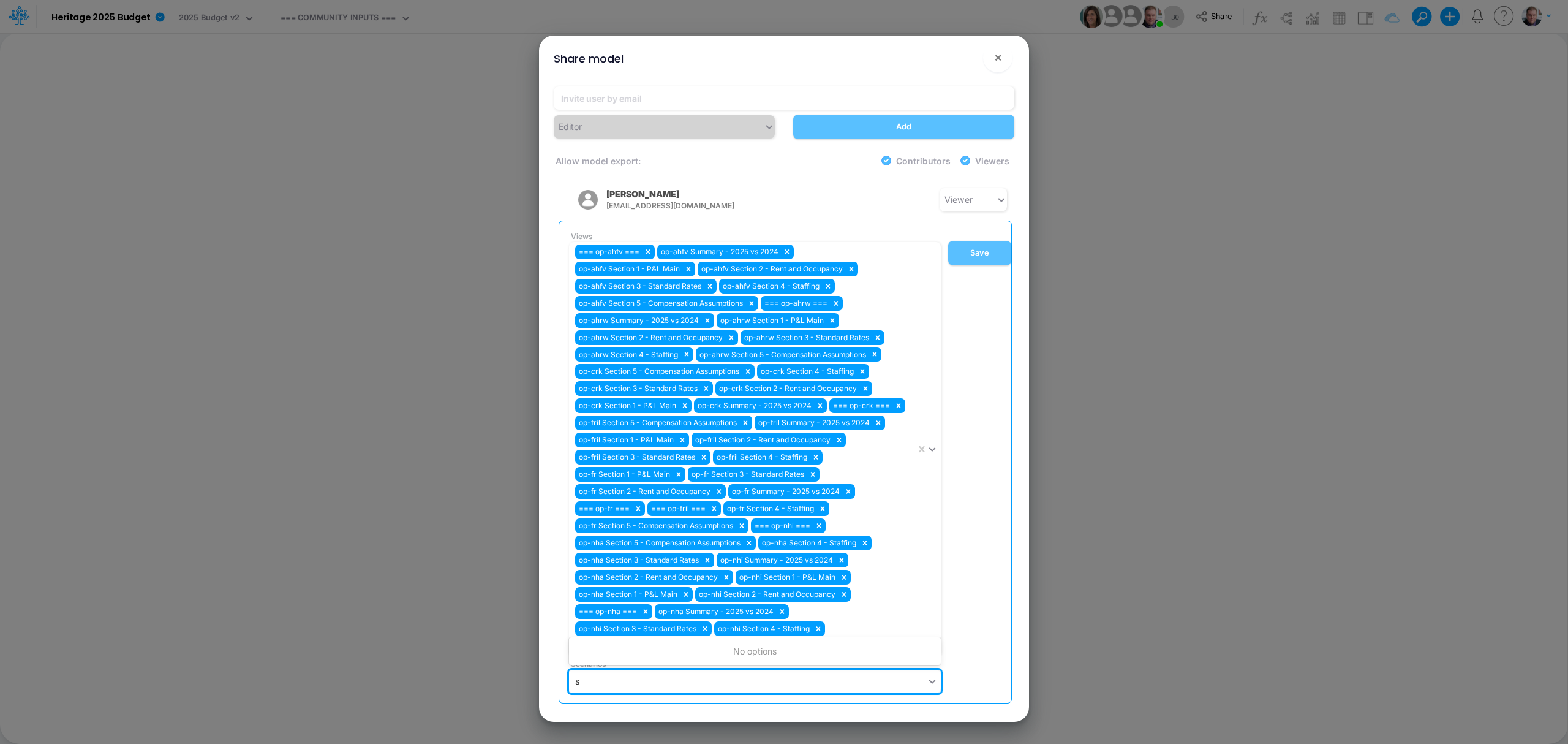
type input "sw"
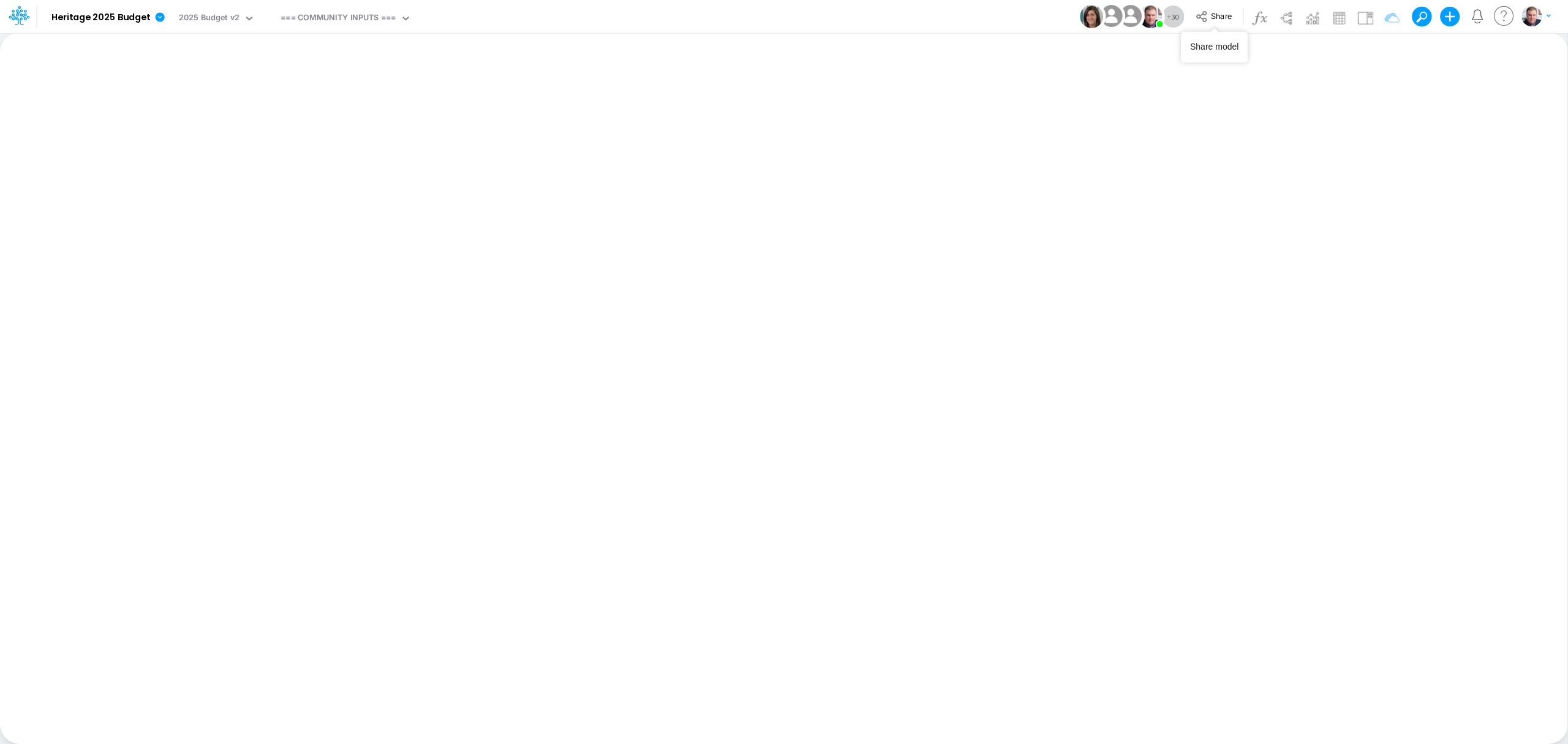
click at [1176, 5] on div "+ 30 Share Create new model Blank Model Use a template My profile settings Log …" at bounding box center [1318, 17] width 466 height 33
click at [1176, 11] on span "Share" at bounding box center [1221, 16] width 21 height 9
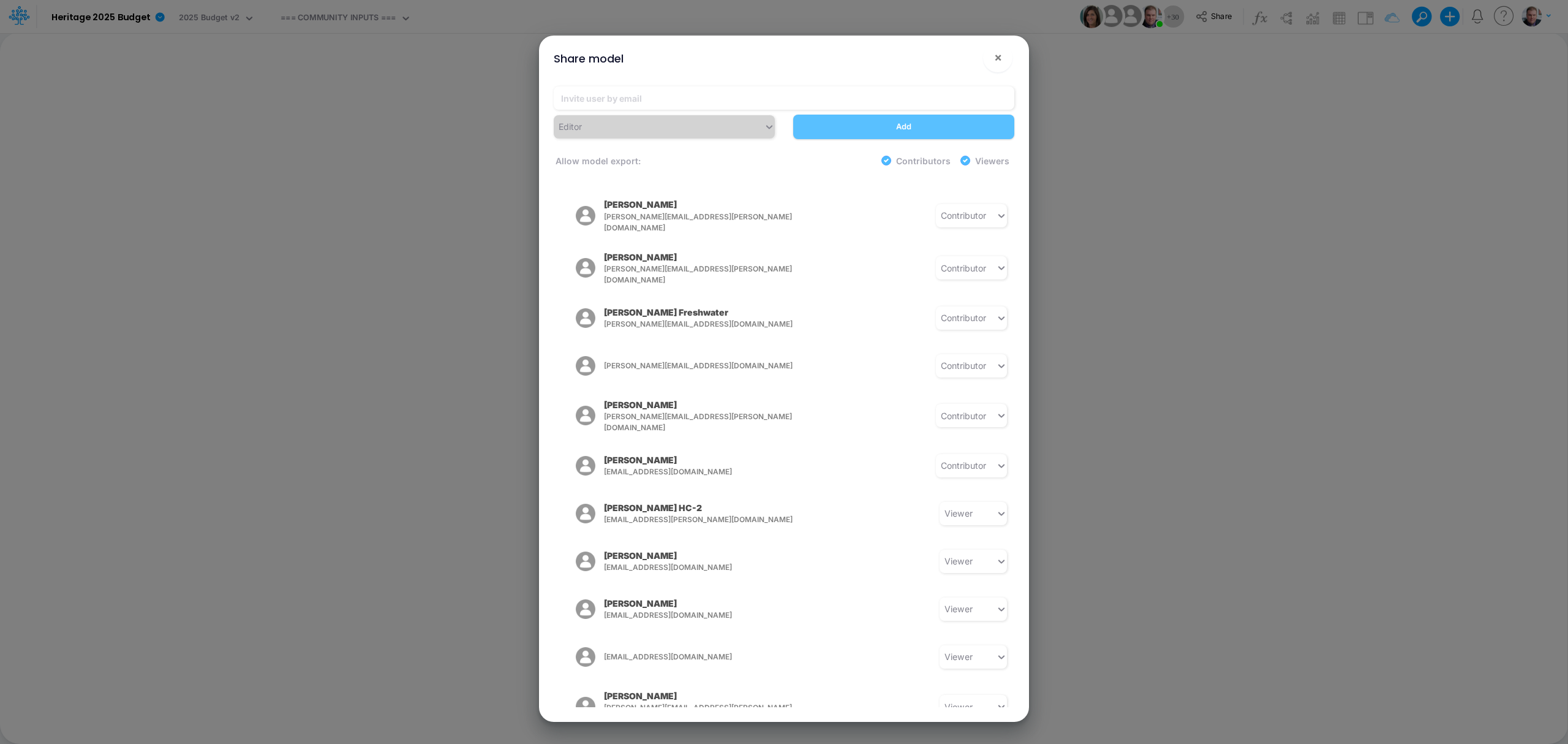
scroll to position [950, 0]
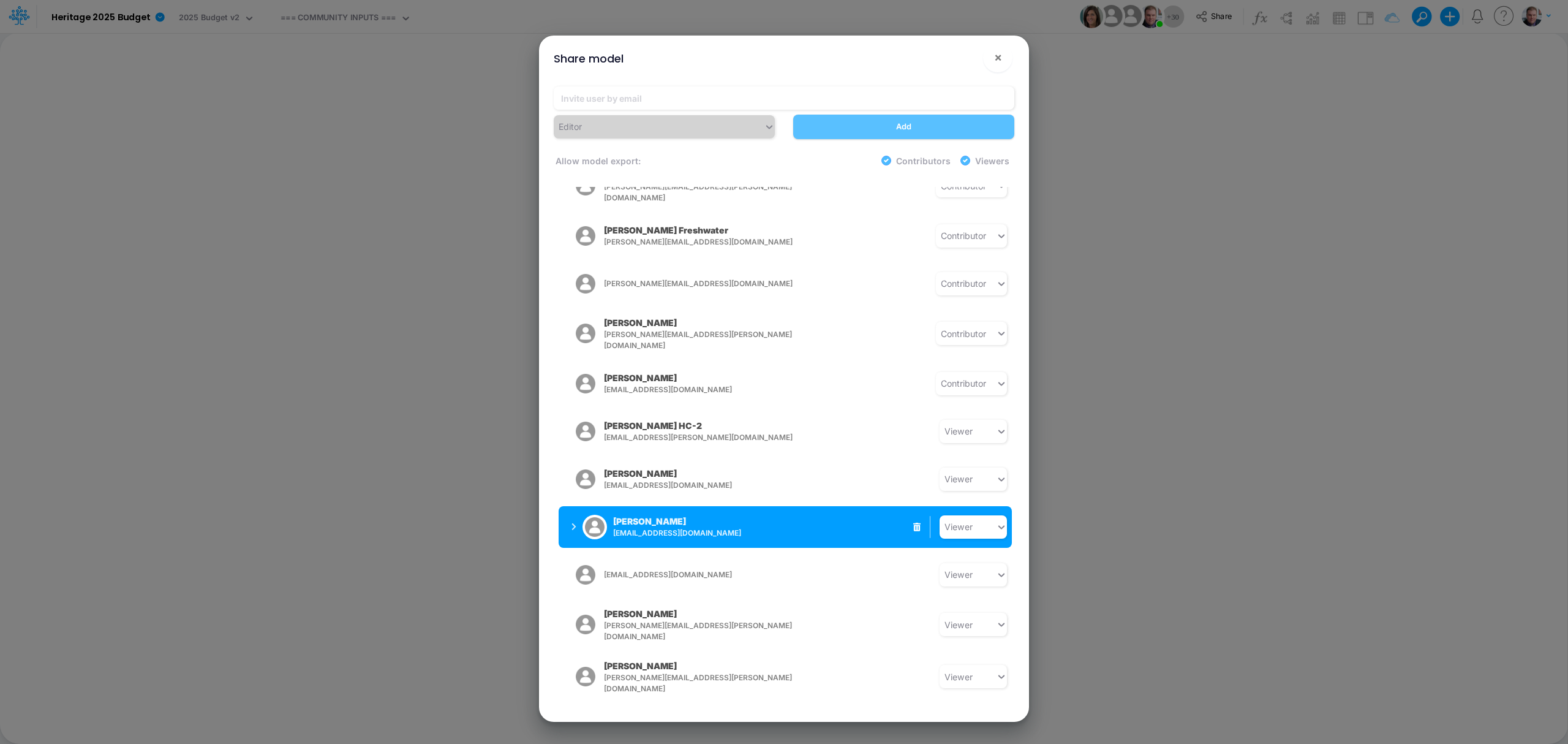
click at [644, 528] on span "[EMAIL_ADDRESS][DOMAIN_NAME]" at bounding box center [709, 533] width 192 height 11
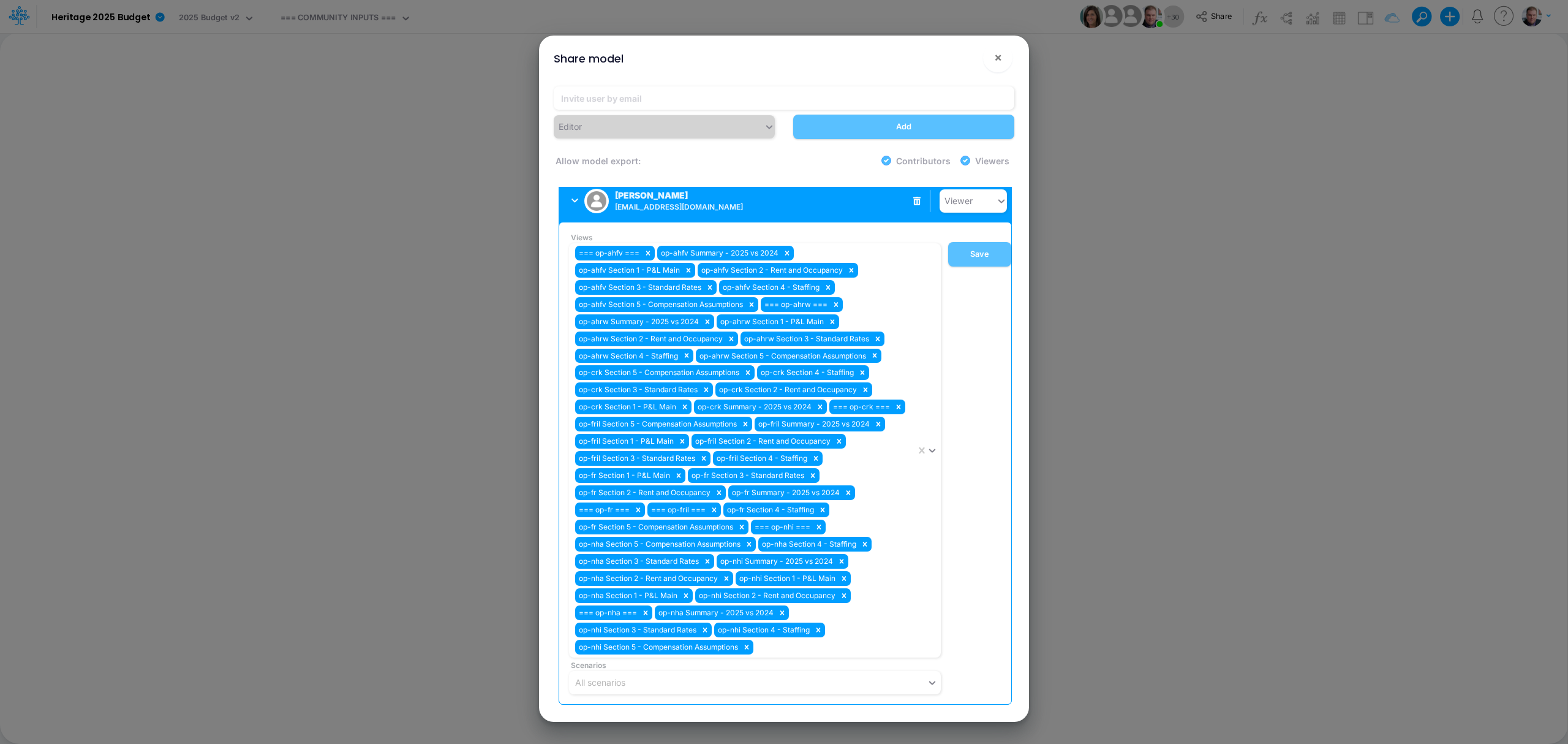
scroll to position [1359, 0]
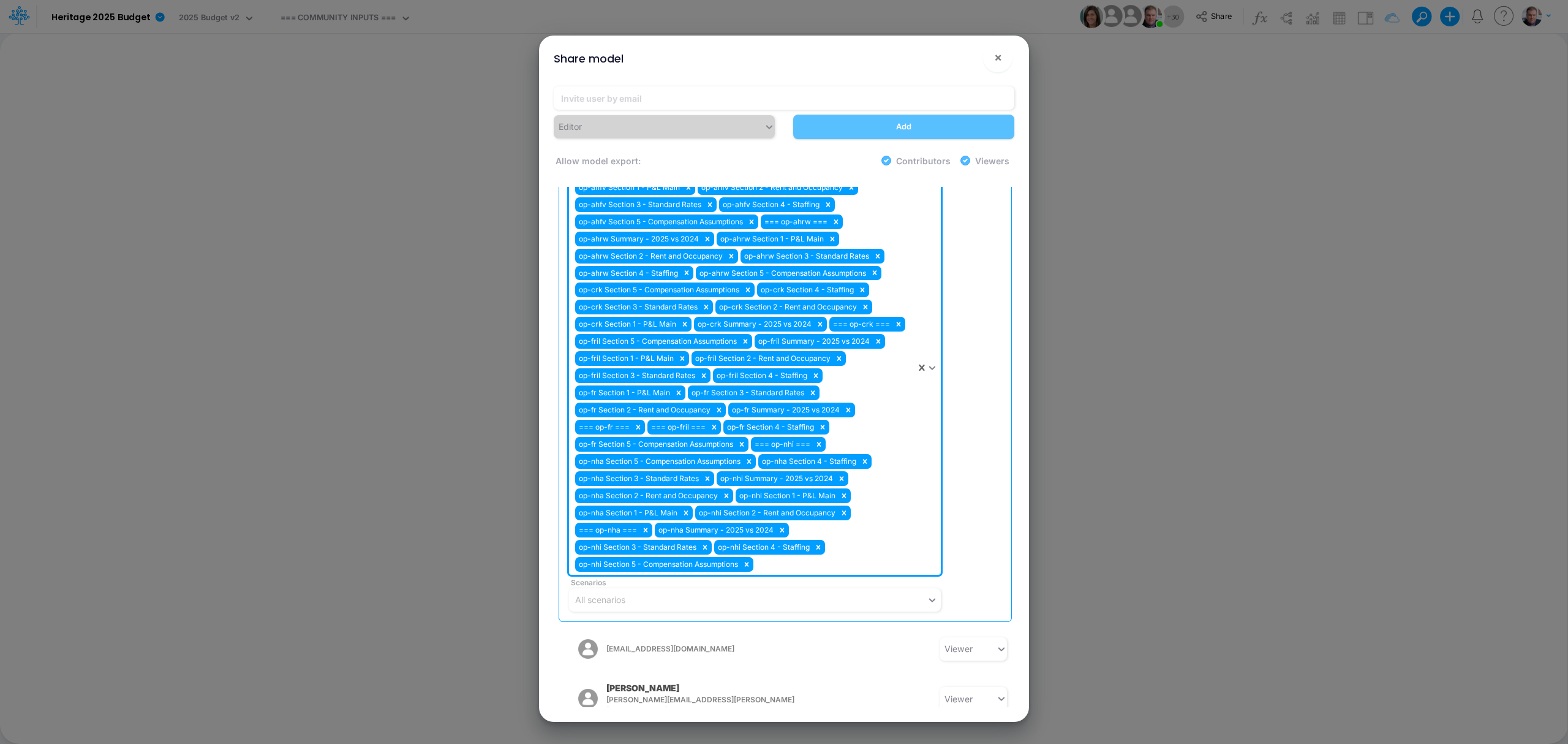
click at [791, 538] on div "=== op-ahfv === op-ahfv Summary - 2025 vs 2024 op-ahfv Section 1 - P&L Main op-…" at bounding box center [742, 367] width 347 height 414
type input "sw"
click at [791, 538] on div "=== op-ahfv === op-ahfv Summary - 2025 vs 2024 op-ahfv Section 1 - P&L Main op-…" at bounding box center [742, 367] width 347 height 414
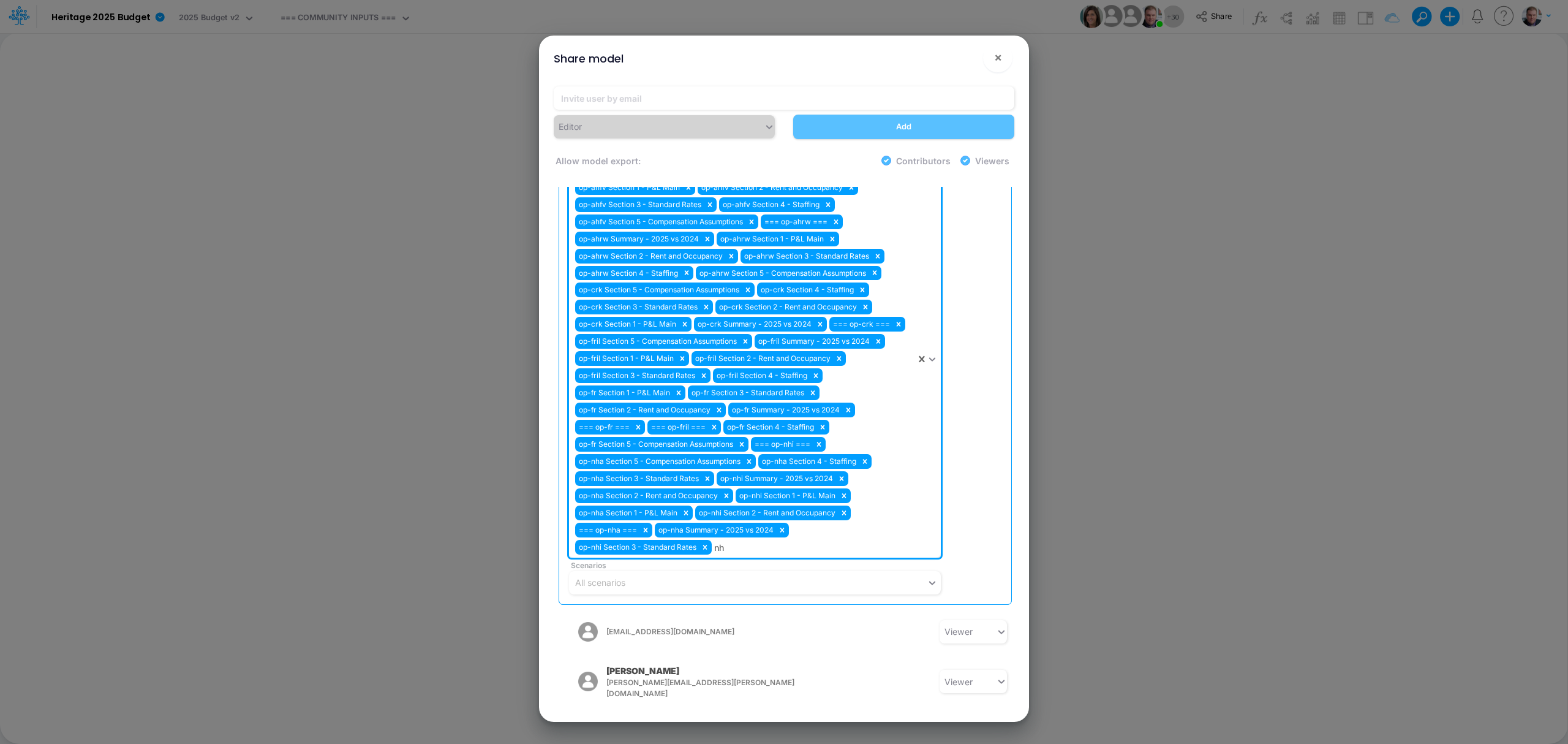
type input "n"
type input "nh"
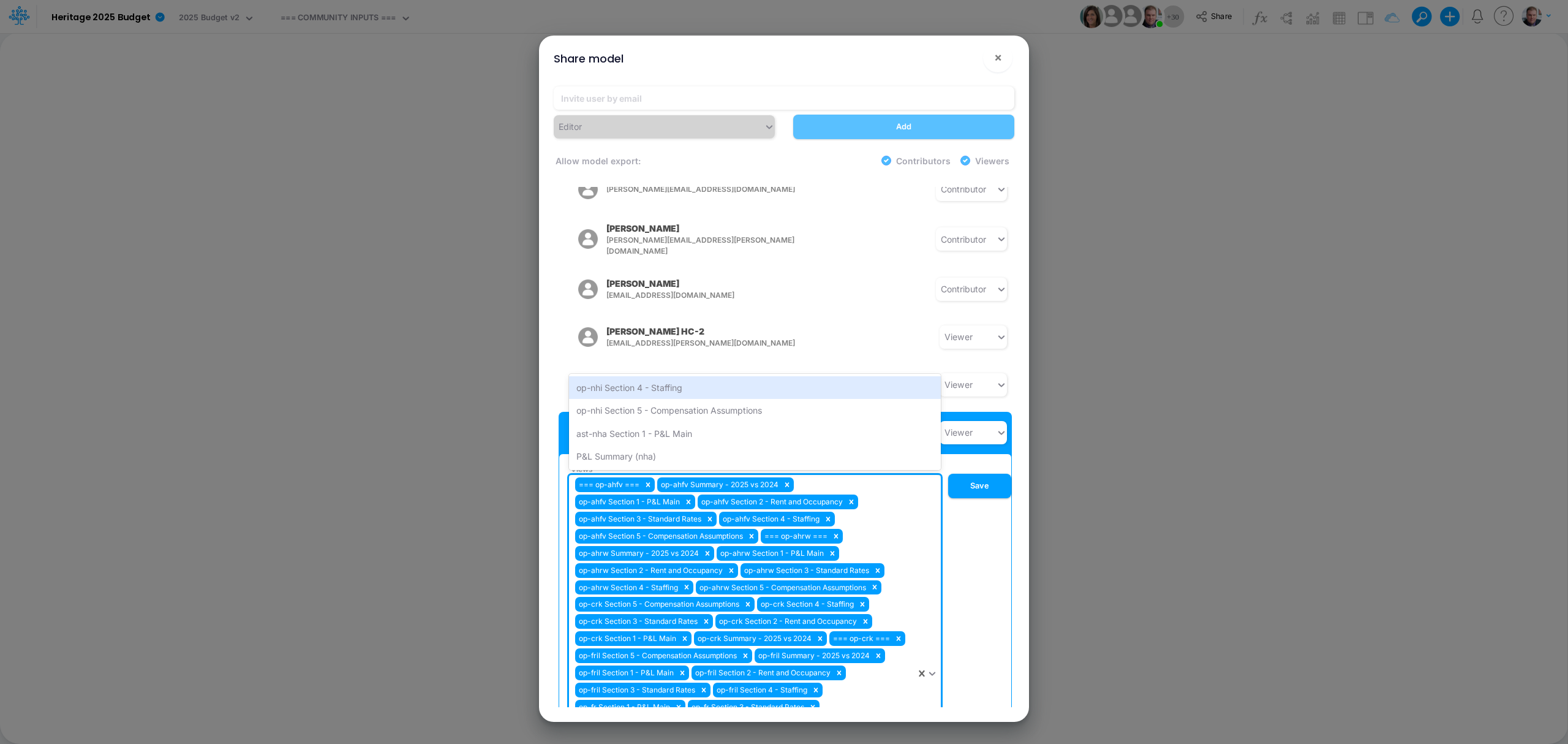
scroll to position [1032, 0]
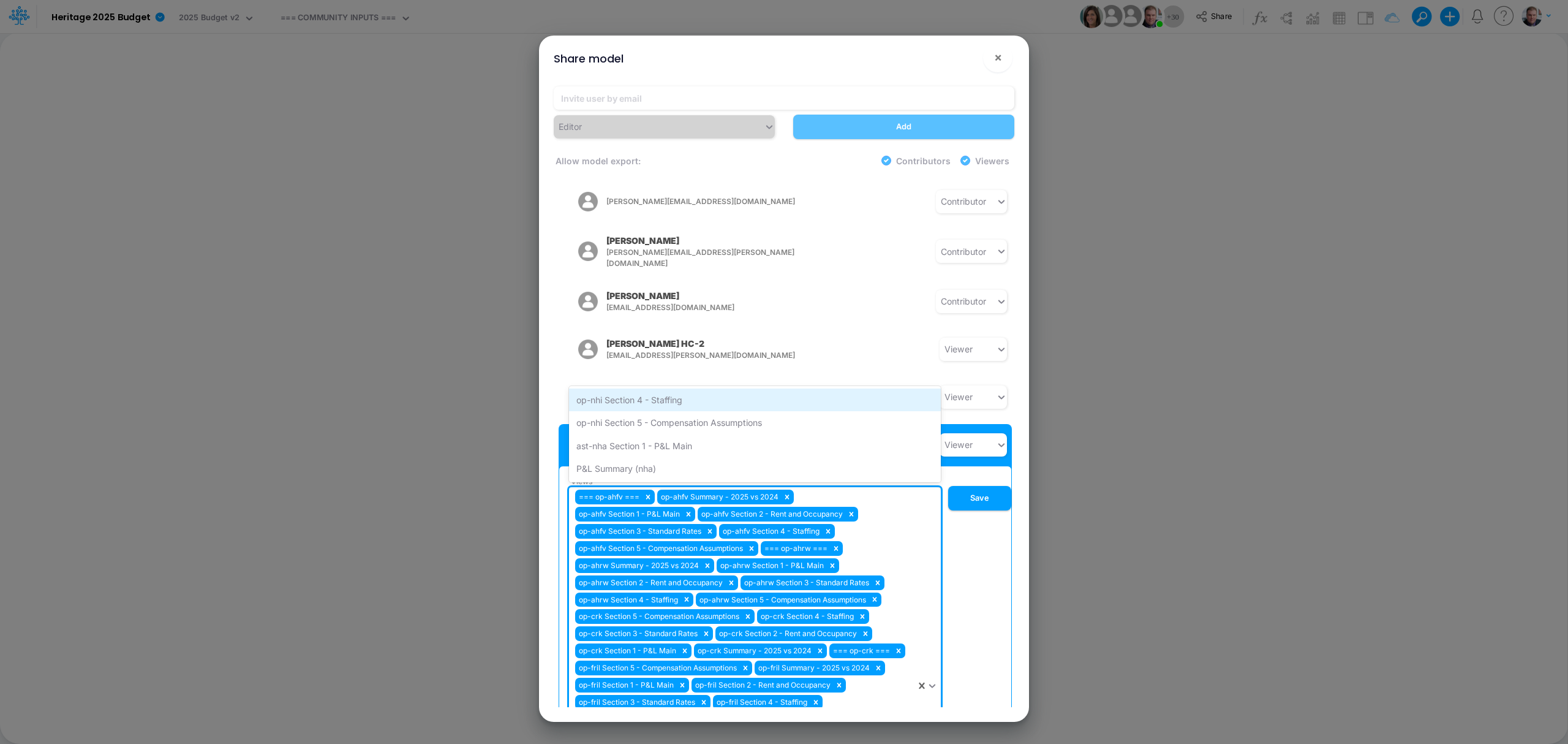
click at [650, 389] on div "op-nhi Section 4 - Staffing" at bounding box center [755, 400] width 372 height 23
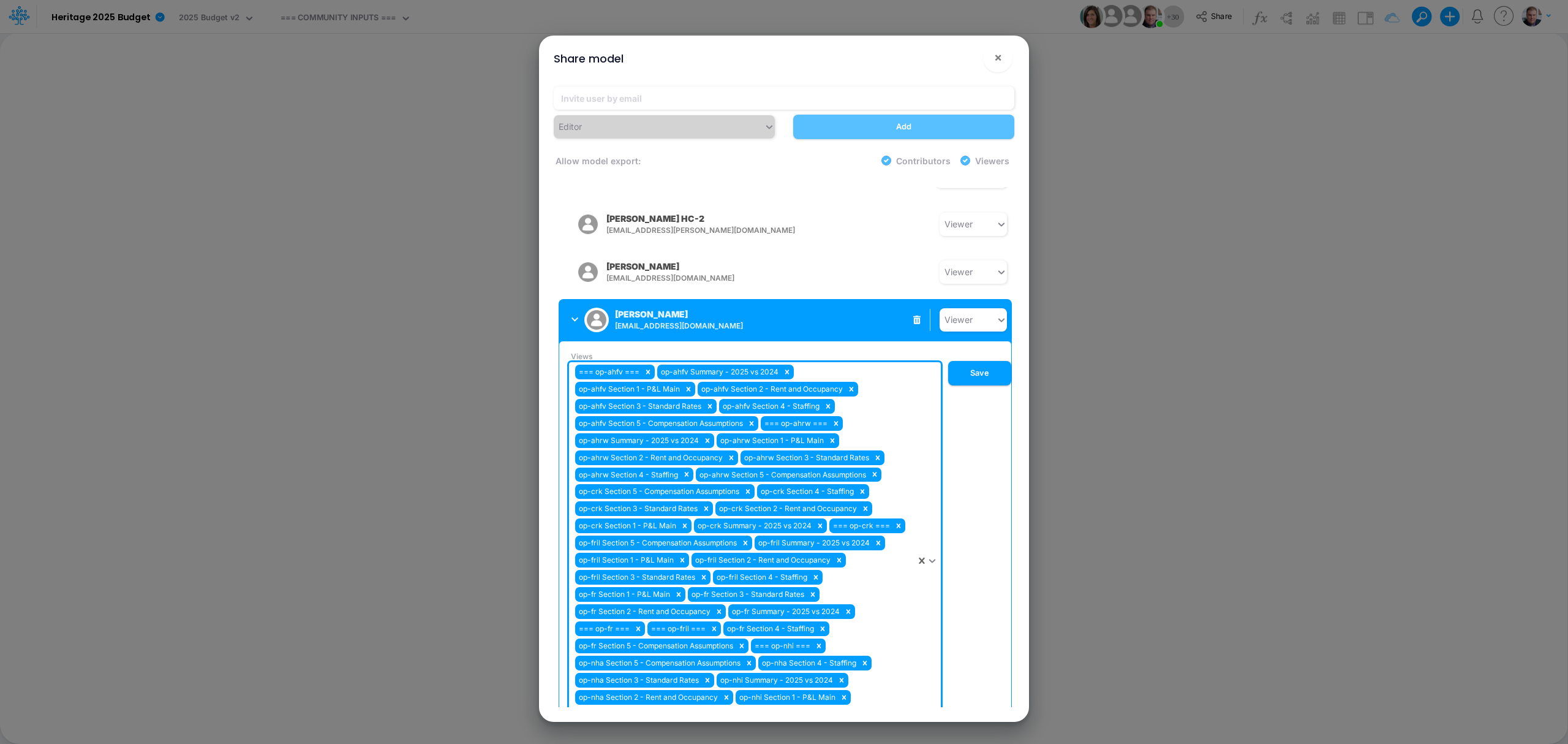
scroll to position [1277, 0]
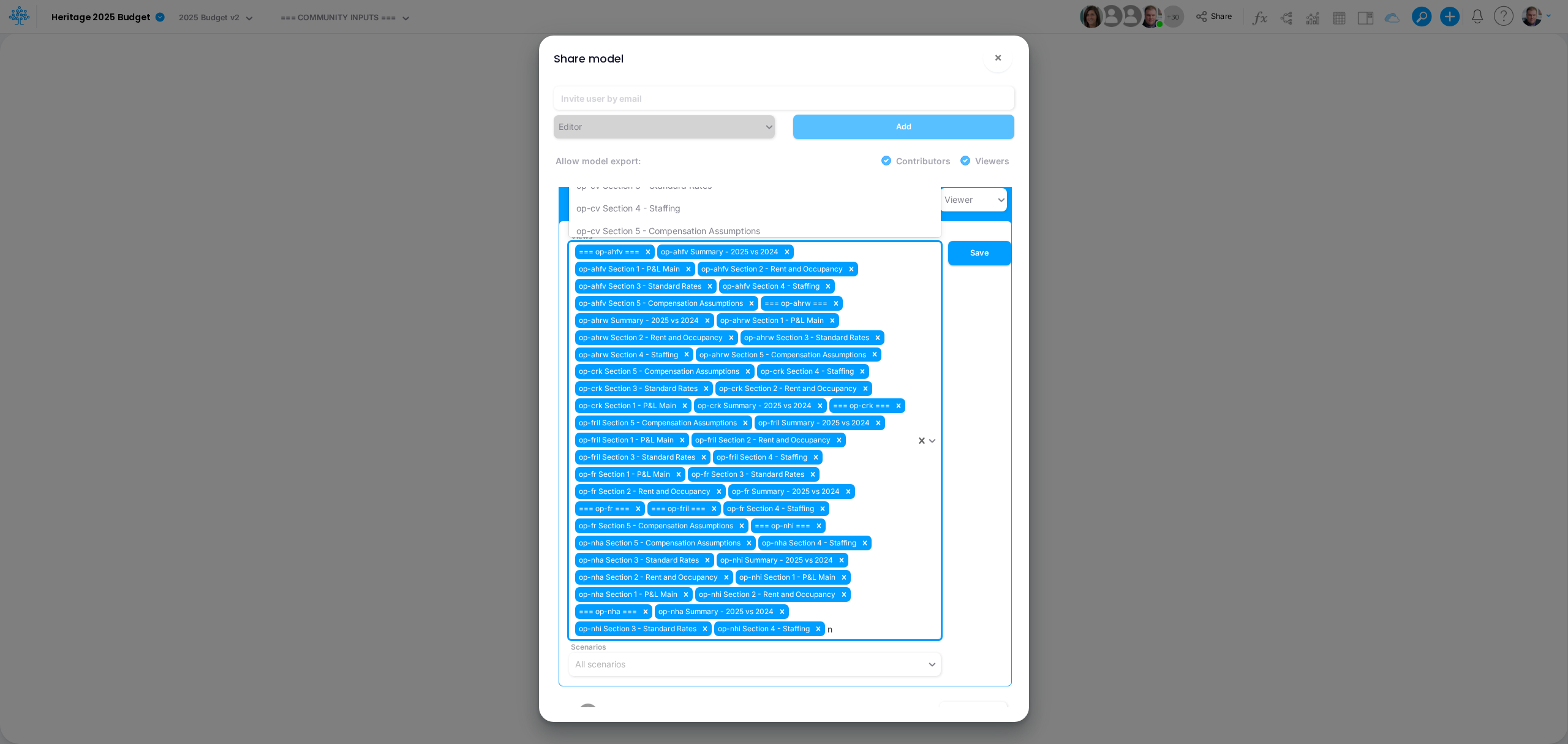
type input "nh"
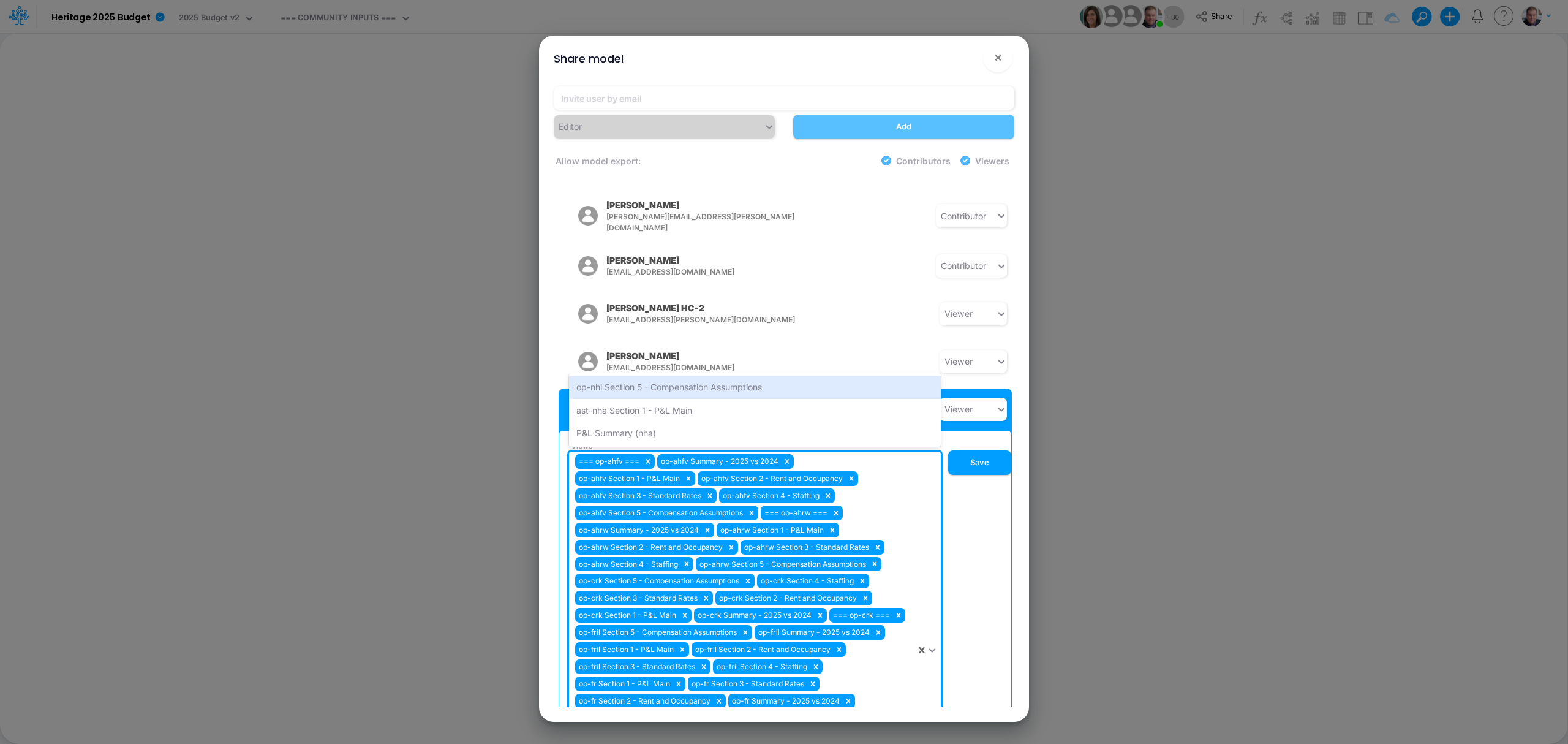
scroll to position [1032, 0]
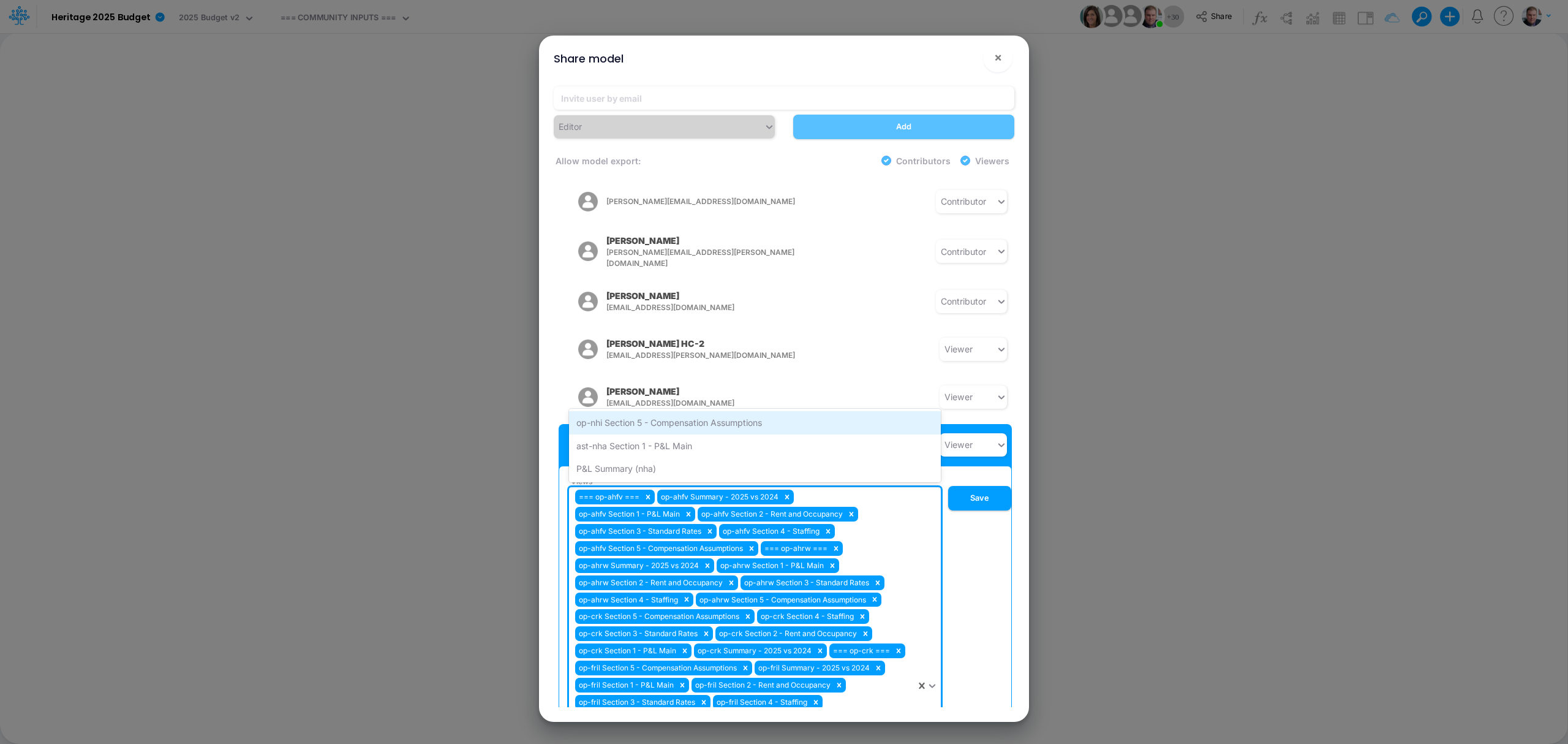
click at [665, 411] on div "op-nhi Section 5 - Compensation Assumptions" at bounding box center [755, 422] width 372 height 23
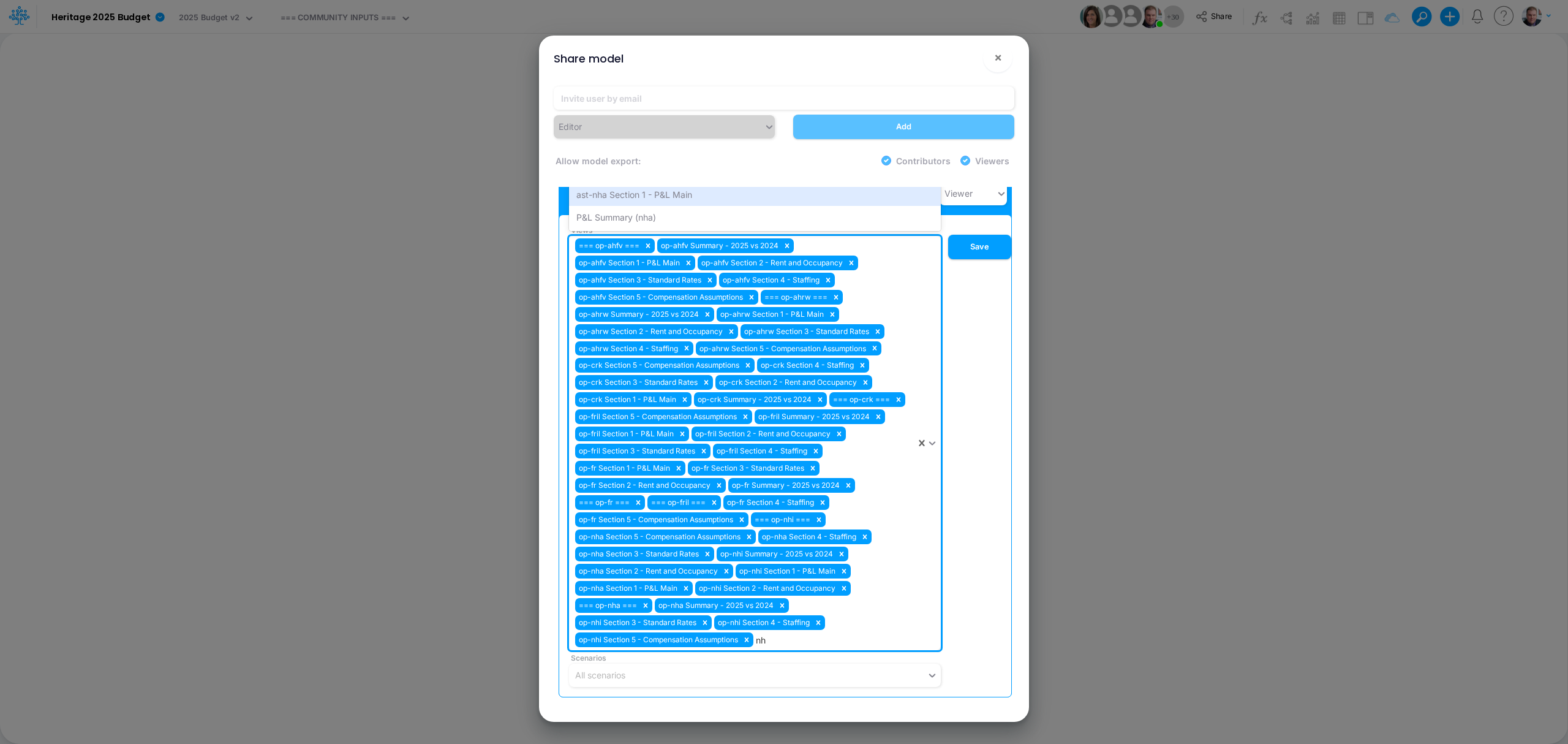
scroll to position [1195, 0]
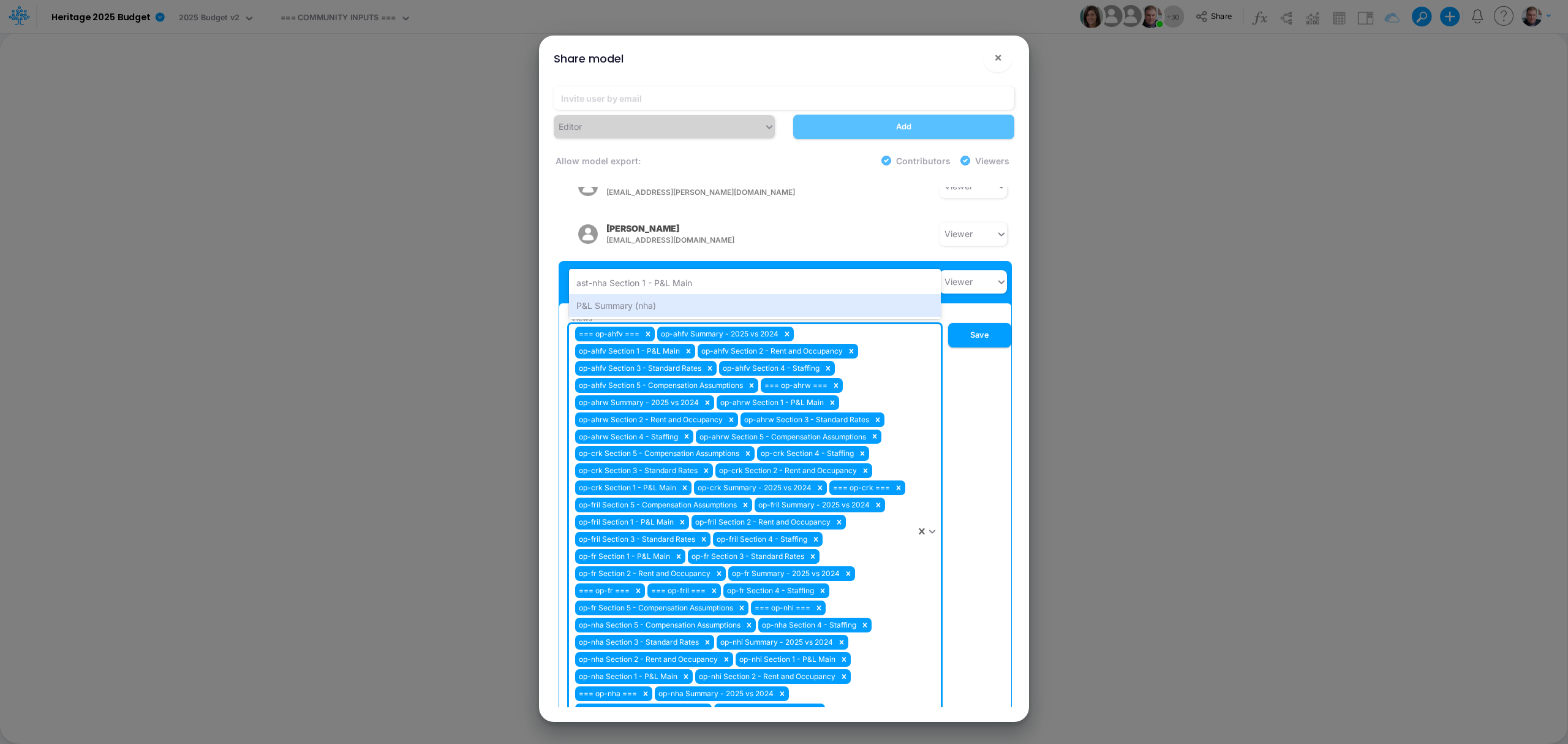
type input "n"
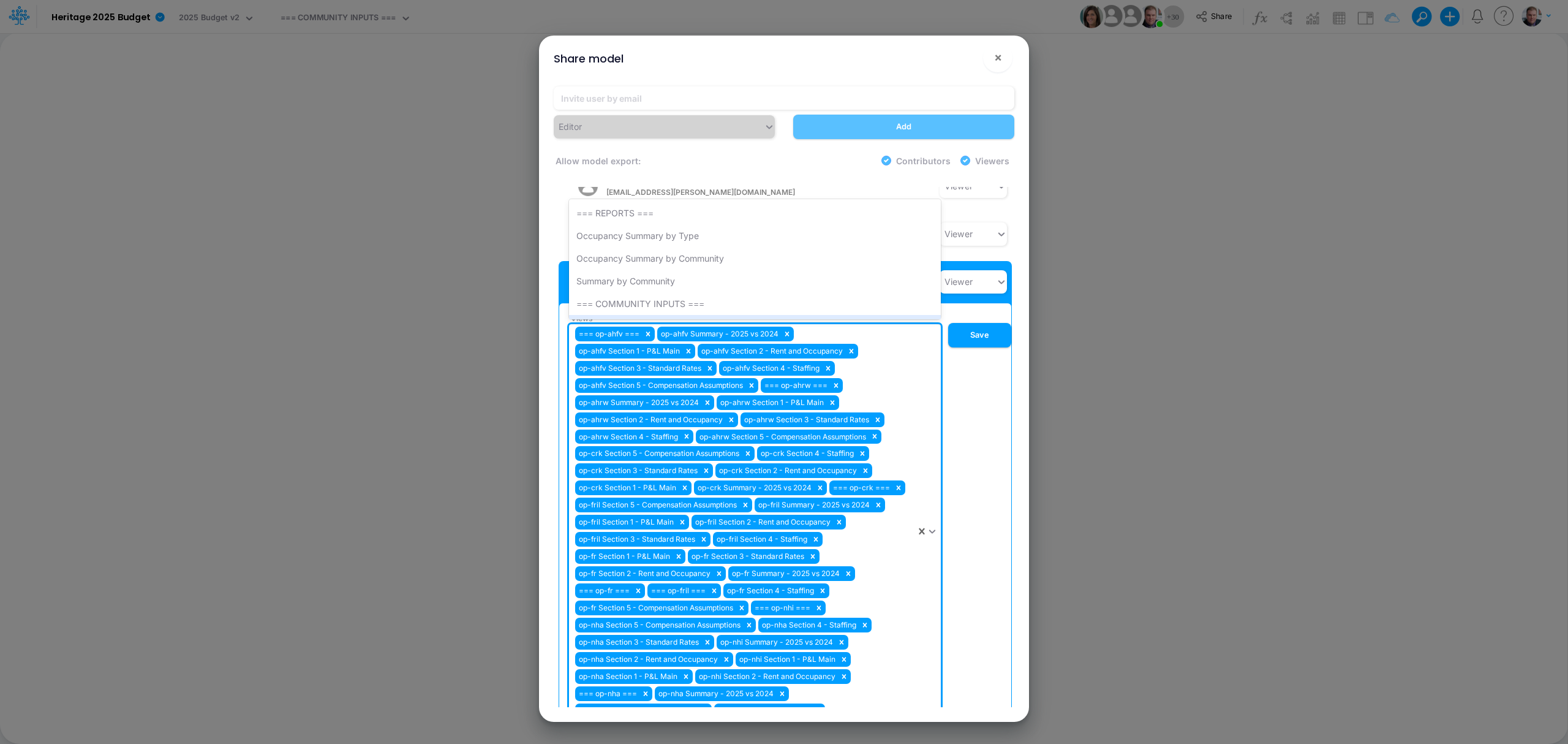
scroll to position [1277, 0]
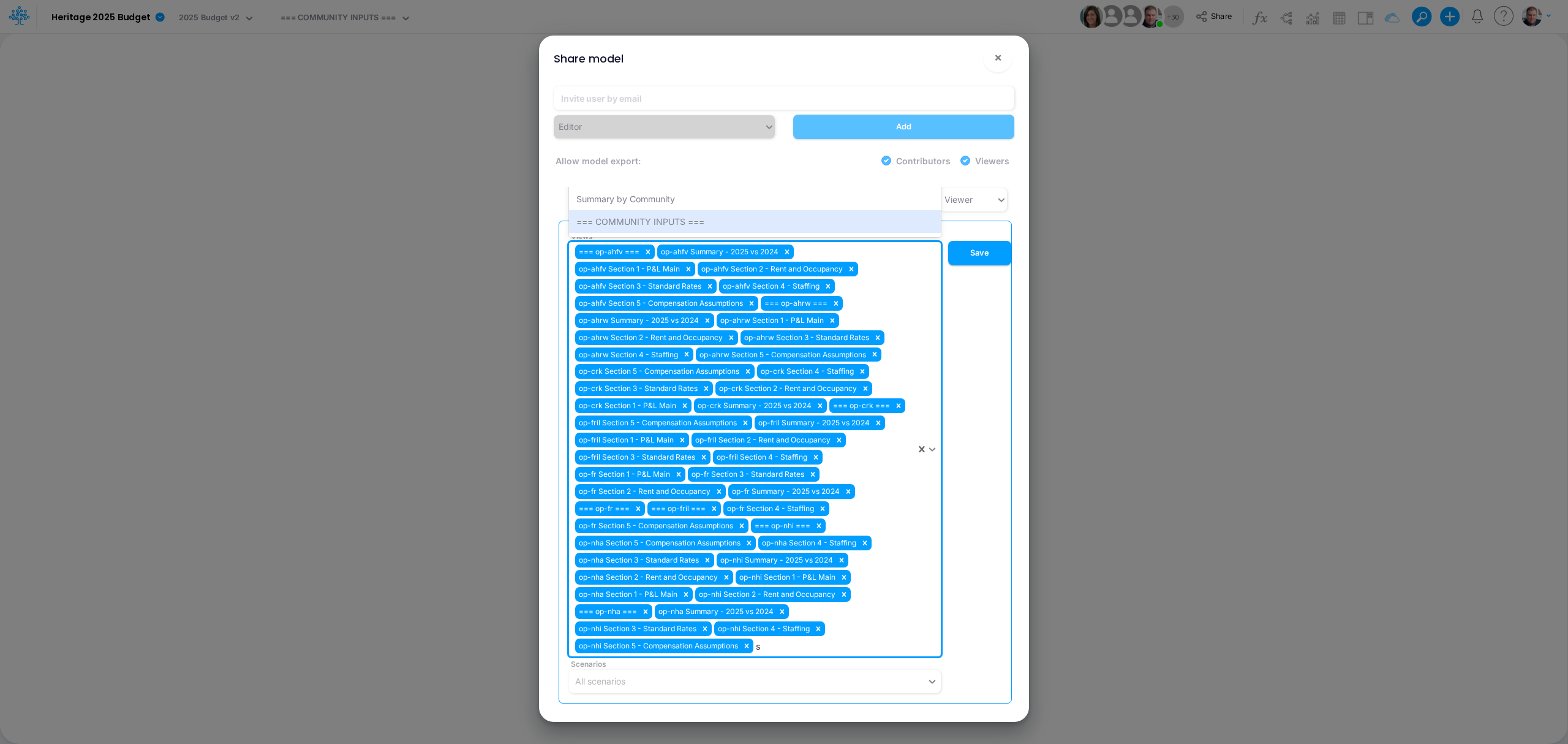
type input "sg"
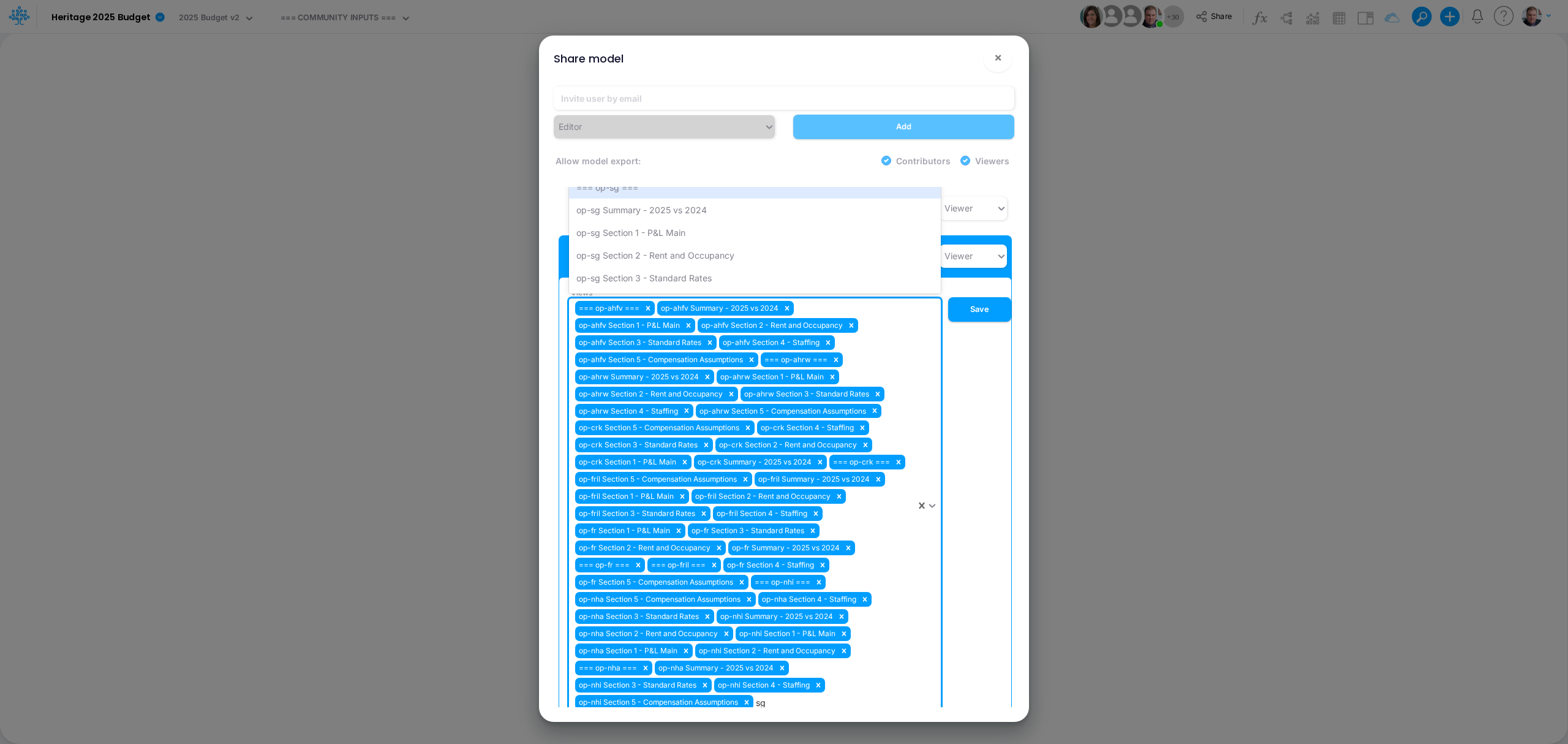
scroll to position [1195, 0]
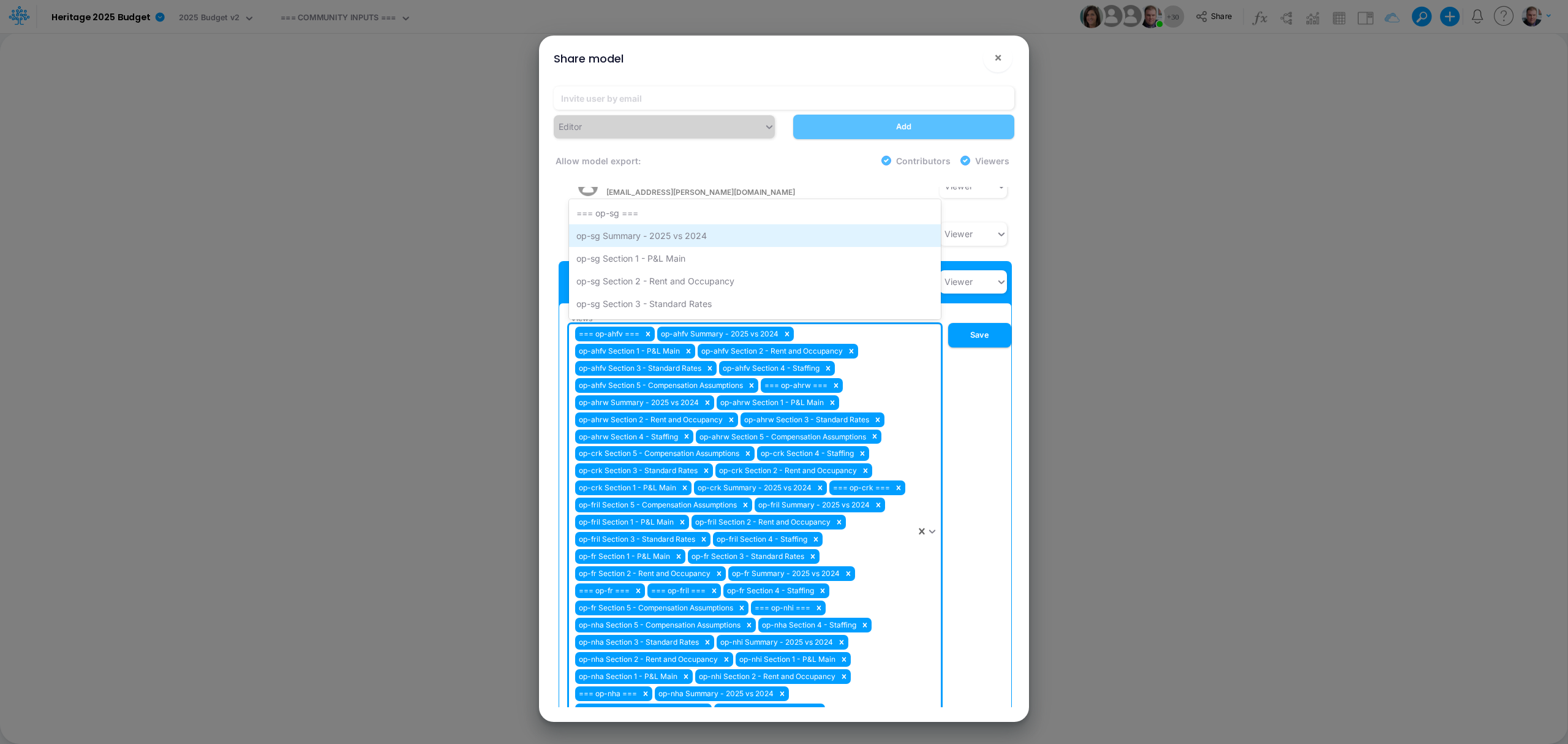
click at [672, 224] on div "op-sg Summary - 2025 vs 2024" at bounding box center [755, 235] width 372 height 23
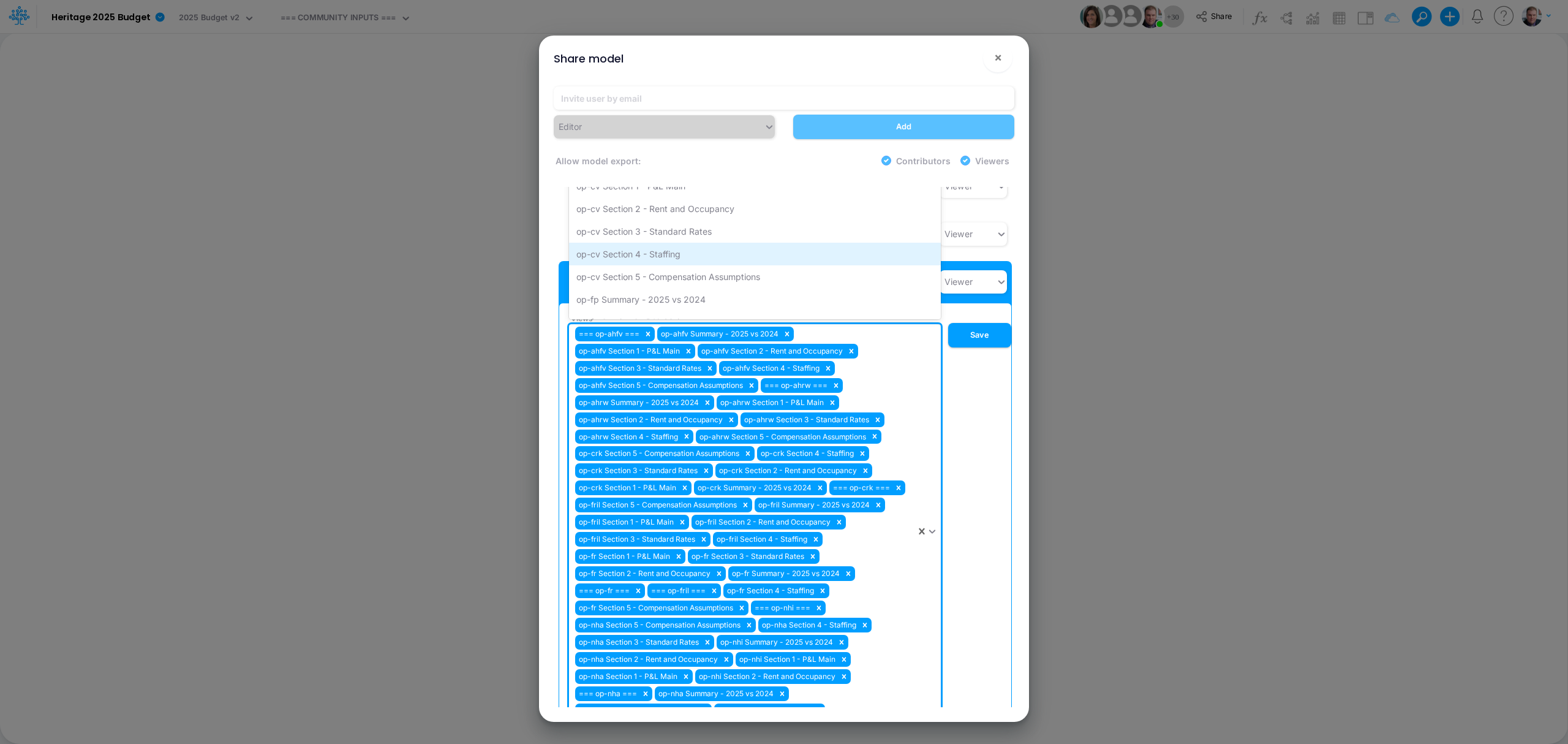
type input "sg"
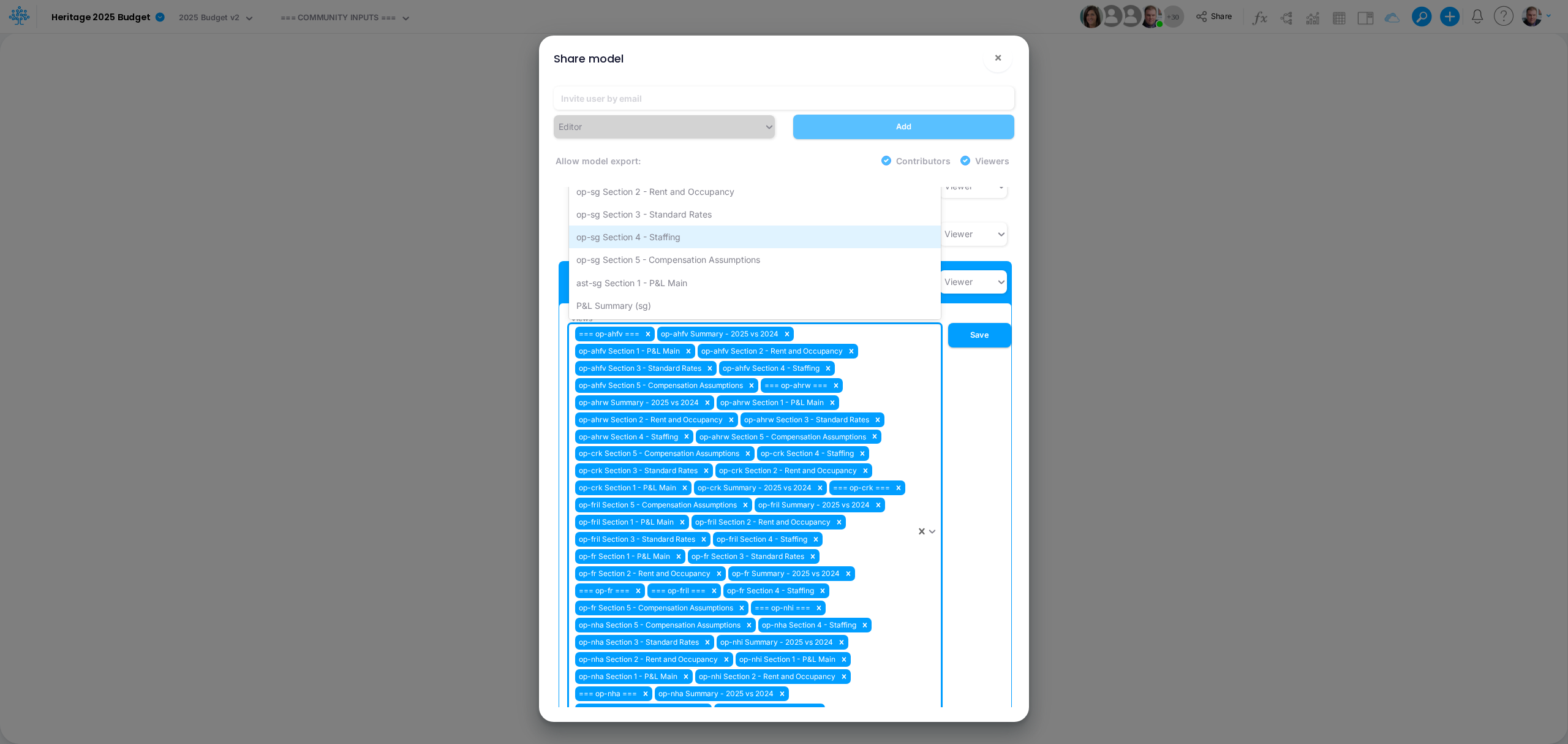
click at [673, 225] on div "op-sg Section 4 - Staffing" at bounding box center [755, 237] width 372 height 23
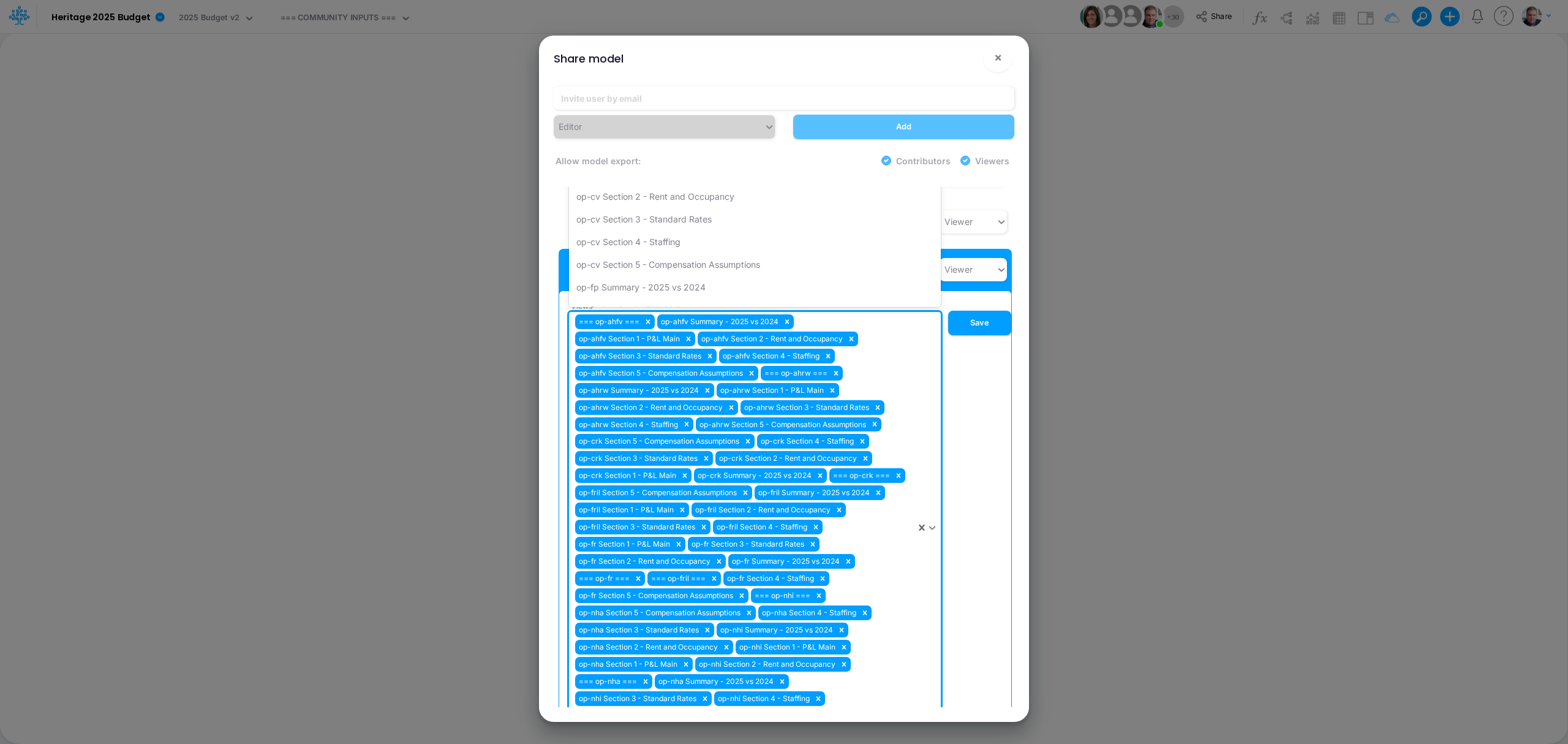
type input "sg"
click at [636, 214] on div "op-sg Section 3 - Standard Rates" at bounding box center [755, 225] width 372 height 23
type input "sg"
click at [630, 214] on div "op-sg Section 2 - Rent and Occupancy" at bounding box center [755, 225] width 372 height 23
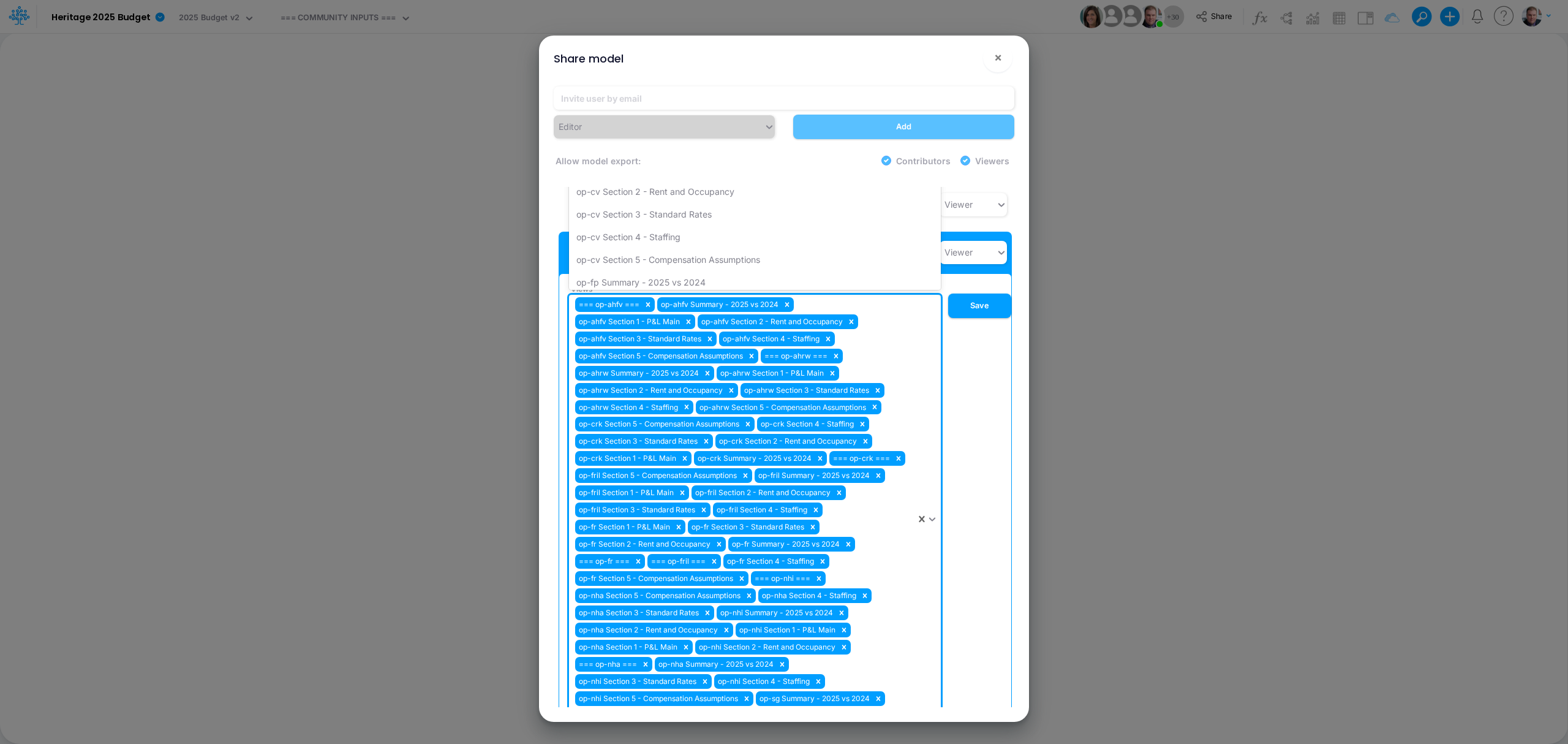
type input "sg"
click at [644, 219] on div "op-sg Section 5 - Compensation Assumptions" at bounding box center [755, 230] width 372 height 23
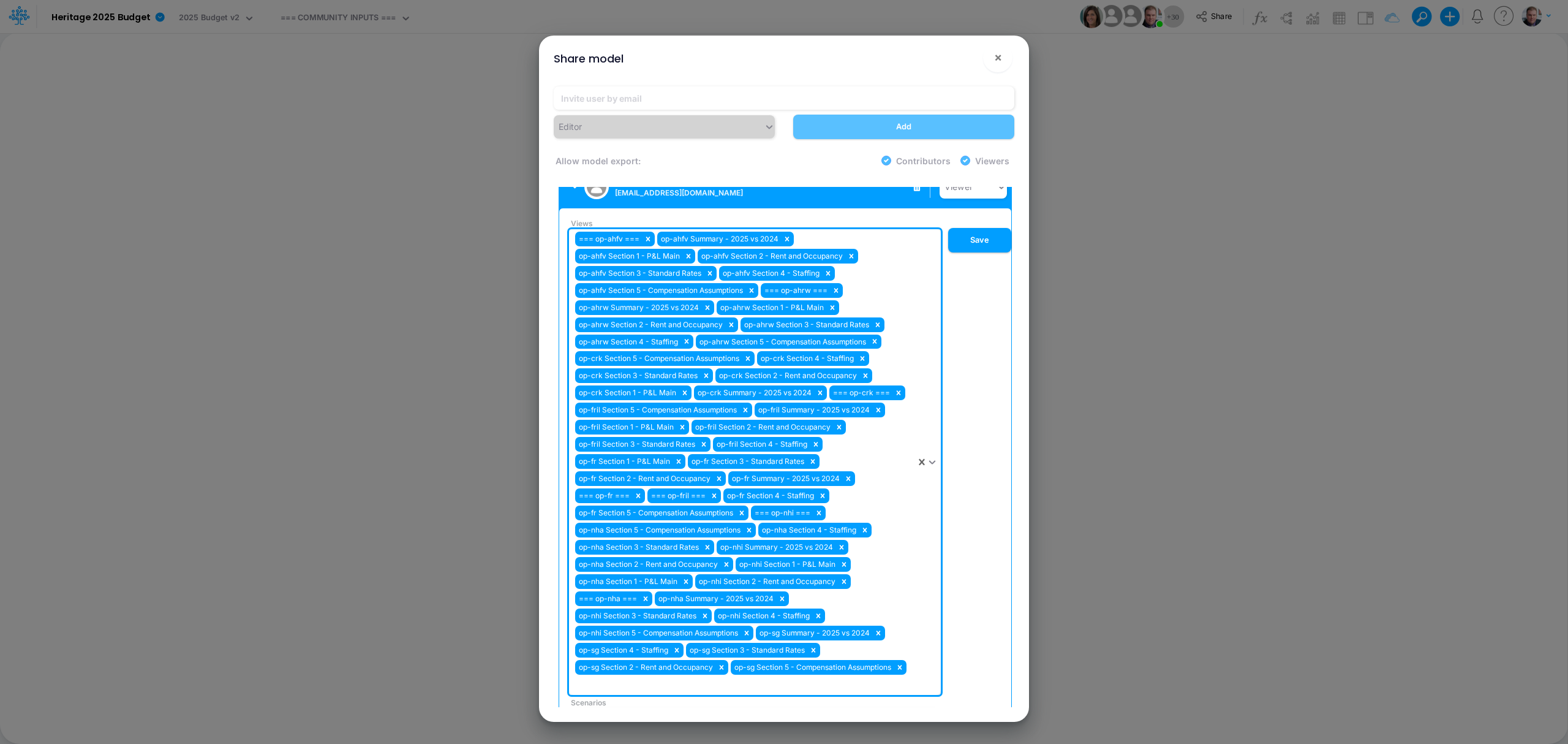
scroll to position [1307, 0]
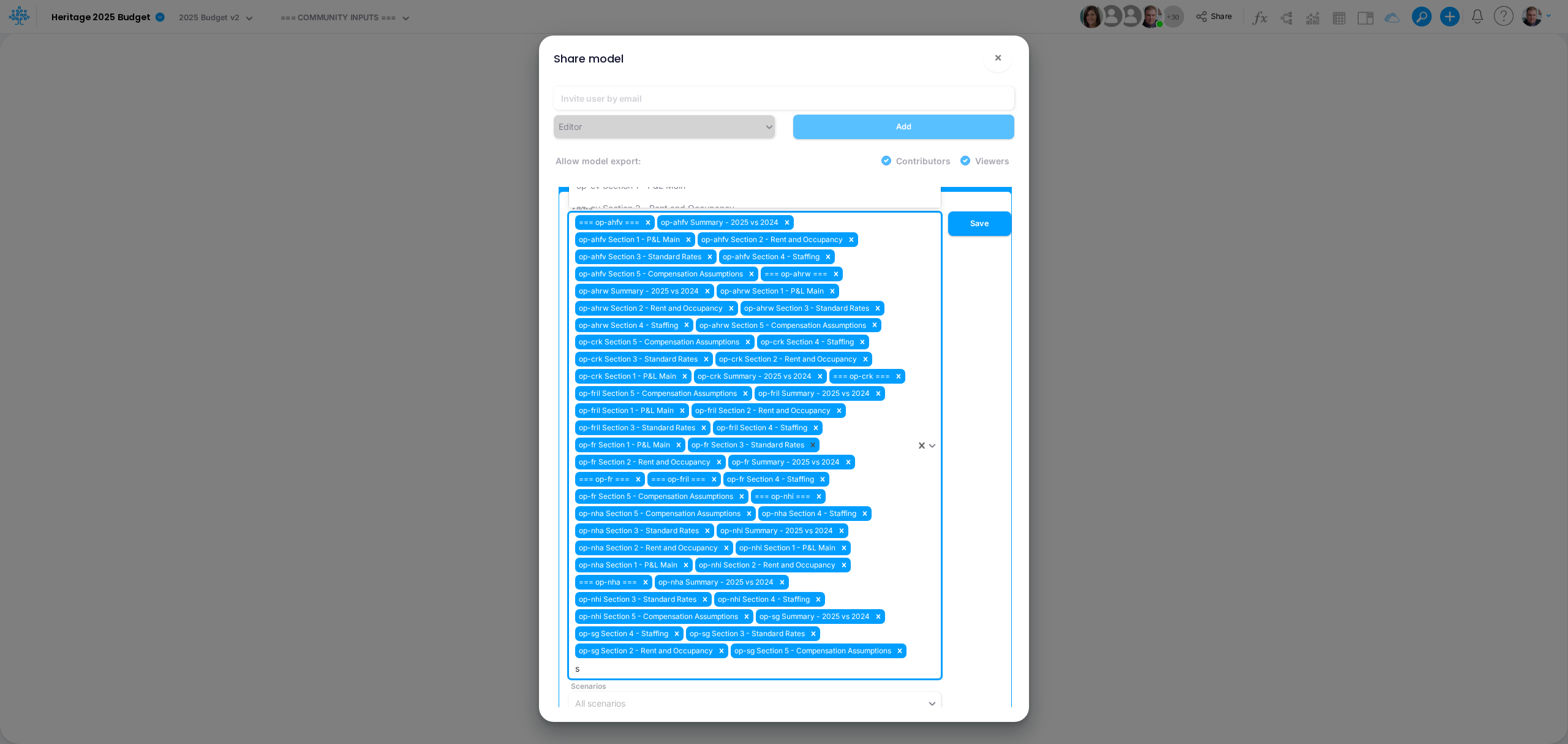
type input "sg"
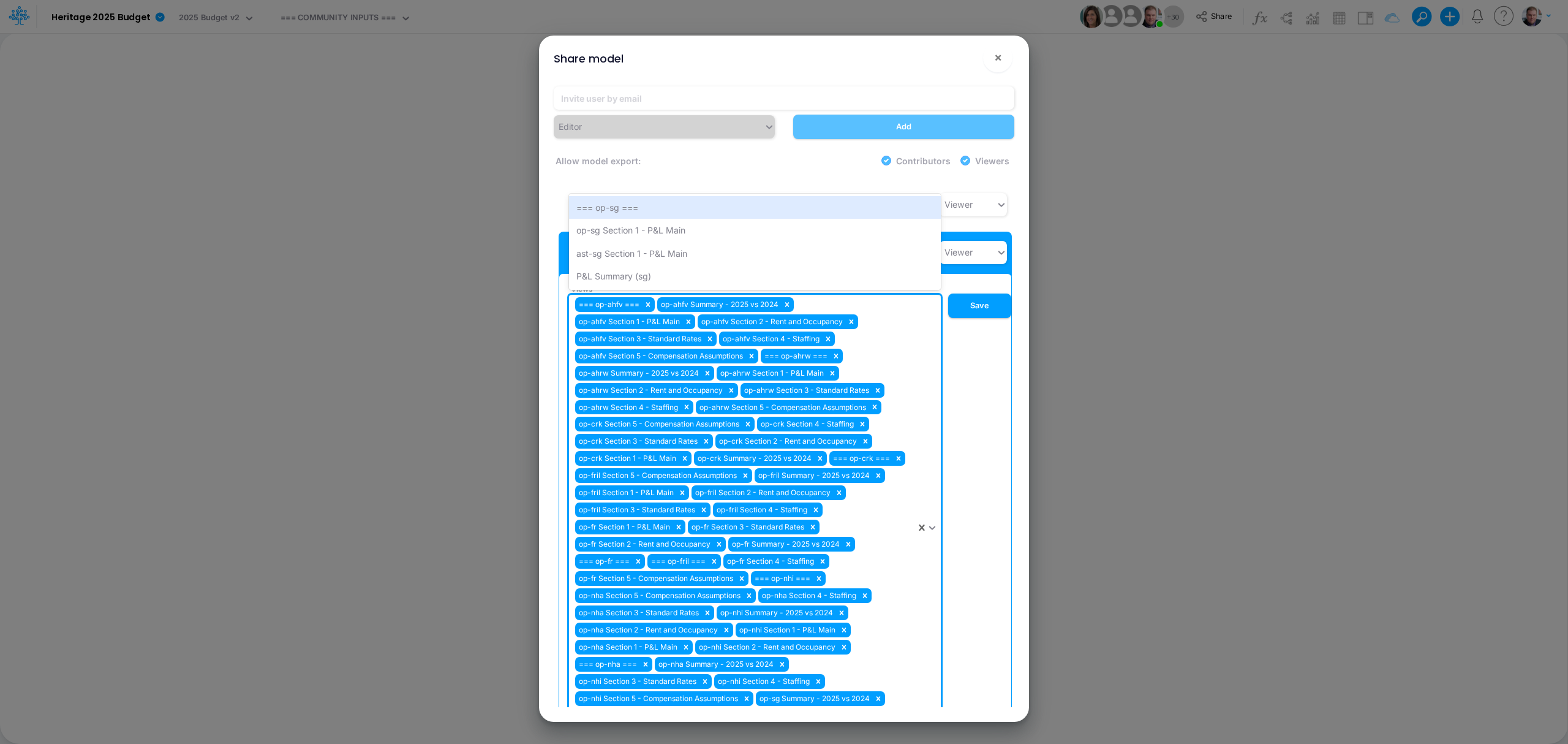
scroll to position [1062, 0]
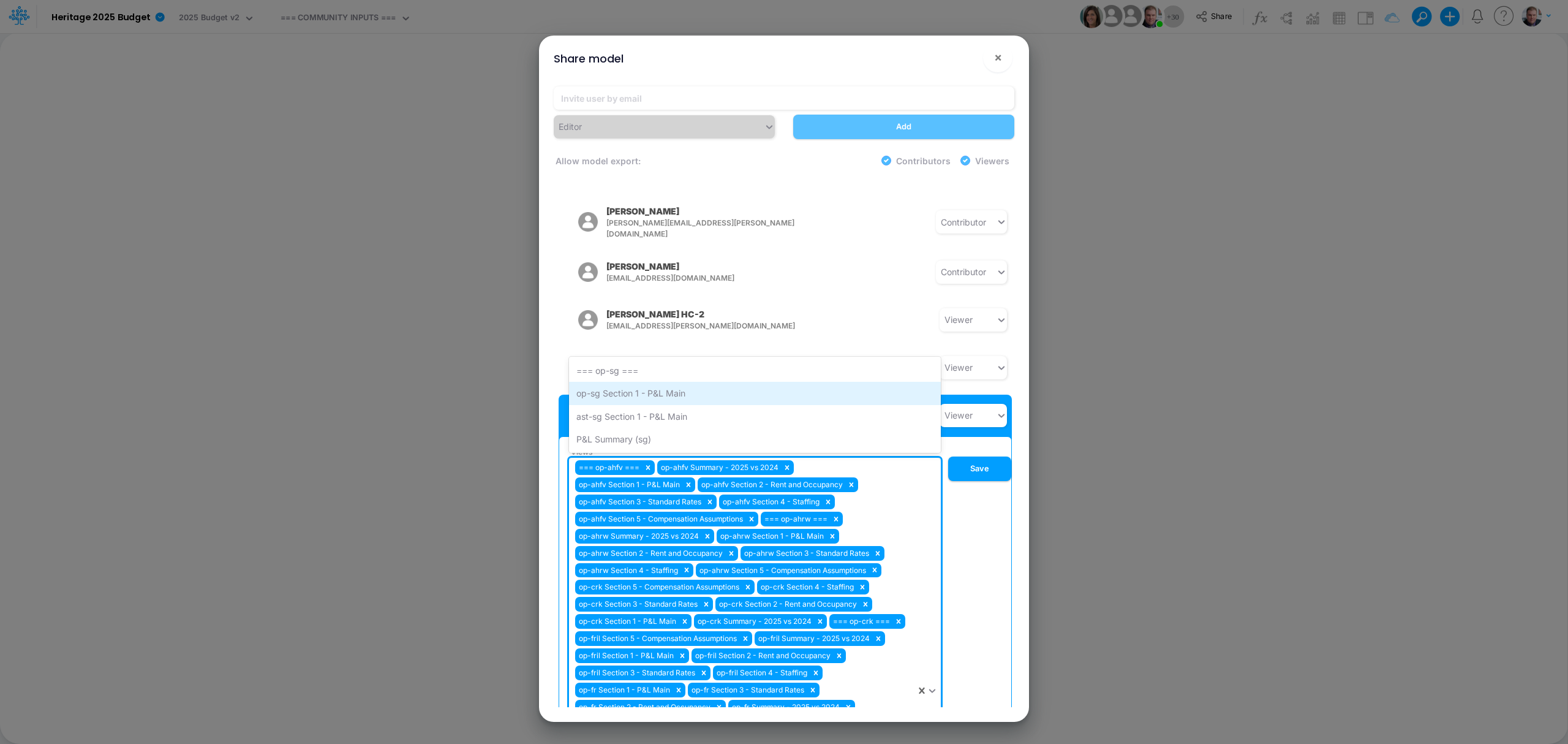
click at [694, 382] on div "op-sg Section 1 - P&L Main" at bounding box center [755, 393] width 372 height 23
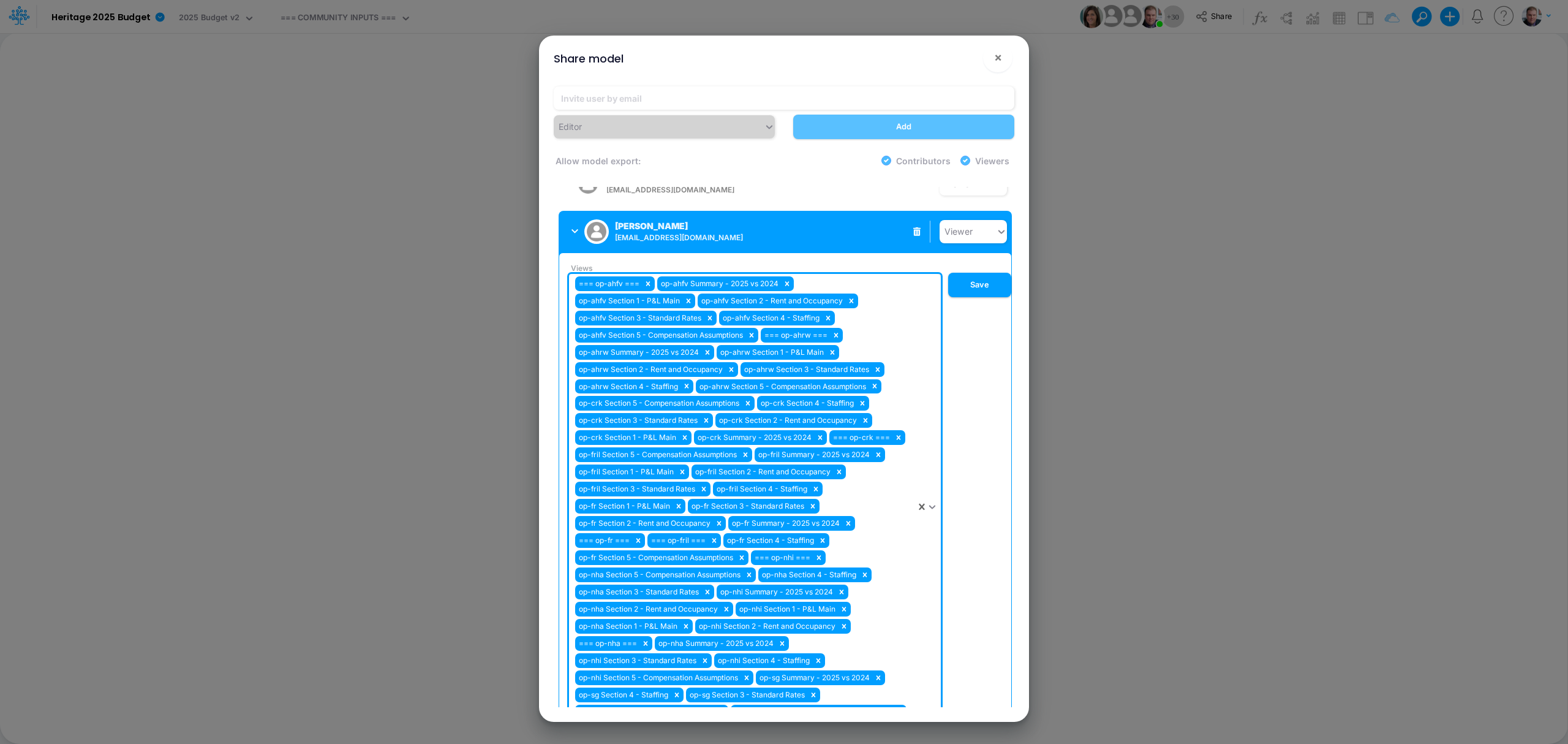
scroll to position [1307, 0]
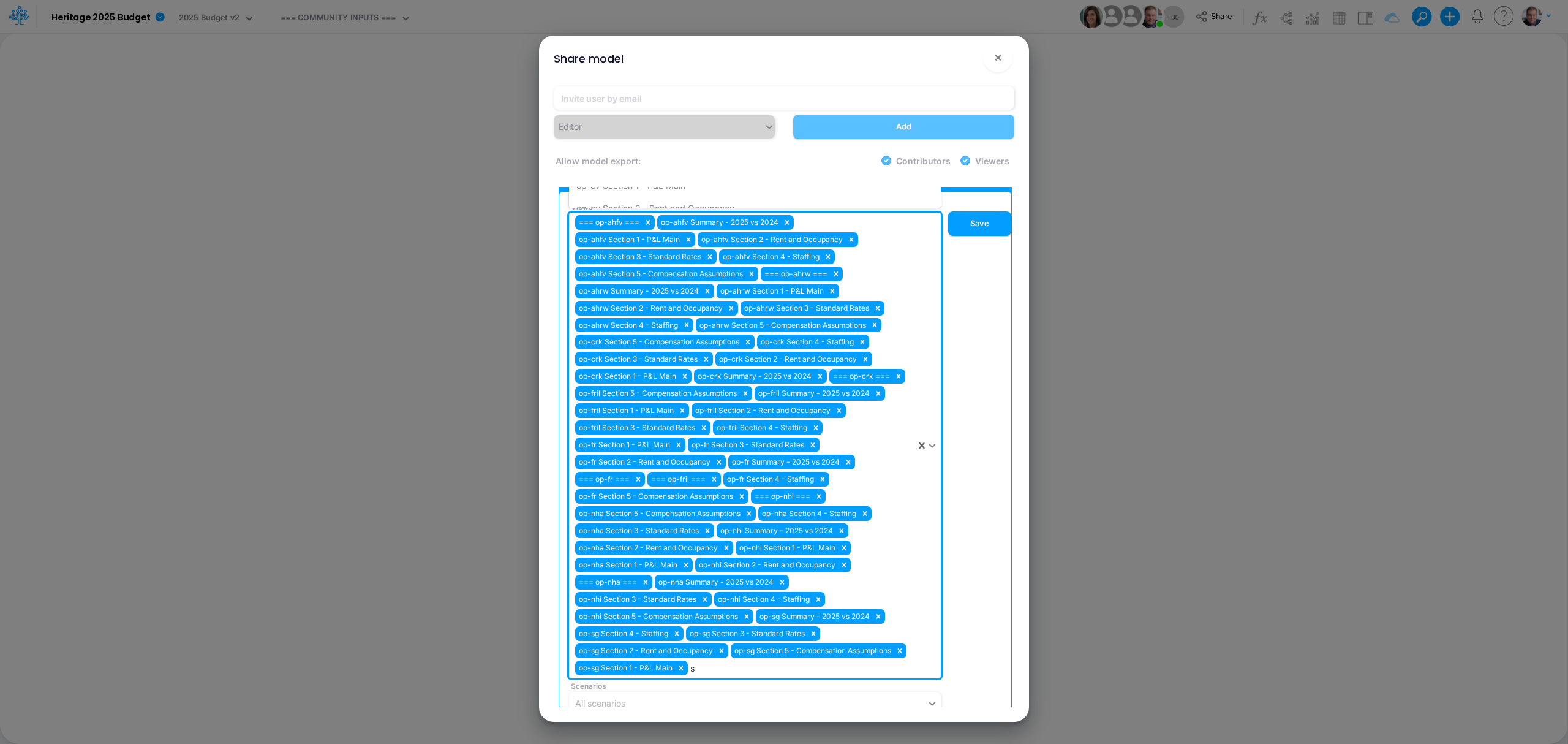
type input "sg"
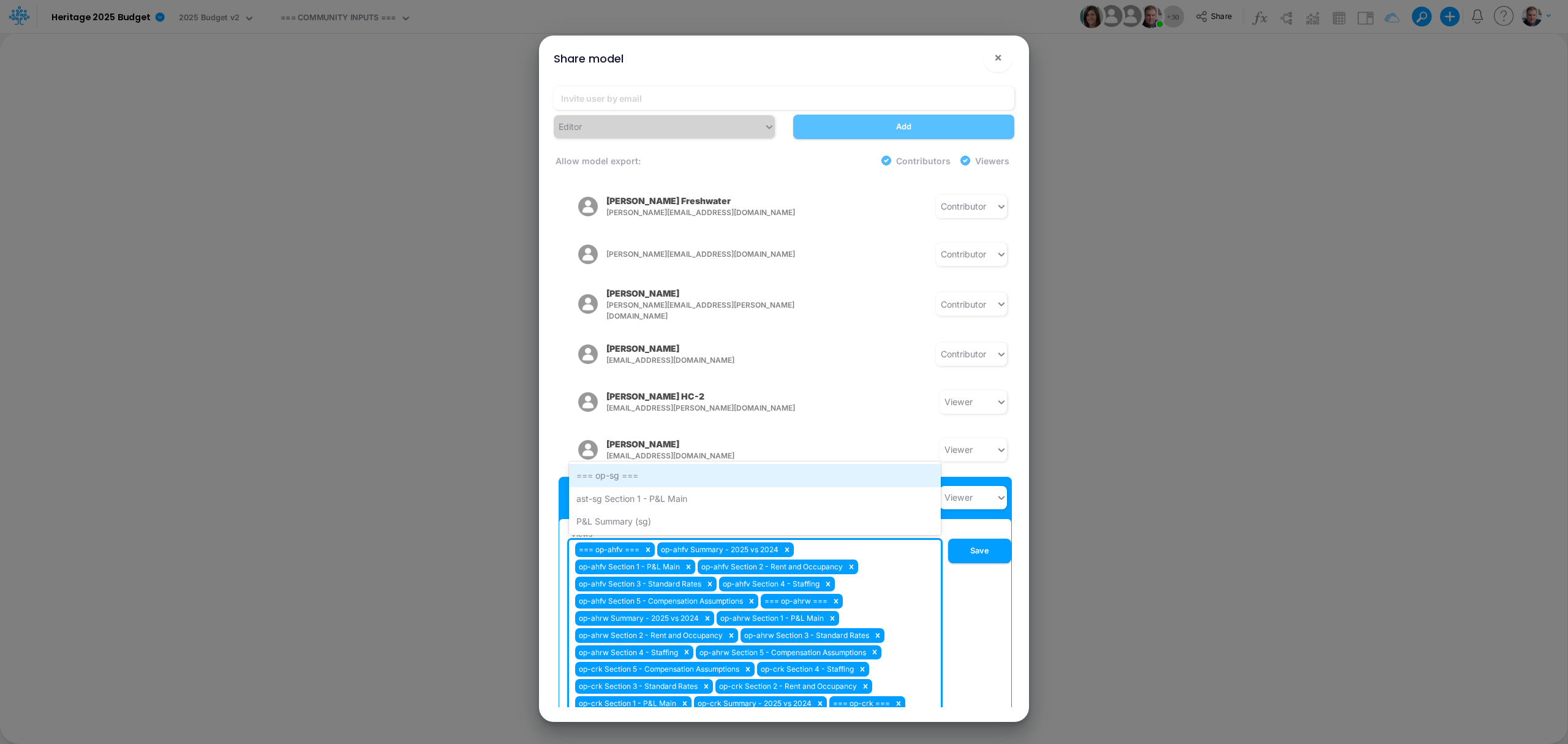
click at [732, 464] on div "=== op-sg ===" at bounding box center [755, 475] width 372 height 23
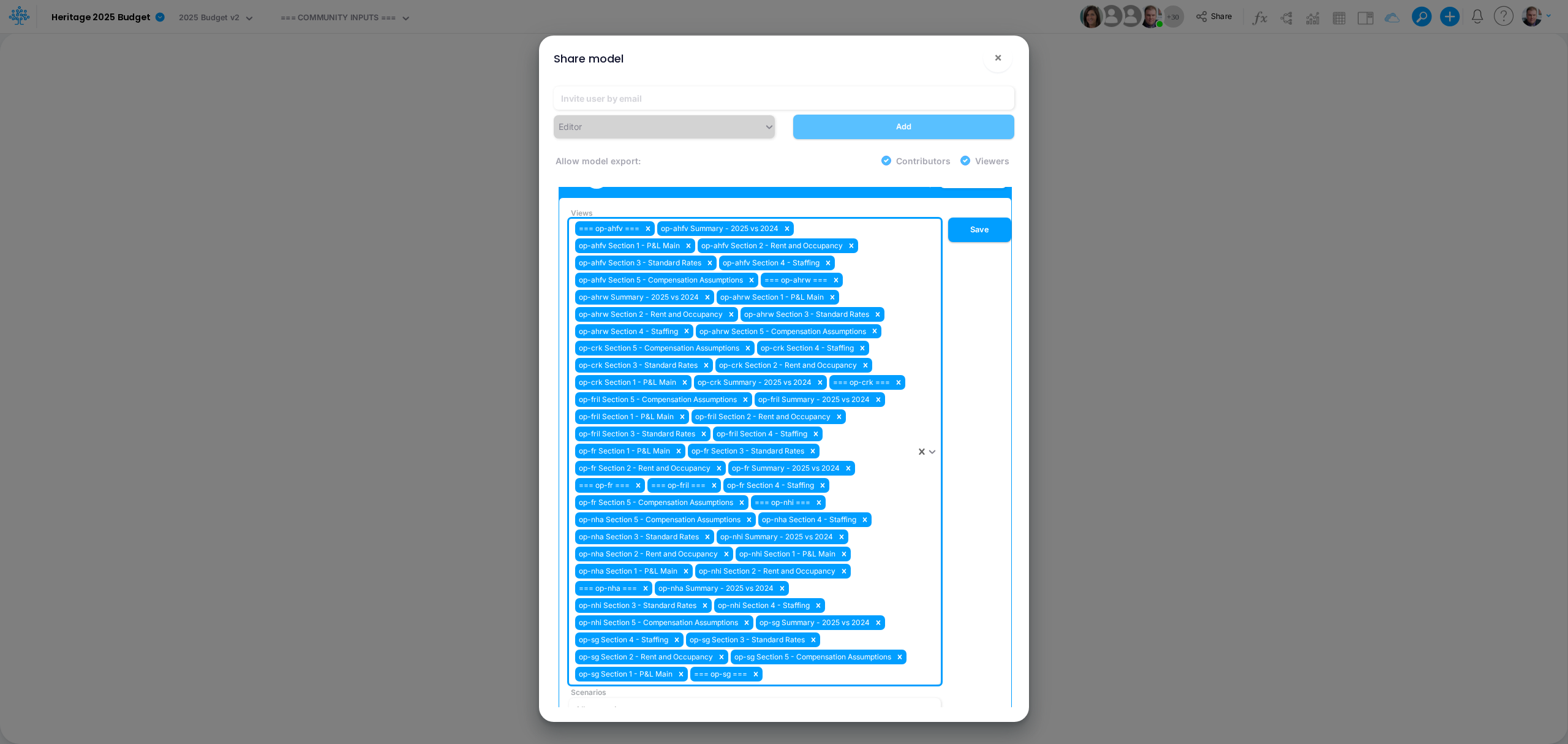
scroll to position [1307, 0]
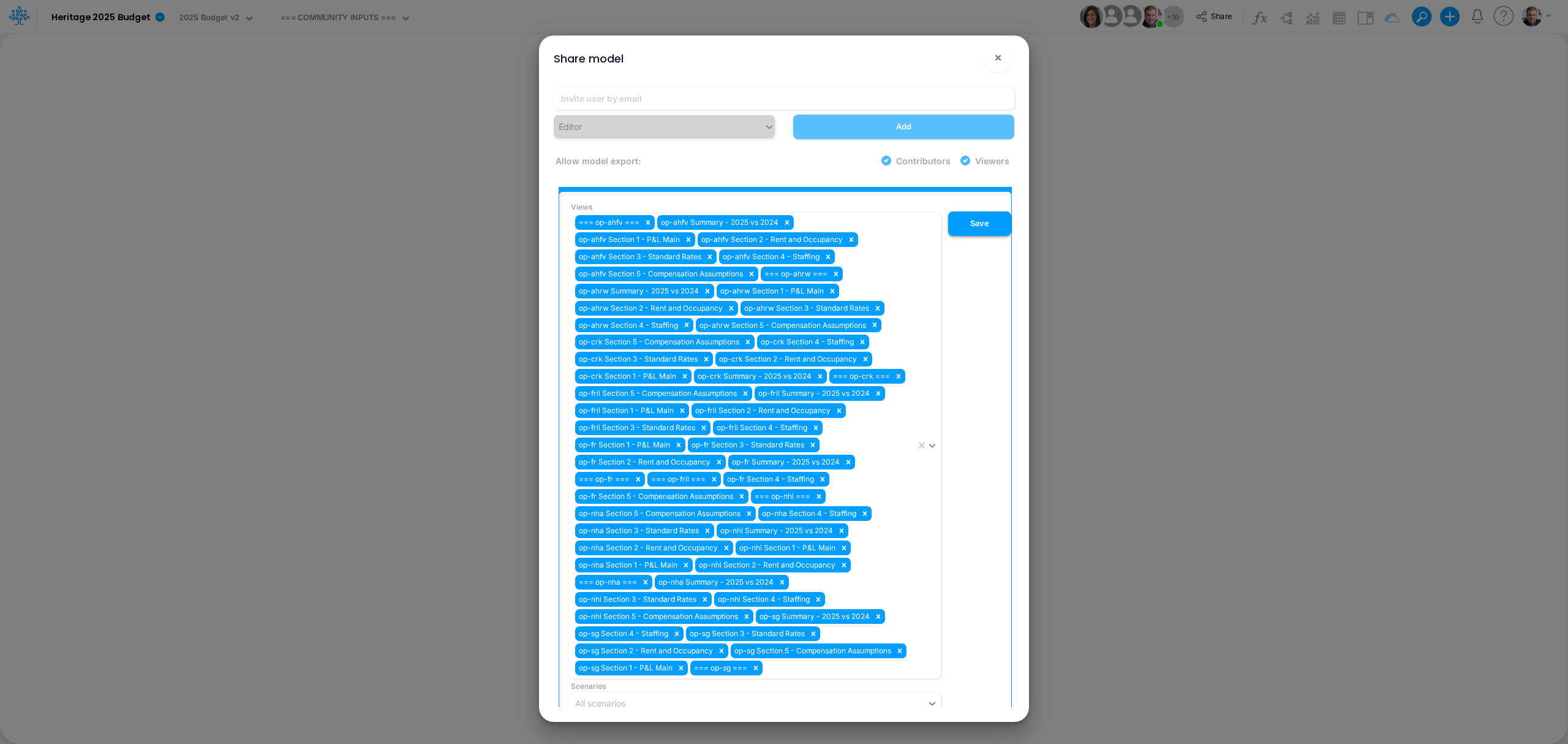
click at [985, 212] on button "Save" at bounding box center [980, 223] width 63 height 25
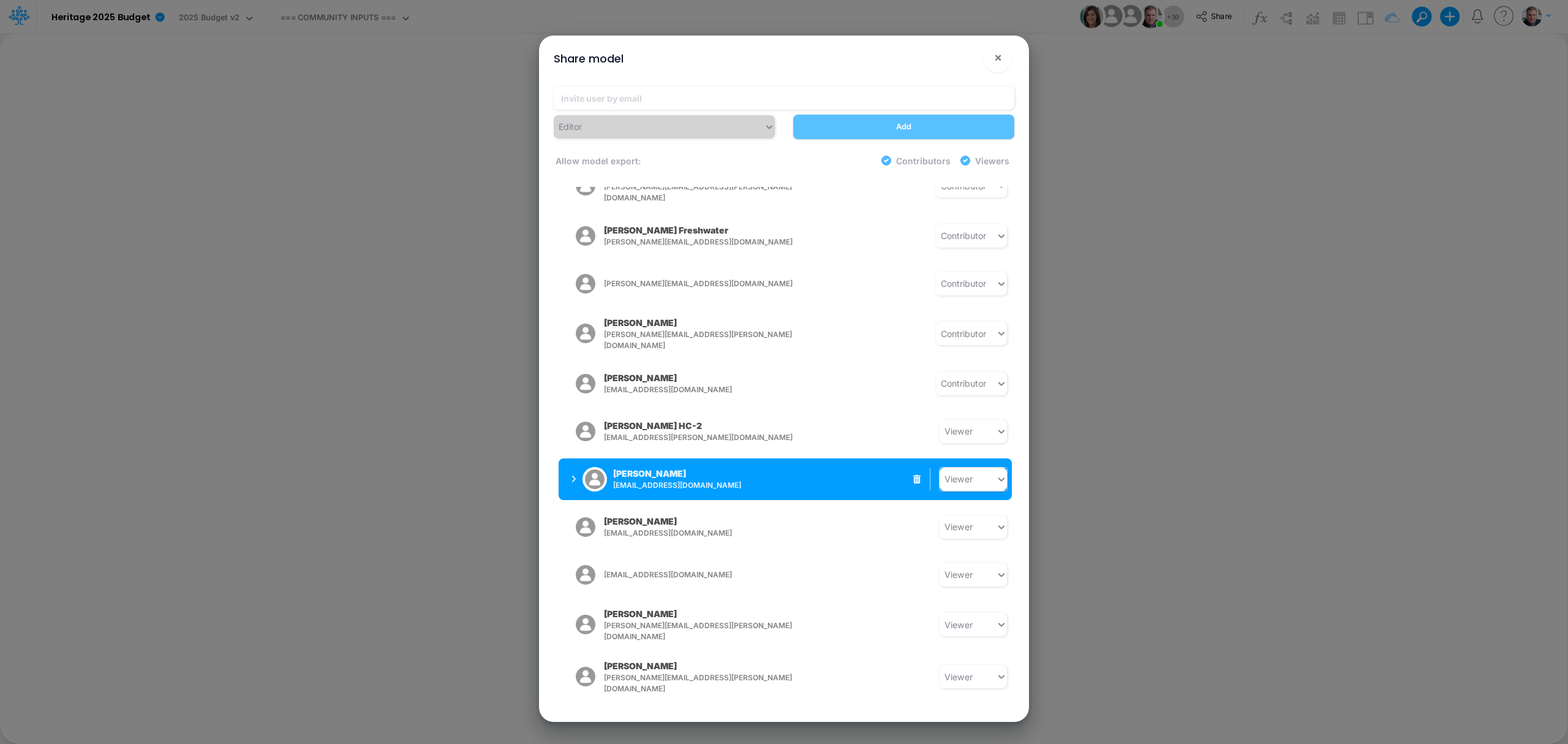
scroll to position [869, 0]
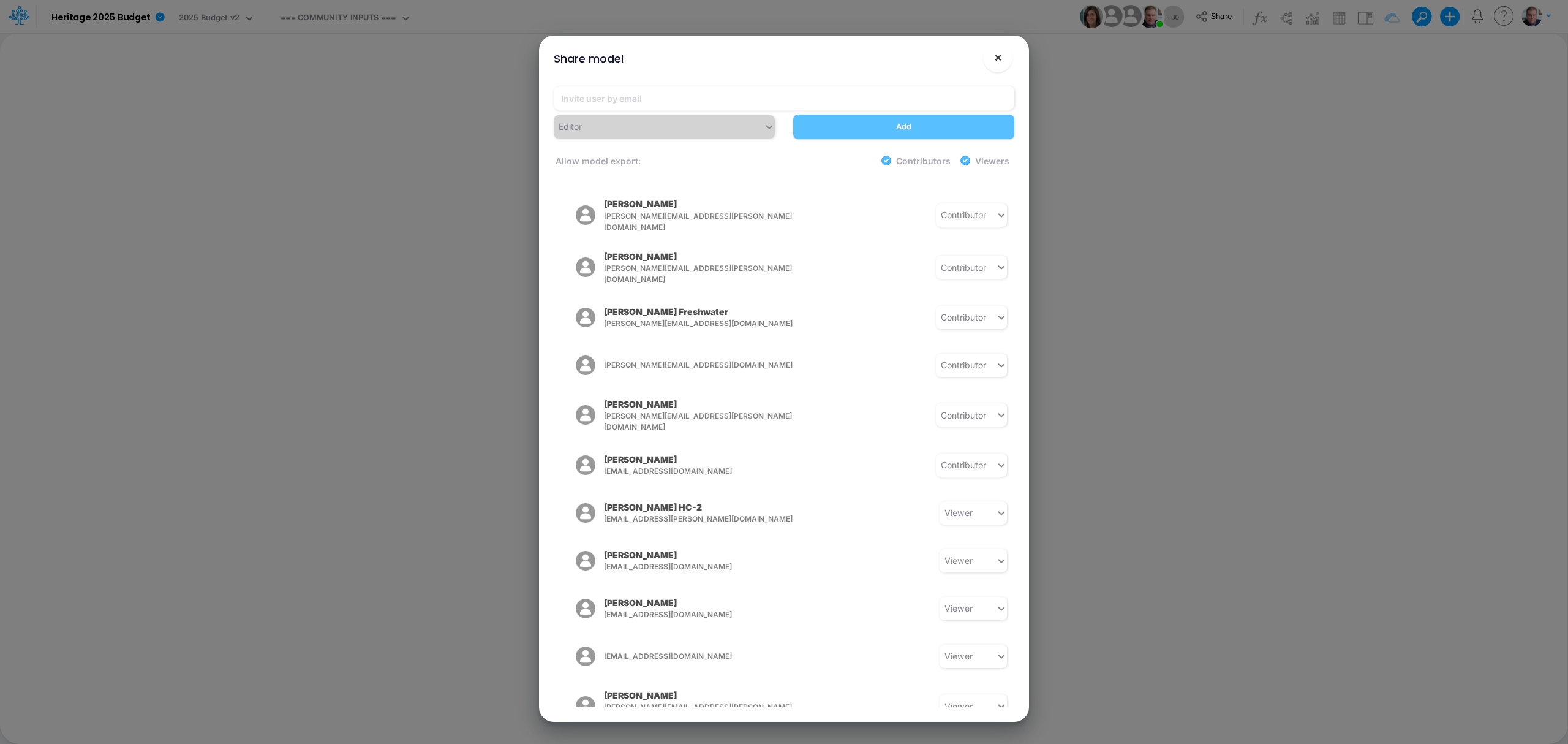
click at [1000, 54] on span "×" at bounding box center [998, 57] width 8 height 15
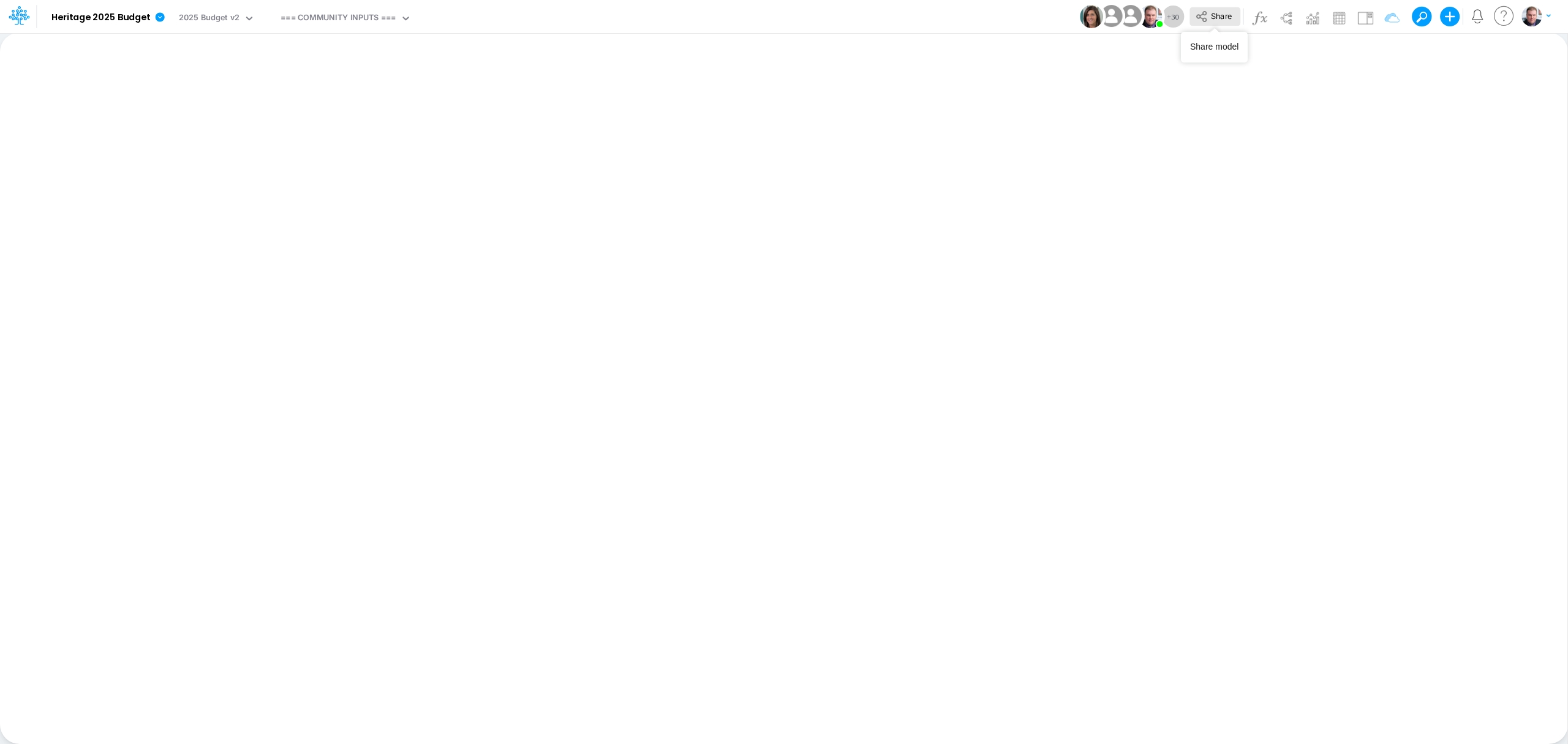
click at [1176, 16] on icon at bounding box center [1202, 17] width 13 height 13
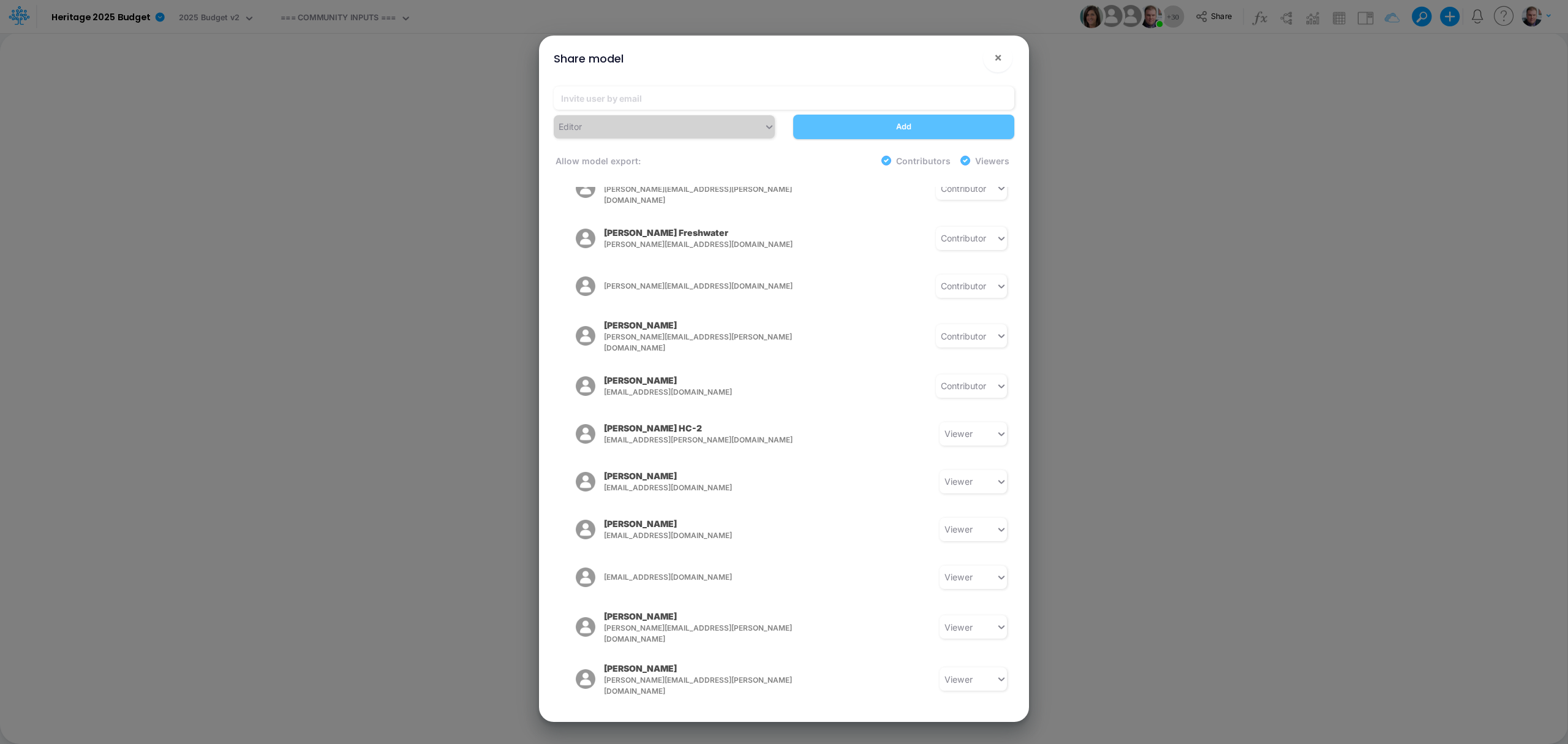
scroll to position [950, 0]
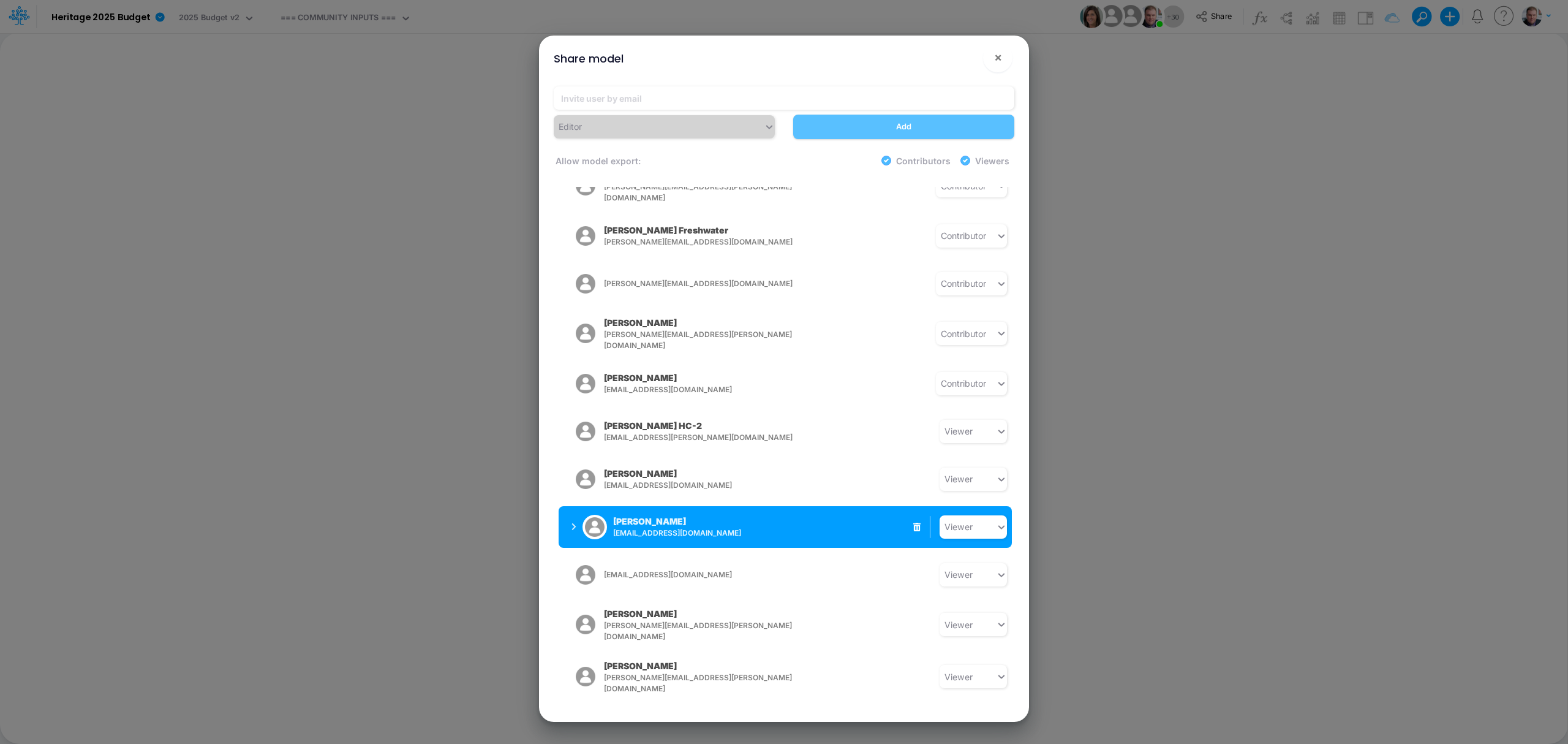
click at [573, 523] on icon "button" at bounding box center [573, 527] width 5 height 8
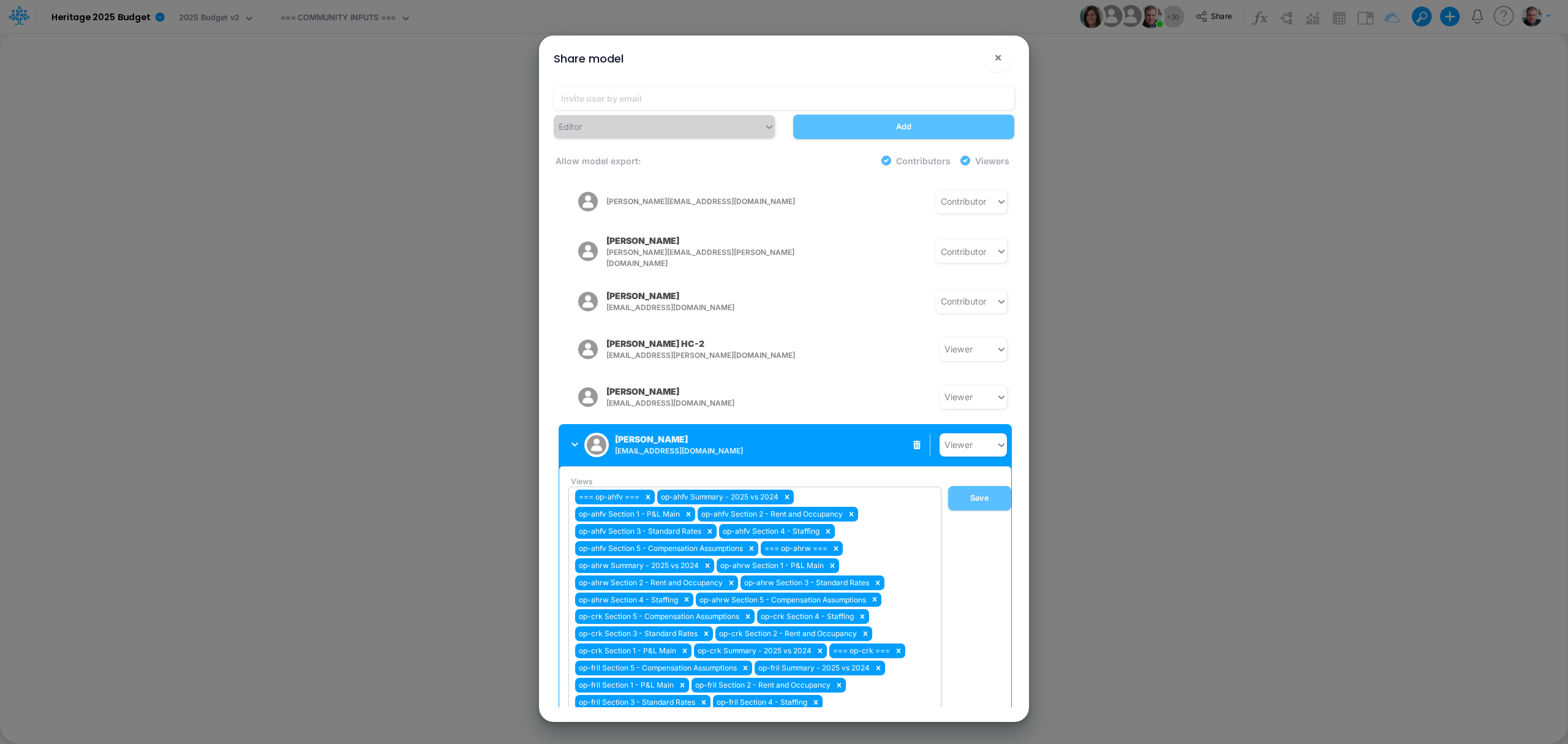
scroll to position [1359, 0]
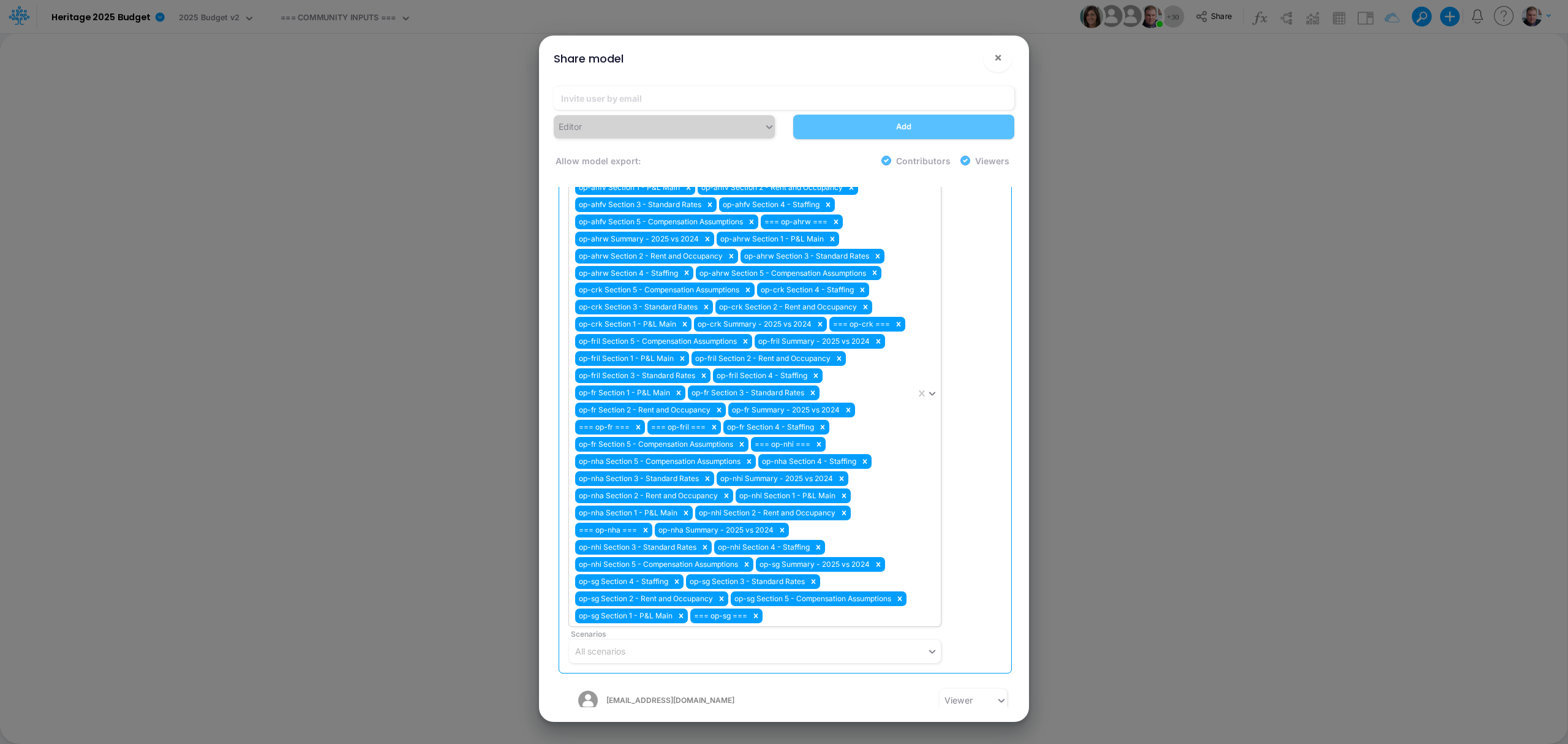
click at [689, 558] on div "=== op-ahfv === op-ahfv Summary - 2025 vs 2024 op-ahfv Section 1 - P&L Main op-…" at bounding box center [742, 393] width 347 height 465
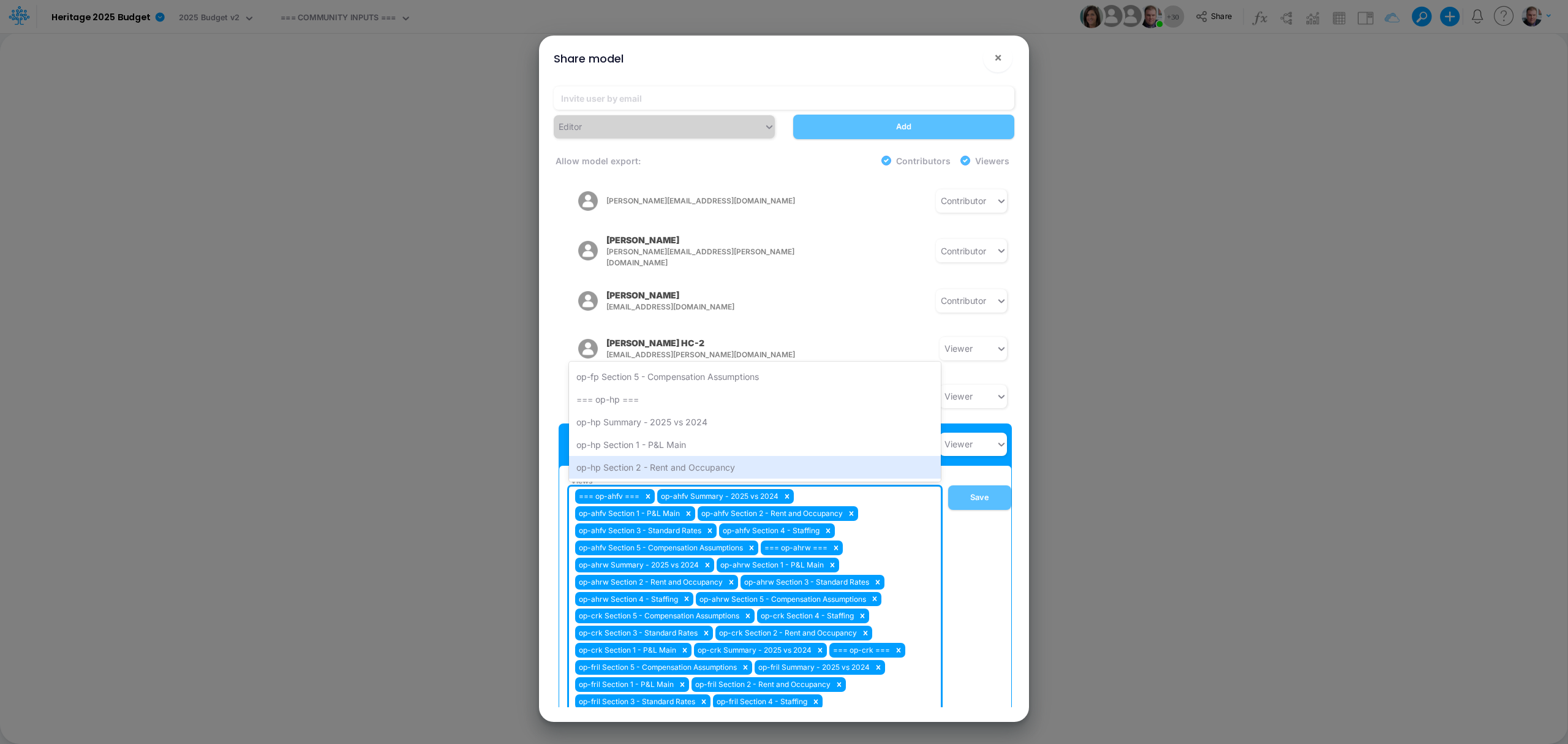
scroll to position [1032, 0]
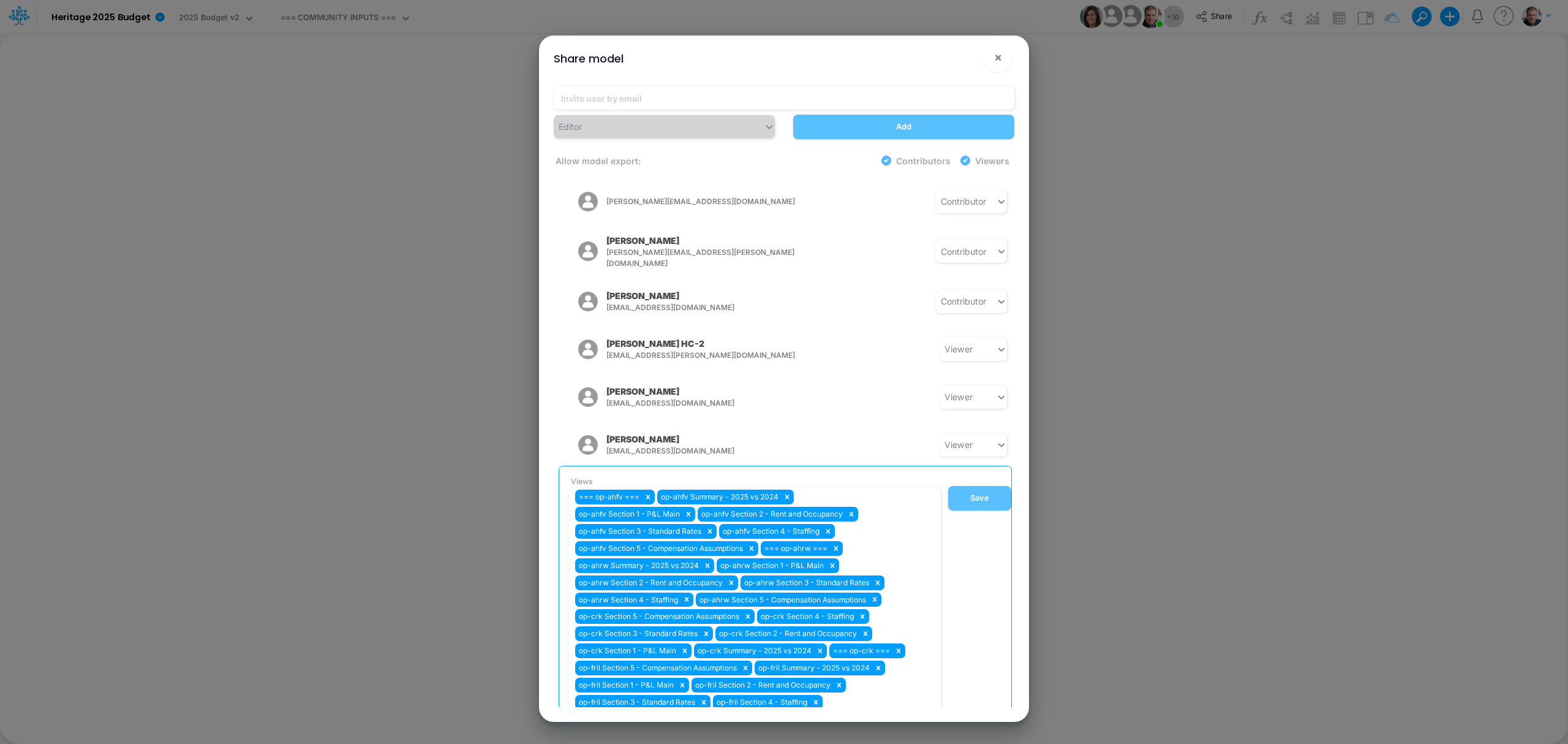
click at [1015, 408] on div "Editor Add Allow model export: Contributors Viewers Model Access [PERSON_NAME] …" at bounding box center [784, 399] width 480 height 645
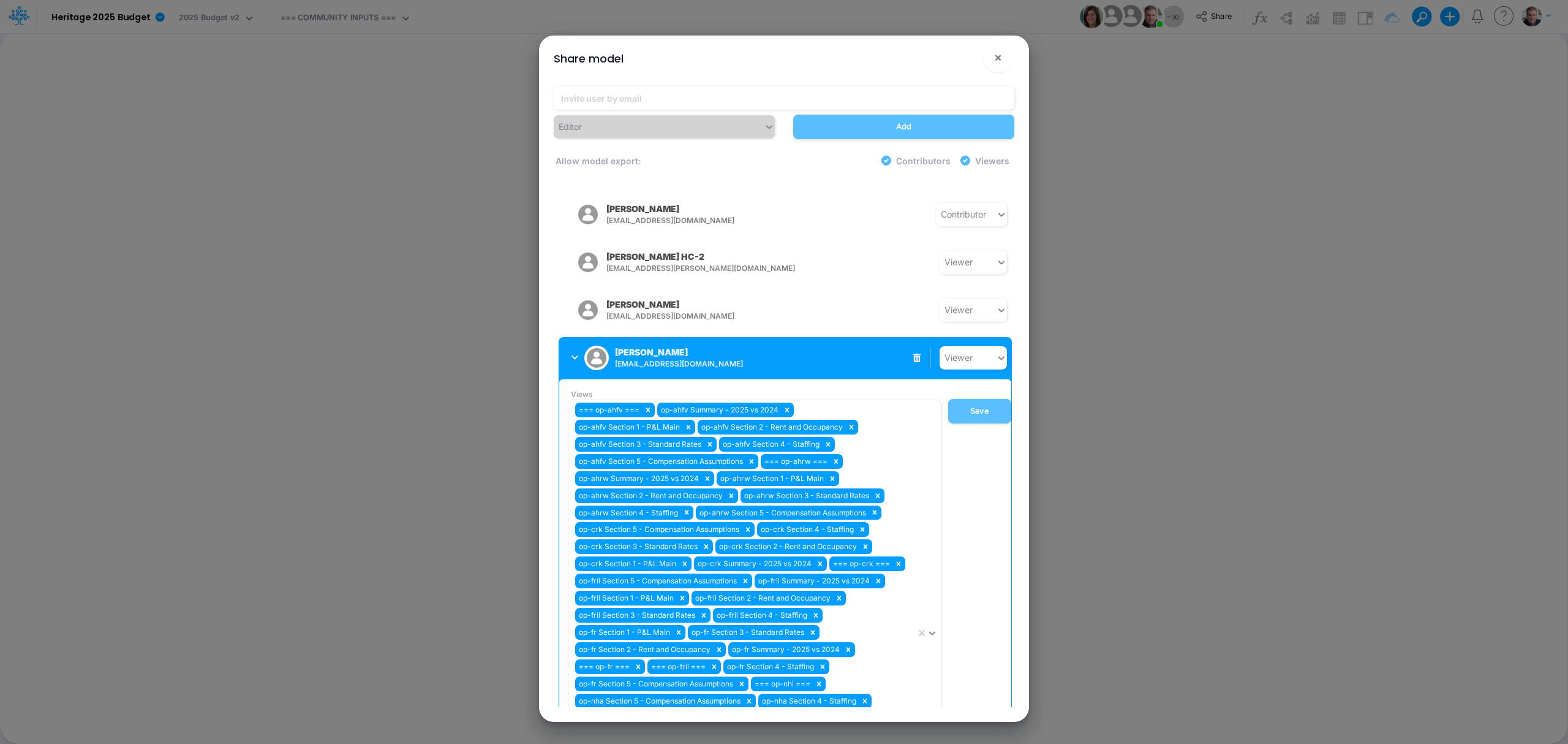
scroll to position [1113, 0]
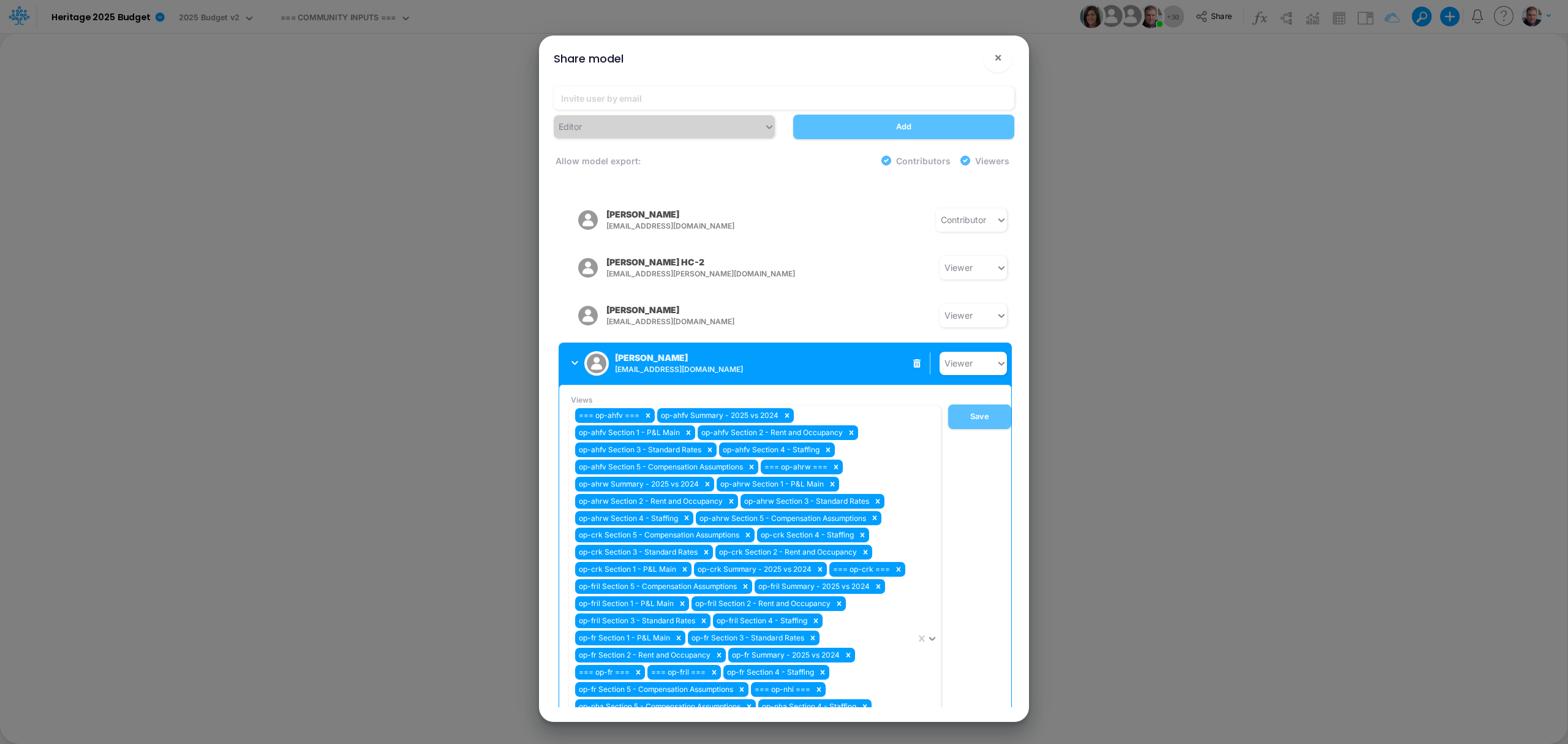
click at [970, 395] on div "Views === op-ahfv === op-ahfv Summary - 2025 vs 2024 op-ahfv Section 1 - P&L Ma…" at bounding box center [787, 651] width 447 height 514
click at [575, 348] on div "Taylor Schommer tschommer@heritage-communities.com" at bounding box center [660, 363] width 178 height 31
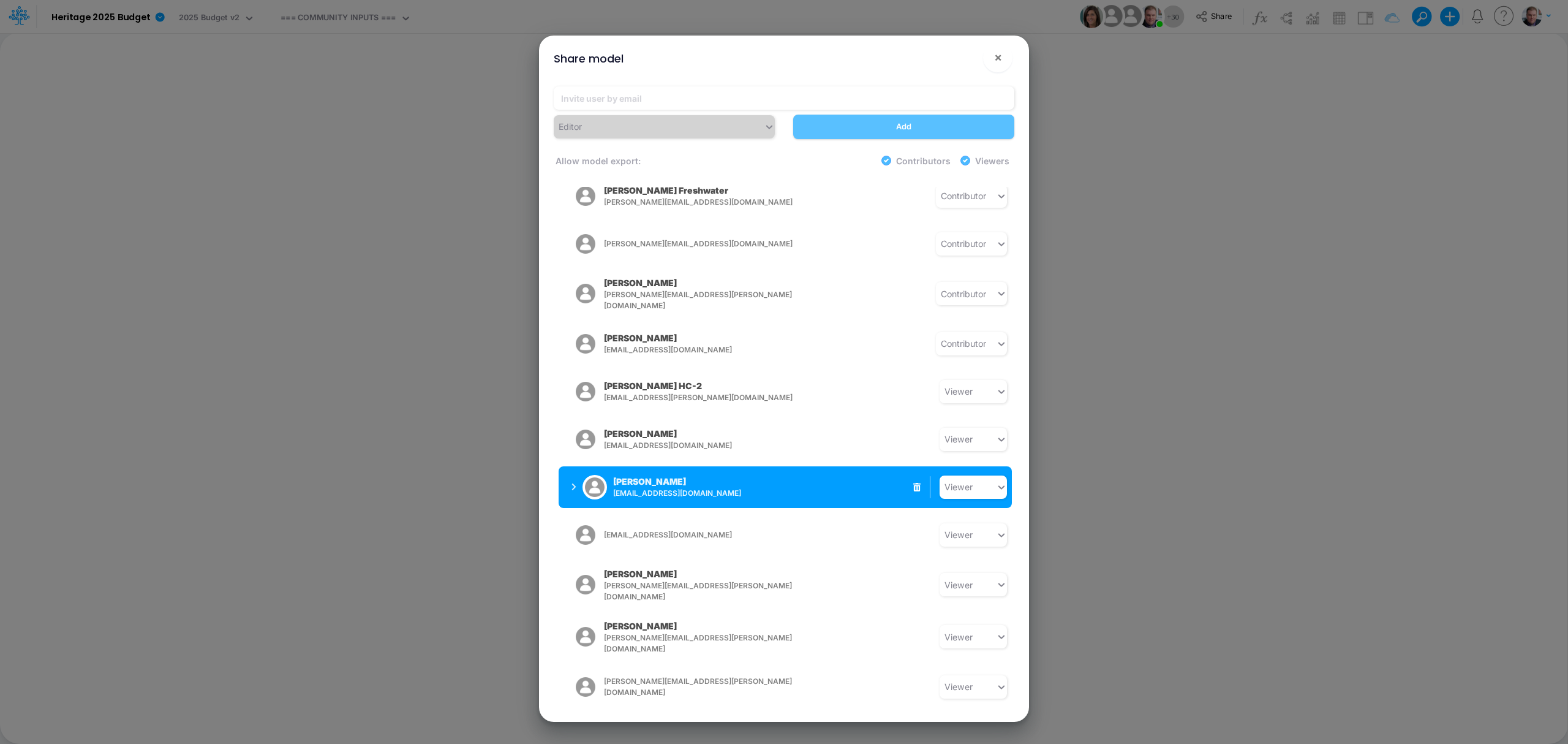
scroll to position [950, 0]
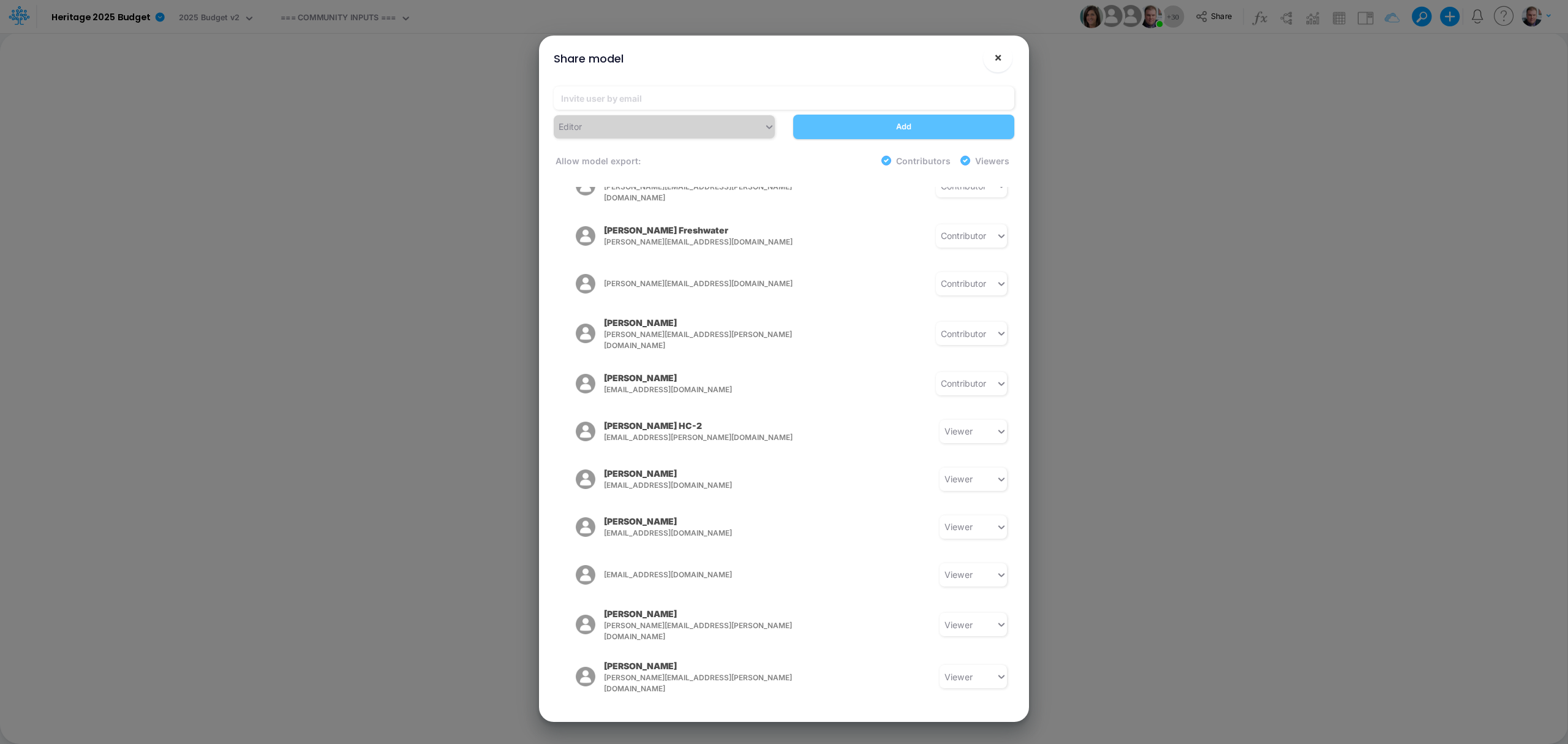
click at [1003, 65] on button "×" at bounding box center [998, 58] width 29 height 29
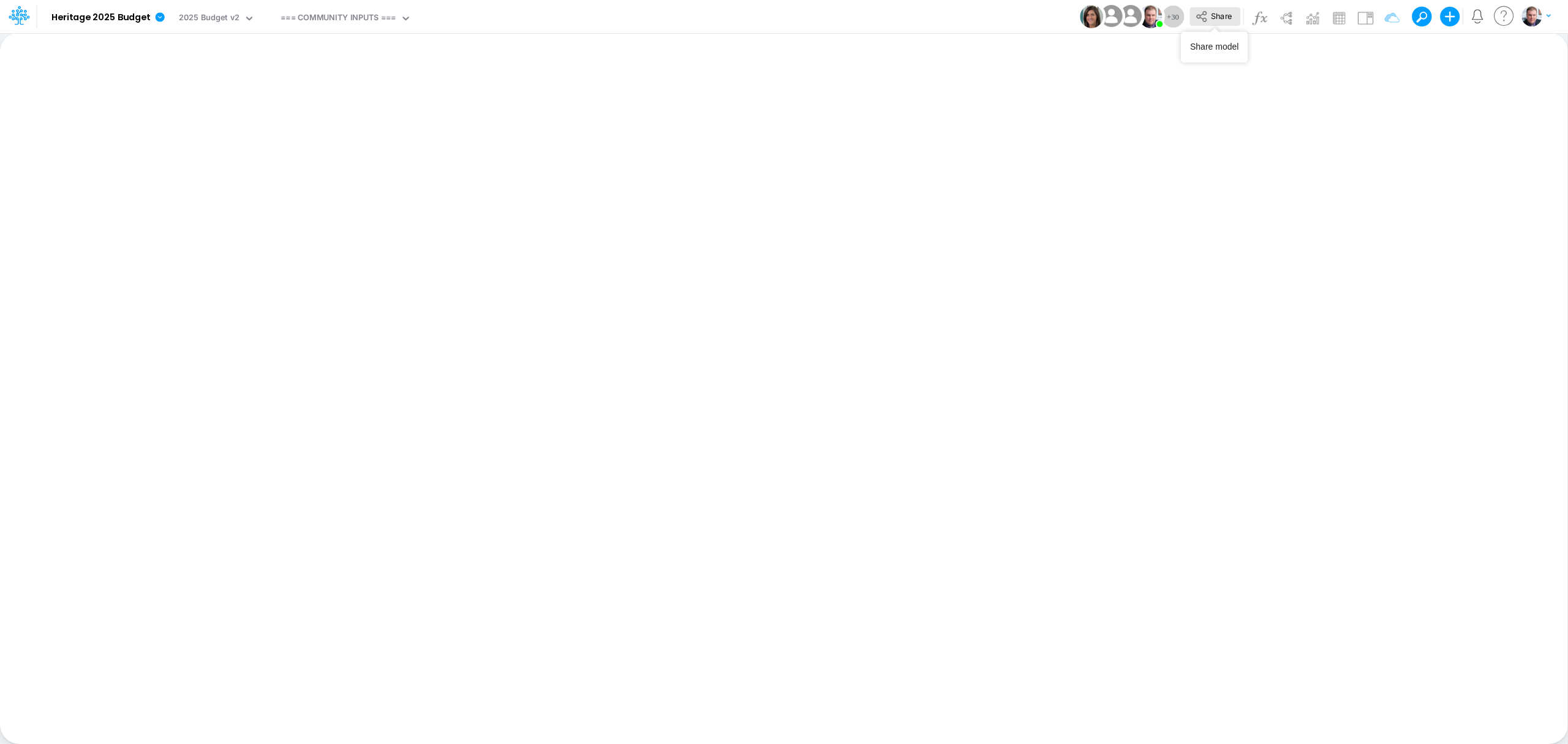
click at [1176, 18] on span "Share" at bounding box center [1221, 16] width 21 height 9
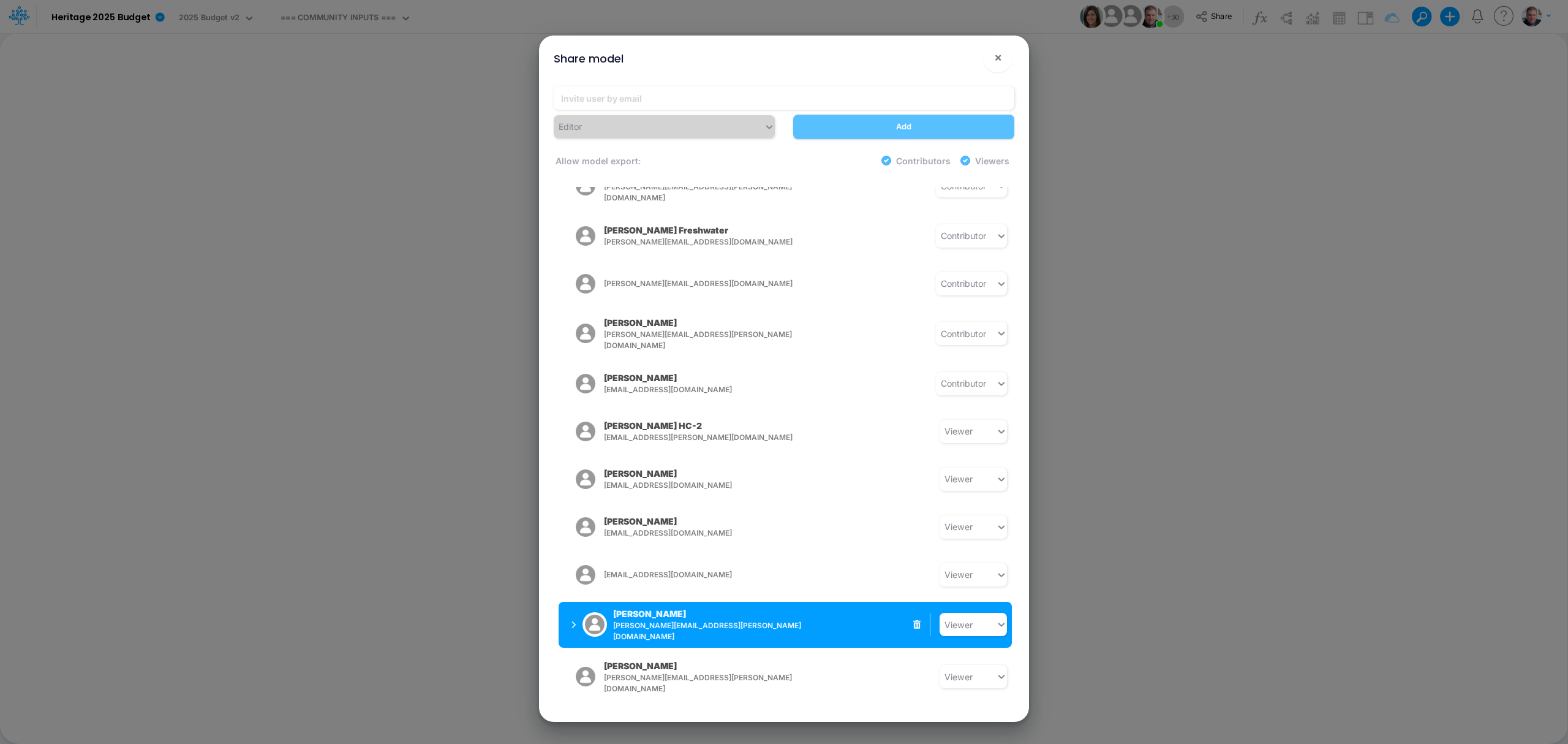
click at [572, 558] on icon "button" at bounding box center [573, 625] width 5 height 8
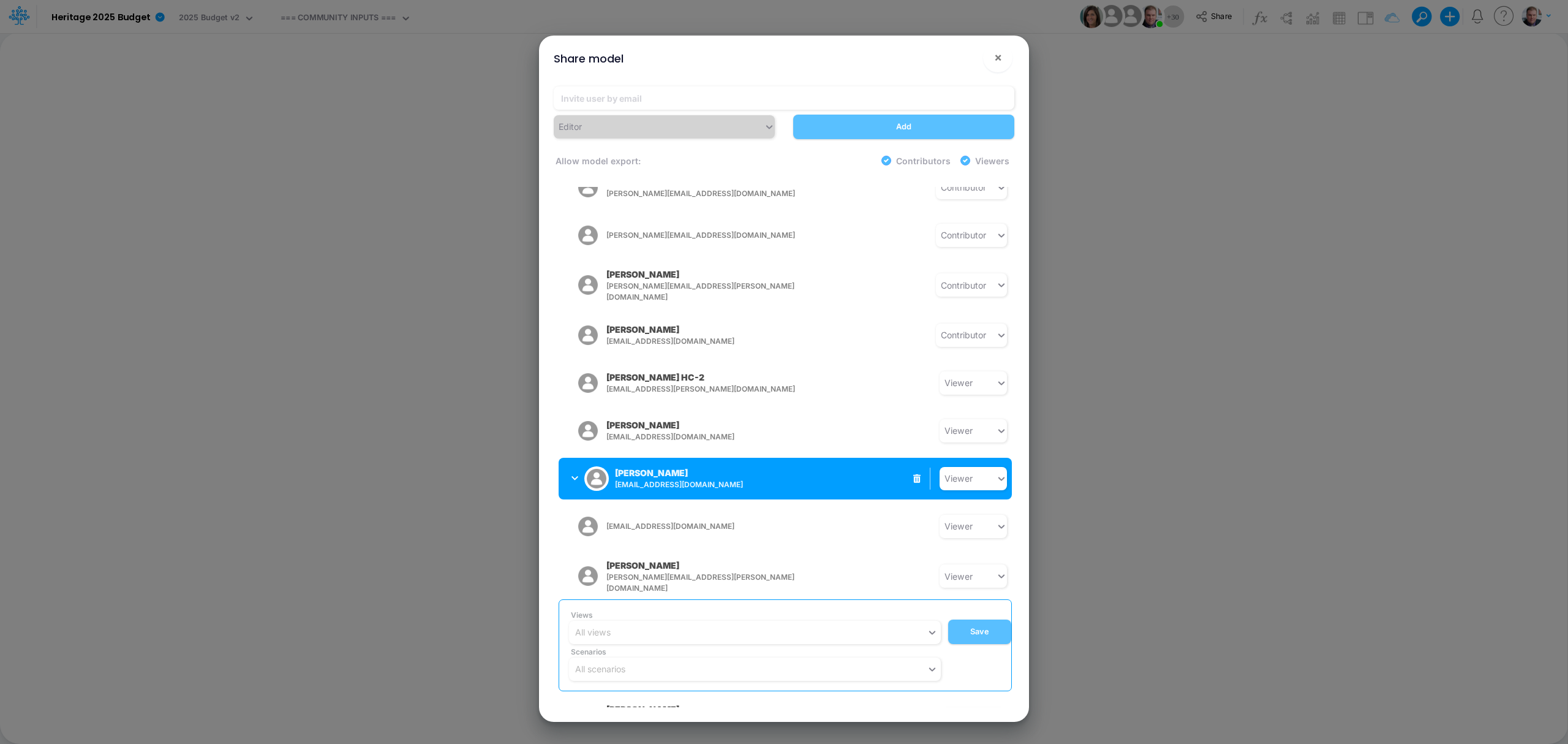
scroll to position [1042, 0]
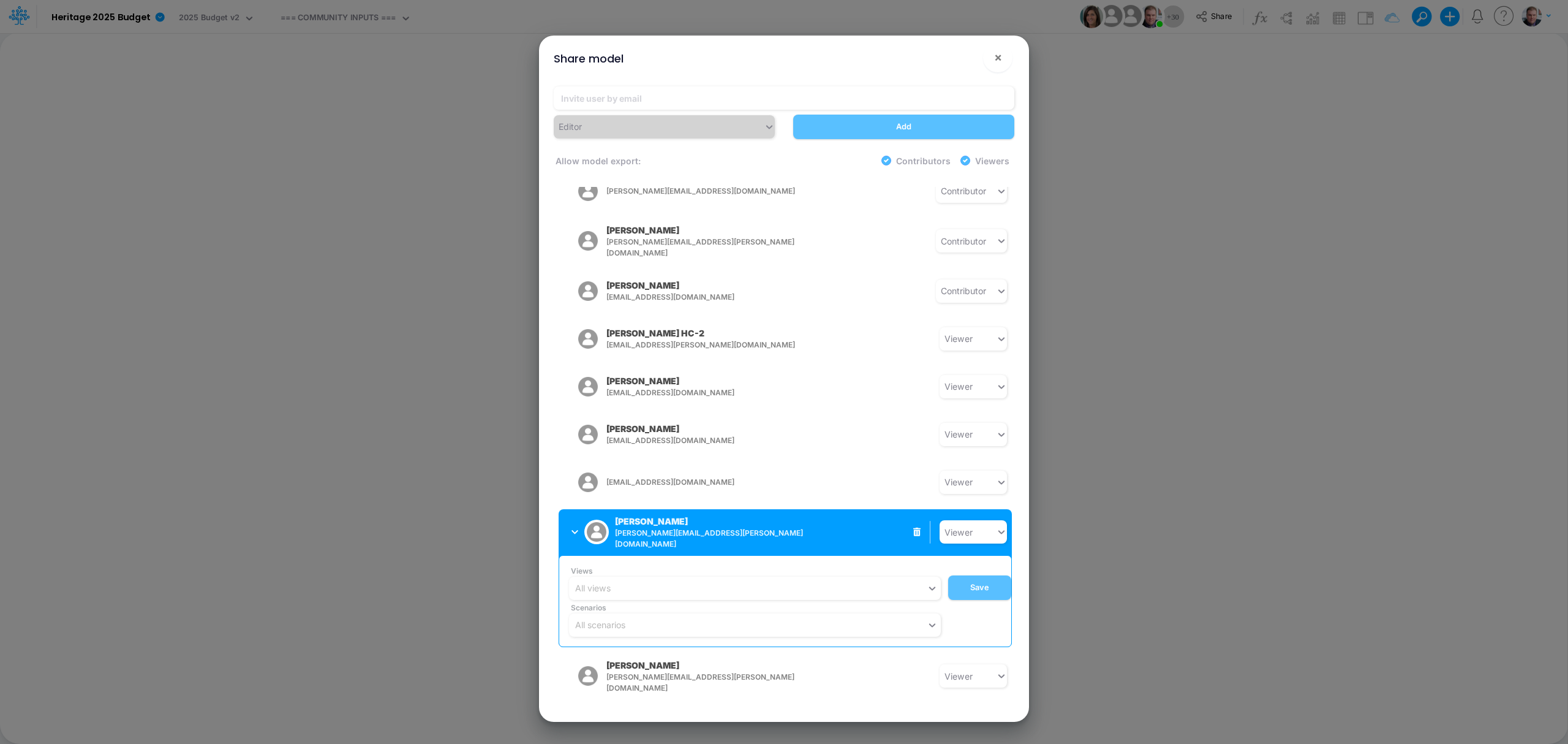
click at [569, 514] on button "Andrew Cook andrew.cook@heritage-communities.com" at bounding box center [655, 532] width 194 height 36
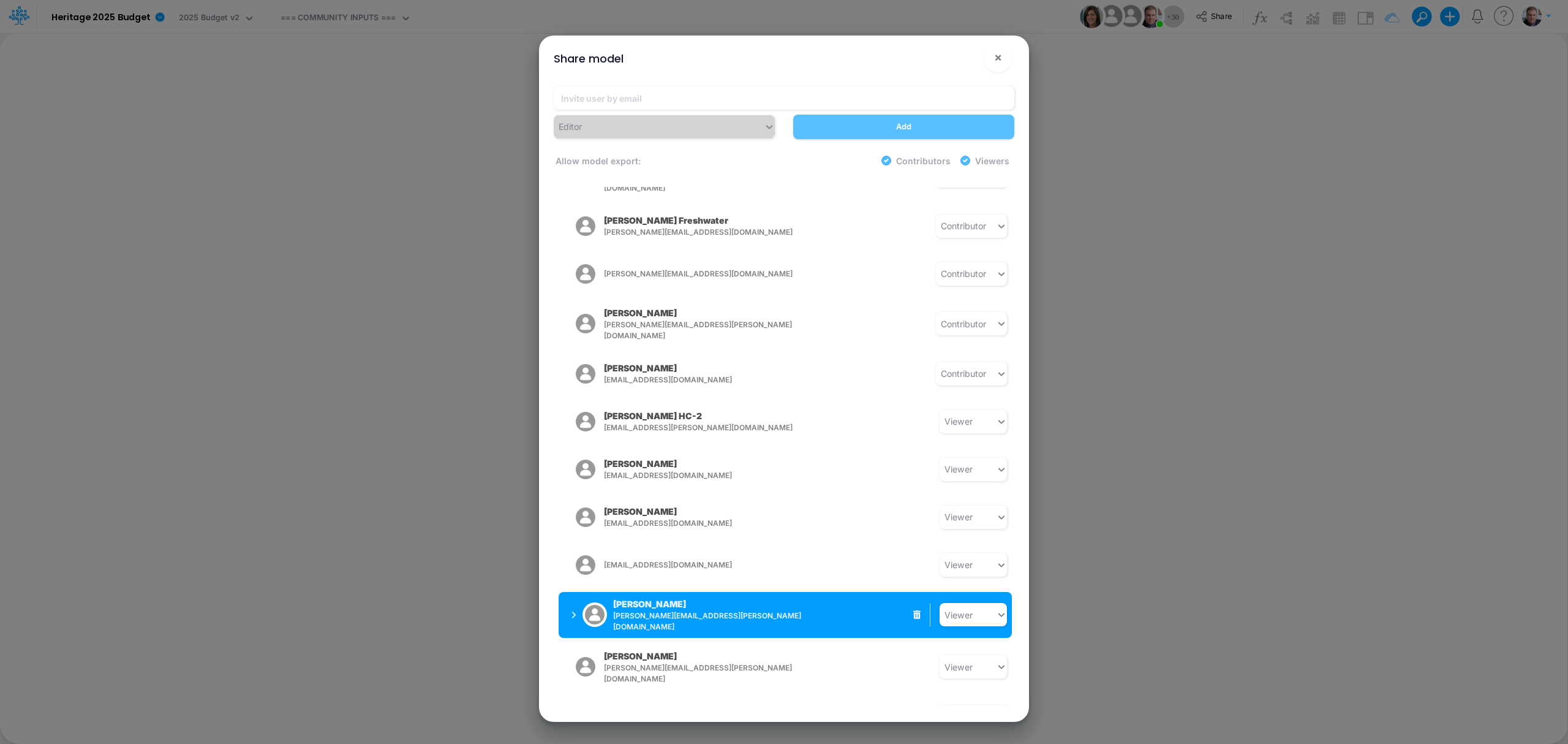
scroll to position [950, 0]
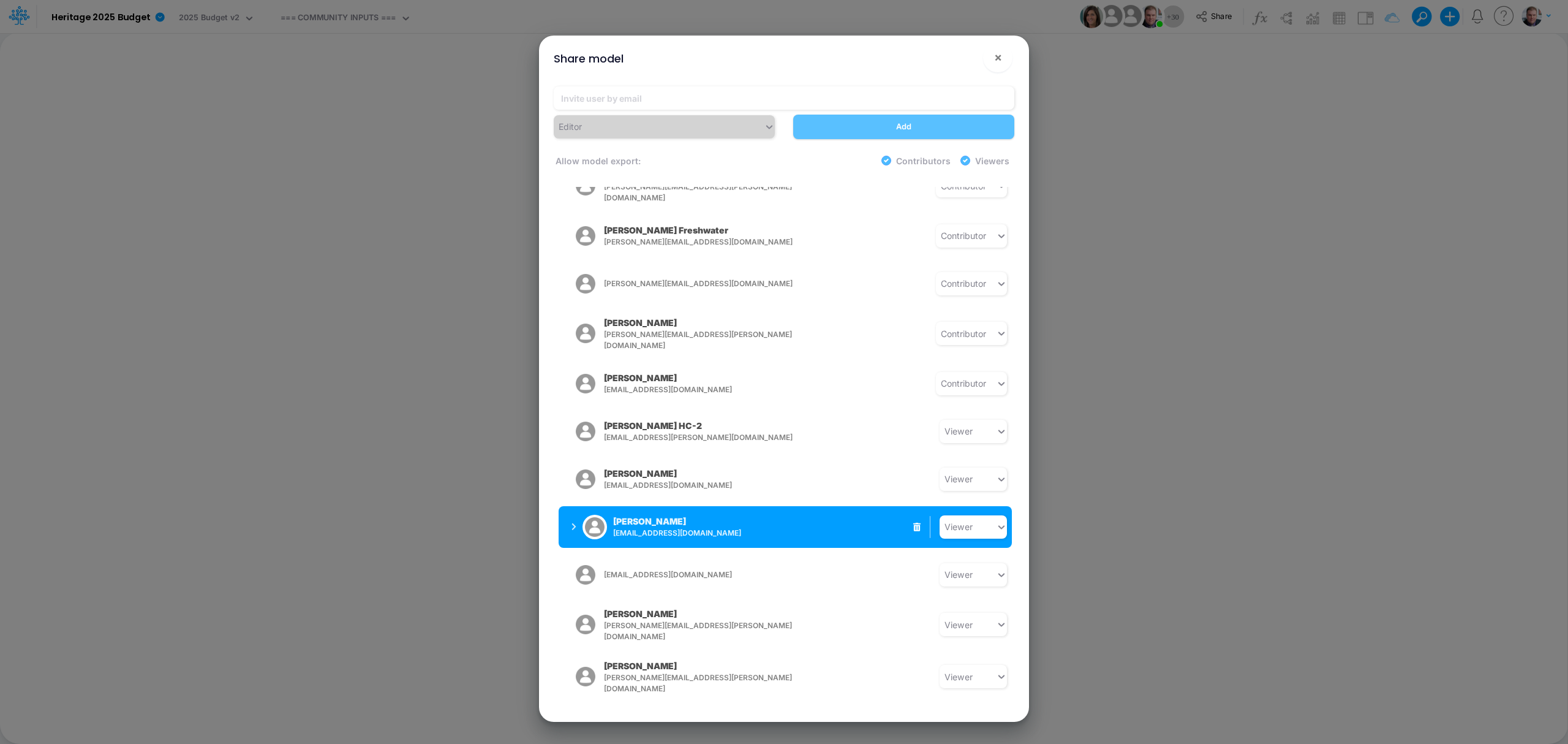
click at [573, 523] on icon "button" at bounding box center [574, 527] width 4 height 7
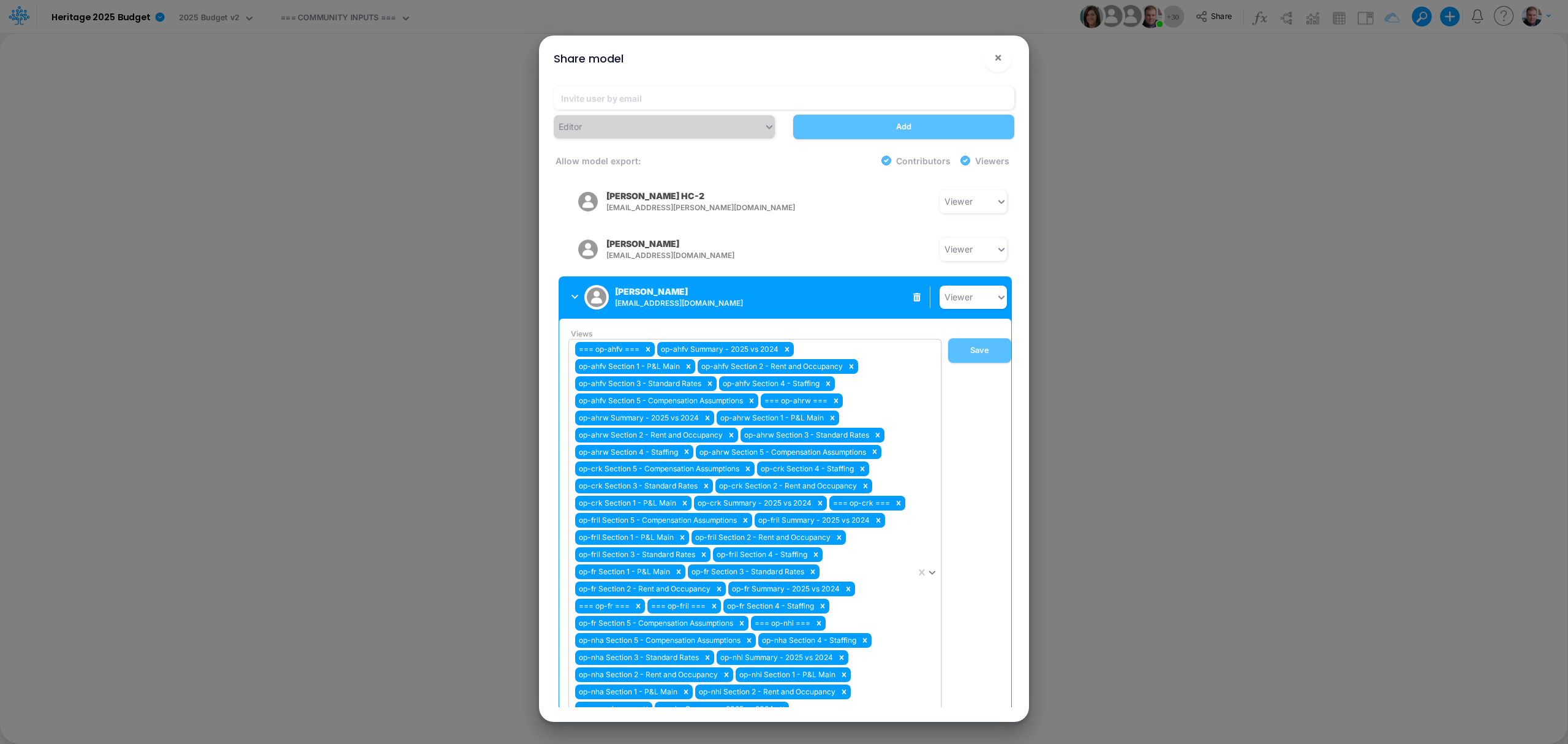
scroll to position [930, 0]
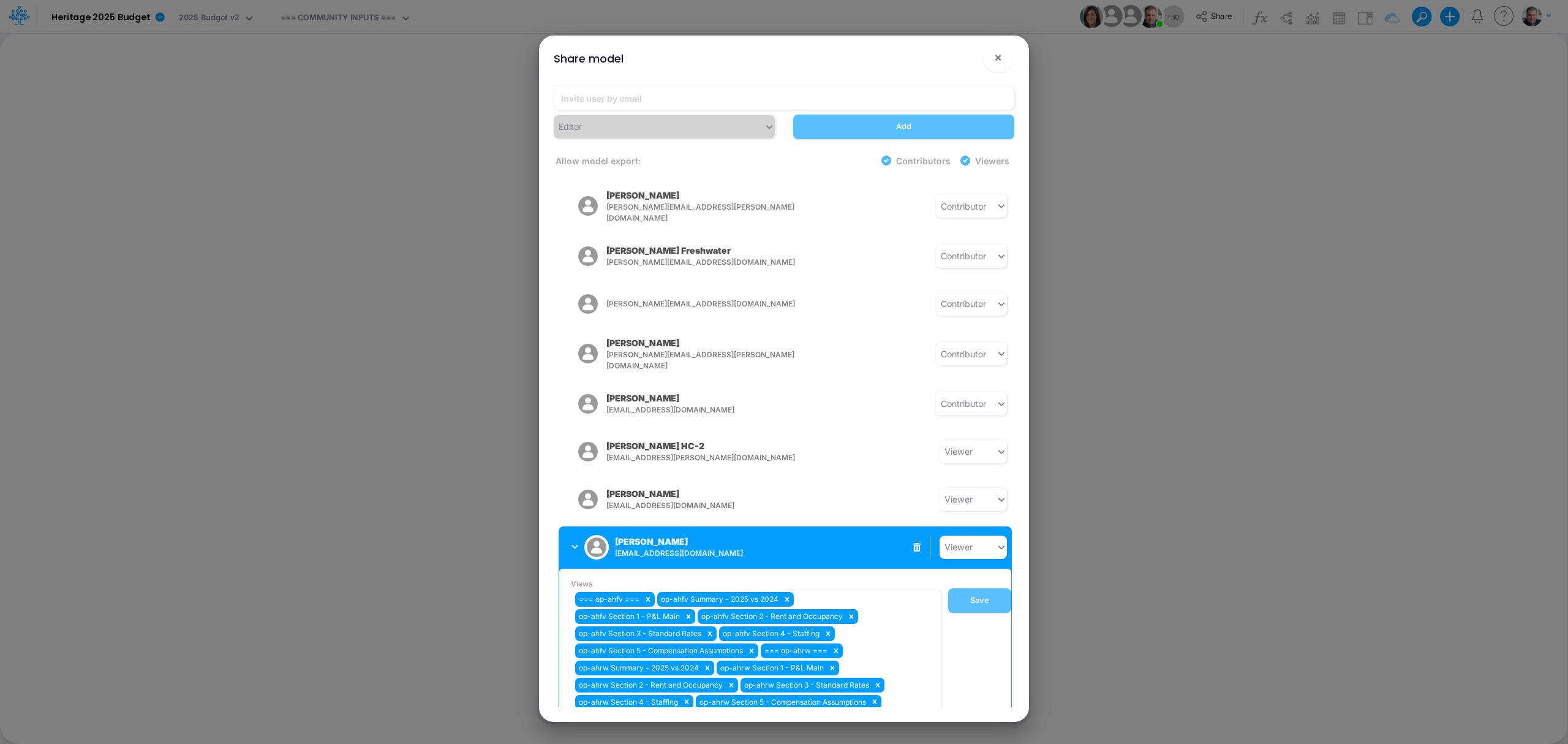
click at [571, 543] on icon "button" at bounding box center [575, 547] width 7 height 8
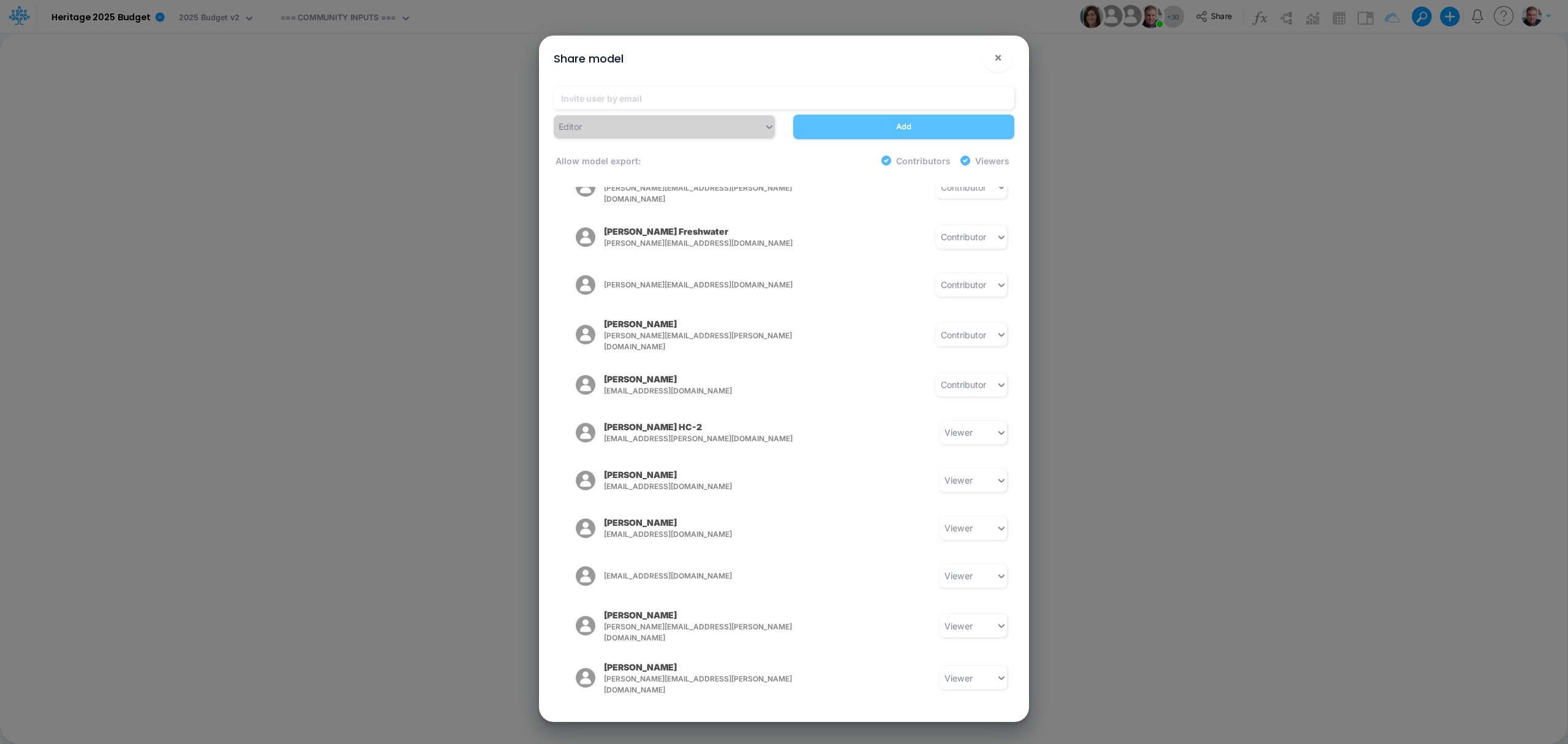
scroll to position [950, 0]
click at [636, 558] on span "[PERSON_NAME][EMAIL_ADDRESS][PERSON_NAME][DOMAIN_NAME]" at bounding box center [715, 727] width 204 height 22
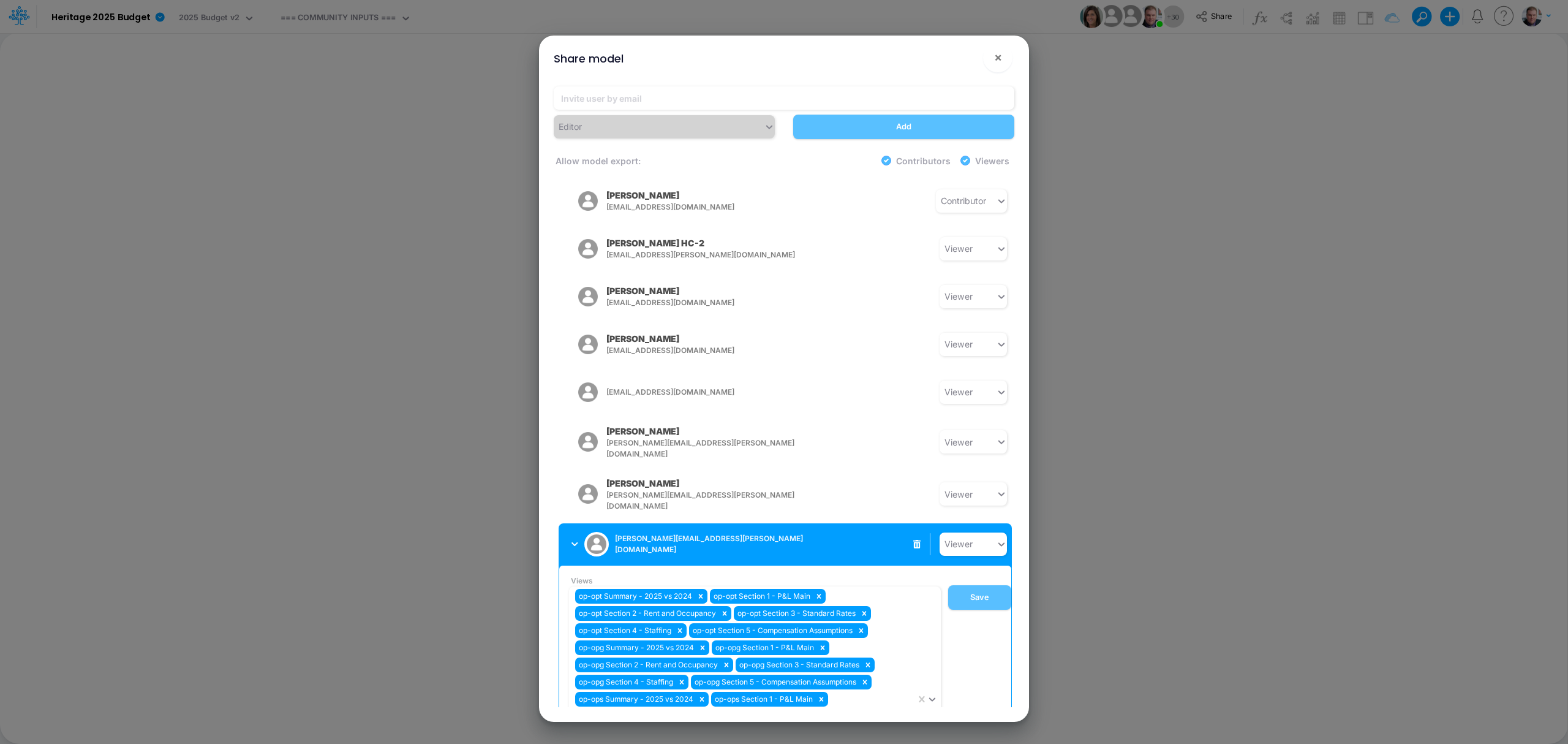
scroll to position [1245, 0]
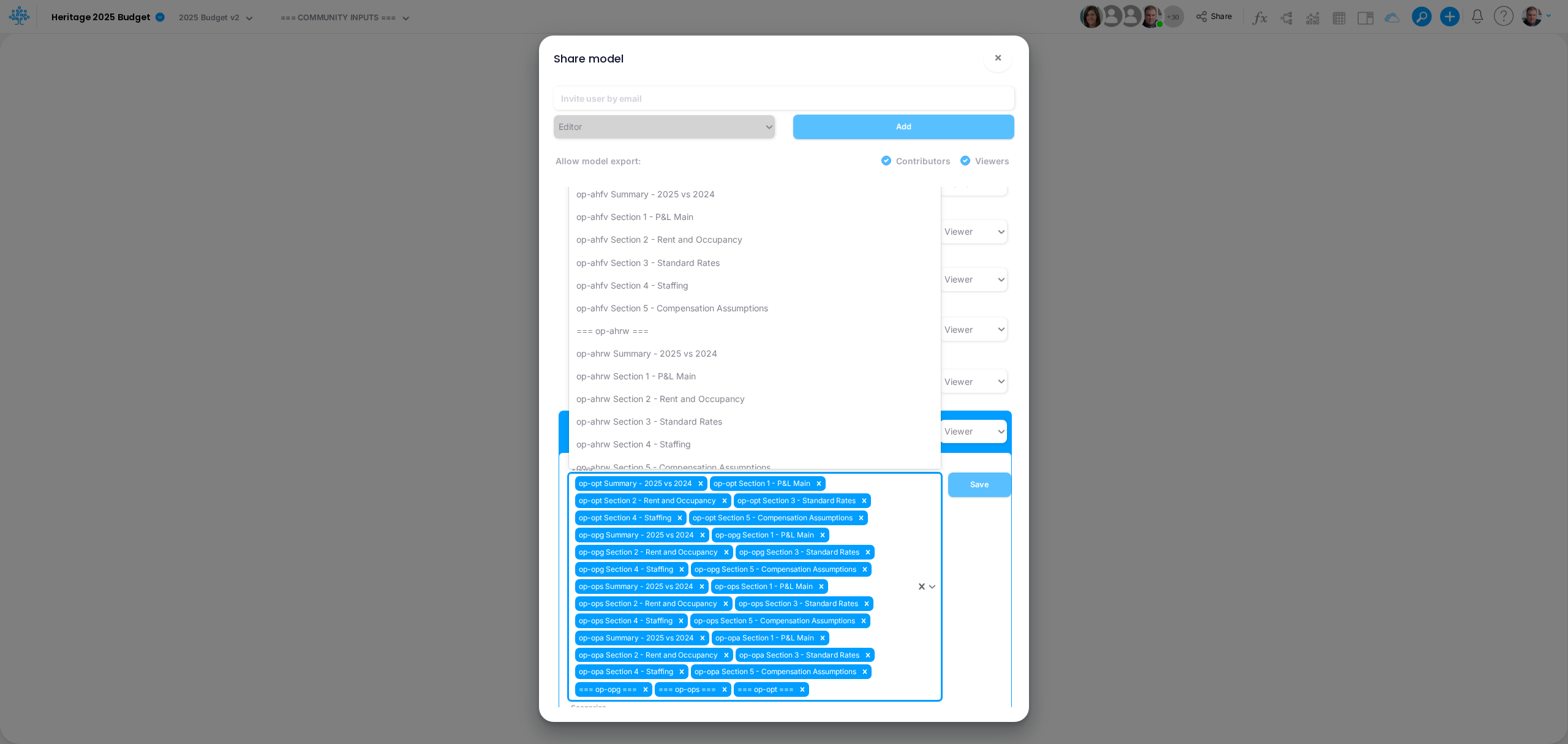
click at [838, 558] on div "op-opt Summary - 2025 vs 2024 op-opt Section 1 - P&L Main op-opt Section 2 - Re…" at bounding box center [742, 586] width 347 height 226
type input "opa"
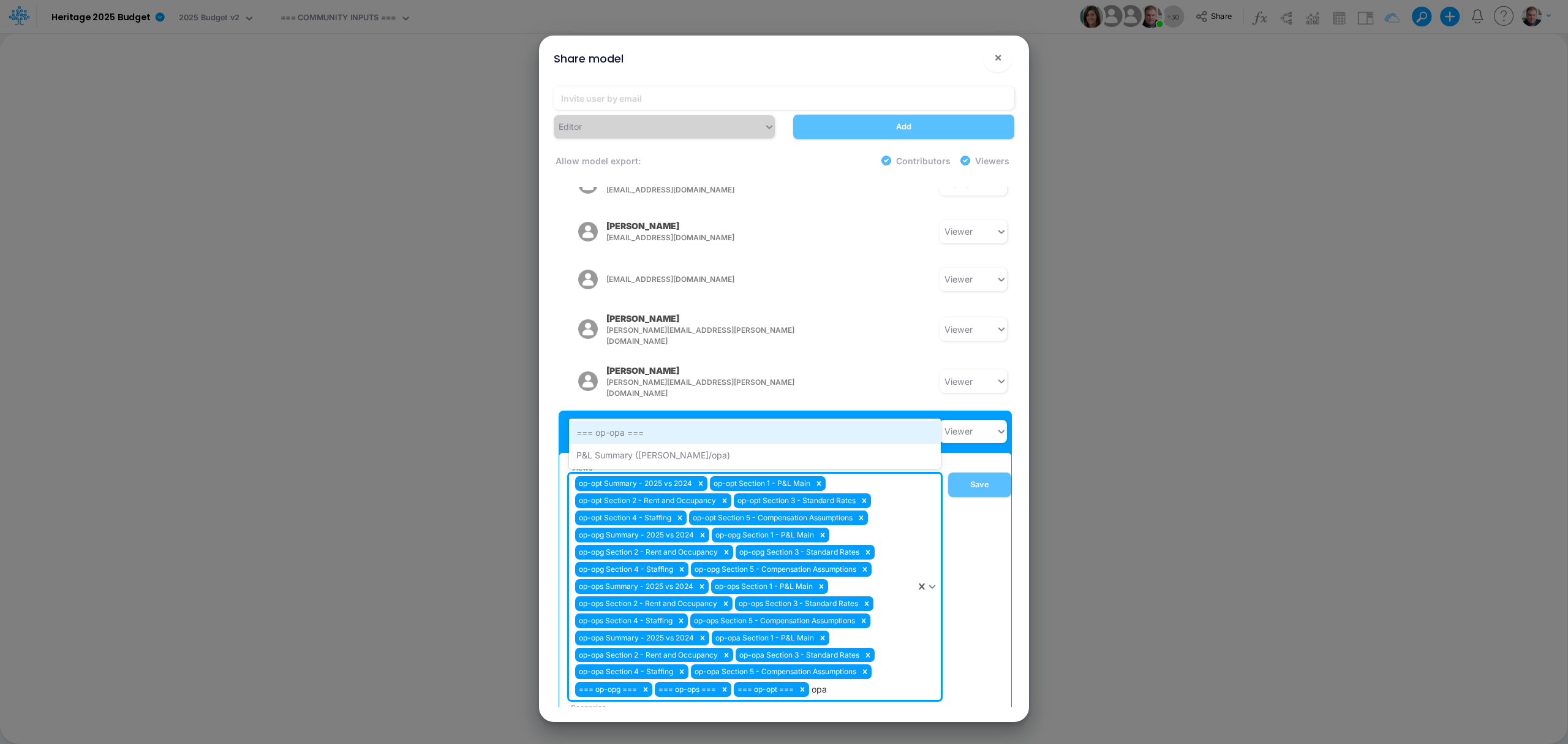
click at [611, 421] on div "=== op-opa ===" at bounding box center [755, 432] width 372 height 23
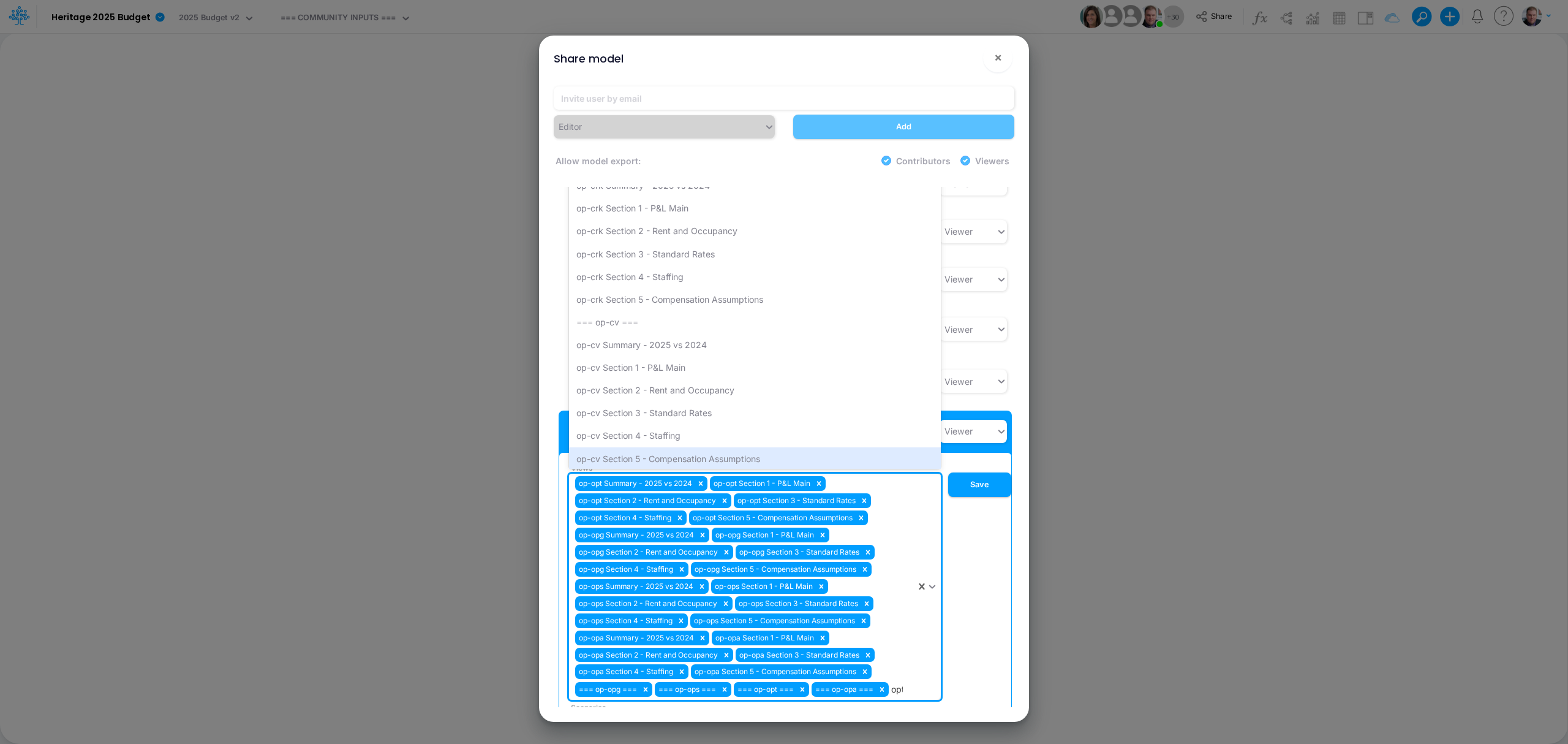
scroll to position [0, 0]
type input "o"
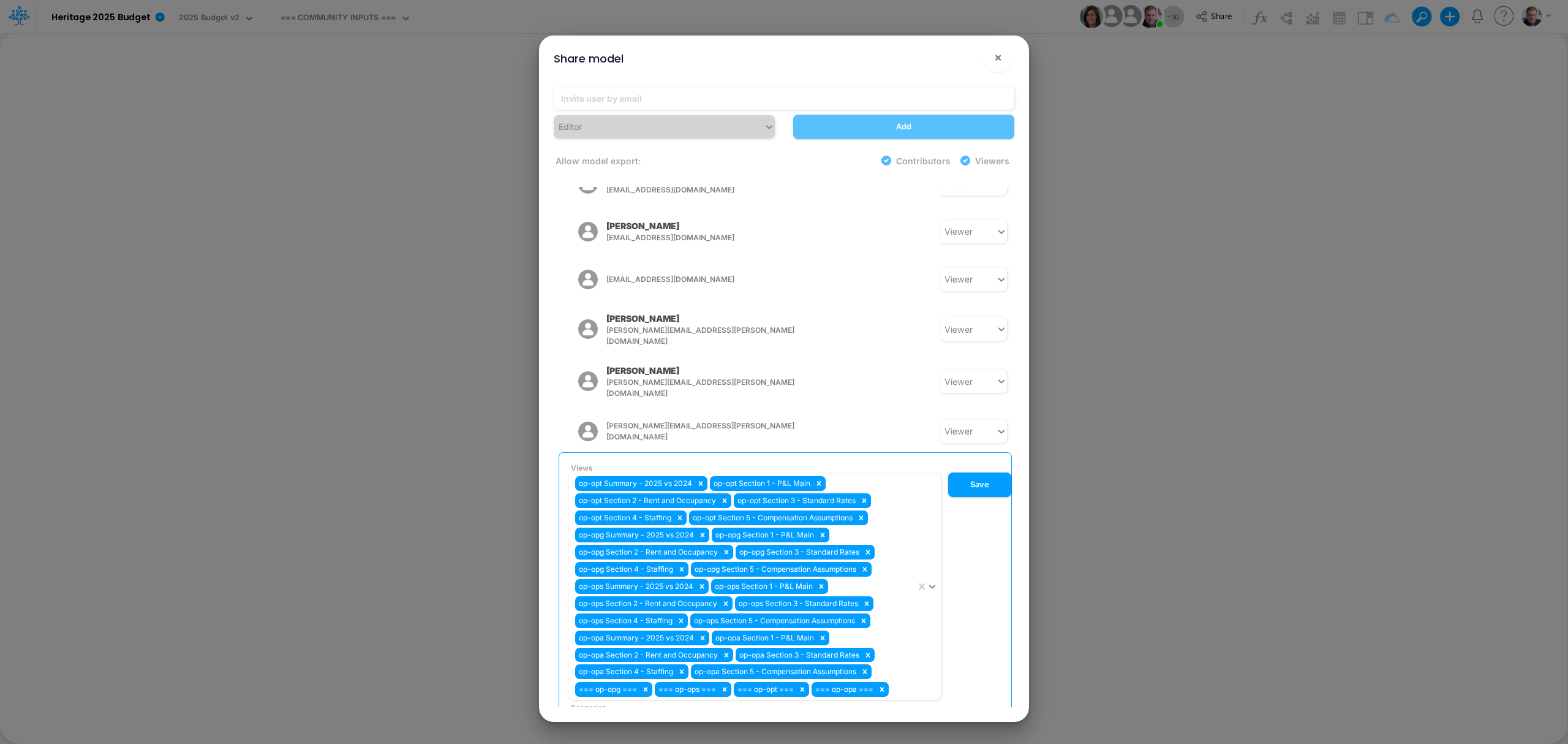
click at [1015, 558] on div "Editor Add Allow model export: Contributors Viewers Model Access Carissa Castro…" at bounding box center [784, 399] width 480 height 645
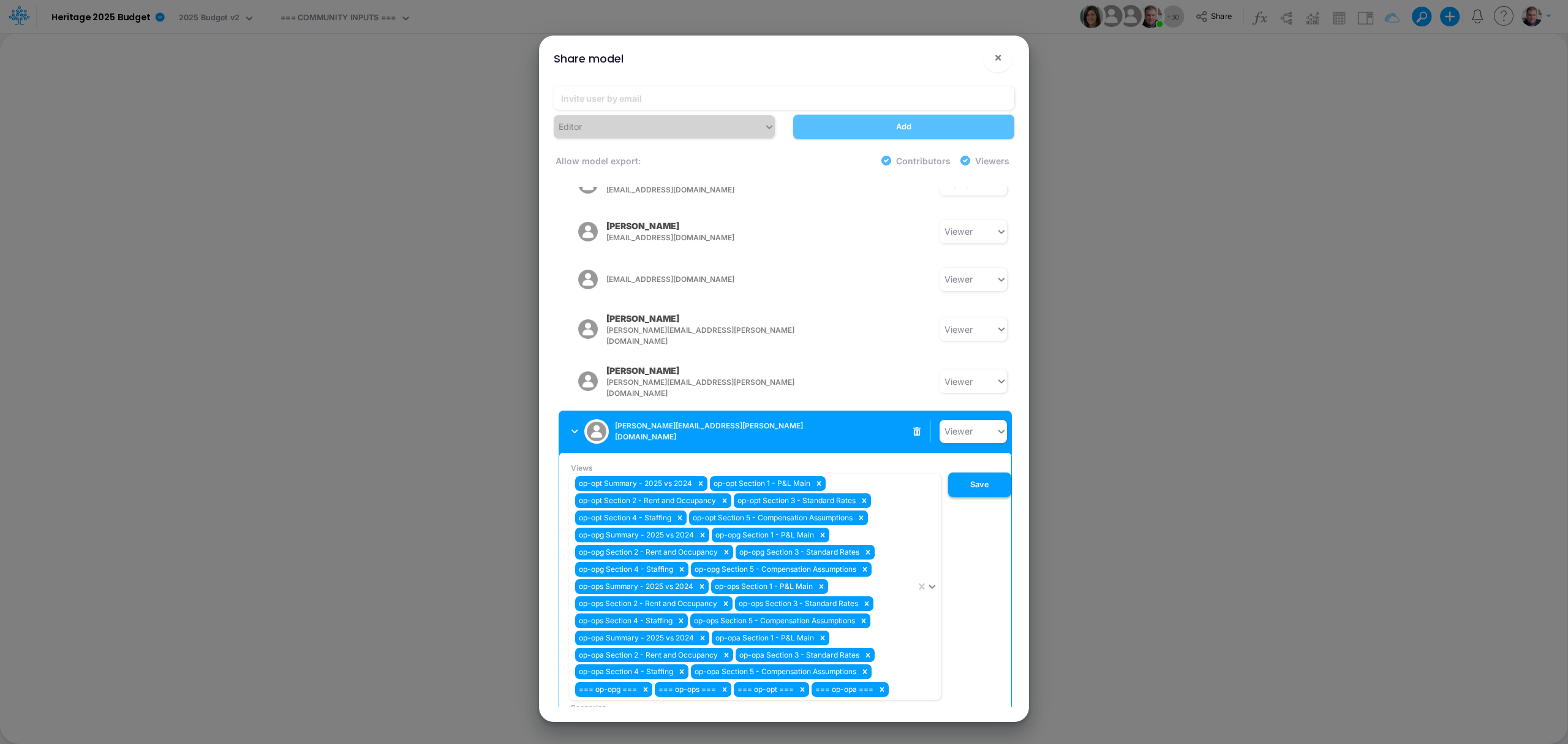
click at [980, 473] on button "Save" at bounding box center [980, 485] width 63 height 25
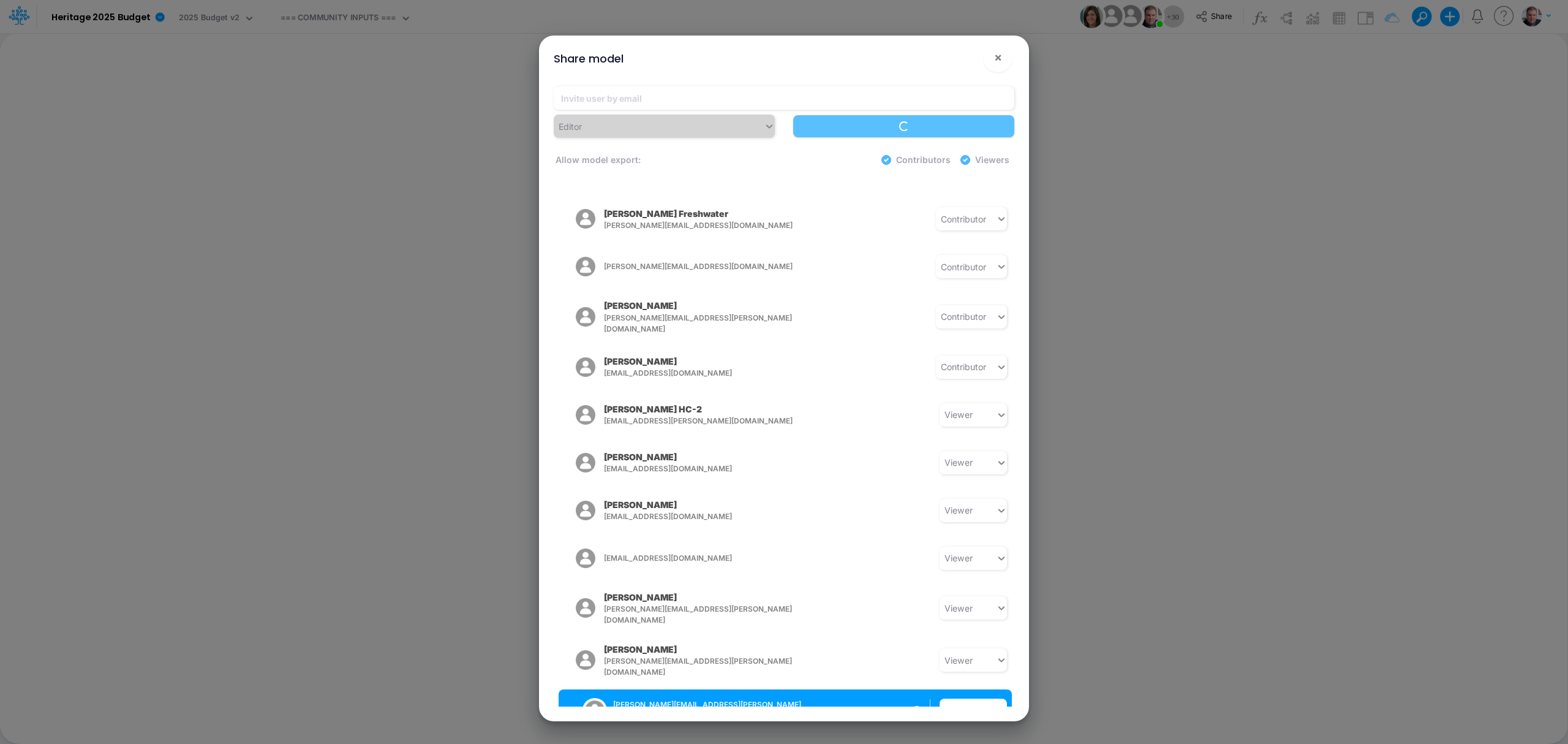
scroll to position [950, 0]
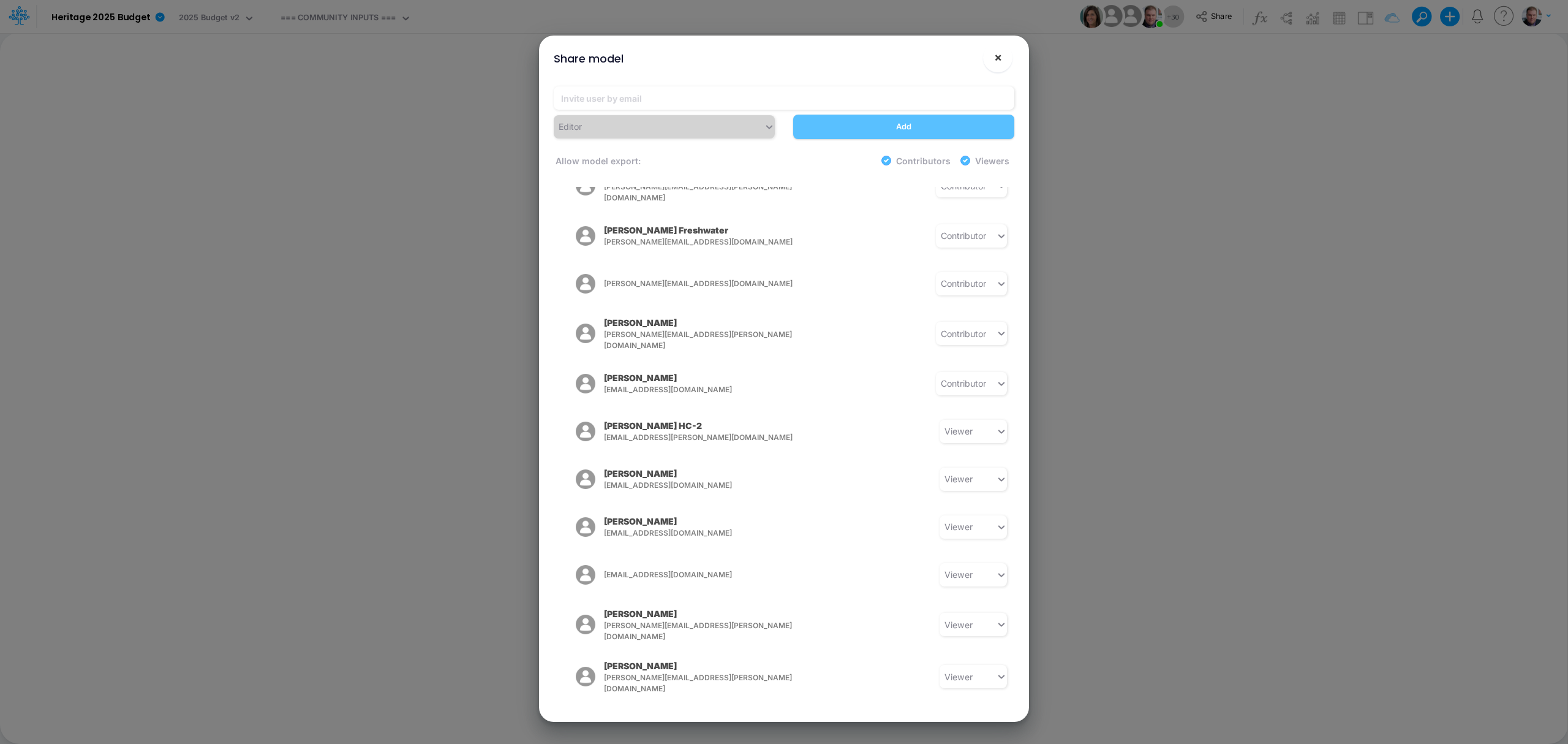
click at [996, 64] on span "×" at bounding box center [998, 57] width 8 height 15
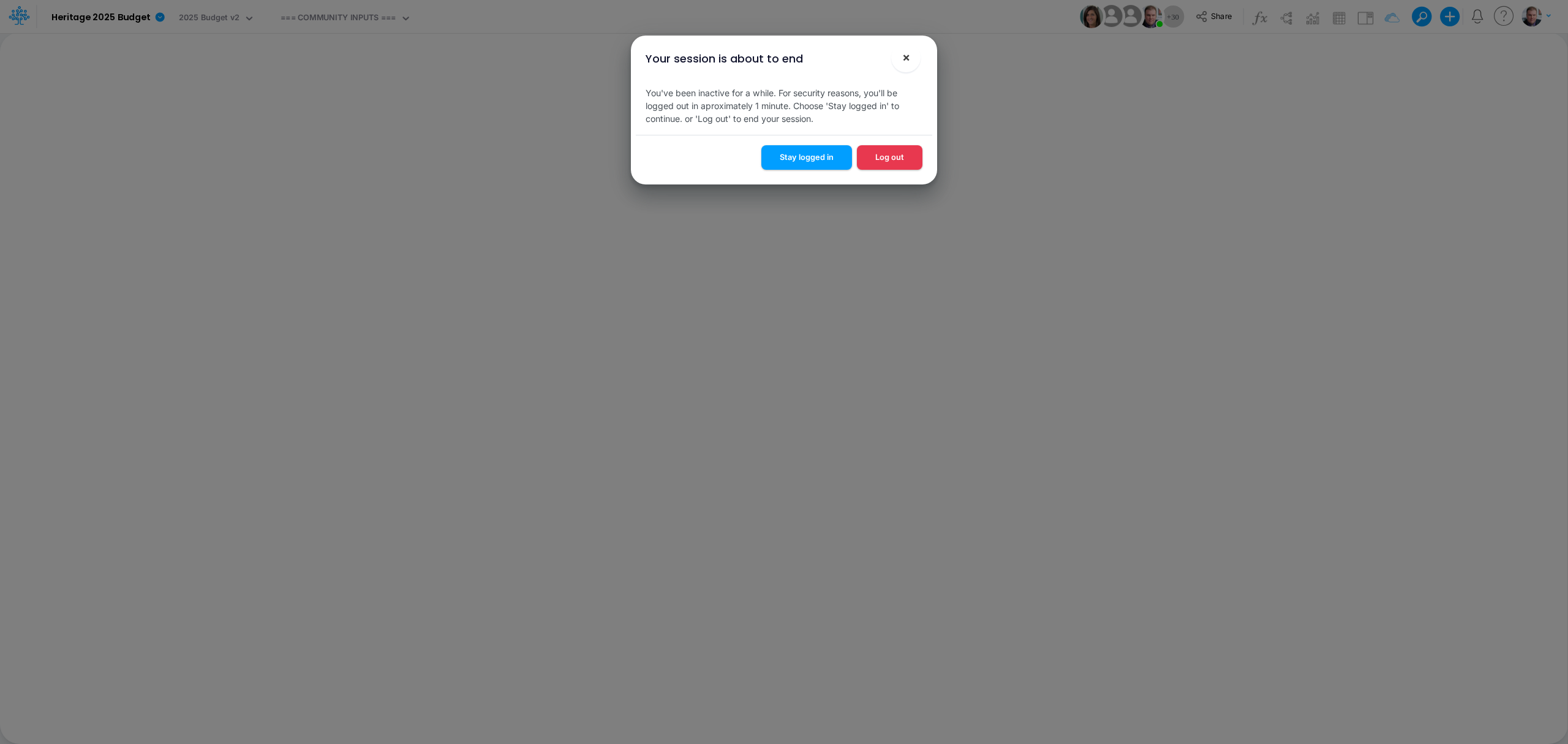
click at [909, 62] on span "×" at bounding box center [907, 57] width 8 height 15
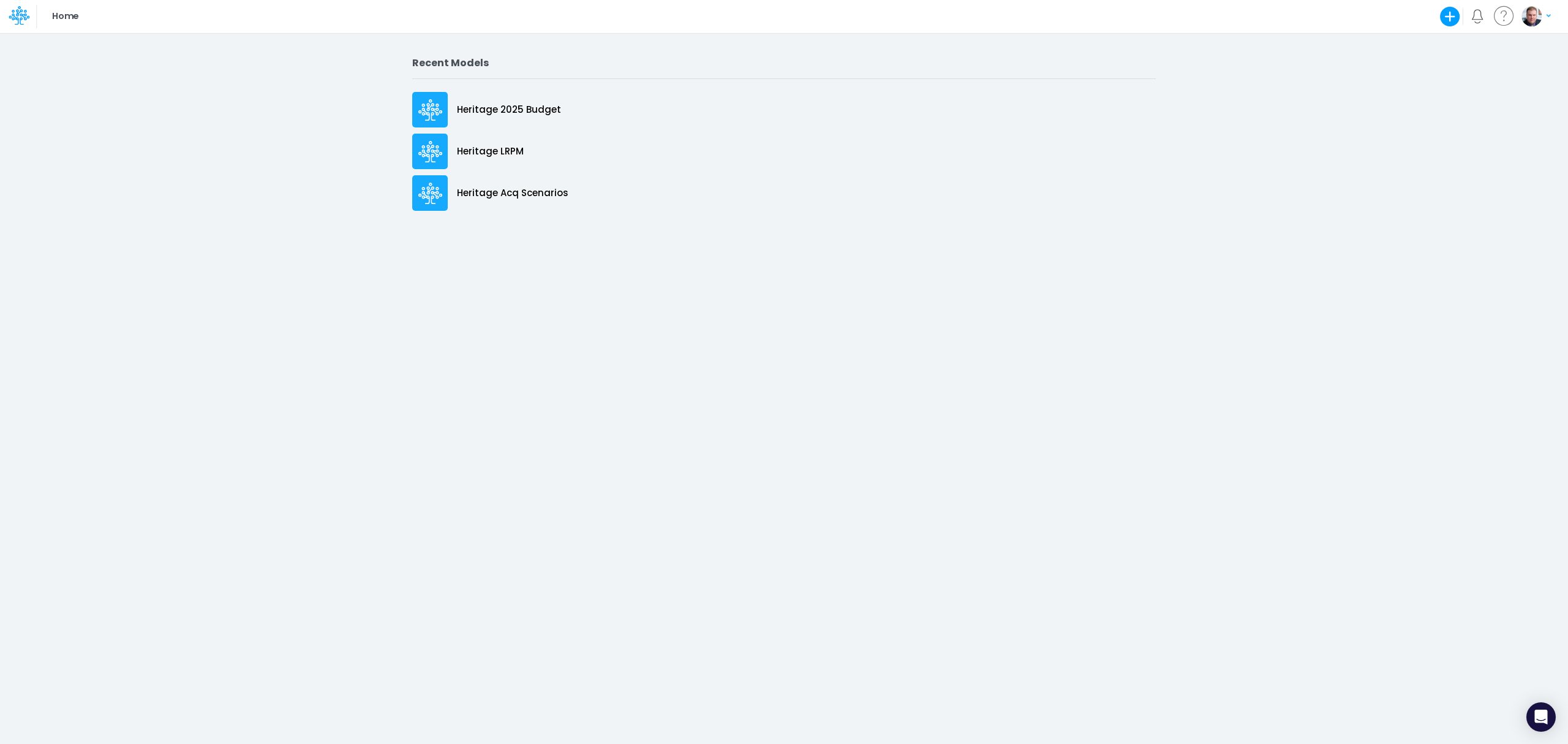
click at [681, 238] on div "Recent Models Heritage 2025 Budget Heritage LRPM Heritage Acq Scenarios" at bounding box center [784, 388] width 1568 height 712
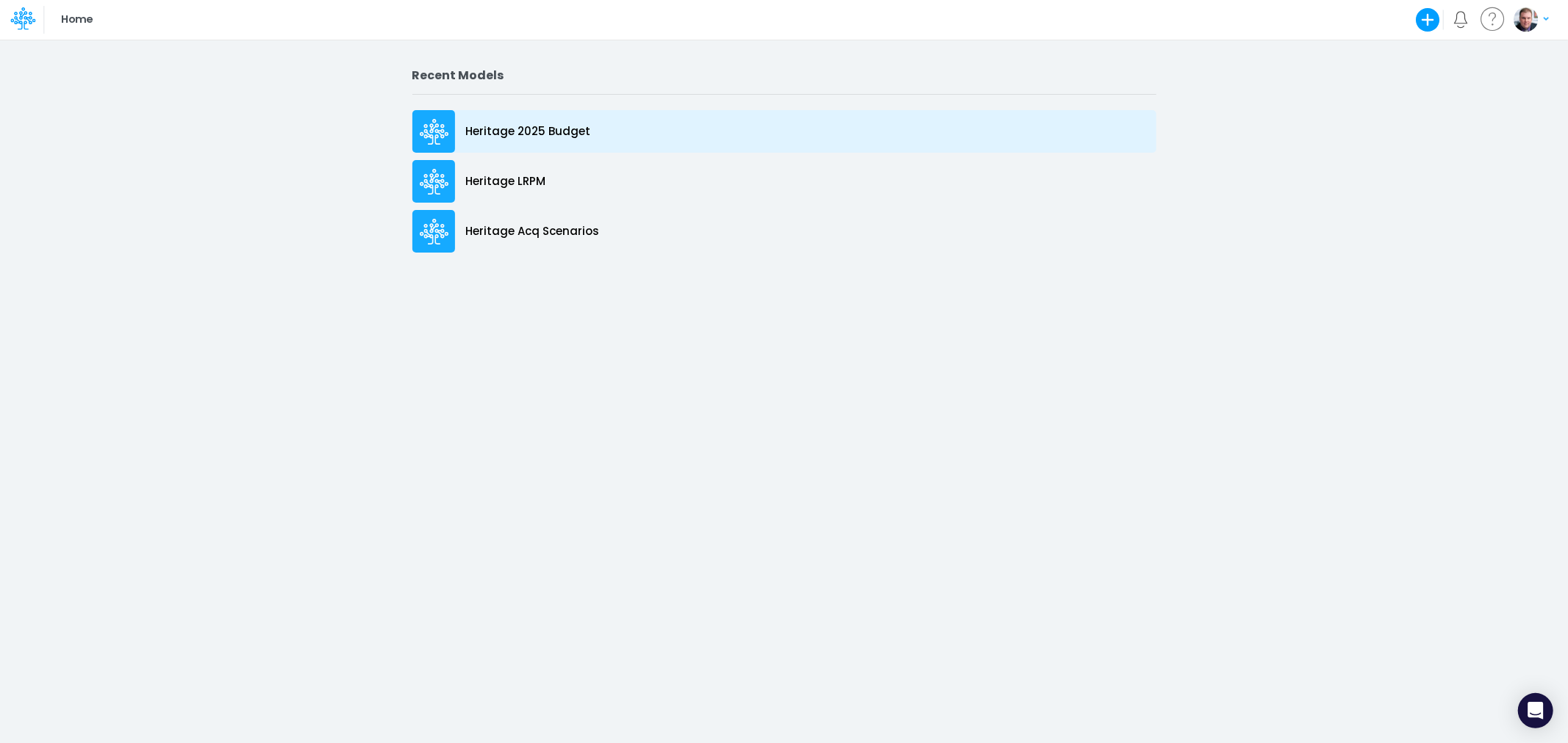
click at [542, 143] on div "Heritage 2025 Budget" at bounding box center [784, 132] width 743 height 43
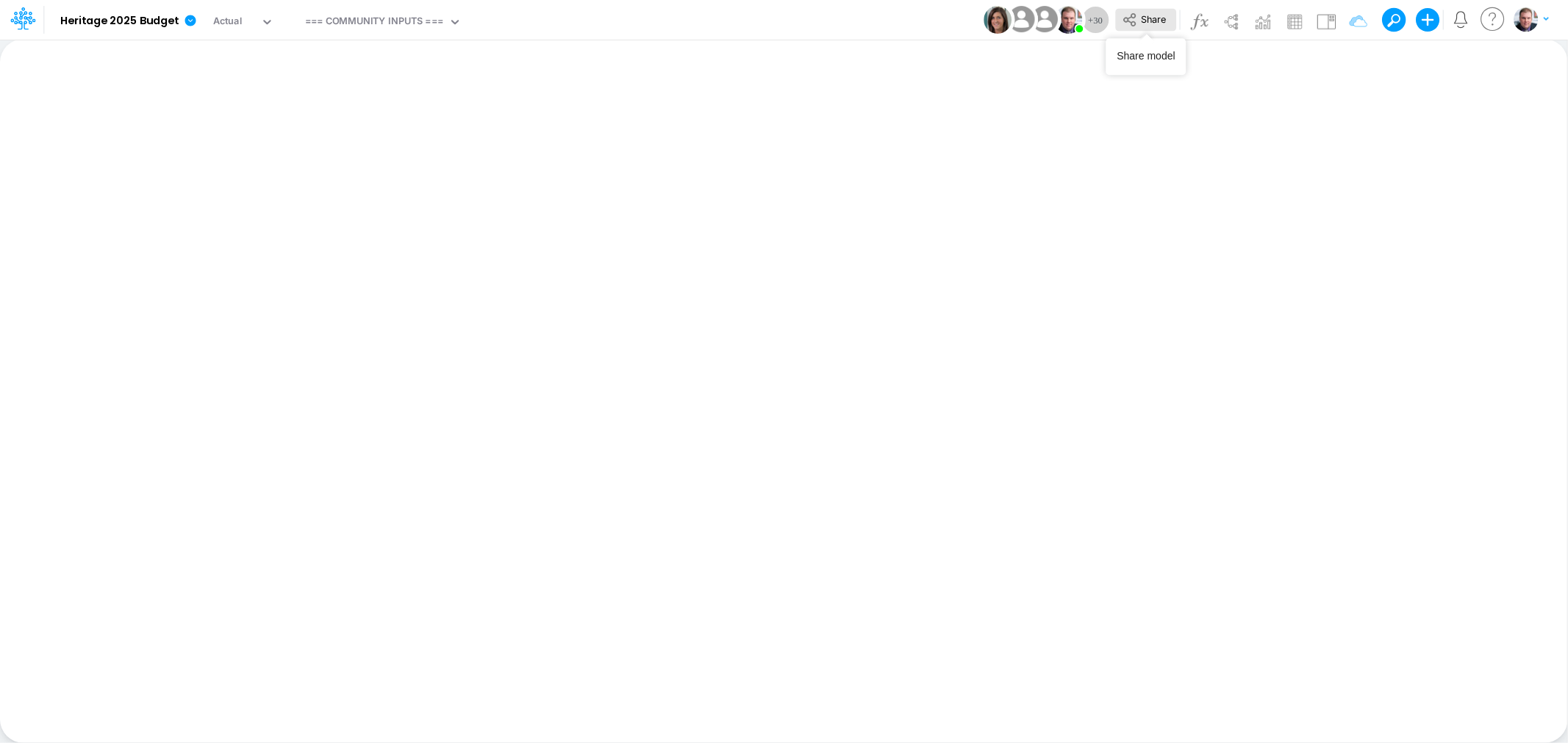
click at [1139, 17] on button "Share" at bounding box center [1145, 20] width 61 height 23
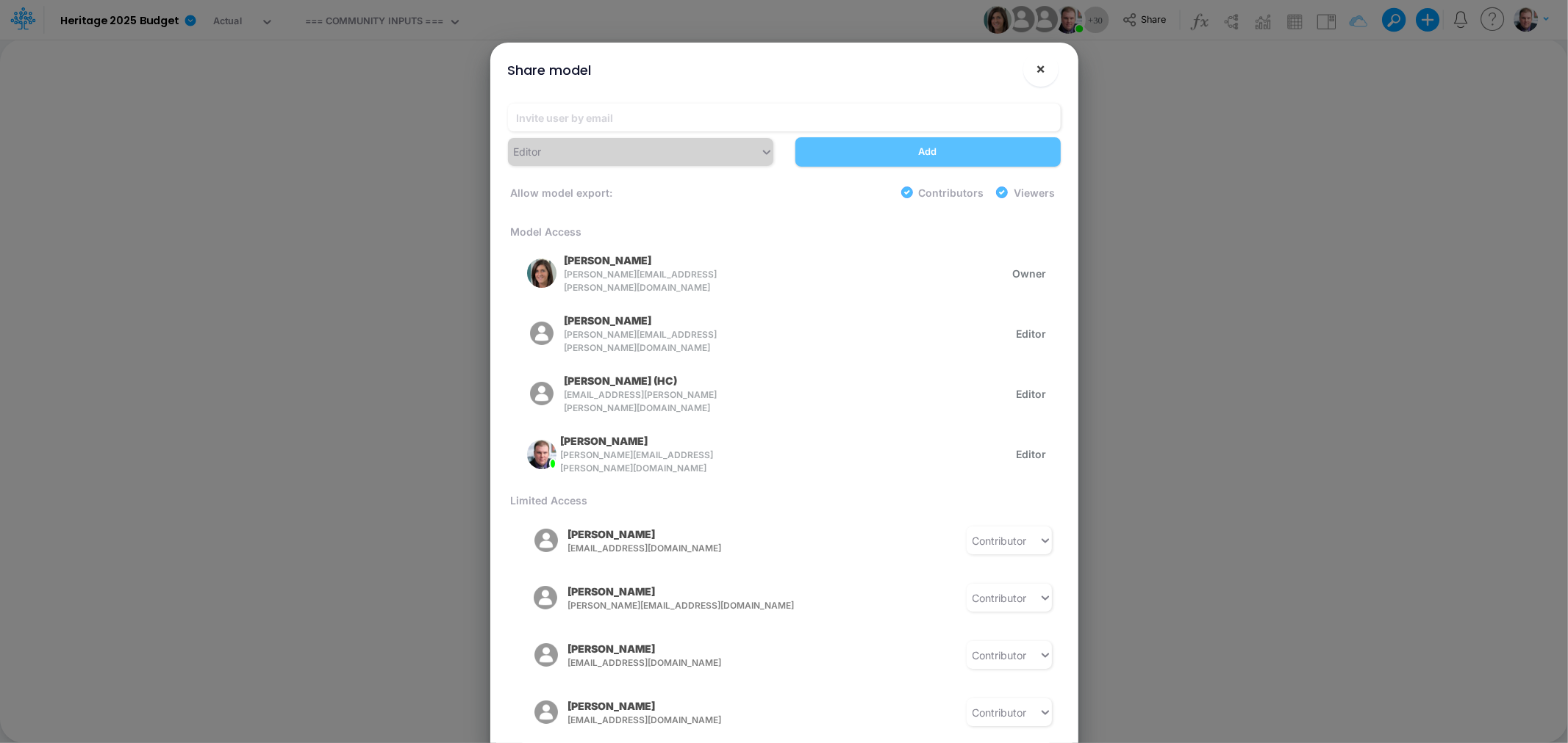
click at [1036, 64] on span "×" at bounding box center [1040, 68] width 10 height 17
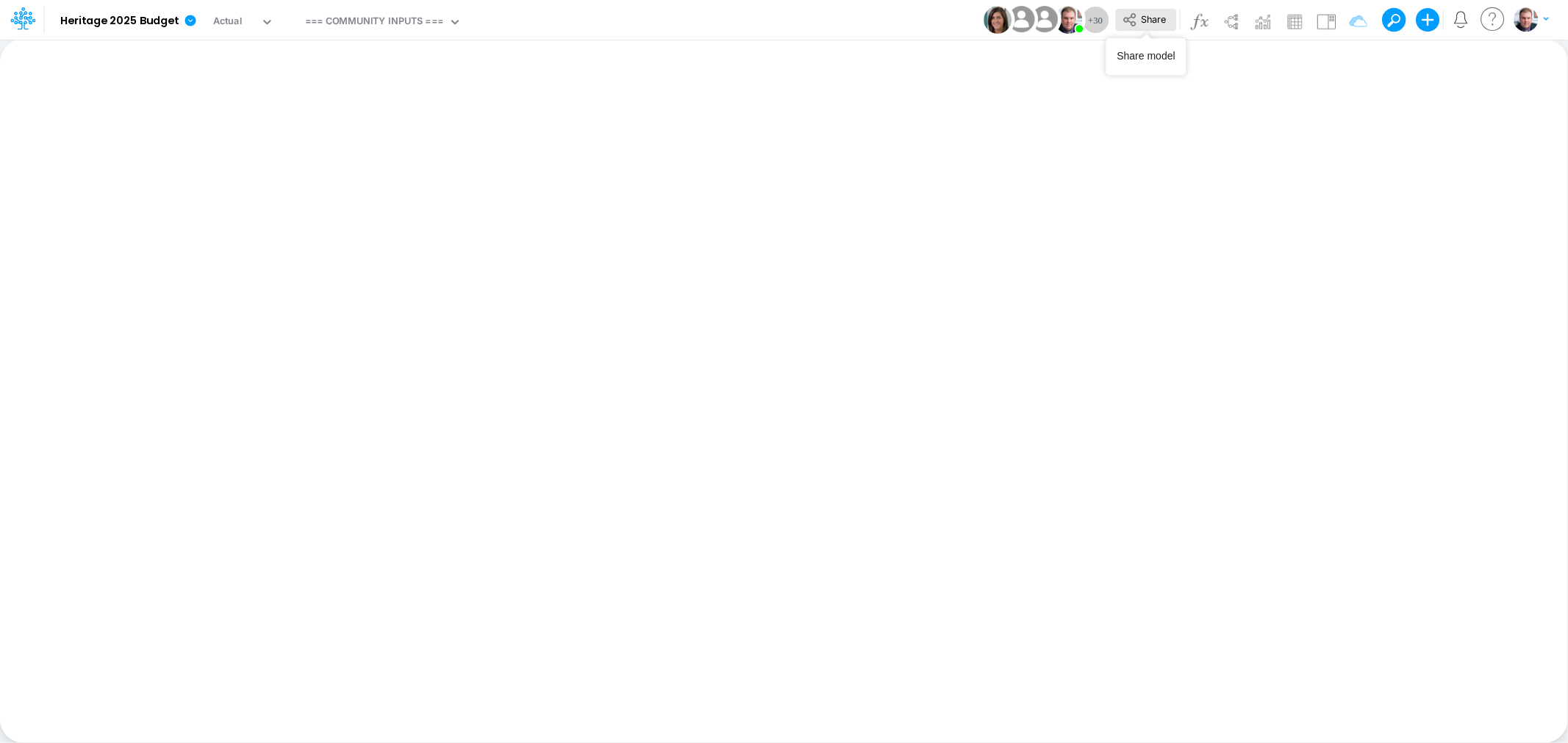
click at [1134, 25] on icon at bounding box center [1129, 20] width 13 height 14
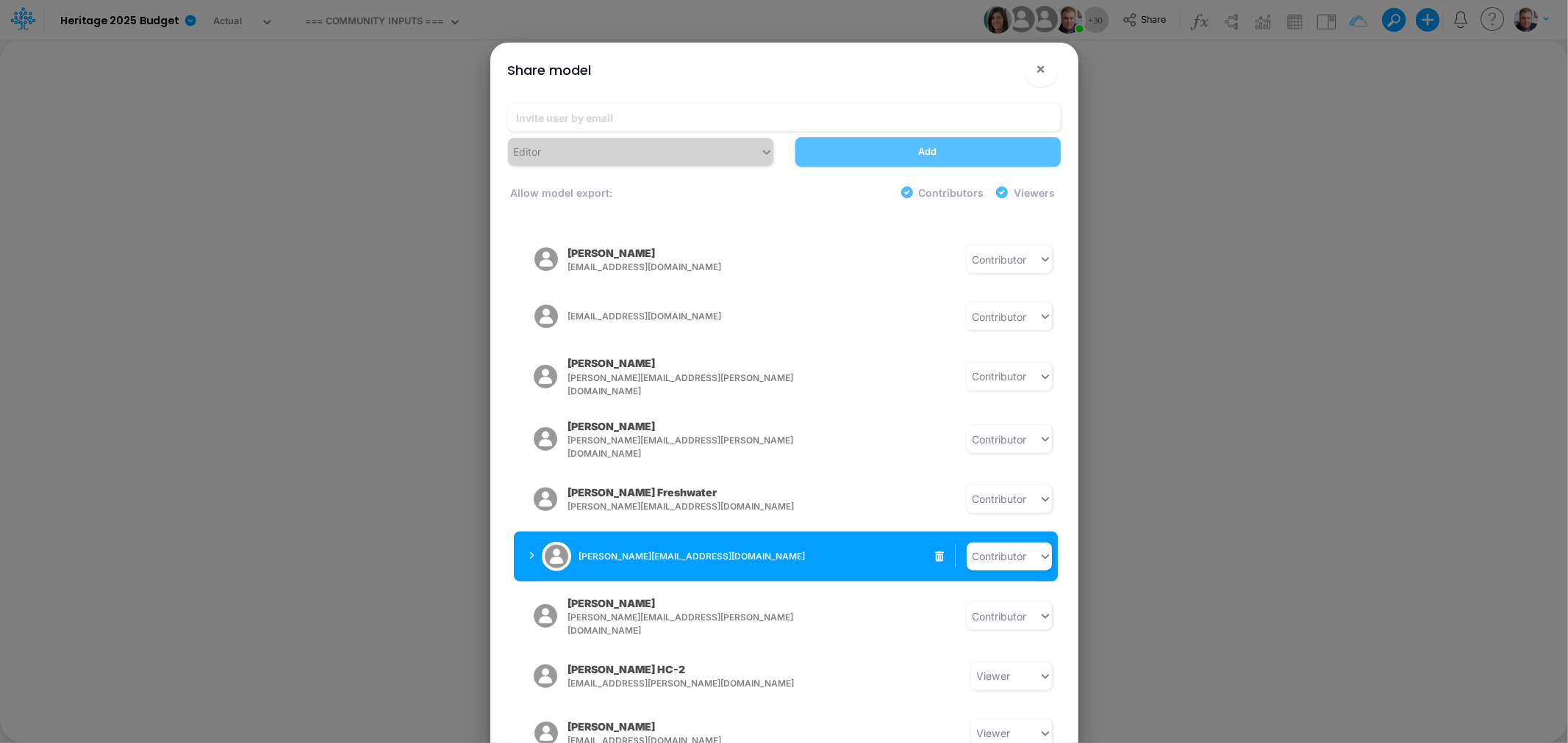
scroll to position [1061, 0]
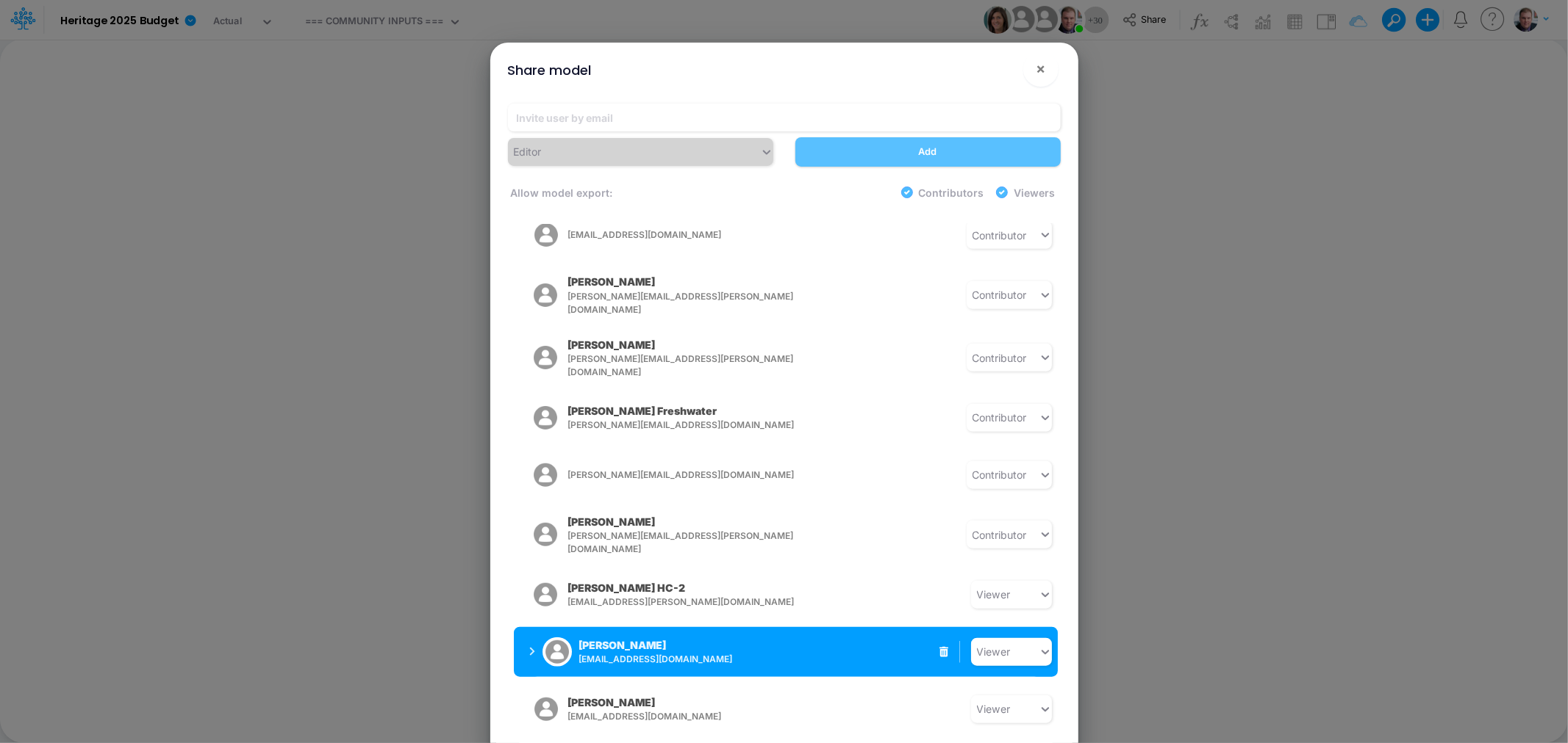
click at [674, 653] on span "[EMAIL_ADDRESS][DOMAIN_NAME]" at bounding box center [694, 660] width 231 height 14
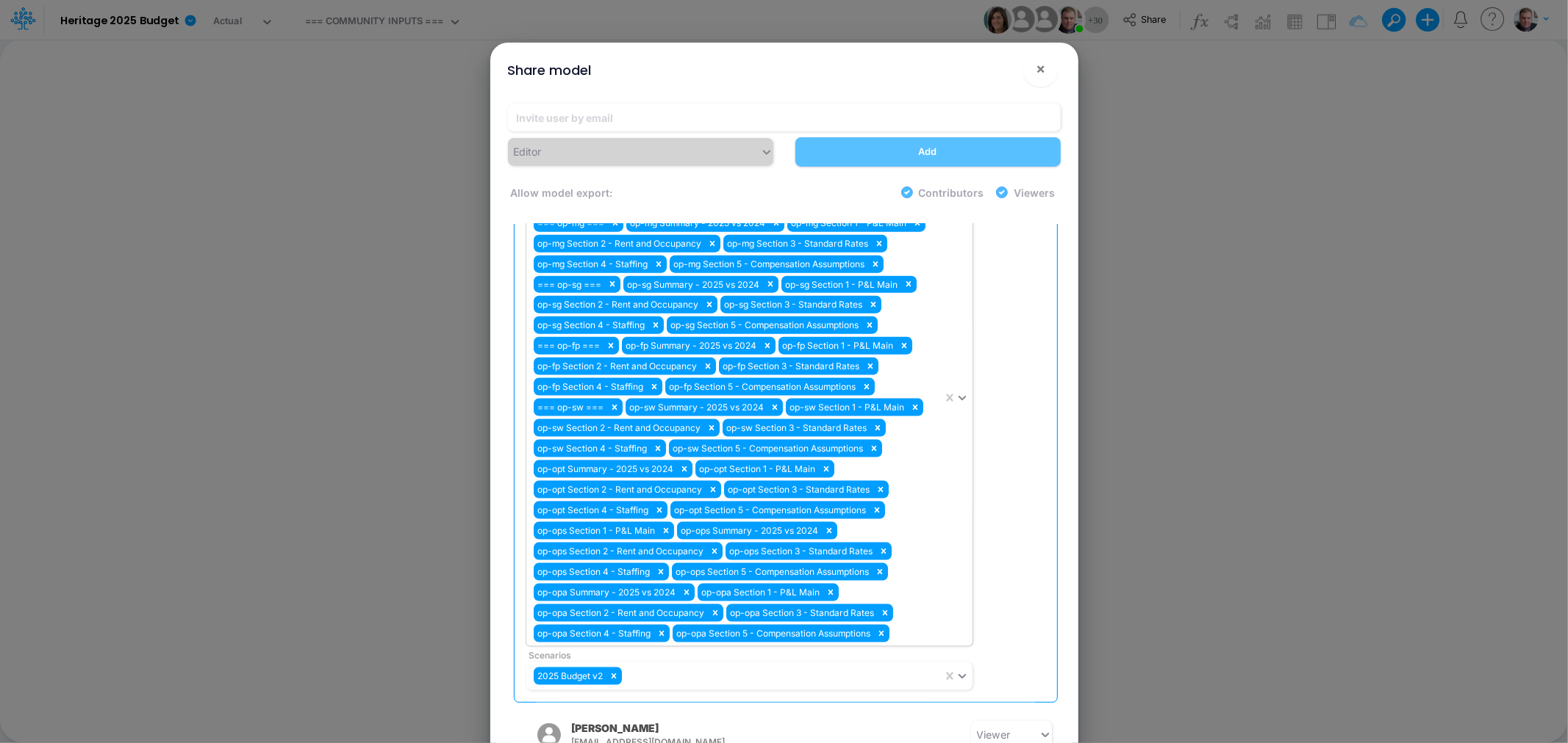
scroll to position [1632, 0]
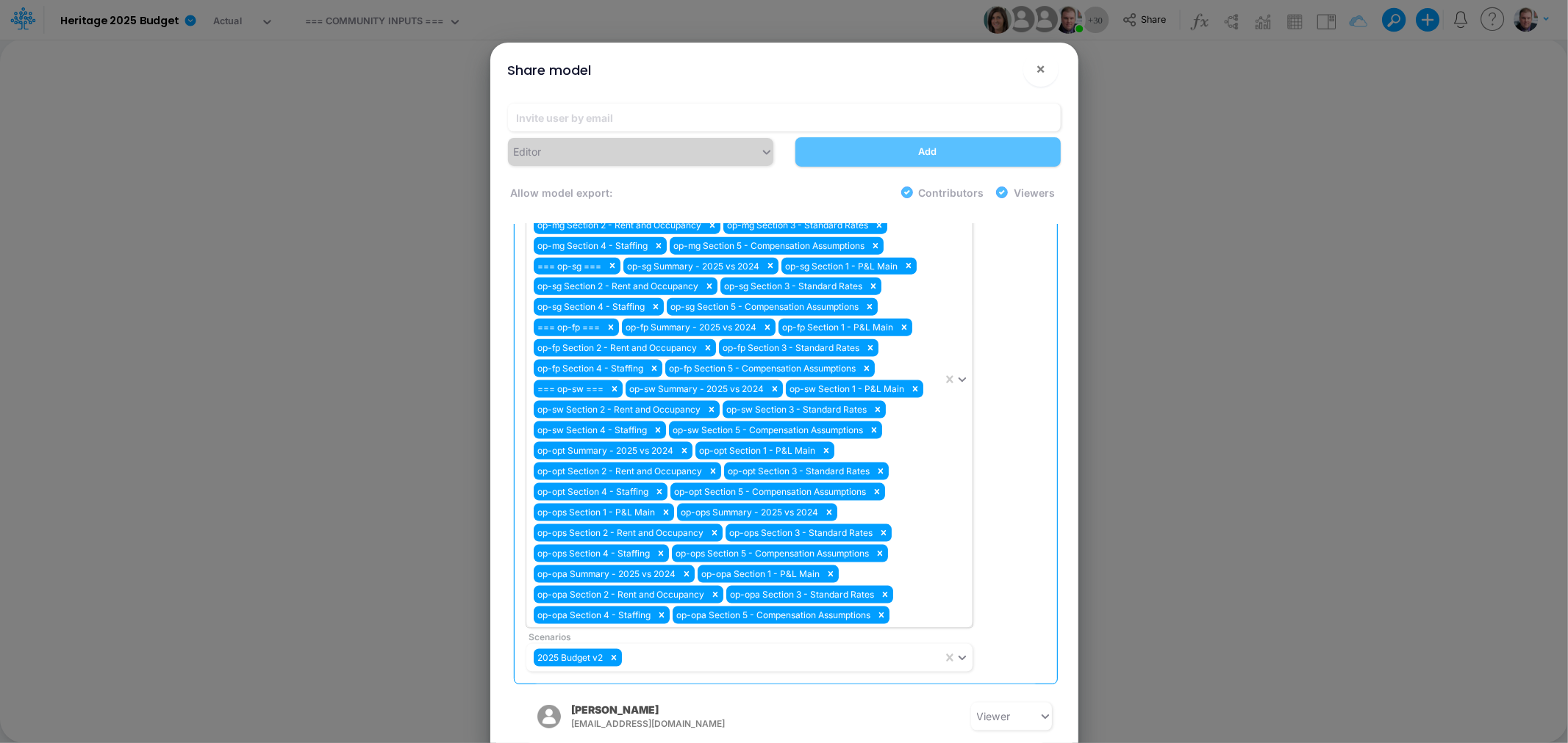
click at [923, 571] on div "=== op-cv === op-cv Summary - 2025 vs 2024 op-cv Section 1 - P&L Main op-cv Sec…" at bounding box center [734, 379] width 416 height 497
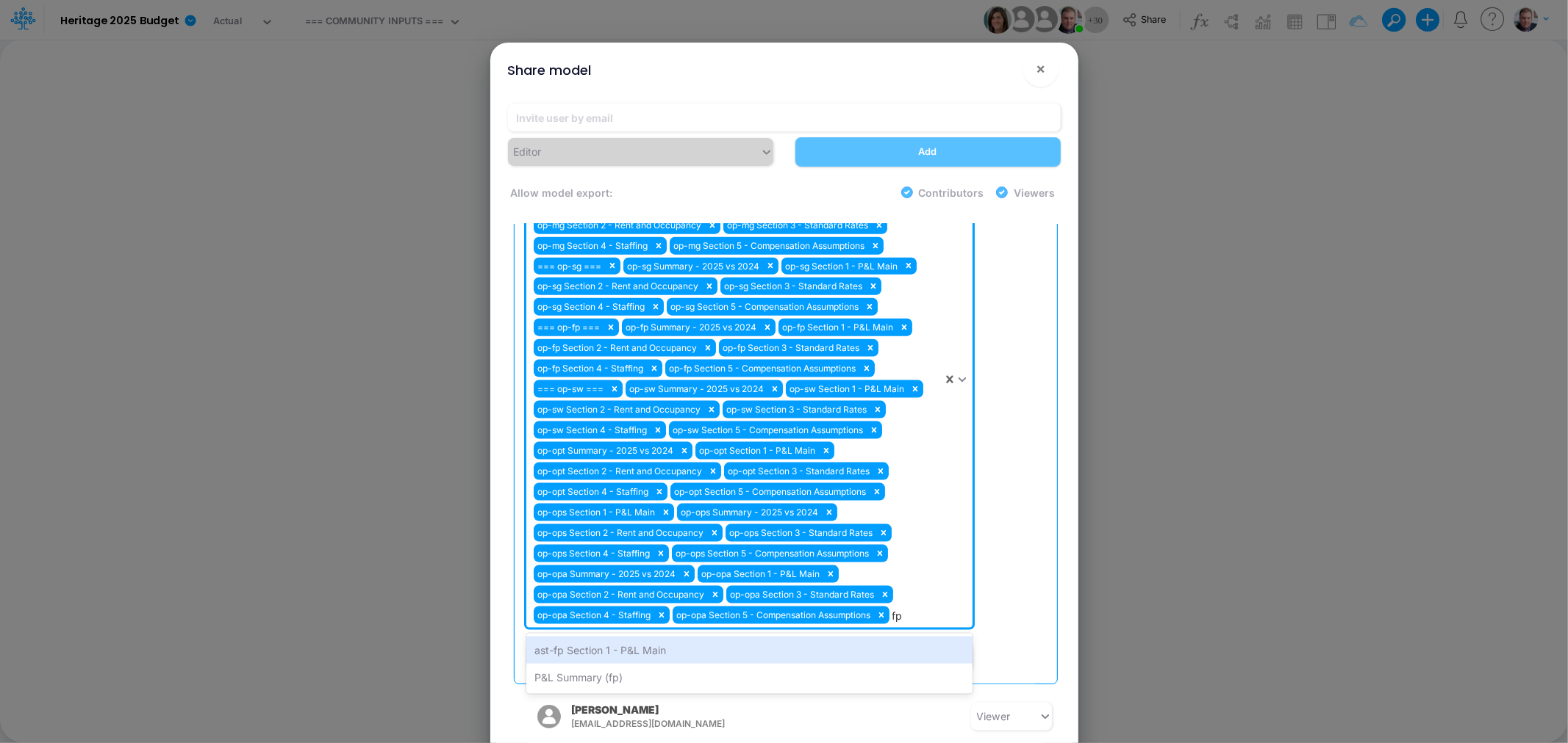
type input "f"
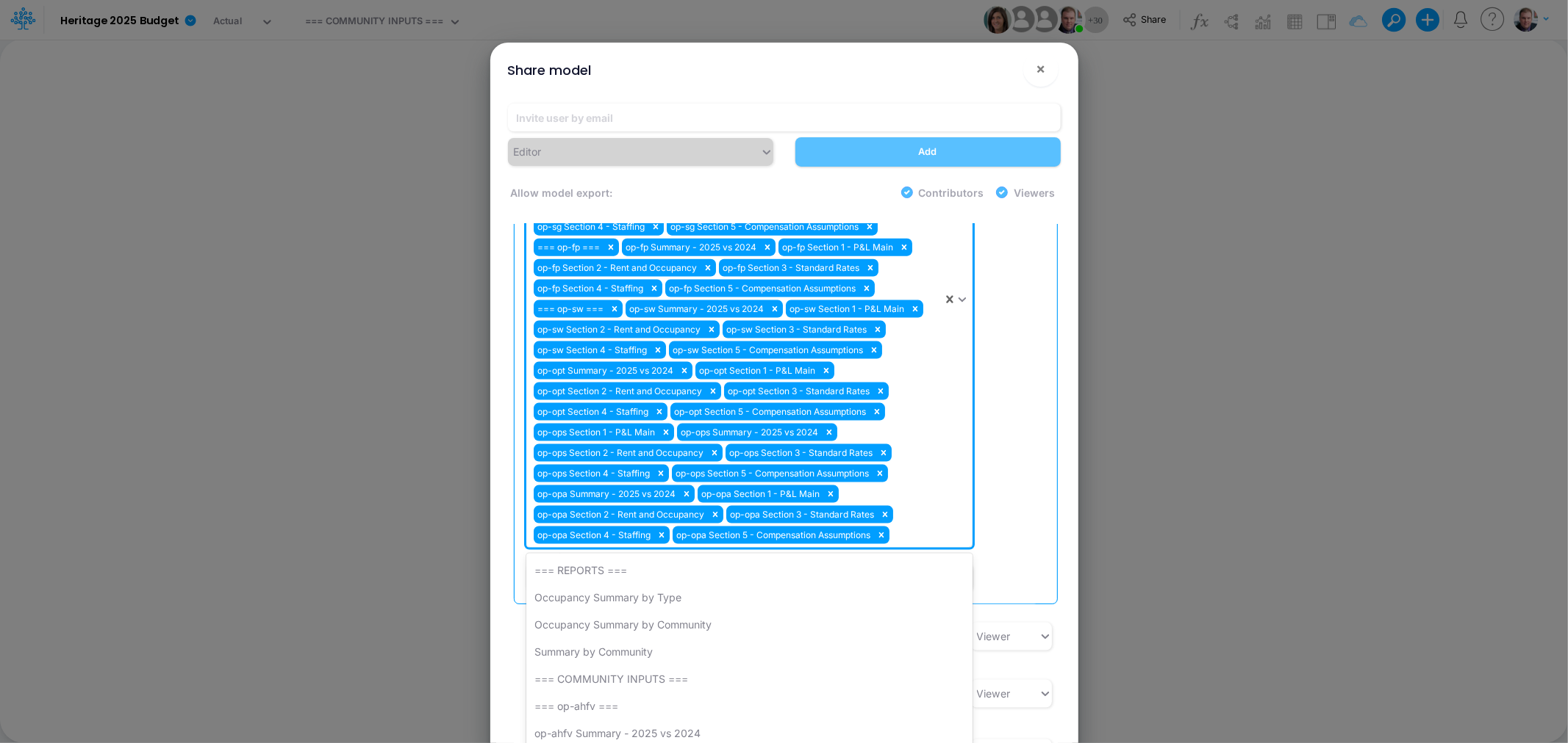
scroll to position [1713, 0]
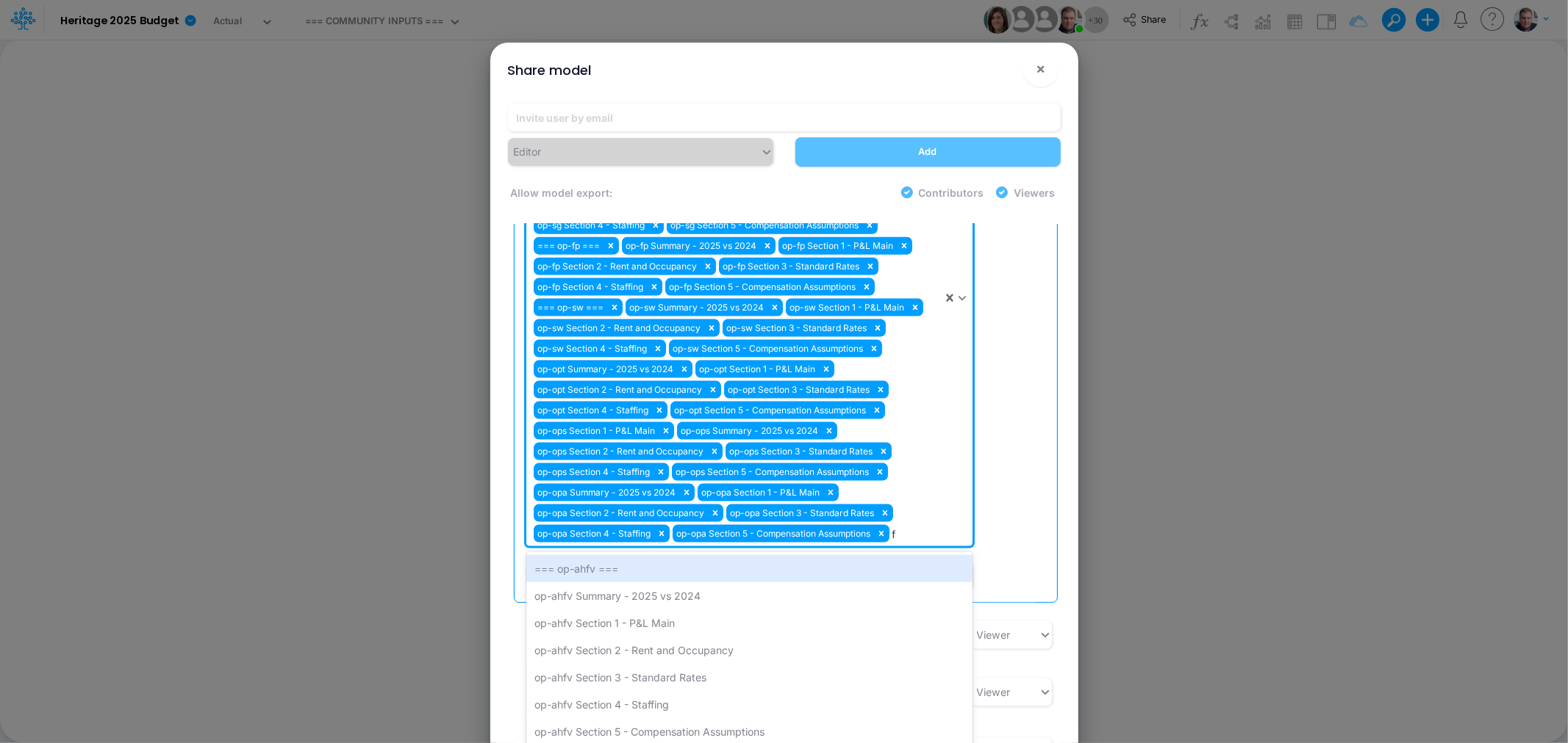
type input "fp"
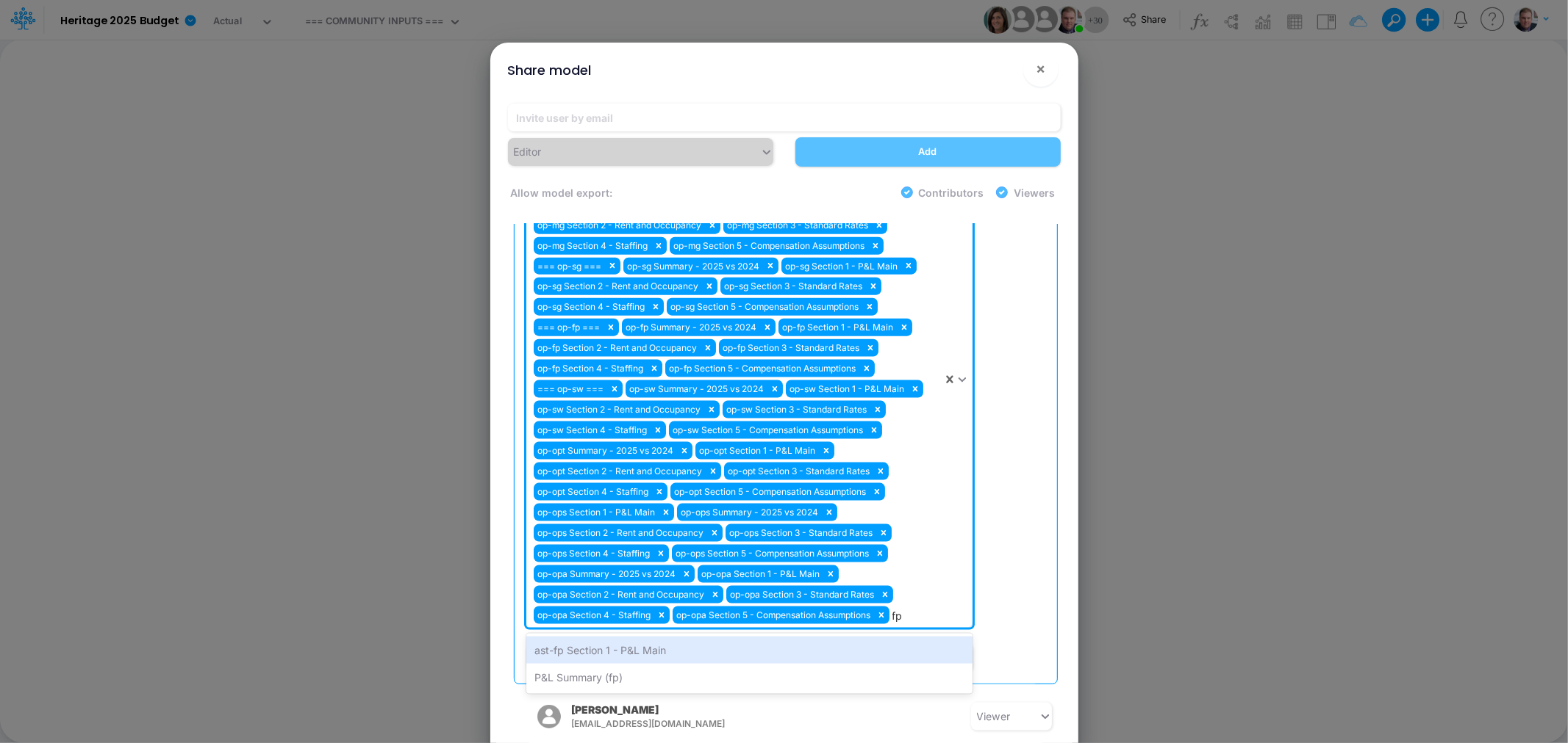
scroll to position [1469, 0]
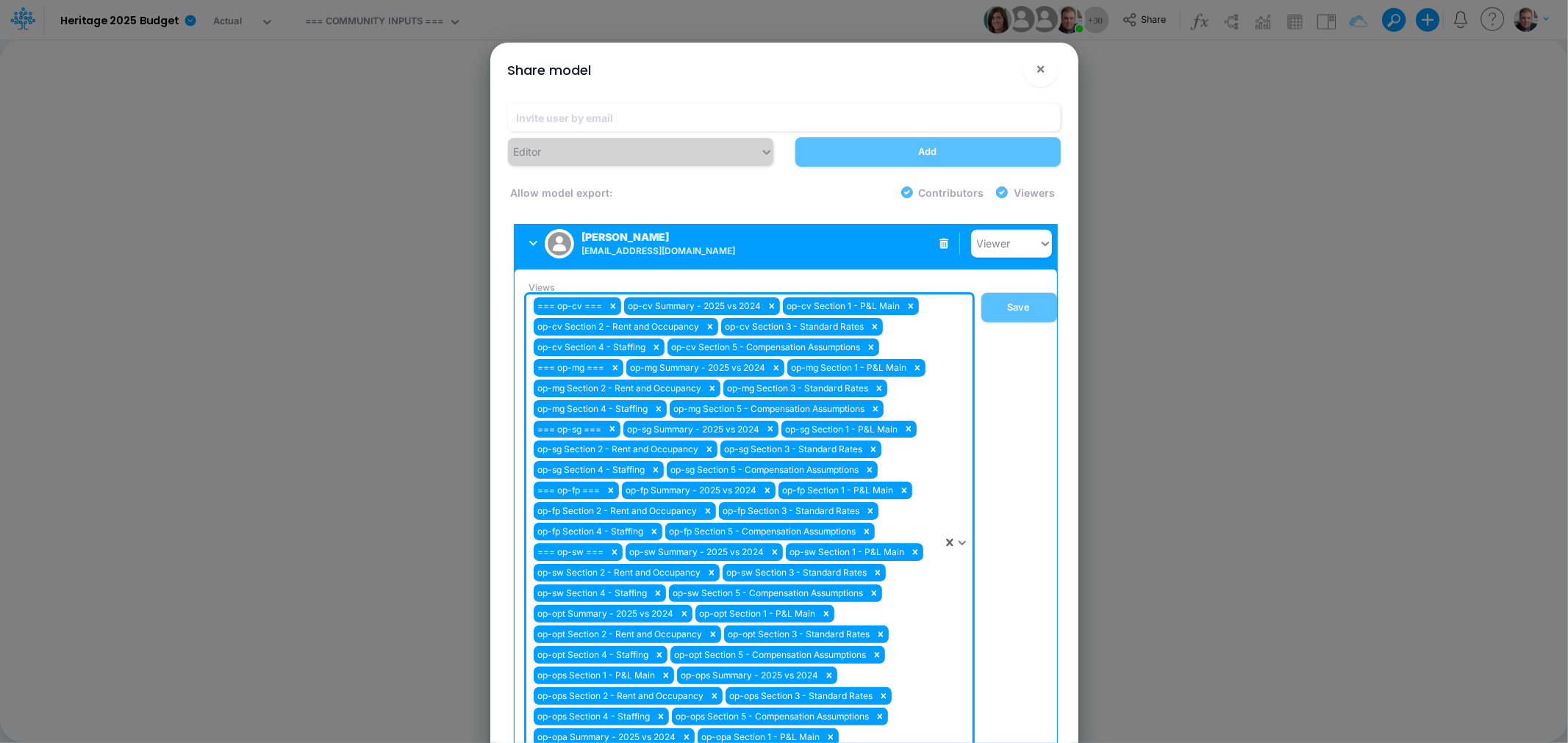
click at [957, 540] on icon at bounding box center [961, 543] width 7 height 5
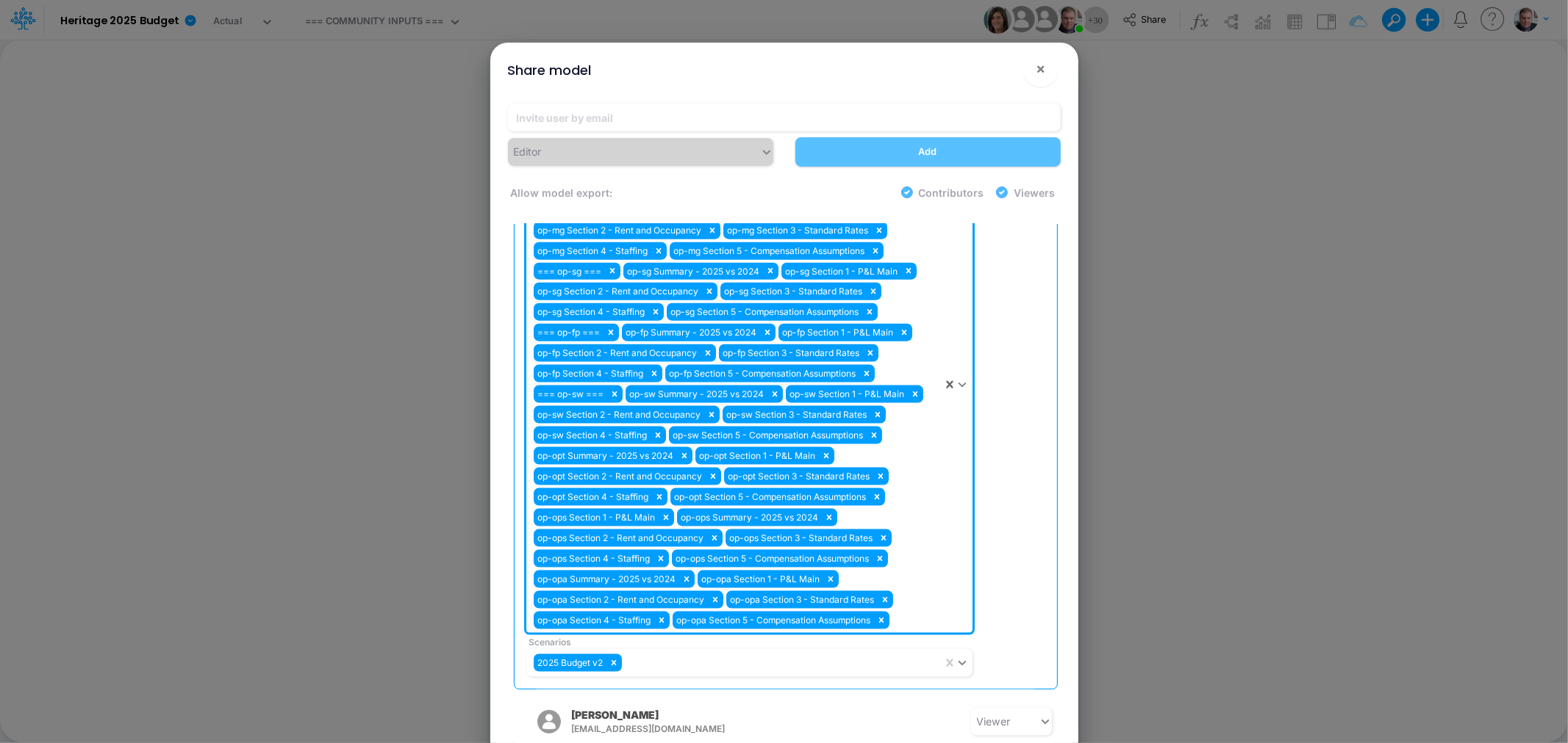
scroll to position [1632, 0]
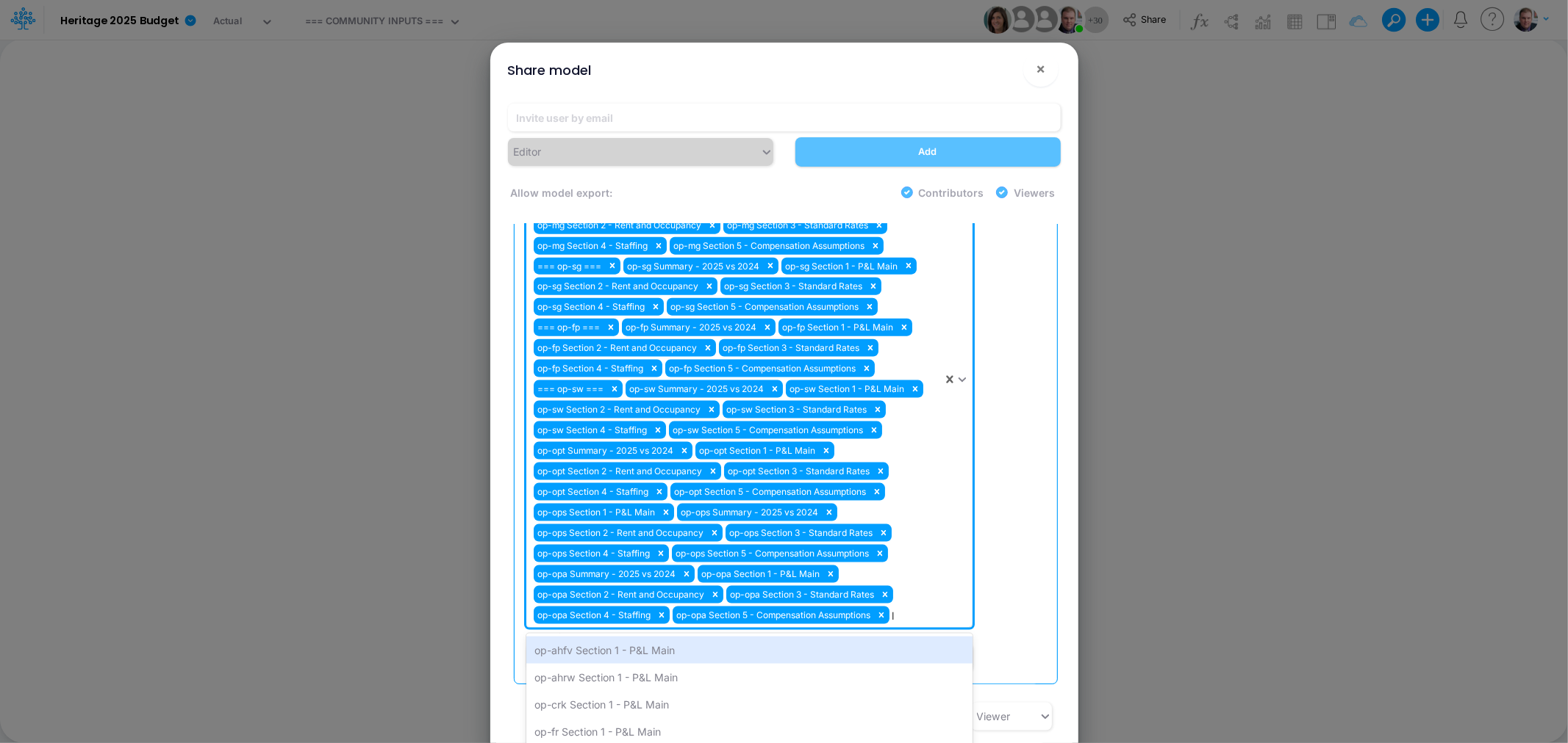
type input "lg"
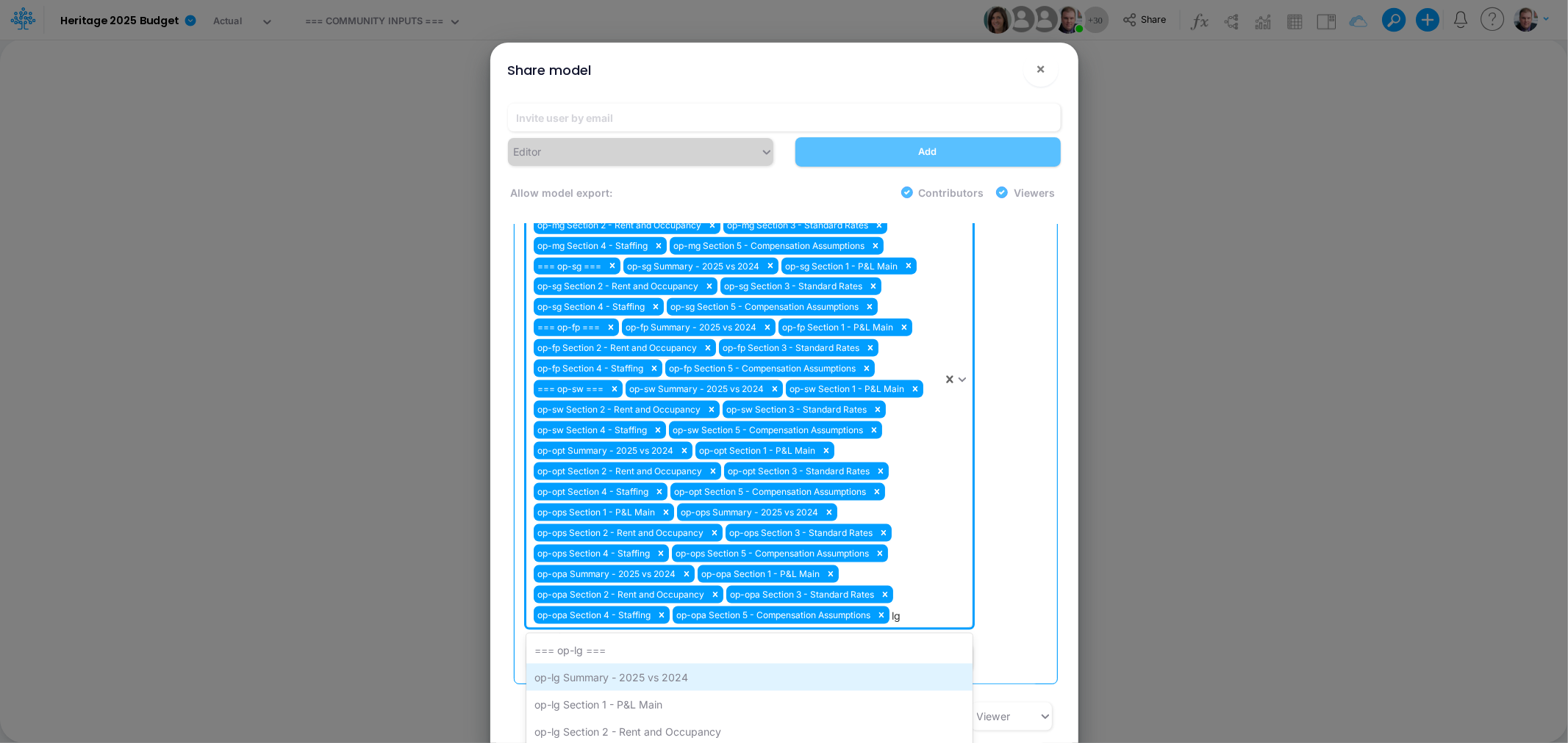
click at [659, 664] on div "op-lg Summary - 2025 vs 2024" at bounding box center [749, 678] width 446 height 27
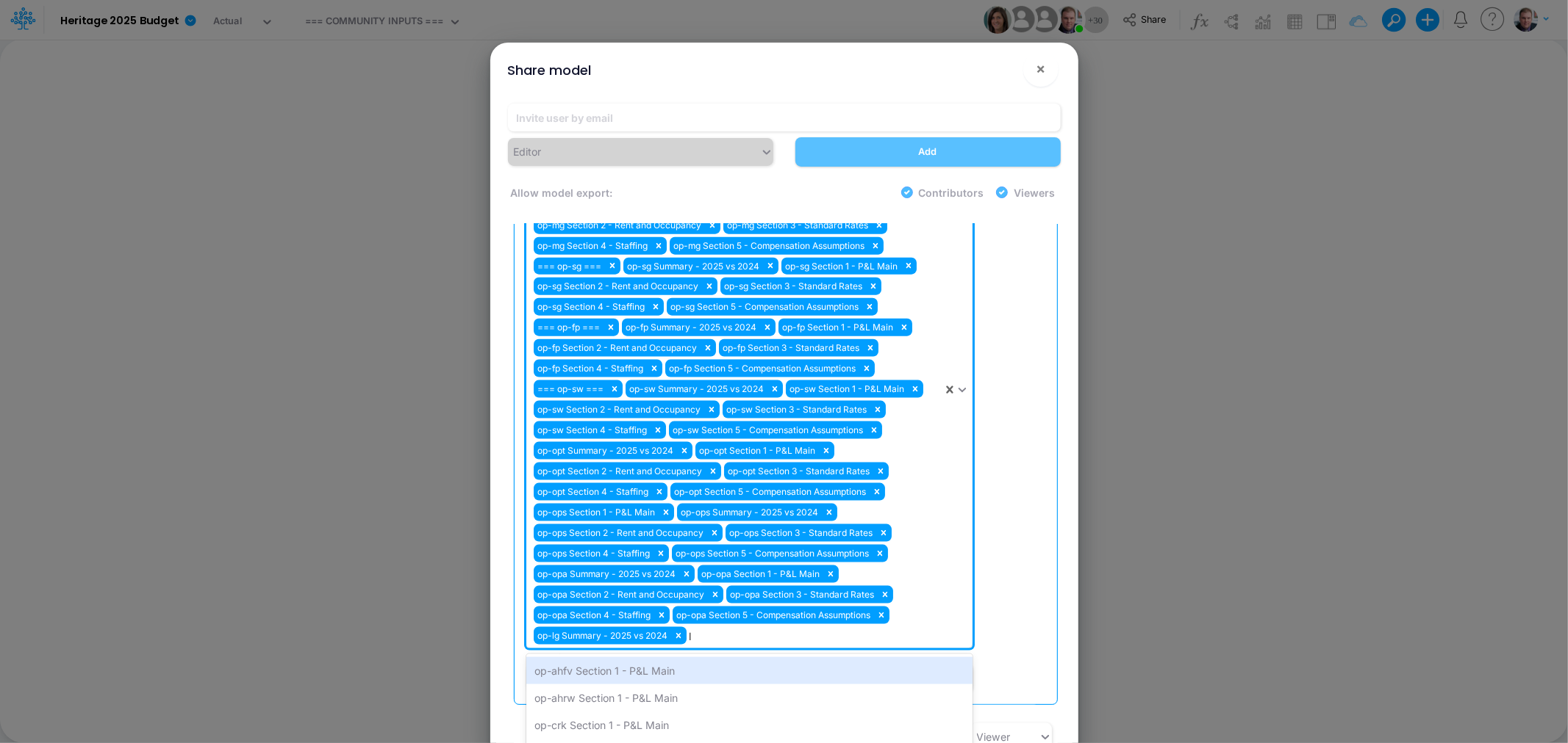
type input "lg"
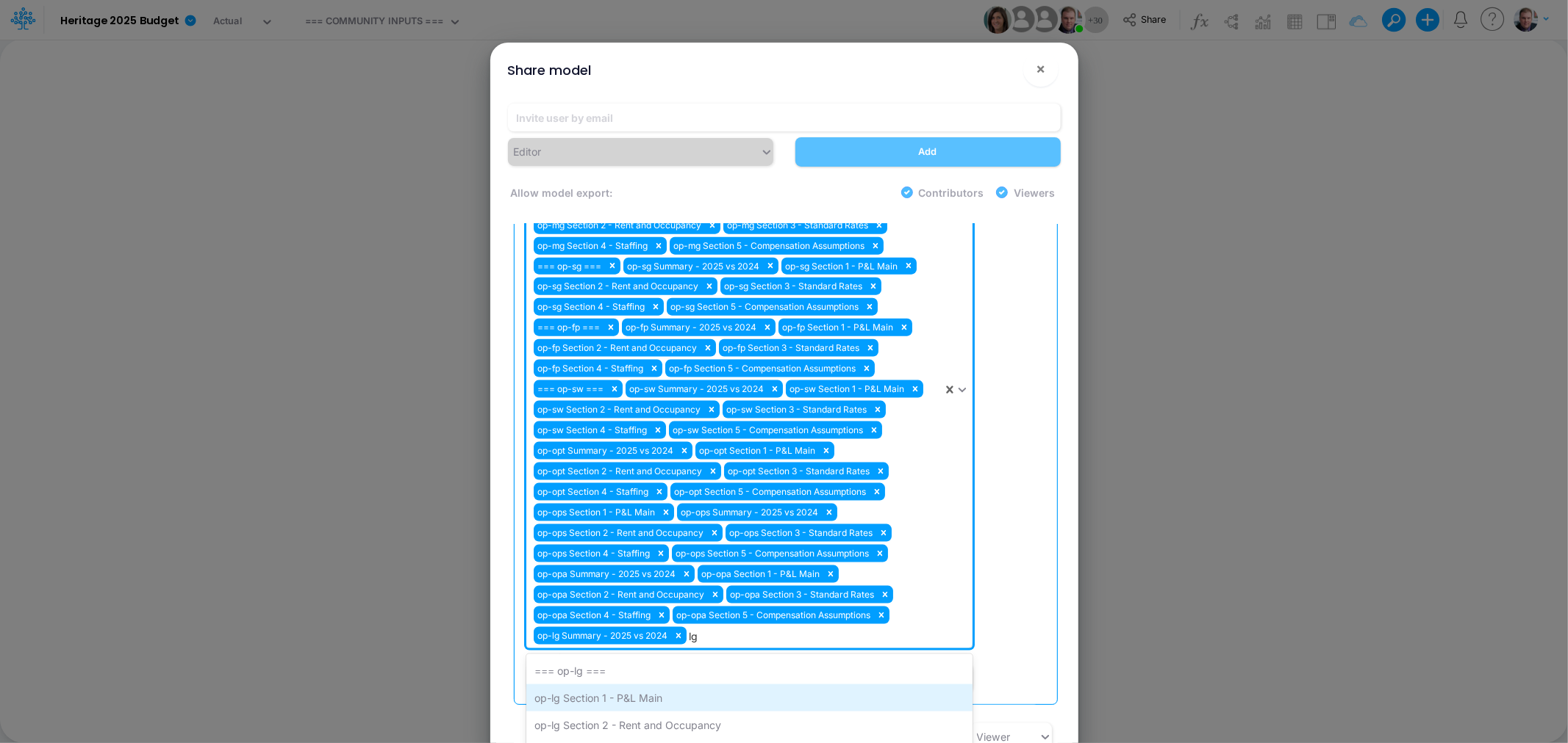
click at [658, 684] on div "op-lg Section 1 - P&L Main" at bounding box center [749, 698] width 446 height 27
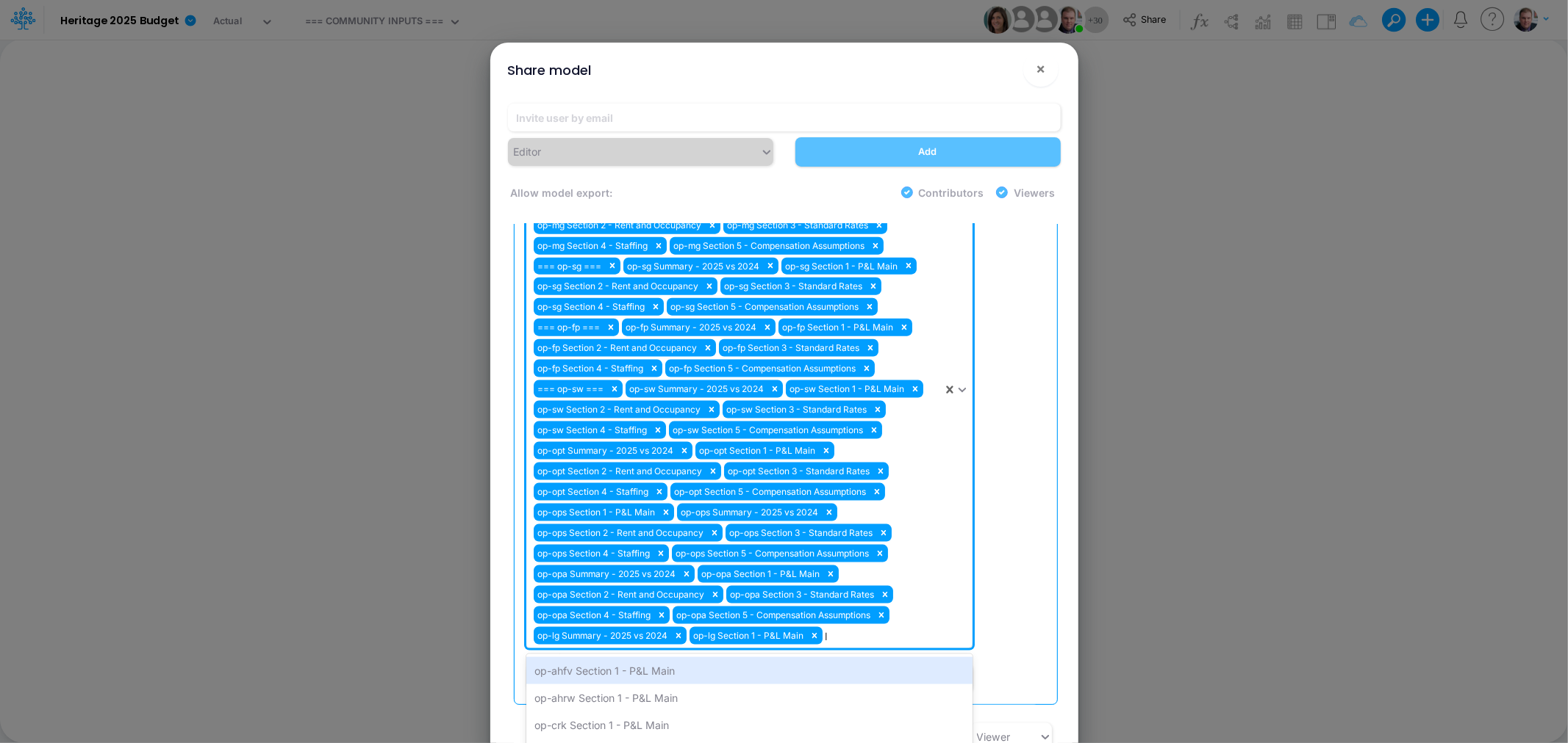
type input "lg"
click at [658, 684] on div "op-lg Section 2 - Rent and Occupancy" at bounding box center [749, 698] width 446 height 27
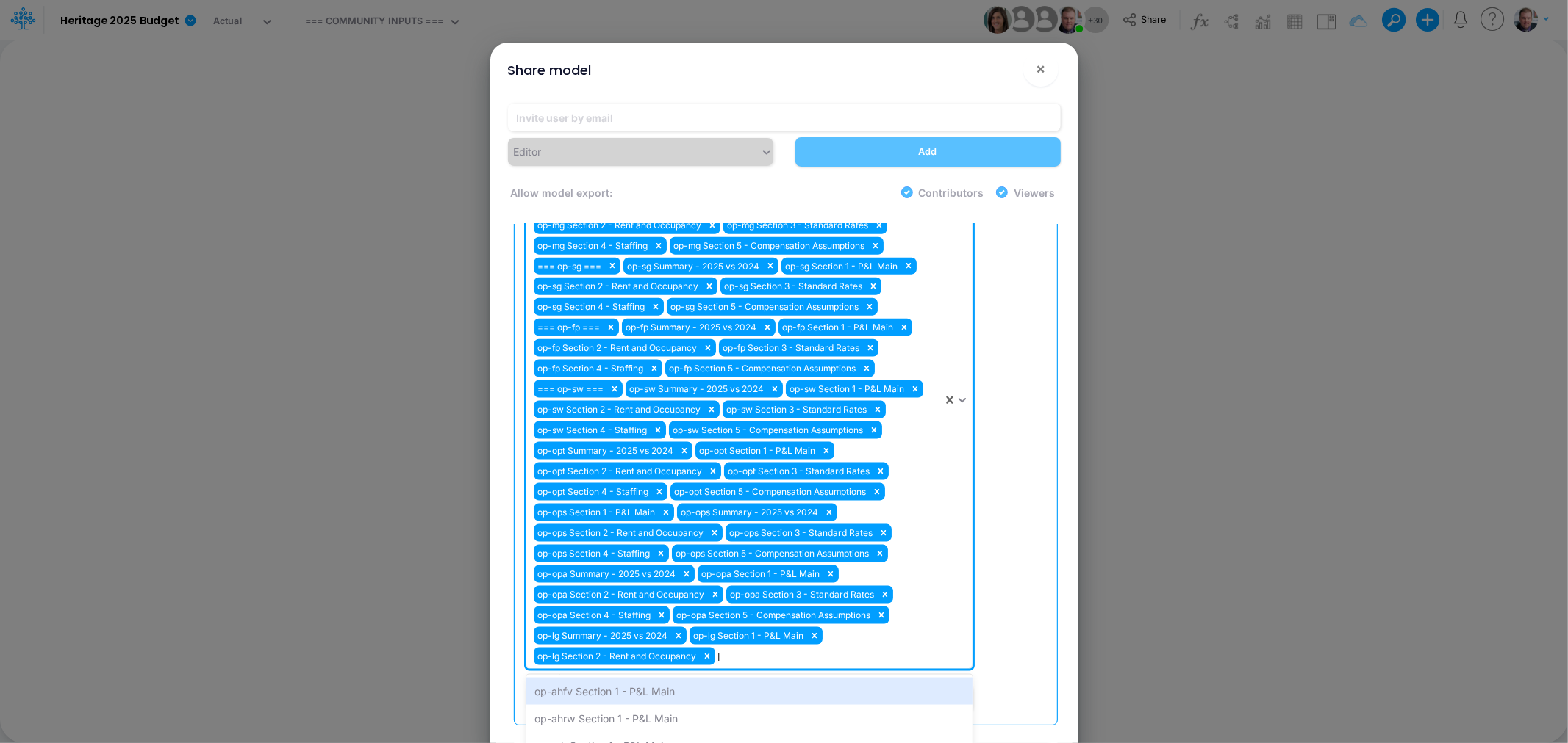
type input "lg"
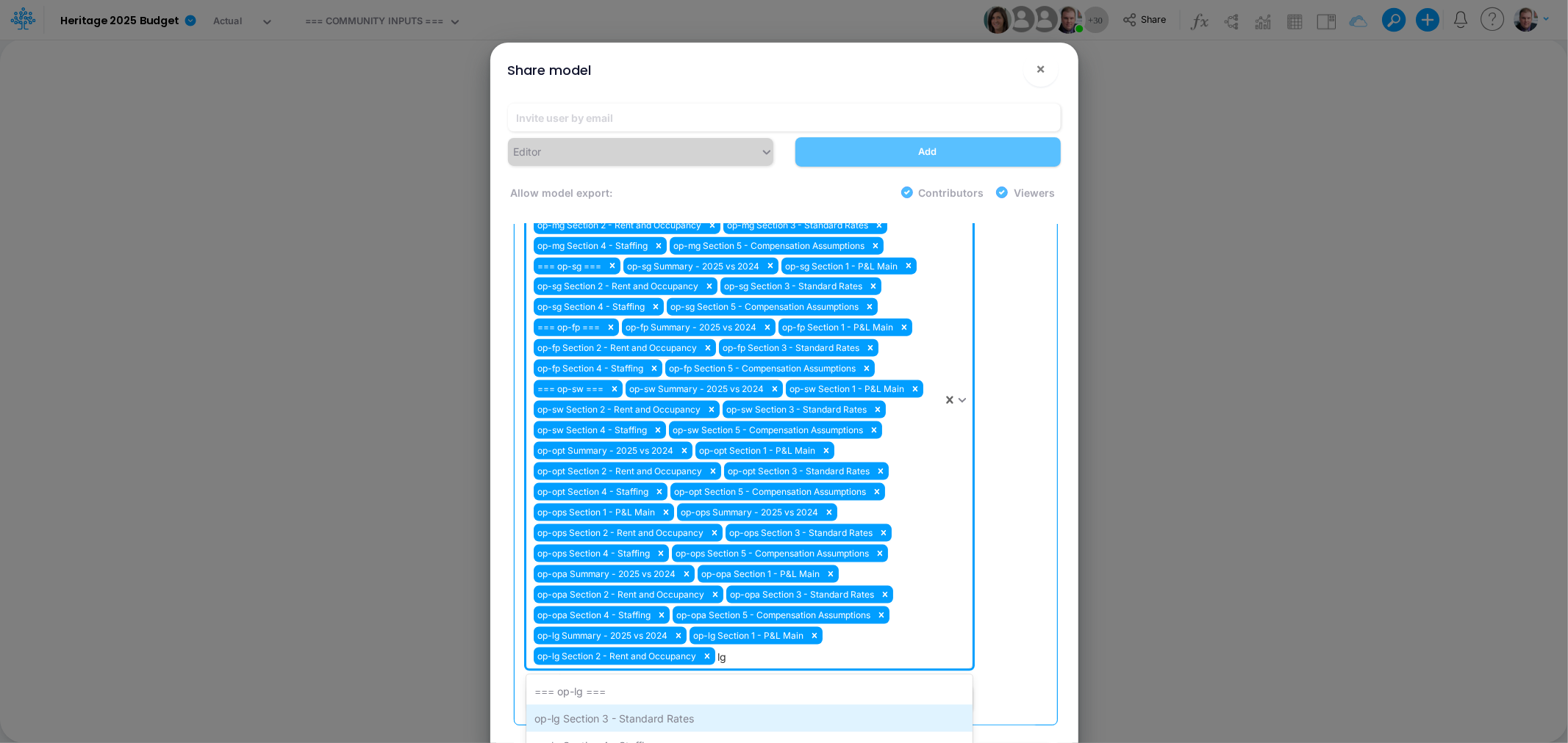
click at [656, 705] on div "op-lg Section 3 - Standard Rates" at bounding box center [749, 718] width 446 height 27
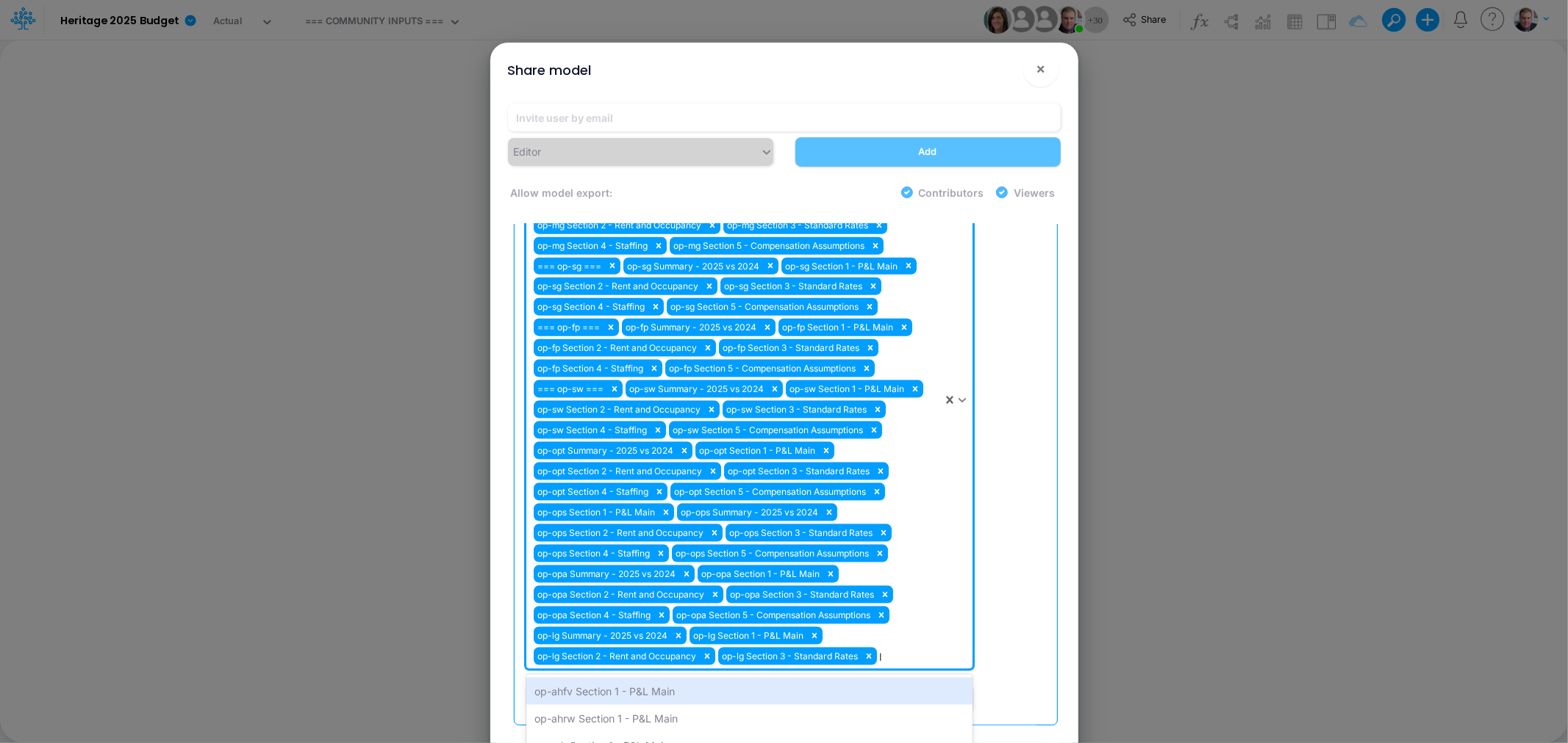
type input "lg"
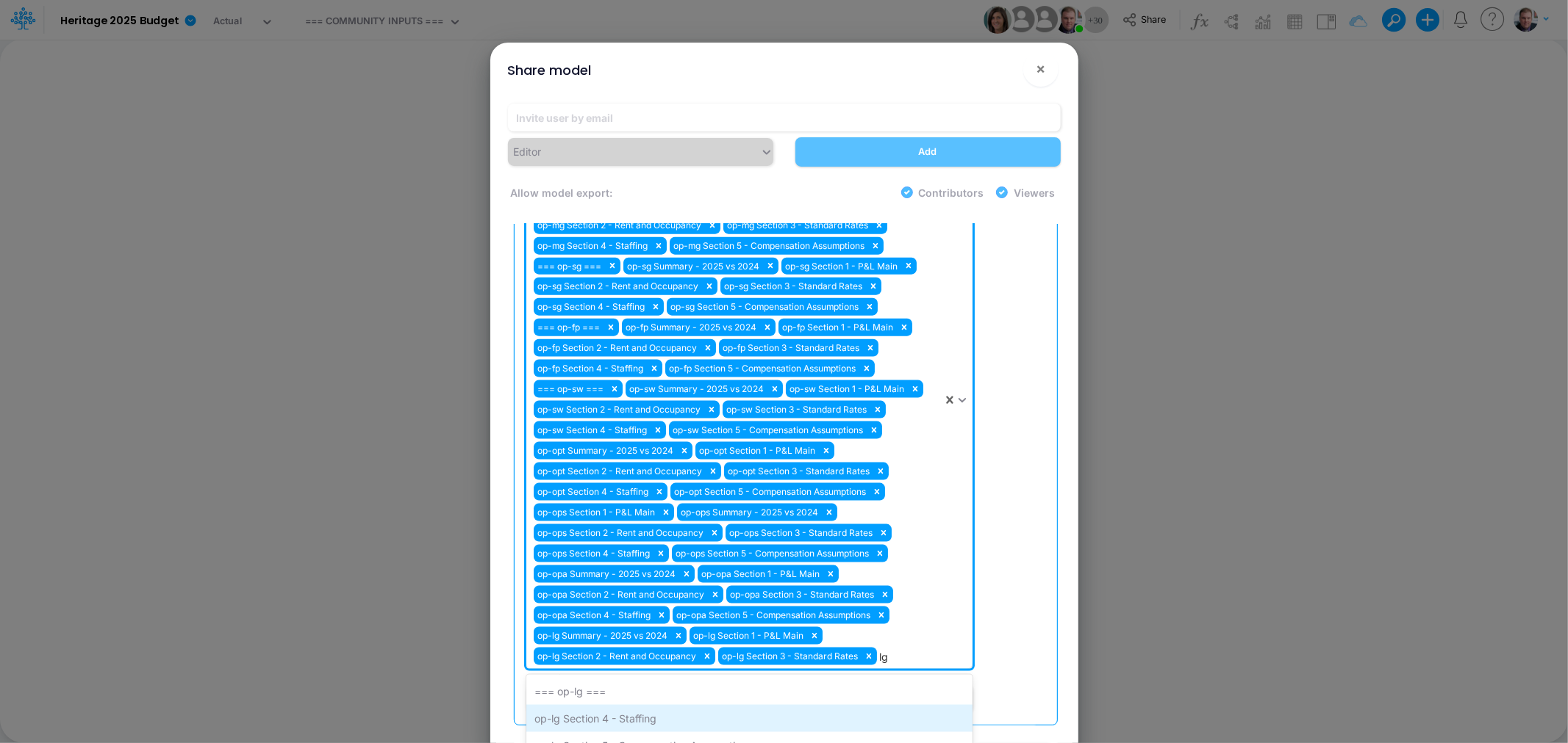
click at [655, 705] on div "op-lg Section 4 - Staffing" at bounding box center [749, 718] width 446 height 27
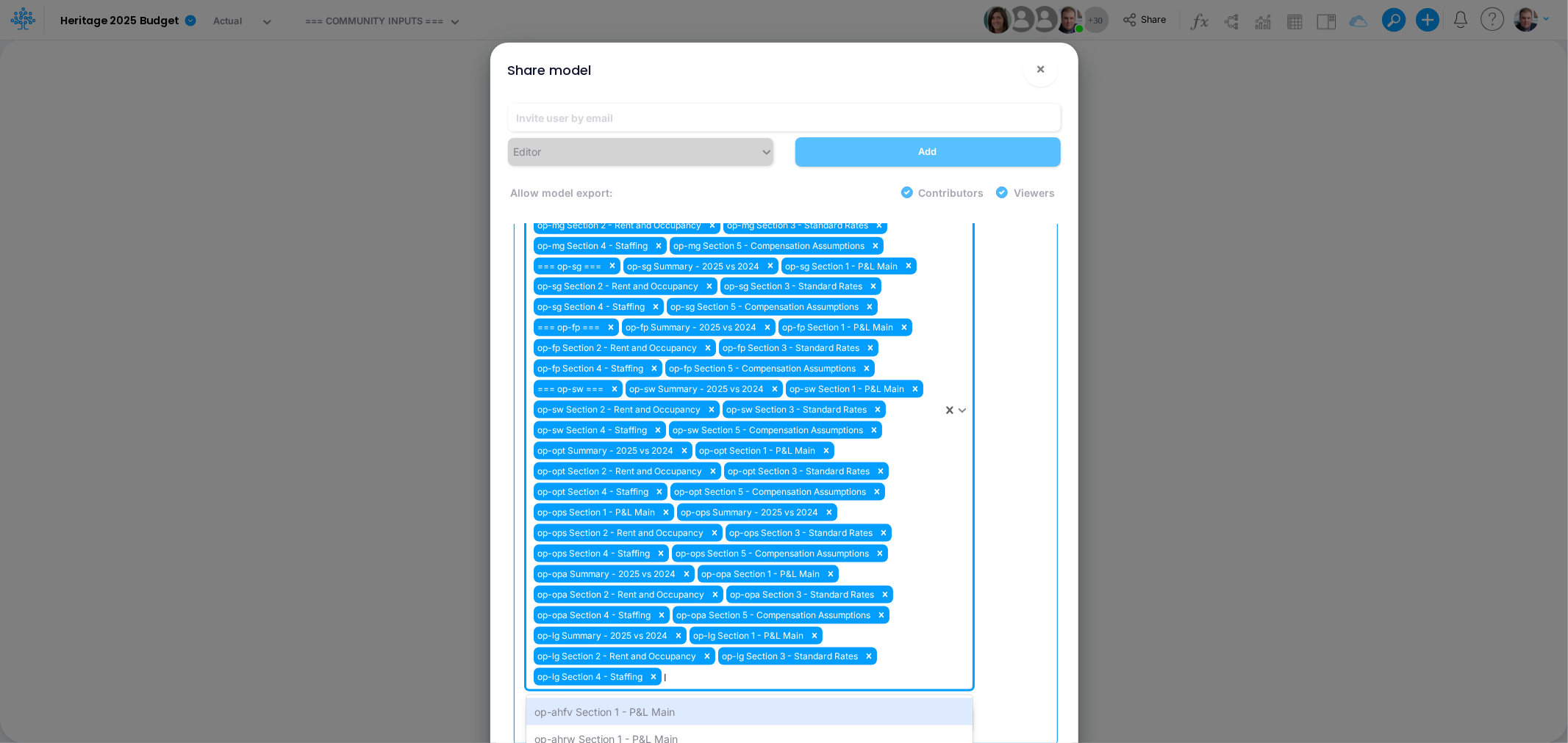
type input "lg"
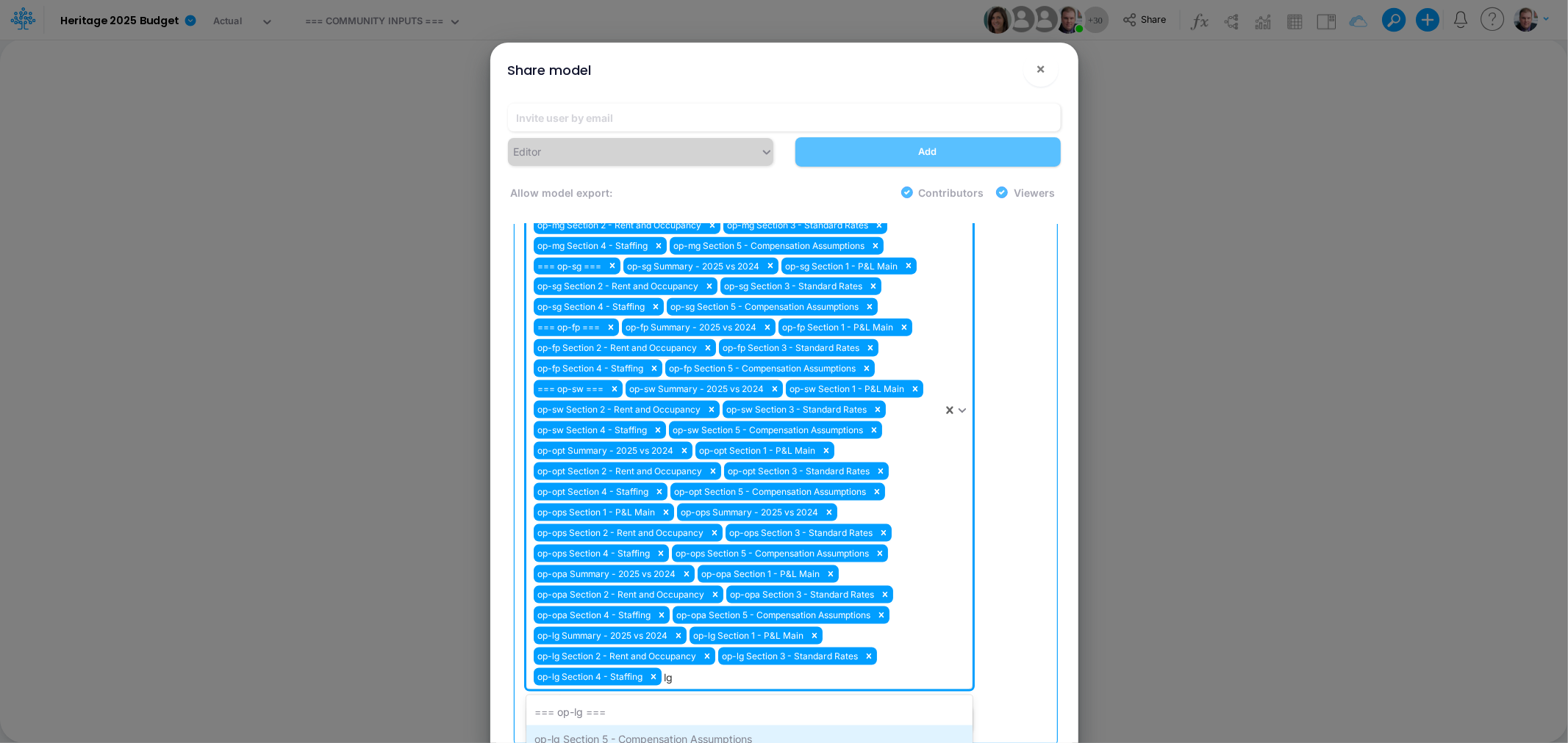
click at [662, 726] on div "op-lg Section 5 - Compensation Assumptions" at bounding box center [749, 739] width 446 height 27
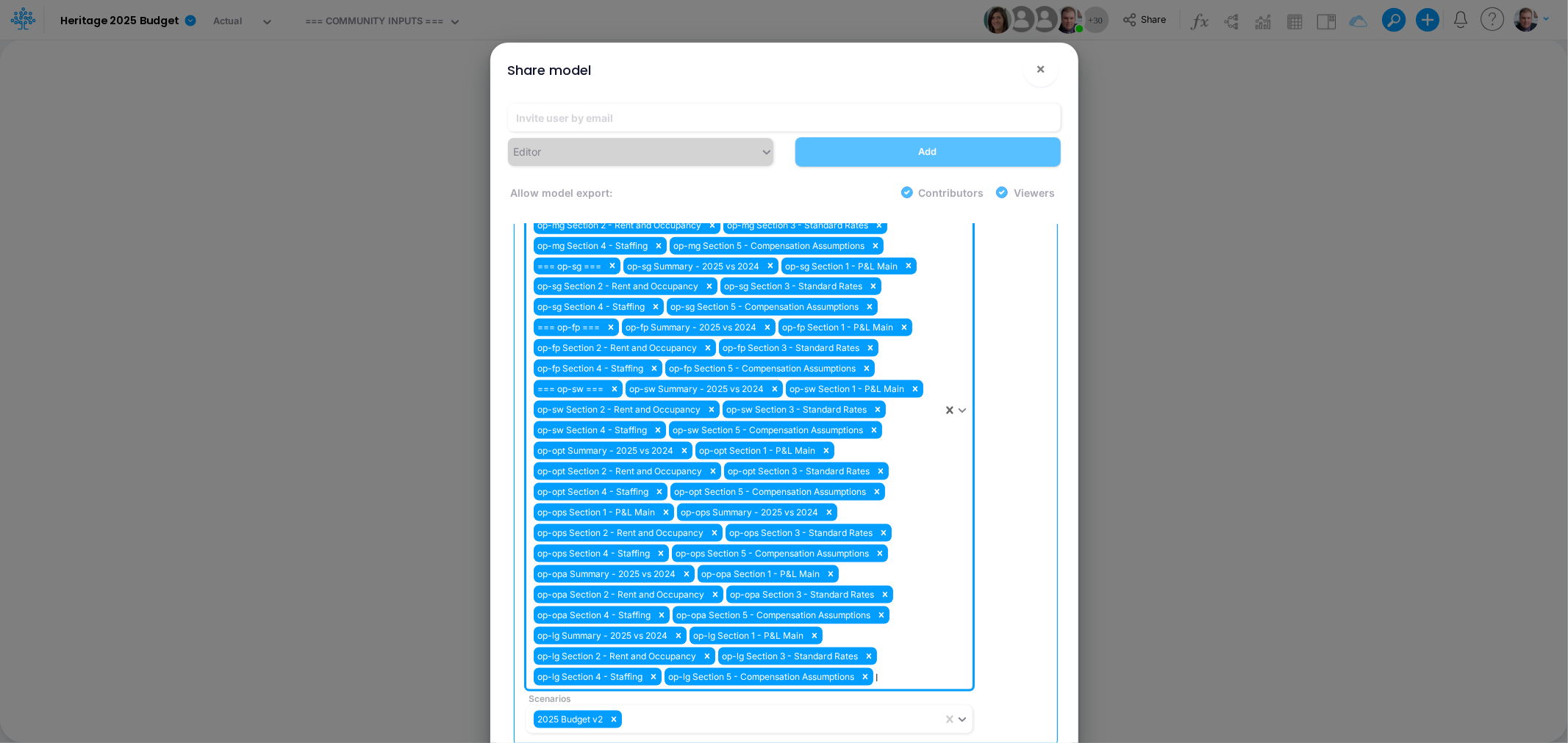
type input "lg"
click at [617, 698] on div "=== op-lg ===" at bounding box center [749, 712] width 446 height 27
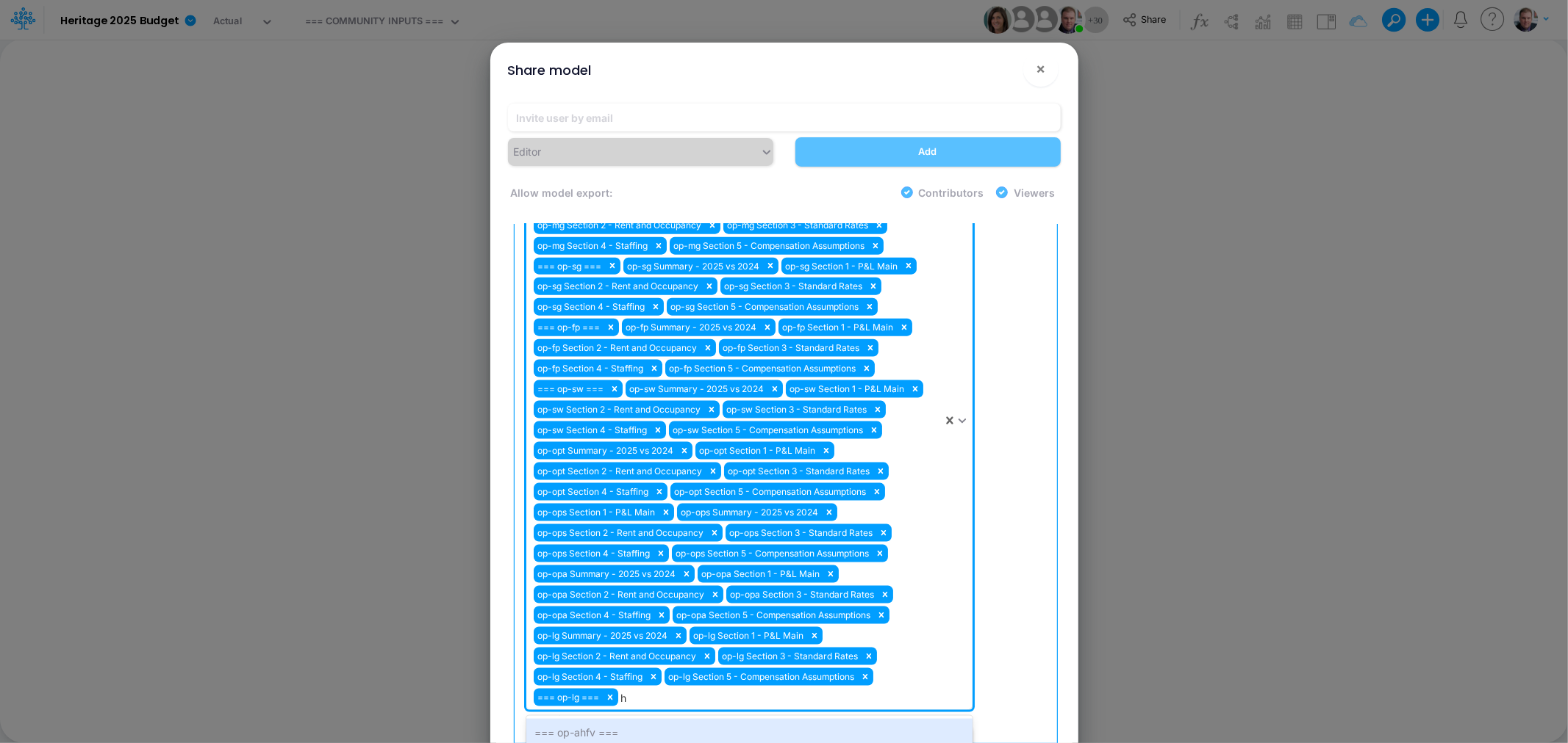
type input "hp"
click at [607, 719] on div "=== op-hp ===" at bounding box center [749, 733] width 446 height 27
type input "hp"
click at [607, 719] on div "op-hp Summary - 2025 vs 2024" at bounding box center [749, 733] width 446 height 27
type input "hp"
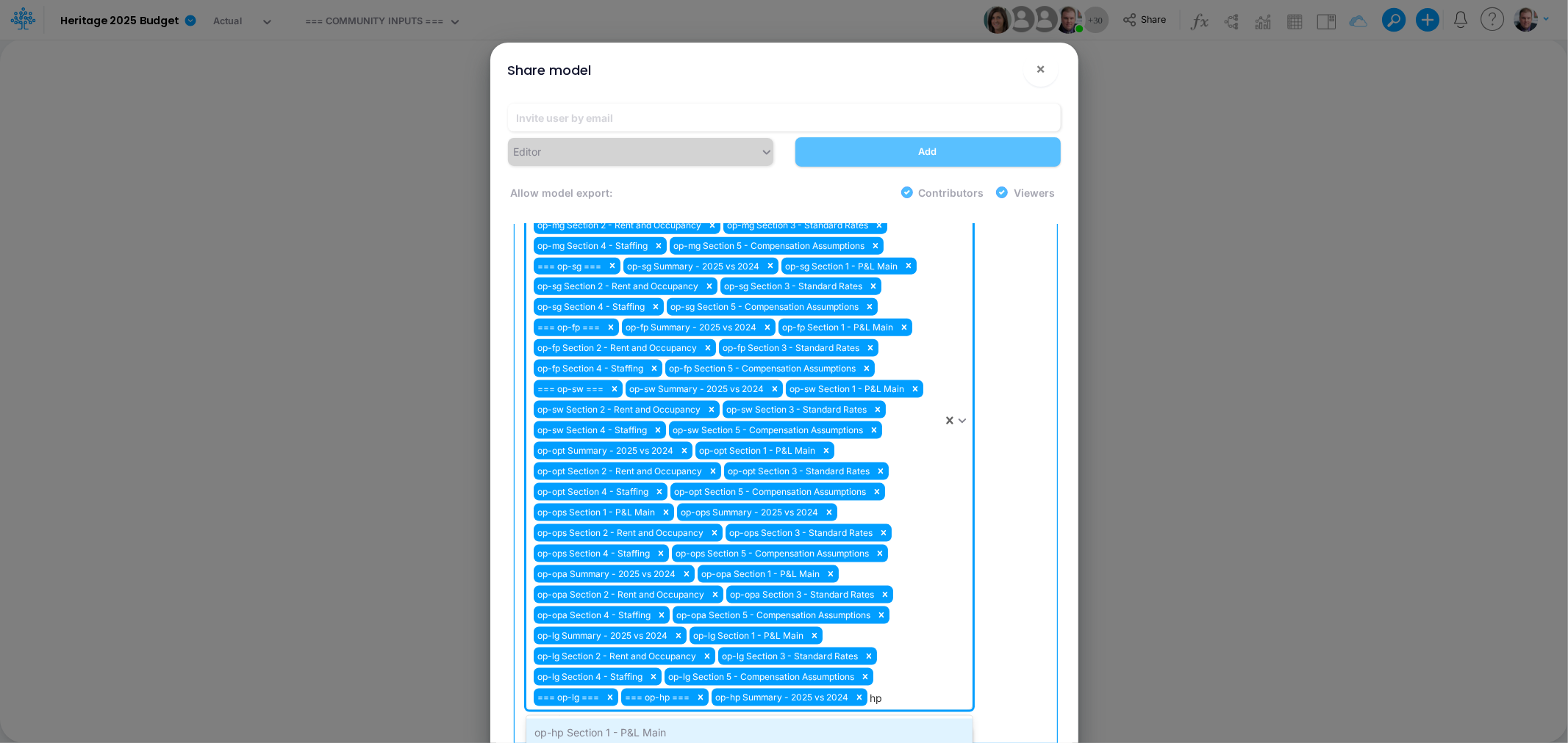
click at [607, 719] on div "op-hp Section 1 - P&L Main" at bounding box center [749, 733] width 446 height 27
type input "hp"
click at [623, 740] on div "op-hp Section 2 - Rent and Occupancy" at bounding box center [749, 753] width 446 height 27
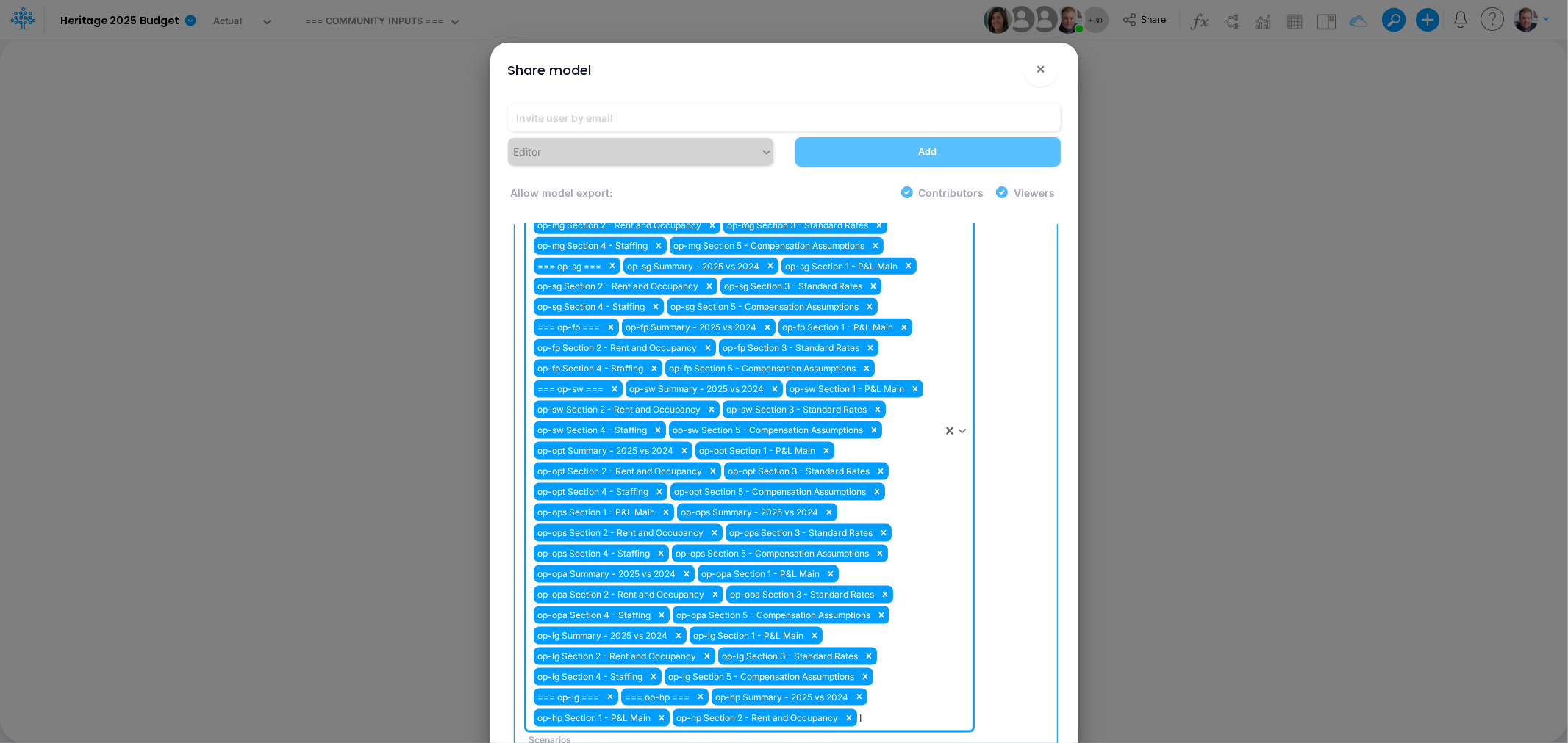
type input "hp"
click at [623, 740] on div "op-hp Section 3 - Standard Rates" at bounding box center [749, 753] width 446 height 27
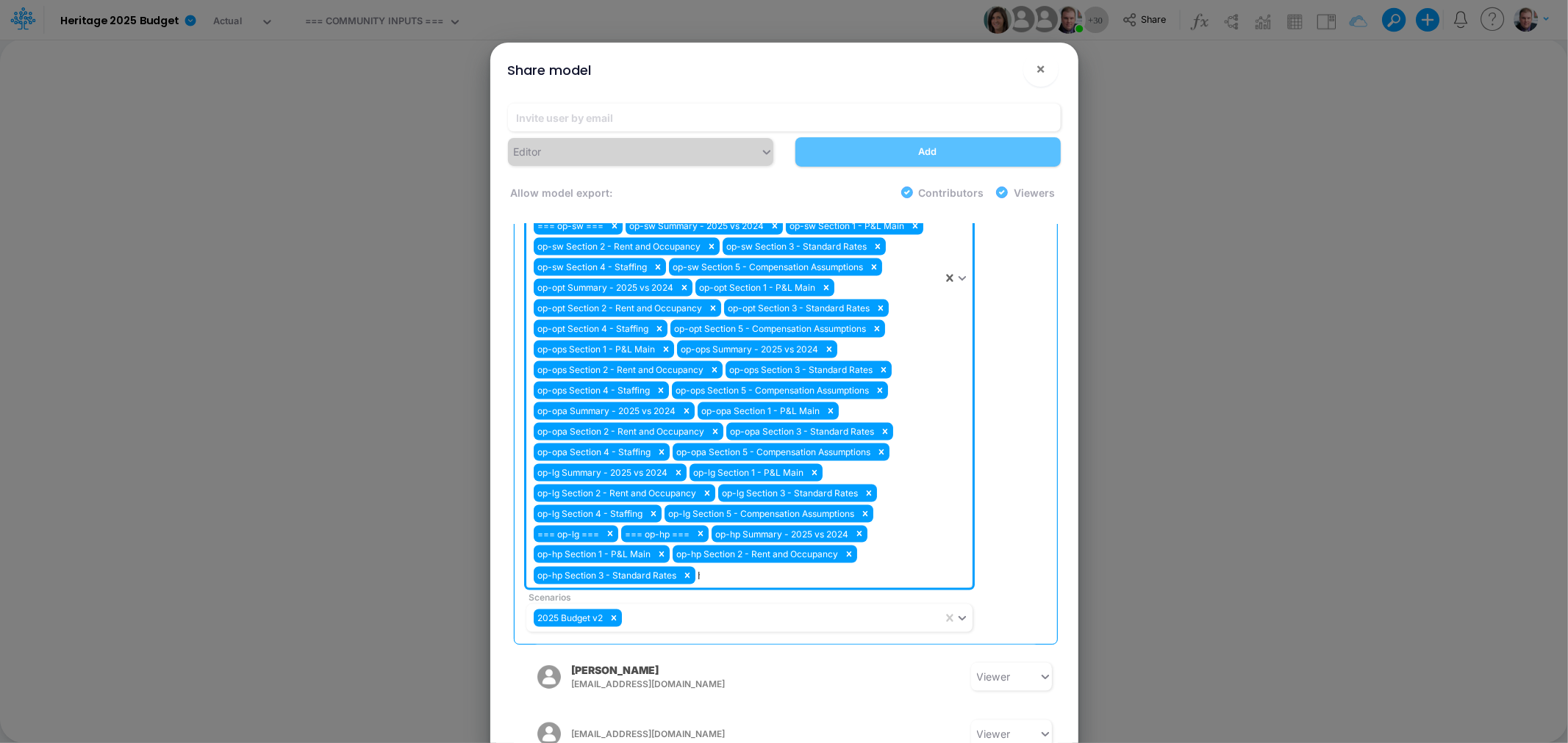
type input "hp"
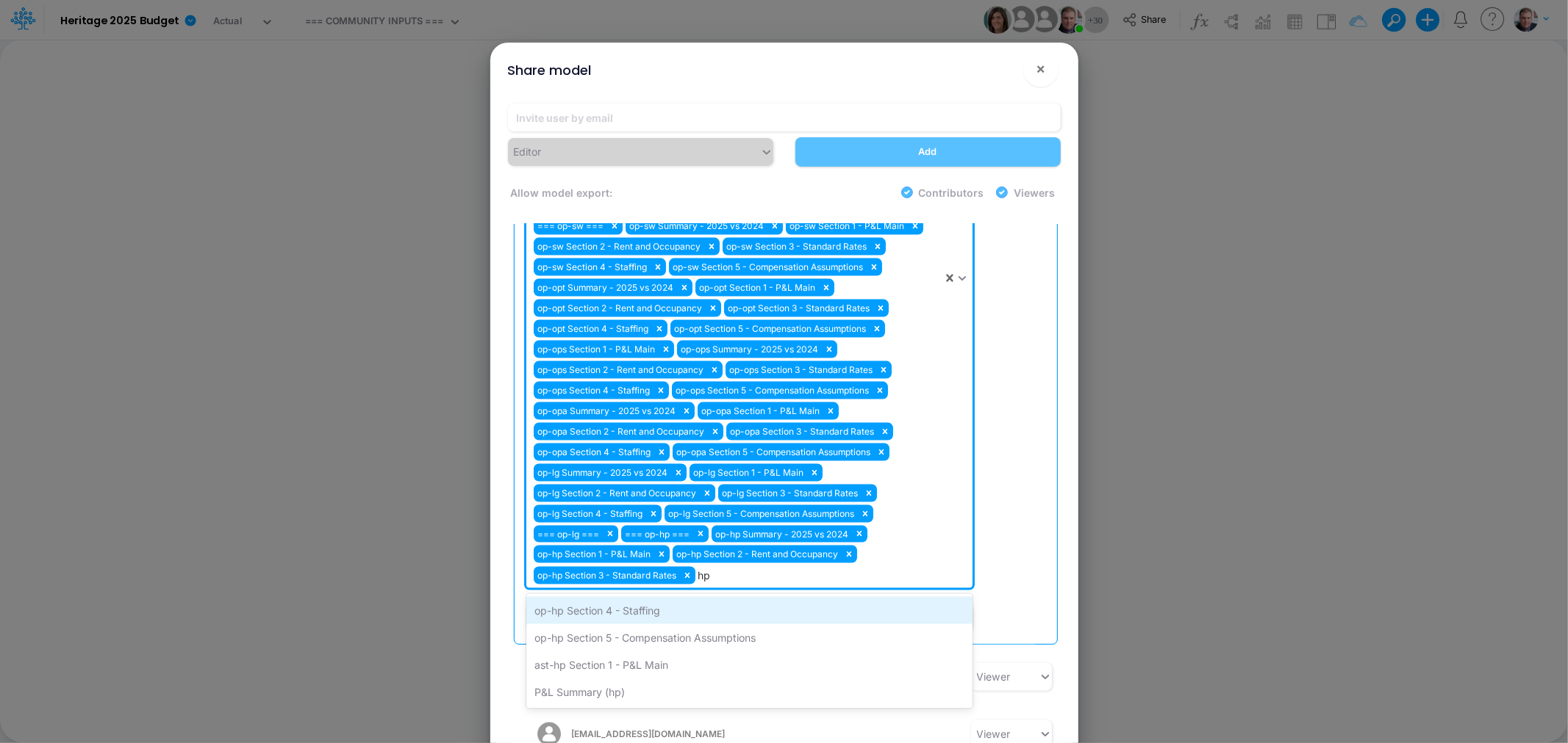
click at [651, 597] on div "op-hp Section 4 - Staffing" at bounding box center [749, 610] width 446 height 27
type input "hp"
click at [640, 597] on div "op-hp Section 5 - Compensation Assumptions" at bounding box center [749, 610] width 446 height 27
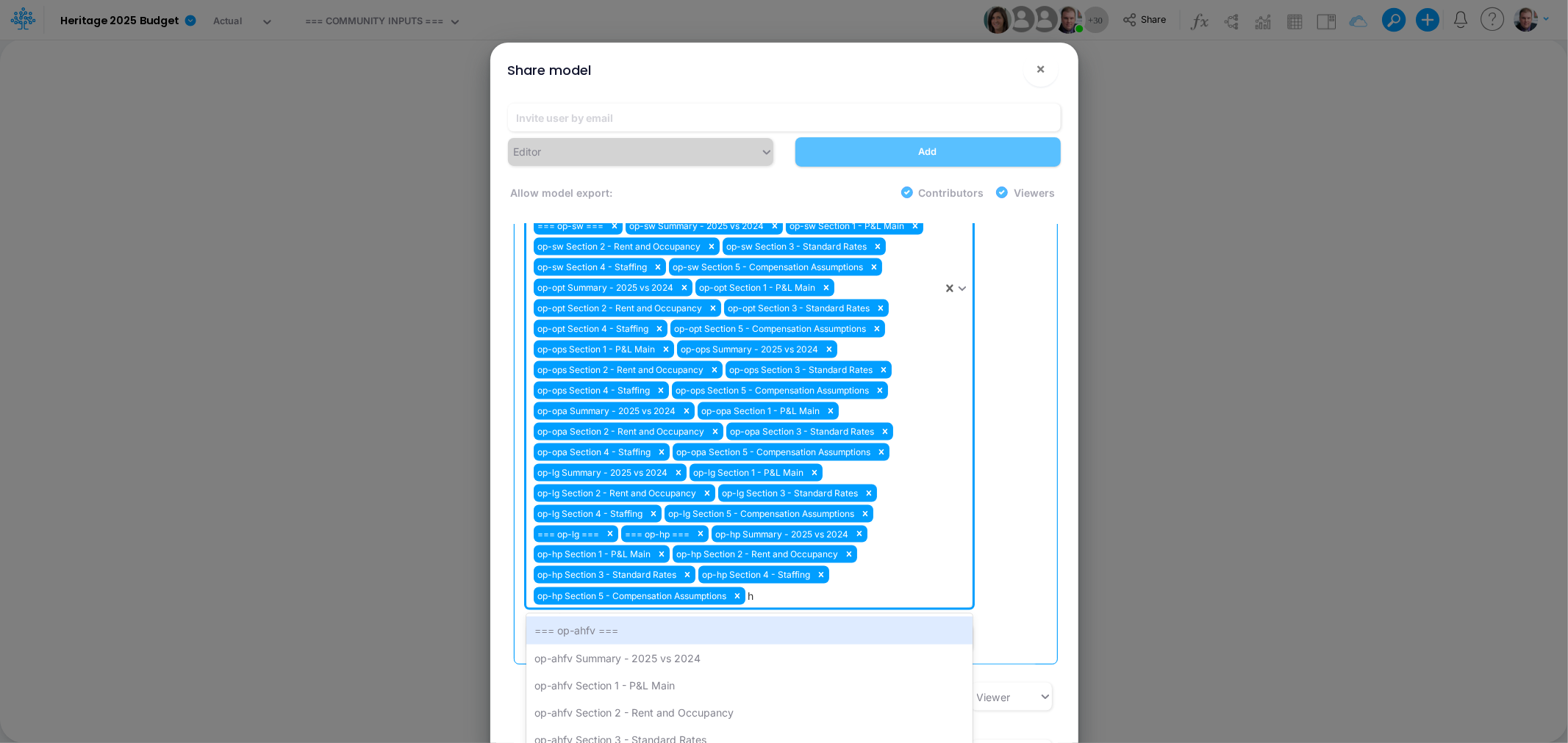
type input "hr"
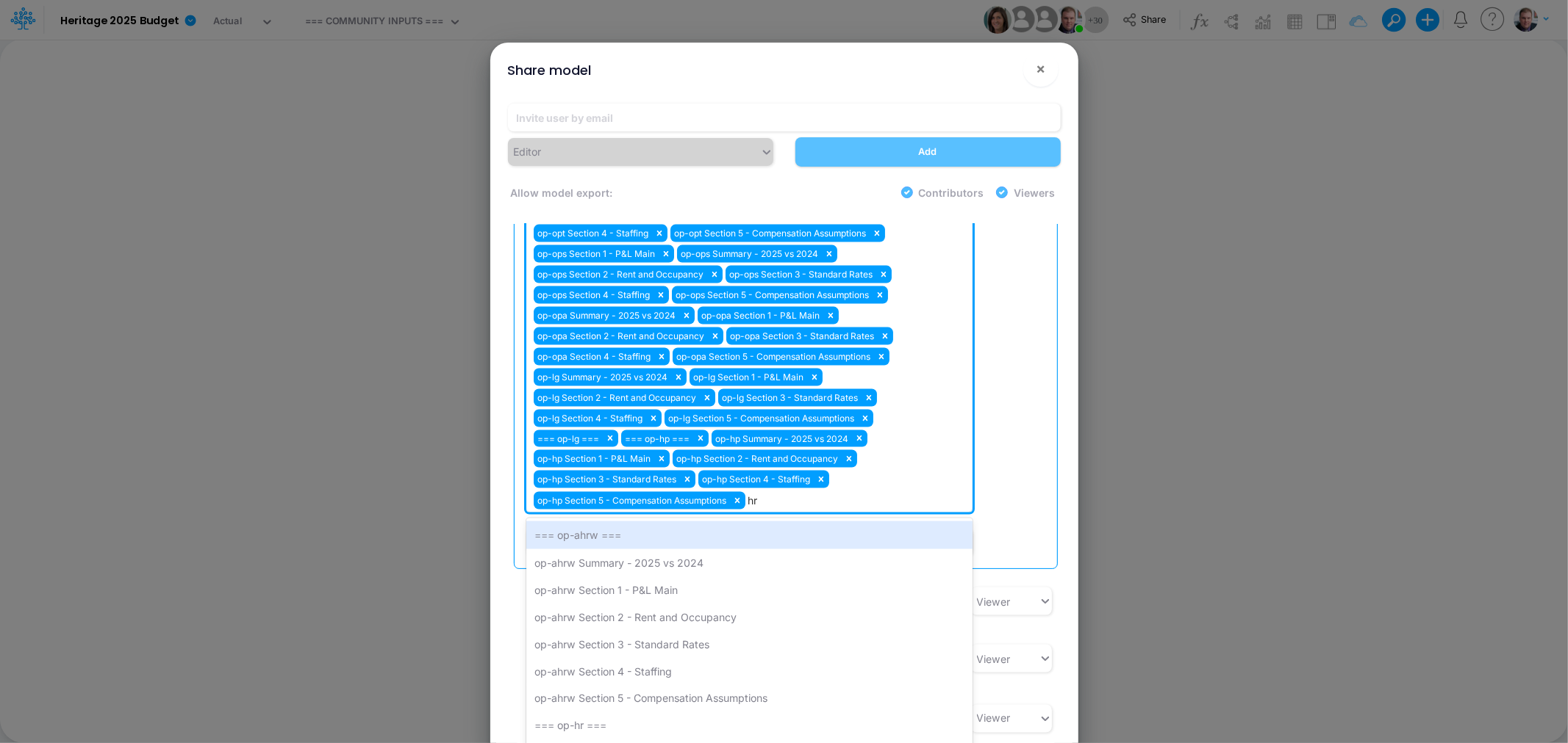
scroll to position [2040, 0]
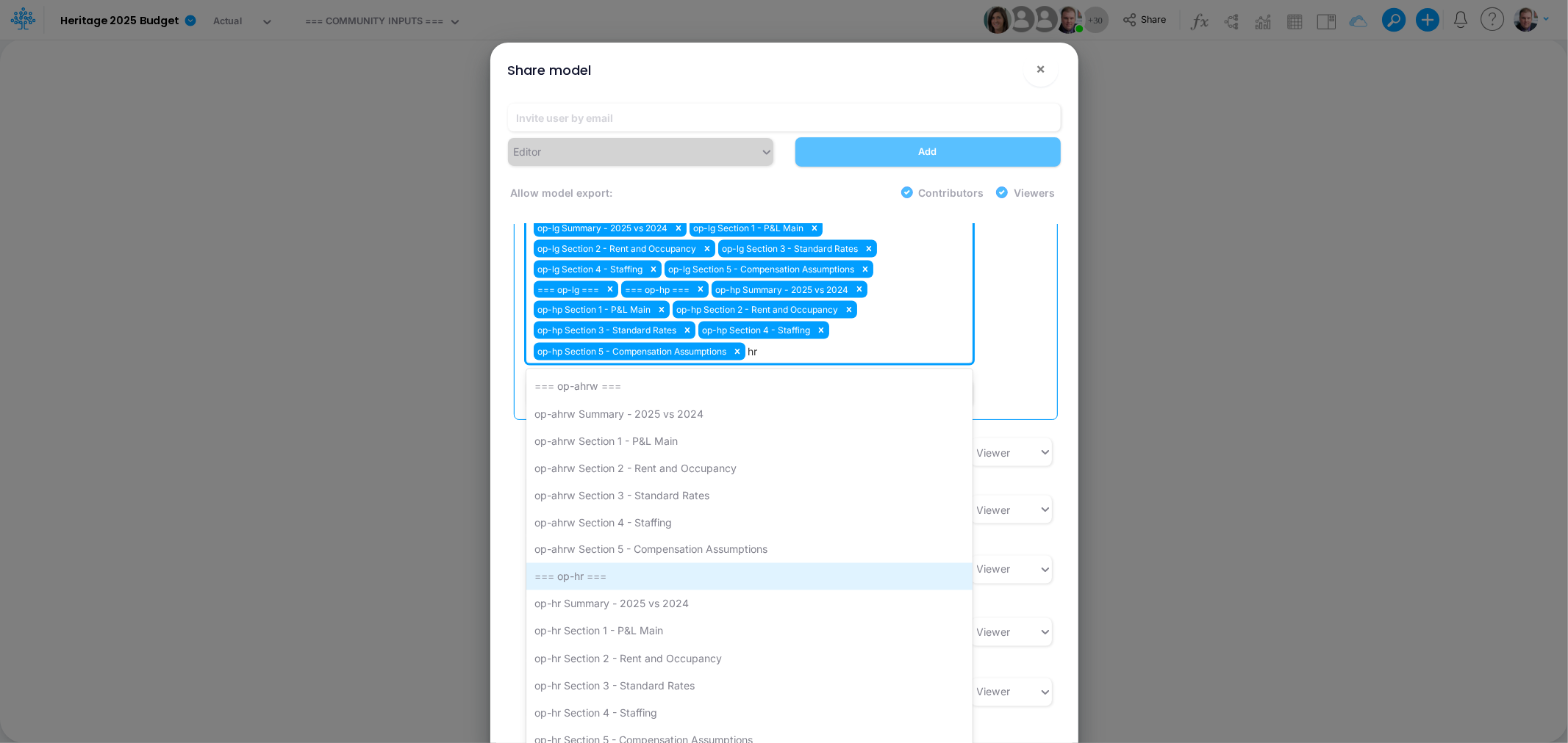
drag, startPoint x: 642, startPoint y: 574, endPoint x: 627, endPoint y: 544, distance: 33.5
click at [627, 544] on div "=== op-ahrw === op-ahrw Summary - 2025 vs 2024 op-ahrw Section 1 - P&L Main op-…" at bounding box center [749, 604] width 446 height 470
click at [627, 563] on div "=== op-hr ===" at bounding box center [749, 577] width 446 height 27
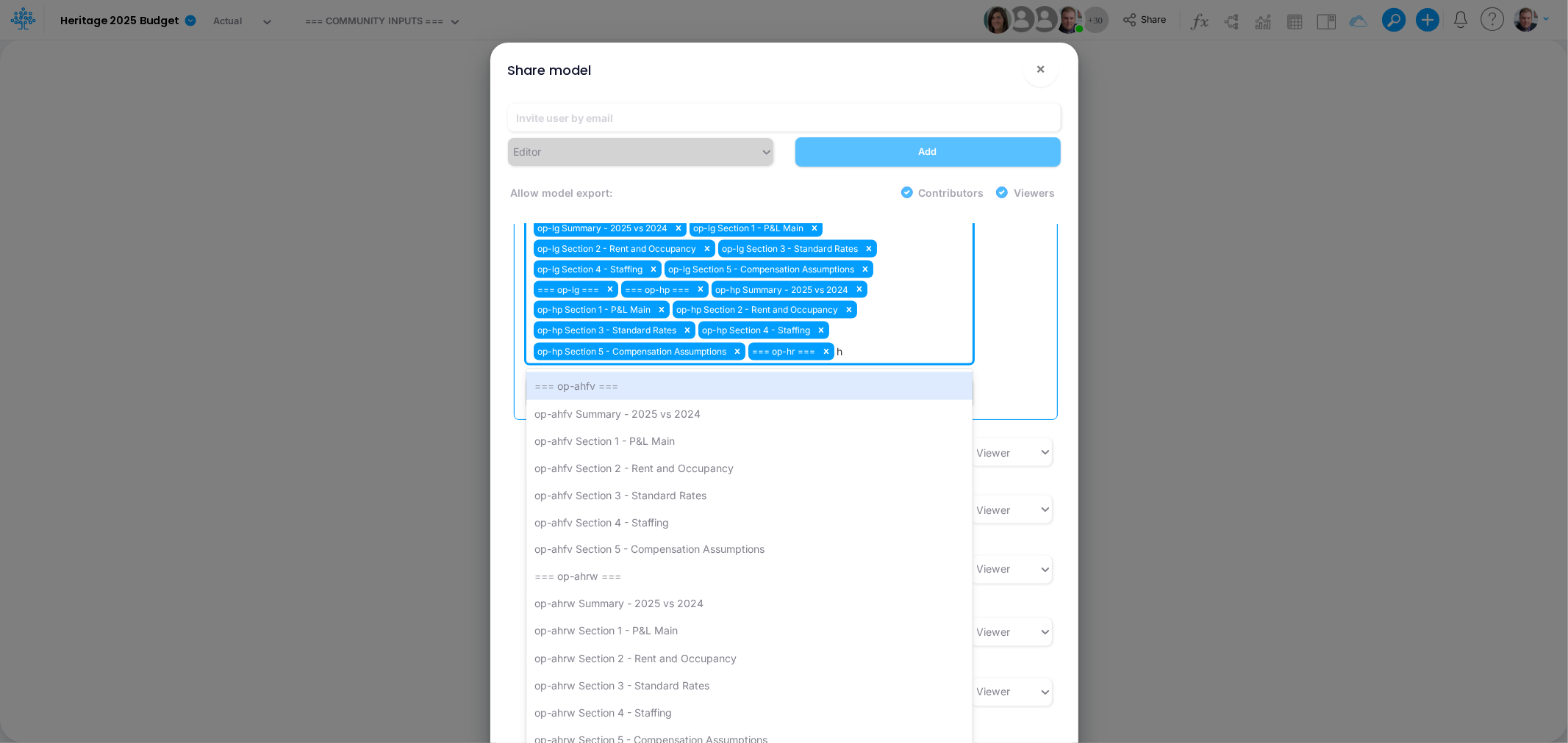
type input "hr"
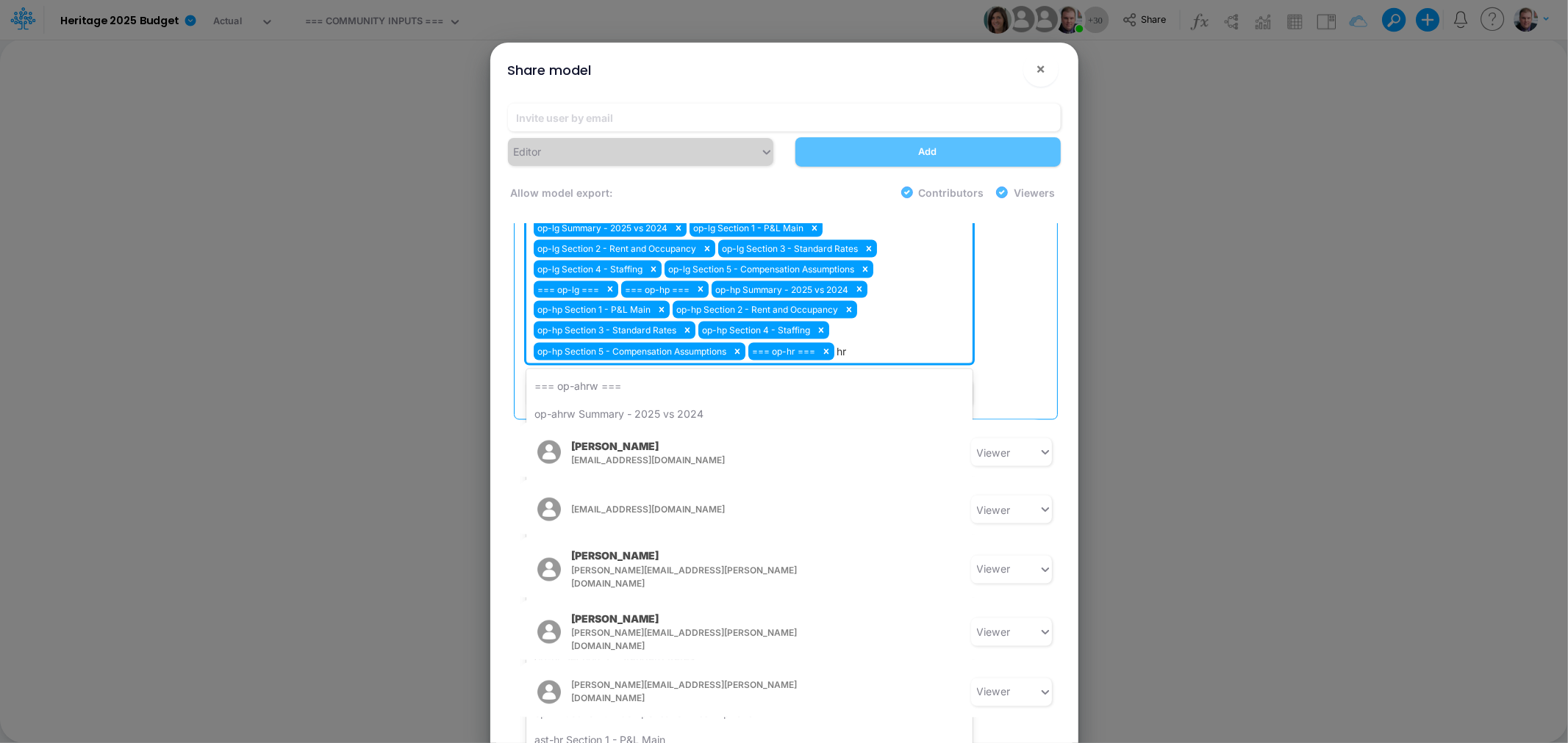
click at [637, 563] on div "op-hr Summary - 2025 vs 2024" at bounding box center [749, 577] width 446 height 27
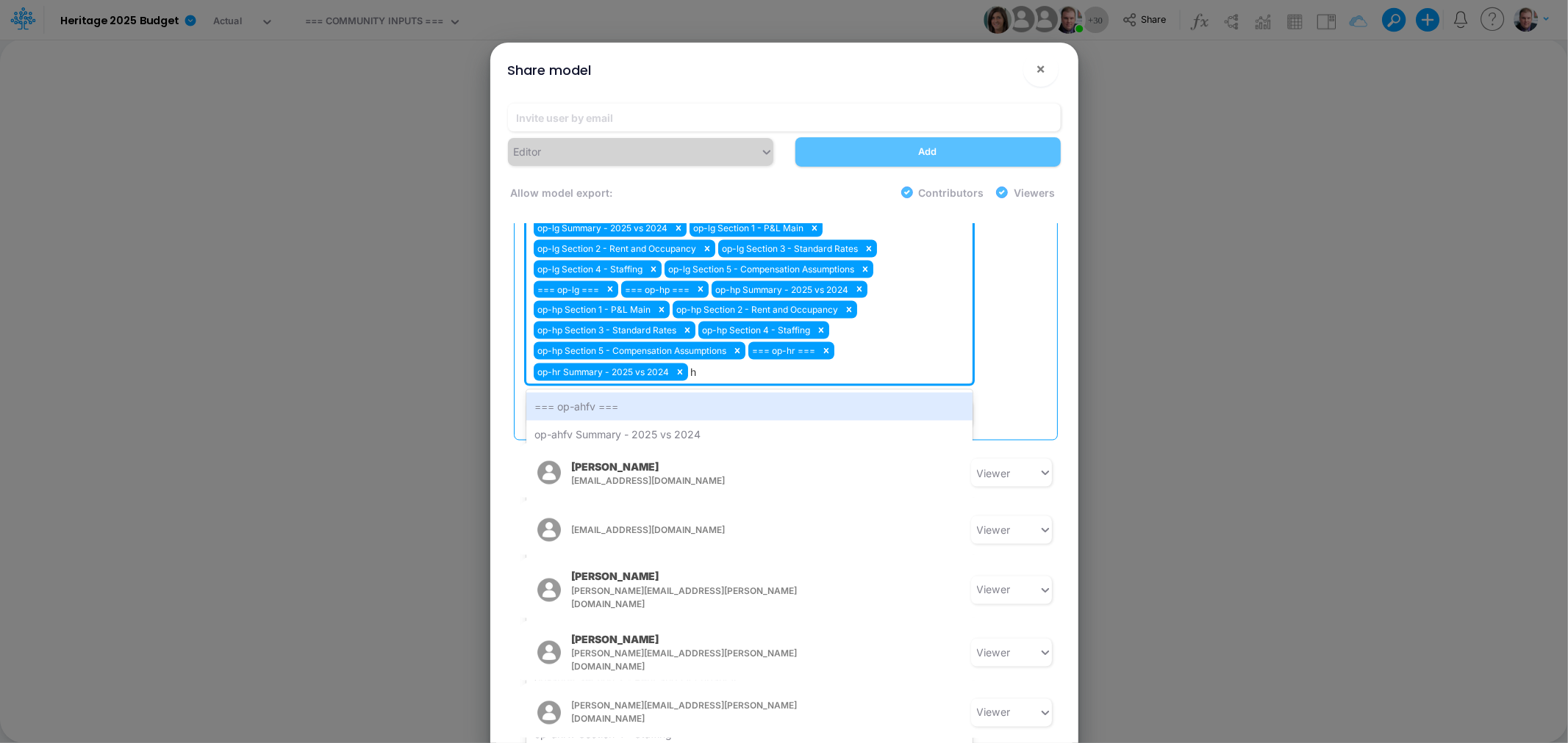
type input "hr"
click at [629, 584] on div "op-hr Section 1 - P&L Main" at bounding box center [749, 598] width 446 height 27
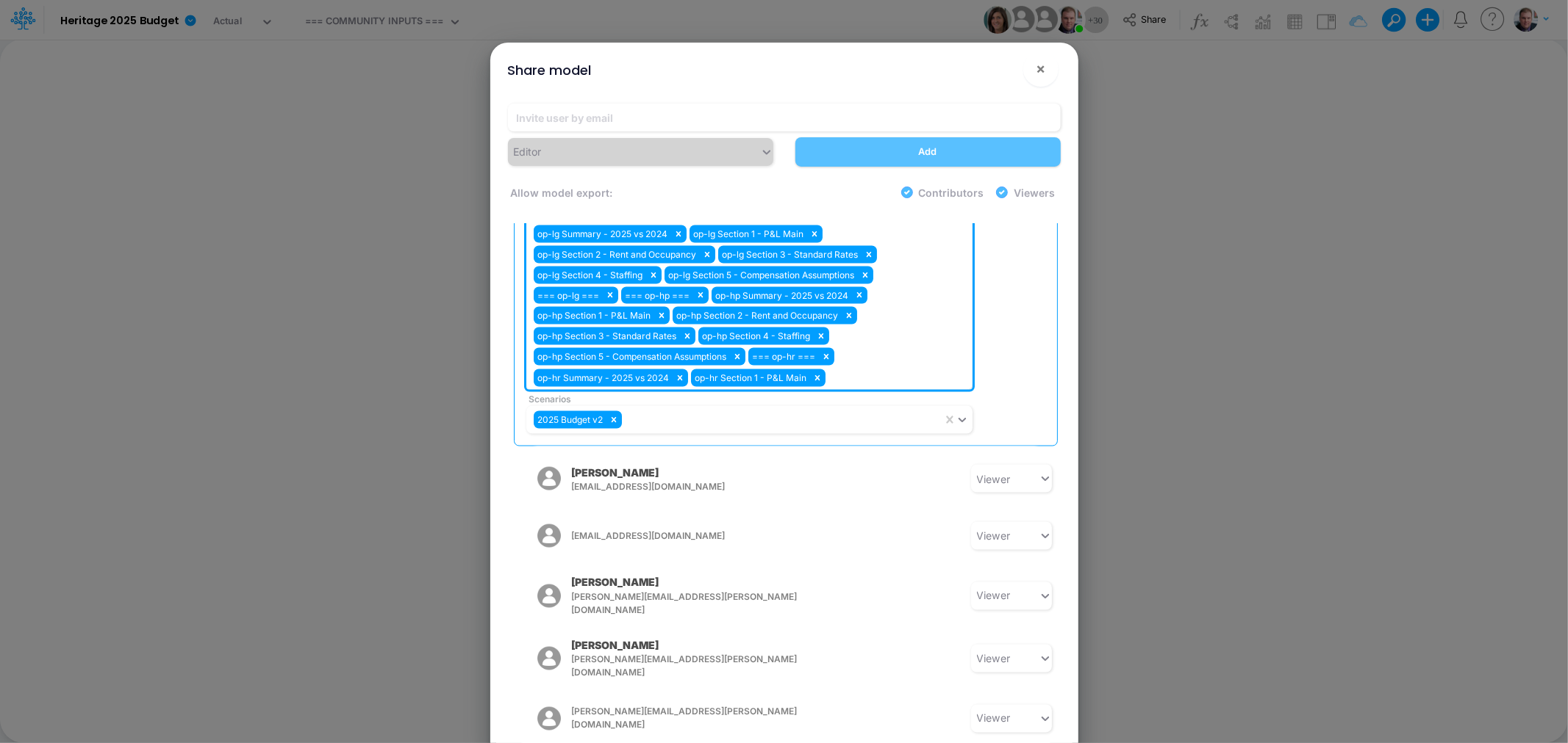
scroll to position [1985, 0]
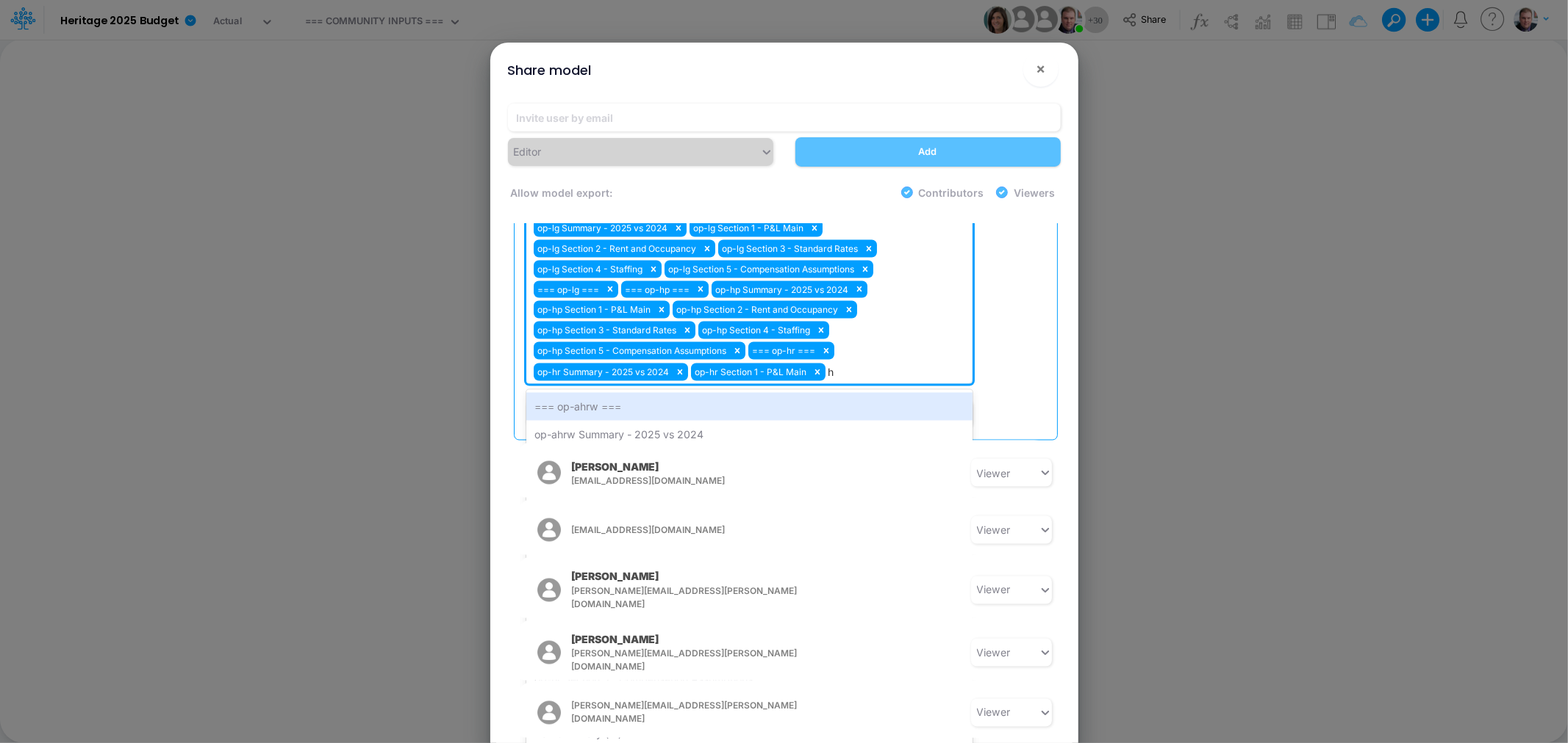
type input "hr"
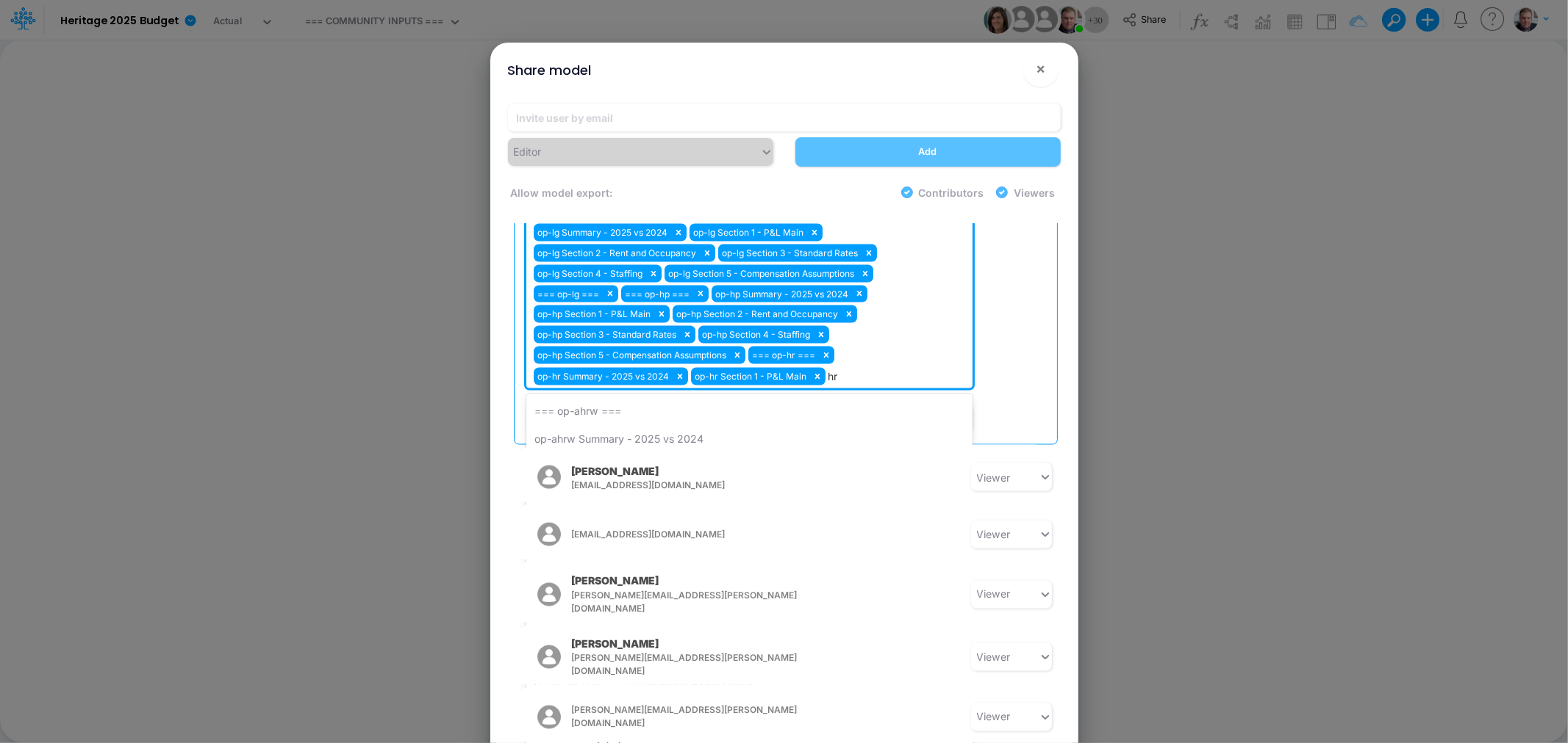
click at [644, 588] on div "op-hr Section 2 - Rent and Occupancy" at bounding box center [749, 602] width 446 height 27
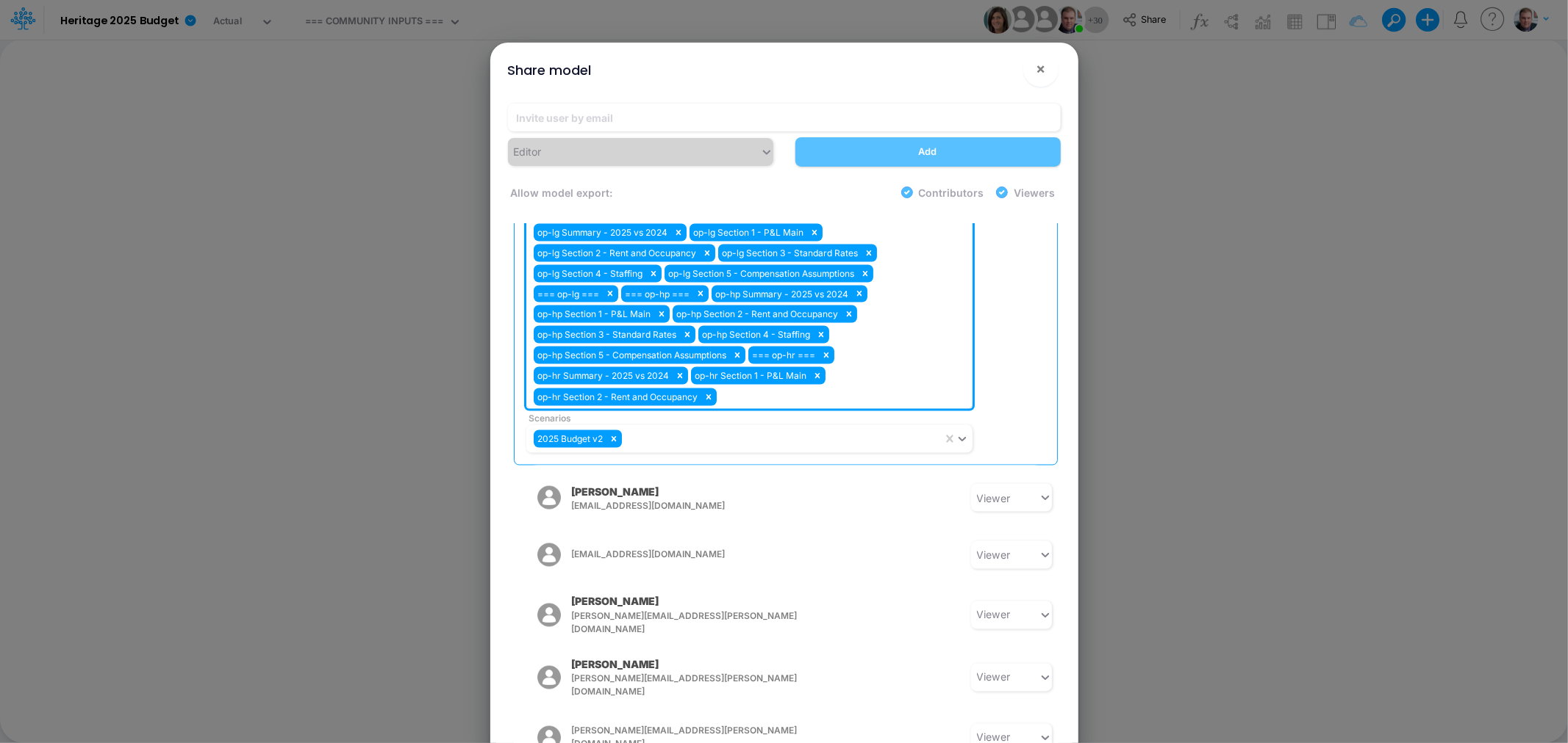
scroll to position [2006, 0]
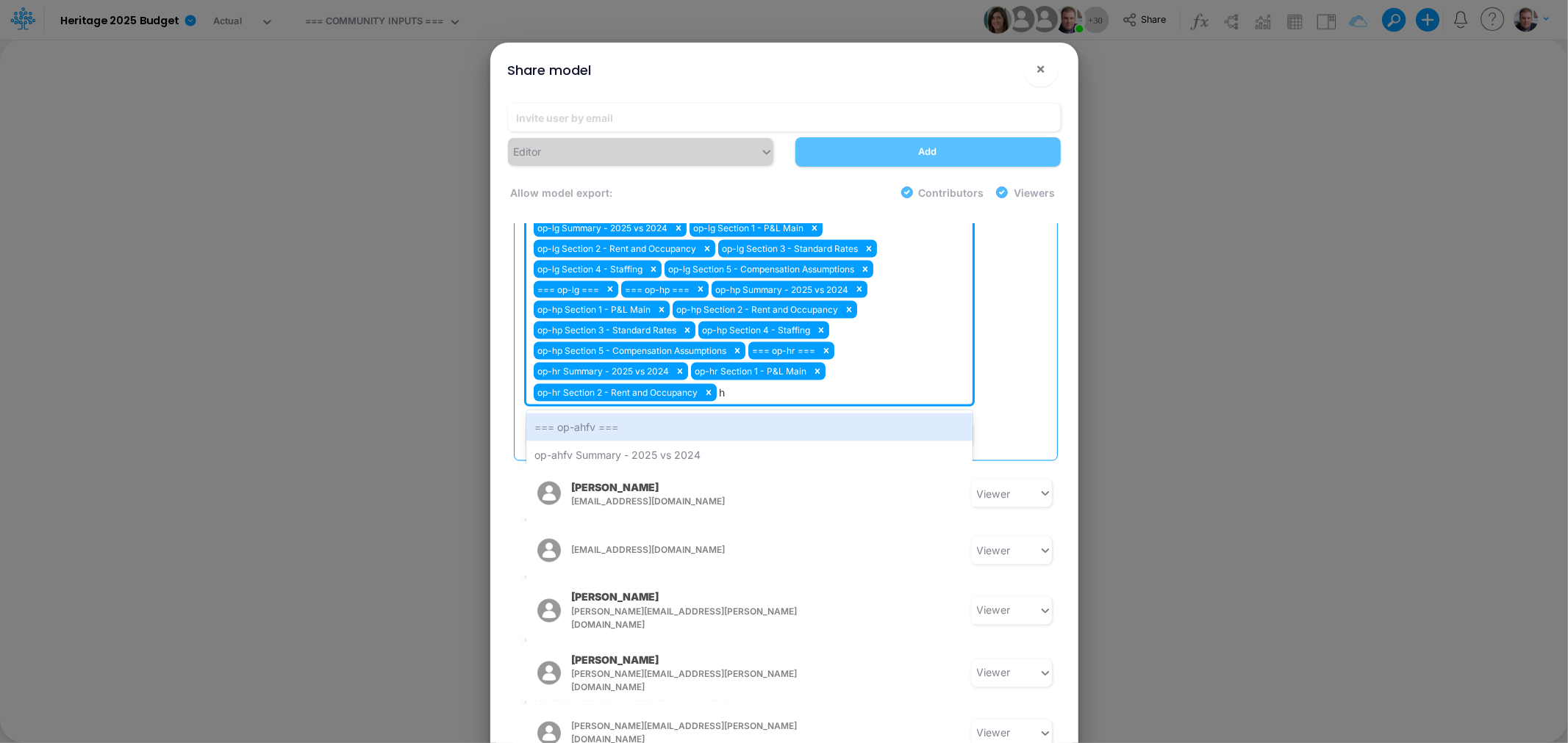
type input "hr"
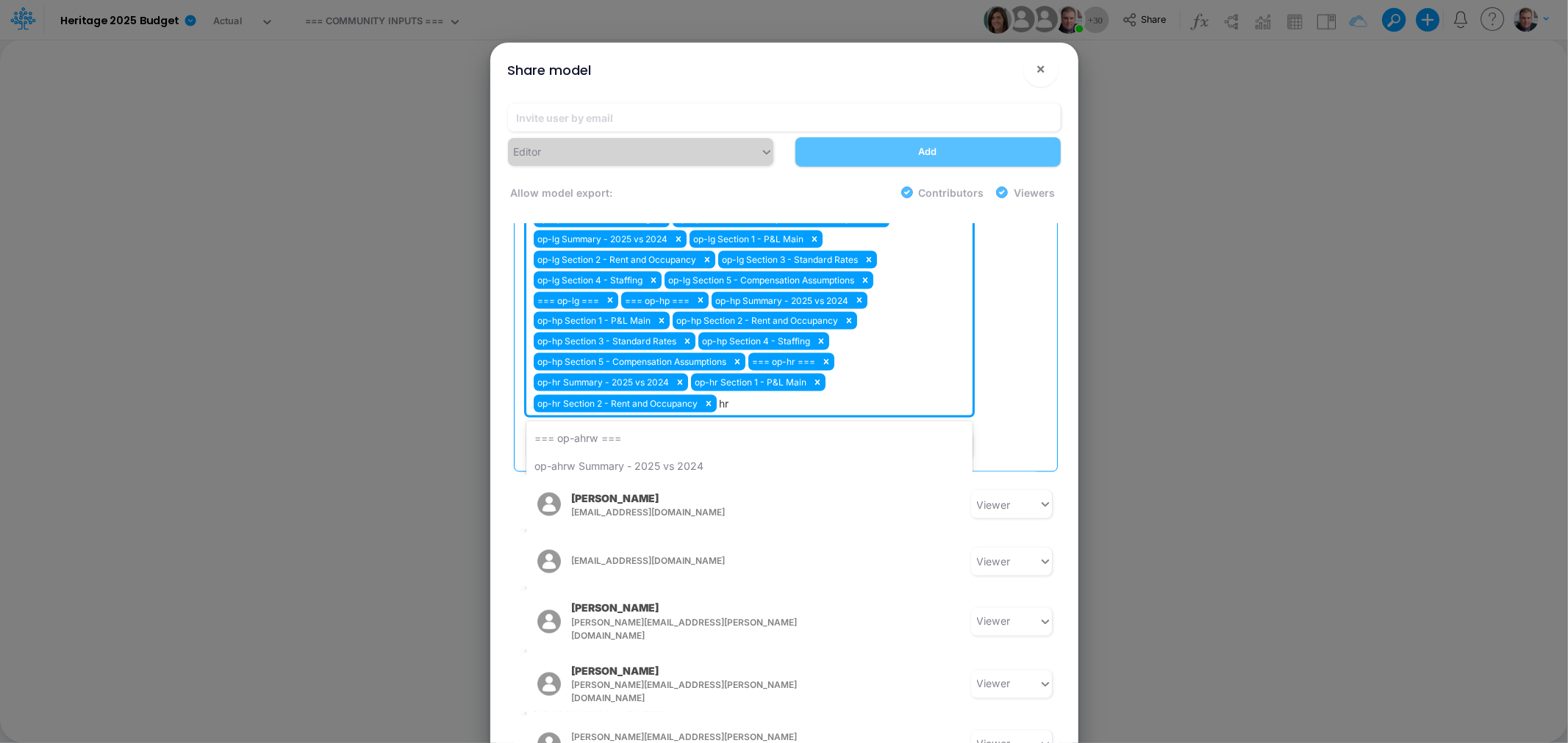
click at [639, 616] on div "op-hr Section 3 - Standard Rates" at bounding box center [749, 629] width 446 height 27
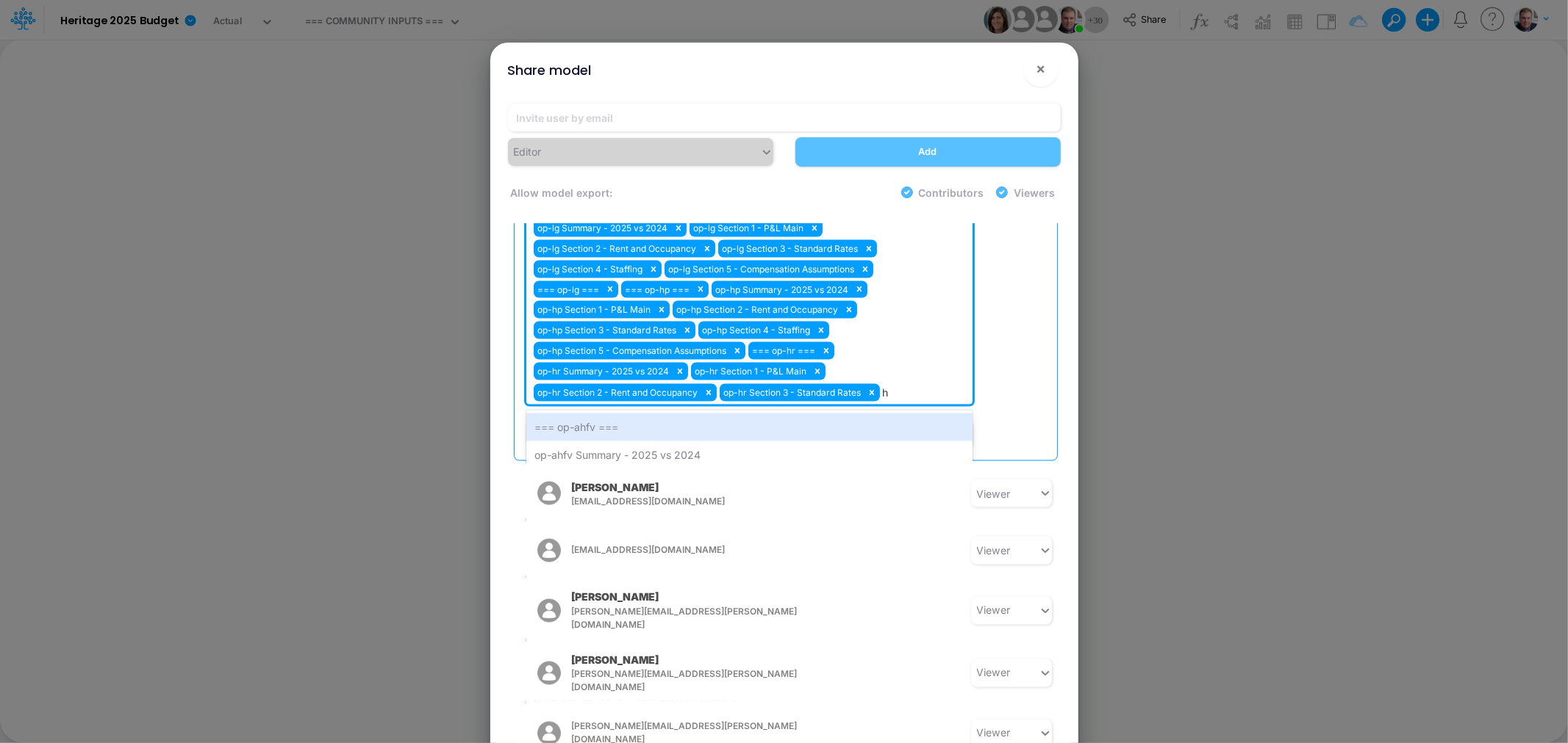
type input "hr"
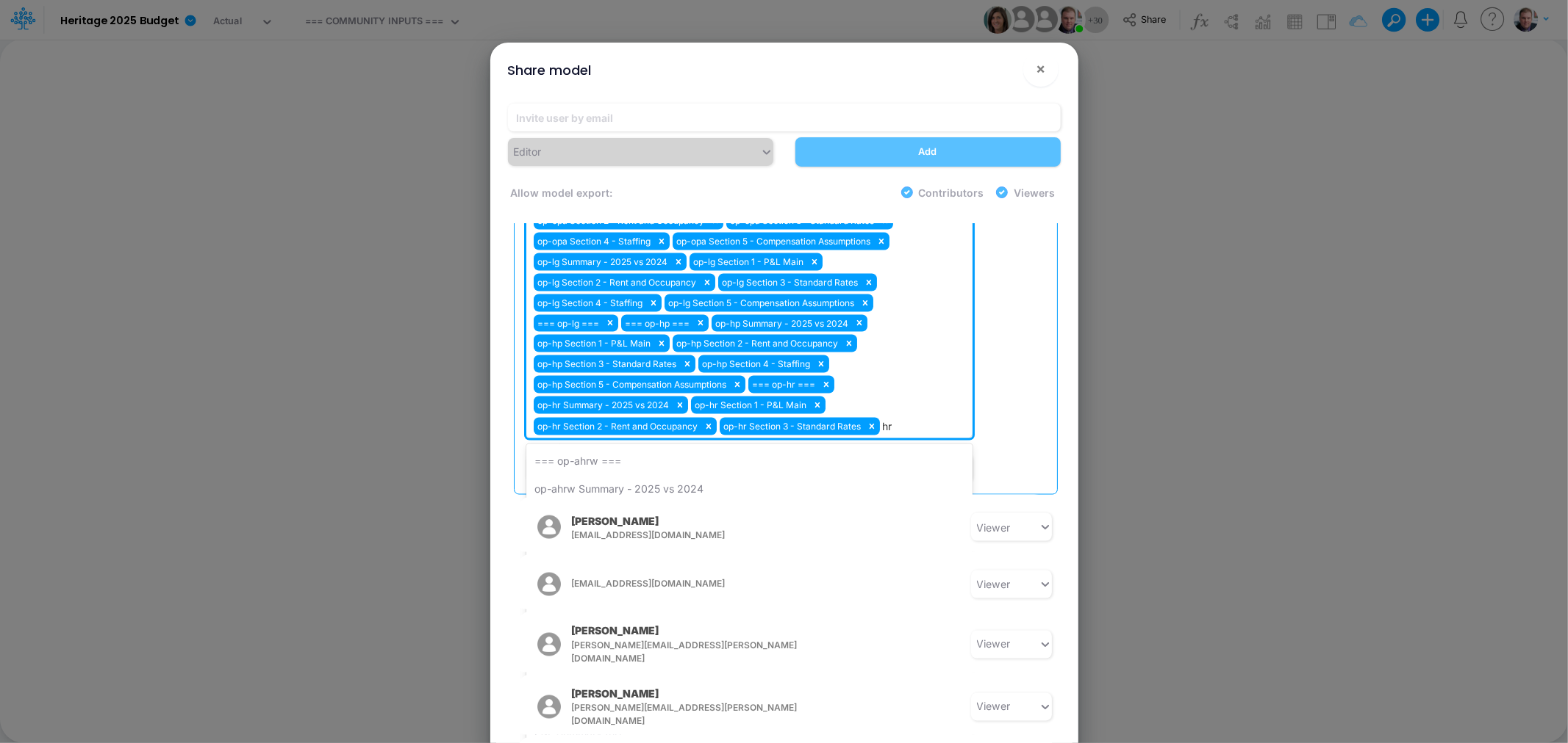
click at [656, 638] on div "op-hr Section 4 - Staffing" at bounding box center [749, 652] width 446 height 27
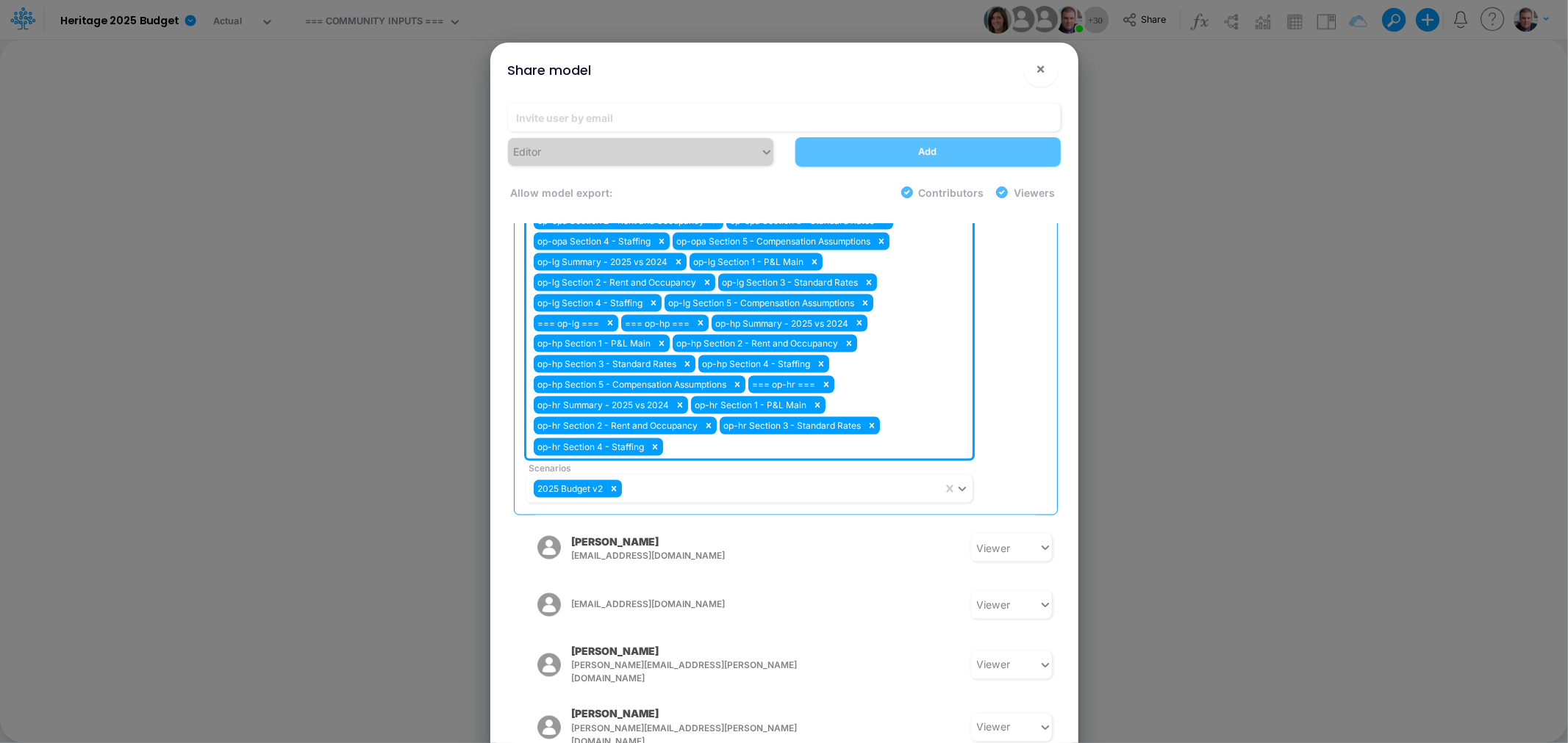
scroll to position [2026, 0]
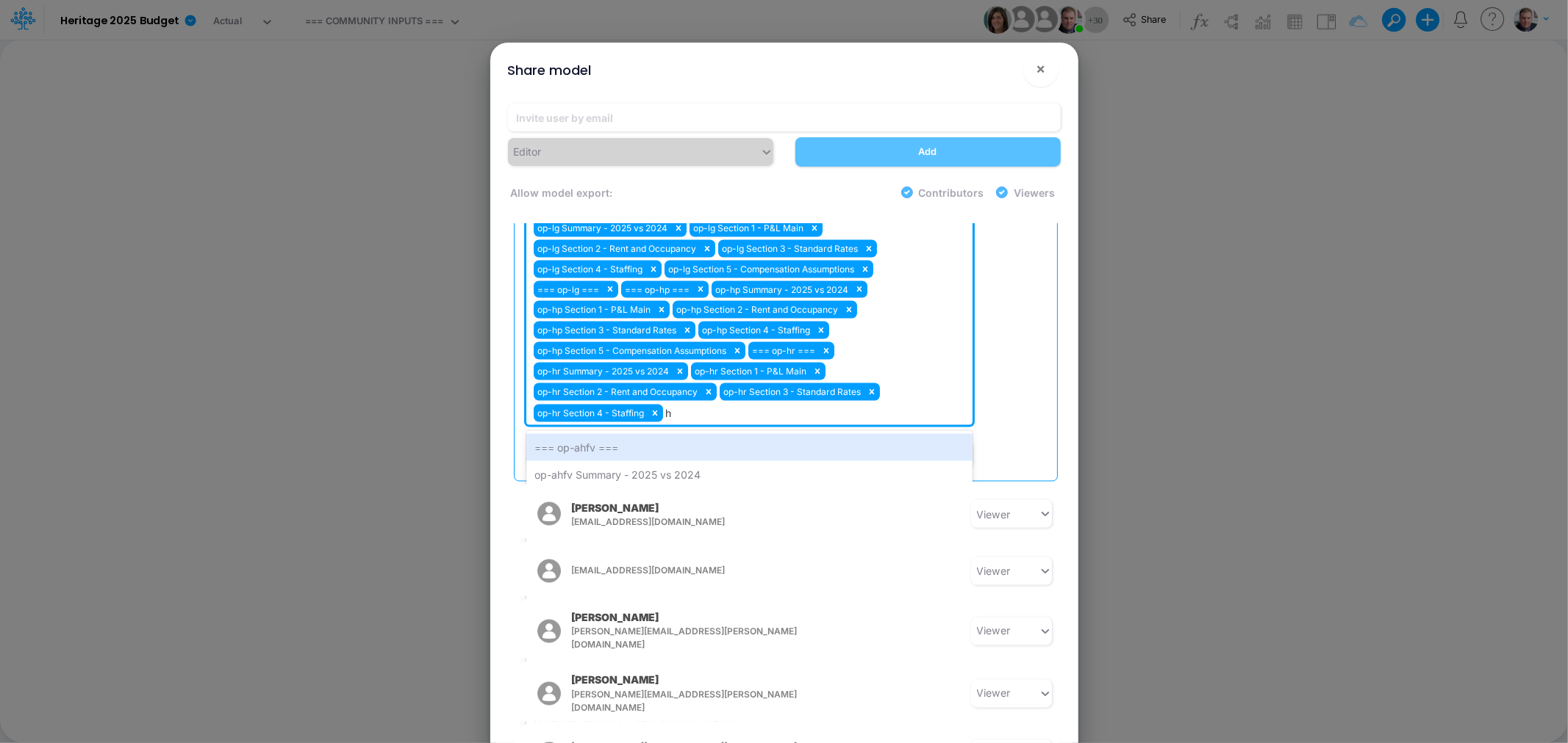
type input "hr"
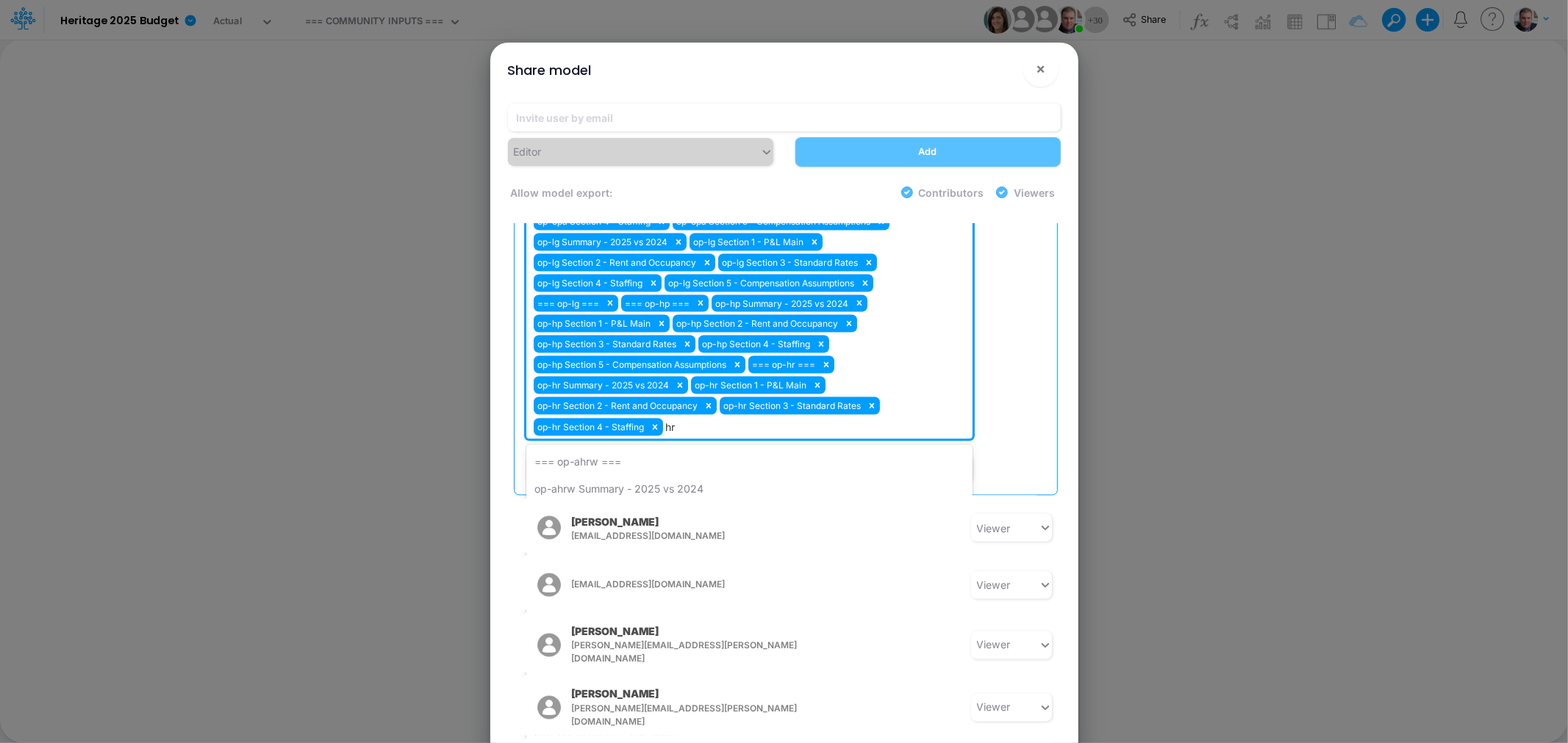
click at [660, 639] on div "op-hr Section 5 - Compensation Assumptions" at bounding box center [749, 652] width 446 height 27
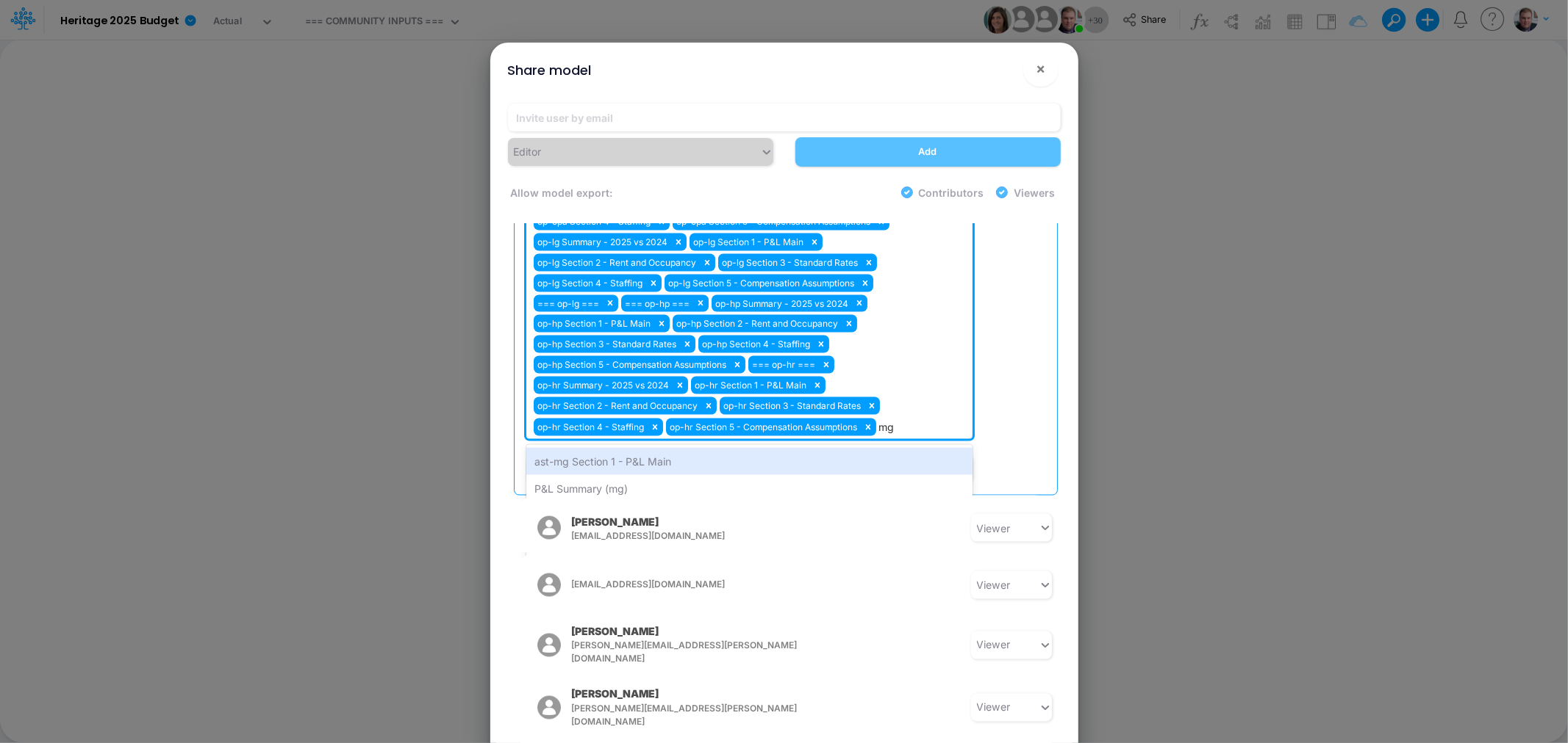
type input "m"
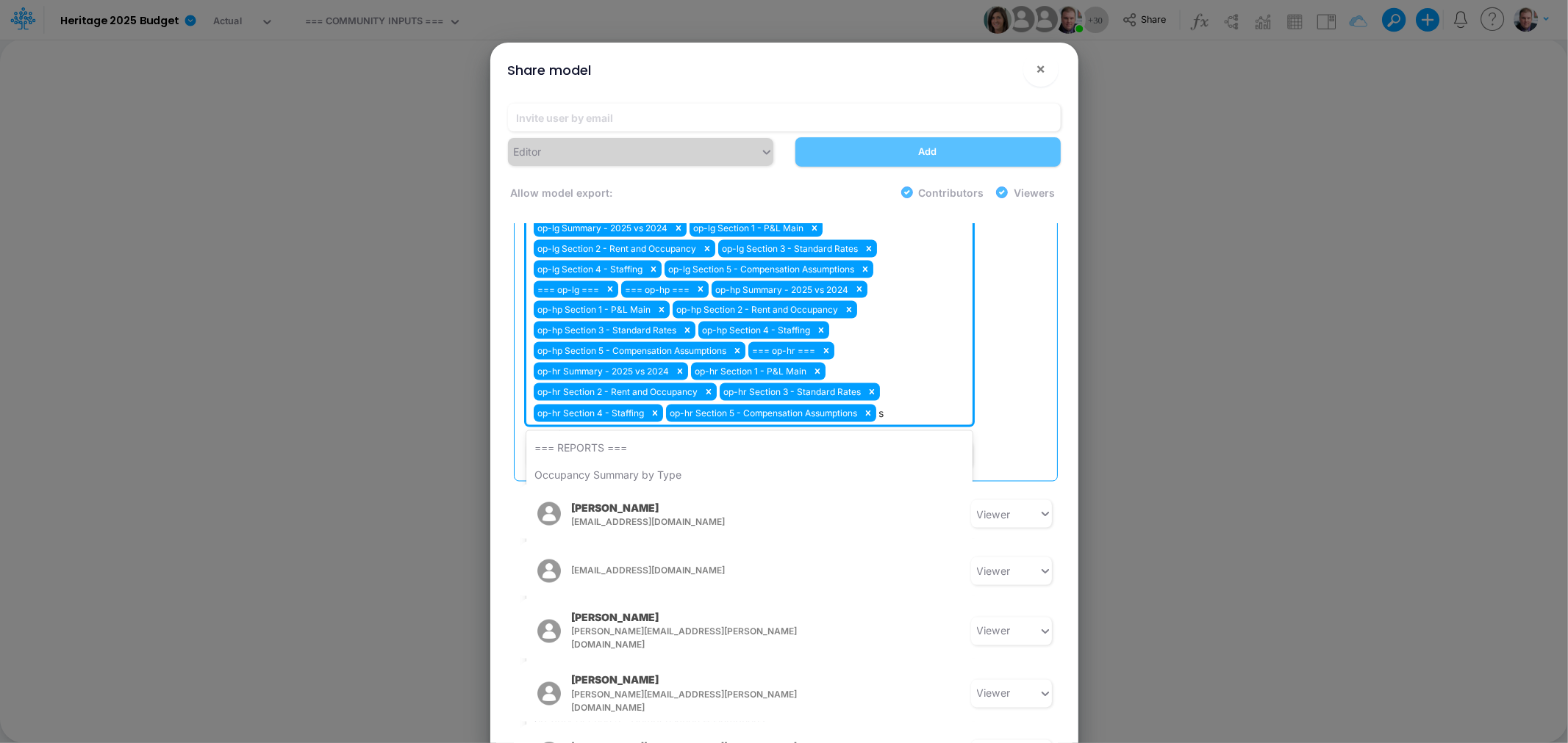
type input "sr"
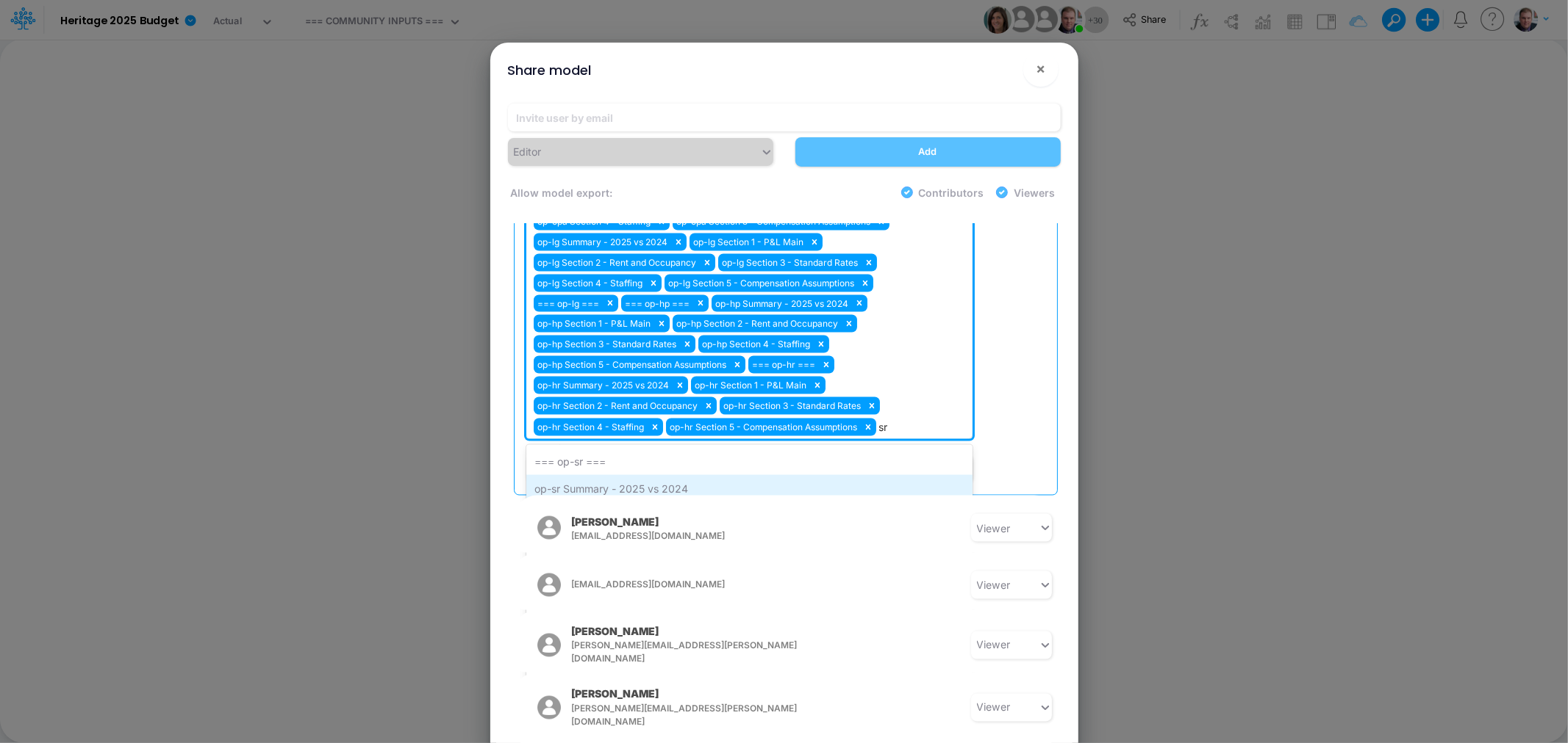
click at [615, 475] on div "op-sr Summary - 2025 vs 2024" at bounding box center [749, 489] width 446 height 27
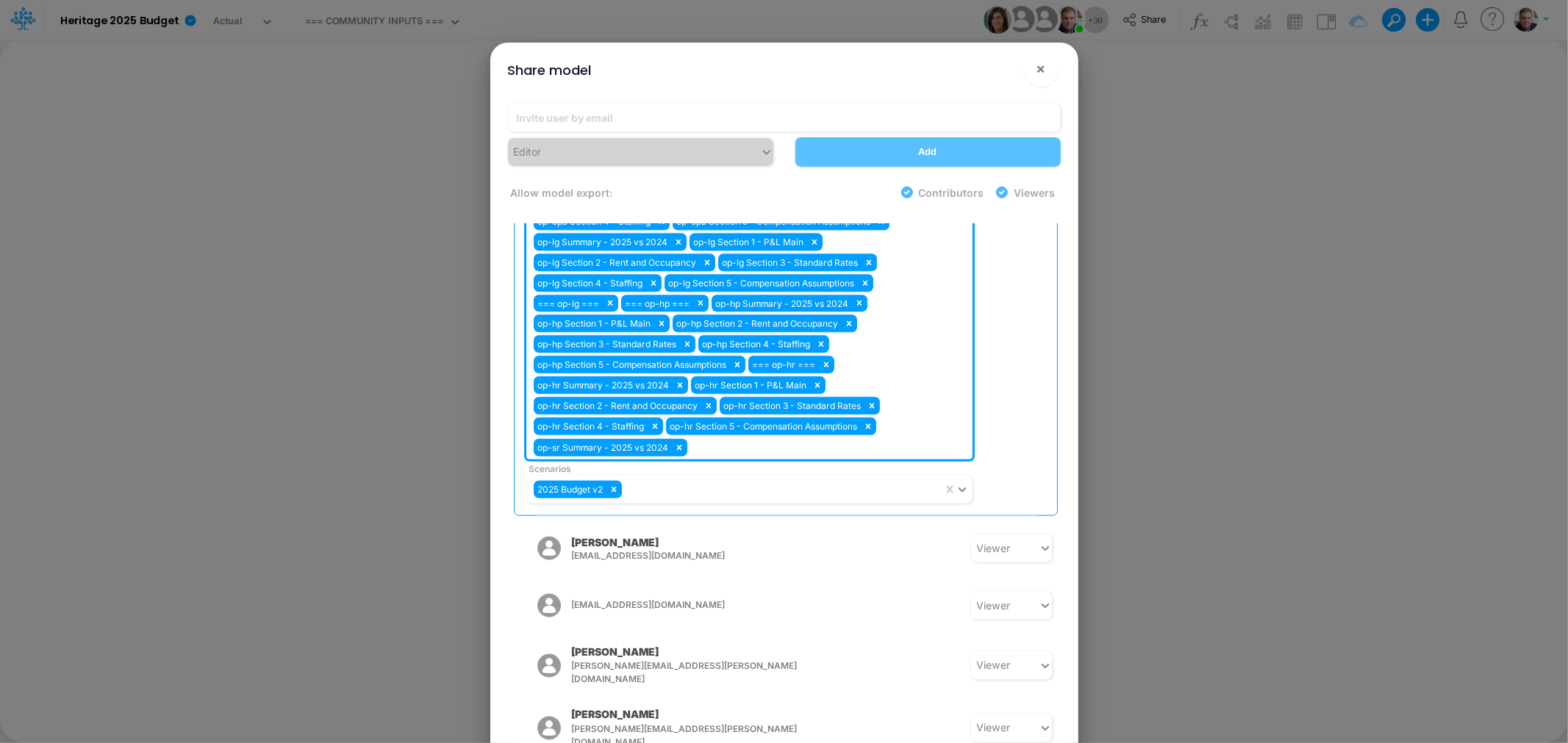
scroll to position [2040, 0]
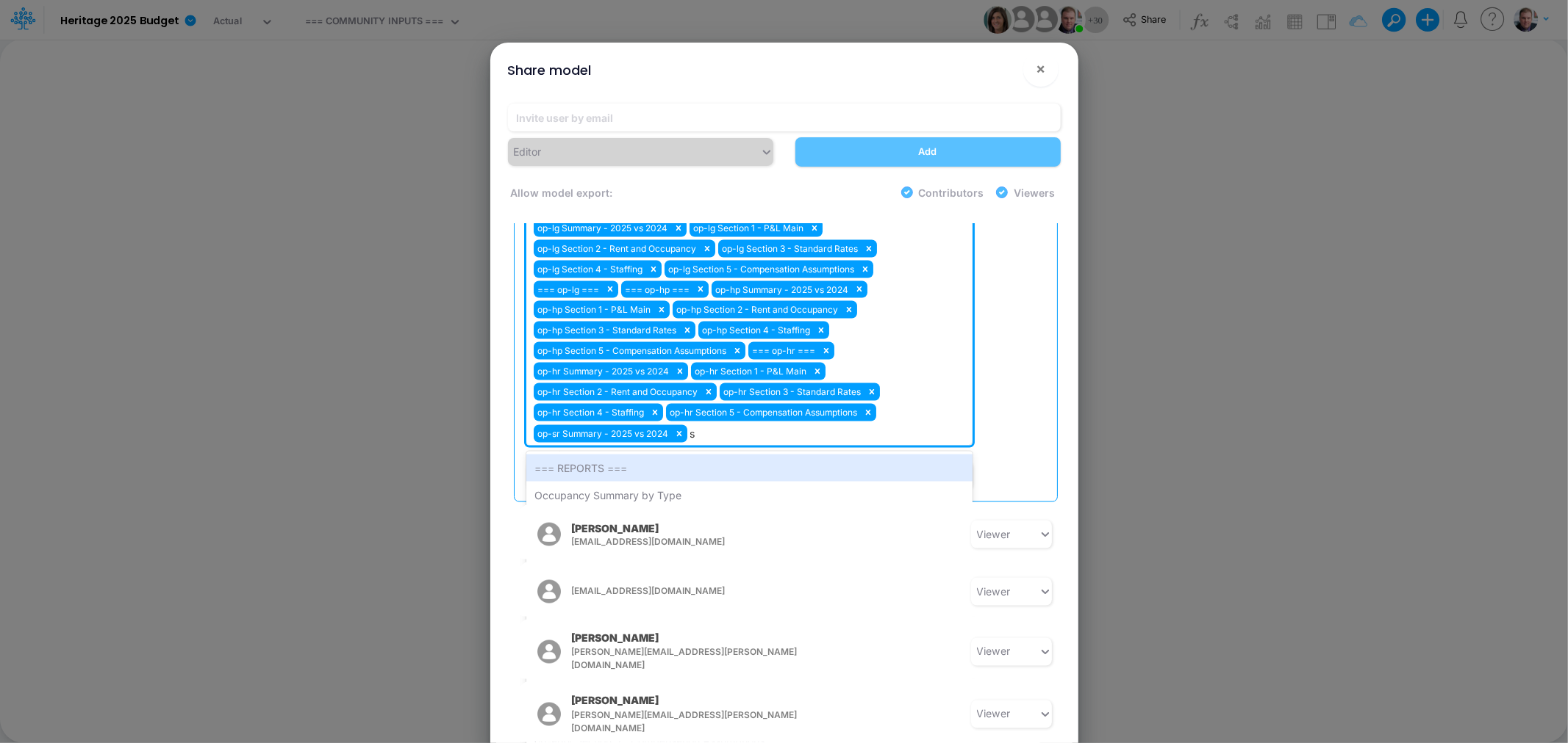
type input "sr"
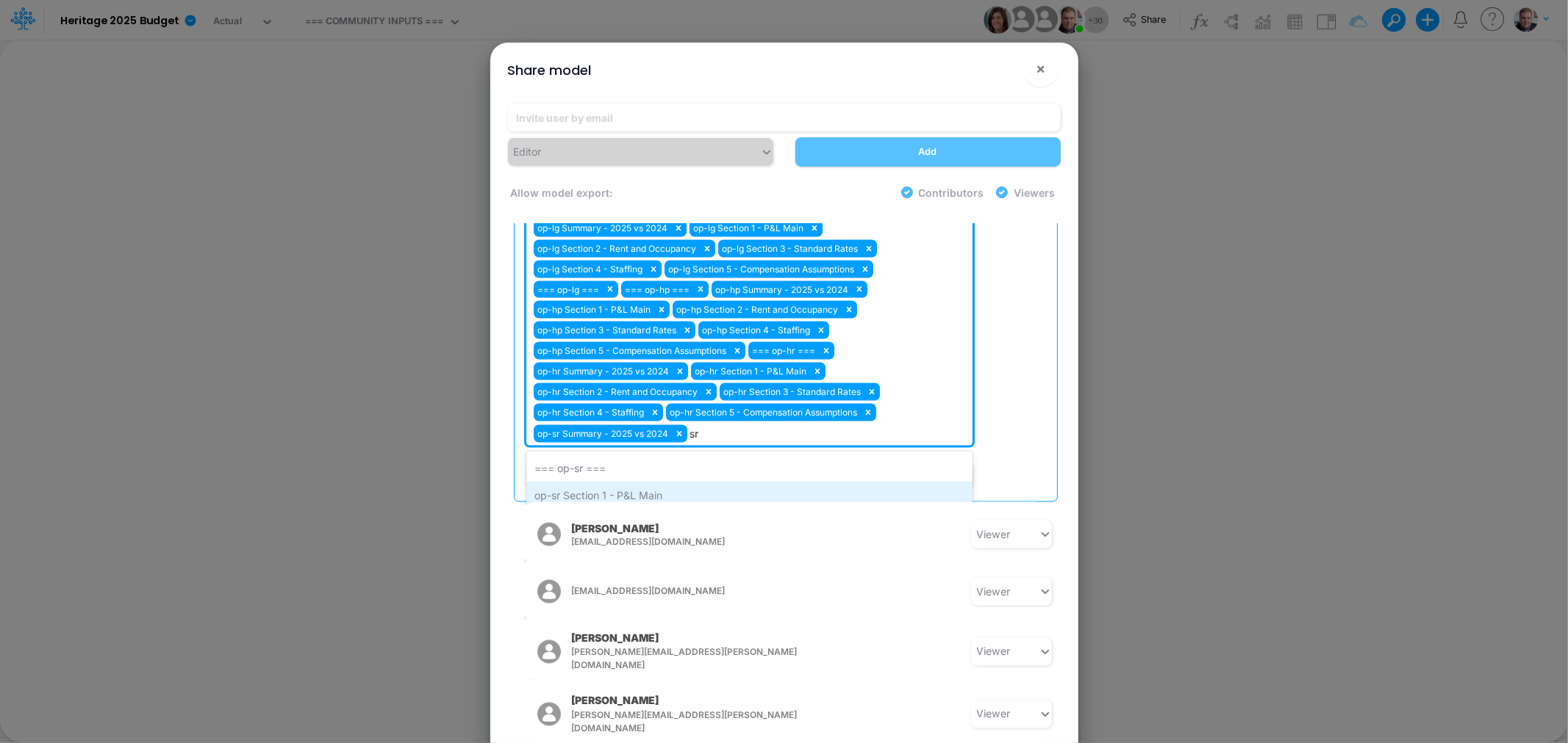
click at [601, 482] on div "op-sr Section 1 - P&L Main" at bounding box center [749, 495] width 446 height 27
type input "sr"
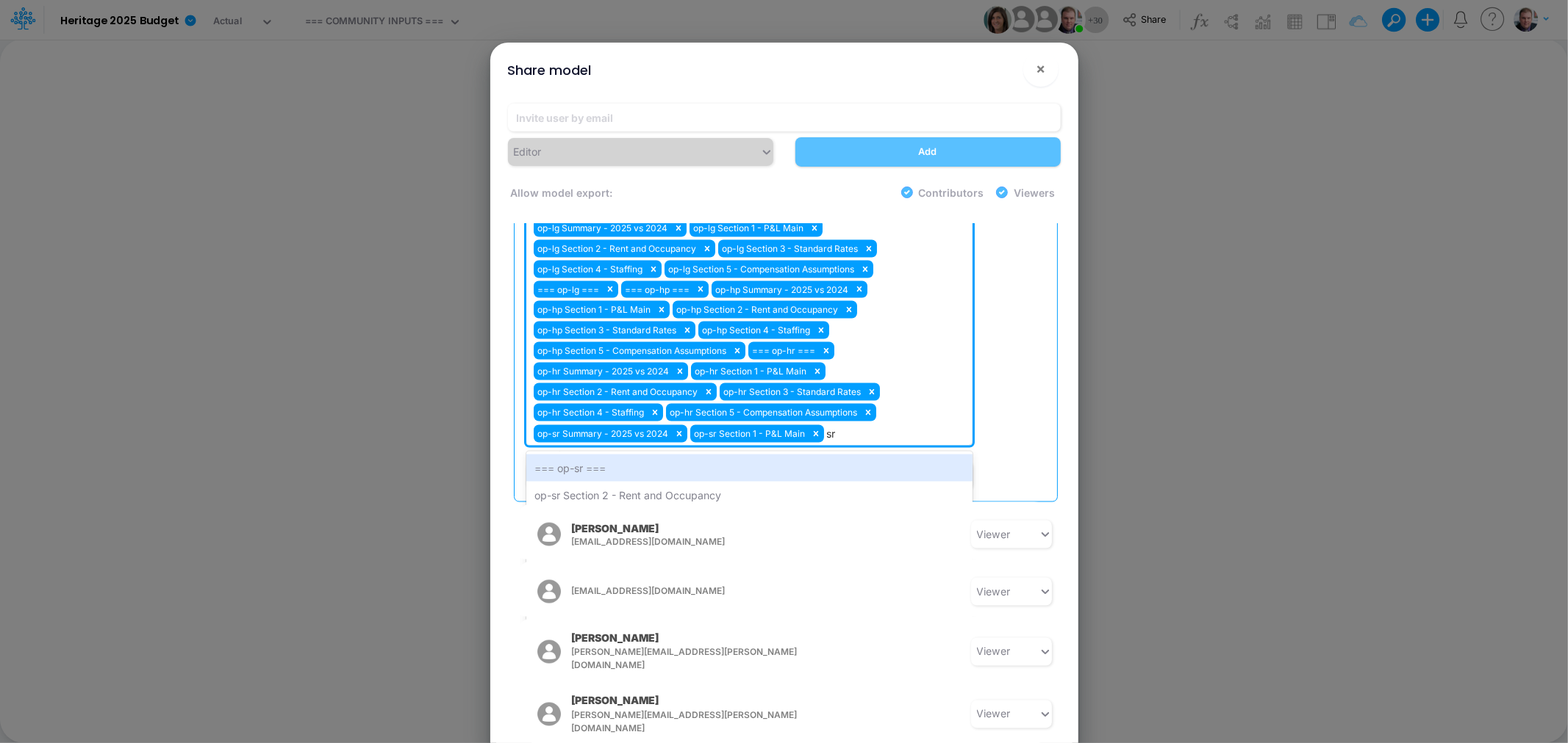
click at [601, 482] on div "op-sr Section 2 - Rent and Occupancy" at bounding box center [749, 495] width 446 height 27
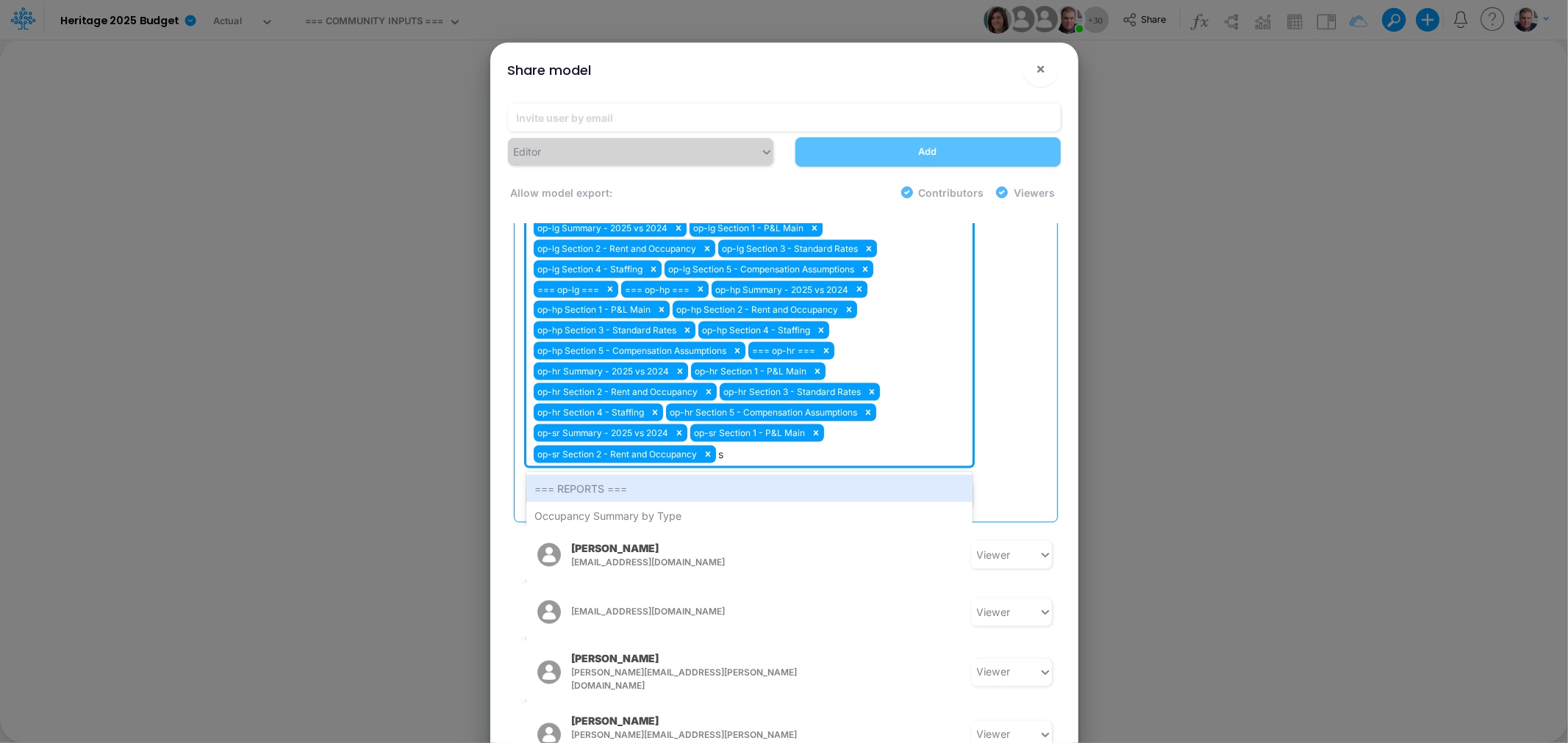
type input "sr"
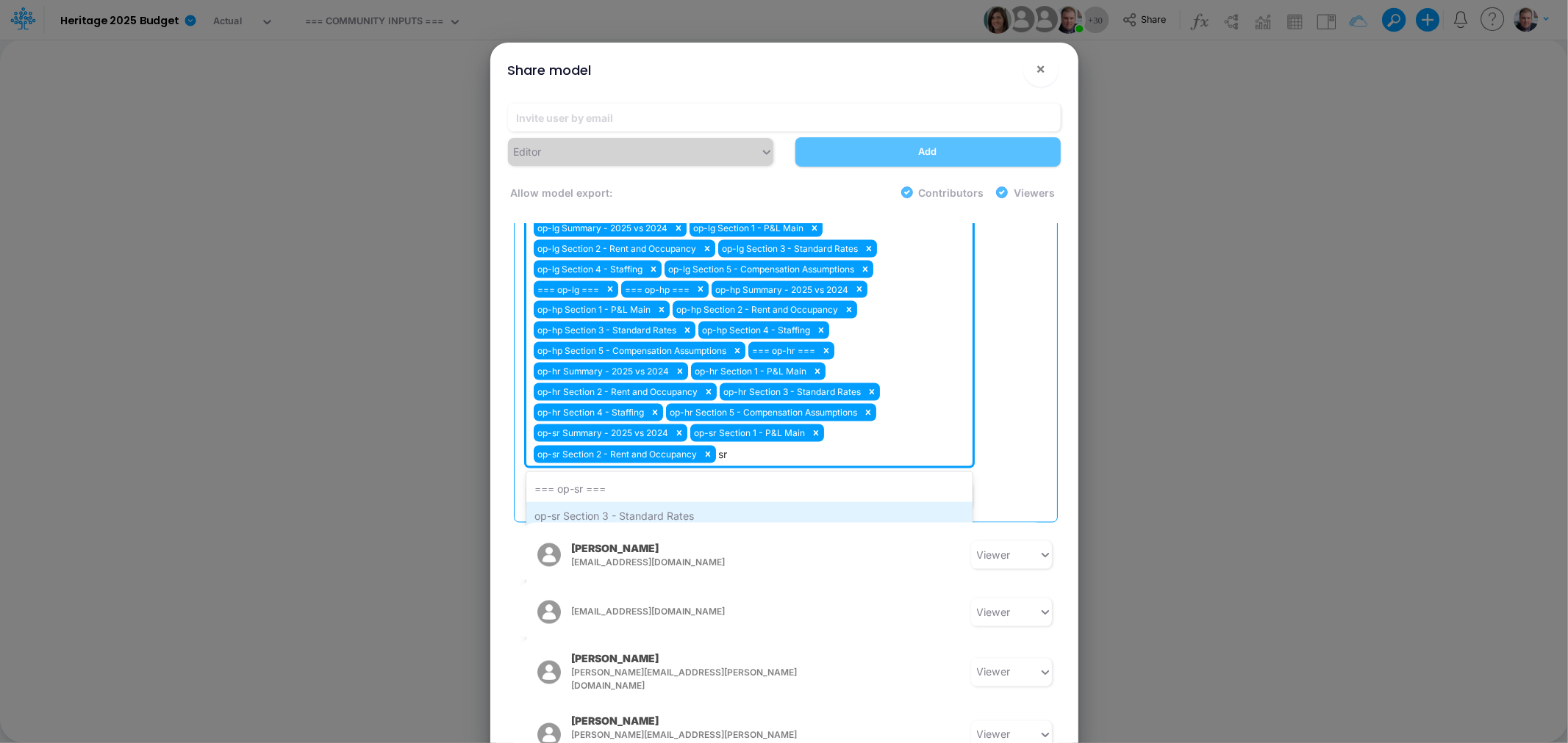
click at [597, 502] on div "op-sr Section 3 - Standard Rates" at bounding box center [749, 516] width 446 height 27
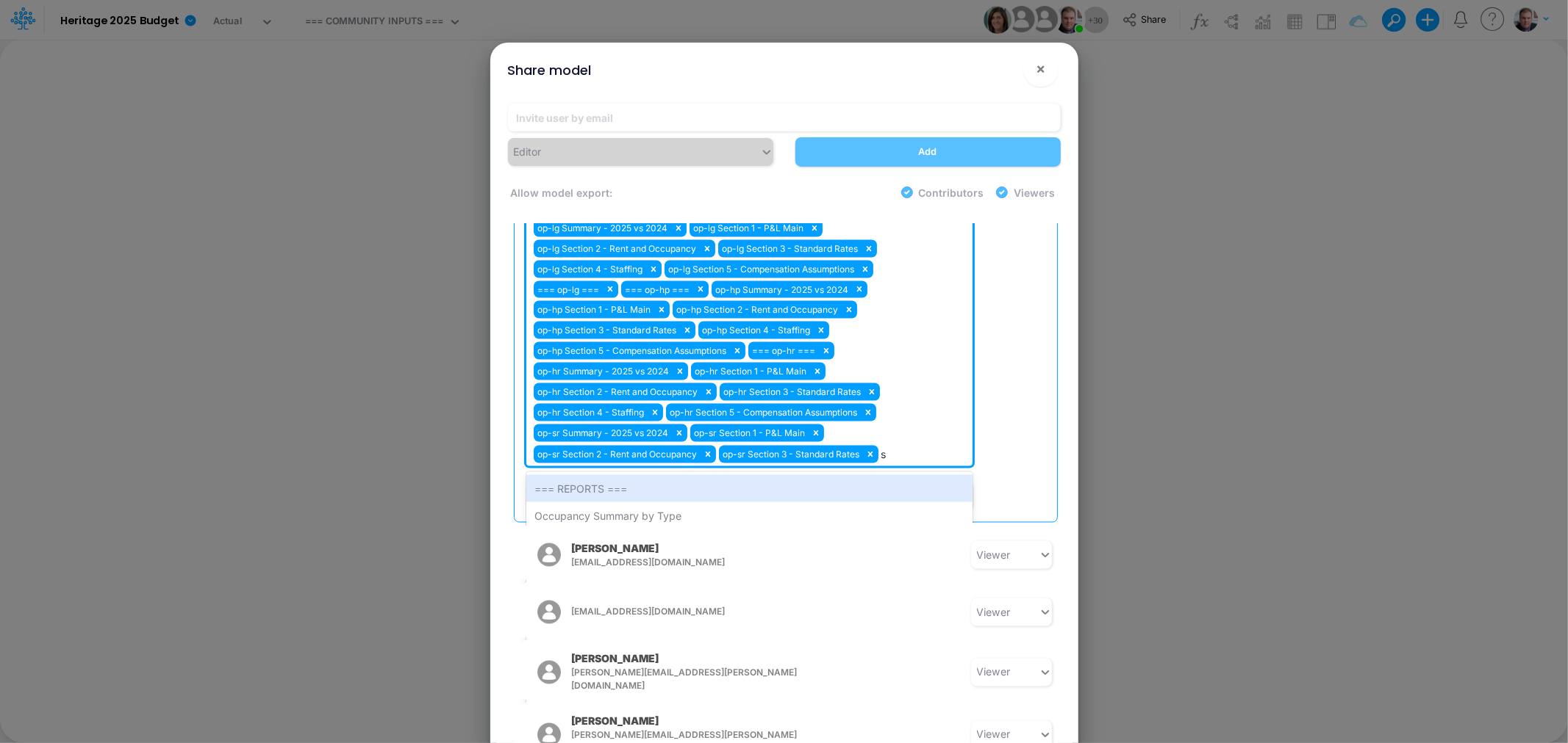
type input "sr"
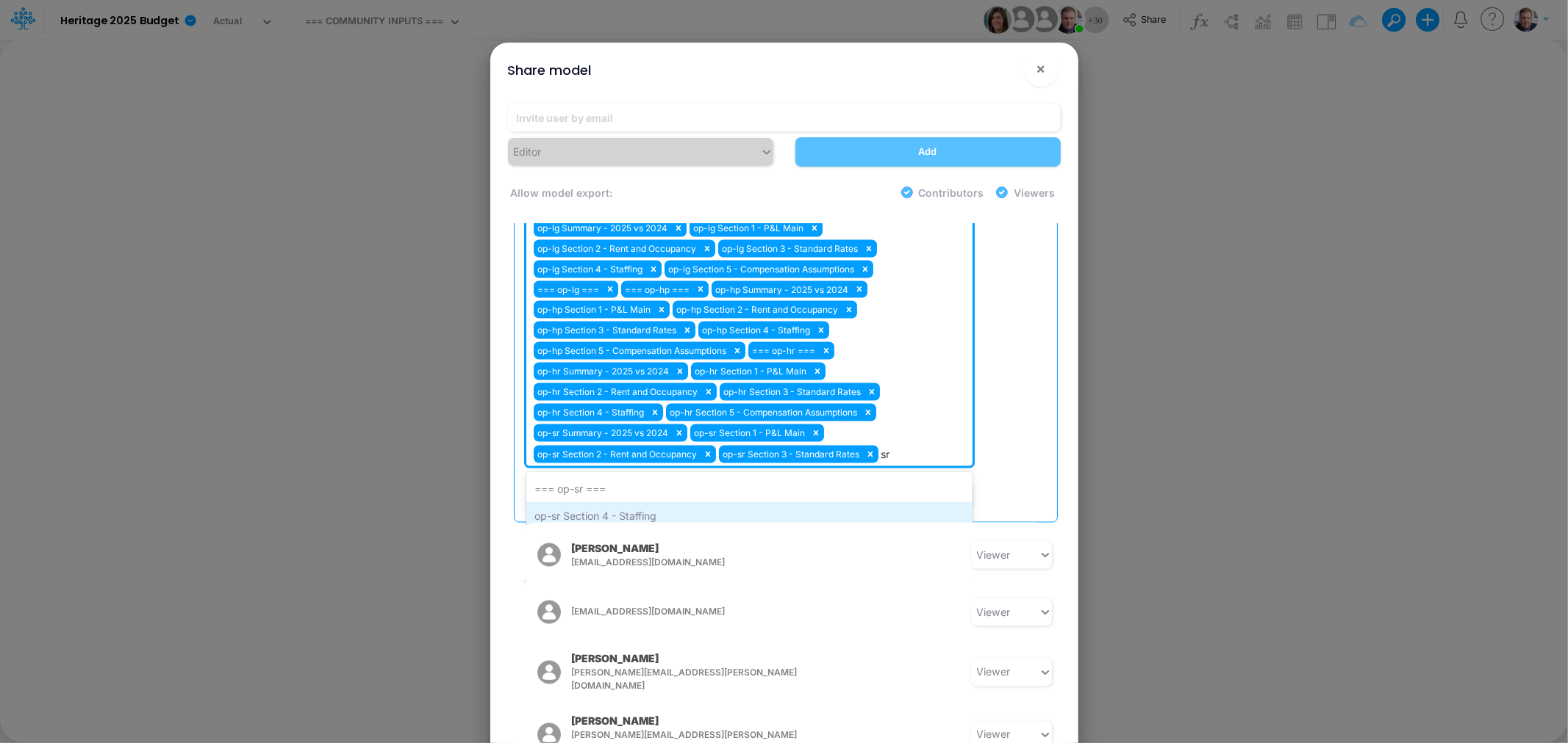
click at [597, 502] on div "op-sr Section 4 - Staffing" at bounding box center [749, 516] width 446 height 27
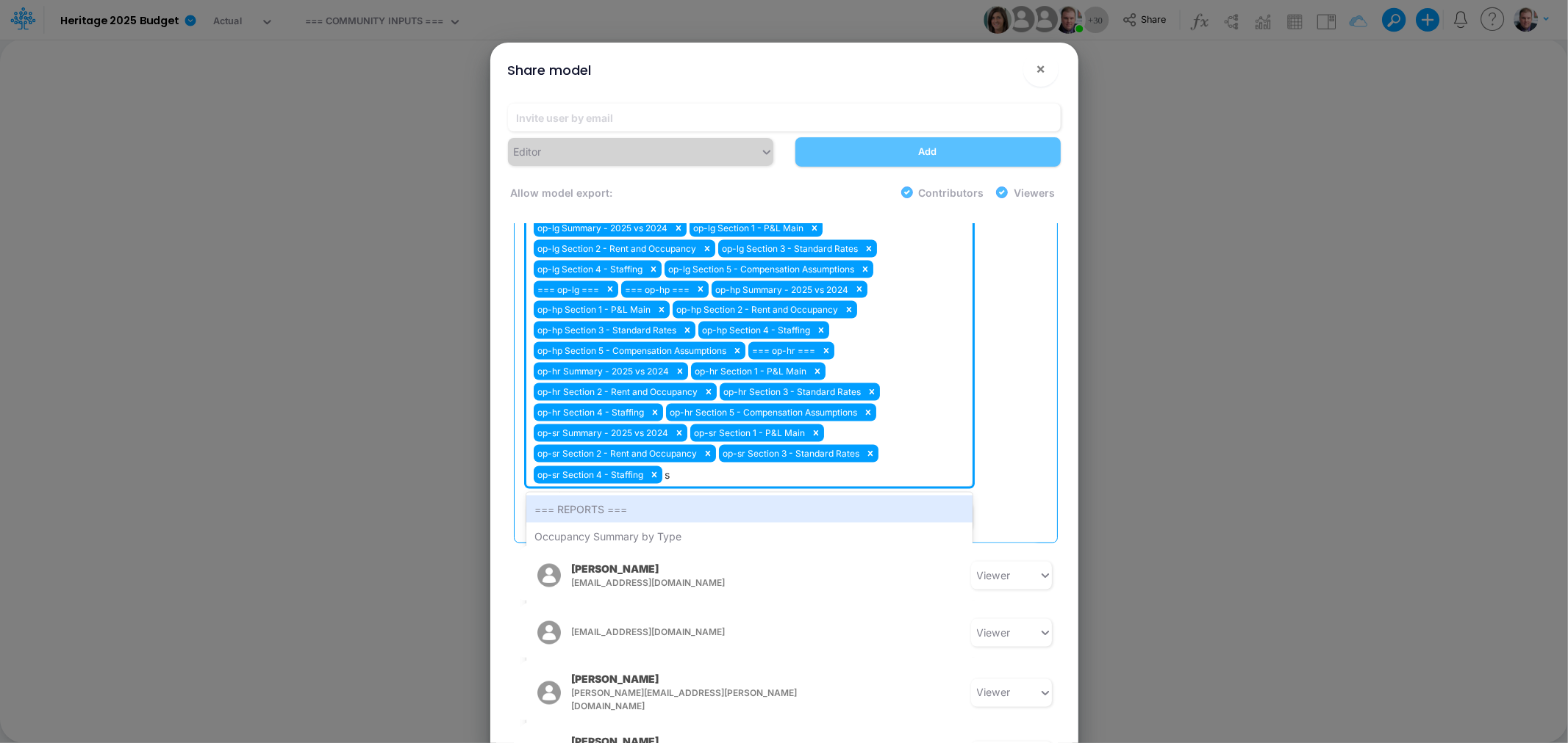
type input "sr"
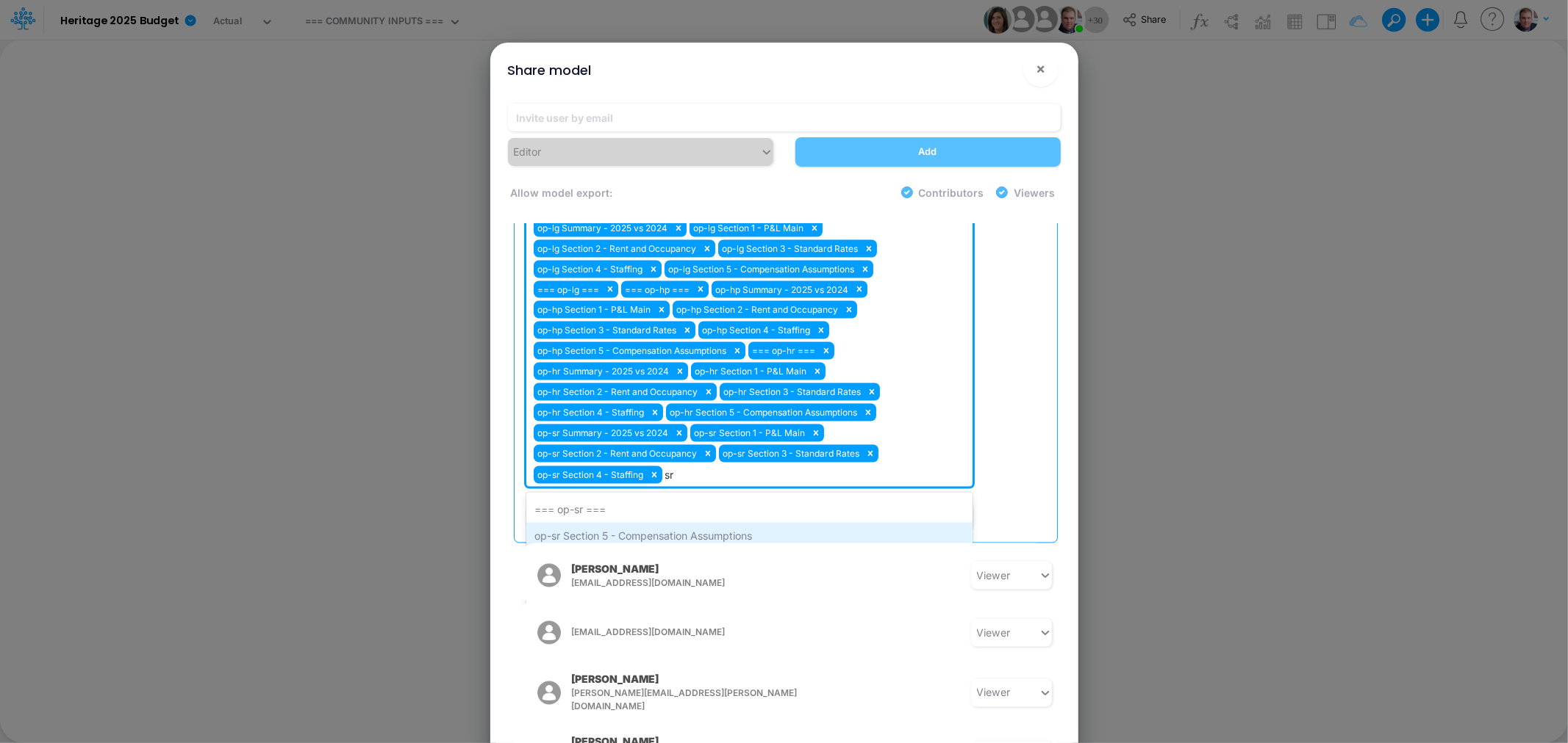
click at [604, 523] on div "op-sr Section 5 - Compensation Assumptions" at bounding box center [749, 536] width 446 height 27
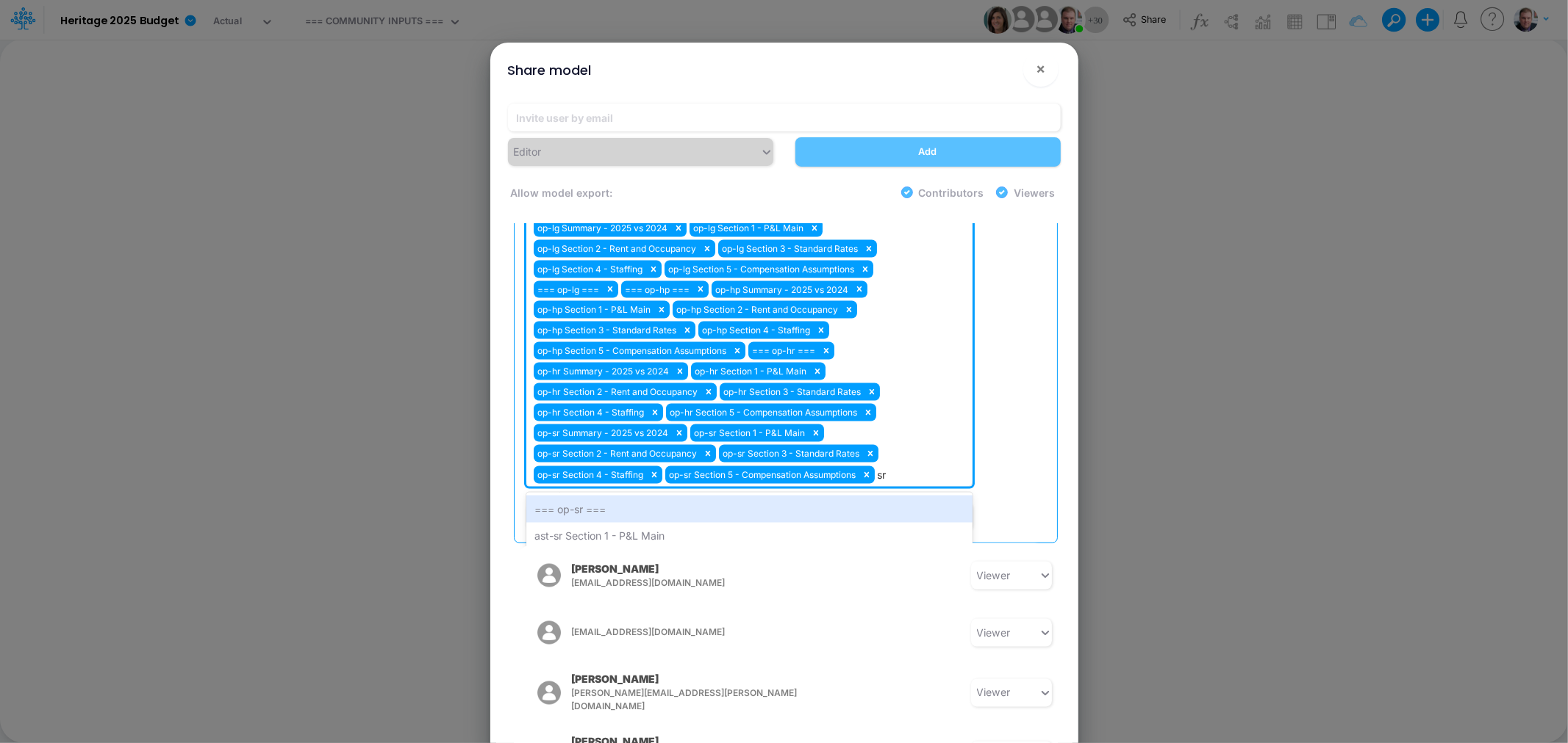
type input "s"
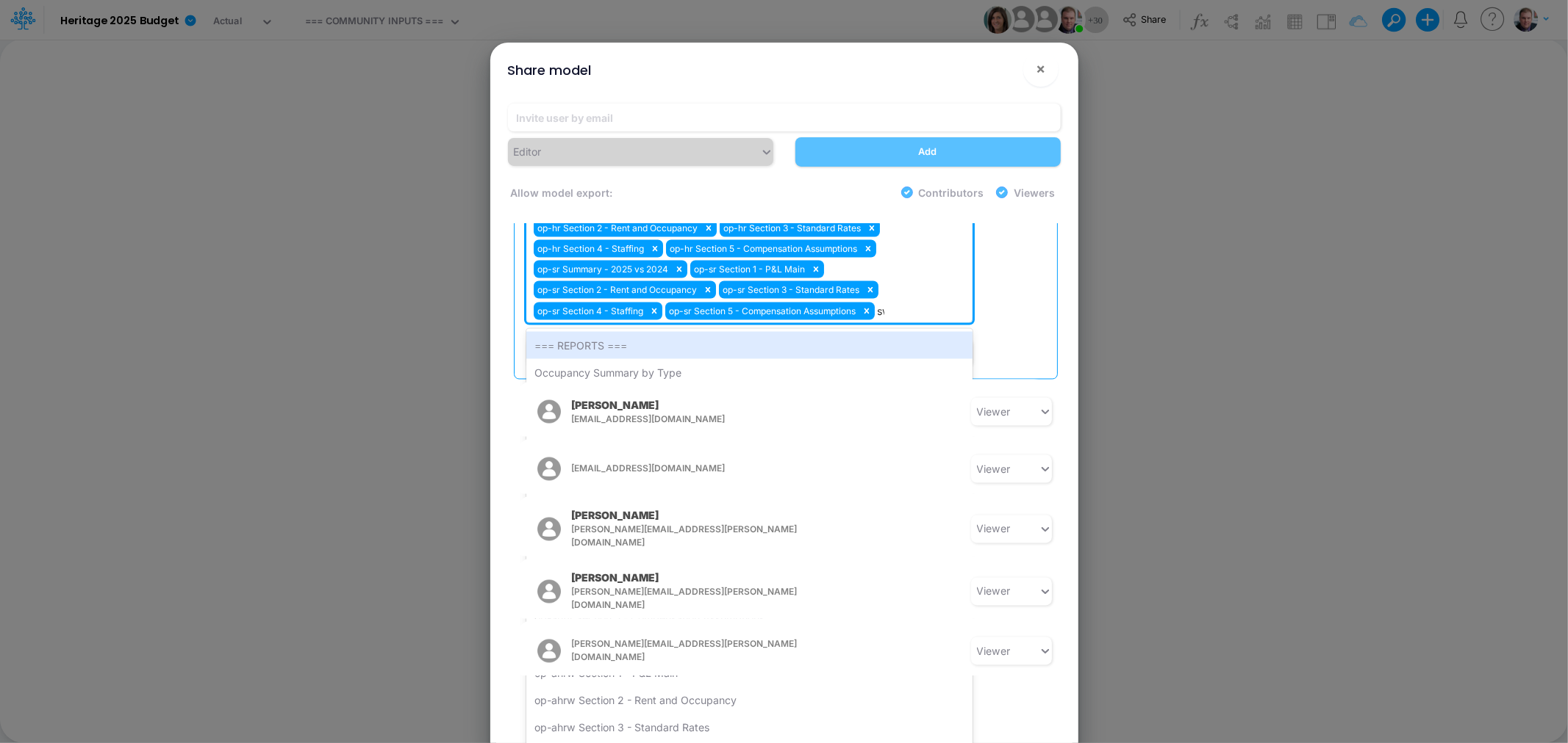
scroll to position [2088, 0]
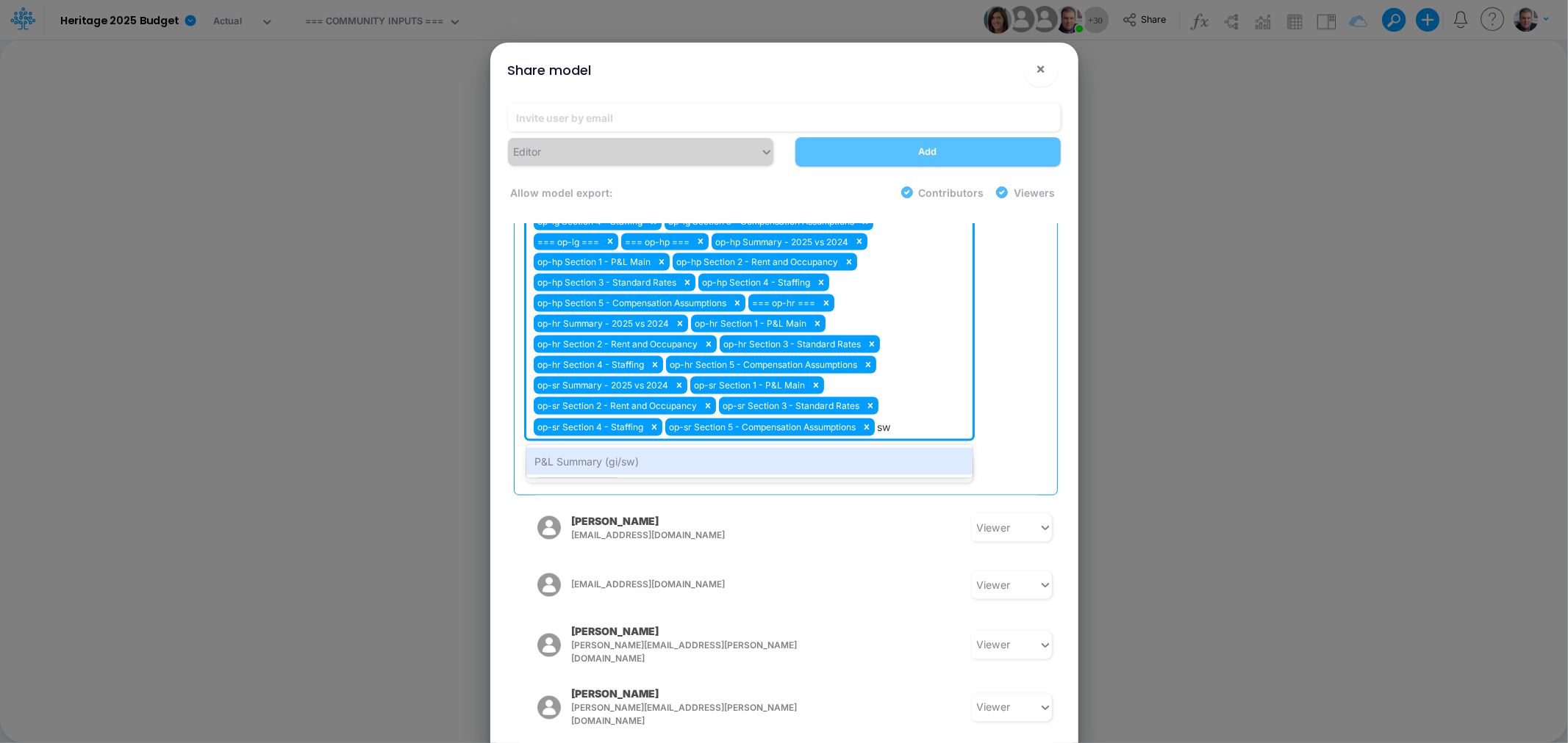
type input "s"
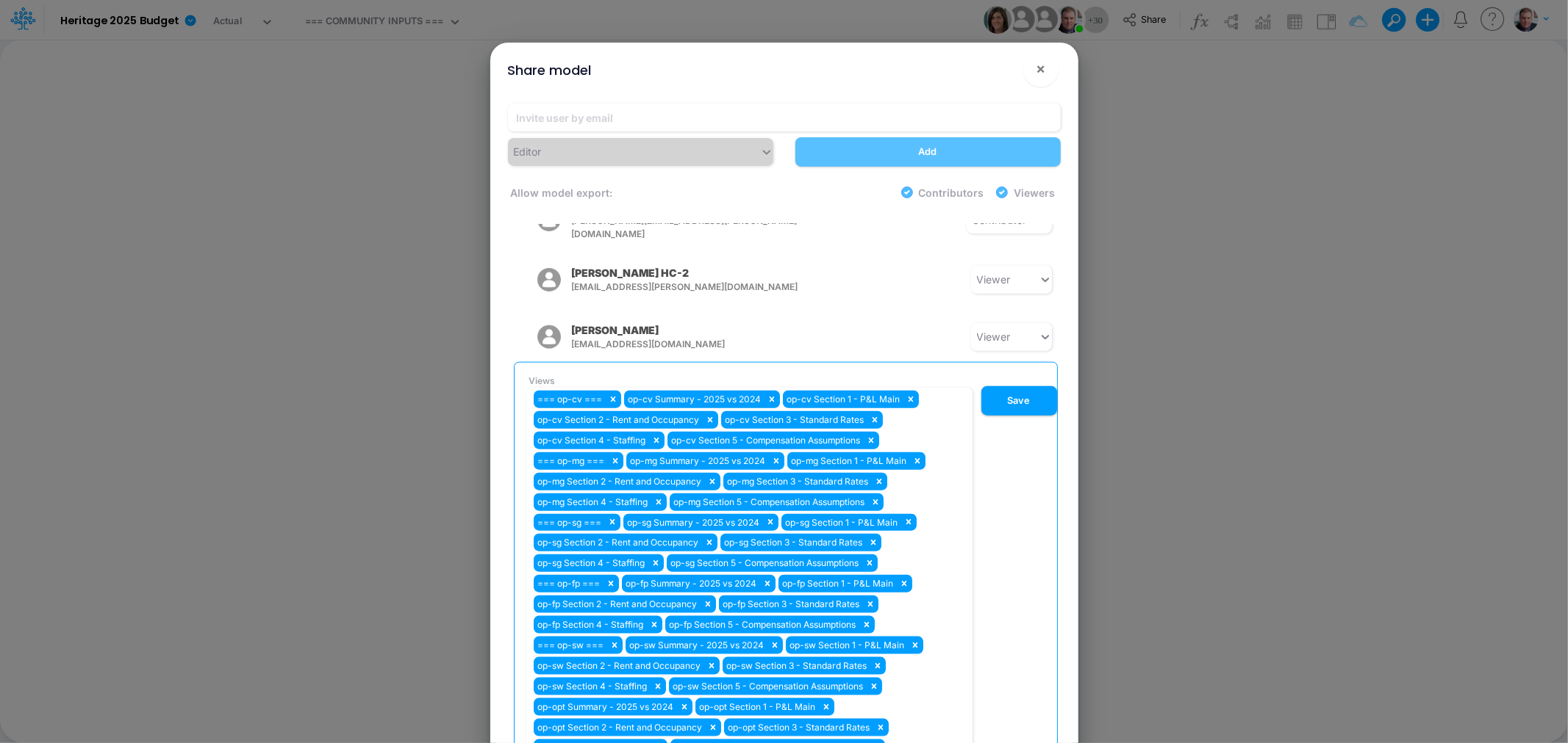
scroll to position [1142, 0]
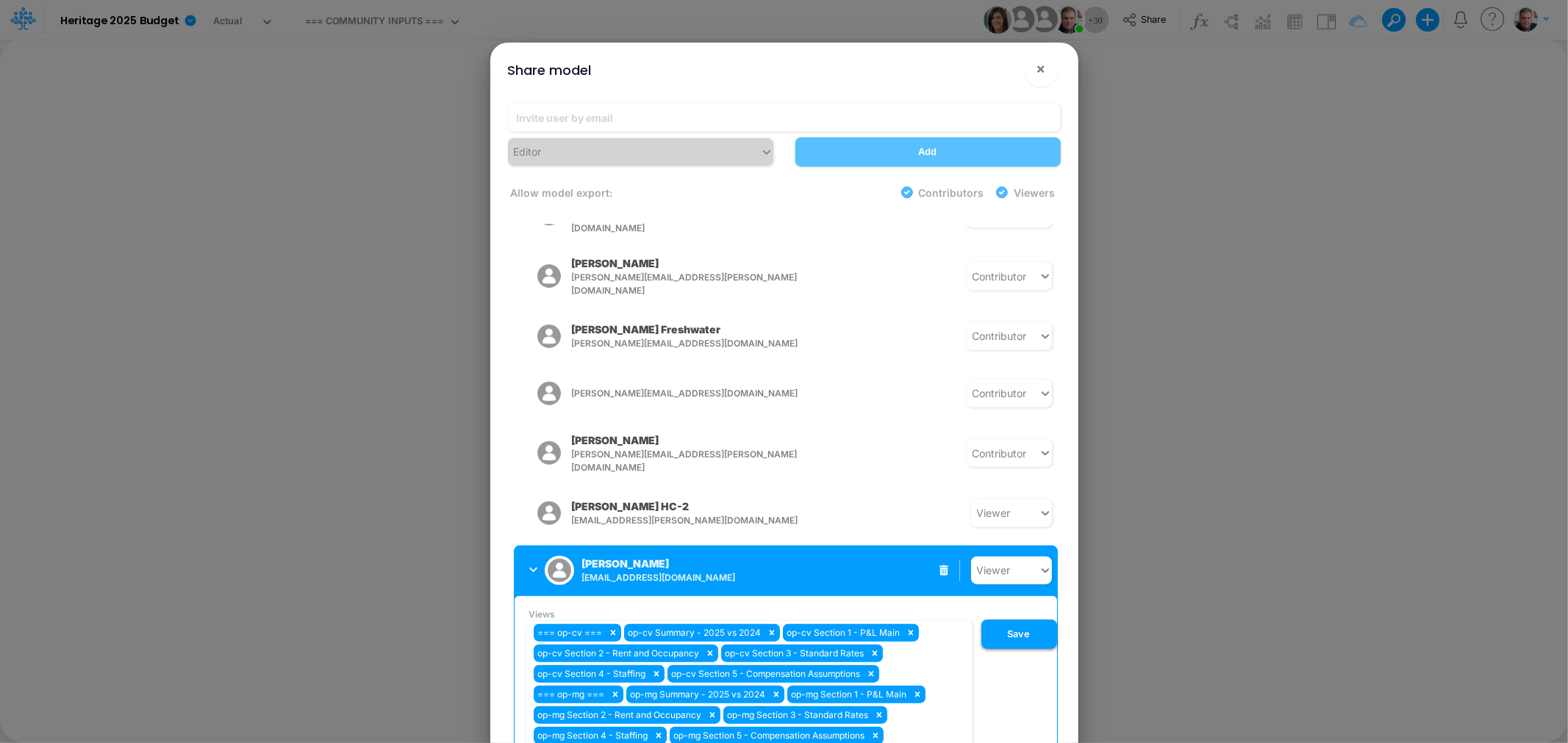
click at [1016, 620] on button "Save" at bounding box center [1019, 634] width 76 height 29
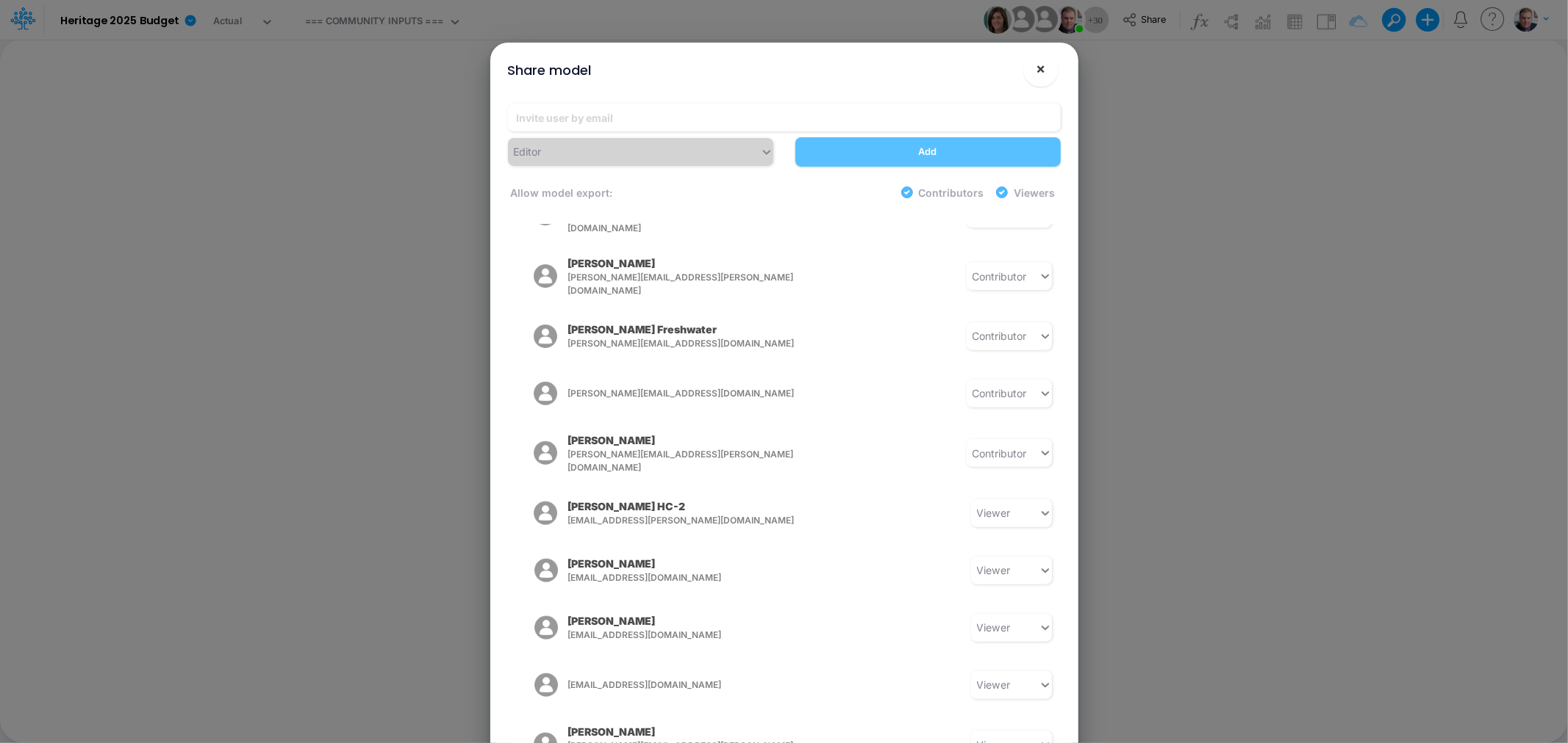
click at [1037, 64] on span "×" at bounding box center [1040, 68] width 10 height 17
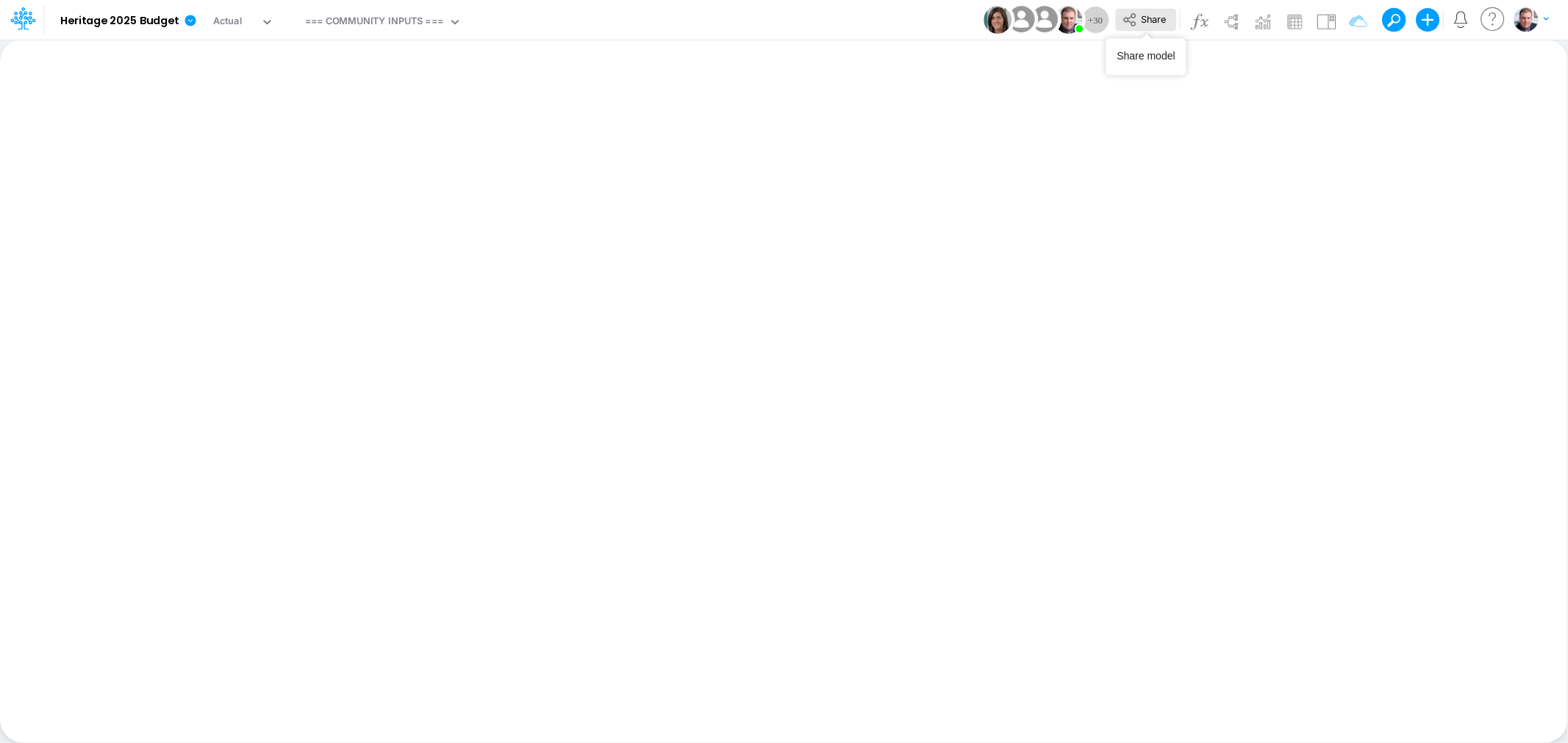
click at [1150, 16] on span "Share" at bounding box center [1153, 19] width 25 height 11
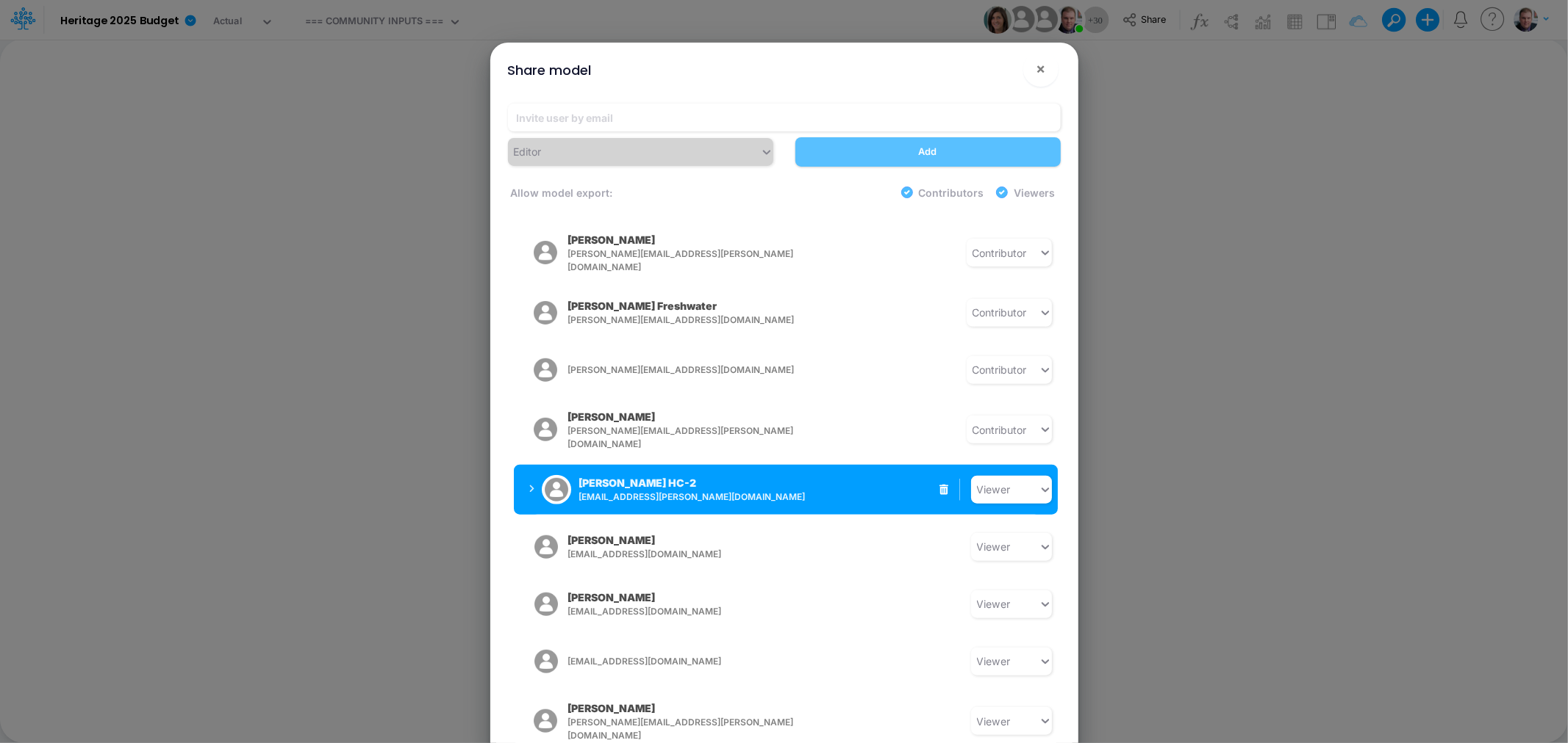
scroll to position [1244, 0]
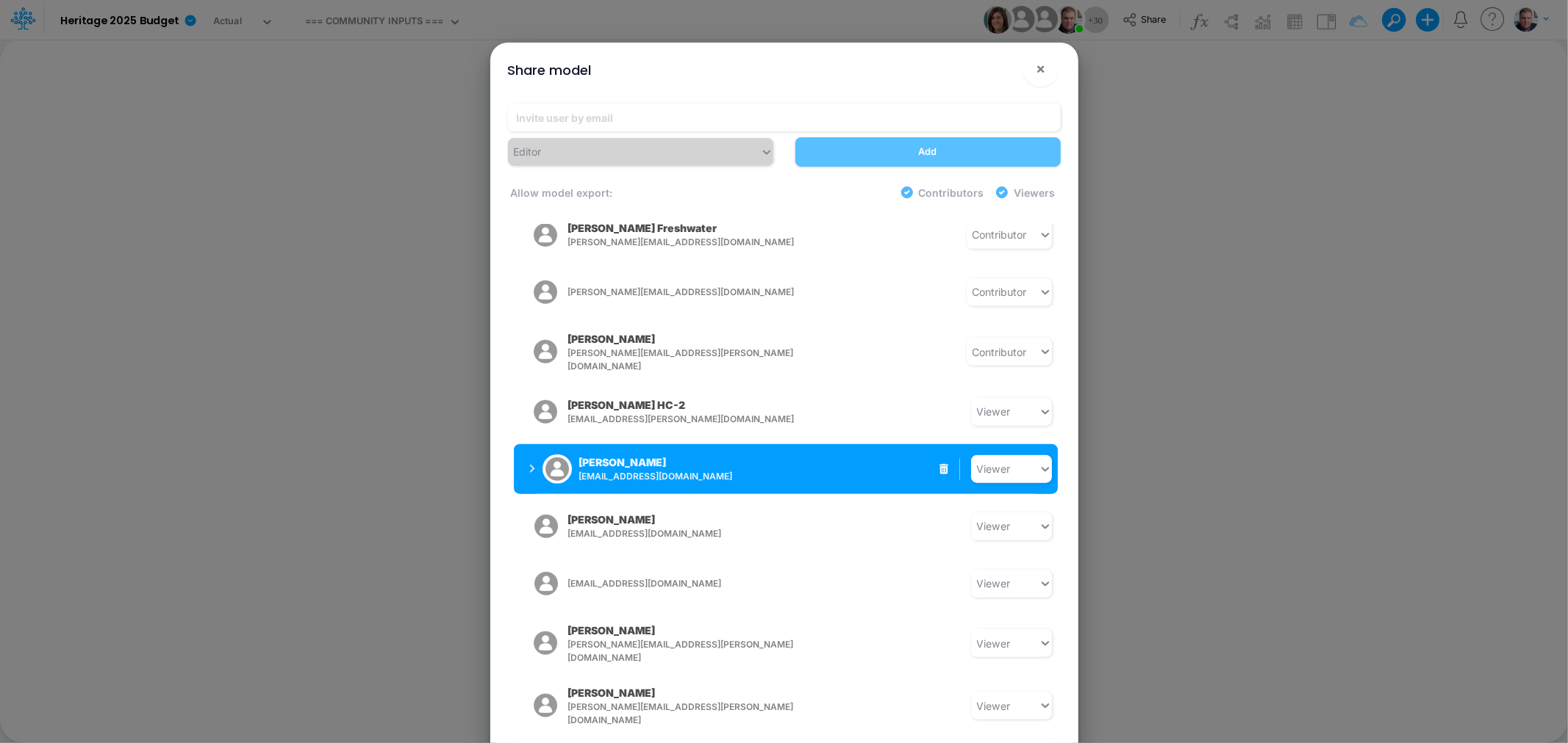
click at [871, 444] on div "[PERSON_NAME] [EMAIL_ADDRESS][DOMAIN_NAME] Viewer" at bounding box center [786, 469] width 544 height 50
click at [534, 464] on icon "button" at bounding box center [532, 469] width 6 height 10
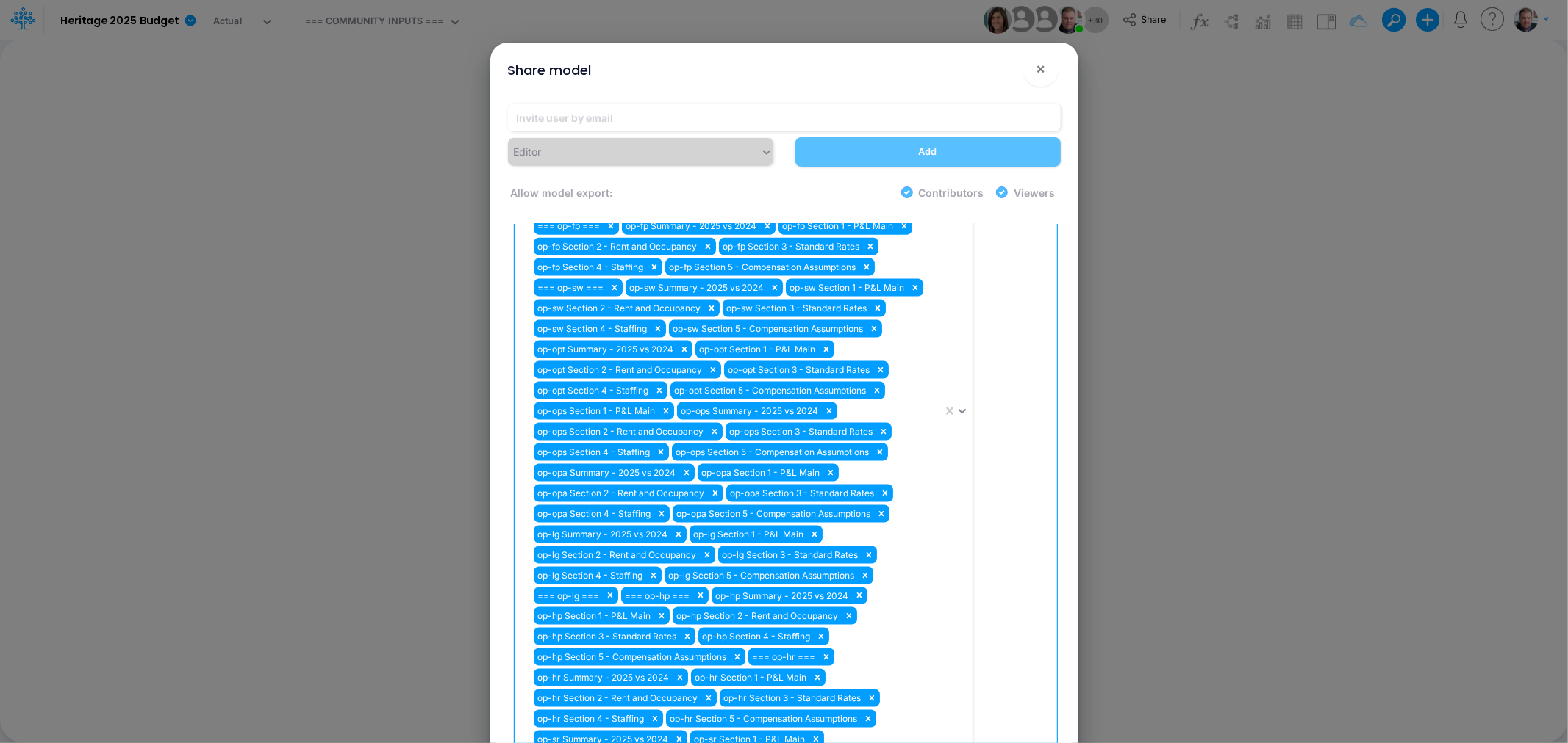
scroll to position [1, 0]
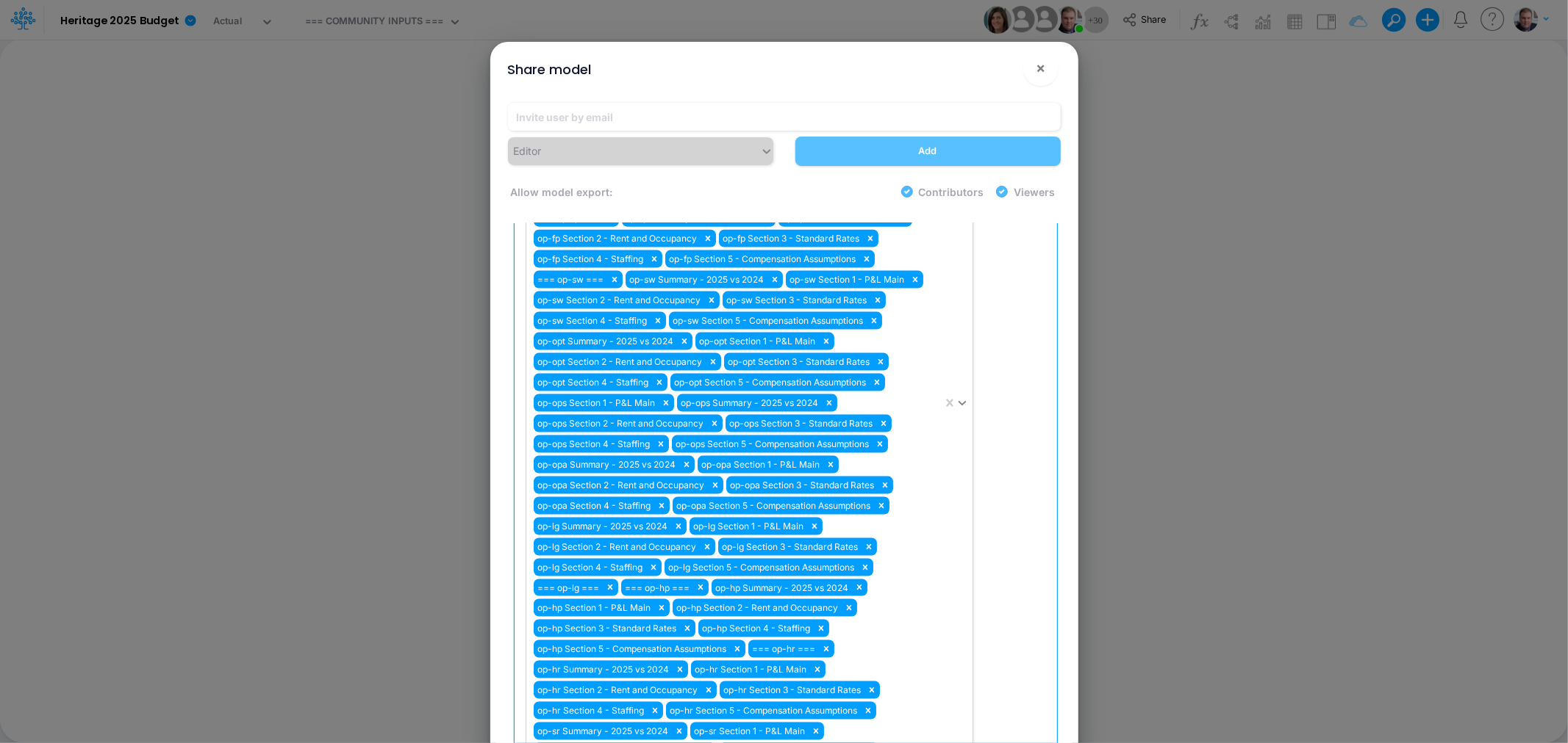
click at [959, 377] on div at bounding box center [954, 404] width 36 height 763
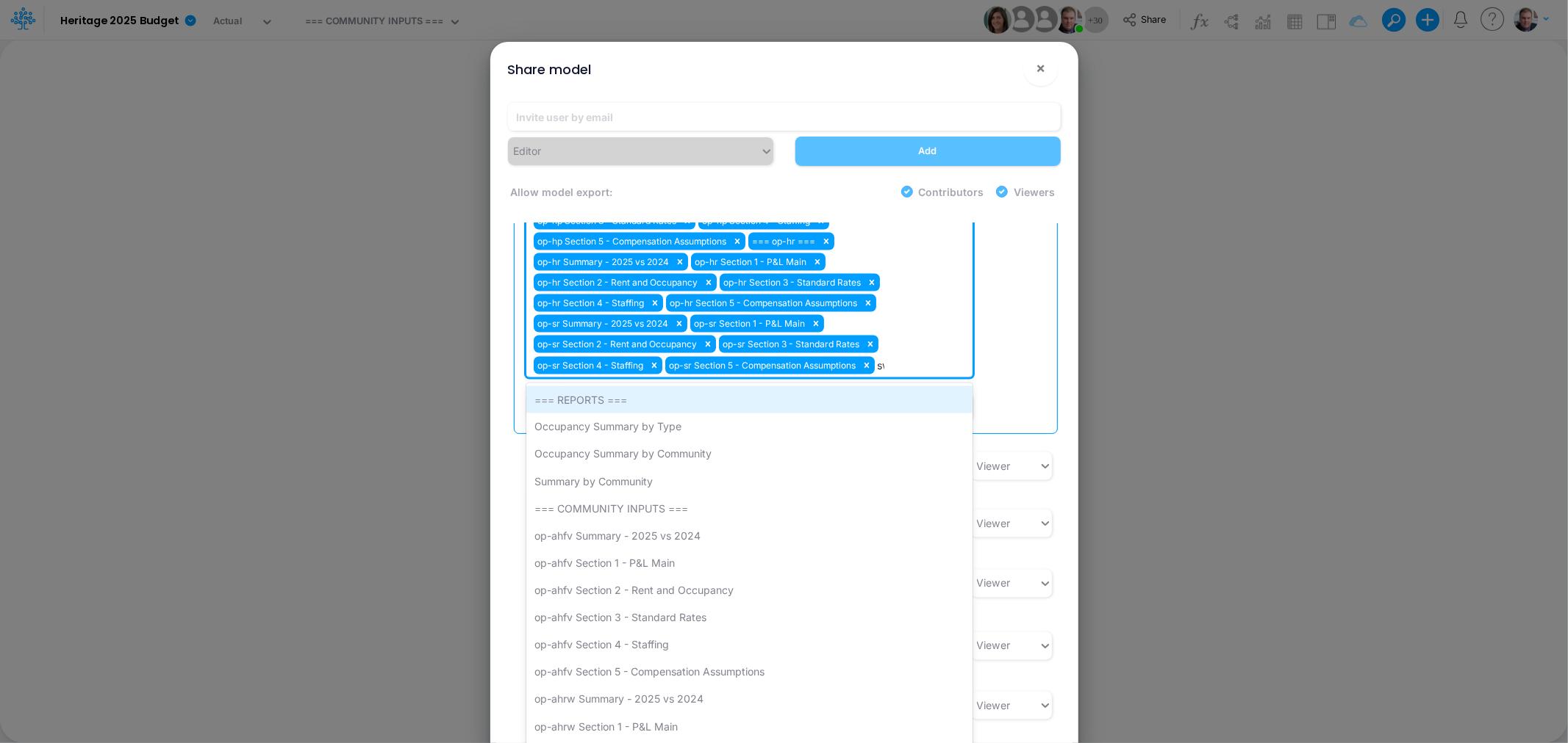
scroll to position [2088, 0]
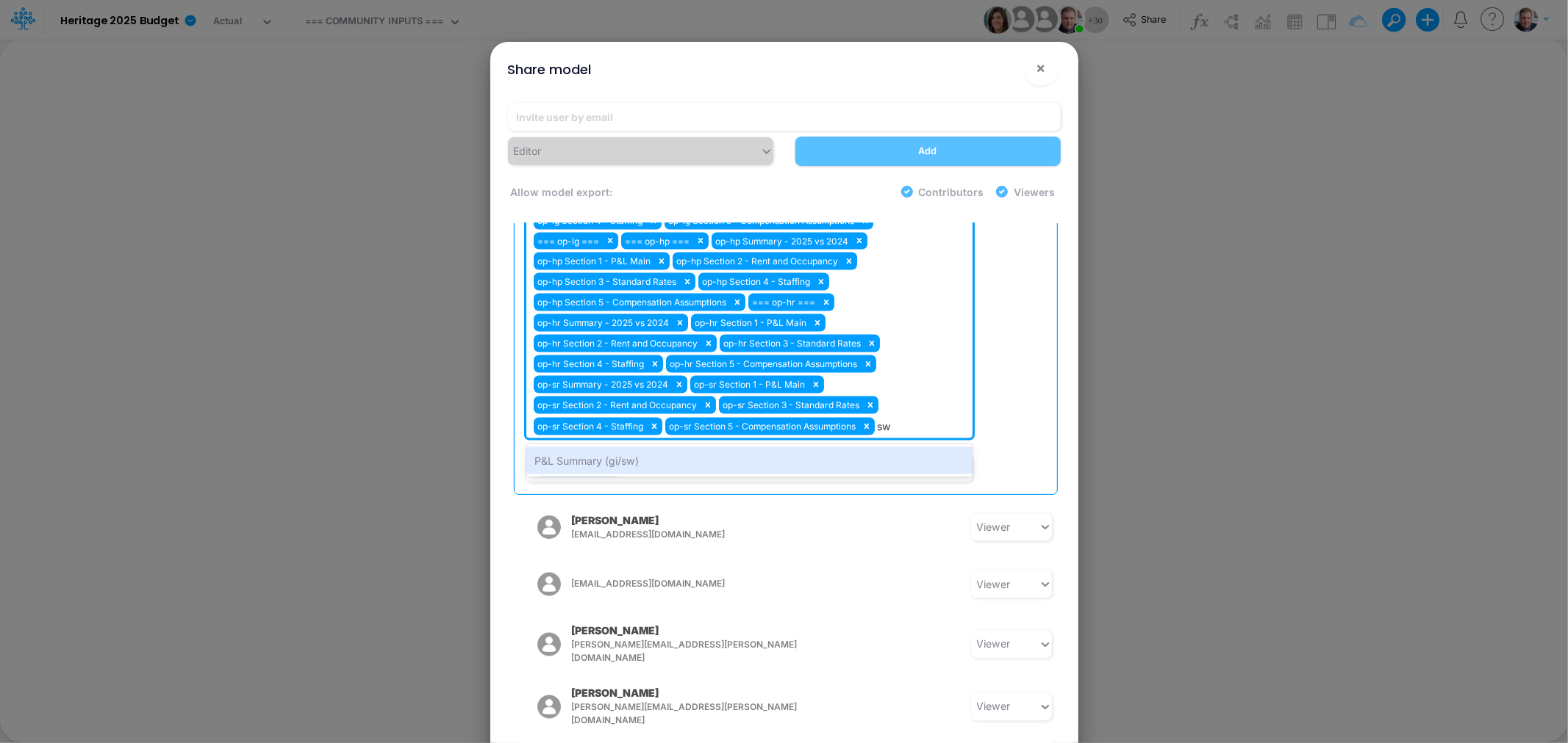
type input "s"
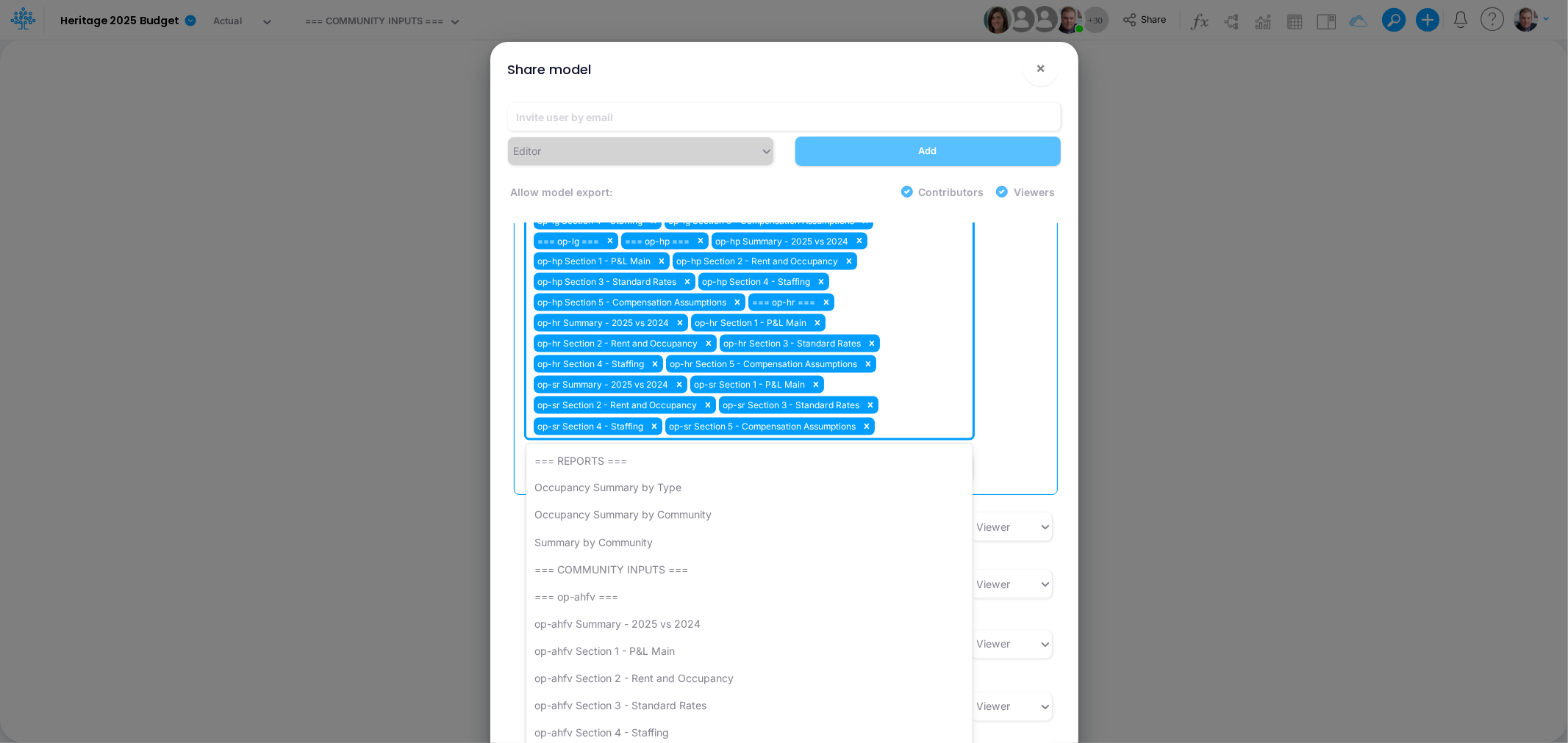
click at [1068, 335] on div "Editor Add Allow model export: Contributors Viewers Model Access [PERSON_NAME] …" at bounding box center [784, 426] width 576 height 670
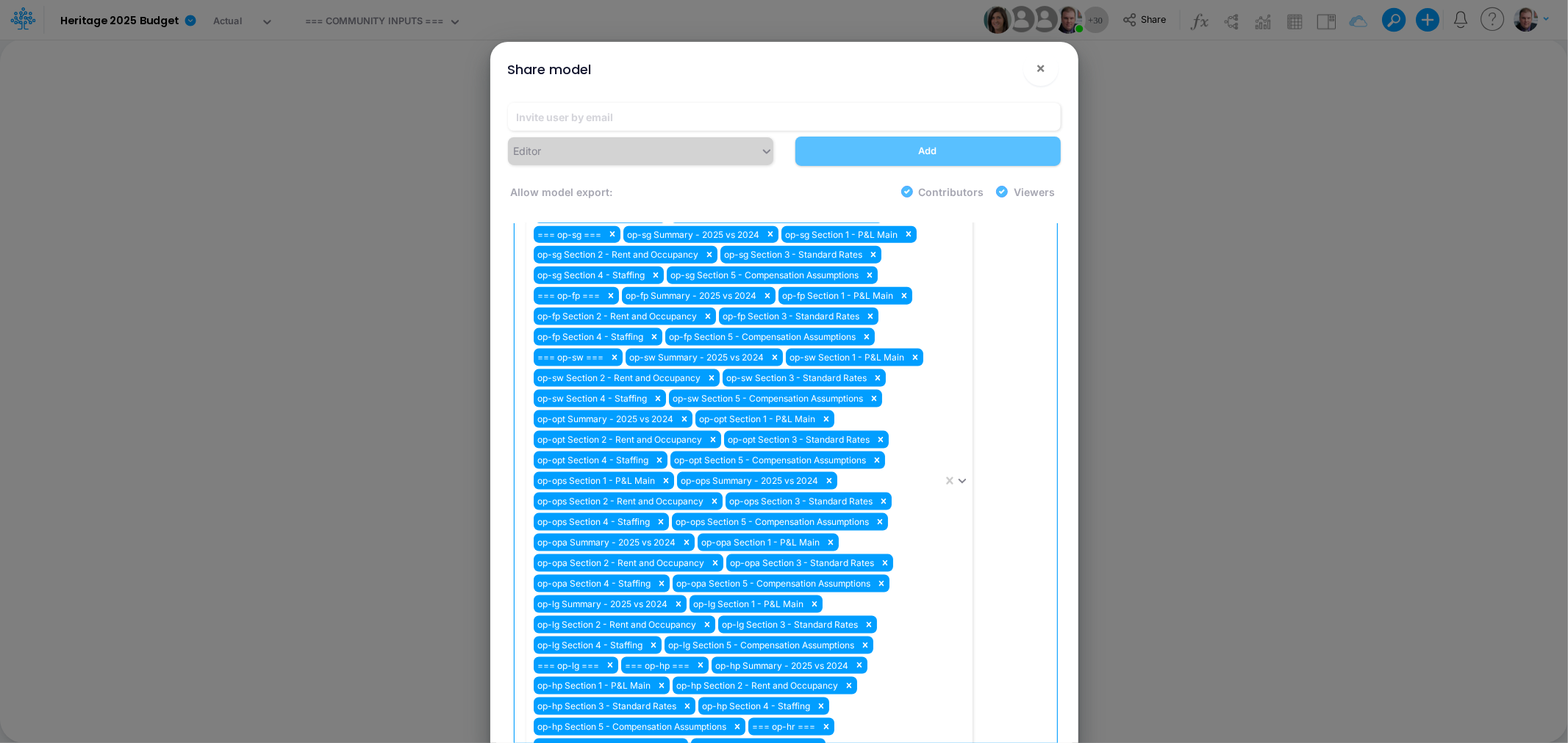
scroll to position [1435, 0]
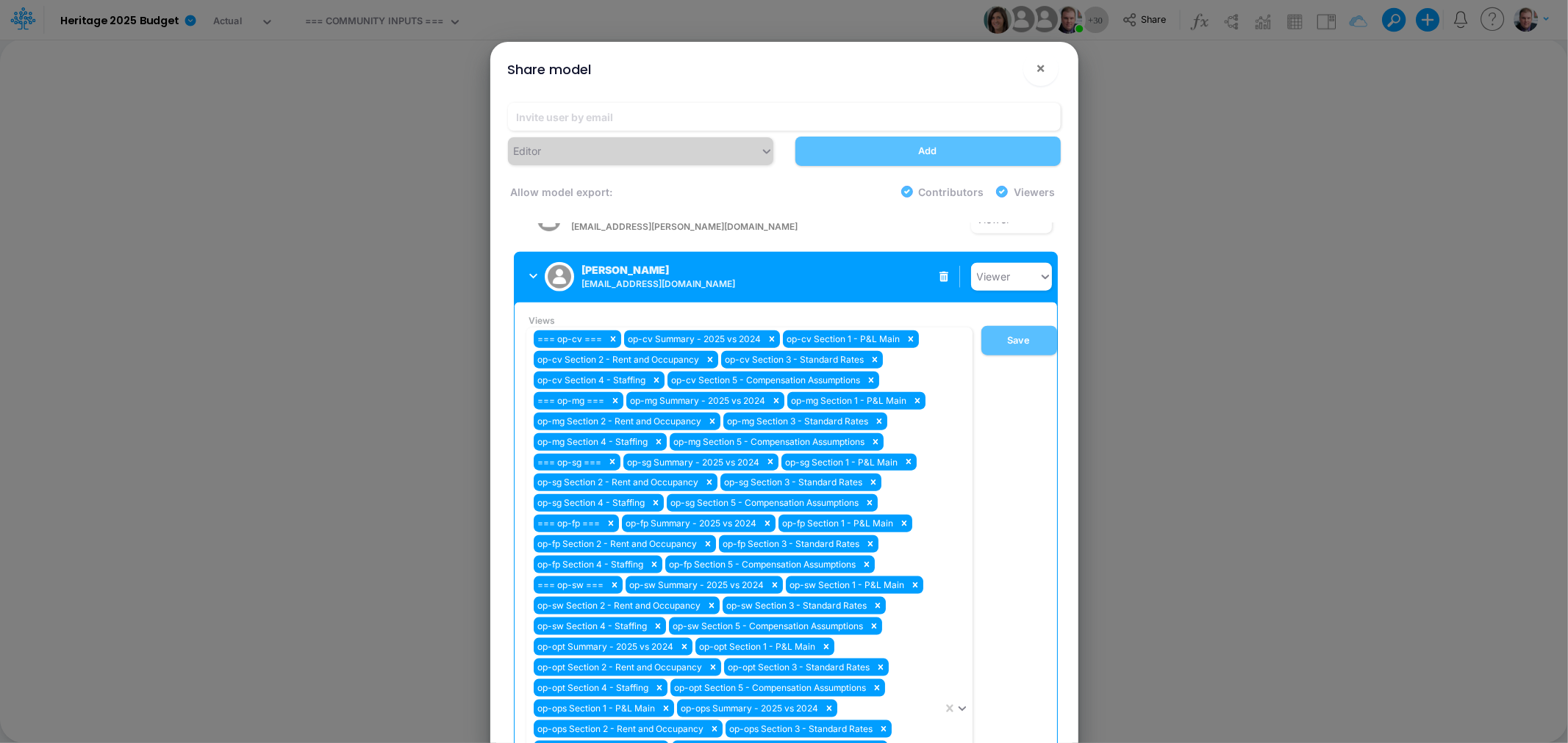
click at [997, 315] on div "Views === op-cv === op-cv Summary - 2025 vs 2024 op-cv Section 1 - P&L Main op-…" at bounding box center [788, 725] width 537 height 820
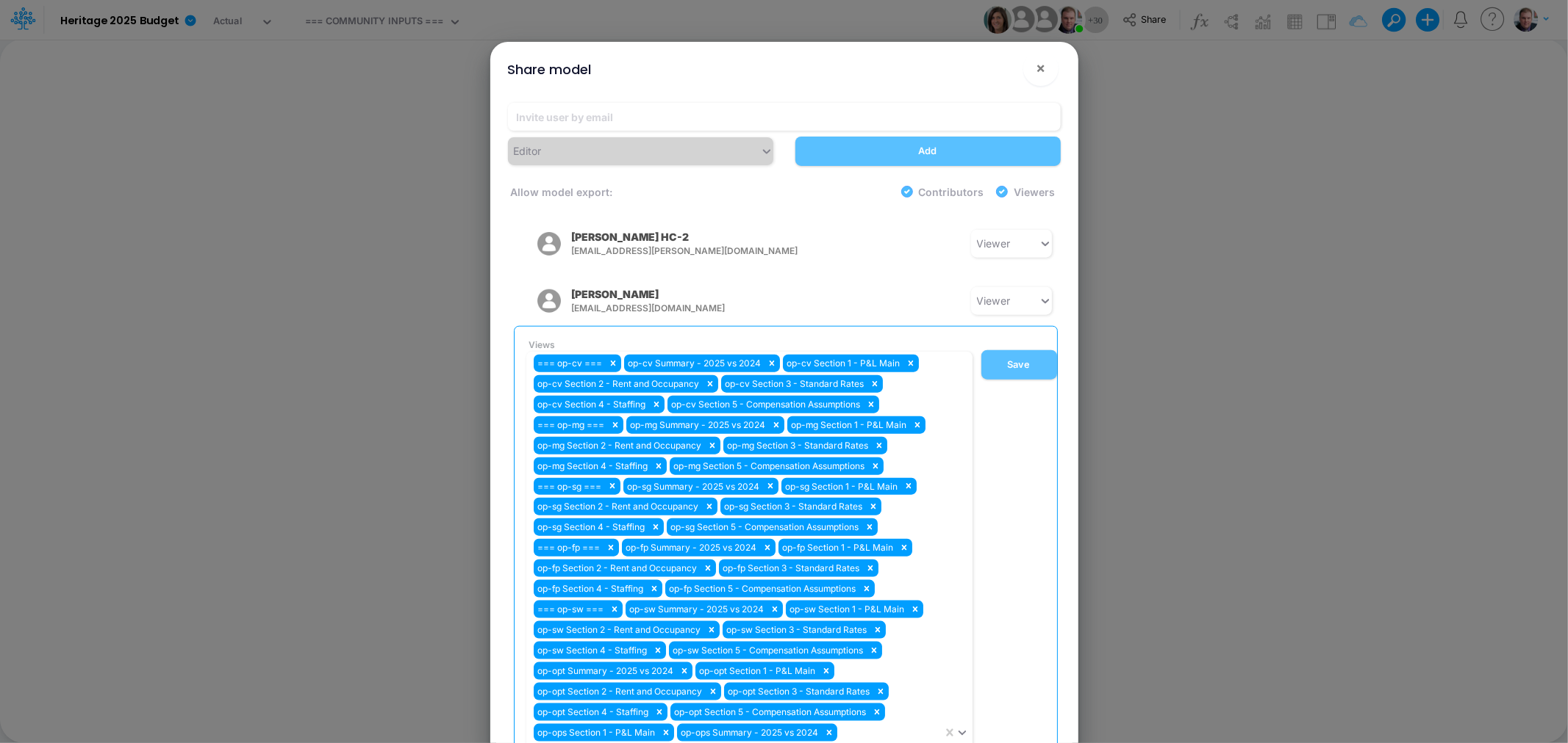
scroll to position [1272, 0]
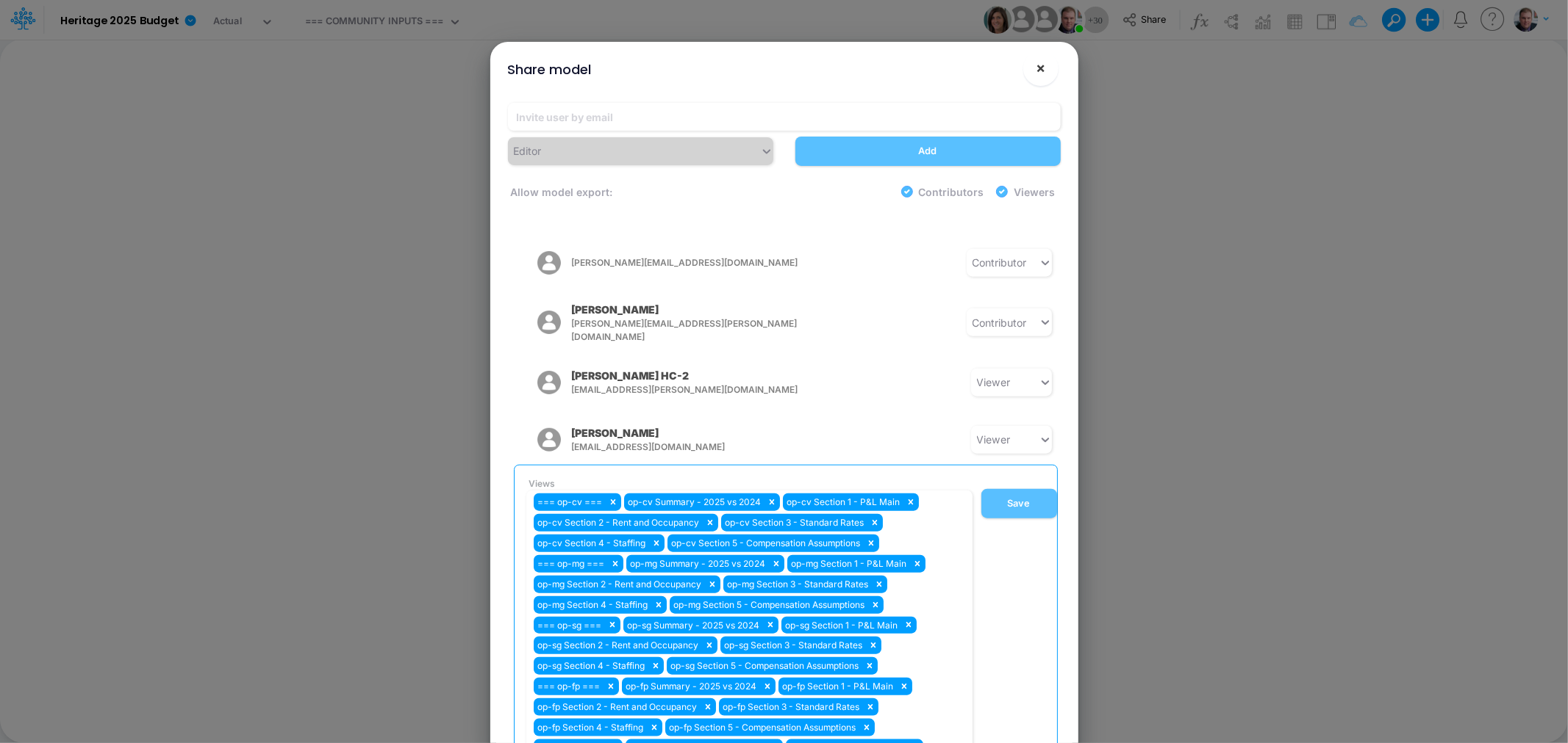
click at [1036, 64] on span "×" at bounding box center [1040, 68] width 10 height 17
